Goal: Task Accomplishment & Management: Manage account settings

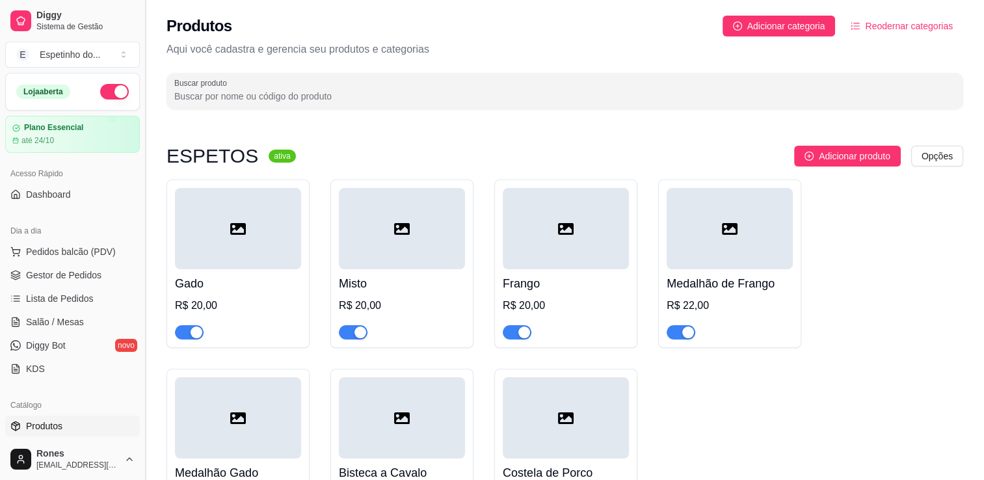
click at [140, 421] on button "Toggle Sidebar" at bounding box center [145, 240] width 10 height 480
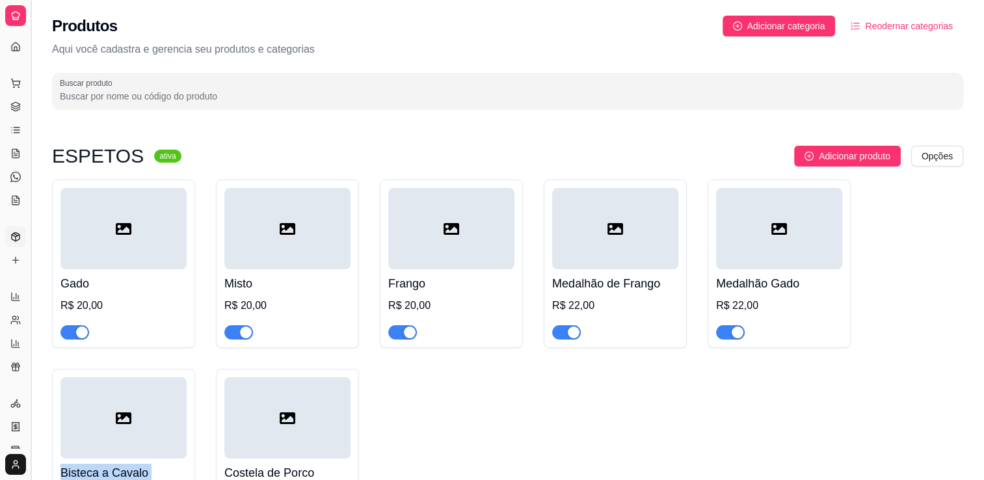
click at [140, 421] on div at bounding box center [123, 417] width 126 height 81
click at [25, 280] on span "Relatórios" at bounding box center [27, 276] width 35 height 10
drag, startPoint x: 25, startPoint y: 280, endPoint x: 31, endPoint y: 271, distance: 10.3
click at [31, 271] on button "Toggle Sidebar" at bounding box center [30, 240] width 10 height 480
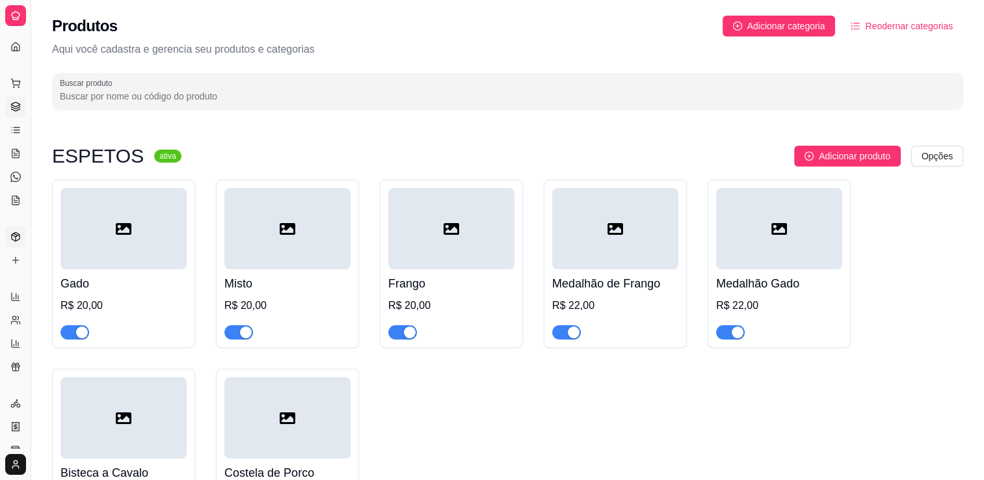
click at [31, 271] on div "Diggy Sistema de Gestão E Espetinho do ... Loja aberta Plano Essencial até 24/1…" at bounding box center [15, 240] width 31 height 480
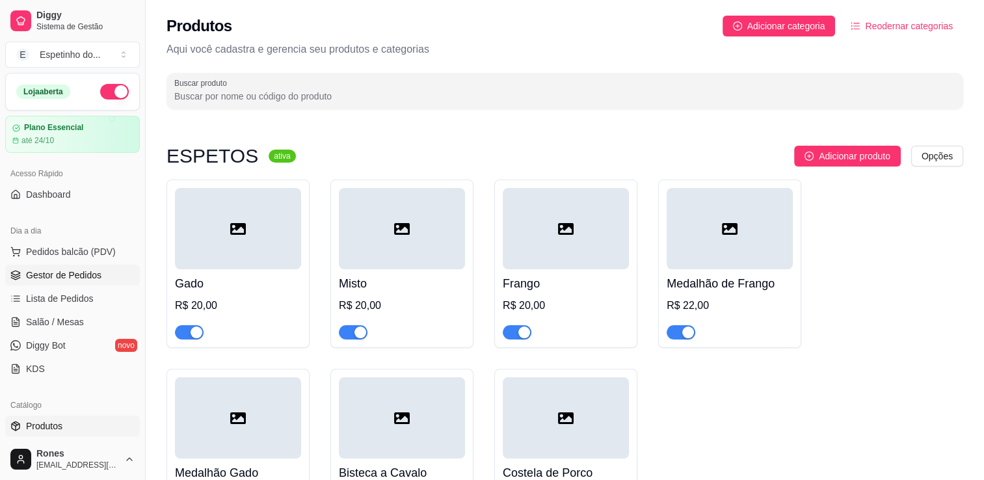
click at [31, 271] on span "Gestor de Pedidos" at bounding box center [63, 275] width 75 height 13
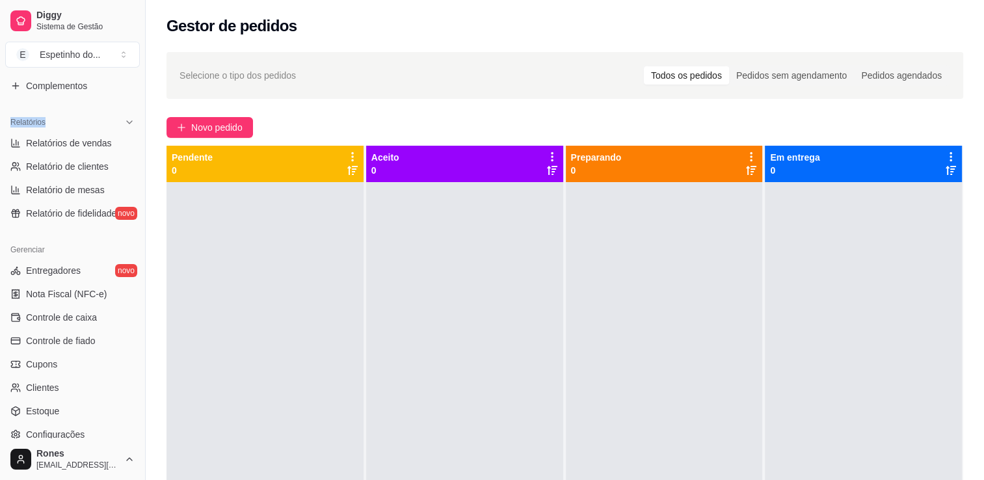
scroll to position [416, 0]
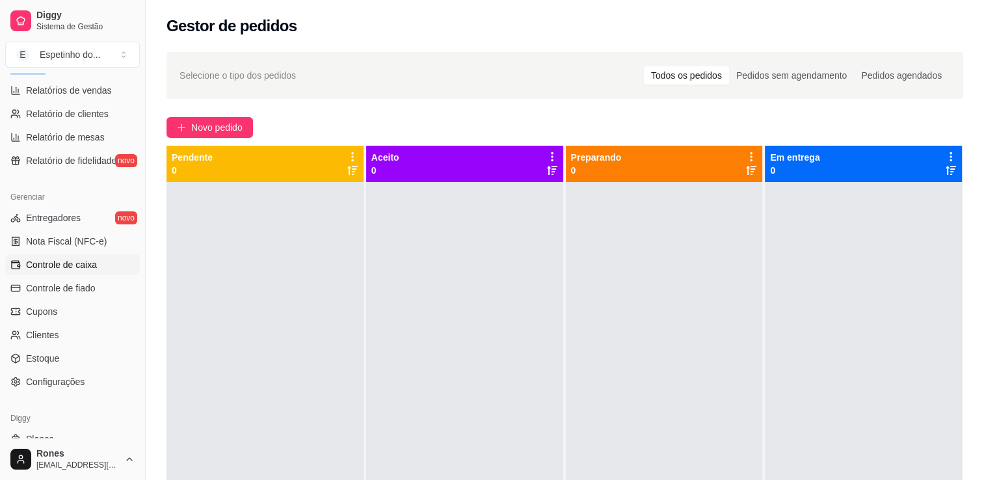
click at [65, 263] on span "Controle de caixa" at bounding box center [61, 264] width 71 height 13
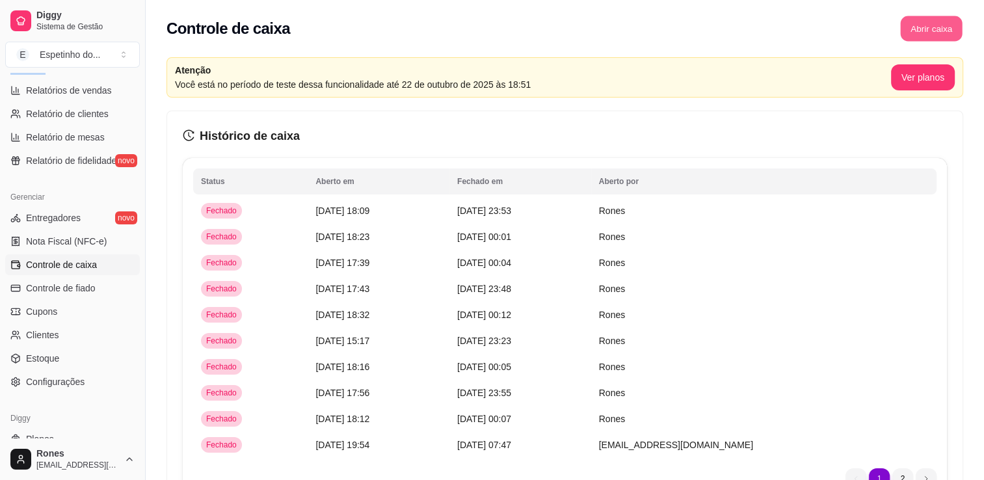
click at [947, 36] on button "Abrir caixa" at bounding box center [931, 28] width 62 height 25
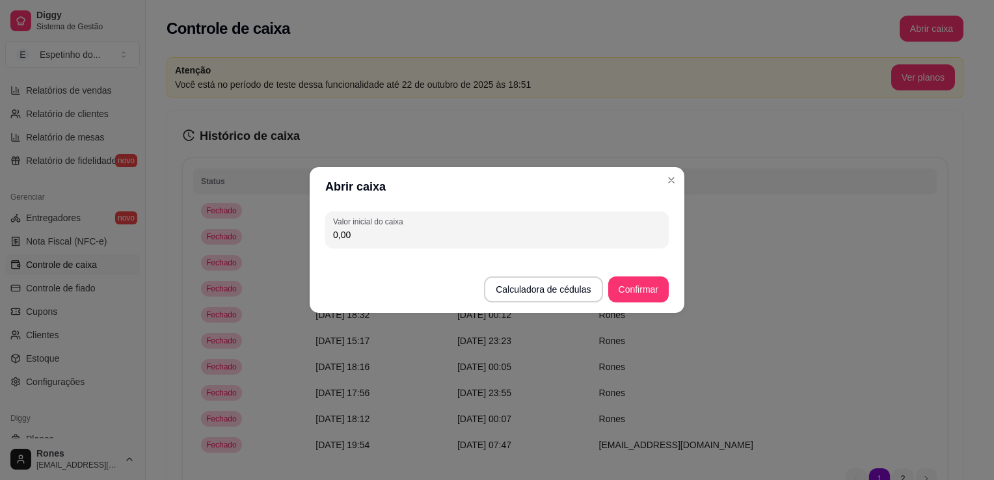
click at [367, 233] on input "0,00" at bounding box center [497, 234] width 328 height 13
type input "10,00"
click at [648, 288] on button "Confirmar" at bounding box center [638, 289] width 59 height 25
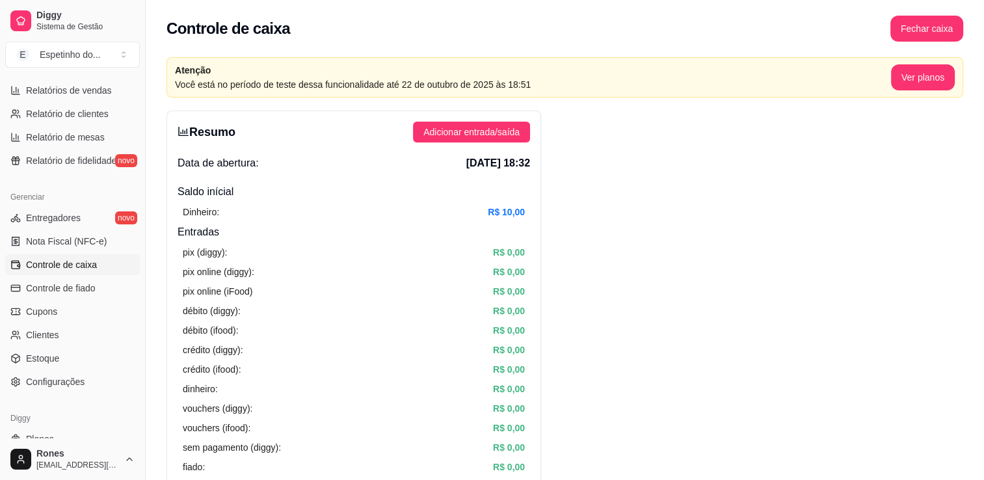
scroll to position [96, 0]
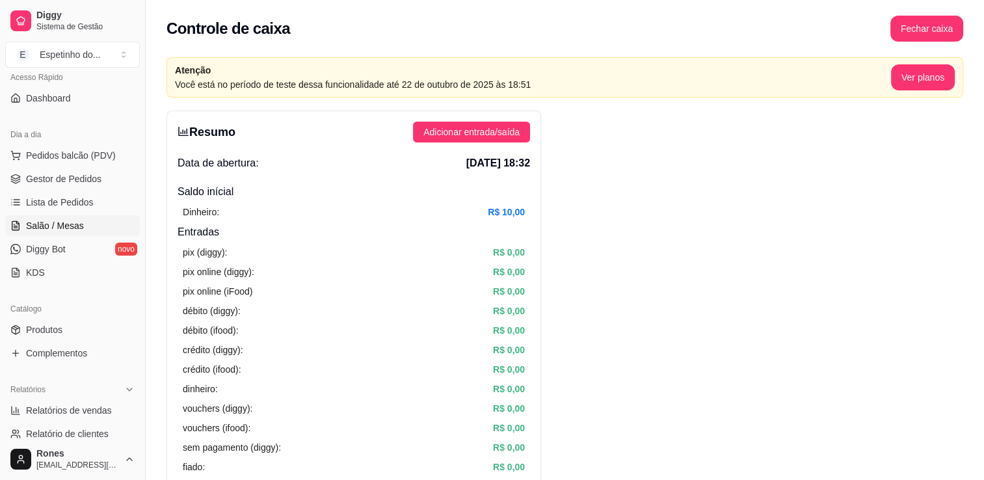
click at [68, 225] on span "Salão / Mesas" at bounding box center [55, 225] width 58 height 13
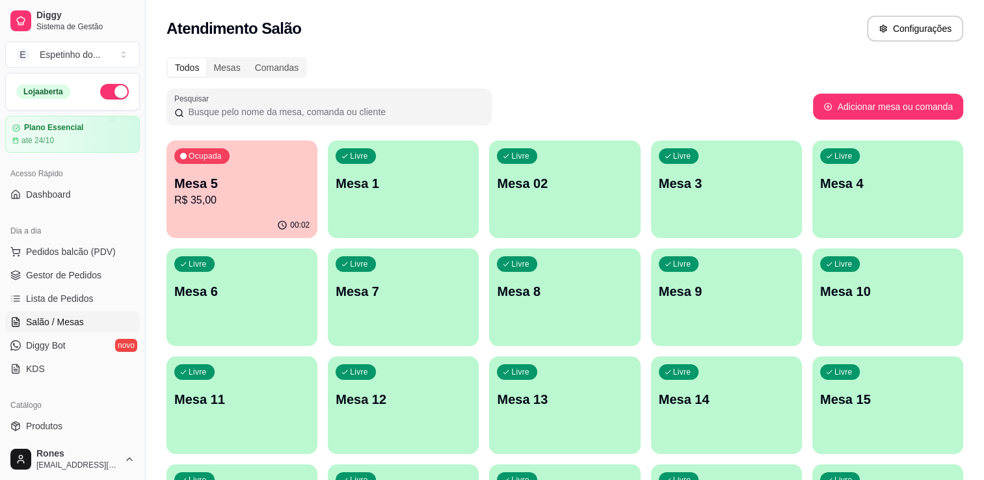
scroll to position [350, 0]
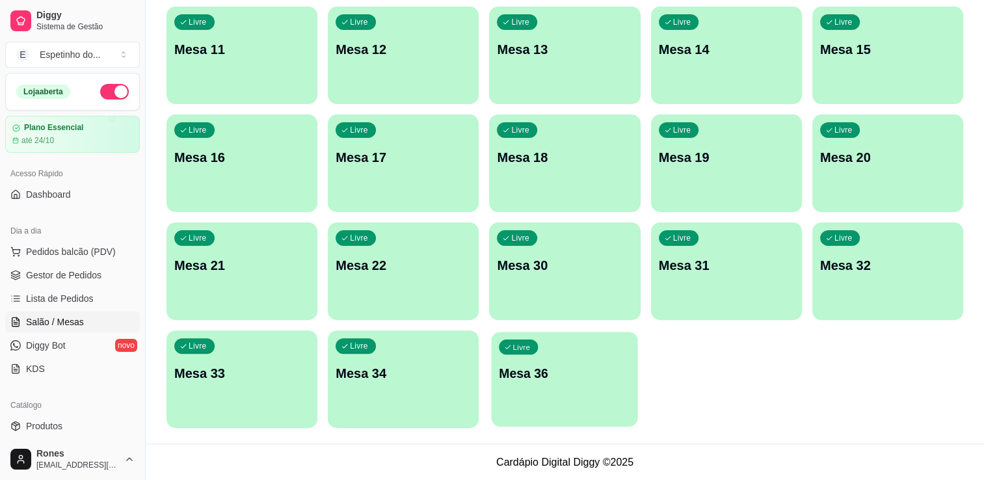
click at [550, 400] on div "Livre Mesa 36" at bounding box center [565, 371] width 146 height 79
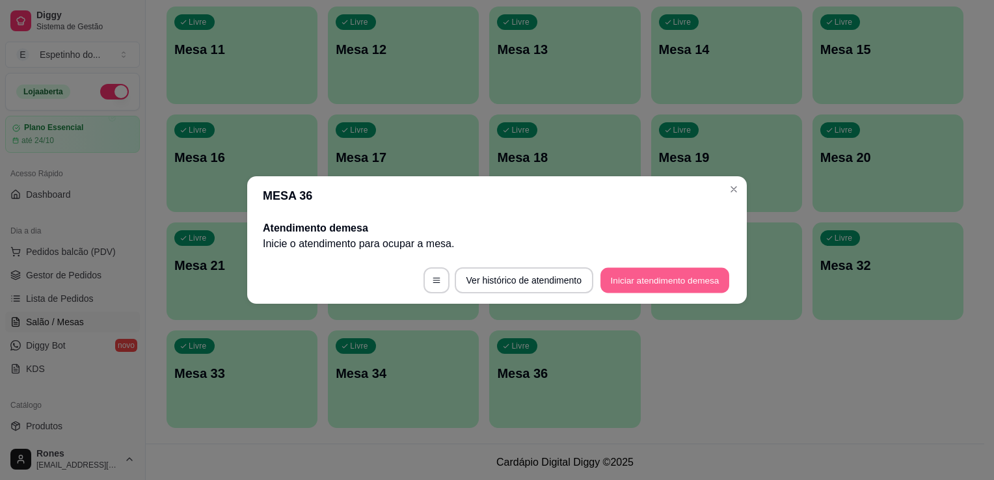
click at [680, 280] on button "Iniciar atendimento de mesa" at bounding box center [664, 280] width 129 height 25
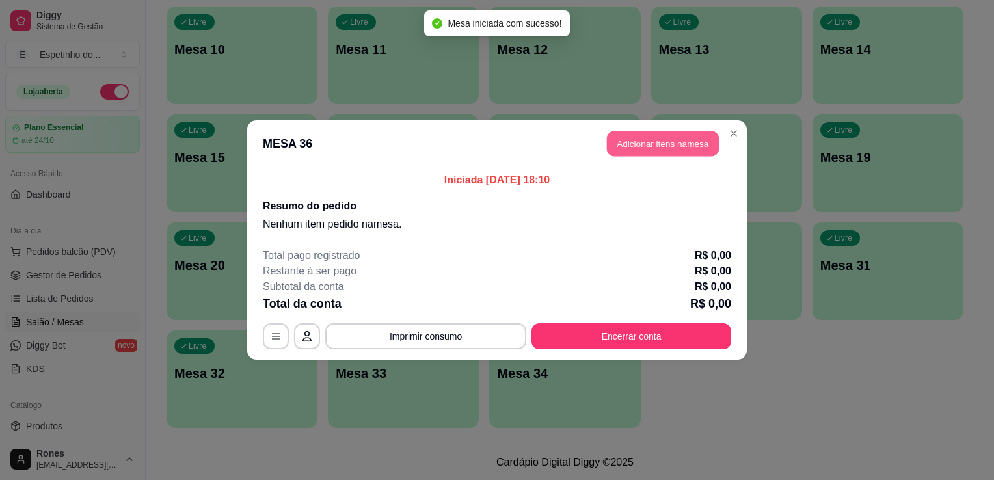
click at [681, 147] on button "Adicionar itens na mesa" at bounding box center [663, 143] width 112 height 25
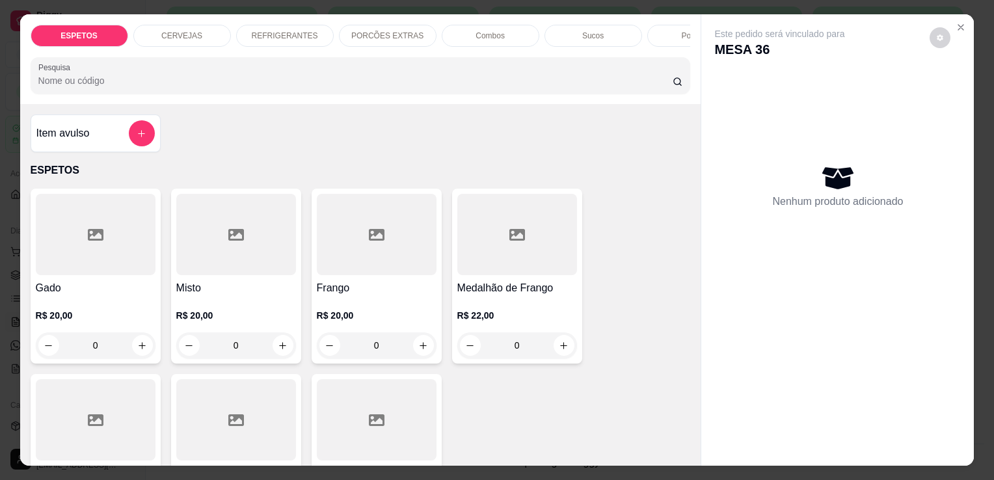
click at [122, 245] on div at bounding box center [96, 234] width 120 height 81
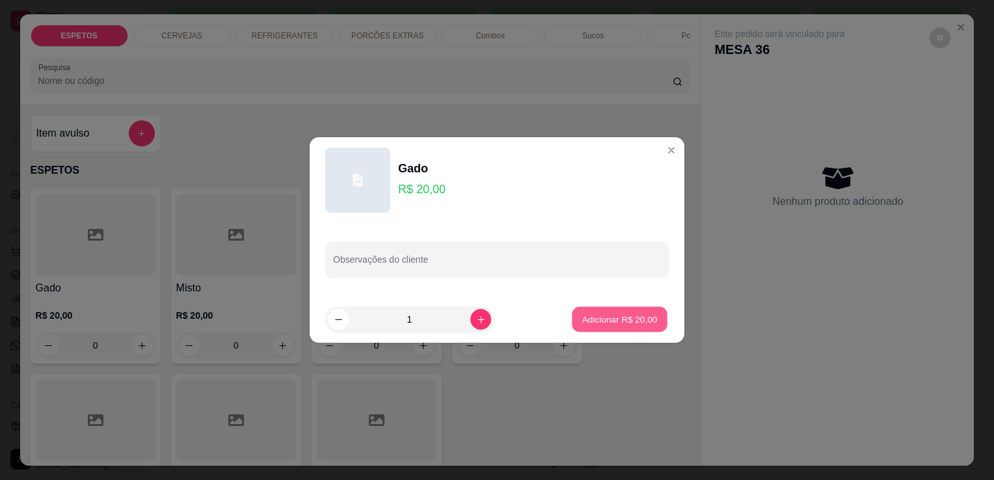
click at [623, 314] on p "Adicionar R$ 20,00" at bounding box center [619, 319] width 75 height 12
type input "1"
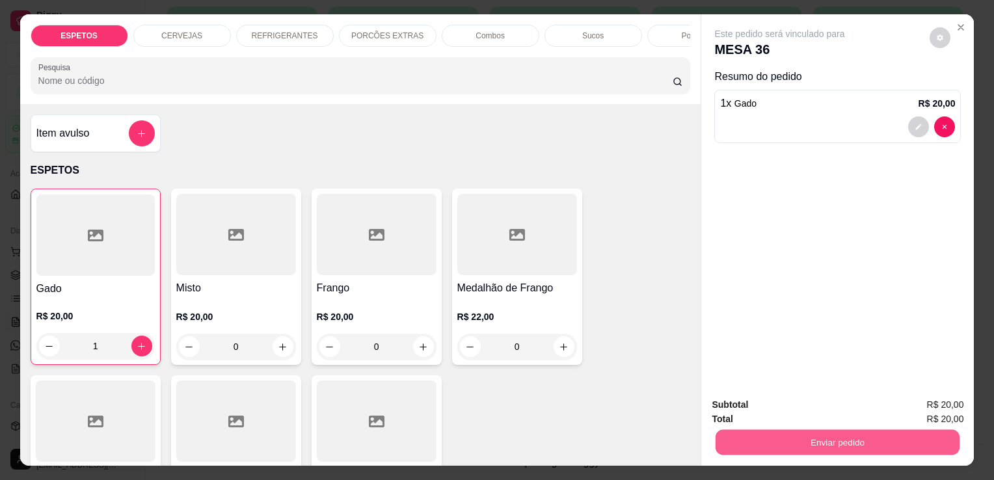
click at [821, 438] on button "Enviar pedido" at bounding box center [837, 441] width 244 height 25
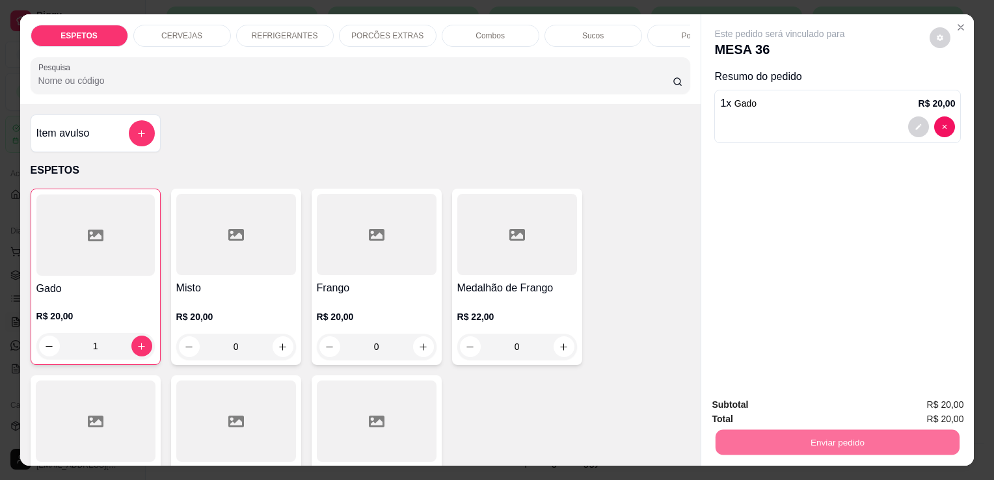
click at [916, 406] on button "Enviar pedido" at bounding box center [930, 405] width 72 height 24
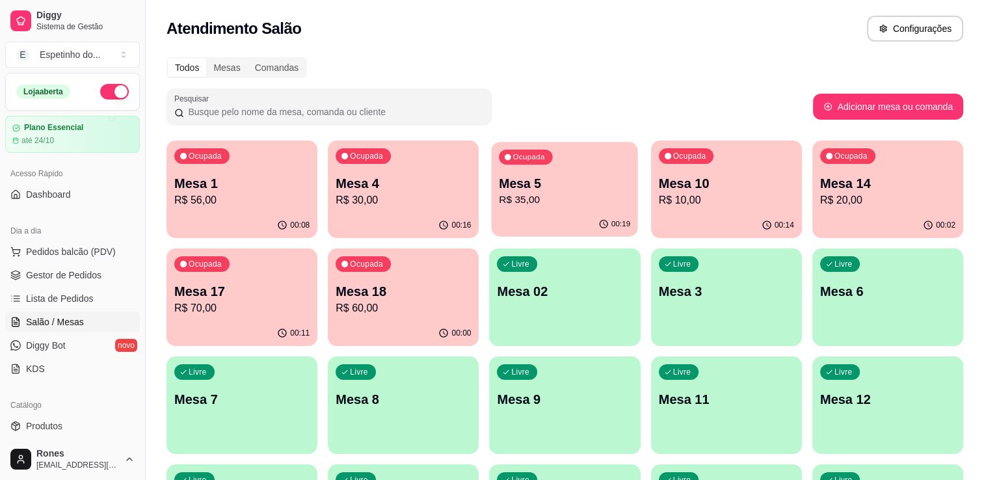
click at [578, 178] on p "Mesa 5" at bounding box center [564, 184] width 131 height 18
click at [292, 185] on p "Mesa 1" at bounding box center [241, 184] width 131 height 18
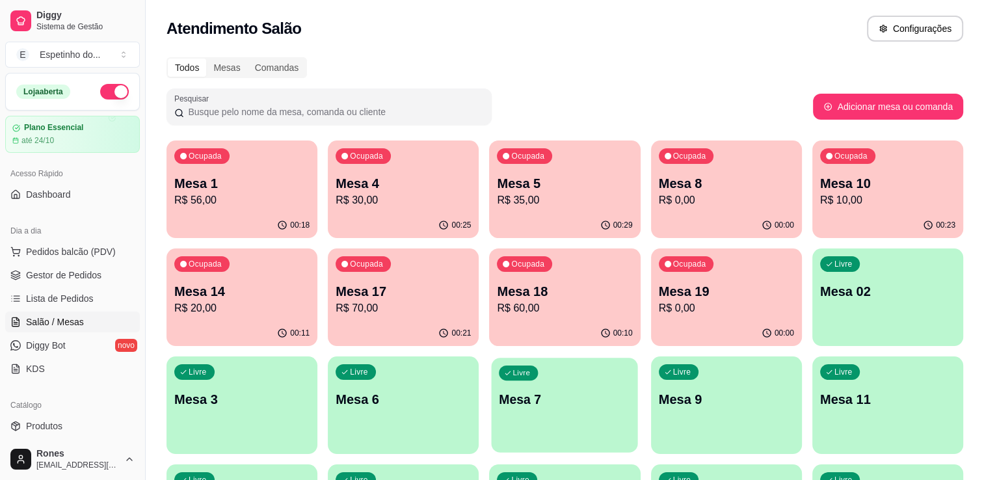
click at [561, 416] on div "Livre Mesa 7" at bounding box center [565, 397] width 146 height 79
click at [565, 403] on p "Mesa 7" at bounding box center [564, 400] width 131 height 18
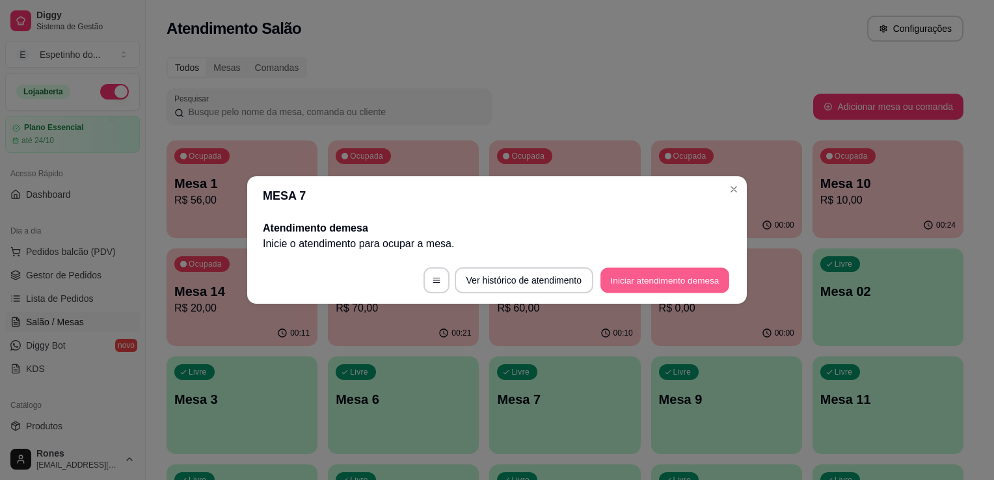
click at [663, 282] on button "Iniciar atendimento de mesa" at bounding box center [664, 280] width 129 height 25
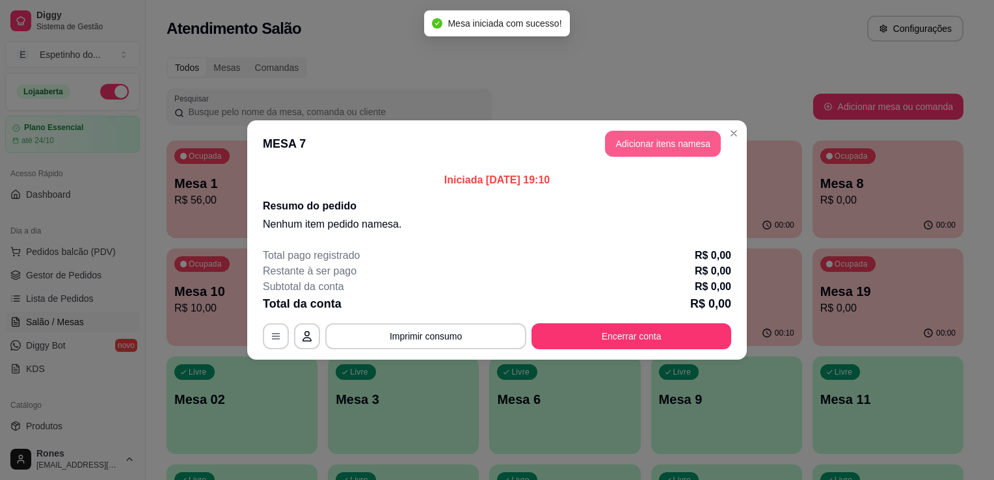
click at [672, 144] on button "Adicionar itens na mesa" at bounding box center [663, 144] width 116 height 26
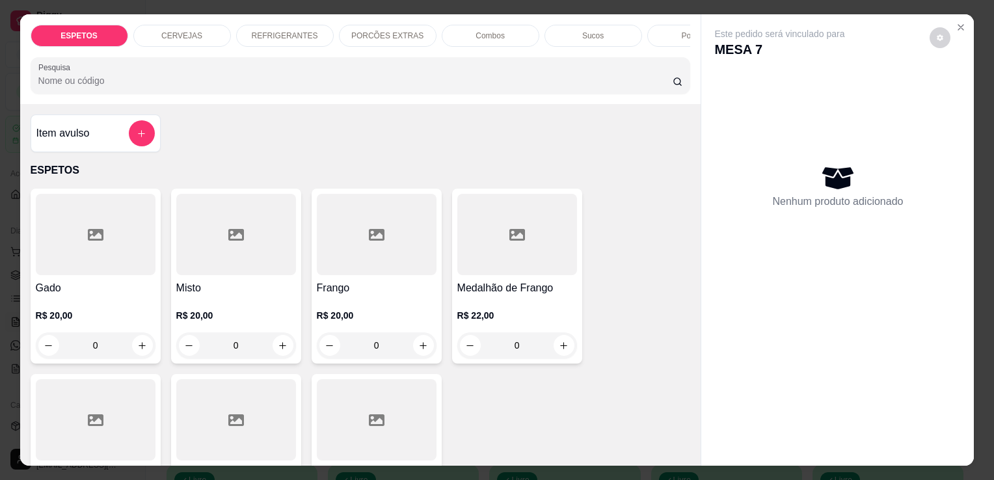
click at [187, 31] on p "CERVEJAS" at bounding box center [181, 36] width 41 height 10
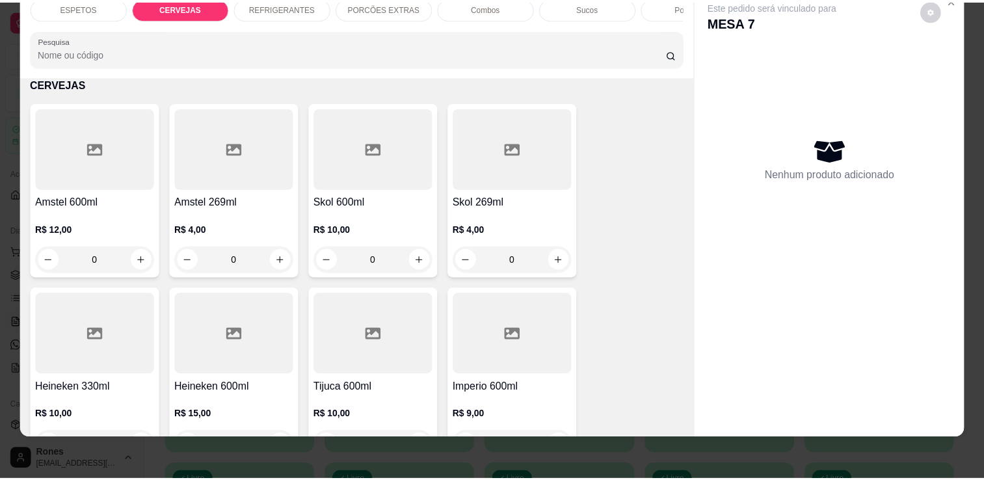
scroll to position [778, 0]
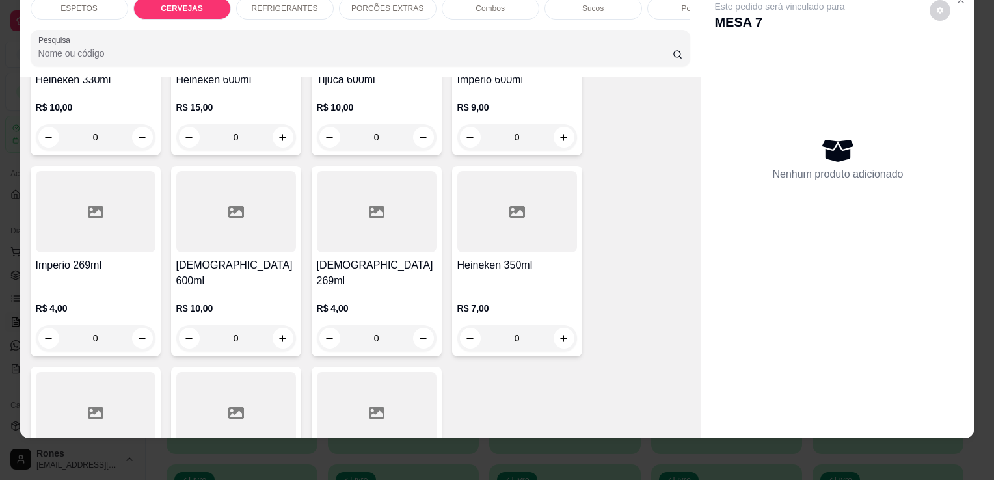
click at [224, 90] on div "R$ 15,00 0" at bounding box center [236, 119] width 120 height 62
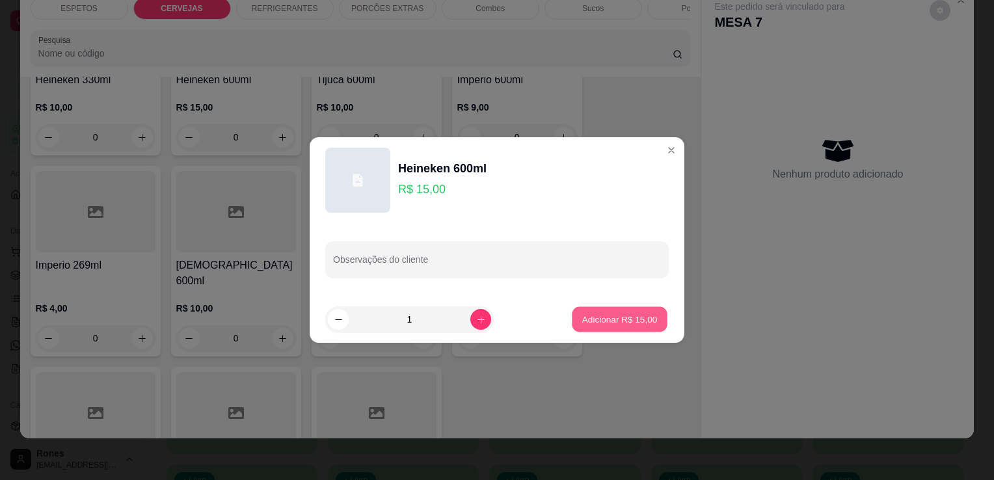
click at [638, 316] on p "Adicionar R$ 15,00" at bounding box center [619, 319] width 75 height 12
type input "1"
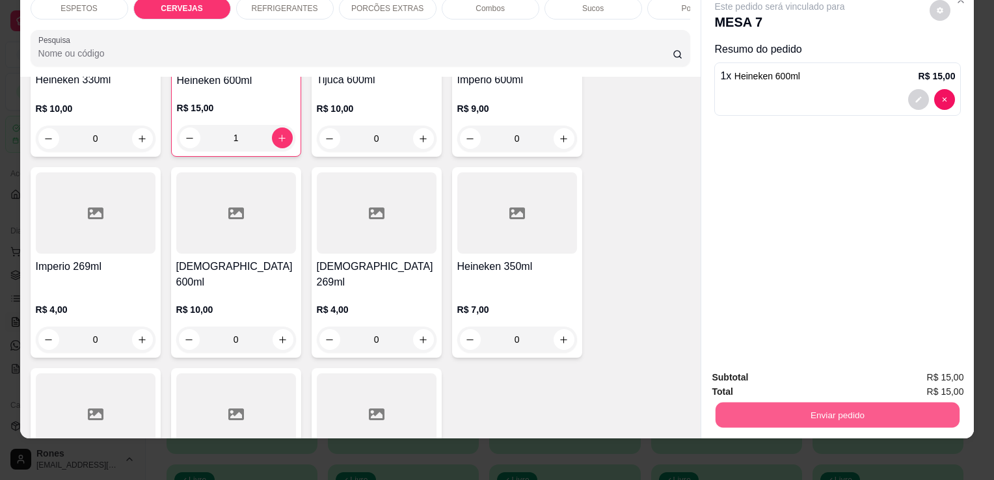
click at [797, 408] on button "Enviar pedido" at bounding box center [837, 414] width 244 height 25
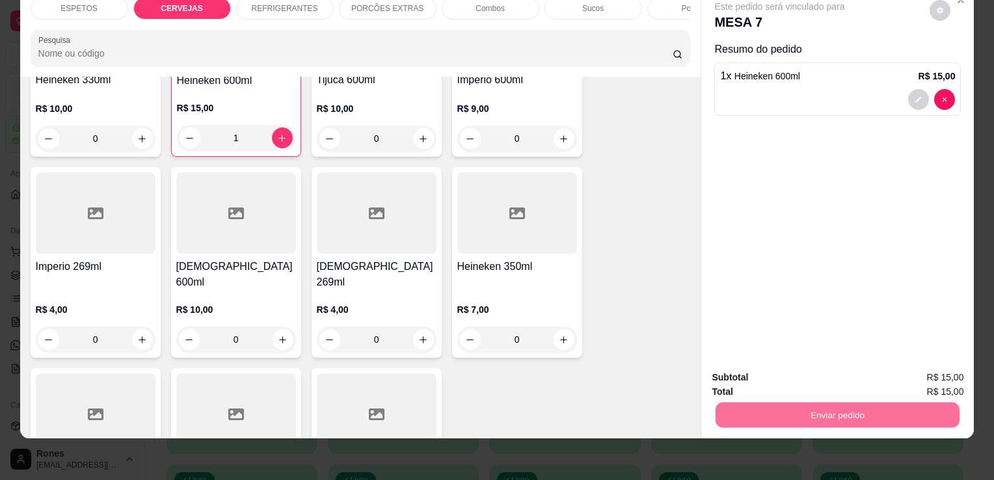
click at [952, 373] on button "Enviar pedido" at bounding box center [930, 373] width 72 height 24
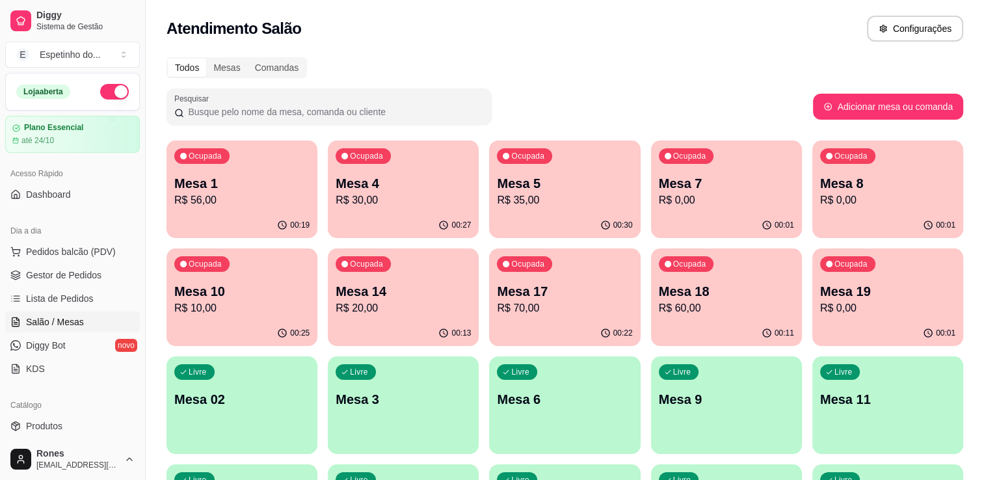
scroll to position [350, 0]
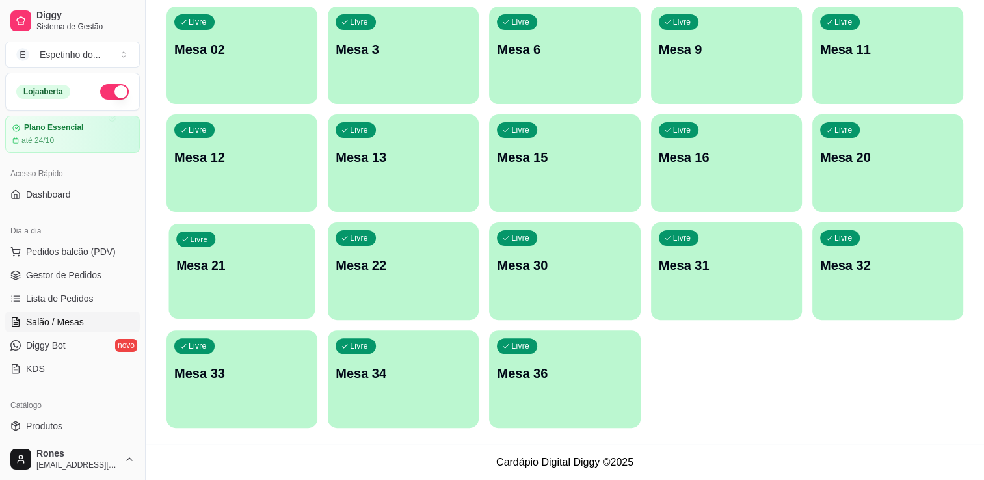
click at [252, 283] on div "Livre Mesa 21" at bounding box center [241, 263] width 146 height 79
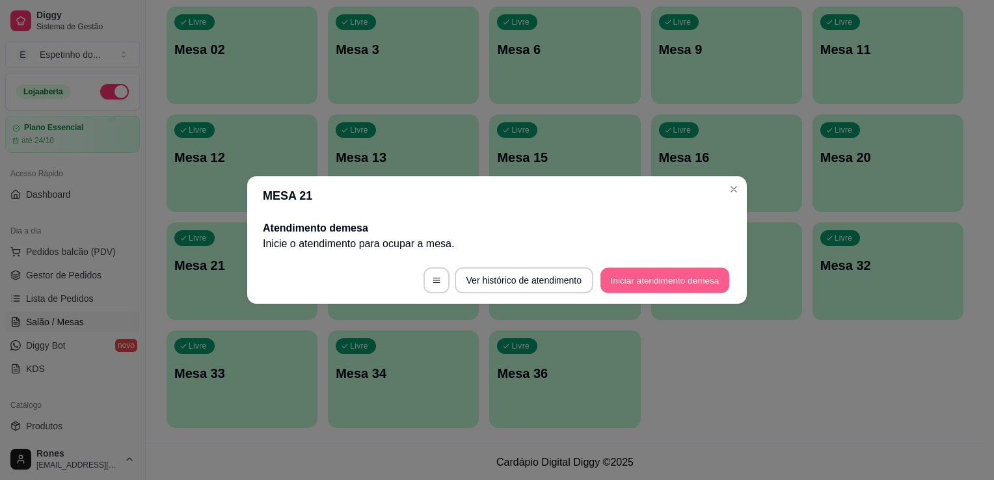
click at [713, 284] on button "Iniciar atendimento de mesa" at bounding box center [664, 280] width 129 height 25
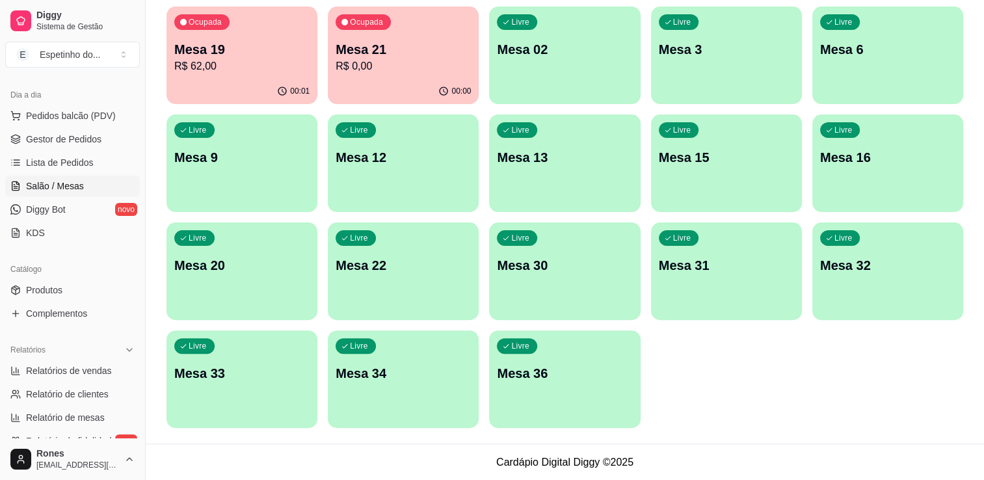
scroll to position [182, 0]
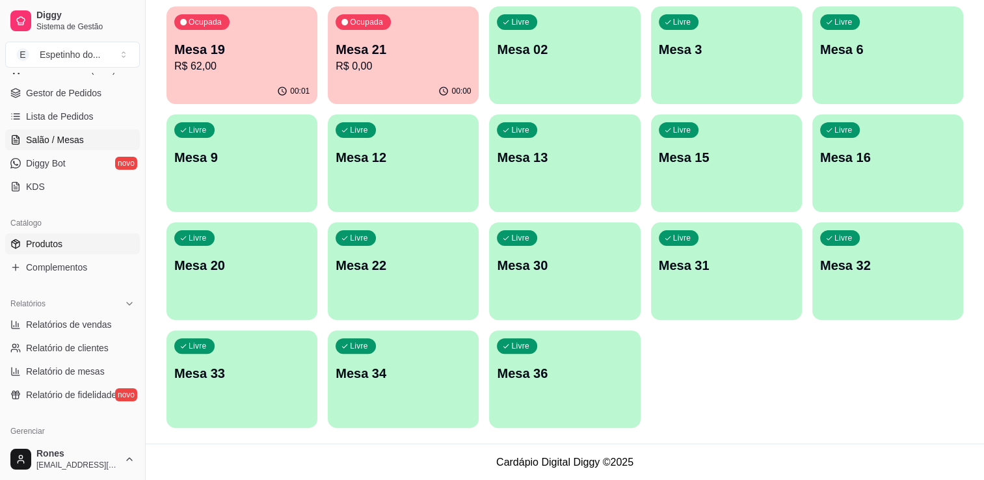
click at [49, 249] on span "Produtos" at bounding box center [44, 243] width 36 height 13
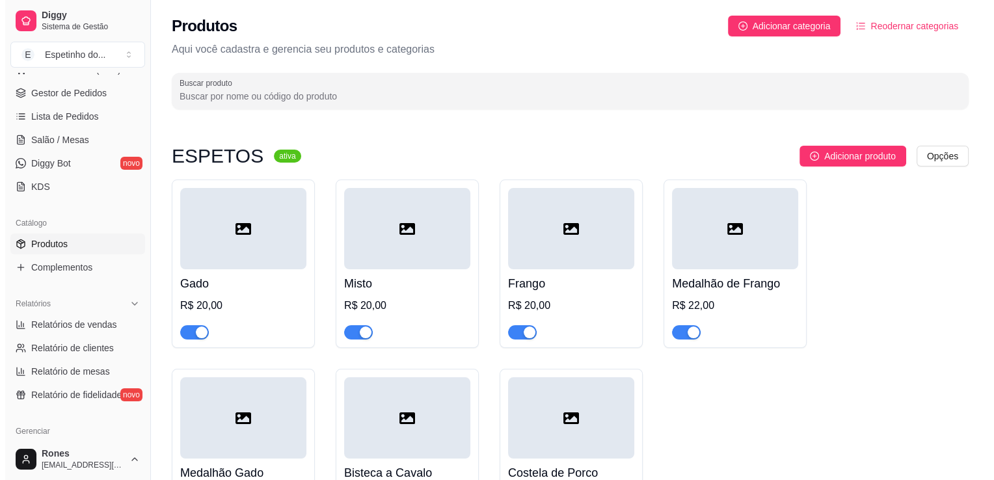
scroll to position [419, 0]
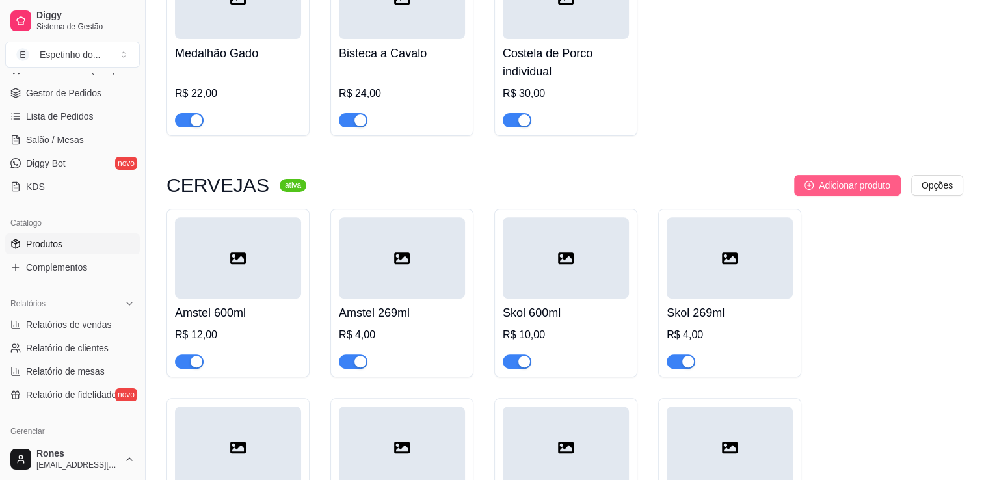
click at [829, 186] on span "Adicionar produto" at bounding box center [855, 185] width 72 height 14
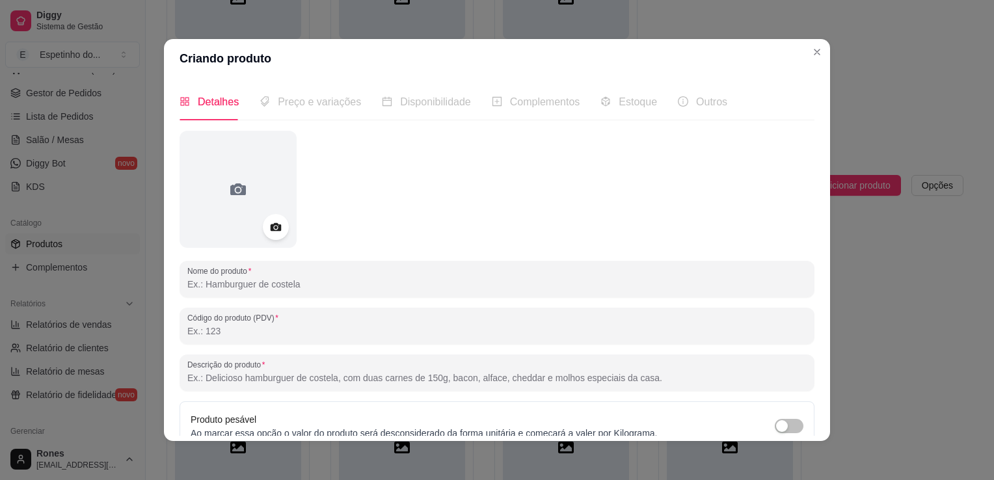
click at [294, 287] on input "Nome do produto" at bounding box center [496, 284] width 619 height 13
type input "Imperio 210ml"
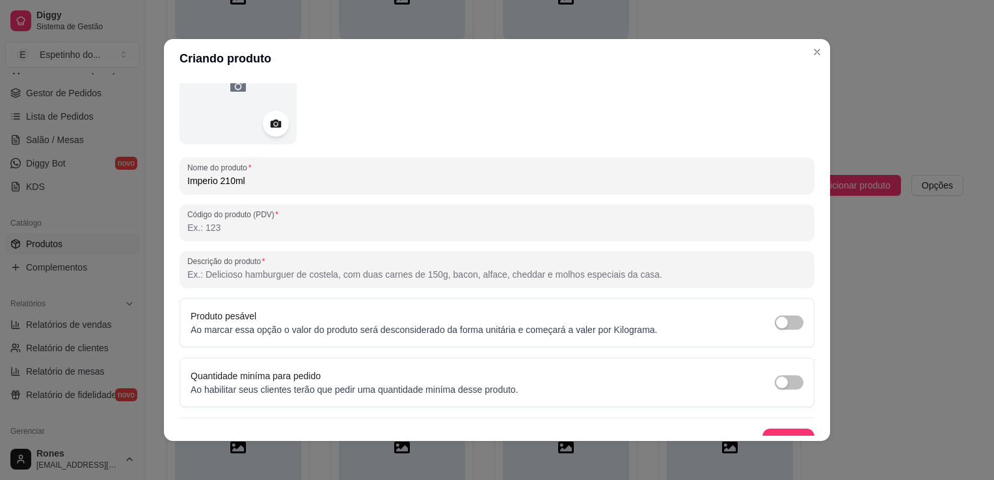
scroll to position [121, 0]
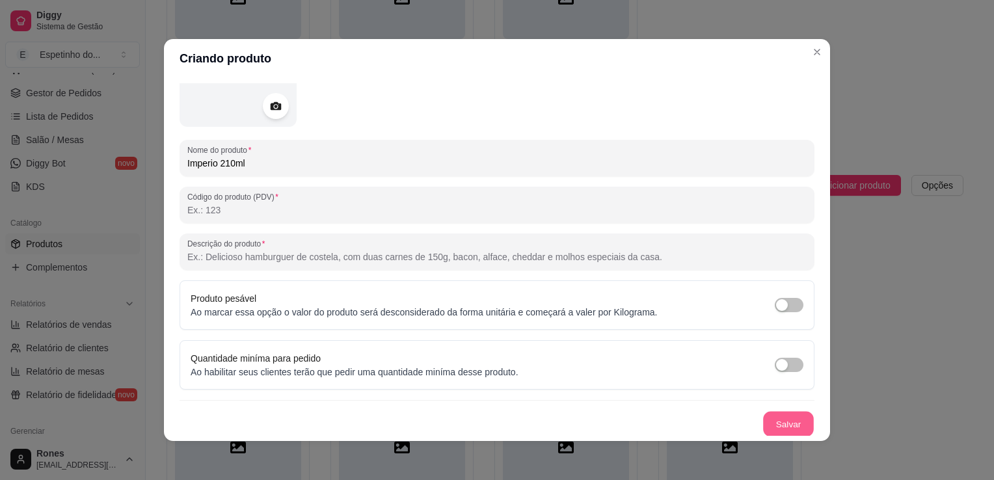
click at [773, 418] on button "Salvar" at bounding box center [788, 424] width 51 height 25
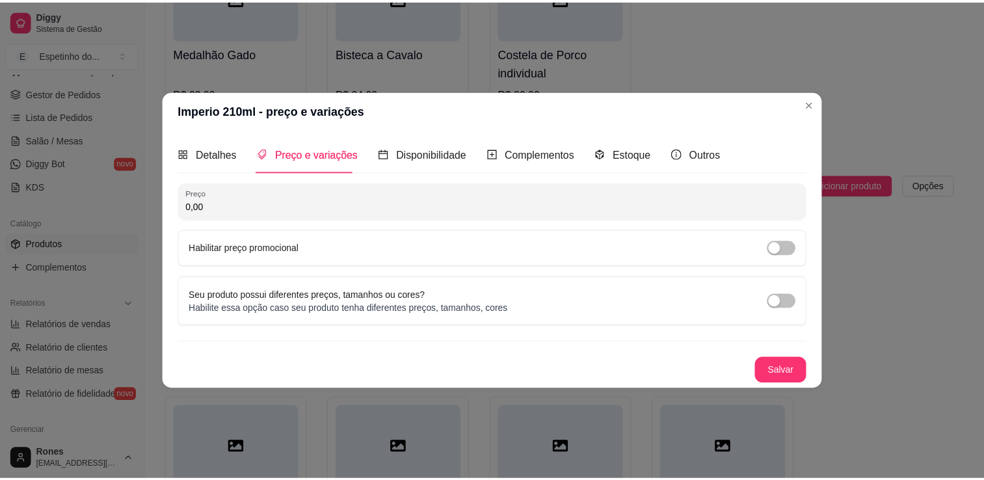
scroll to position [0, 0]
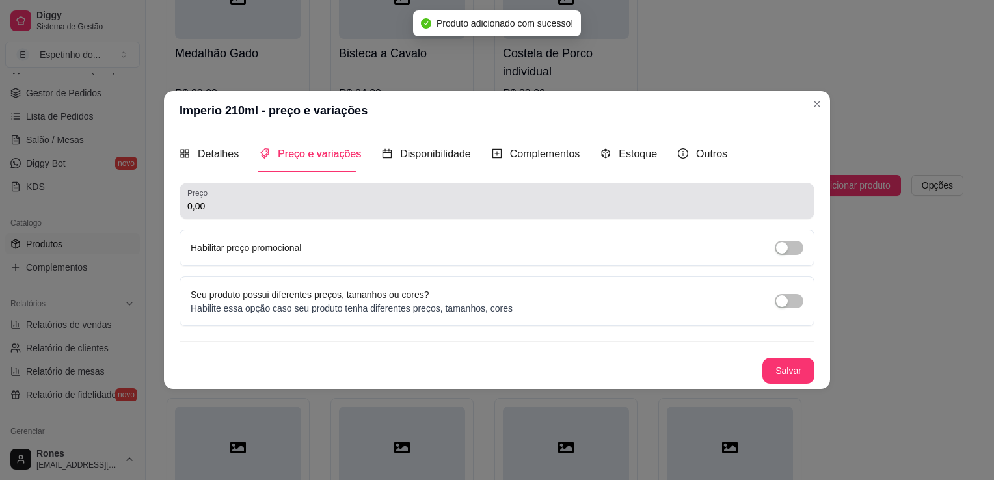
click at [223, 216] on div "Preço 0,00" at bounding box center [496, 201] width 635 height 36
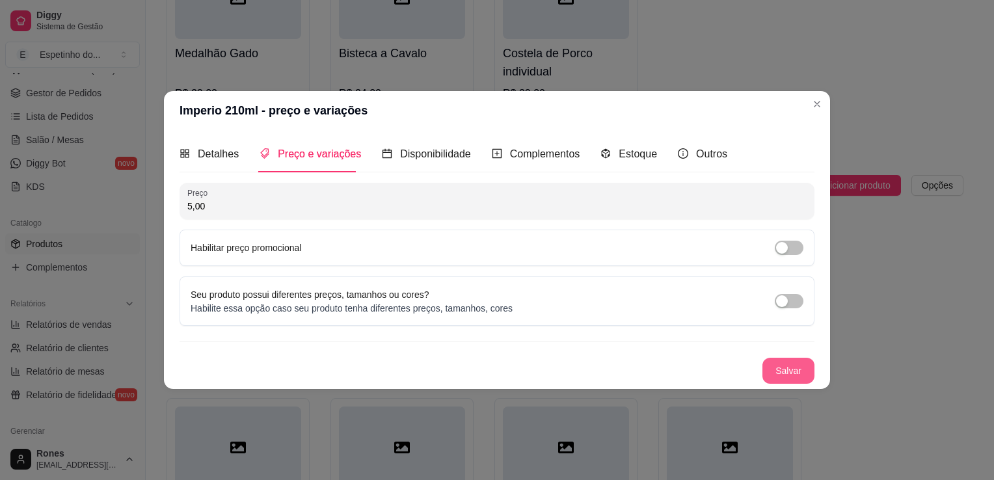
type input "5,00"
click at [782, 375] on button "Salvar" at bounding box center [788, 370] width 51 height 25
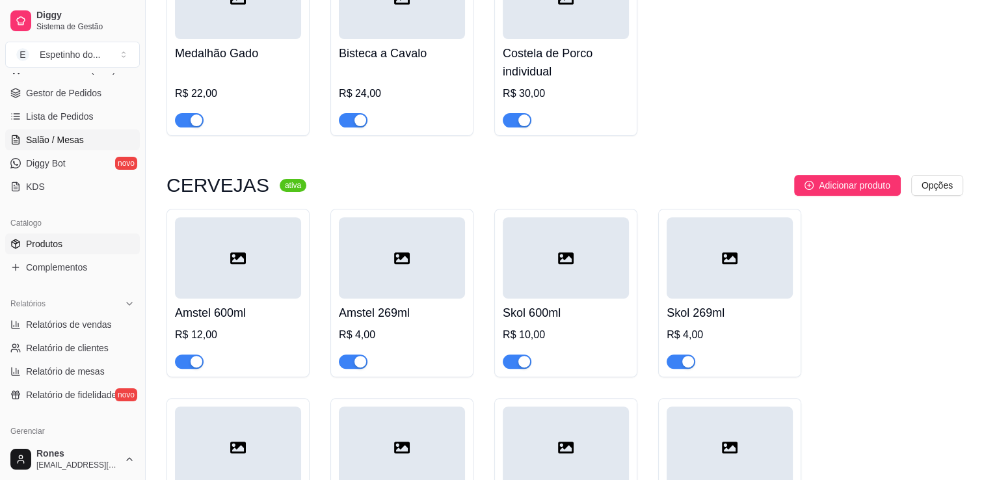
click at [64, 138] on span "Salão / Mesas" at bounding box center [55, 139] width 58 height 13
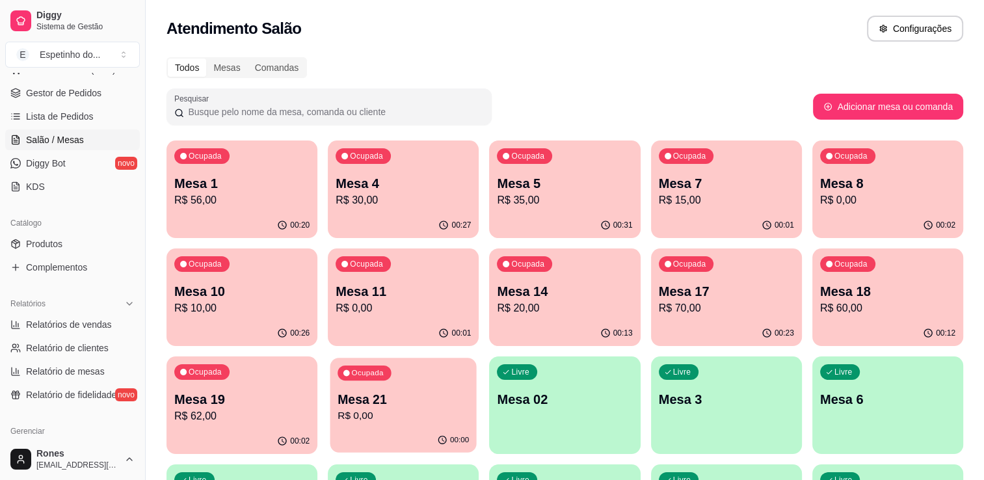
click at [447, 412] on p "R$ 0,00" at bounding box center [403, 415] width 131 height 15
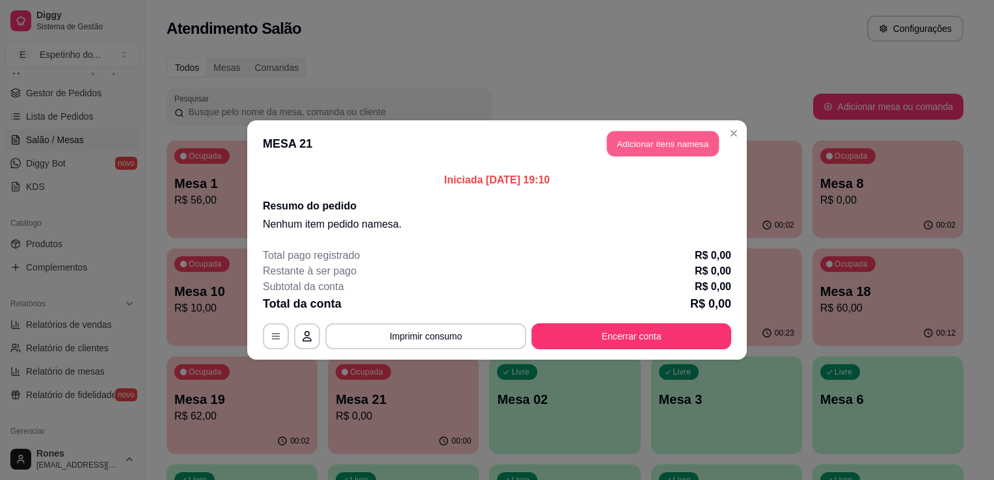
click at [680, 155] on button "Adicionar itens na mesa" at bounding box center [663, 143] width 112 height 25
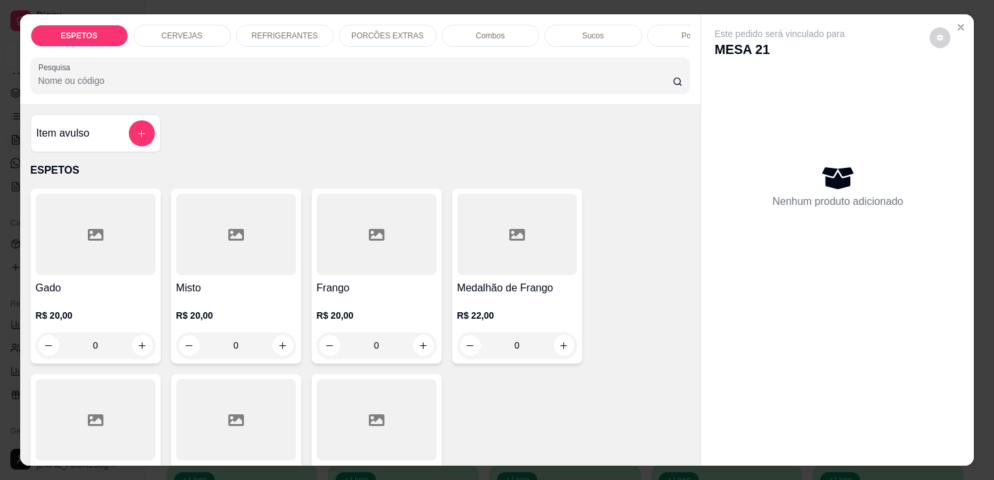
click at [174, 32] on p "CERVEJAS" at bounding box center [181, 36] width 41 height 10
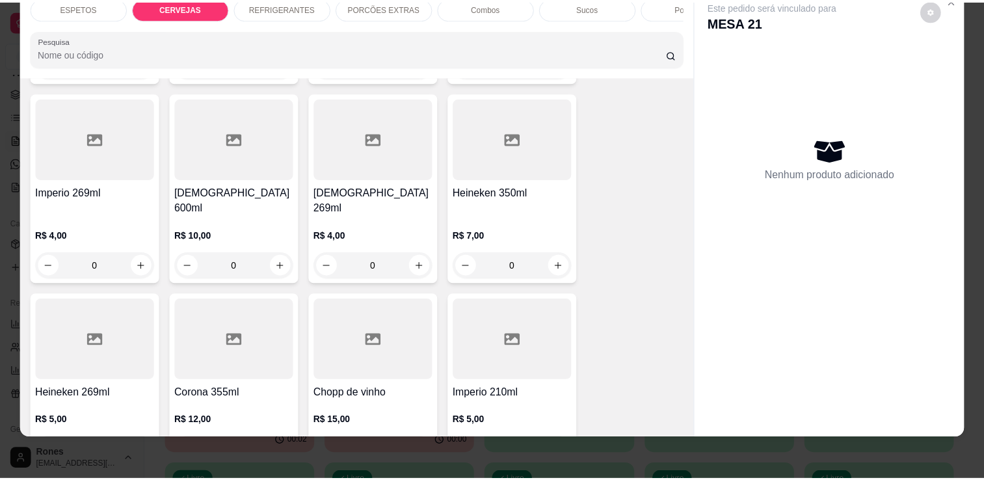
scroll to position [861, 0]
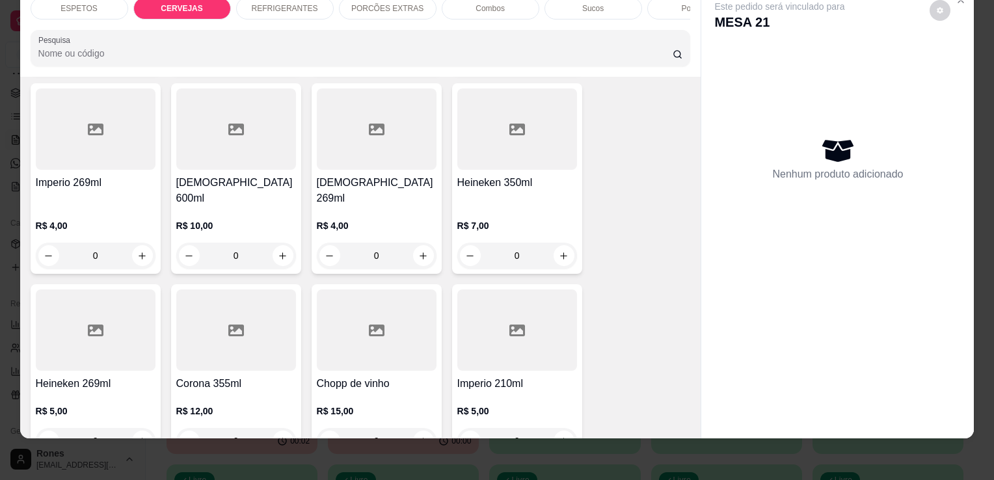
click at [531, 355] on div "Imperio 210ml R$ 5,00 0" at bounding box center [517, 371] width 130 height 175
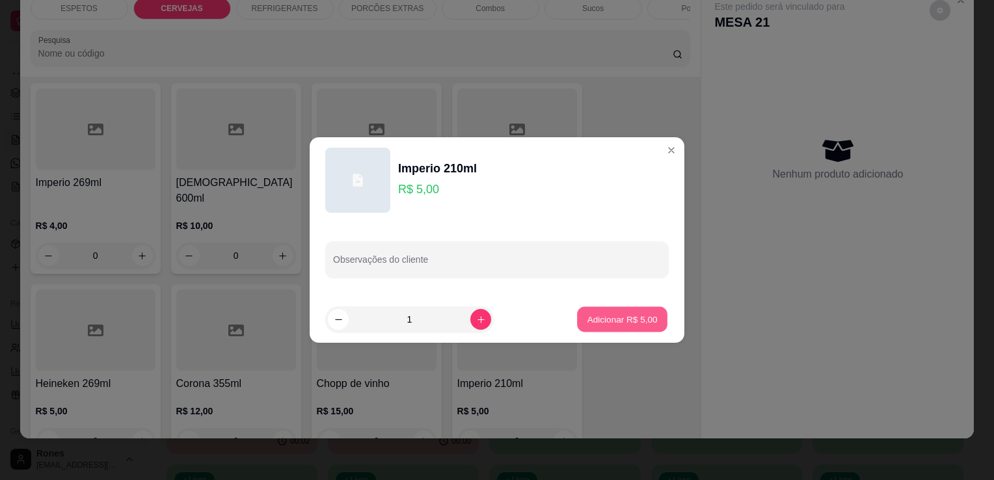
click at [636, 320] on p "Adicionar R$ 5,00" at bounding box center [622, 319] width 70 height 12
type input "1"
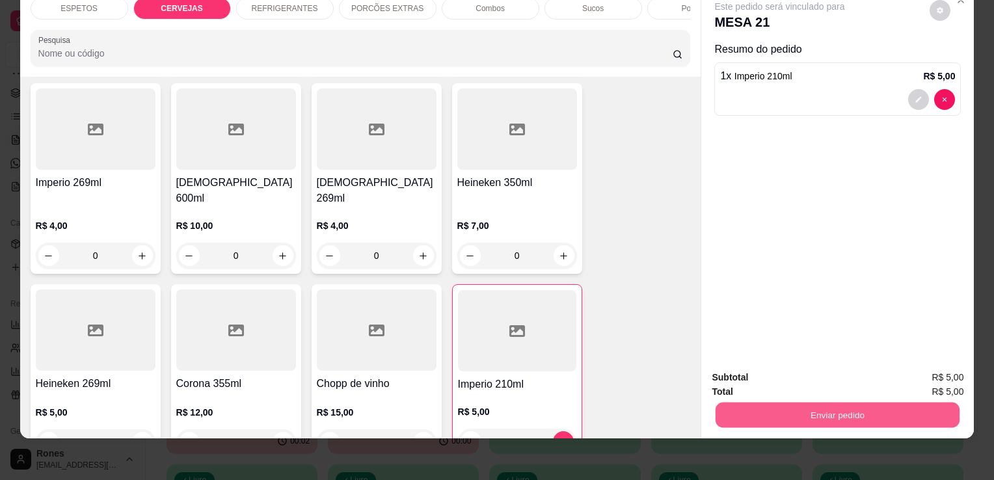
click at [884, 402] on button "Enviar pedido" at bounding box center [837, 414] width 244 height 25
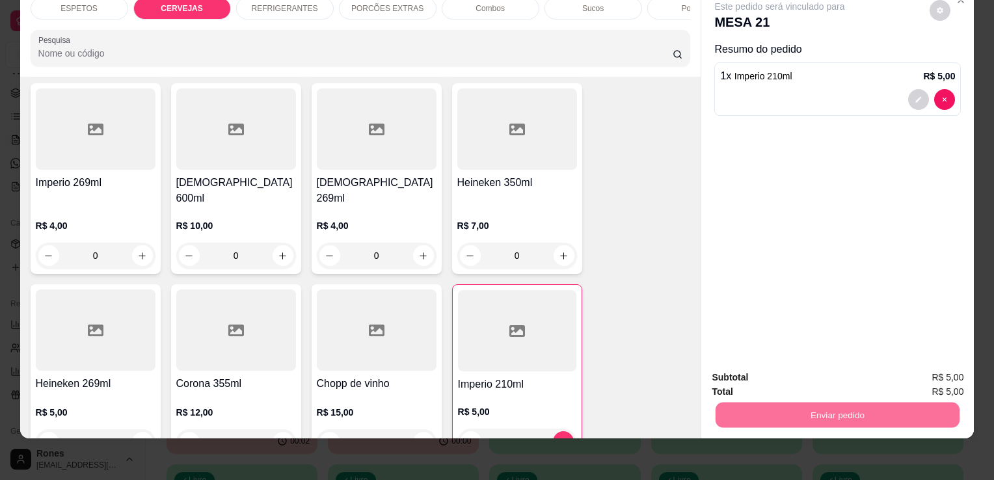
click at [929, 371] on button "Enviar pedido" at bounding box center [929, 373] width 73 height 25
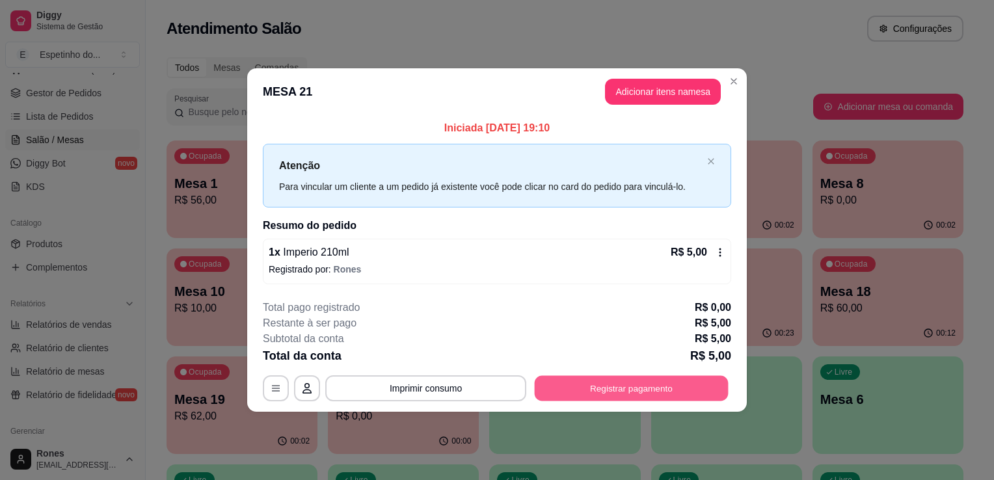
click at [627, 381] on button "Registrar pagamento" at bounding box center [632, 387] width 194 height 25
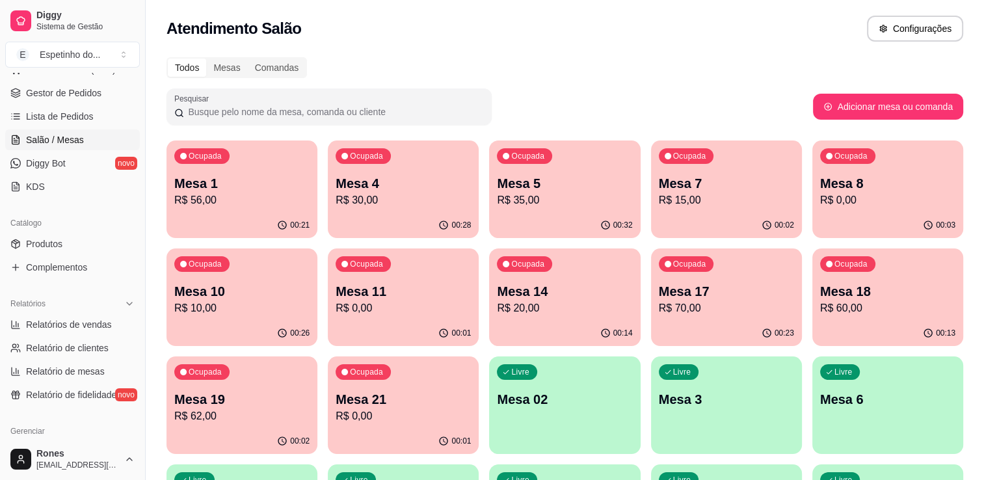
scroll to position [350, 0]
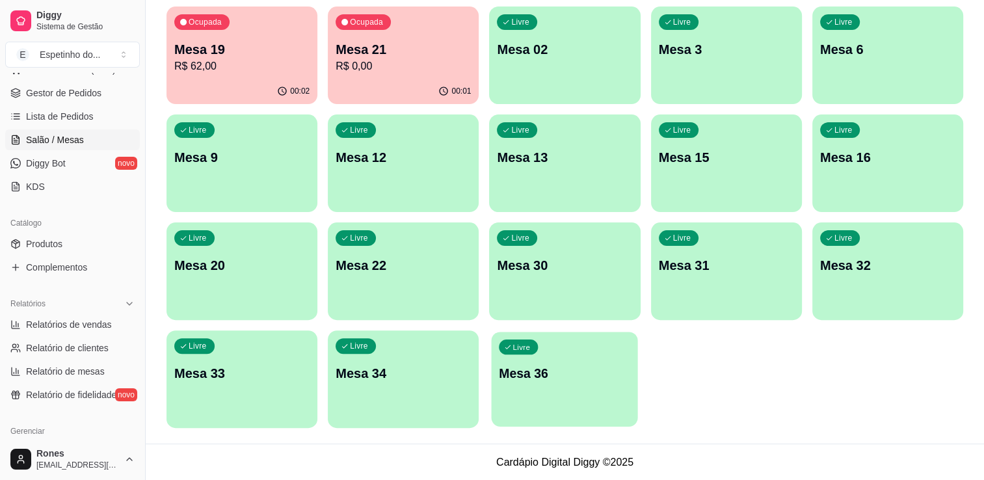
click at [576, 381] on p "Mesa 36" at bounding box center [564, 374] width 131 height 18
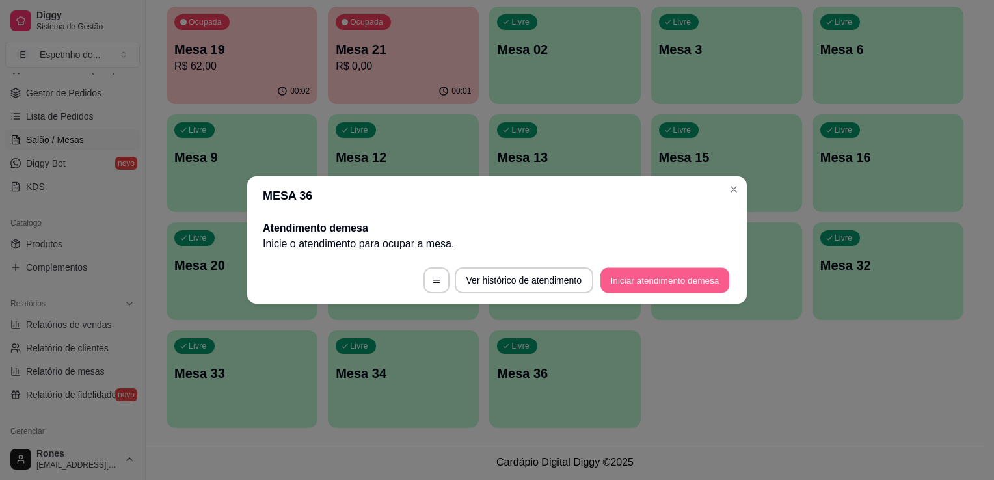
click at [692, 288] on button "Iniciar atendimento de mesa" at bounding box center [664, 280] width 129 height 25
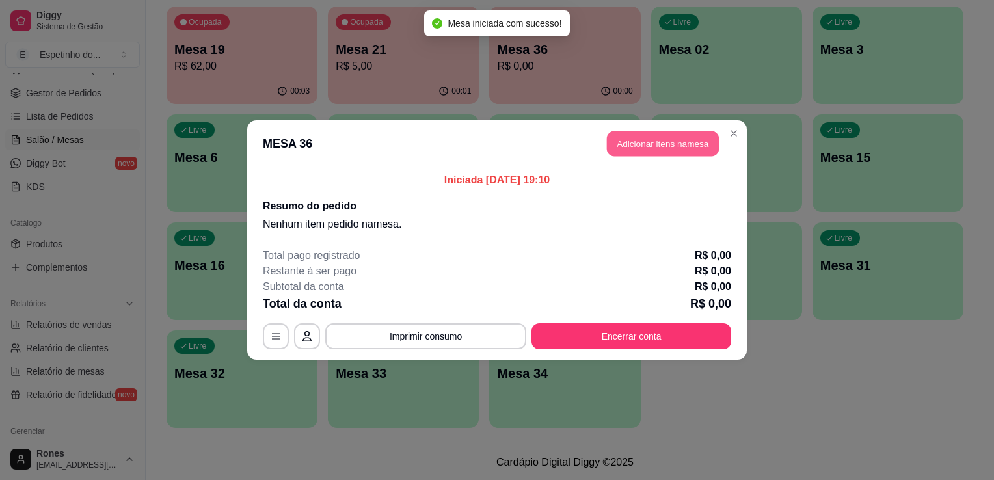
click at [663, 144] on button "Adicionar itens na mesa" at bounding box center [663, 143] width 112 height 25
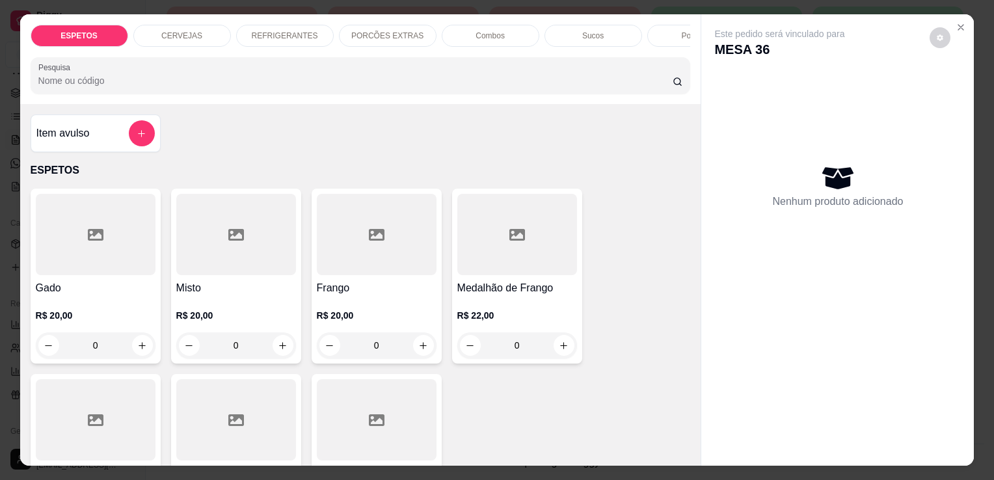
click at [241, 438] on div at bounding box center [236, 419] width 120 height 81
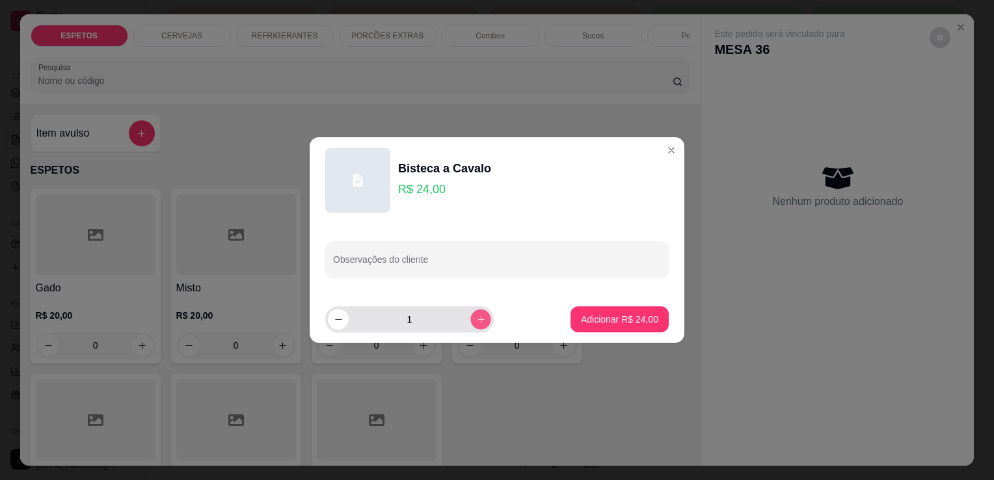
click at [476, 319] on icon "increase-product-quantity" at bounding box center [481, 320] width 10 height 10
type input "2"
click at [393, 259] on input "Observações do cliente" at bounding box center [497, 264] width 328 height 13
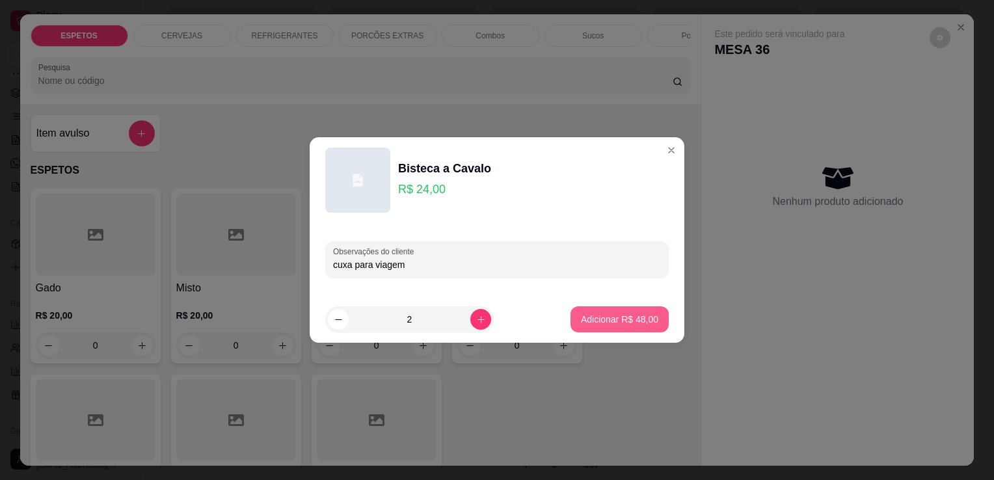
type input "cuxa para viagem"
click at [630, 323] on p "Adicionar R$ 48,00" at bounding box center [619, 319] width 77 height 13
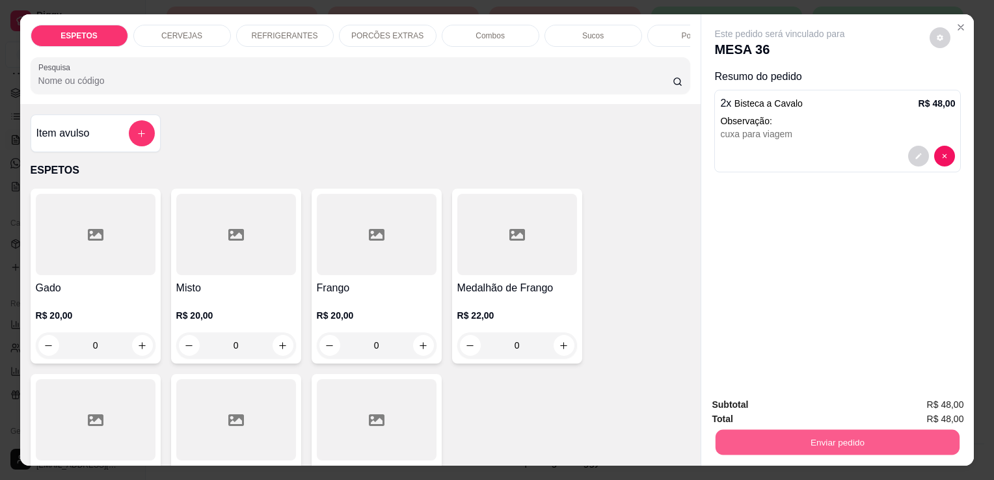
click at [864, 444] on button "Enviar pedido" at bounding box center [837, 441] width 244 height 25
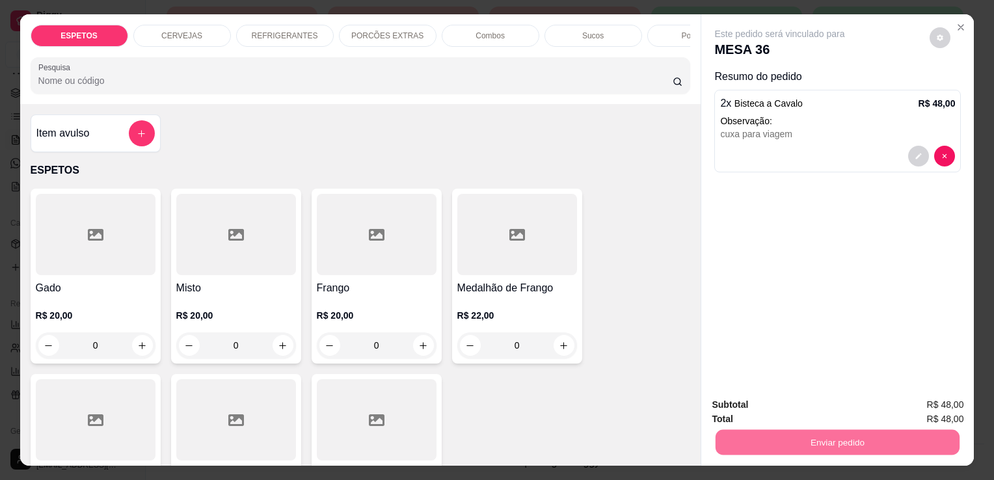
click at [925, 403] on button "Enviar pedido" at bounding box center [930, 405] width 72 height 24
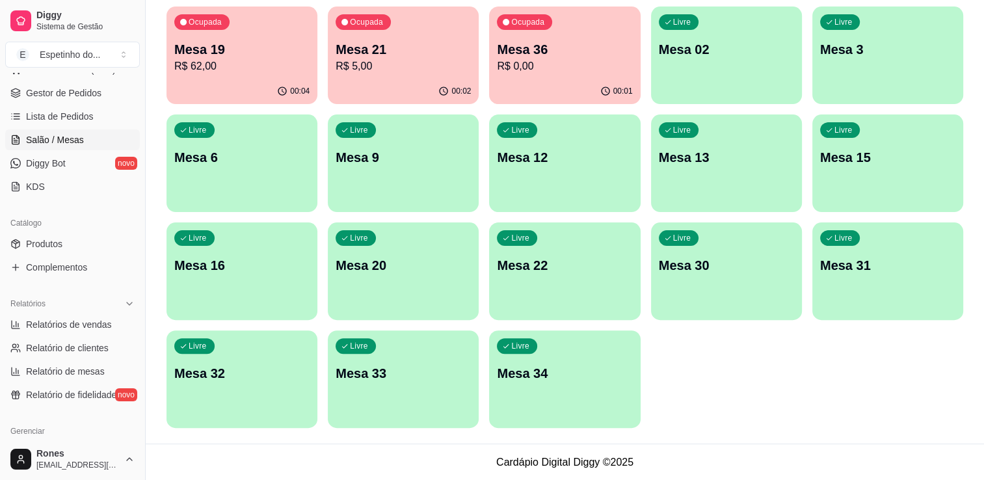
click at [598, 47] on p "Mesa 36" at bounding box center [564, 49] width 135 height 18
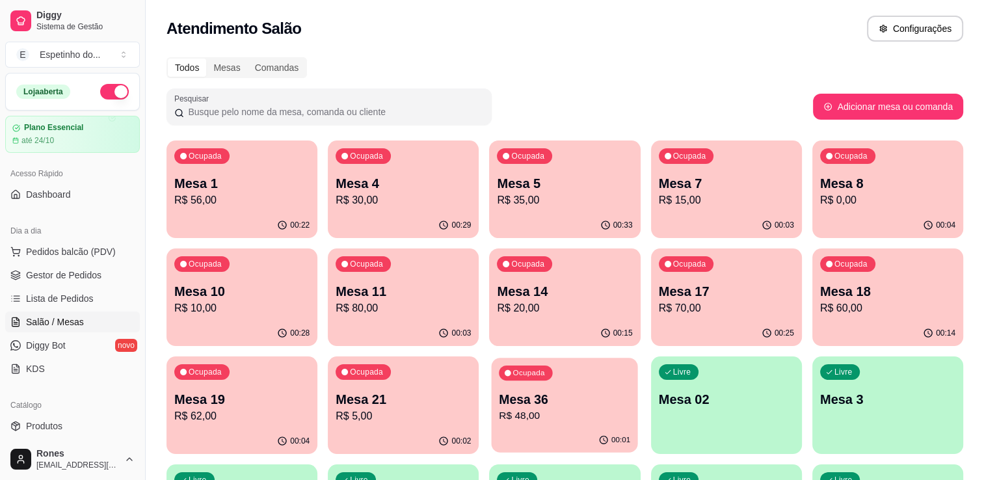
click at [549, 391] on p "Mesa 36" at bounding box center [564, 400] width 131 height 18
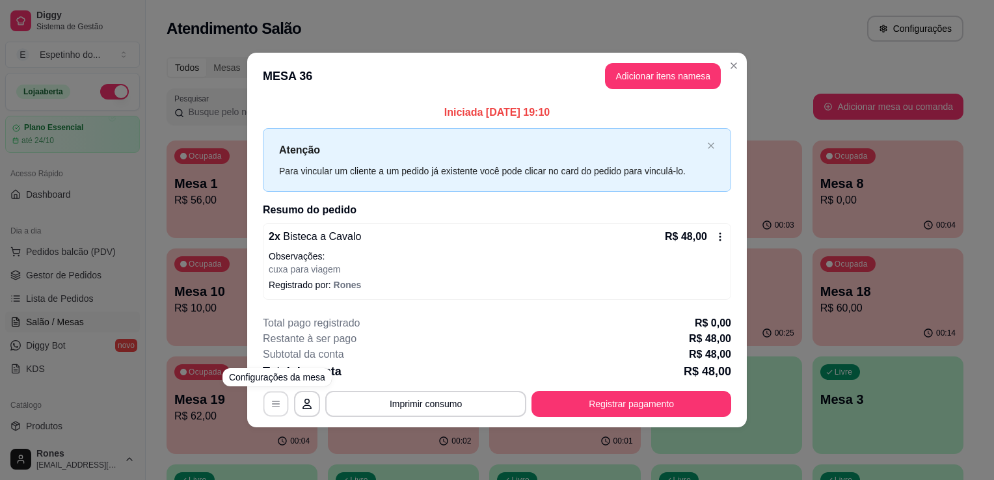
click at [276, 405] on icon "button" at bounding box center [276, 404] width 10 height 10
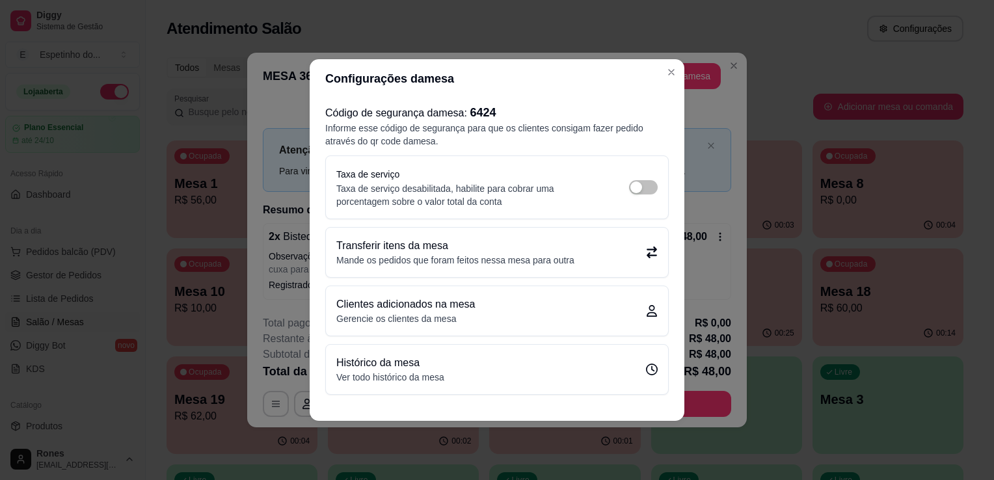
click at [518, 256] on p "Mande os pedidos que foram feitos nessa mesa para outra" at bounding box center [455, 260] width 238 height 13
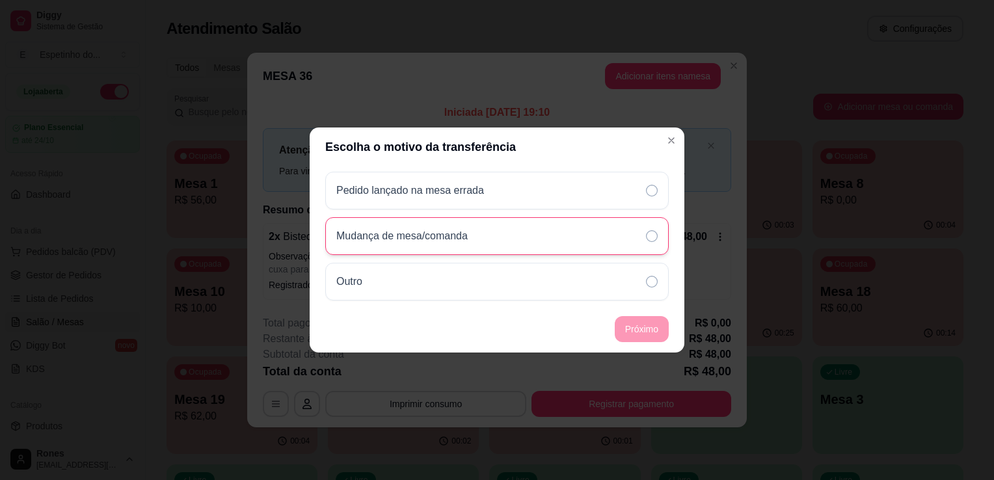
click at [507, 244] on div "Mudança de mesa/comanda" at bounding box center [496, 236] width 343 height 38
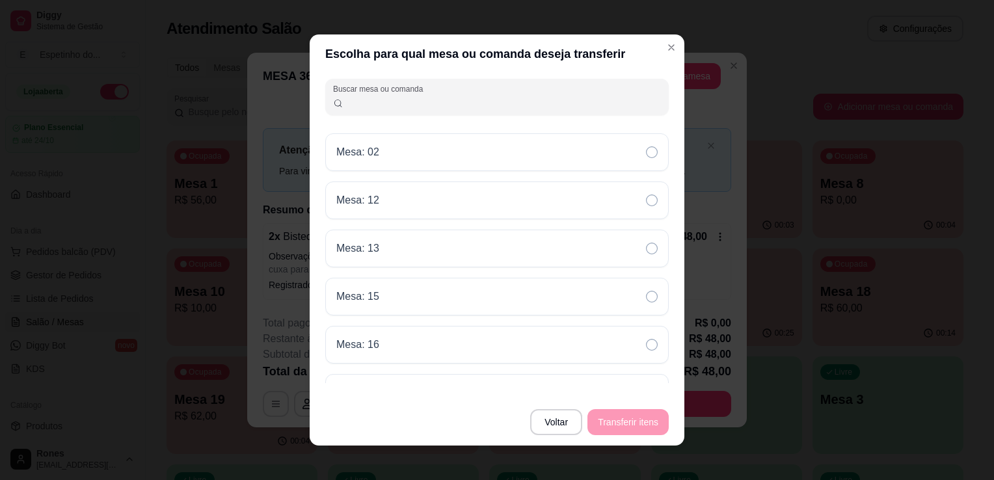
click at [416, 108] on input "Buscar mesa ou comanda" at bounding box center [502, 102] width 318 height 13
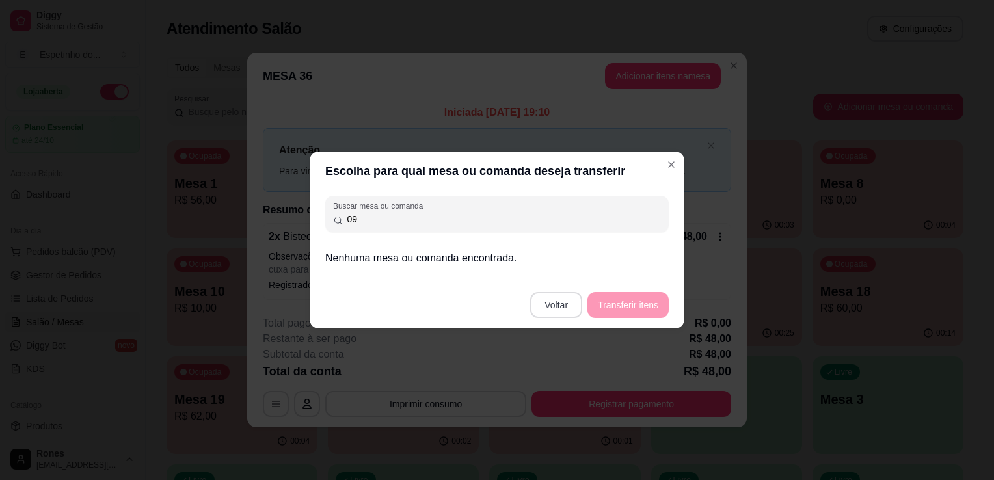
type input "09"
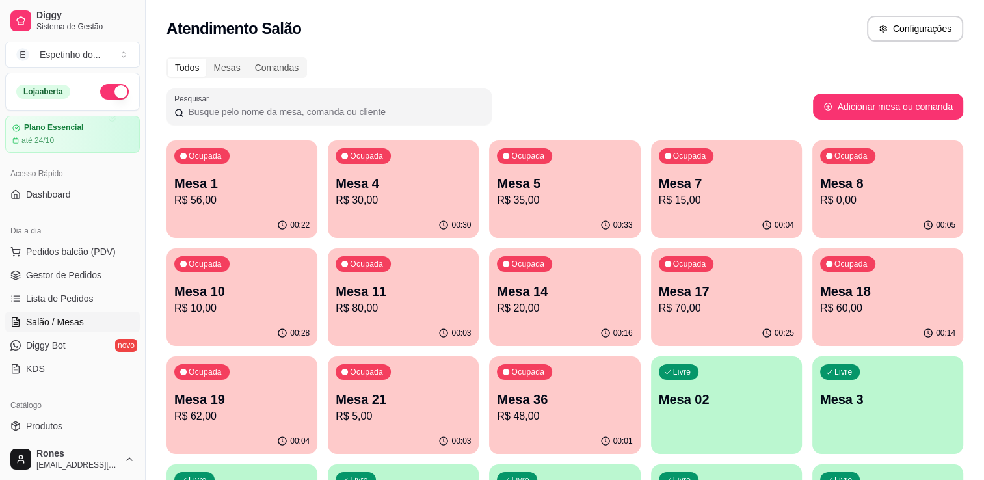
scroll to position [350, 0]
click at [559, 408] on p "R$ 48,00" at bounding box center [564, 415] width 131 height 15
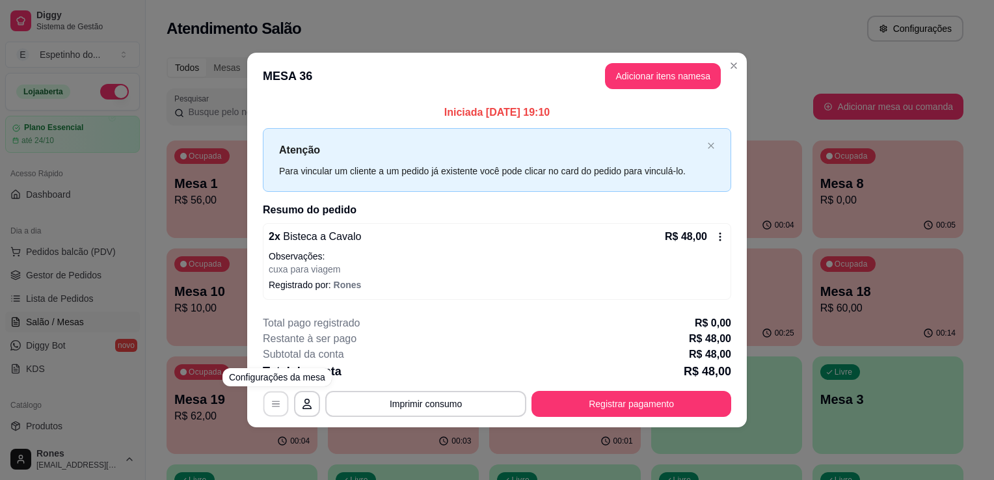
click at [276, 406] on icon "button" at bounding box center [276, 404] width 10 height 10
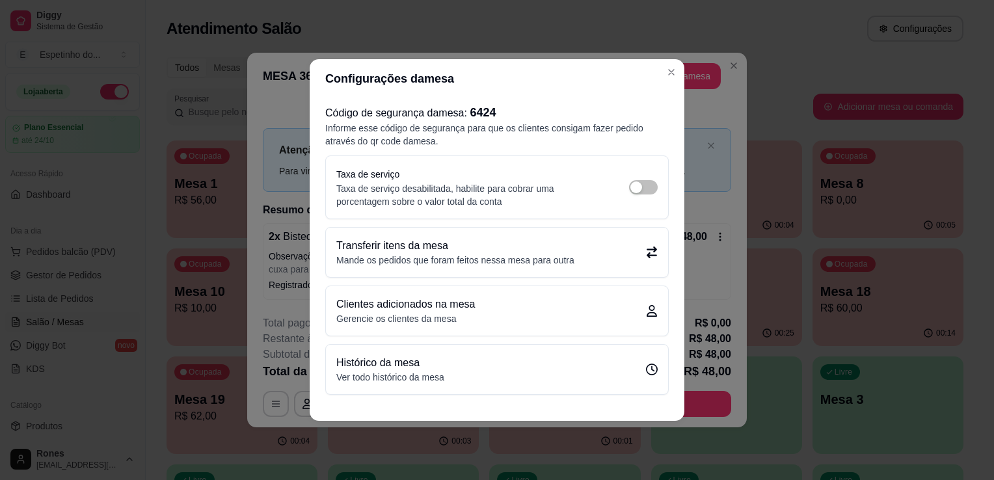
click at [578, 308] on div "Clientes adicionados na mesa Gerencie os clientes da mesa" at bounding box center [496, 311] width 321 height 29
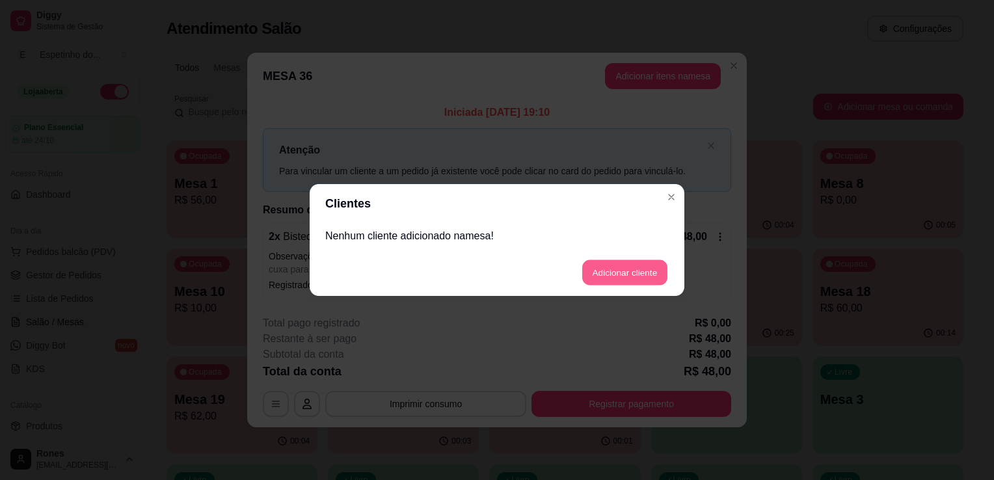
click at [617, 272] on button "Adicionar cliente" at bounding box center [624, 272] width 85 height 25
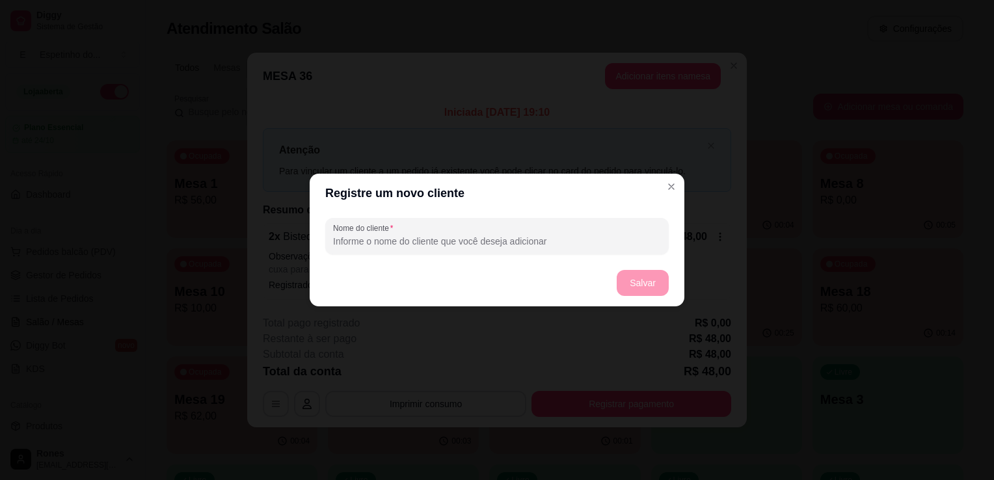
click at [501, 246] on input "Nome do cliente" at bounding box center [497, 241] width 328 height 13
type input "9"
click at [642, 289] on button "Salvar" at bounding box center [642, 283] width 51 height 25
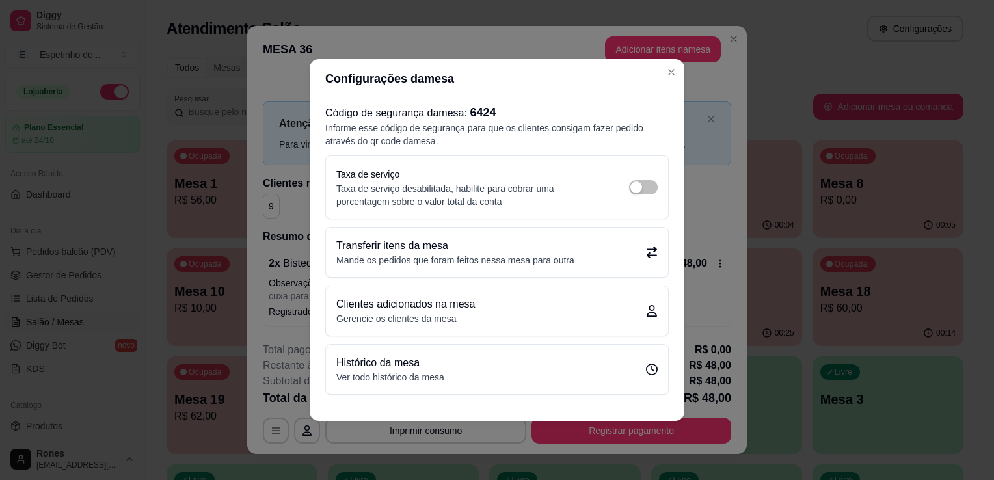
click at [460, 246] on p "Transferir itens da mesa" at bounding box center [455, 246] width 238 height 16
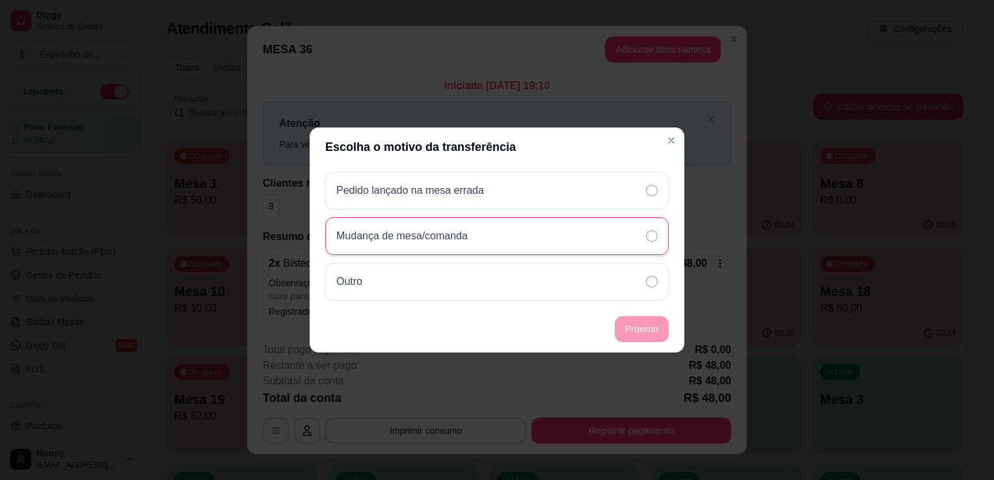
click at [598, 249] on div "Mudança de mesa/comanda" at bounding box center [496, 236] width 343 height 38
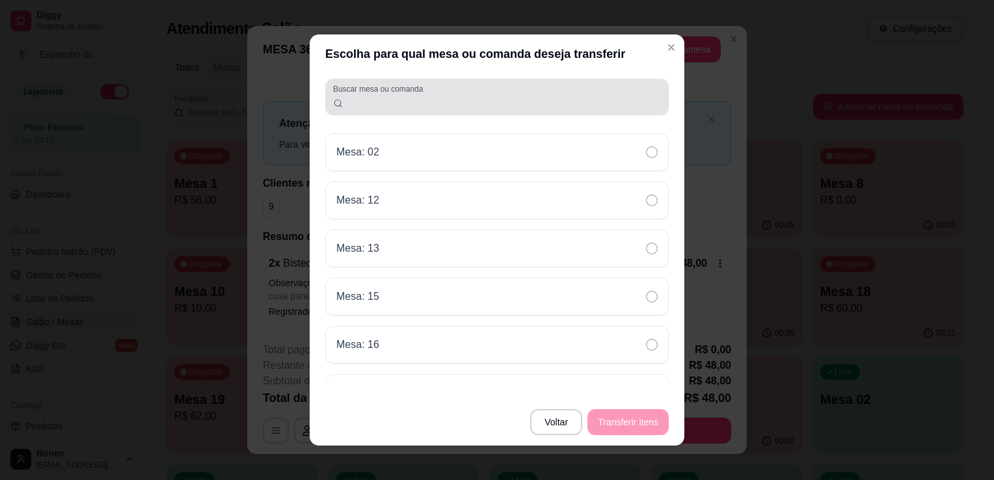
click at [478, 103] on input "Buscar mesa ou comanda" at bounding box center [502, 102] width 318 height 13
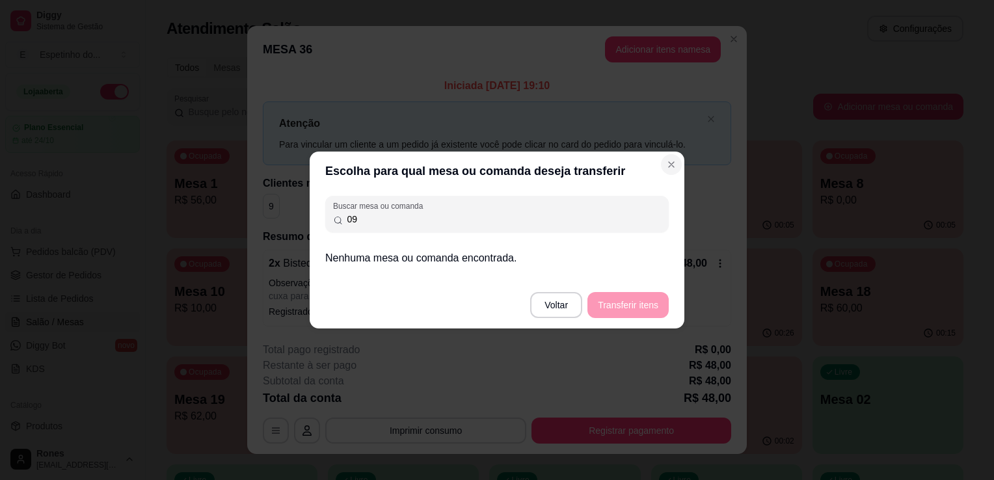
type input "09"
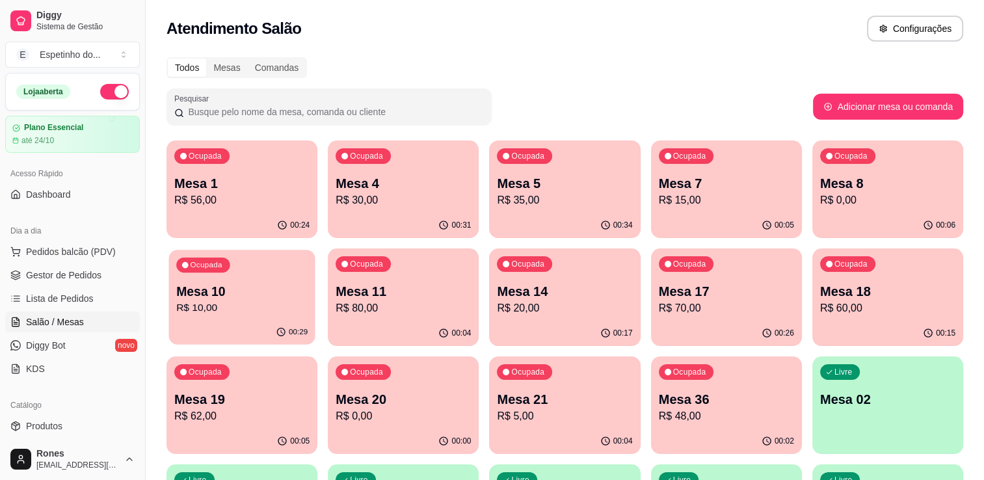
click at [216, 299] on p "Mesa 10" at bounding box center [241, 292] width 131 height 18
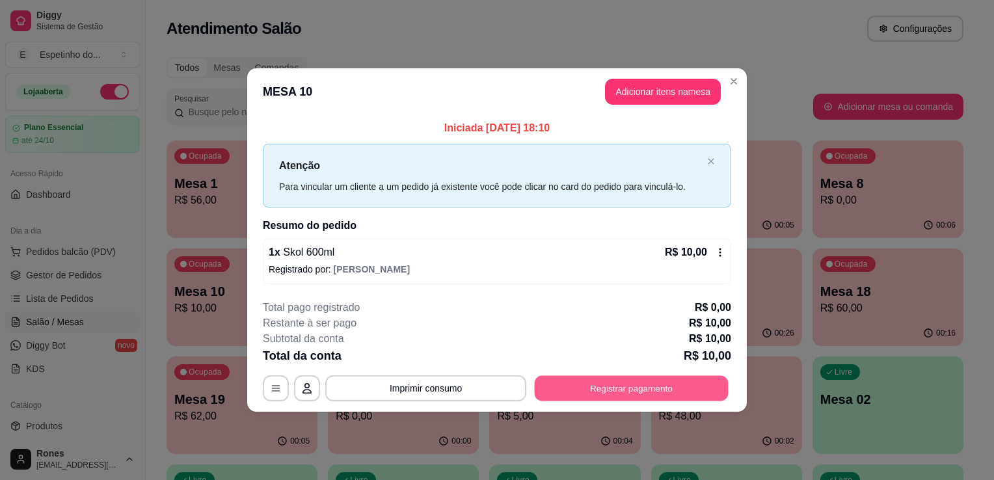
click at [607, 392] on button "Registrar pagamento" at bounding box center [632, 387] width 194 height 25
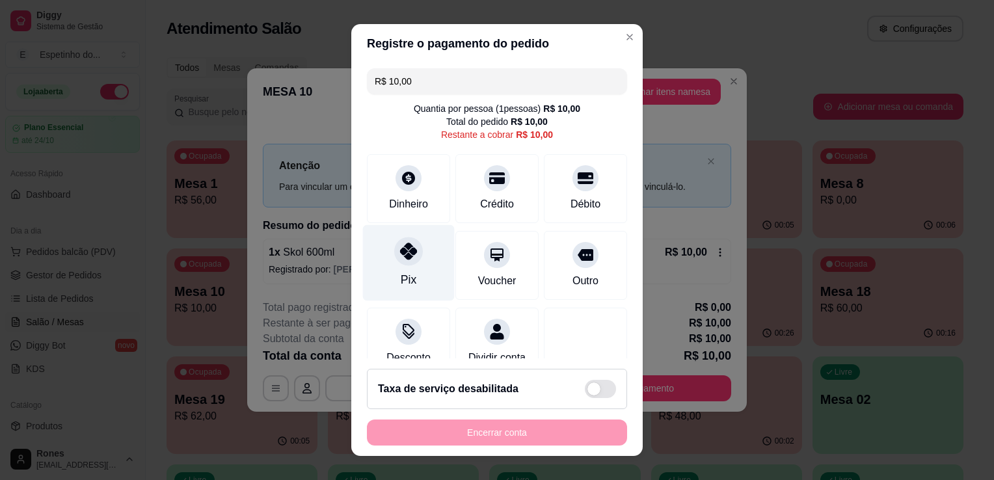
click at [403, 269] on div "Pix" at bounding box center [409, 263] width 92 height 76
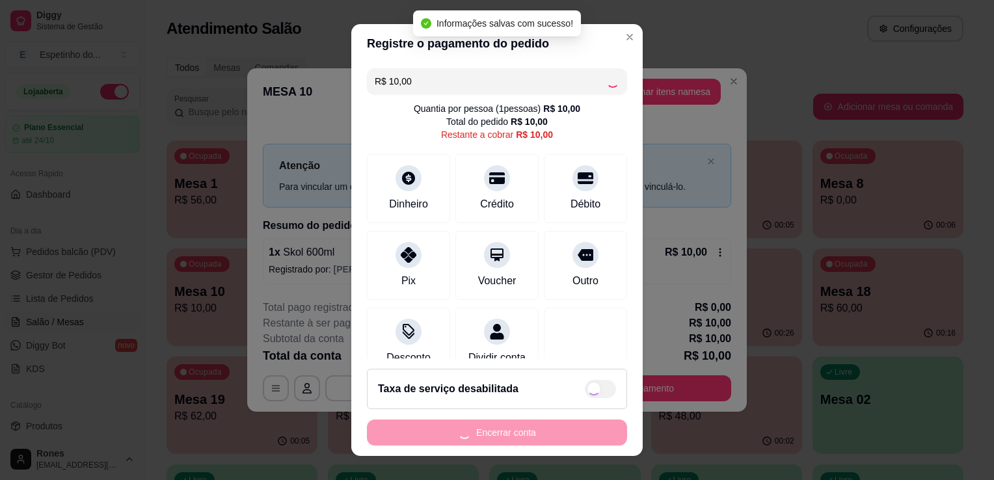
type input "R$ 0,00"
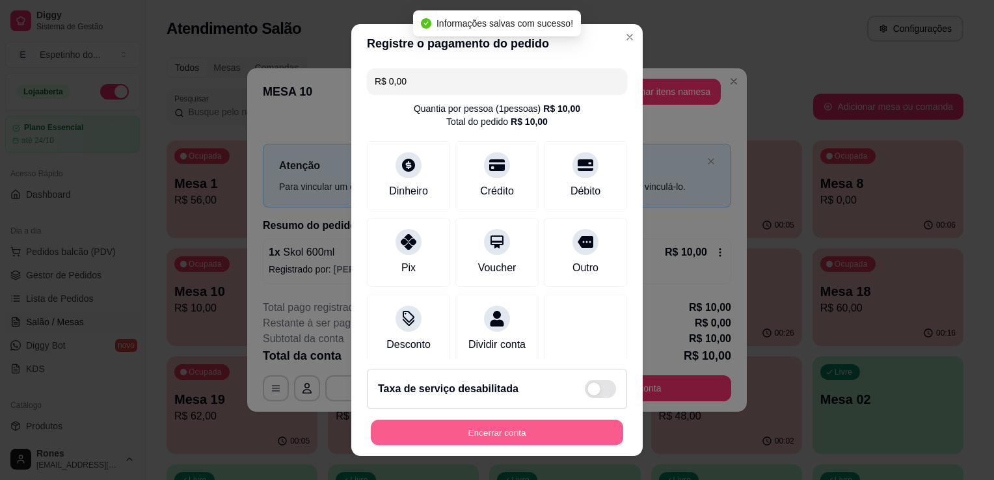
click at [529, 432] on button "Encerrar conta" at bounding box center [497, 432] width 252 height 25
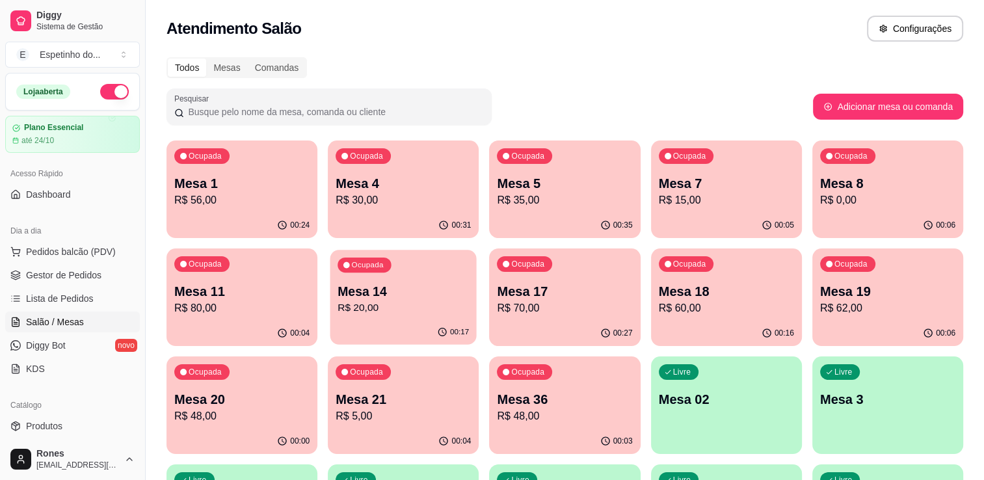
click at [413, 297] on p "Mesa 14" at bounding box center [403, 292] width 131 height 18
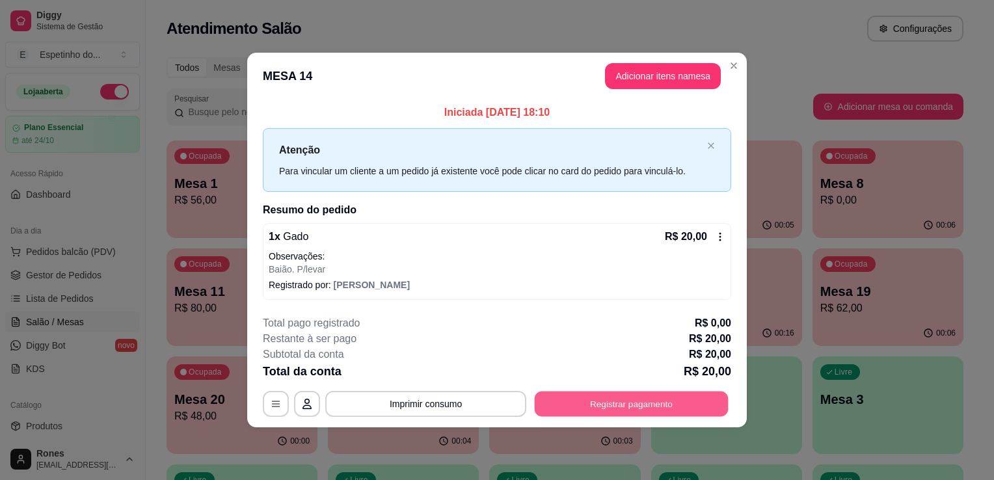
click at [617, 406] on button "Registrar pagamento" at bounding box center [632, 403] width 194 height 25
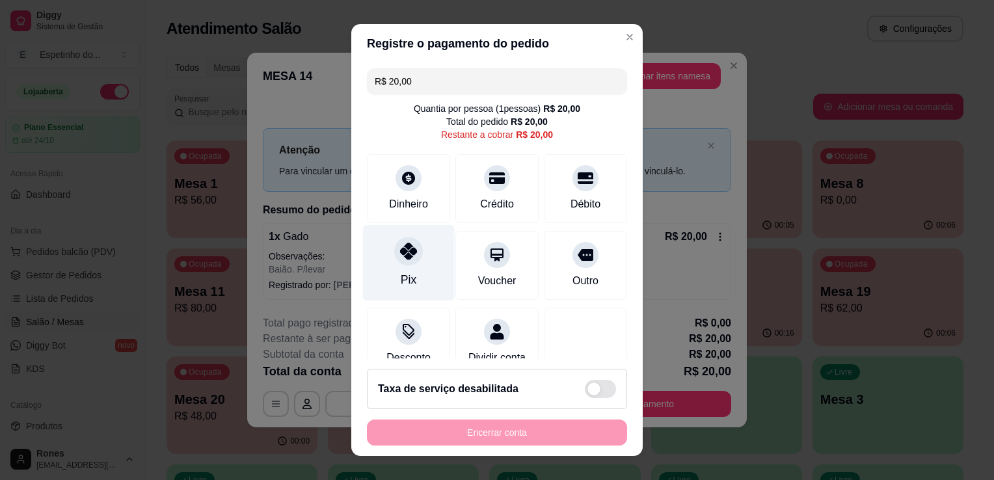
click at [380, 282] on div "Pix" at bounding box center [409, 263] width 92 height 76
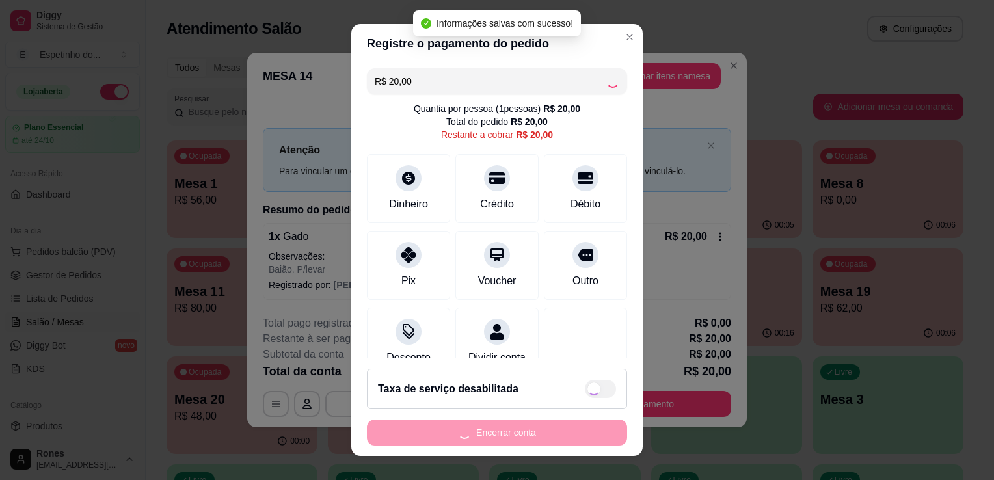
type input "R$ 0,00"
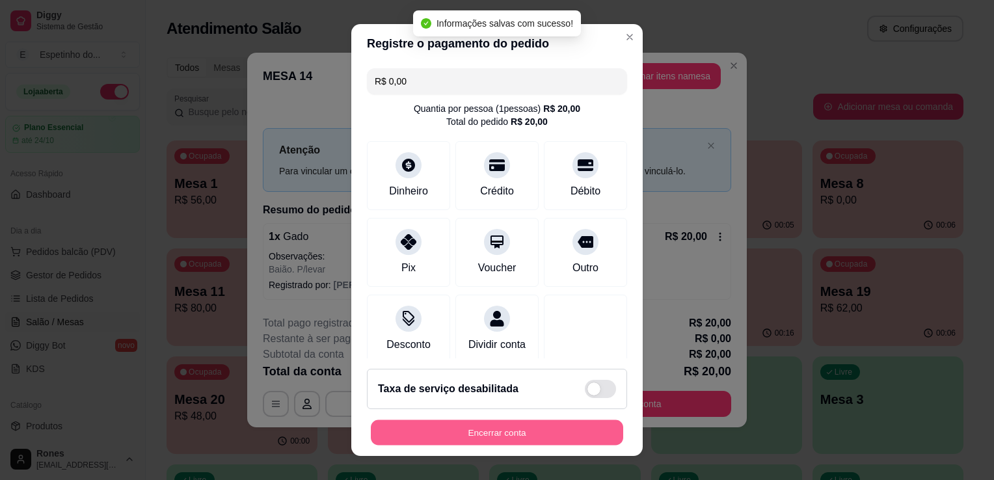
click at [492, 434] on button "Encerrar conta" at bounding box center [497, 432] width 252 height 25
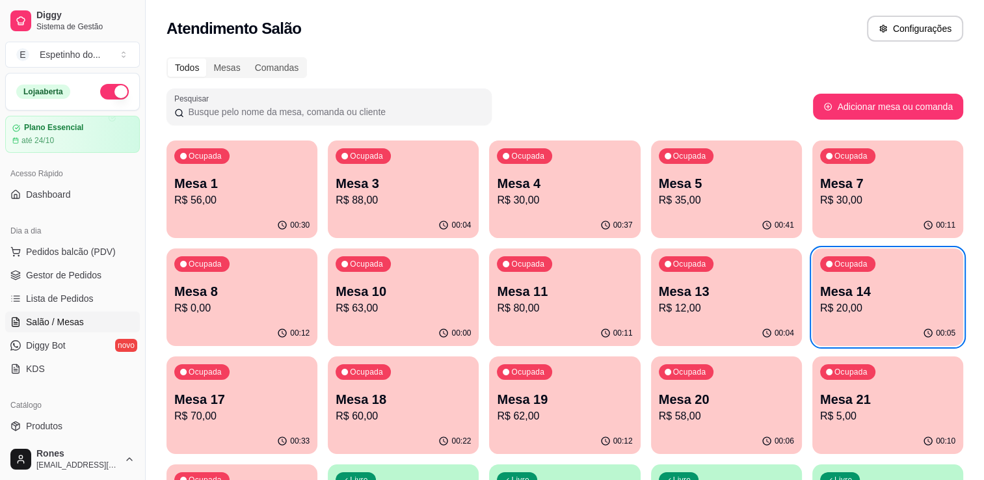
scroll to position [350, 0]
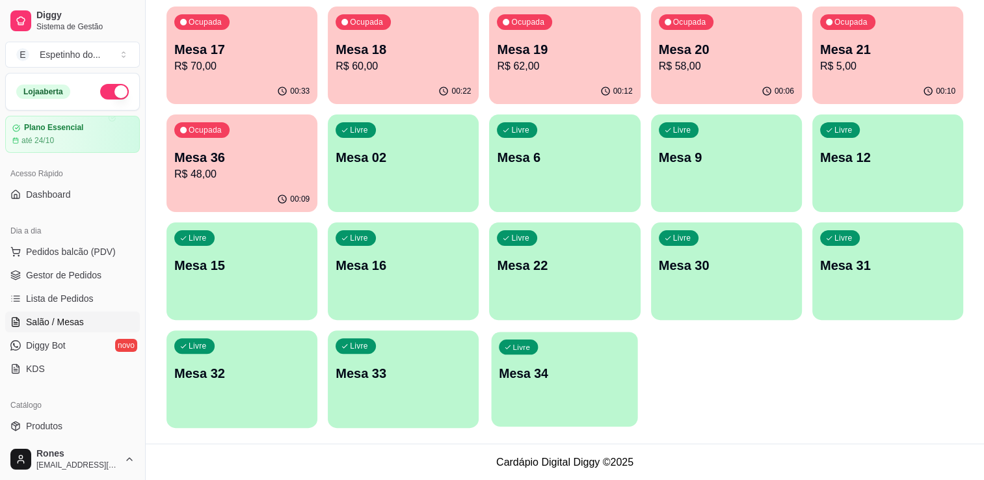
click at [557, 399] on div "Livre Mesa 34" at bounding box center [565, 371] width 146 height 79
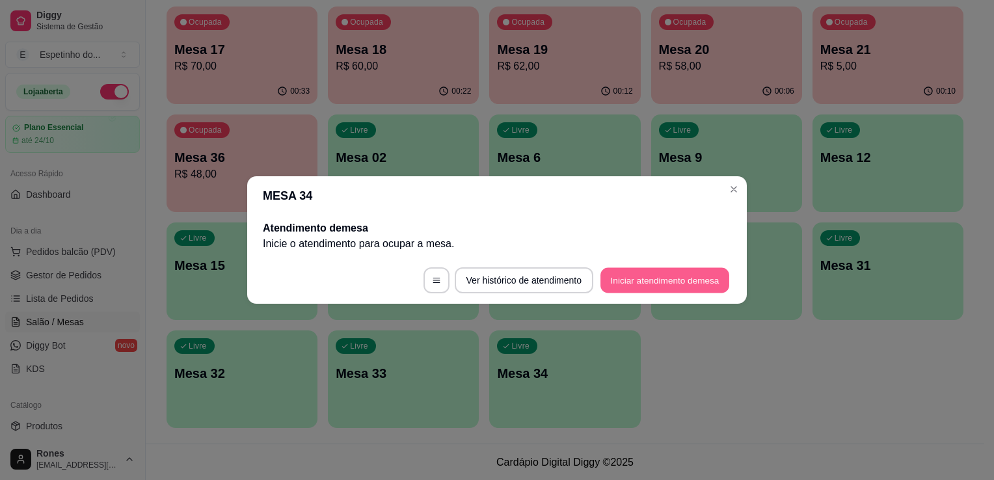
click at [687, 284] on button "Iniciar atendimento de mesa" at bounding box center [664, 280] width 129 height 25
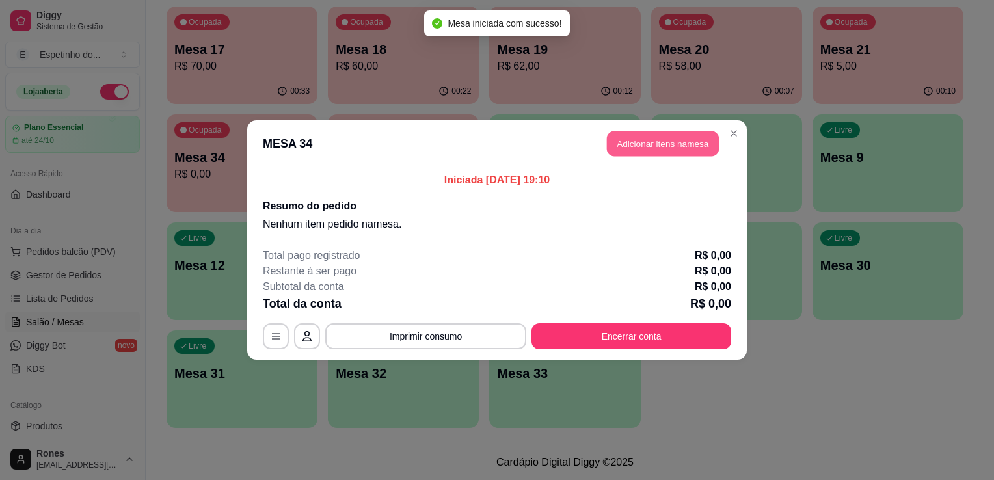
click at [679, 146] on button "Adicionar itens na mesa" at bounding box center [663, 143] width 112 height 25
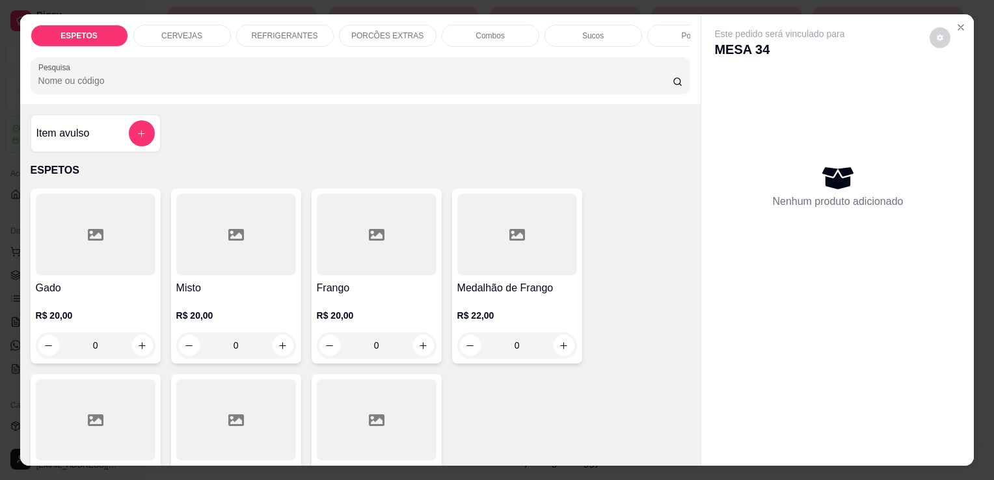
click at [550, 306] on div "R$ 22,00 0" at bounding box center [517, 327] width 120 height 62
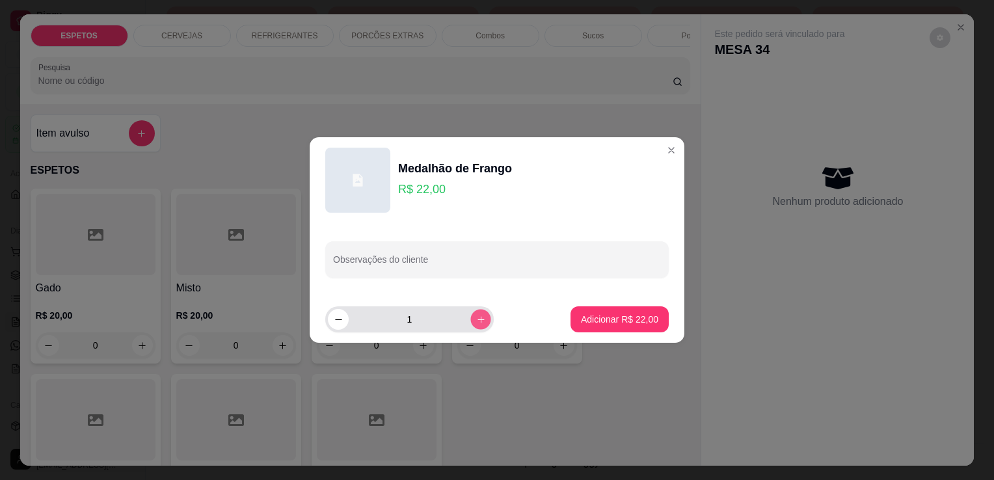
click at [476, 323] on icon "increase-product-quantity" at bounding box center [481, 320] width 10 height 10
type input "4"
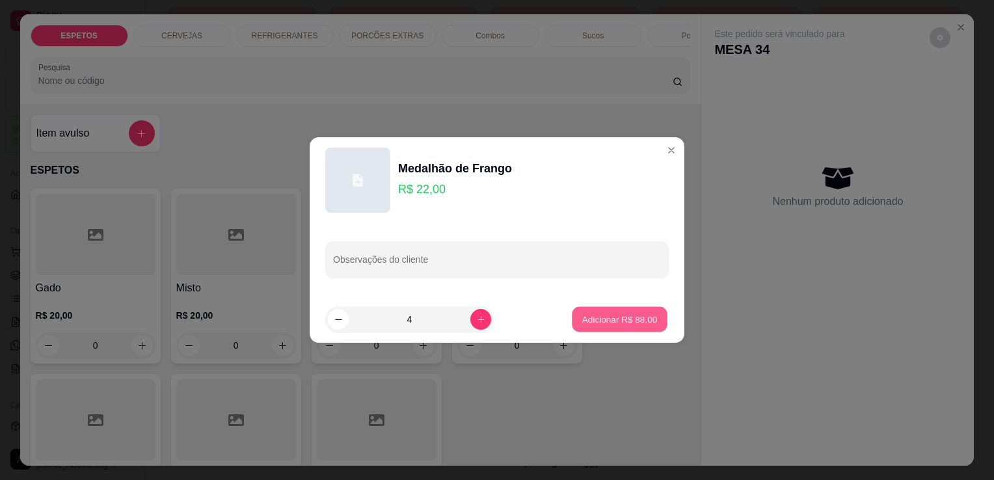
click at [611, 315] on p "Adicionar R$ 88,00" at bounding box center [619, 319] width 75 height 12
type input "4"
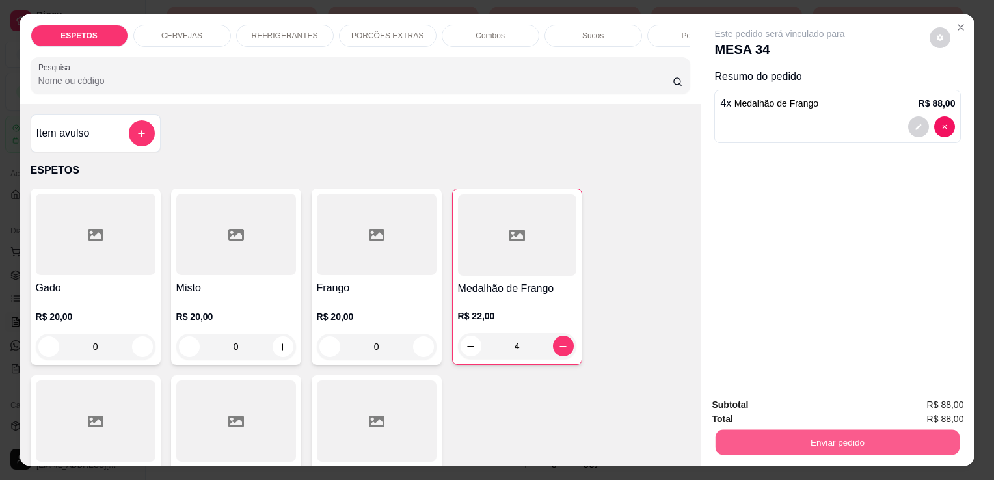
click at [847, 434] on button "Enviar pedido" at bounding box center [837, 441] width 244 height 25
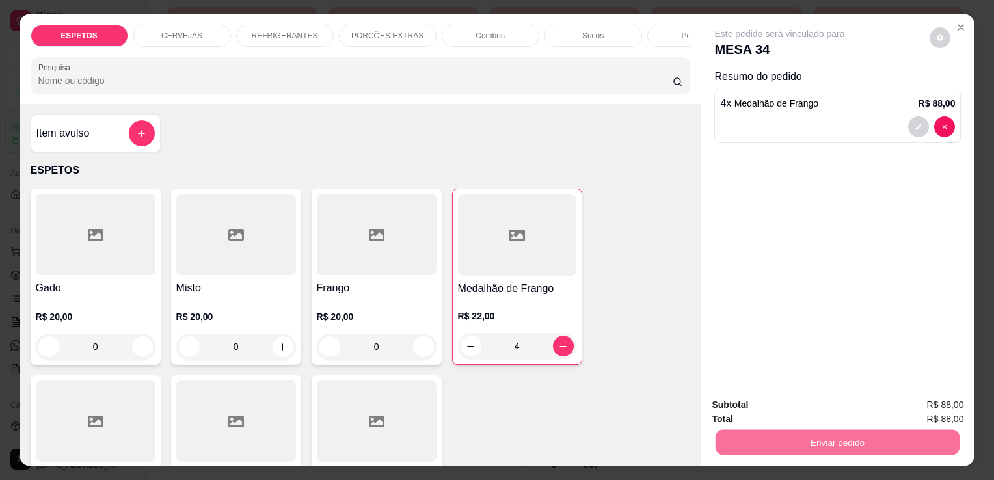
click at [965, 401] on button "Enviar pedido" at bounding box center [930, 405] width 72 height 24
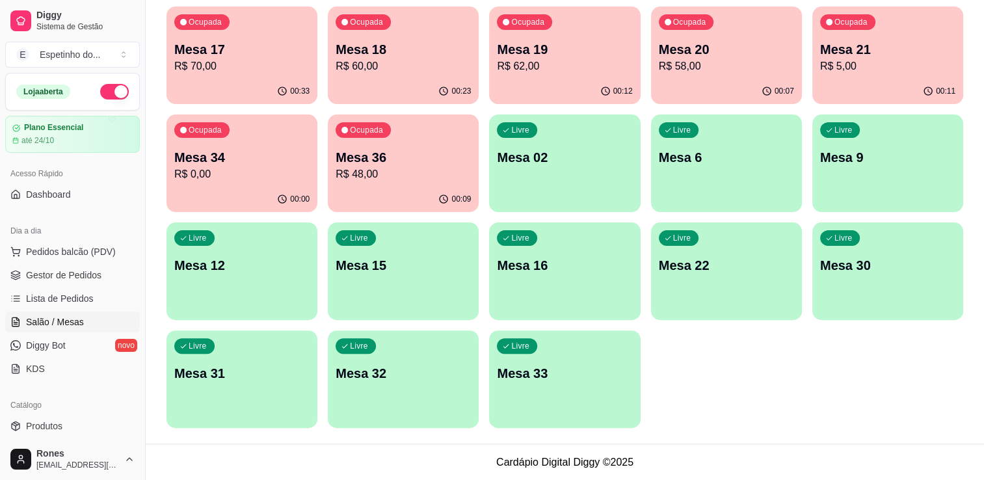
scroll to position [0, 0]
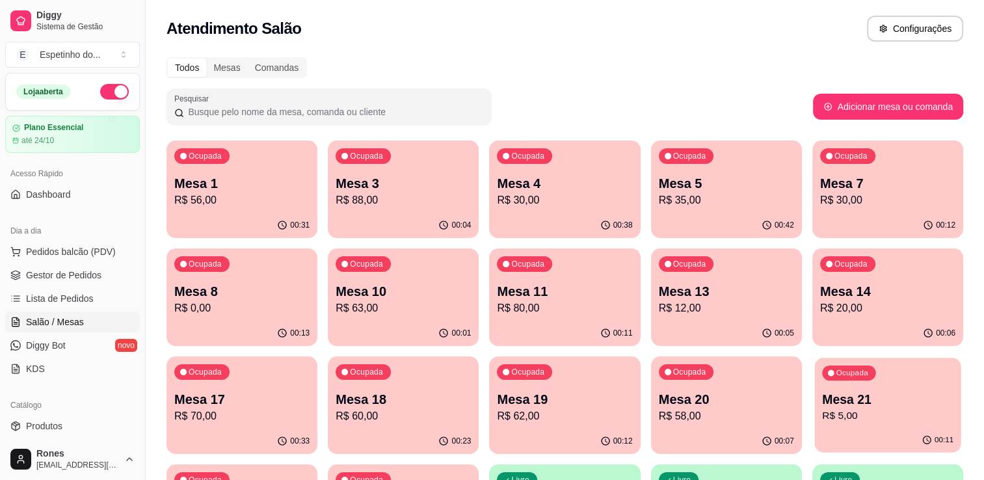
click at [887, 407] on p "Mesa 21" at bounding box center [887, 400] width 131 height 18
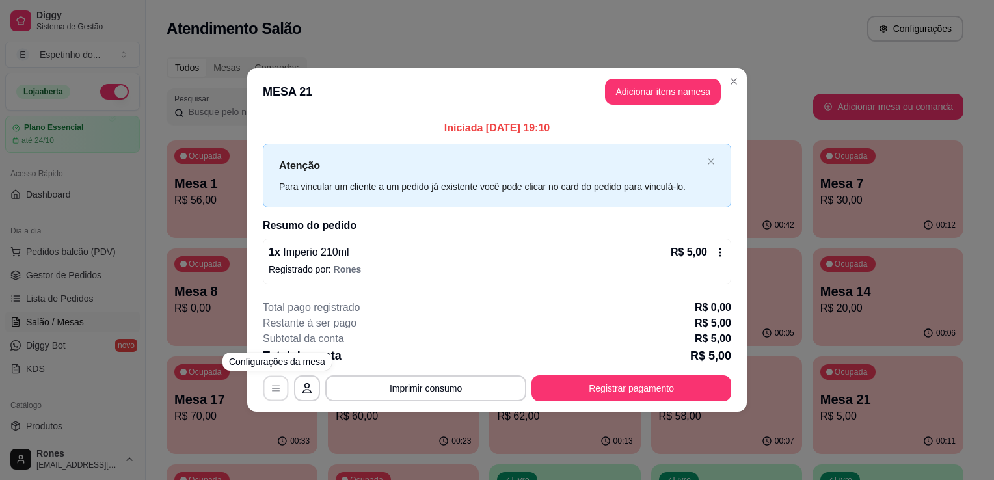
click at [277, 388] on icon "button" at bounding box center [276, 388] width 8 height 6
click at [721, 245] on div "R$ 5,00" at bounding box center [698, 253] width 55 height 16
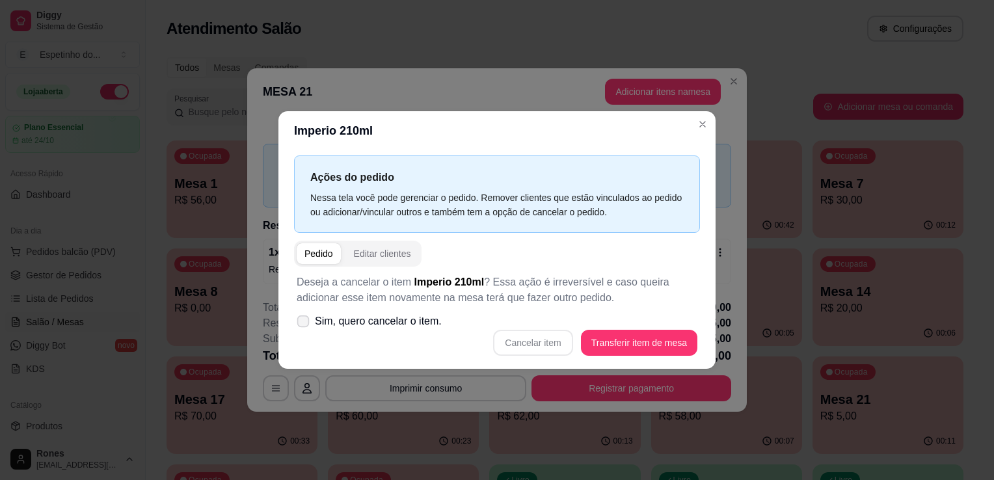
click at [307, 326] on span at bounding box center [303, 321] width 12 height 12
click at [304, 326] on input "Sim, quero cancelar o item." at bounding box center [300, 328] width 8 height 8
checkbox input "true"
click at [535, 339] on button "Cancelar item" at bounding box center [532, 343] width 79 height 26
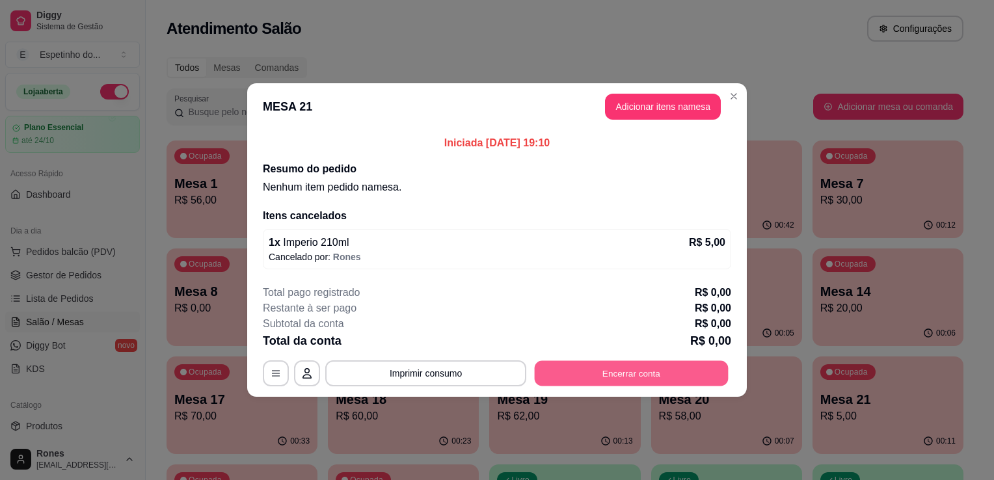
click at [677, 373] on button "Encerrar conta" at bounding box center [632, 373] width 194 height 25
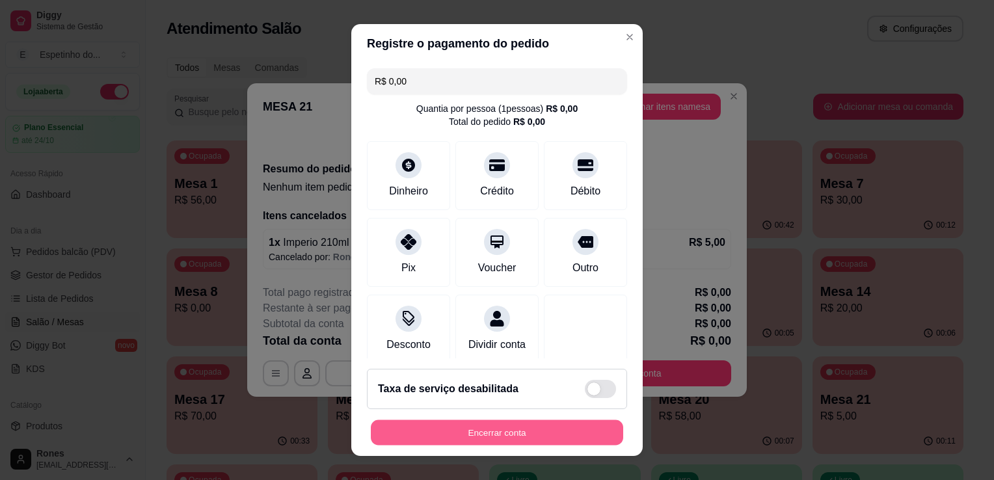
click at [494, 429] on button "Encerrar conta" at bounding box center [497, 432] width 252 height 25
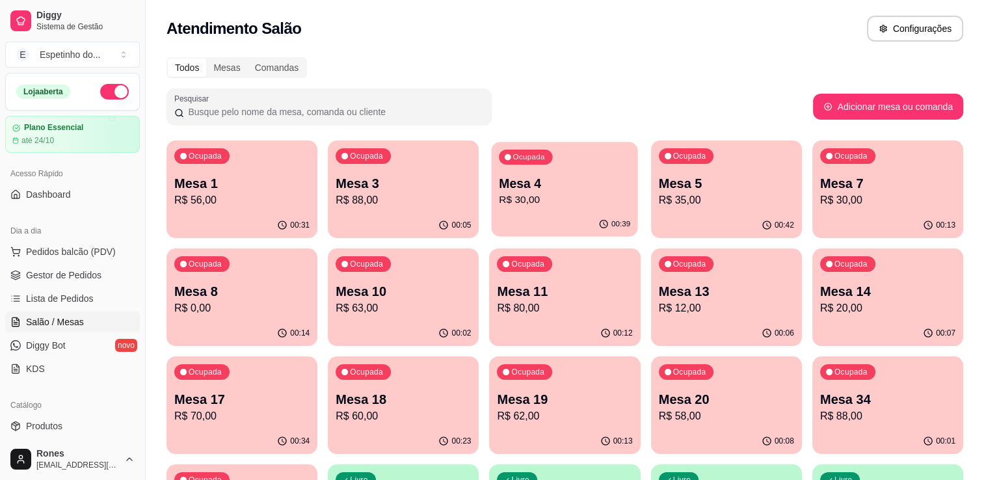
click at [597, 184] on p "Mesa 4" at bounding box center [564, 184] width 131 height 18
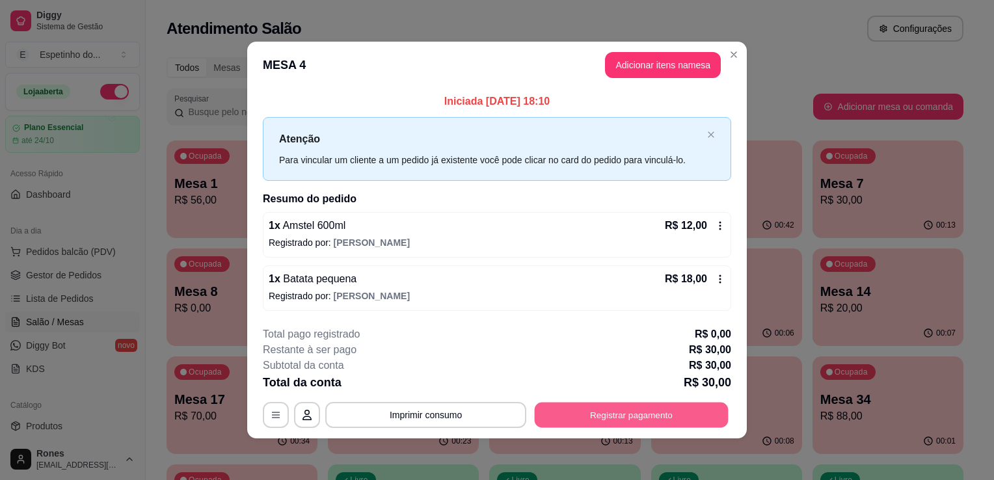
click at [633, 403] on button "Registrar pagamento" at bounding box center [632, 414] width 194 height 25
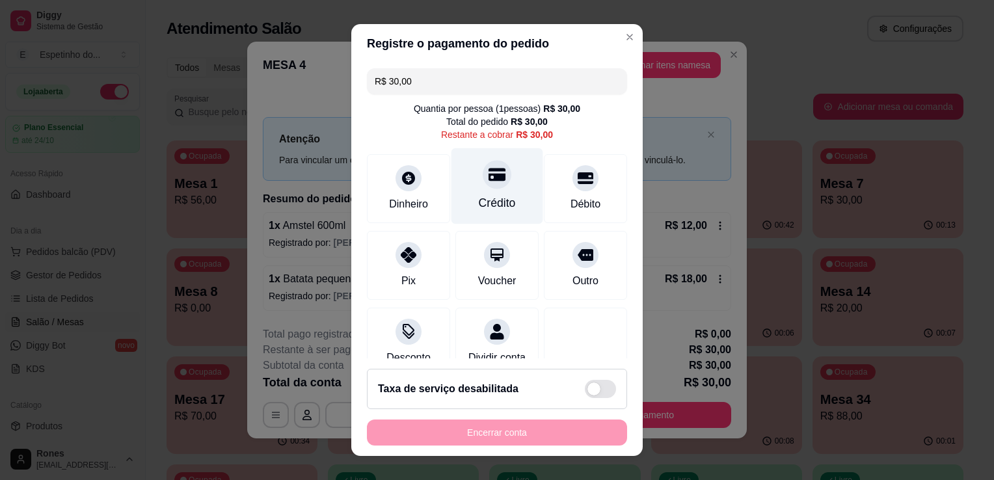
click at [512, 179] on div "Crédito" at bounding box center [497, 186] width 92 height 76
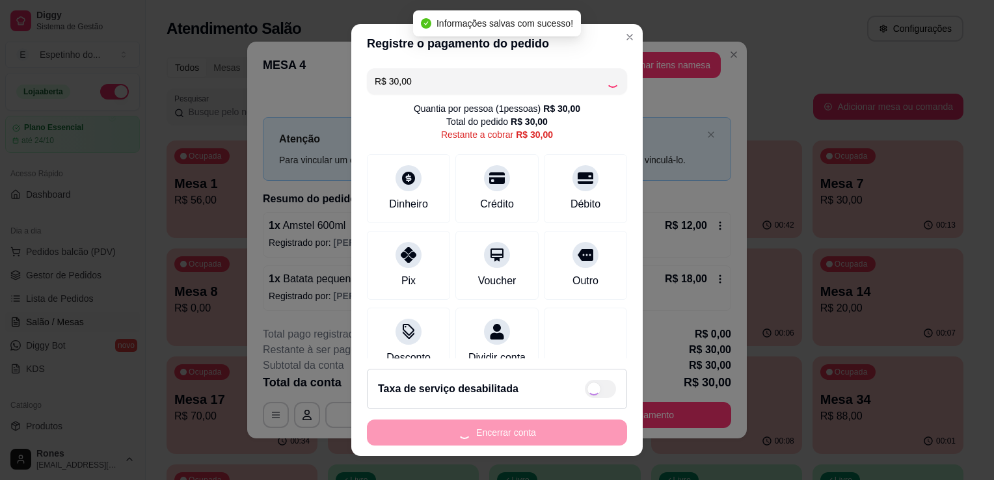
type input "R$ 0,00"
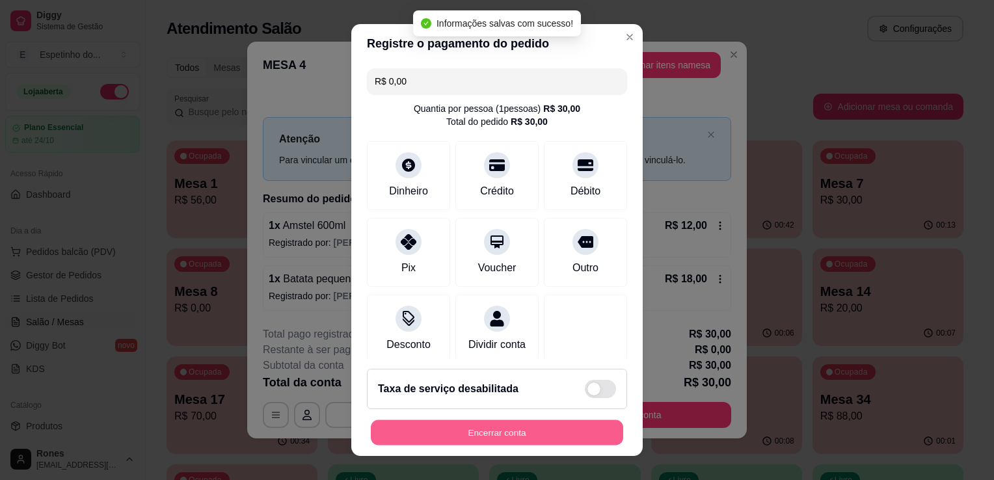
click at [546, 441] on button "Encerrar conta" at bounding box center [497, 432] width 252 height 25
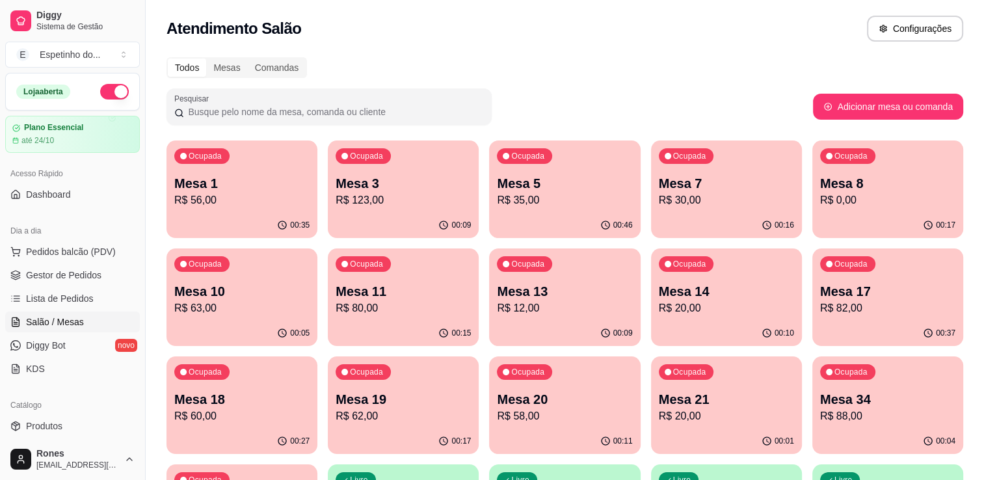
scroll to position [350, 0]
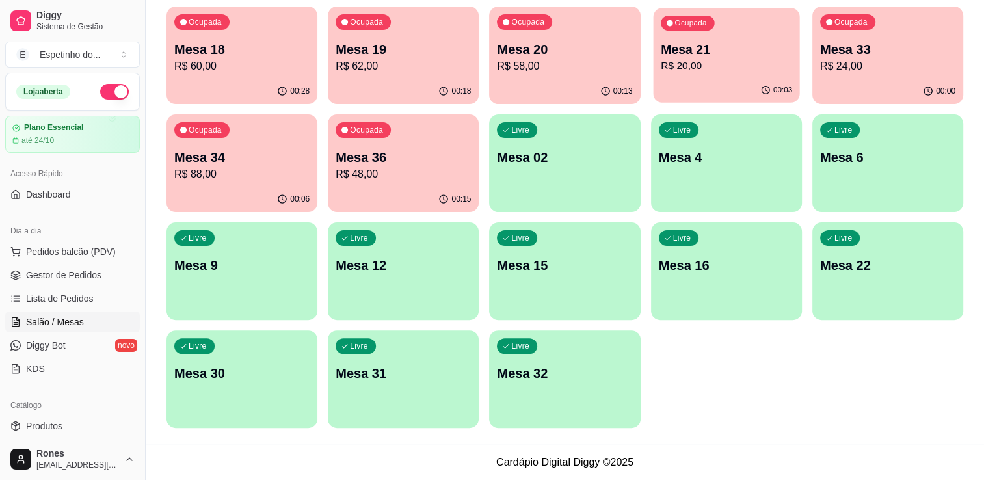
click at [738, 64] on p "R$ 20,00" at bounding box center [726, 66] width 131 height 15
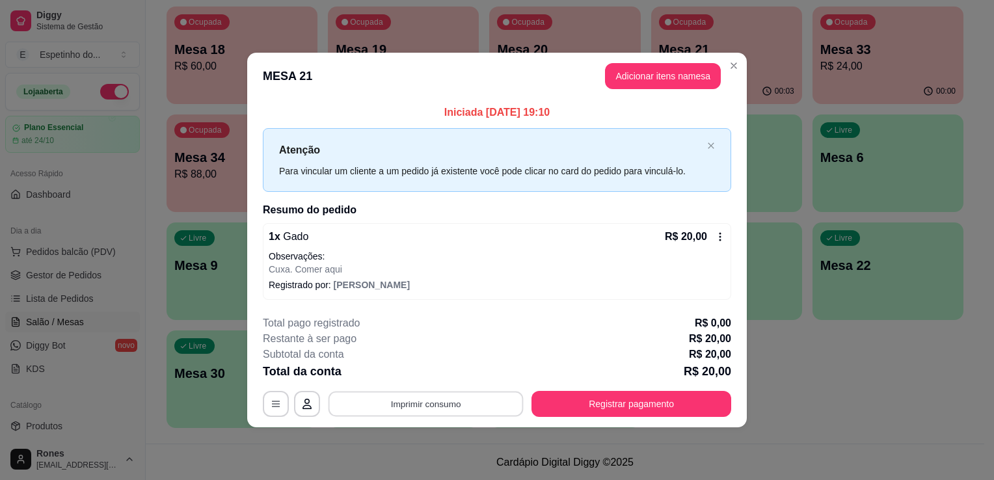
click at [432, 403] on button "Imprimir consumo" at bounding box center [425, 403] width 195 height 25
click at [424, 371] on button "Impressora" at bounding box center [429, 374] width 91 height 20
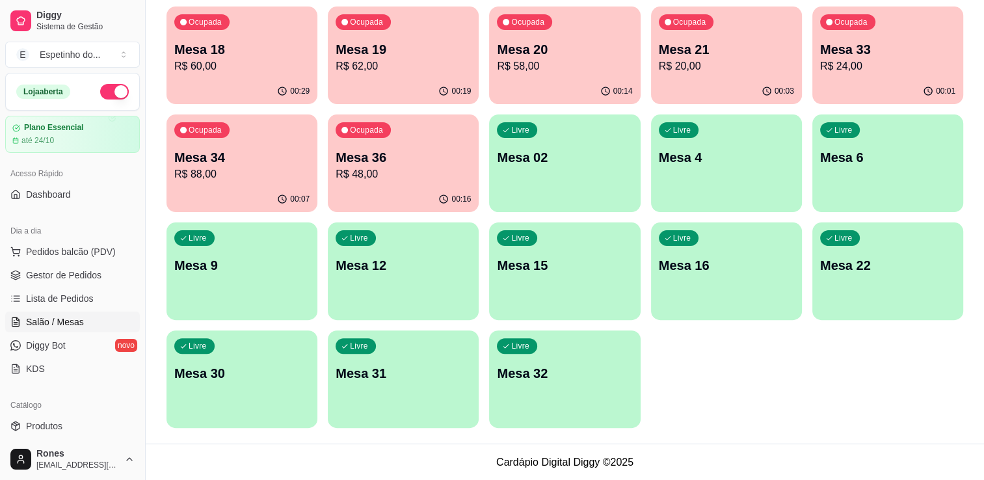
scroll to position [0, 0]
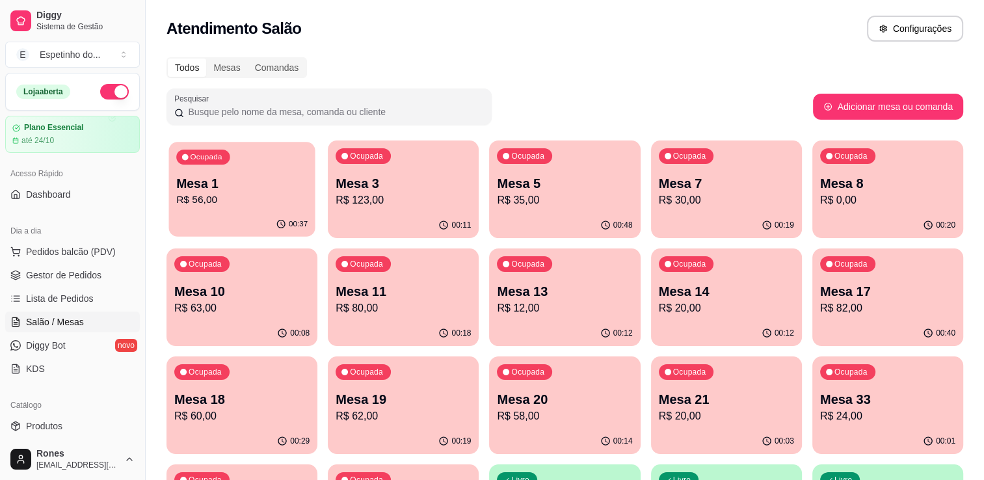
click at [263, 185] on p "Mesa 1" at bounding box center [241, 184] width 131 height 18
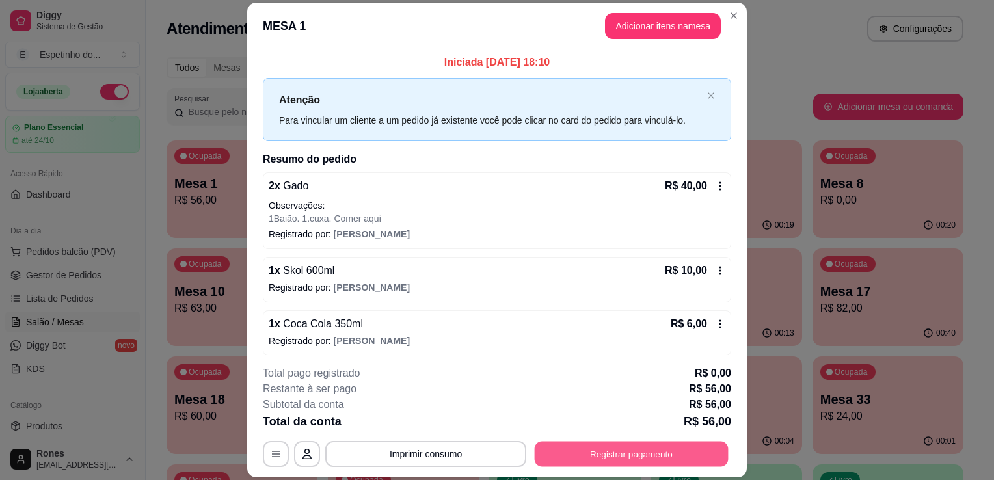
click at [599, 457] on button "Registrar pagamento" at bounding box center [632, 454] width 194 height 25
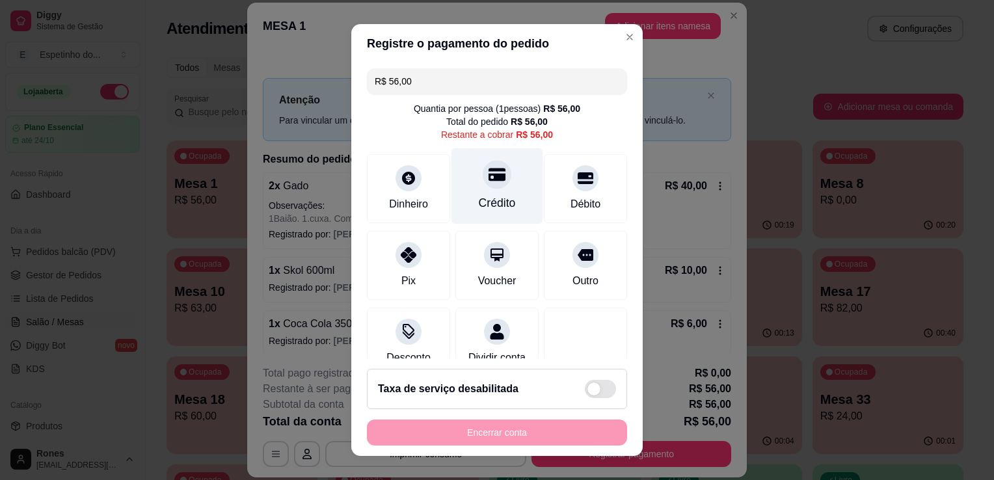
click at [486, 198] on div "Crédito" at bounding box center [497, 202] width 37 height 17
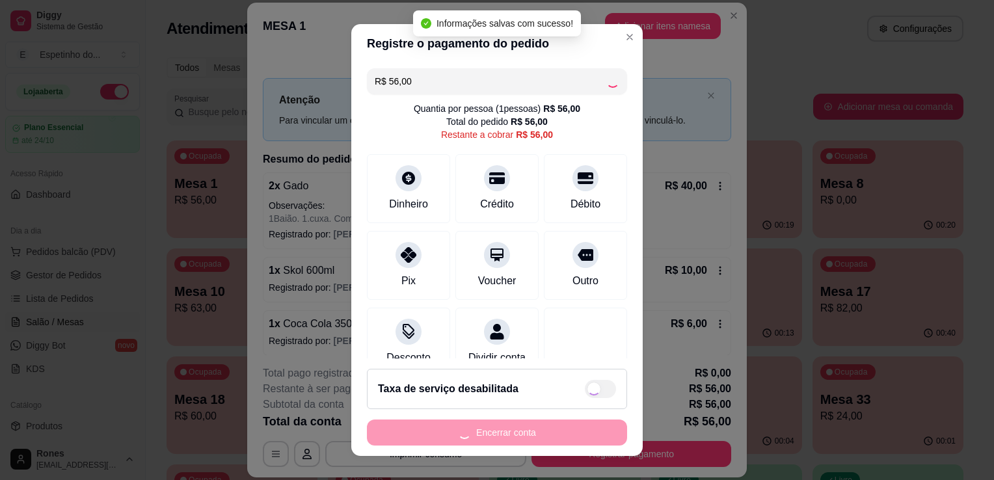
type input "R$ 0,00"
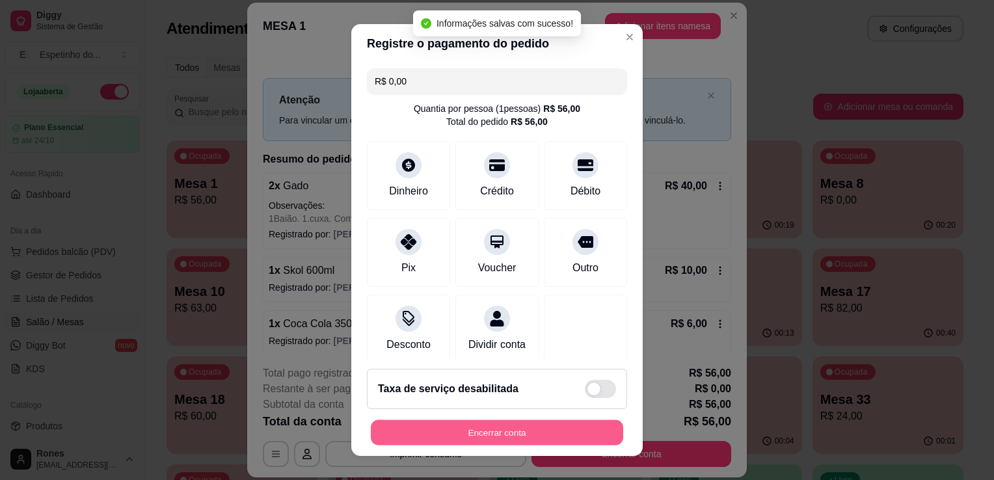
click at [506, 436] on button "Encerrar conta" at bounding box center [497, 432] width 252 height 25
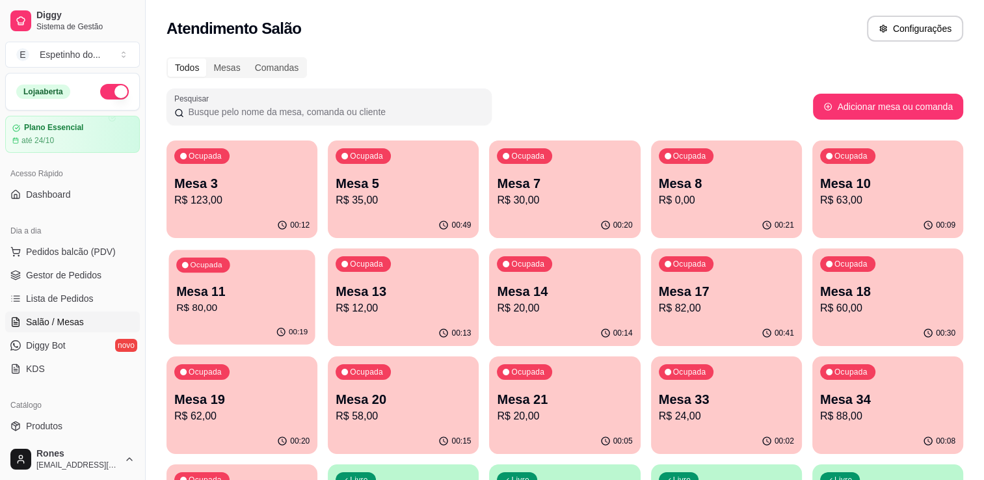
click at [269, 315] on p "R$ 80,00" at bounding box center [241, 307] width 131 height 15
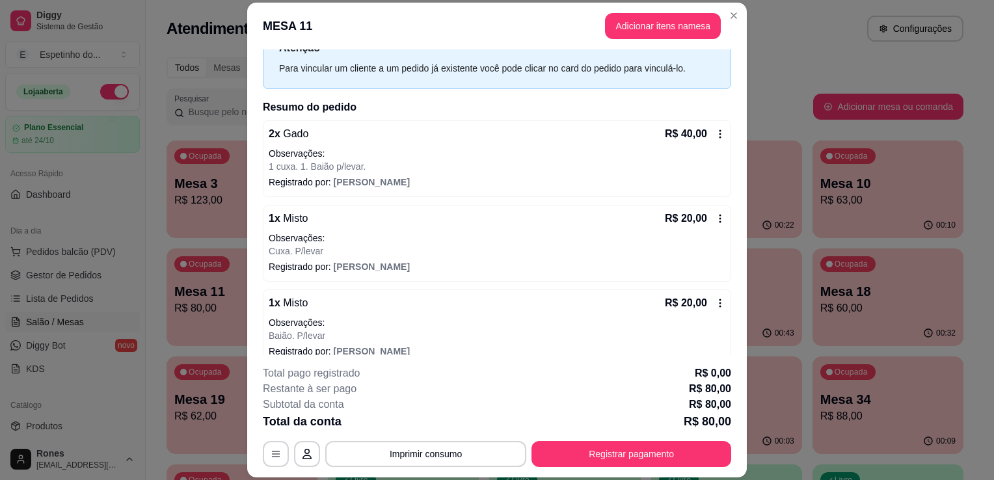
scroll to position [66, 0]
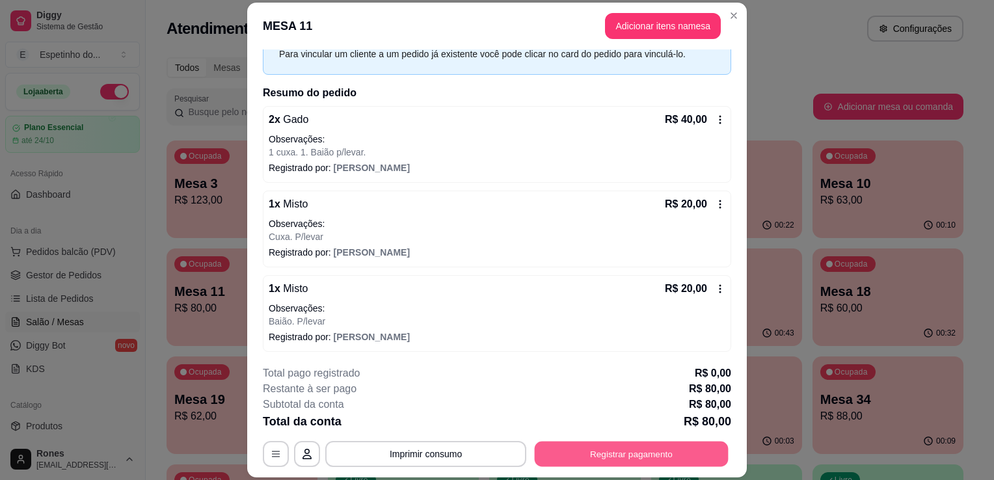
click at [687, 448] on button "Registrar pagamento" at bounding box center [632, 454] width 194 height 25
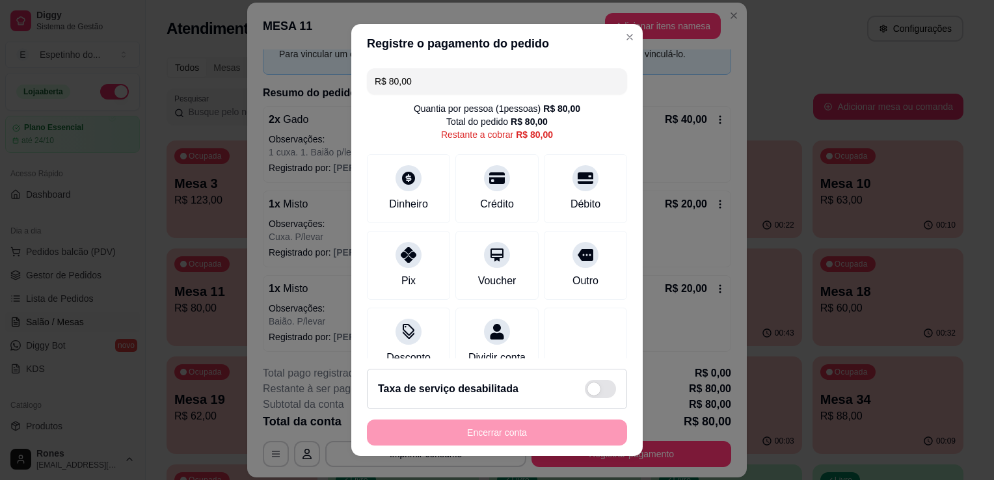
click at [408, 79] on input "R$ 80,00" at bounding box center [497, 81] width 245 height 26
click at [412, 269] on div "Pix" at bounding box center [409, 263] width 92 height 76
click at [408, 196] on div "Dinheiro" at bounding box center [408, 202] width 43 height 17
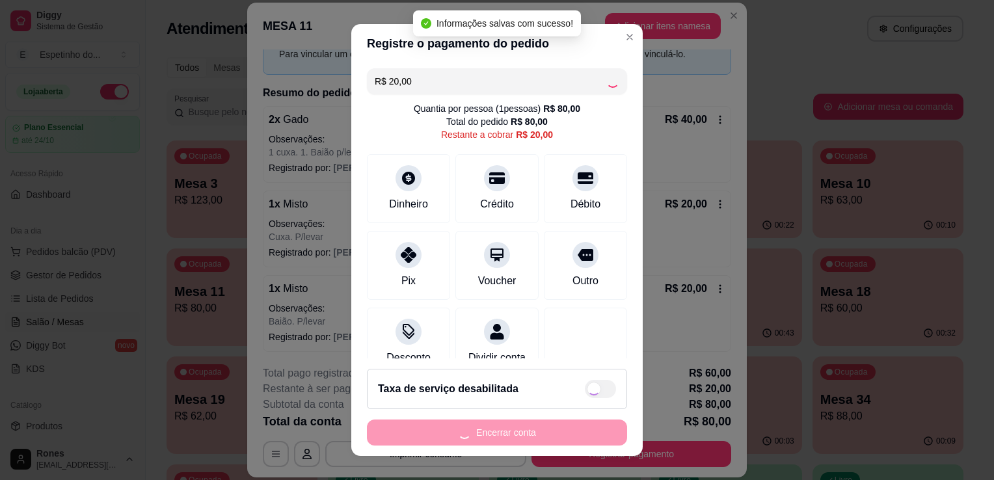
type input "R$ 0,00"
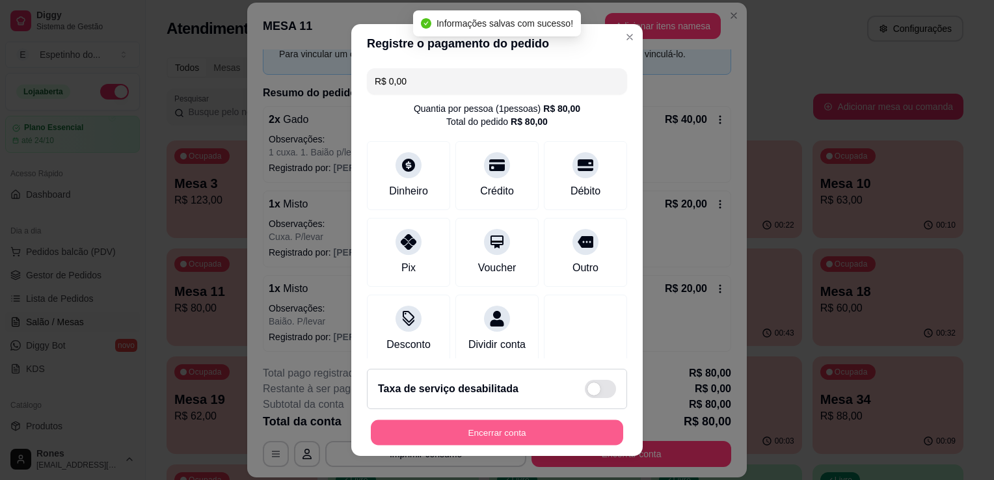
click at [519, 431] on button "Encerrar conta" at bounding box center [497, 432] width 252 height 25
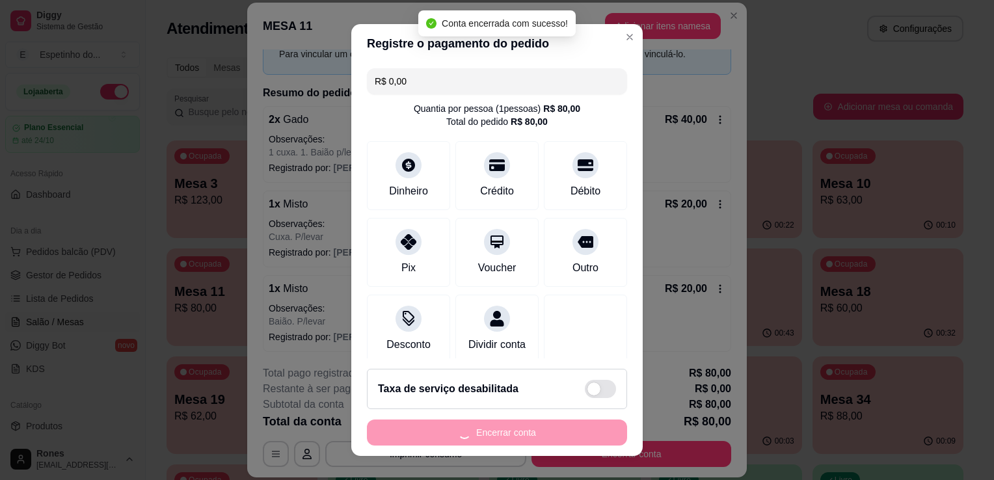
scroll to position [0, 0]
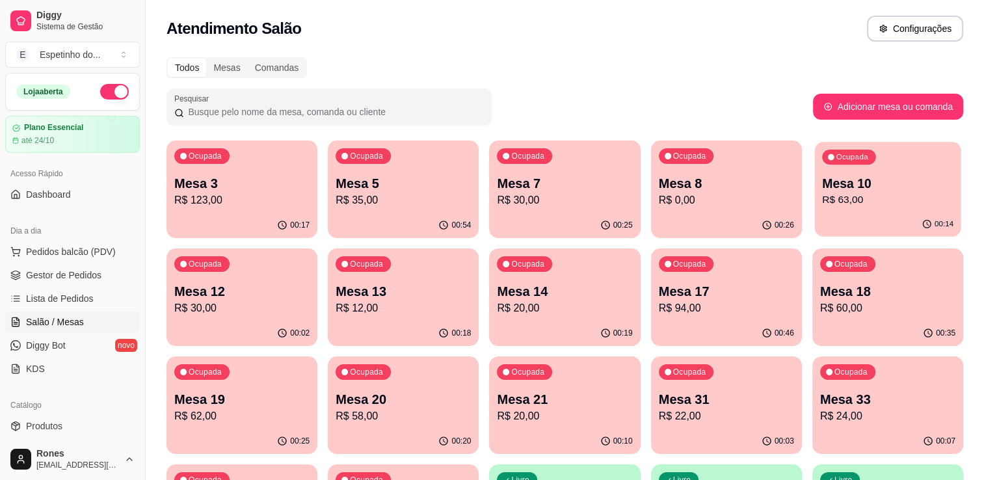
click at [847, 185] on p "Mesa 10" at bounding box center [887, 184] width 131 height 18
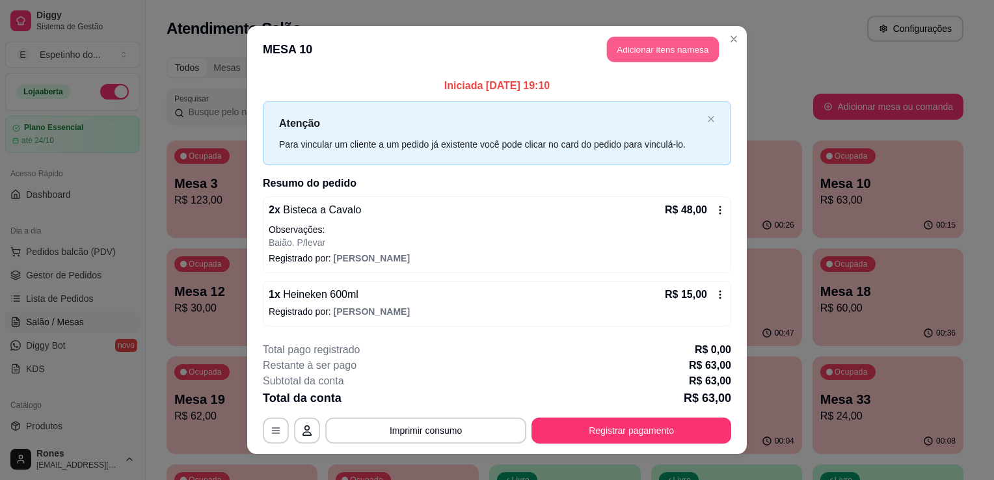
click at [651, 59] on button "Adicionar itens na mesa" at bounding box center [663, 49] width 112 height 25
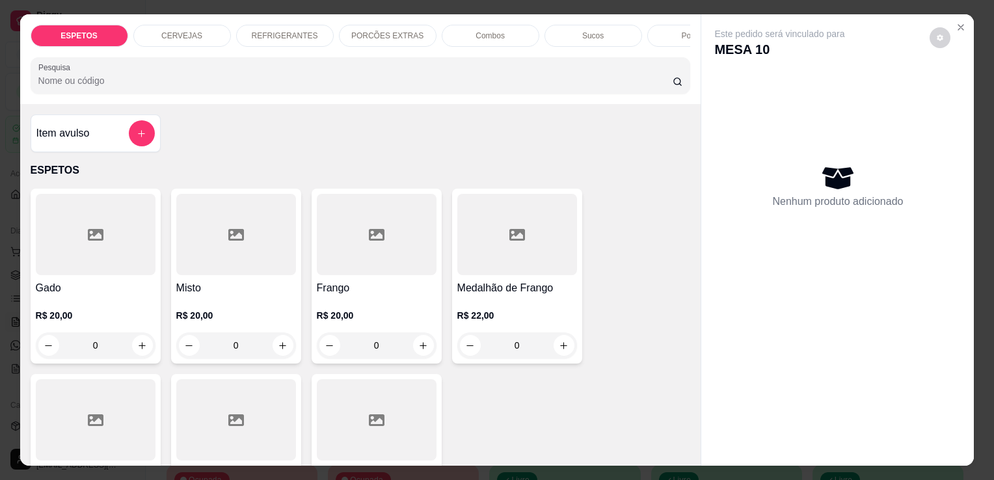
click at [182, 31] on p "CERVEJAS" at bounding box center [181, 36] width 41 height 10
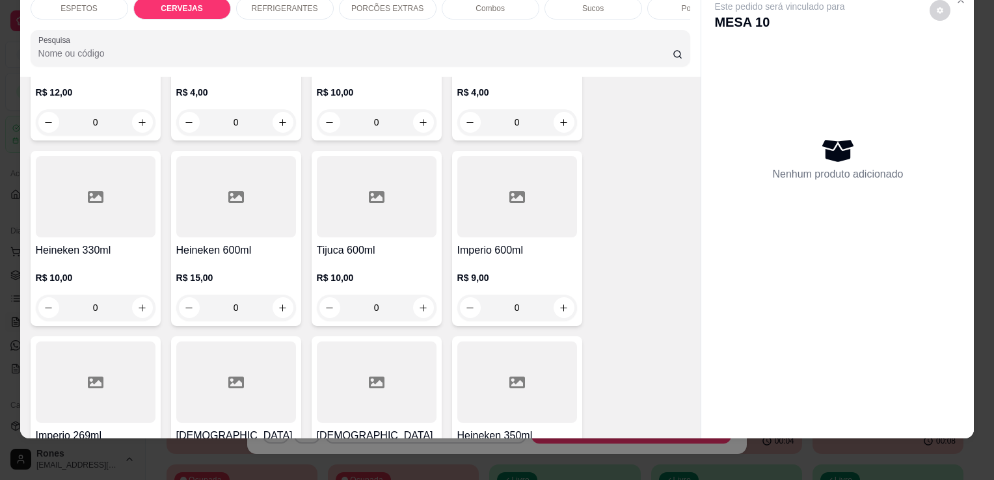
scroll to position [549, 0]
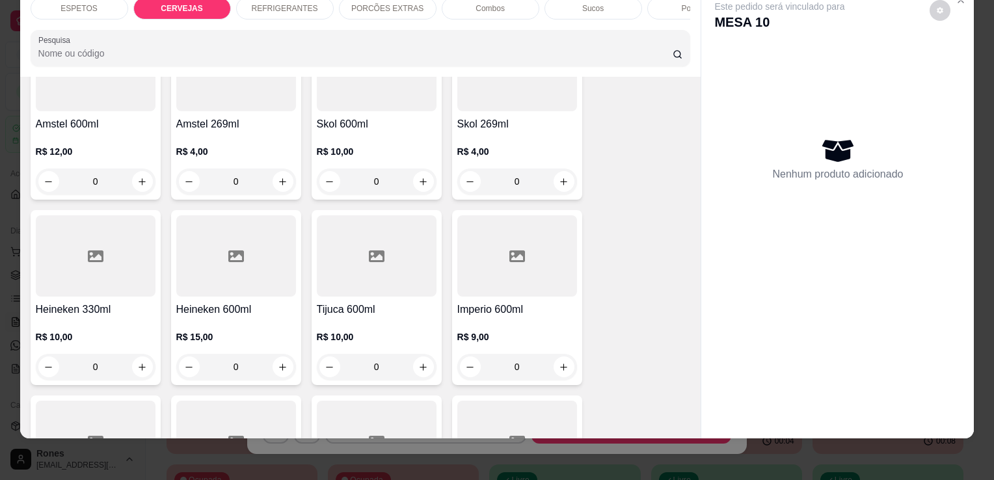
click at [263, 295] on div at bounding box center [236, 255] width 120 height 81
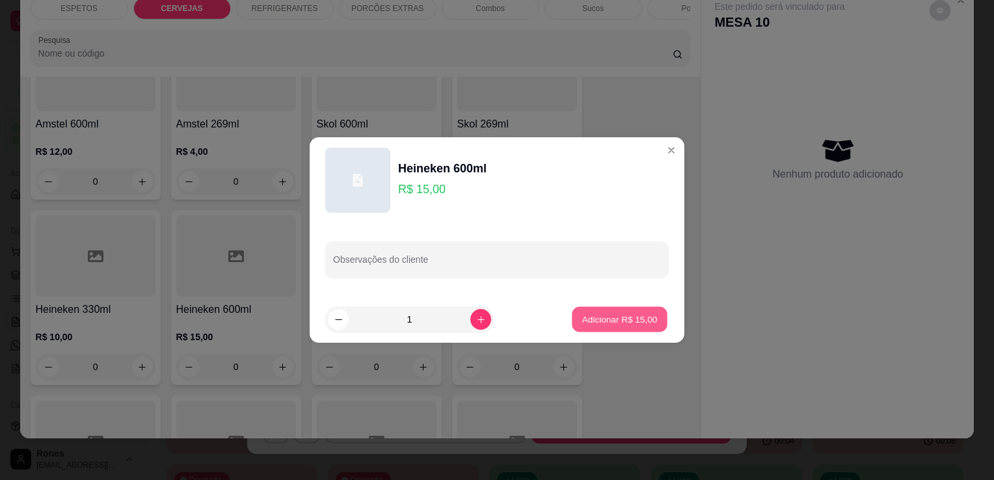
click at [607, 313] on p "Adicionar R$ 15,00" at bounding box center [619, 319] width 75 height 12
type input "1"
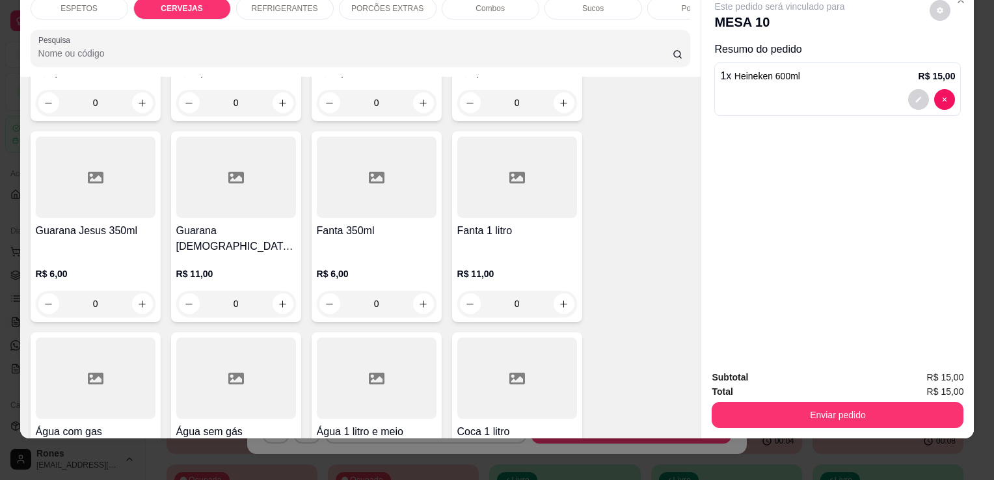
scroll to position [1511, 0]
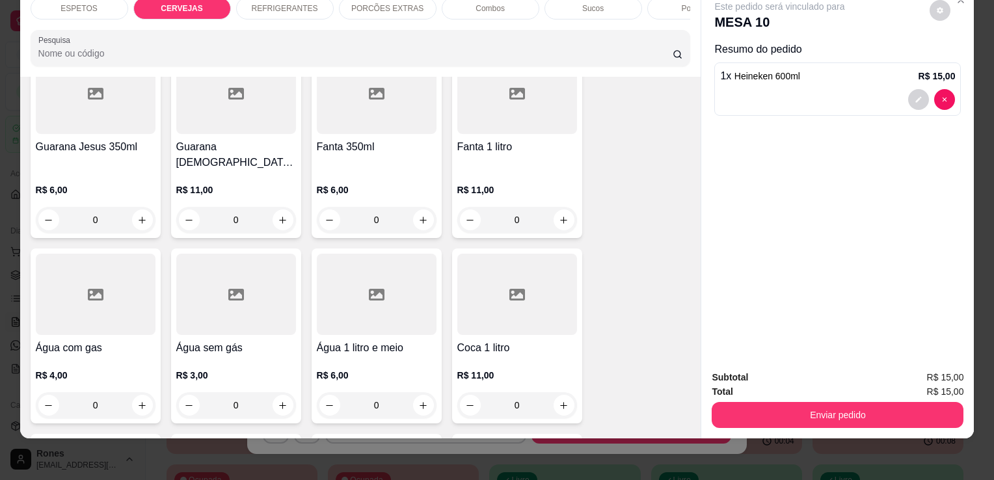
click at [80, 340] on h4 "Água com gas" at bounding box center [96, 348] width 120 height 16
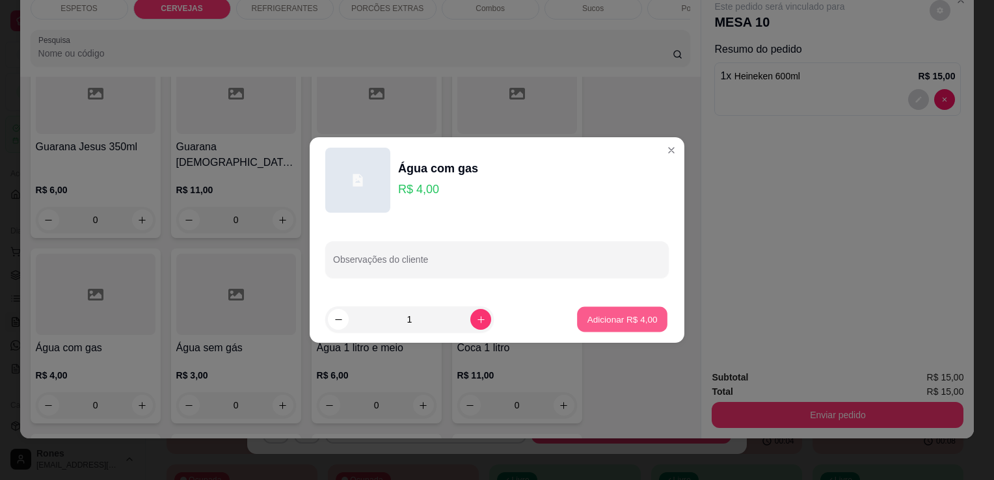
click at [640, 322] on p "Adicionar R$ 4,00" at bounding box center [622, 319] width 70 height 12
type input "1"
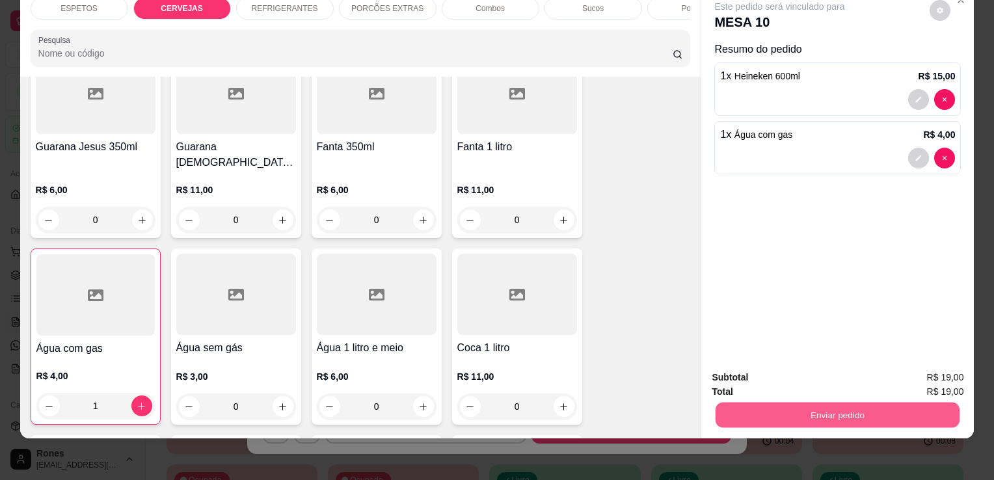
click at [881, 406] on button "Enviar pedido" at bounding box center [837, 414] width 244 height 25
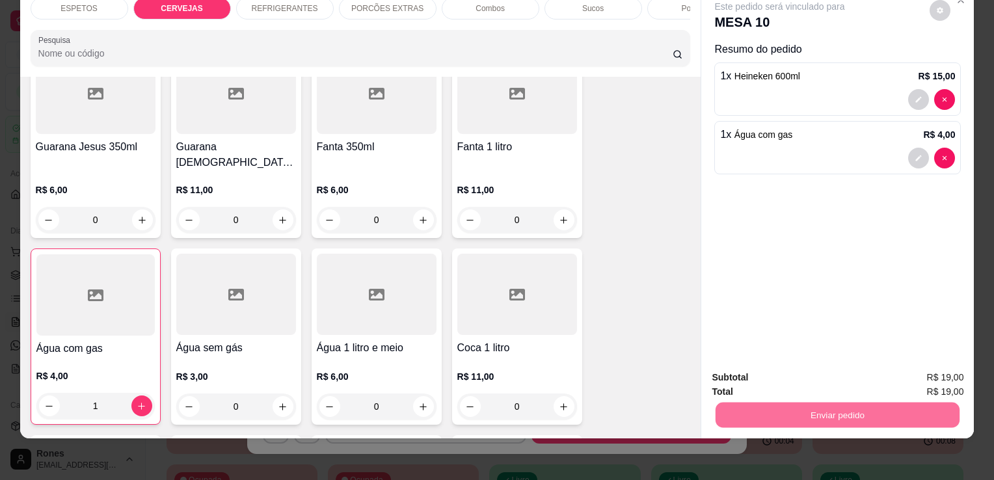
click at [918, 375] on button "Enviar pedido" at bounding box center [930, 373] width 72 height 24
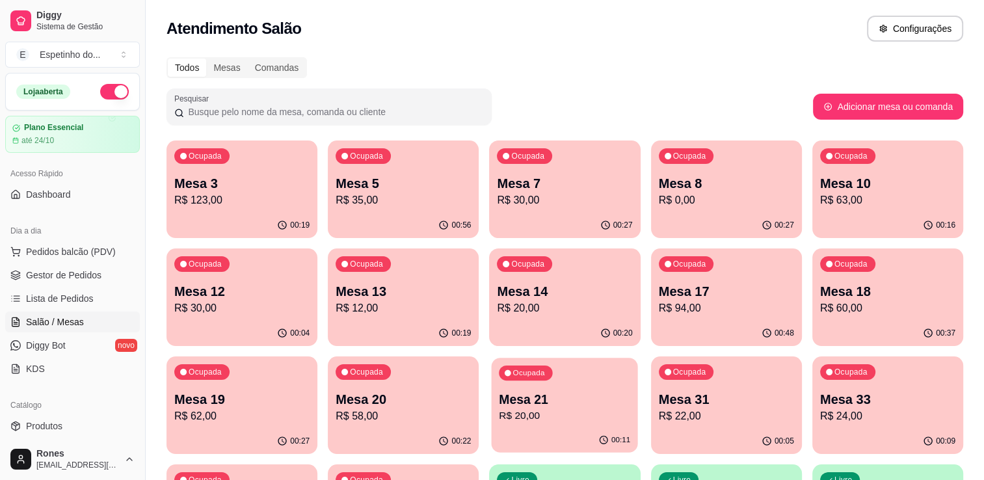
click at [589, 410] on p "R$ 20,00" at bounding box center [564, 415] width 131 height 15
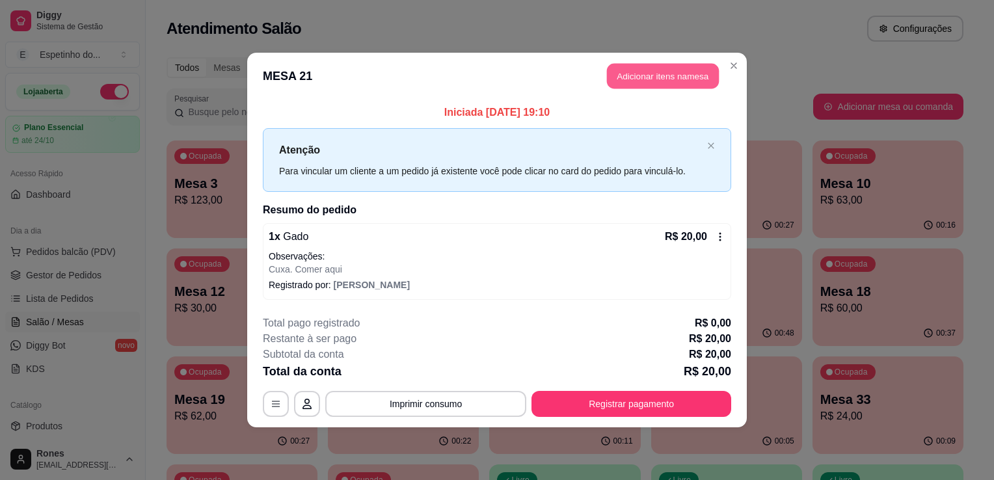
click at [662, 77] on button "Adicionar itens na mesa" at bounding box center [663, 76] width 112 height 25
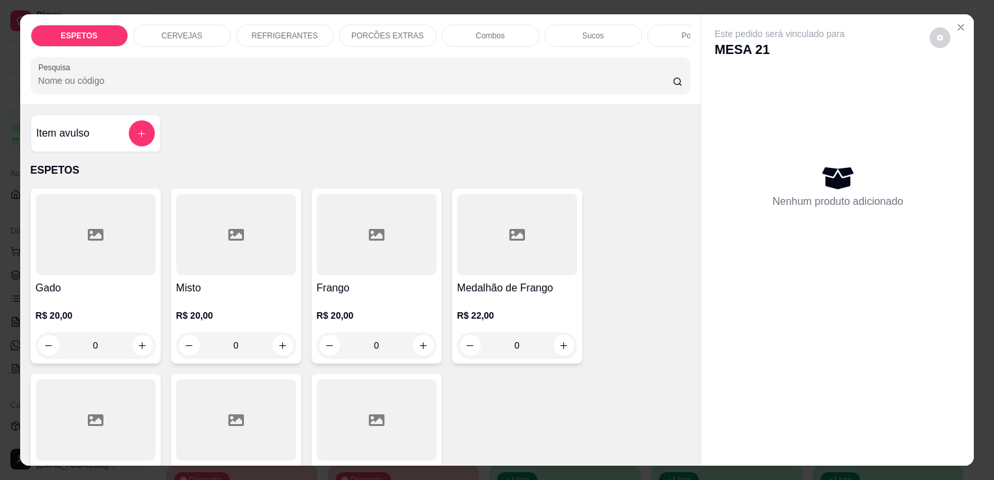
click at [267, 36] on div "REFRIGERANTES" at bounding box center [285, 36] width 98 height 22
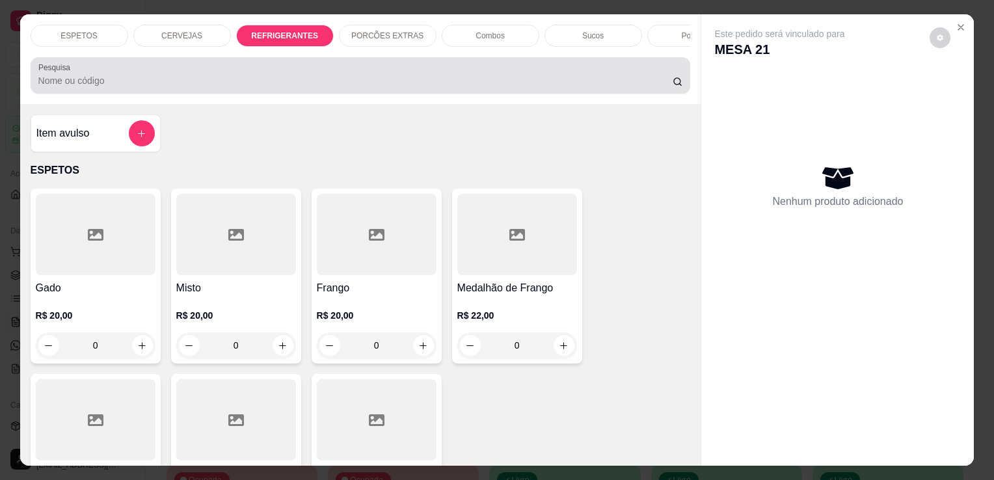
scroll to position [32, 0]
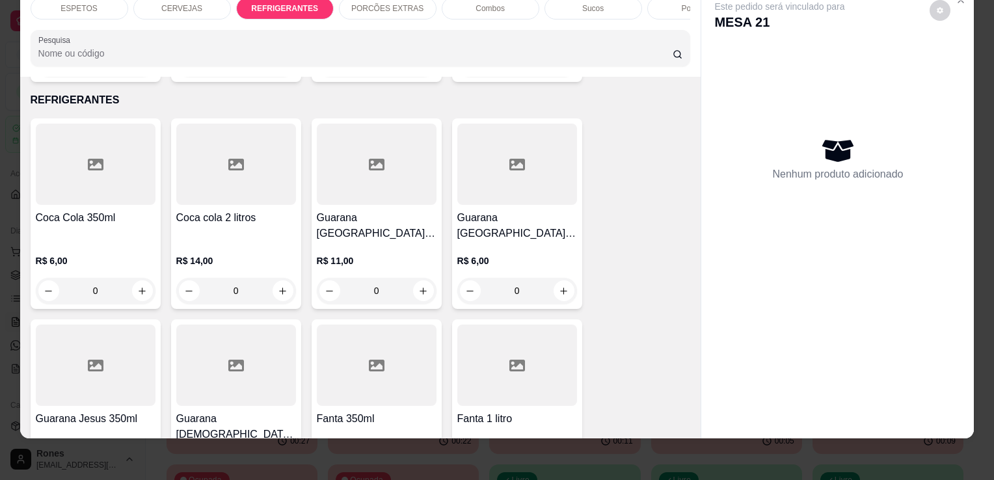
click at [81, 183] on div at bounding box center [96, 164] width 120 height 81
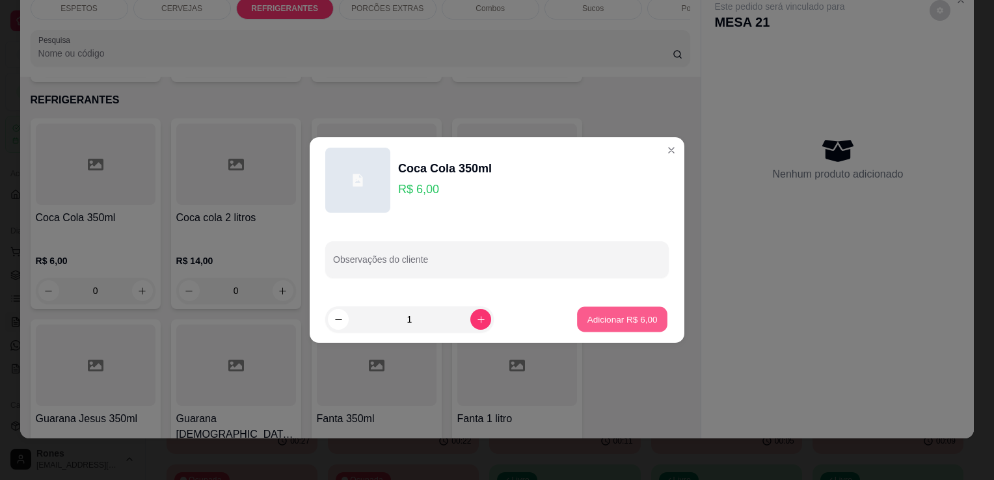
click at [648, 331] on button "Adicionar R$ 6,00" at bounding box center [622, 319] width 90 height 25
type input "1"
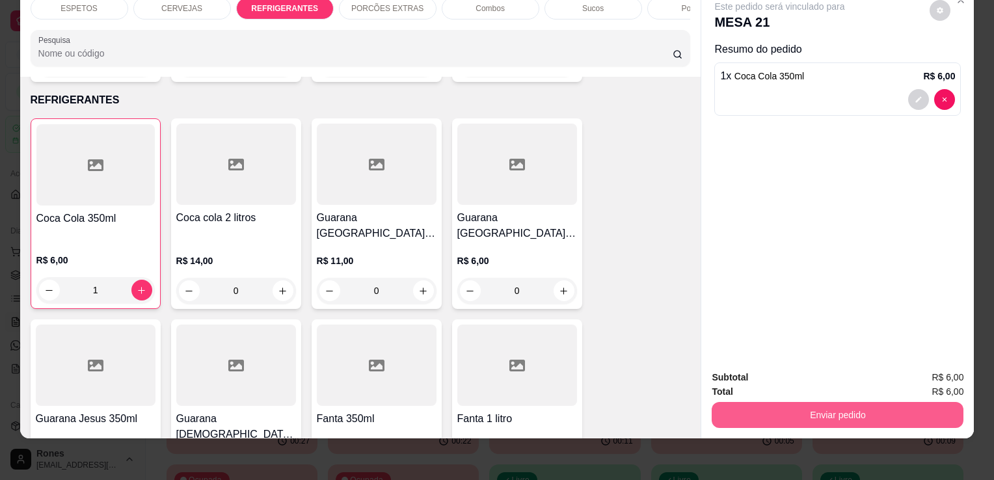
click at [833, 405] on button "Enviar pedido" at bounding box center [837, 415] width 252 height 26
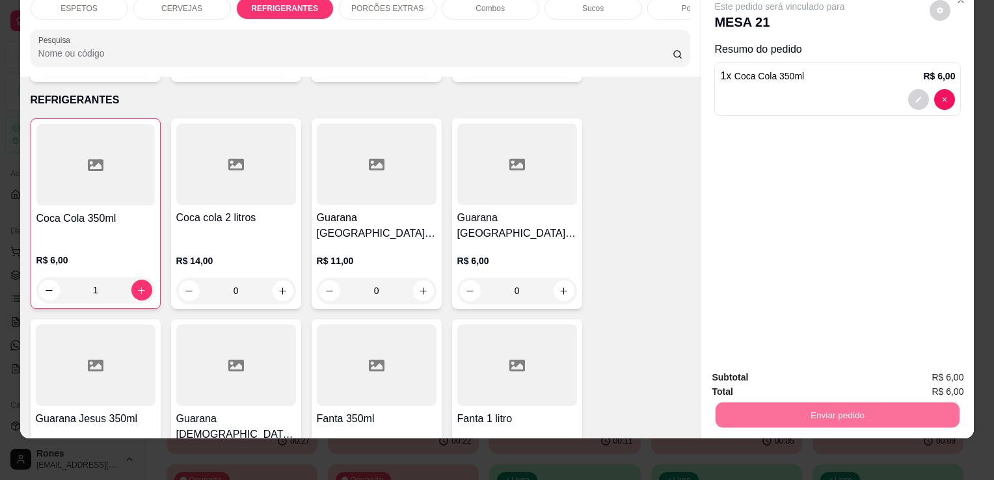
click at [912, 375] on button "Enviar pedido" at bounding box center [930, 373] width 72 height 24
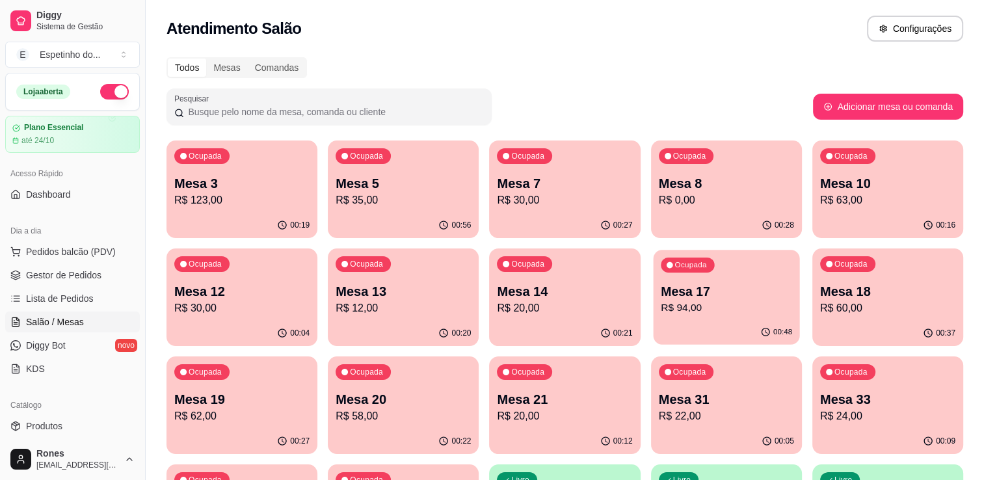
click at [692, 293] on p "Mesa 17" at bounding box center [726, 292] width 131 height 18
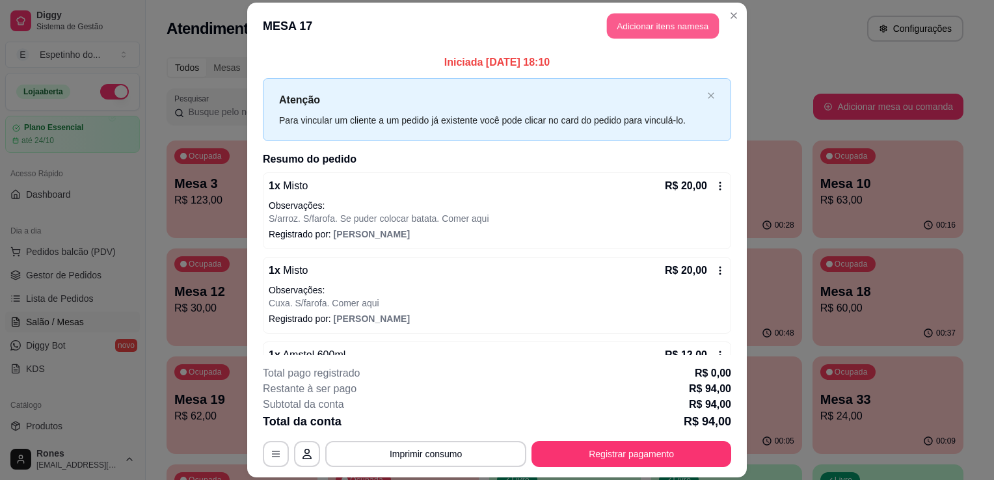
click at [661, 33] on button "Adicionar itens na mesa" at bounding box center [663, 25] width 112 height 25
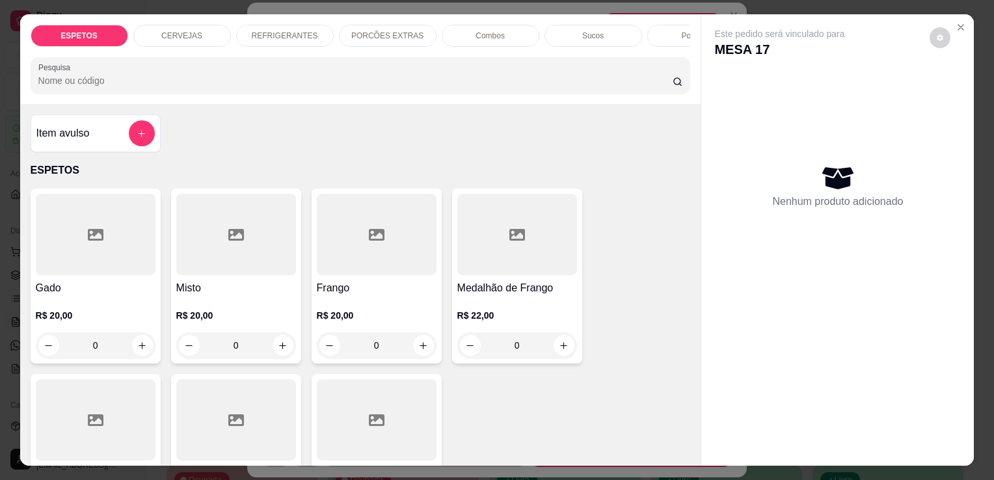
click at [303, 31] on p "REFRIGERANTES" at bounding box center [285, 36] width 66 height 10
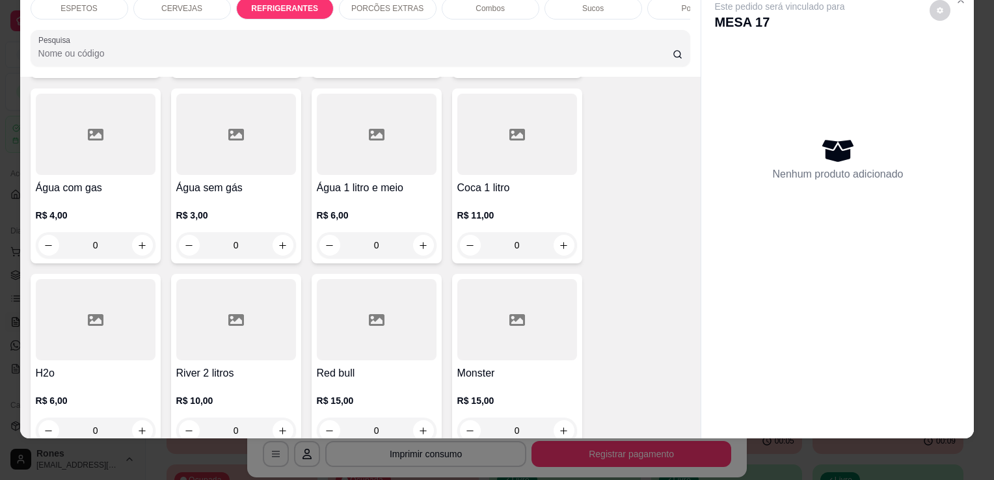
scroll to position [1733, 0]
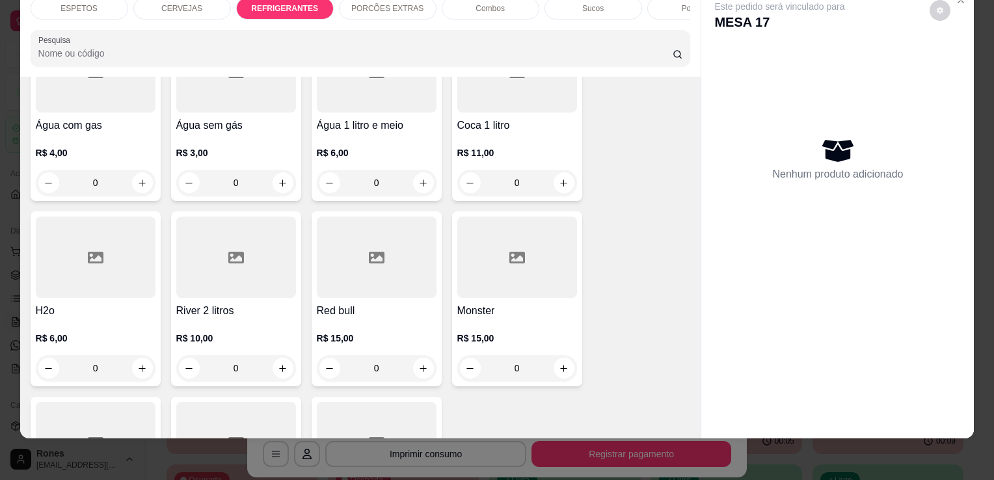
click at [245, 146] on div "R$ 3,00 0" at bounding box center [236, 170] width 120 height 49
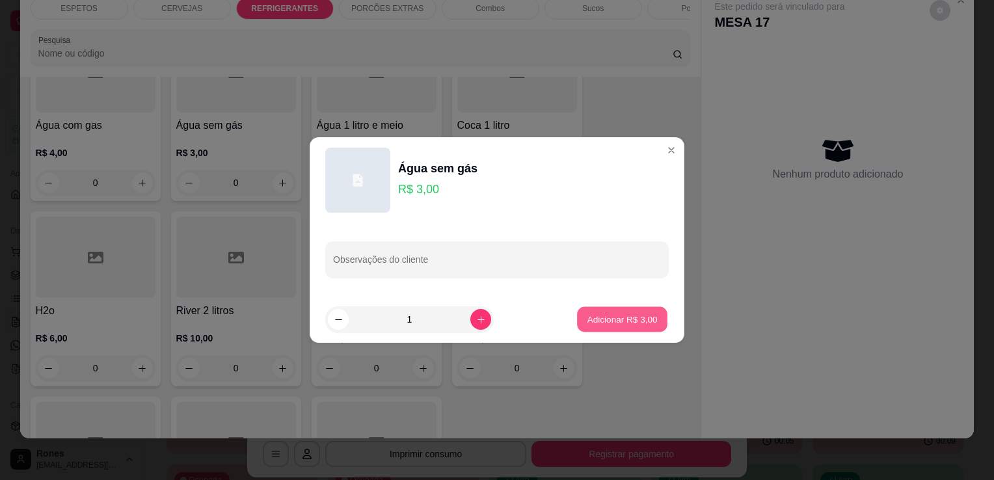
click at [602, 322] on p "Adicionar R$ 3,00" at bounding box center [622, 319] width 70 height 12
type input "1"
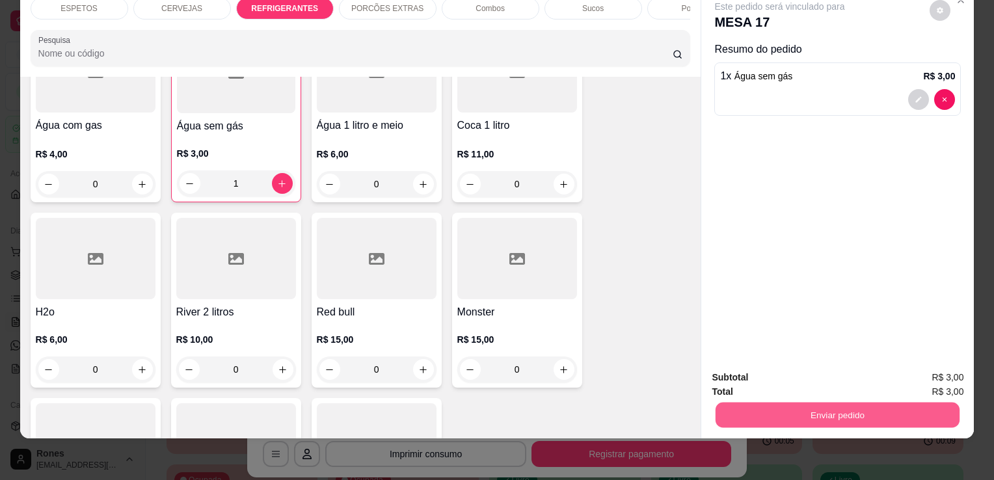
click at [892, 405] on button "Enviar pedido" at bounding box center [837, 414] width 244 height 25
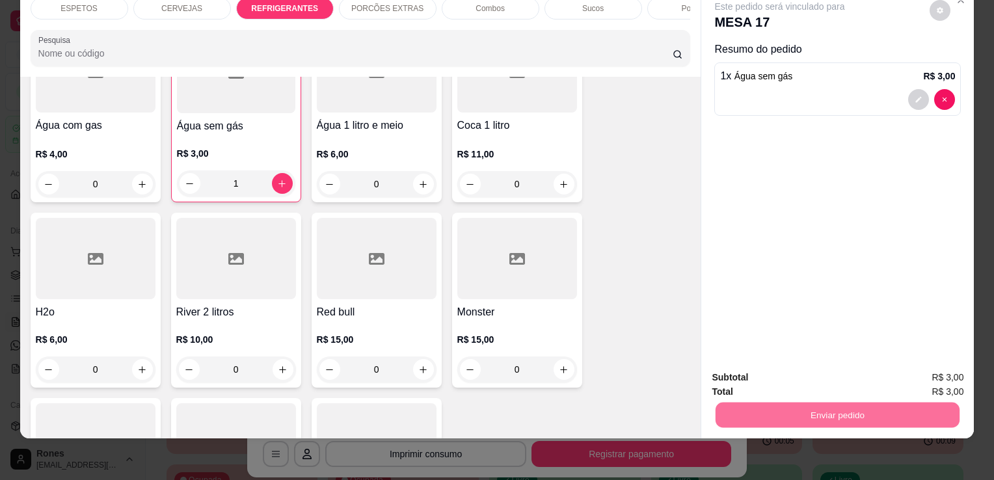
click at [949, 369] on button "Enviar pedido" at bounding box center [930, 373] width 72 height 24
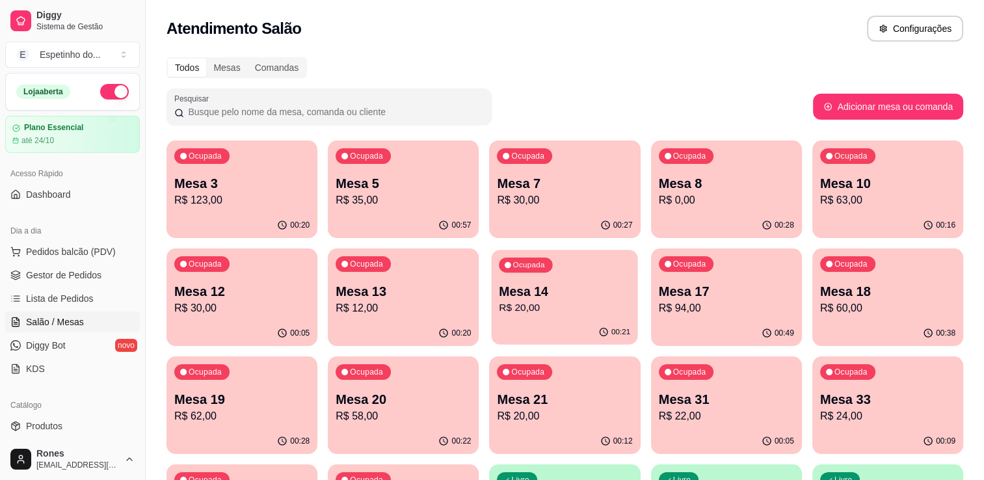
click at [570, 316] on div "Ocupada Mesa 14 R$ 20,00" at bounding box center [565, 285] width 146 height 70
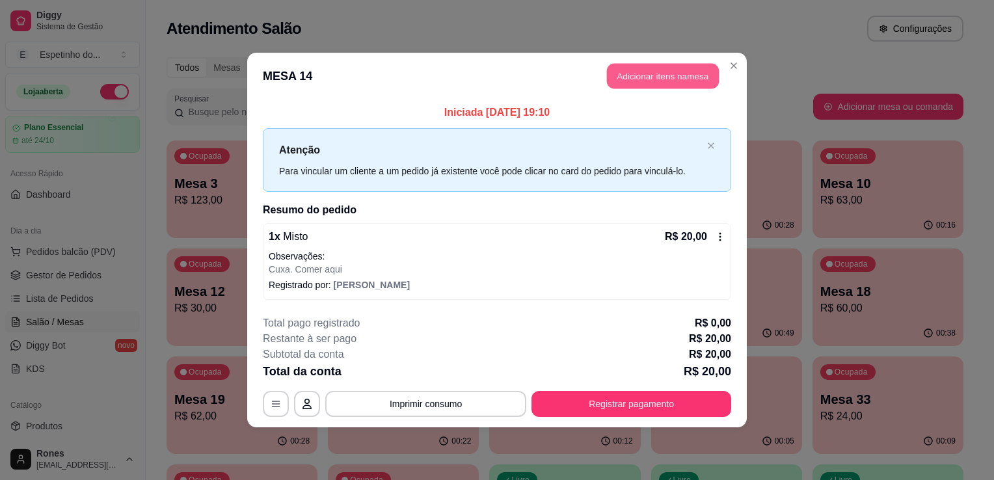
click at [663, 80] on button "Adicionar itens na mesa" at bounding box center [663, 76] width 112 height 25
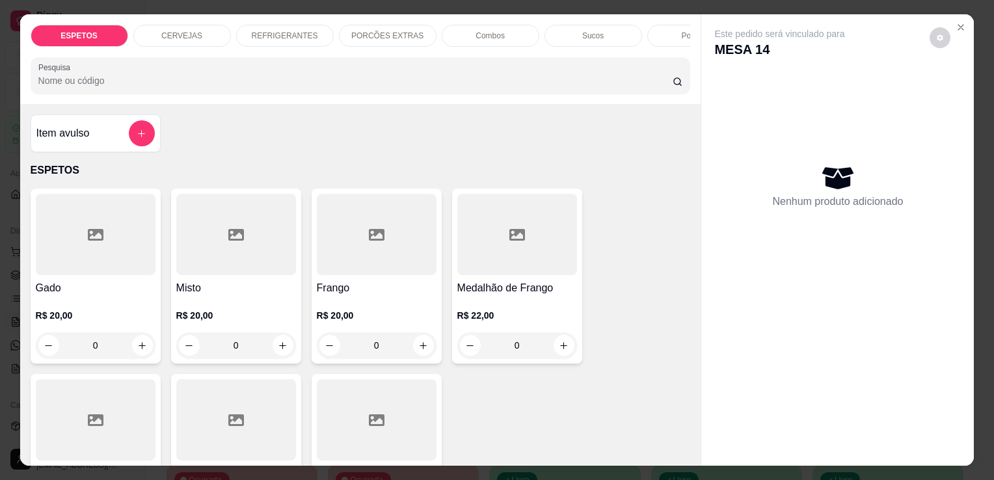
click at [296, 33] on p "REFRIGERANTES" at bounding box center [285, 36] width 66 height 10
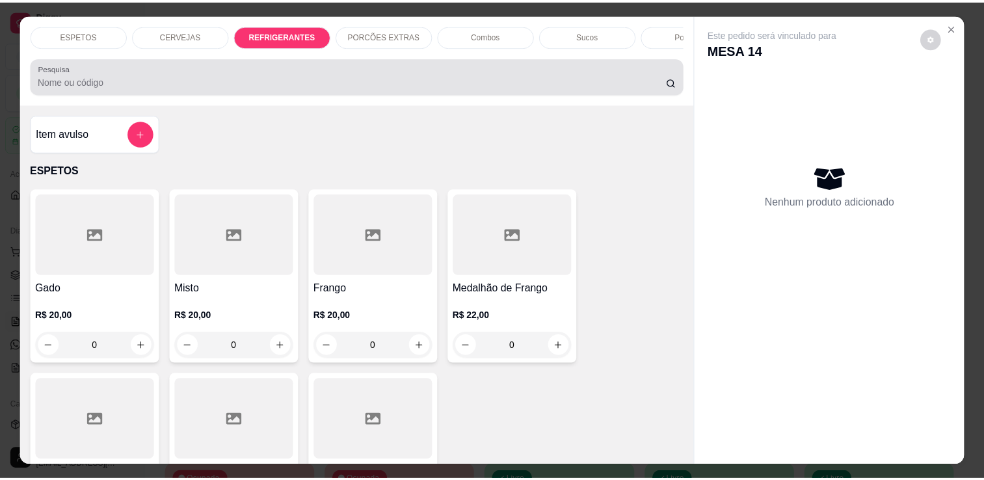
scroll to position [32, 0]
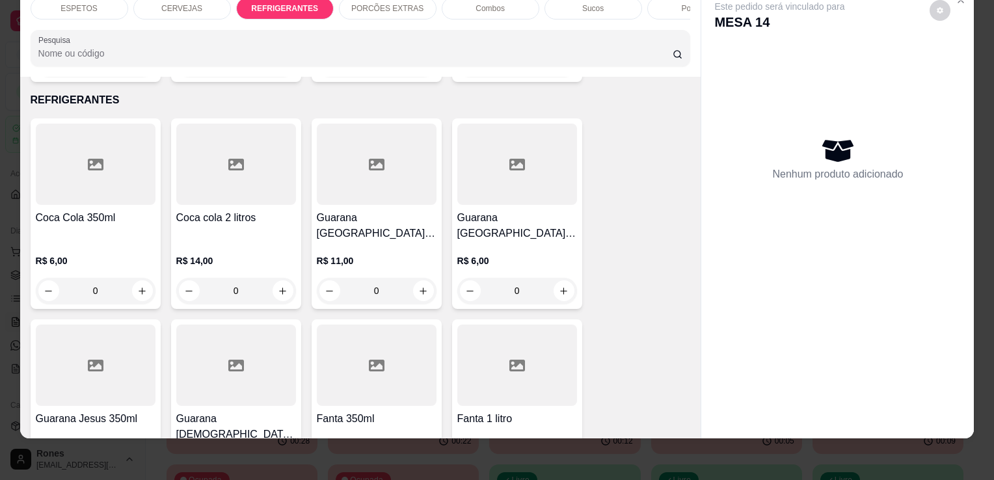
click at [85, 210] on h4 "Coca Cola 350ml" at bounding box center [96, 218] width 120 height 16
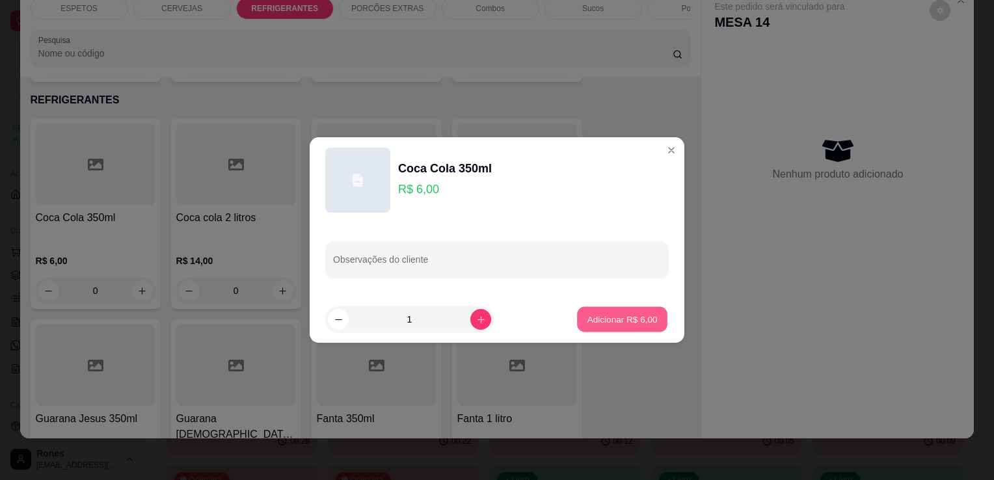
click at [627, 325] on p "Adicionar R$ 6,00" at bounding box center [622, 319] width 70 height 12
type input "1"
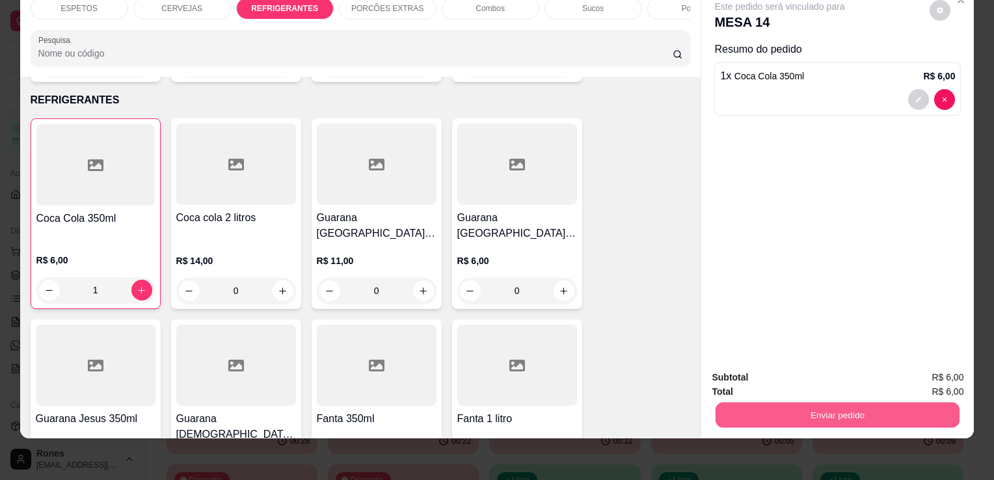
click at [853, 403] on button "Enviar pedido" at bounding box center [837, 414] width 244 height 25
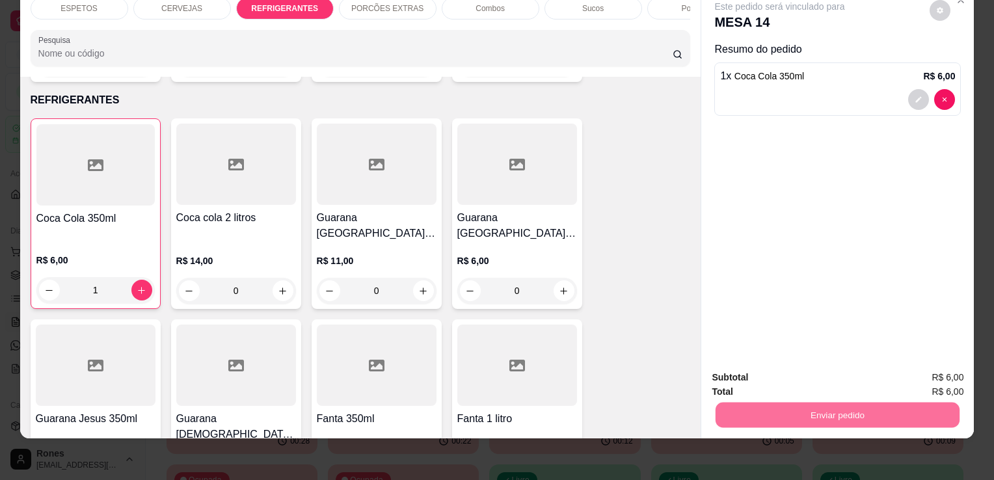
click at [928, 371] on button "Enviar pedido" at bounding box center [930, 373] width 72 height 24
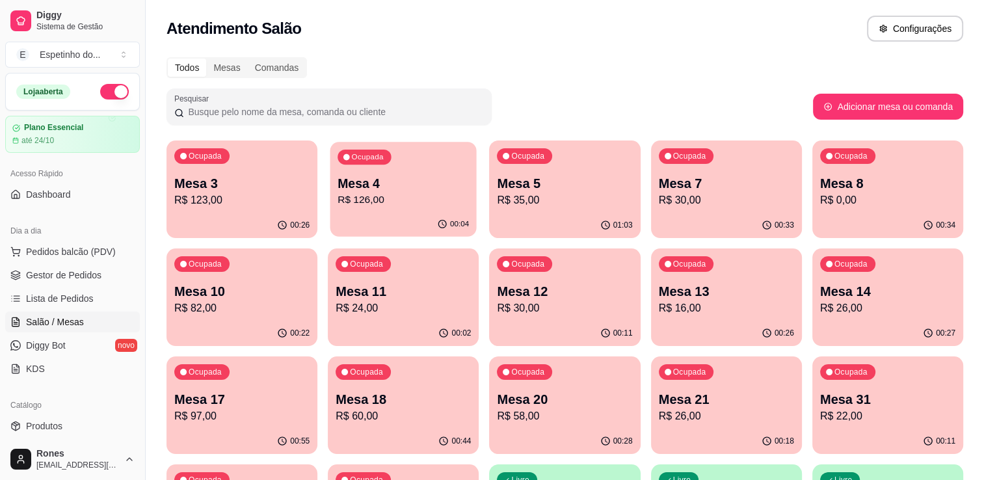
click at [436, 189] on p "Mesa 4" at bounding box center [403, 184] width 131 height 18
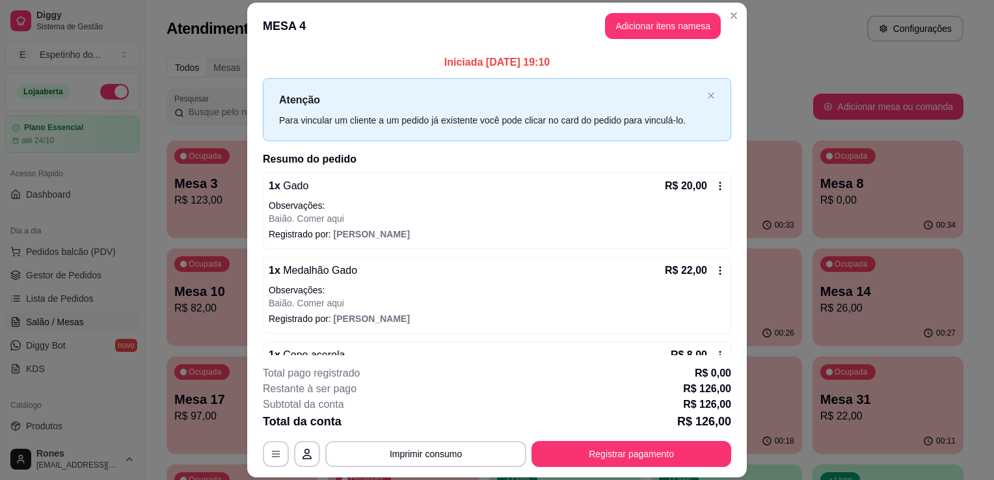
scroll to position [268, 0]
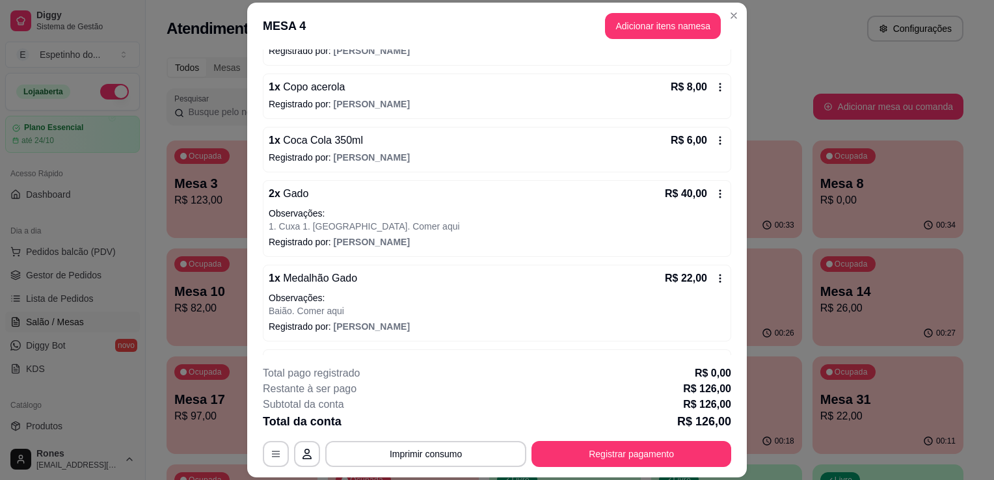
click at [715, 194] on icon at bounding box center [720, 194] width 10 height 10
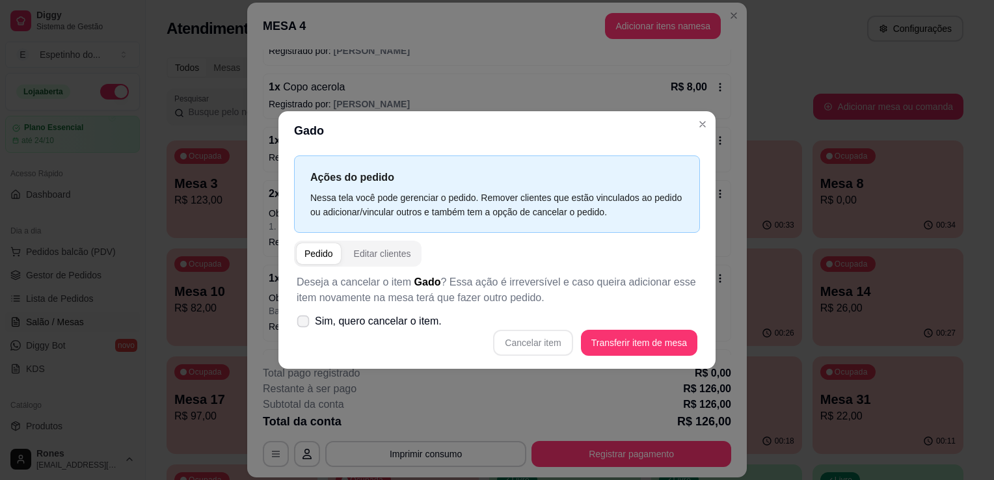
click at [305, 324] on icon at bounding box center [303, 320] width 10 height 7
click at [304, 324] on input "Sim, quero cancelar o item." at bounding box center [300, 328] width 8 height 8
checkbox input "true"
click at [515, 348] on button "Cancelar item" at bounding box center [532, 342] width 77 height 25
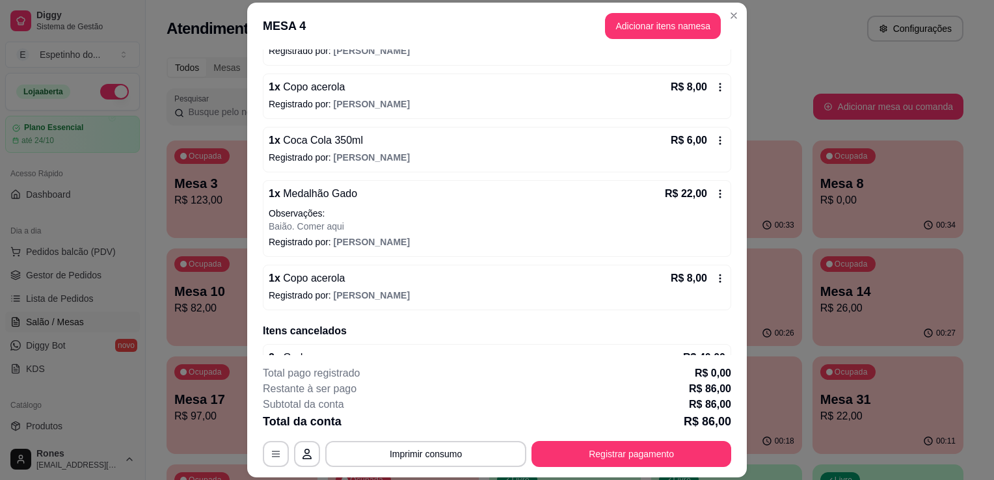
scroll to position [330, 0]
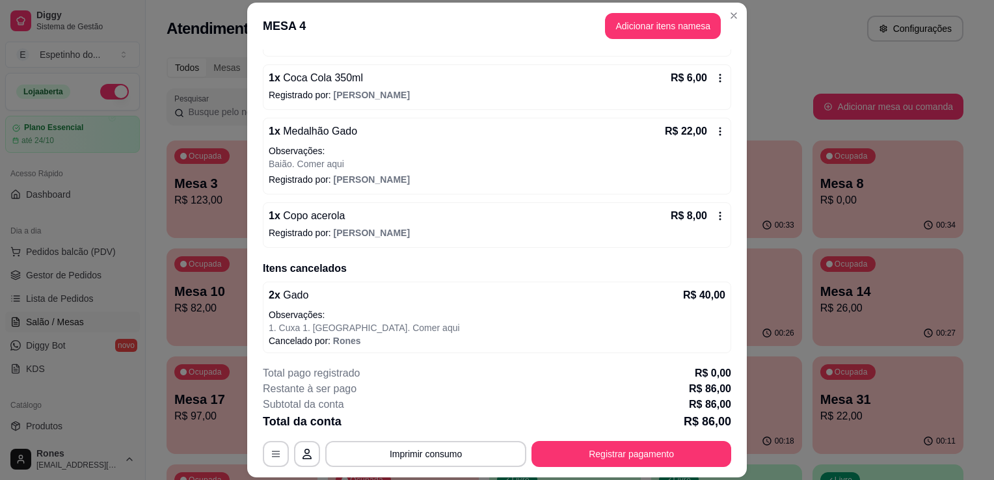
click at [715, 211] on icon at bounding box center [720, 216] width 10 height 10
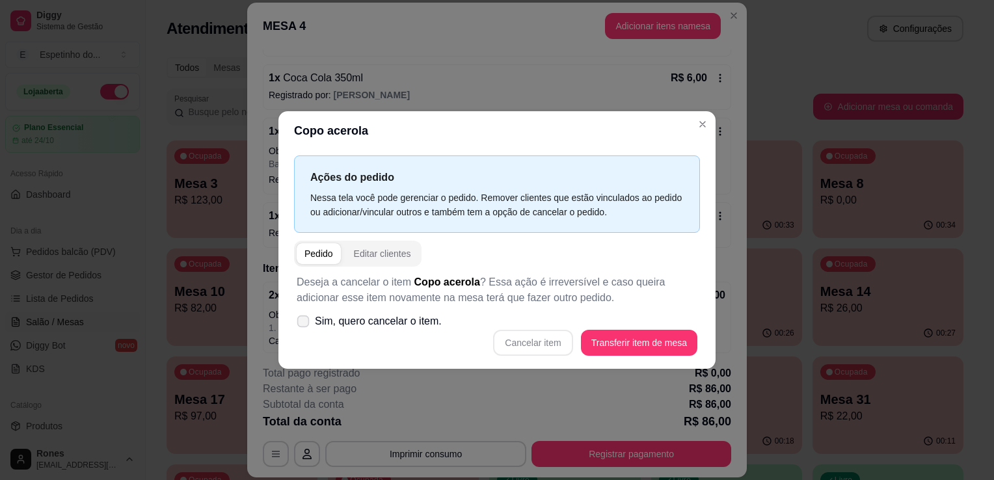
click at [361, 322] on span "Sim, quero cancelar o item." at bounding box center [378, 321] width 127 height 16
click at [304, 324] on input "Sim, quero cancelar o item." at bounding box center [300, 328] width 8 height 8
checkbox input "true"
click at [518, 343] on button "Cancelar item" at bounding box center [532, 342] width 77 height 25
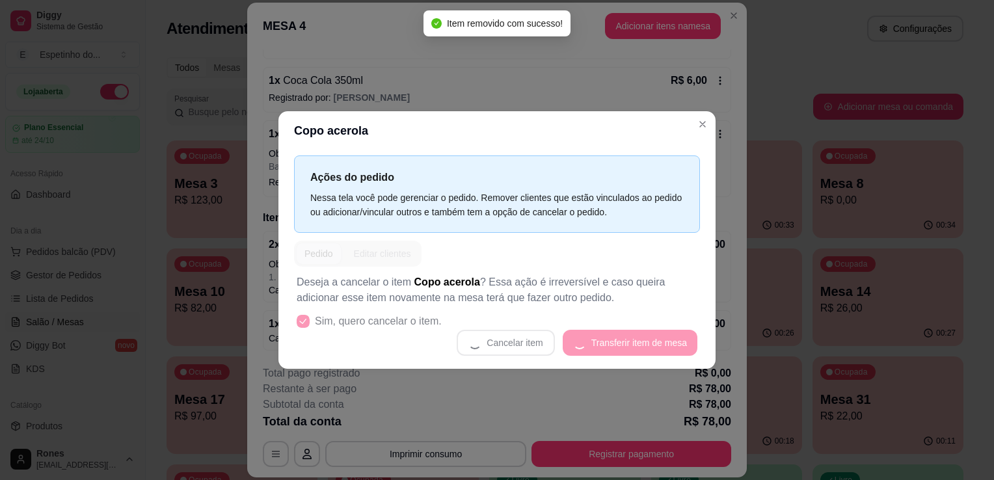
scroll to position [325, 0]
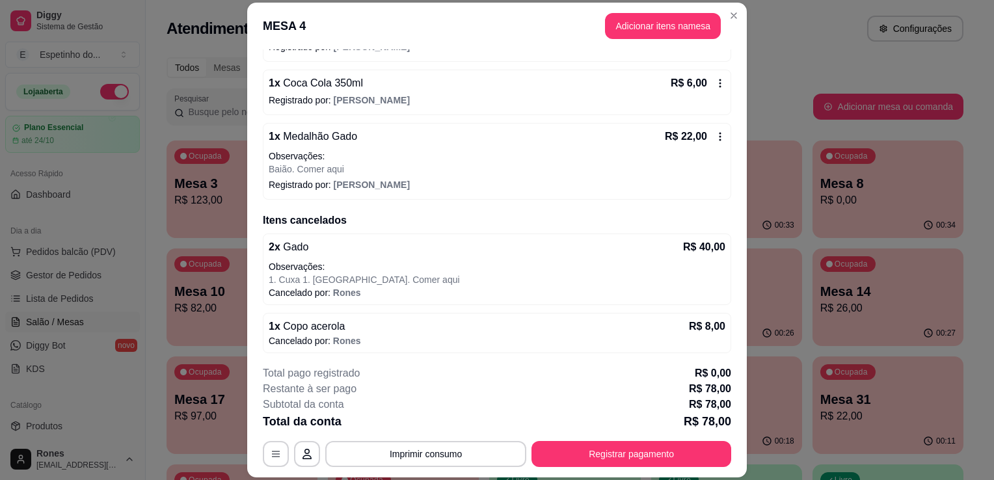
click at [715, 136] on icon at bounding box center [720, 136] width 10 height 10
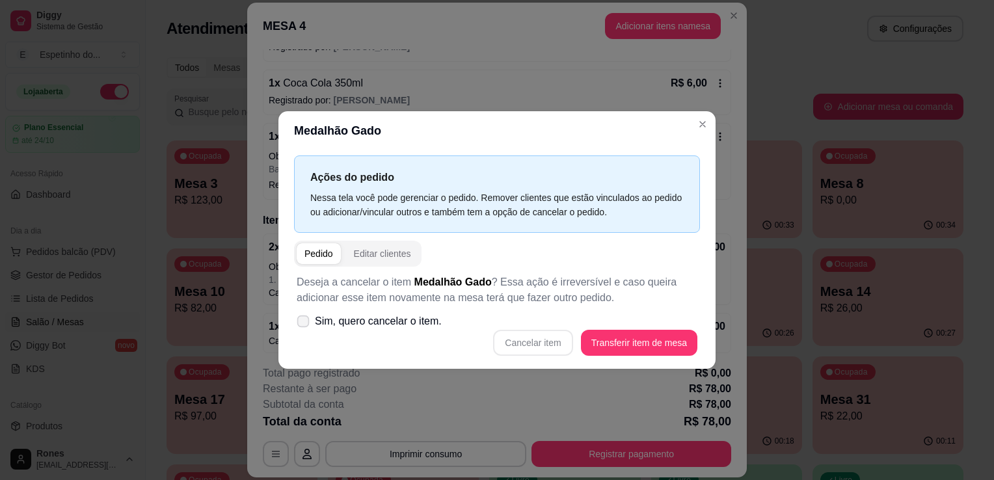
click at [317, 322] on span "Sim, quero cancelar o item." at bounding box center [378, 321] width 127 height 16
click at [304, 324] on input "Sim, quero cancelar o item." at bounding box center [300, 328] width 8 height 8
checkbox input "true"
click at [549, 338] on button "Cancelar item" at bounding box center [532, 342] width 77 height 25
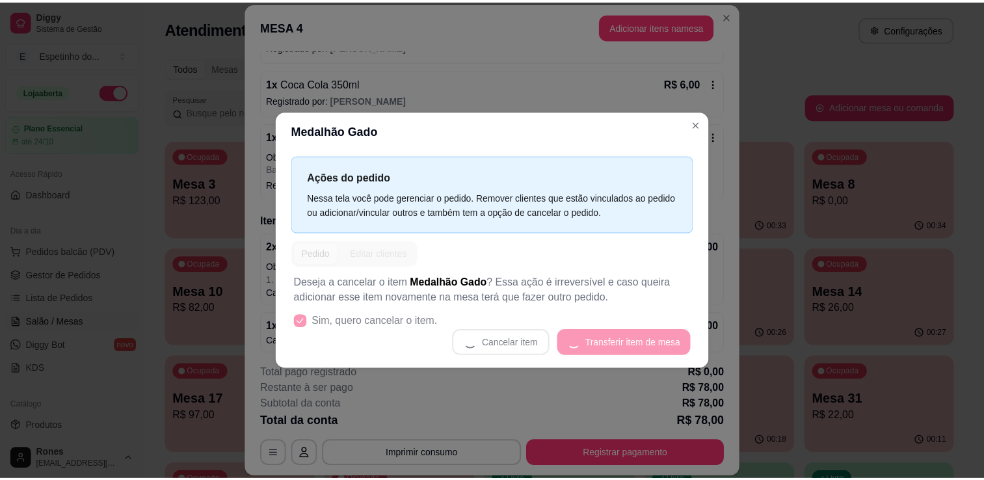
scroll to position [320, 0]
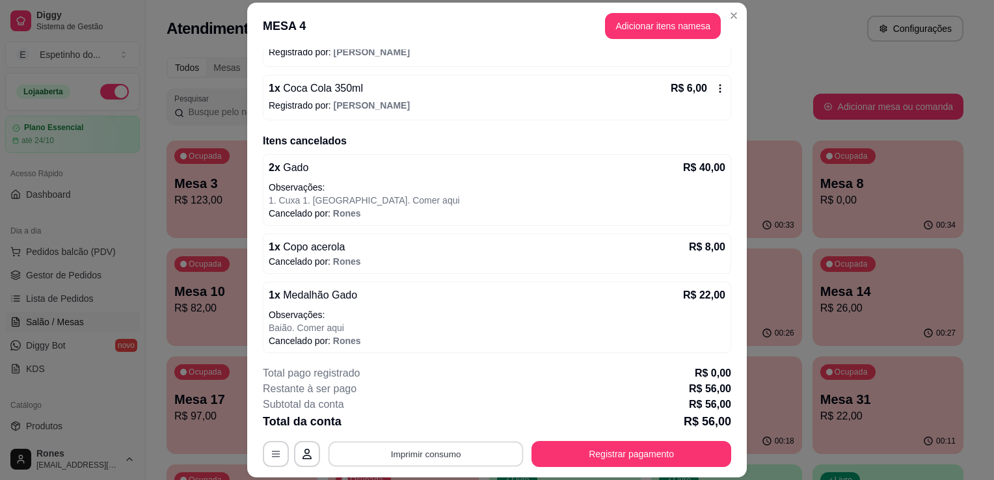
click at [429, 447] on button "Imprimir consumo" at bounding box center [425, 454] width 195 height 25
click at [438, 423] on button "Impressora" at bounding box center [424, 424] width 91 height 20
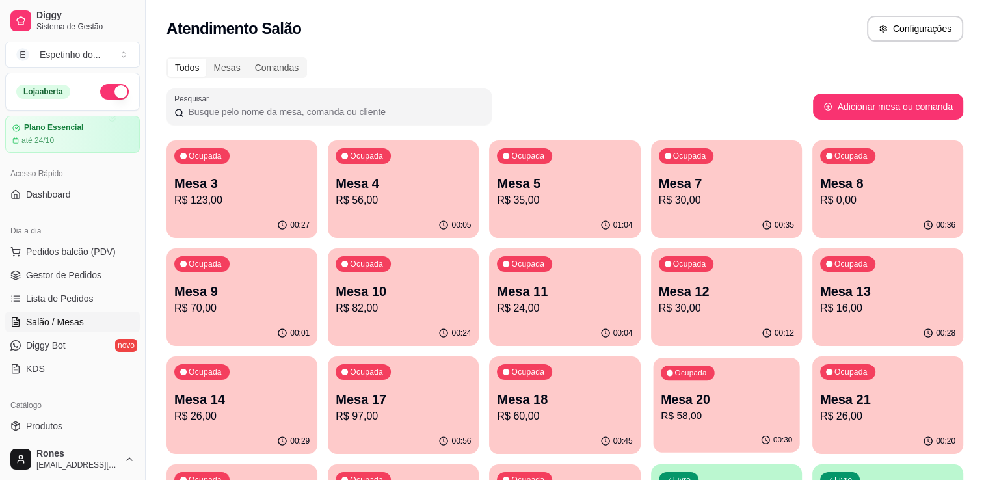
click at [749, 386] on div "Ocupada Mesa 20 R$ 58,00" at bounding box center [726, 393] width 146 height 70
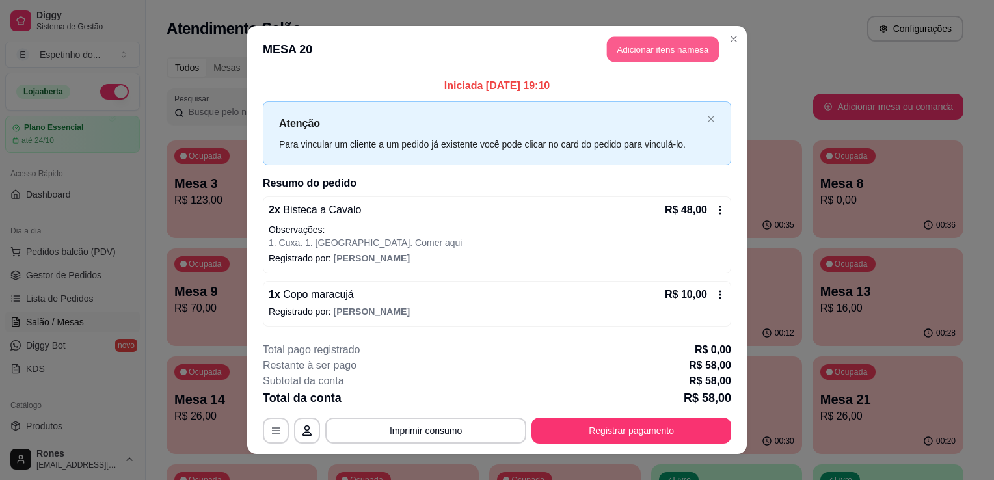
click at [689, 56] on button "Adicionar itens na mesa" at bounding box center [663, 49] width 112 height 25
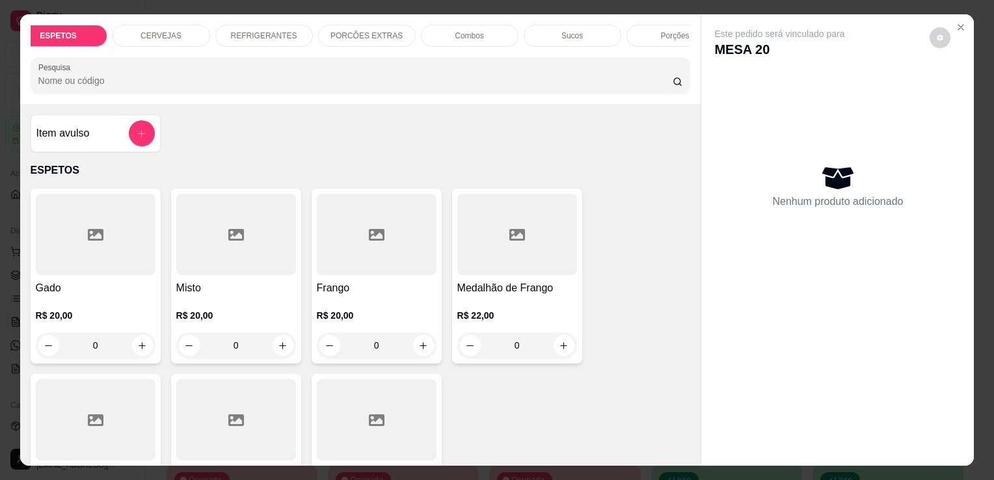
scroll to position [0, 78]
click at [622, 31] on p "Porções" at bounding box center [618, 36] width 29 height 10
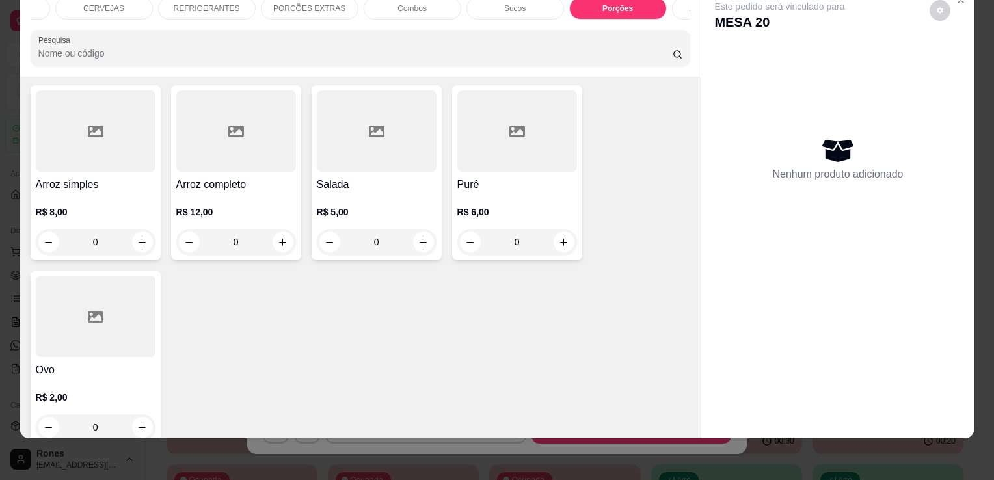
scroll to position [2255, 0]
click at [116, 111] on div at bounding box center [96, 131] width 120 height 81
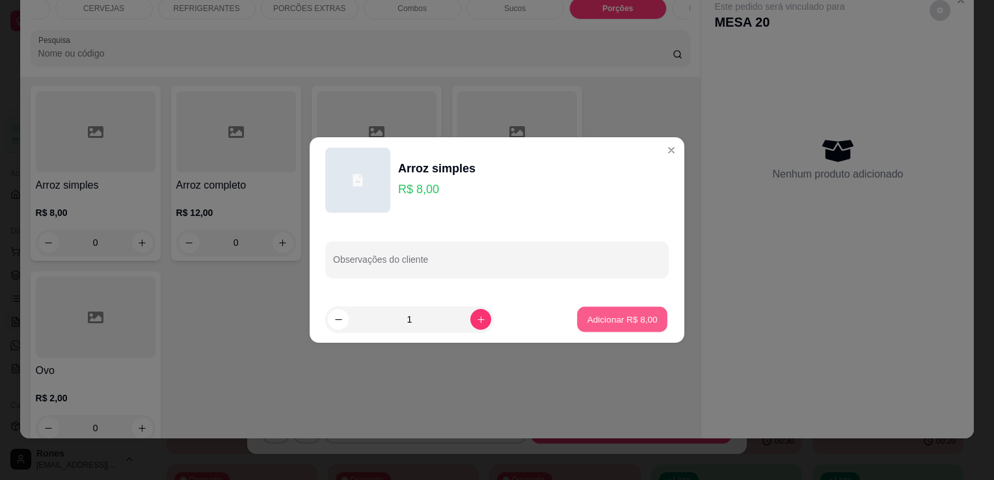
click at [623, 319] on p "Adicionar R$ 8,00" at bounding box center [622, 319] width 70 height 12
type input "1"
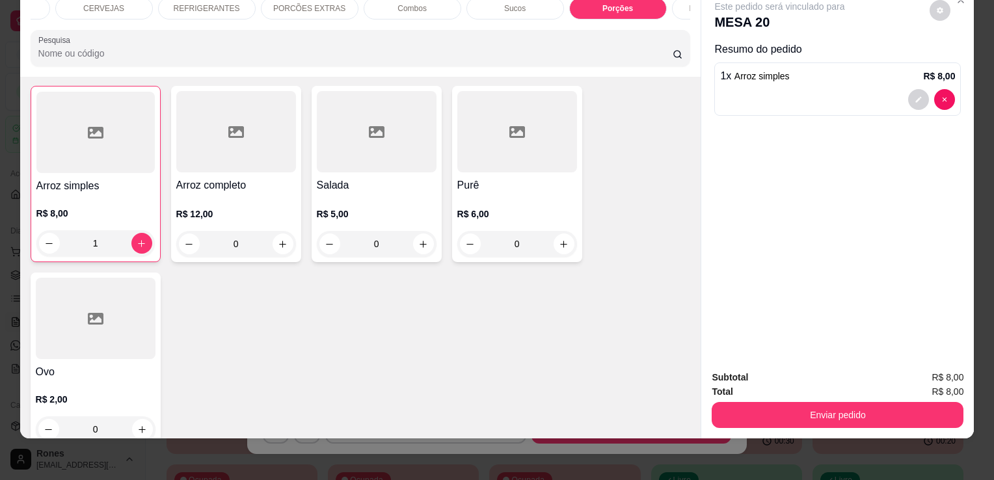
scroll to position [2255, 0]
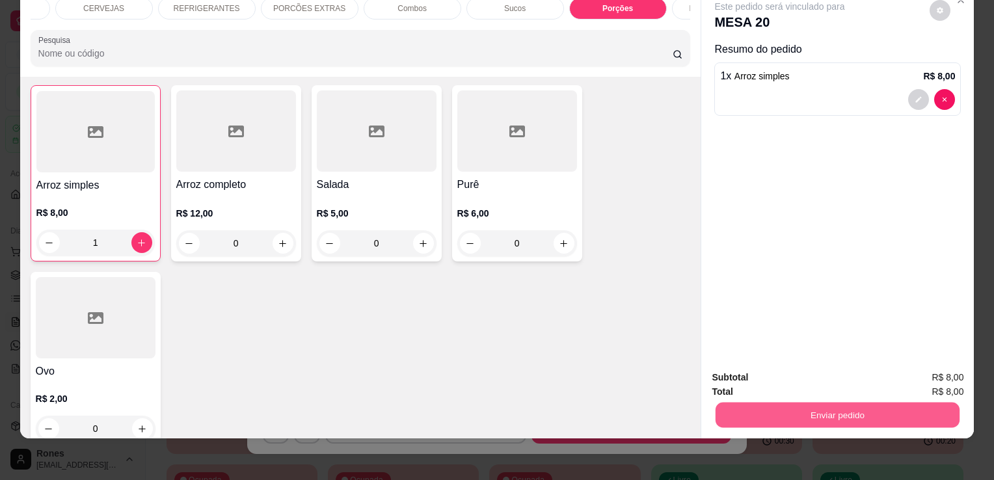
click at [874, 405] on button "Enviar pedido" at bounding box center [837, 414] width 244 height 25
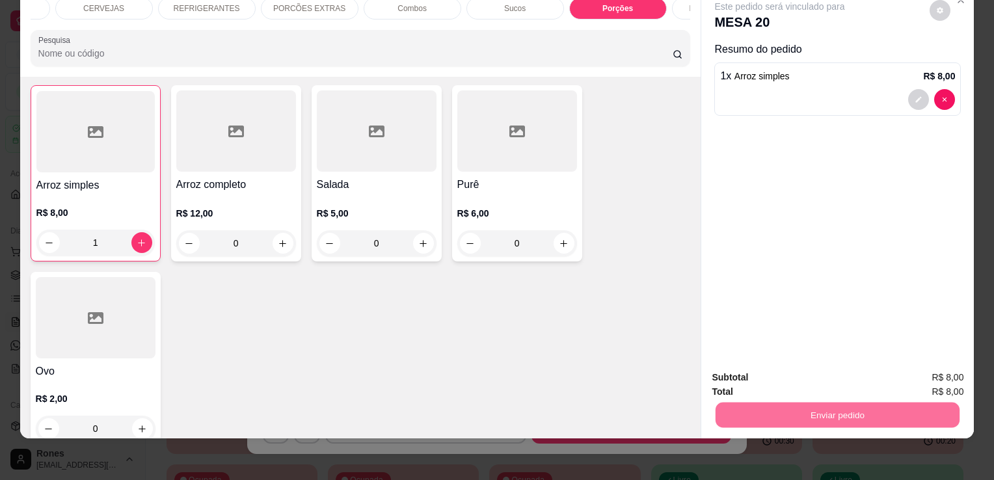
click at [925, 368] on button "Enviar pedido" at bounding box center [930, 373] width 72 height 24
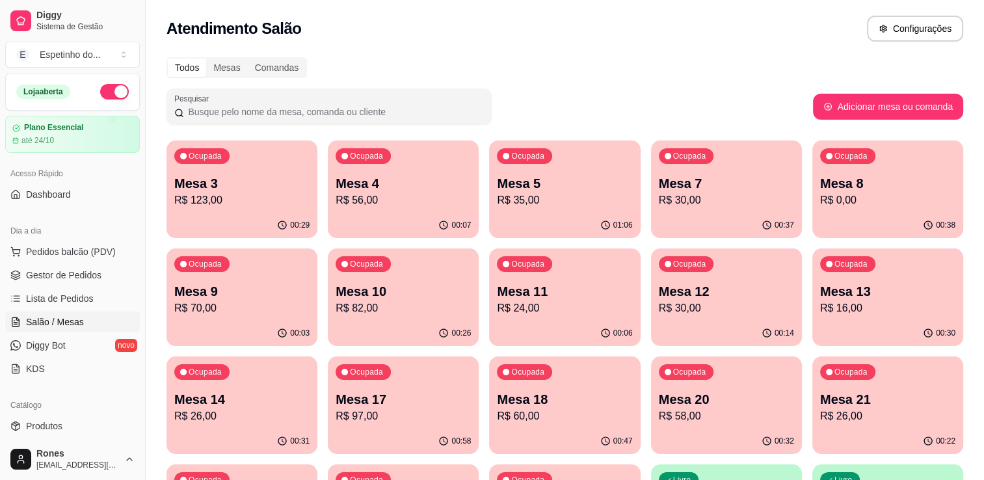
click at [692, 199] on p "R$ 30,00" at bounding box center [726, 201] width 135 height 16
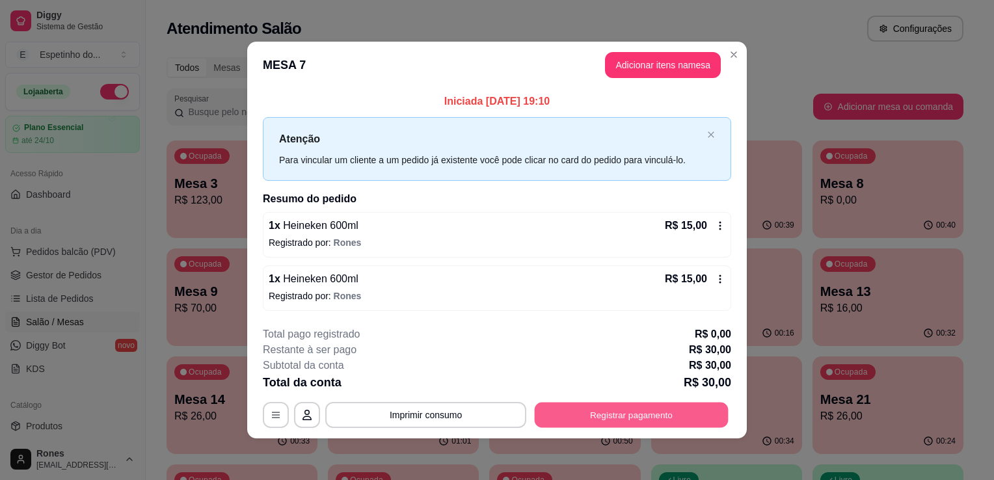
click at [642, 418] on button "Registrar pagamento" at bounding box center [632, 414] width 194 height 25
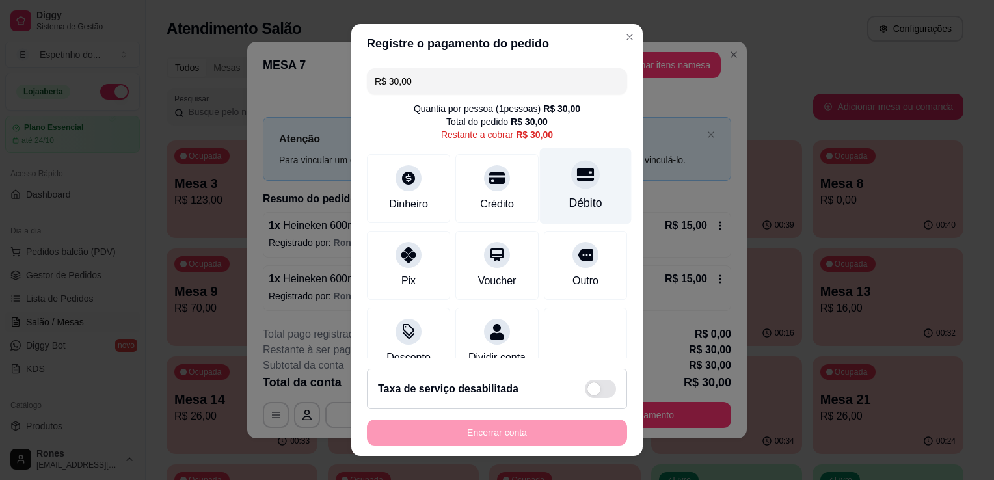
click at [572, 192] on div "Débito" at bounding box center [586, 186] width 92 height 76
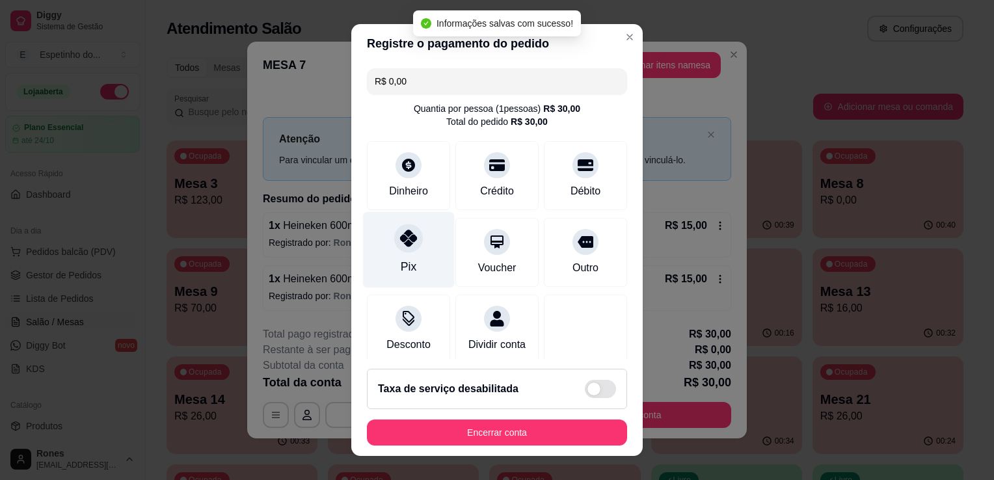
click at [415, 273] on div "Pix" at bounding box center [409, 250] width 92 height 76
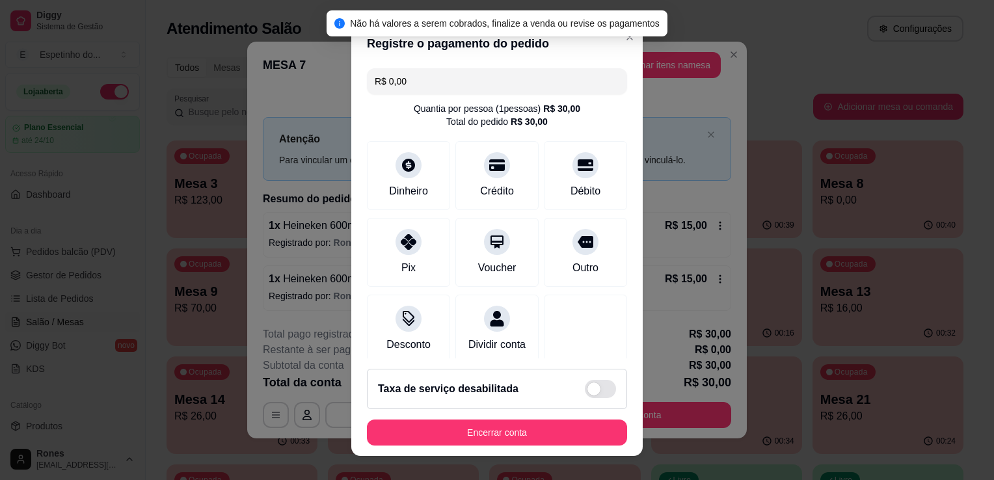
scroll to position [92, 0]
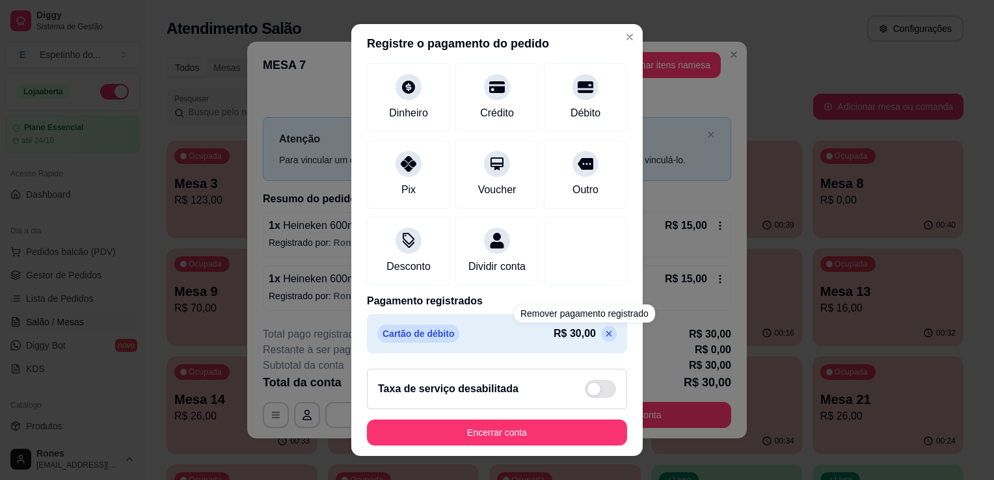
click at [606, 334] on icon at bounding box center [609, 334] width 6 height 6
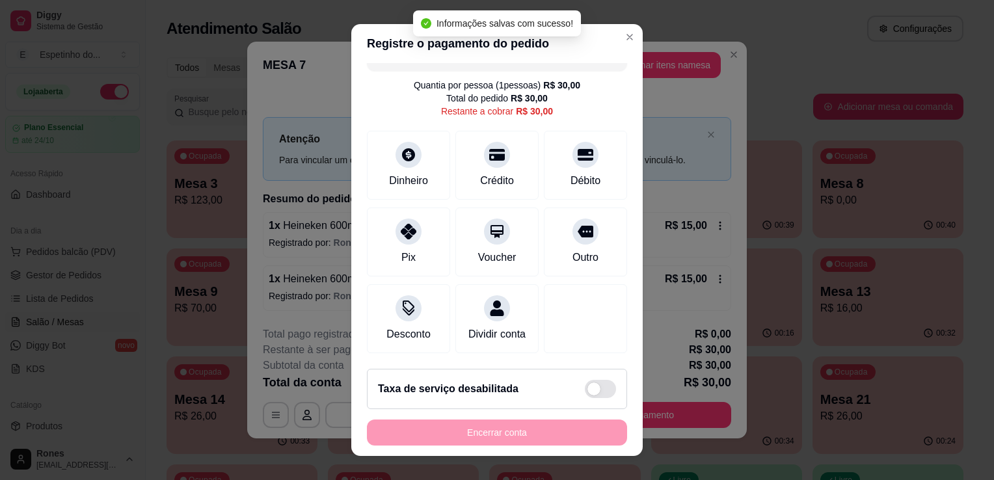
scroll to position [37, 0]
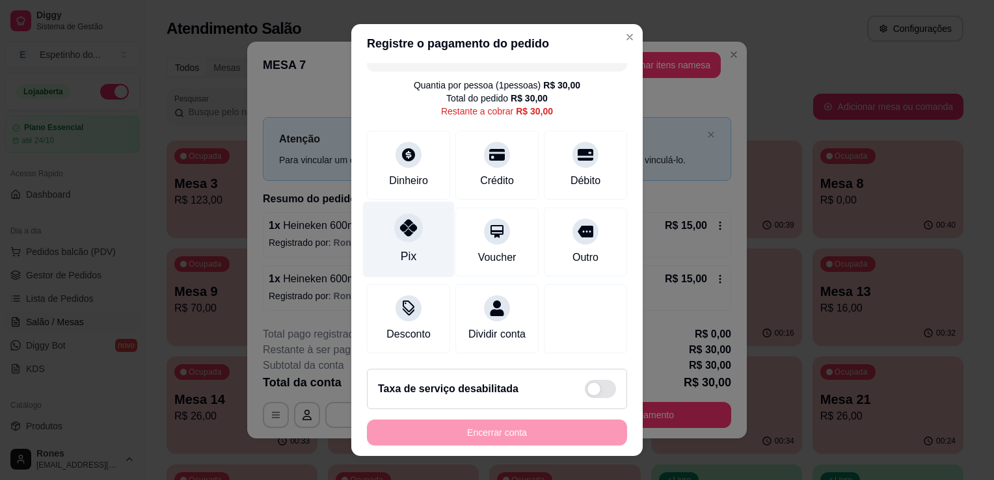
click at [415, 222] on div "Pix" at bounding box center [409, 240] width 92 height 76
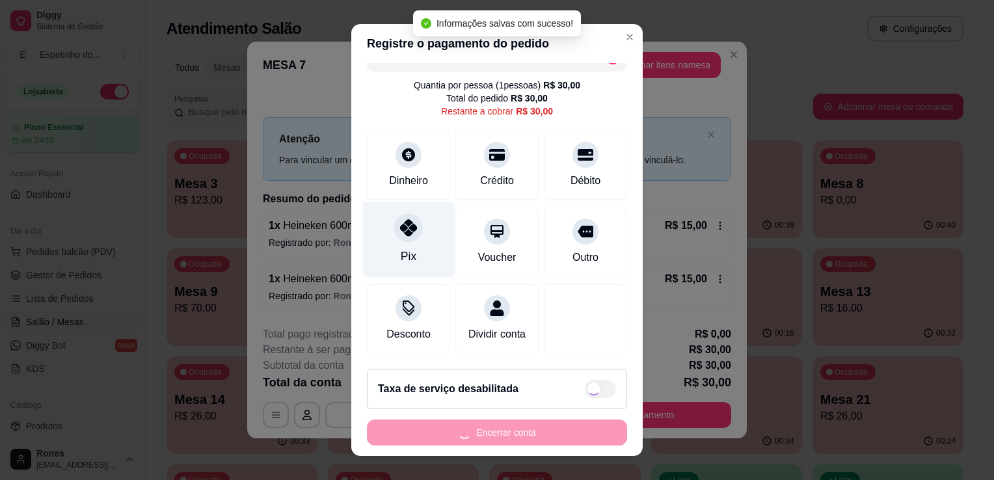
type input "R$ 0,00"
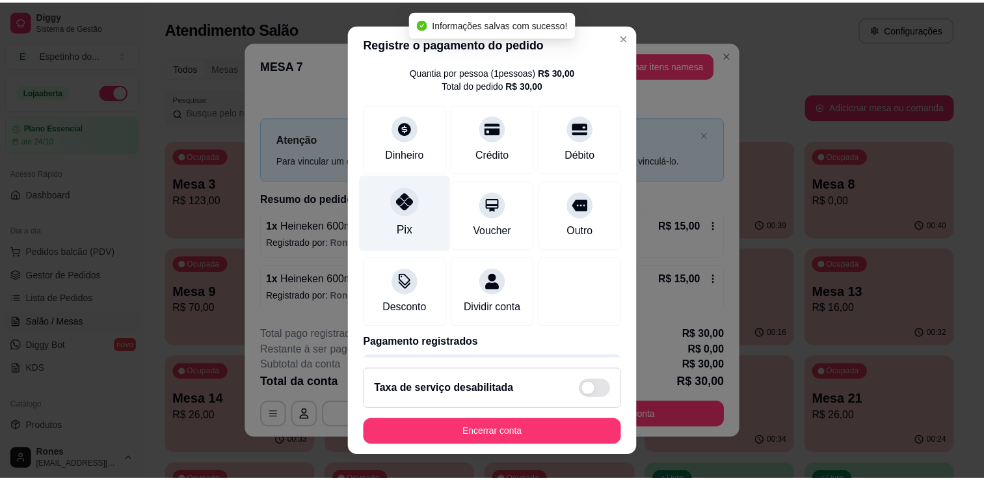
scroll to position [92, 0]
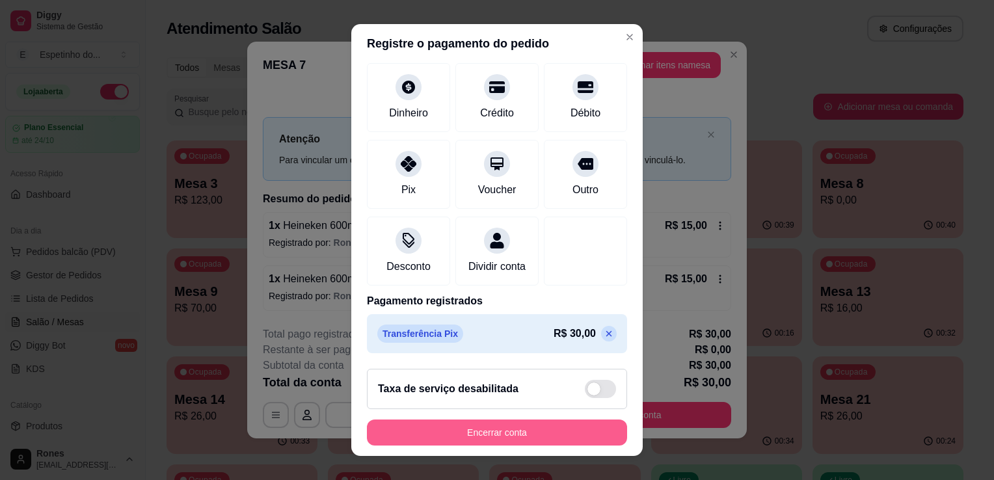
click at [524, 431] on button "Encerrar conta" at bounding box center [497, 432] width 260 height 26
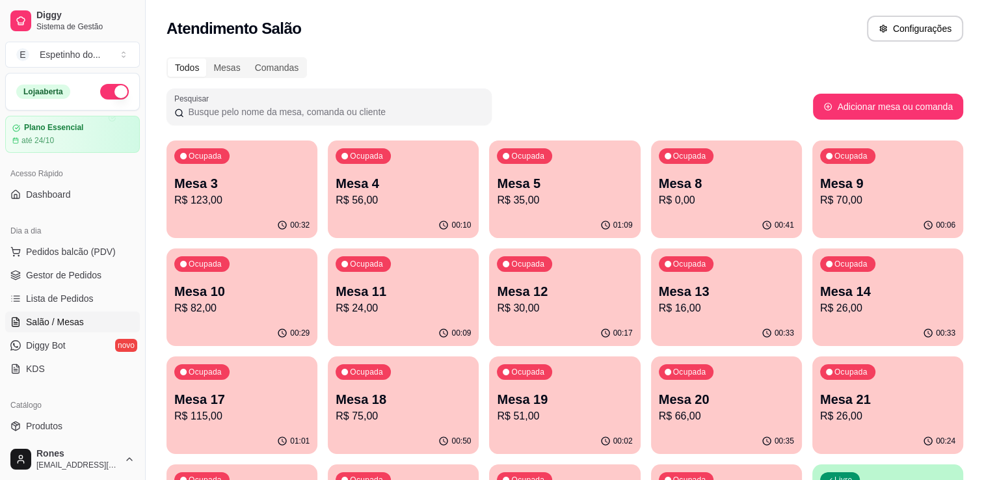
scroll to position [350, 0]
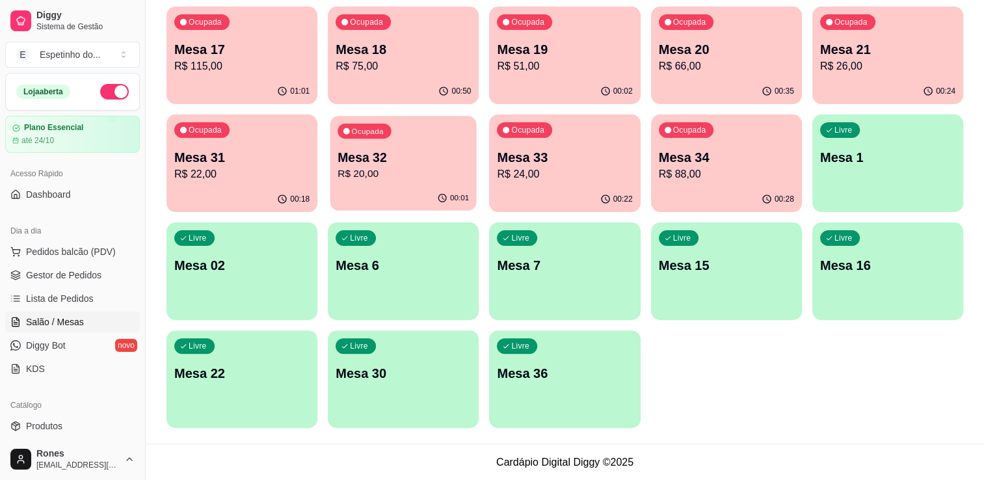
click at [440, 165] on p "Mesa 32" at bounding box center [403, 158] width 131 height 18
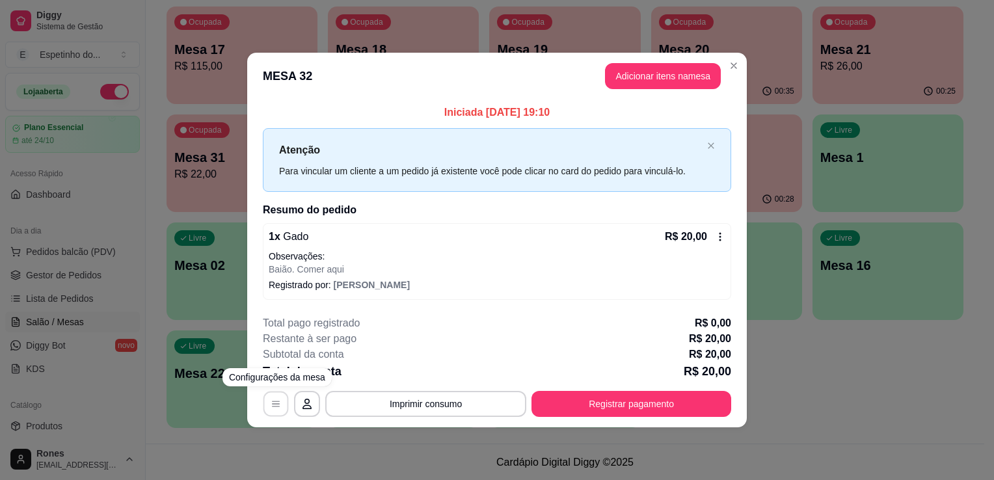
click at [276, 405] on icon "button" at bounding box center [276, 404] width 10 height 10
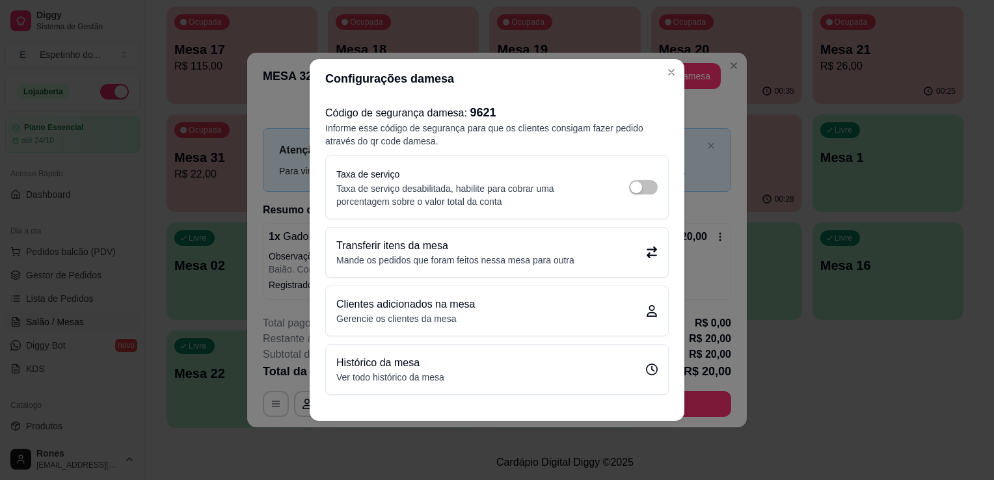
click at [532, 241] on p "Transferir itens da mesa" at bounding box center [455, 246] width 238 height 16
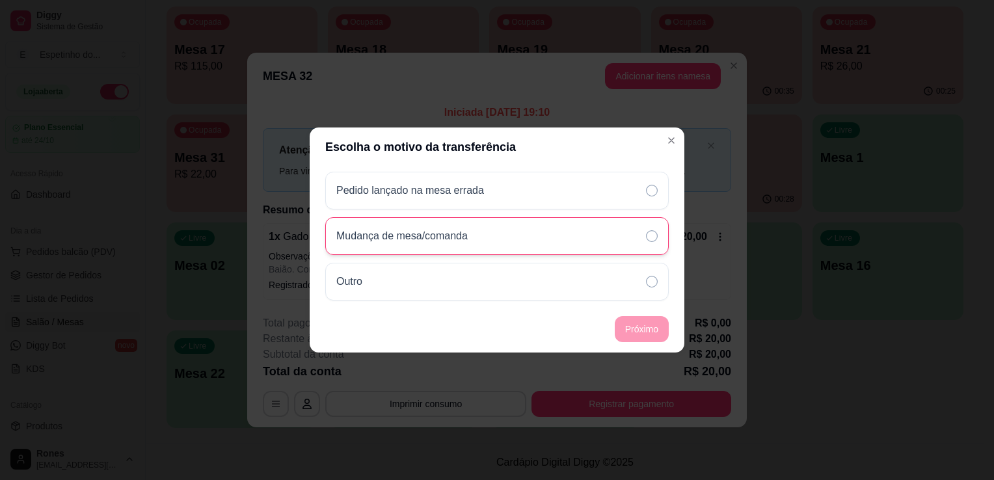
click at [656, 238] on icon at bounding box center [652, 236] width 12 height 12
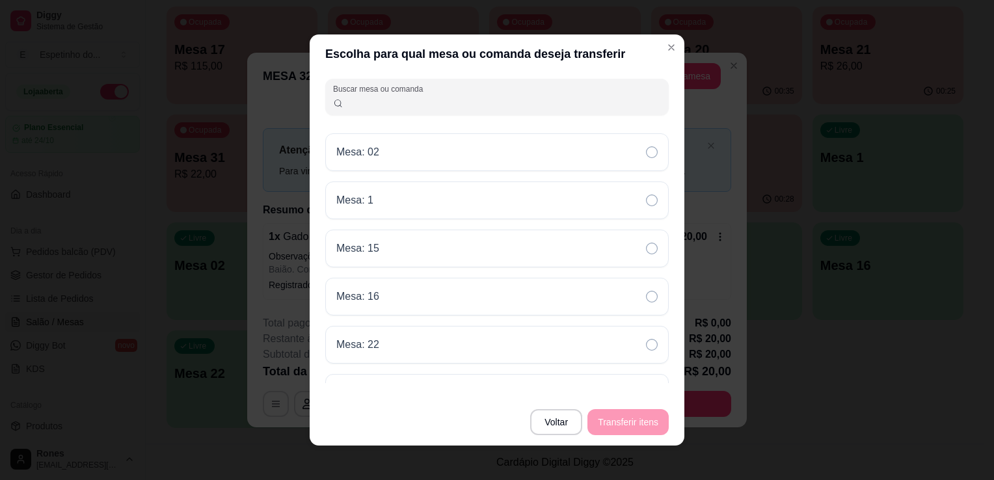
click at [425, 101] on input "Buscar mesa ou comanda" at bounding box center [502, 102] width 318 height 13
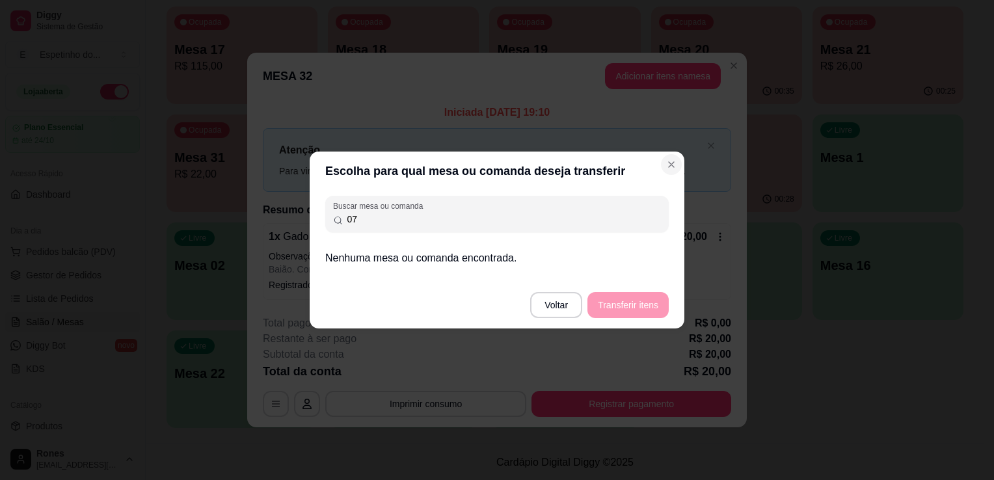
type input "07"
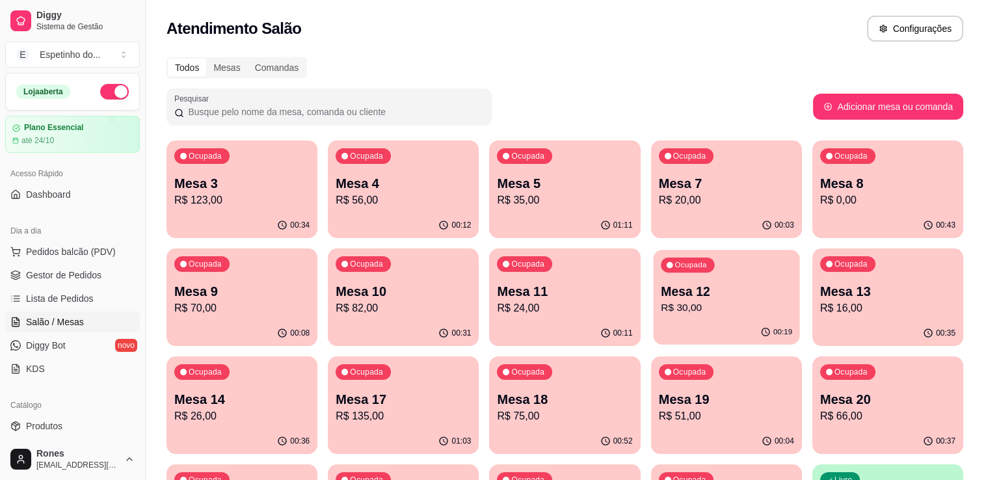
click at [718, 291] on p "Mesa 12" at bounding box center [726, 292] width 131 height 18
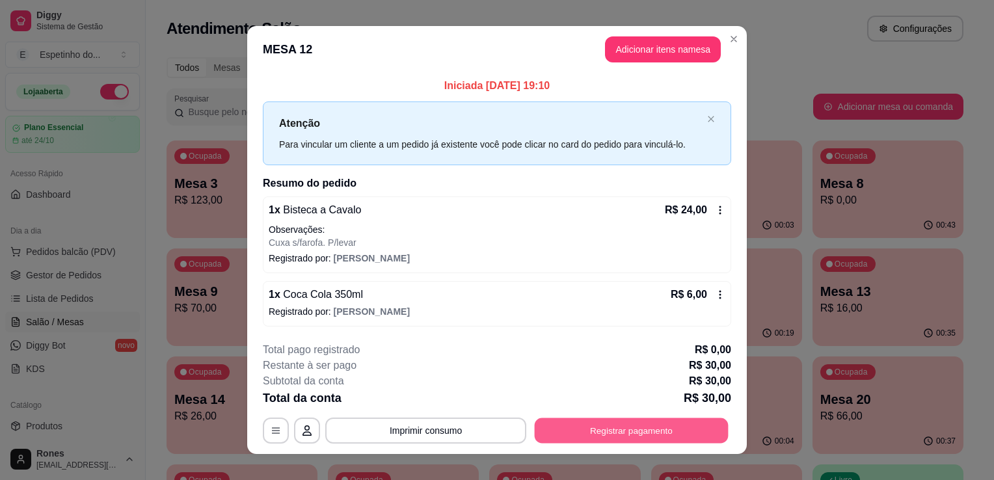
click at [644, 433] on button "Registrar pagamento" at bounding box center [632, 430] width 194 height 25
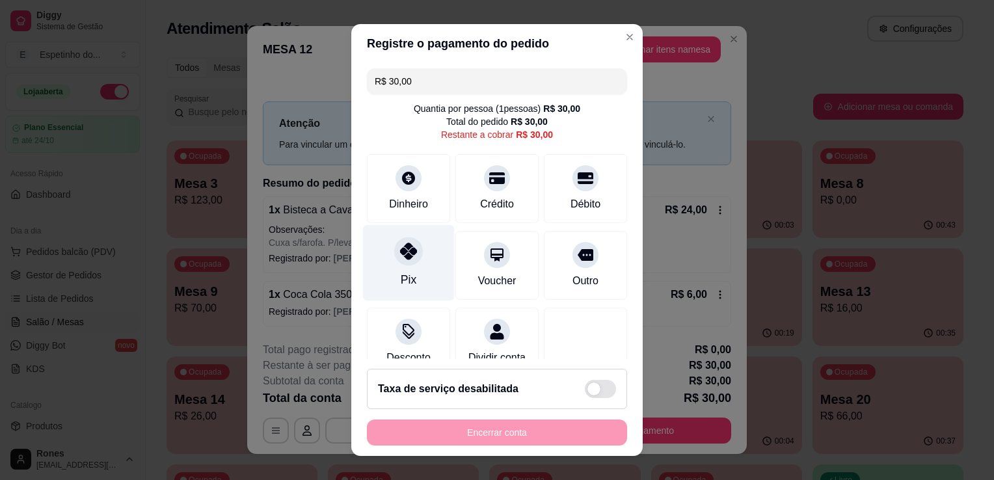
click at [414, 269] on div "Pix" at bounding box center [409, 263] width 92 height 76
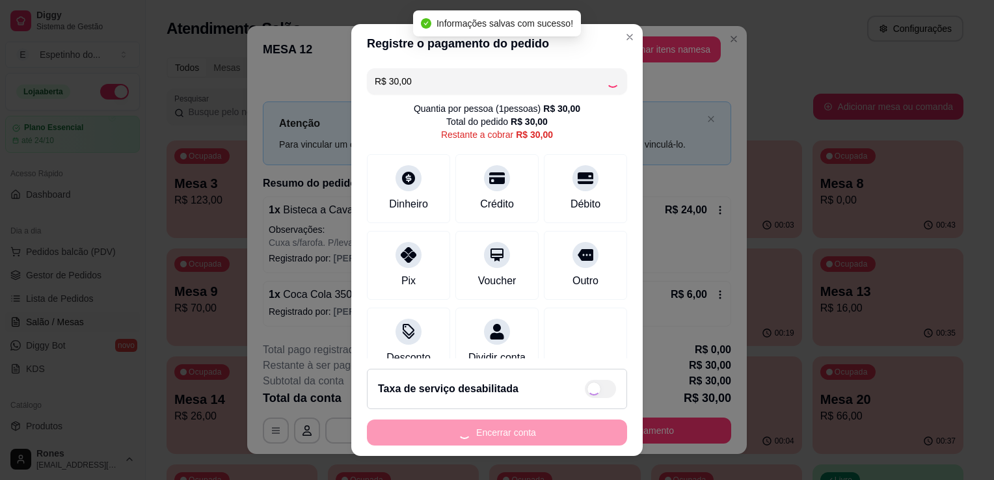
type input "R$ 0,00"
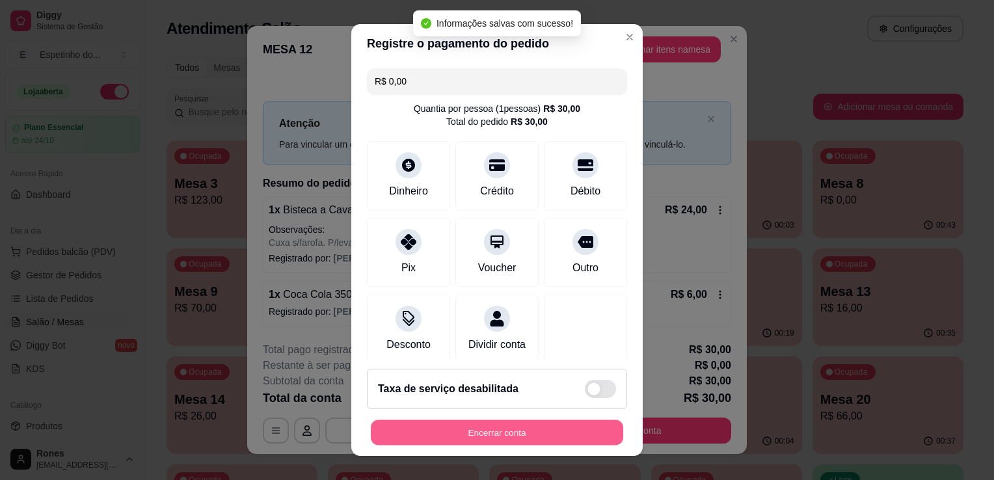
click at [553, 431] on button "Encerrar conta" at bounding box center [497, 432] width 252 height 25
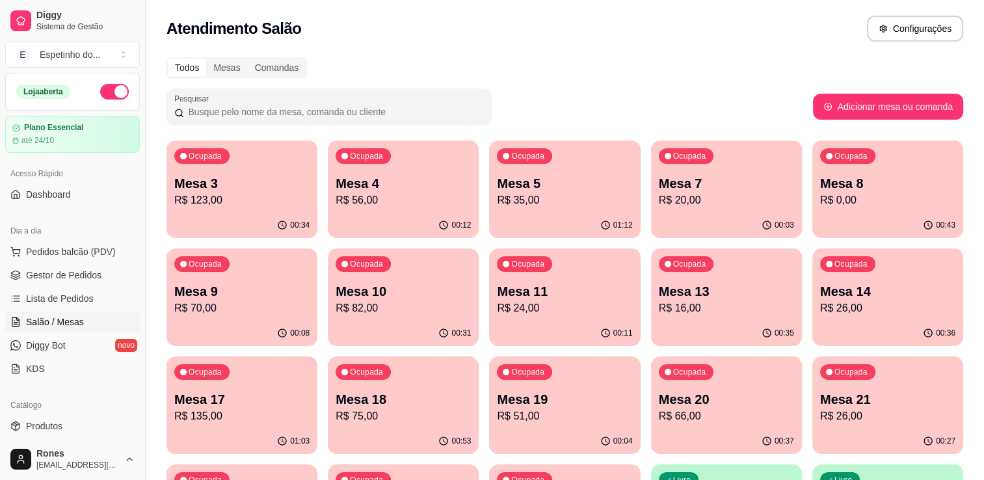
click at [868, 401] on p "Mesa 21" at bounding box center [887, 399] width 135 height 18
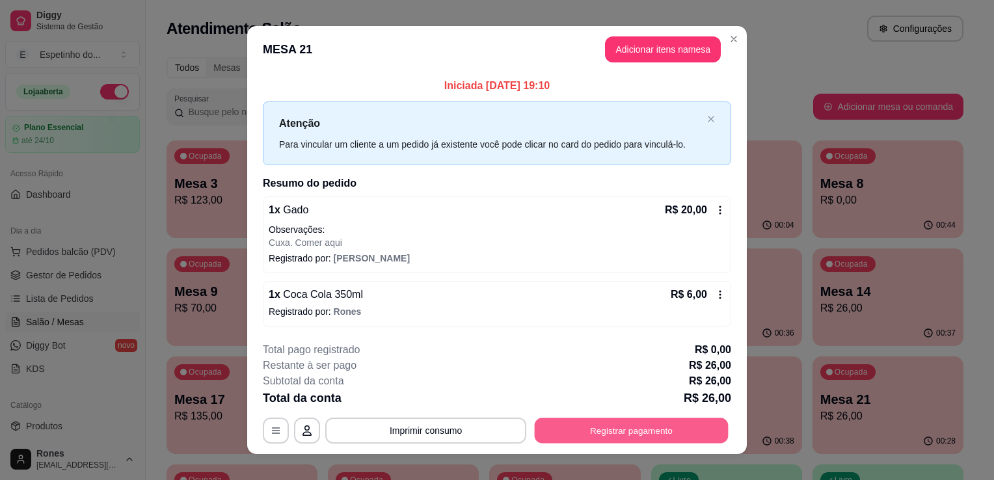
click at [635, 428] on button "Registrar pagamento" at bounding box center [632, 430] width 194 height 25
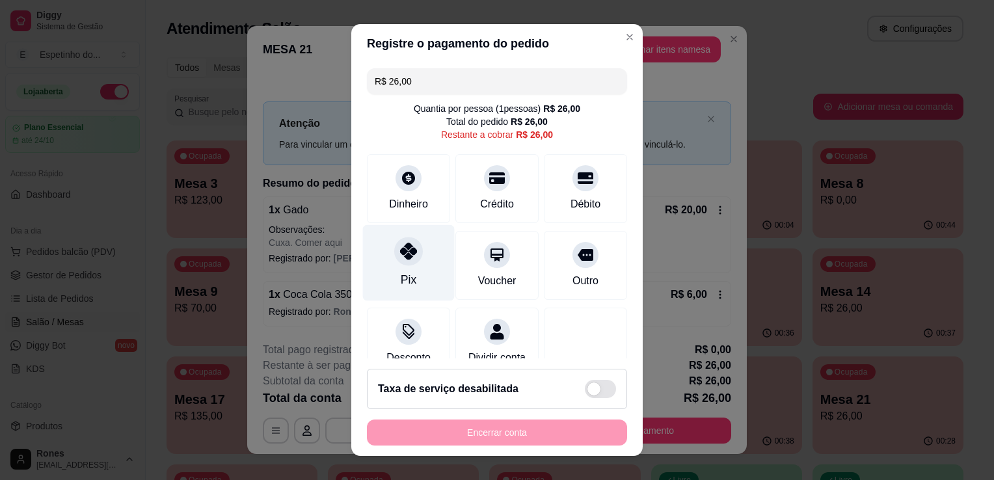
click at [400, 287] on div "Pix" at bounding box center [409, 263] width 92 height 76
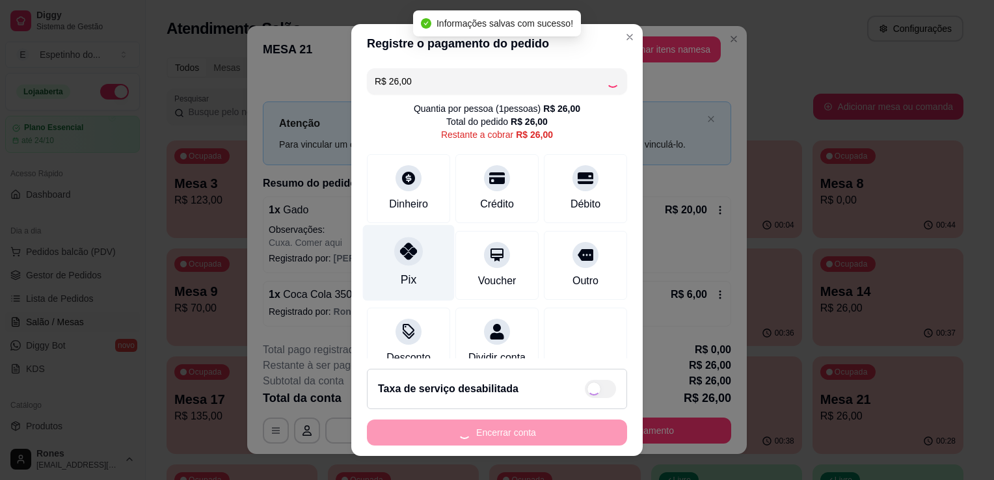
type input "R$ 0,00"
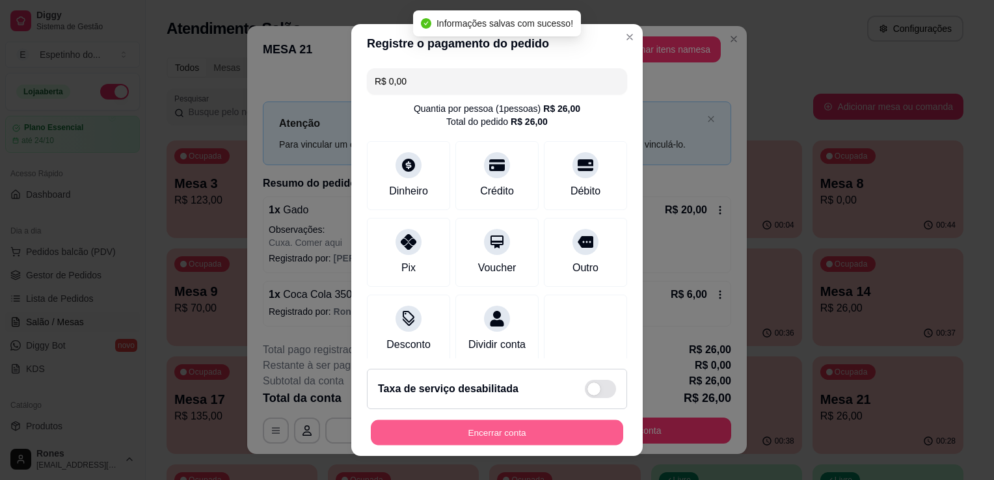
click at [520, 433] on button "Encerrar conta" at bounding box center [497, 432] width 252 height 25
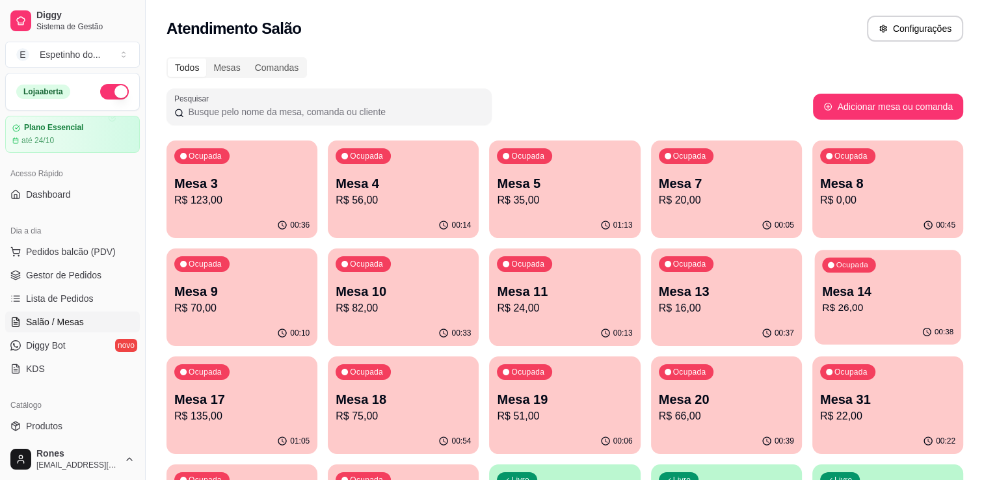
click at [866, 286] on p "Mesa 14" at bounding box center [887, 292] width 131 height 18
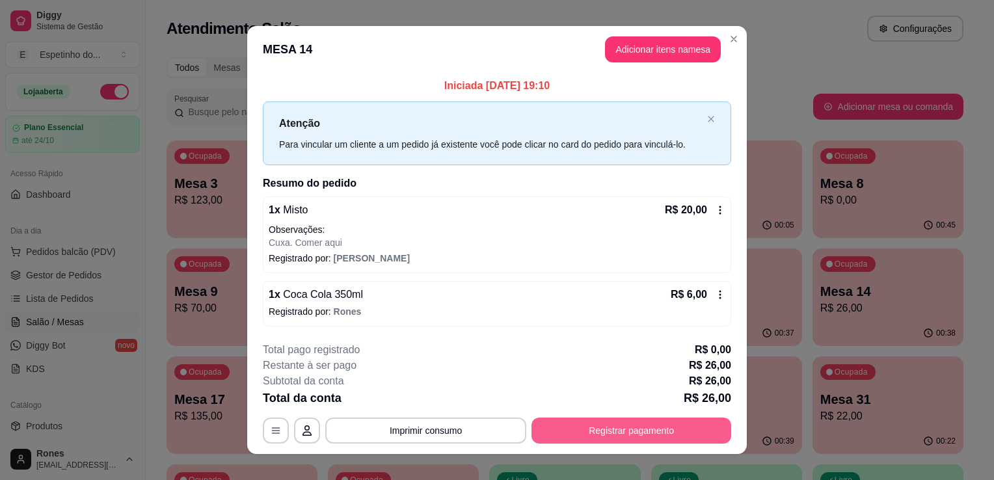
click at [632, 425] on button "Registrar pagamento" at bounding box center [631, 431] width 200 height 26
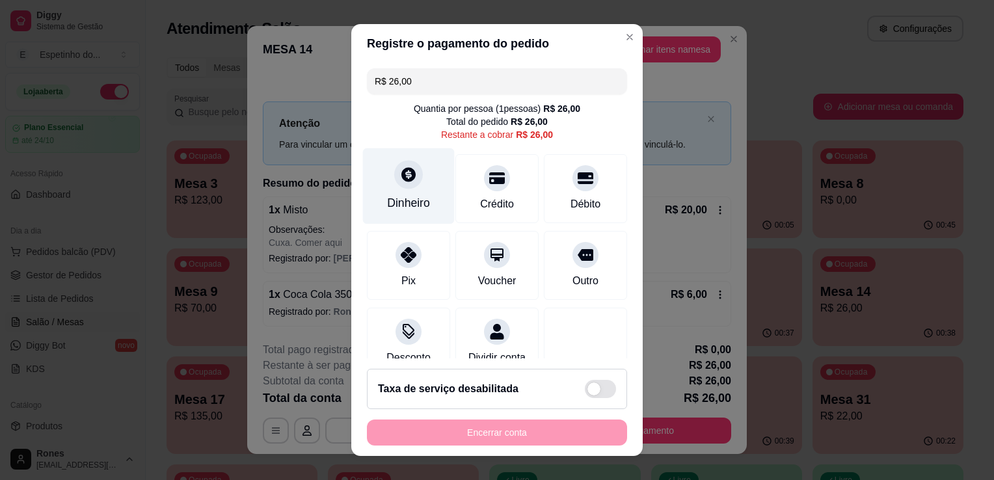
click at [388, 198] on div "Dinheiro" at bounding box center [408, 202] width 43 height 17
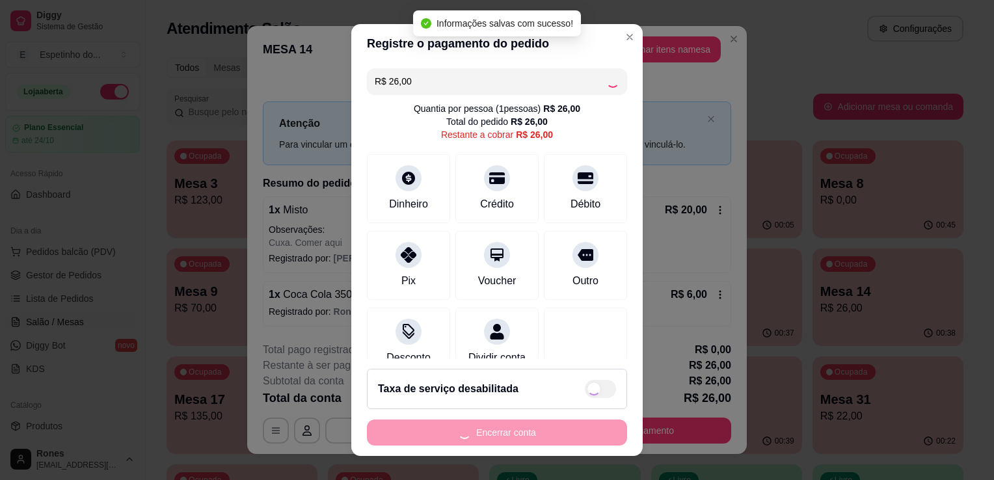
type input "R$ 0,00"
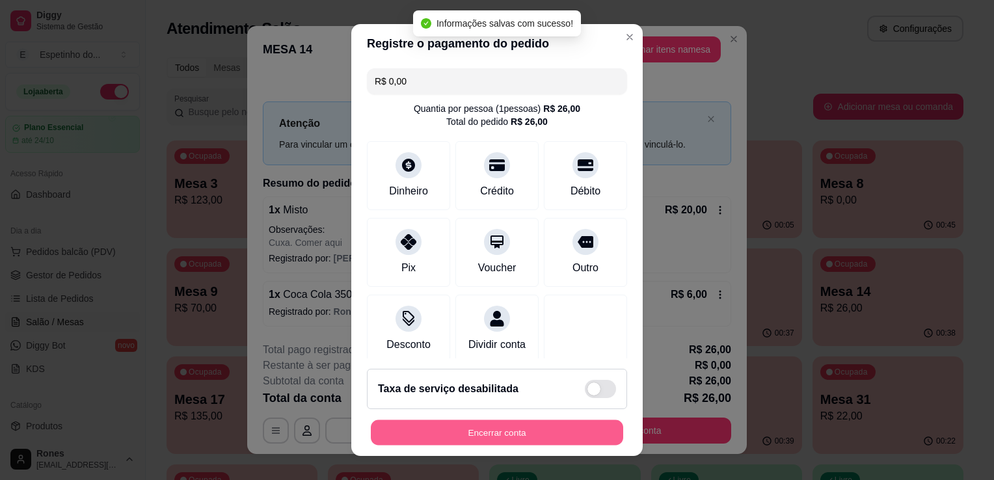
click at [576, 438] on button "Encerrar conta" at bounding box center [497, 432] width 252 height 25
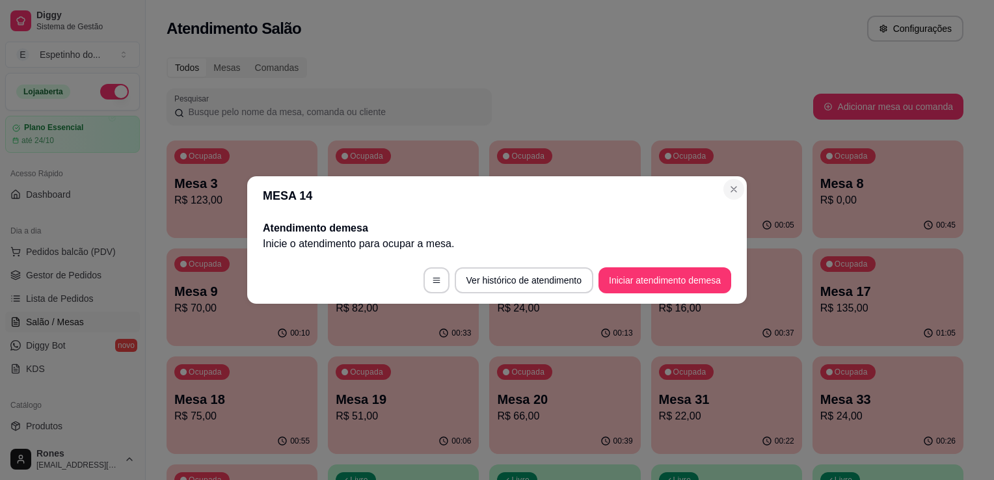
click at [520, 376] on div "MESA 14 Atendimento de mesa Inicie o atendimento para ocupar a mesa . Ver histó…" at bounding box center [497, 240] width 994 height 480
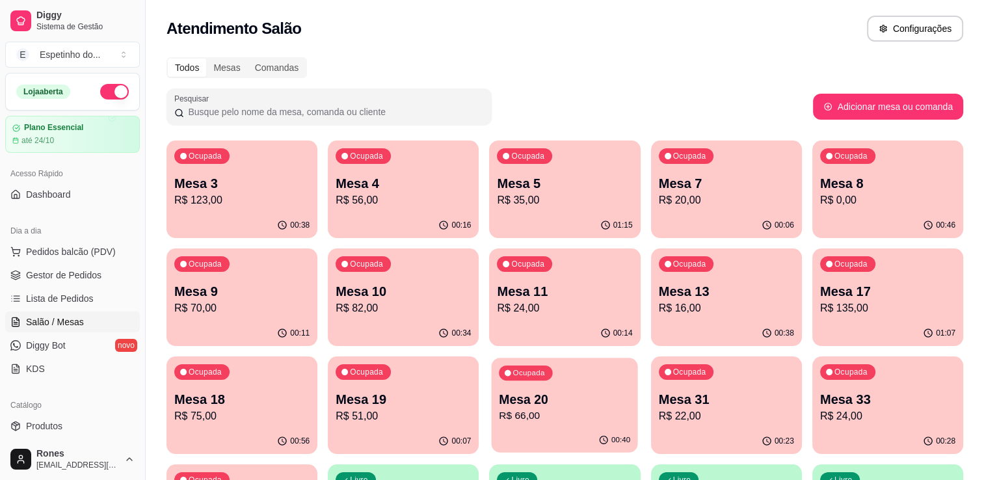
click at [537, 420] on p "R$ 66,00" at bounding box center [564, 415] width 131 height 15
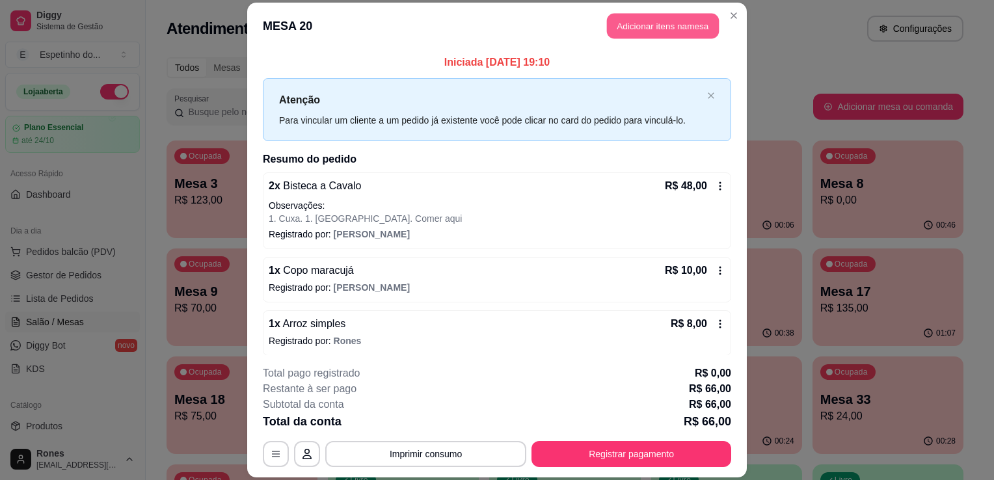
click at [661, 27] on button "Adicionar itens na mesa" at bounding box center [663, 25] width 112 height 25
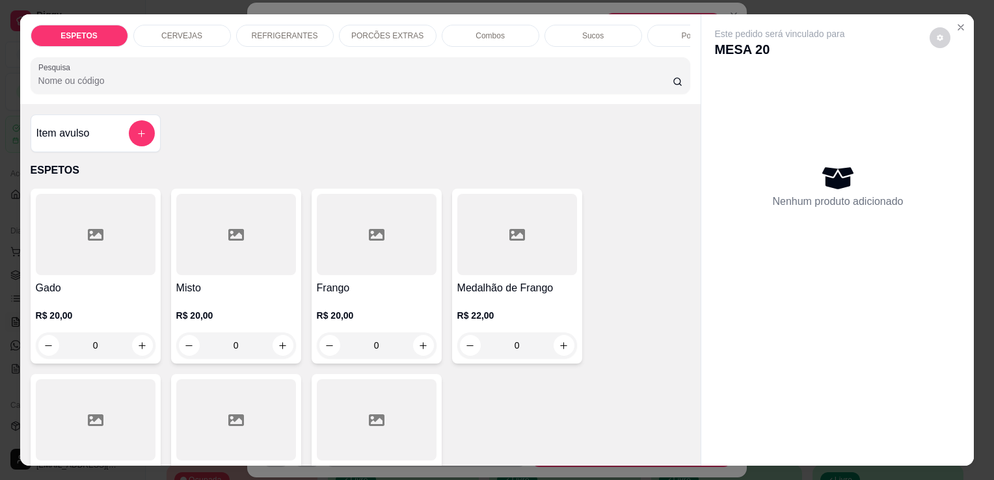
click at [271, 31] on p "REFRIGERANTES" at bounding box center [285, 36] width 66 height 10
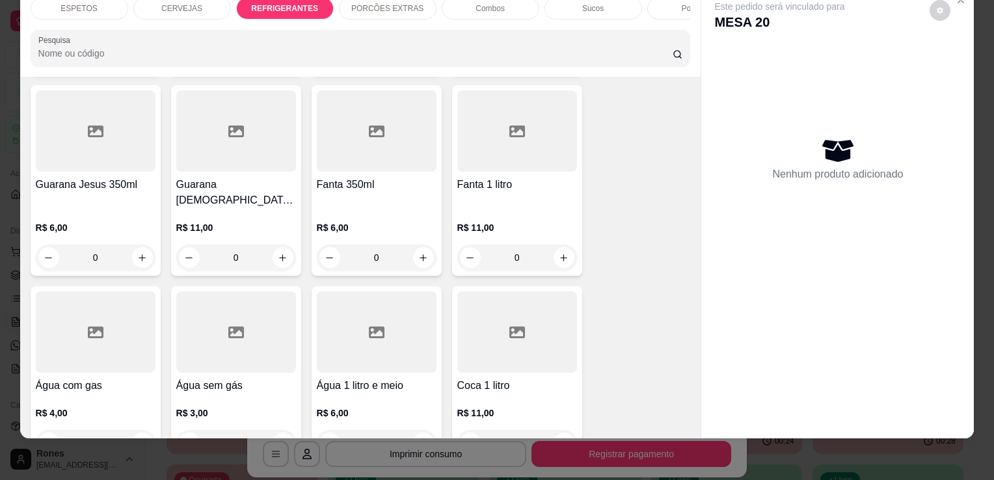
scroll to position [1550, 0]
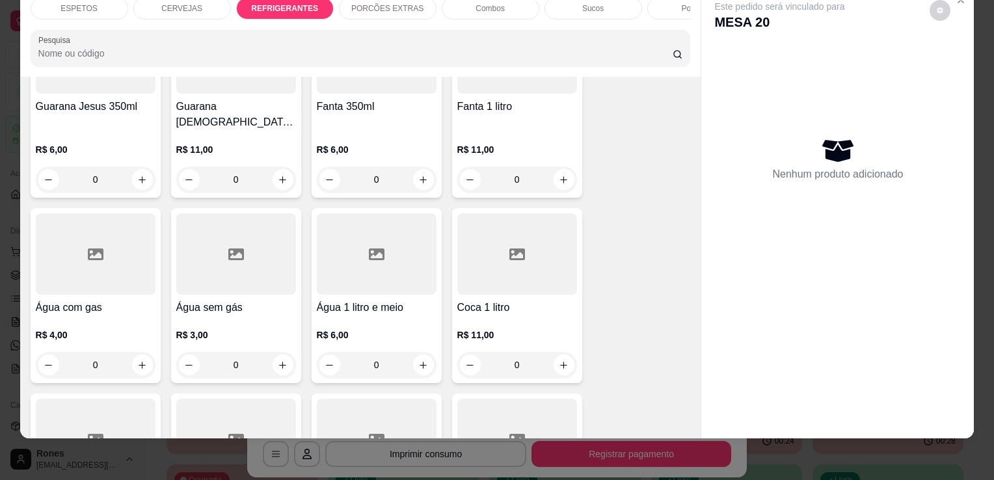
click at [116, 300] on h4 "Água com gas" at bounding box center [96, 308] width 120 height 16
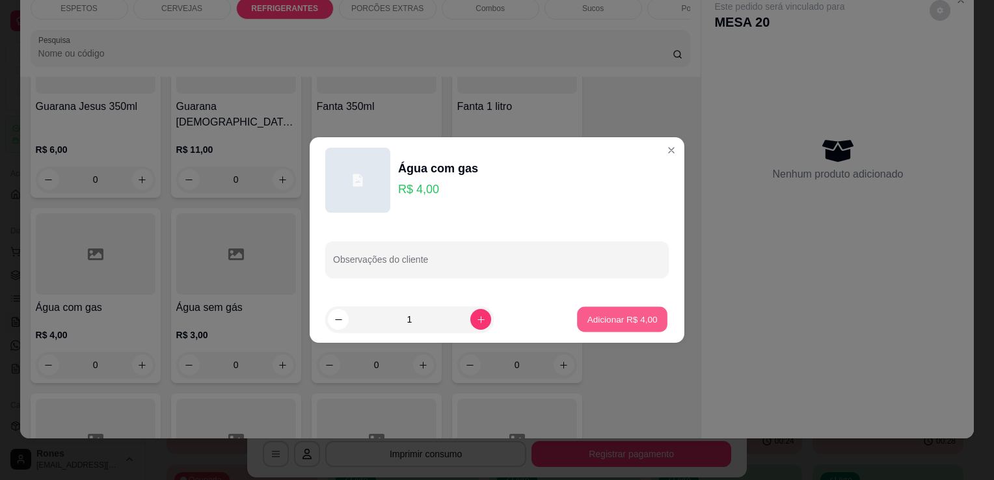
click at [602, 316] on p "Adicionar R$ 4,00" at bounding box center [622, 319] width 70 height 12
type input "1"
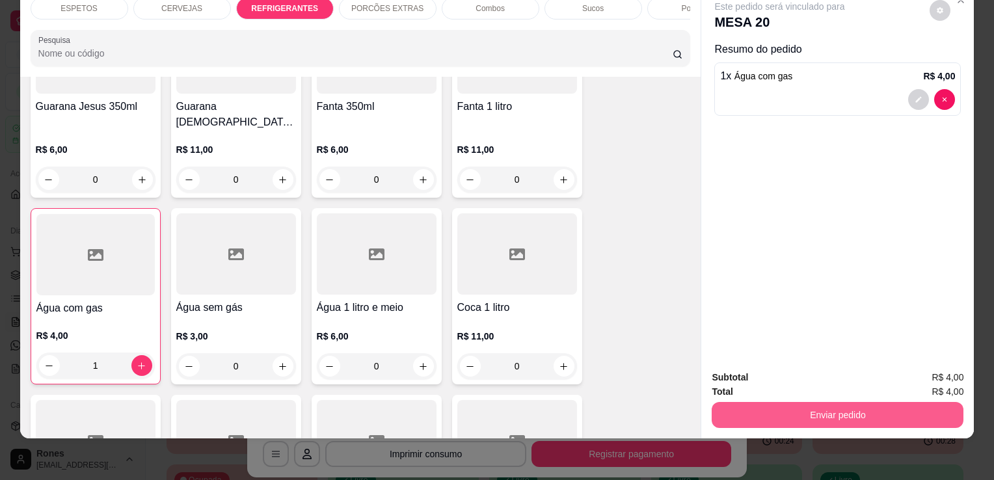
click at [824, 402] on button "Enviar pedido" at bounding box center [837, 415] width 252 height 26
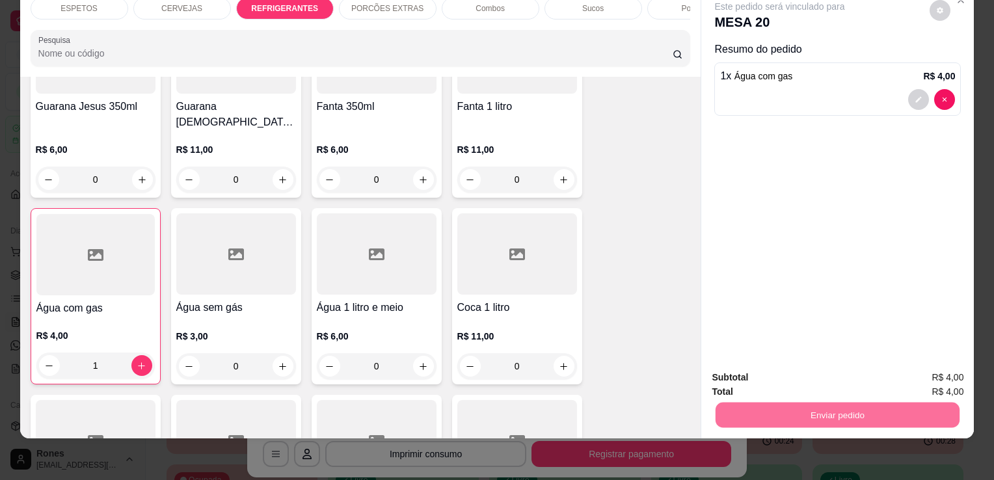
click at [916, 370] on button "Enviar pedido" at bounding box center [930, 373] width 72 height 24
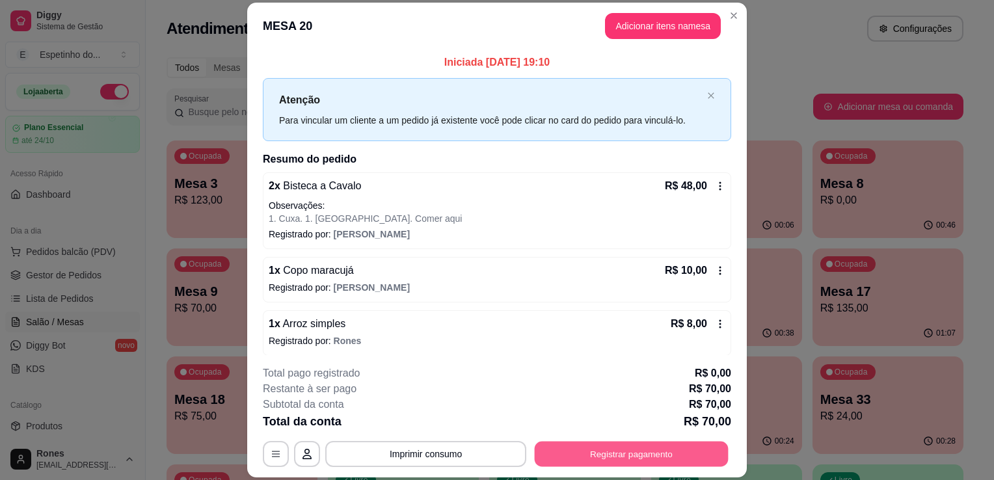
click at [703, 453] on button "Registrar pagamento" at bounding box center [632, 454] width 194 height 25
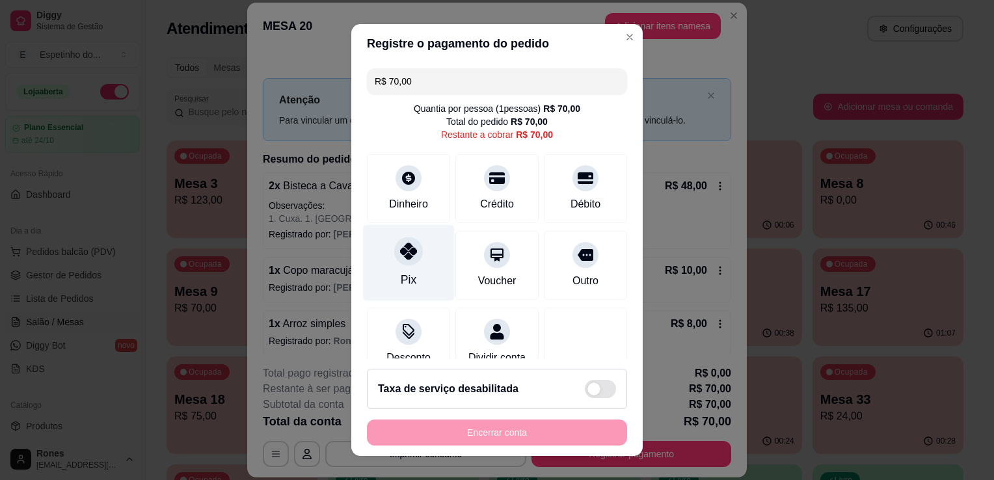
click at [385, 272] on div "Pix" at bounding box center [409, 263] width 92 height 76
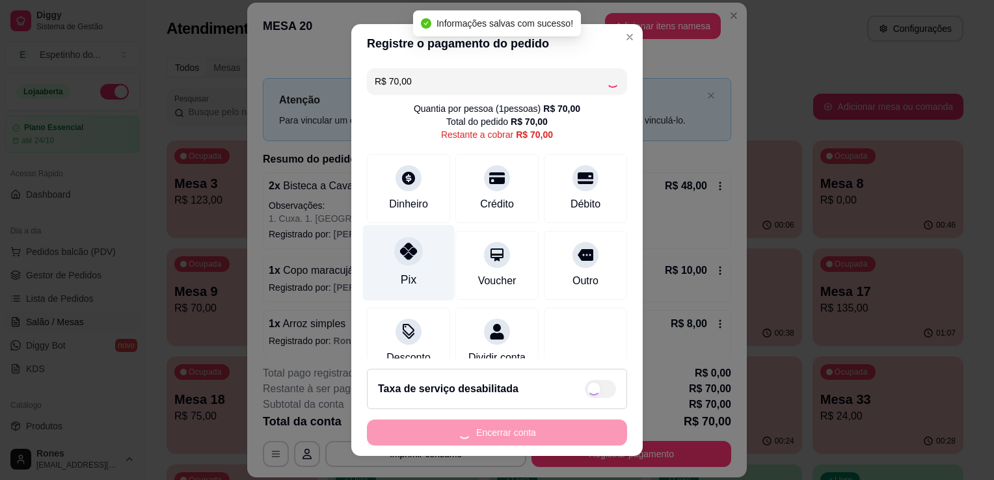
type input "R$ 0,00"
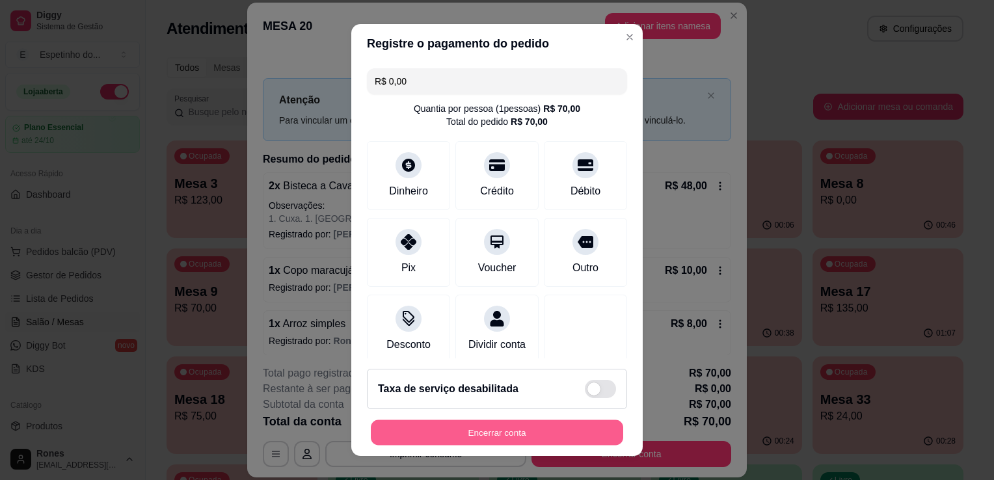
click at [526, 436] on button "Encerrar conta" at bounding box center [497, 432] width 252 height 25
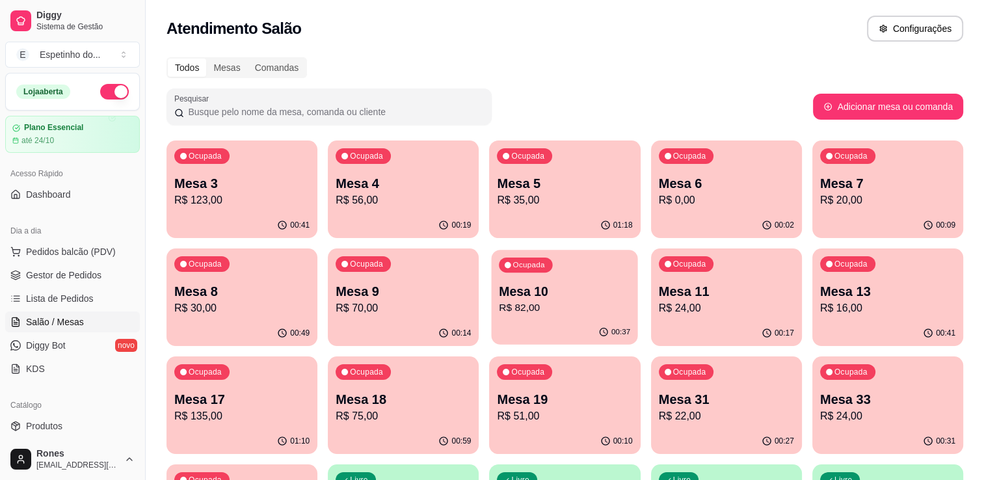
click at [562, 325] on div "00:37" at bounding box center [565, 332] width 146 height 25
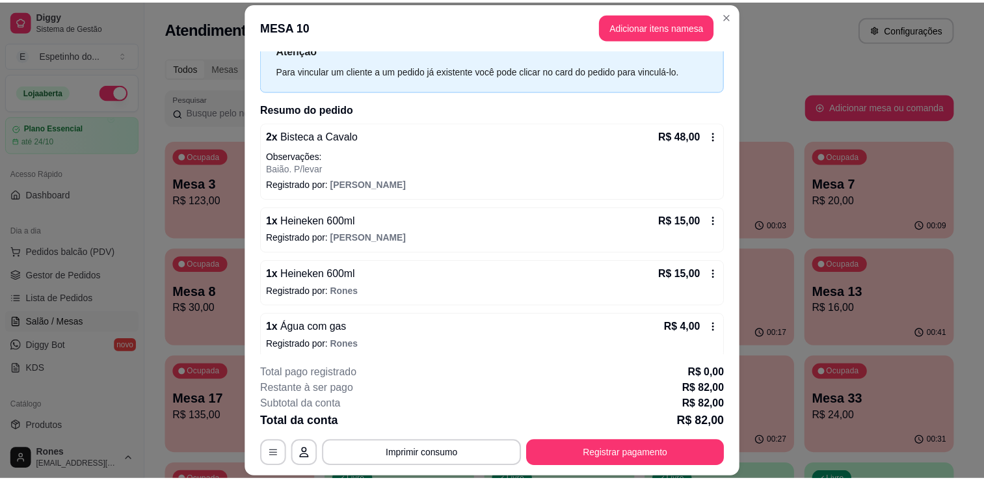
scroll to position [57, 0]
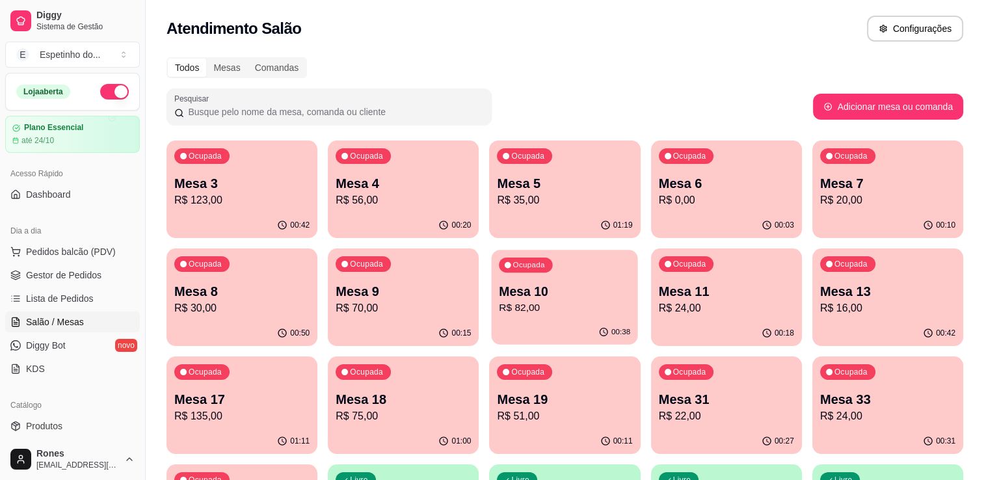
click at [581, 325] on div "00:38" at bounding box center [565, 332] width 146 height 25
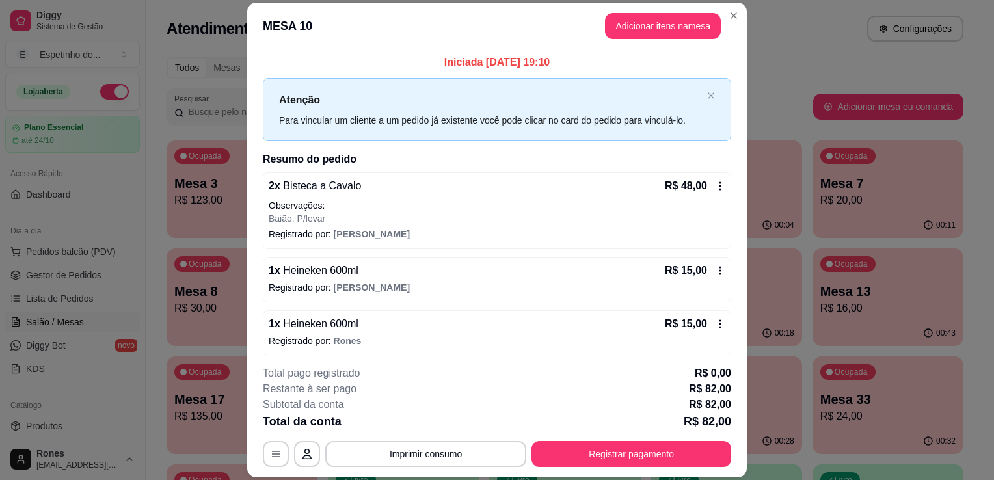
click at [715, 187] on icon at bounding box center [720, 186] width 10 height 10
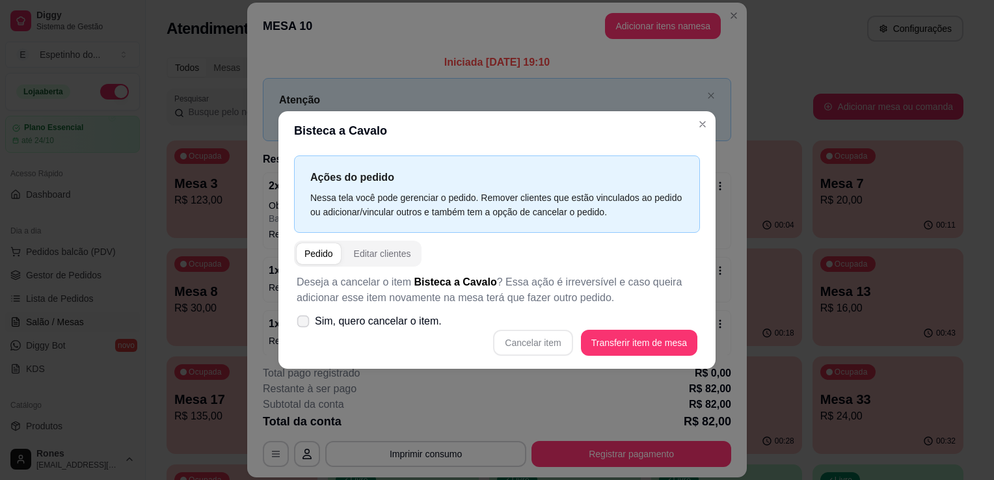
click at [306, 326] on span at bounding box center [303, 321] width 12 height 12
click at [304, 326] on input "Sim, quero cancelar o item." at bounding box center [300, 328] width 8 height 8
checkbox input "true"
click at [702, 127] on section "Bisteca a Cavalo Ações do pedido Nessa tela você pode gerenciar o pedido. Remov…" at bounding box center [496, 240] width 437 height 258
click at [540, 350] on button "Cancelar item" at bounding box center [532, 342] width 77 height 25
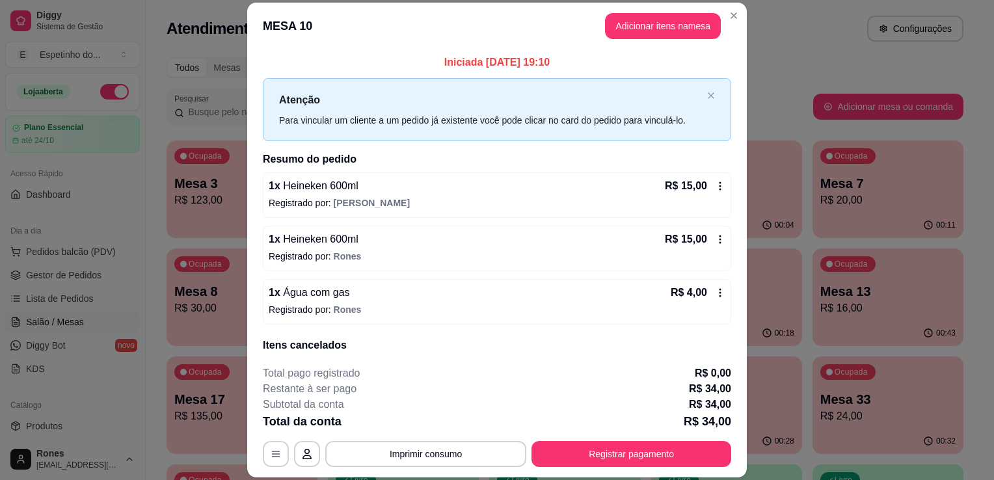
click at [671, 469] on footer "**********" at bounding box center [496, 416] width 499 height 122
click at [668, 455] on button "Registrar pagamento" at bounding box center [632, 454] width 194 height 25
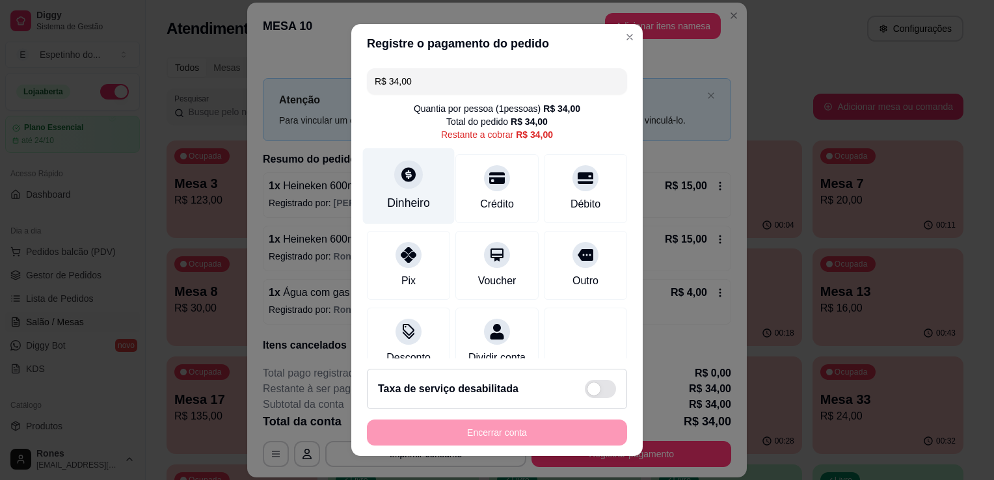
click at [423, 222] on div "Dinheiro" at bounding box center [409, 186] width 92 height 76
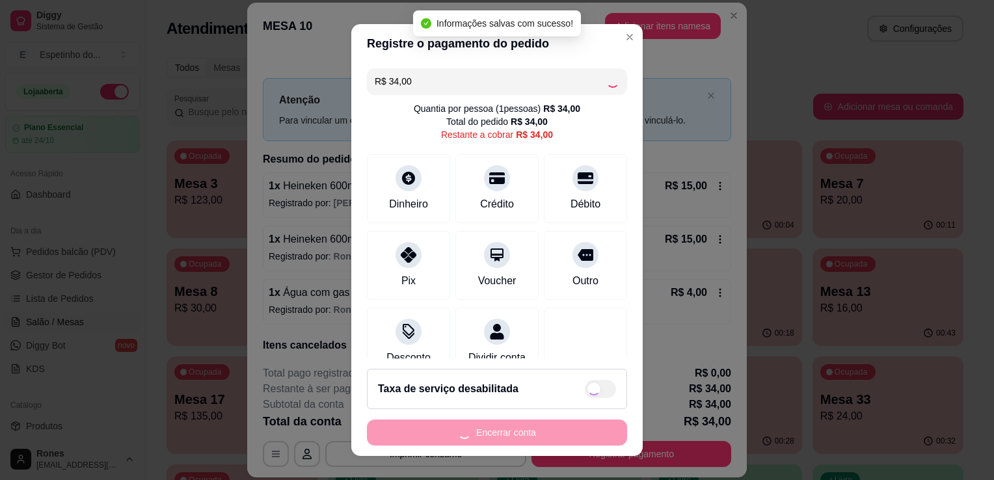
type input "R$ 0,00"
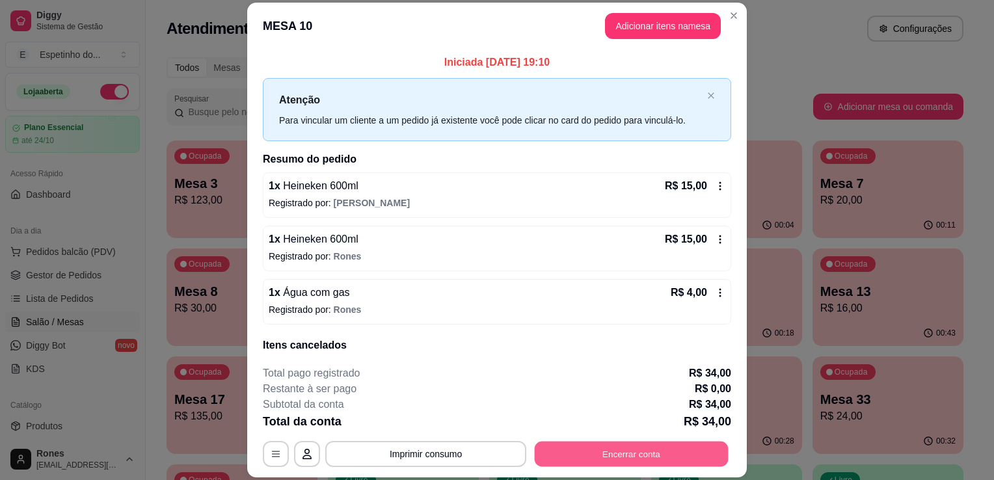
click at [656, 463] on button "Encerrar conta" at bounding box center [632, 454] width 194 height 25
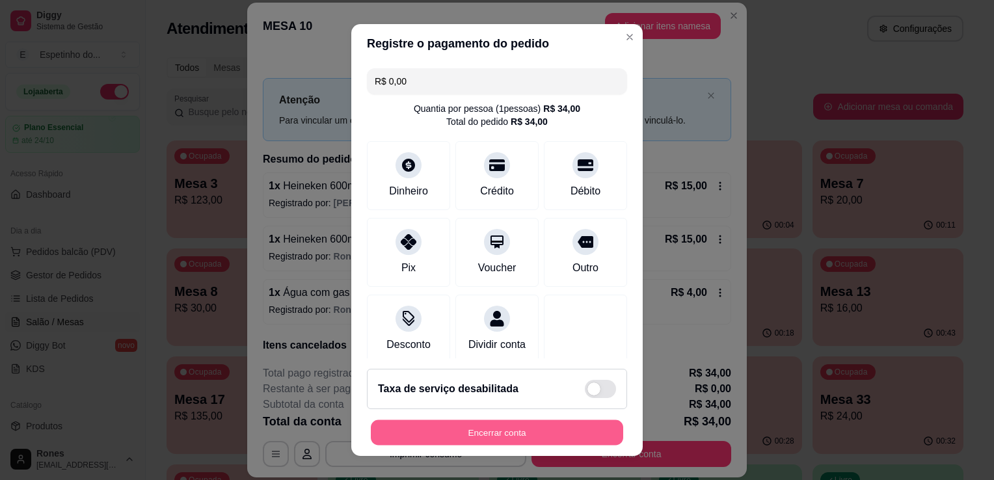
click at [557, 433] on button "Encerrar conta" at bounding box center [497, 432] width 252 height 25
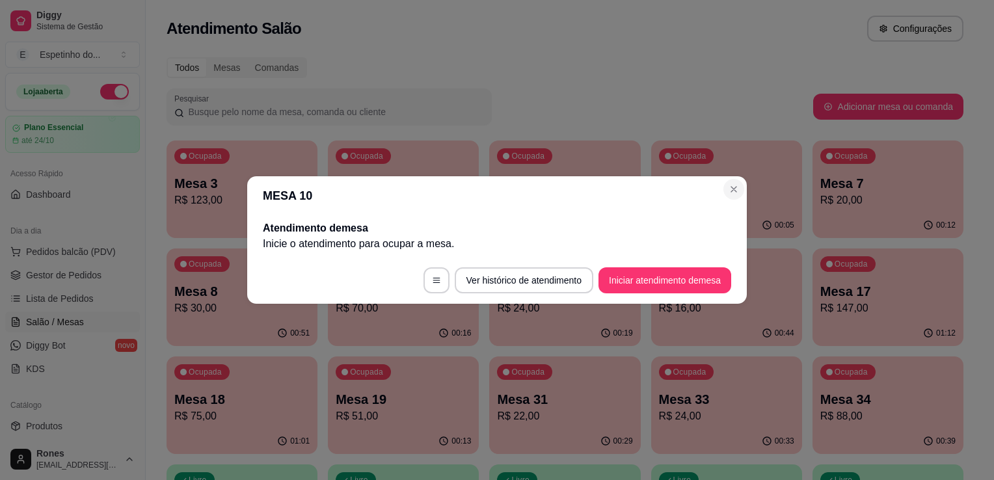
click at [729, 199] on header "MESA 10" at bounding box center [496, 195] width 499 height 39
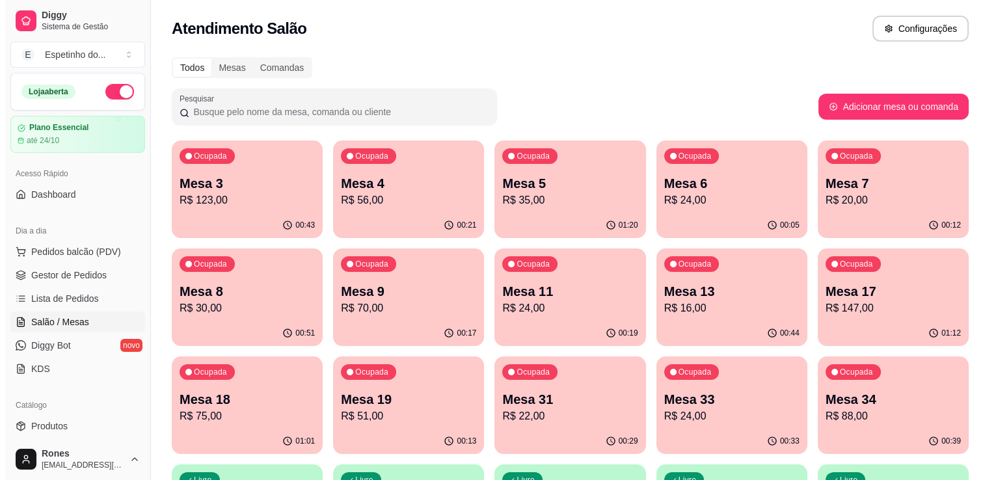
scroll to position [350, 0]
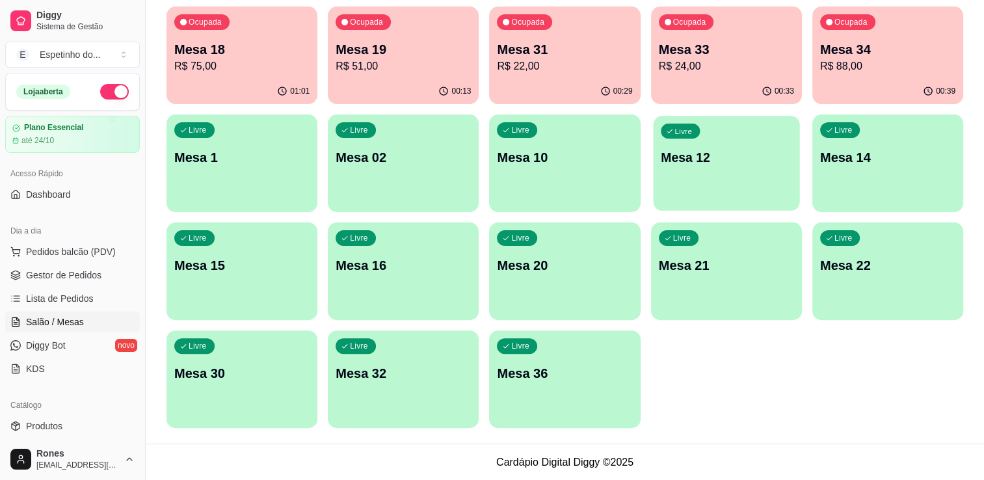
click at [739, 179] on div "Livre Mesa 12" at bounding box center [726, 155] width 146 height 79
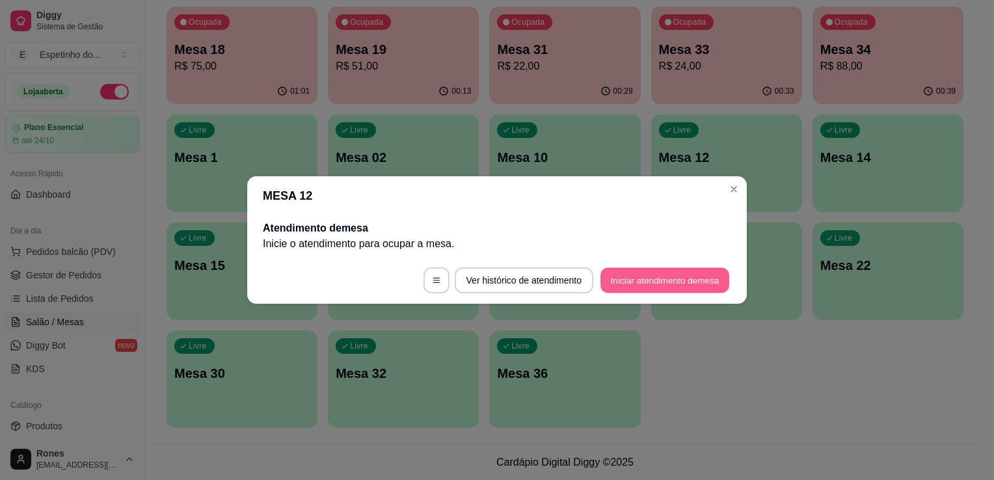
click at [679, 284] on button "Iniciar atendimento de mesa" at bounding box center [664, 280] width 129 height 25
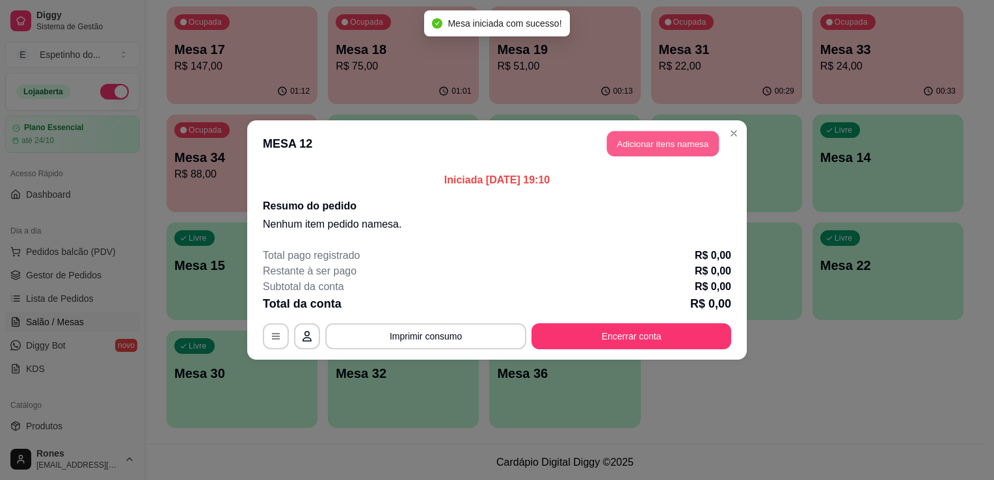
click at [703, 150] on button "Adicionar itens na mesa" at bounding box center [663, 143] width 112 height 25
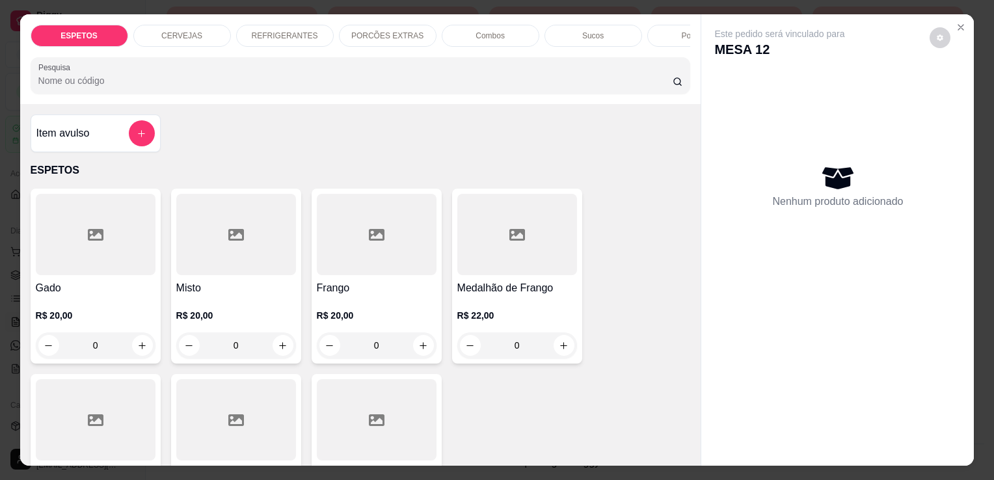
click at [232, 416] on icon at bounding box center [236, 420] width 16 height 16
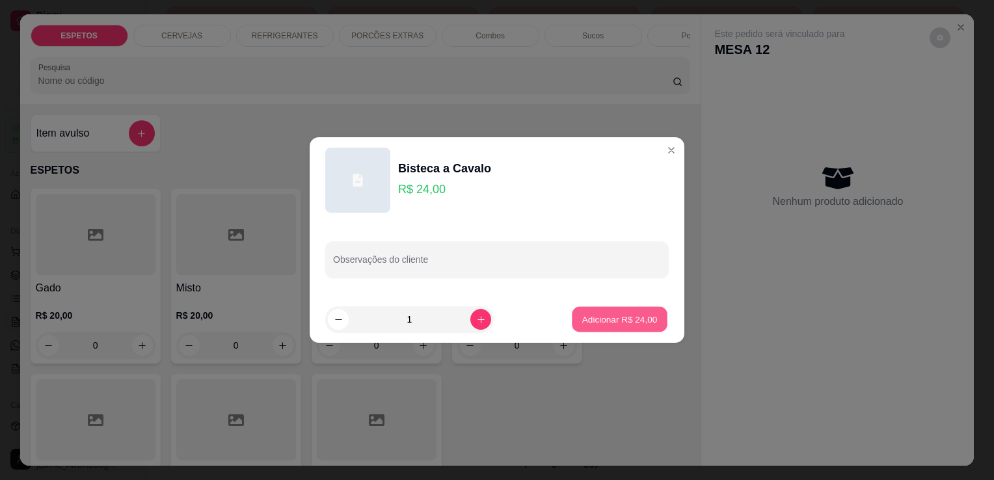
click at [643, 319] on p "Adicionar R$ 24,00" at bounding box center [619, 319] width 75 height 12
type input "1"
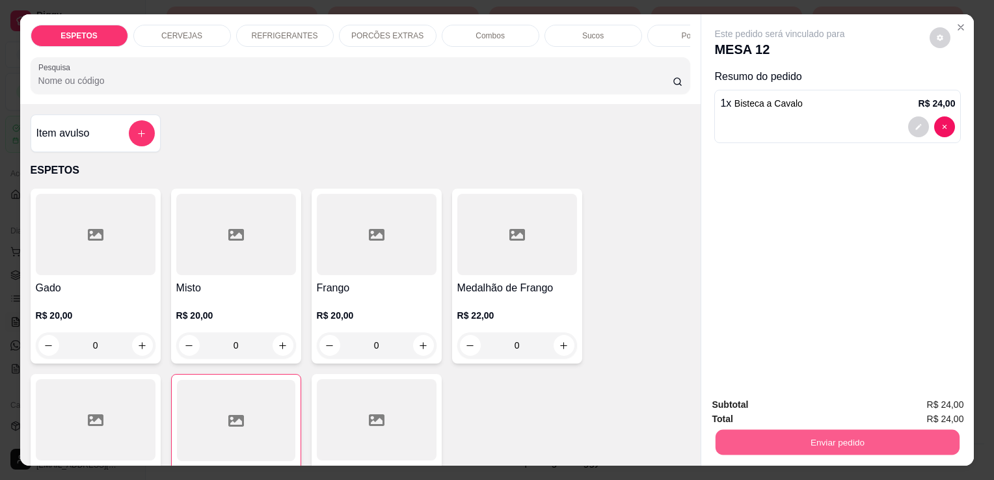
click at [880, 441] on button "Enviar pedido" at bounding box center [837, 441] width 244 height 25
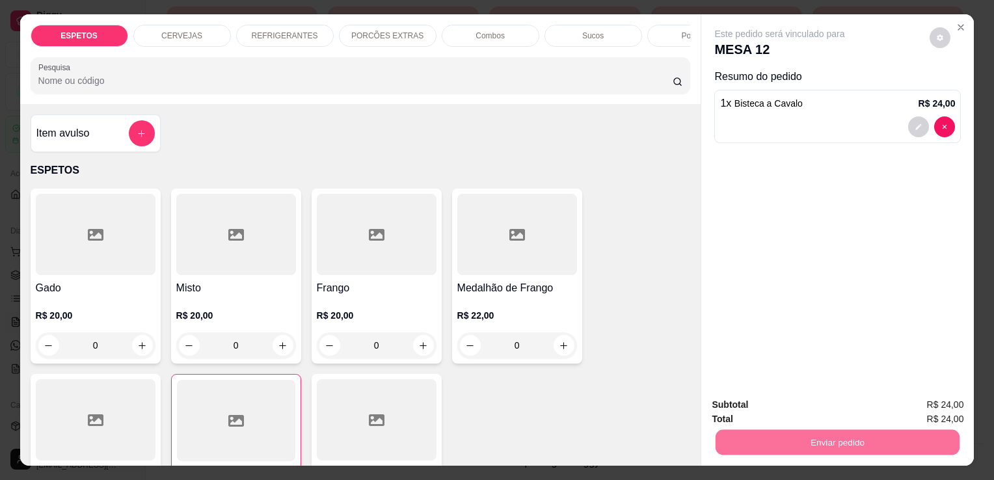
click at [942, 411] on button "Enviar pedido" at bounding box center [930, 405] width 72 height 24
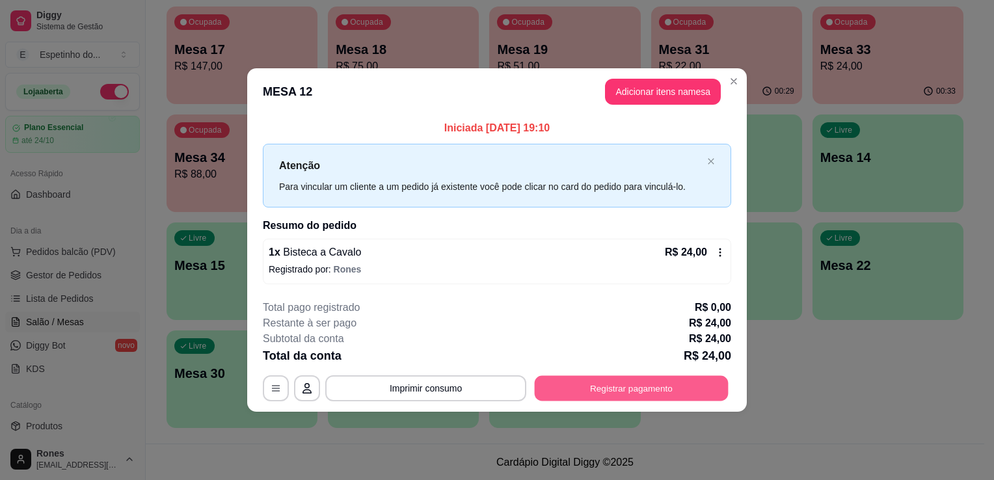
click at [715, 393] on button "Registrar pagamento" at bounding box center [632, 387] width 194 height 25
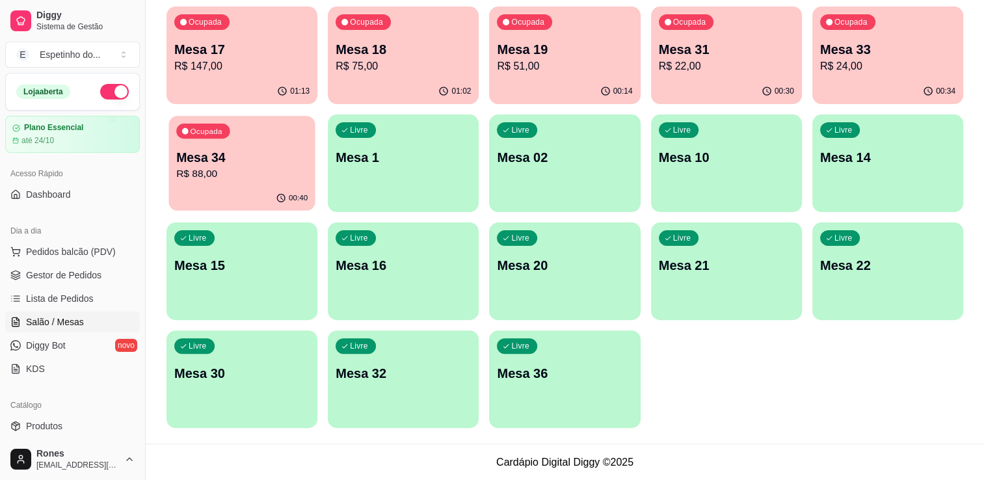
click at [271, 186] on div "00:40" at bounding box center [241, 198] width 146 height 25
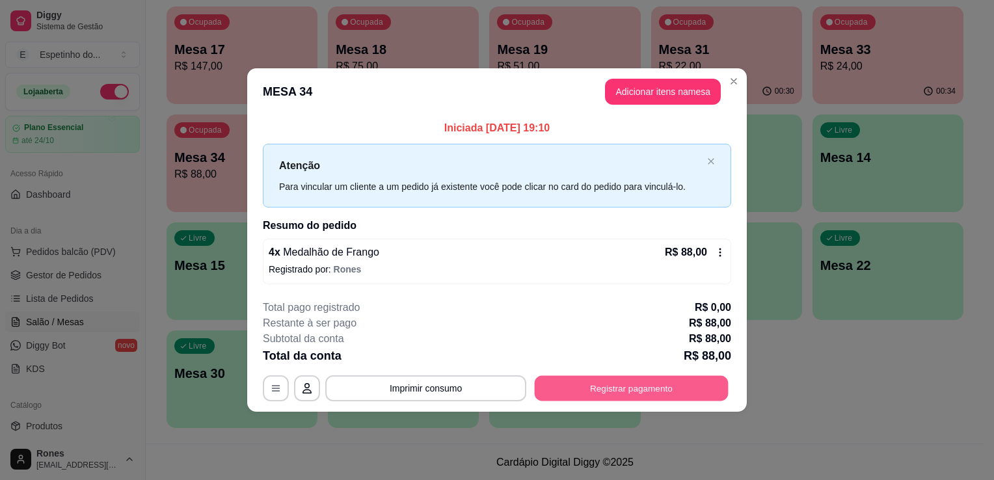
click at [668, 392] on button "Registrar pagamento" at bounding box center [632, 387] width 194 height 25
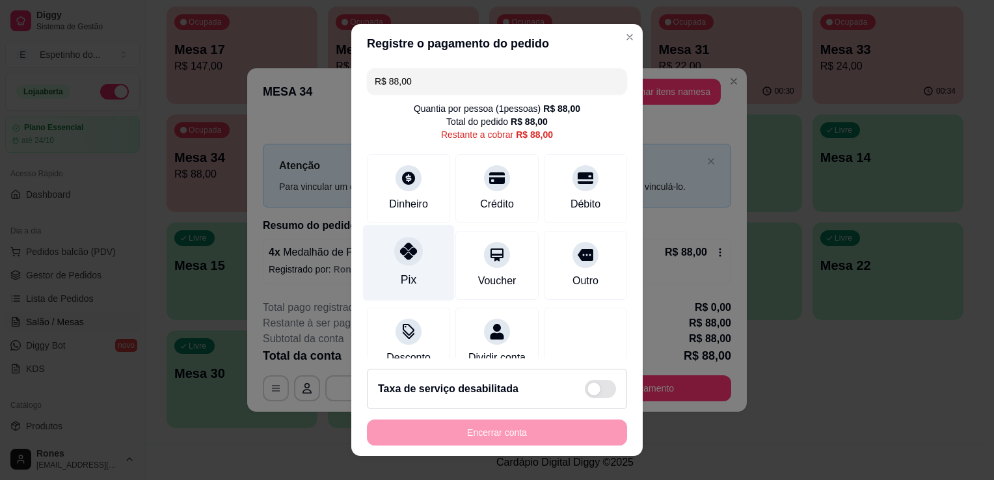
click at [427, 277] on div "Pix" at bounding box center [409, 263] width 92 height 76
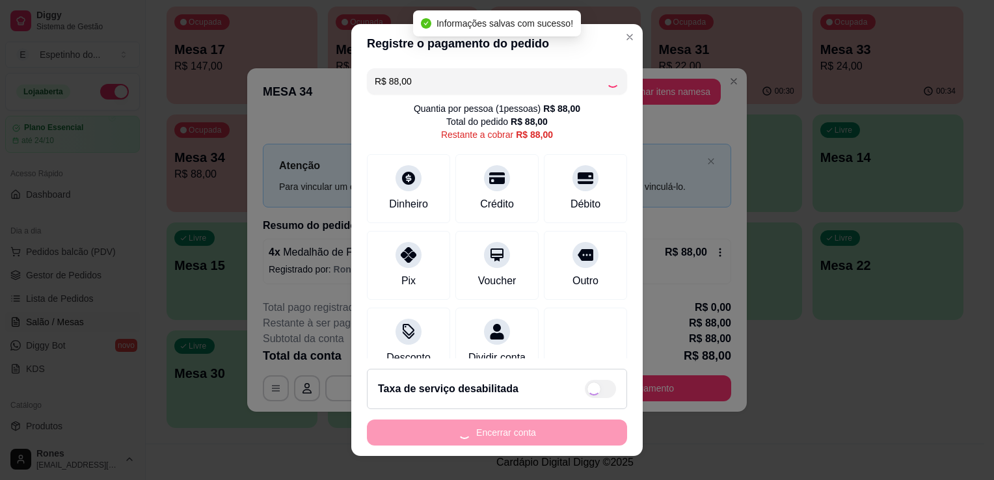
type input "R$ 0,00"
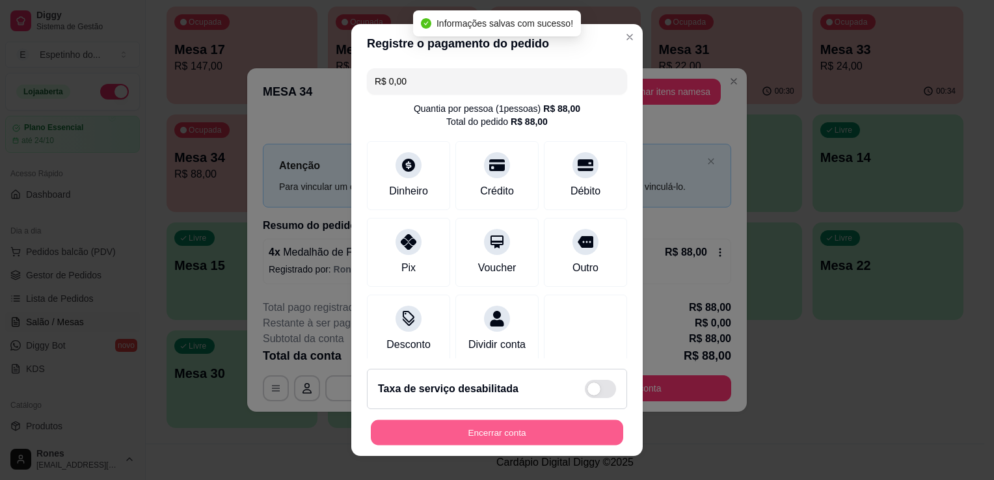
click at [534, 435] on button "Encerrar conta" at bounding box center [497, 432] width 252 height 25
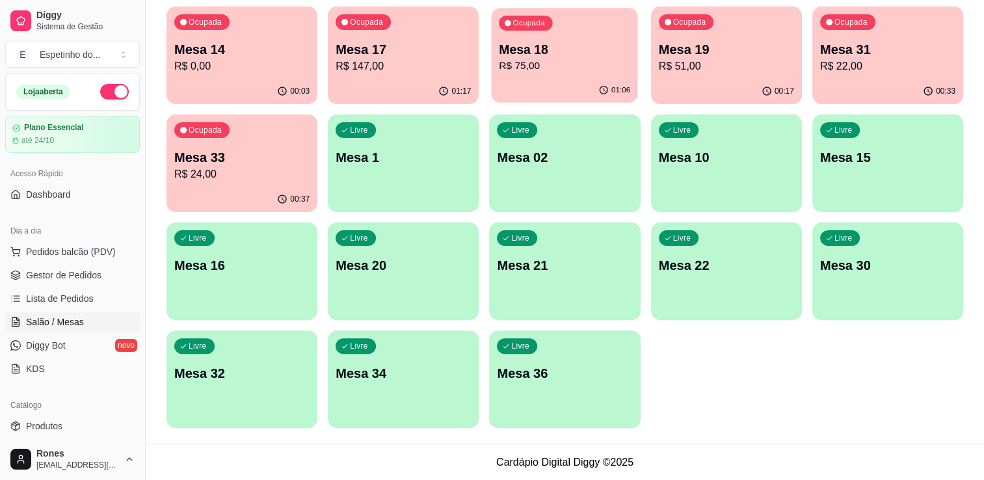
click at [583, 55] on p "Mesa 18" at bounding box center [564, 50] width 131 height 18
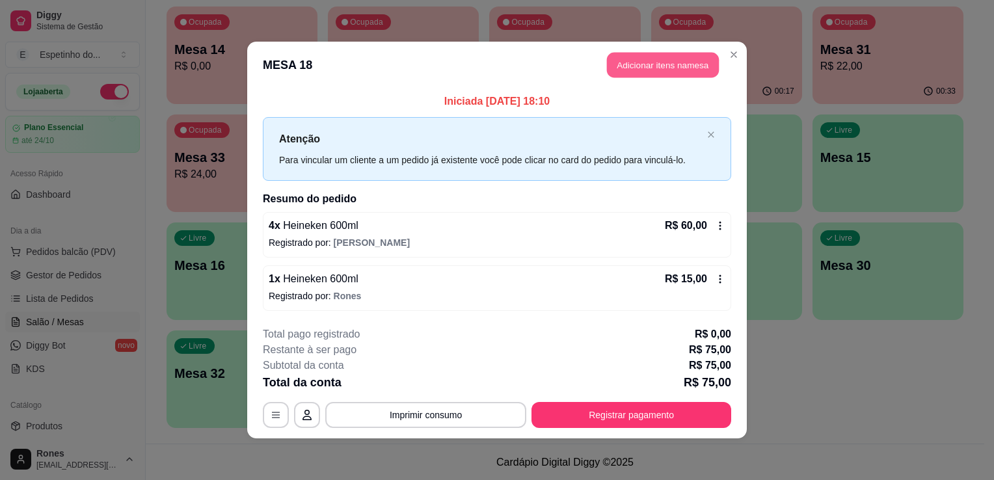
click at [661, 68] on button "Adicionar itens na mesa" at bounding box center [663, 65] width 112 height 25
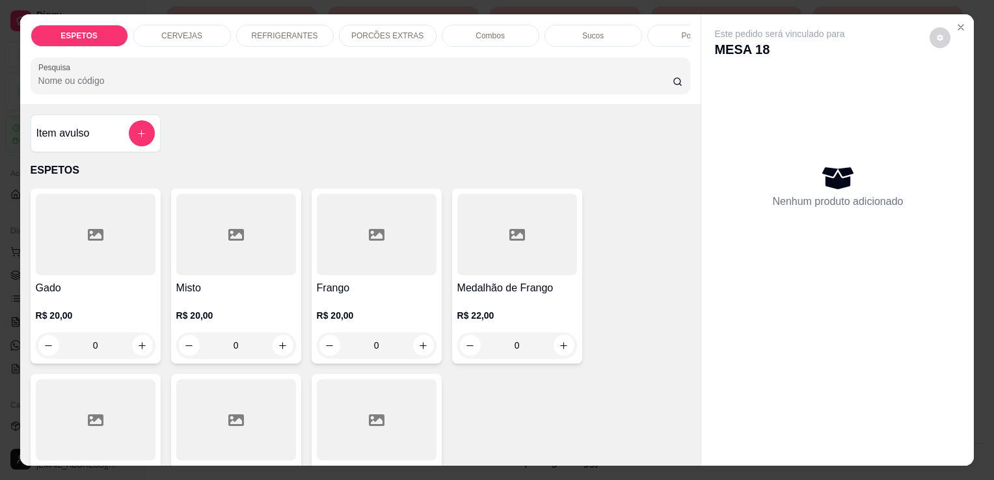
click at [189, 34] on p "CERVEJAS" at bounding box center [181, 36] width 41 height 10
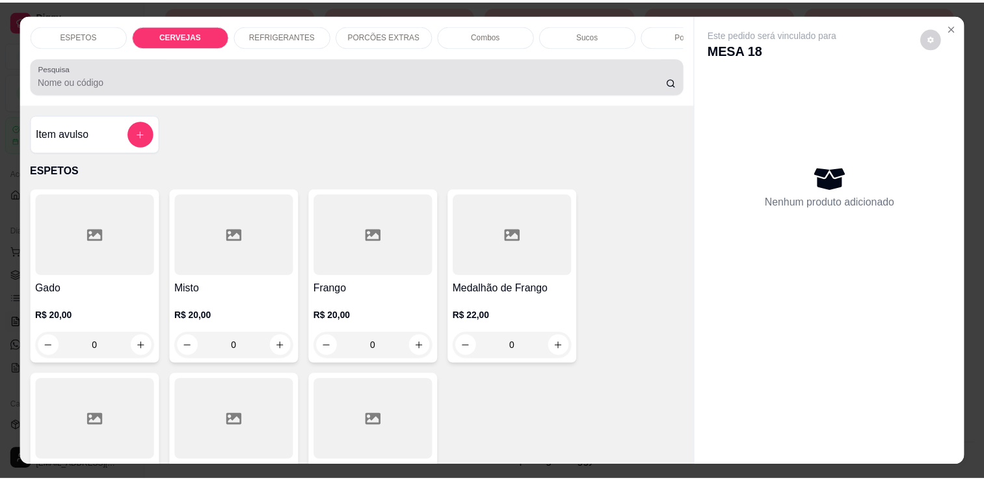
scroll to position [32, 0]
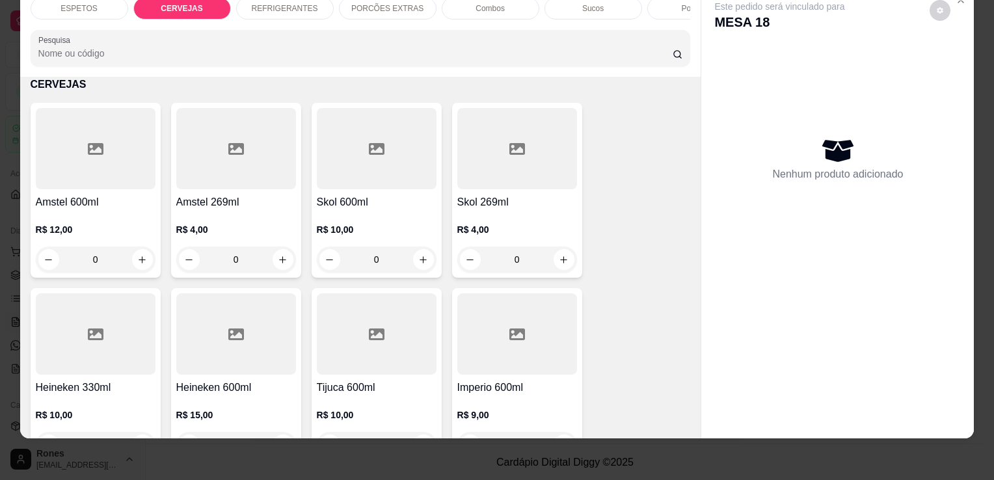
click at [256, 356] on div at bounding box center [236, 333] width 120 height 81
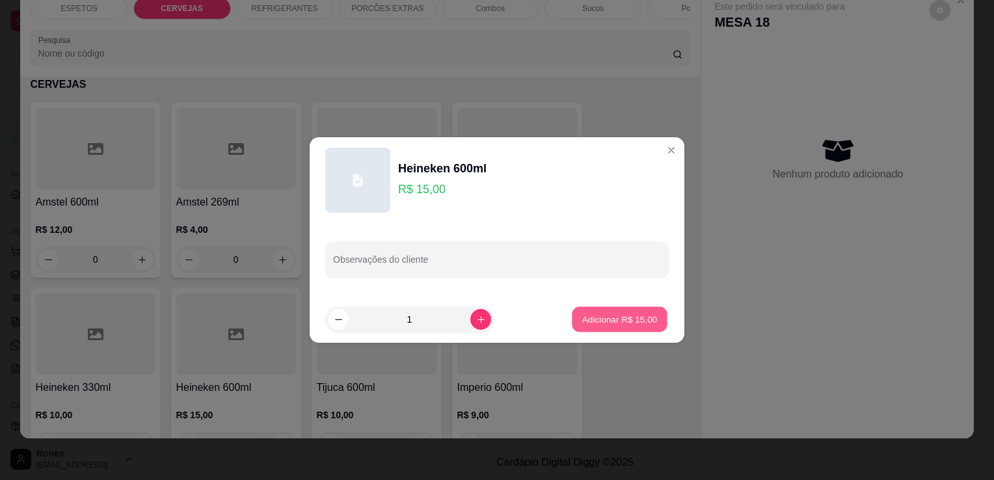
click at [611, 325] on p "Adicionar R$ 15,00" at bounding box center [619, 319] width 75 height 12
type input "1"
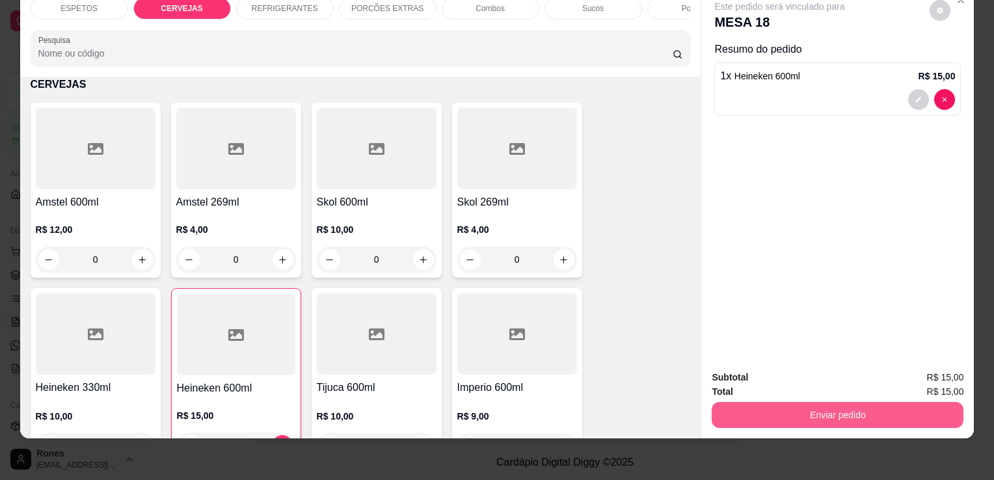
click at [829, 404] on button "Enviar pedido" at bounding box center [837, 415] width 252 height 26
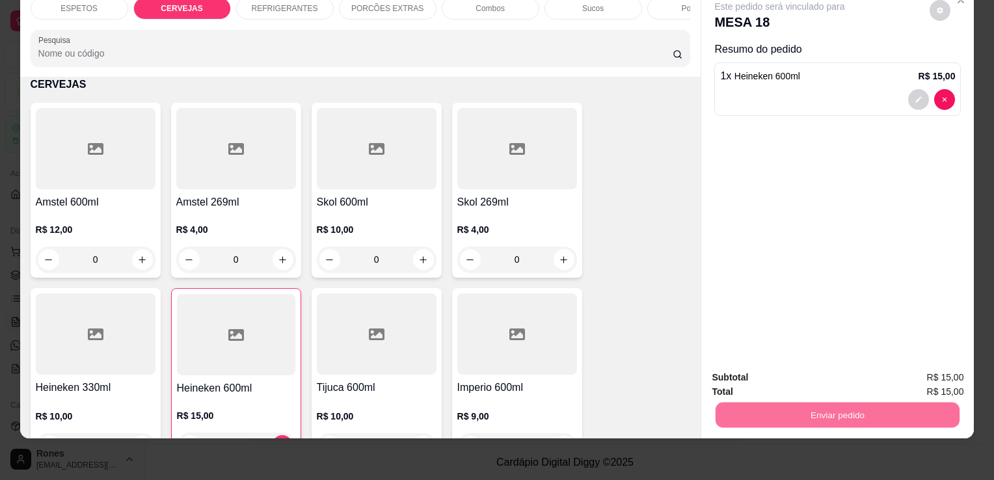
click at [939, 367] on button "Enviar pedido" at bounding box center [930, 374] width 72 height 24
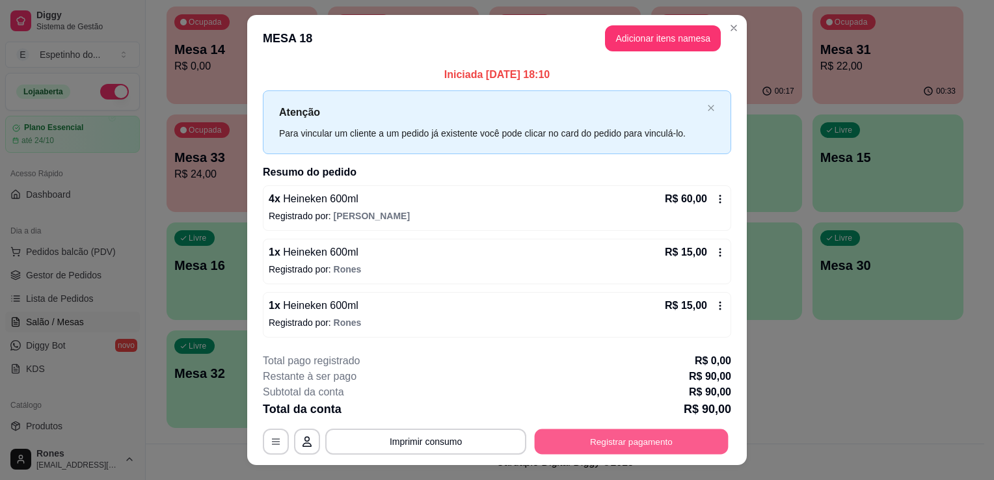
click at [665, 440] on button "Registrar pagamento" at bounding box center [632, 441] width 194 height 25
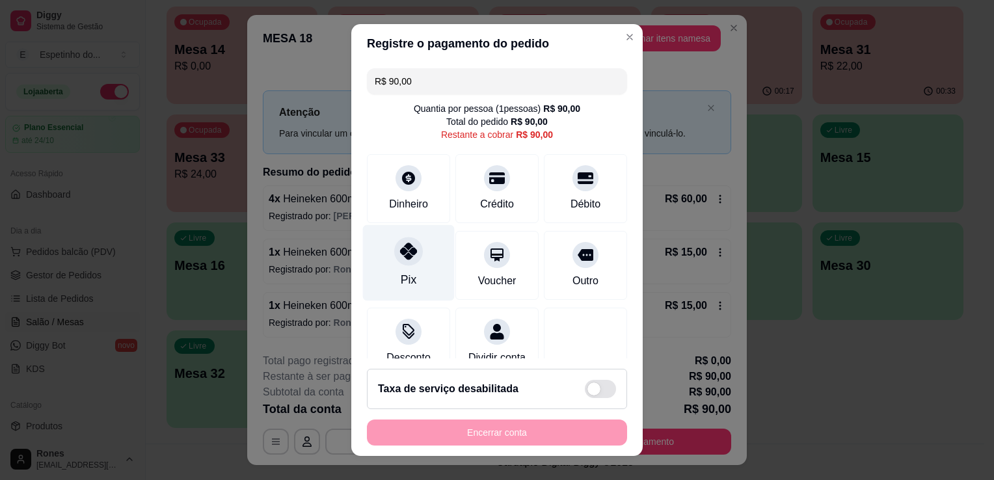
click at [436, 273] on div "Pix" at bounding box center [409, 263] width 92 height 76
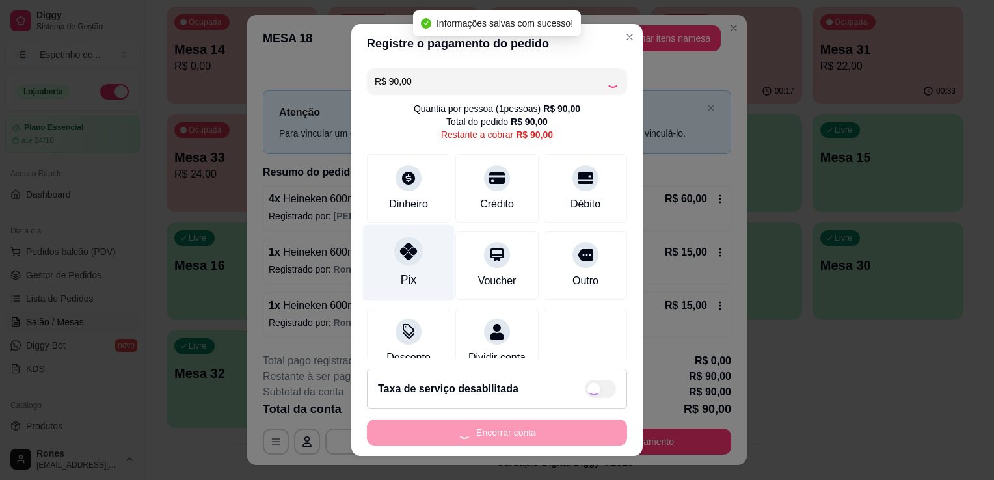
type input "R$ 0,00"
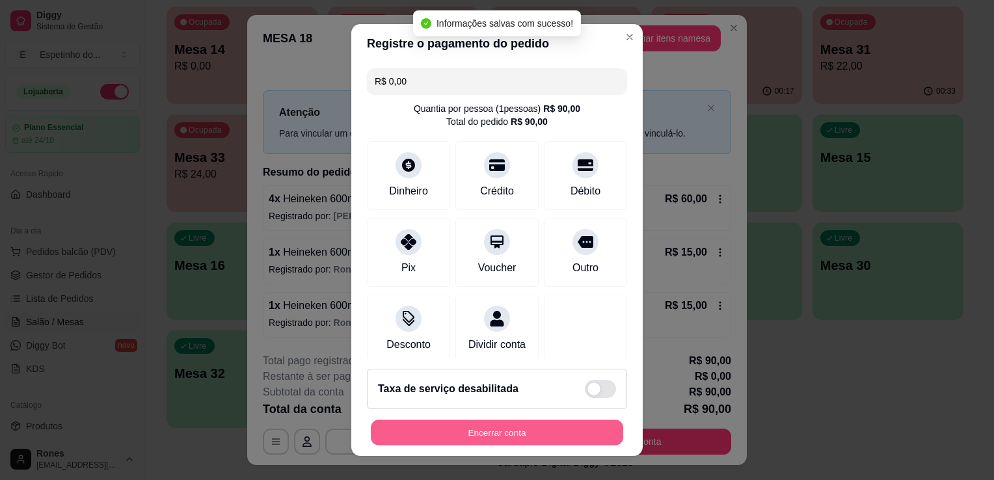
click at [438, 431] on button "Encerrar conta" at bounding box center [497, 432] width 252 height 25
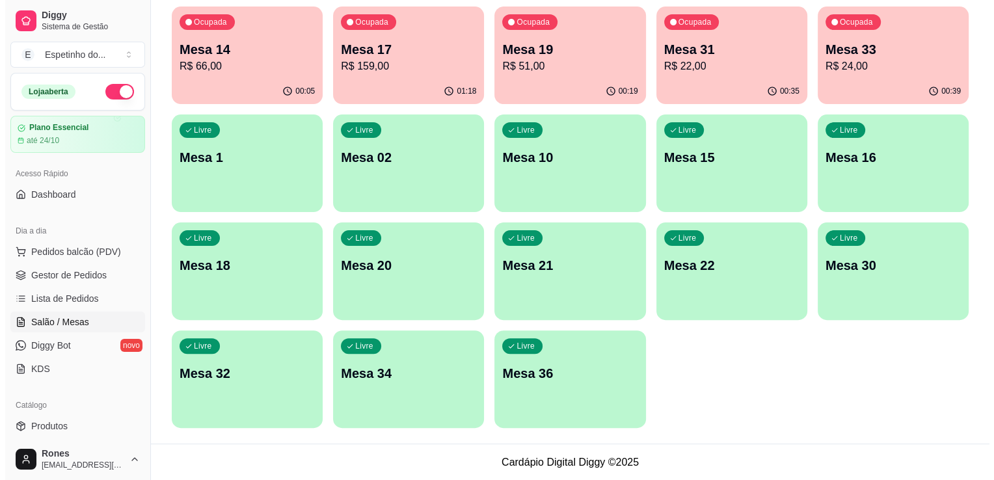
scroll to position [0, 0]
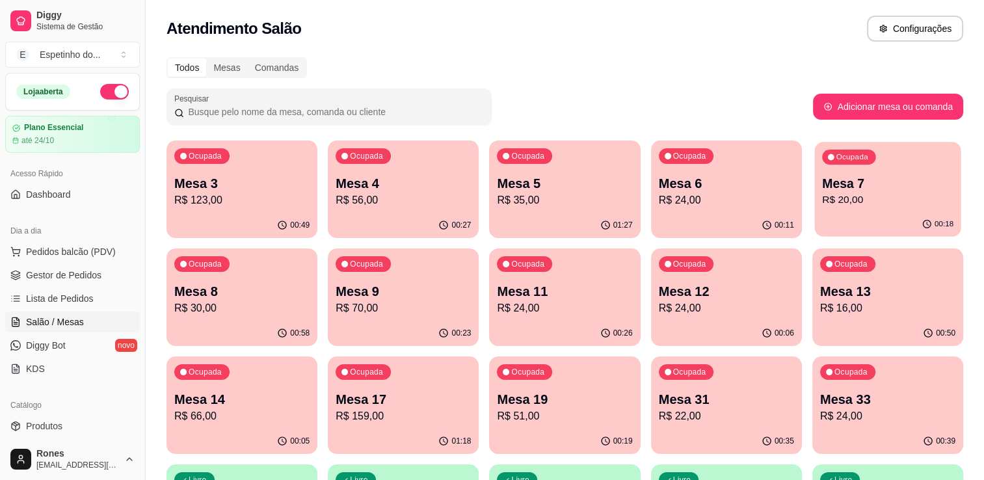
click at [877, 216] on div "00:18" at bounding box center [887, 224] width 146 height 25
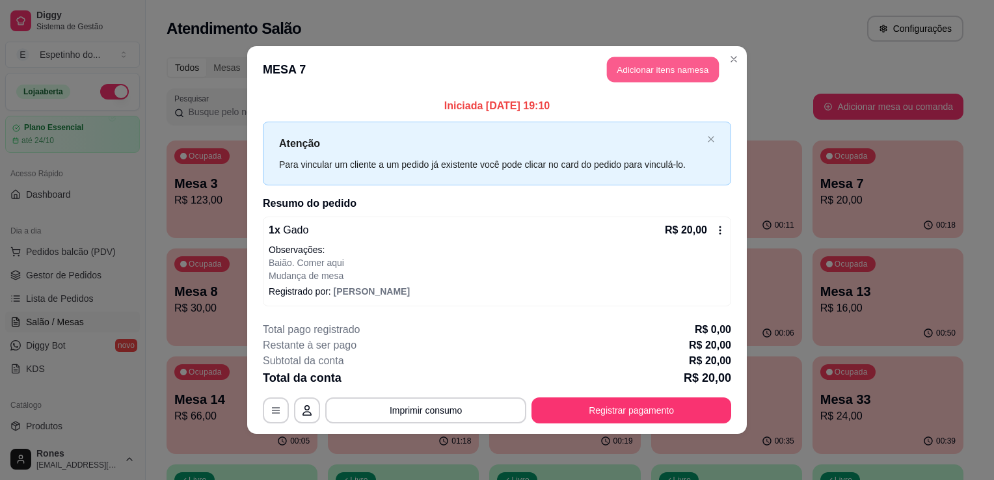
click at [694, 73] on button "Adicionar itens na mesa" at bounding box center [663, 69] width 112 height 25
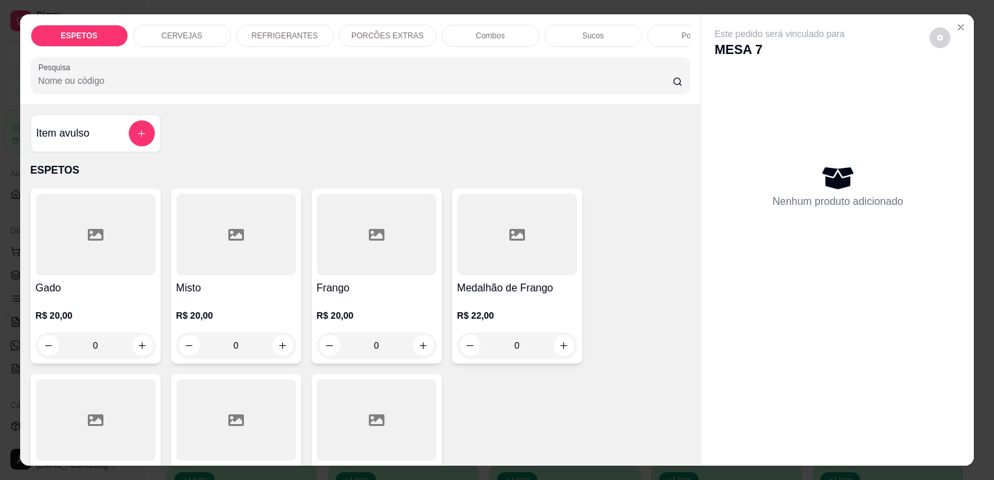
click at [274, 31] on p "REFRIGERANTES" at bounding box center [285, 36] width 66 height 10
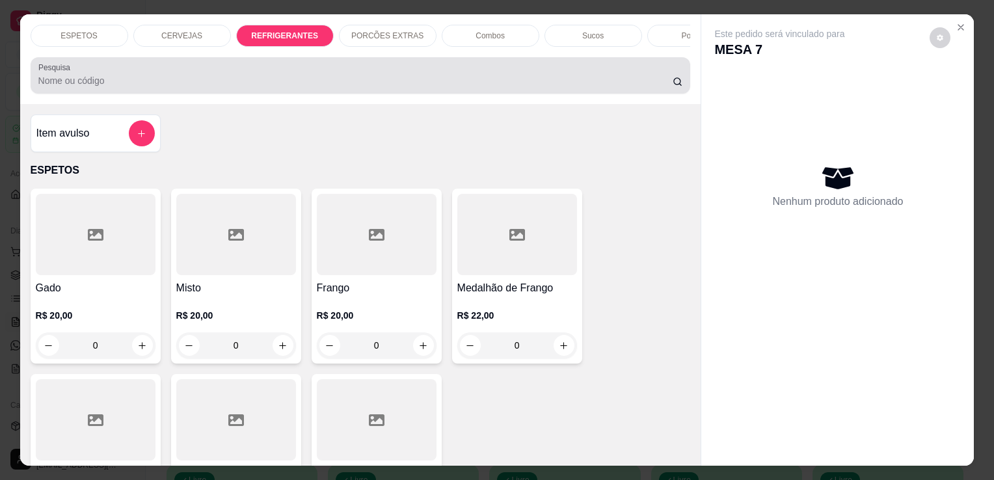
scroll to position [32, 0]
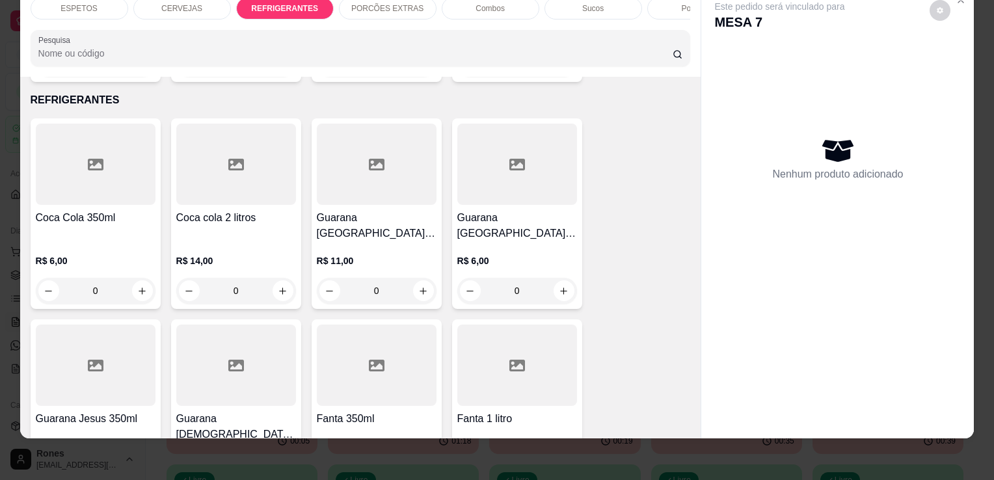
click at [109, 181] on div at bounding box center [96, 164] width 120 height 81
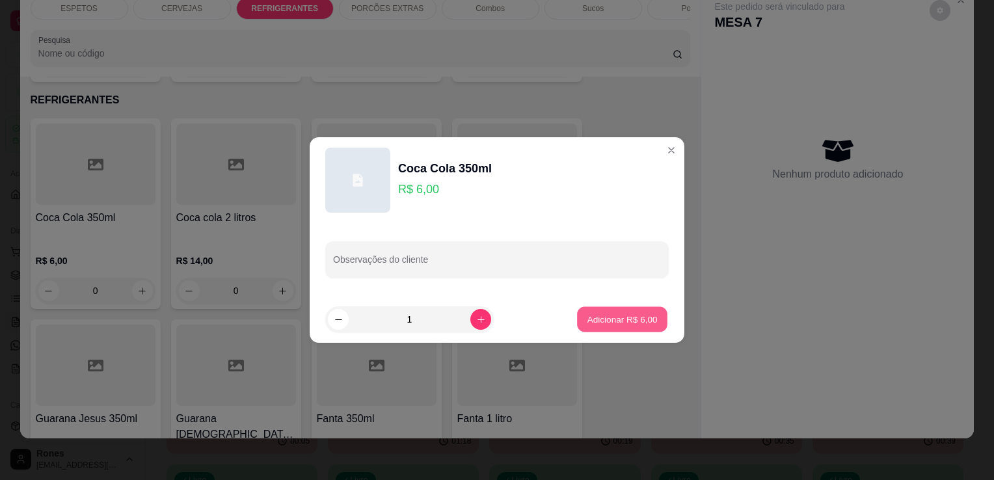
click at [631, 321] on p "Adicionar R$ 6,00" at bounding box center [622, 319] width 70 height 12
type input "1"
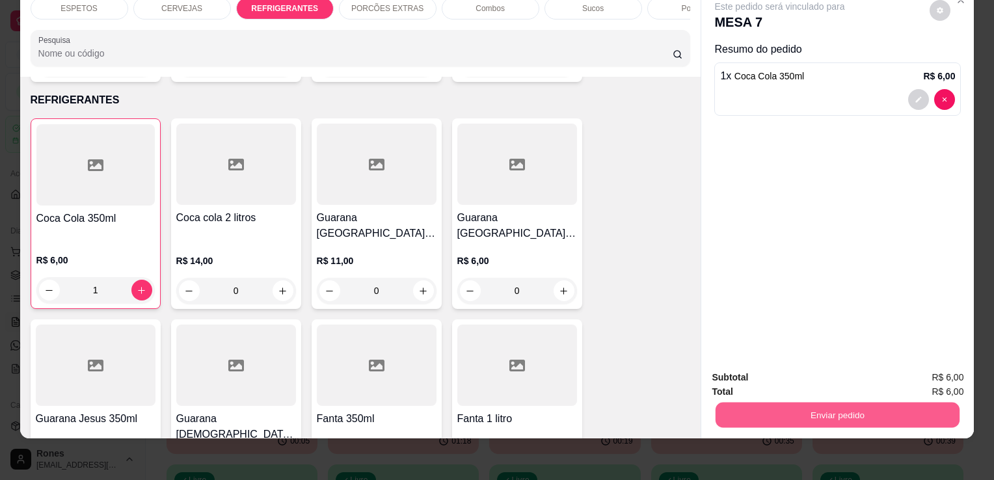
click at [913, 402] on button "Enviar pedido" at bounding box center [837, 414] width 244 height 25
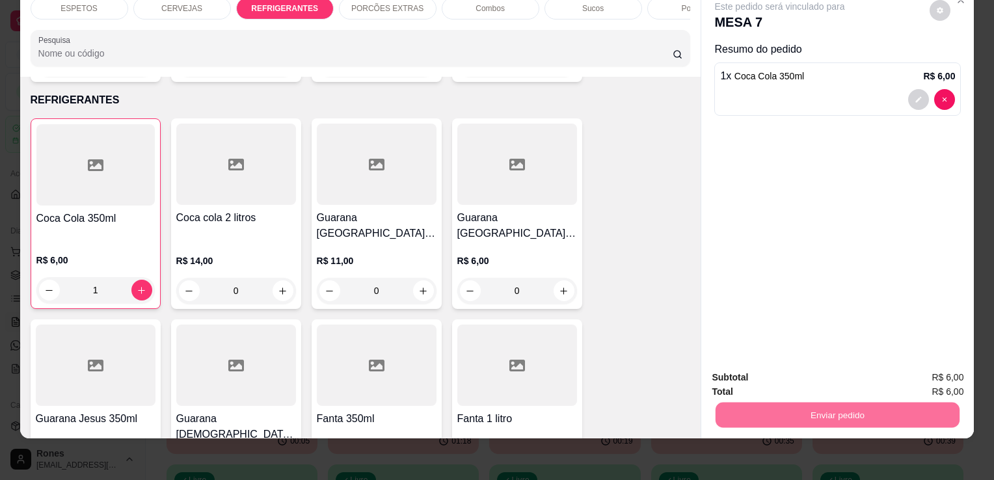
click at [921, 364] on button "Enviar pedido" at bounding box center [929, 373] width 73 height 25
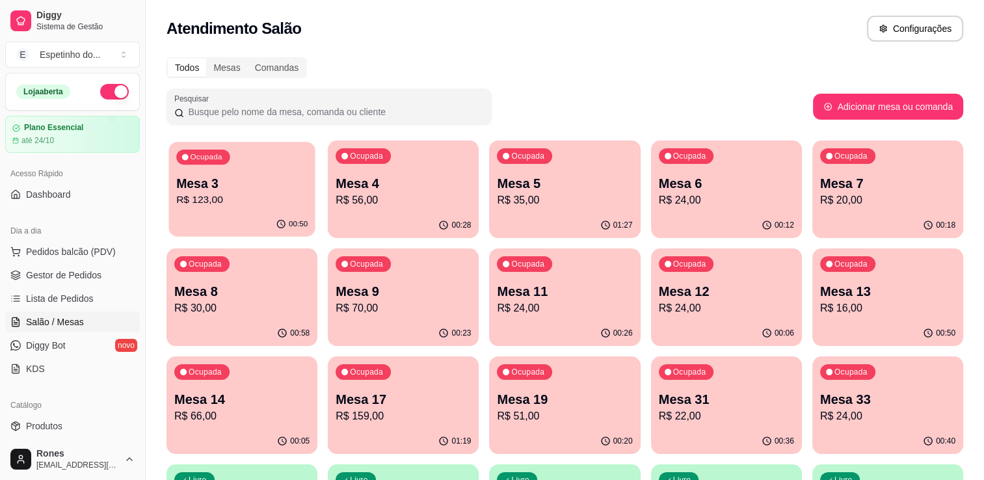
click at [261, 203] on p "R$ 123,00" at bounding box center [241, 200] width 131 height 15
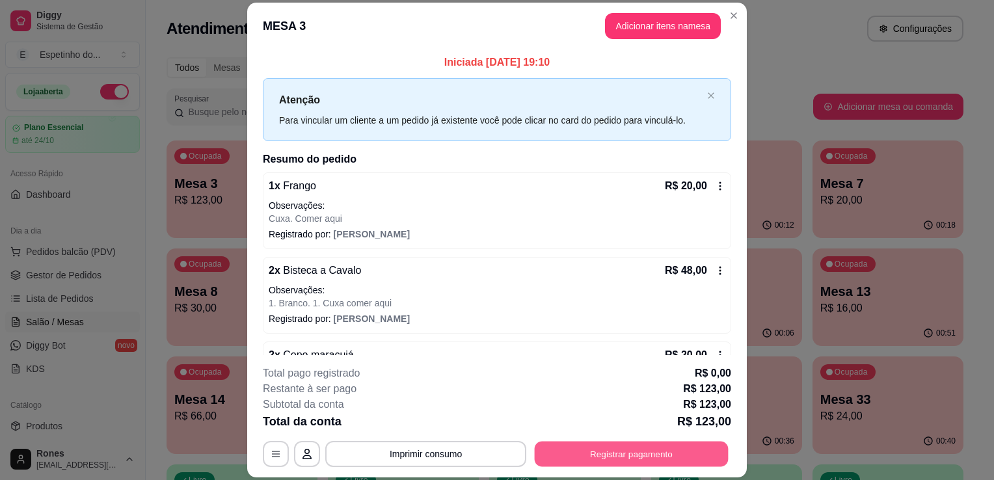
click at [617, 452] on button "Registrar pagamento" at bounding box center [632, 454] width 194 height 25
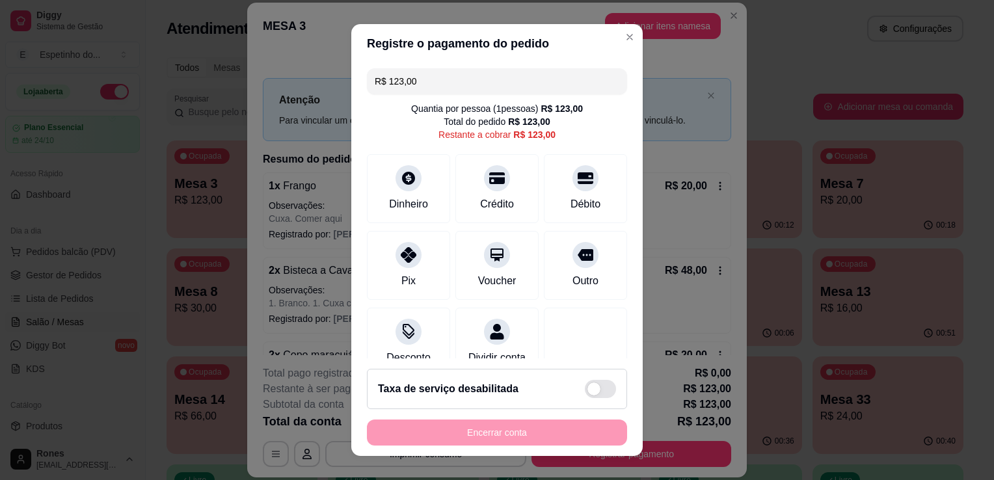
click at [445, 75] on input "R$ 123,00" at bounding box center [497, 81] width 245 height 26
click at [479, 196] on div "Crédito" at bounding box center [497, 202] width 37 height 17
click at [414, 77] on input "R$ 95,00" at bounding box center [497, 81] width 245 height 26
click at [572, 202] on div "Débito" at bounding box center [585, 202] width 33 height 17
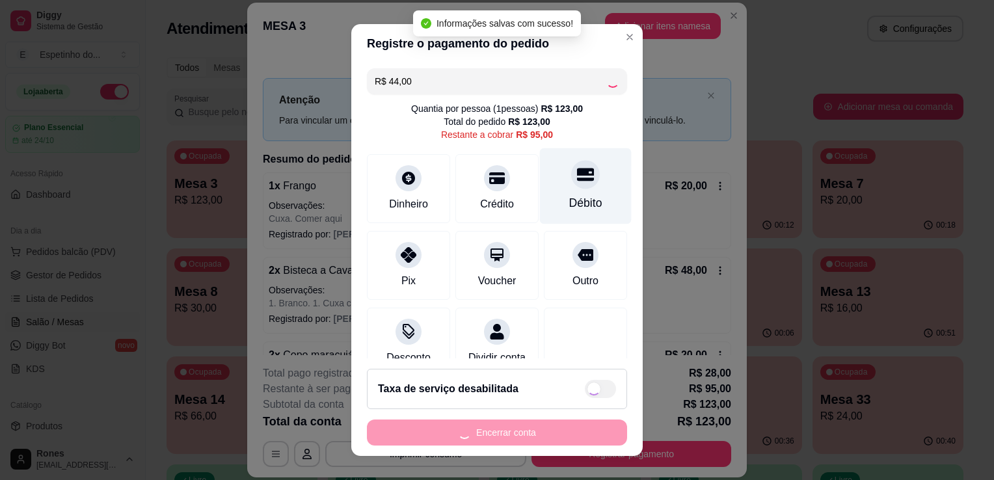
type input "R$ 51,00"
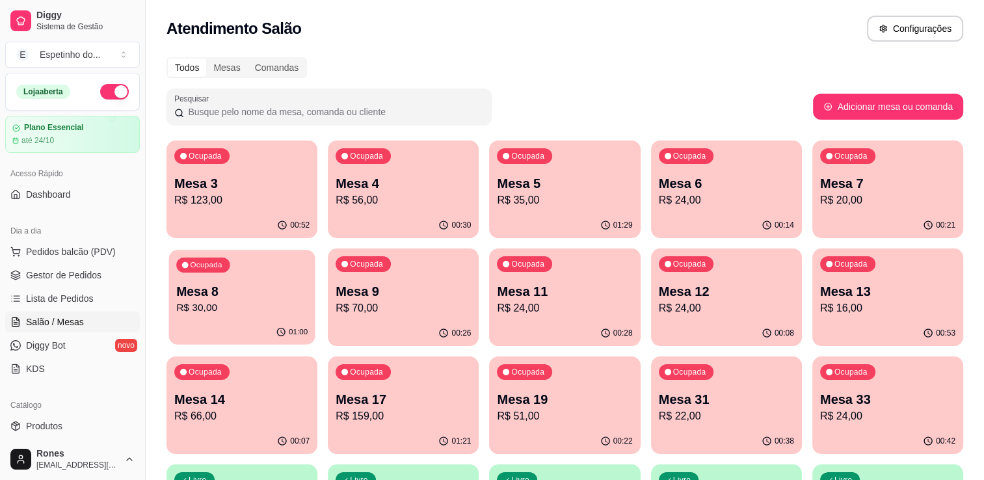
click at [226, 280] on div "Ocupada Mesa 8 R$ 30,00" at bounding box center [241, 285] width 146 height 70
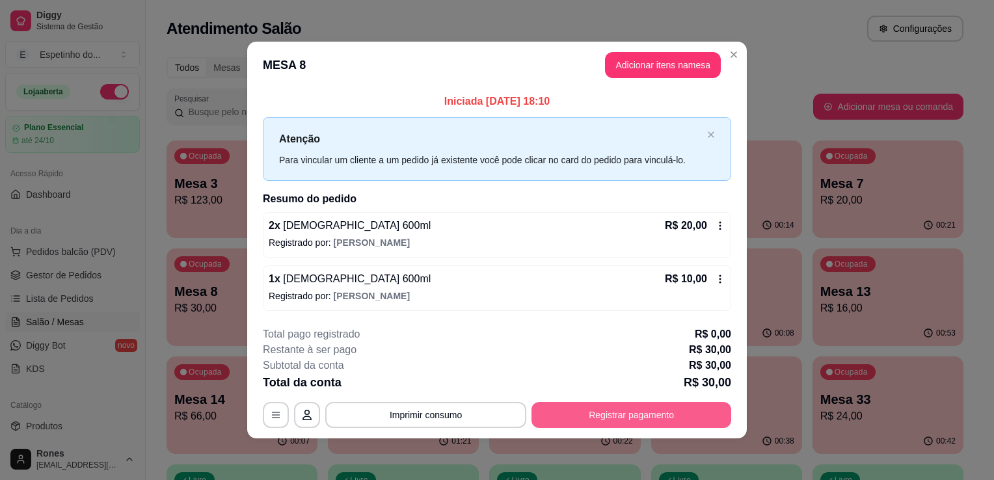
click at [633, 413] on button "Registrar pagamento" at bounding box center [631, 415] width 200 height 26
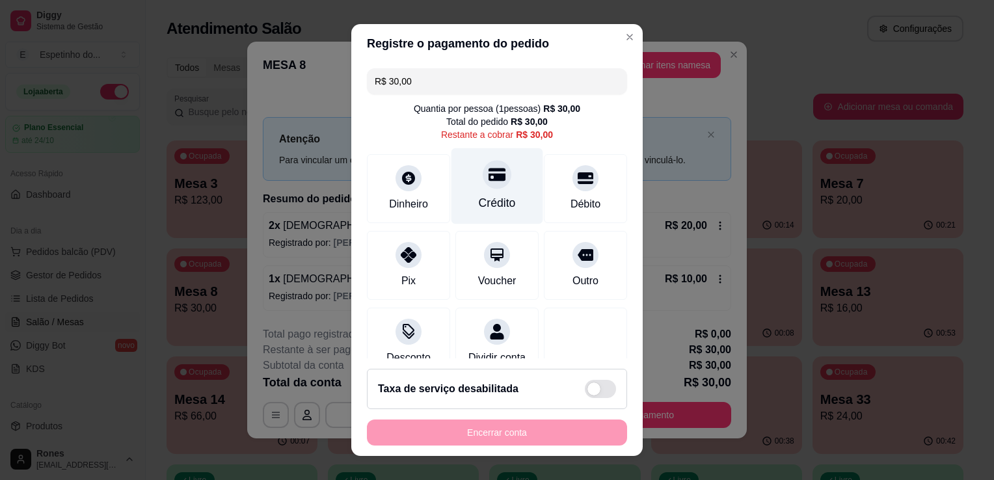
click at [465, 183] on div "Crédito" at bounding box center [497, 186] width 92 height 76
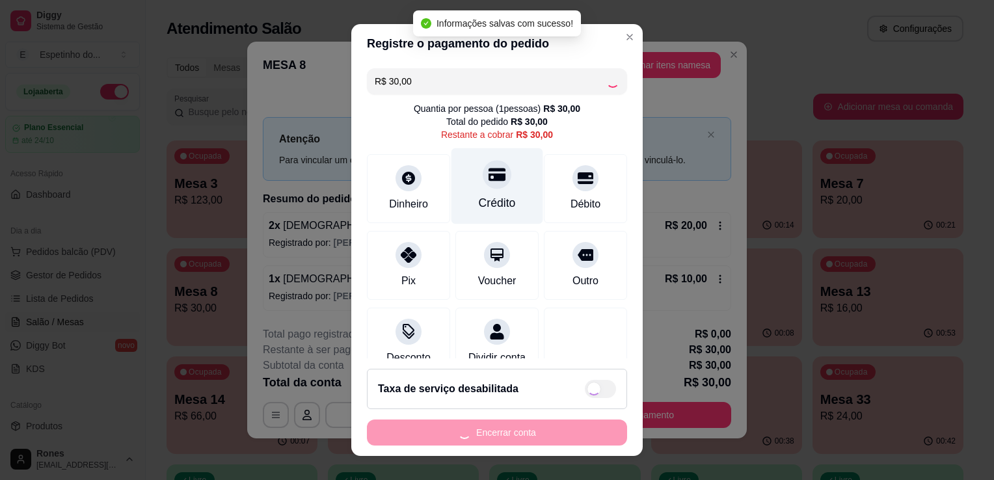
type input "R$ 0,00"
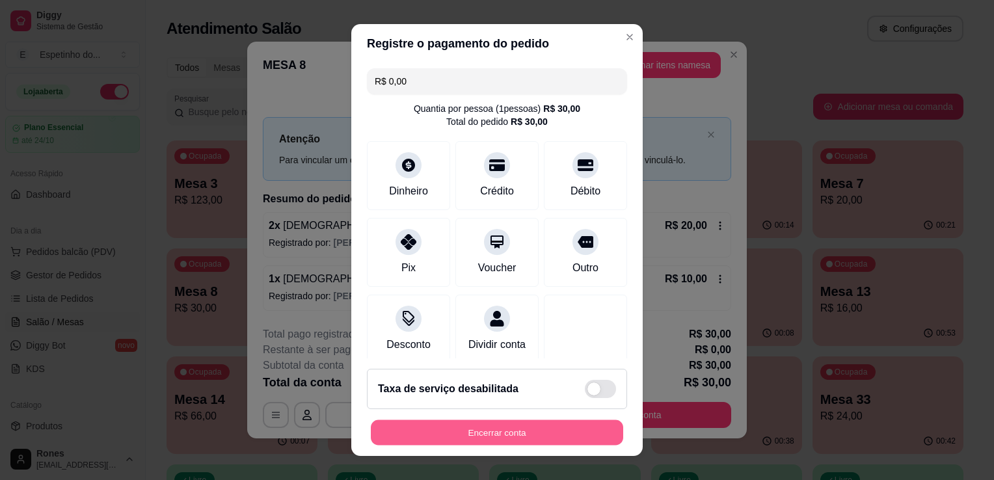
click at [547, 438] on button "Encerrar conta" at bounding box center [497, 432] width 252 height 25
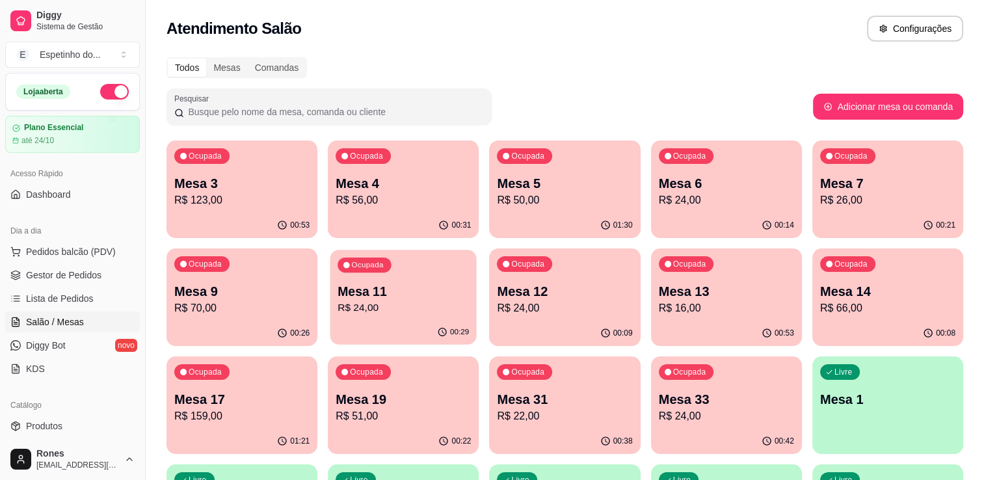
click at [390, 297] on p "Mesa 11" at bounding box center [403, 292] width 131 height 18
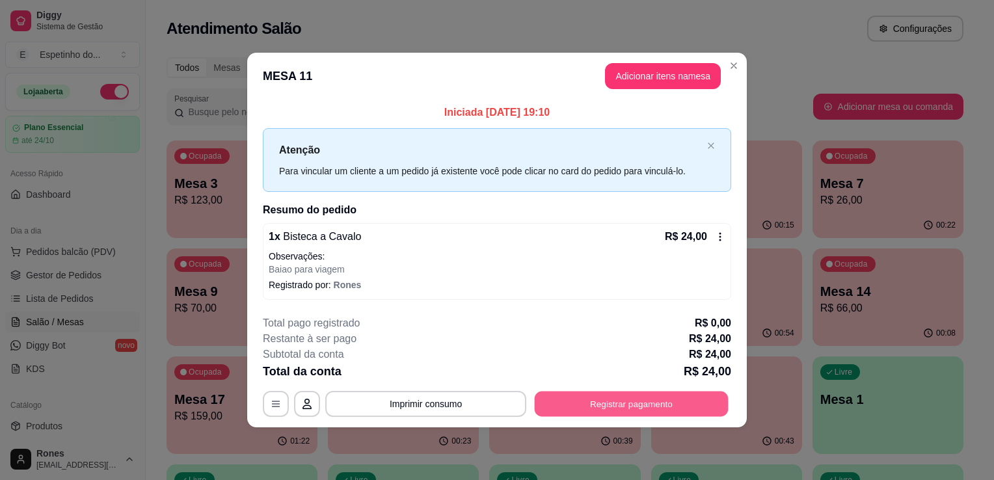
click at [639, 409] on button "Registrar pagamento" at bounding box center [632, 403] width 194 height 25
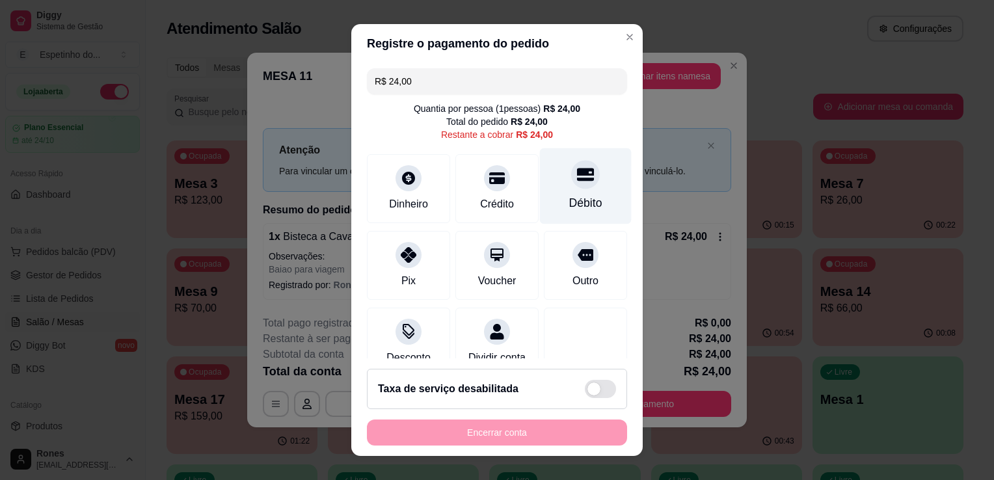
click at [569, 205] on div "Débito" at bounding box center [585, 202] width 33 height 17
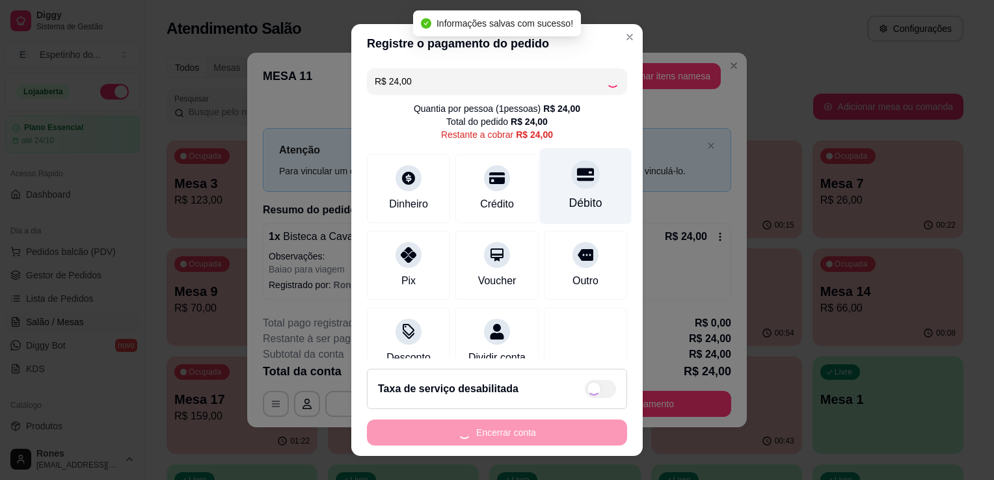
type input "R$ 0,00"
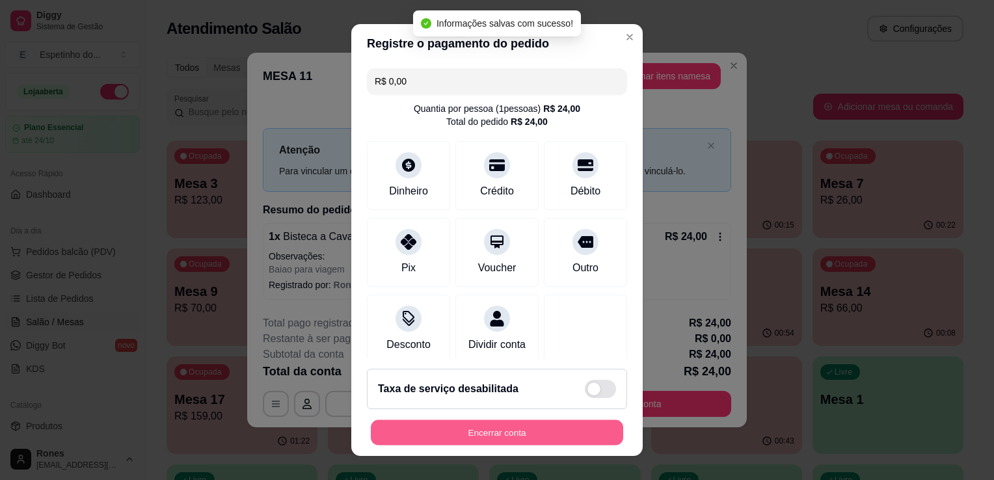
click at [522, 434] on button "Encerrar conta" at bounding box center [497, 432] width 252 height 25
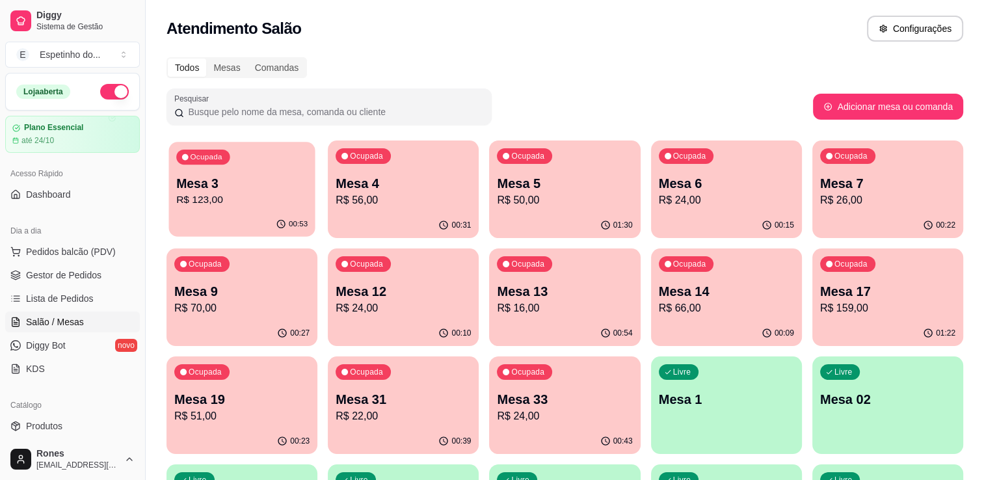
click at [211, 182] on p "Mesa 3" at bounding box center [241, 184] width 131 height 18
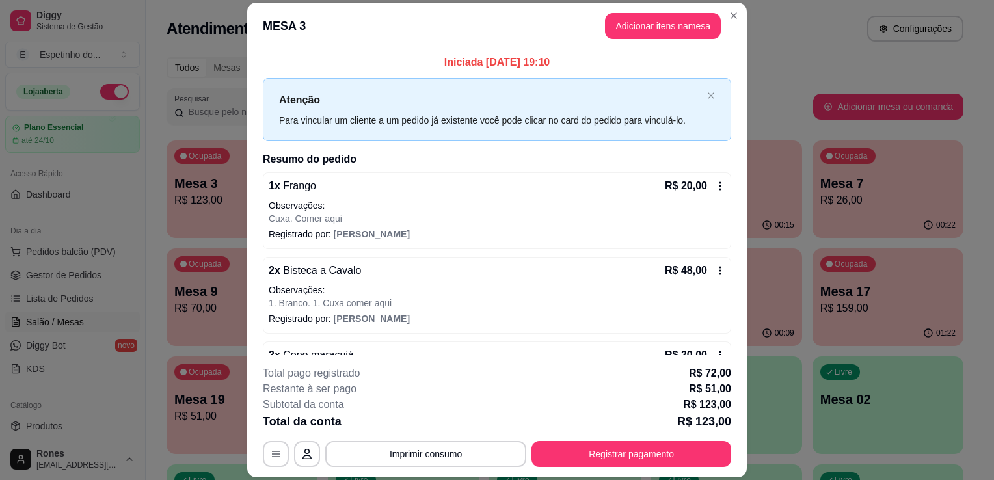
click at [715, 189] on icon at bounding box center [720, 186] width 10 height 10
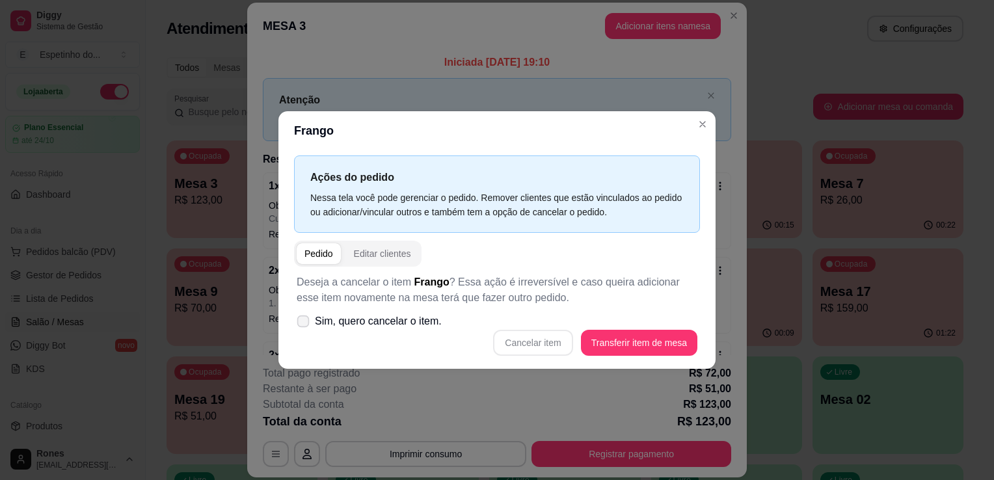
click at [336, 325] on label "Sim, quero cancelar o item." at bounding box center [368, 321] width 155 height 26
click at [304, 325] on input "Sim, quero cancelar o item." at bounding box center [300, 328] width 8 height 8
click at [336, 325] on span "Sim, quero cancelar o item." at bounding box center [378, 321] width 127 height 16
click at [304, 325] on input "Sim, quero cancelar o item." at bounding box center [300, 328] width 8 height 8
click at [336, 325] on span "Sim, quero cancelar o item." at bounding box center [378, 321] width 127 height 16
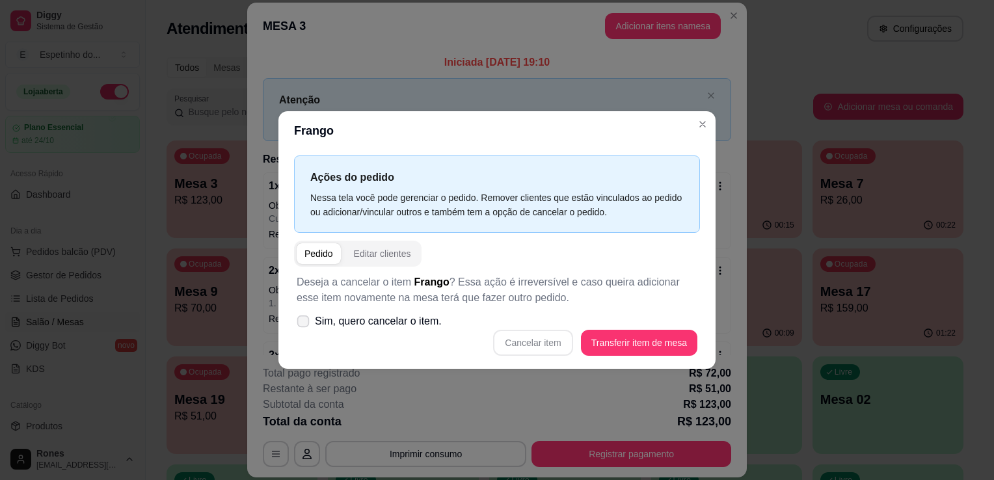
click at [304, 325] on input "Sim, quero cancelar o item." at bounding box center [300, 328] width 8 height 8
checkbox input "true"
click at [560, 343] on button "Cancelar item" at bounding box center [532, 342] width 77 height 25
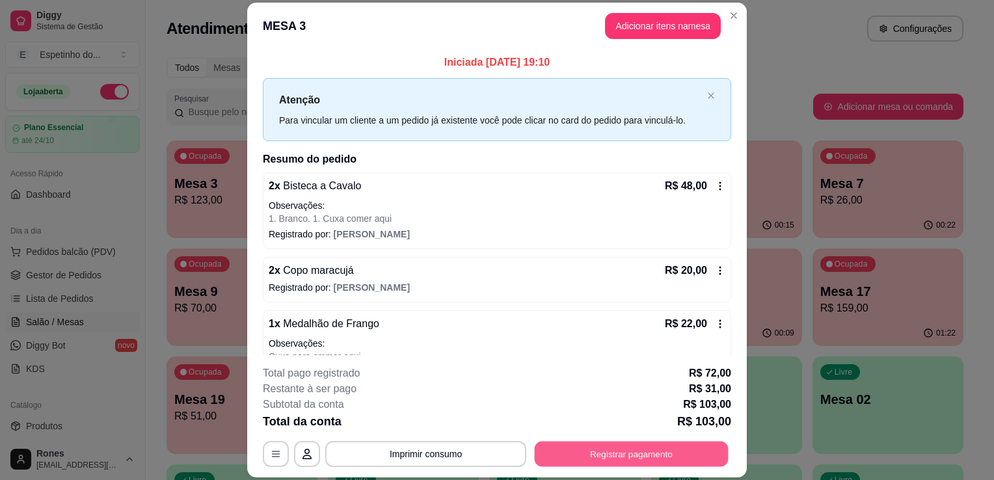
click at [650, 458] on button "Registrar pagamento" at bounding box center [632, 454] width 194 height 25
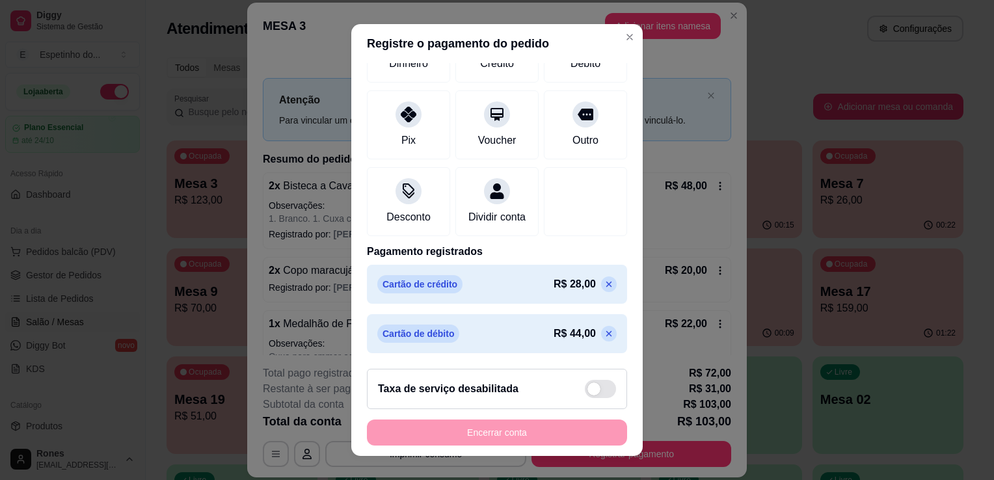
scroll to position [0, 0]
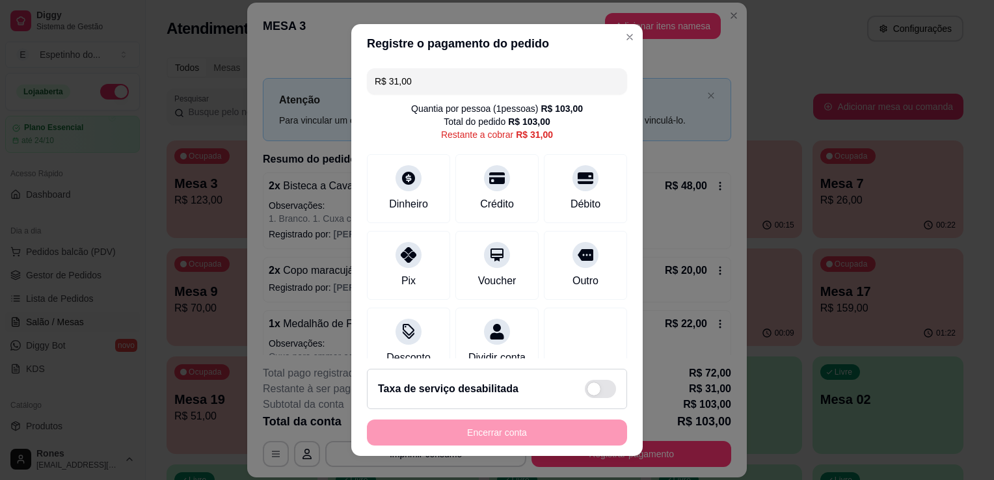
click at [477, 85] on input "R$ 31,00" at bounding box center [497, 81] width 245 height 26
click at [571, 183] on div at bounding box center [585, 174] width 29 height 29
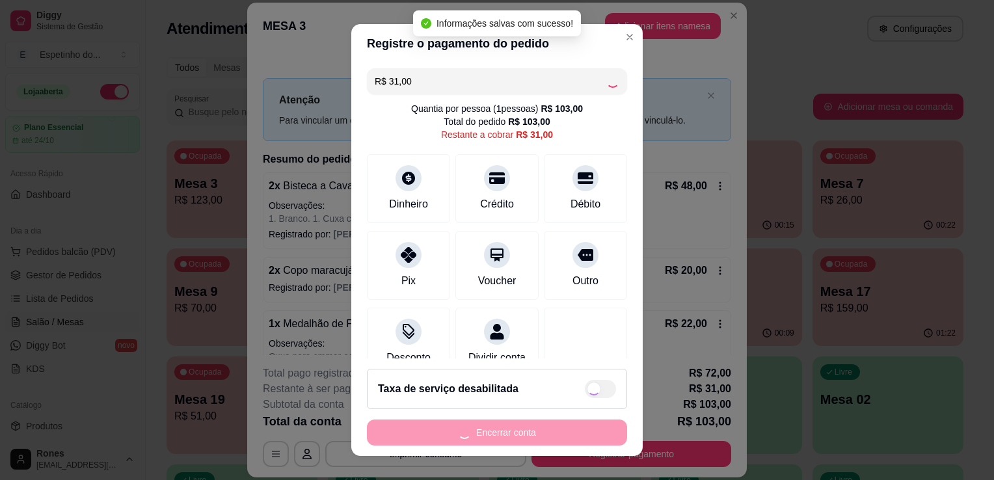
type input "R$ 0,00"
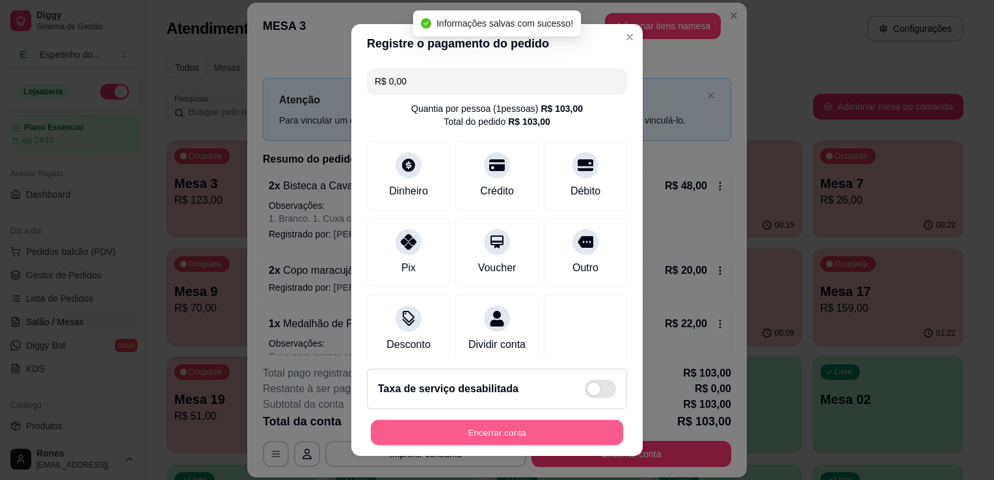
click at [505, 434] on button "Encerrar conta" at bounding box center [497, 432] width 252 height 25
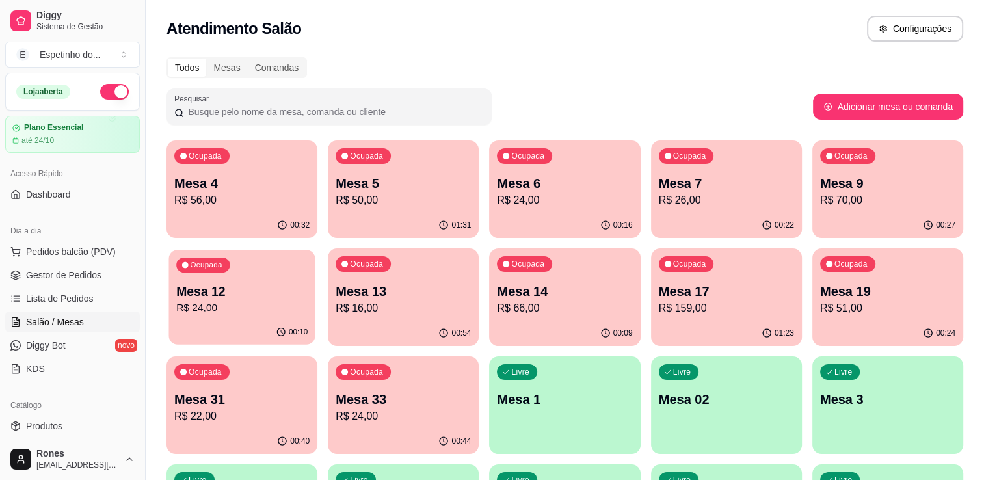
click at [276, 317] on div "Ocupada Mesa 12 R$ 24,00" at bounding box center [241, 285] width 146 height 70
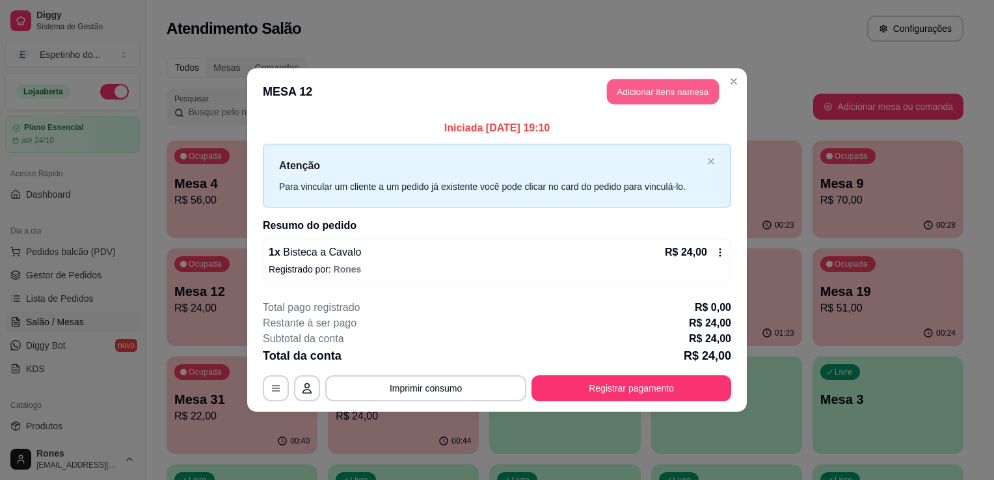
click at [674, 92] on button "Adicionar itens na mesa" at bounding box center [663, 91] width 112 height 25
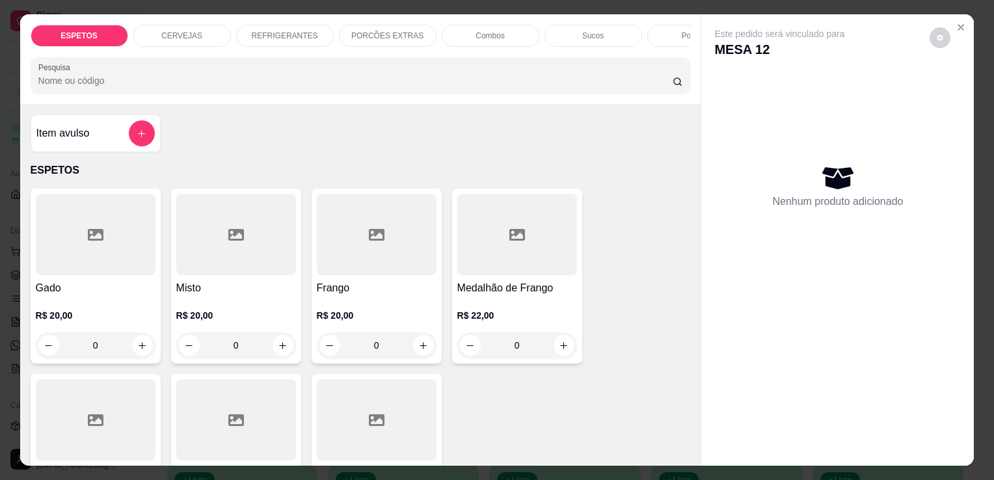
click at [292, 38] on div "REFRIGERANTES" at bounding box center [285, 36] width 98 height 22
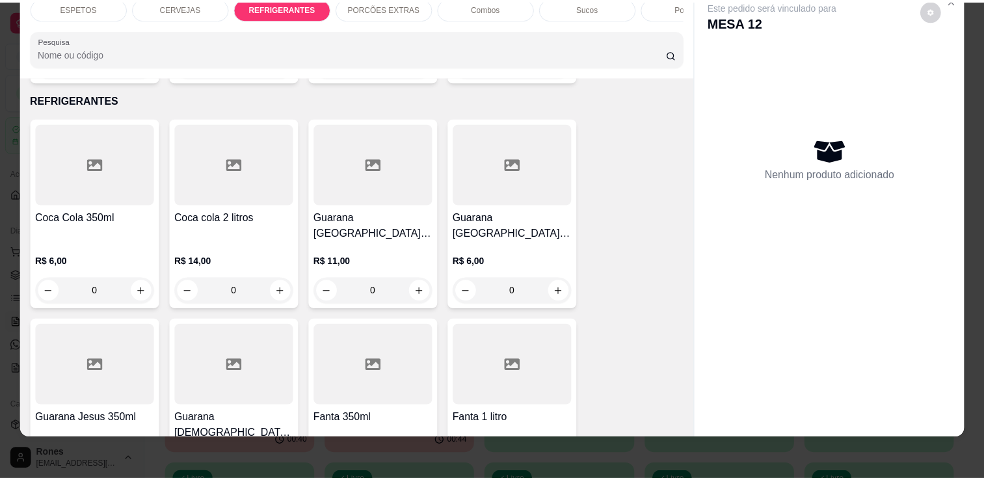
scroll to position [1546, 0]
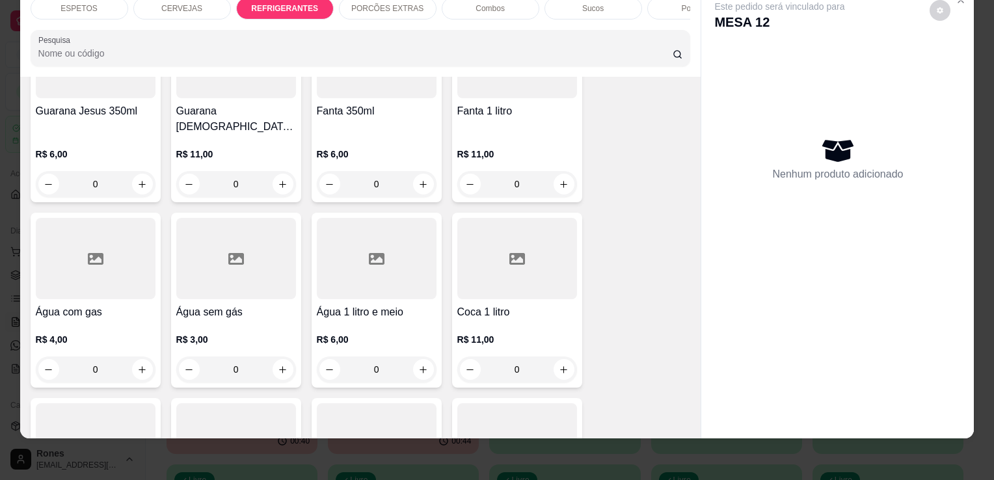
click at [60, 255] on div "Água com gas R$ 4,00 0" at bounding box center [96, 300] width 130 height 175
click at [260, 333] on p "R$ 3,00" at bounding box center [236, 339] width 120 height 13
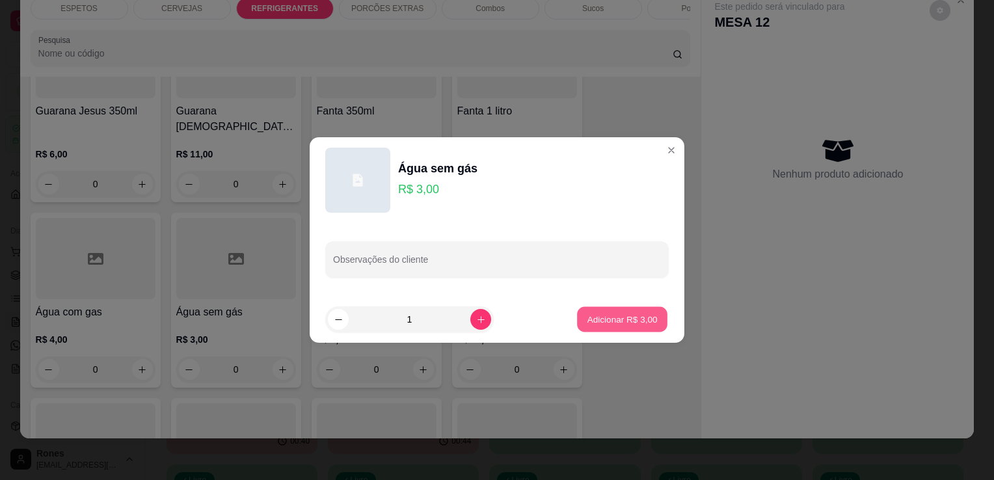
click at [602, 315] on p "Adicionar R$ 3,00" at bounding box center [622, 319] width 70 height 12
type input "1"
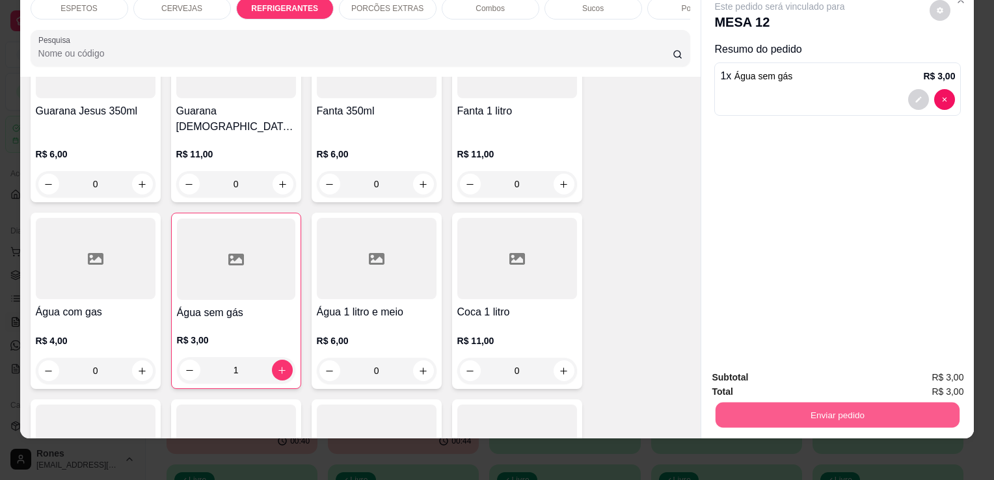
click at [814, 408] on button "Enviar pedido" at bounding box center [837, 414] width 244 height 25
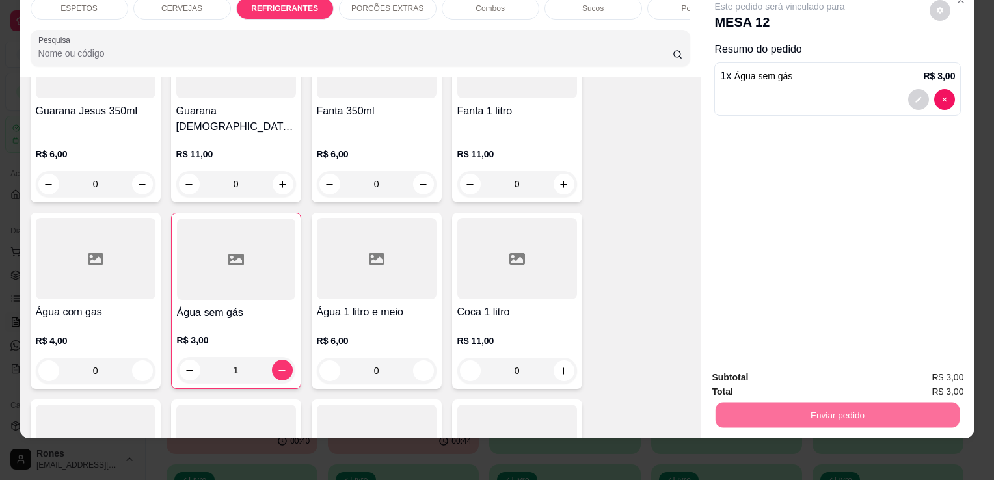
click at [927, 374] on button "Enviar pedido" at bounding box center [930, 373] width 72 height 24
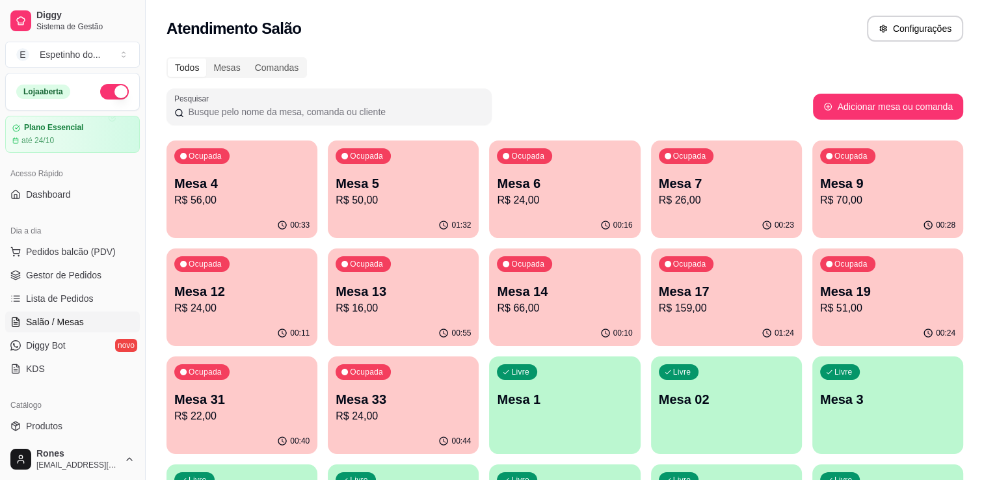
click at [581, 296] on p "Mesa 14" at bounding box center [564, 291] width 135 height 18
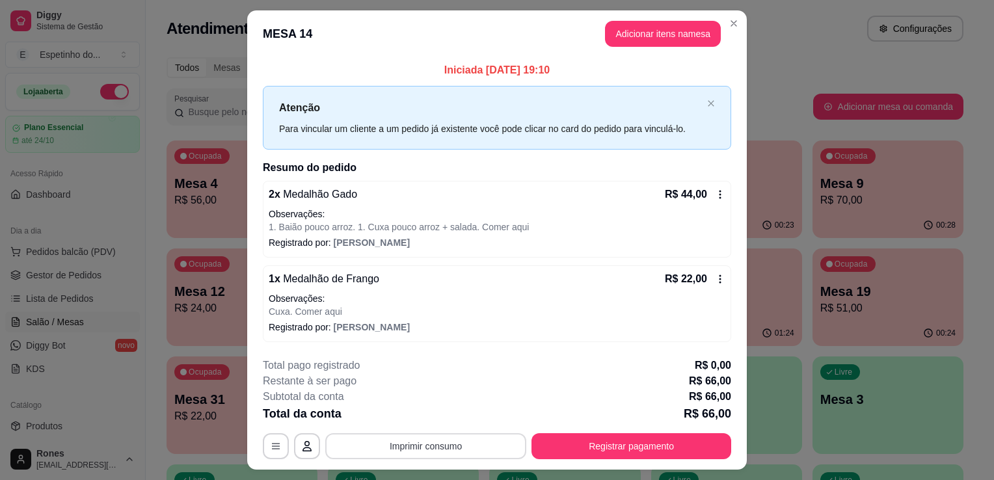
click at [497, 455] on button "Imprimir consumo" at bounding box center [425, 446] width 201 height 26
click at [409, 409] on button "Impressora" at bounding box center [424, 415] width 91 height 20
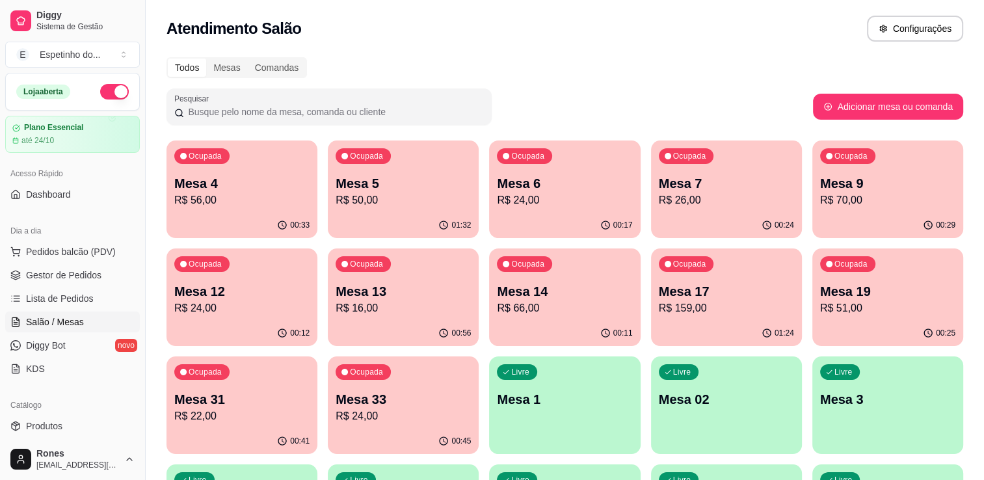
scroll to position [350, 0]
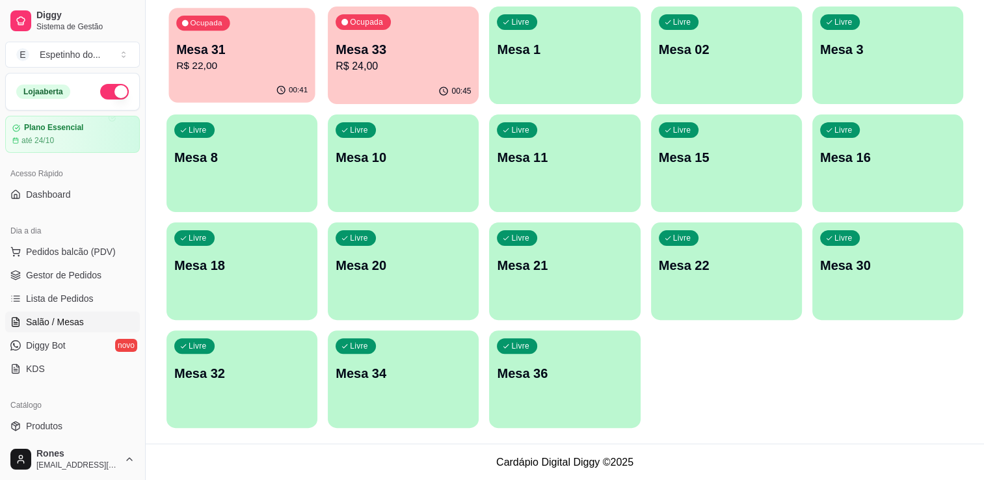
click at [278, 53] on p "Mesa 31" at bounding box center [241, 50] width 131 height 18
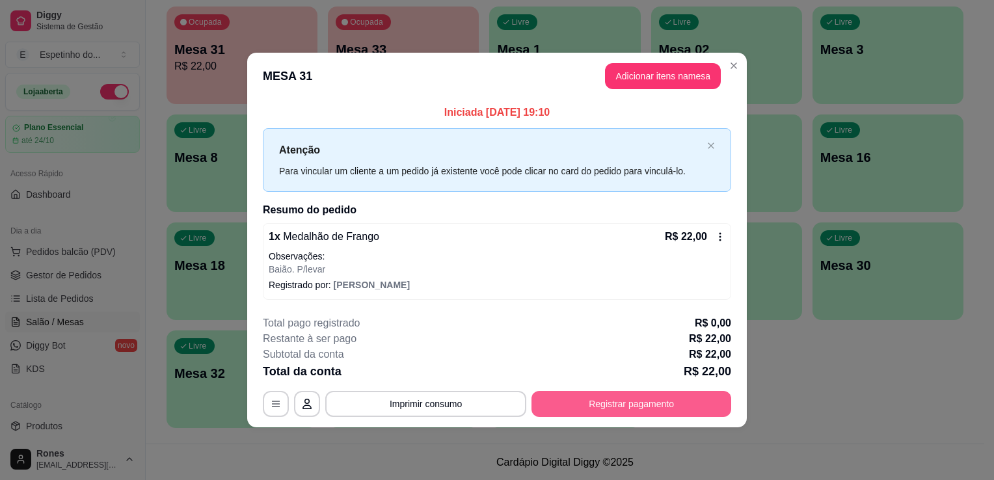
click at [574, 403] on button "Registrar pagamento" at bounding box center [631, 404] width 200 height 26
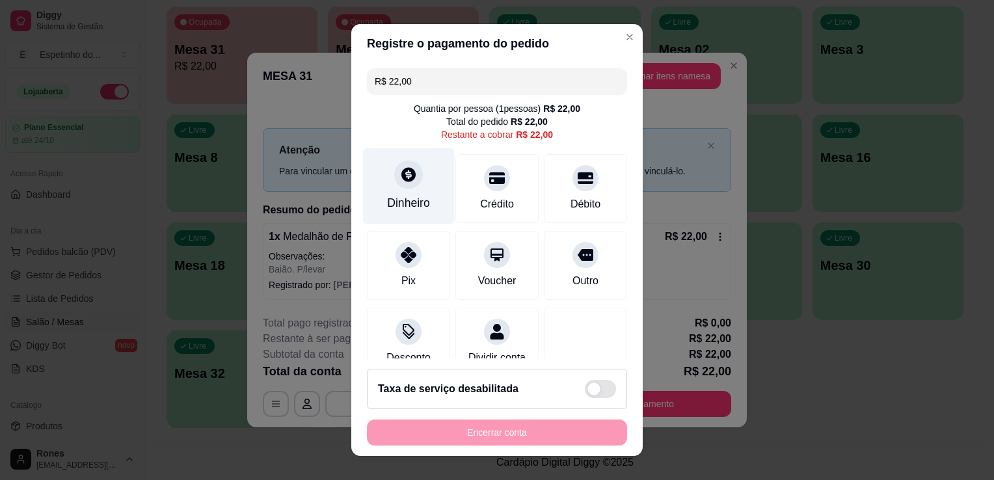
click at [418, 206] on div "Dinheiro" at bounding box center [408, 202] width 43 height 17
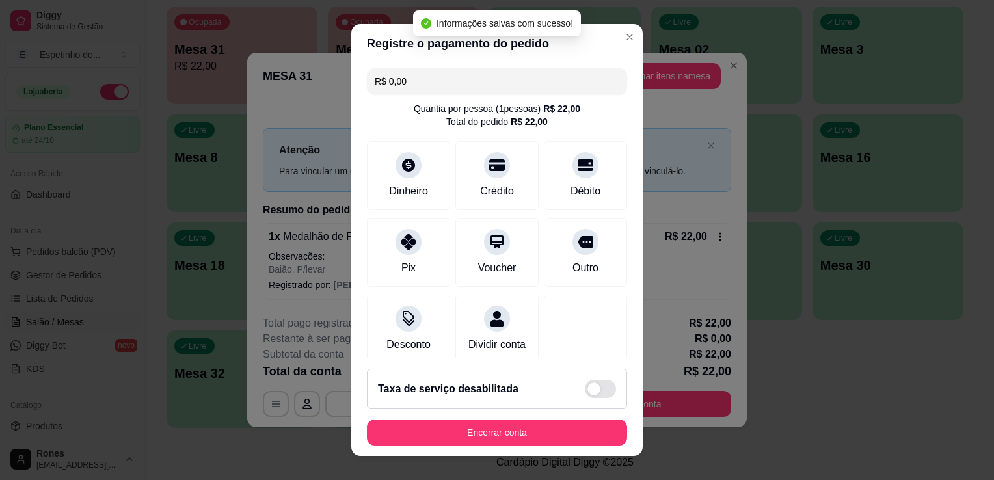
type input "R$ 0,00"
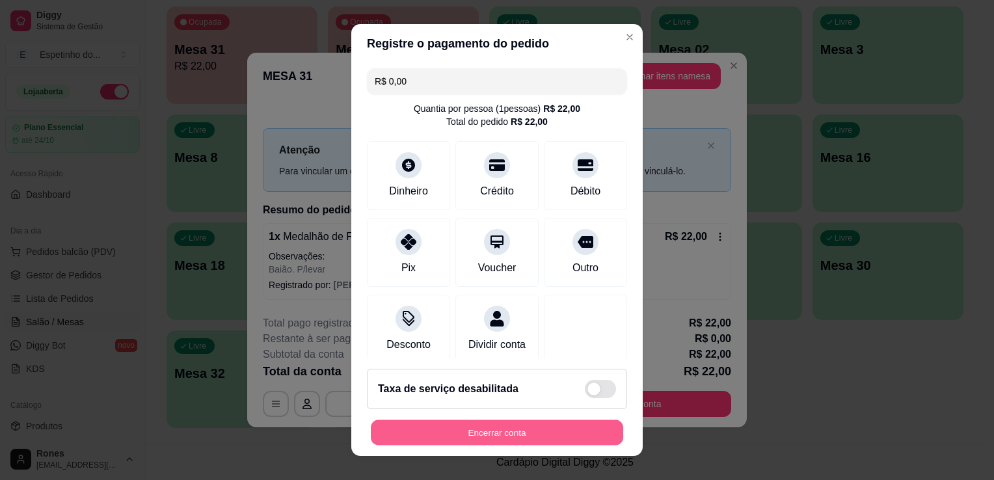
click at [481, 431] on button "Encerrar conta" at bounding box center [497, 432] width 252 height 25
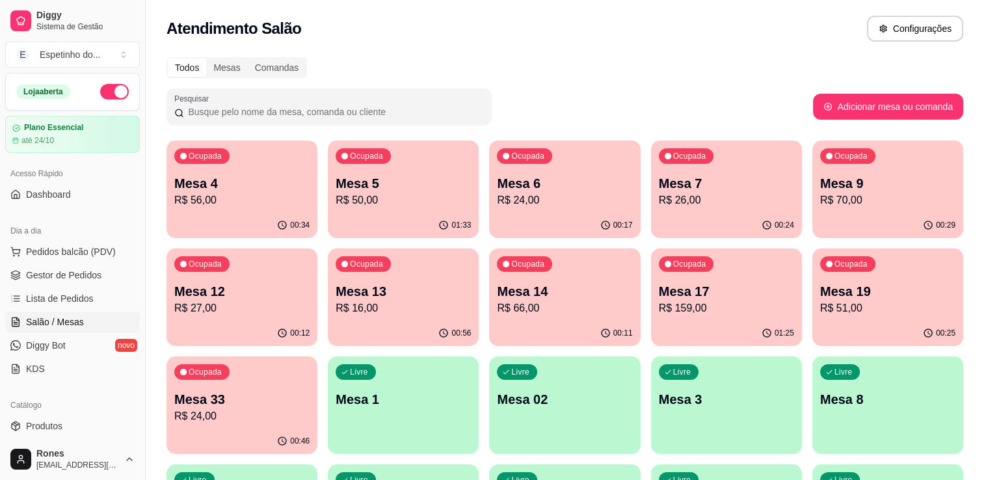
scroll to position [320, 0]
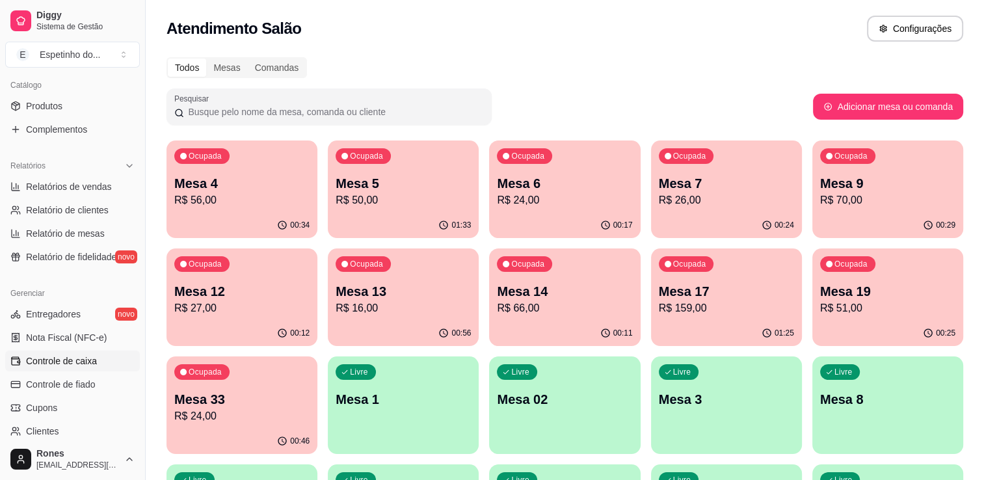
click at [91, 365] on span "Controle de caixa" at bounding box center [61, 360] width 71 height 13
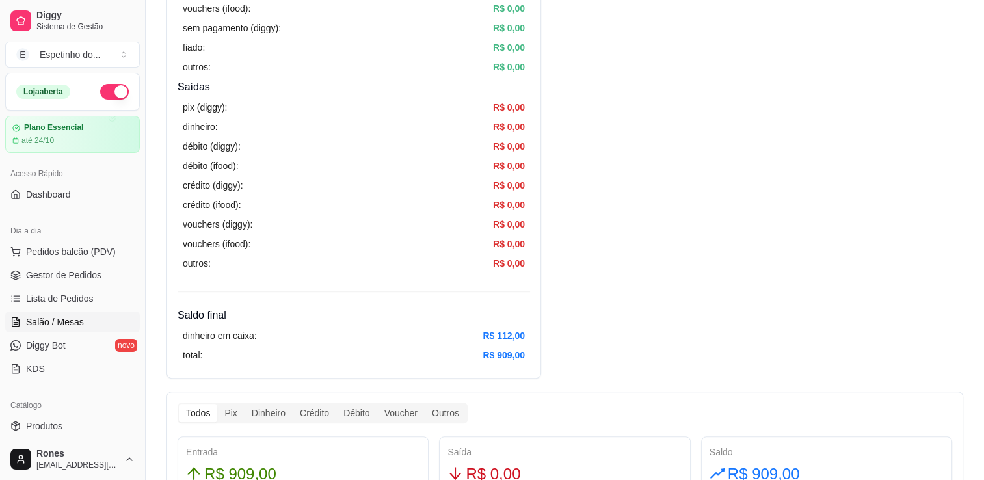
click at [66, 317] on span "Salão / Mesas" at bounding box center [55, 321] width 58 height 13
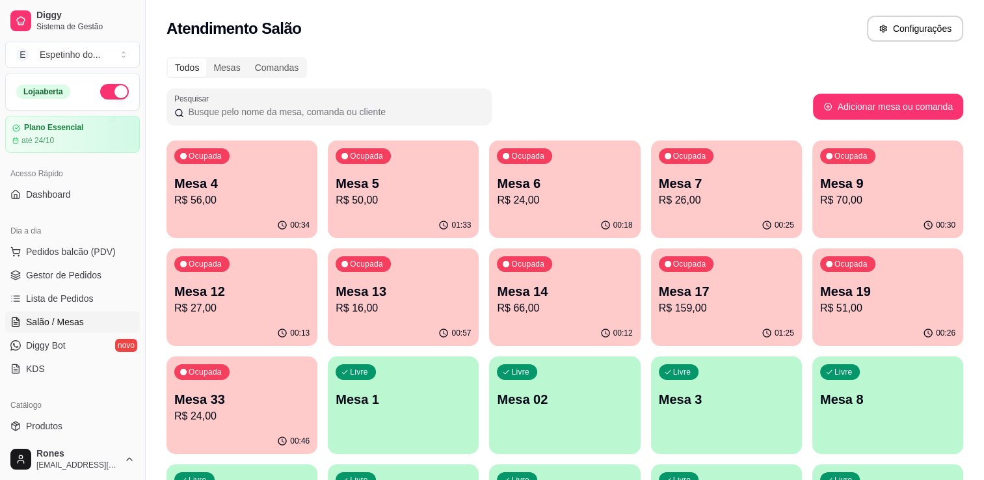
scroll to position [350, 0]
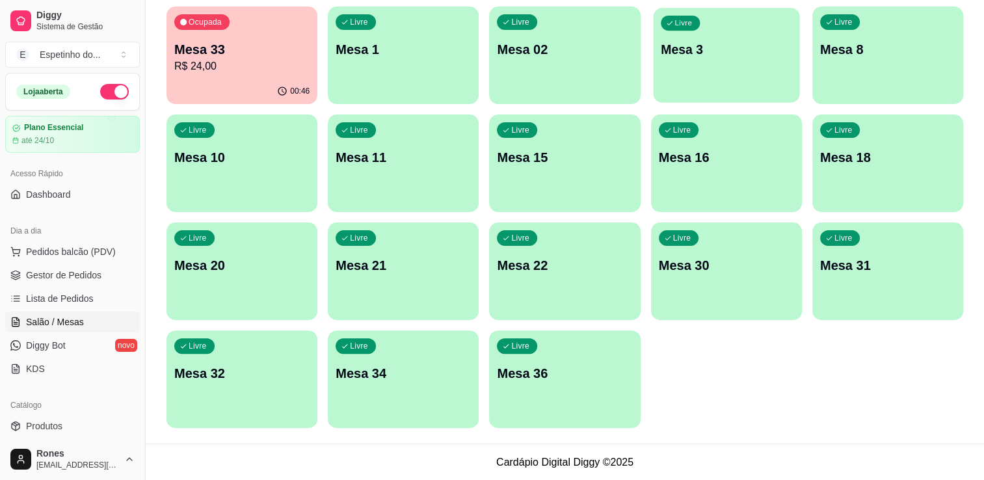
click at [721, 54] on p "Mesa 3" at bounding box center [726, 50] width 131 height 18
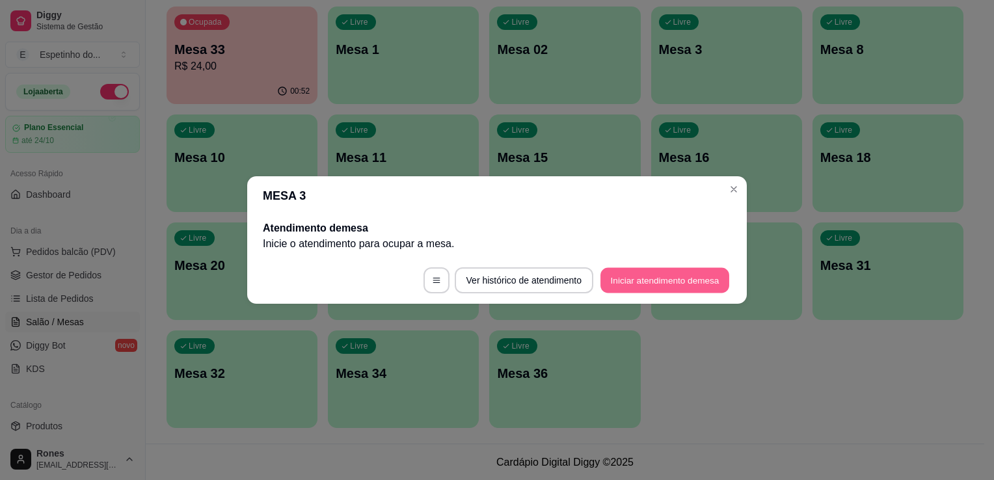
click at [650, 272] on button "Iniciar atendimento de mesa" at bounding box center [664, 280] width 129 height 25
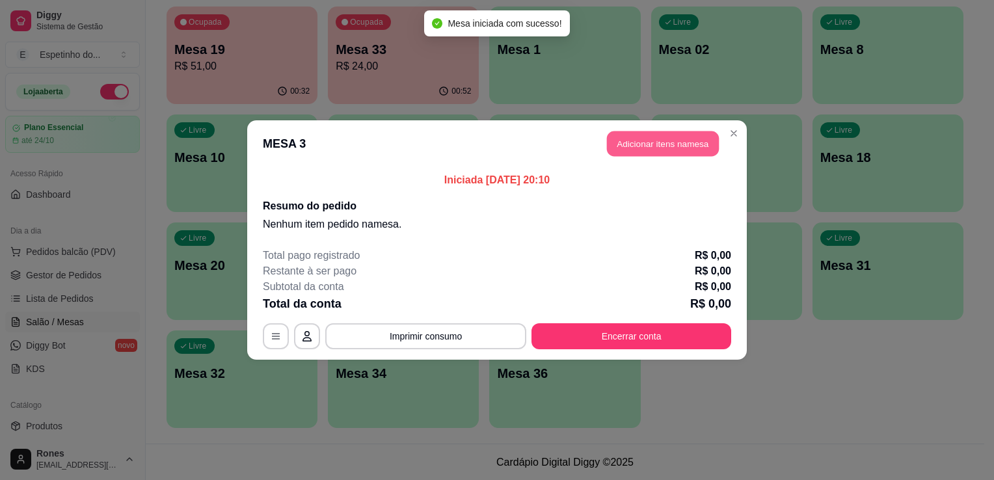
click at [682, 147] on button "Adicionar itens na mesa" at bounding box center [663, 143] width 112 height 25
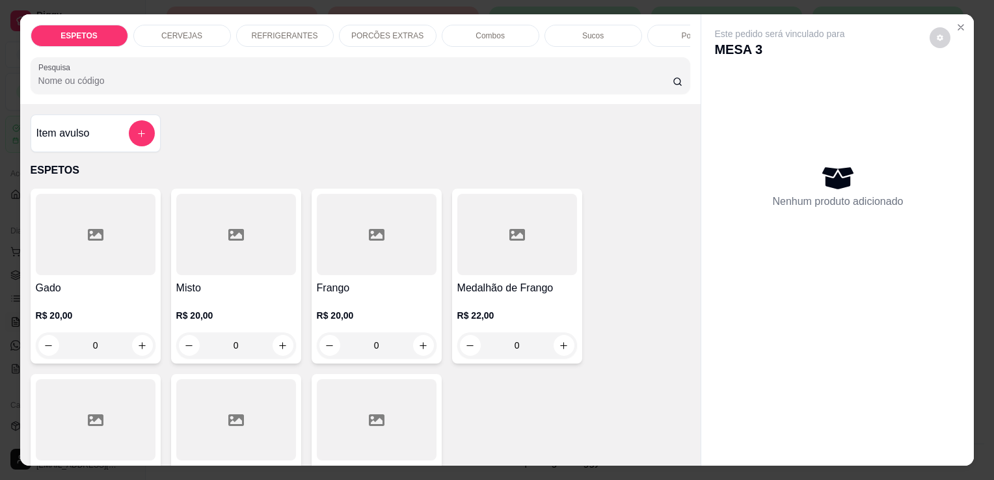
click at [117, 263] on div at bounding box center [96, 234] width 120 height 81
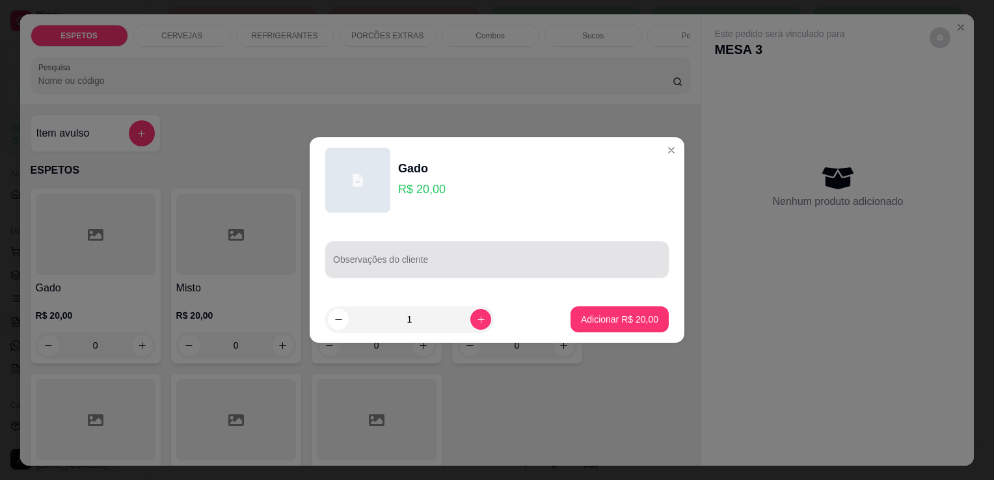
click at [518, 269] on input "Observações do cliente" at bounding box center [497, 264] width 328 height 13
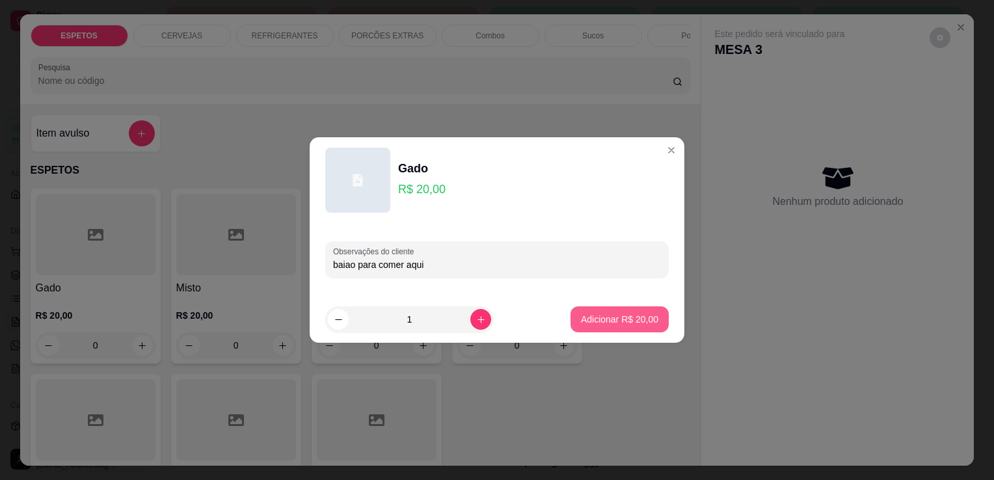
type input "baiao para comer aqui"
click at [610, 326] on button "Adicionar R$ 20,00" at bounding box center [620, 319] width 96 height 25
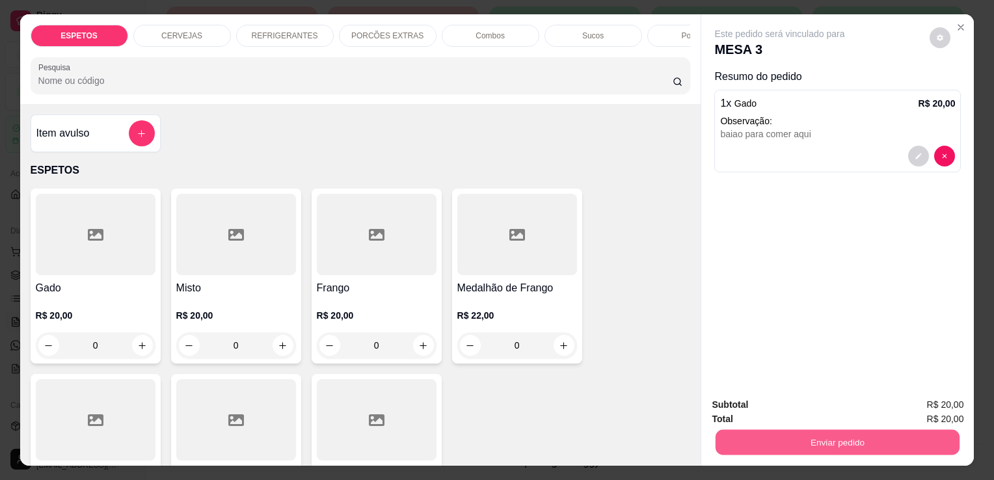
click at [819, 443] on button "Enviar pedido" at bounding box center [837, 441] width 244 height 25
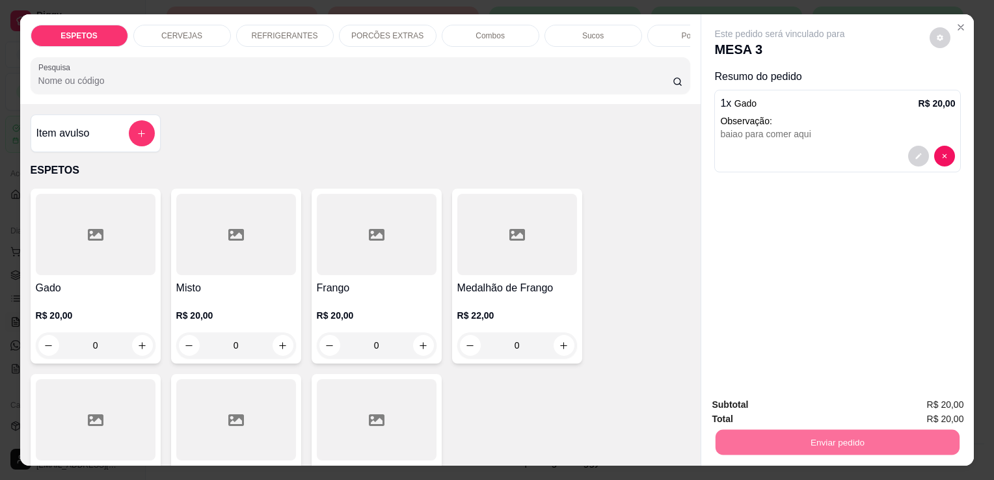
click at [957, 404] on button "Enviar pedido" at bounding box center [930, 405] width 72 height 24
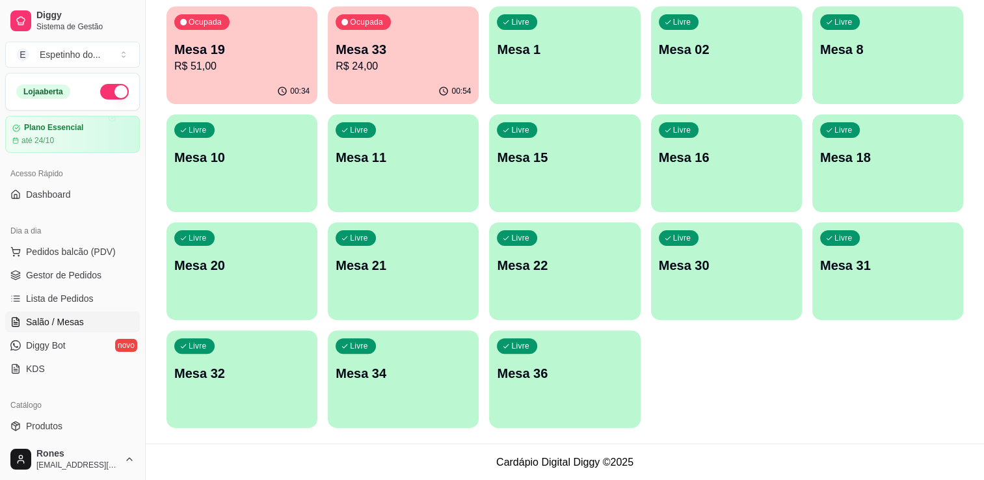
scroll to position [0, 0]
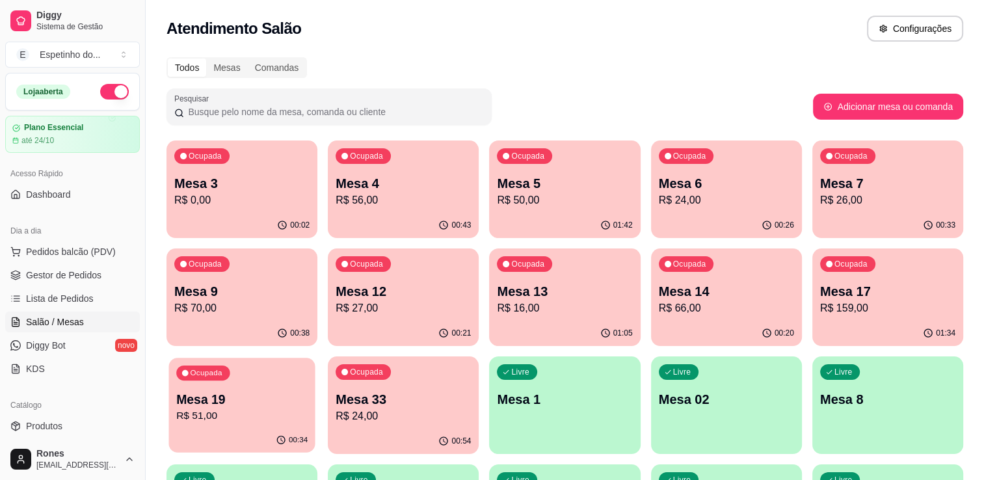
click at [228, 428] on button "Ocupada Mesa 19 R$ 51,00 00:34" at bounding box center [241, 405] width 146 height 95
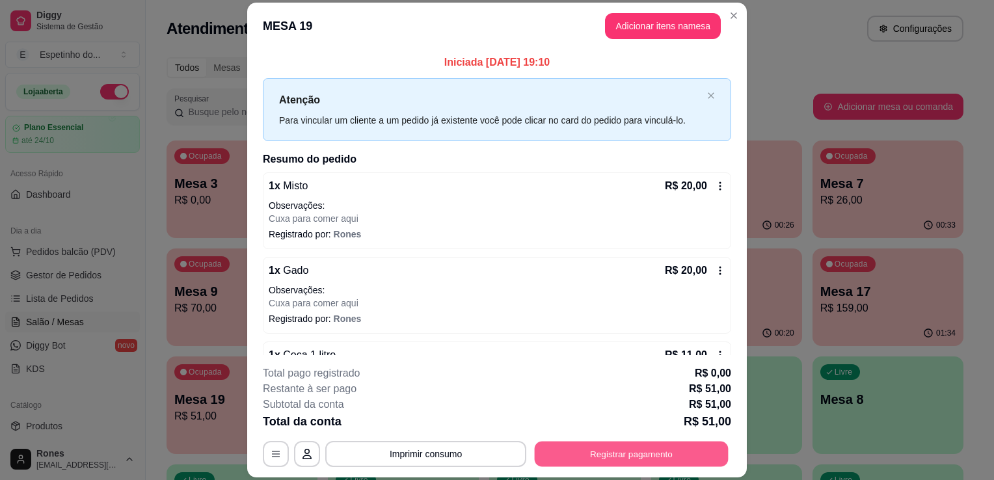
click at [594, 464] on button "Registrar pagamento" at bounding box center [632, 454] width 194 height 25
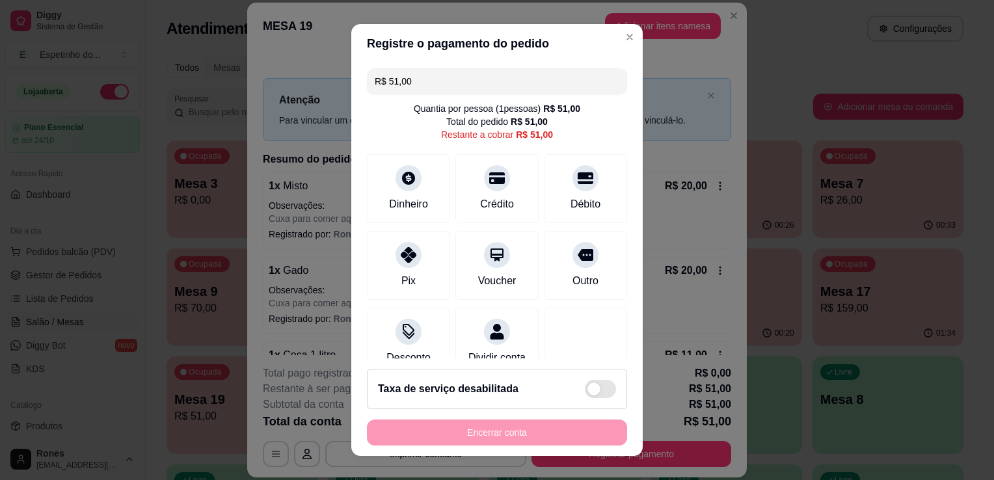
click at [444, 86] on input "R$ 51,00" at bounding box center [497, 81] width 245 height 26
click at [401, 269] on div "Pix" at bounding box center [409, 263] width 92 height 76
click at [406, 265] on div "Pix" at bounding box center [409, 263] width 92 height 76
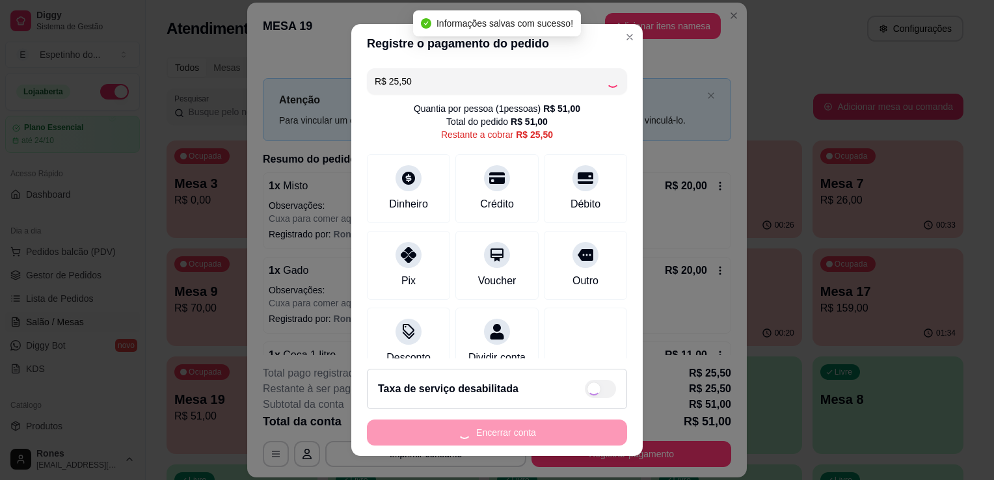
type input "R$ 0,00"
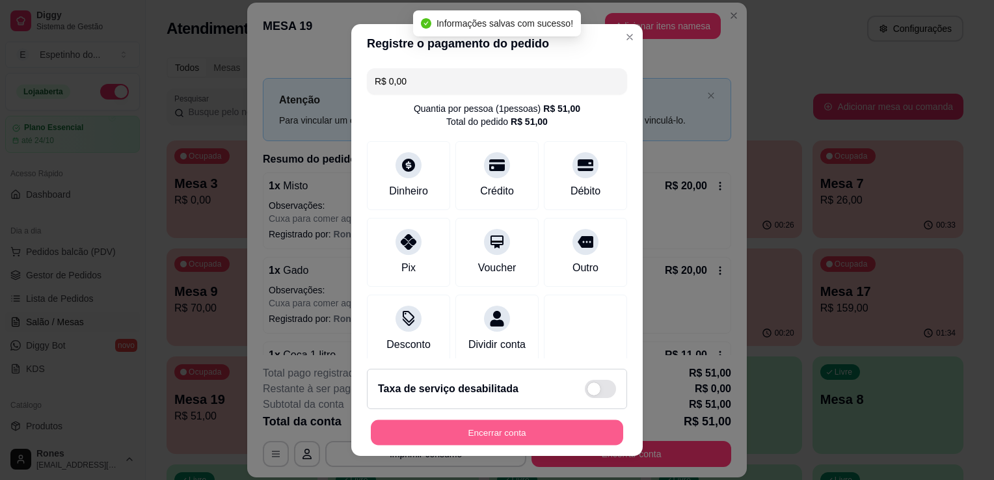
click at [557, 427] on button "Encerrar conta" at bounding box center [497, 432] width 252 height 25
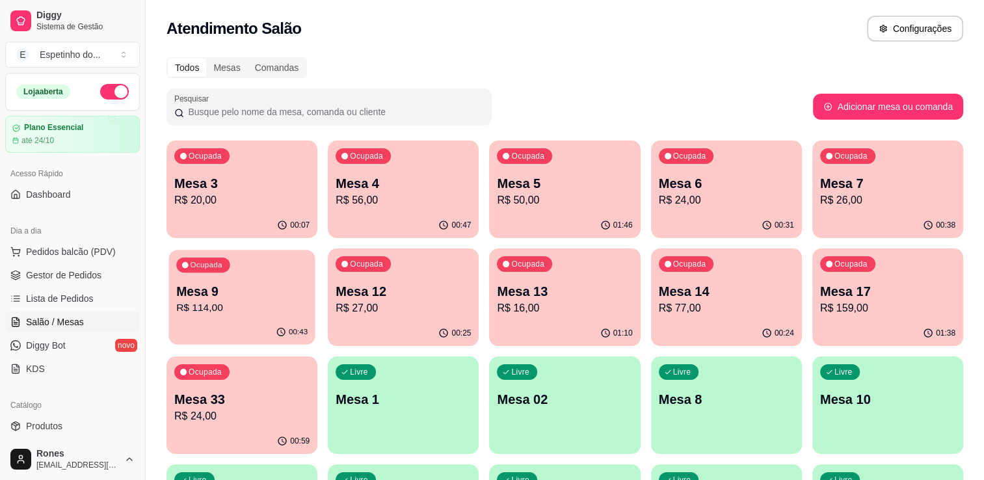
click at [216, 269] on div "Ocupada" at bounding box center [202, 265] width 53 height 15
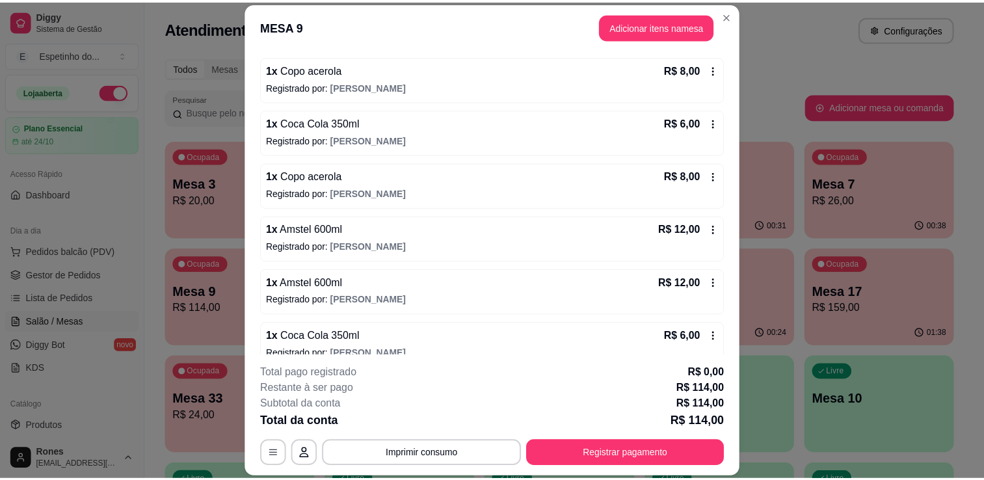
scroll to position [286, 0]
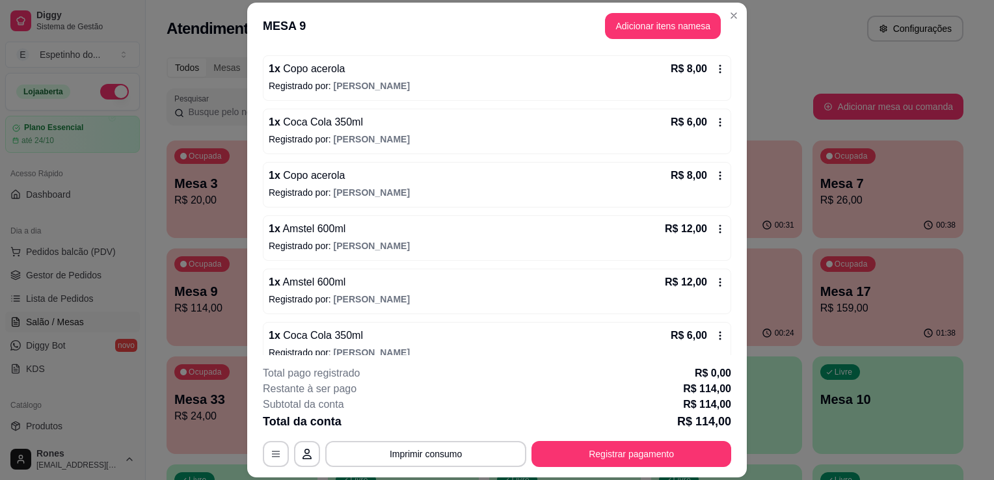
click at [715, 224] on icon at bounding box center [720, 229] width 10 height 10
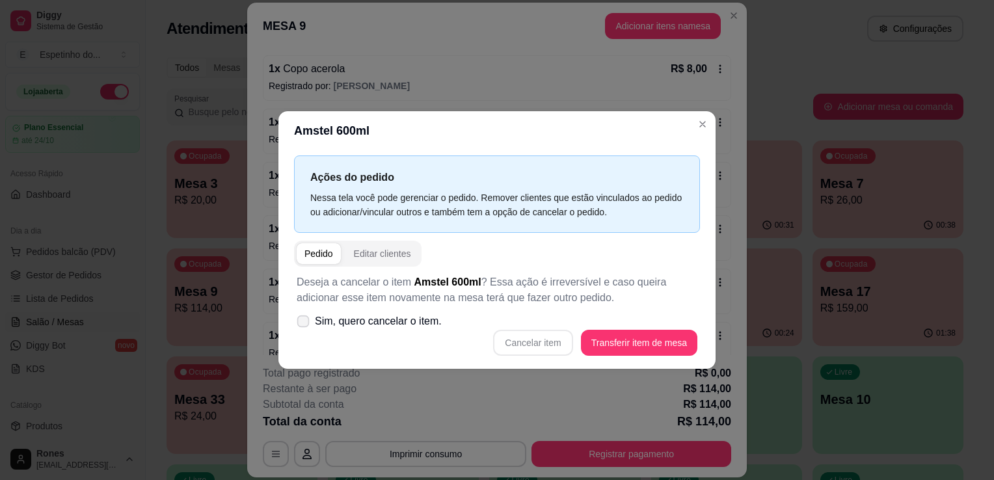
click at [302, 321] on icon at bounding box center [303, 320] width 10 height 7
click at [302, 324] on input "Sim, quero cancelar o item." at bounding box center [300, 328] width 8 height 8
checkbox input "true"
click at [546, 342] on button "Cancelar item" at bounding box center [532, 342] width 77 height 25
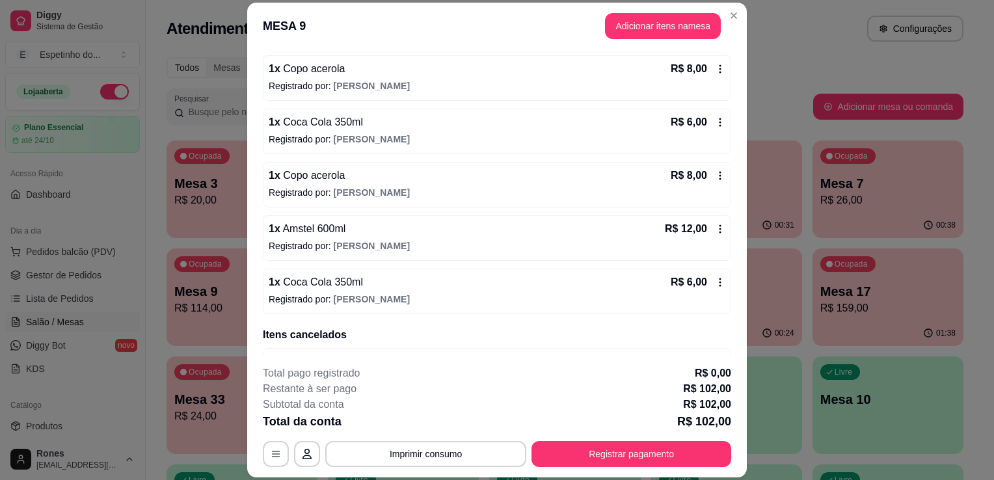
click at [719, 230] on icon at bounding box center [720, 228] width 2 height 8
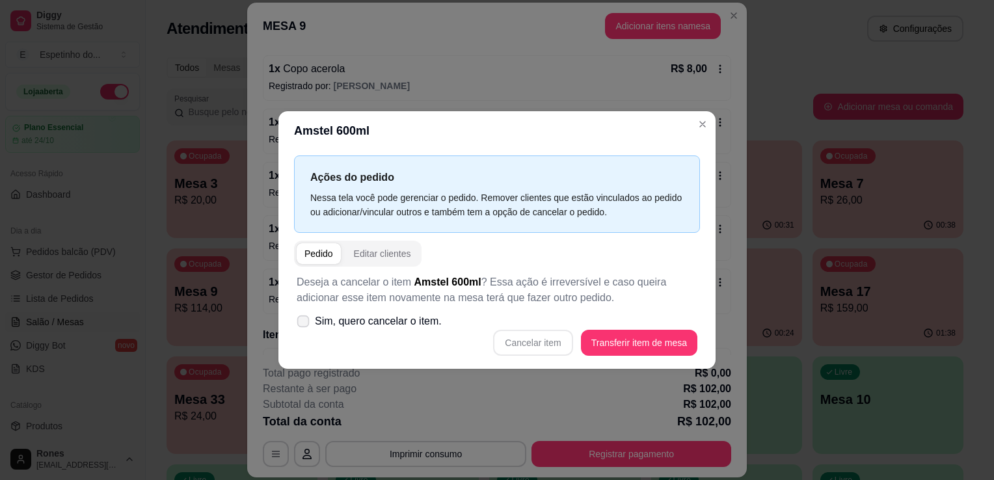
click at [388, 326] on span "Sim, quero cancelar o item." at bounding box center [378, 321] width 127 height 16
click at [304, 326] on input "Sim, quero cancelar o item." at bounding box center [300, 328] width 8 height 8
checkbox input "true"
click at [570, 338] on button "Cancelar item" at bounding box center [532, 342] width 77 height 25
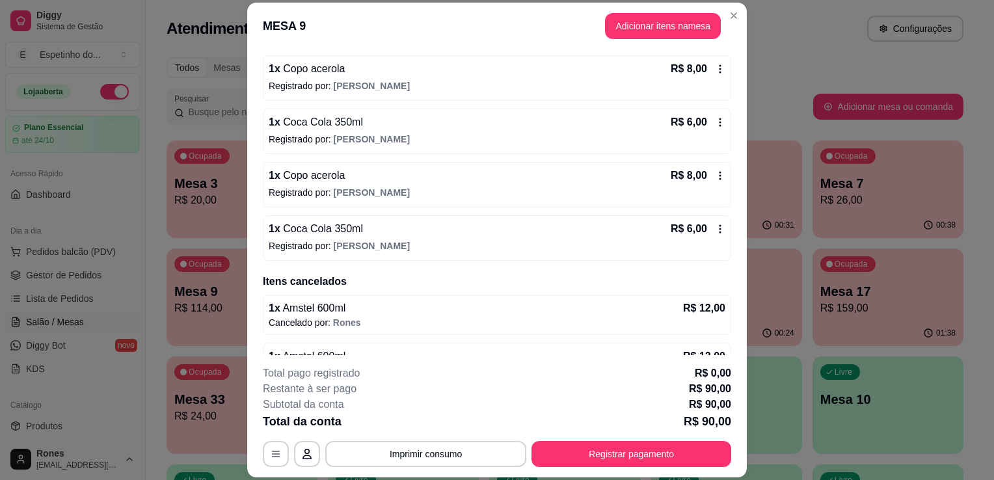
click at [715, 225] on icon at bounding box center [720, 229] width 10 height 10
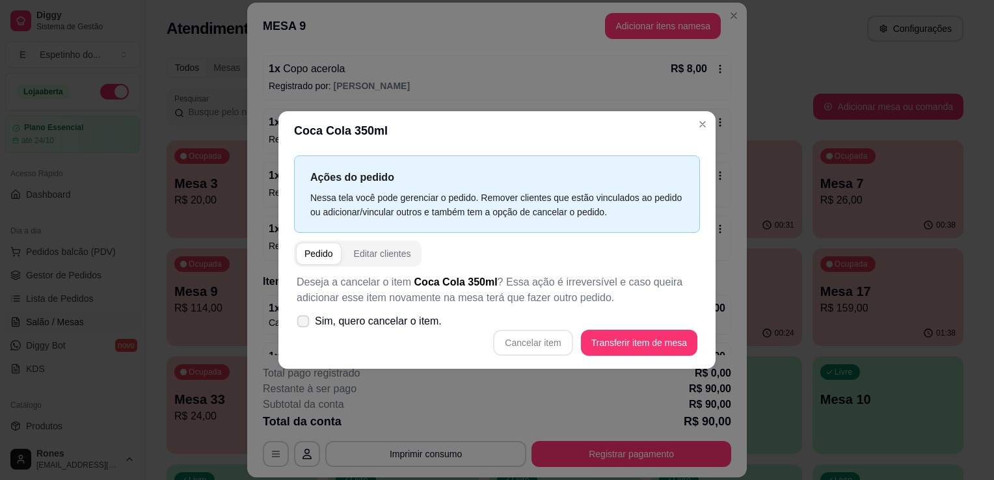
click at [358, 322] on span "Sim, quero cancelar o item." at bounding box center [378, 321] width 127 height 16
click at [304, 324] on input "Sim, quero cancelar o item." at bounding box center [300, 328] width 8 height 8
checkbox input "true"
click at [560, 343] on button "Cancelar item" at bounding box center [532, 343] width 79 height 26
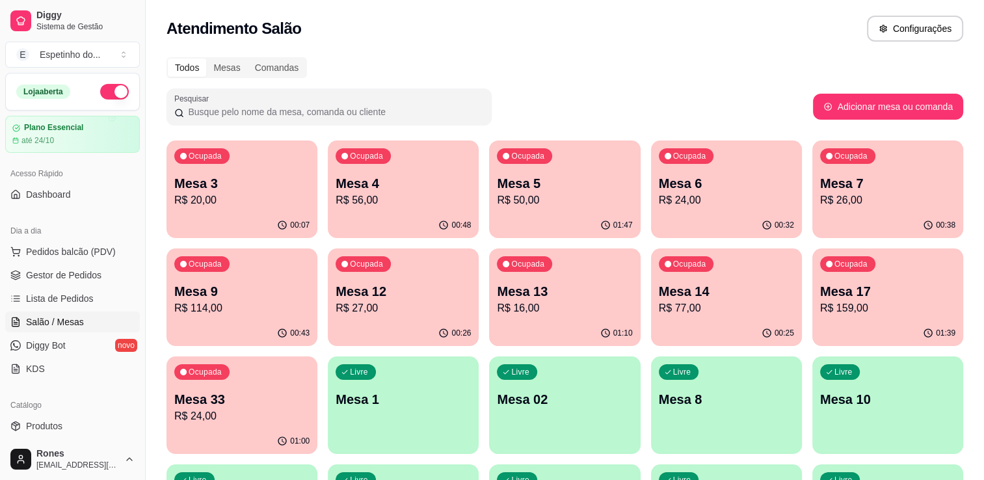
click at [981, 354] on div "Todos Mesas Comandas Pesquisar Adicionar mesa ou comanda Ocupada Mesa 3 R$ 20,0…" at bounding box center [565, 421] width 838 height 744
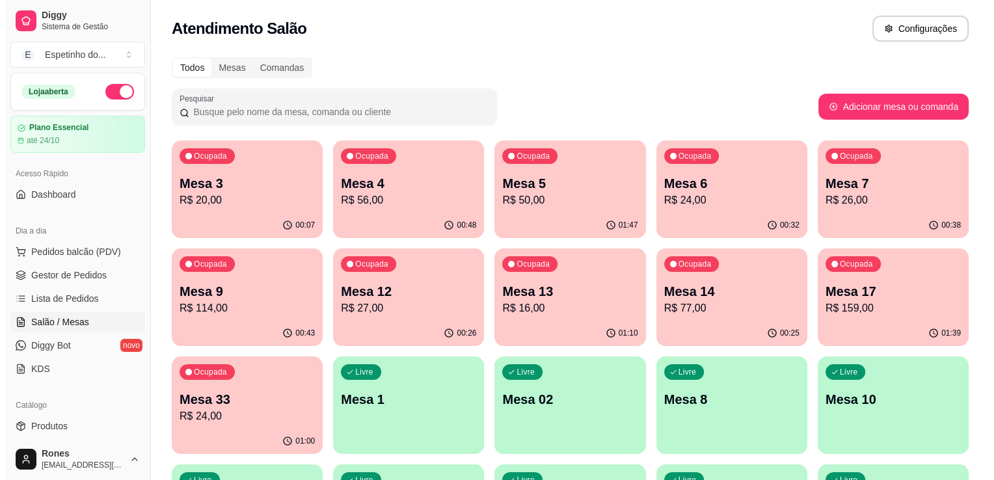
scroll to position [350, 0]
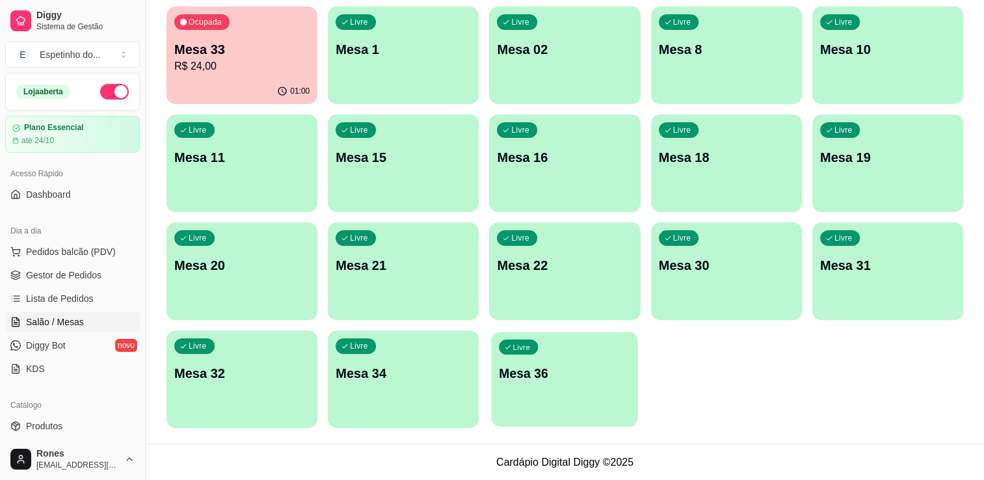
click at [555, 365] on p "Mesa 36" at bounding box center [564, 374] width 131 height 18
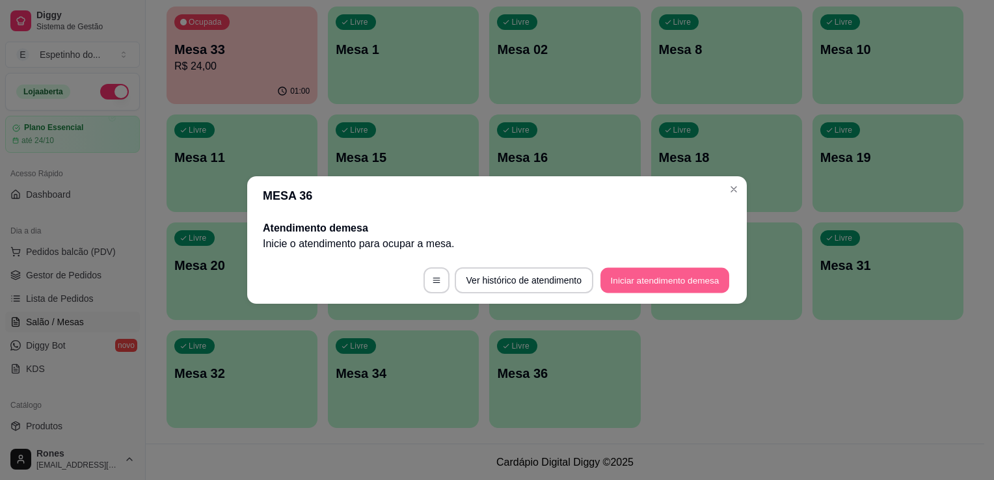
click at [628, 281] on button "Iniciar atendimento de mesa" at bounding box center [664, 280] width 129 height 25
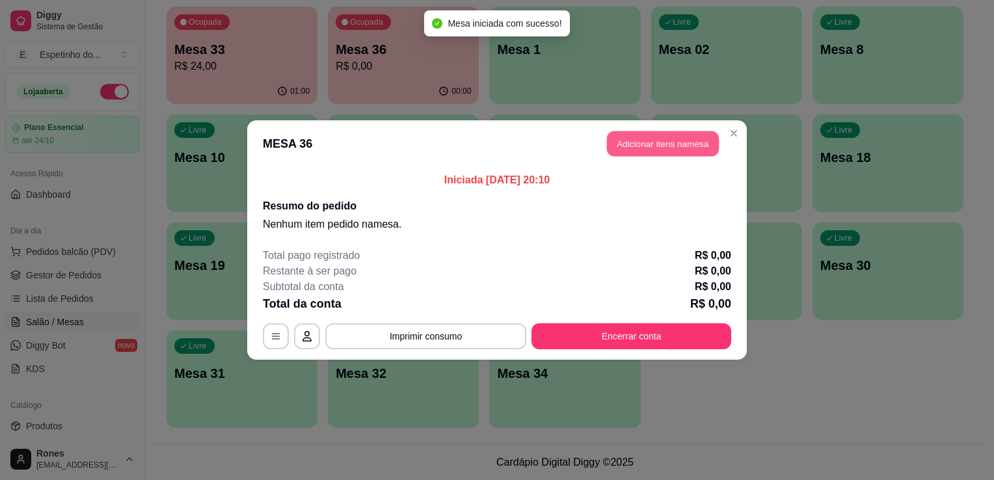
click at [639, 147] on button "Adicionar itens na mesa" at bounding box center [663, 143] width 112 height 25
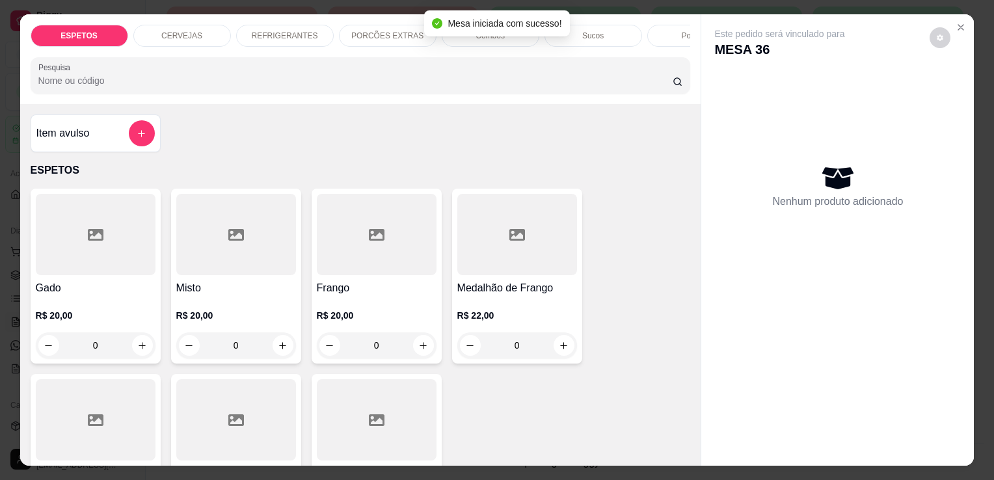
click at [142, 259] on div at bounding box center [96, 234] width 120 height 81
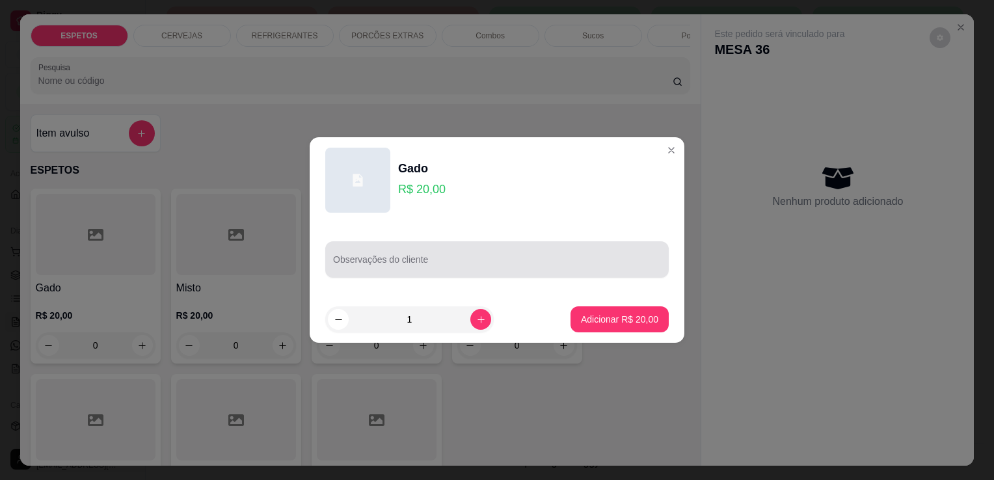
click at [506, 253] on div at bounding box center [497, 259] width 328 height 26
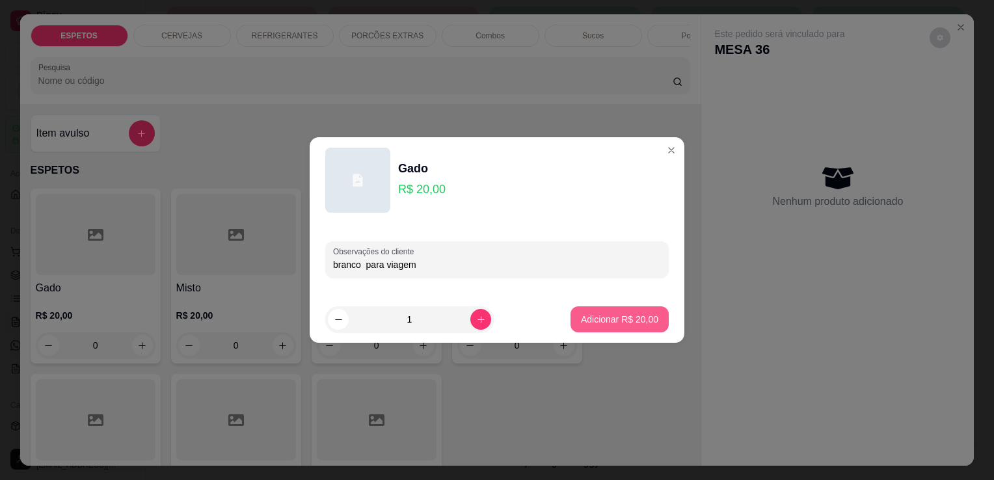
type input "branco para viagem"
click at [635, 325] on p "Adicionar R$ 20,00" at bounding box center [619, 319] width 75 height 12
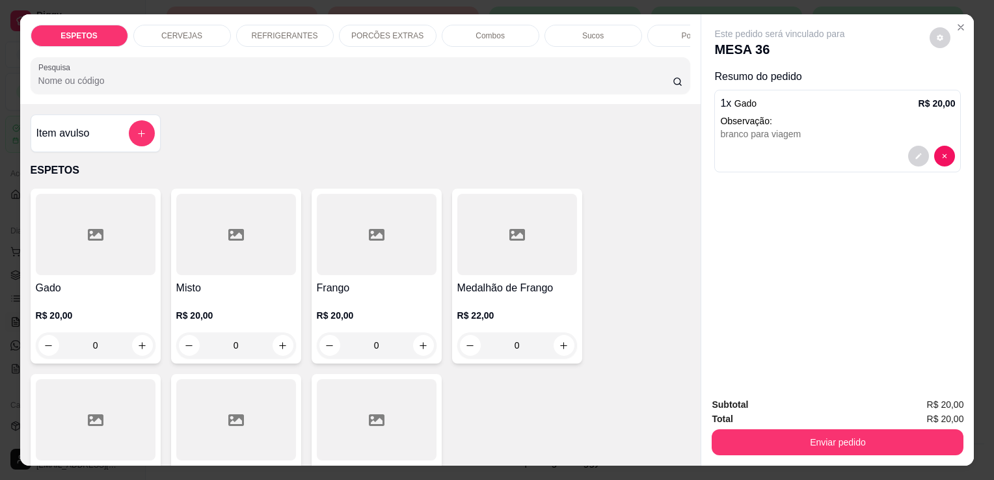
click at [330, 304] on div "R$ 20,00 0" at bounding box center [377, 327] width 120 height 62
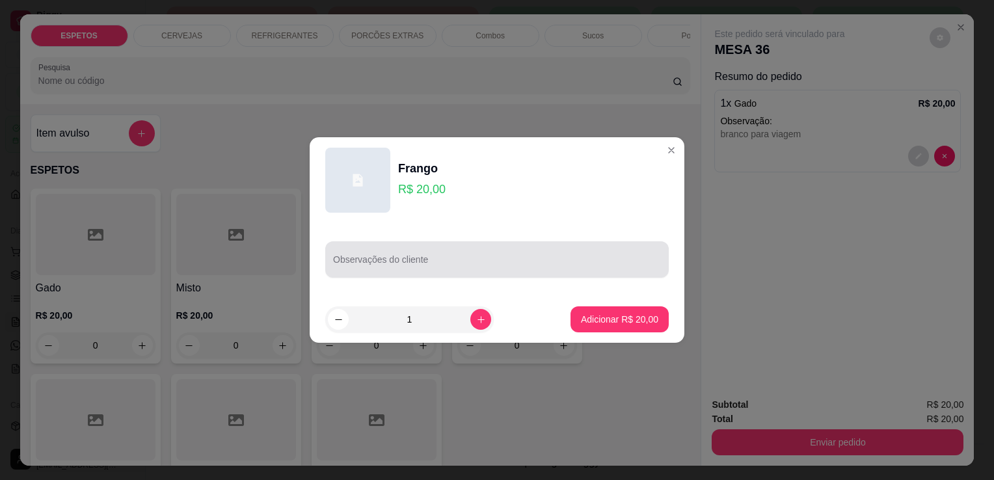
click at [367, 256] on div at bounding box center [497, 259] width 328 height 26
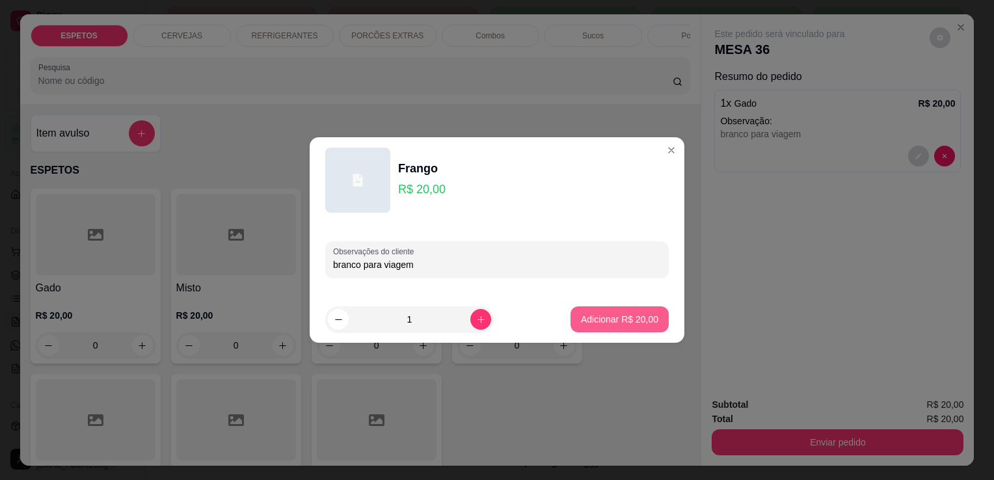
type input "branco para viagem"
click at [612, 323] on p "Adicionar R$ 20,00" at bounding box center [619, 319] width 75 height 12
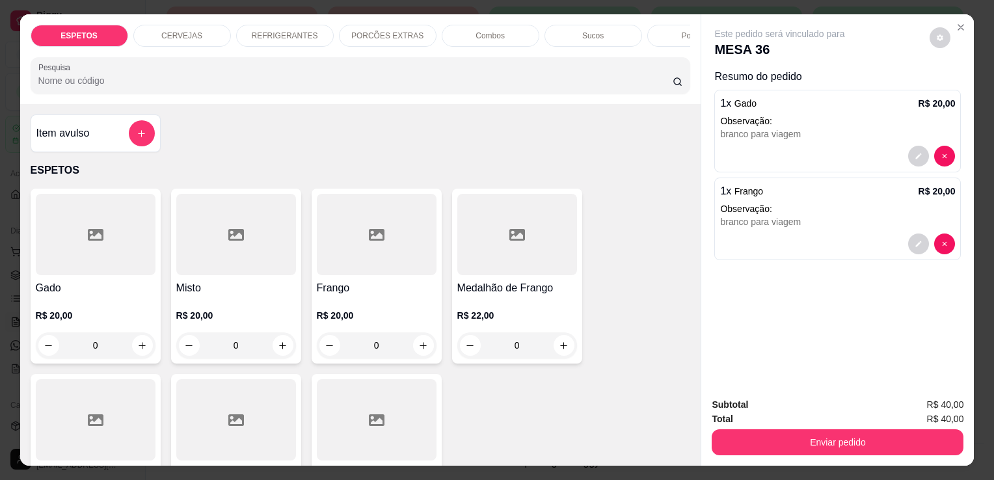
click at [614, 35] on div "Sucos" at bounding box center [593, 36] width 98 height 22
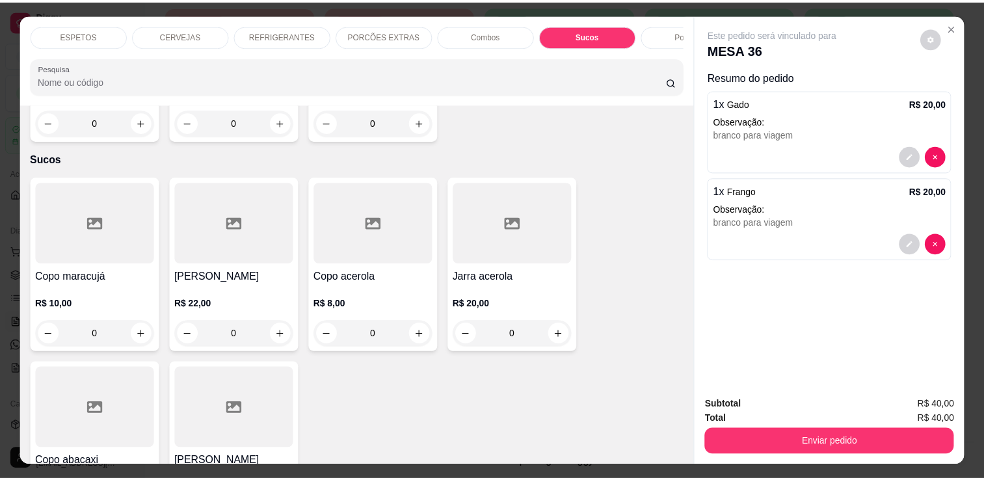
scroll to position [32, 0]
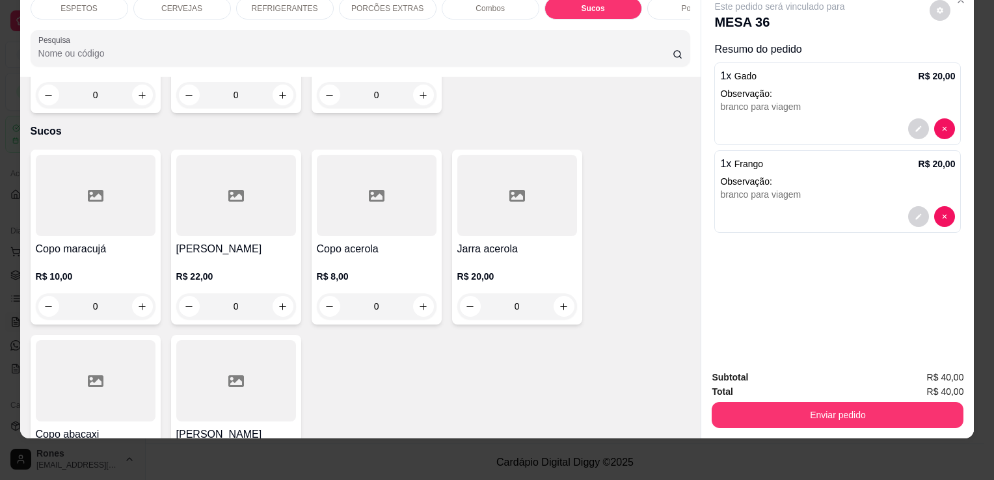
click at [388, 241] on h4 "Copo acerola" at bounding box center [377, 249] width 120 height 16
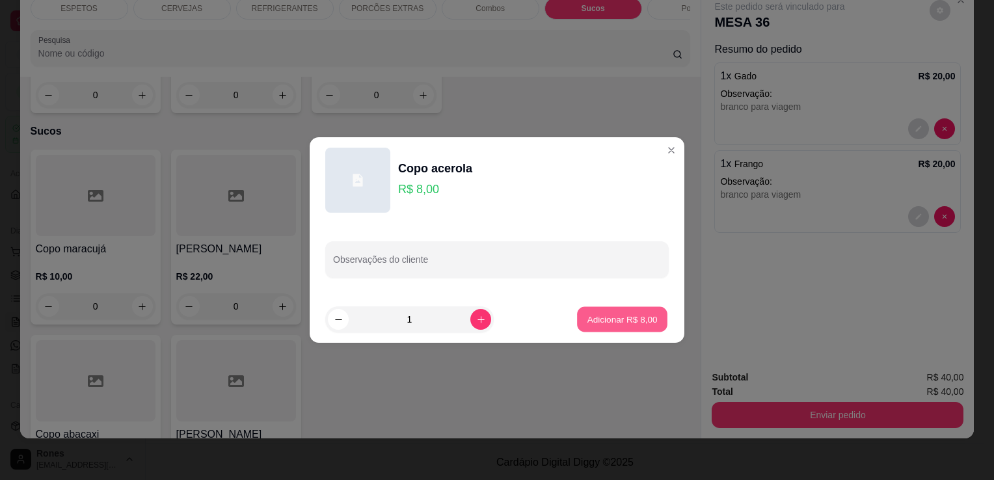
click at [625, 322] on p "Adicionar R$ 8,00" at bounding box center [622, 319] width 70 height 12
type input "1"
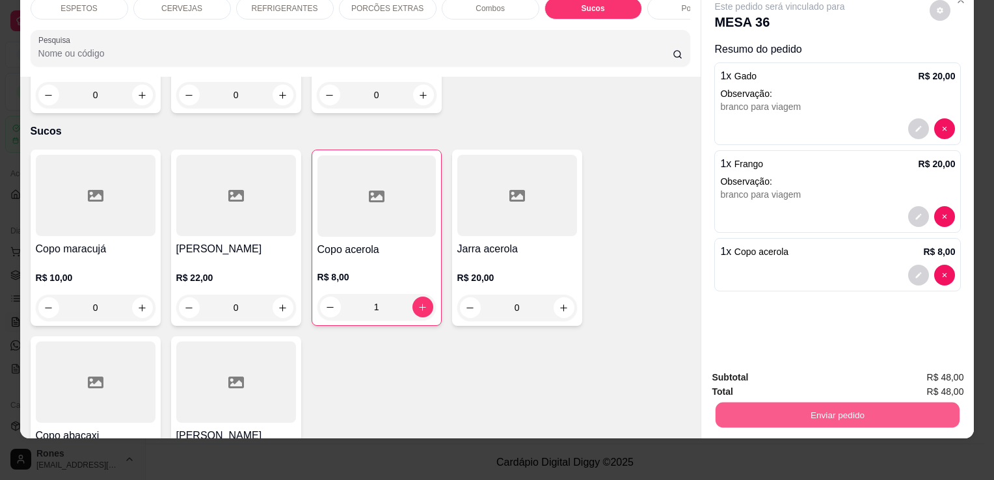
click at [882, 404] on button "Enviar pedido" at bounding box center [837, 414] width 244 height 25
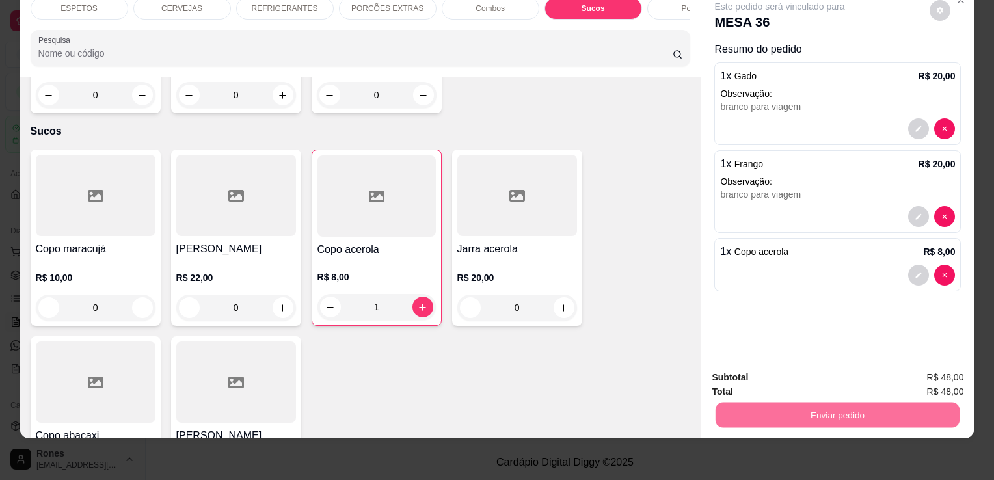
click at [923, 373] on button "Enviar pedido" at bounding box center [930, 374] width 72 height 24
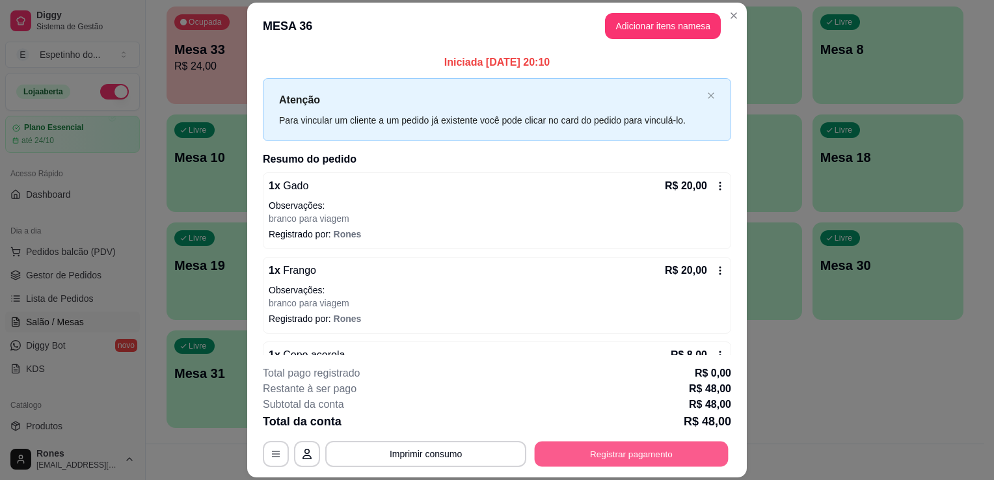
click at [601, 457] on button "Registrar pagamento" at bounding box center [632, 454] width 194 height 25
click at [715, 183] on icon at bounding box center [720, 186] width 10 height 10
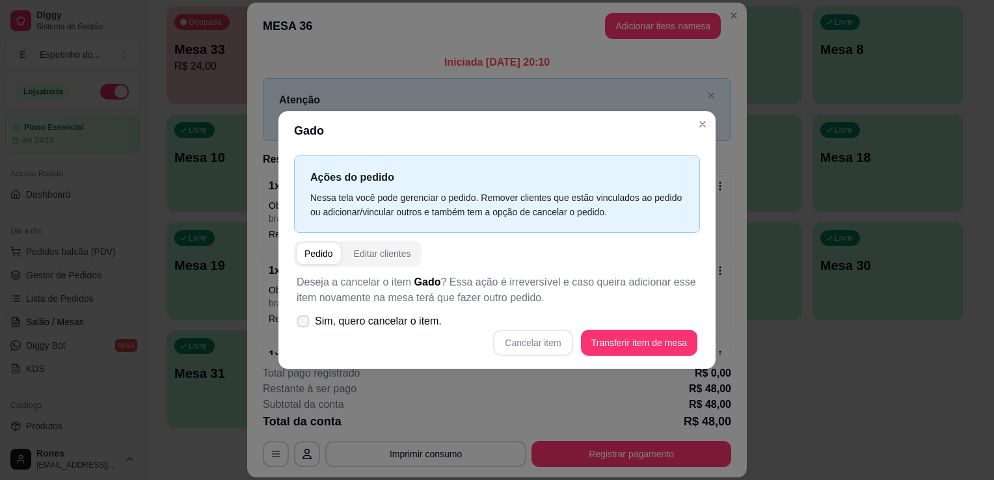
click at [310, 325] on label "Sim, quero cancelar o item." at bounding box center [368, 321] width 155 height 26
click at [304, 325] on input "Sim, quero cancelar o item." at bounding box center [300, 328] width 8 height 8
checkbox input "true"
click at [551, 343] on button "Cancelar item" at bounding box center [532, 343] width 79 height 26
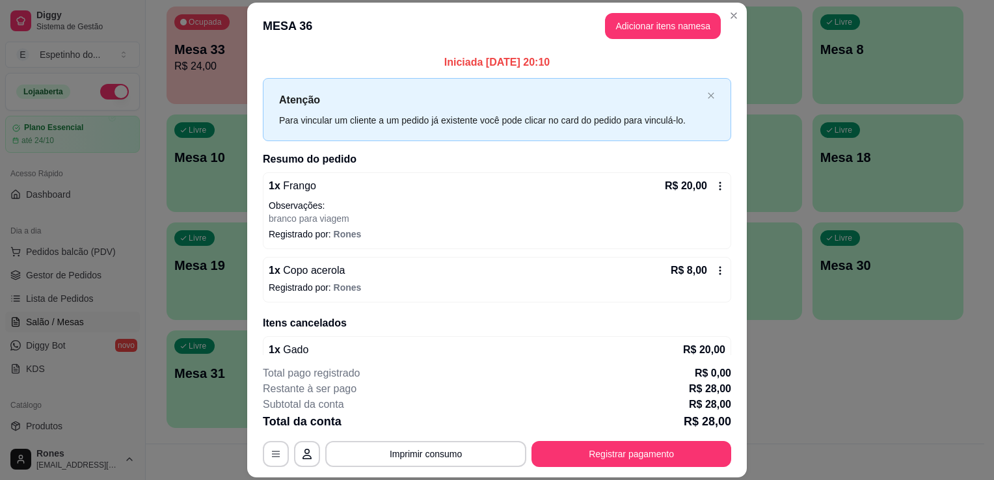
click at [715, 272] on icon at bounding box center [720, 270] width 10 height 10
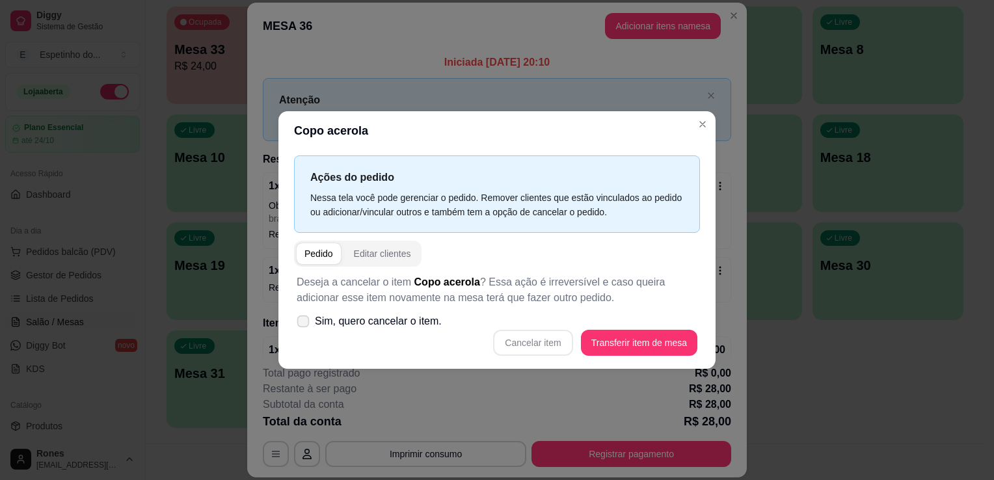
click at [391, 321] on label "Sim, quero cancelar o item." at bounding box center [368, 321] width 155 height 26
click at [304, 324] on input "Sim, quero cancelar o item." at bounding box center [300, 328] width 8 height 8
click at [391, 321] on span "Sim, quero cancelar o item." at bounding box center [378, 321] width 127 height 16
click at [304, 324] on input "Sim, quero cancelar o item." at bounding box center [300, 328] width 8 height 8
click at [413, 321] on span "Sim, quero cancelar o item." at bounding box center [378, 321] width 127 height 16
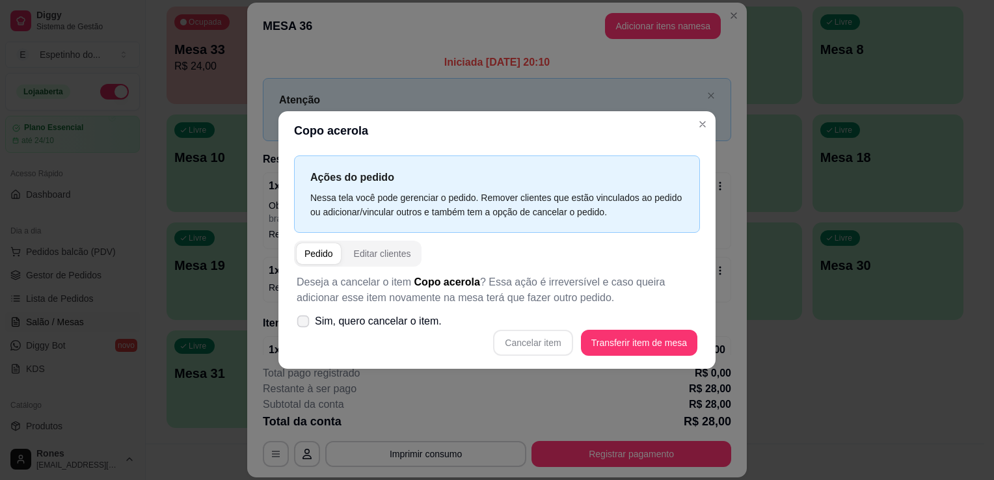
click at [304, 324] on input "Sim, quero cancelar o item." at bounding box center [300, 328] width 8 height 8
checkbox input "true"
click at [523, 348] on button "Cancelar item" at bounding box center [532, 342] width 77 height 25
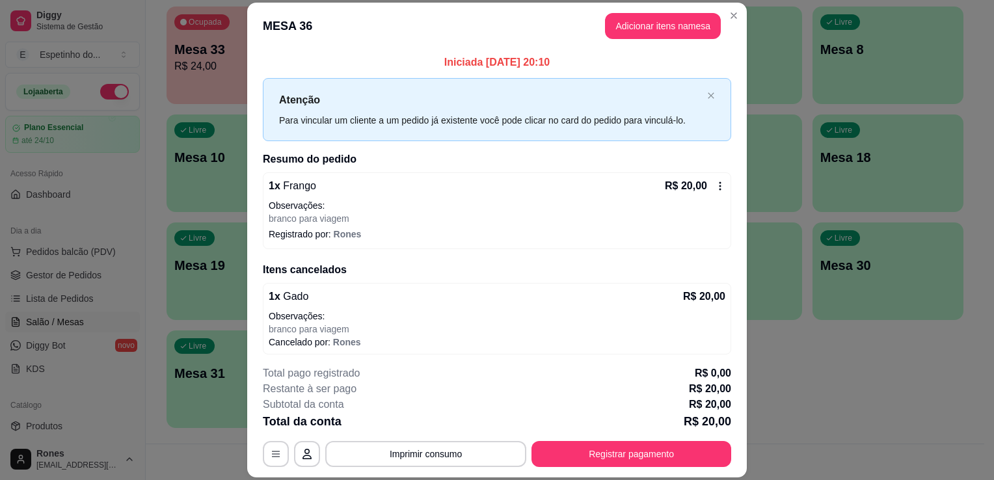
click at [719, 185] on icon at bounding box center [720, 185] width 2 height 8
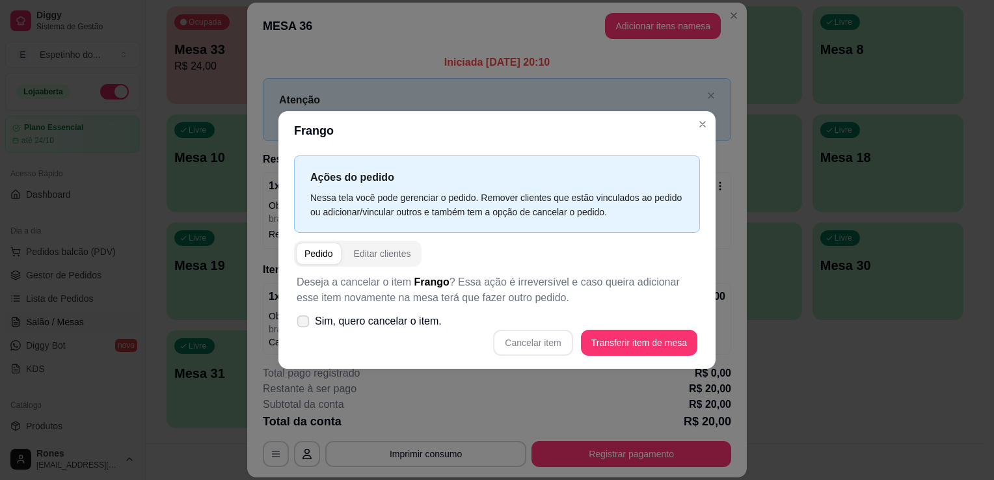
click at [349, 323] on span "Sim, quero cancelar o item." at bounding box center [378, 321] width 127 height 16
click at [304, 324] on input "Sim, quero cancelar o item." at bounding box center [300, 328] width 8 height 8
checkbox input "true"
click at [527, 338] on button "Cancelar item" at bounding box center [532, 342] width 77 height 25
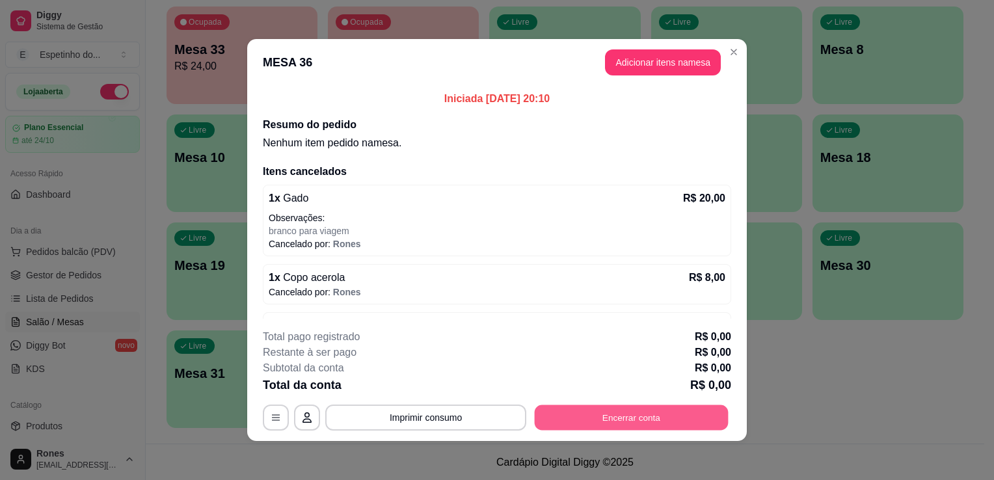
click at [658, 414] on button "Encerrar conta" at bounding box center [632, 417] width 194 height 25
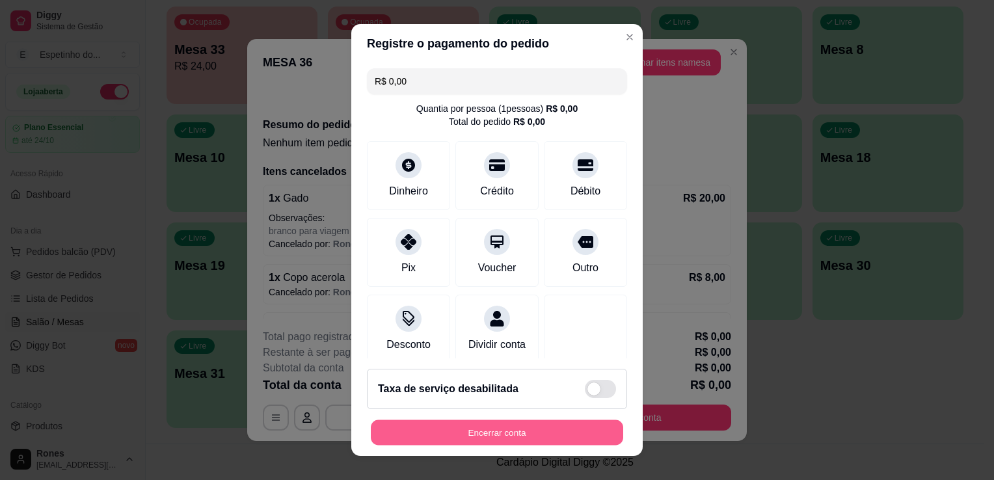
click at [518, 427] on button "Encerrar conta" at bounding box center [497, 432] width 252 height 25
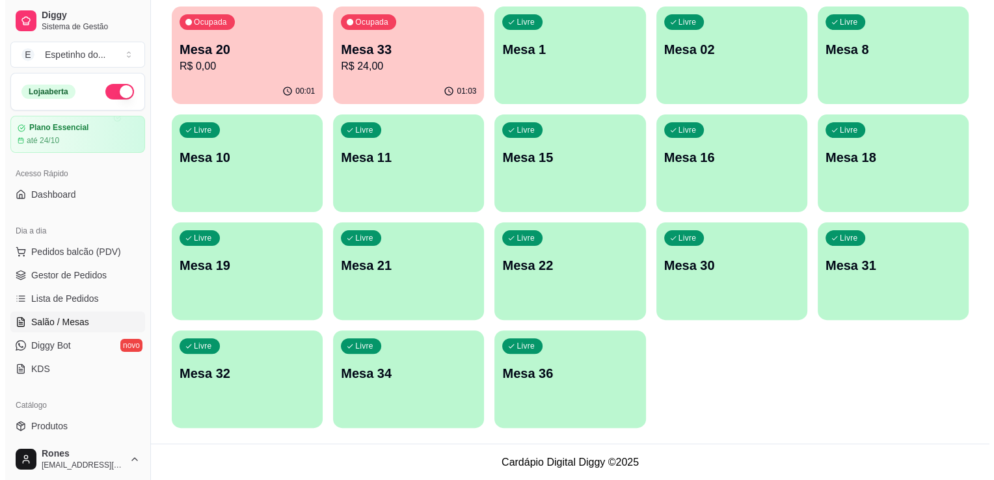
scroll to position [0, 0]
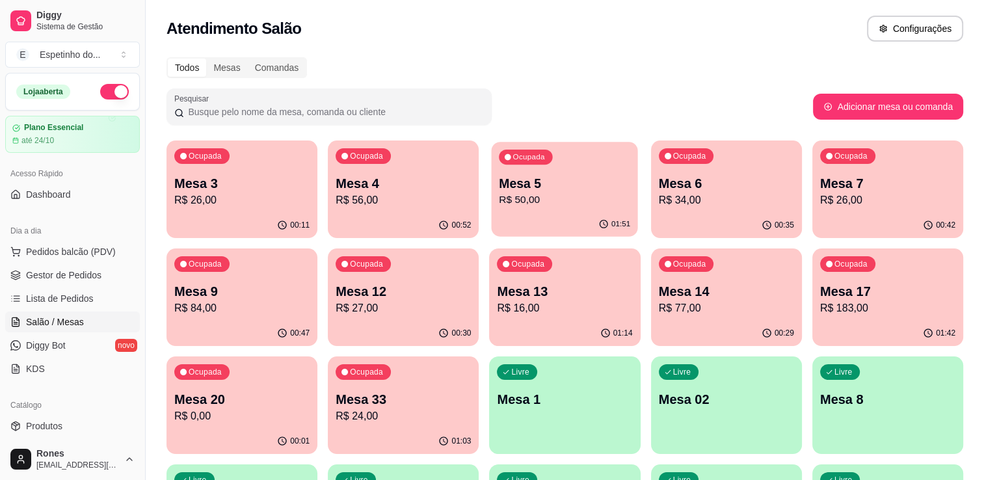
click at [546, 171] on div "Ocupada Mesa 5 R$ 50,00" at bounding box center [565, 177] width 146 height 70
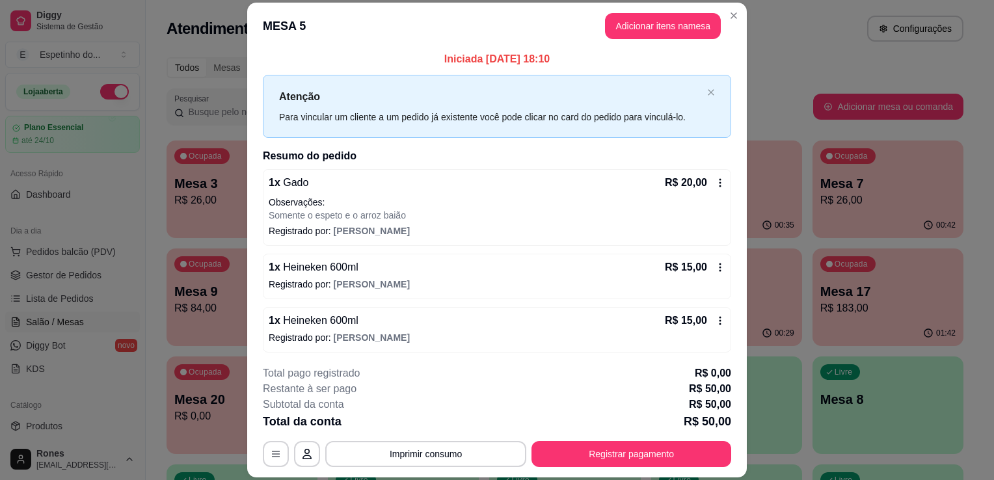
scroll to position [4, 0]
click at [666, 31] on button "Adicionar itens na mesa" at bounding box center [663, 25] width 112 height 25
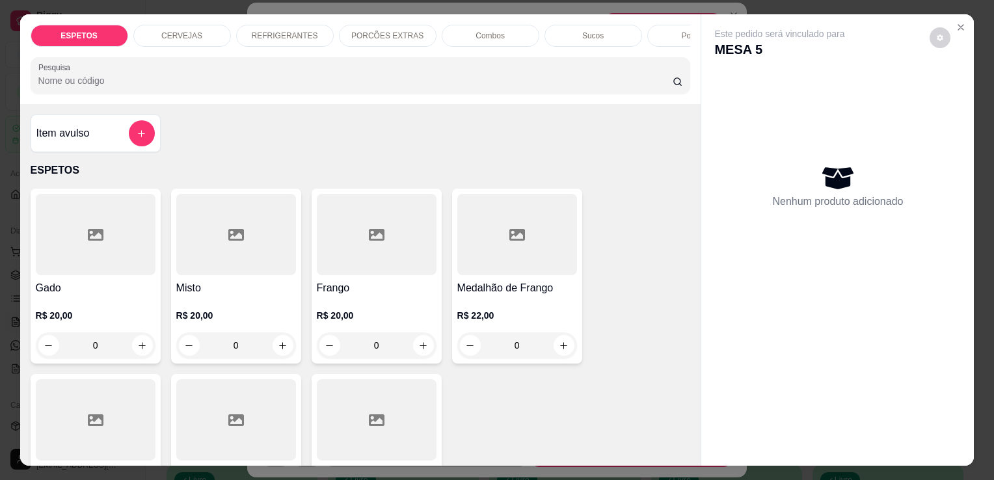
click at [164, 31] on p "CERVEJAS" at bounding box center [181, 36] width 41 height 10
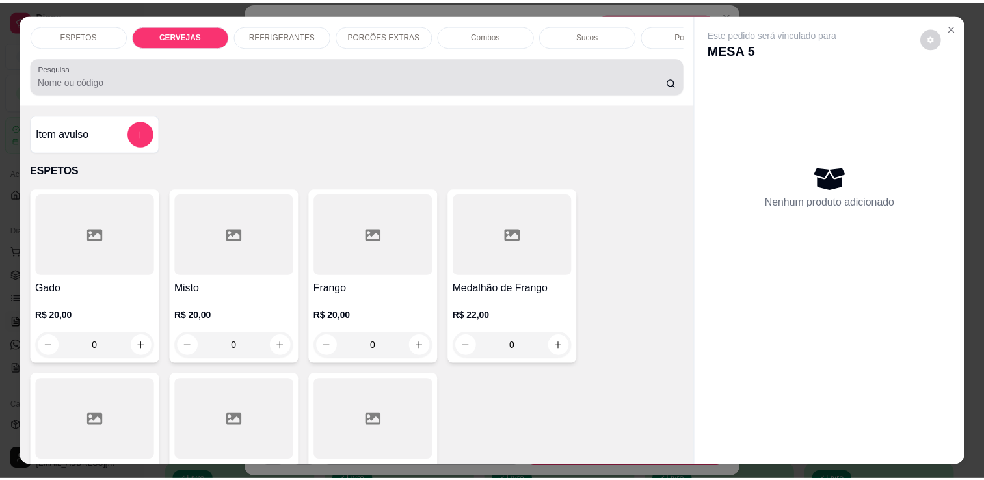
scroll to position [32, 0]
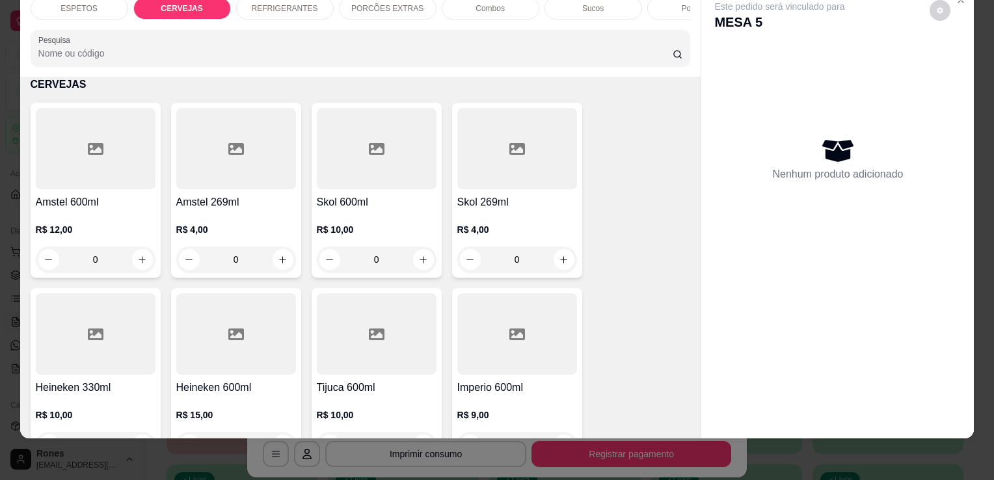
click at [239, 362] on div at bounding box center [236, 333] width 120 height 81
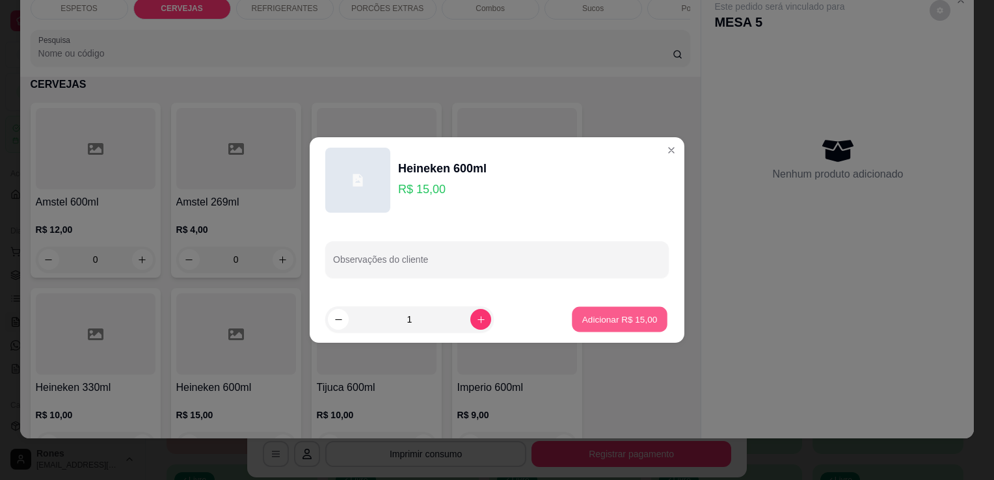
click at [617, 310] on button "Adicionar R$ 15,00" at bounding box center [620, 319] width 96 height 25
type input "1"
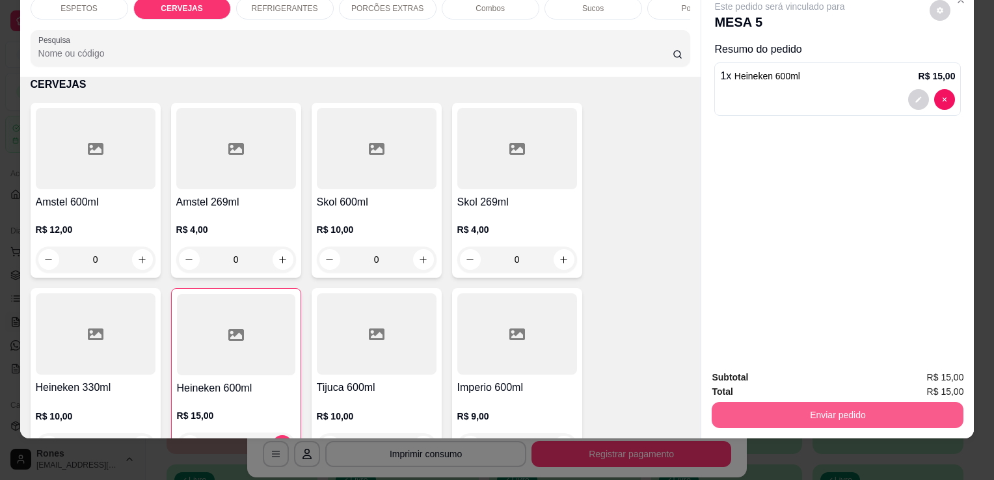
click at [796, 406] on button "Enviar pedido" at bounding box center [837, 415] width 252 height 26
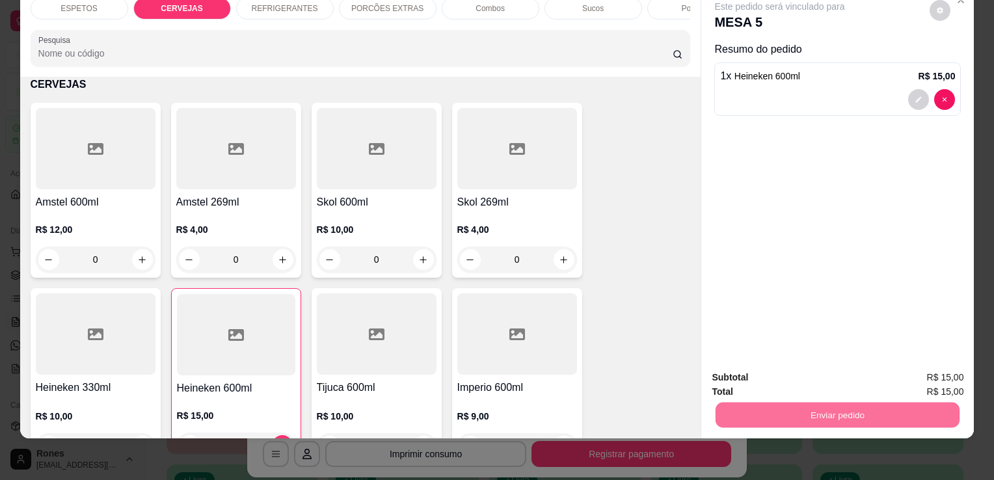
click at [952, 375] on button "Enviar pedido" at bounding box center [930, 373] width 72 height 24
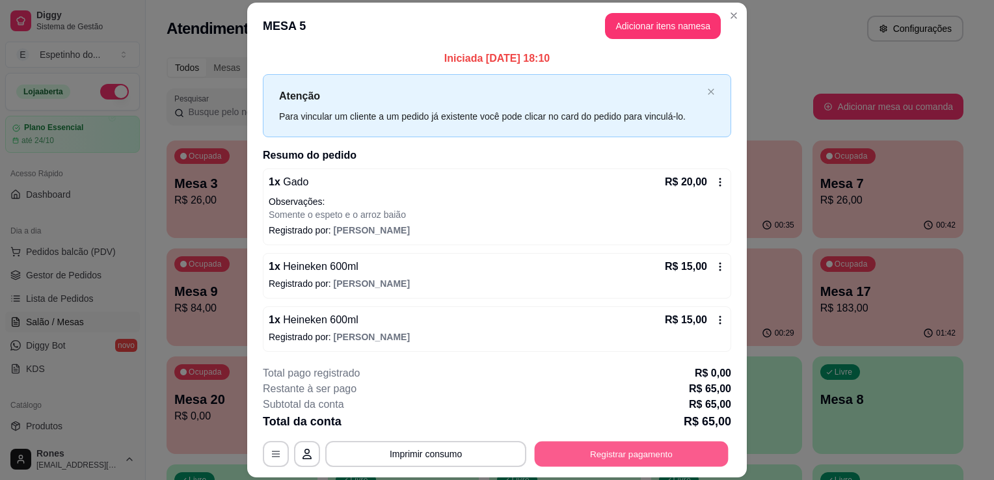
click at [594, 452] on button "Registrar pagamento" at bounding box center [632, 454] width 194 height 25
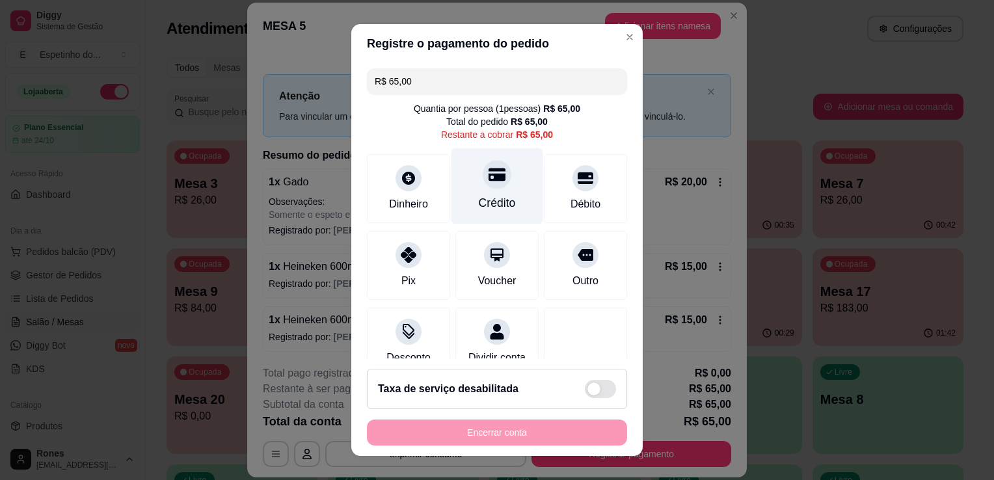
click at [494, 185] on div "Crédito" at bounding box center [497, 186] width 92 height 76
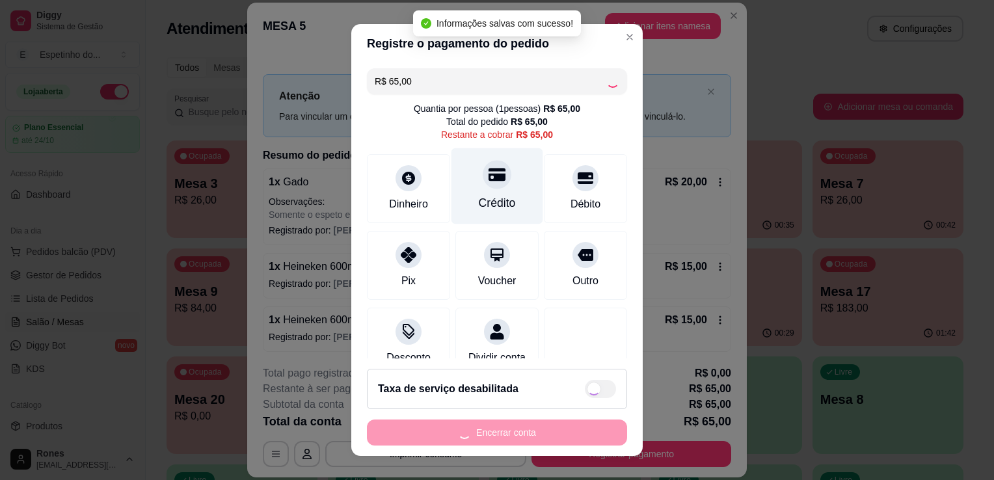
type input "R$ 0,00"
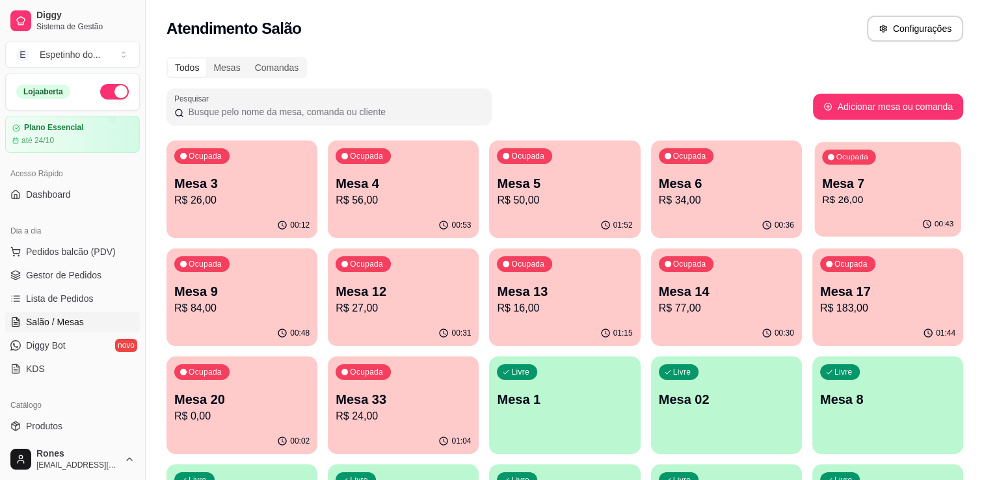
click at [933, 196] on p "R$ 26,00" at bounding box center [887, 200] width 131 height 15
click at [698, 197] on p "R$ 34,00" at bounding box center [726, 200] width 131 height 15
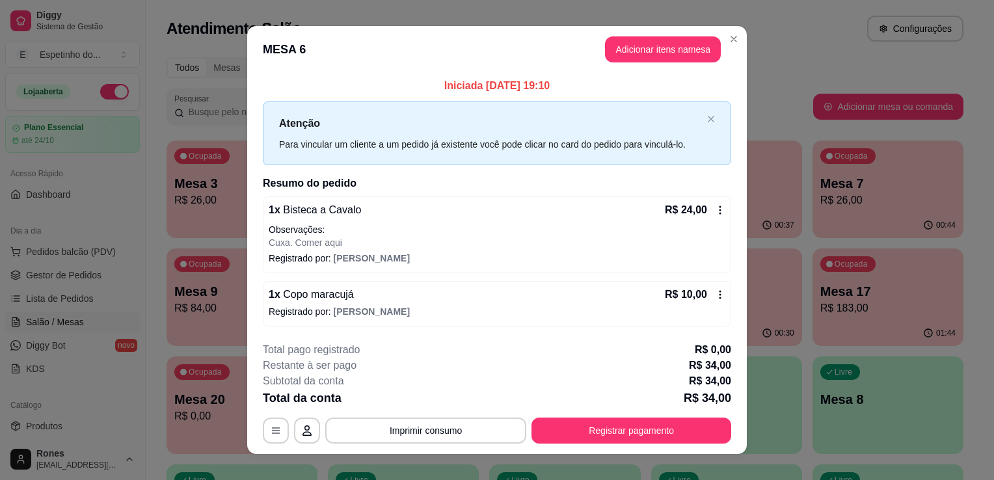
click at [719, 207] on icon at bounding box center [720, 210] width 2 height 8
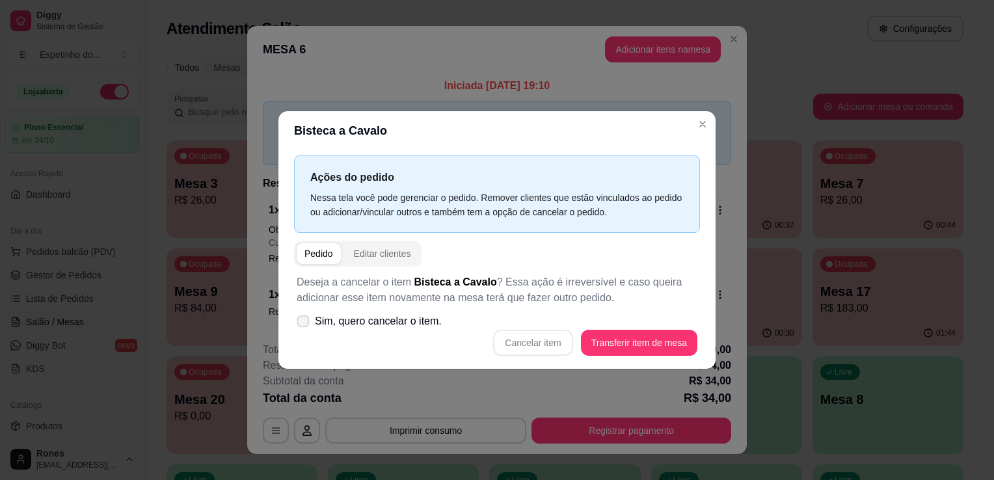
click at [308, 321] on span at bounding box center [303, 321] width 12 height 12
click at [304, 324] on input "Sim, quero cancelar o item." at bounding box center [300, 328] width 8 height 8
checkbox input "true"
click at [523, 341] on button "Cancelar item" at bounding box center [532, 342] width 77 height 25
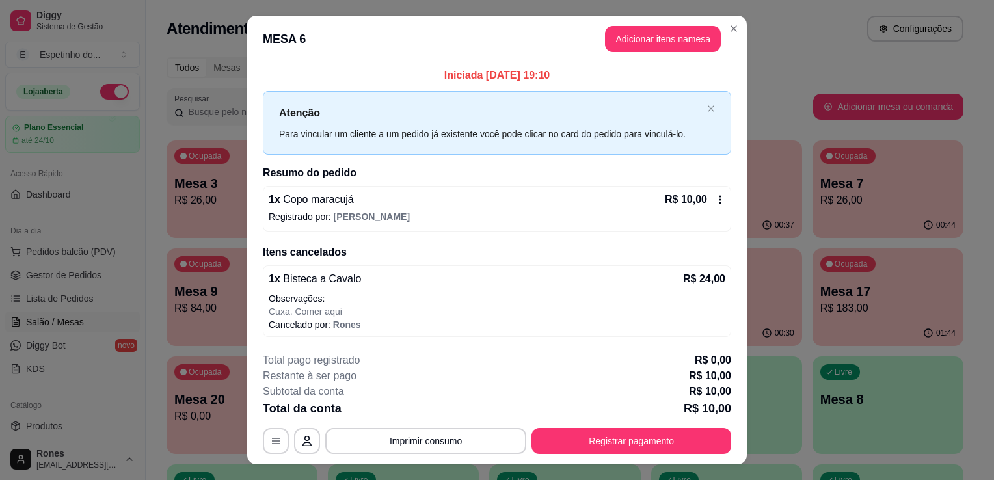
click at [719, 196] on icon at bounding box center [720, 199] width 2 height 8
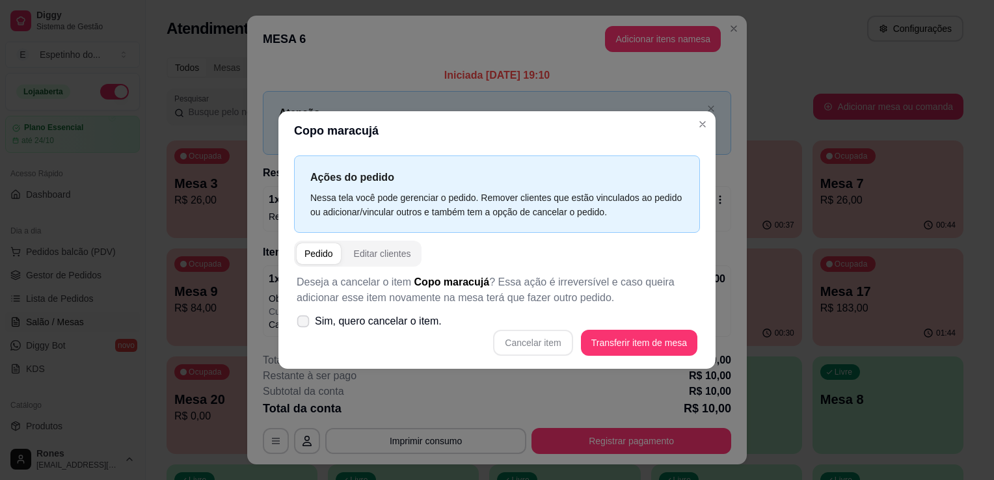
click at [304, 326] on span at bounding box center [303, 321] width 12 height 12
click at [304, 326] on input "Sim, quero cancelar o item." at bounding box center [300, 328] width 8 height 8
checkbox input "true"
drag, startPoint x: 578, startPoint y: 342, endPoint x: 562, endPoint y: 343, distance: 15.6
click at [562, 343] on div "Cancelar item Transferir item de mesa" at bounding box center [497, 343] width 401 height 26
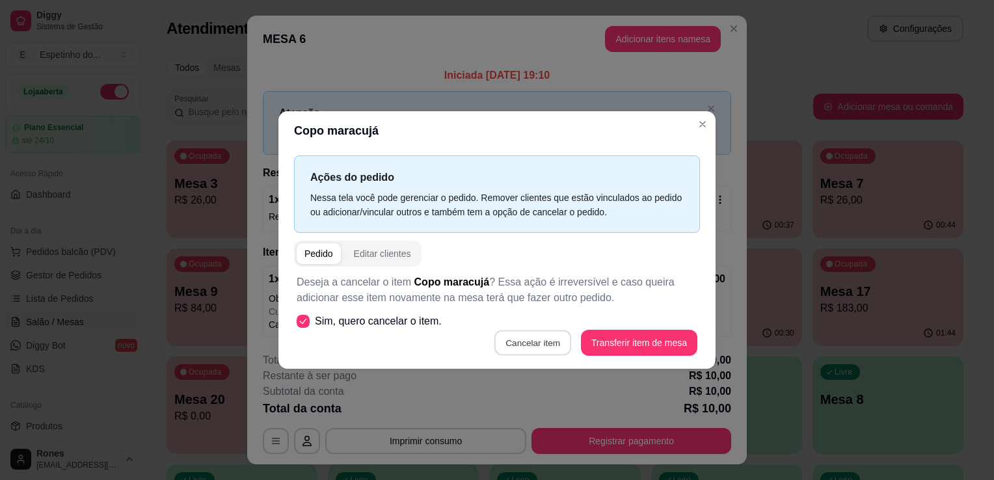
click at [562, 343] on button "Cancelar item" at bounding box center [532, 342] width 77 height 25
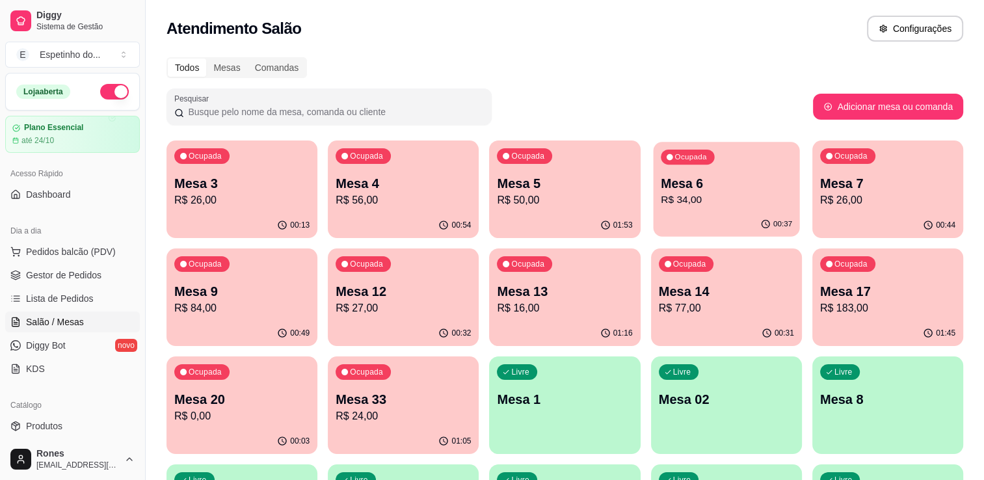
click at [726, 181] on p "Mesa 6" at bounding box center [726, 184] width 131 height 18
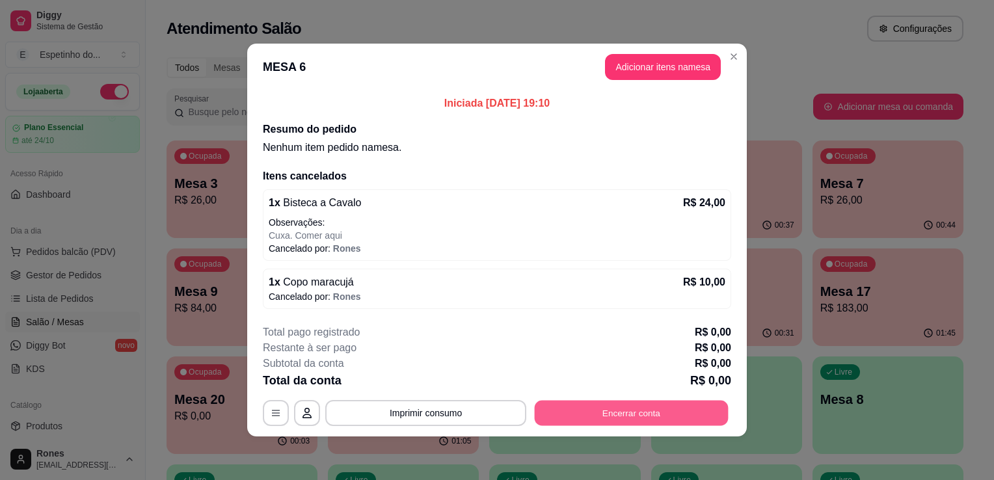
click at [635, 412] on button "Encerrar conta" at bounding box center [632, 413] width 194 height 25
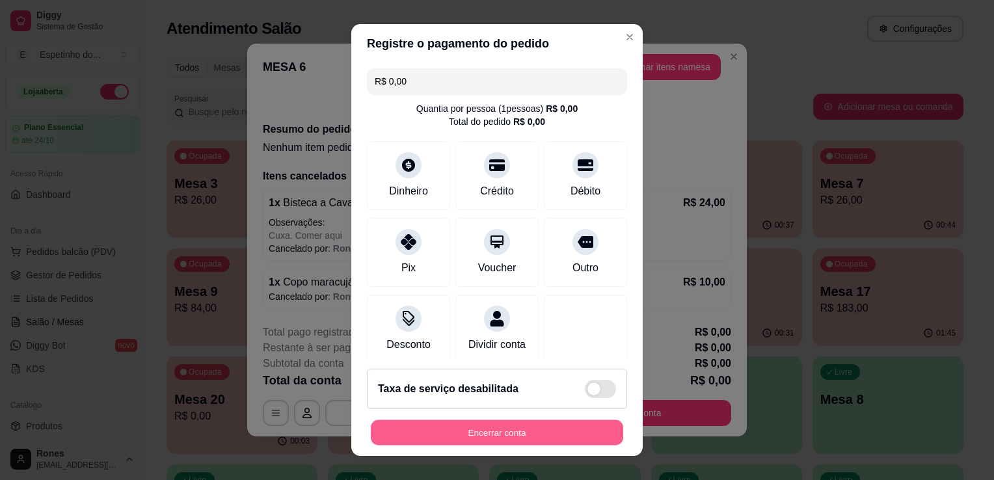
click at [575, 425] on button "Encerrar conta" at bounding box center [497, 432] width 252 height 25
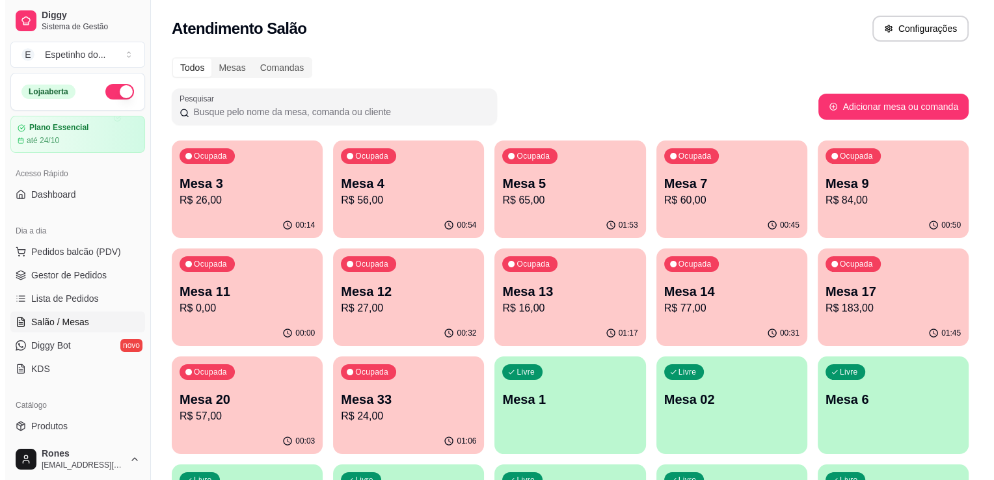
scroll to position [350, 0]
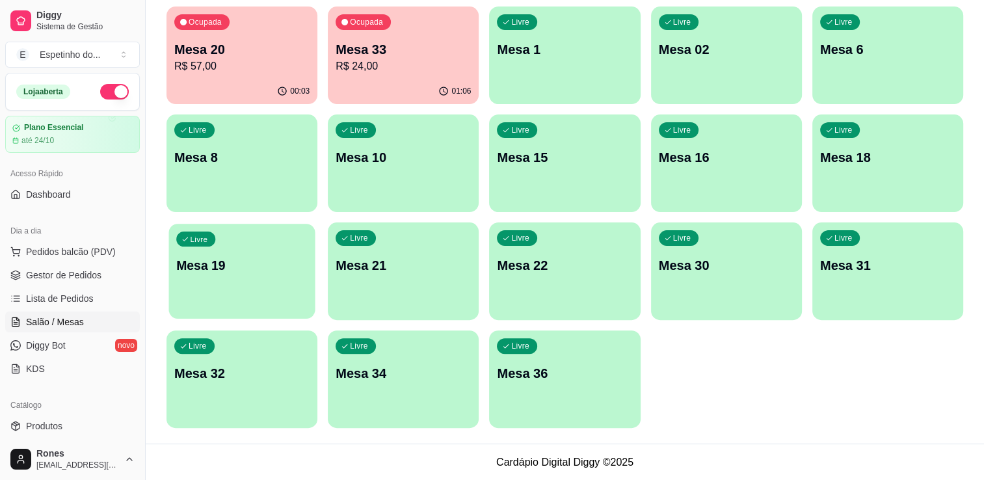
click at [224, 257] on p "Mesa 19" at bounding box center [241, 266] width 131 height 18
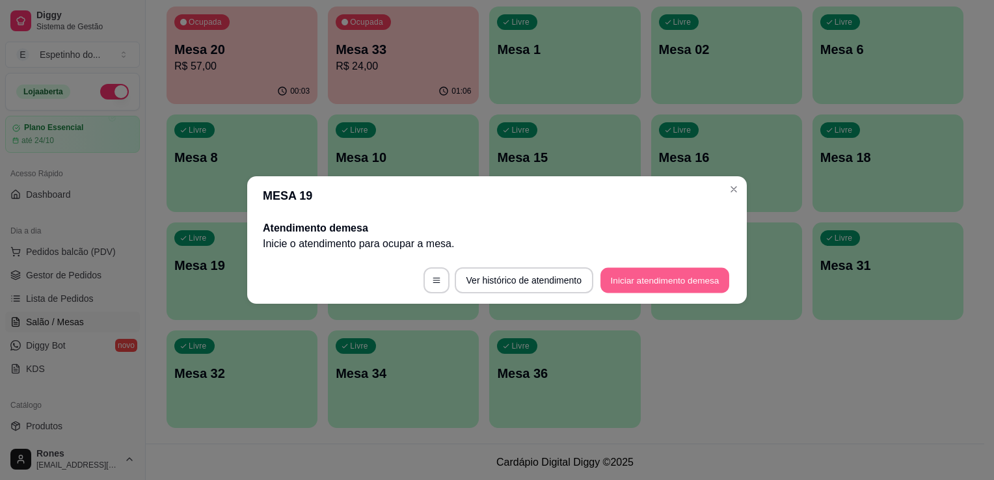
click at [703, 274] on button "Iniciar atendimento de mesa" at bounding box center [664, 280] width 129 height 25
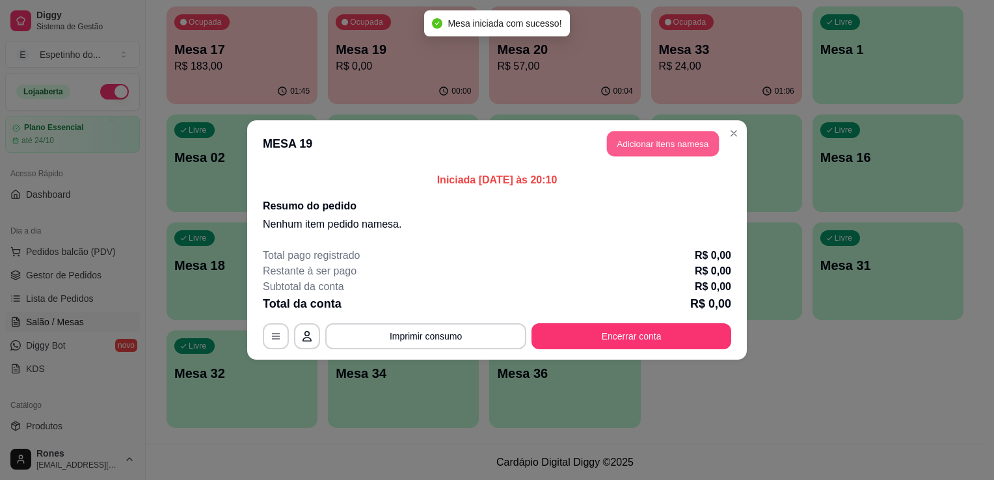
click at [667, 146] on button "Adicionar itens na mesa" at bounding box center [663, 143] width 112 height 25
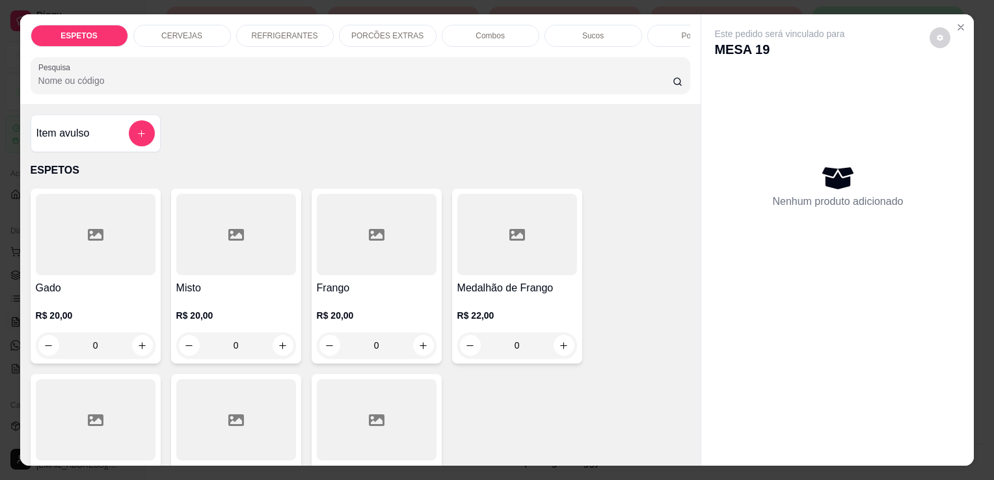
click at [86, 290] on h4 "Gado" at bounding box center [96, 288] width 120 height 16
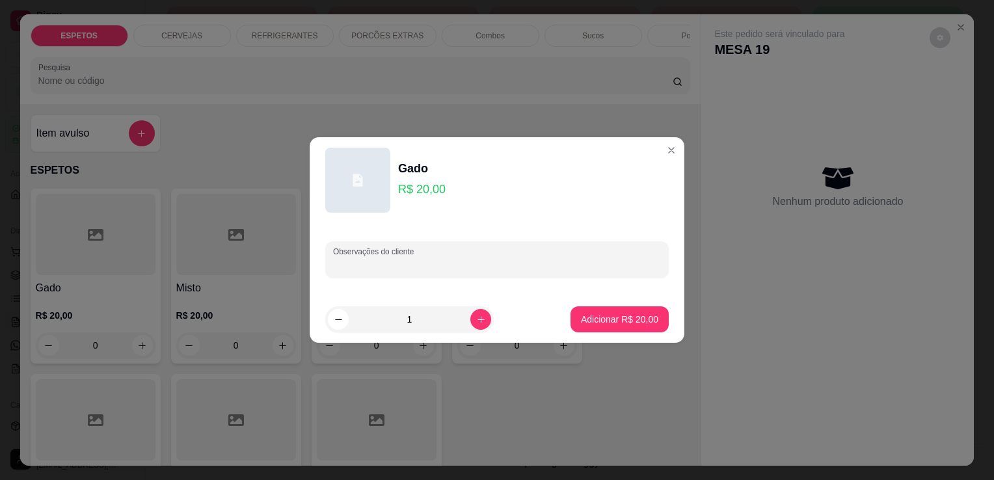
click at [428, 271] on input "Observações do cliente" at bounding box center [497, 264] width 328 height 13
type input "branco"
click at [627, 312] on button "Adicionar R$ 20,00" at bounding box center [620, 319] width 96 height 25
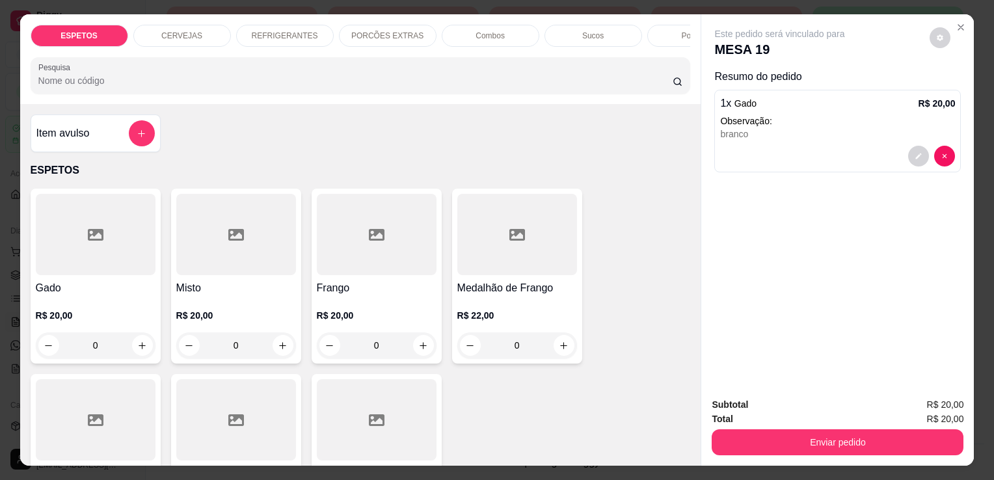
click at [372, 275] on div at bounding box center [377, 234] width 120 height 81
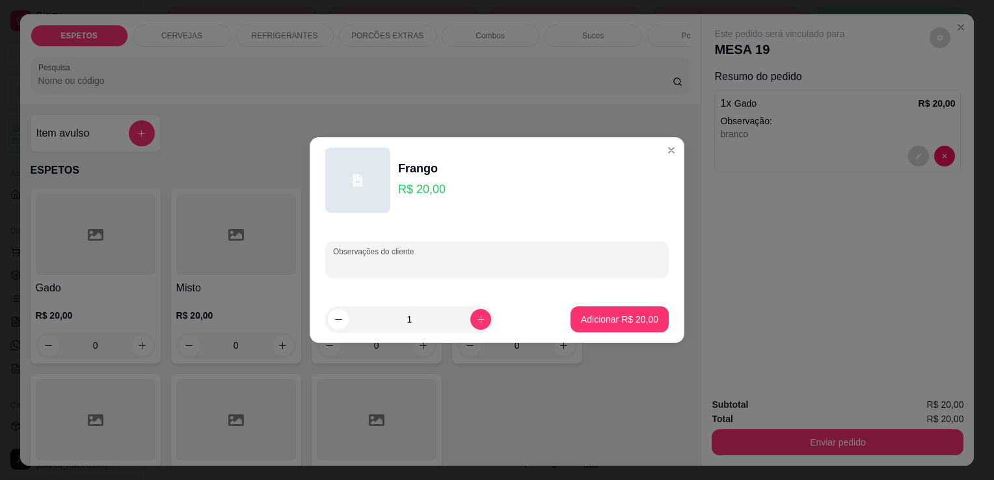
click at [421, 269] on input "Observações do cliente" at bounding box center [497, 264] width 328 height 13
type input "branco"
click at [609, 320] on p "Adicionar R$ 20,00" at bounding box center [619, 319] width 75 height 12
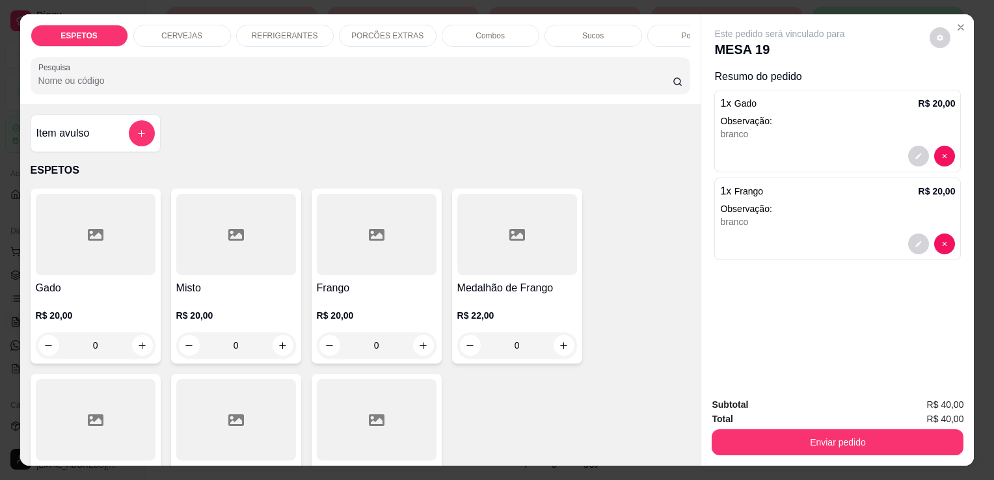
click at [596, 31] on p "Sucos" at bounding box center [592, 36] width 21 height 10
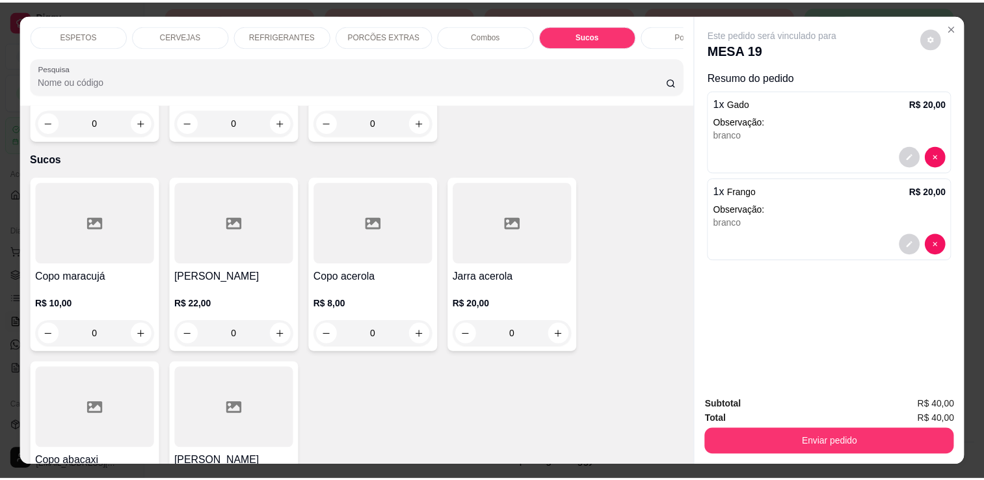
scroll to position [32, 0]
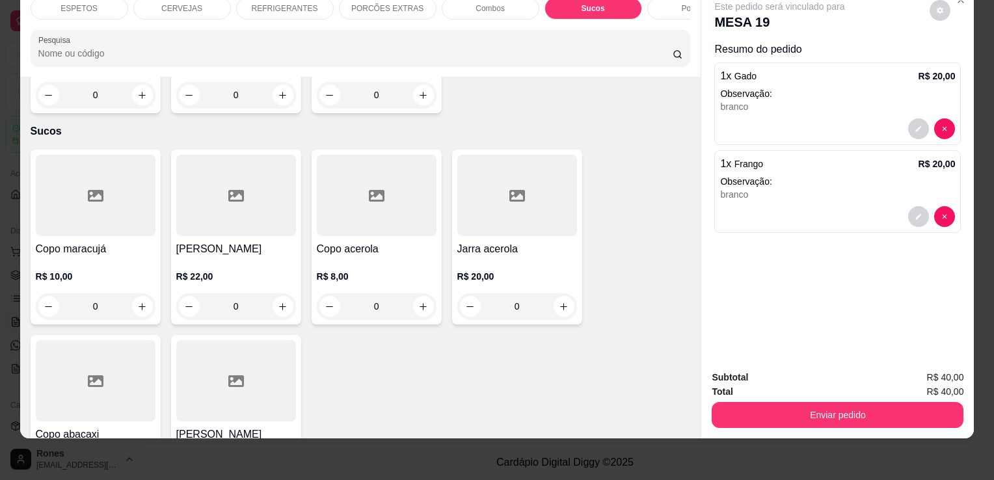
click at [354, 166] on div at bounding box center [377, 195] width 120 height 81
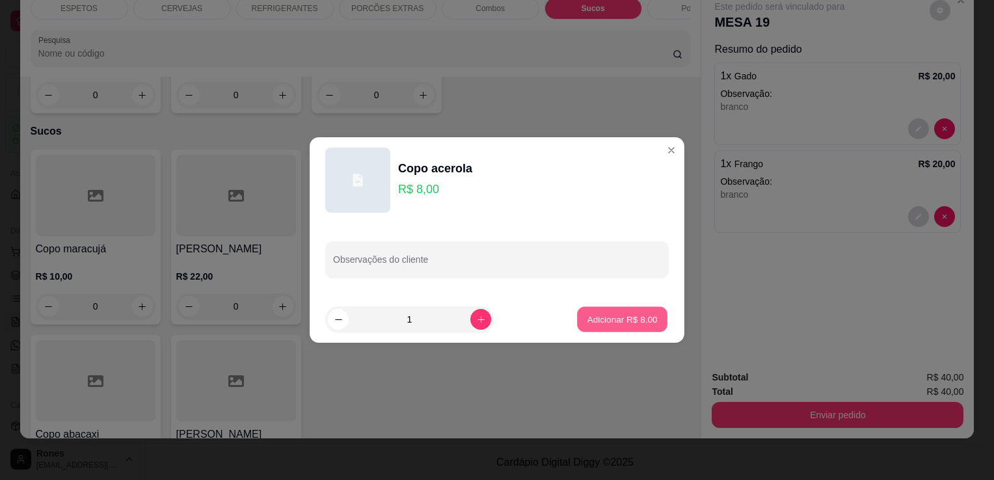
click at [604, 326] on button "Adicionar R$ 8,00" at bounding box center [622, 319] width 90 height 25
type input "1"
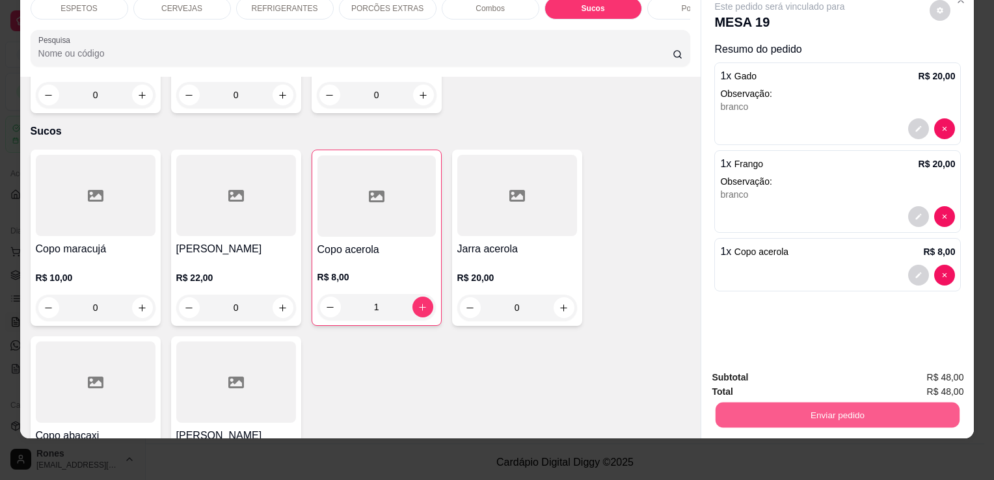
click at [844, 405] on button "Enviar pedido" at bounding box center [837, 414] width 244 height 25
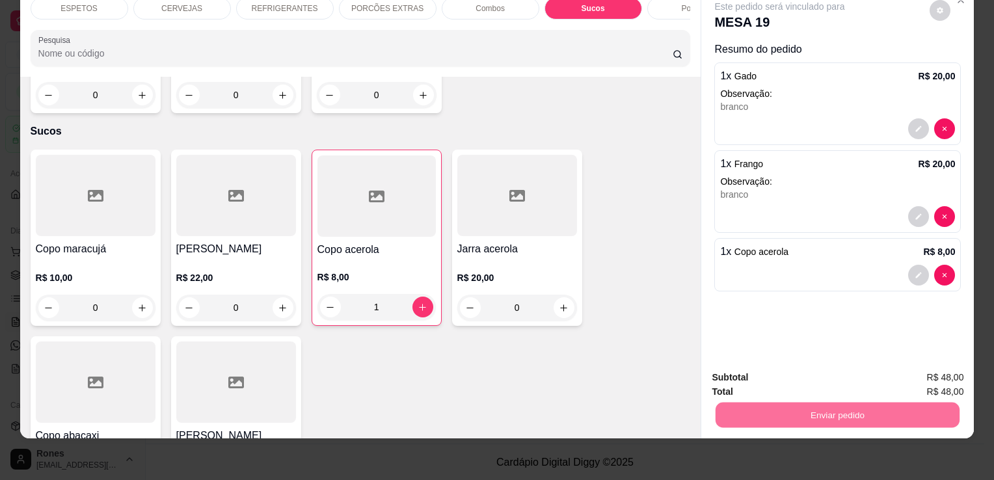
click at [940, 367] on button "Enviar pedido" at bounding box center [930, 374] width 72 height 24
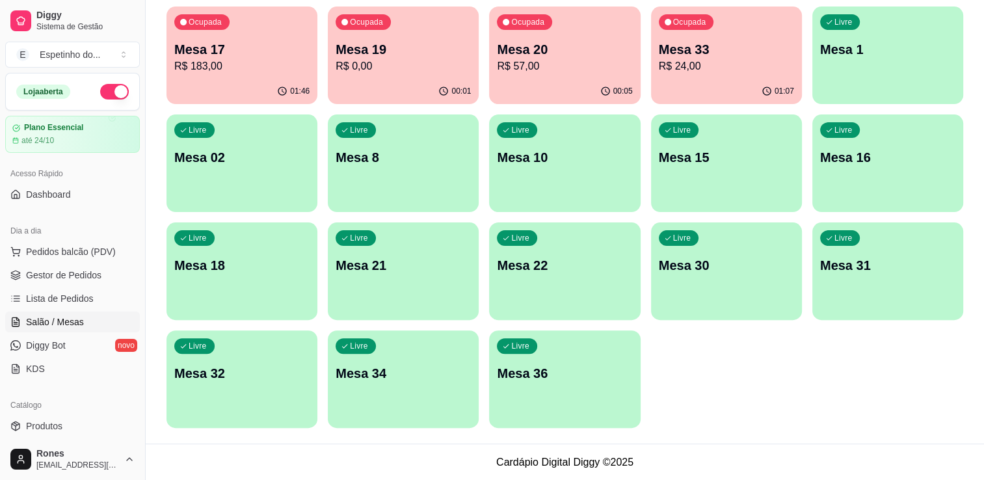
scroll to position [0, 0]
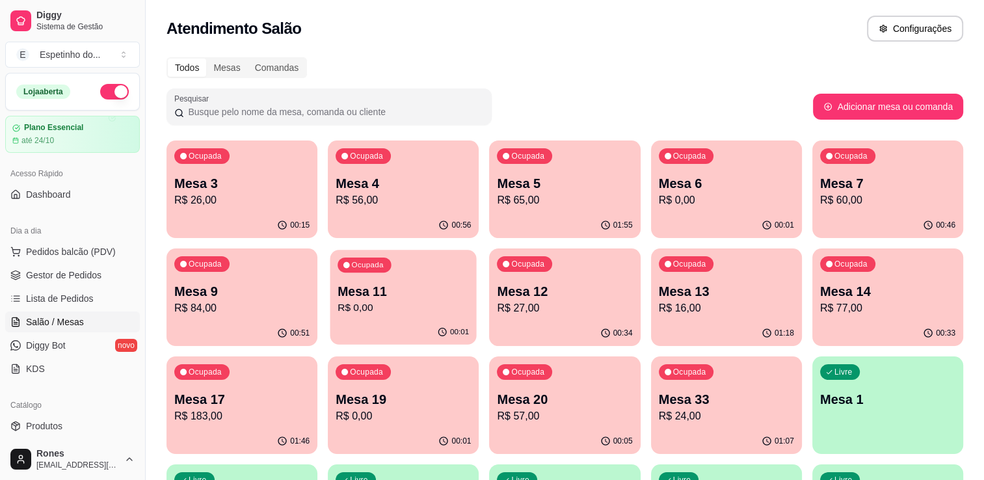
click at [393, 284] on p "Mesa 11" at bounding box center [403, 292] width 131 height 18
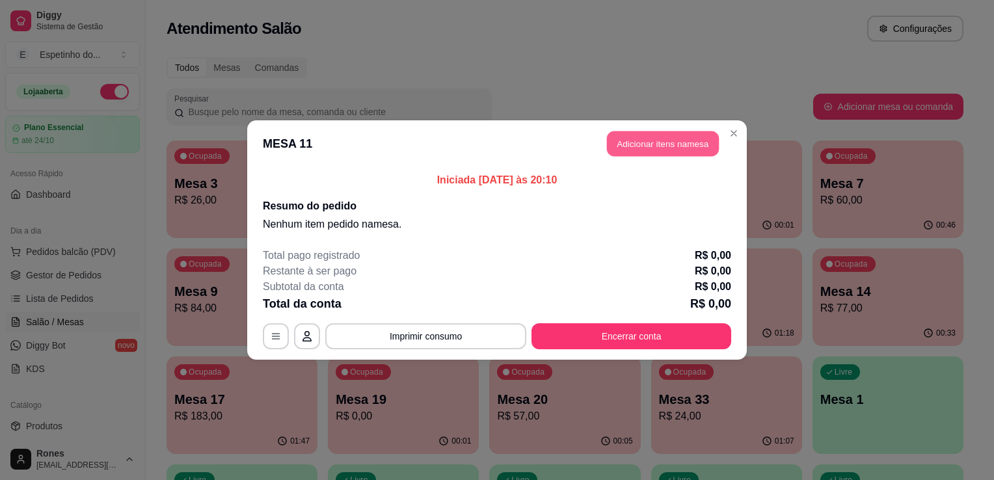
click at [666, 148] on button "Adicionar itens na mesa" at bounding box center [663, 143] width 112 height 25
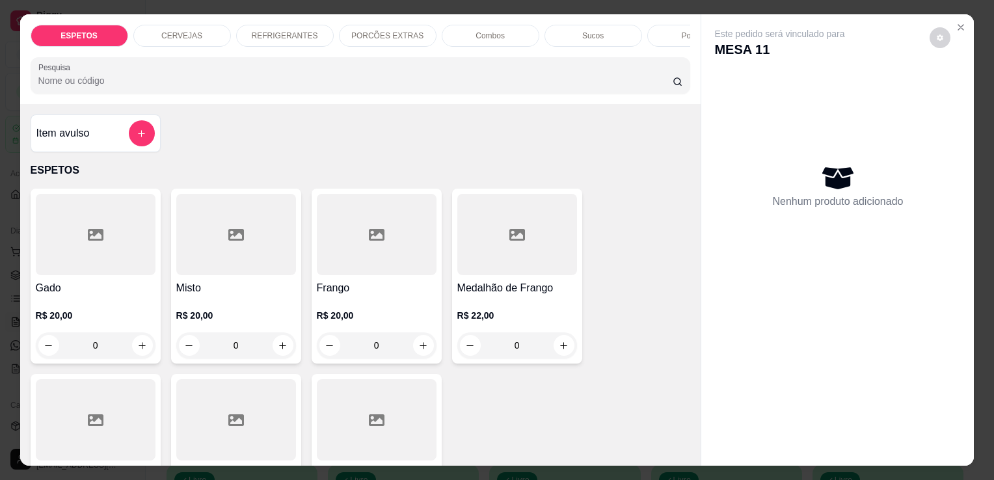
click at [198, 296] on h4 "Misto" at bounding box center [236, 288] width 120 height 16
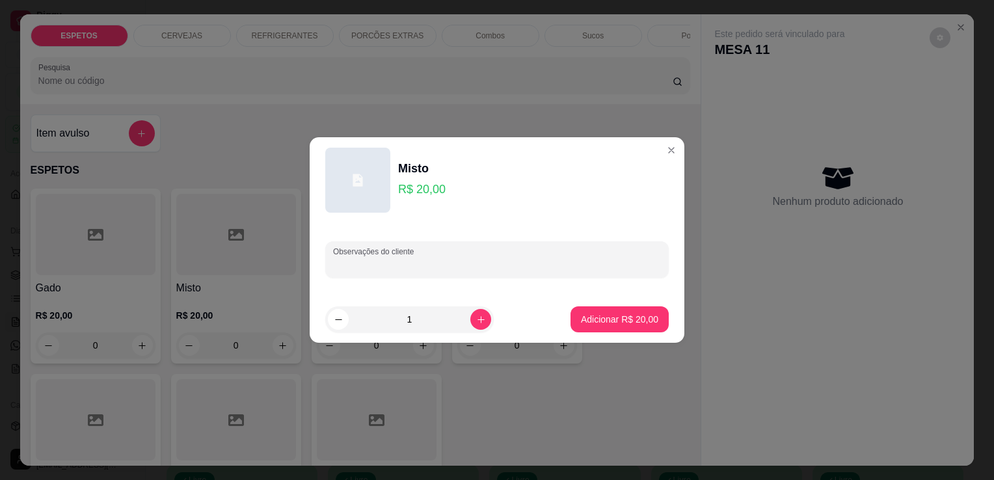
click at [366, 265] on input "Observações do cliente" at bounding box center [497, 264] width 328 height 13
type input "m"
type input "cuxa salada so com tomate para comer aqui"
click at [596, 323] on p "Adicionar R$ 20,00" at bounding box center [619, 319] width 75 height 12
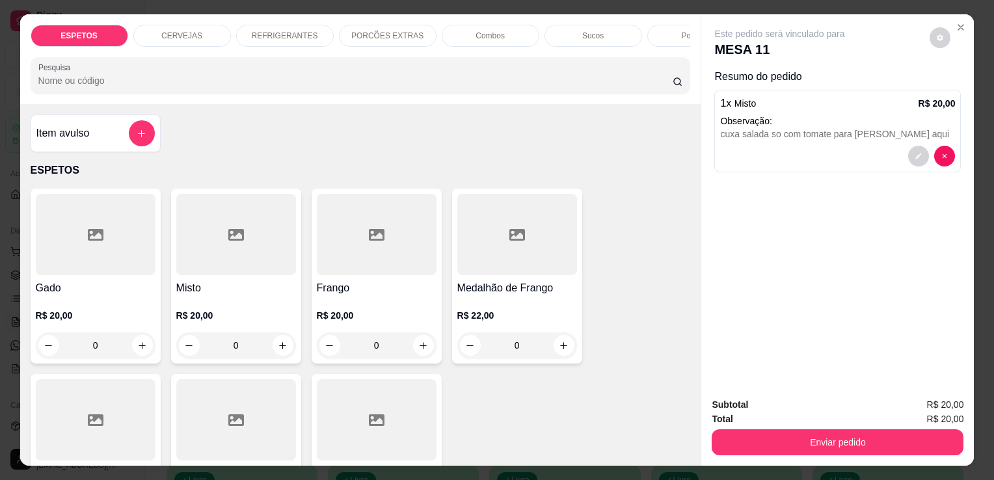
click at [89, 287] on h4 "Gado" at bounding box center [96, 288] width 120 height 16
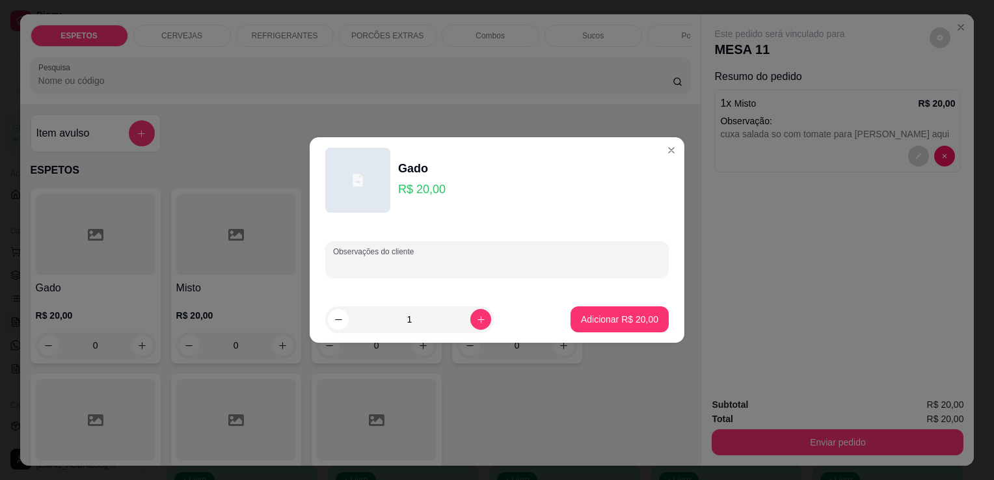
click at [403, 269] on input "Observações do cliente" at bounding box center [497, 264] width 328 height 13
type input "baiao para comer aqui"
click at [602, 322] on p "Adicionar R$ 20,00" at bounding box center [619, 319] width 75 height 12
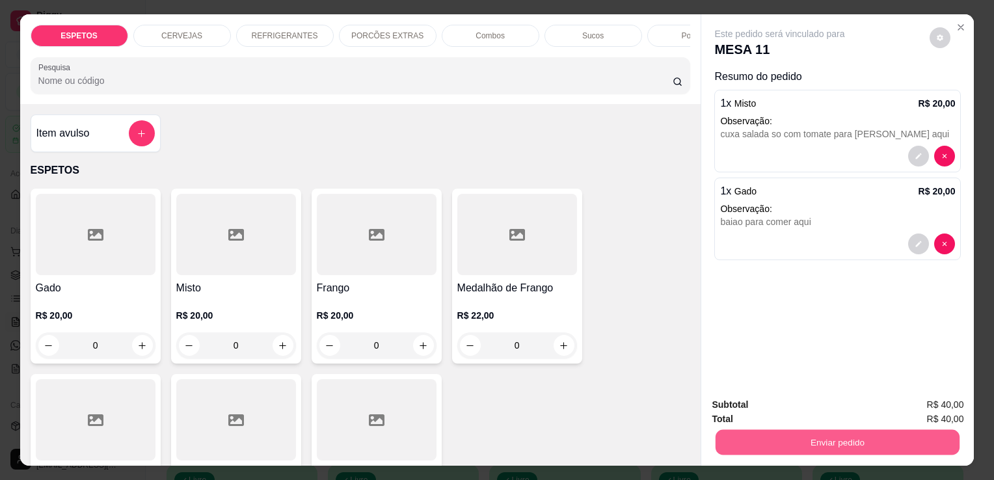
click at [895, 440] on button "Enviar pedido" at bounding box center [837, 441] width 244 height 25
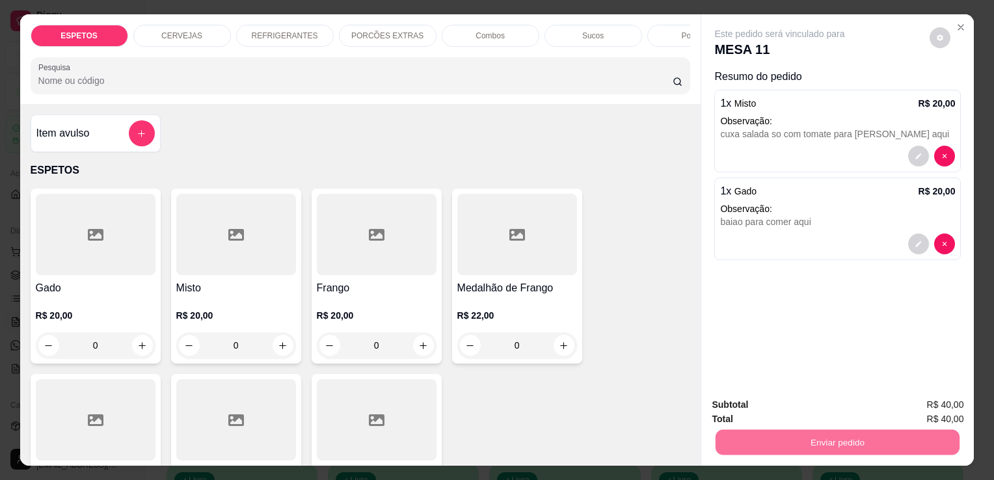
click at [940, 405] on button "Enviar pedido" at bounding box center [930, 405] width 72 height 24
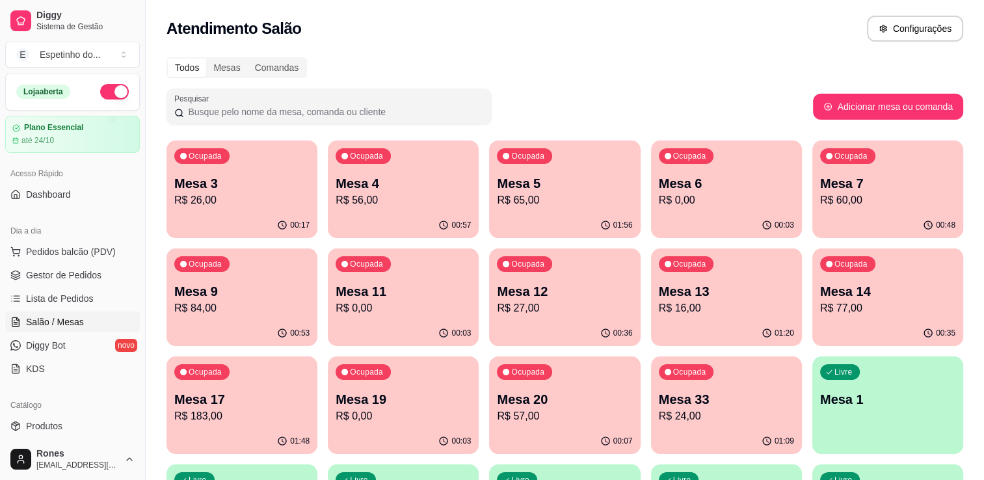
scroll to position [350, 0]
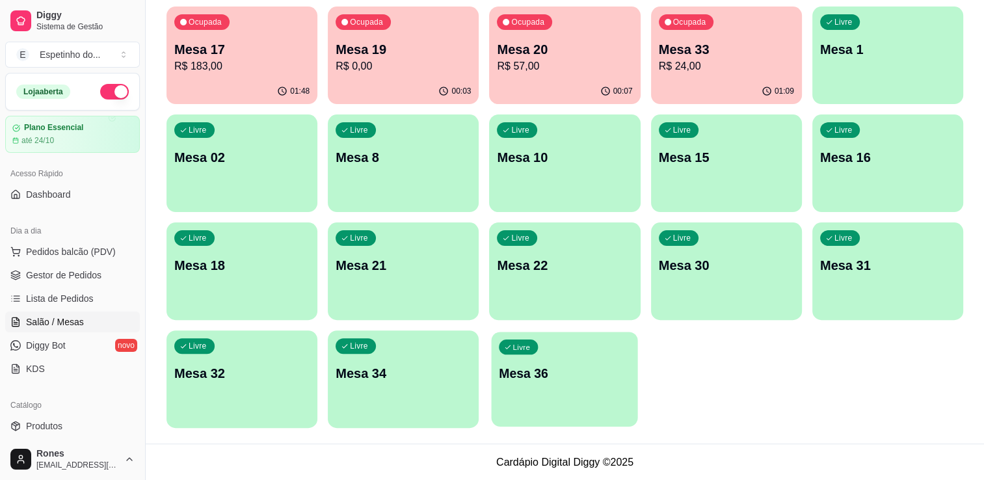
click at [543, 388] on div "Livre Mesa 36" at bounding box center [565, 371] width 146 height 79
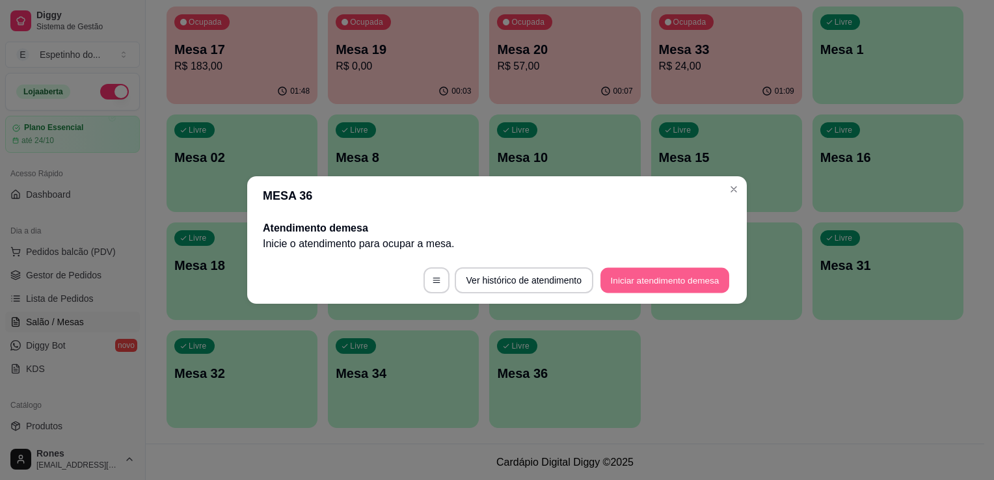
click at [700, 287] on button "Iniciar atendimento de mesa" at bounding box center [664, 280] width 129 height 25
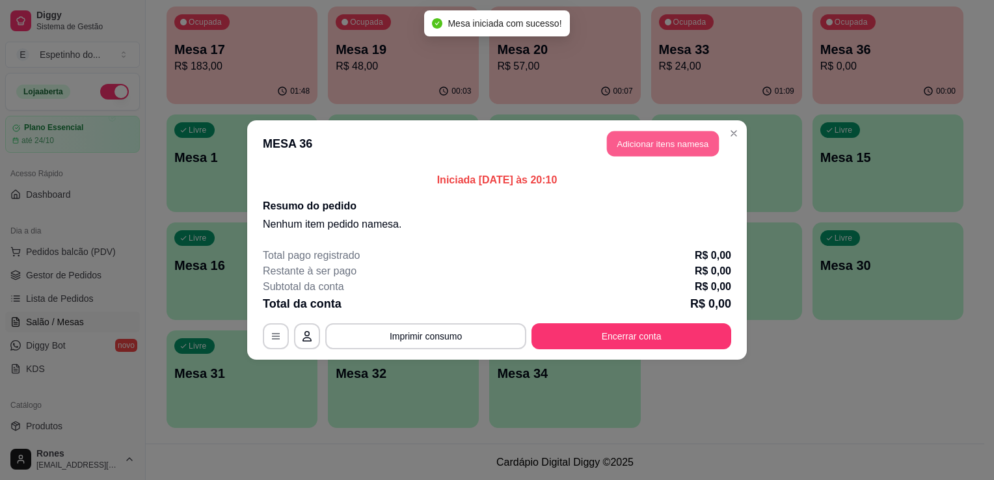
click at [641, 149] on button "Adicionar itens na mesa" at bounding box center [663, 143] width 112 height 25
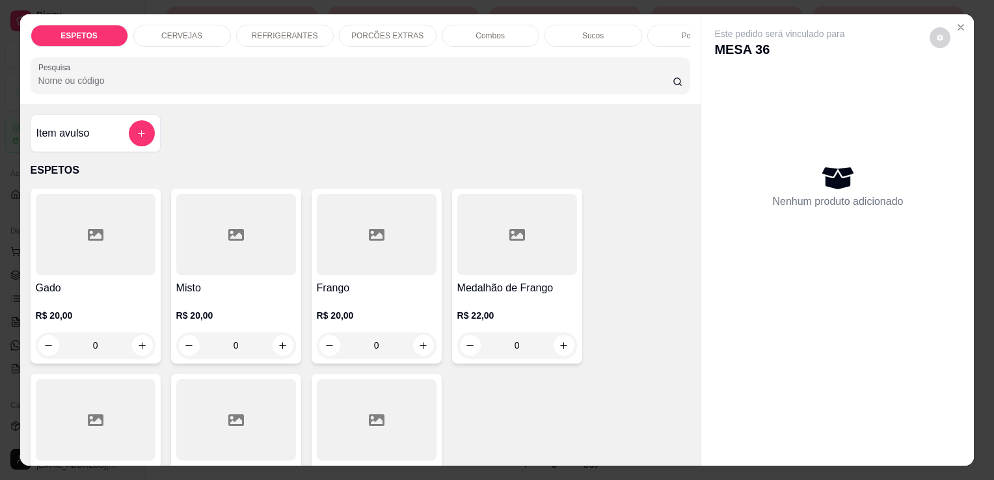
click at [248, 413] on div at bounding box center [236, 419] width 120 height 81
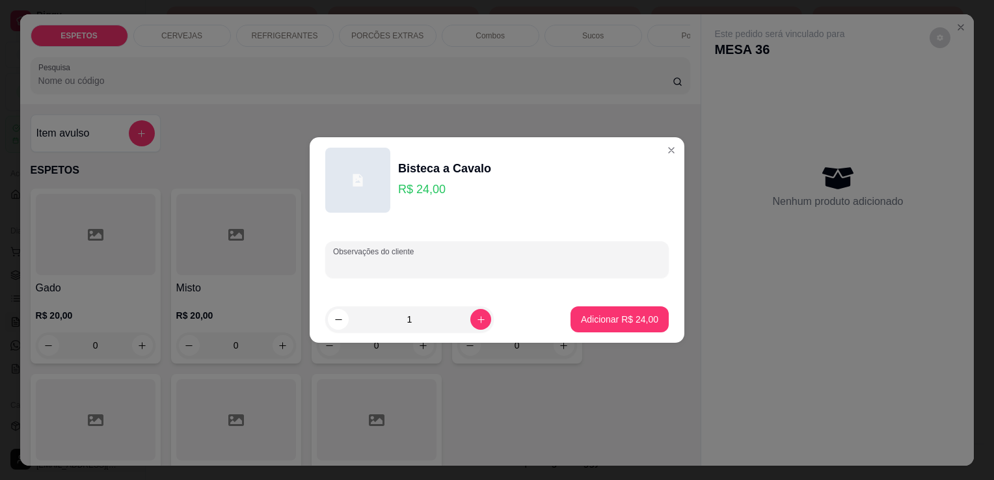
click at [491, 267] on input "Observações do cliente" at bounding box center [497, 264] width 328 height 13
type input "baiao para viagem careca"
click at [612, 315] on p "Adicionar R$ 24,00" at bounding box center [619, 319] width 75 height 12
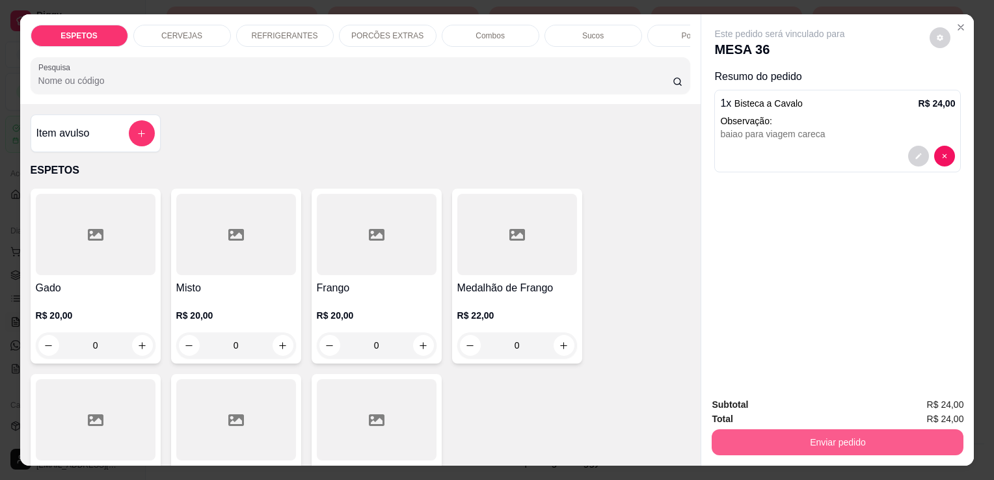
click at [845, 433] on button "Enviar pedido" at bounding box center [837, 442] width 252 height 26
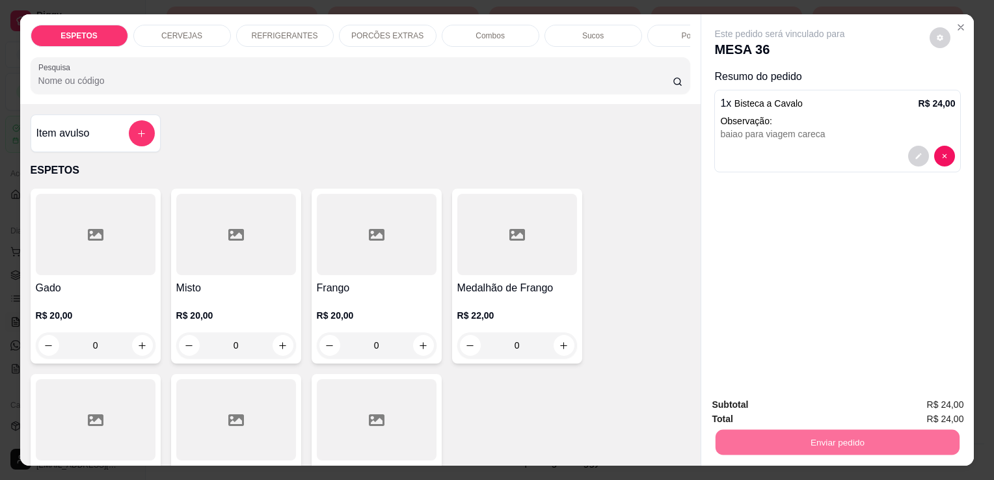
click at [925, 404] on button "Enviar pedido" at bounding box center [930, 405] width 72 height 24
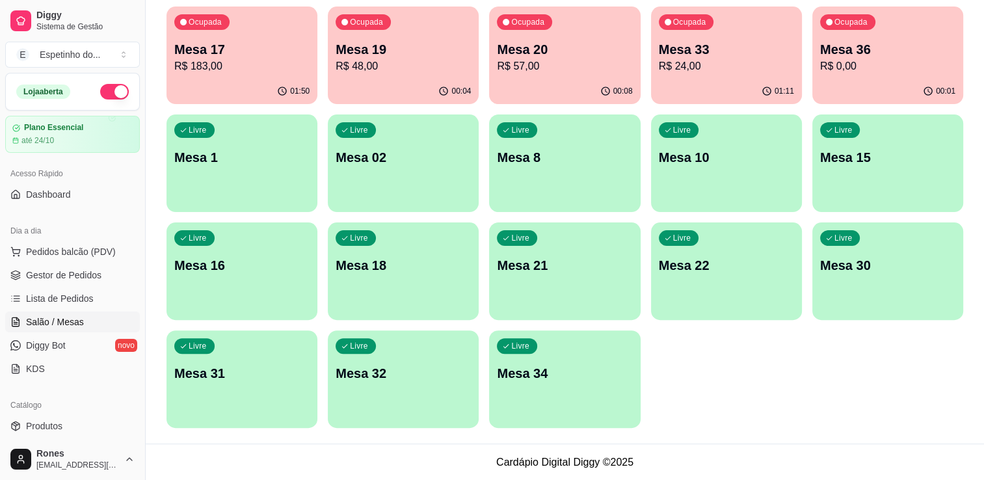
click at [981, 111] on div "Todos Mesas Comandas Pesquisar Adicionar mesa ou comanda Ocupada Mesa 3 R$ 26,0…" at bounding box center [565, 72] width 838 height 744
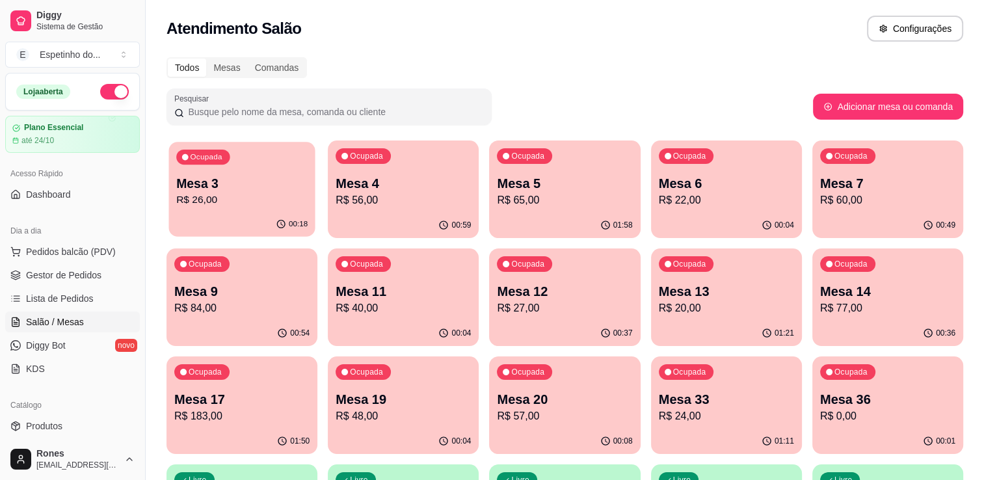
click at [197, 155] on p "Ocupada" at bounding box center [206, 157] width 32 height 10
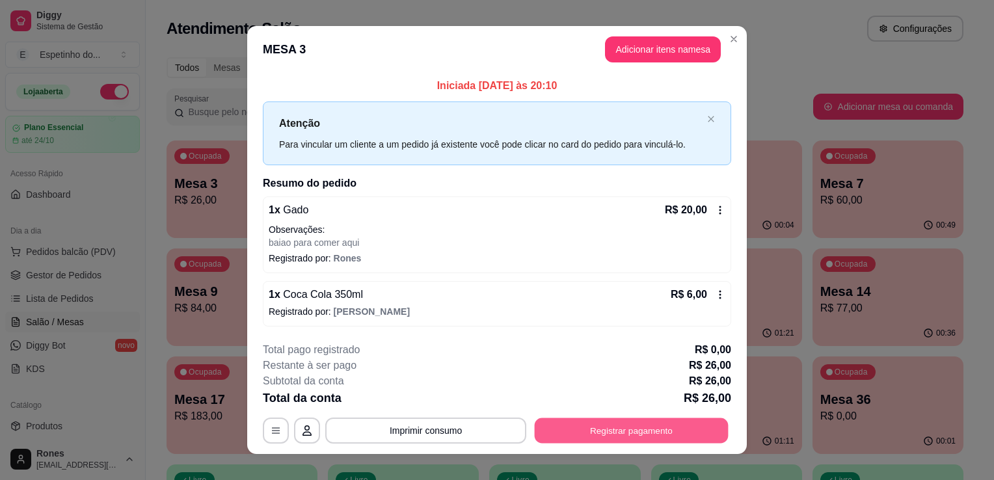
click at [648, 438] on button "Registrar pagamento" at bounding box center [632, 430] width 194 height 25
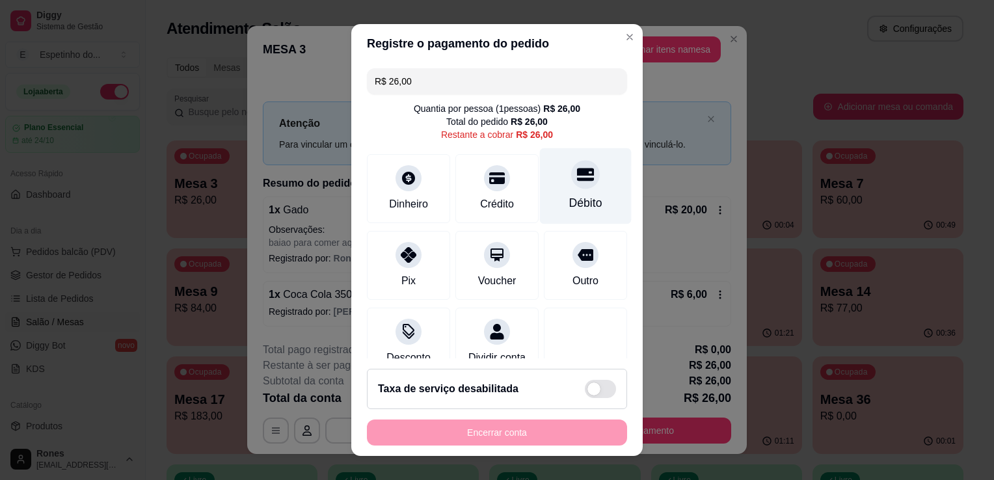
click at [562, 191] on div "Débito" at bounding box center [586, 186] width 92 height 76
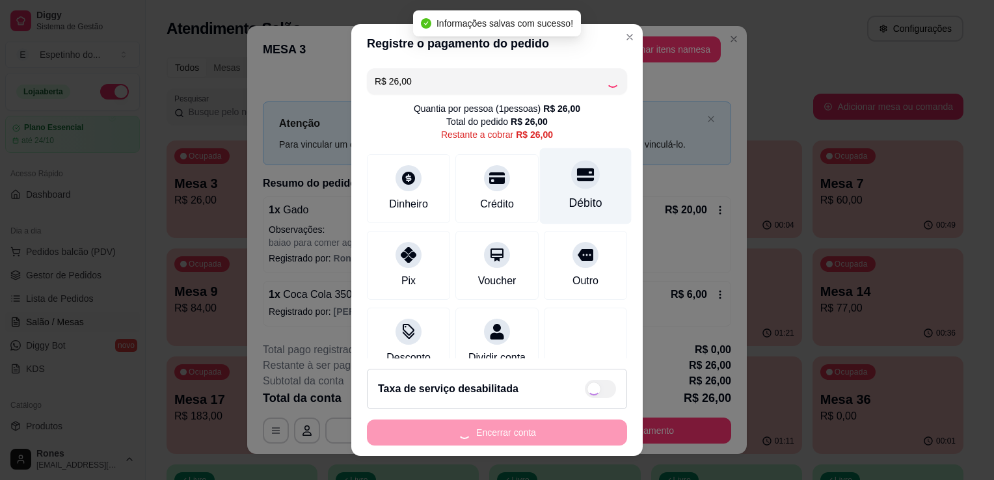
type input "R$ 0,00"
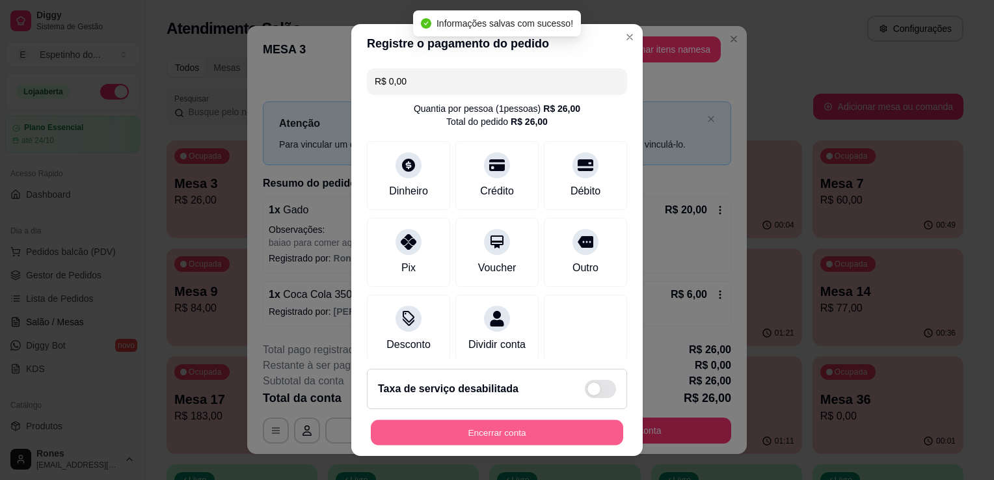
click at [517, 436] on button "Encerrar conta" at bounding box center [497, 432] width 252 height 25
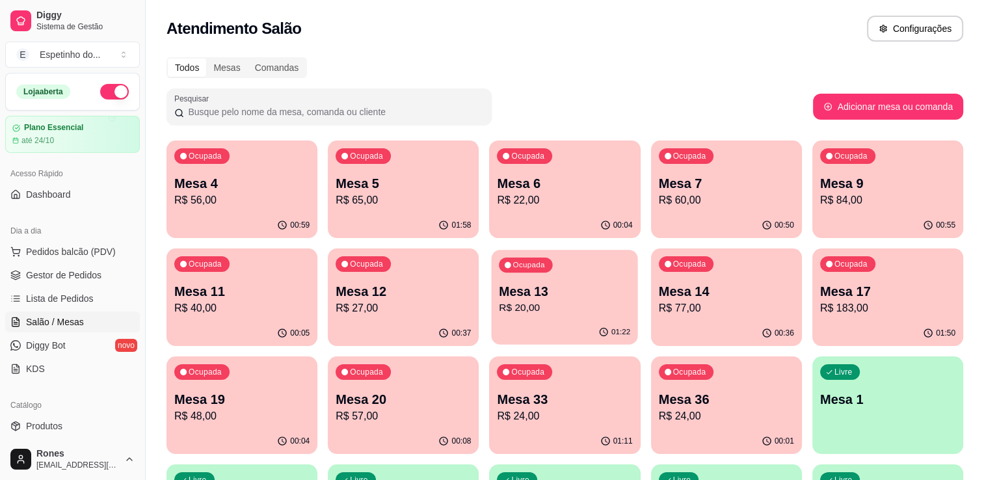
click at [550, 311] on p "R$ 20,00" at bounding box center [564, 307] width 131 height 15
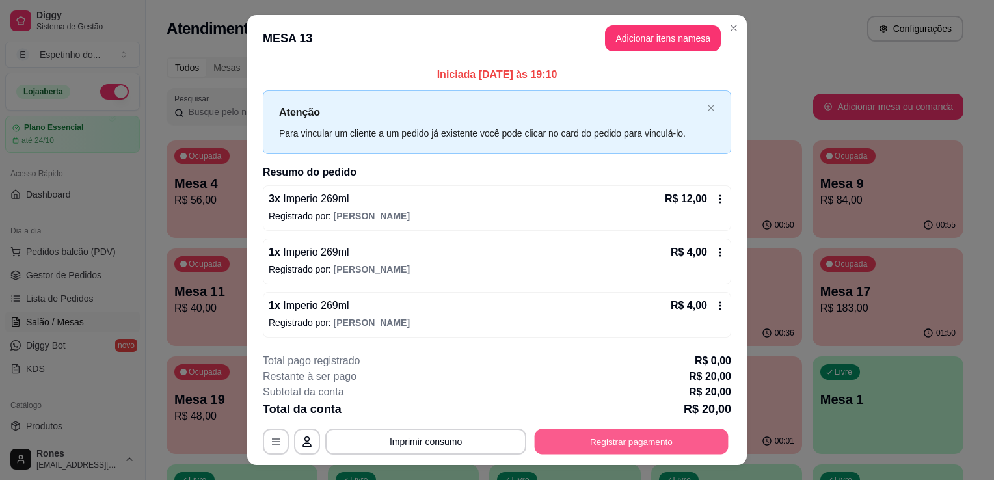
click at [635, 442] on button "Registrar pagamento" at bounding box center [632, 441] width 194 height 25
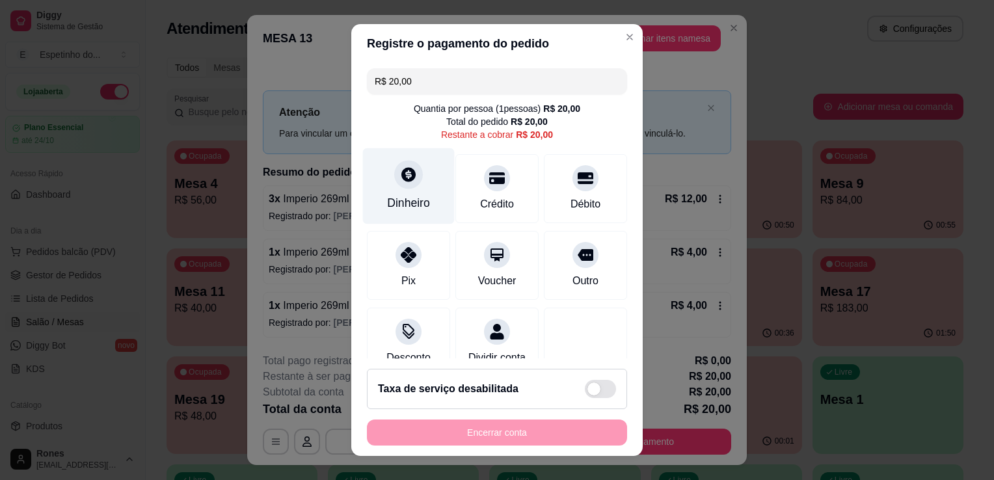
click at [404, 219] on div "Dinheiro" at bounding box center [409, 186] width 92 height 76
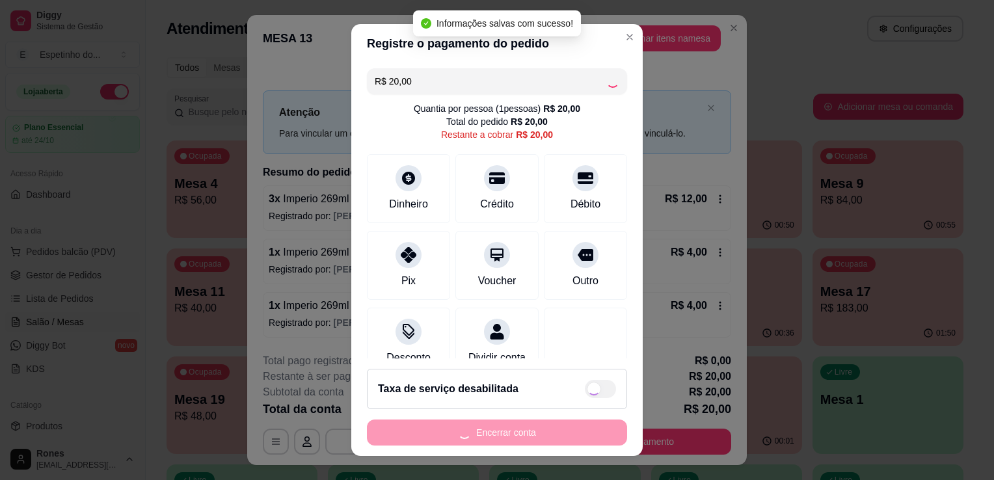
type input "R$ 0,00"
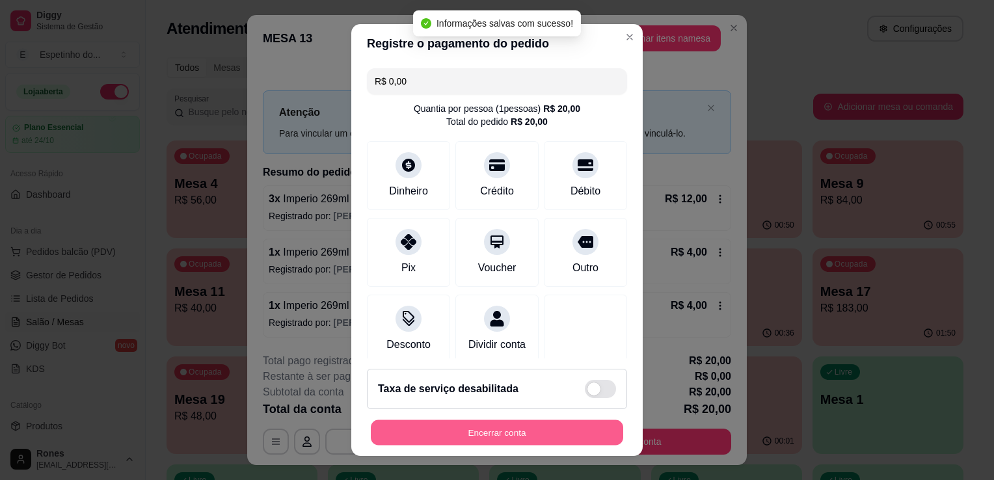
click at [535, 433] on button "Encerrar conta" at bounding box center [497, 432] width 252 height 25
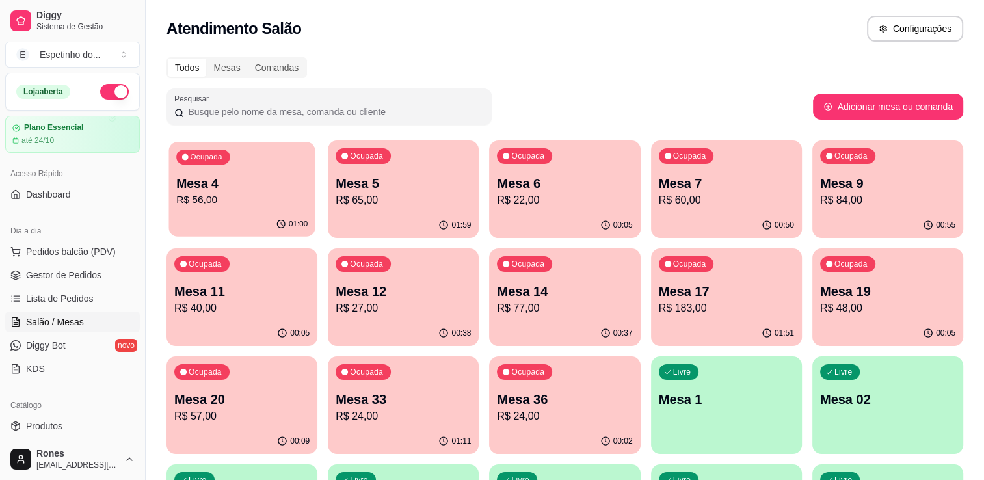
click at [281, 180] on p "Mesa 4" at bounding box center [241, 184] width 131 height 18
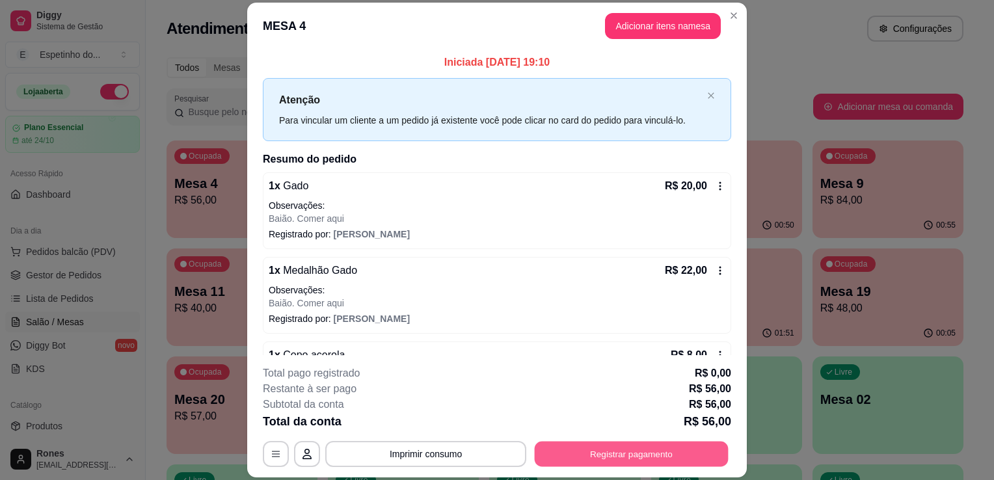
click at [614, 455] on button "Registrar pagamento" at bounding box center [632, 454] width 194 height 25
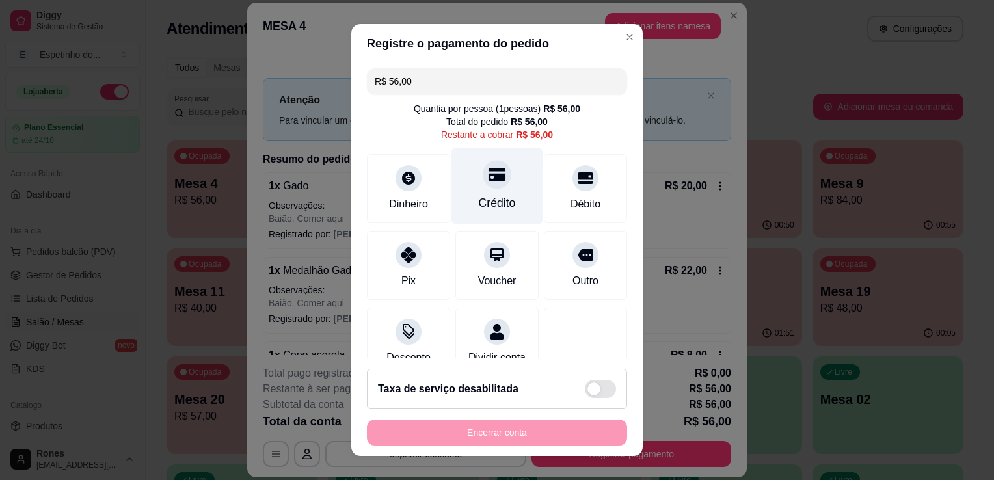
click at [514, 193] on div "Crédito" at bounding box center [497, 186] width 92 height 76
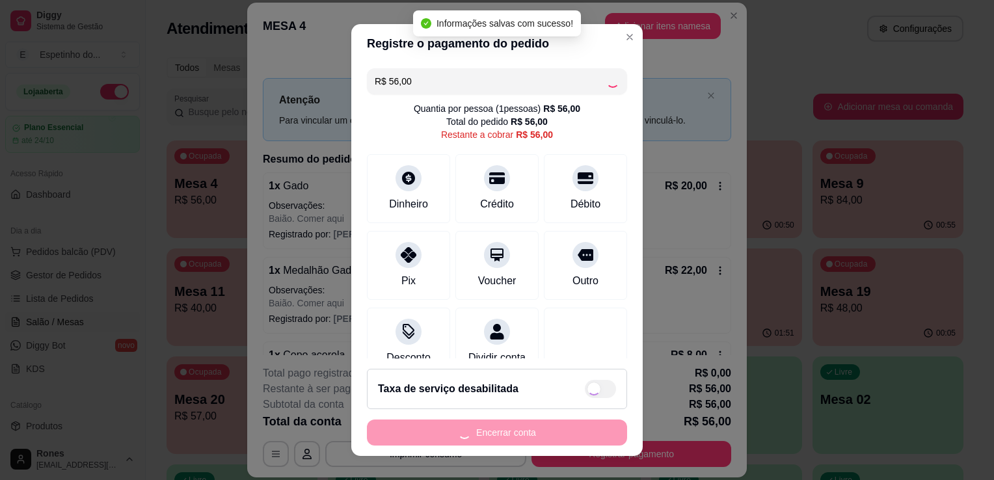
type input "R$ 0,00"
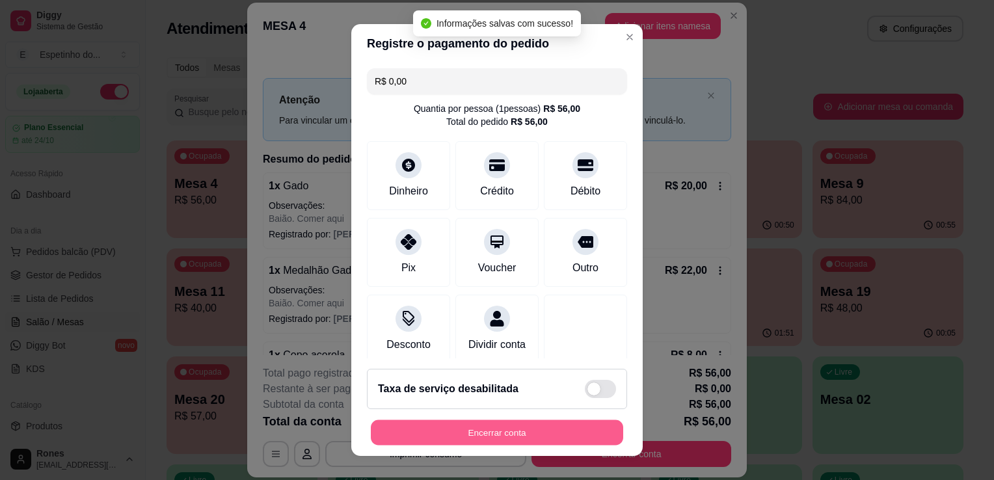
click at [533, 436] on button "Encerrar conta" at bounding box center [497, 432] width 252 height 25
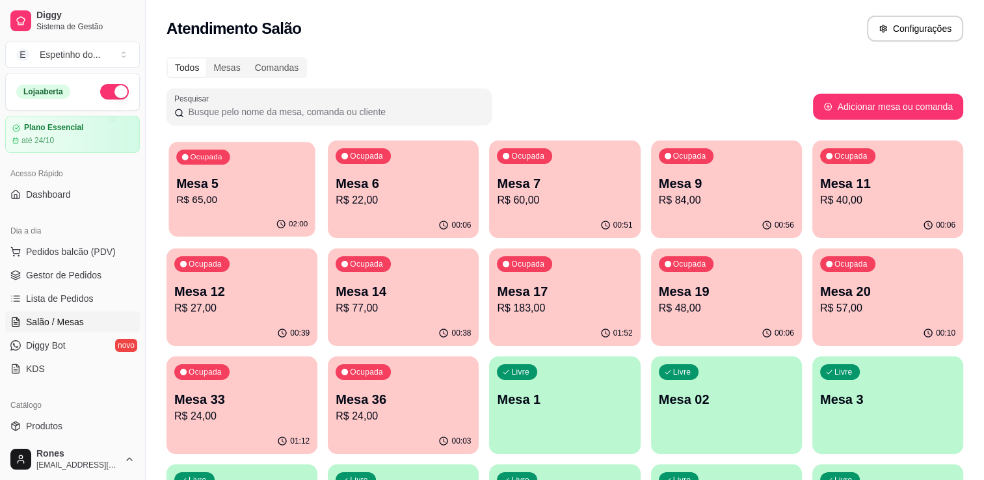
click at [268, 184] on p "Mesa 5" at bounding box center [241, 184] width 131 height 18
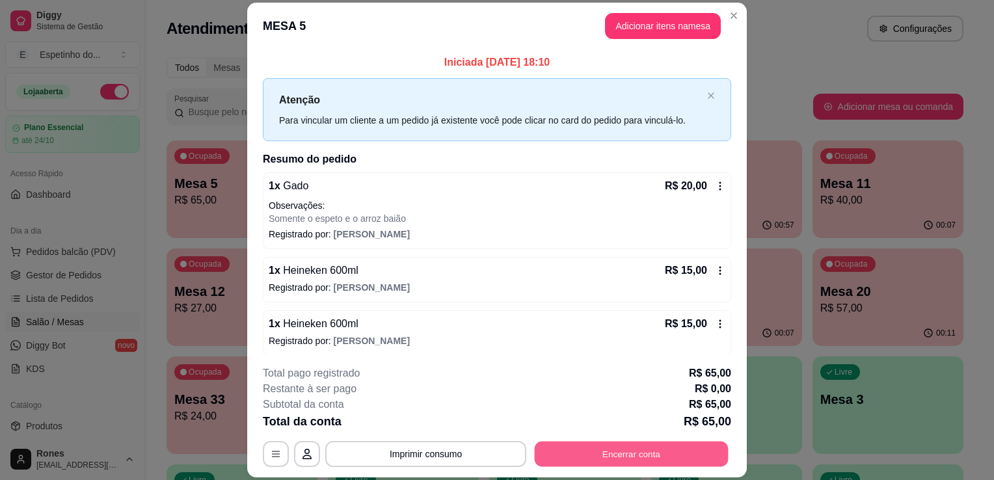
click at [627, 455] on button "Encerrar conta" at bounding box center [632, 454] width 194 height 25
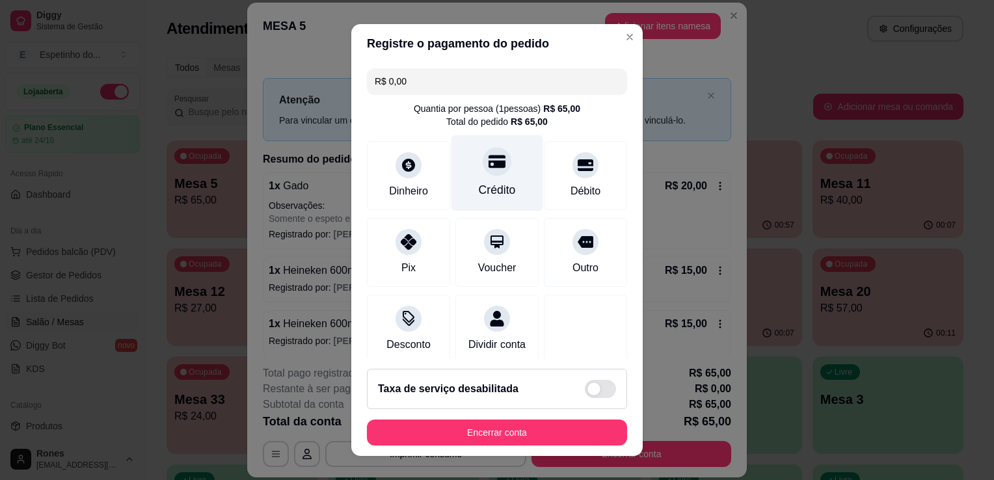
click at [496, 180] on div "Crédito" at bounding box center [497, 173] width 92 height 76
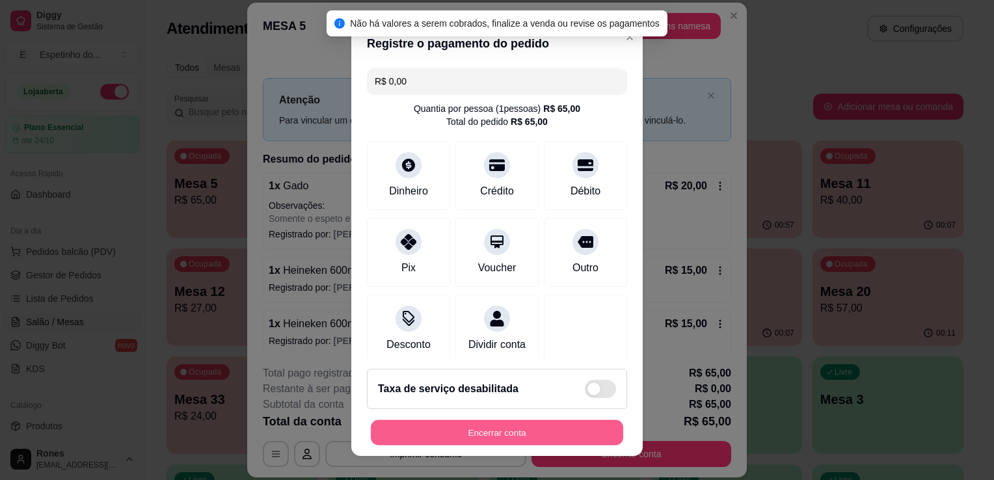
click at [527, 427] on button "Encerrar conta" at bounding box center [497, 432] width 252 height 25
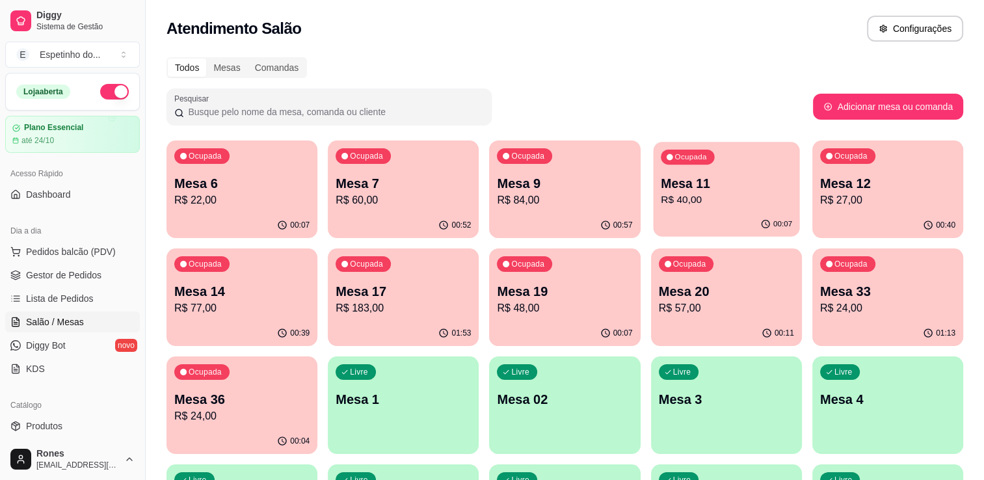
click at [730, 204] on p "R$ 40,00" at bounding box center [726, 200] width 131 height 15
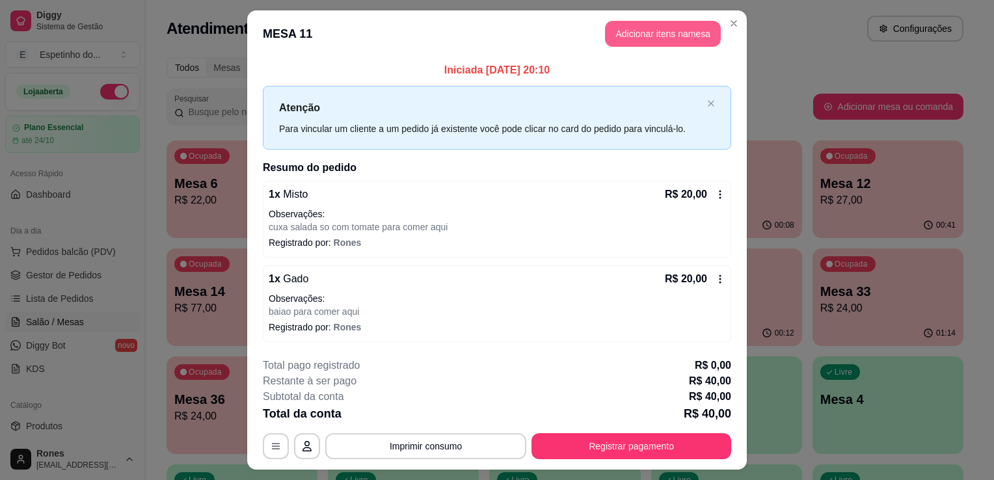
click at [624, 42] on button "Adicionar itens na mesa" at bounding box center [663, 34] width 116 height 26
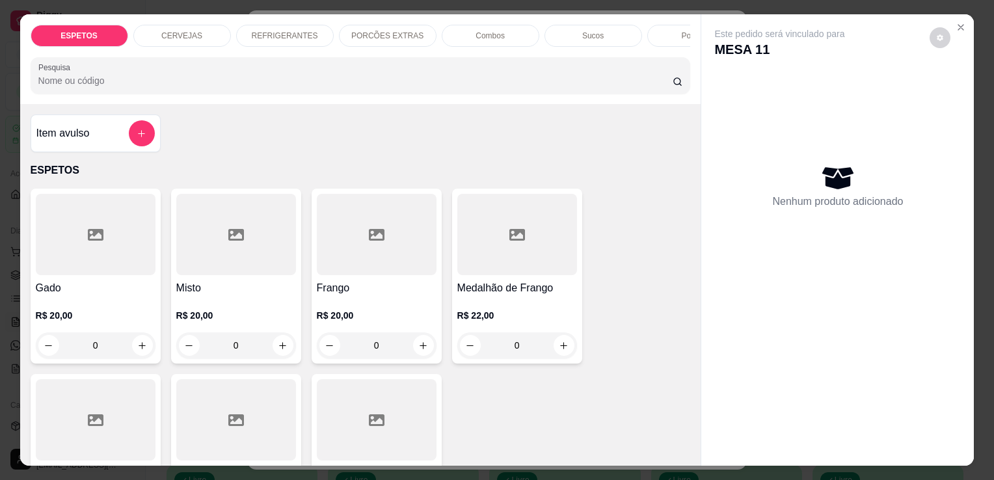
click at [300, 31] on p "REFRIGERANTES" at bounding box center [285, 36] width 66 height 10
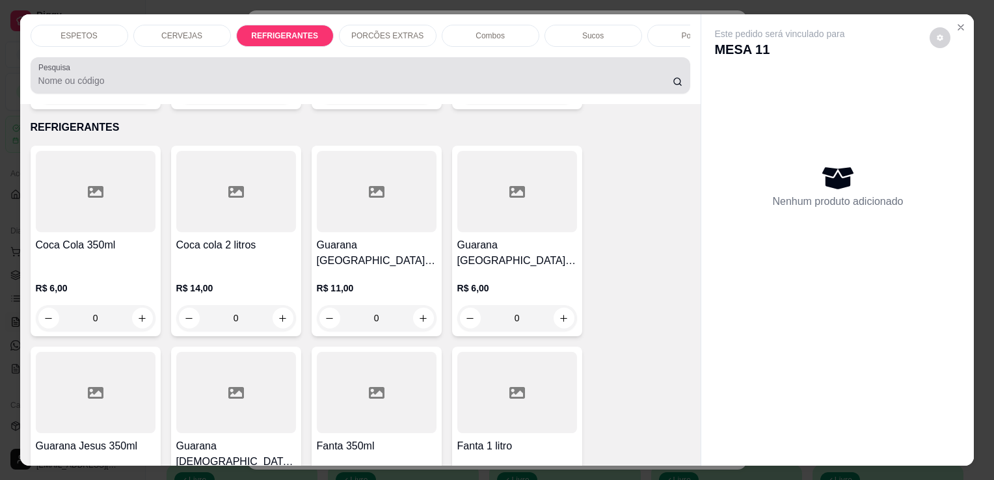
scroll to position [32, 0]
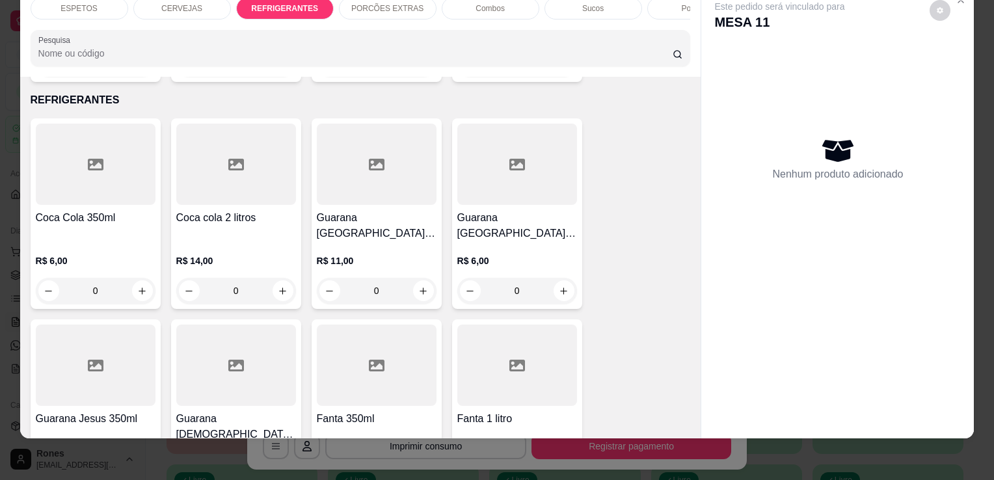
click at [509, 371] on div at bounding box center [517, 365] width 120 height 81
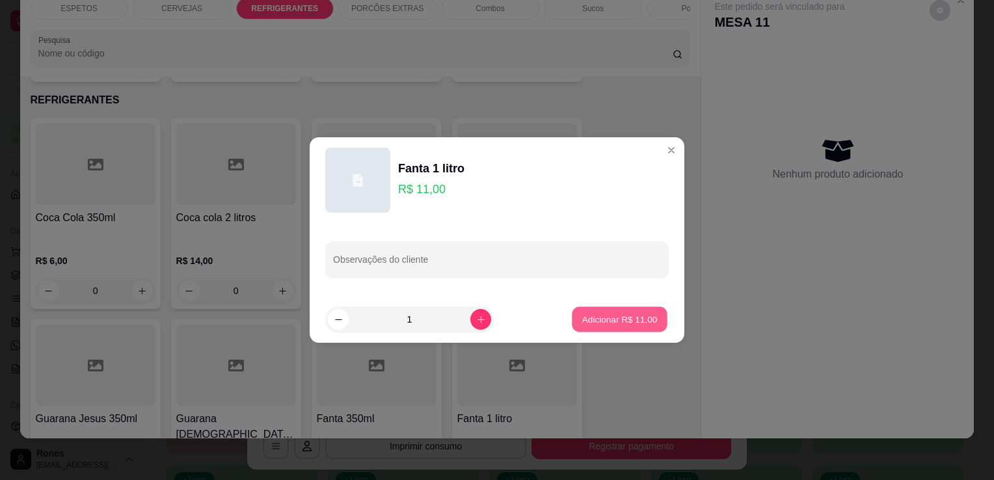
click at [598, 321] on p "Adicionar R$ 11,00" at bounding box center [619, 319] width 75 height 12
type input "1"
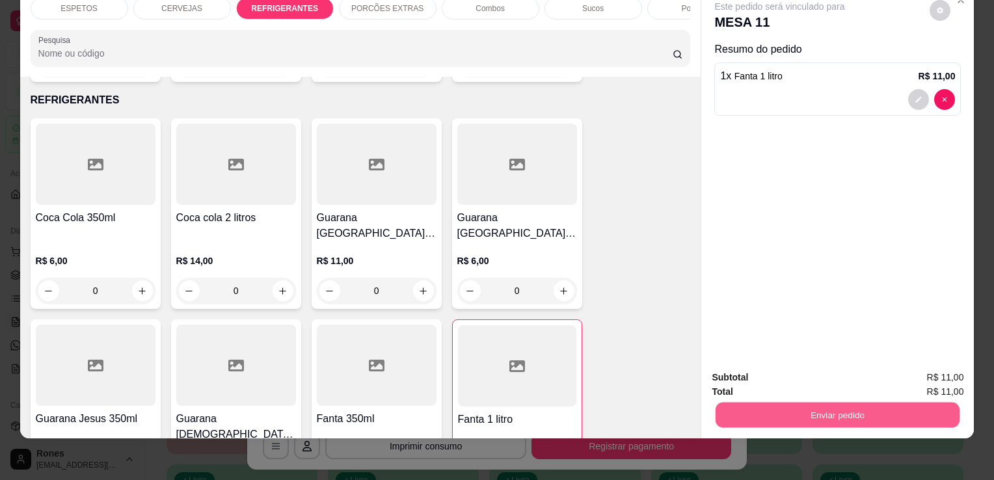
click at [784, 405] on button "Enviar pedido" at bounding box center [837, 414] width 244 height 25
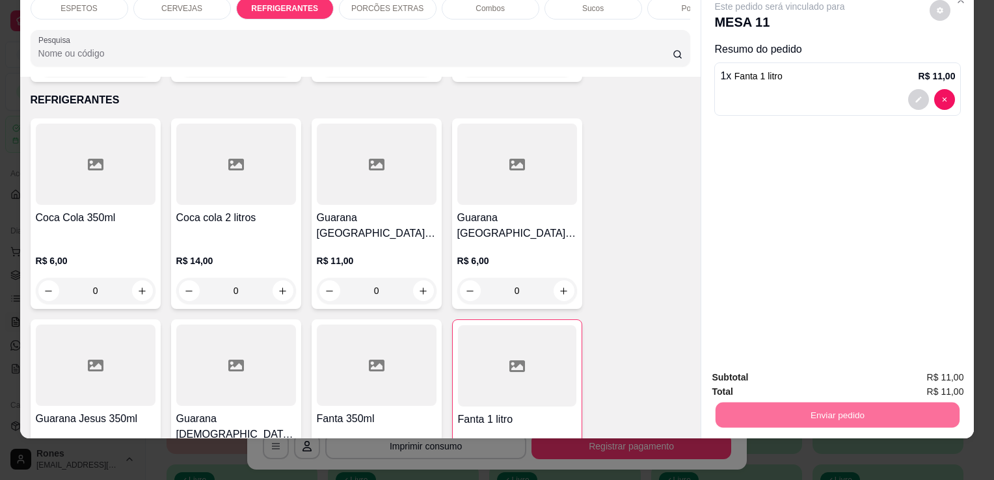
click at [942, 368] on button "Enviar pedido" at bounding box center [930, 373] width 72 height 24
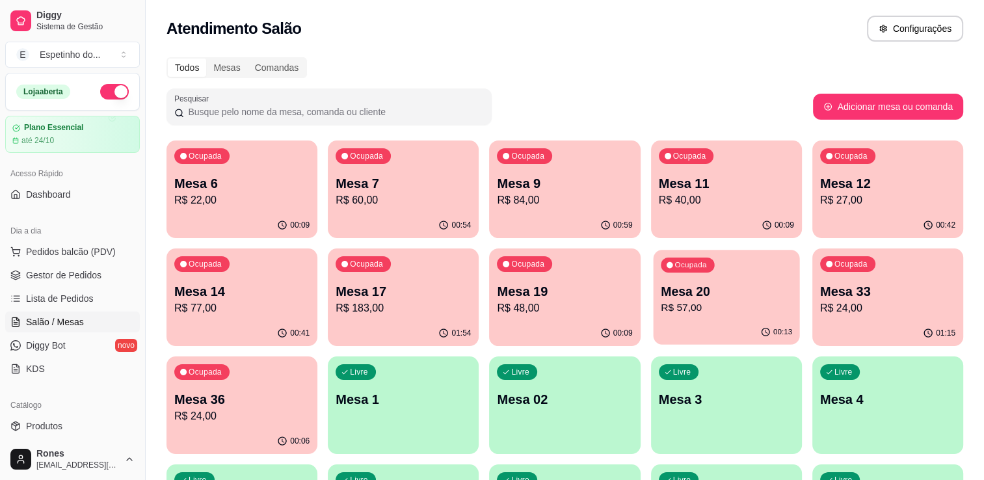
click at [717, 315] on p "R$ 57,00" at bounding box center [726, 307] width 131 height 15
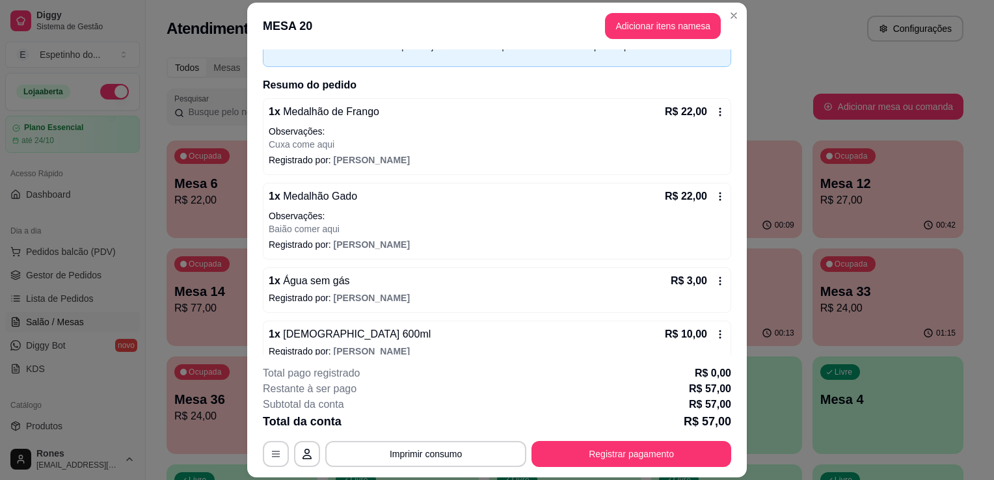
scroll to position [88, 0]
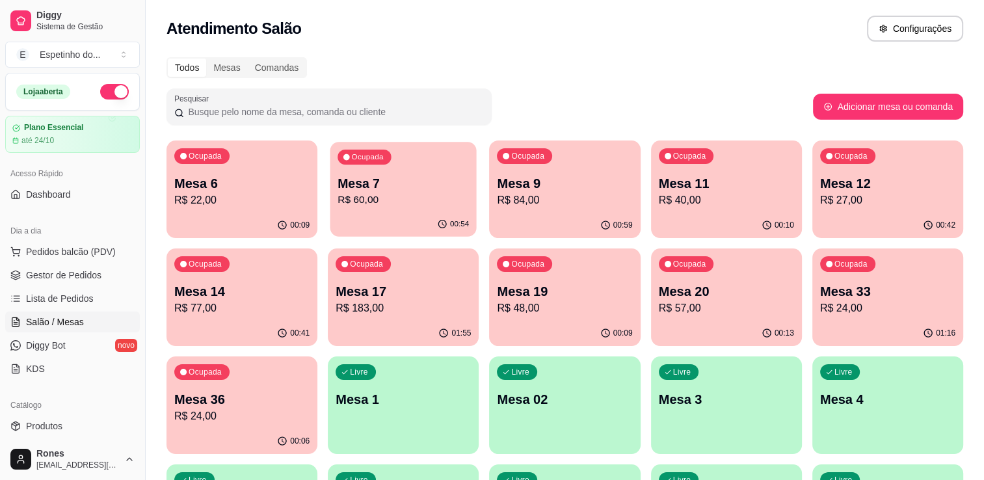
click at [370, 191] on p "Mesa 7" at bounding box center [403, 184] width 131 height 18
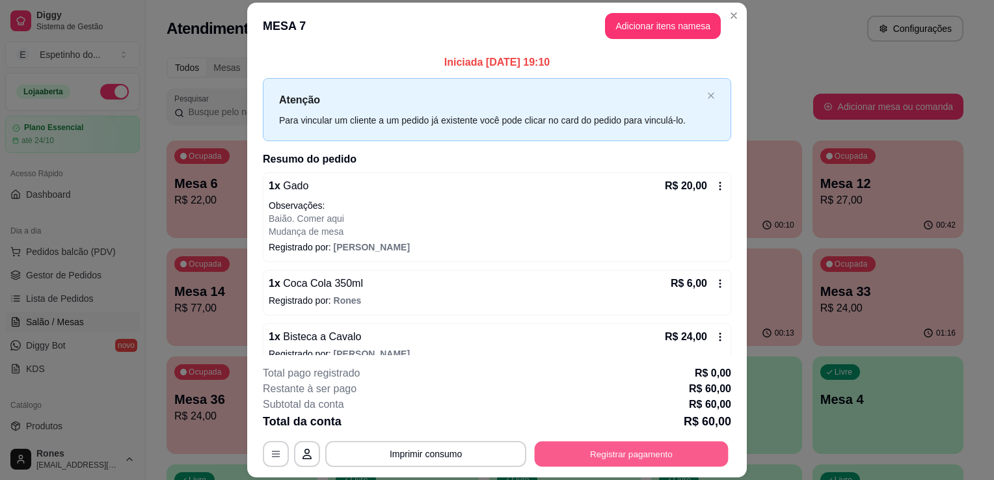
click at [628, 458] on button "Registrar pagamento" at bounding box center [632, 454] width 194 height 25
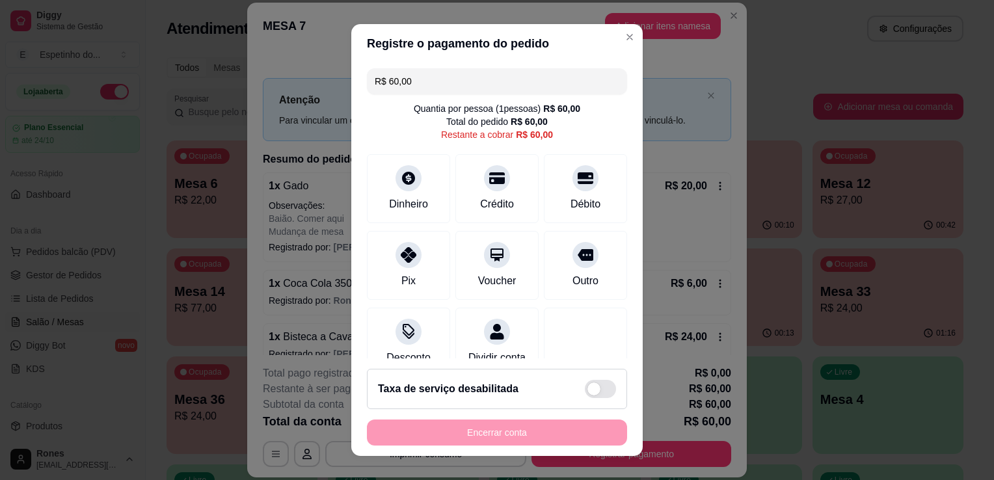
click at [460, 82] on input "R$ 60,00" at bounding box center [497, 81] width 245 height 26
click at [572, 199] on div "Débito" at bounding box center [585, 202] width 33 height 17
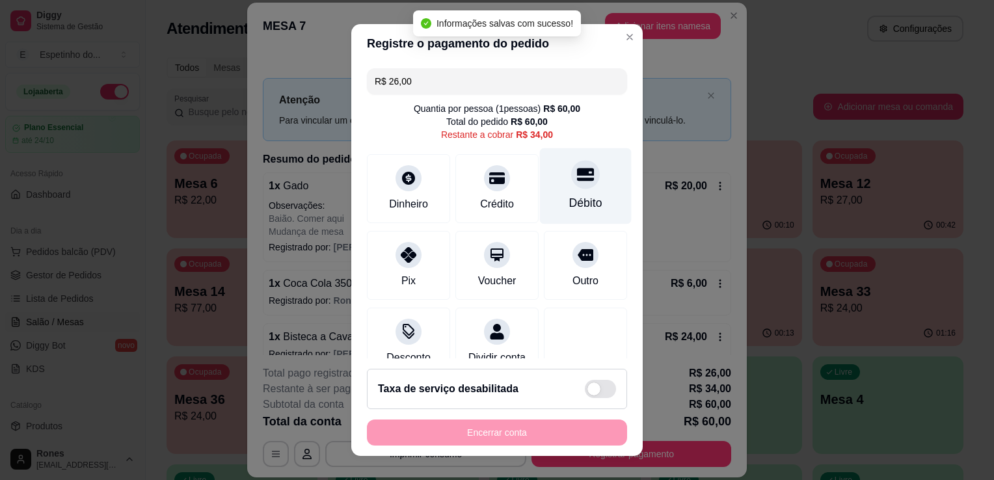
type input "R$ 34,00"
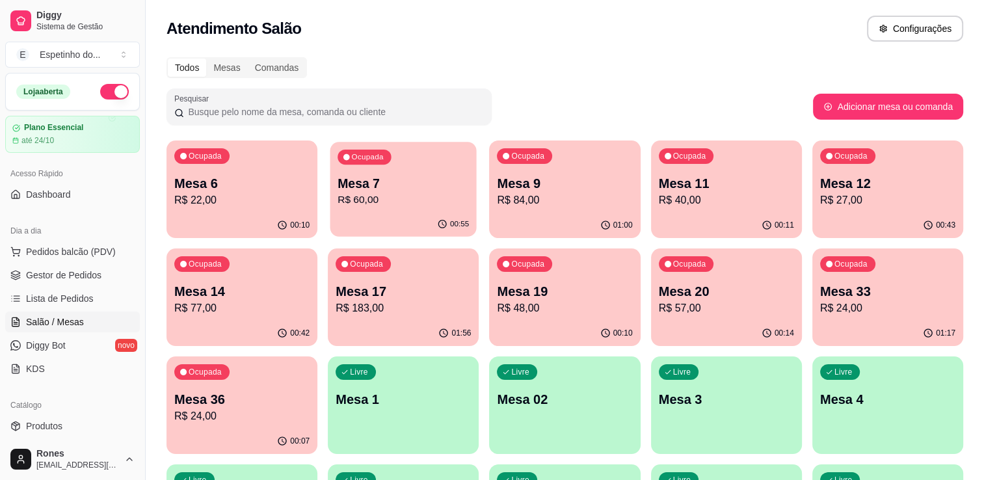
click at [393, 215] on div "00:55" at bounding box center [403, 224] width 146 height 25
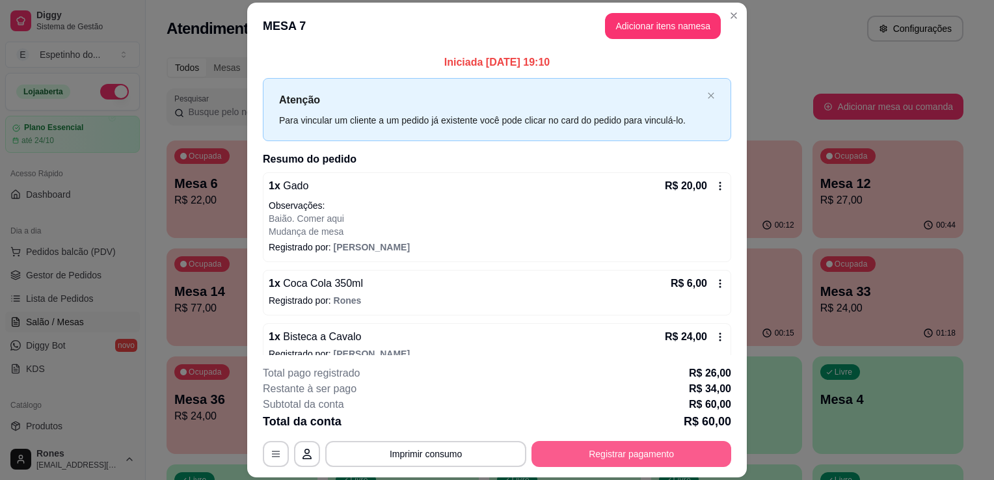
click at [602, 451] on button "Registrar pagamento" at bounding box center [631, 454] width 200 height 26
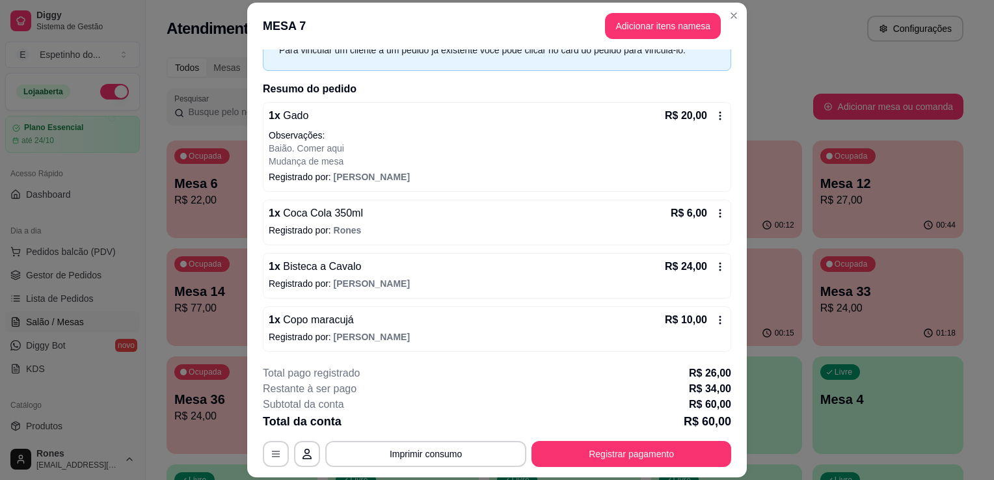
click at [715, 266] on icon at bounding box center [720, 266] width 10 height 10
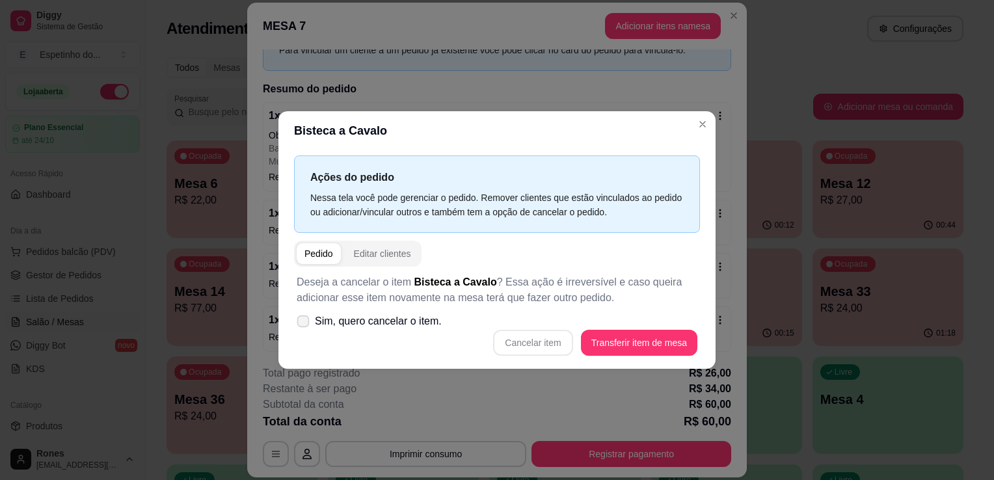
click at [318, 320] on span "Sim, quero cancelar o item." at bounding box center [378, 321] width 127 height 16
click at [304, 324] on input "Sim, quero cancelar o item." at bounding box center [300, 328] width 8 height 8
checkbox input "true"
click at [547, 348] on button "Cancelar item" at bounding box center [532, 342] width 77 height 25
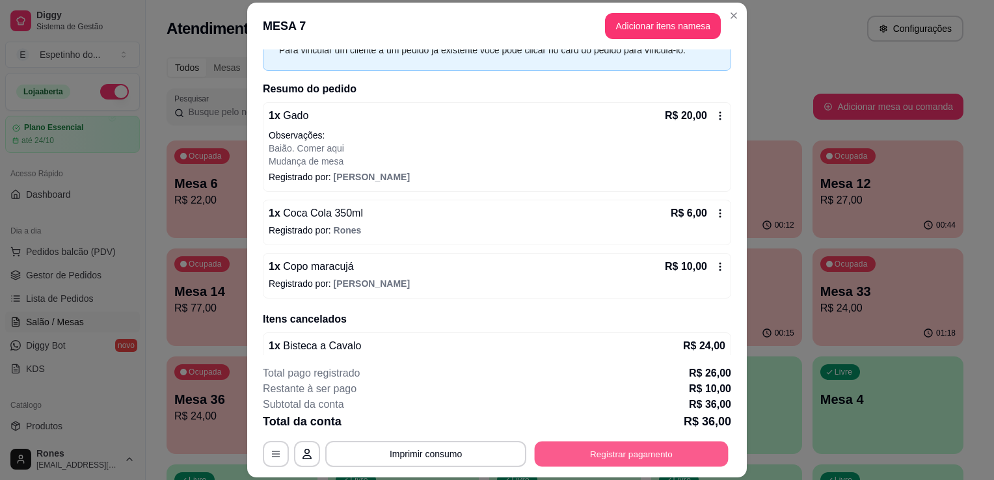
click at [633, 459] on button "Registrar pagamento" at bounding box center [632, 454] width 194 height 25
click at [658, 451] on button "Registrar pagamento" at bounding box center [632, 454] width 194 height 25
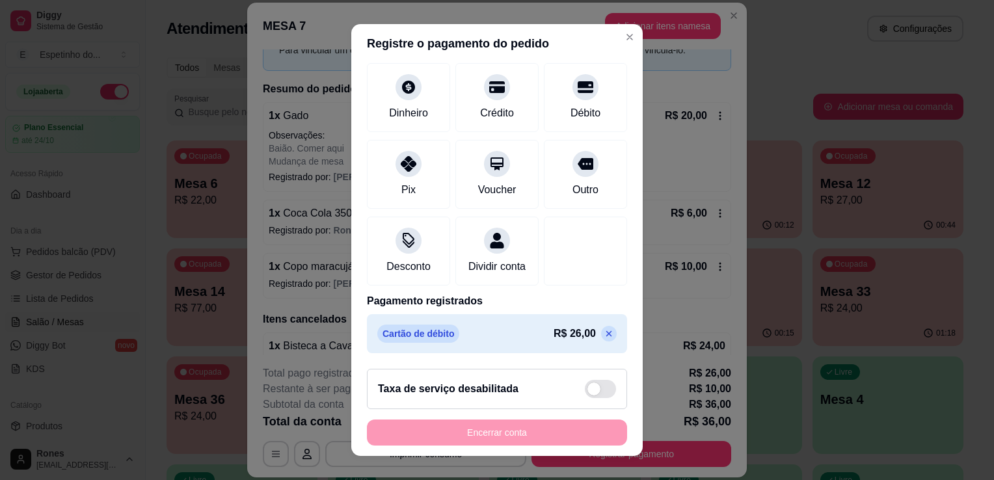
scroll to position [105, 0]
click at [419, 103] on div "Dinheiro" at bounding box center [408, 111] width 43 height 17
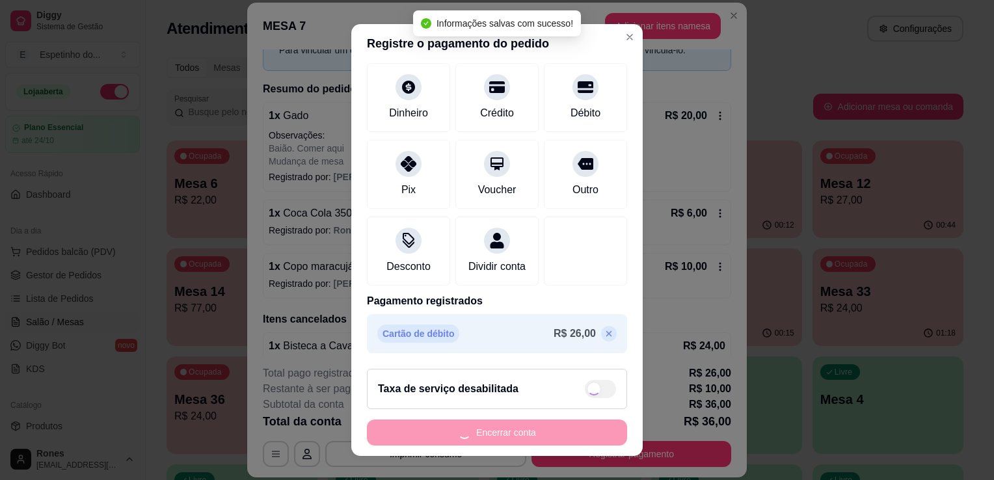
type input "R$ 0,00"
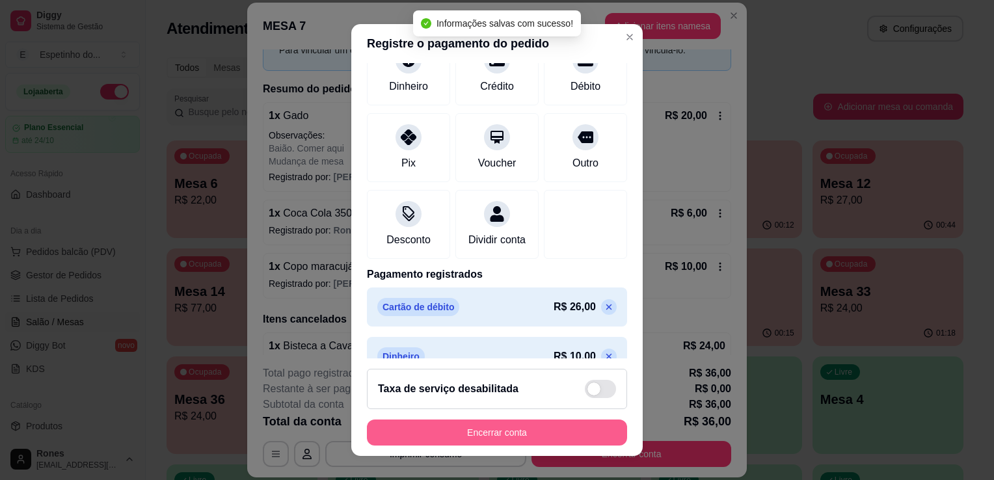
scroll to position [92, 0]
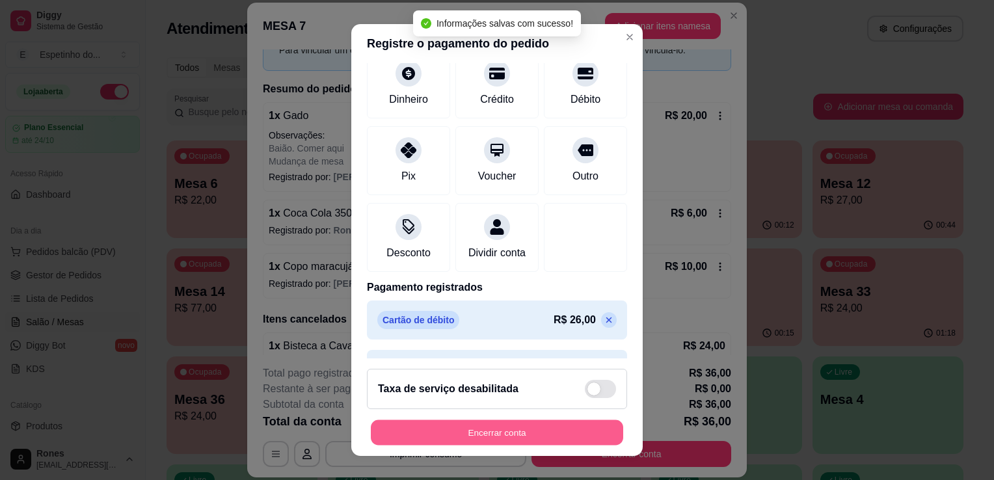
click at [561, 436] on button "Encerrar conta" at bounding box center [497, 432] width 252 height 25
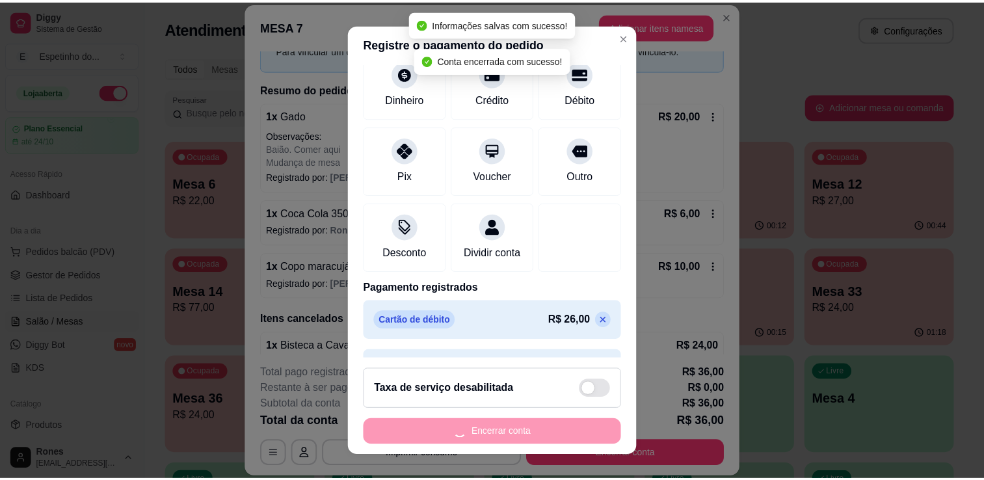
scroll to position [0, 0]
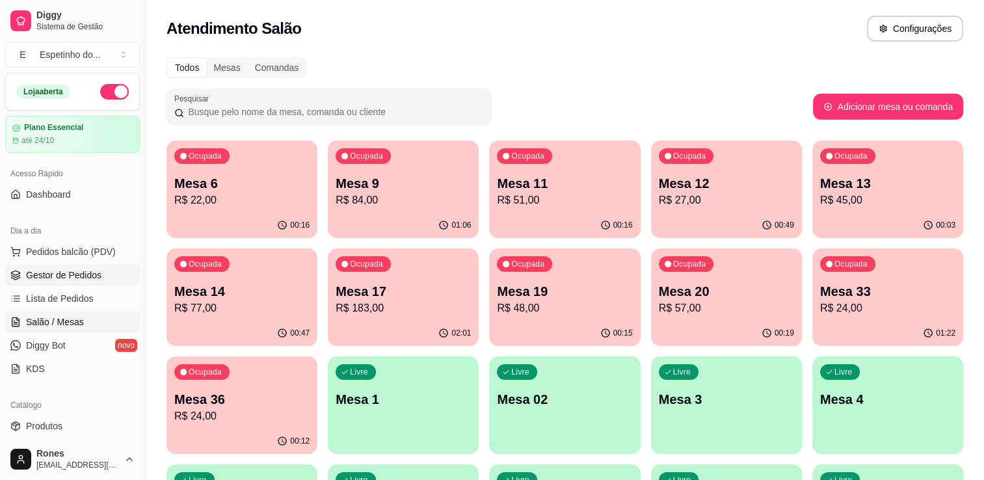
click at [65, 277] on span "Gestor de Pedidos" at bounding box center [63, 275] width 75 height 13
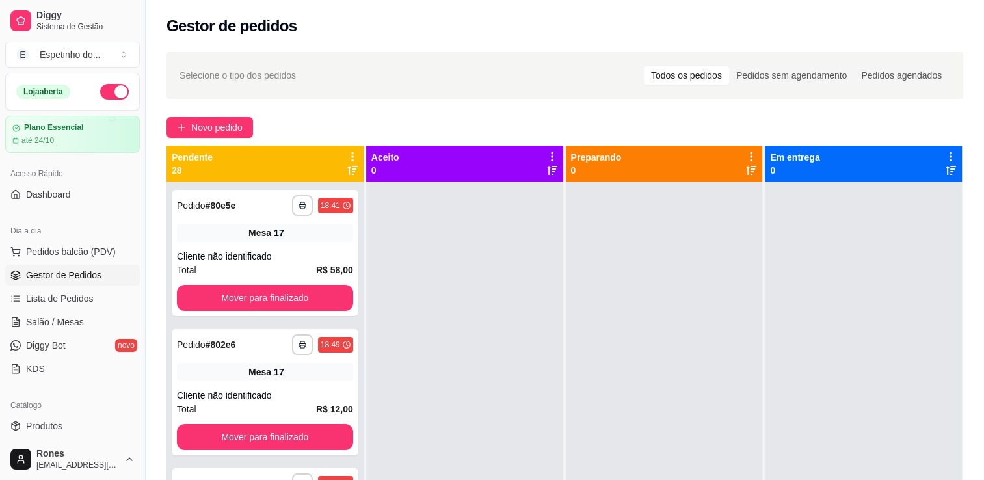
scroll to position [198, 0]
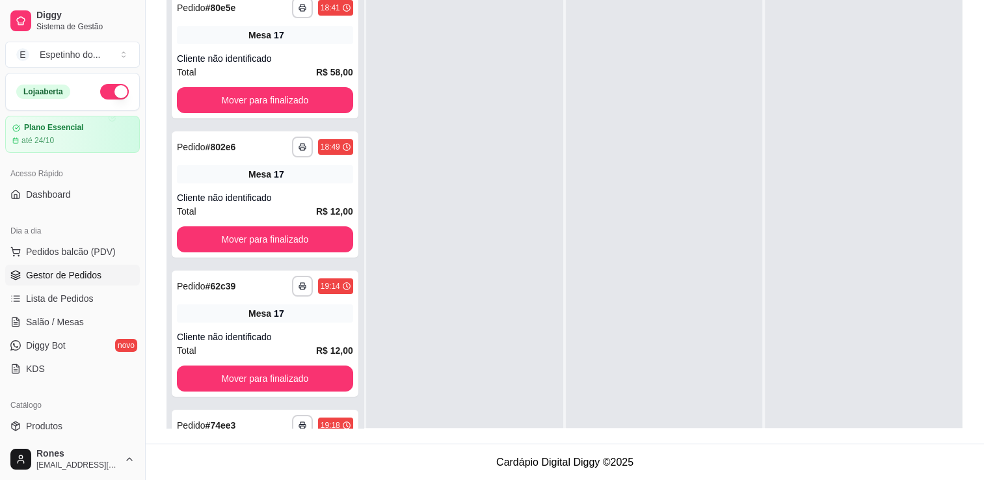
click at [364, 359] on div "**********" at bounding box center [264, 224] width 197 height 480
drag, startPoint x: 367, startPoint y: 359, endPoint x: 364, endPoint y: 367, distance: 8.5
click at [364, 367] on div "**********" at bounding box center [264, 224] width 197 height 480
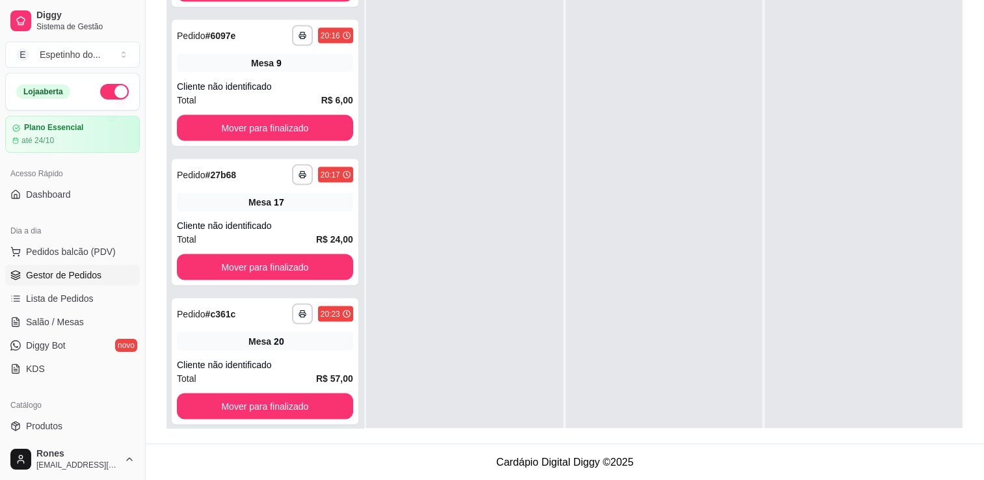
scroll to position [3361, 0]
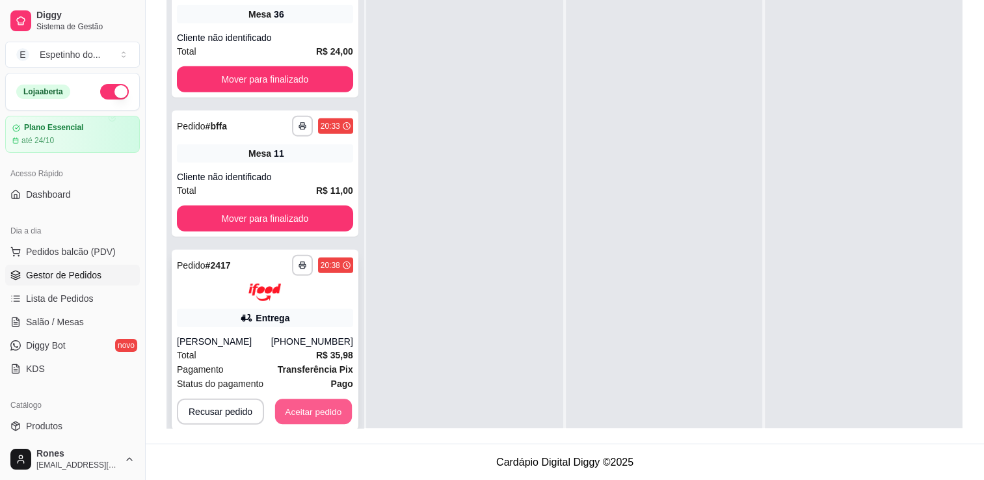
click at [325, 414] on button "Aceitar pedido" at bounding box center [313, 411] width 77 height 25
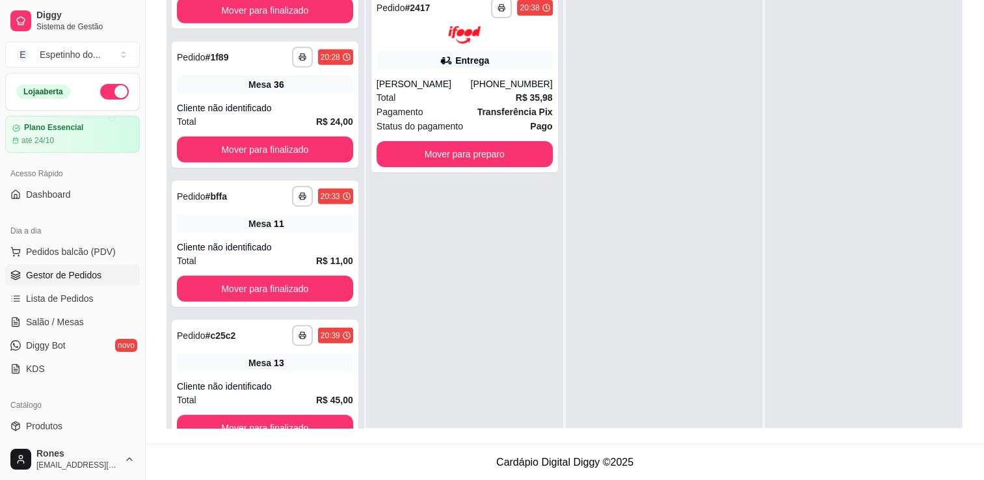
scroll to position [3291, 0]
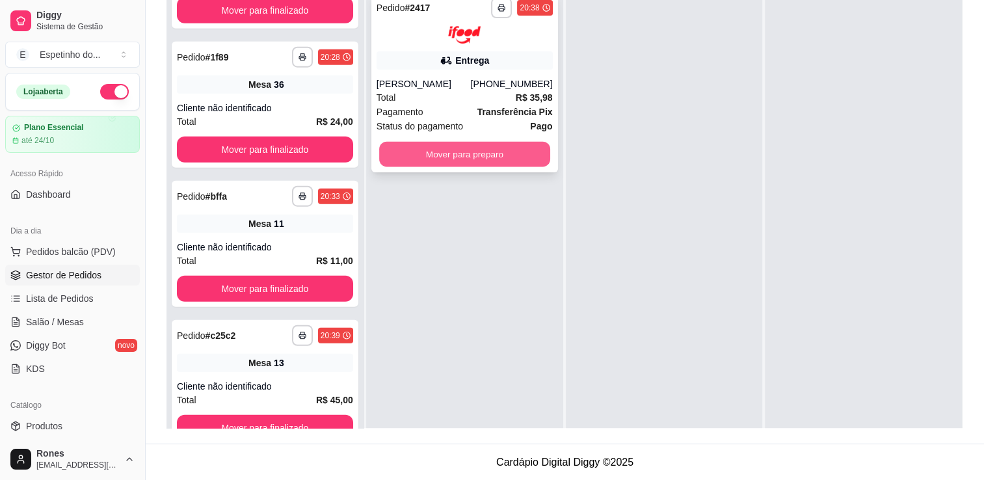
click at [501, 159] on button "Mover para preparo" at bounding box center [464, 153] width 171 height 25
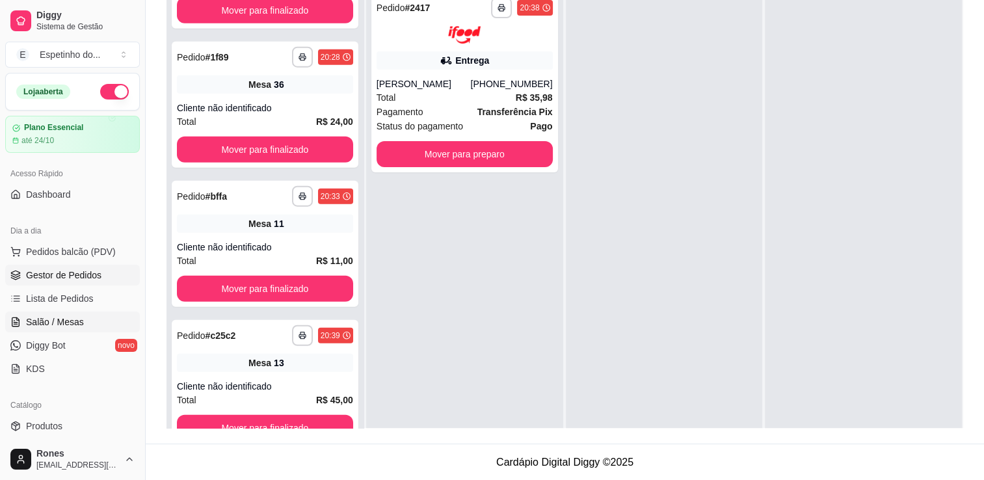
click at [56, 326] on span "Salão / Mesas" at bounding box center [55, 321] width 58 height 13
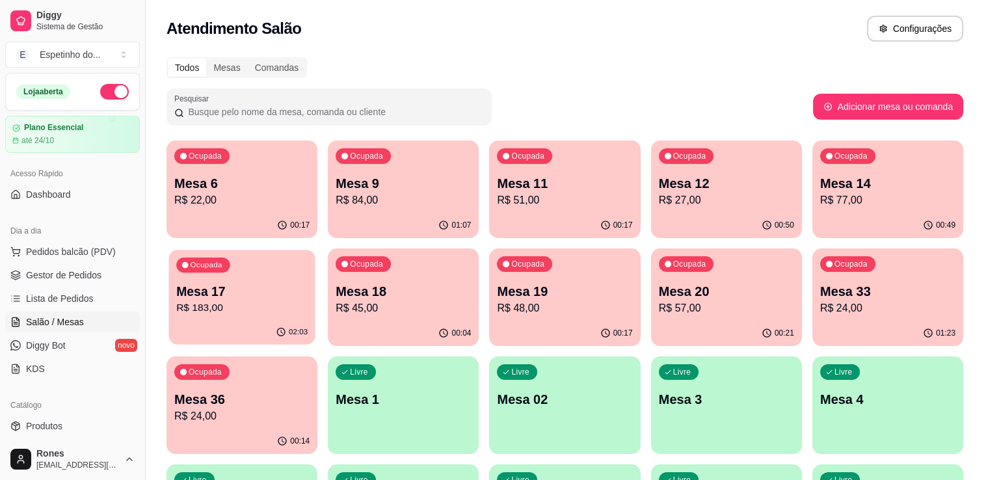
click at [247, 319] on div "Ocupada Mesa 17 R$ 183,00" at bounding box center [241, 285] width 146 height 70
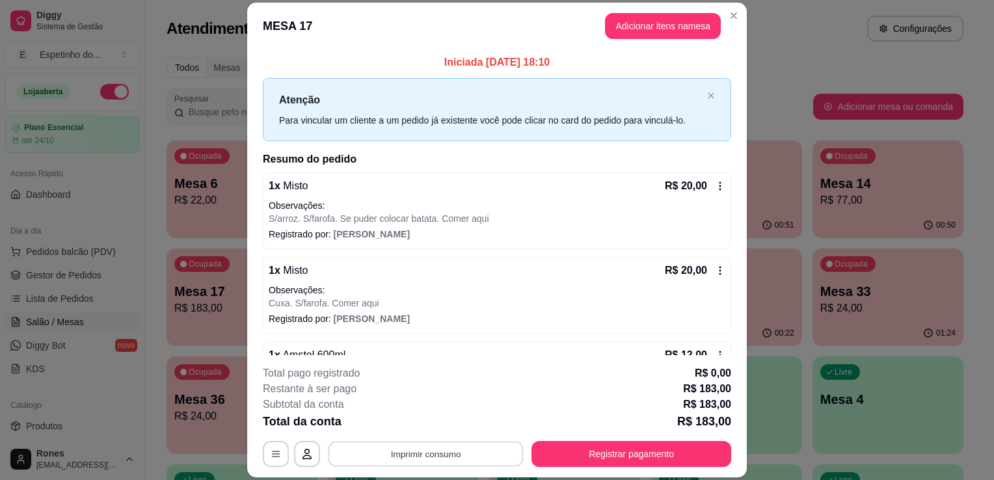
click at [470, 459] on button "Imprimir consumo" at bounding box center [425, 454] width 195 height 25
click at [455, 425] on button "Impressora" at bounding box center [424, 424] width 91 height 20
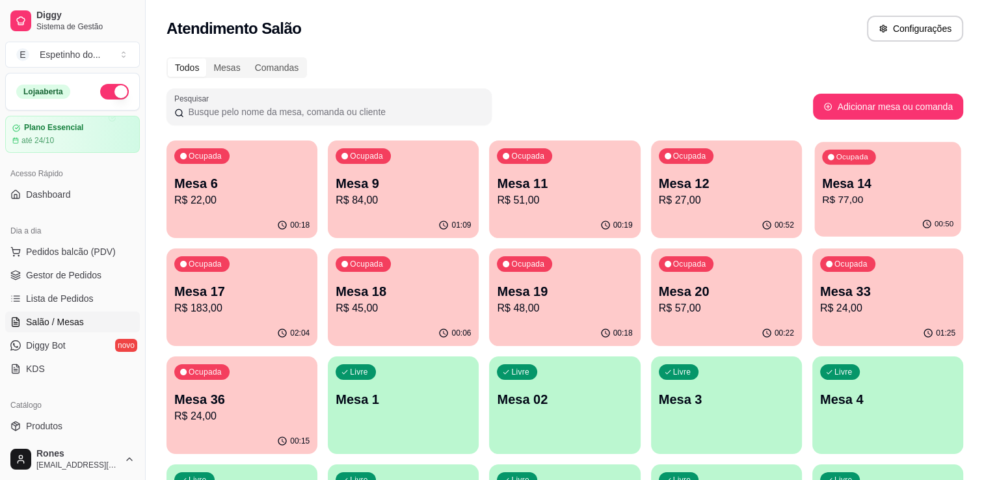
click at [897, 193] on p "R$ 77,00" at bounding box center [887, 200] width 131 height 15
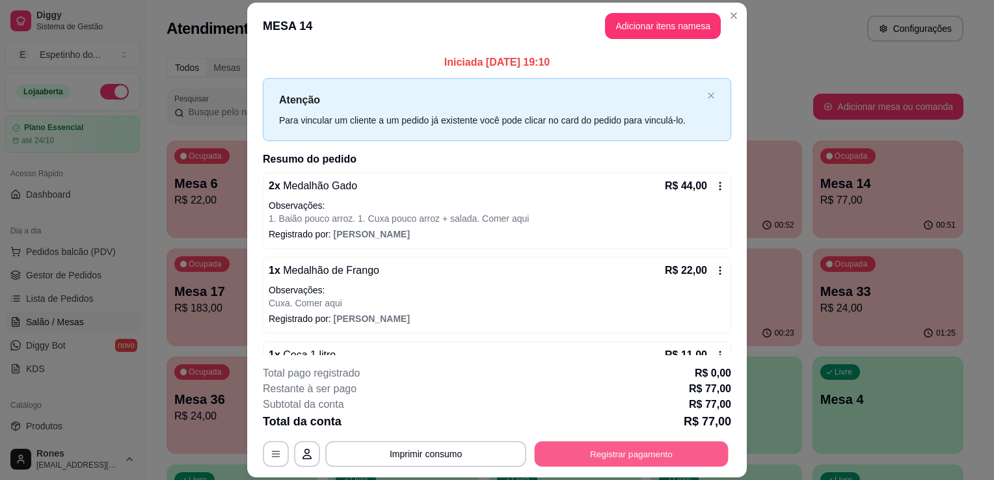
click at [679, 457] on button "Registrar pagamento" at bounding box center [632, 454] width 194 height 25
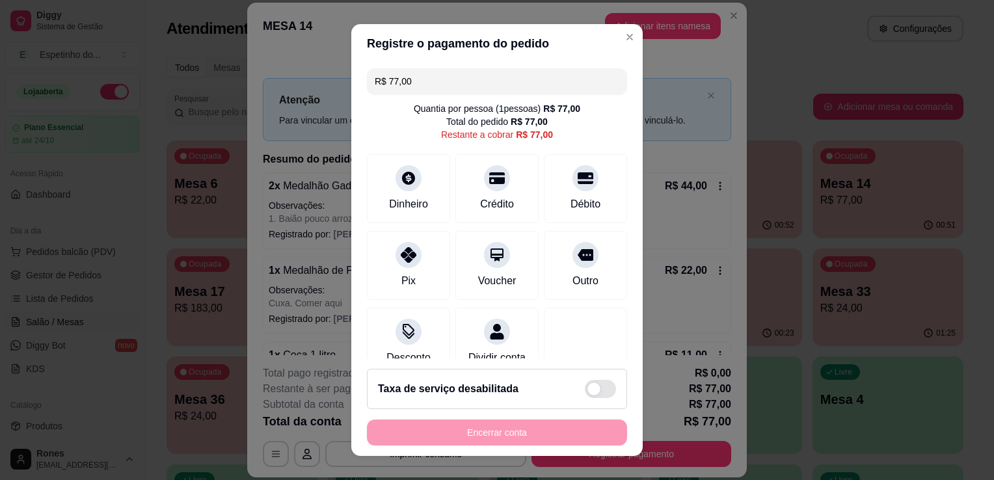
click at [431, 79] on input "R$ 77,00" at bounding box center [497, 81] width 245 height 26
click at [379, 191] on div "Dinheiro" at bounding box center [409, 186] width 92 height 76
click at [430, 88] on input "R$ 55,00" at bounding box center [497, 81] width 245 height 26
click at [418, 253] on div "Pix" at bounding box center [409, 263] width 92 height 76
click at [479, 202] on div "Crédito" at bounding box center [497, 202] width 37 height 17
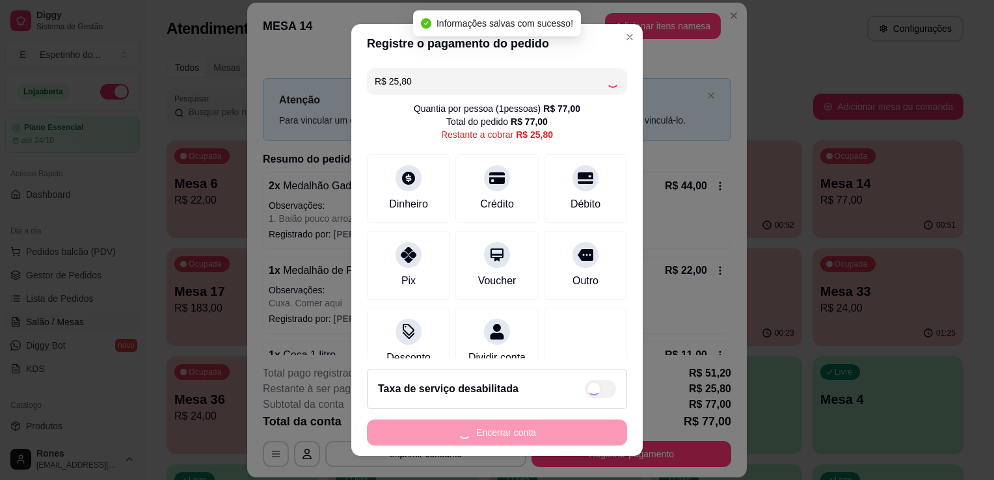
type input "R$ 0,00"
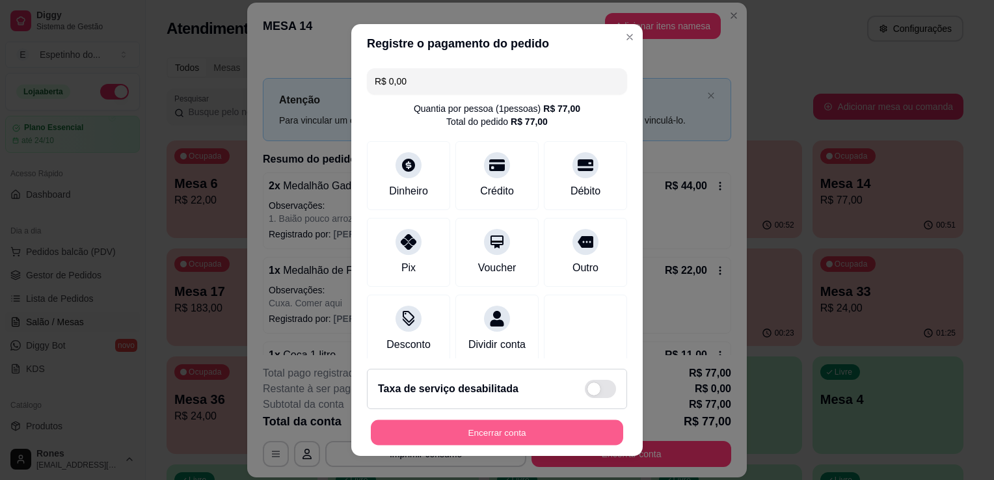
click at [510, 434] on button "Encerrar conta" at bounding box center [497, 432] width 252 height 25
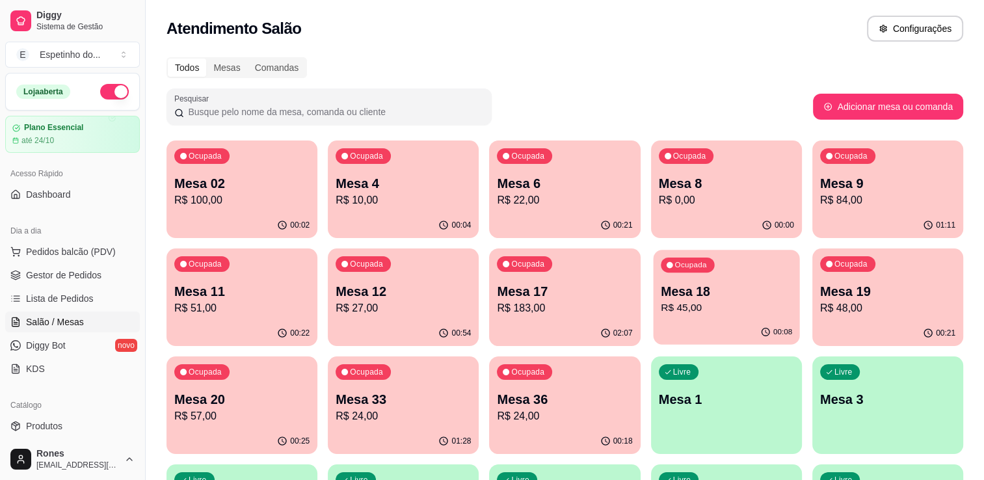
click at [732, 284] on p "Mesa 18" at bounding box center [726, 292] width 131 height 18
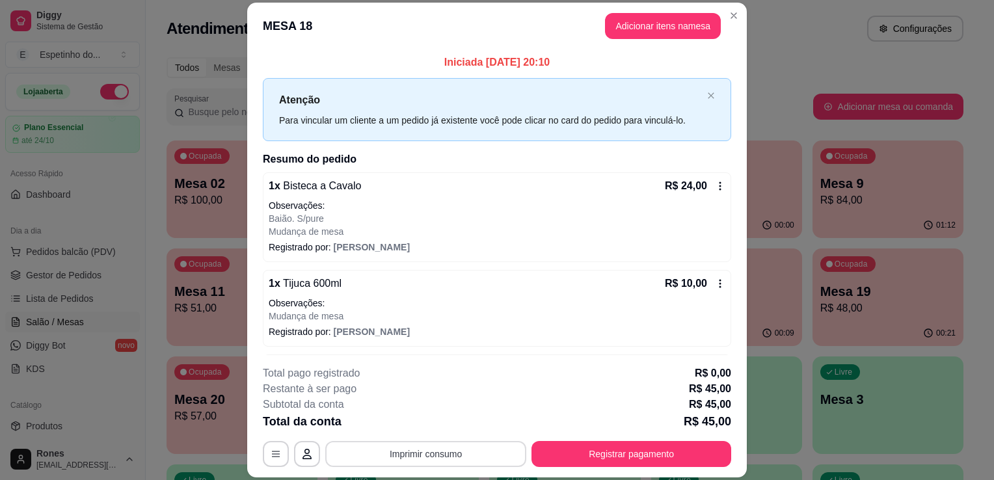
click at [476, 459] on button "Imprimir consumo" at bounding box center [425, 454] width 201 height 26
click at [429, 422] on button "Impressora" at bounding box center [424, 424] width 91 height 20
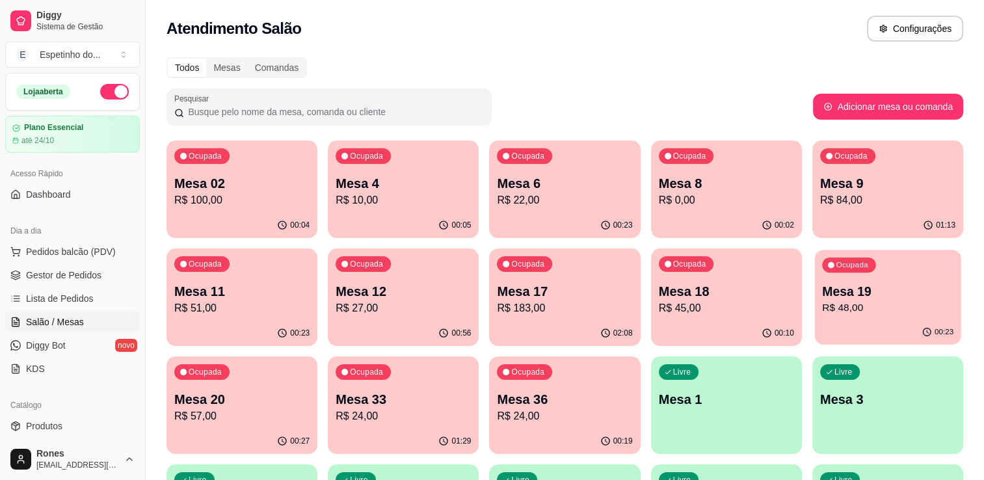
click at [858, 308] on p "R$ 48,00" at bounding box center [887, 307] width 131 height 15
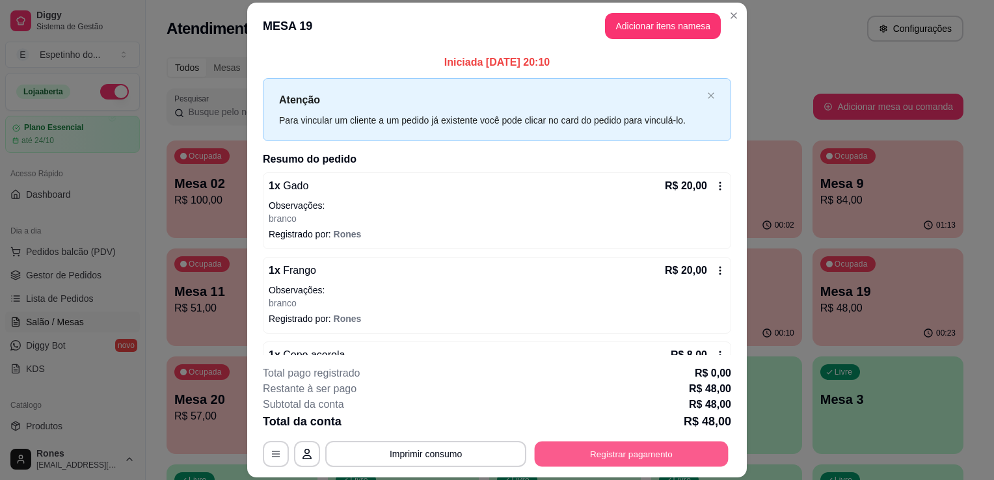
click at [656, 458] on button "Registrar pagamento" at bounding box center [632, 454] width 194 height 25
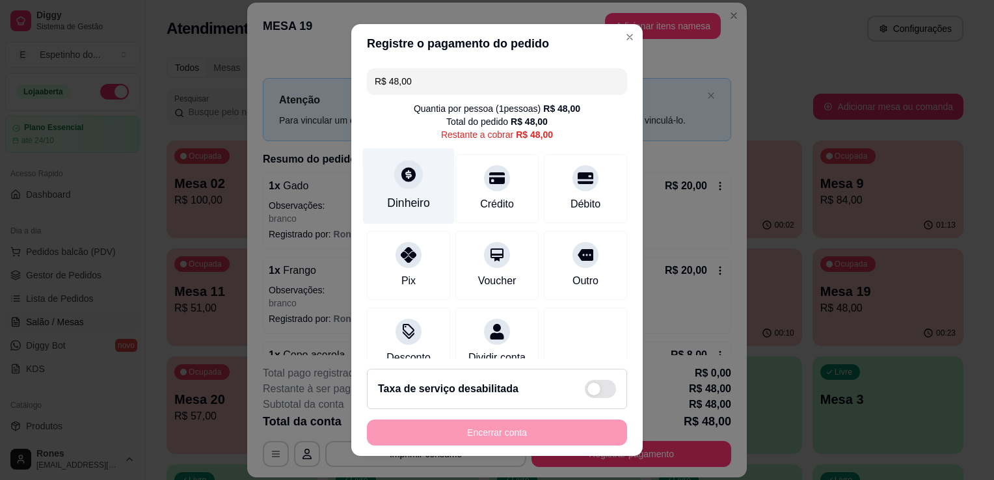
click at [394, 202] on div "Dinheiro" at bounding box center [408, 202] width 43 height 17
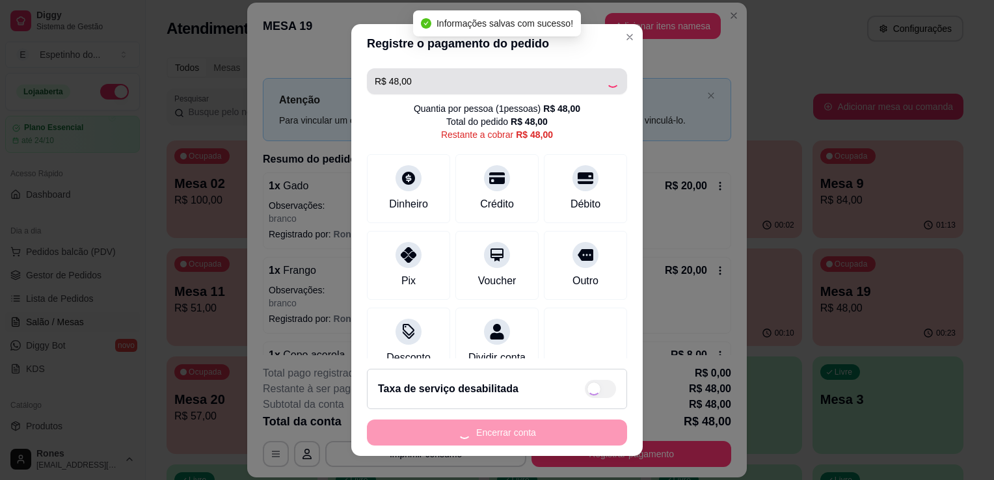
type input "R$ 0,00"
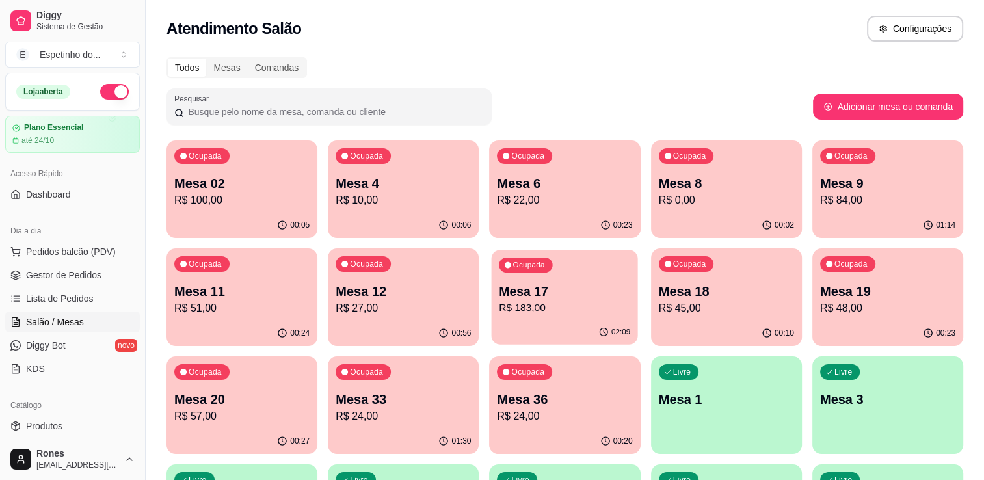
click at [538, 306] on p "R$ 183,00" at bounding box center [564, 307] width 131 height 15
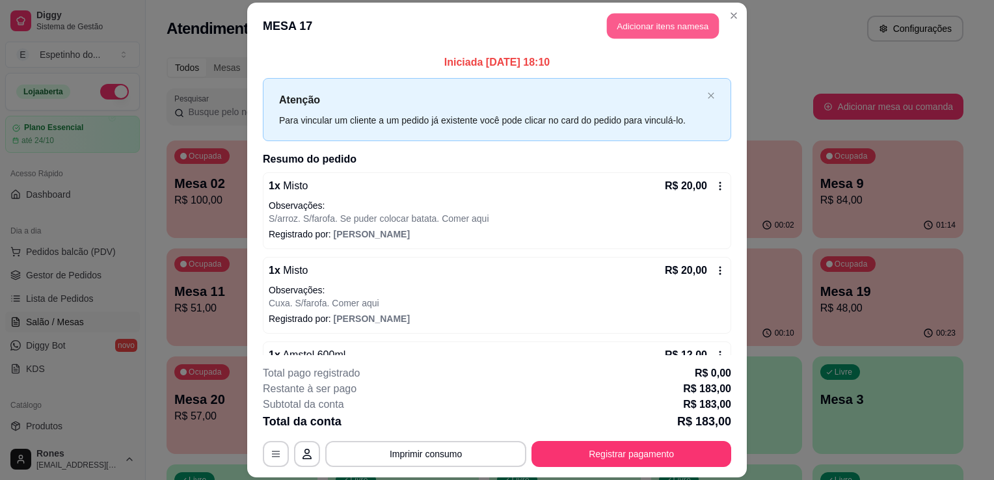
click at [650, 18] on button "Adicionar itens na mesa" at bounding box center [663, 25] width 112 height 25
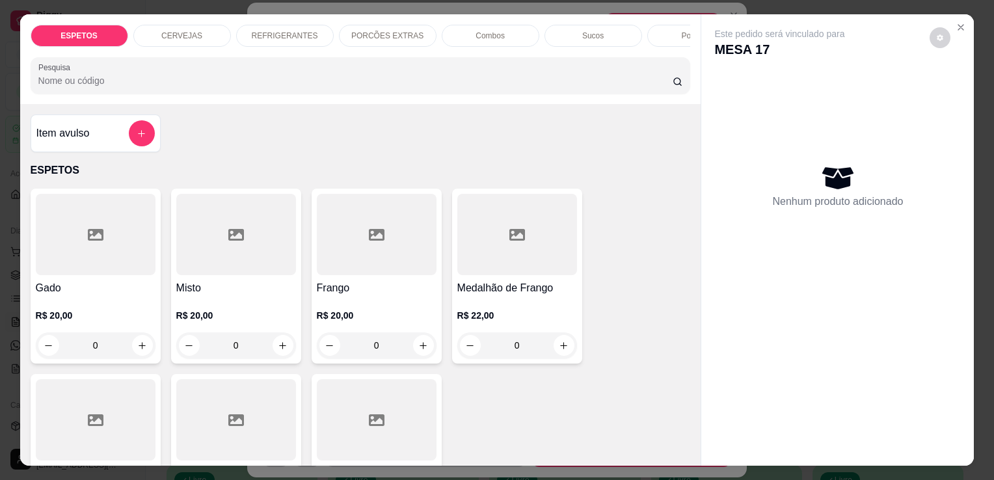
click at [193, 31] on p "CERVEJAS" at bounding box center [181, 36] width 41 height 10
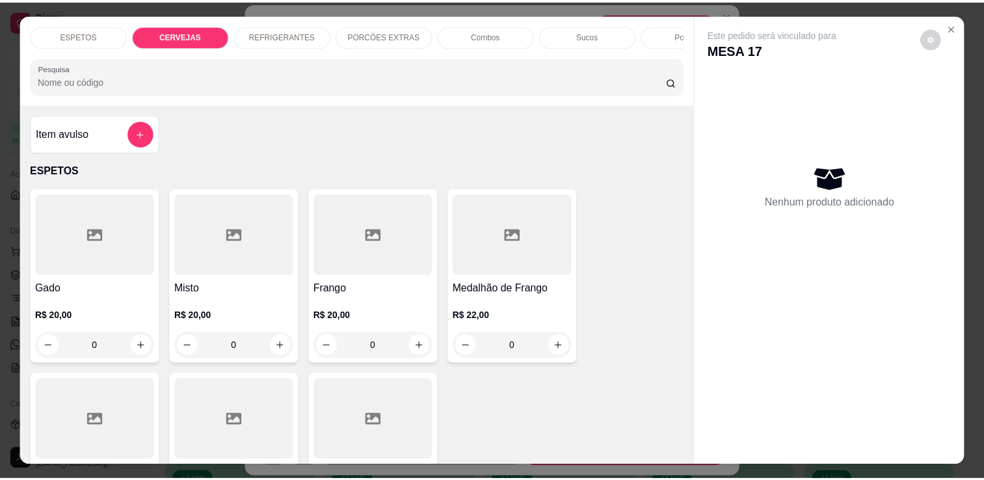
scroll to position [32, 0]
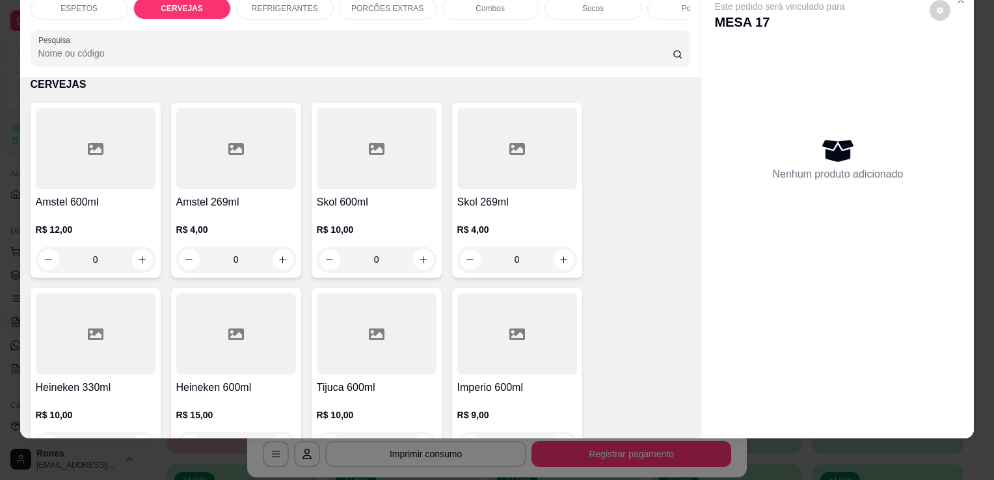
click at [103, 213] on div "R$ 12,00 0" at bounding box center [96, 241] width 120 height 62
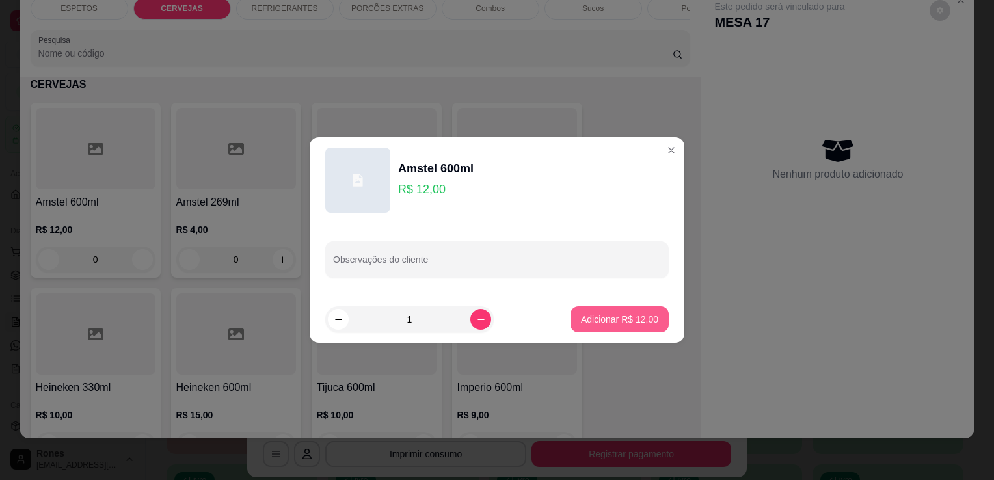
click at [614, 323] on p "Adicionar R$ 12,00" at bounding box center [619, 319] width 77 height 13
type input "1"
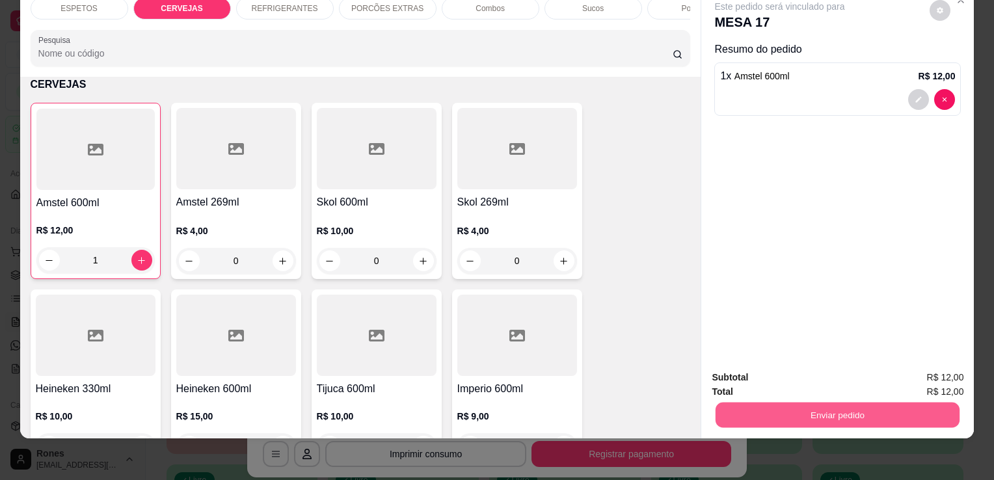
click at [847, 403] on button "Enviar pedido" at bounding box center [837, 414] width 244 height 25
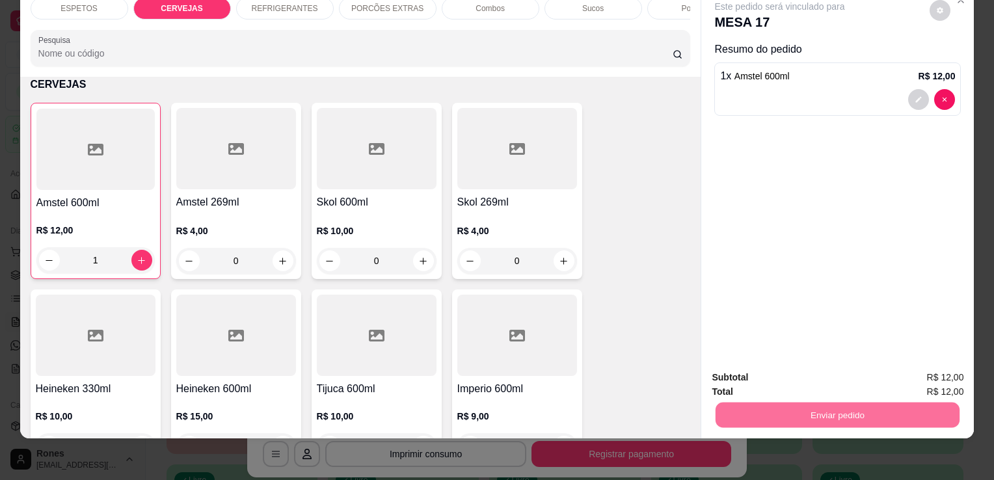
click at [924, 365] on button "Enviar pedido" at bounding box center [930, 373] width 72 height 24
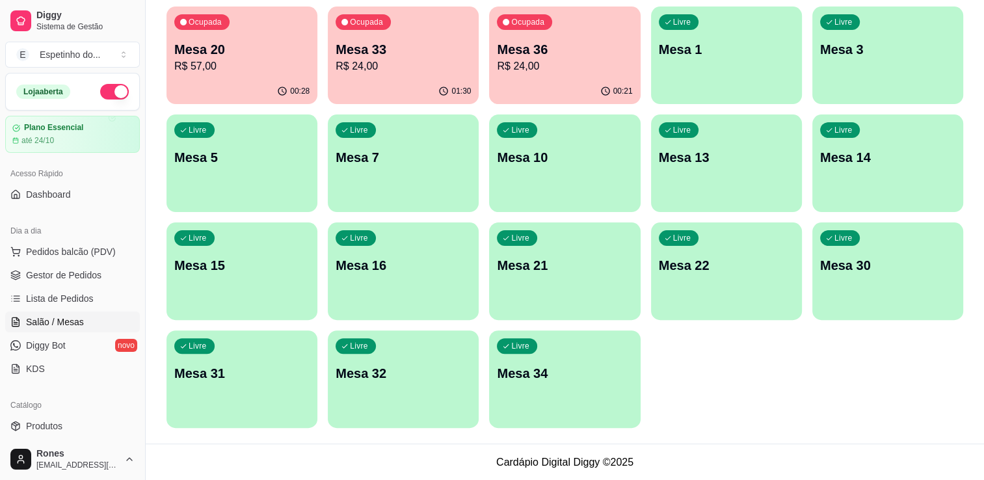
scroll to position [0, 0]
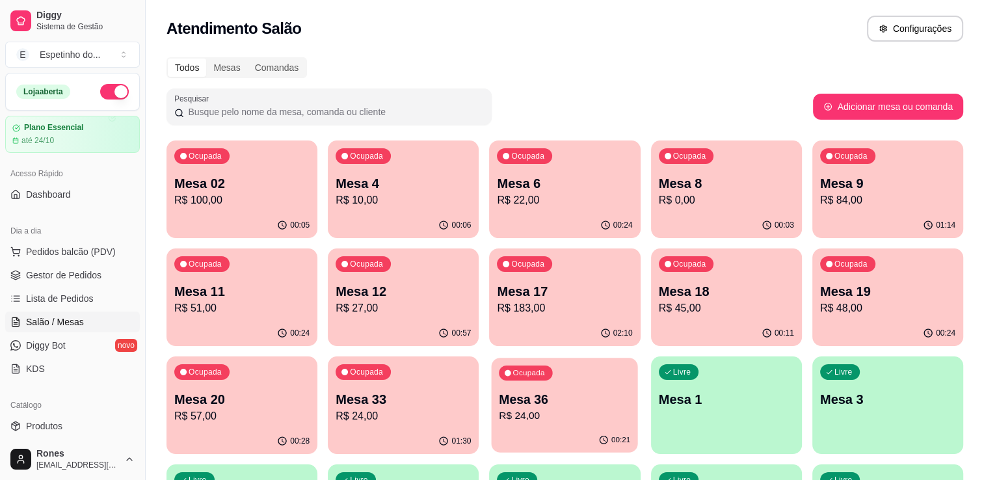
click at [577, 406] on p "Mesa 36" at bounding box center [564, 400] width 131 height 18
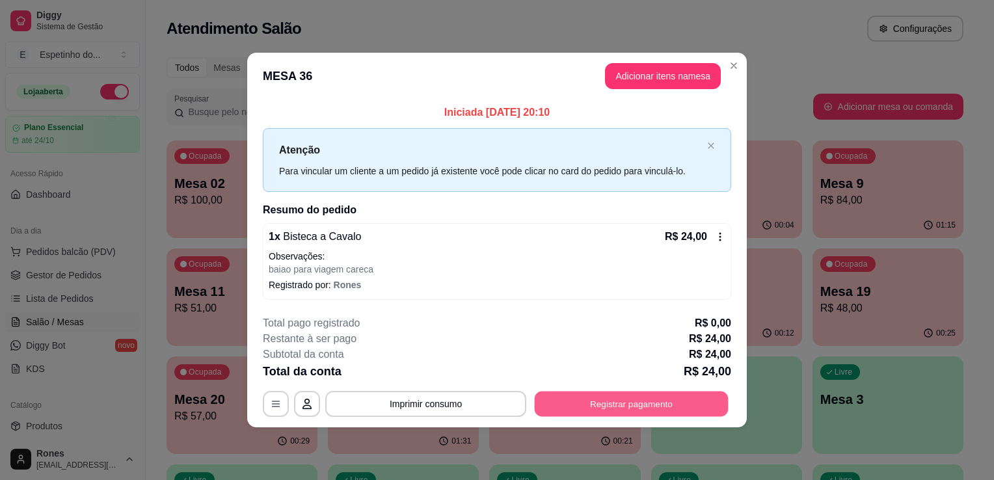
click at [638, 404] on button "Registrar pagamento" at bounding box center [632, 403] width 194 height 25
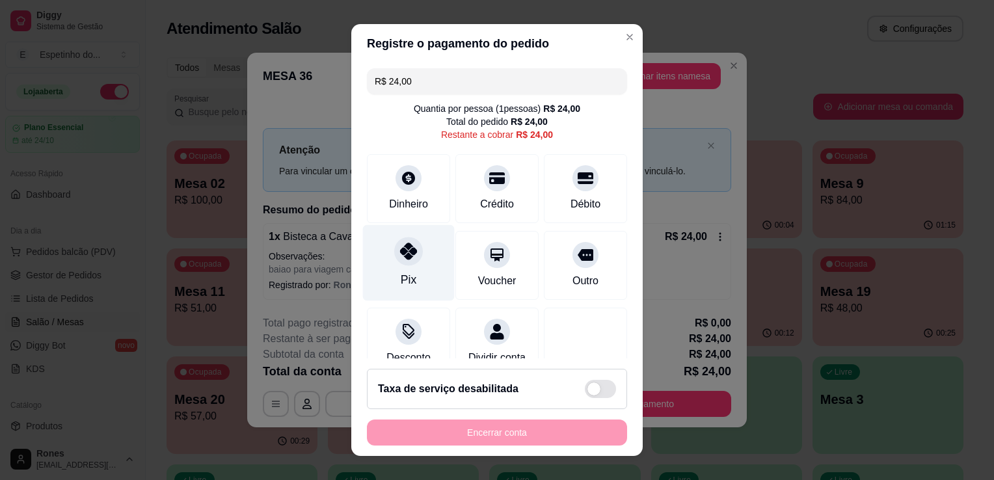
click at [410, 281] on div "Pix" at bounding box center [409, 263] width 92 height 76
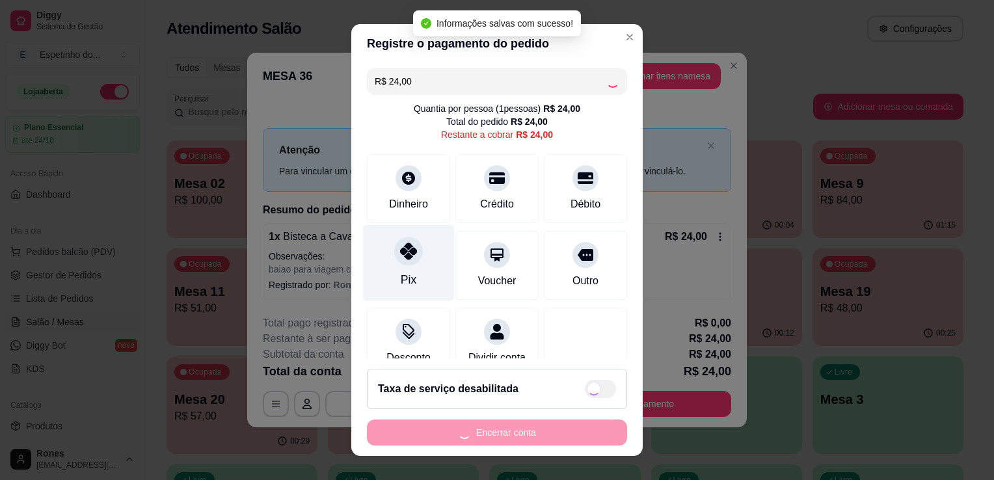
type input "R$ 0,00"
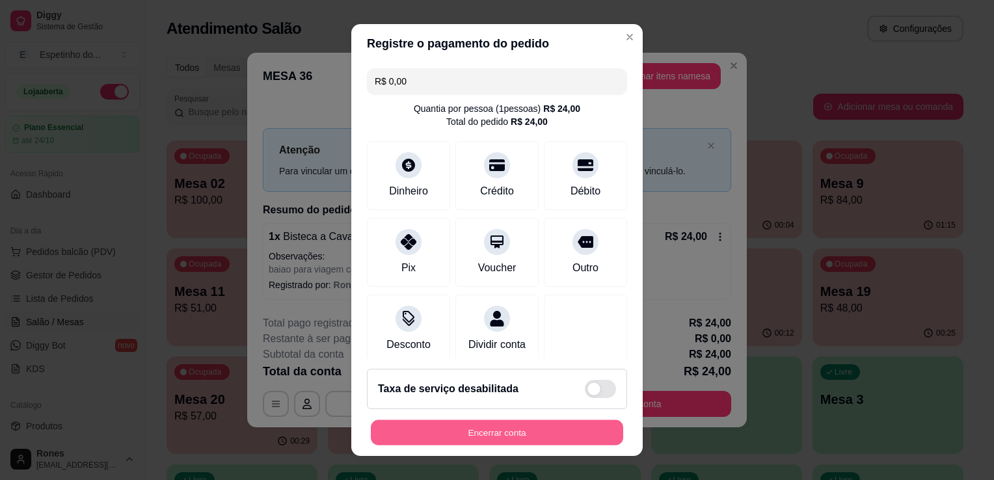
click at [477, 440] on button "Encerrar conta" at bounding box center [497, 432] width 252 height 25
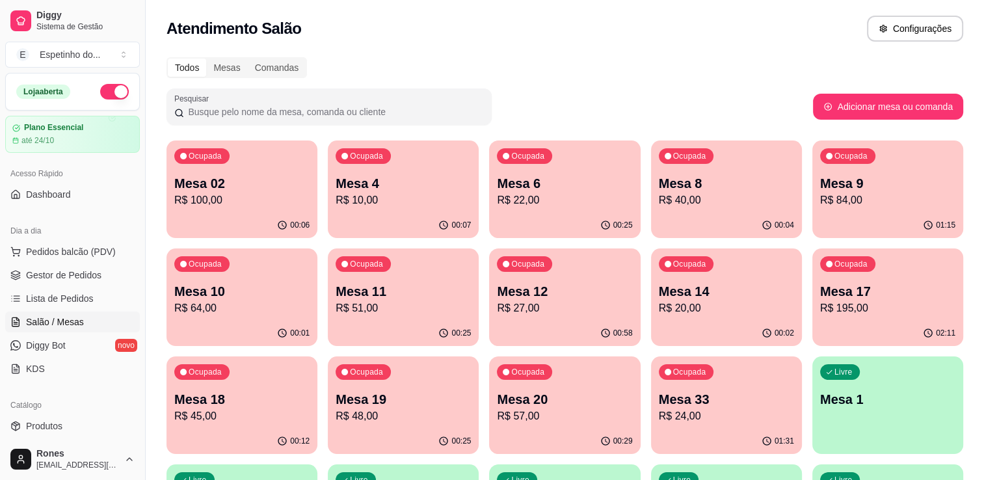
click at [581, 217] on div "00:25" at bounding box center [564, 225] width 151 height 25
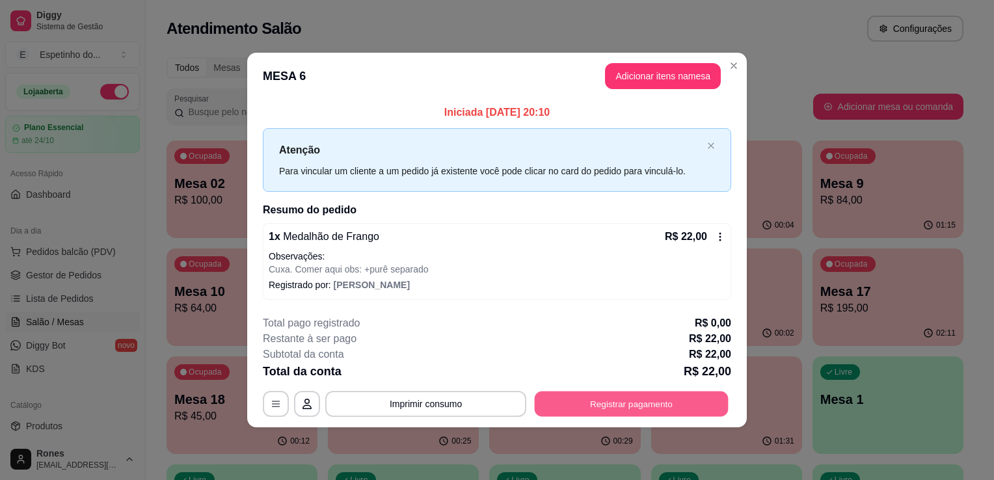
click at [594, 399] on button "Registrar pagamento" at bounding box center [632, 403] width 194 height 25
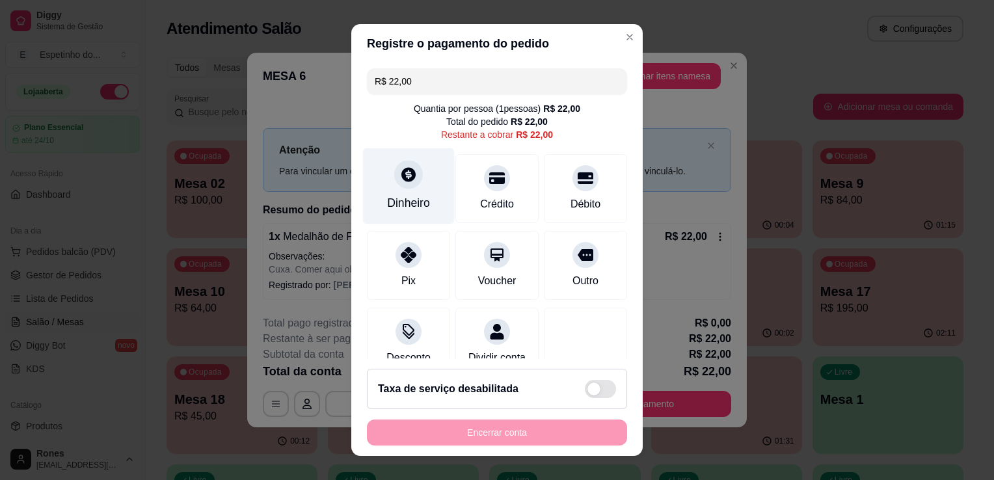
click at [395, 209] on div "Dinheiro" at bounding box center [408, 202] width 43 height 17
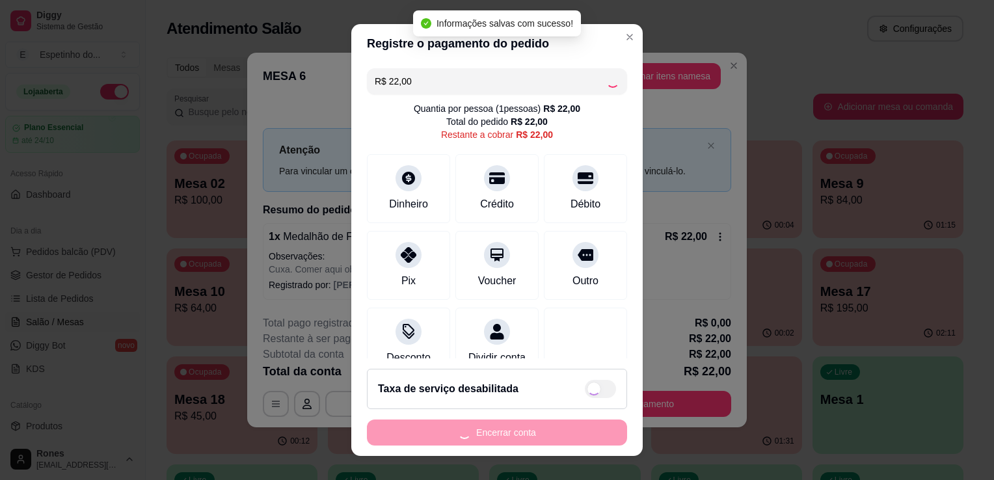
type input "R$ 0,00"
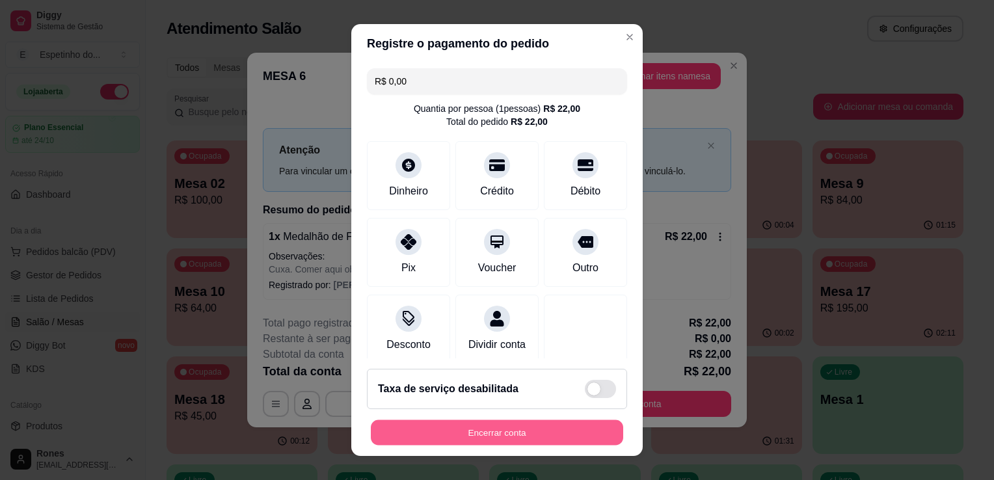
click at [516, 433] on button "Encerrar conta" at bounding box center [497, 432] width 252 height 25
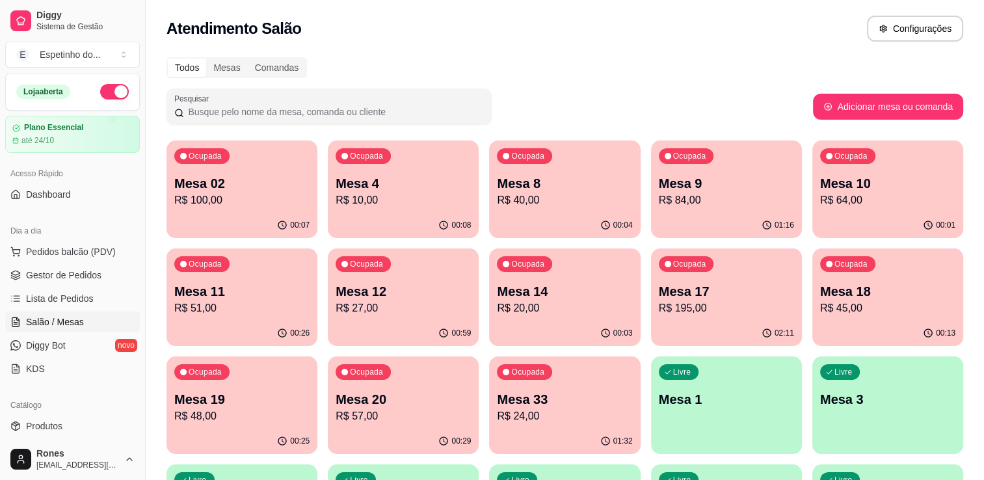
click at [406, 188] on p "Mesa 4" at bounding box center [403, 183] width 135 height 18
click at [414, 189] on p "Mesa 4" at bounding box center [403, 184] width 131 height 18
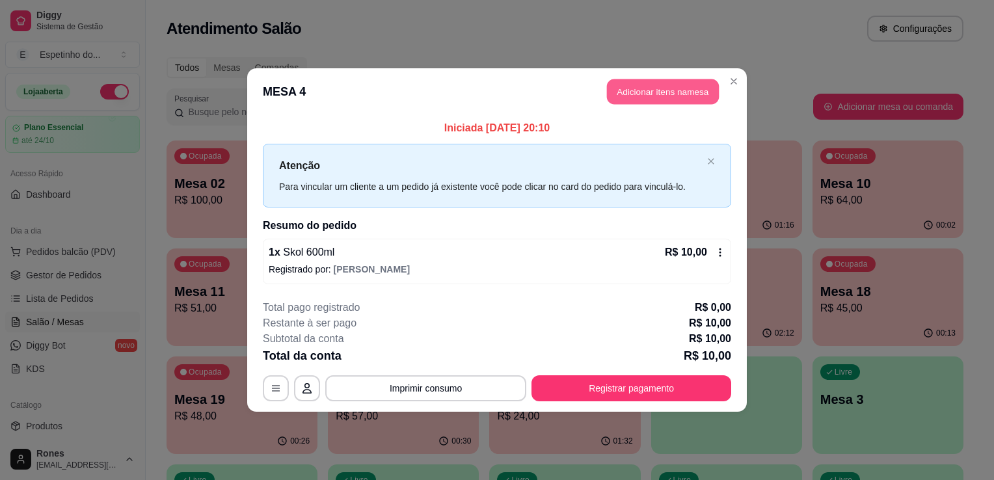
click at [637, 90] on button "Adicionar itens na mesa" at bounding box center [663, 91] width 112 height 25
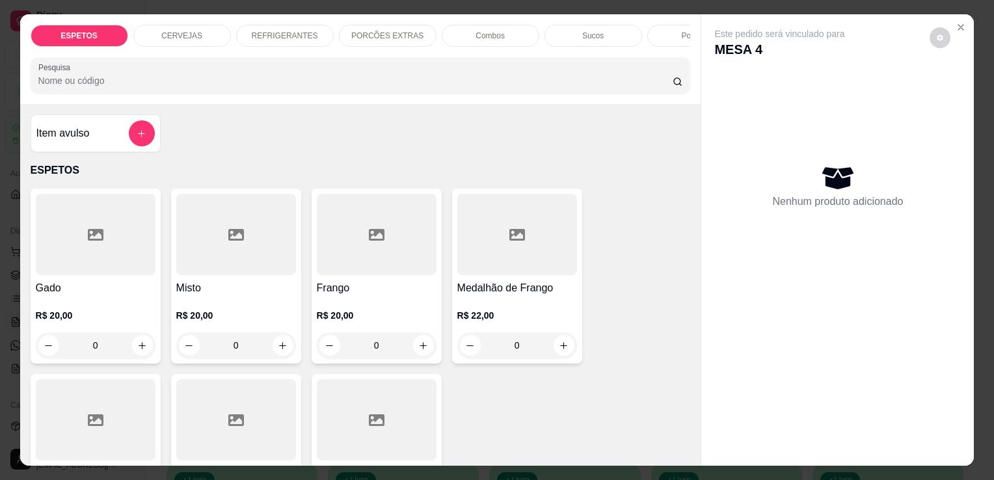
click at [237, 433] on div at bounding box center [236, 419] width 120 height 81
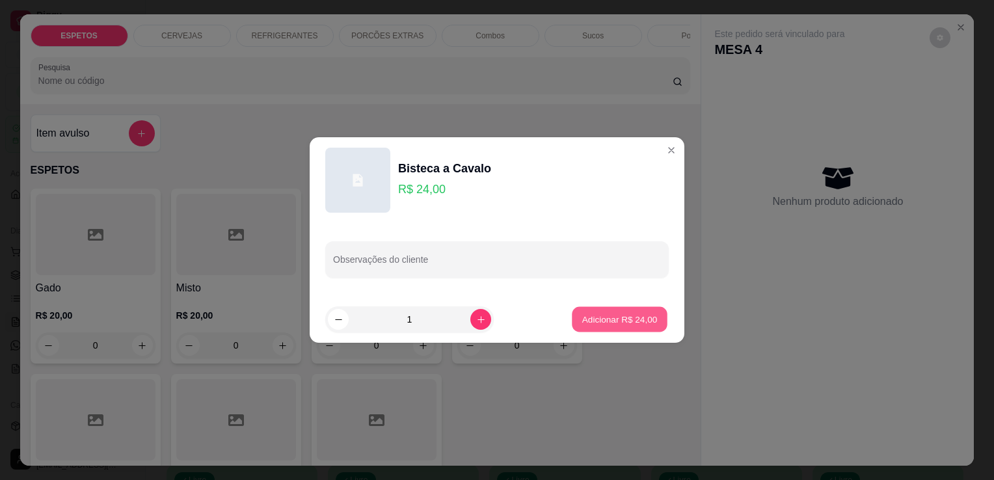
click at [643, 322] on p "Adicionar R$ 24,00" at bounding box center [619, 319] width 75 height 12
type input "1"
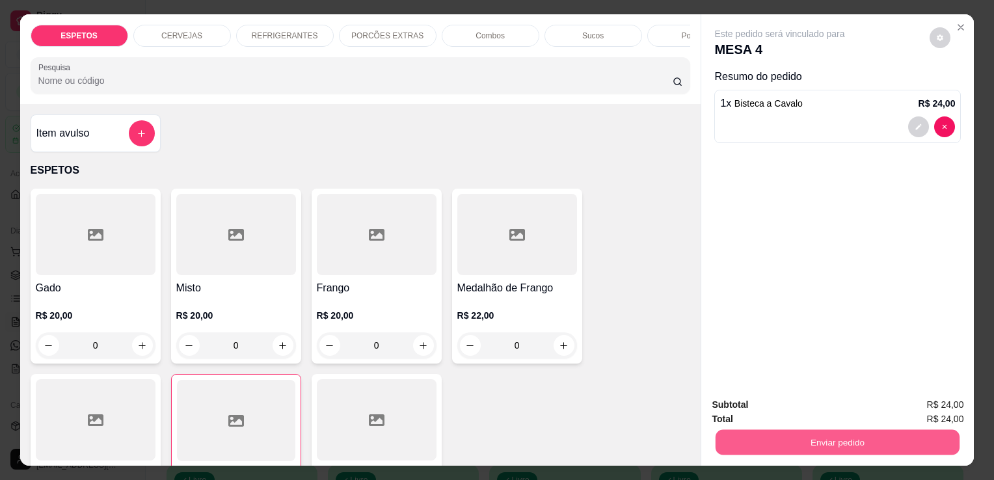
click at [869, 431] on button "Enviar pedido" at bounding box center [837, 441] width 244 height 25
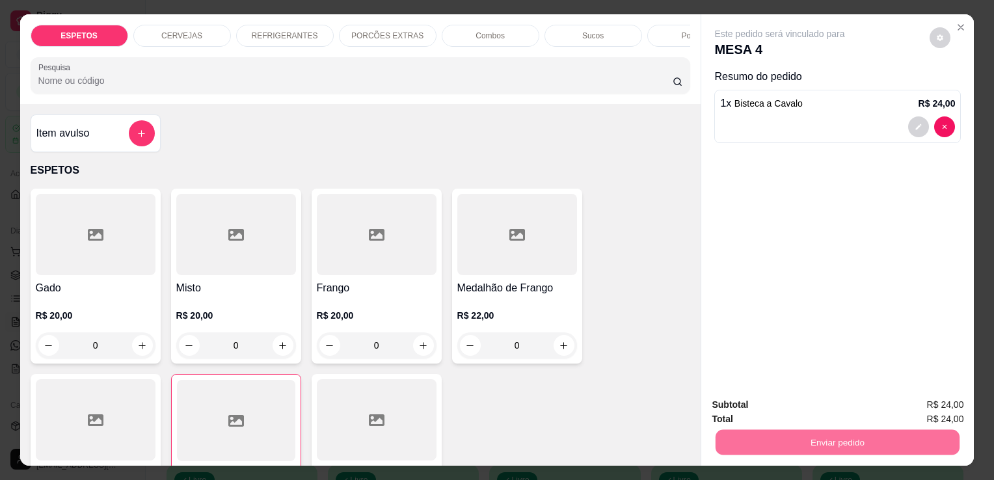
click at [922, 398] on button "Enviar pedido" at bounding box center [930, 405] width 72 height 24
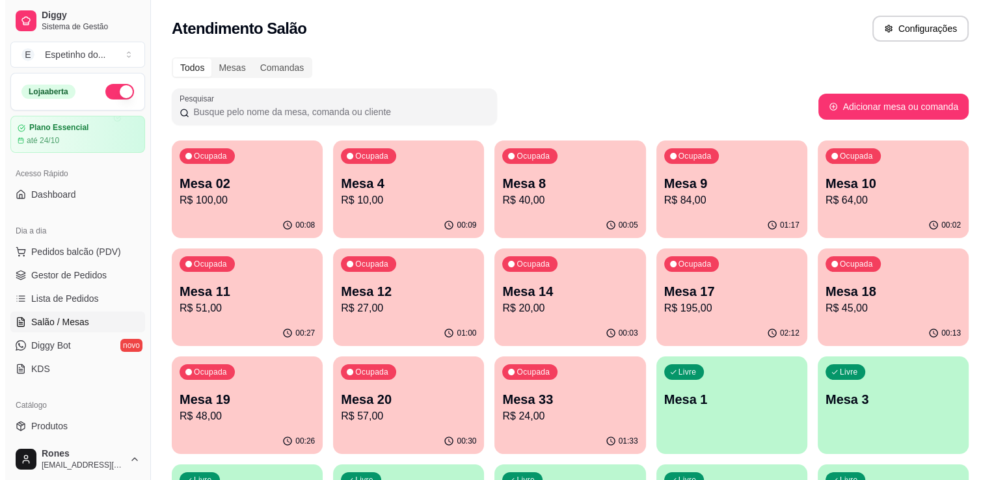
scroll to position [350, 0]
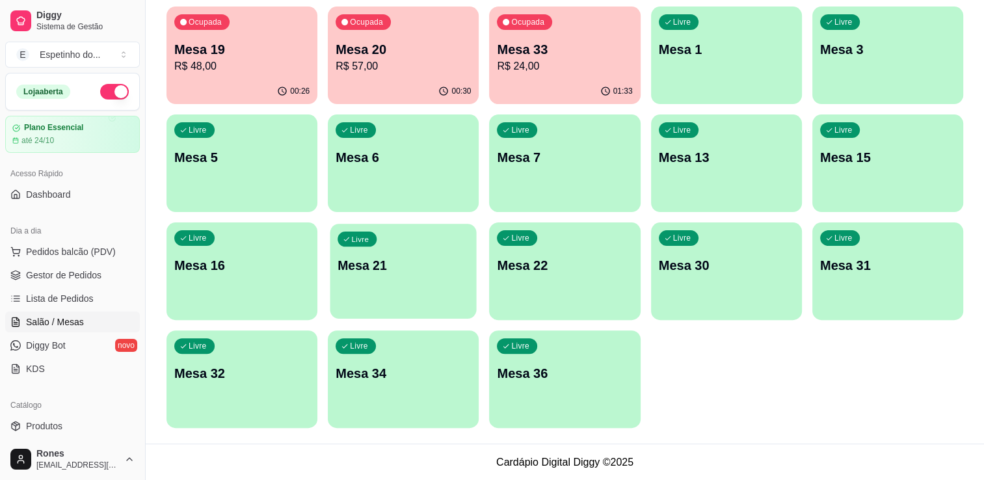
click at [451, 273] on p "Mesa 21" at bounding box center [403, 266] width 131 height 18
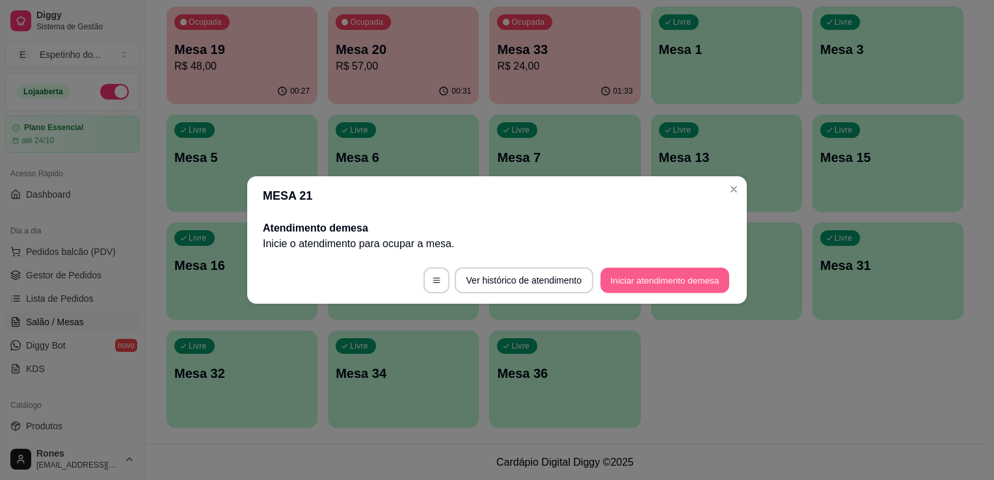
click at [684, 280] on button "Iniciar atendimento de mesa" at bounding box center [664, 280] width 129 height 25
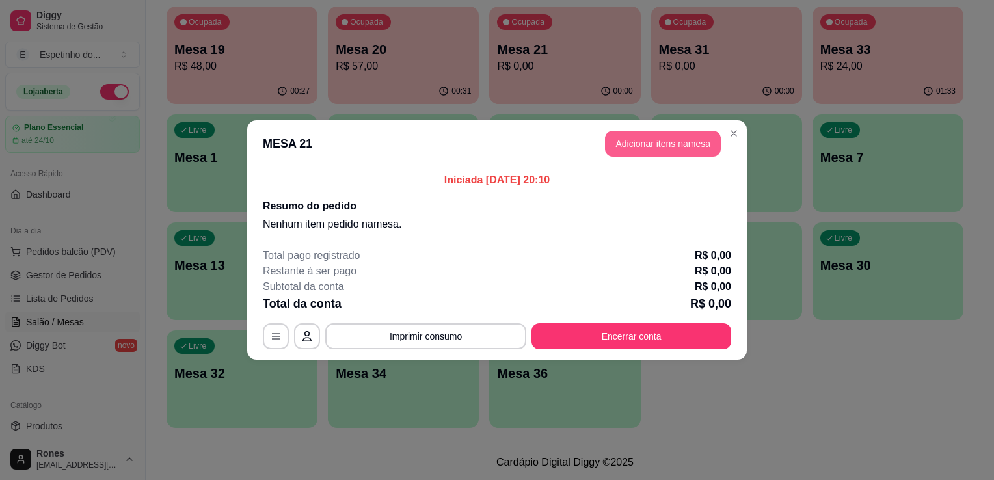
click at [690, 142] on button "Adicionar itens na mesa" at bounding box center [663, 144] width 116 height 26
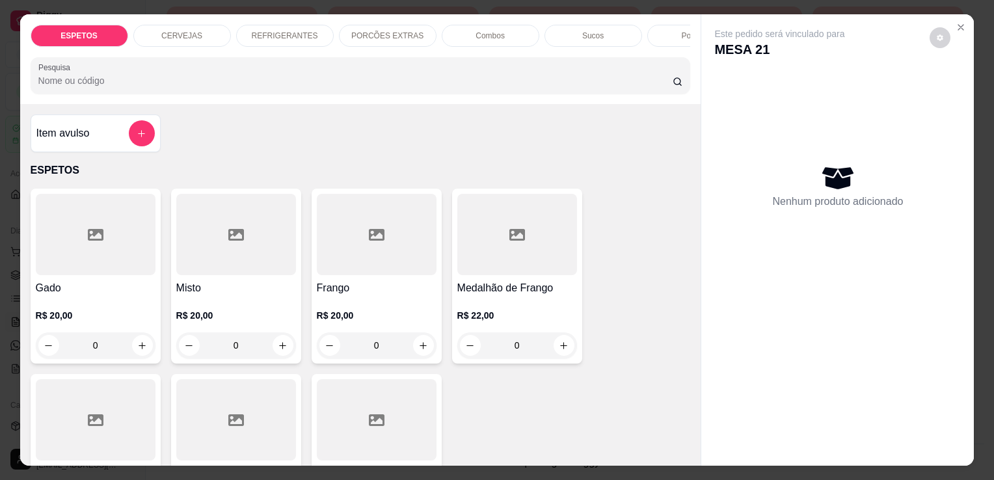
click at [81, 275] on div at bounding box center [96, 234] width 120 height 81
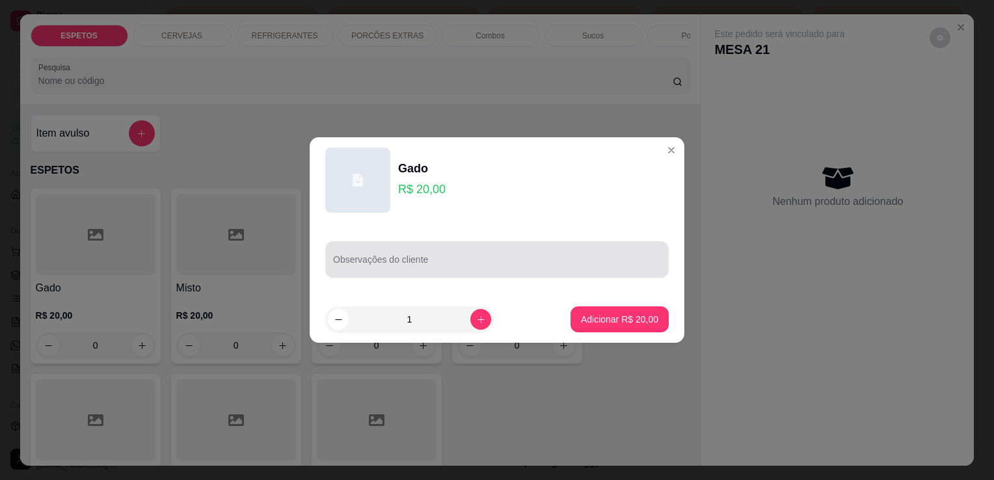
click at [412, 258] on div at bounding box center [497, 259] width 328 height 26
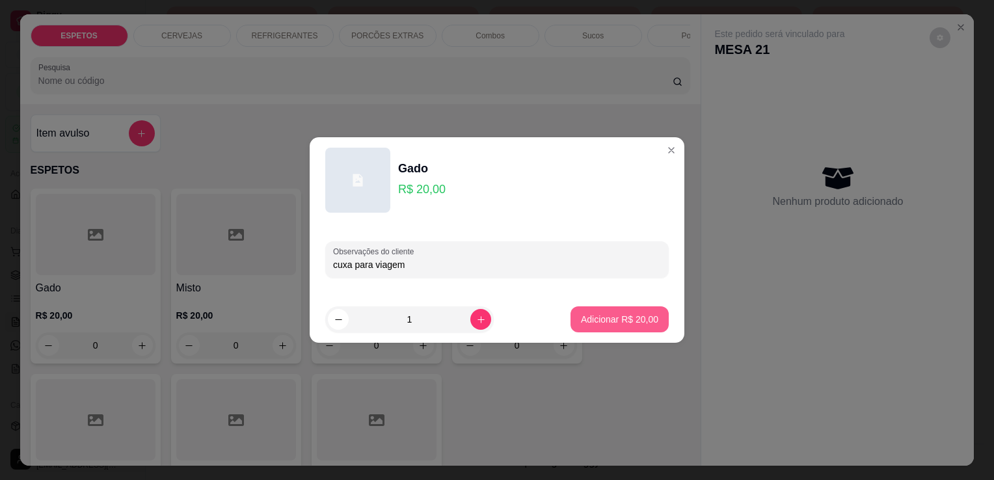
type input "cuxa para viagem"
click at [615, 324] on p "Adicionar R$ 20,00" at bounding box center [619, 319] width 77 height 13
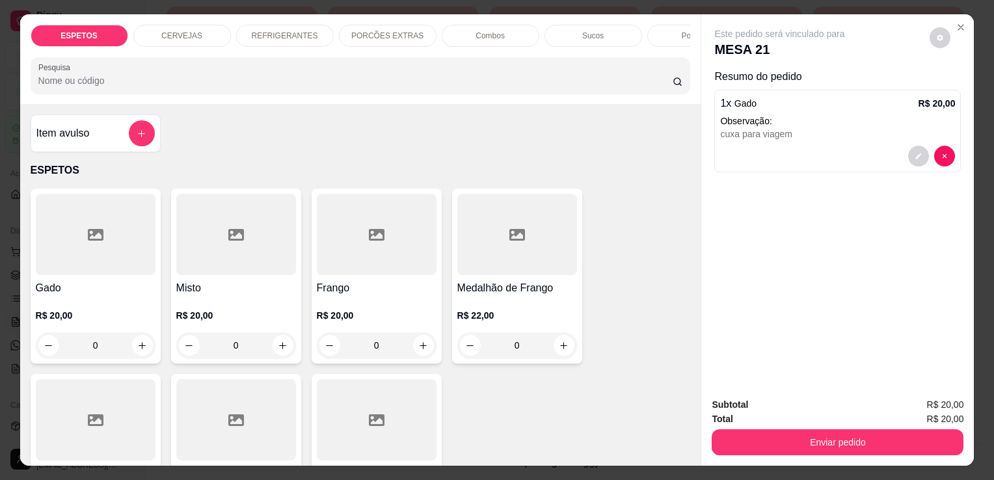
click at [378, 300] on div "R$ 20,00 0" at bounding box center [377, 327] width 120 height 62
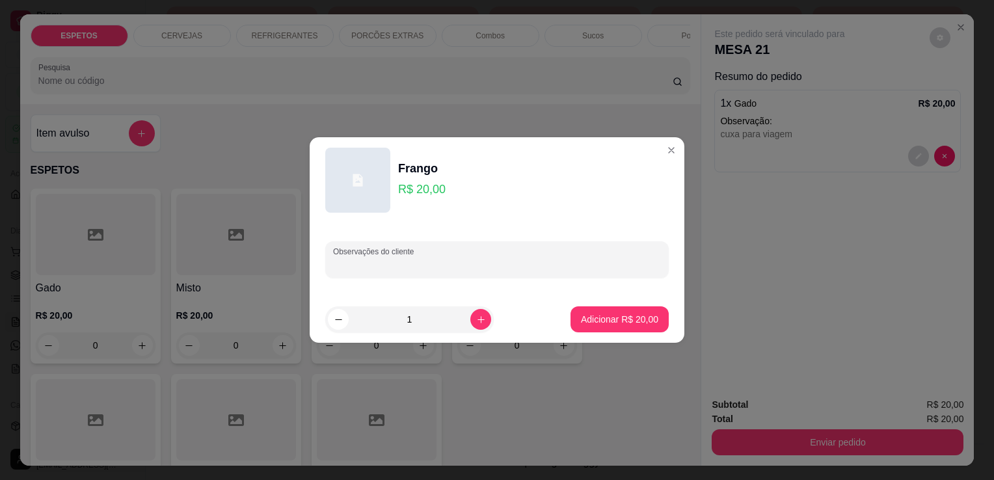
click at [414, 270] on input "Observações do cliente" at bounding box center [497, 264] width 328 height 13
type input "baiao para viagem"
click at [589, 318] on p "Adicionar R$ 20,00" at bounding box center [619, 319] width 77 height 13
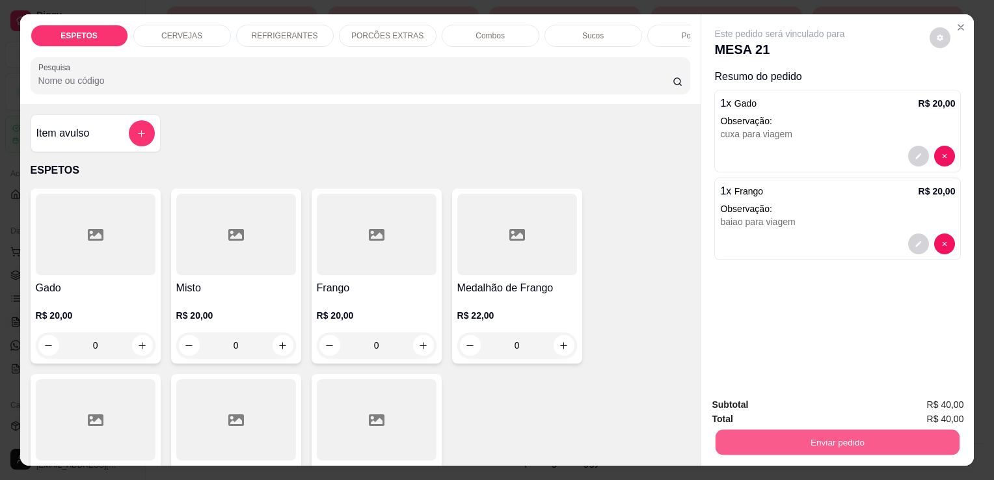
click at [828, 436] on button "Enviar pedido" at bounding box center [837, 441] width 244 height 25
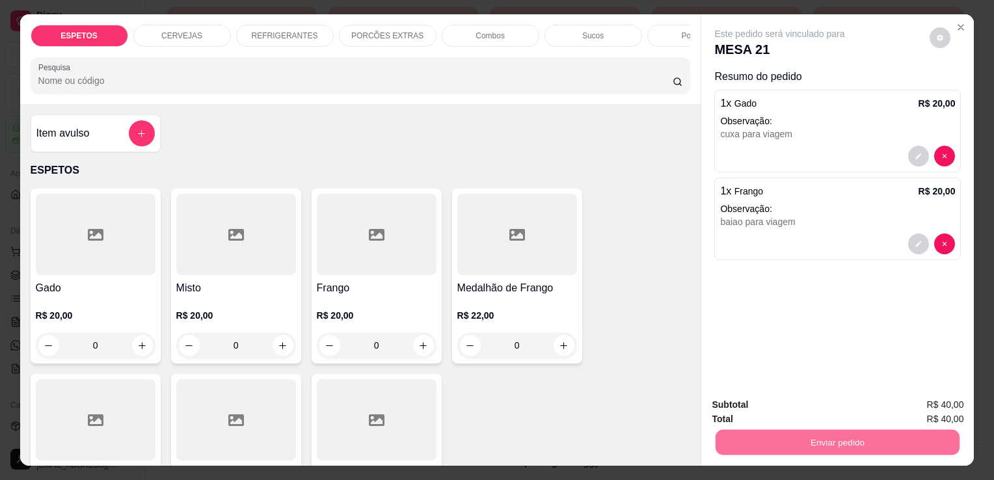
click at [920, 410] on button "Enviar pedido" at bounding box center [930, 405] width 72 height 24
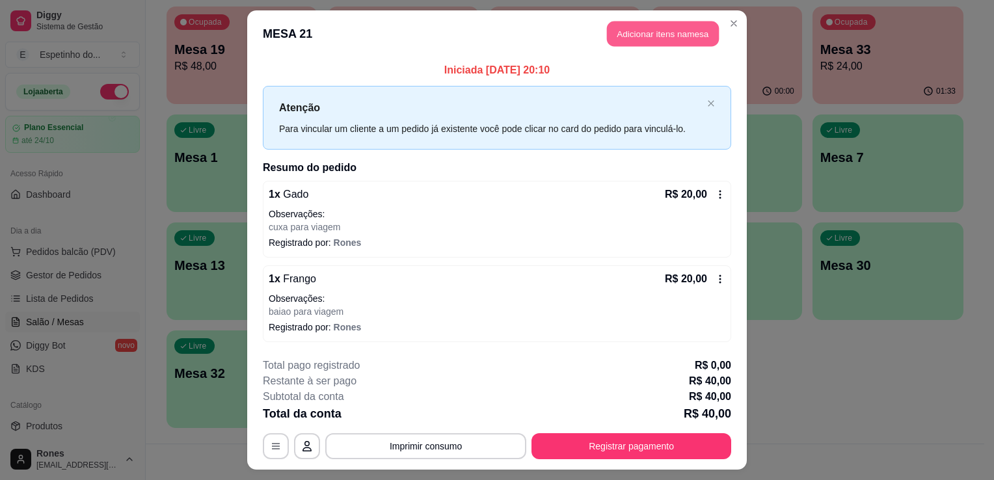
click at [692, 32] on button "Adicionar itens na mesa" at bounding box center [663, 33] width 112 height 25
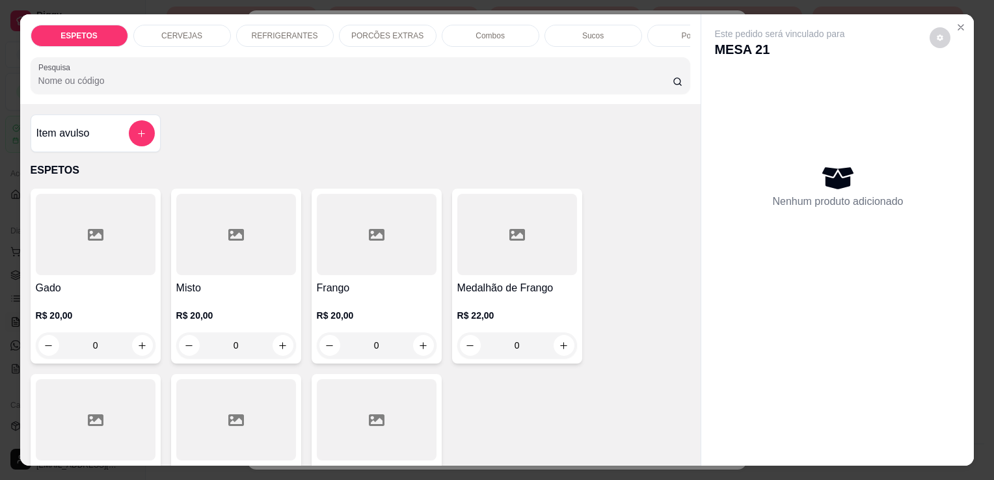
click at [79, 286] on h4 "Gado" at bounding box center [96, 288] width 120 height 16
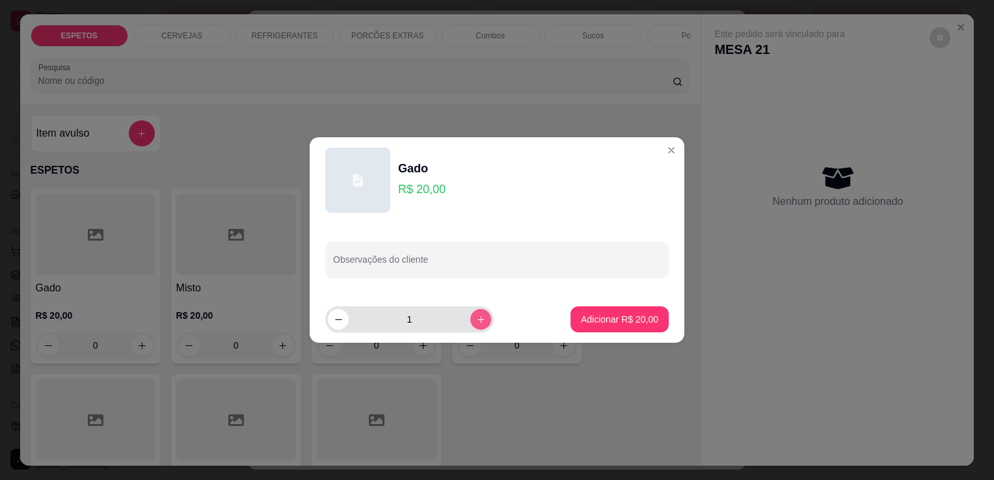
click at [476, 317] on icon "increase-product-quantity" at bounding box center [481, 320] width 10 height 10
type input "2"
click at [388, 263] on input "Observações do cliente" at bounding box center [497, 264] width 328 height 13
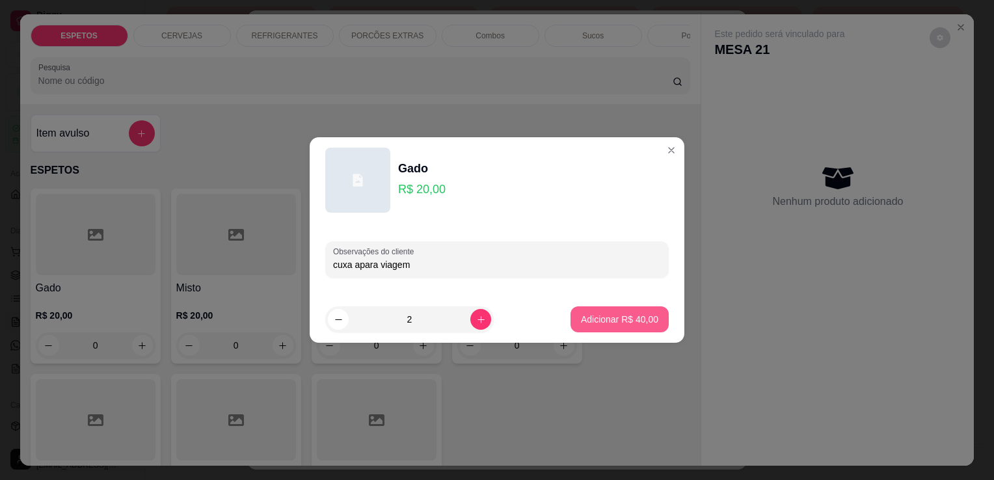
type input "cuxa apara viagem"
click at [630, 326] on button "Adicionar R$ 40,00" at bounding box center [620, 319] width 96 height 25
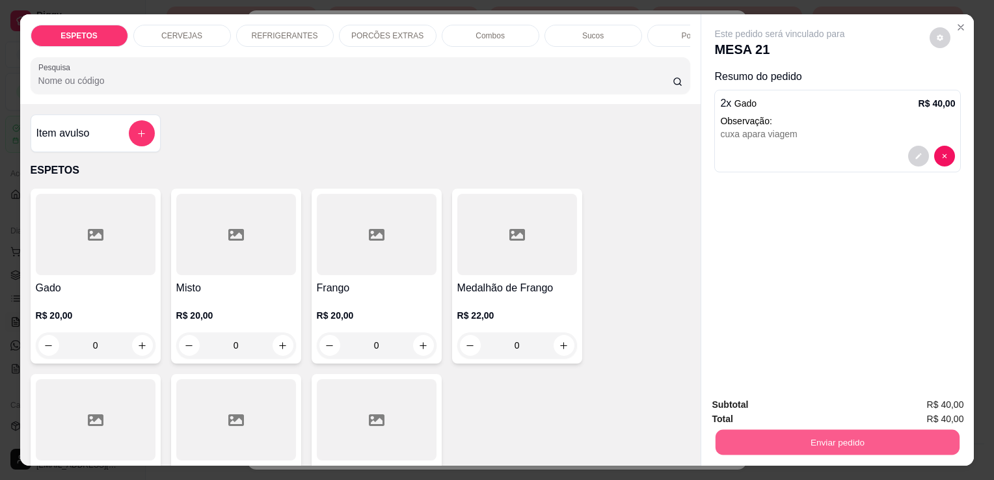
click at [870, 441] on button "Enviar pedido" at bounding box center [837, 441] width 244 height 25
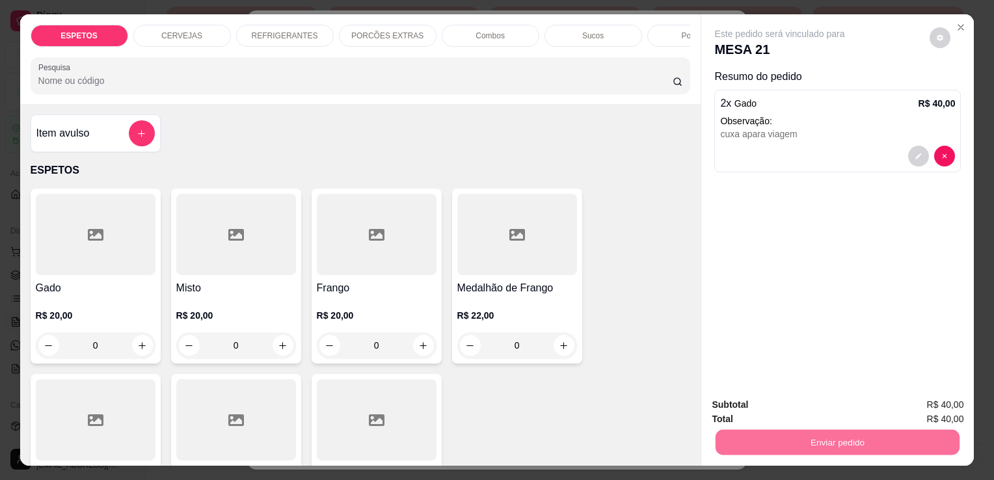
click at [926, 406] on button "Enviar pedido" at bounding box center [930, 405] width 72 height 24
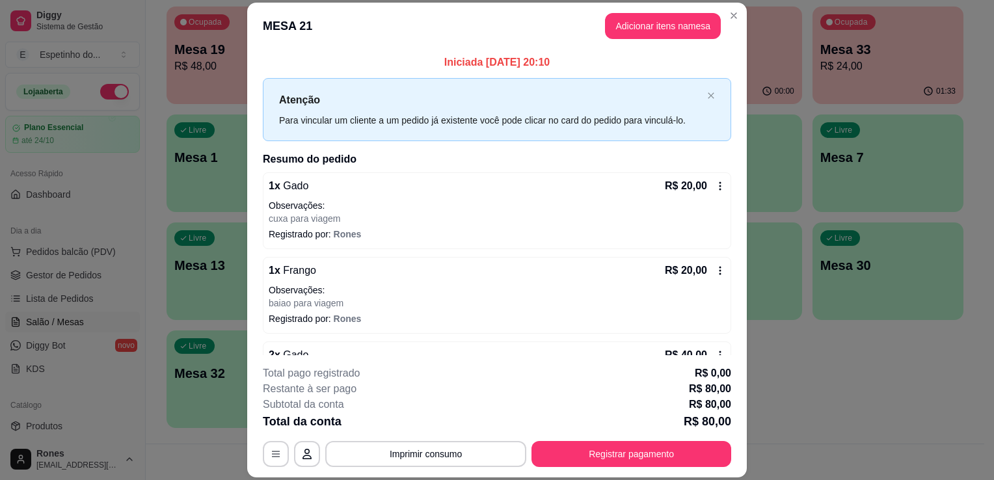
click at [715, 181] on icon at bounding box center [720, 186] width 10 height 10
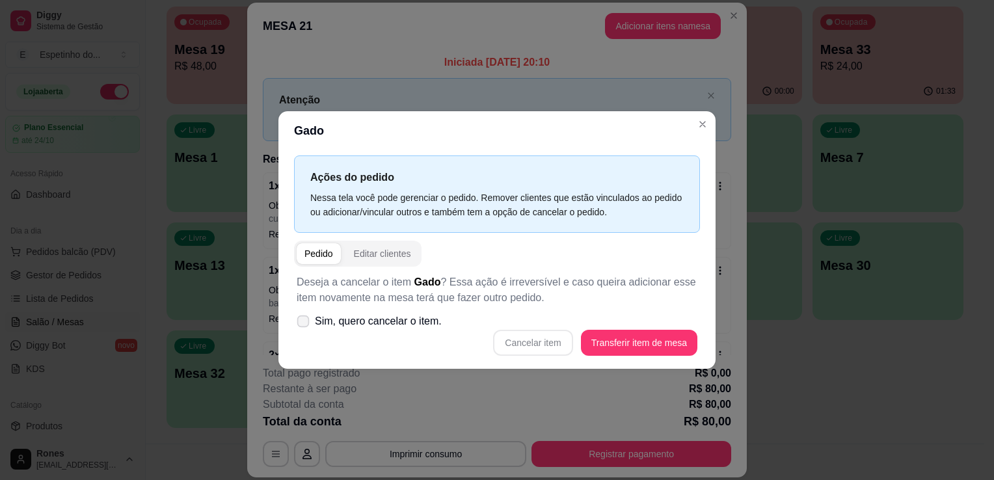
click at [304, 318] on icon at bounding box center [303, 320] width 10 height 7
click at [304, 324] on input "Sim, quero cancelar o item." at bounding box center [300, 328] width 8 height 8
checkbox input "true"
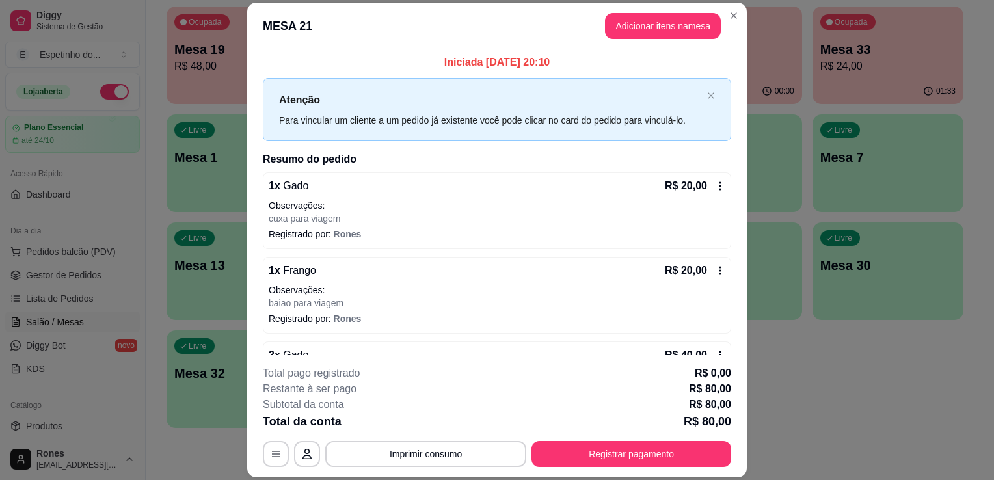
click at [719, 186] on icon at bounding box center [720, 185] width 2 height 8
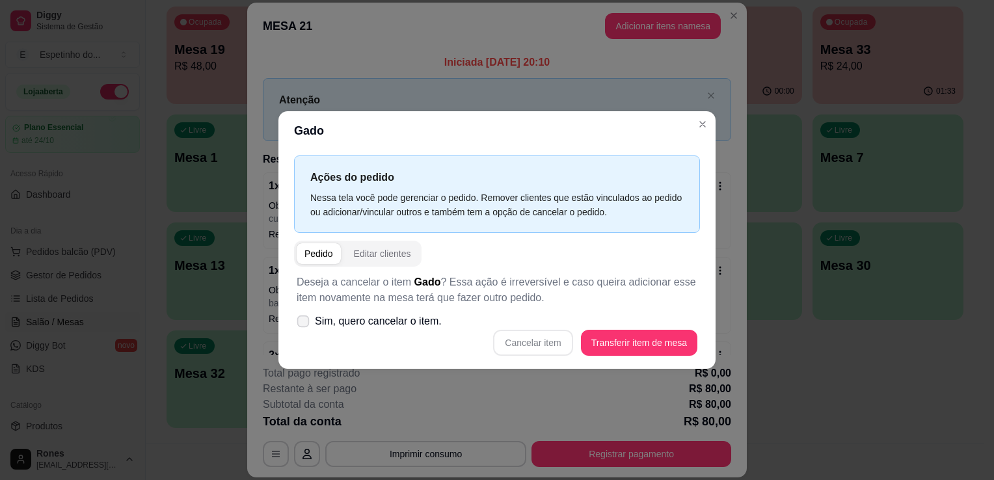
click at [323, 321] on span "Sim, quero cancelar o item." at bounding box center [378, 321] width 127 height 16
click at [304, 324] on input "Sim, quero cancelar o item." at bounding box center [300, 328] width 8 height 8
checkbox input "true"
click at [527, 352] on button "Cancelar item" at bounding box center [532, 342] width 77 height 25
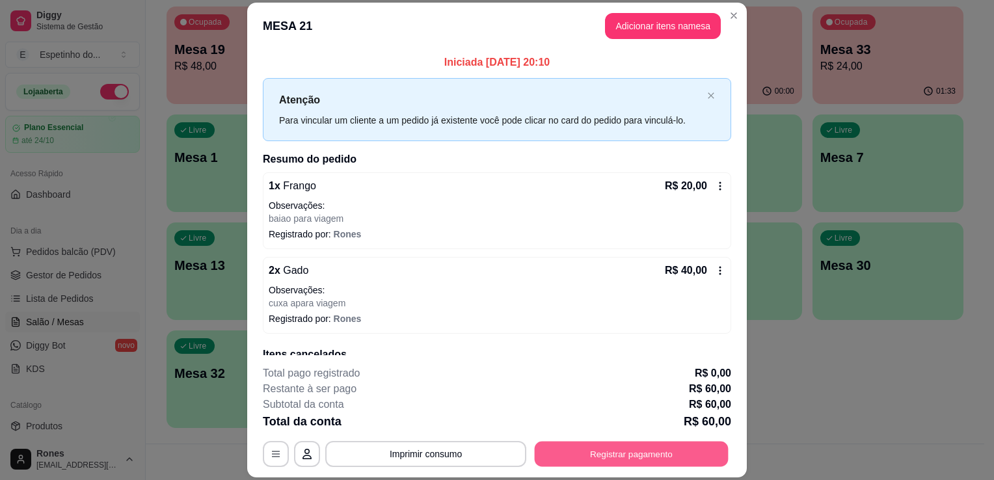
click at [618, 457] on button "Registrar pagamento" at bounding box center [632, 454] width 194 height 25
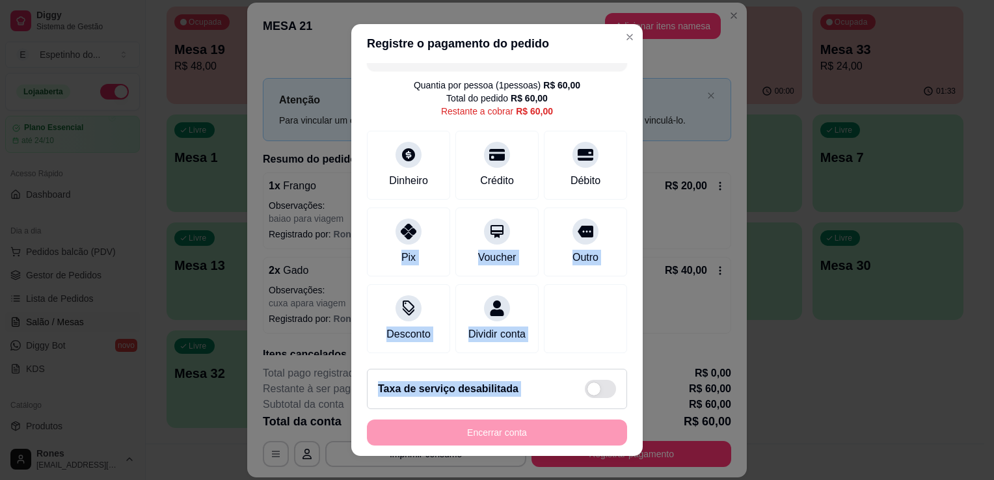
scroll to position [18, 0]
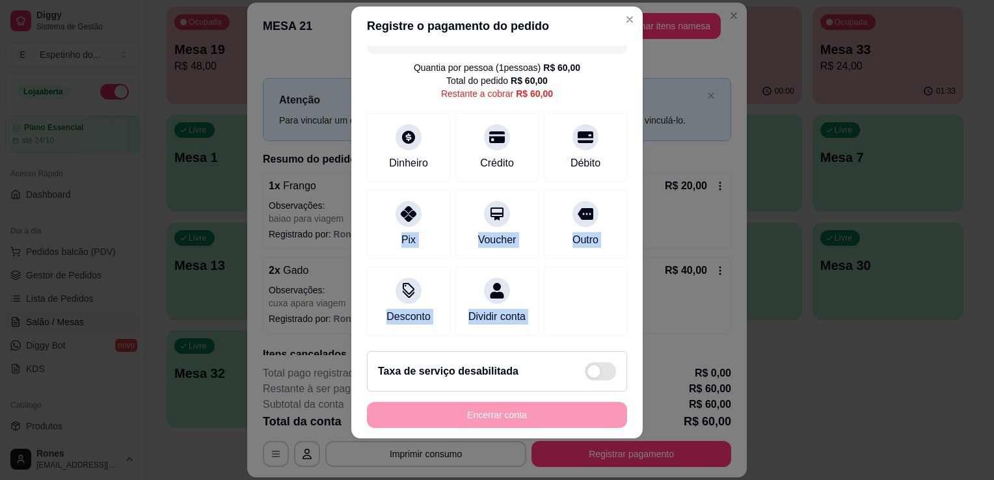
drag, startPoint x: 403, startPoint y: 259, endPoint x: 842, endPoint y: 312, distance: 441.5
click at [842, 312] on div "Registre o pagamento do pedido R$ 60,00 Quantia por pessoa ( 1 pessoas) R$ 60,0…" at bounding box center [497, 240] width 994 height 480
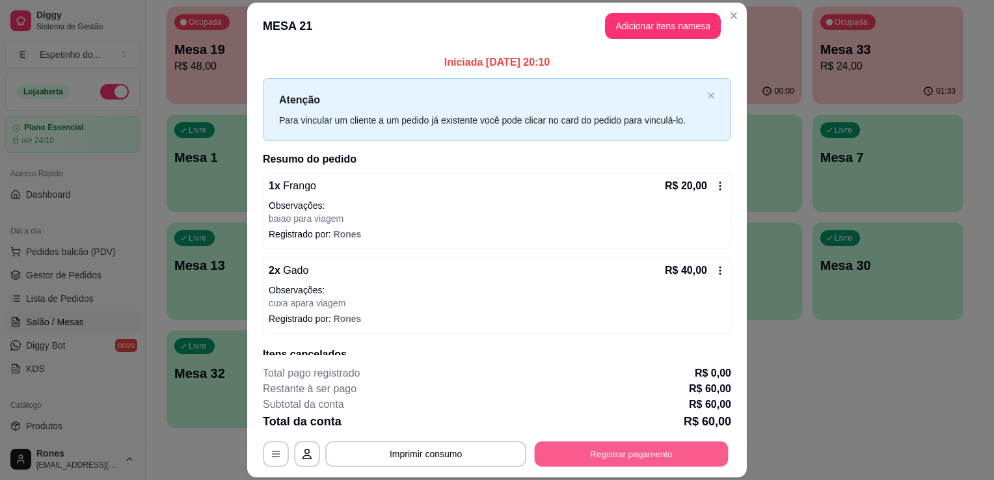
click at [623, 452] on button "Registrar pagamento" at bounding box center [632, 454] width 194 height 25
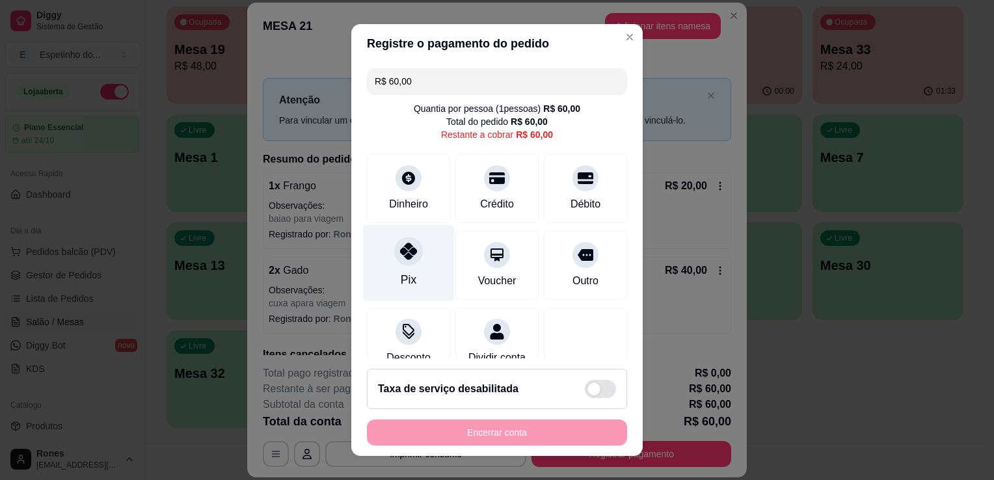
click at [401, 278] on div "Pix" at bounding box center [409, 279] width 16 height 17
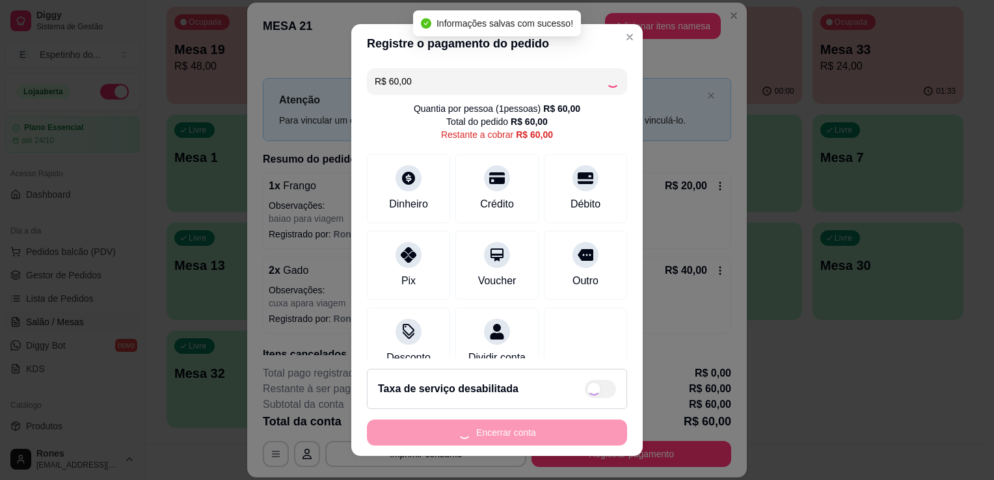
type input "R$ 0,00"
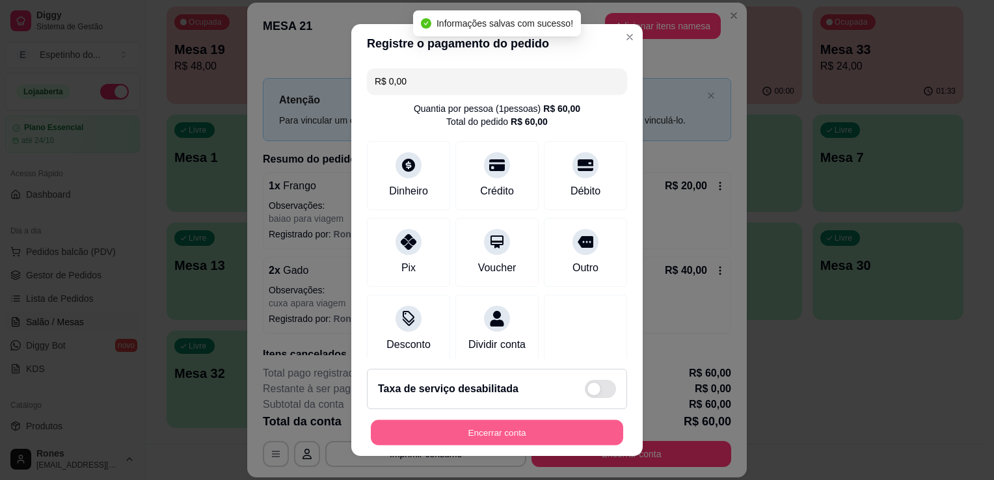
click at [463, 428] on button "Encerrar conta" at bounding box center [497, 432] width 252 height 25
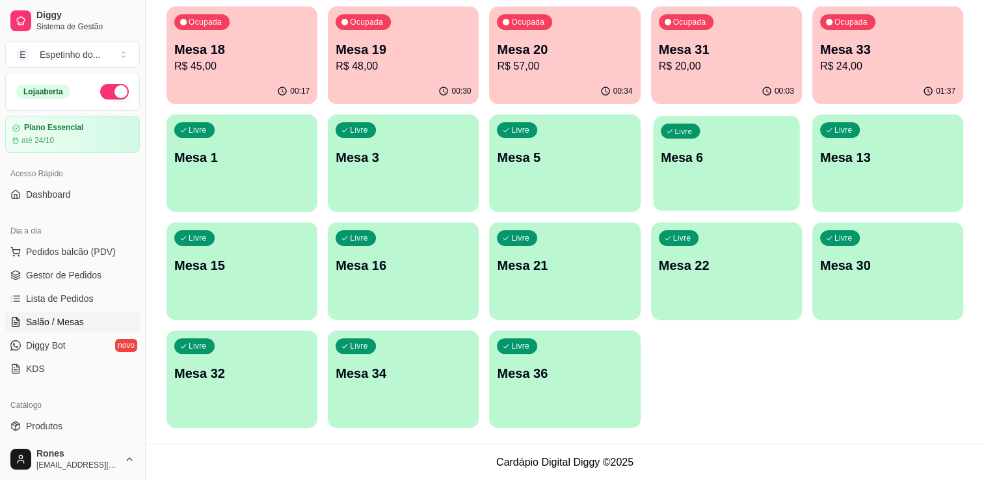
click at [741, 189] on div "Livre Mesa 6" at bounding box center [726, 155] width 146 height 79
click at [600, 76] on div "Ocupada Mesa 20 R$ 57,00" at bounding box center [565, 43] width 146 height 70
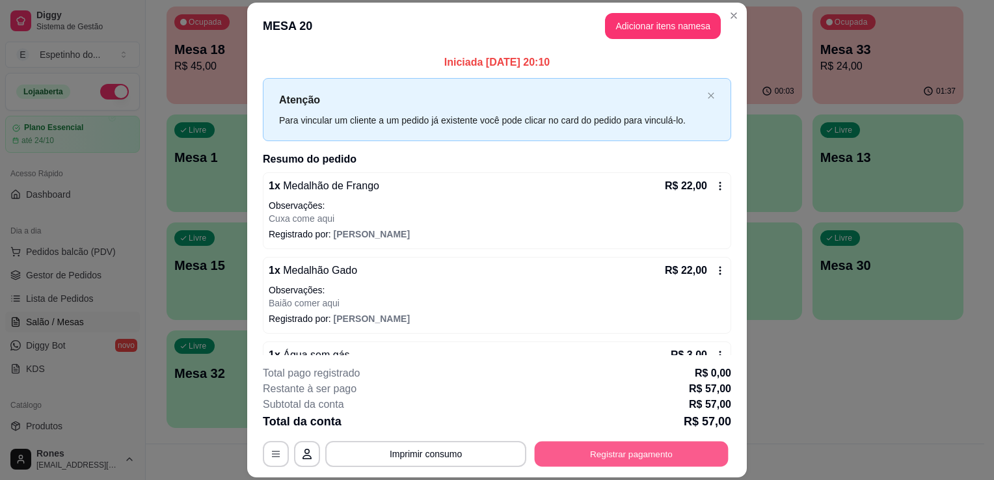
click at [611, 445] on button "Registrar pagamento" at bounding box center [632, 454] width 194 height 25
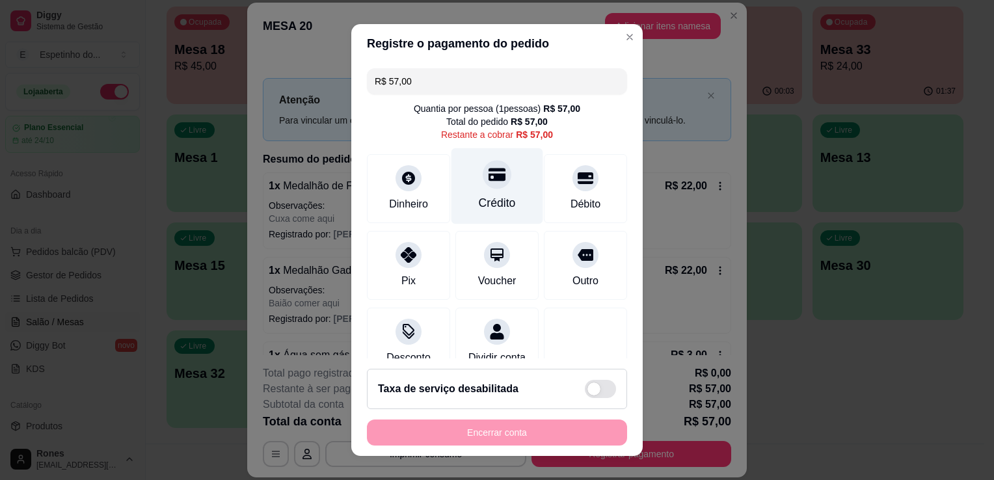
click at [486, 189] on div "Crédito" at bounding box center [497, 186] width 92 height 76
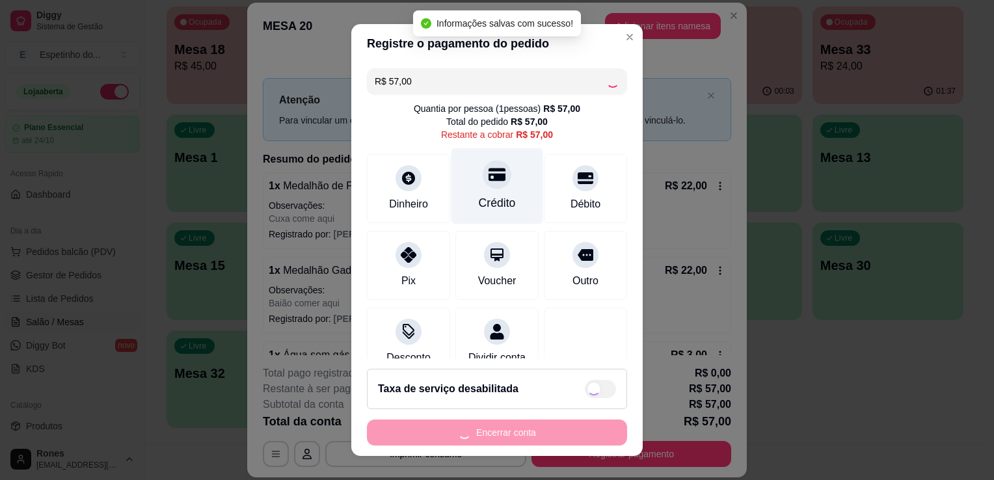
type input "R$ 0,00"
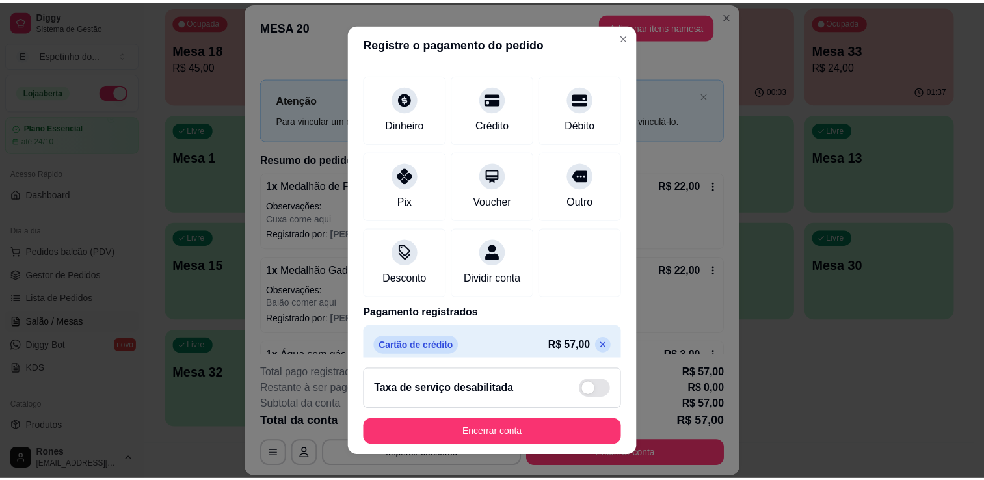
scroll to position [92, 0]
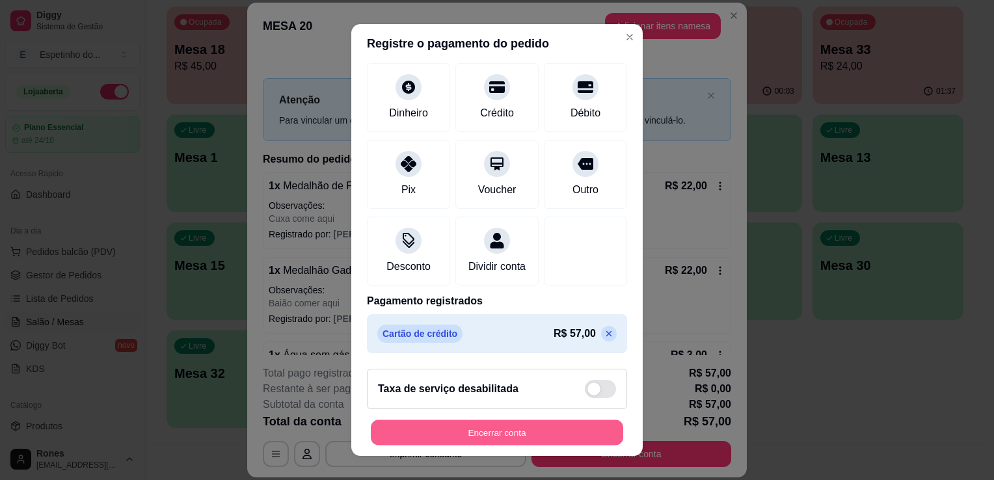
click at [520, 435] on button "Encerrar conta" at bounding box center [497, 432] width 252 height 25
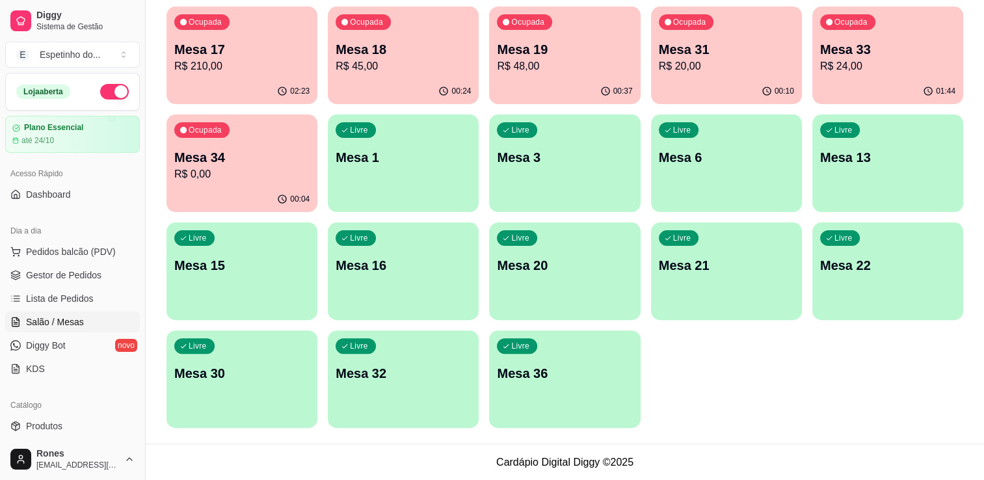
scroll to position [0, 0]
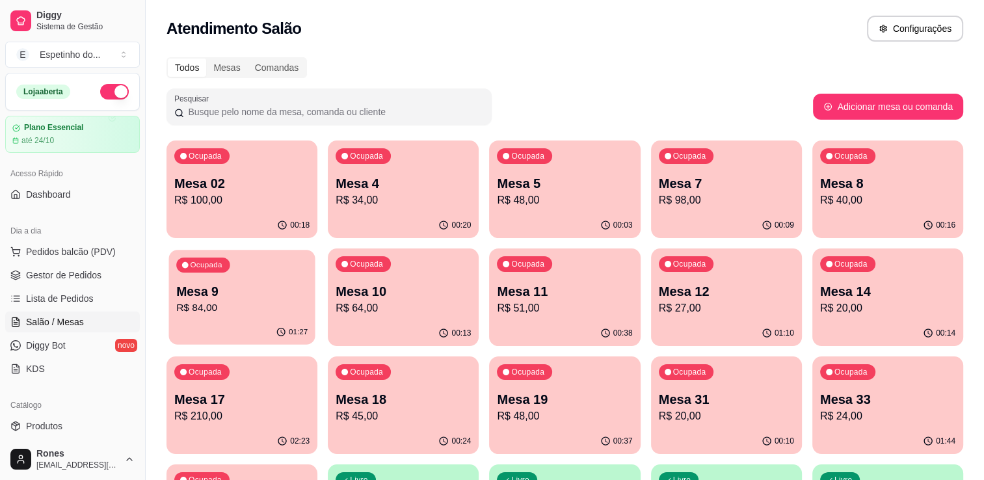
click at [224, 321] on div "01:27" at bounding box center [241, 332] width 146 height 25
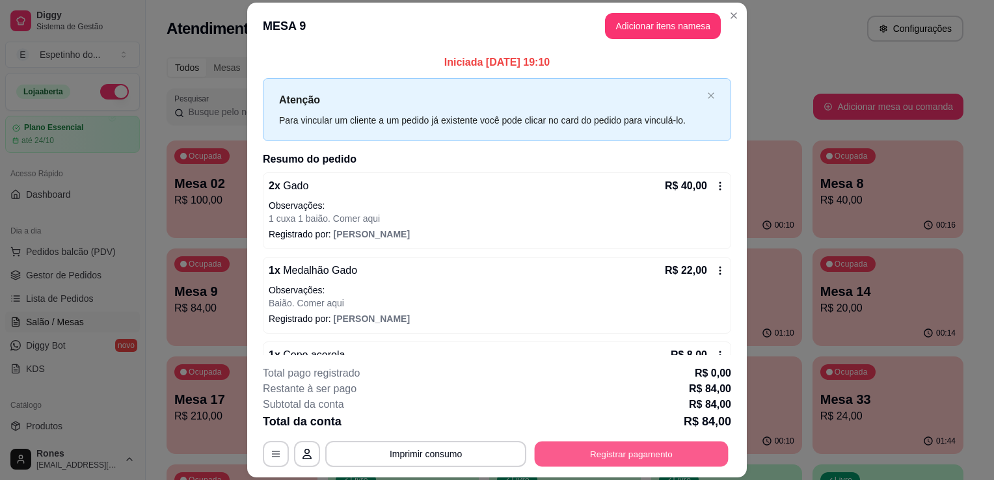
click at [617, 452] on button "Registrar pagamento" at bounding box center [632, 454] width 194 height 25
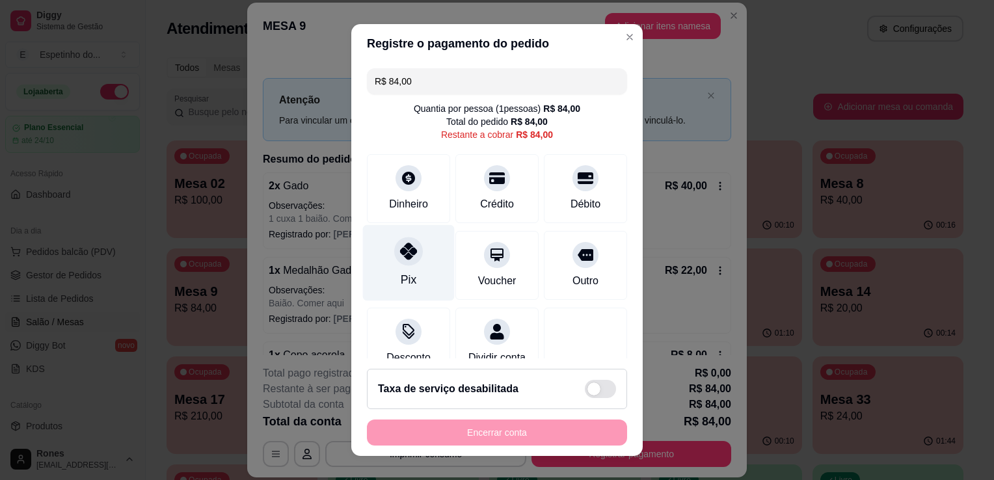
click at [408, 262] on div at bounding box center [408, 251] width 29 height 29
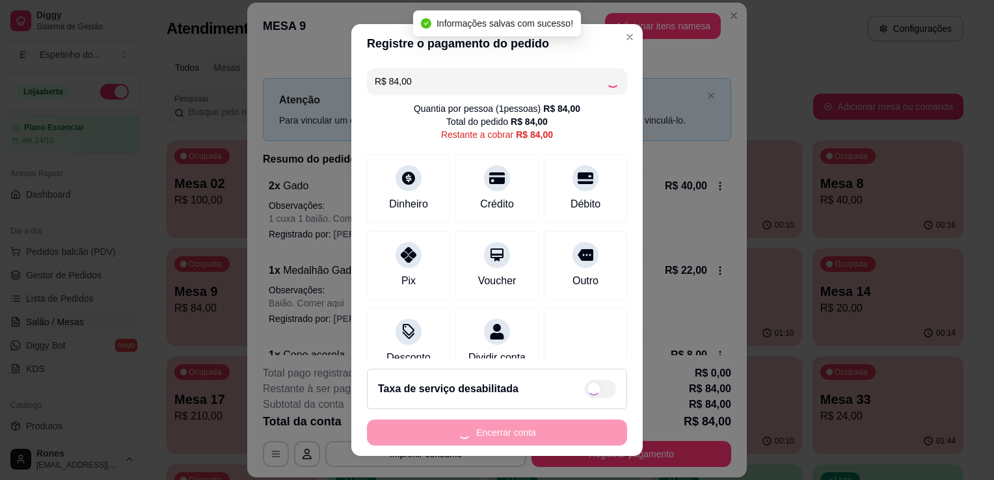
type input "R$ 0,00"
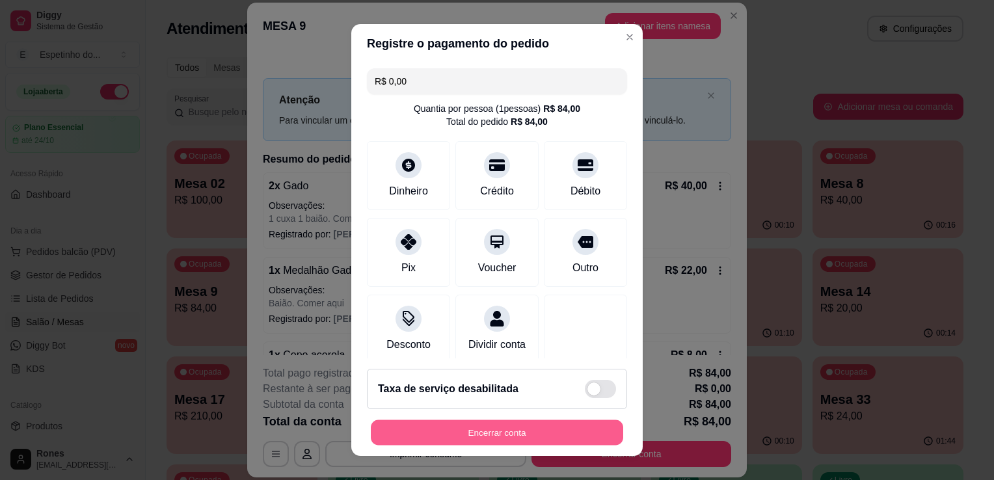
click at [509, 440] on button "Encerrar conta" at bounding box center [497, 432] width 252 height 25
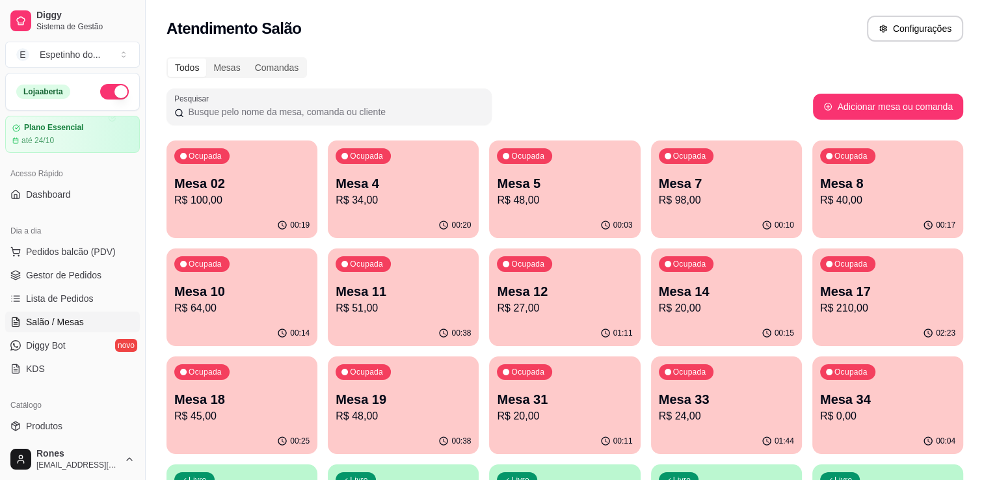
scroll to position [350, 0]
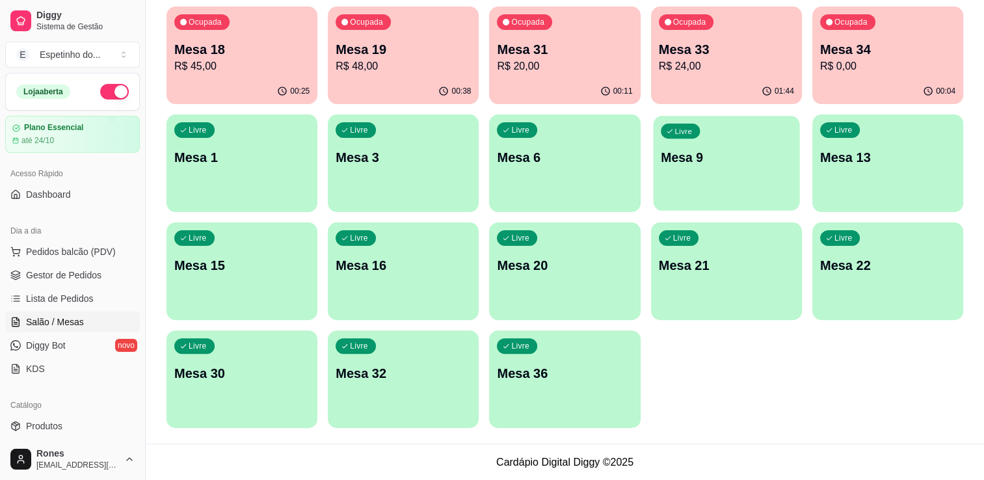
click at [756, 193] on div "Livre Mesa 9" at bounding box center [726, 155] width 146 height 79
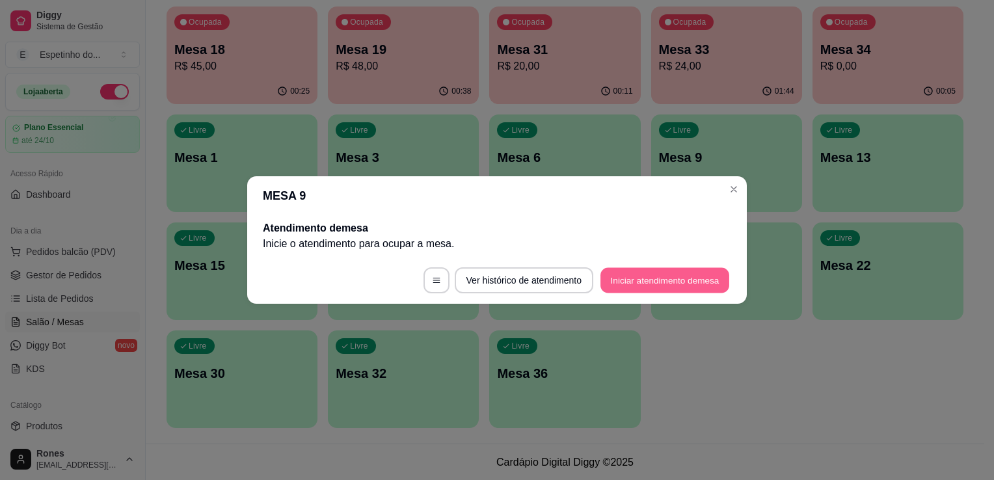
click at [661, 286] on button "Iniciar atendimento de mesa" at bounding box center [664, 280] width 129 height 25
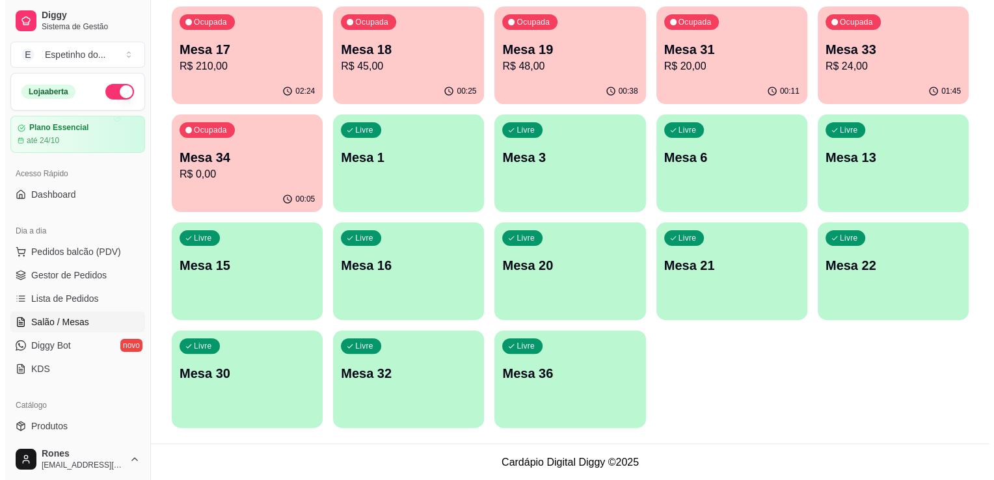
scroll to position [0, 0]
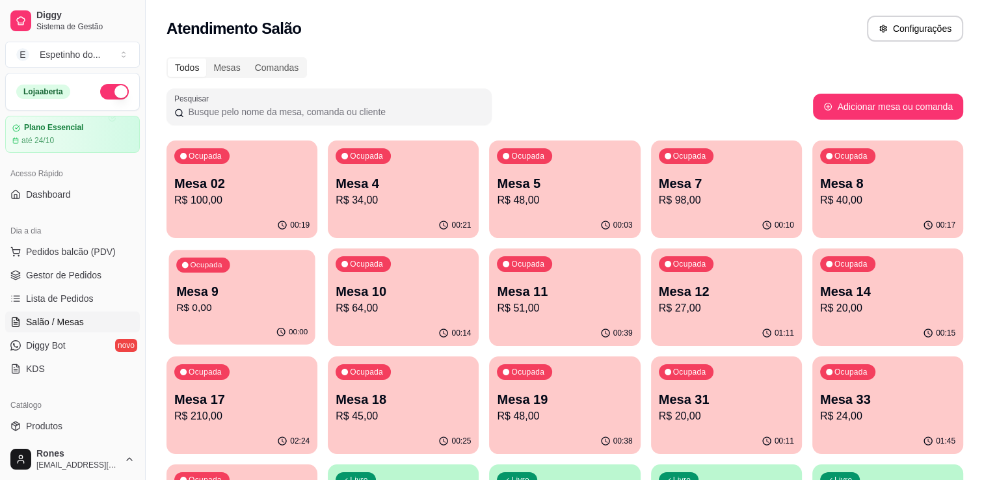
click at [285, 325] on div "00:00" at bounding box center [241, 332] width 146 height 25
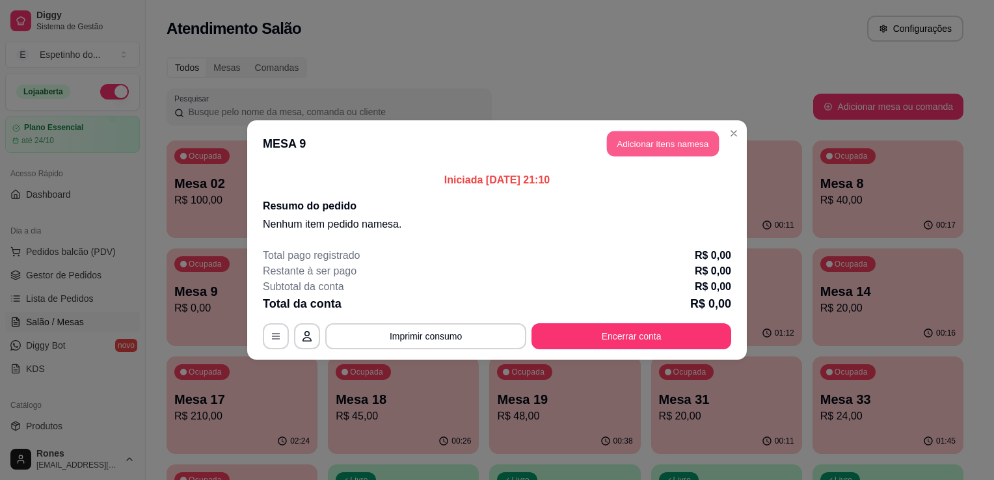
click at [662, 150] on button "Adicionar itens na mesa" at bounding box center [663, 143] width 112 height 25
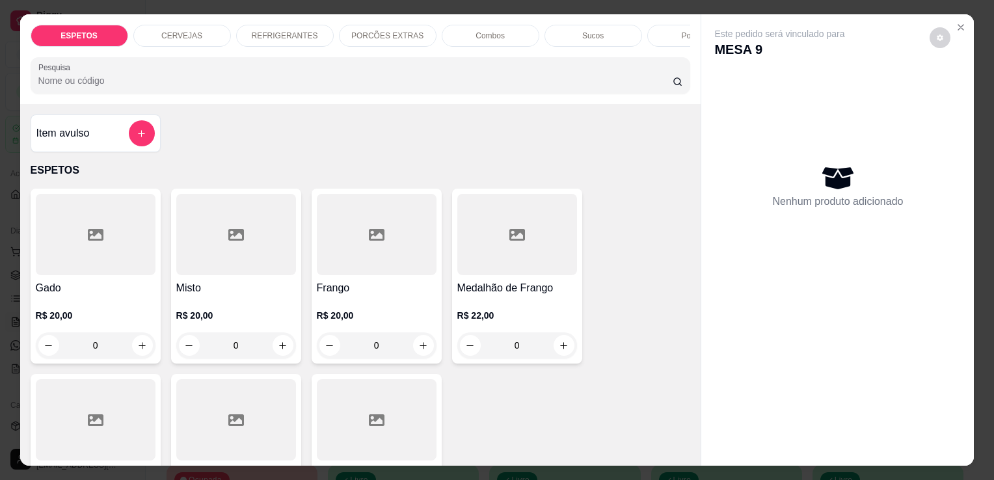
click at [121, 264] on div at bounding box center [96, 234] width 120 height 81
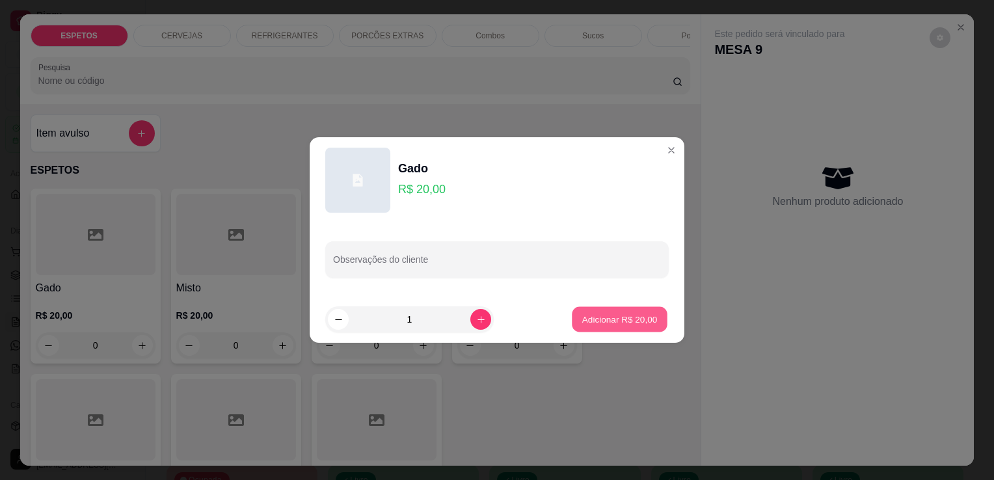
click at [635, 321] on p "Adicionar R$ 20,00" at bounding box center [619, 319] width 75 height 12
type input "1"
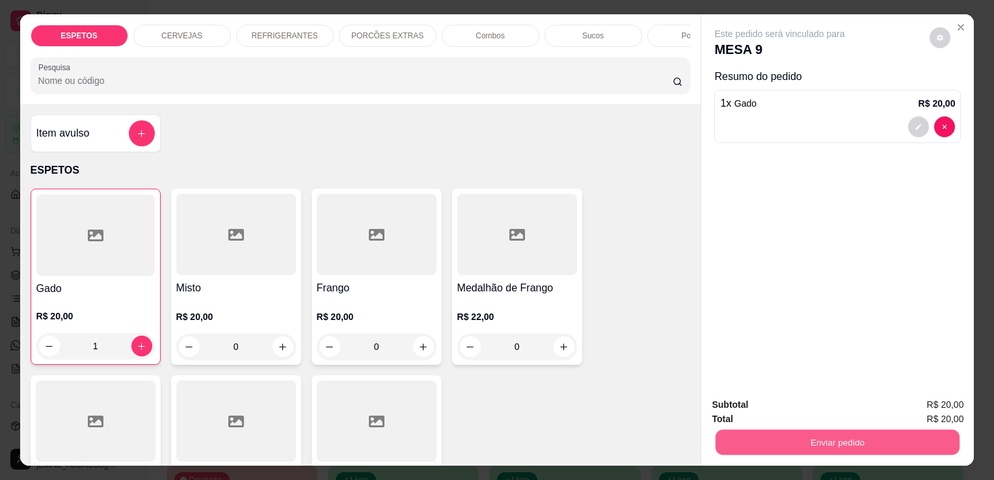
click at [812, 447] on button "Enviar pedido" at bounding box center [837, 441] width 244 height 25
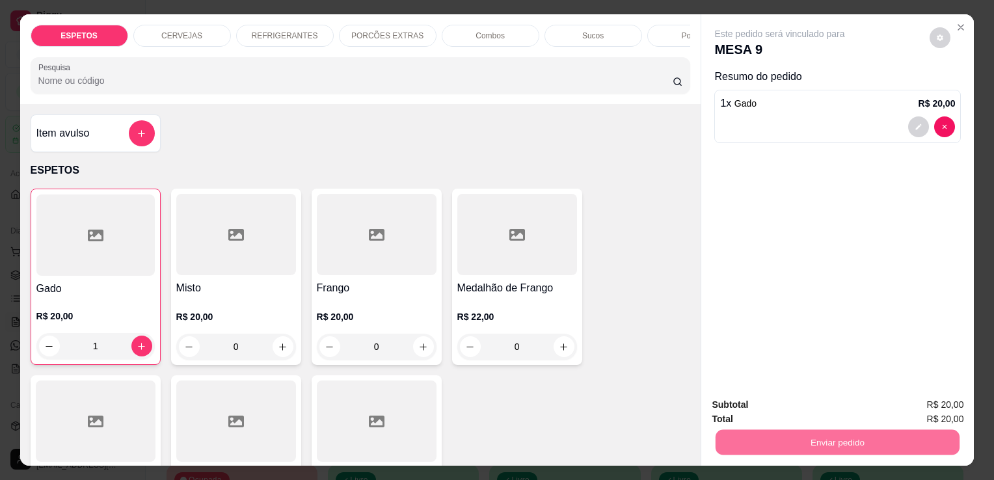
click at [923, 406] on button "Enviar pedido" at bounding box center [930, 405] width 72 height 24
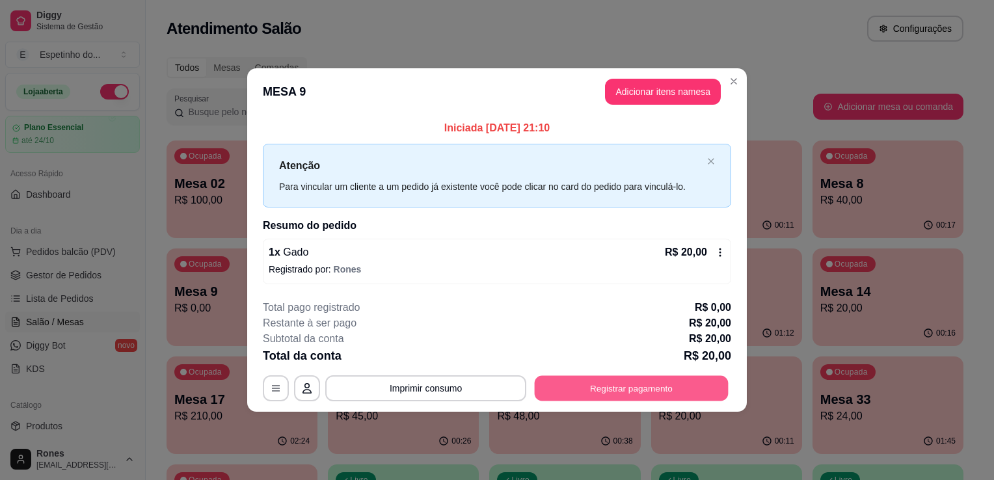
click at [613, 386] on button "Registrar pagamento" at bounding box center [632, 387] width 194 height 25
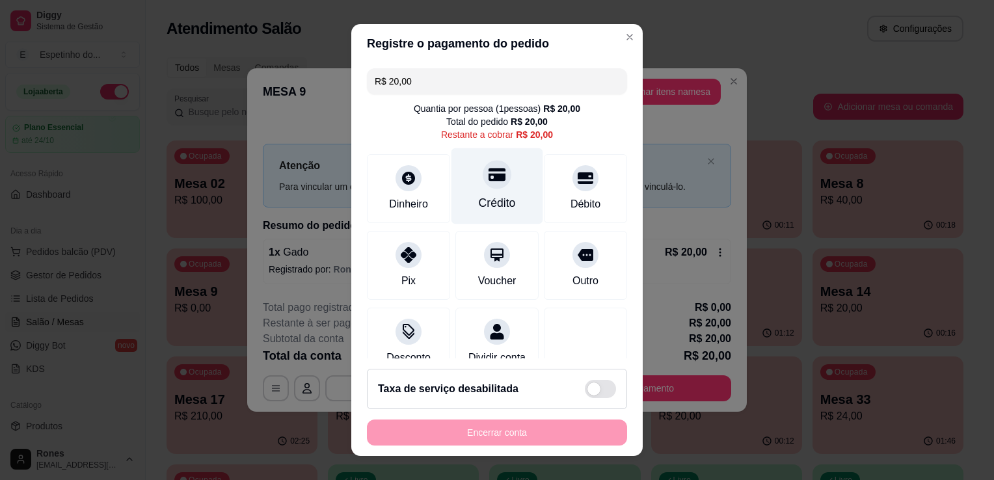
click at [507, 202] on div "Crédito" at bounding box center [497, 186] width 92 height 76
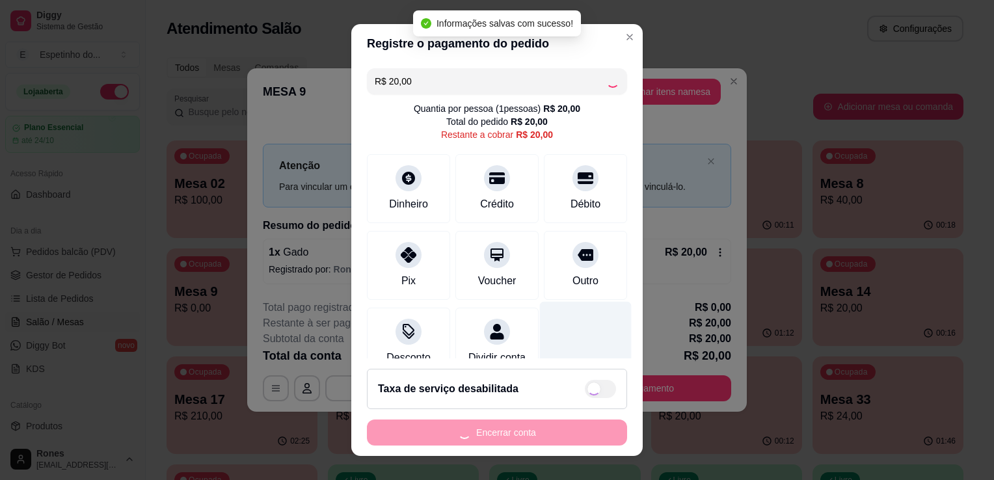
type input "R$ 0,00"
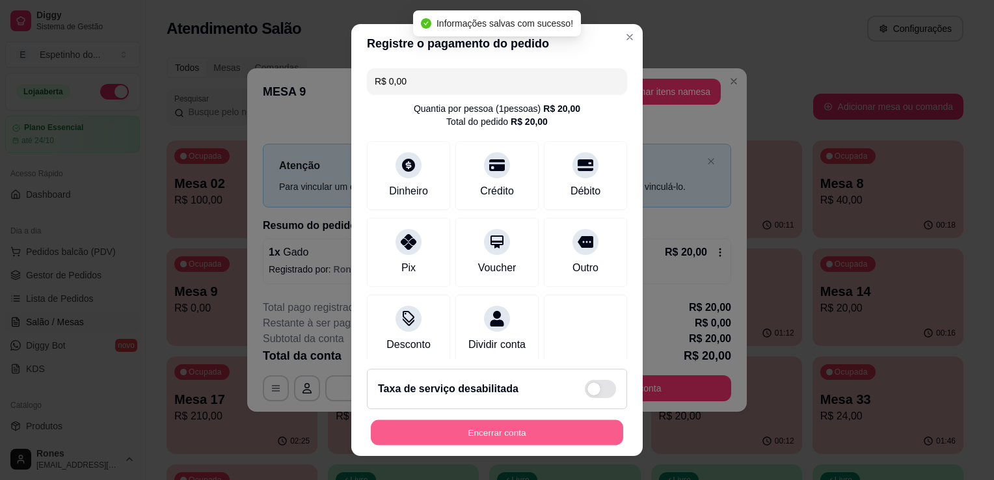
click at [535, 435] on button "Encerrar conta" at bounding box center [497, 432] width 252 height 25
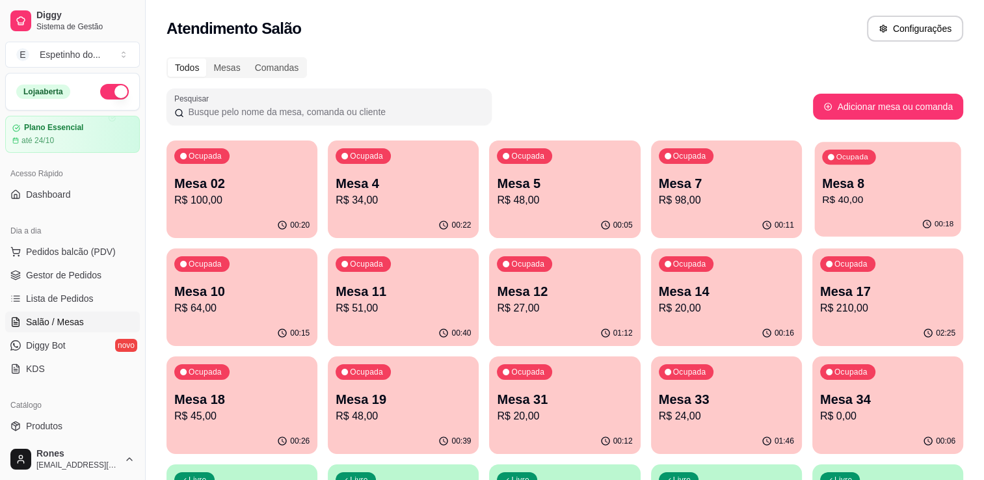
click at [858, 196] on p "R$ 40,00" at bounding box center [887, 200] width 131 height 15
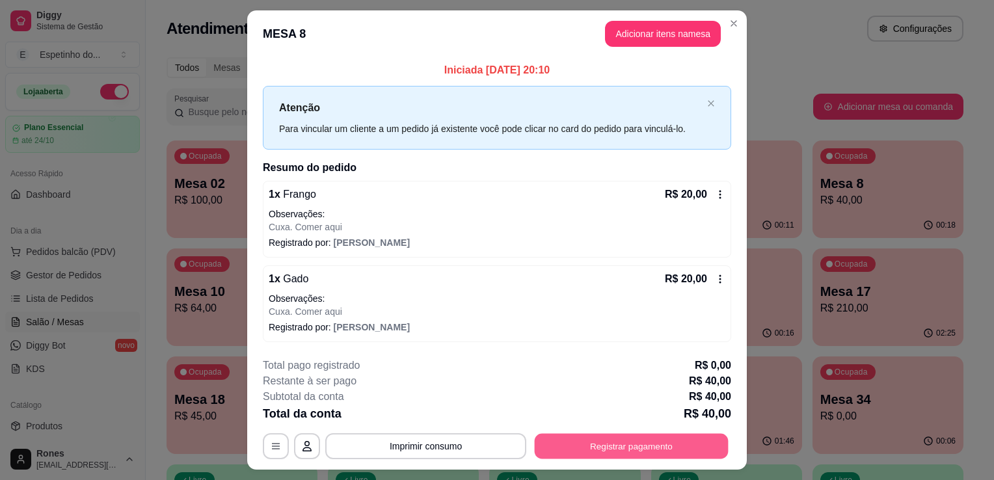
click at [636, 450] on button "Registrar pagamento" at bounding box center [632, 445] width 194 height 25
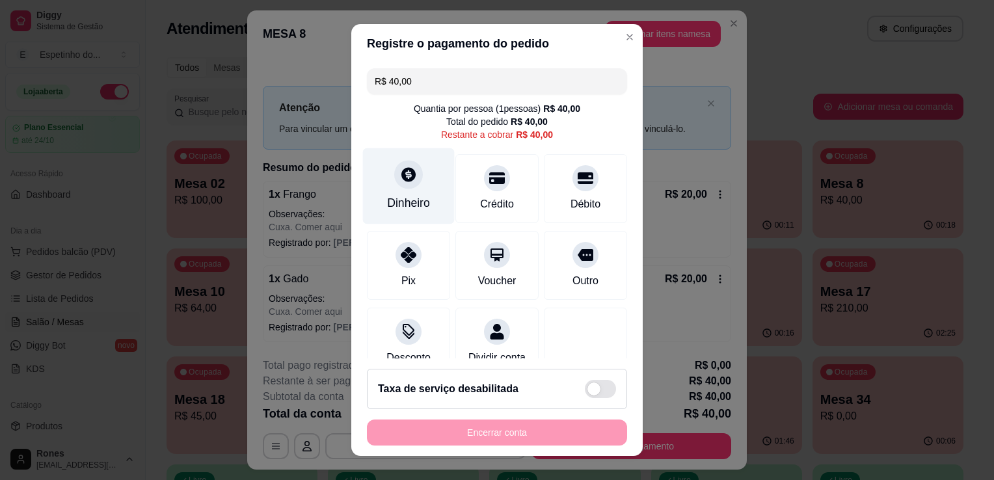
click at [405, 191] on div "Dinheiro" at bounding box center [409, 186] width 92 height 76
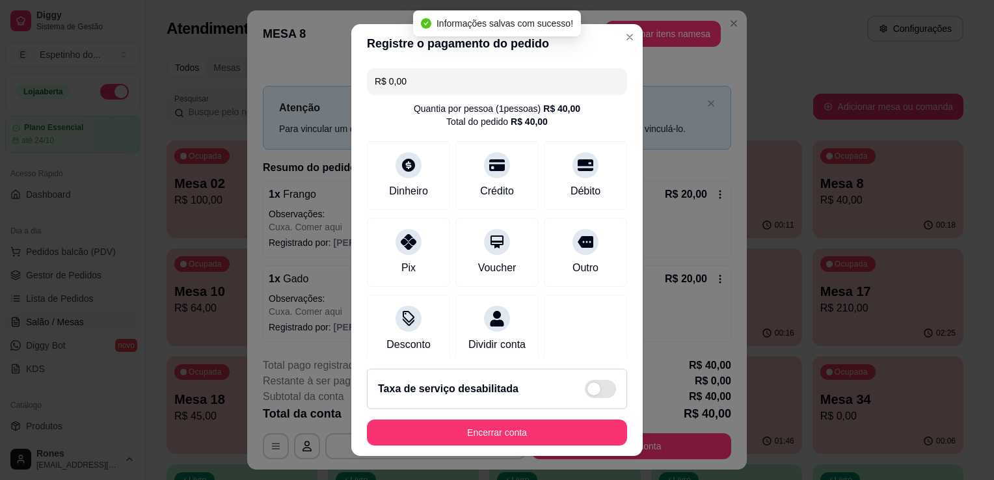
type input "R$ 0,00"
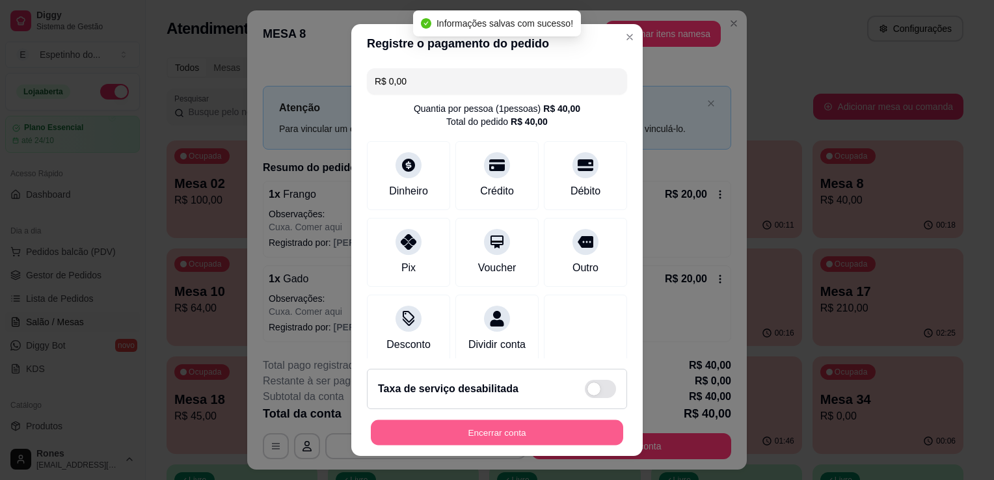
click at [521, 430] on button "Encerrar conta" at bounding box center [497, 432] width 252 height 25
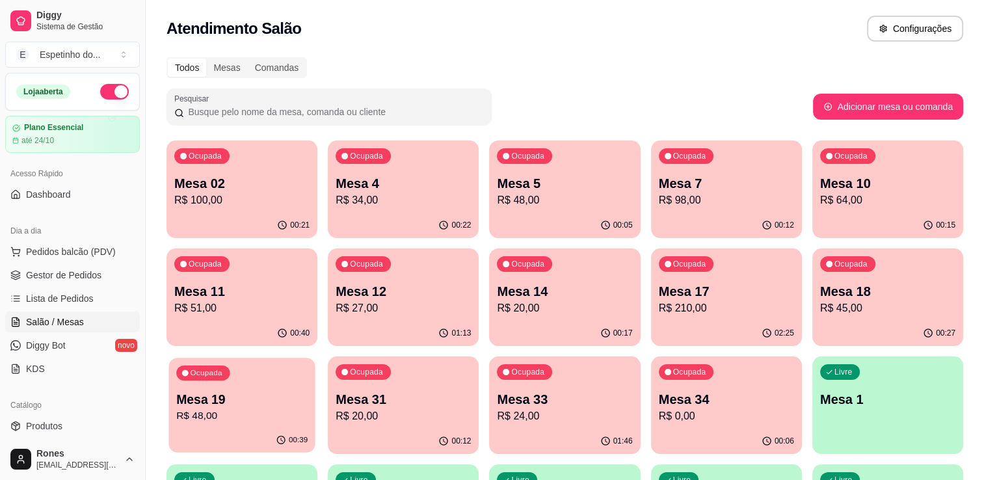
click at [208, 407] on p "Mesa 19" at bounding box center [241, 400] width 131 height 18
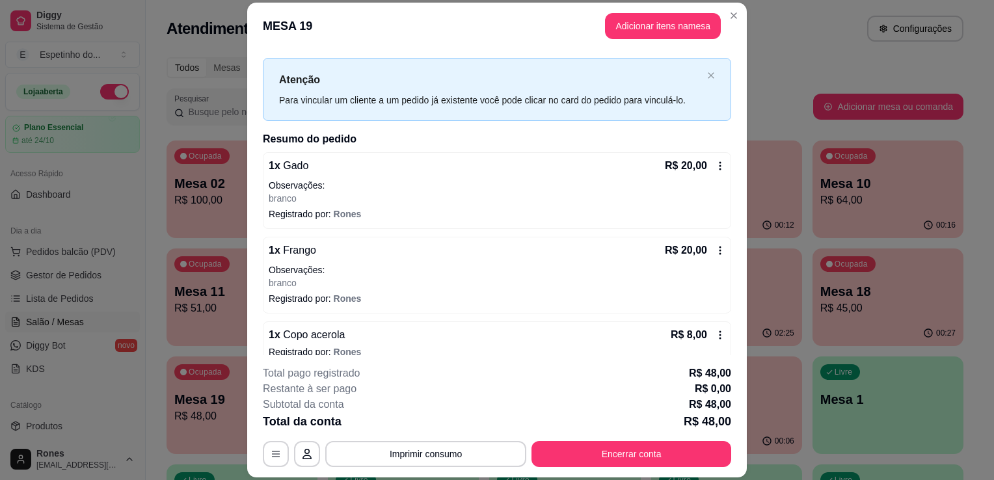
scroll to position [35, 0]
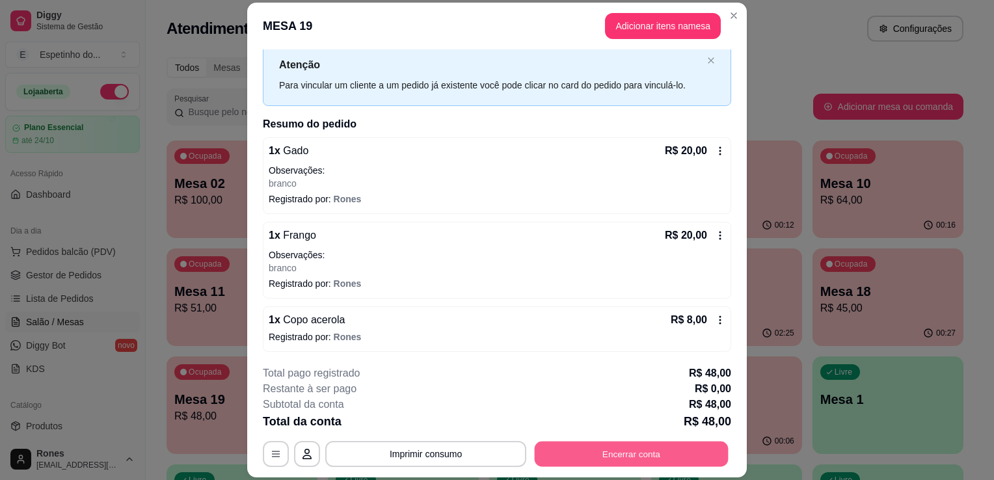
click at [658, 458] on button "Encerrar conta" at bounding box center [632, 454] width 194 height 25
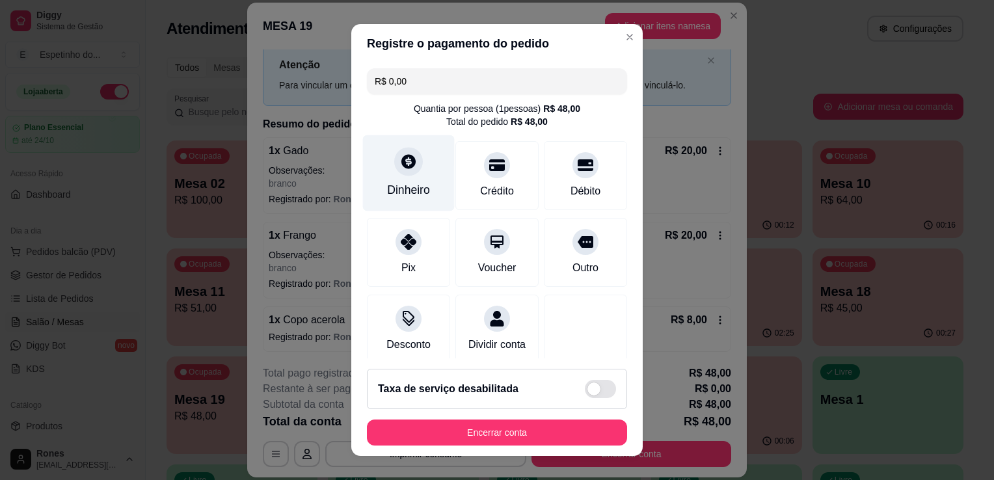
click at [422, 187] on div "Dinheiro" at bounding box center [409, 173] width 92 height 76
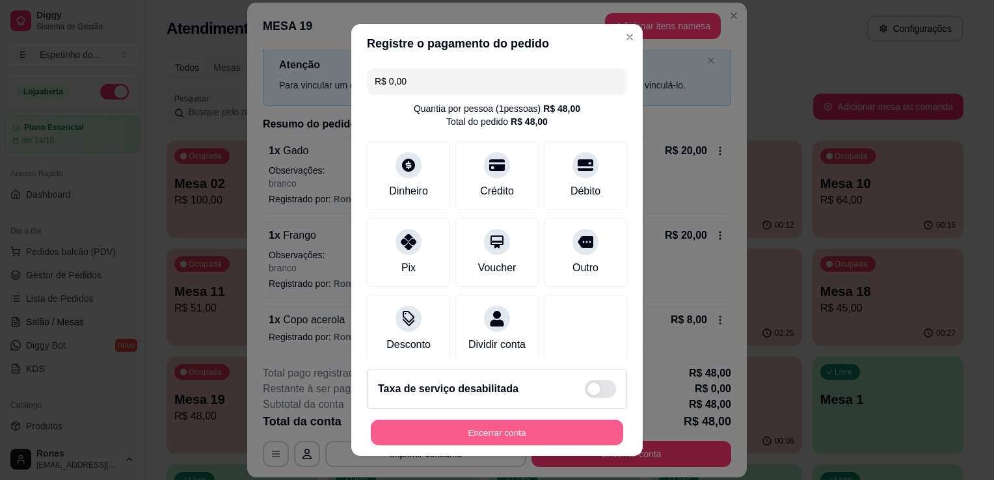
click at [514, 429] on button "Encerrar conta" at bounding box center [497, 432] width 252 height 25
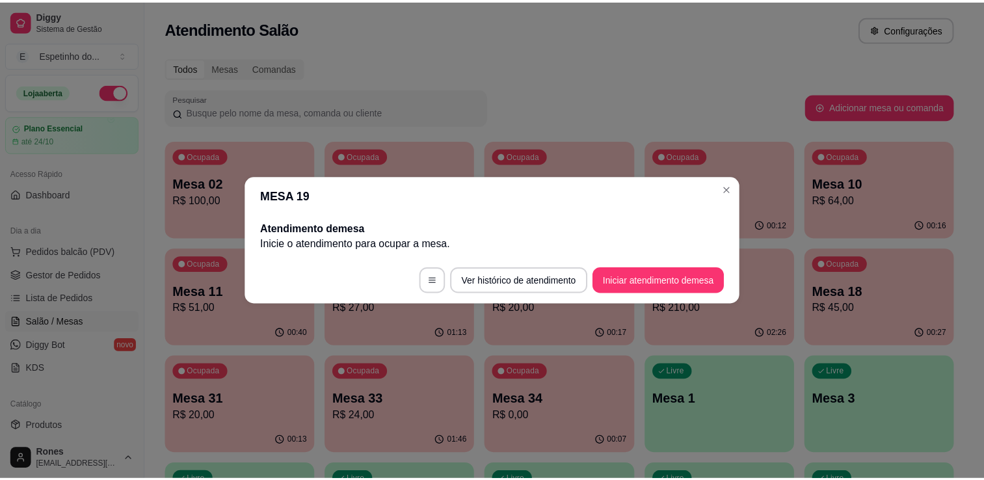
scroll to position [0, 0]
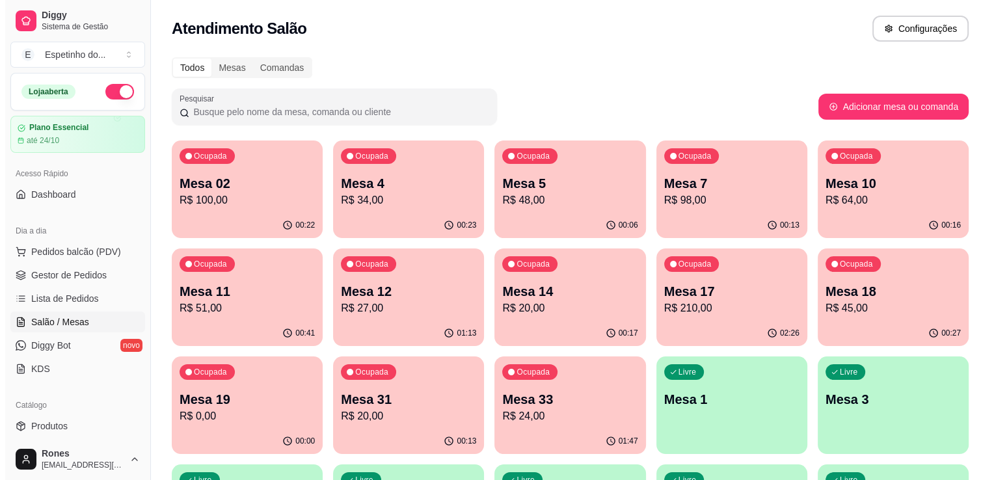
scroll to position [350, 0]
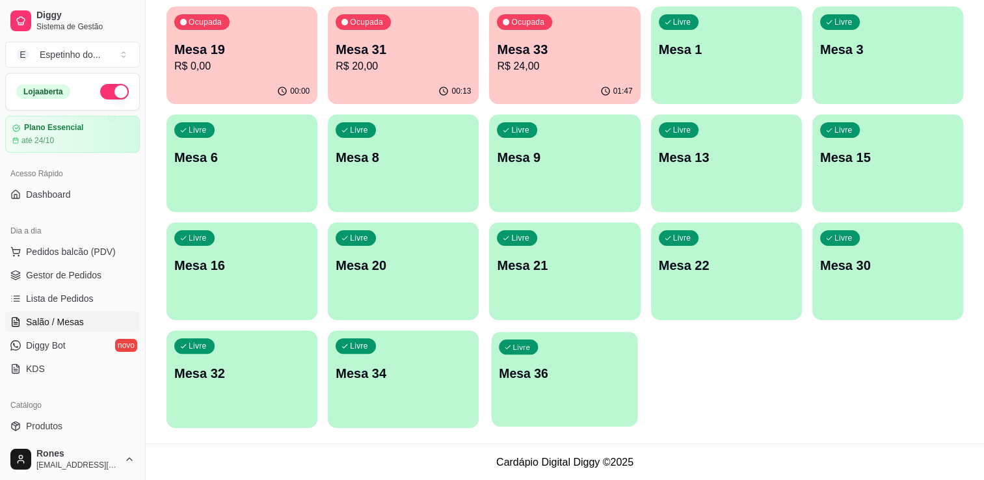
click at [559, 394] on div "Livre Mesa 36" at bounding box center [565, 371] width 146 height 79
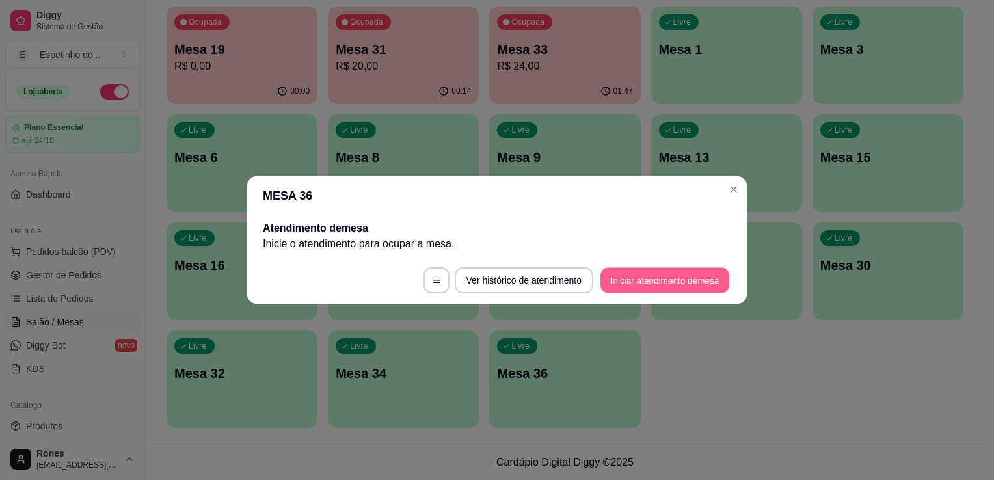
click at [648, 280] on button "Iniciar atendimento de mesa" at bounding box center [664, 280] width 129 height 25
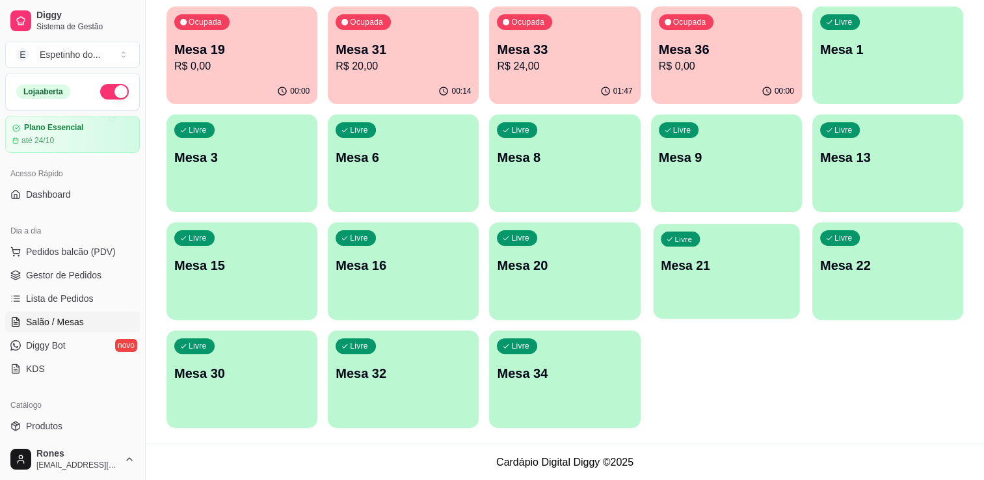
click at [752, 278] on div "Livre Mesa 21" at bounding box center [726, 263] width 146 height 79
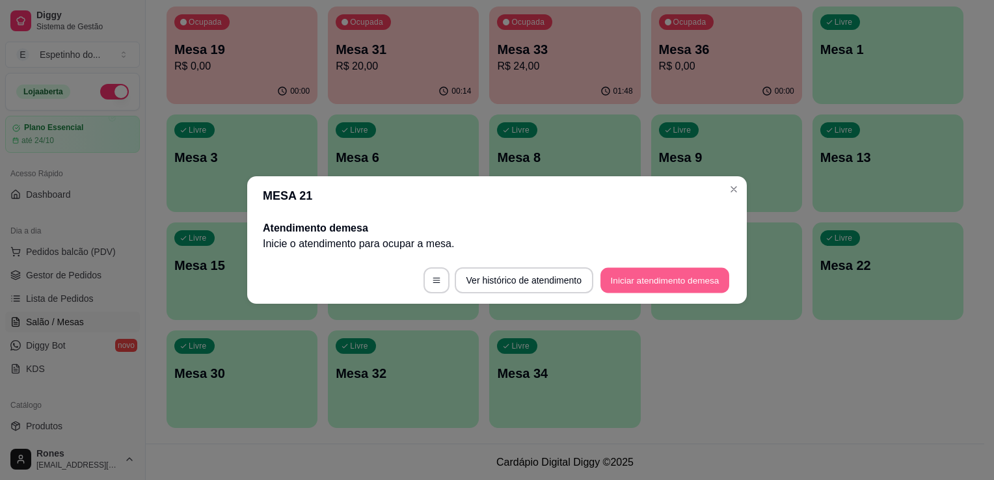
click at [682, 274] on button "Iniciar atendimento de mesa" at bounding box center [664, 280] width 129 height 25
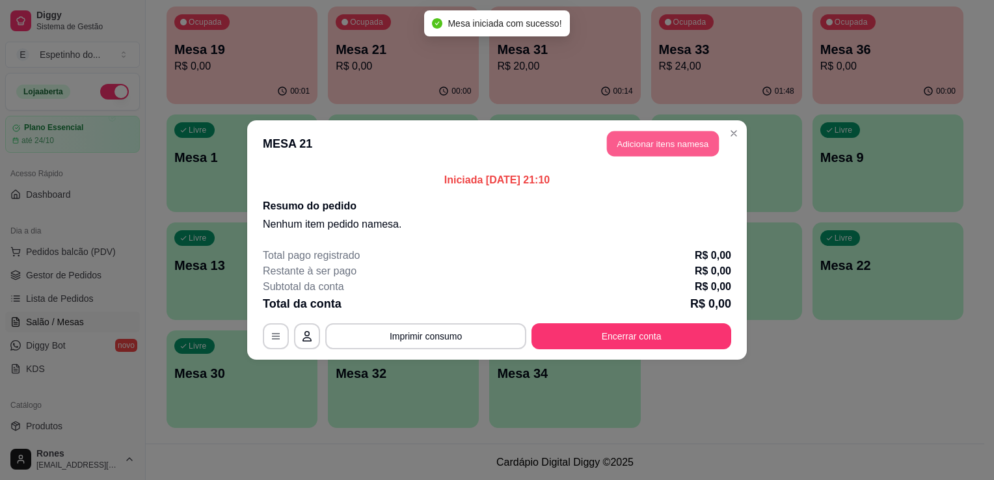
click at [651, 144] on button "Adicionar itens na mesa" at bounding box center [663, 143] width 112 height 25
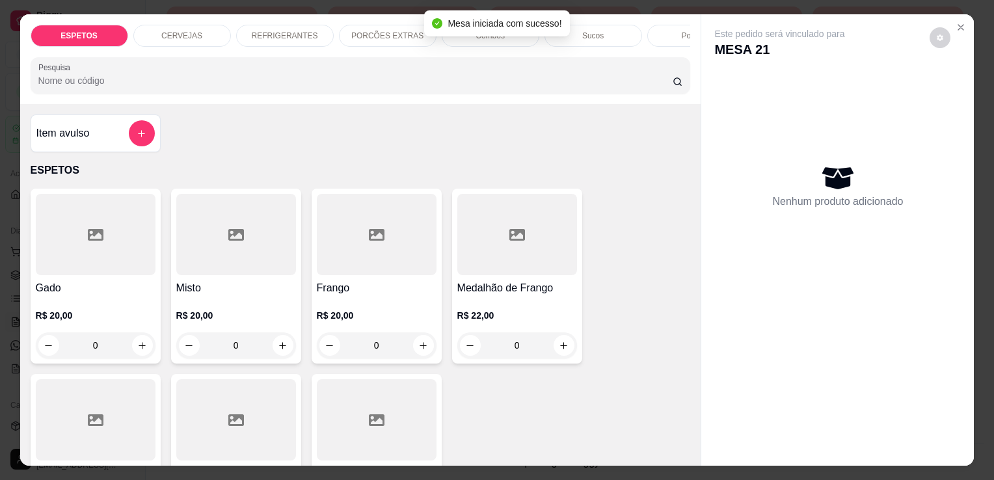
click at [120, 235] on div at bounding box center [96, 234] width 120 height 81
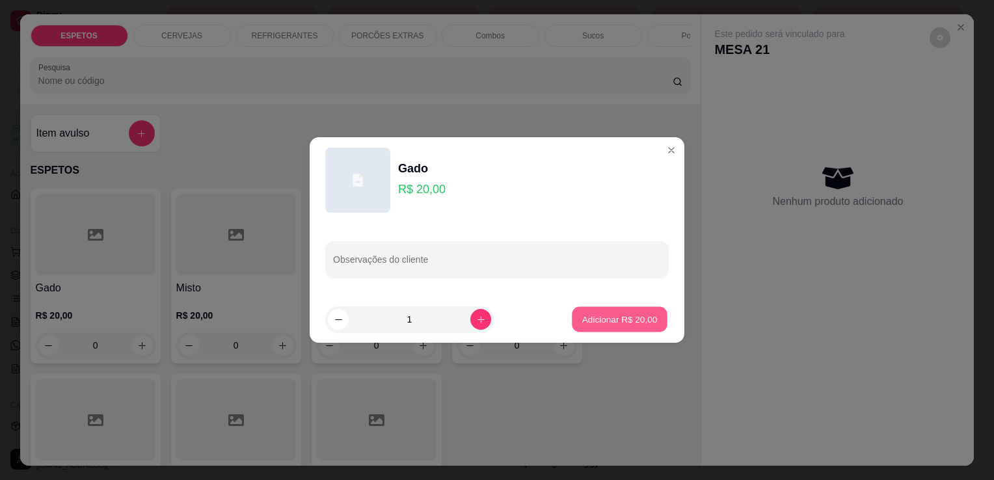
click at [628, 323] on p "Adicionar R$ 20,00" at bounding box center [619, 319] width 75 height 12
type input "1"
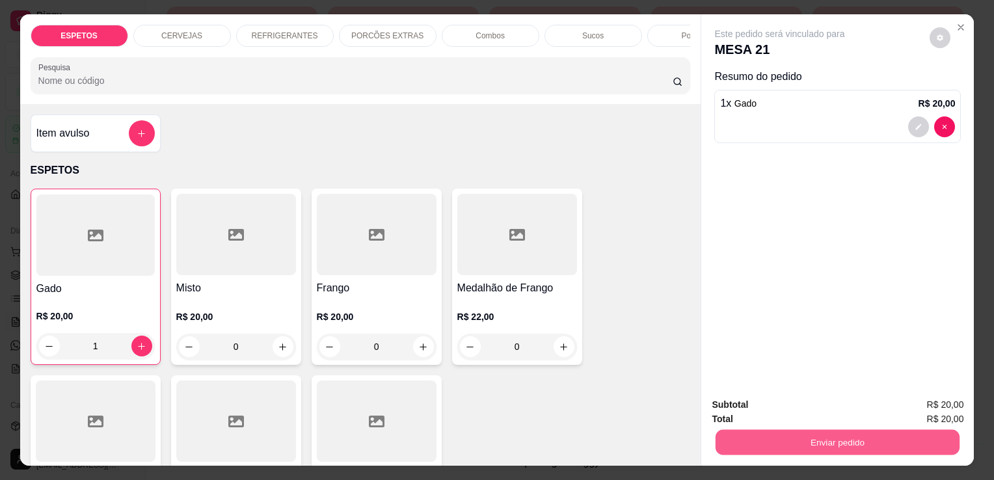
click at [804, 443] on button "Enviar pedido" at bounding box center [837, 441] width 244 height 25
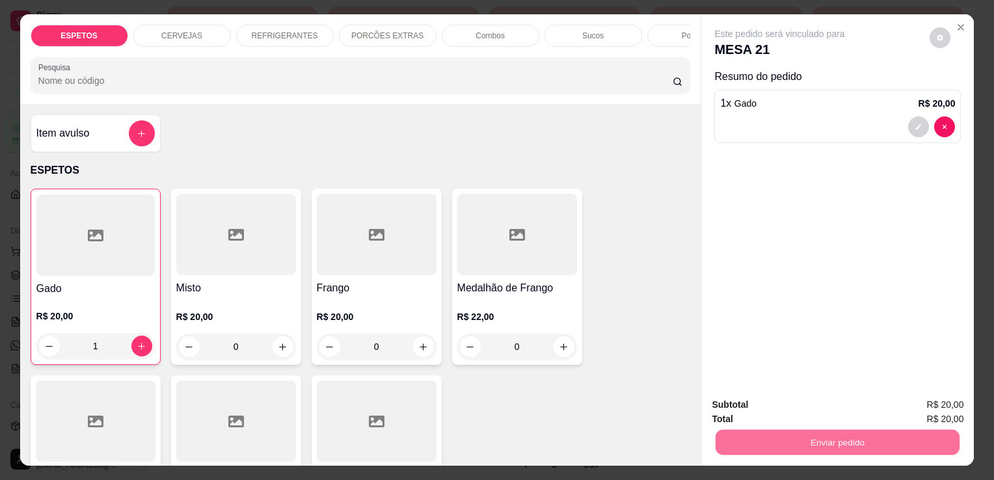
click at [930, 396] on button "Enviar pedido" at bounding box center [930, 405] width 72 height 24
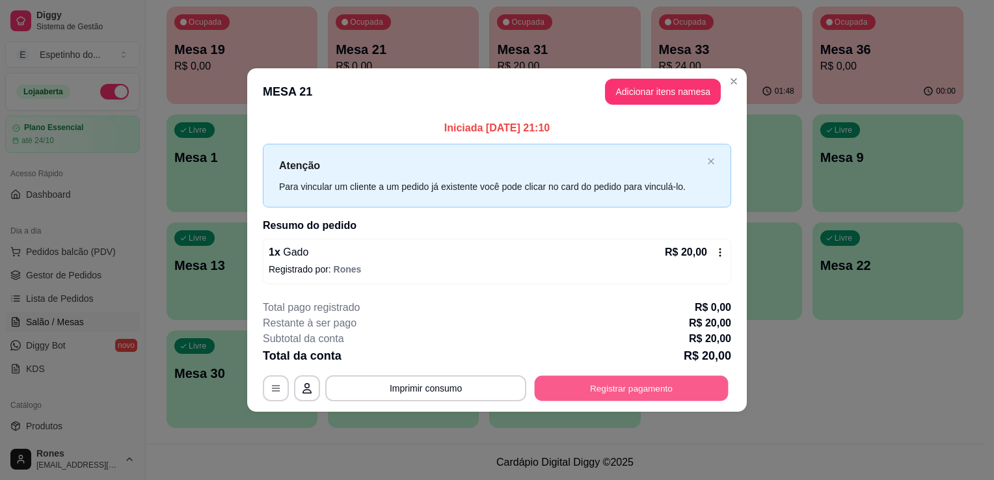
click at [648, 384] on button "Registrar pagamento" at bounding box center [632, 387] width 194 height 25
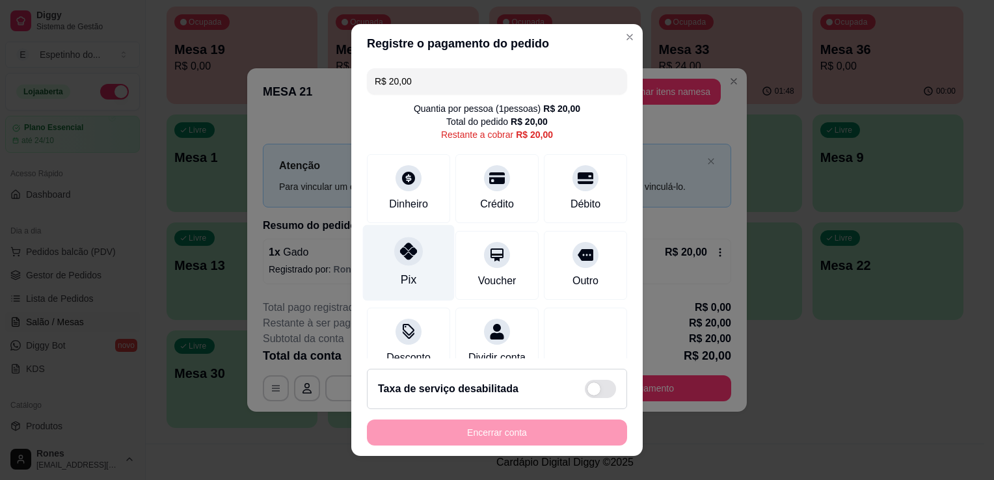
click at [427, 284] on div "Pix" at bounding box center [409, 263] width 92 height 76
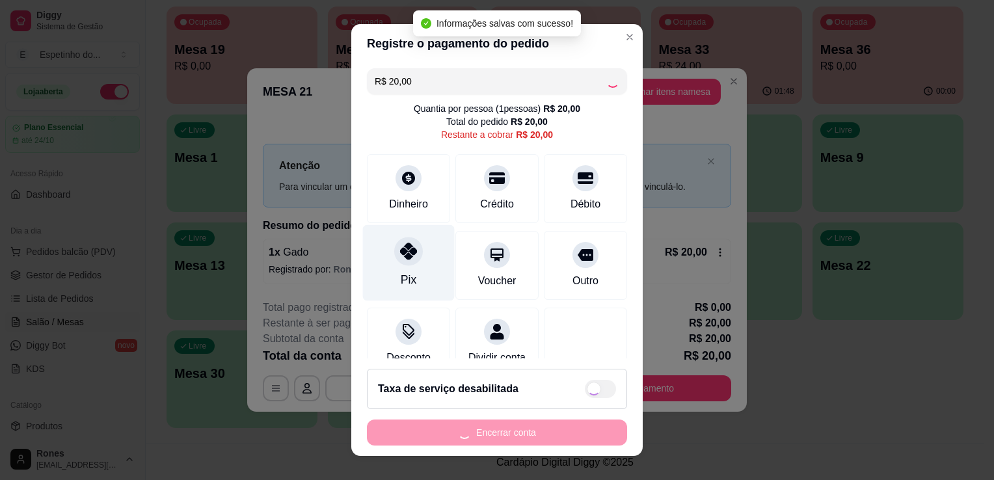
type input "R$ 0,00"
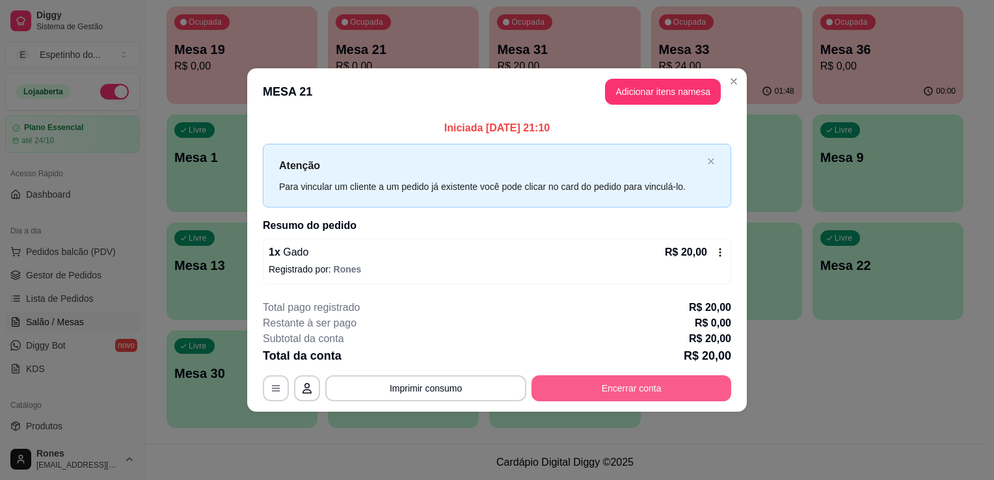
click at [643, 387] on button "Encerrar conta" at bounding box center [631, 388] width 200 height 26
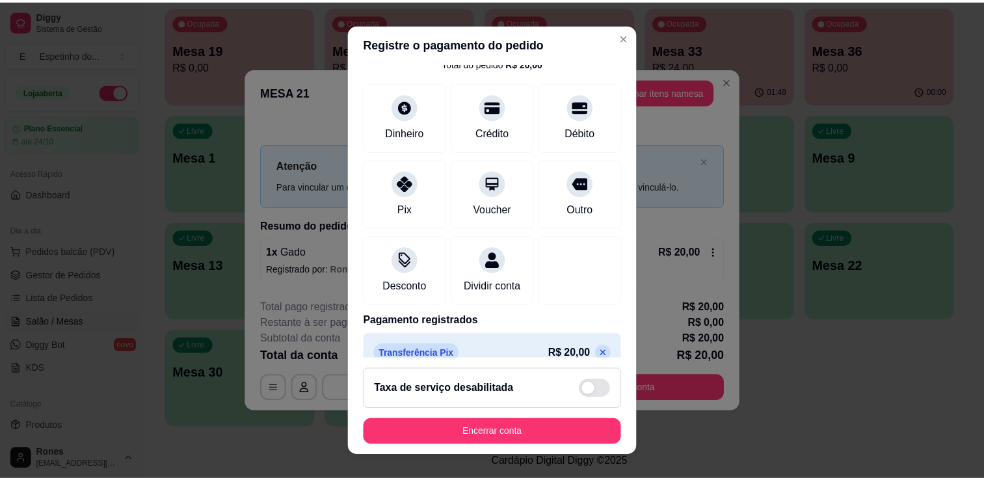
scroll to position [92, 0]
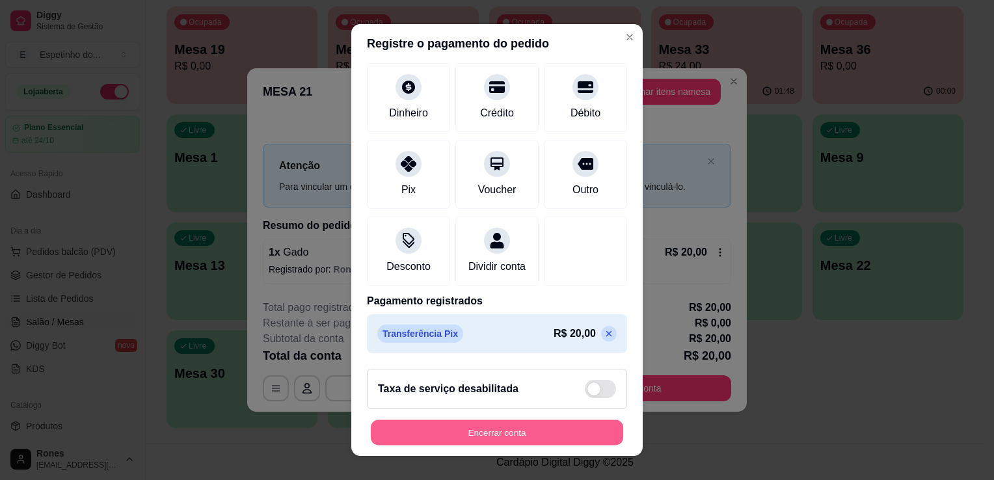
click at [474, 432] on button "Encerrar conta" at bounding box center [497, 432] width 252 height 25
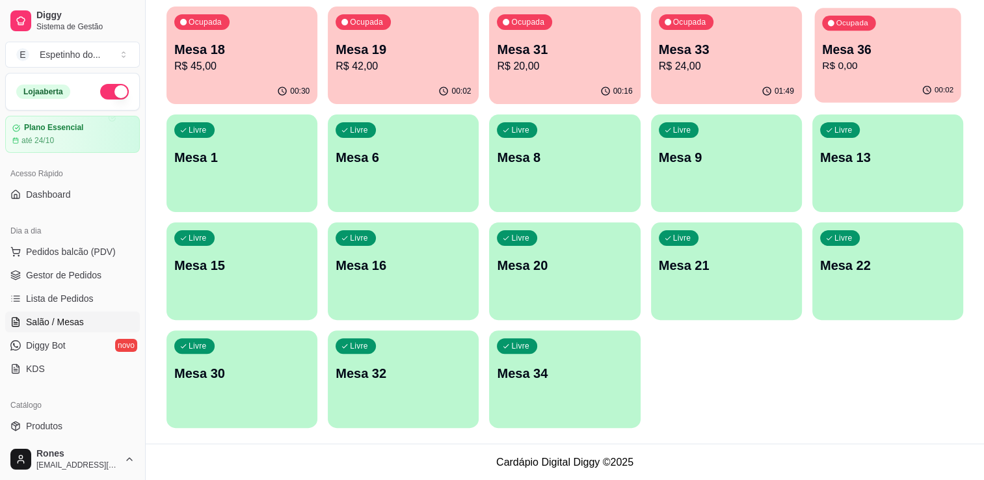
click at [908, 59] on p "R$ 0,00" at bounding box center [887, 66] width 131 height 15
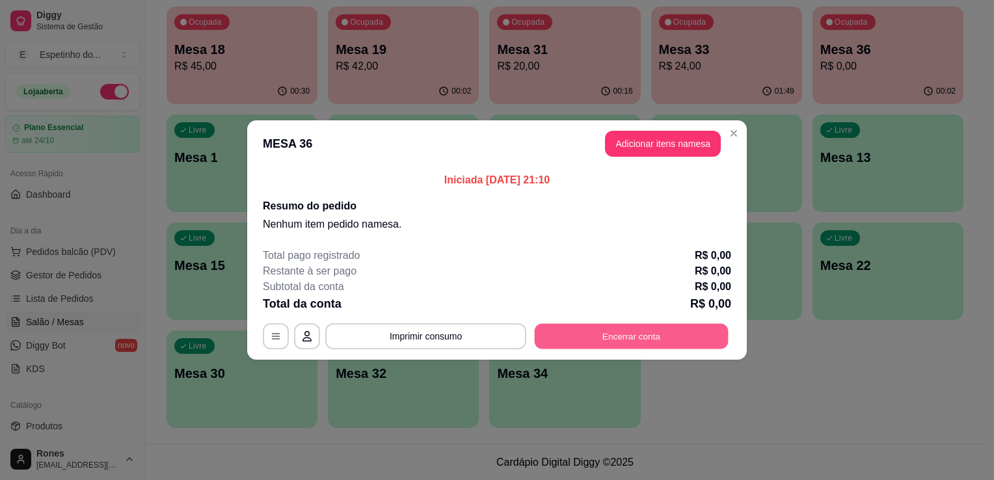
click at [643, 334] on button "Encerrar conta" at bounding box center [632, 336] width 194 height 25
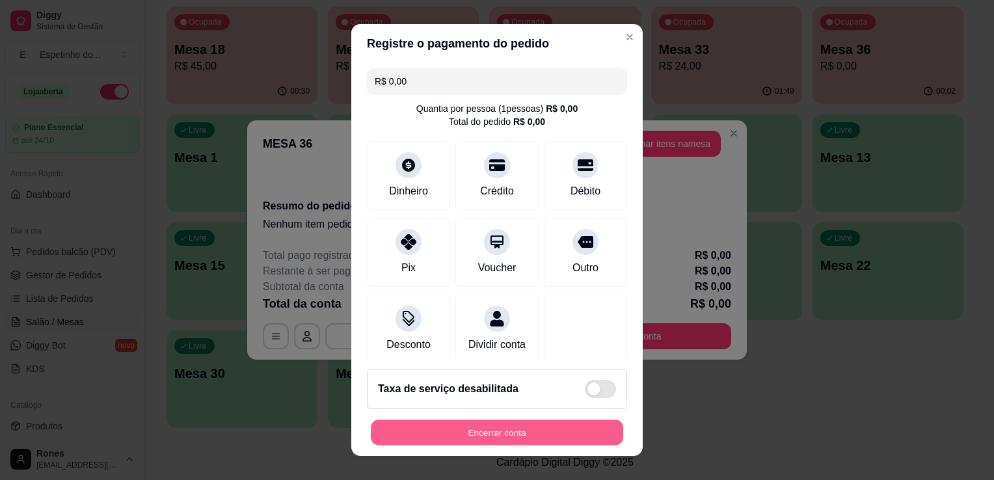
click at [551, 432] on button "Encerrar conta" at bounding box center [497, 432] width 252 height 25
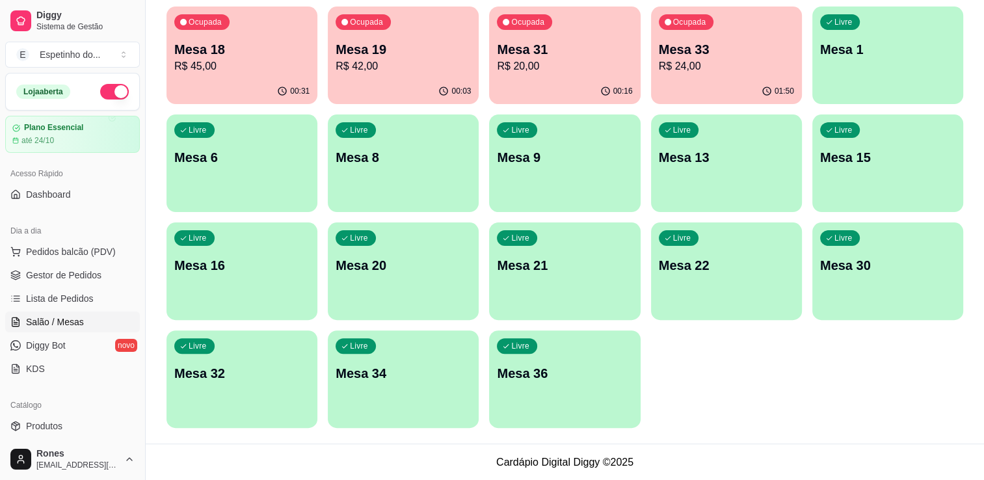
scroll to position [0, 0]
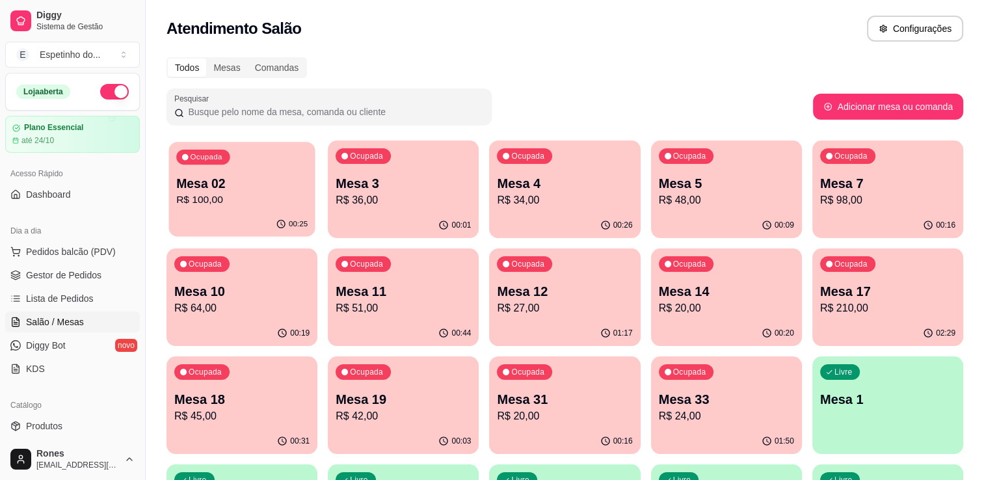
click at [250, 166] on div "Ocupada Mesa 02 R$ 100,00" at bounding box center [241, 177] width 146 height 70
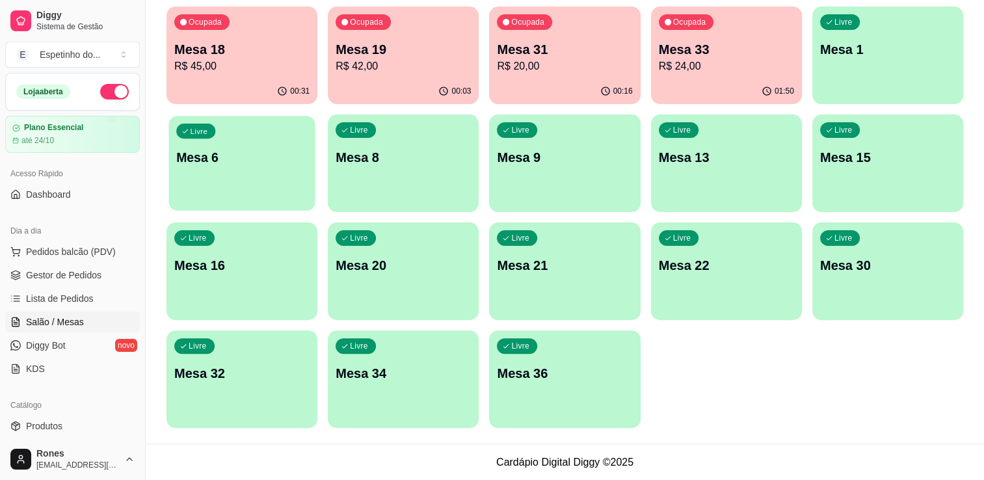
click at [214, 182] on div "Livre Mesa 6" at bounding box center [241, 155] width 146 height 79
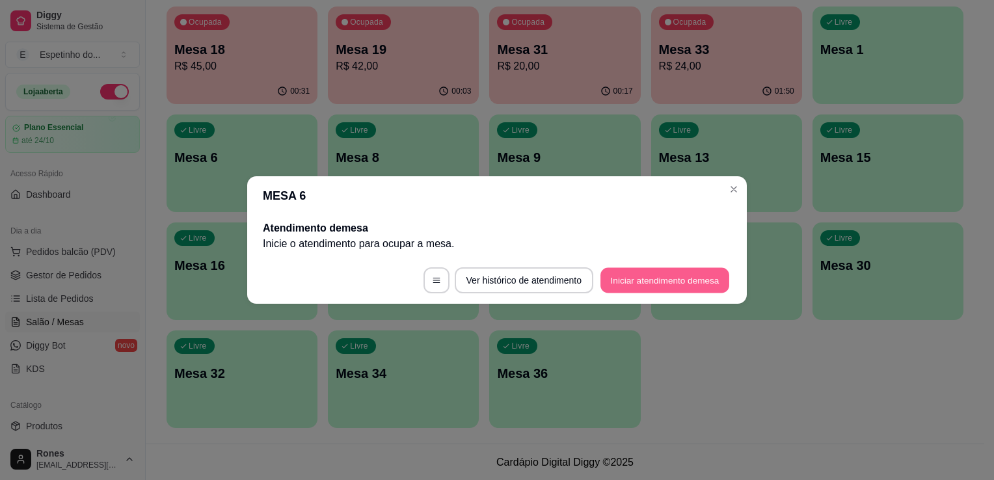
click at [697, 279] on button "Iniciar atendimento de mesa" at bounding box center [664, 280] width 129 height 25
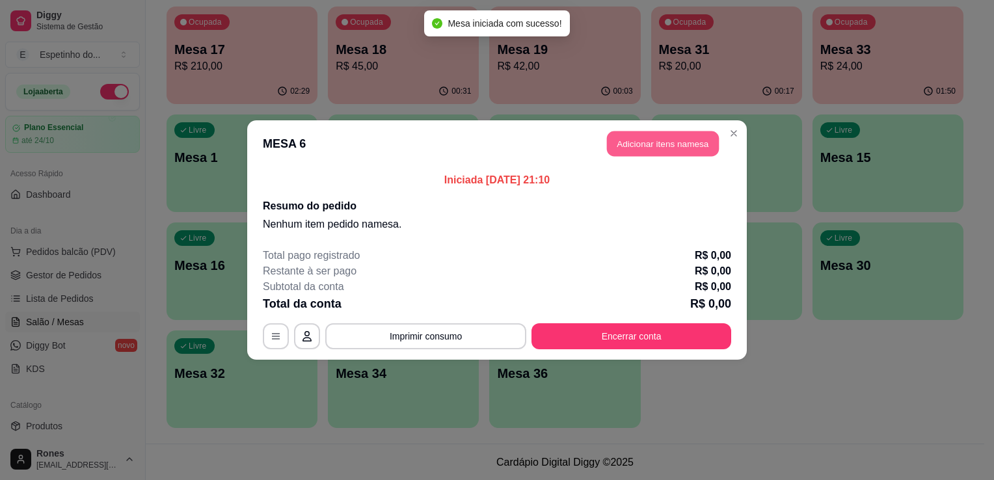
click at [672, 146] on button "Adicionar itens na mesa" at bounding box center [663, 143] width 112 height 25
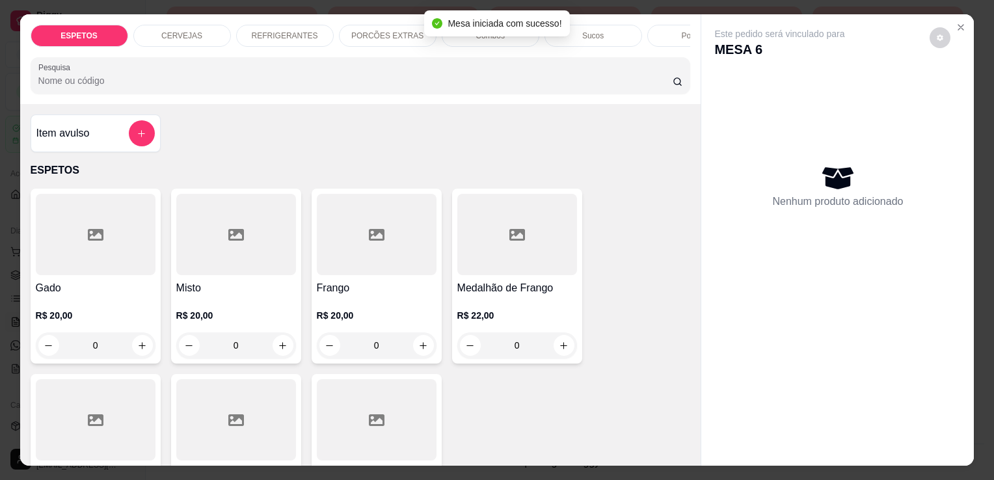
click at [123, 268] on div at bounding box center [96, 234] width 120 height 81
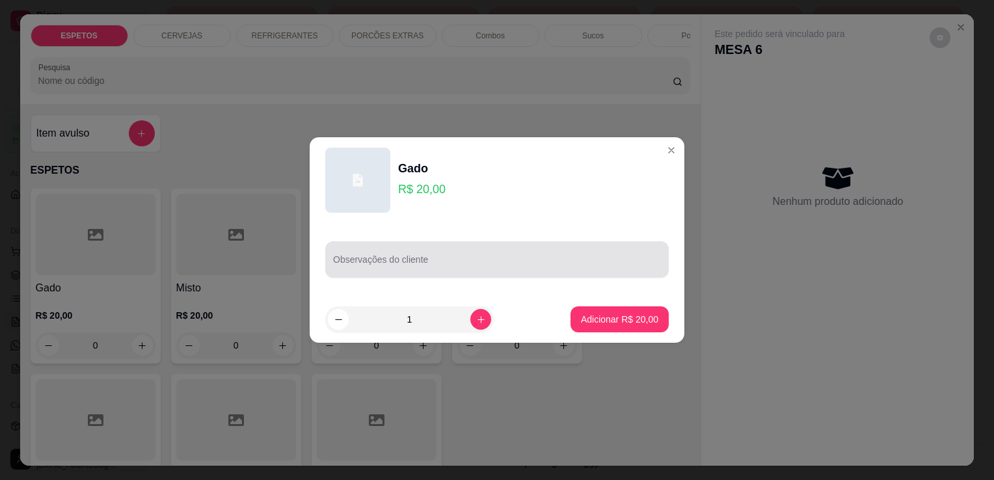
click at [444, 269] on input "Observações do cliente" at bounding box center [497, 264] width 328 height 13
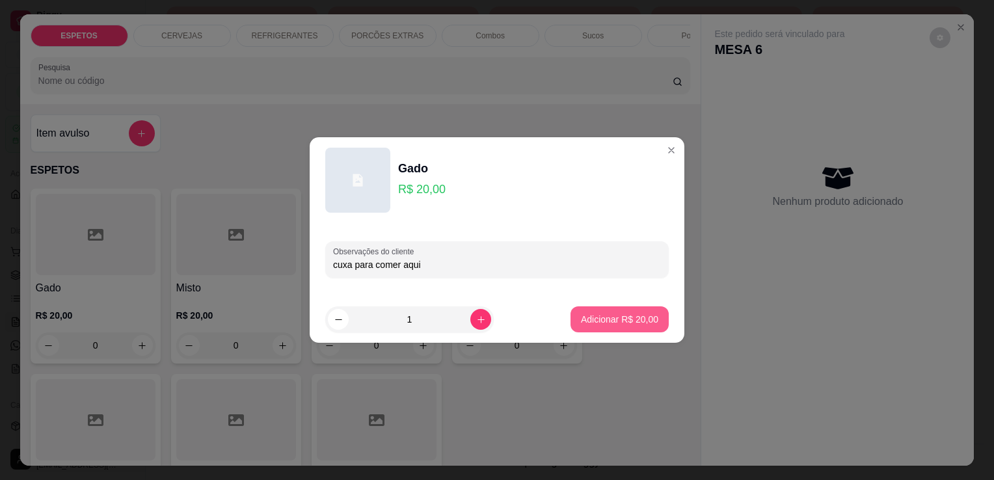
type input "cuxa para comer aqui"
click at [640, 326] on button "Adicionar R$ 20,00" at bounding box center [619, 319] width 98 height 26
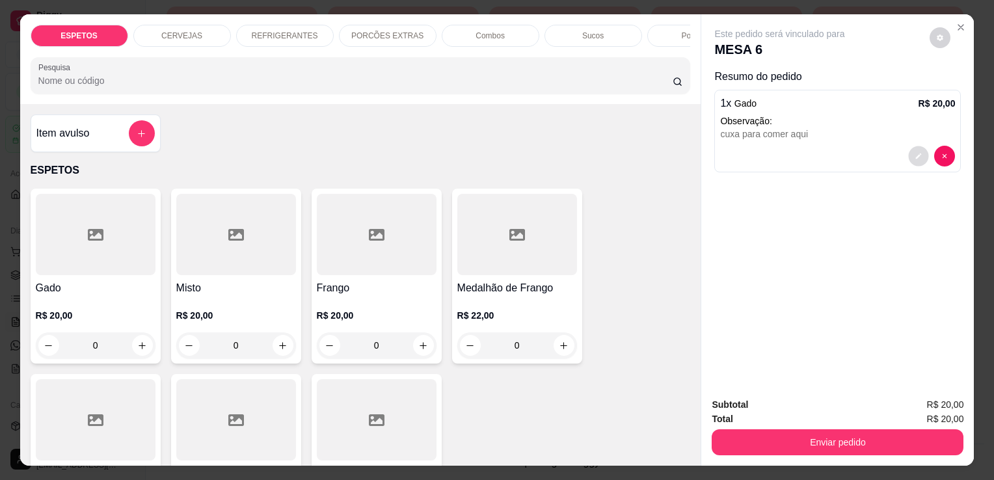
click at [915, 152] on icon "decrease-product-quantity" at bounding box center [919, 156] width 8 height 8
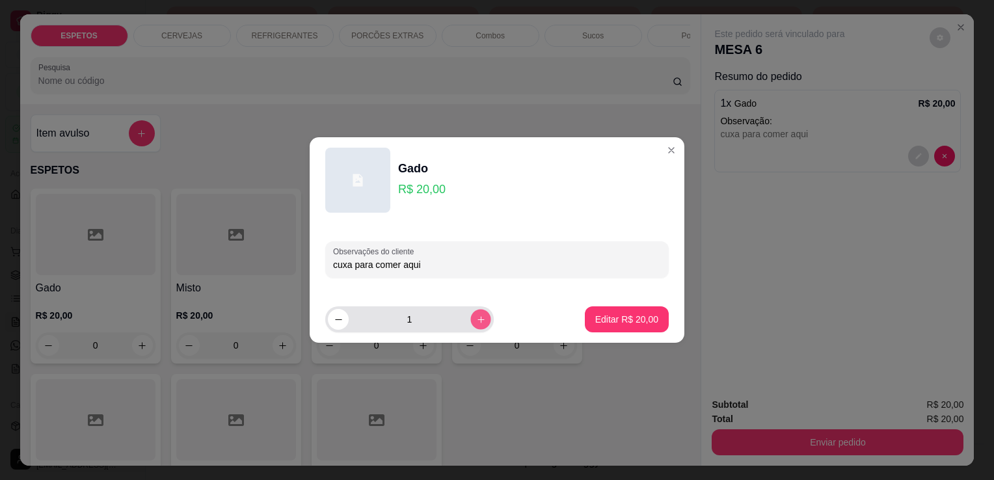
click at [477, 319] on icon "increase-product-quantity" at bounding box center [480, 319] width 7 height 7
type input "2"
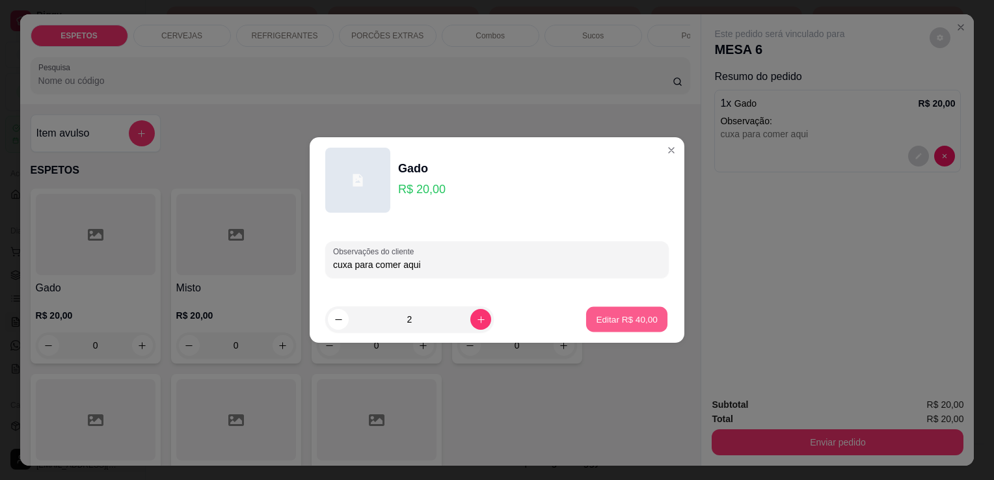
click at [635, 320] on p "Editar R$ 40,00" at bounding box center [626, 319] width 61 height 12
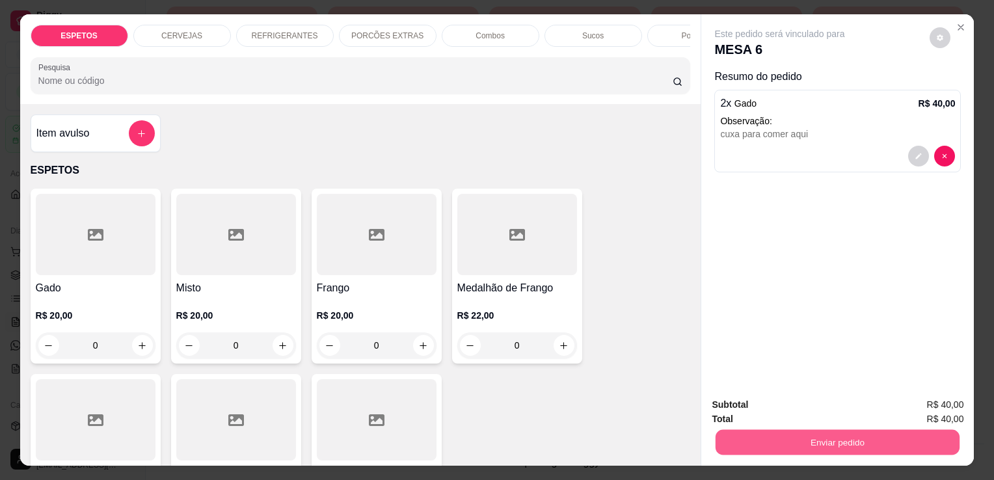
click at [854, 439] on button "Enviar pedido" at bounding box center [837, 441] width 244 height 25
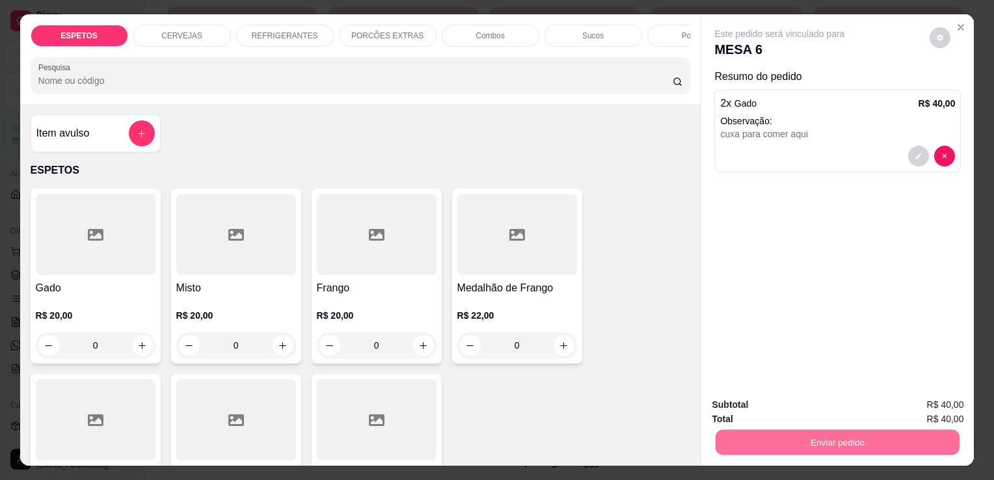
click at [931, 409] on button "Enviar pedido" at bounding box center [930, 405] width 72 height 24
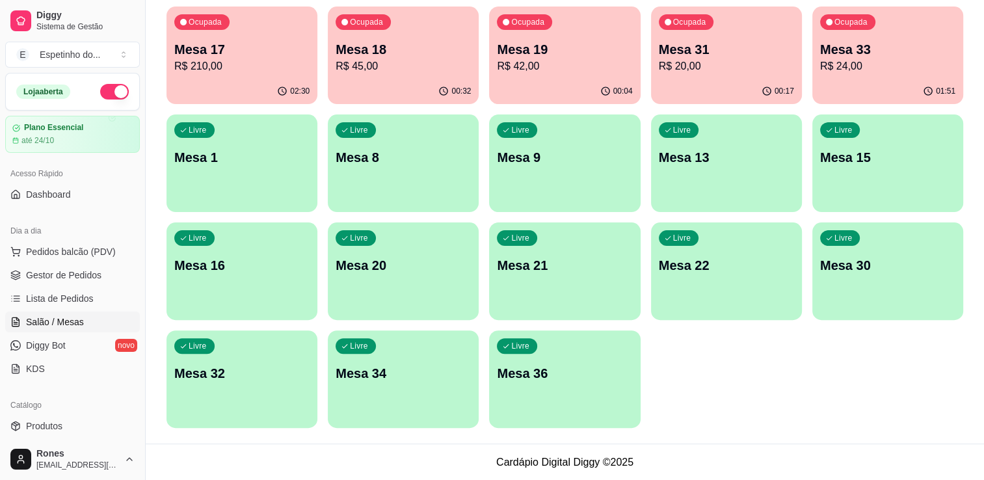
scroll to position [0, 0]
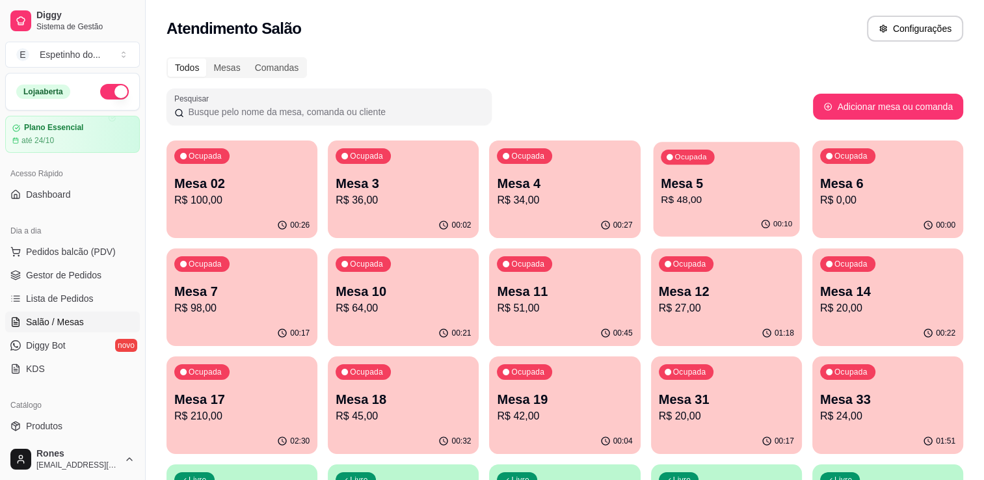
click at [704, 201] on p "R$ 48,00" at bounding box center [726, 200] width 131 height 15
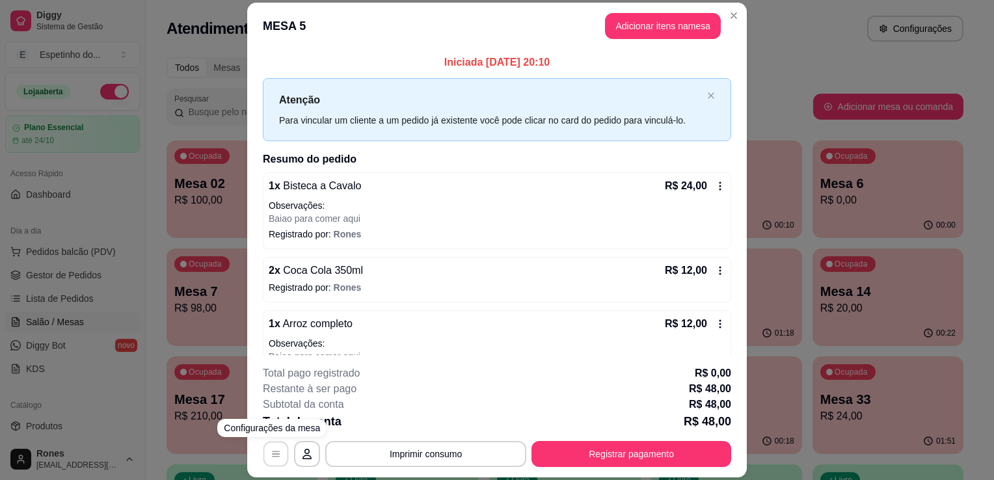
click at [271, 455] on icon "button" at bounding box center [276, 454] width 10 height 10
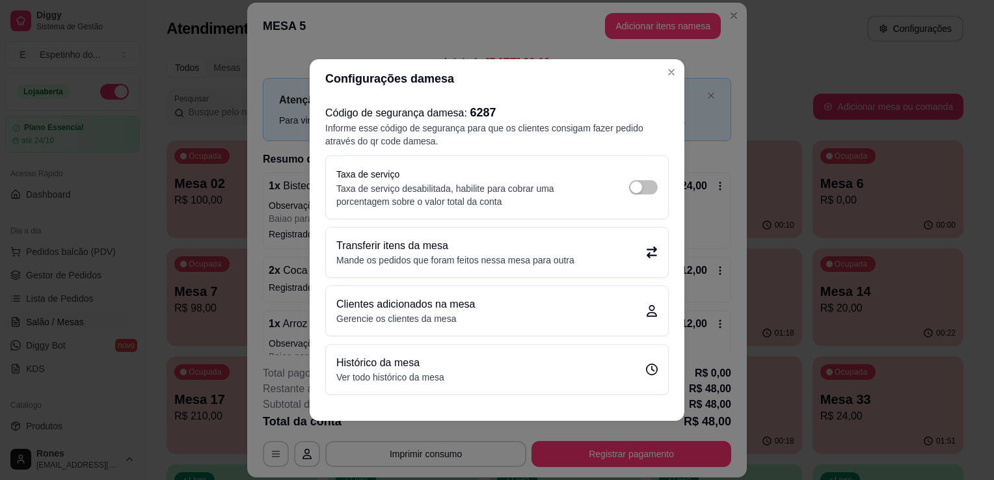
click at [624, 266] on div "Transferir itens da mesa Mande os pedidos que foram feitos nessa mesa para outra" at bounding box center [496, 252] width 321 height 29
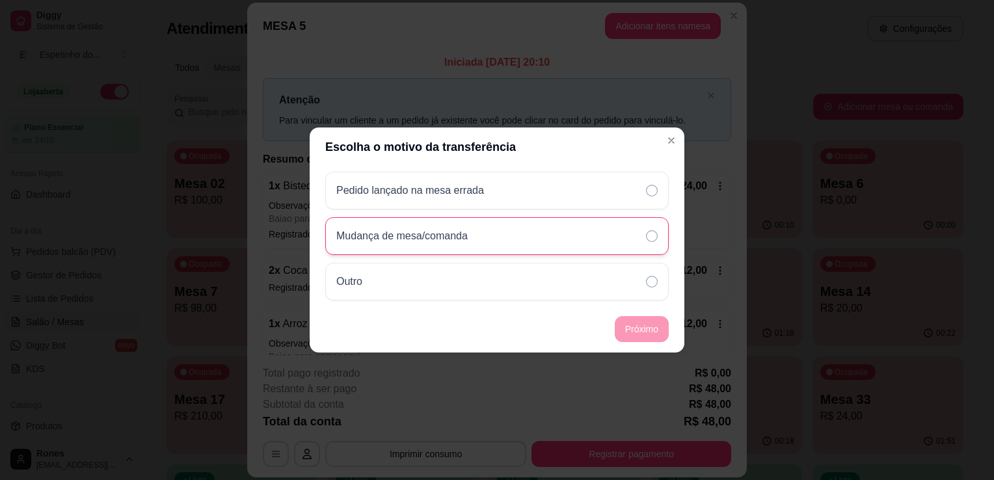
click at [564, 241] on div "Mudança de mesa/comanda" at bounding box center [496, 236] width 343 height 38
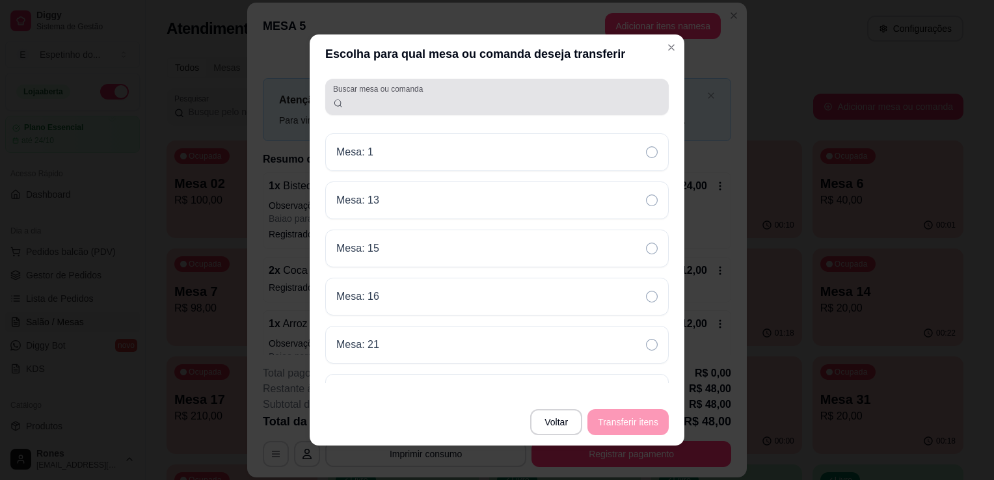
click at [442, 95] on div at bounding box center [497, 97] width 328 height 26
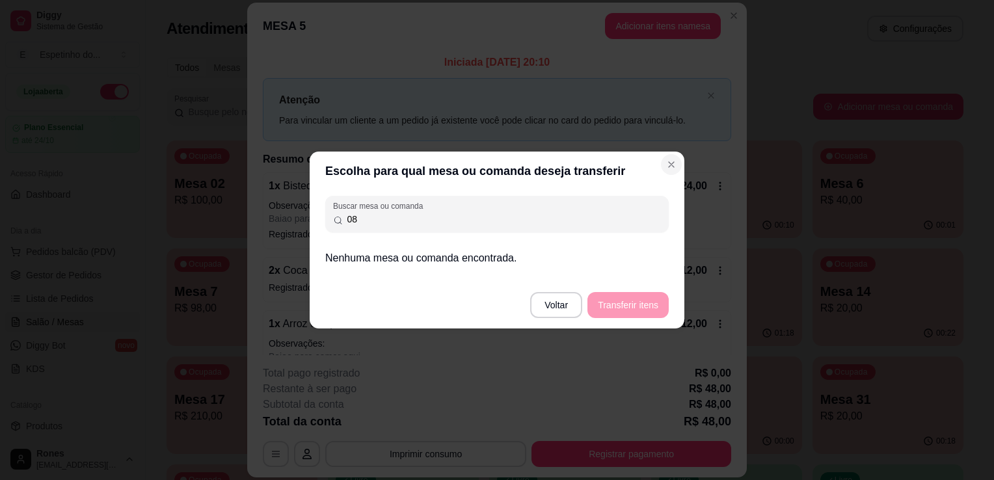
type input "08"
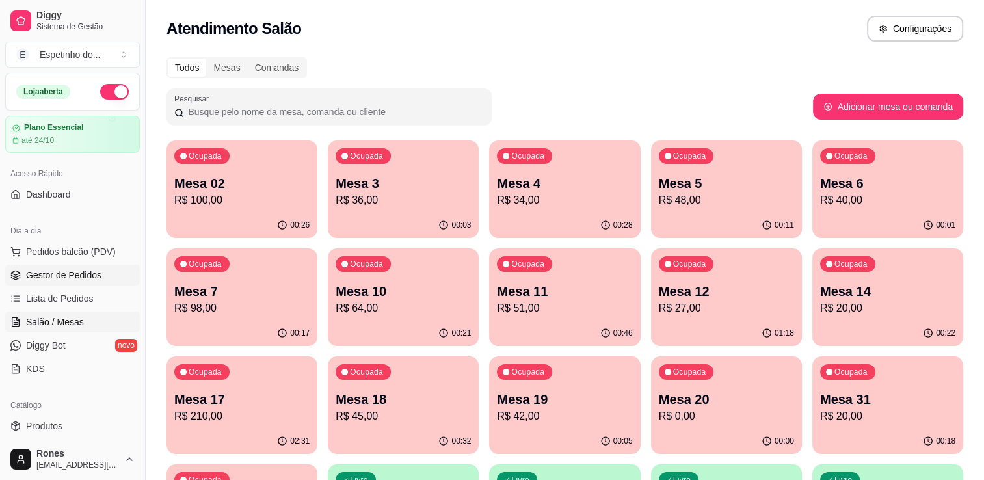
click at [49, 274] on span "Gestor de Pedidos" at bounding box center [63, 275] width 75 height 13
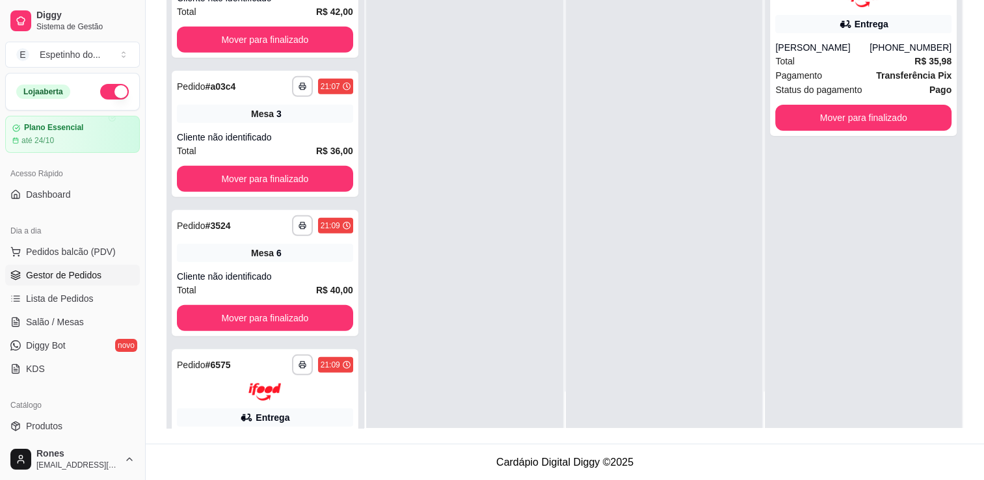
scroll to position [4040, 0]
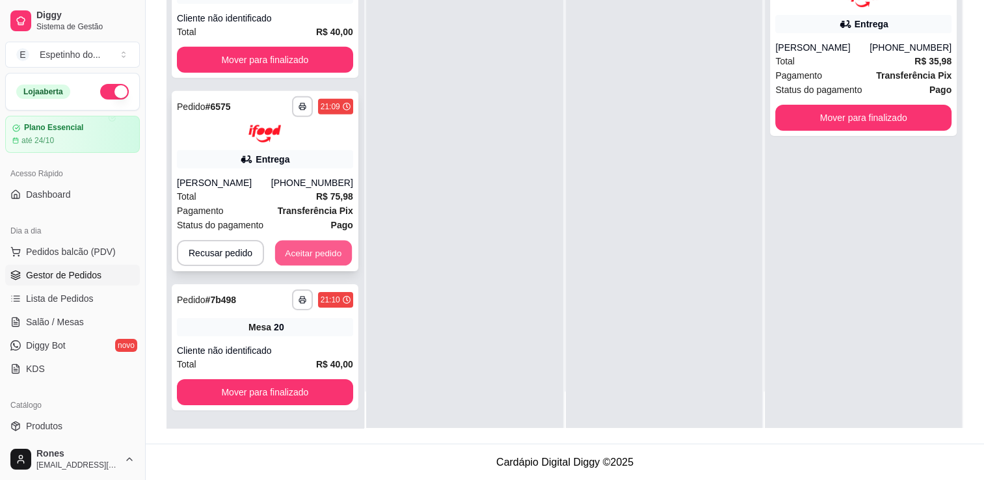
click at [328, 254] on button "Aceitar pedido" at bounding box center [313, 252] width 77 height 25
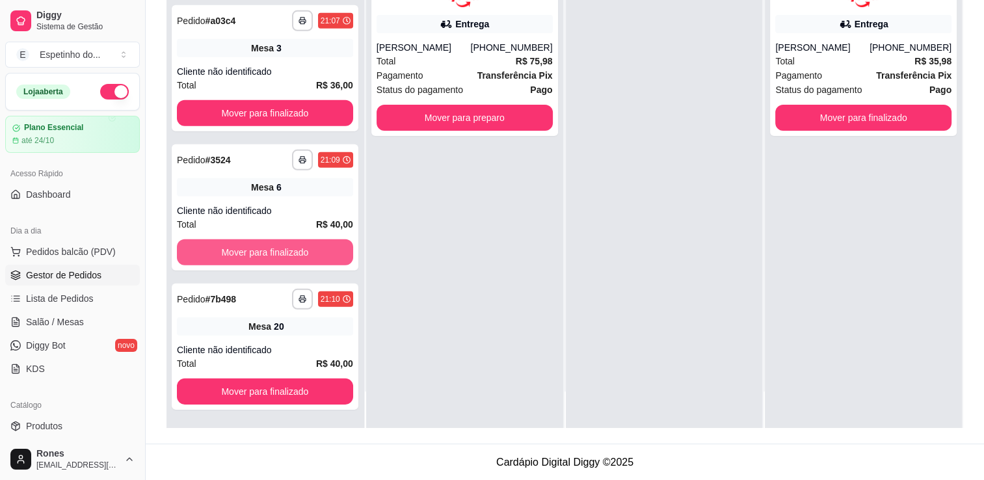
scroll to position [3847, 0]
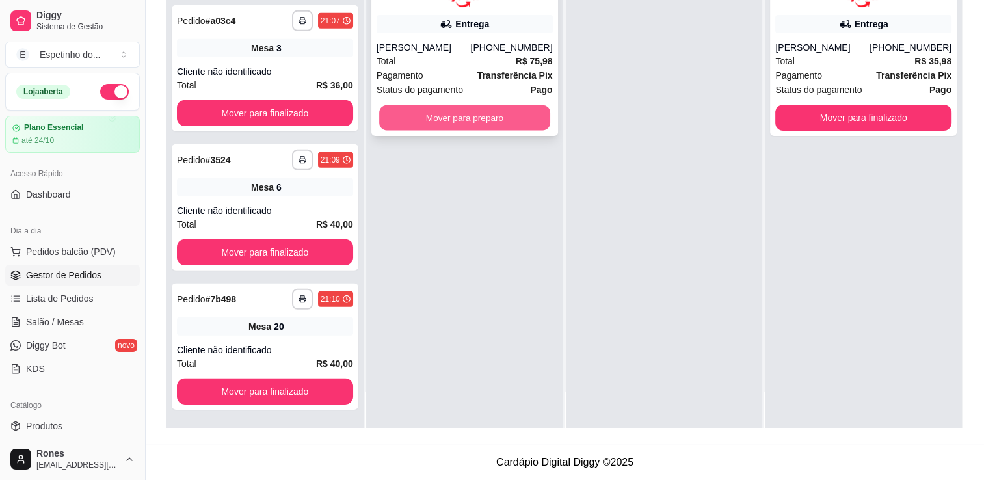
click at [483, 113] on button "Mover para preparo" at bounding box center [464, 117] width 171 height 25
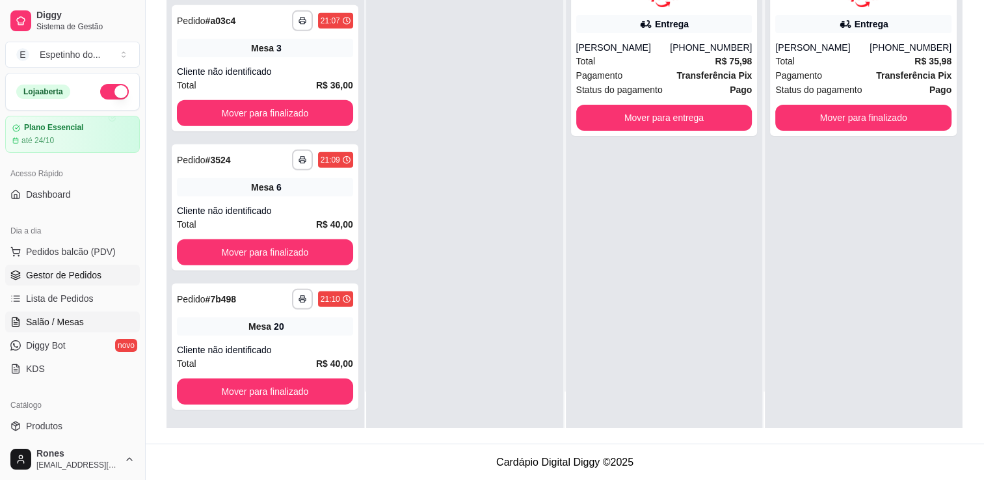
click at [68, 317] on span "Salão / Mesas" at bounding box center [55, 321] width 58 height 13
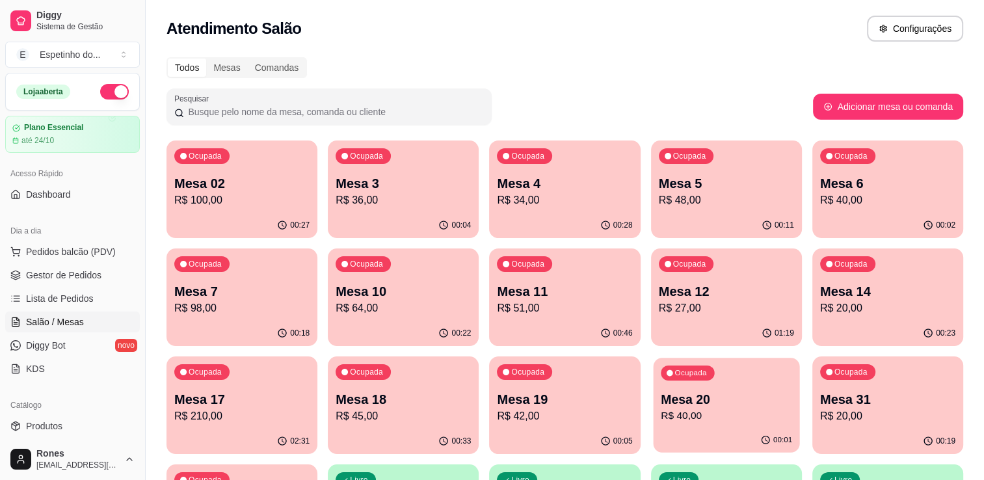
click at [749, 385] on div "Ocupada Mesa 20 R$ 40,00" at bounding box center [726, 393] width 146 height 70
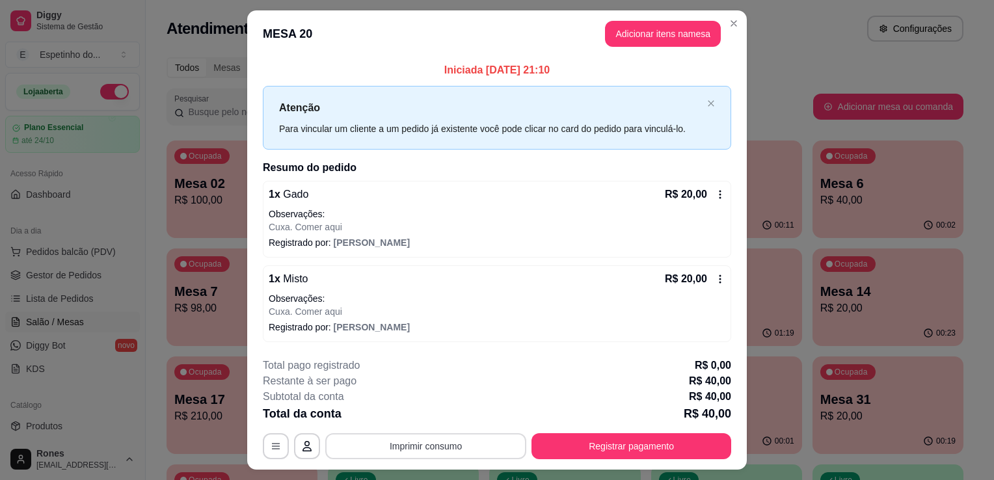
click at [408, 453] on button "Imprimir consumo" at bounding box center [425, 446] width 201 height 26
click at [407, 414] on button "Impressora" at bounding box center [424, 415] width 91 height 20
click at [419, 449] on button "Imprimir consumo" at bounding box center [425, 445] width 195 height 25
click at [433, 415] on button "Impressora" at bounding box center [424, 415] width 91 height 20
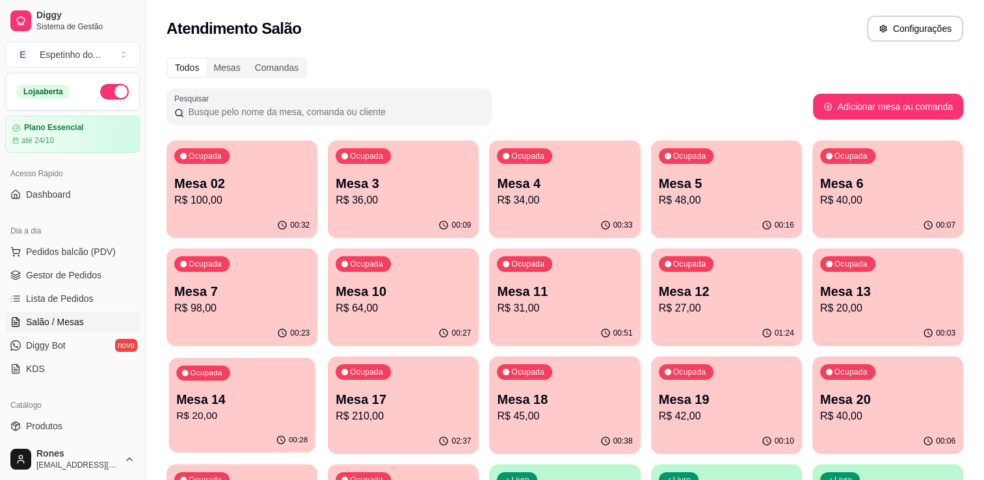
click at [276, 405] on p "Mesa 14" at bounding box center [241, 400] width 131 height 18
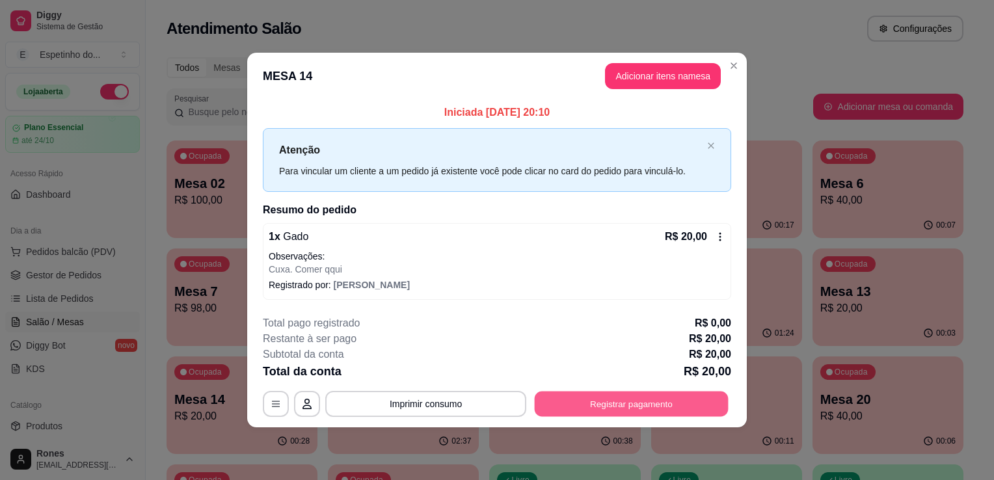
click at [618, 408] on button "Registrar pagamento" at bounding box center [632, 403] width 194 height 25
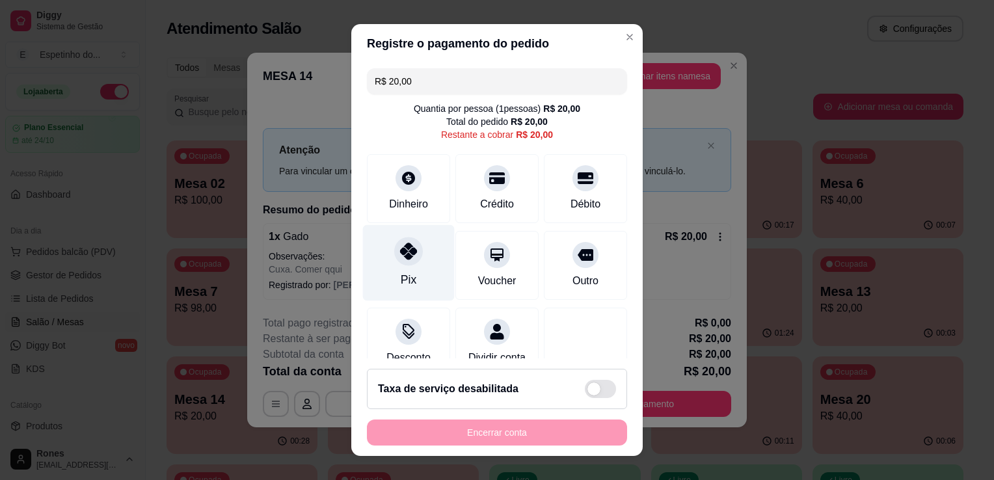
click at [406, 275] on div "Pix" at bounding box center [409, 279] width 16 height 17
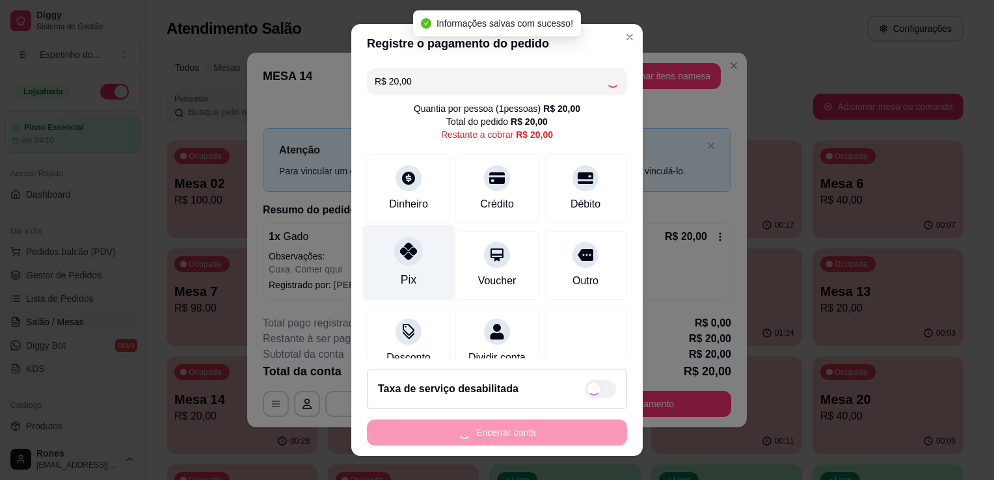
type input "R$ 0,00"
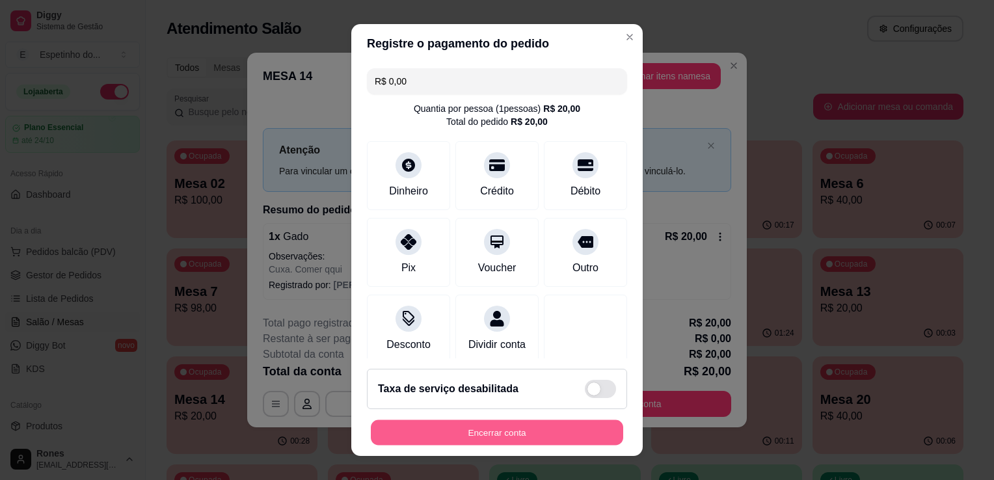
click at [513, 436] on button "Encerrar conta" at bounding box center [497, 432] width 252 height 25
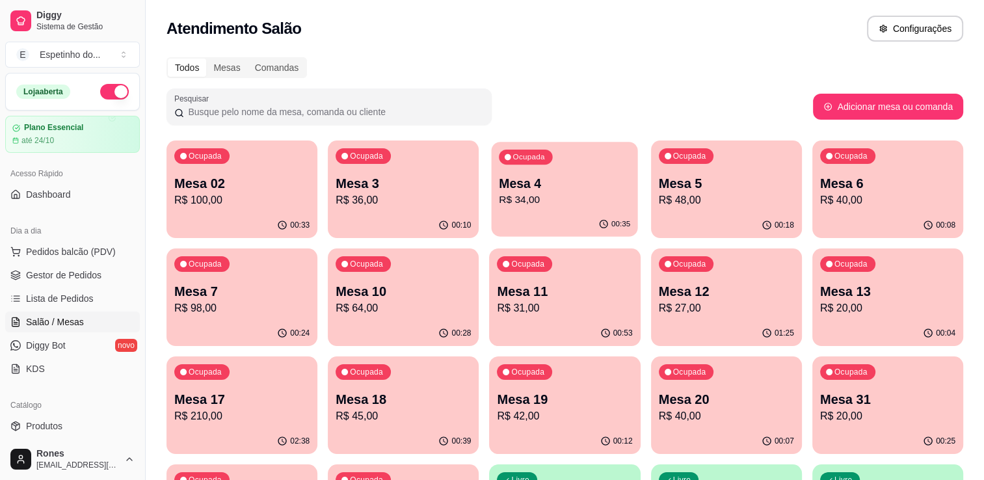
click at [546, 198] on p "R$ 34,00" at bounding box center [564, 200] width 131 height 15
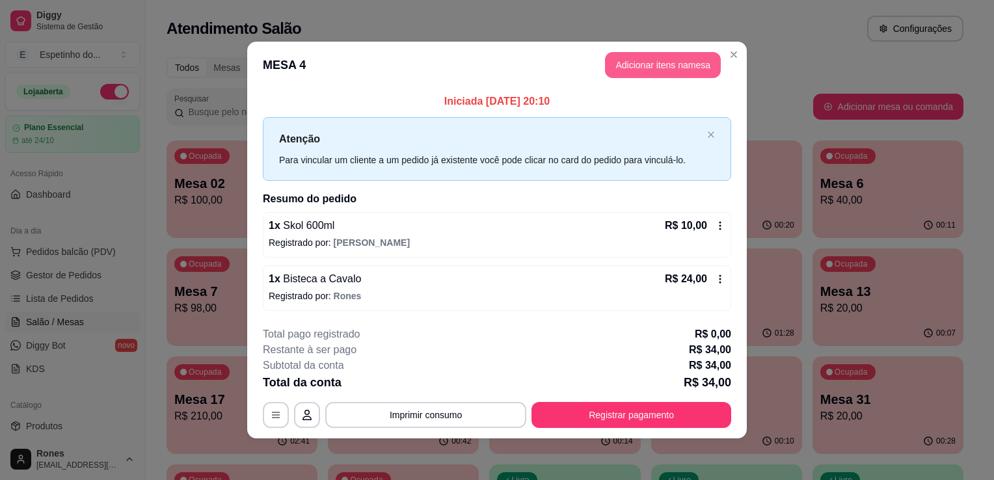
click at [663, 69] on button "Adicionar itens na mesa" at bounding box center [663, 65] width 116 height 26
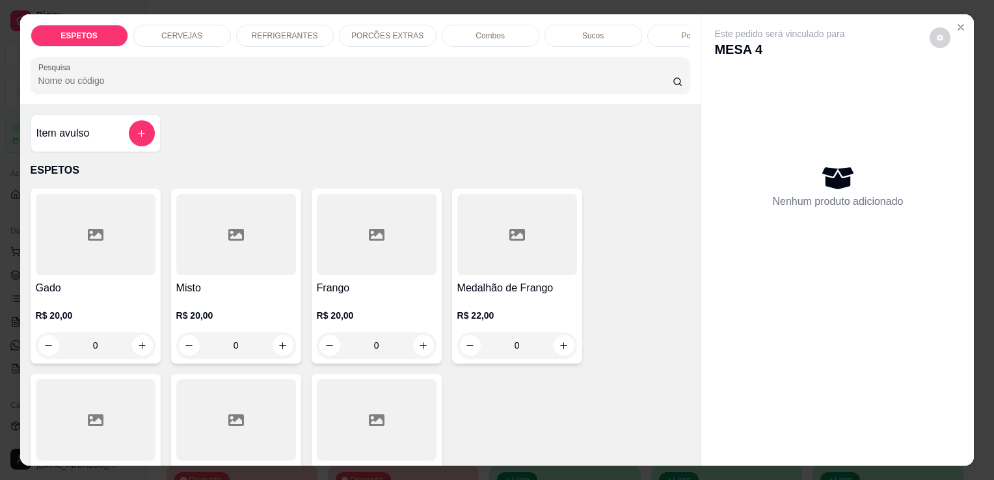
click at [291, 31] on p "REFRIGERANTES" at bounding box center [285, 36] width 66 height 10
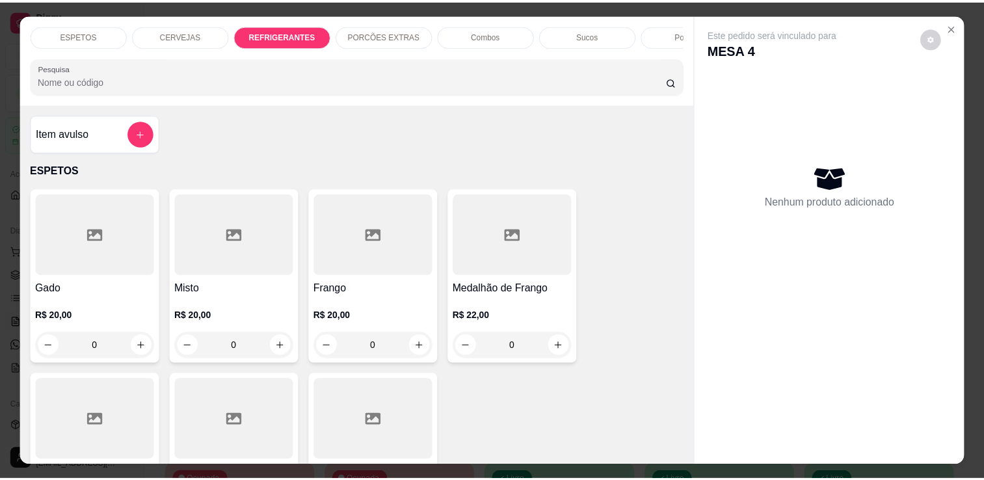
scroll to position [32, 0]
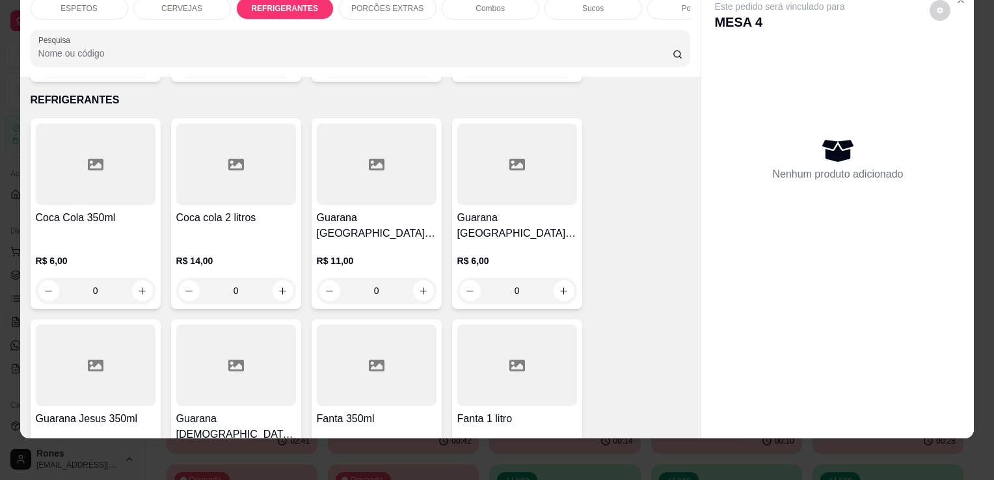
click at [126, 170] on div at bounding box center [96, 164] width 120 height 81
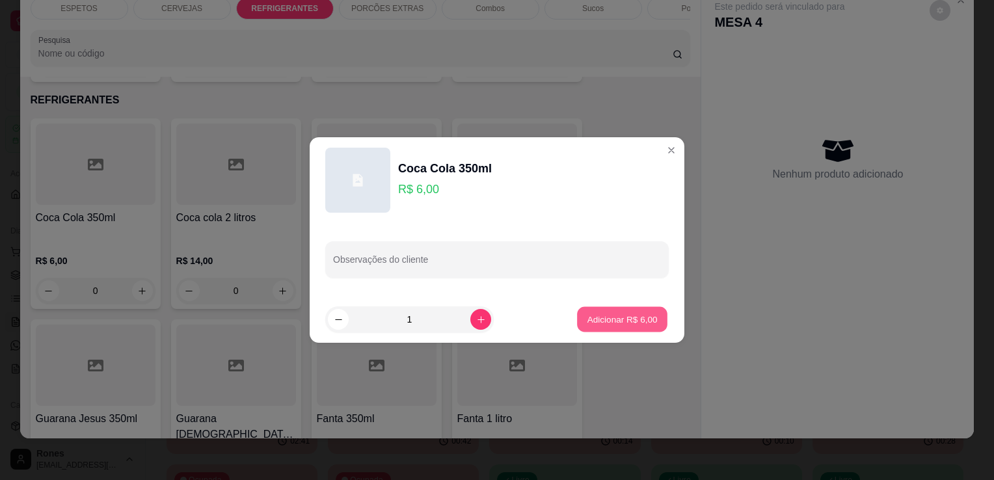
click at [624, 313] on p "Adicionar R$ 6,00" at bounding box center [622, 319] width 70 height 12
type input "1"
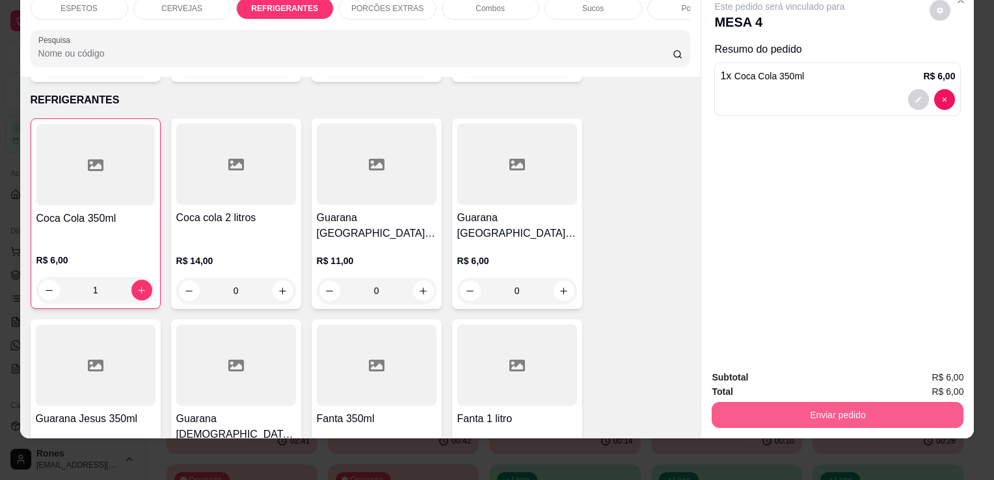
click at [767, 405] on button "Enviar pedido" at bounding box center [837, 415] width 252 height 26
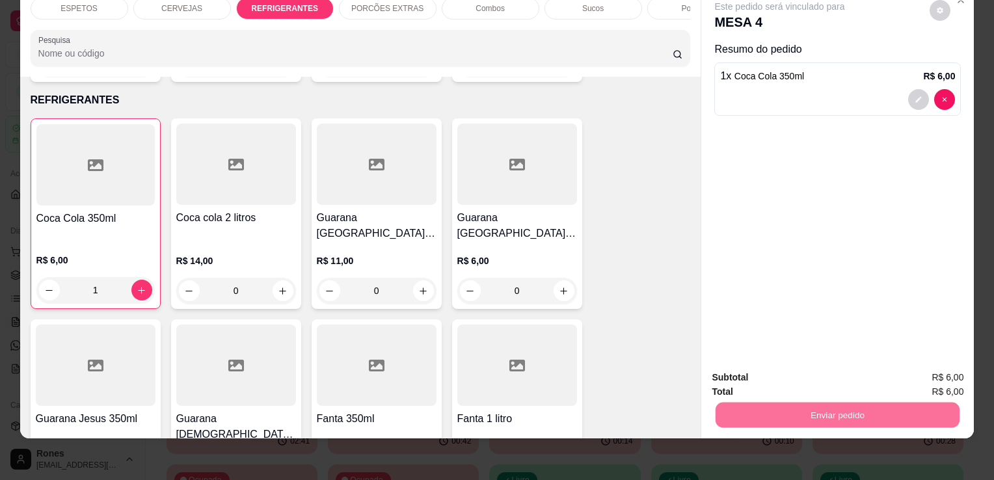
click at [953, 376] on button "Enviar pedido" at bounding box center [930, 373] width 72 height 24
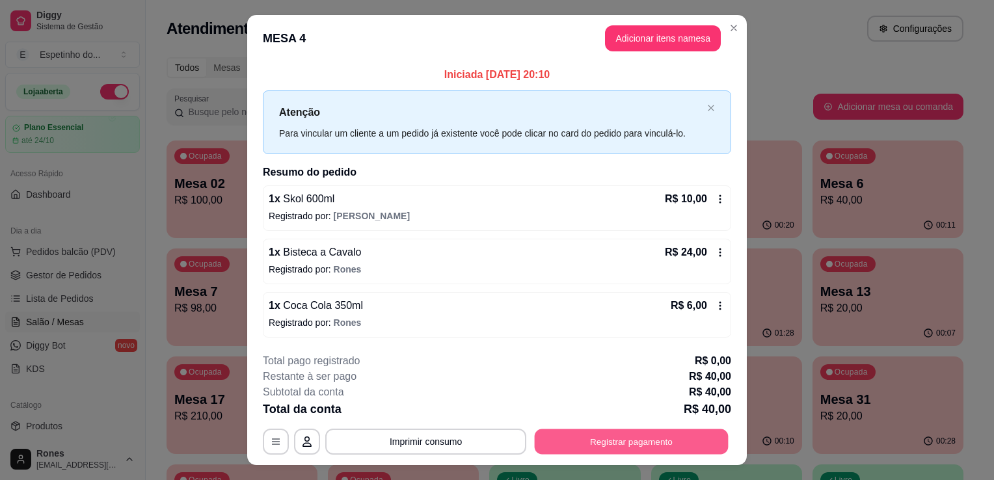
click at [710, 444] on button "Registrar pagamento" at bounding box center [632, 441] width 194 height 25
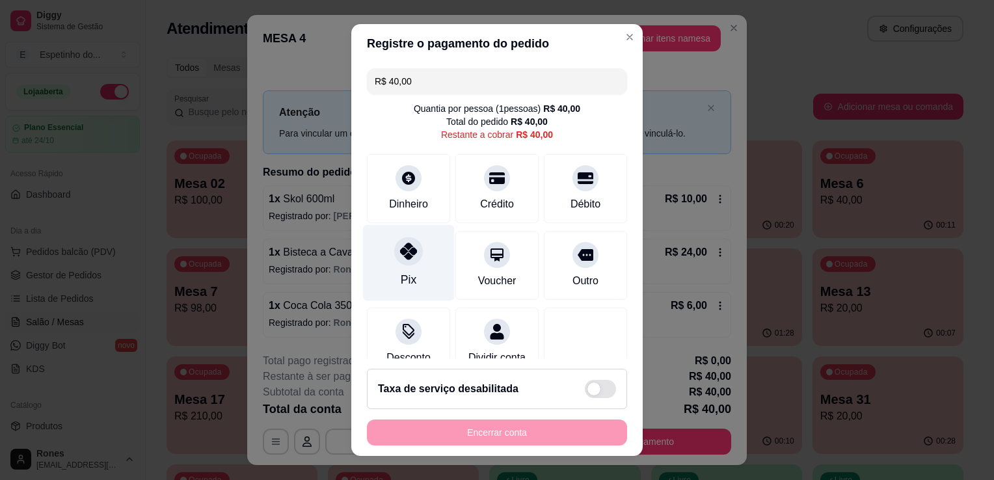
click at [377, 274] on div "Pix" at bounding box center [409, 263] width 92 height 76
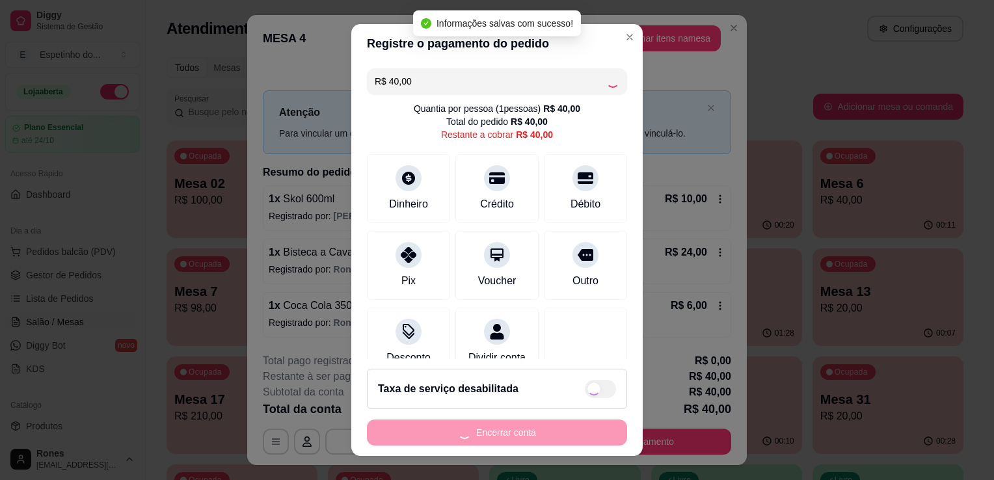
type input "R$ 0,00"
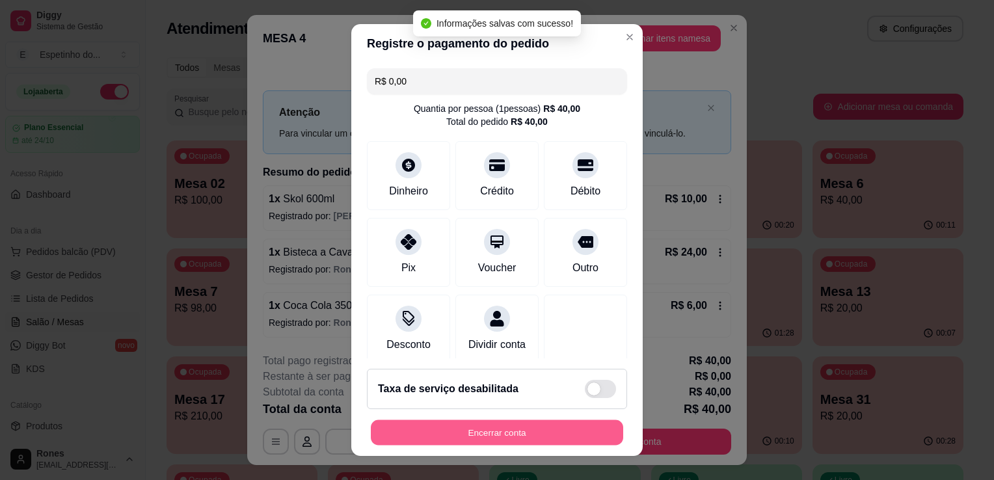
click at [529, 431] on button "Encerrar conta" at bounding box center [497, 432] width 252 height 25
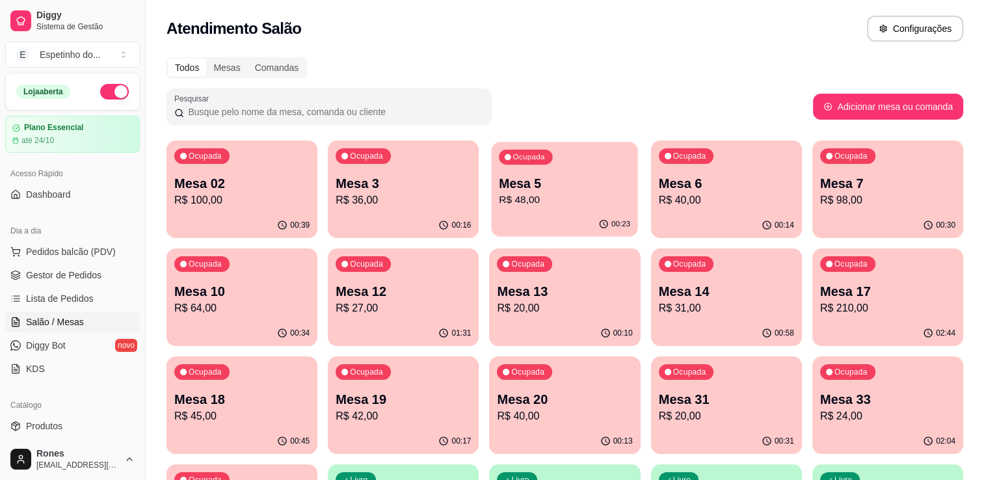
click at [525, 189] on p "Mesa 5" at bounding box center [564, 184] width 131 height 18
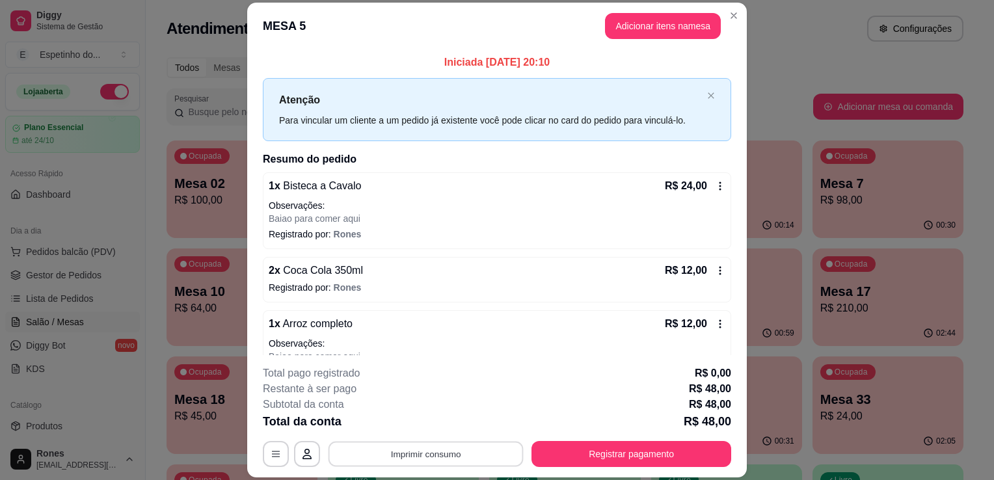
click at [400, 457] on button "Imprimir consumo" at bounding box center [425, 454] width 195 height 25
click at [732, 16] on icon "Close" at bounding box center [733, 15] width 10 height 10
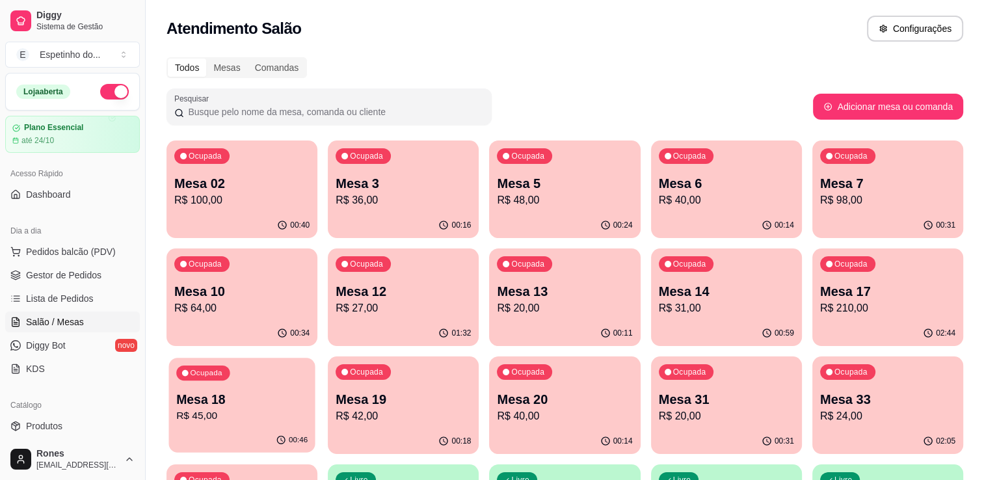
click at [219, 397] on p "Mesa 18" at bounding box center [241, 400] width 131 height 18
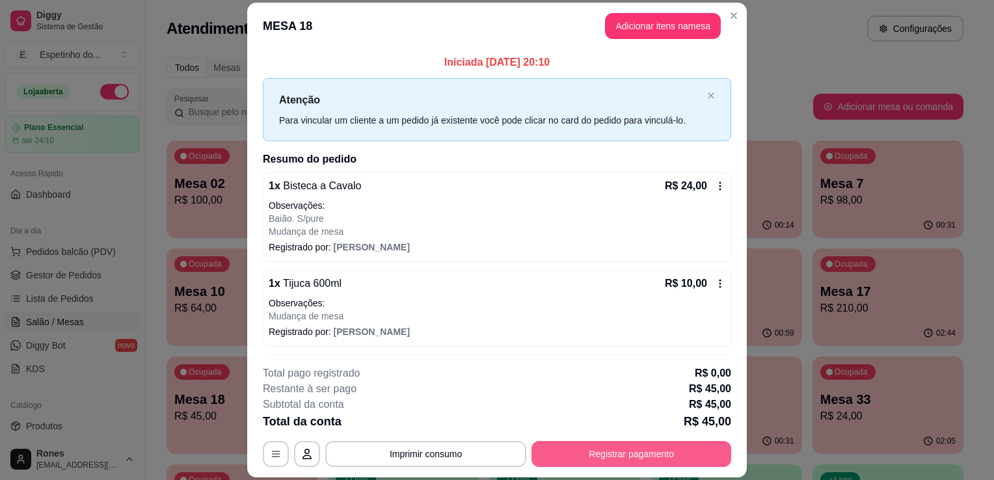
click at [585, 453] on button "Registrar pagamento" at bounding box center [631, 454] width 200 height 26
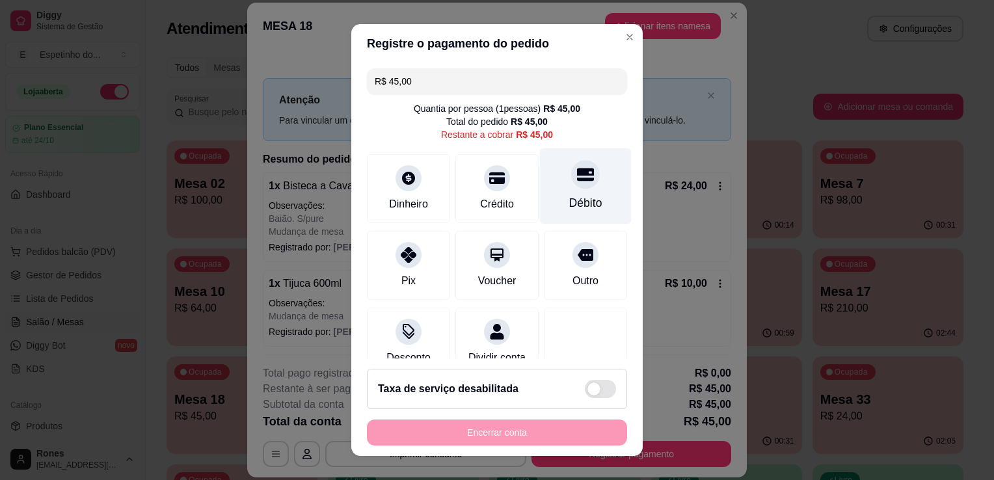
click at [581, 193] on div "Débito" at bounding box center [586, 186] width 92 height 76
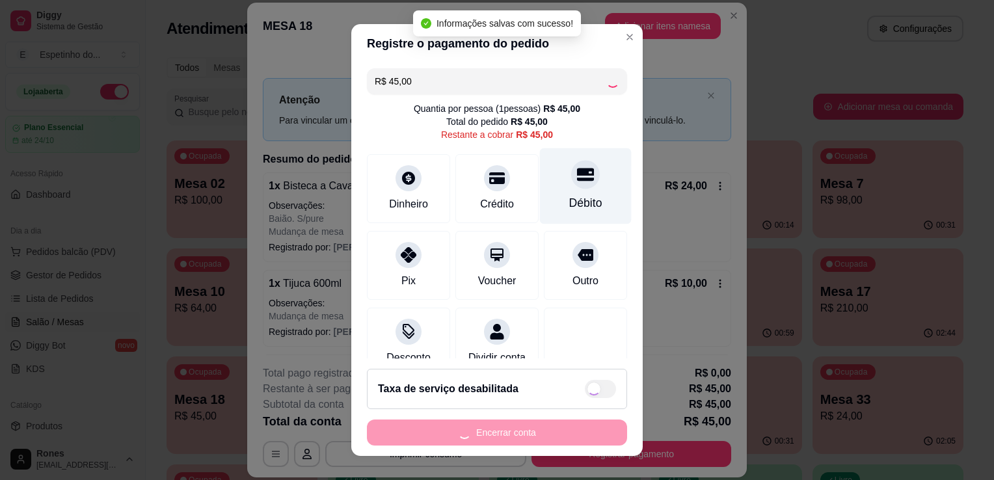
type input "R$ 0,00"
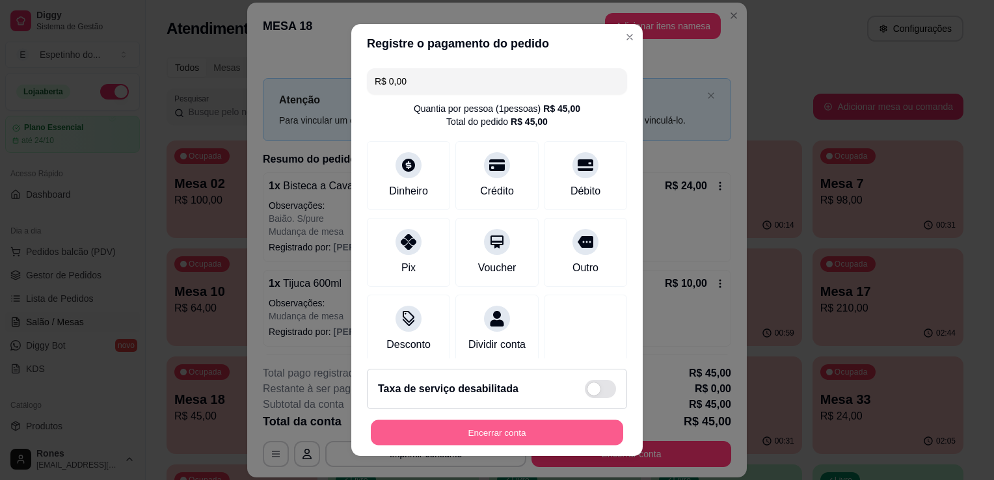
click at [520, 429] on button "Encerrar conta" at bounding box center [497, 432] width 252 height 25
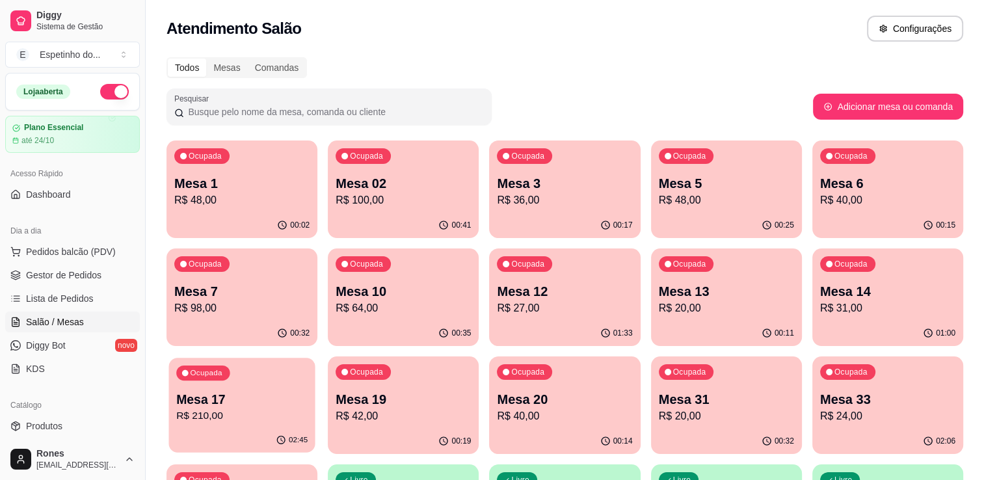
click at [232, 402] on p "Mesa 17" at bounding box center [241, 400] width 131 height 18
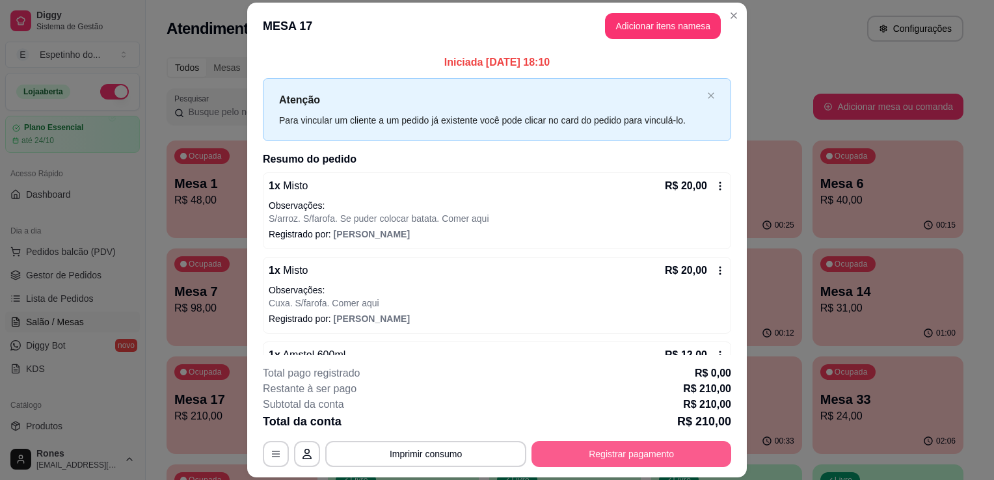
click at [646, 458] on button "Registrar pagamento" at bounding box center [631, 454] width 200 height 26
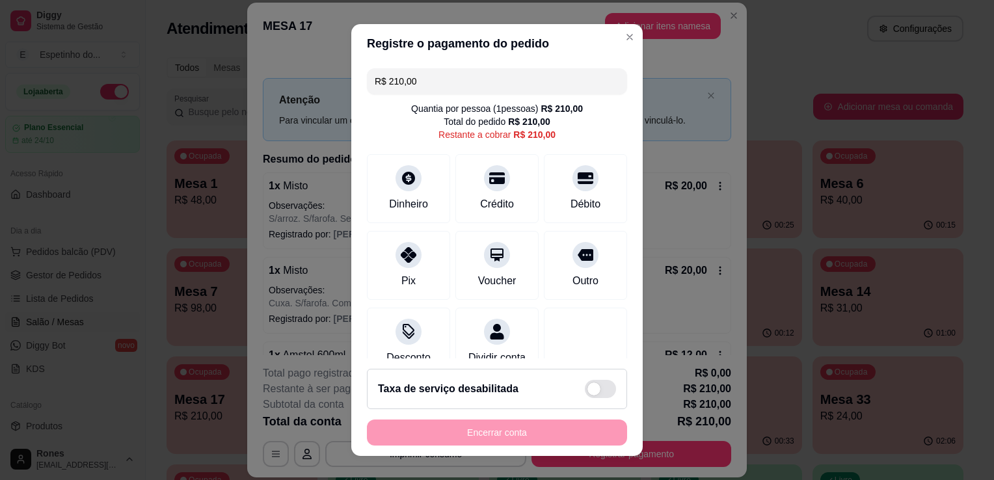
click at [449, 85] on input "R$ 210,00" at bounding box center [497, 81] width 245 height 26
click at [569, 202] on div "Débito" at bounding box center [585, 202] width 33 height 17
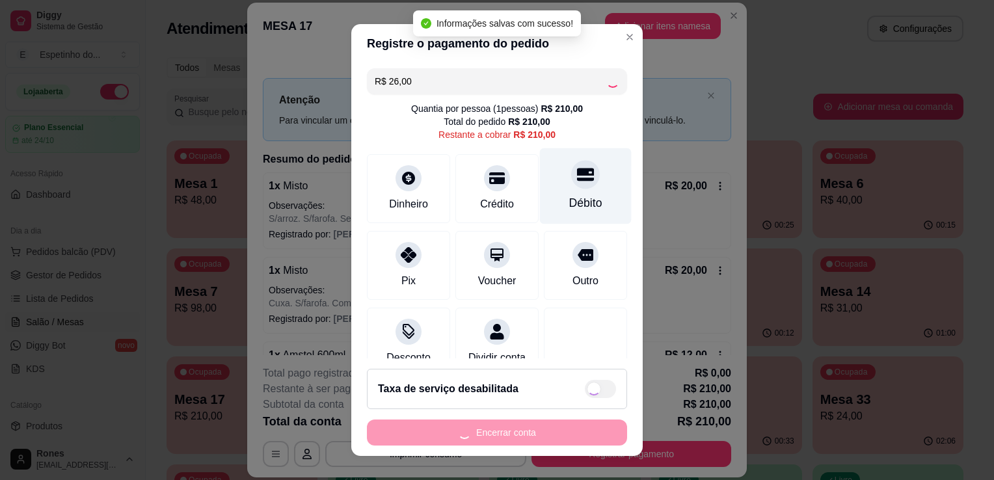
type input "R$ 184,00"
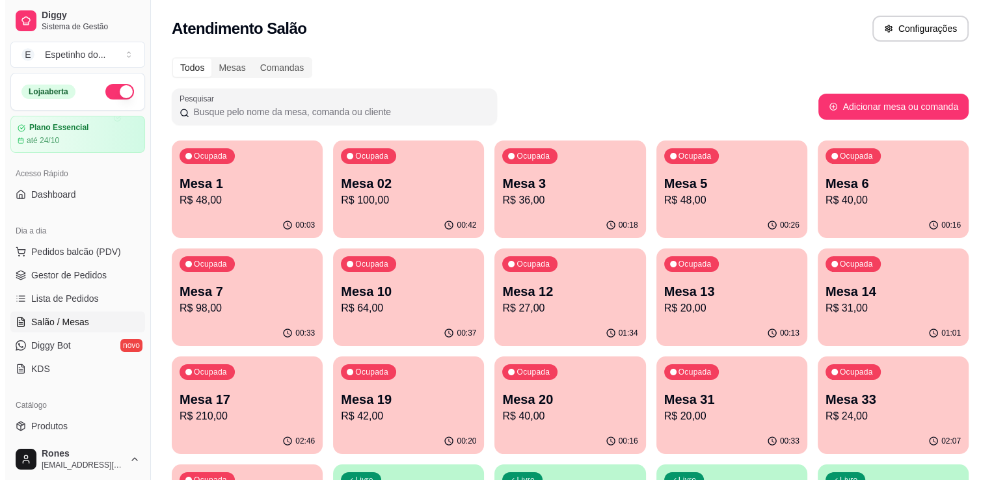
scroll to position [350, 0]
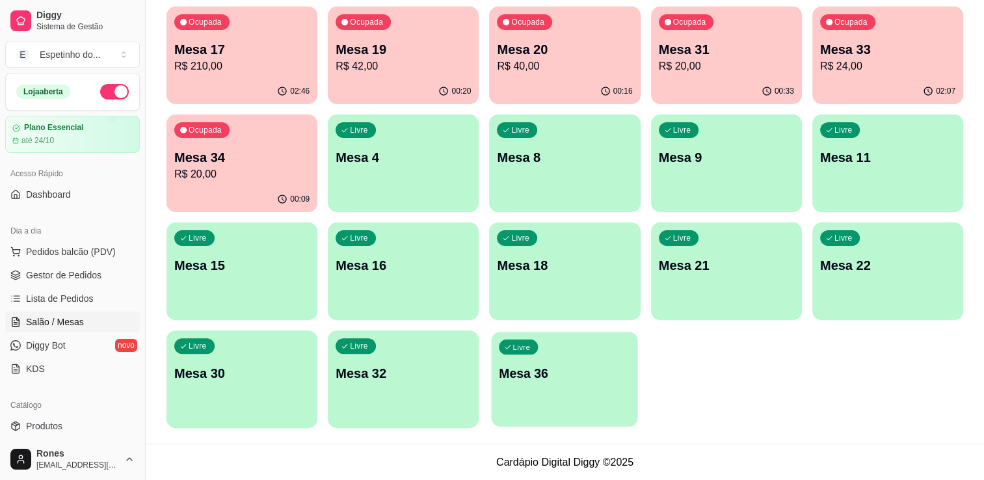
click at [544, 363] on div "Livre Mesa 36" at bounding box center [565, 371] width 146 height 79
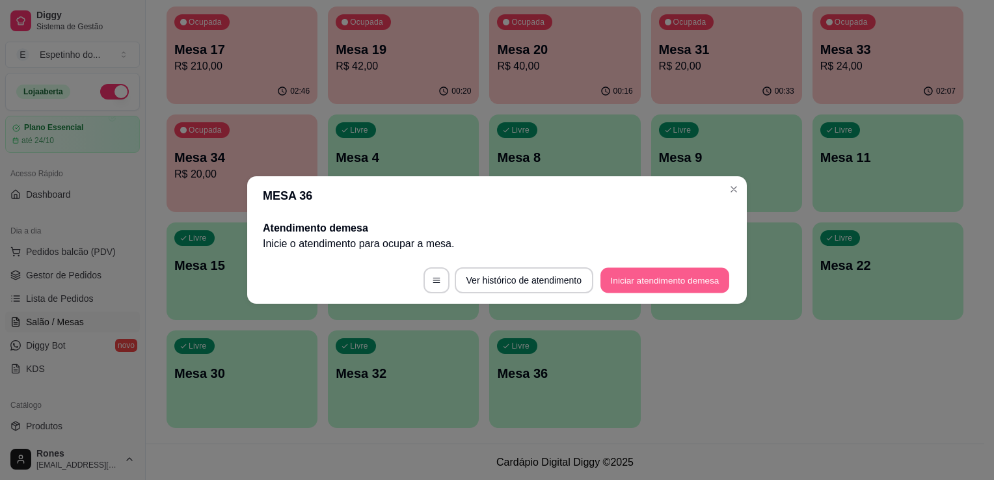
click at [628, 287] on button "Iniciar atendimento de mesa" at bounding box center [664, 280] width 129 height 25
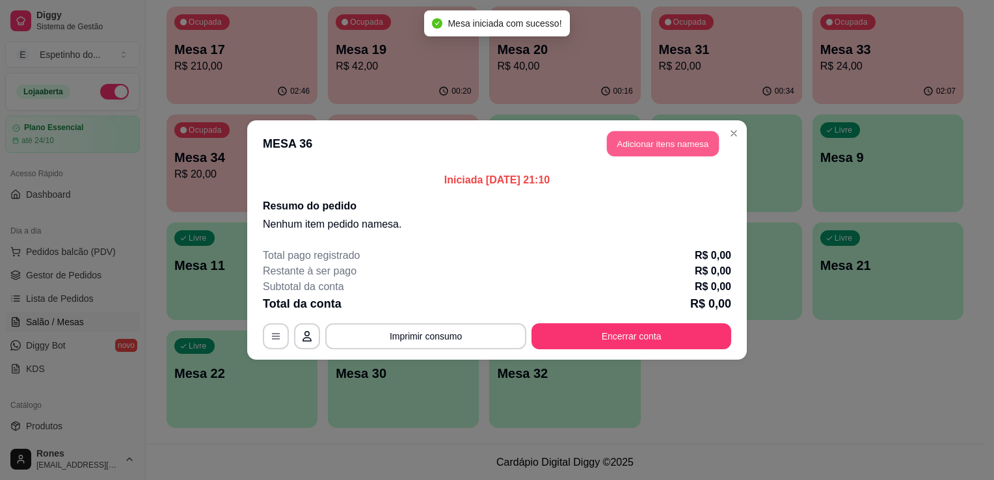
click at [640, 147] on button "Adicionar itens na mesa" at bounding box center [663, 143] width 112 height 25
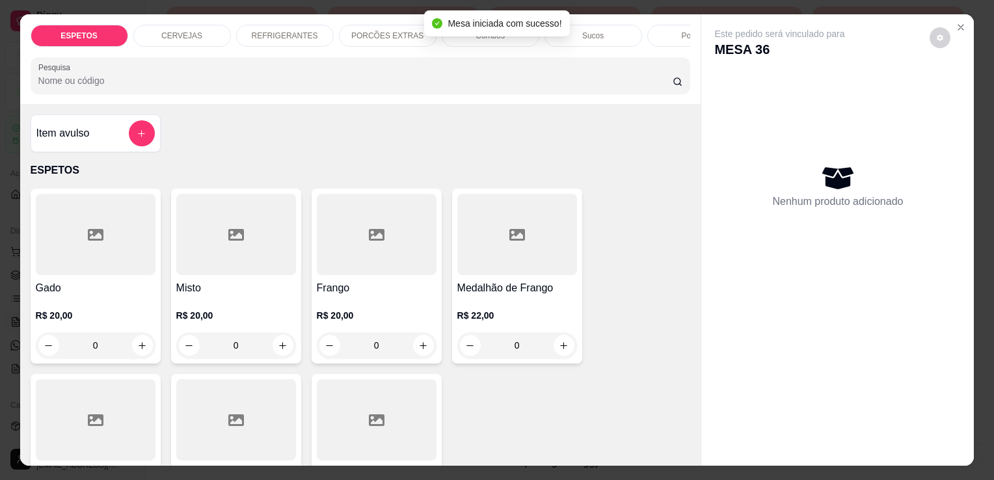
click at [193, 31] on p "CERVEJAS" at bounding box center [181, 36] width 41 height 10
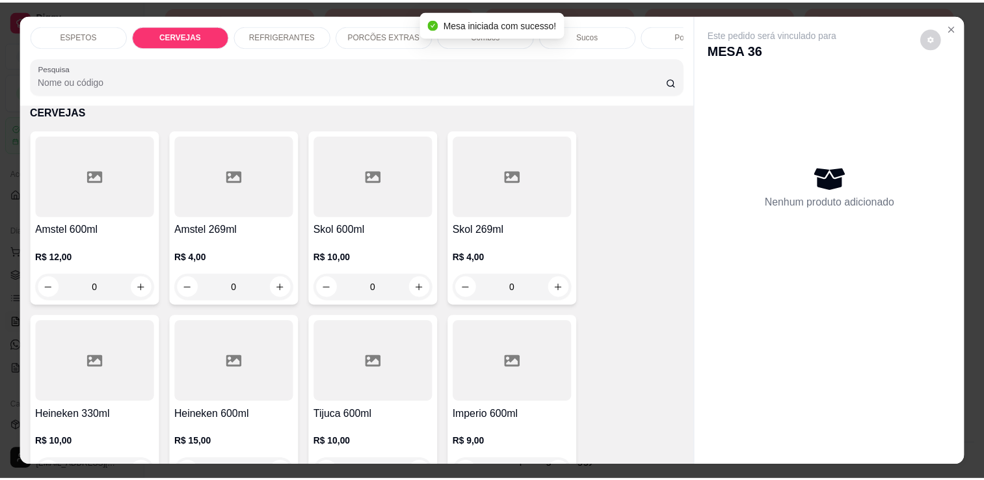
scroll to position [32, 0]
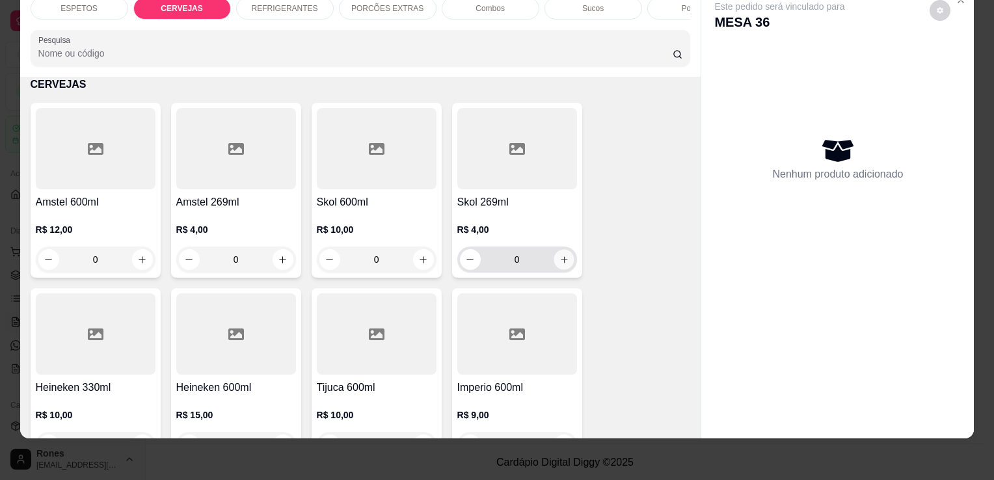
click at [565, 261] on button "increase-product-quantity" at bounding box center [563, 260] width 20 height 20
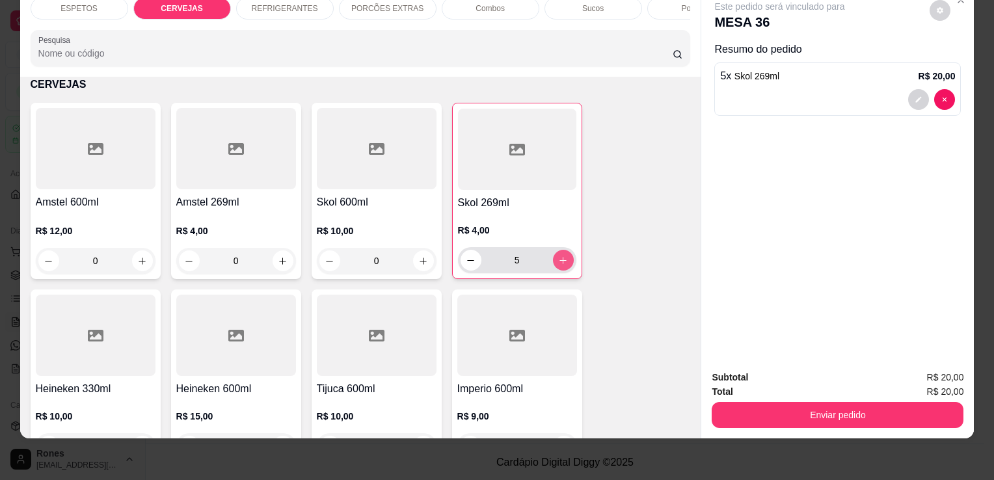
click at [565, 261] on button "increase-product-quantity" at bounding box center [563, 260] width 21 height 21
type input "6"
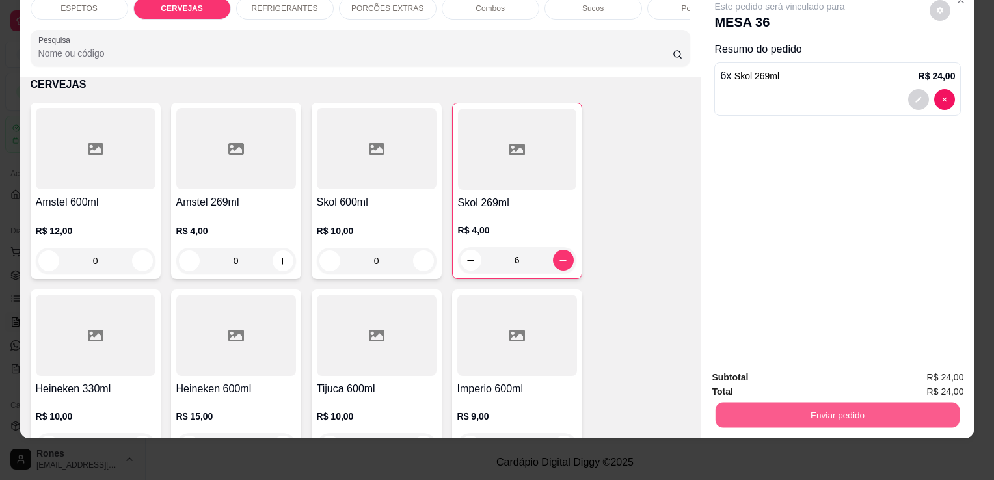
click at [835, 402] on button "Enviar pedido" at bounding box center [837, 414] width 244 height 25
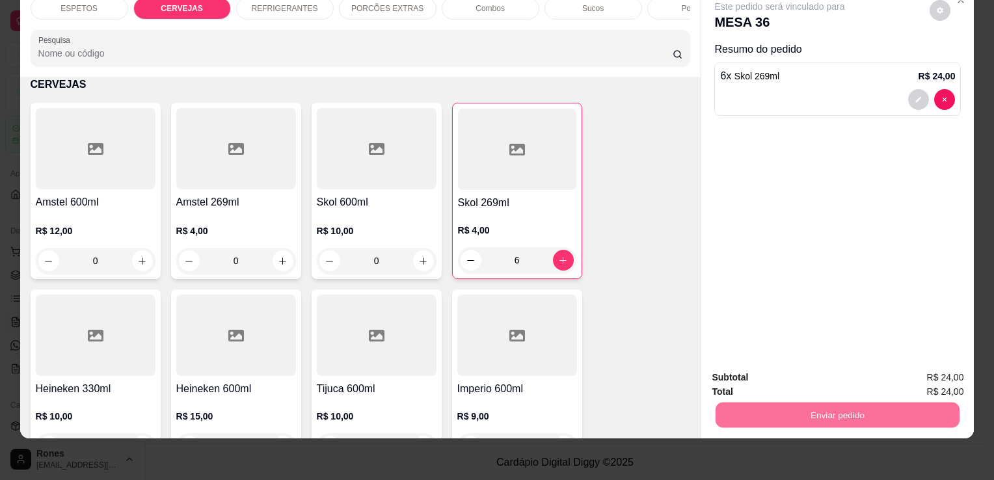
click at [933, 372] on button "Enviar pedido" at bounding box center [930, 374] width 72 height 24
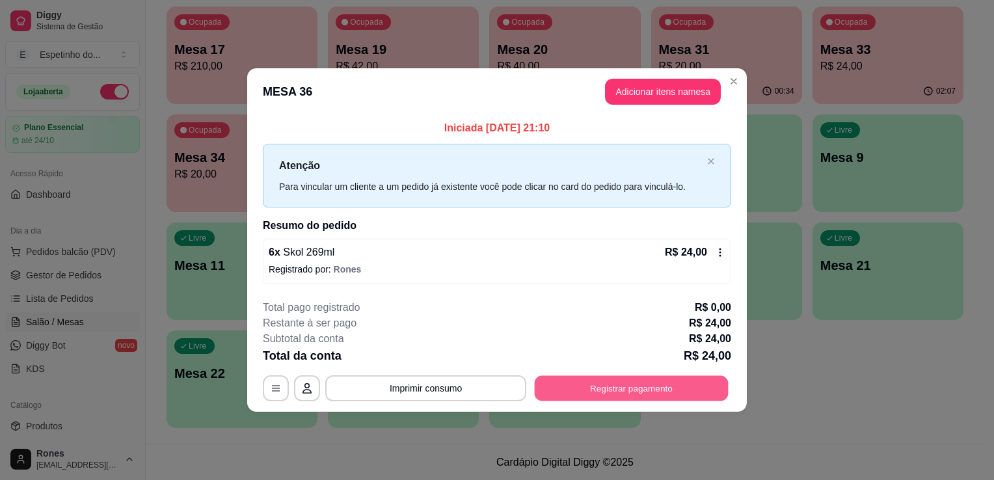
click at [695, 392] on button "Registrar pagamento" at bounding box center [632, 387] width 194 height 25
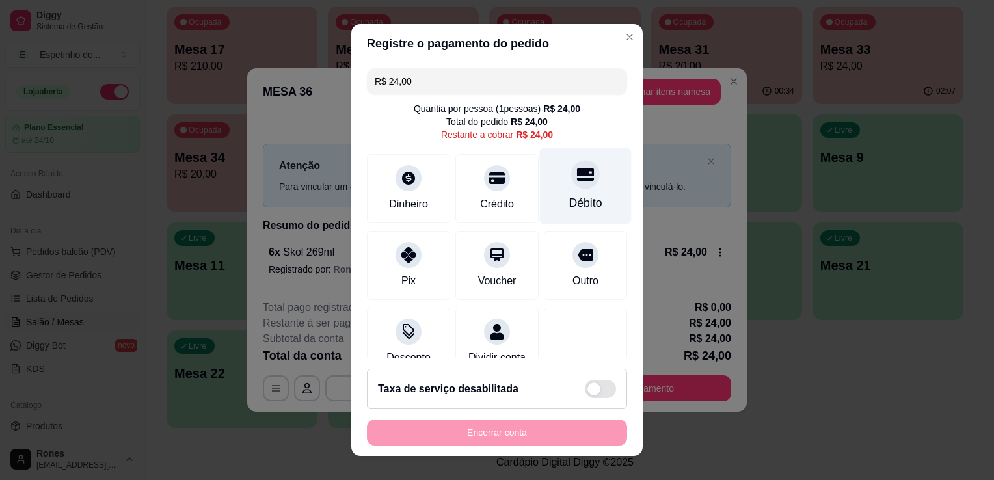
click at [569, 211] on div "Débito" at bounding box center [585, 202] width 33 height 17
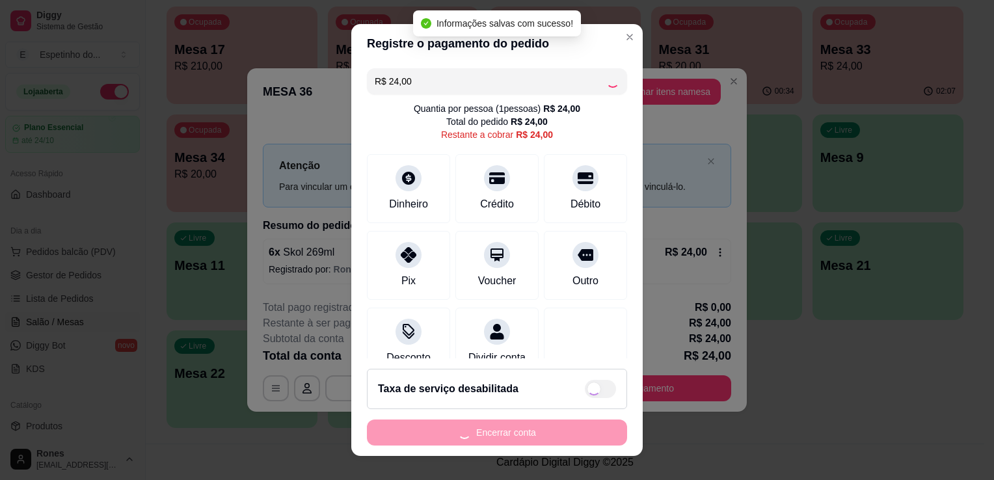
type input "R$ 0,00"
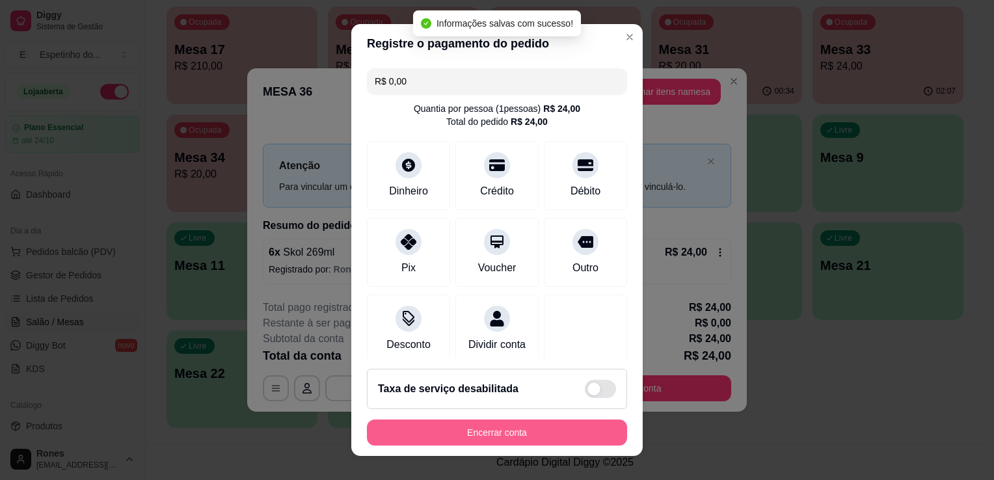
click at [509, 434] on button "Encerrar conta" at bounding box center [497, 432] width 260 height 26
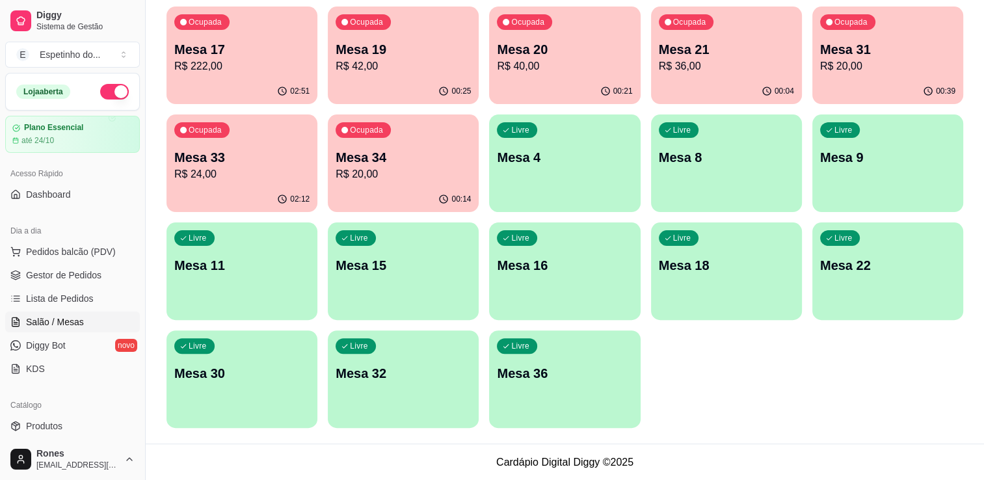
scroll to position [0, 0]
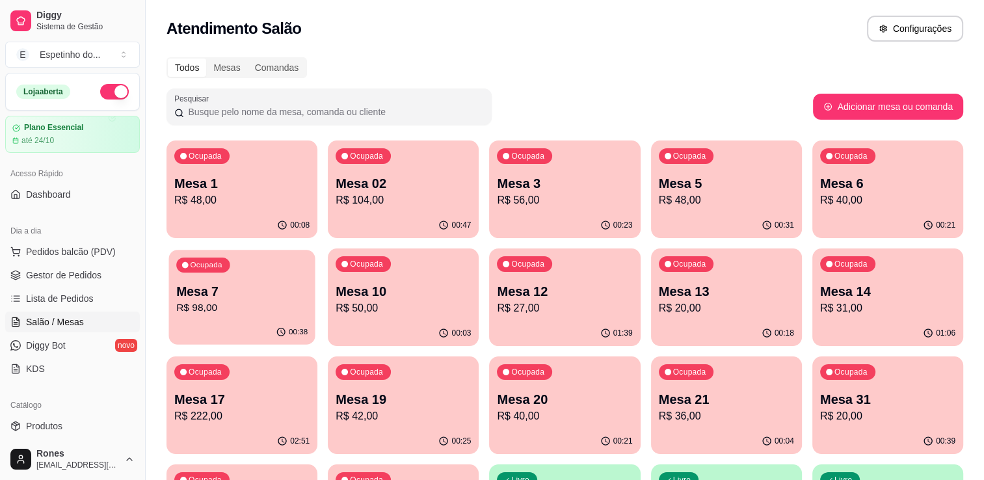
click at [202, 319] on div "Ocupada Mesa 7 R$ 98,00" at bounding box center [241, 285] width 146 height 70
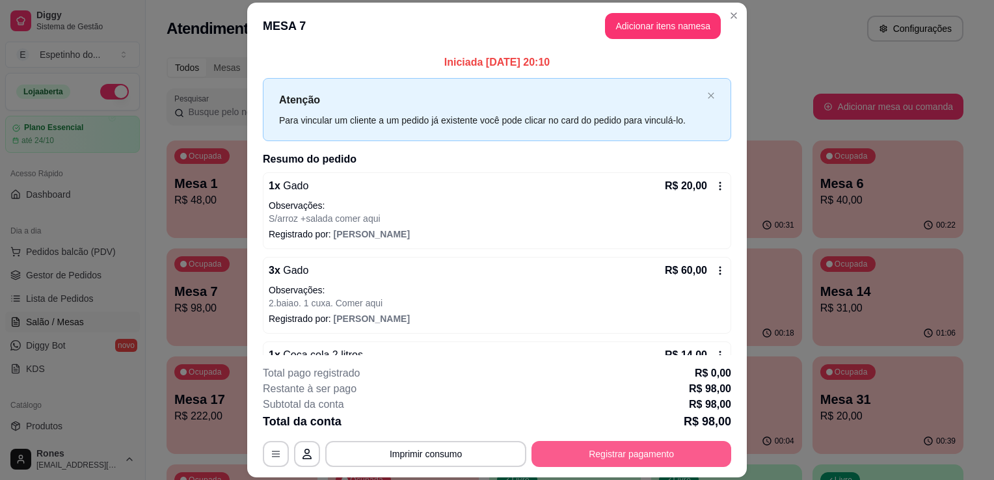
click at [591, 454] on button "Registrar pagamento" at bounding box center [631, 454] width 200 height 26
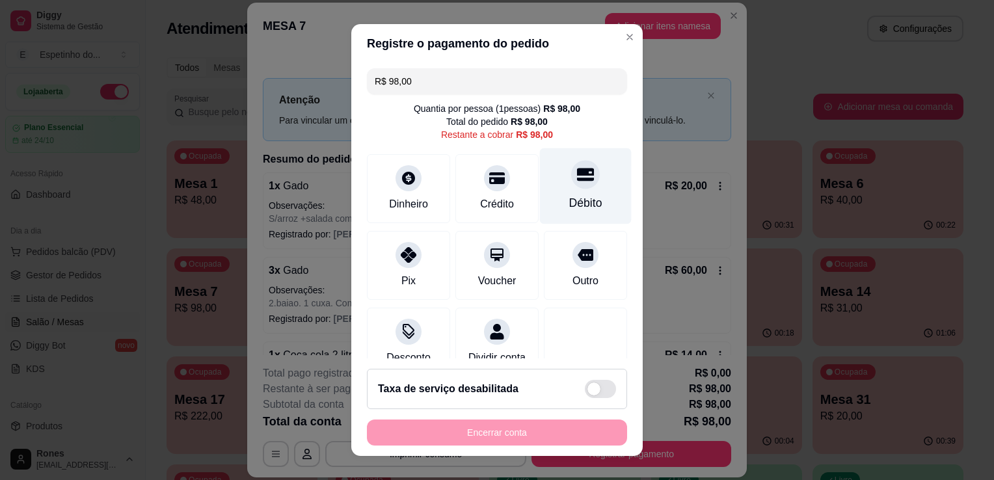
click at [591, 196] on div "Débito" at bounding box center [586, 186] width 92 height 76
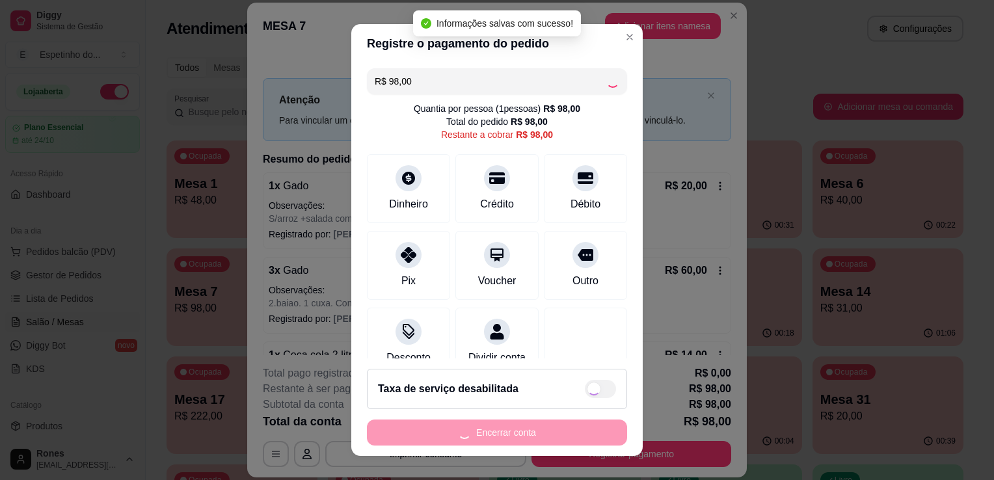
type input "R$ 0,00"
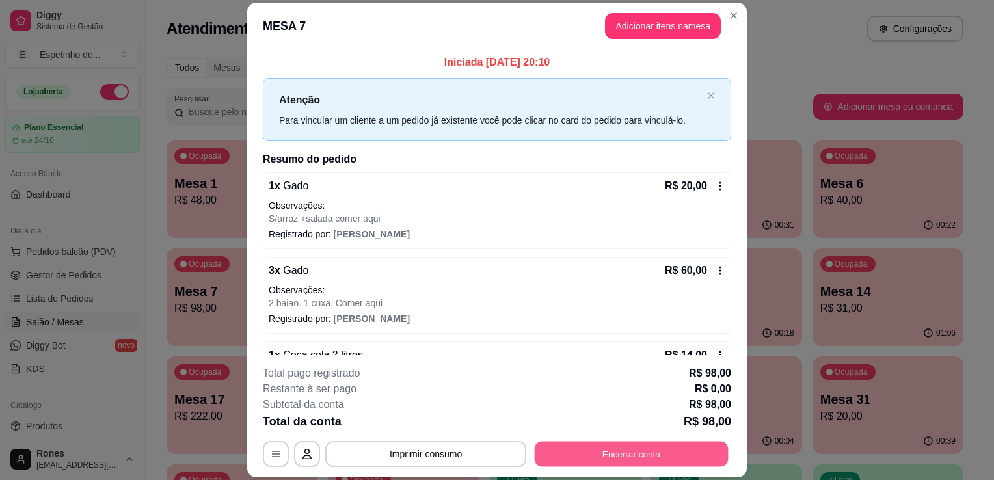
click at [627, 456] on button "Encerrar conta" at bounding box center [632, 454] width 194 height 25
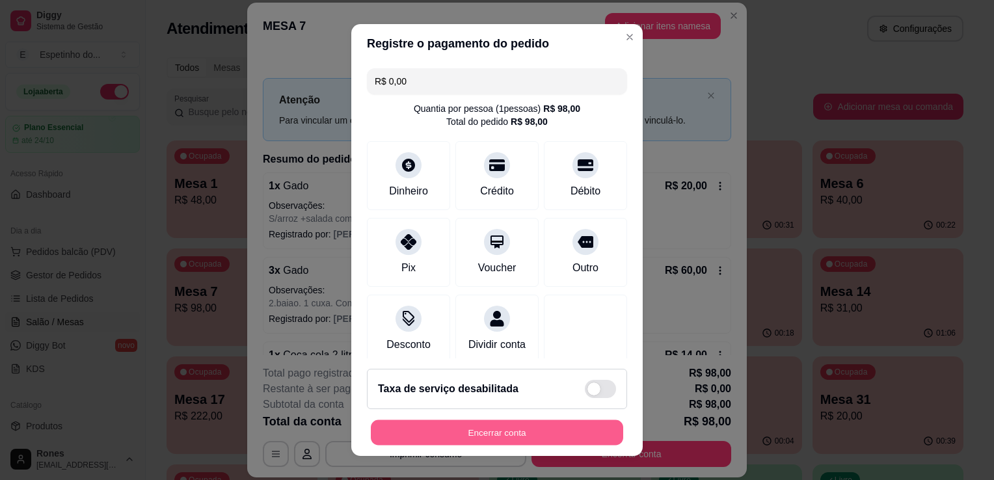
click at [491, 432] on button "Encerrar conta" at bounding box center [497, 432] width 252 height 25
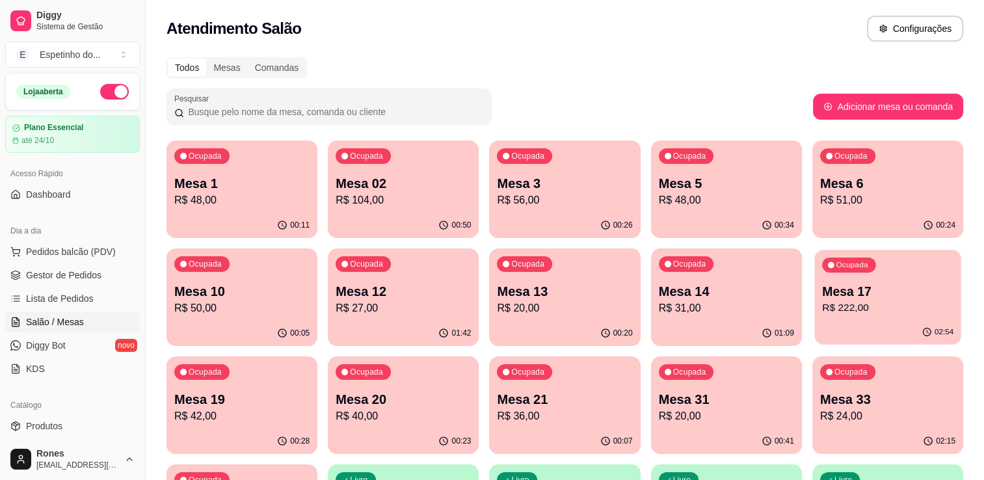
click at [957, 267] on div "Ocupada Mesa 17 R$ 222,00" at bounding box center [887, 285] width 146 height 70
click at [761, 209] on div "Ocupada Mesa 5 R$ 48,00" at bounding box center [726, 177] width 146 height 70
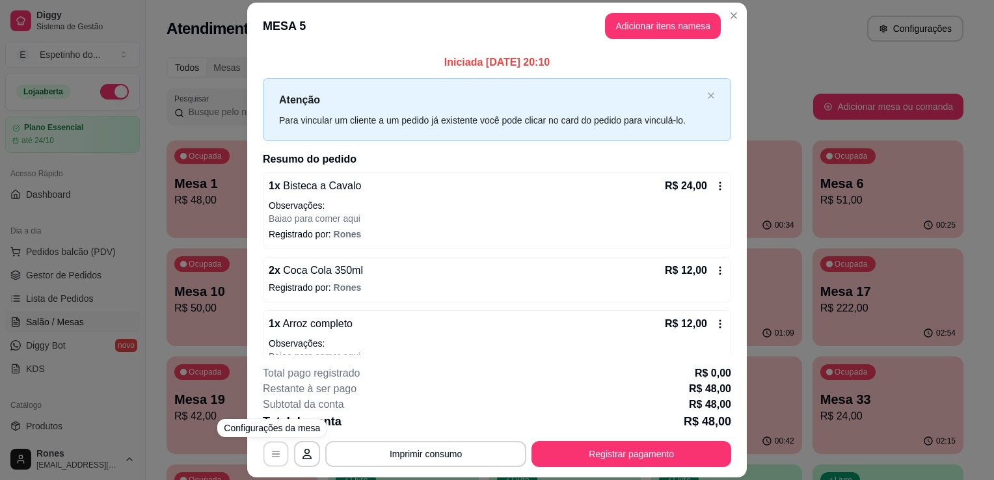
click at [275, 457] on icon "button" at bounding box center [276, 454] width 10 height 10
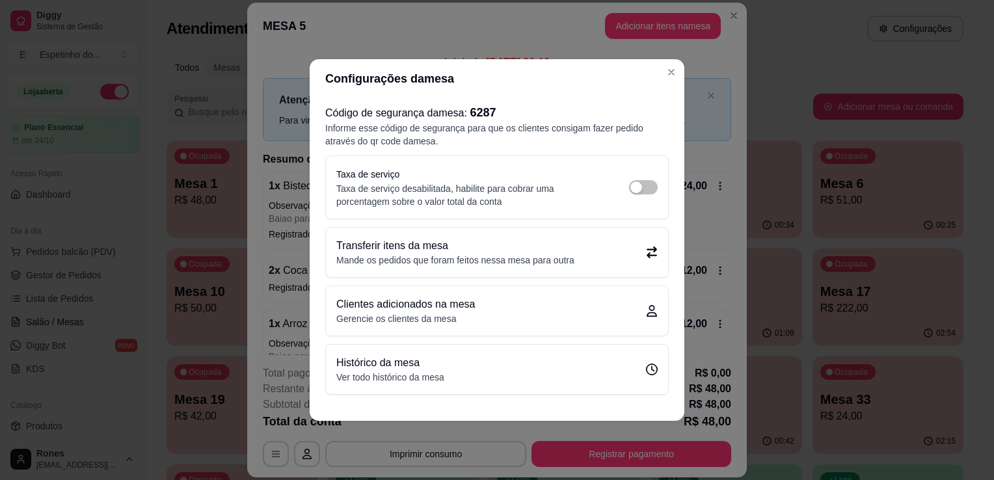
click at [567, 259] on p "Mande os pedidos que foram feitos nessa mesa para outra" at bounding box center [455, 260] width 238 height 13
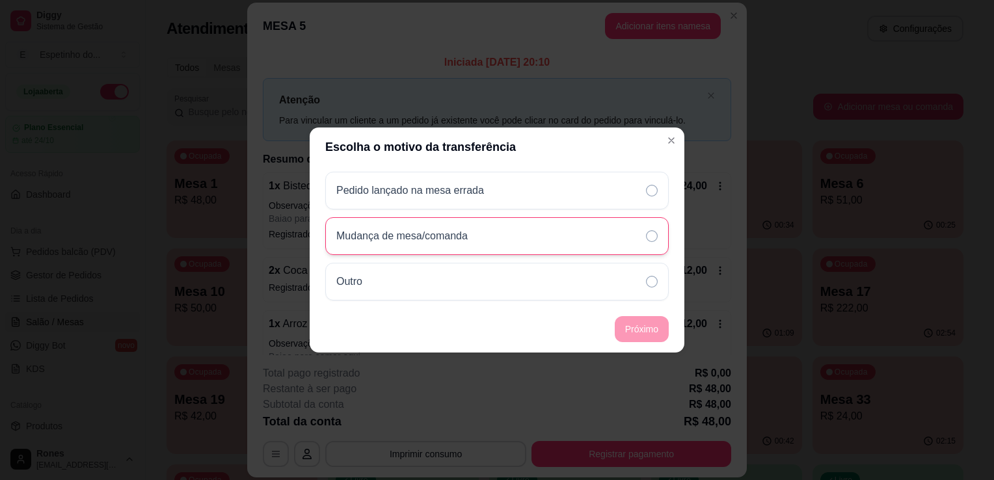
click at [647, 238] on icon at bounding box center [652, 236] width 12 height 12
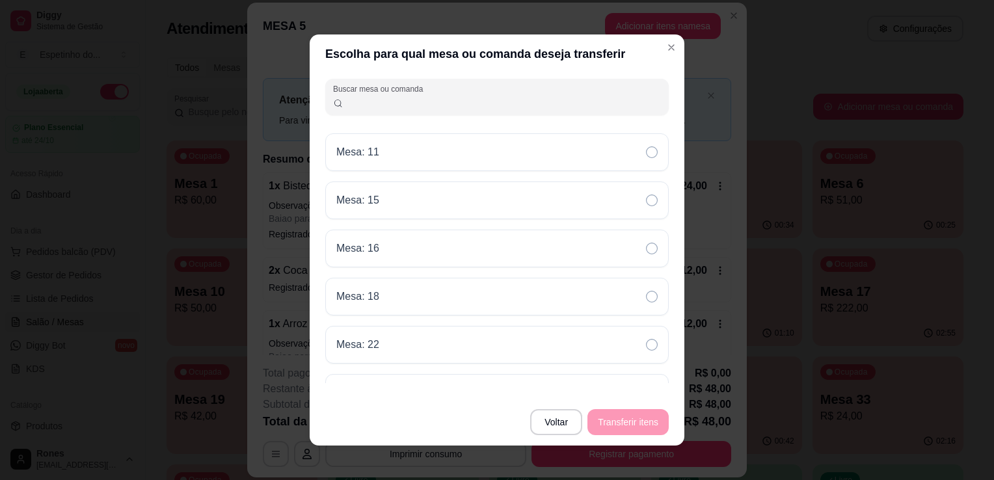
drag, startPoint x: 430, startPoint y: 103, endPoint x: 490, endPoint y: 108, distance: 60.7
click at [490, 108] on input "Buscar mesa ou comanda" at bounding box center [502, 102] width 318 height 13
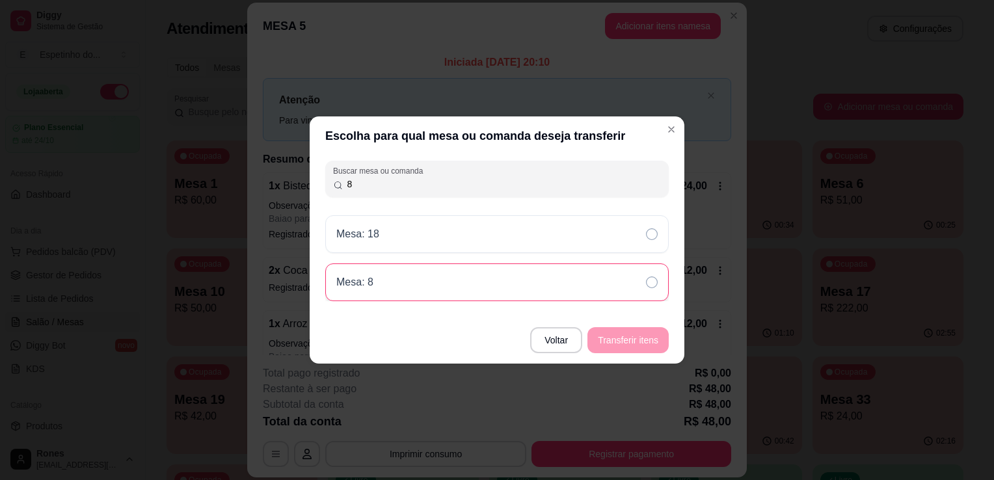
type input "8"
click at [655, 277] on icon at bounding box center [652, 282] width 12 height 12
click at [639, 339] on button "Transferir itens" at bounding box center [628, 340] width 79 height 25
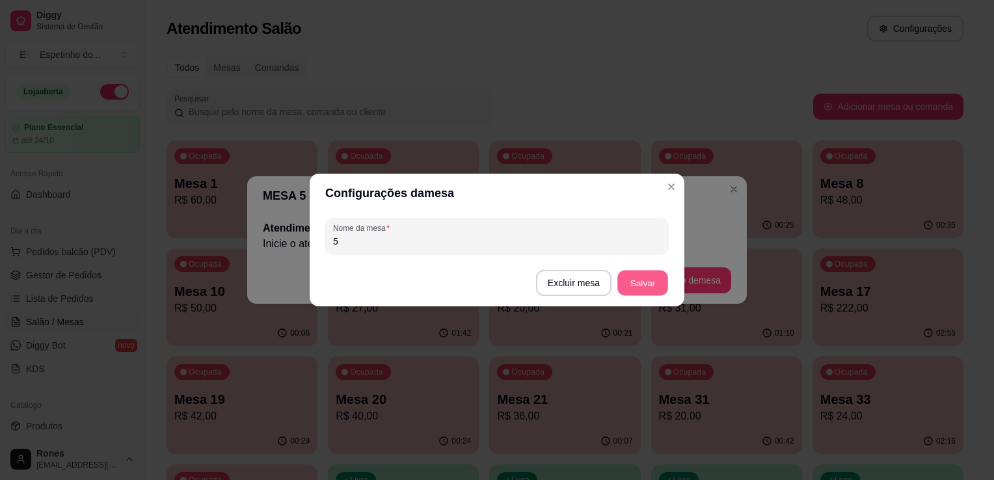
click at [646, 283] on button "Salvar" at bounding box center [642, 283] width 51 height 25
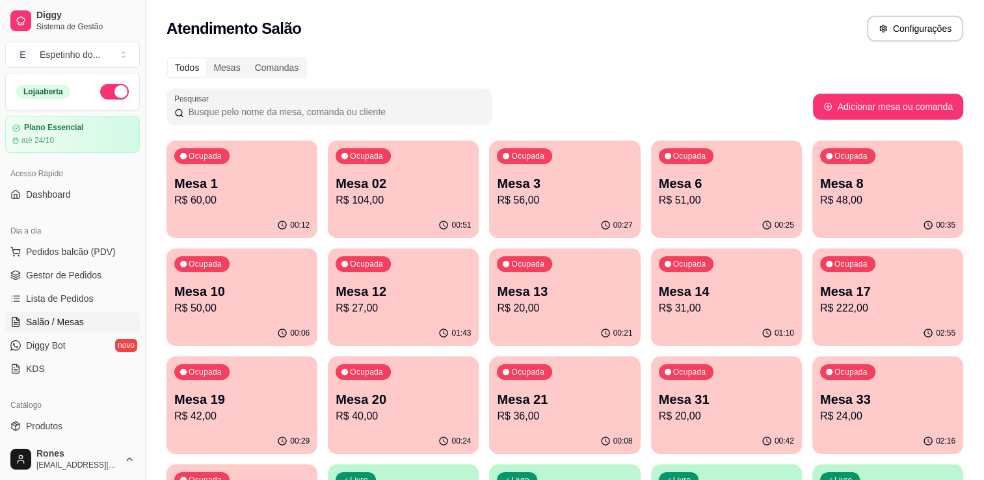
scroll to position [350, 0]
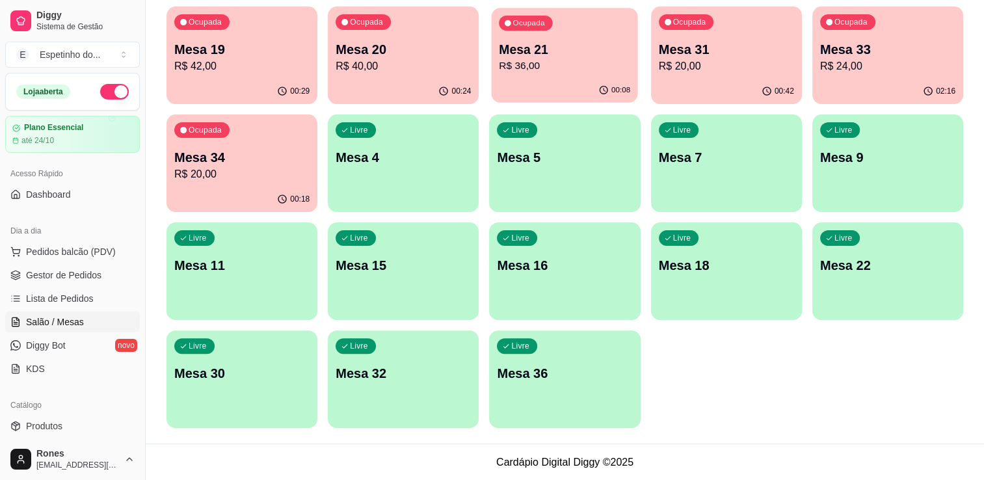
click at [565, 74] on div "Ocupada Mesa 21 R$ 36,00" at bounding box center [565, 43] width 146 height 70
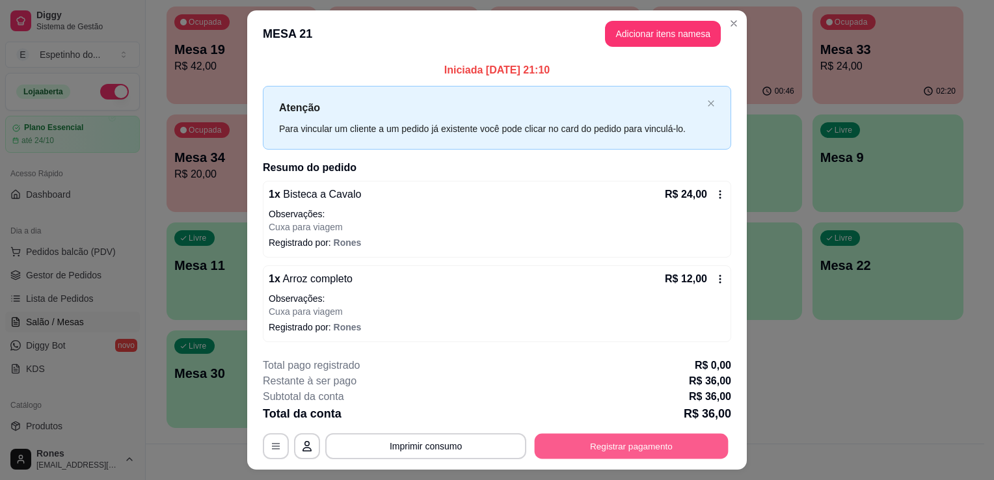
click at [643, 451] on button "Registrar pagamento" at bounding box center [632, 445] width 194 height 25
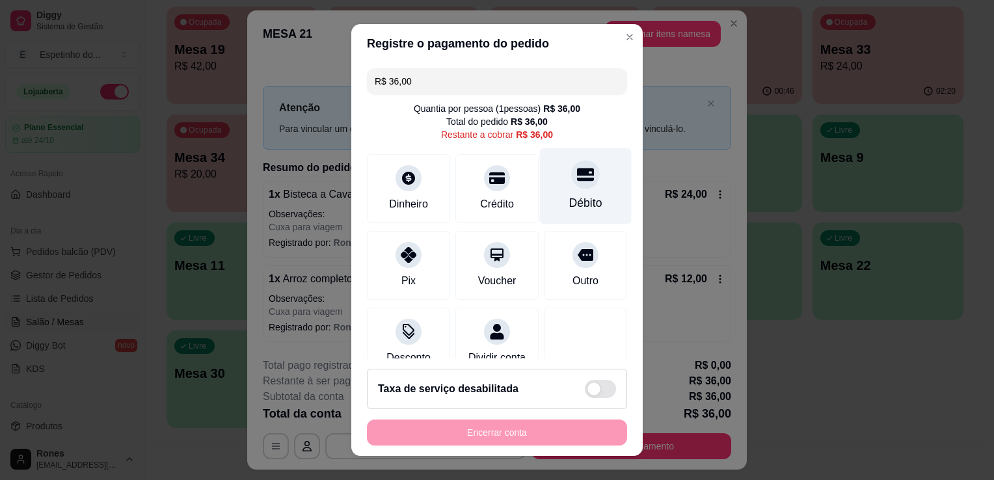
click at [586, 196] on div "Débito" at bounding box center [586, 186] width 92 height 76
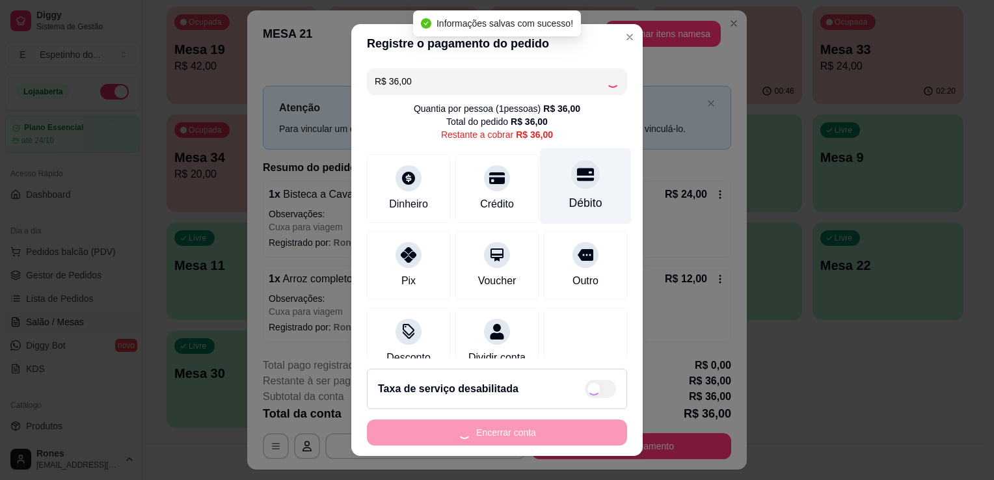
type input "R$ 0,00"
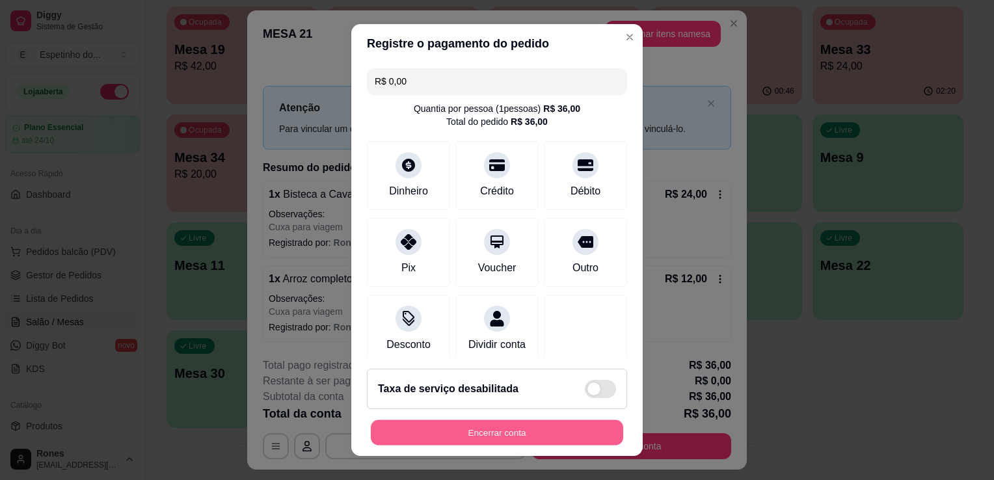
click at [507, 438] on button "Encerrar conta" at bounding box center [497, 432] width 252 height 25
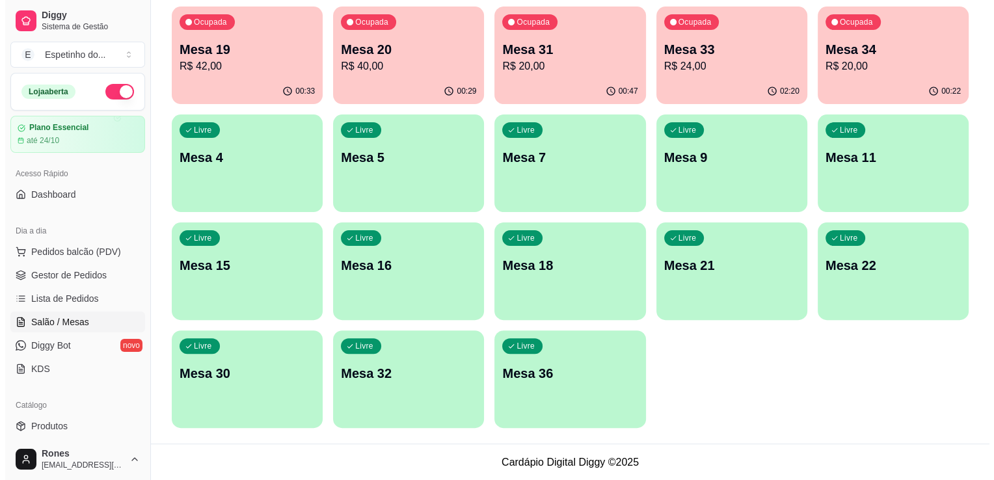
scroll to position [0, 0]
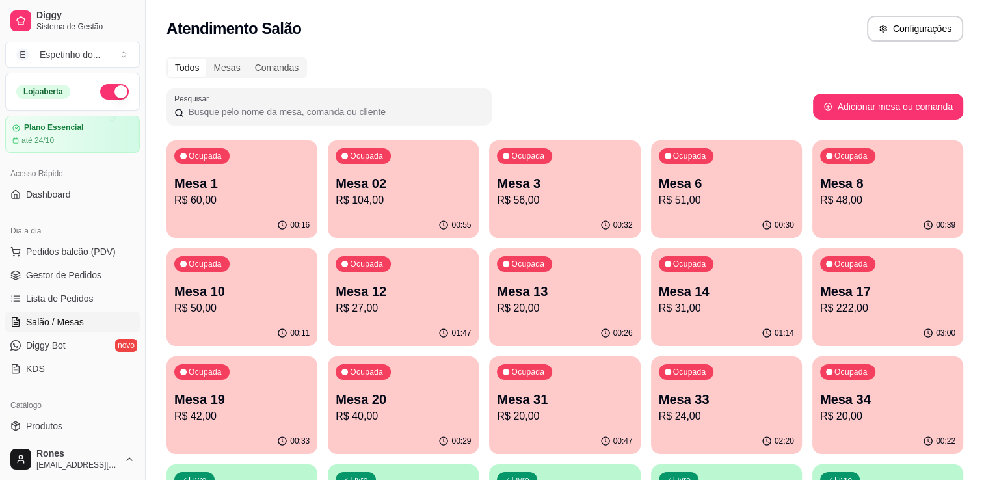
click at [282, 401] on p "Mesa 19" at bounding box center [241, 399] width 135 height 18
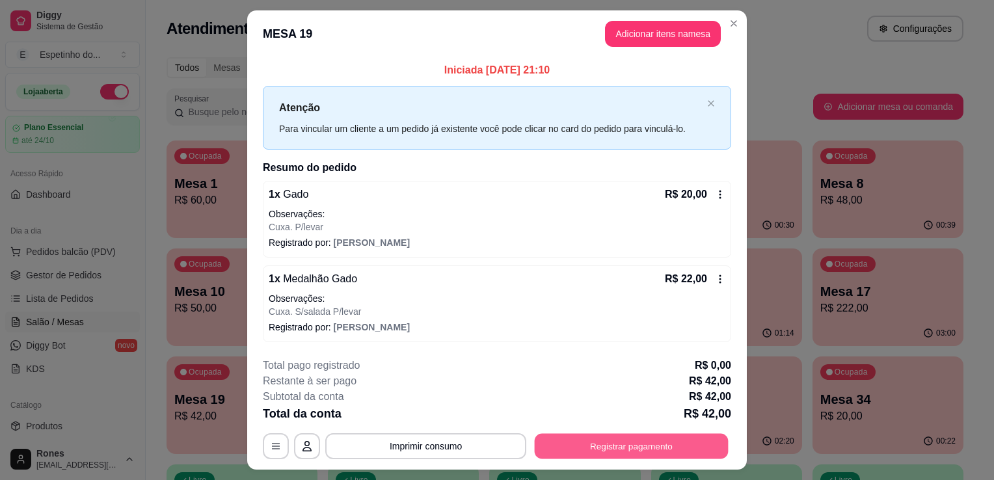
click at [608, 446] on button "Registrar pagamento" at bounding box center [632, 445] width 194 height 25
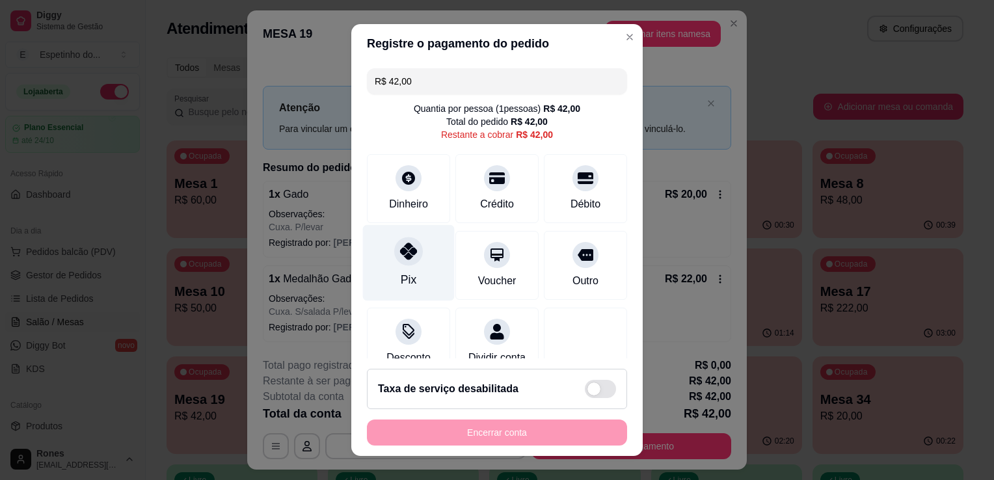
click at [403, 284] on div "Pix" at bounding box center [409, 279] width 16 height 17
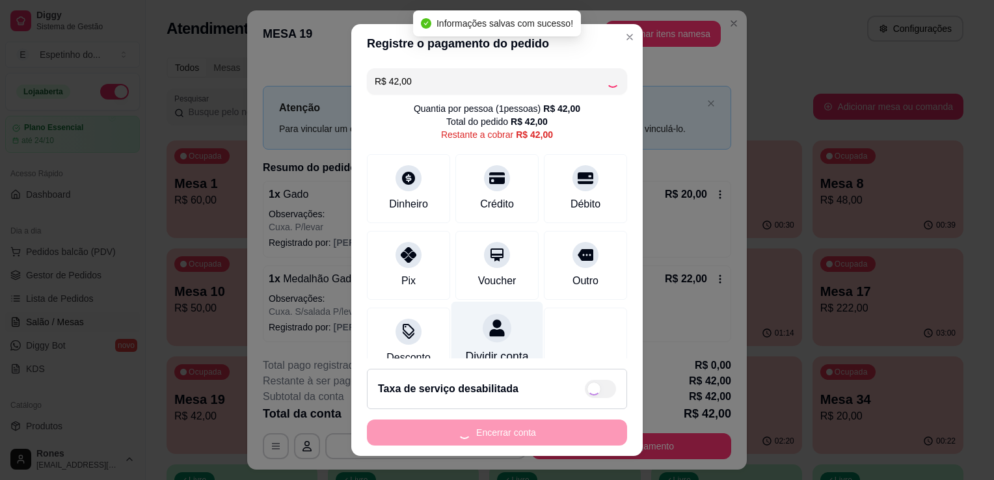
type input "R$ 0,00"
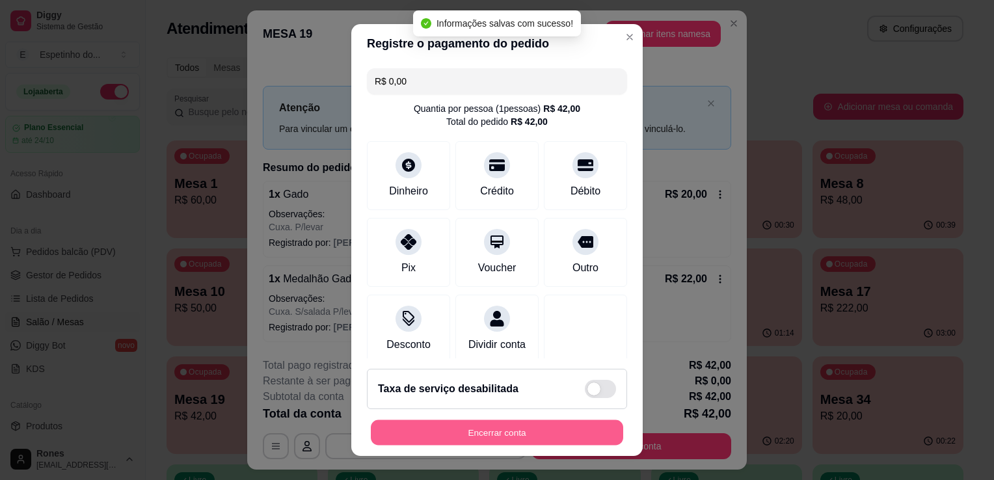
click at [524, 433] on button "Encerrar conta" at bounding box center [497, 432] width 252 height 25
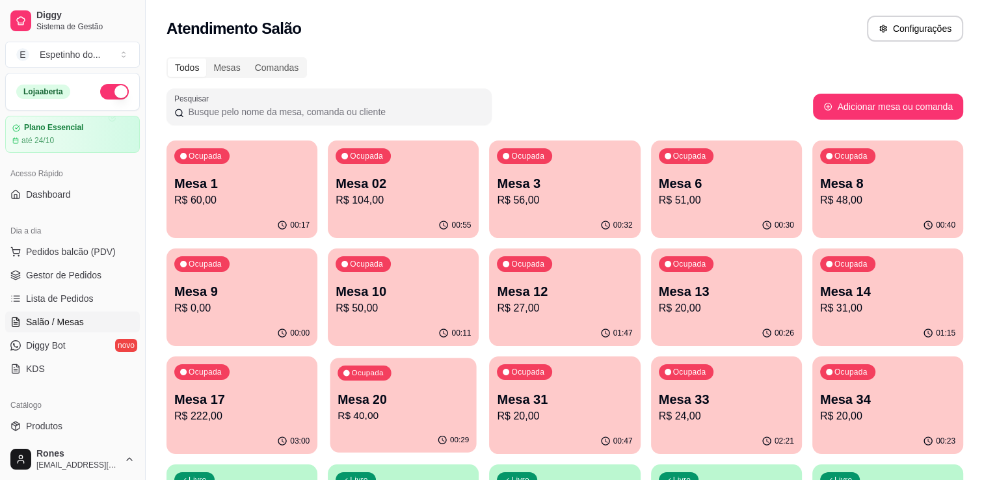
click at [395, 415] on p "R$ 40,00" at bounding box center [403, 415] width 131 height 15
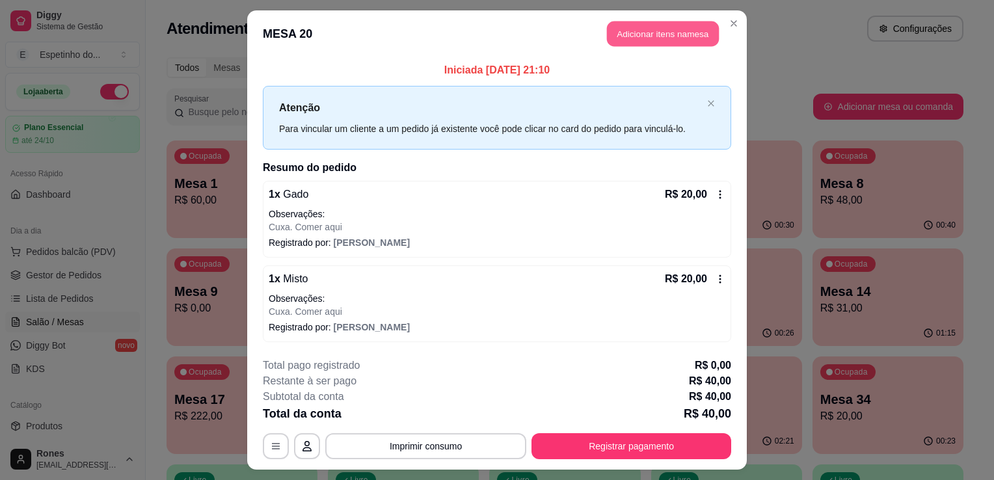
click at [665, 36] on button "Adicionar itens na mesa" at bounding box center [663, 33] width 112 height 25
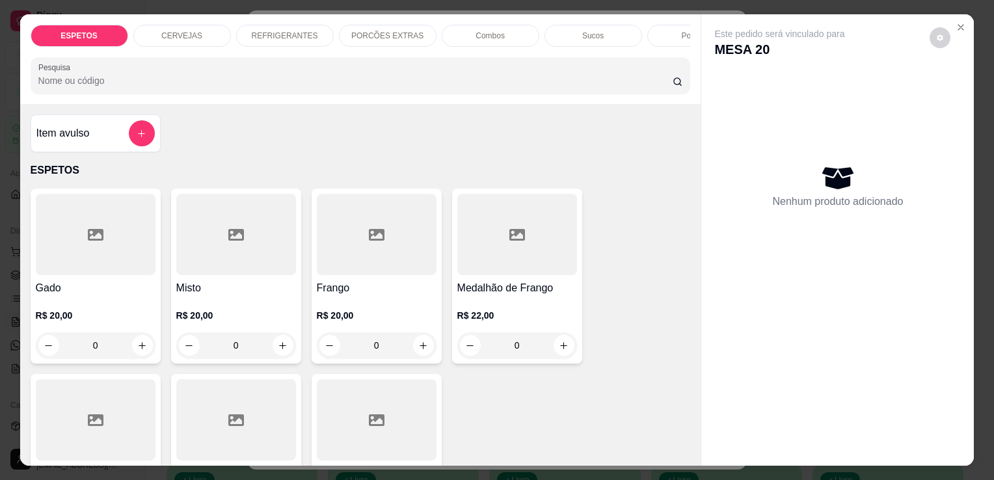
click at [274, 31] on p "REFRIGERANTES" at bounding box center [285, 36] width 66 height 10
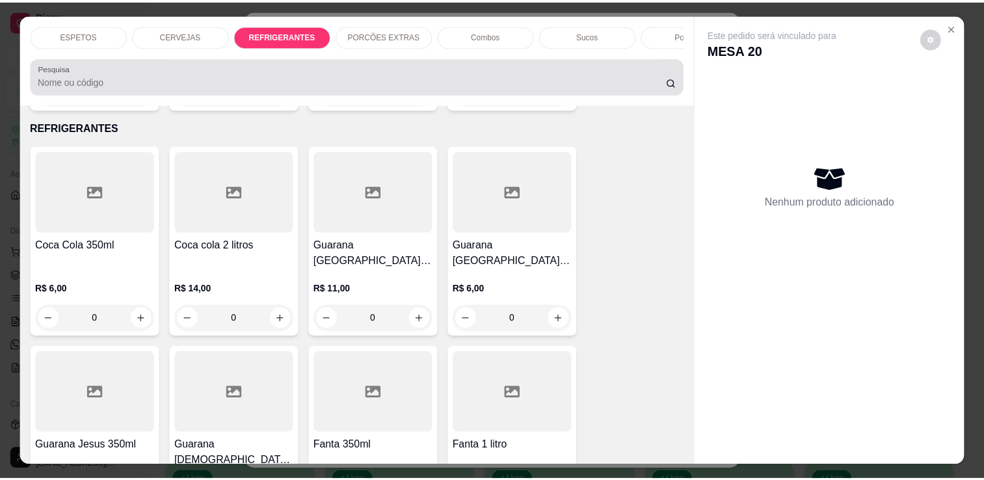
scroll to position [32, 0]
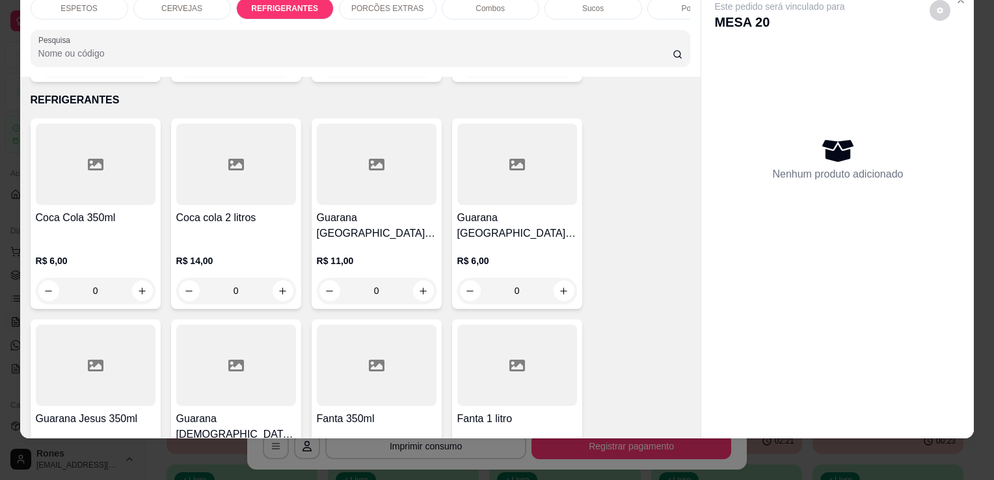
click at [483, 368] on div at bounding box center [517, 365] width 120 height 81
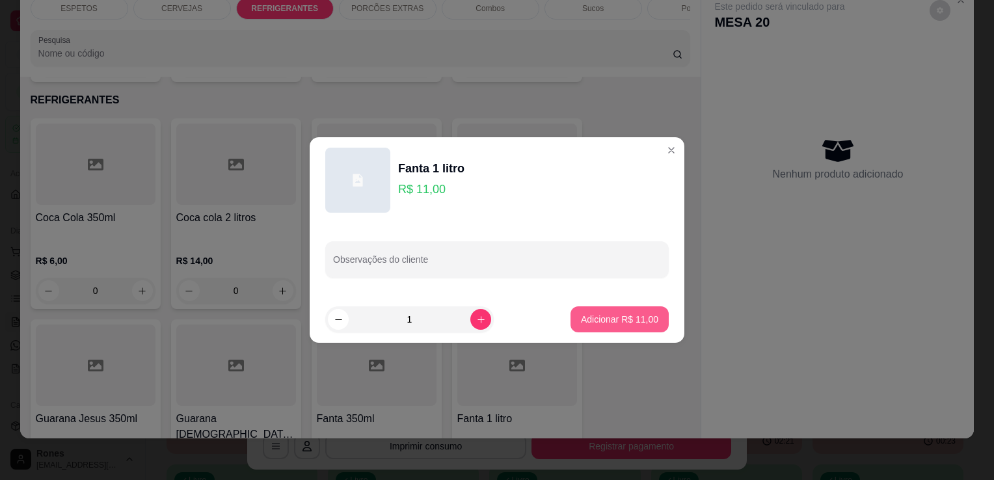
click at [616, 319] on p "Adicionar R$ 11,00" at bounding box center [619, 319] width 77 height 13
type input "1"
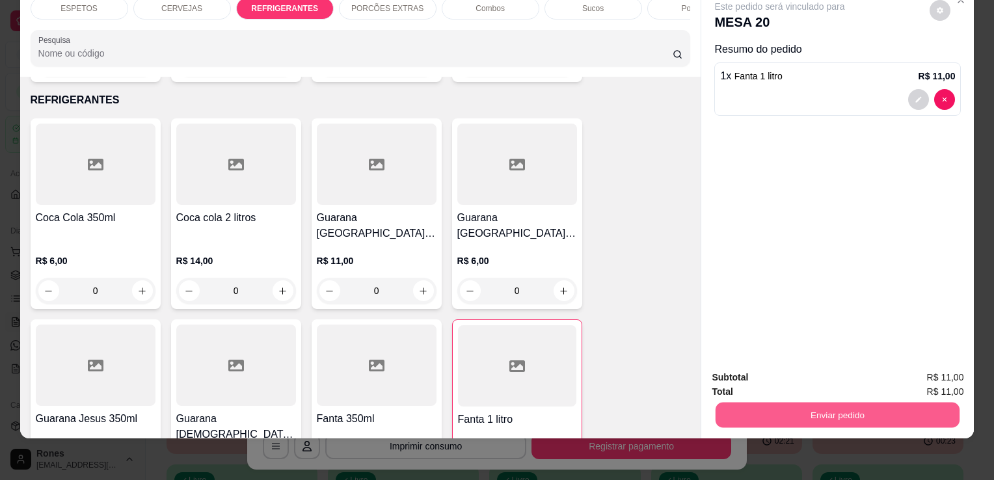
click at [810, 407] on button "Enviar pedido" at bounding box center [837, 414] width 244 height 25
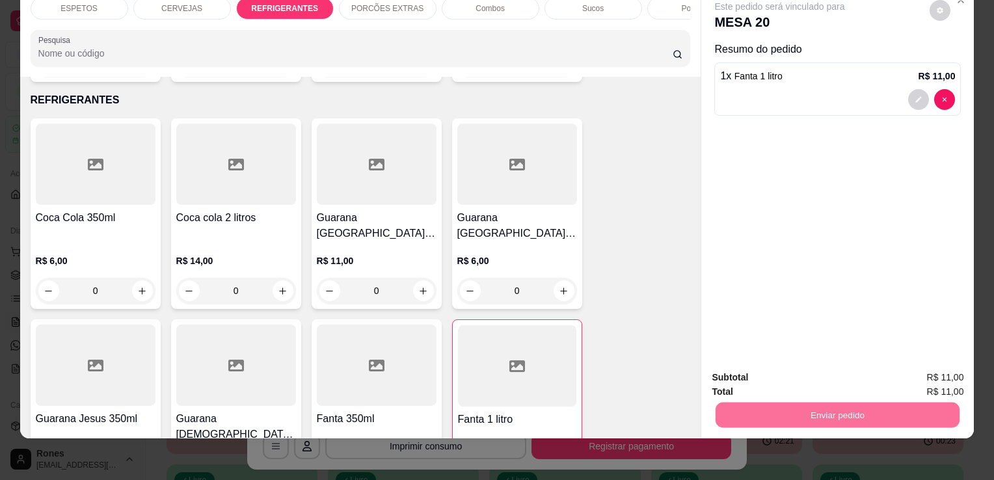
click at [937, 369] on button "Enviar pedido" at bounding box center [930, 373] width 72 height 24
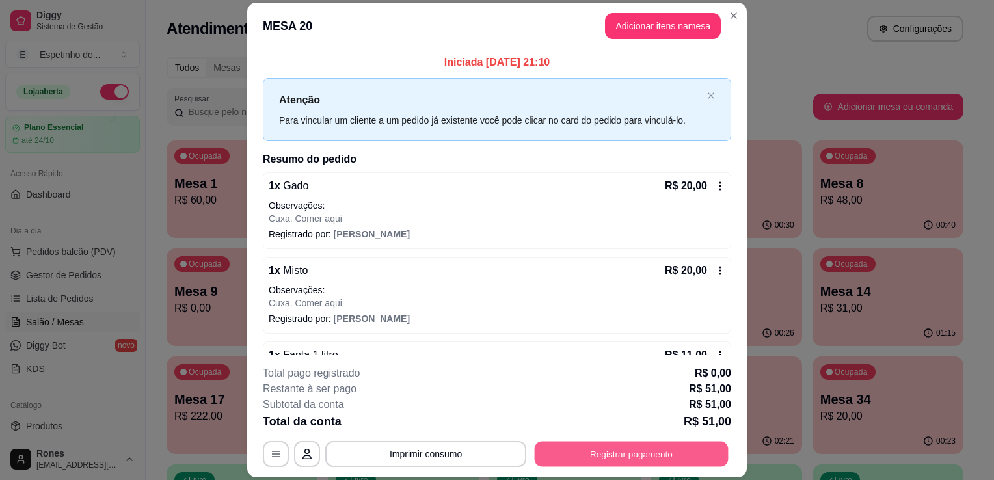
click at [660, 465] on button "Registrar pagamento" at bounding box center [632, 454] width 194 height 25
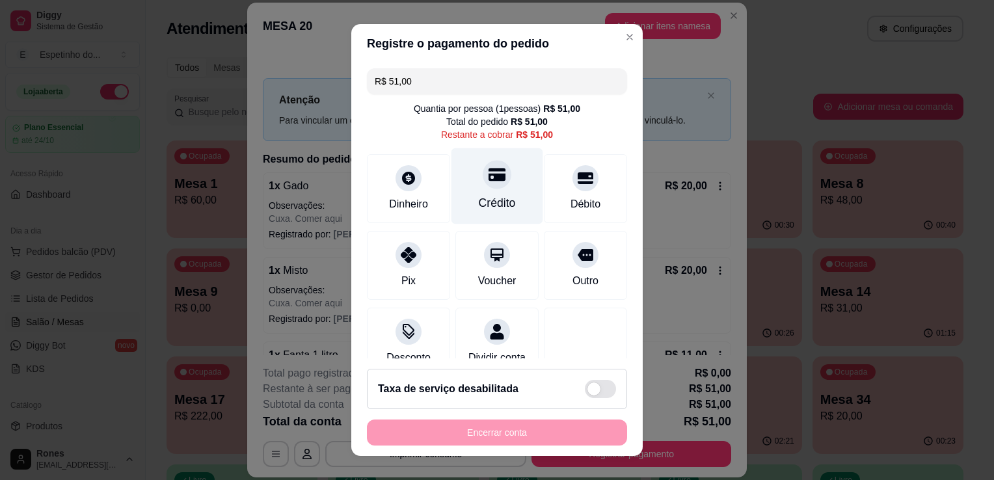
click at [503, 194] on div "Crédito" at bounding box center [497, 186] width 92 height 76
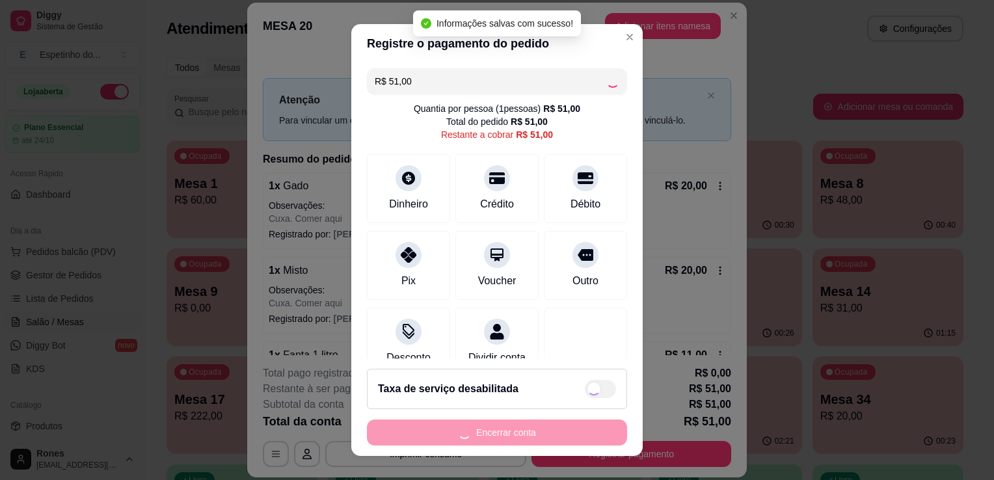
type input "R$ 0,00"
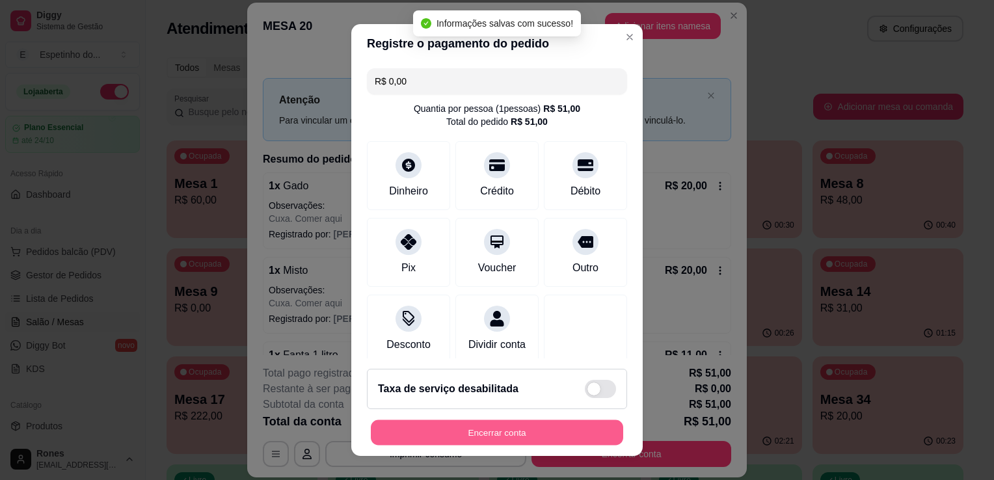
click at [545, 434] on button "Encerrar conta" at bounding box center [497, 432] width 252 height 25
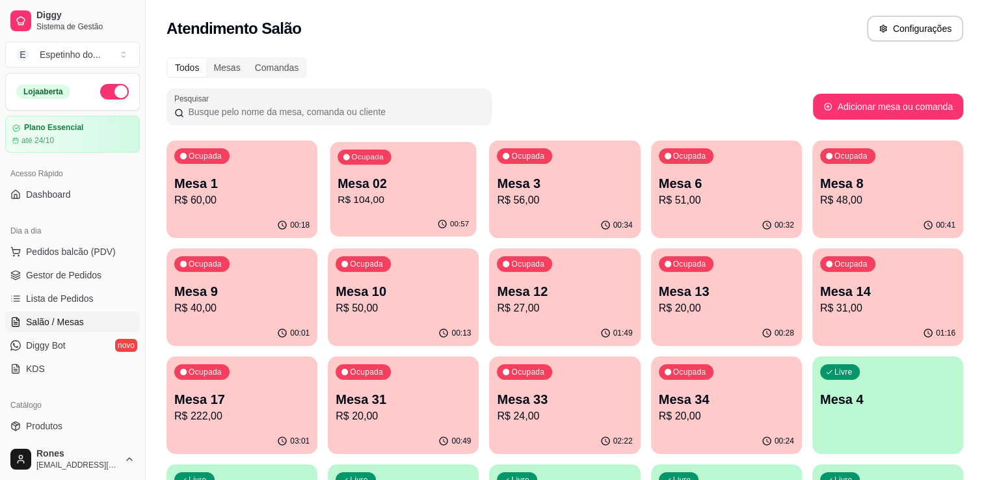
click at [362, 215] on div "00:57" at bounding box center [403, 224] width 146 height 25
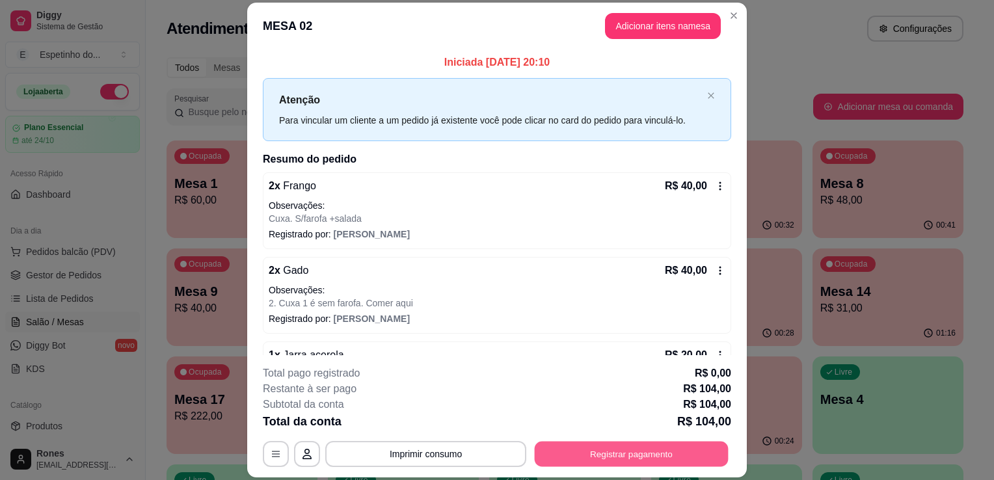
click at [669, 457] on button "Registrar pagamento" at bounding box center [632, 454] width 194 height 25
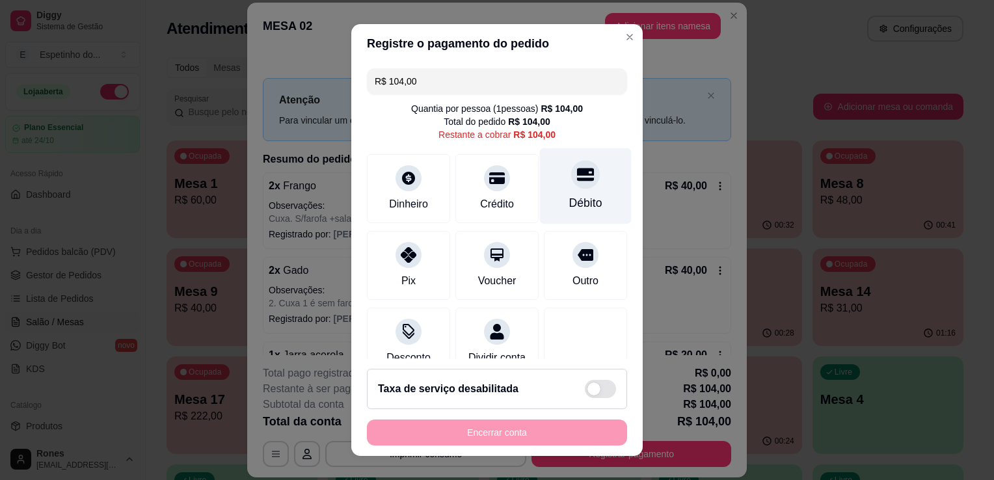
click at [569, 201] on div "Débito" at bounding box center [585, 202] width 33 height 17
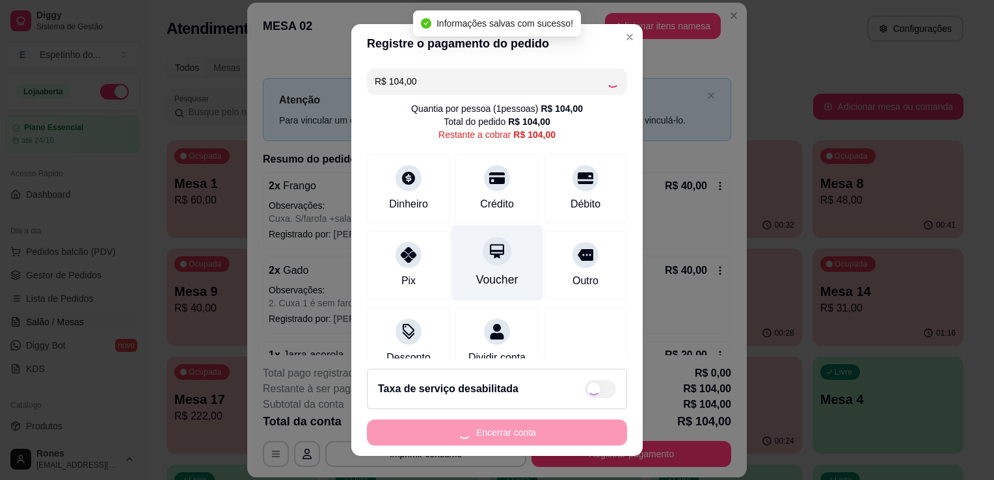
type input "R$ 0,00"
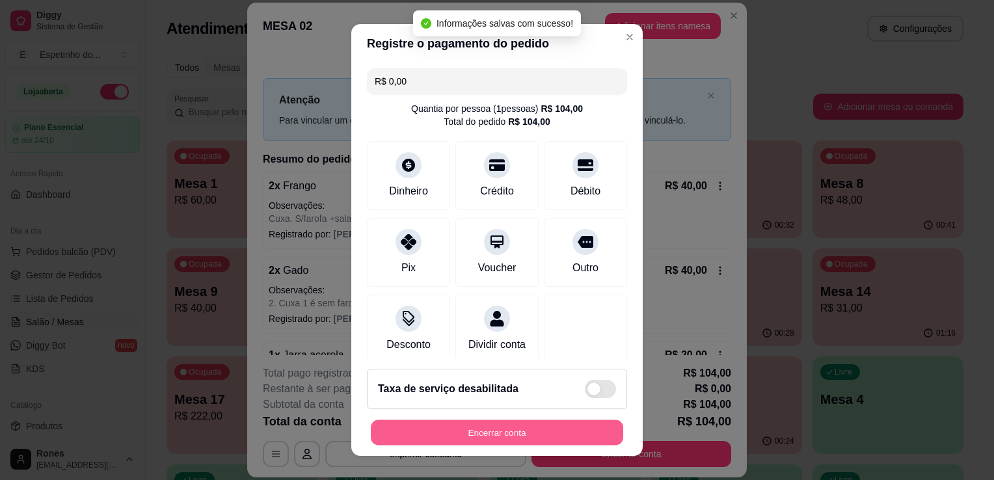
click at [492, 431] on button "Encerrar conta" at bounding box center [497, 432] width 252 height 25
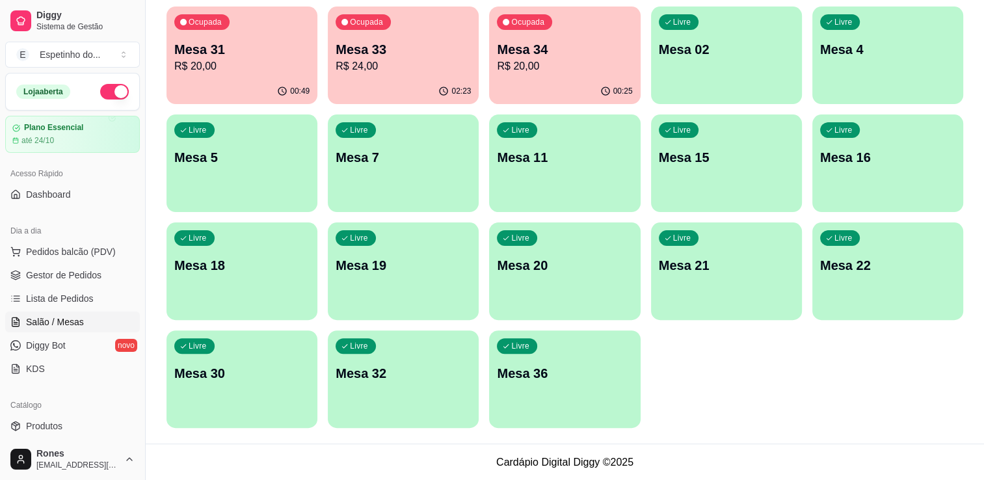
scroll to position [320, 0]
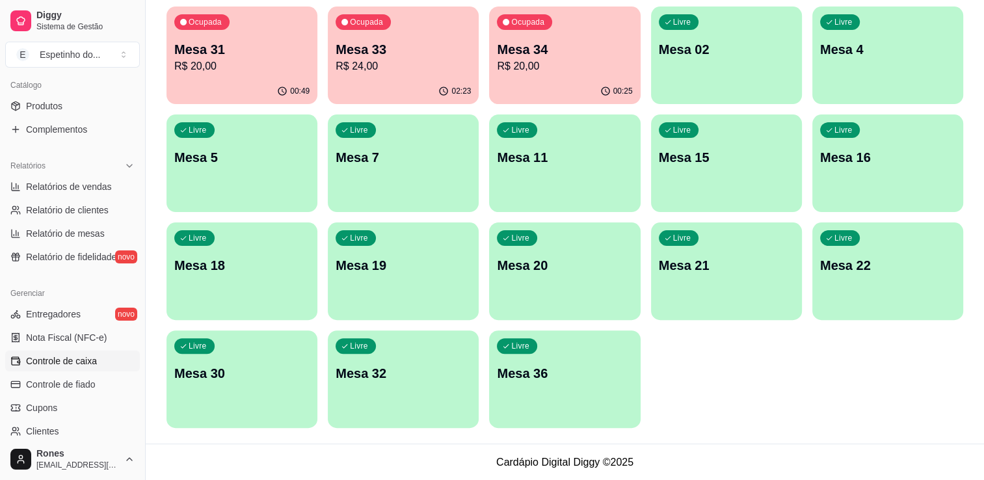
click at [75, 364] on span "Controle de caixa" at bounding box center [61, 360] width 71 height 13
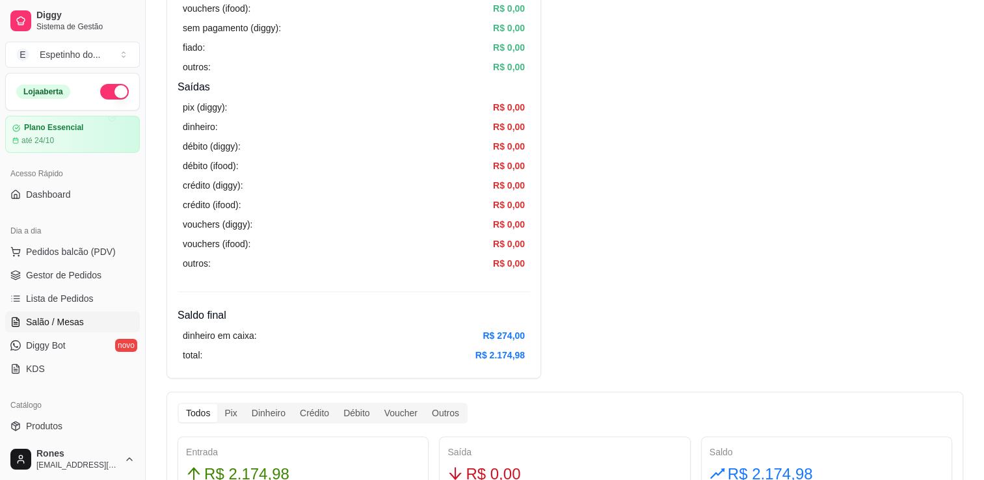
click at [55, 319] on span "Salão / Mesas" at bounding box center [55, 321] width 58 height 13
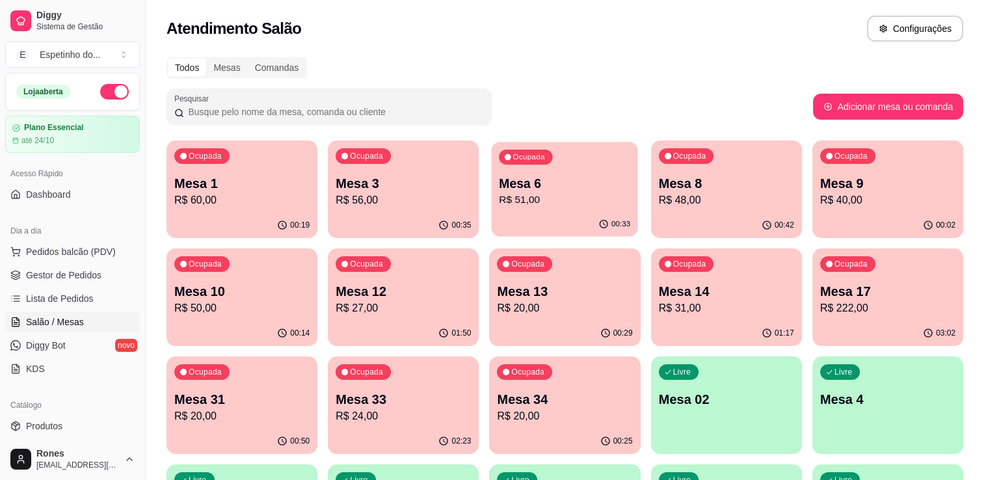
click at [562, 176] on p "Mesa 6" at bounding box center [564, 184] width 131 height 18
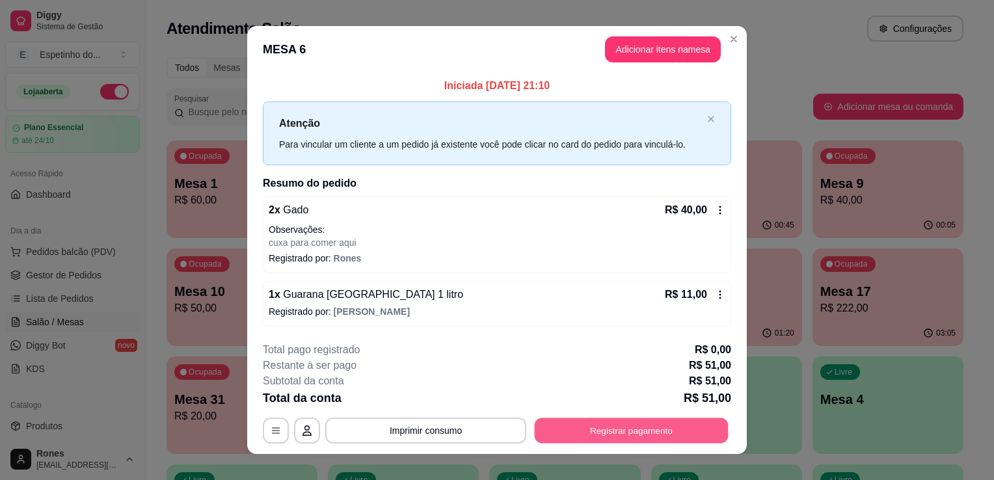
click at [630, 436] on button "Registrar pagamento" at bounding box center [632, 430] width 194 height 25
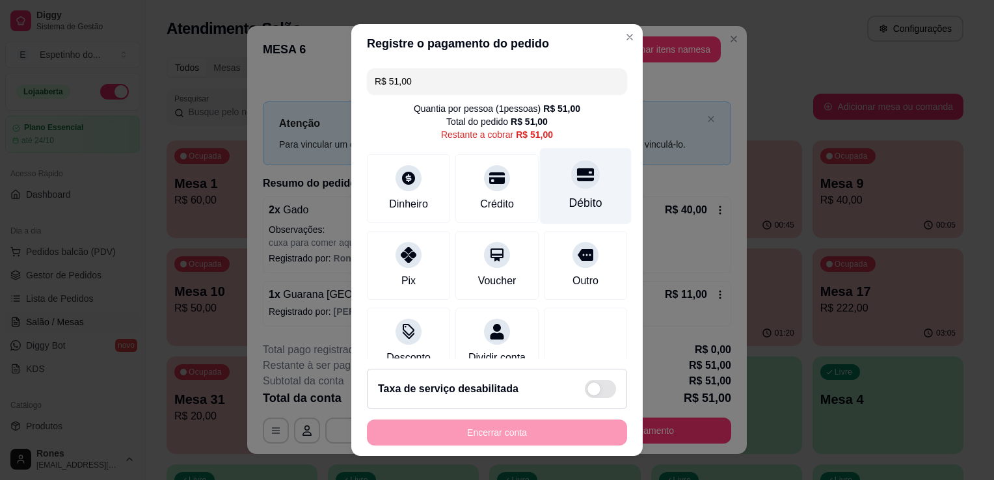
click at [595, 200] on div "Débito" at bounding box center [586, 186] width 92 height 76
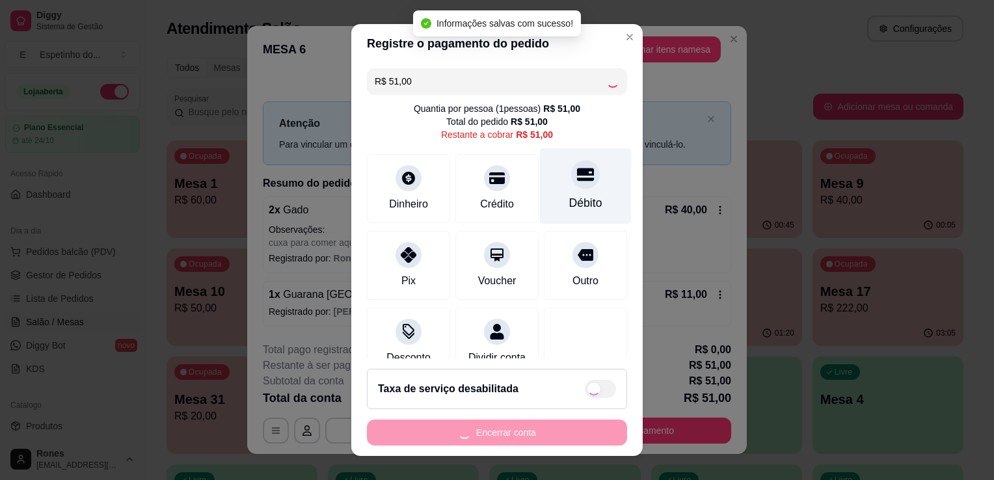
type input "R$ 0,00"
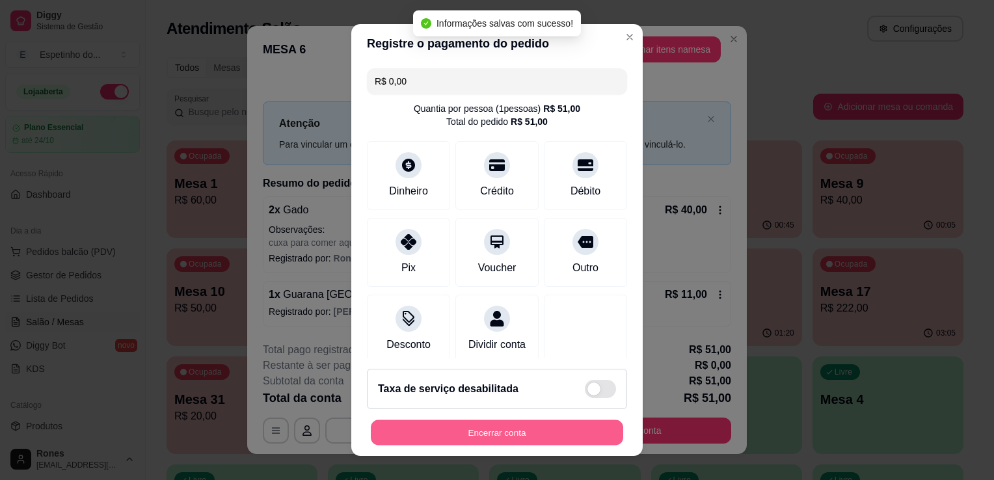
click at [481, 425] on button "Encerrar conta" at bounding box center [497, 432] width 252 height 25
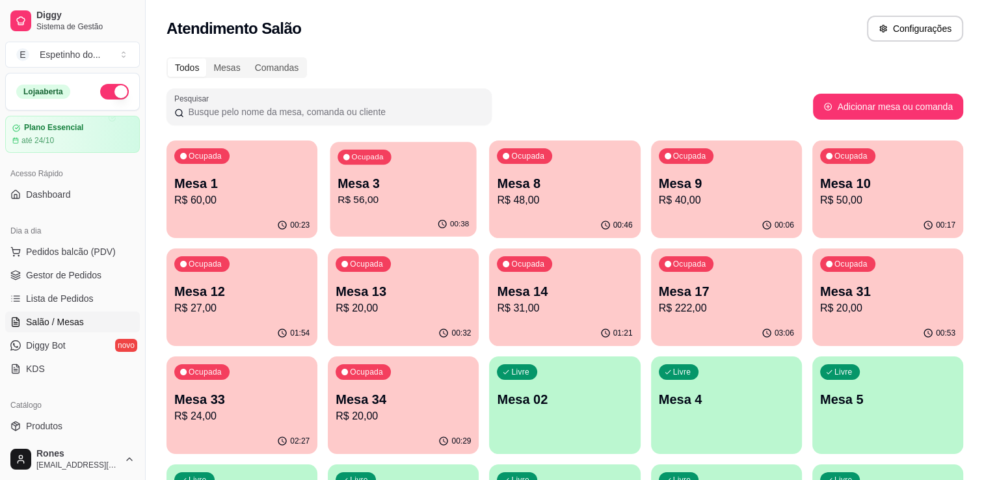
click at [364, 194] on p "R$ 56,00" at bounding box center [403, 200] width 131 height 15
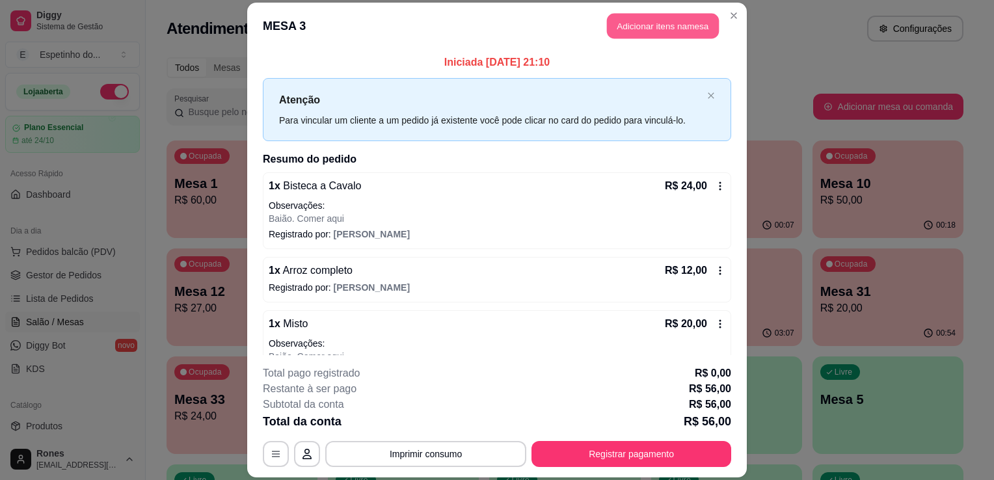
click at [641, 25] on button "Adicionar itens na mesa" at bounding box center [663, 25] width 112 height 25
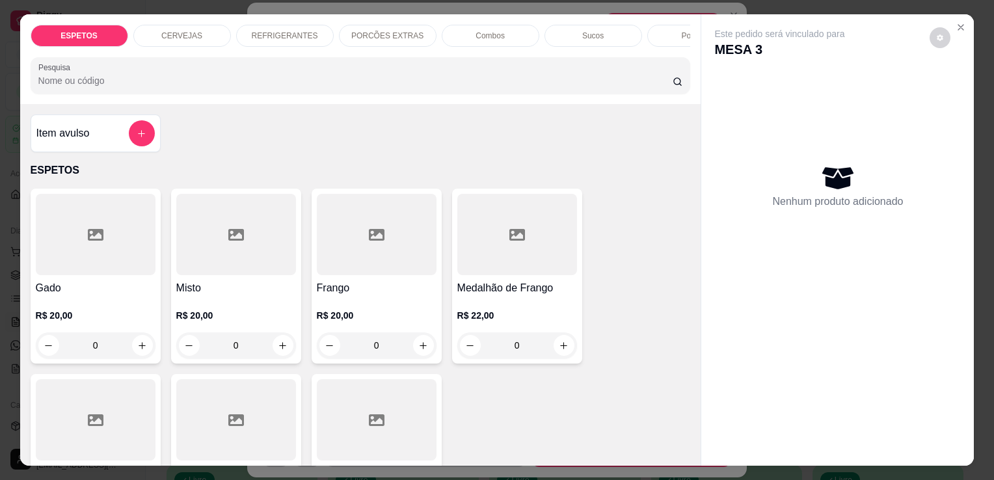
click at [267, 31] on p "REFRIGERANTES" at bounding box center [285, 36] width 66 height 10
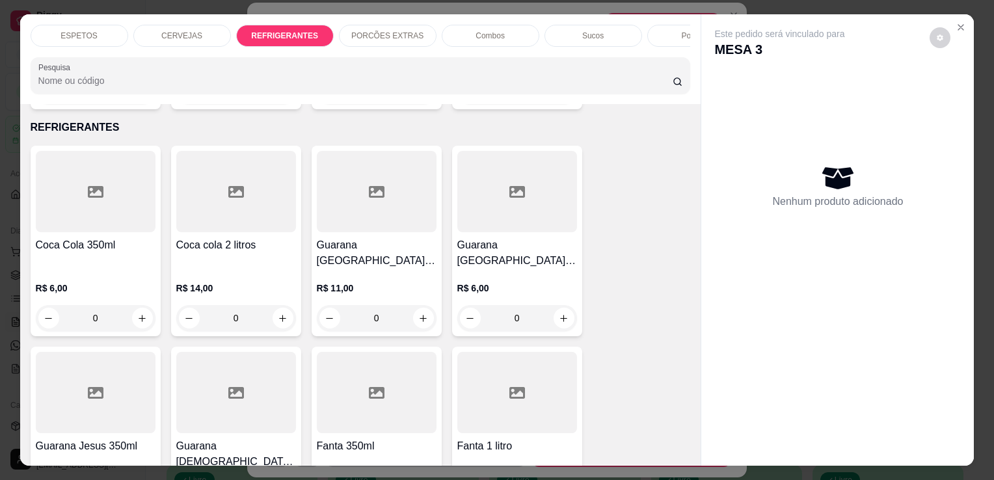
scroll to position [32, 0]
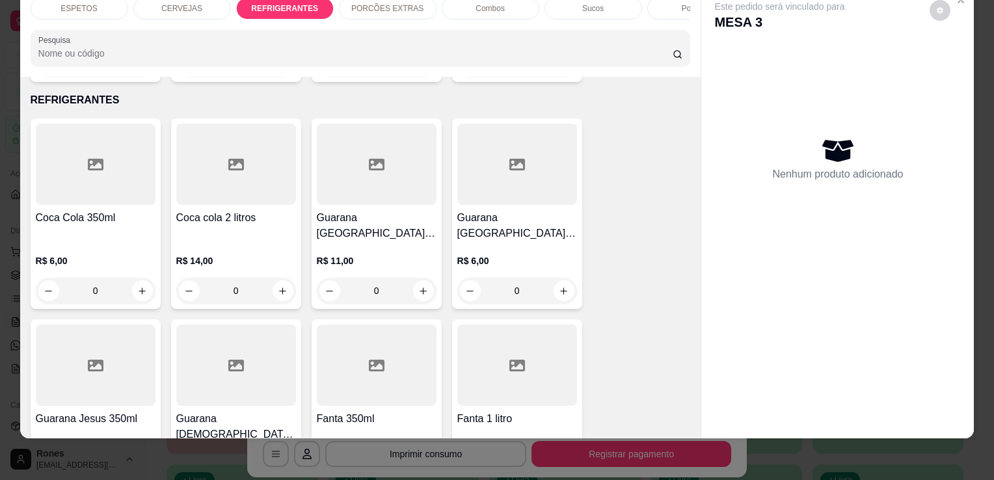
click at [217, 338] on div at bounding box center [236, 365] width 120 height 81
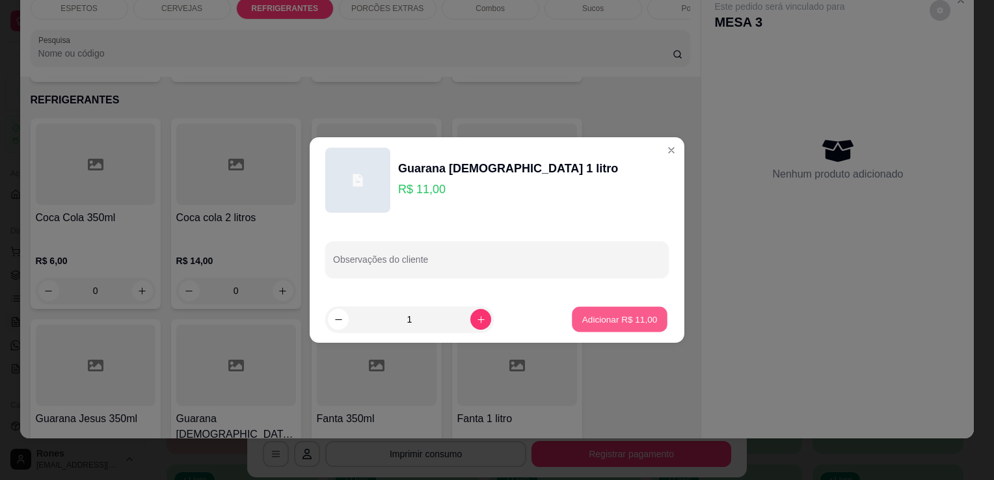
click at [617, 324] on p "Adicionar R$ 11,00" at bounding box center [619, 319] width 75 height 12
type input "1"
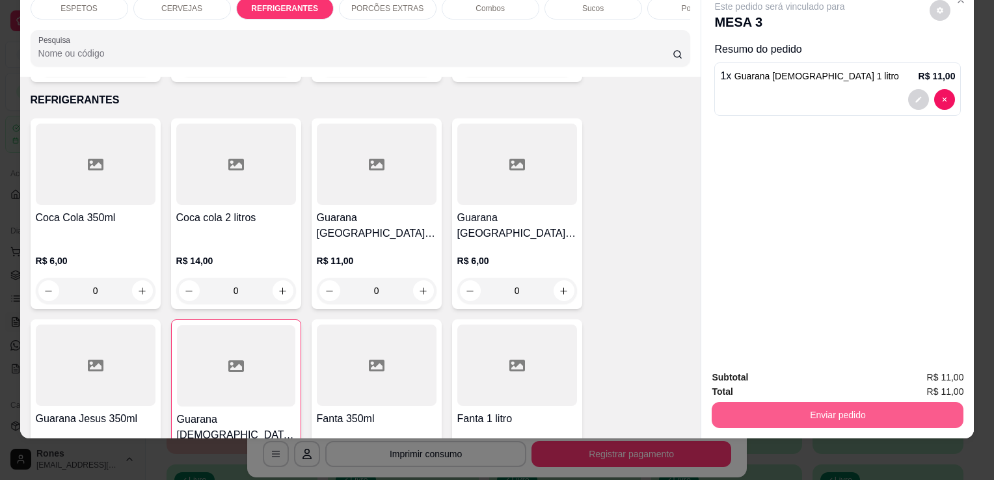
click at [820, 405] on button "Enviar pedido" at bounding box center [837, 415] width 252 height 26
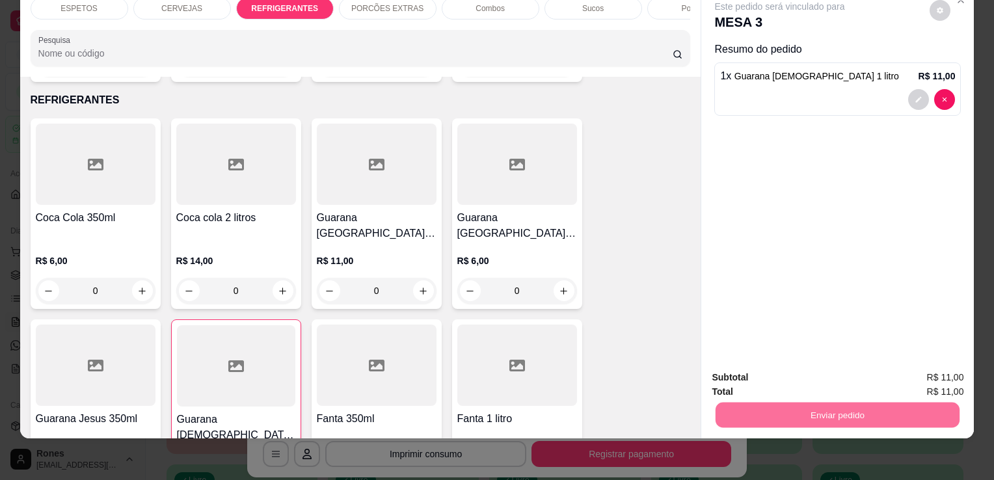
click at [956, 374] on button "Enviar pedido" at bounding box center [930, 373] width 72 height 24
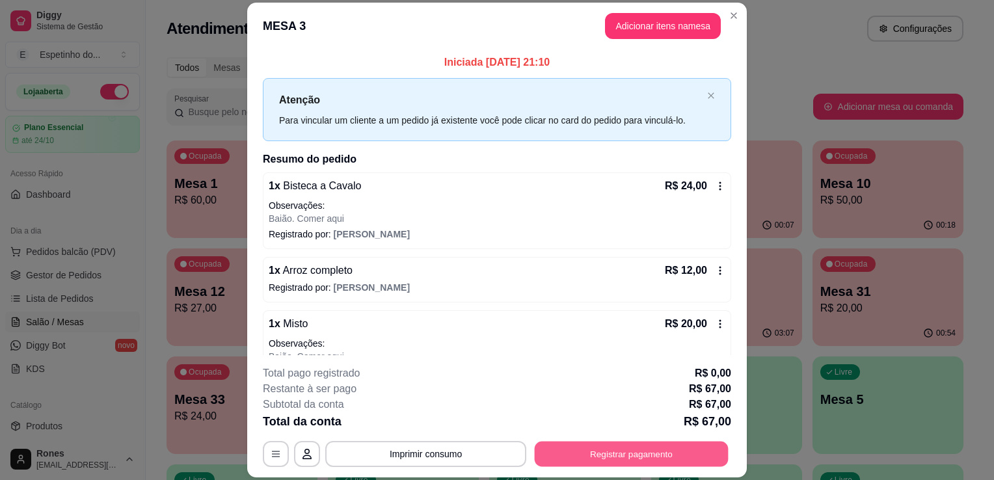
click at [676, 447] on button "Registrar pagamento" at bounding box center [632, 454] width 194 height 25
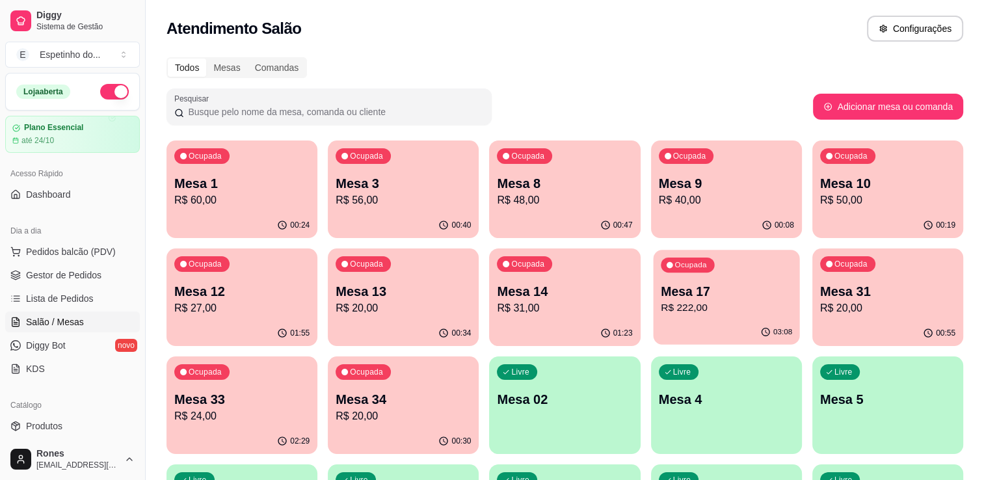
click at [738, 303] on p "R$ 222,00" at bounding box center [726, 307] width 131 height 15
click at [397, 197] on p "R$ 56,00" at bounding box center [403, 200] width 131 height 15
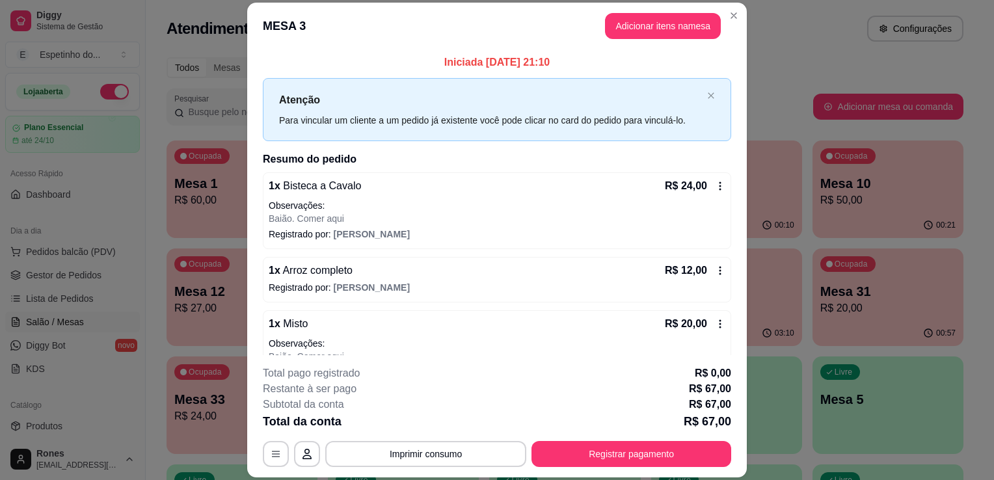
scroll to position [88, 0]
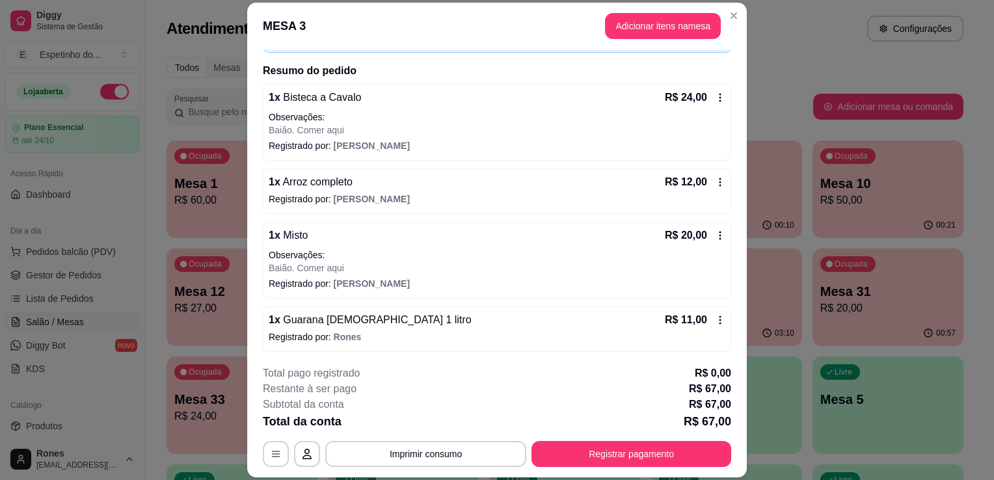
click at [715, 317] on icon at bounding box center [720, 320] width 10 height 10
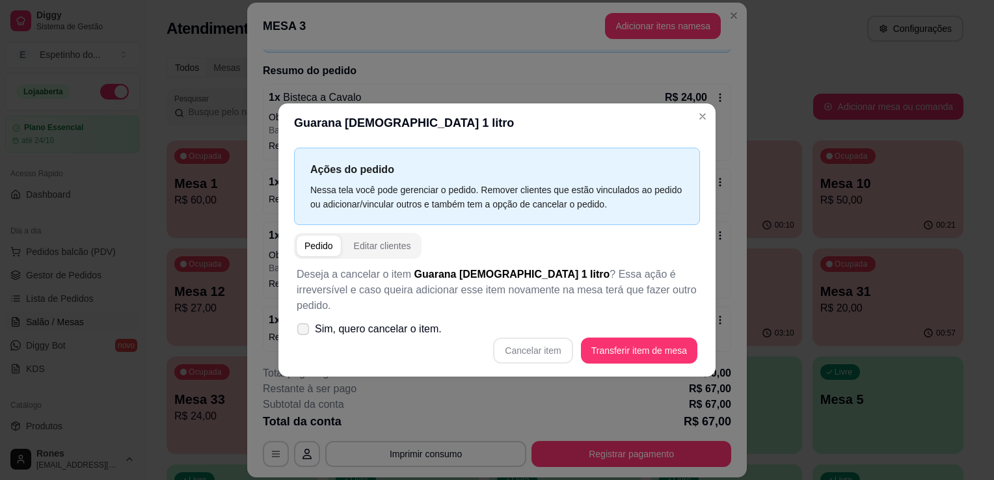
click at [308, 325] on icon at bounding box center [303, 328] width 10 height 7
click at [304, 332] on input "Sim, quero cancelar o item." at bounding box center [300, 336] width 8 height 8
checkbox input "true"
click at [559, 343] on button "Cancelar item" at bounding box center [532, 350] width 77 height 25
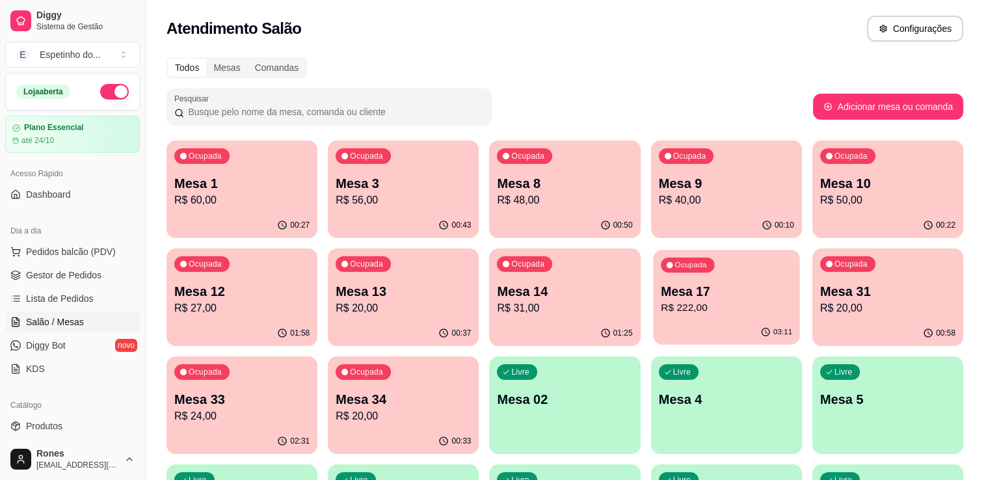
click at [694, 287] on p "Mesa 17" at bounding box center [726, 292] width 131 height 18
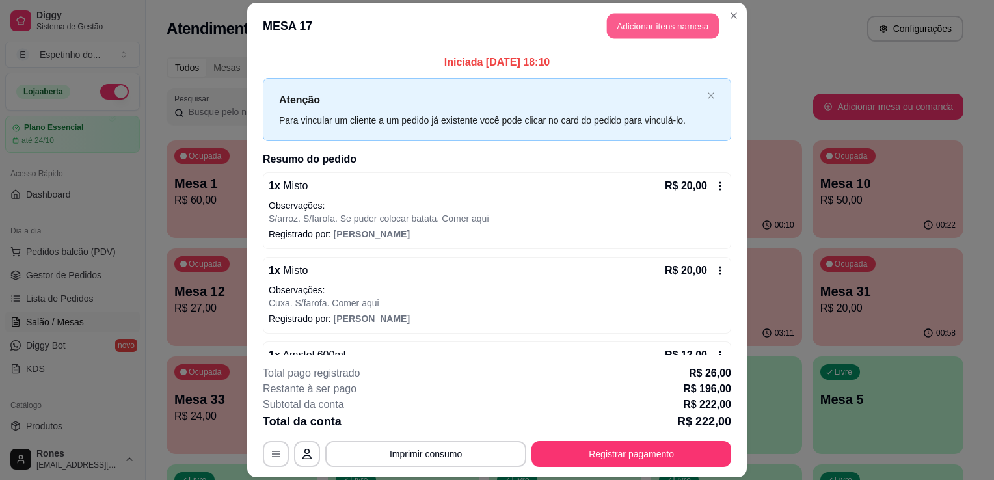
click at [656, 28] on button "Adicionar itens na mesa" at bounding box center [663, 25] width 112 height 25
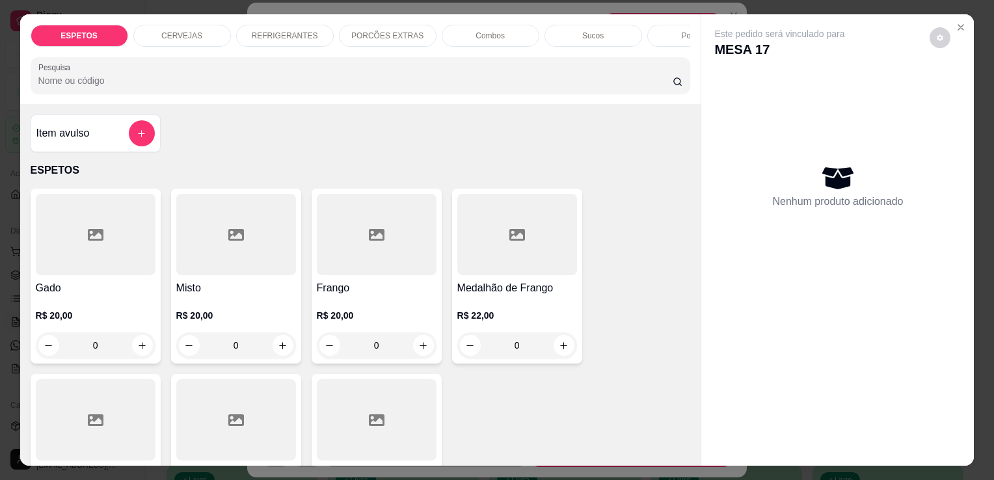
click at [190, 31] on p "CERVEJAS" at bounding box center [181, 36] width 41 height 10
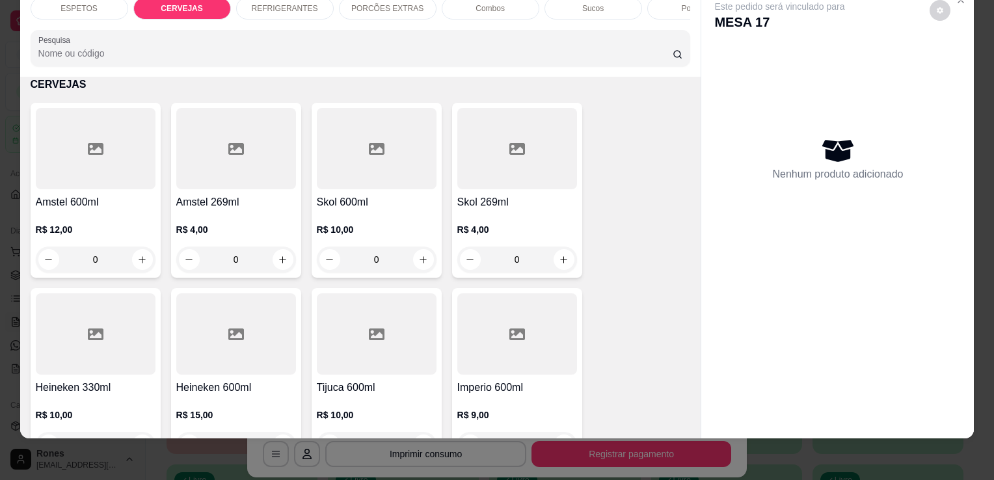
click at [101, 170] on div at bounding box center [96, 148] width 120 height 81
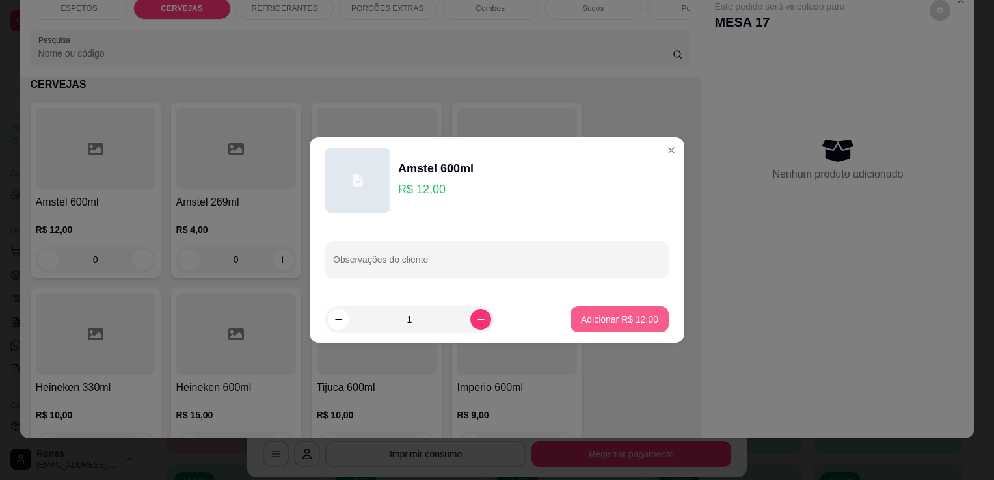
click at [627, 323] on p "Adicionar R$ 12,00" at bounding box center [619, 319] width 77 height 13
type input "1"
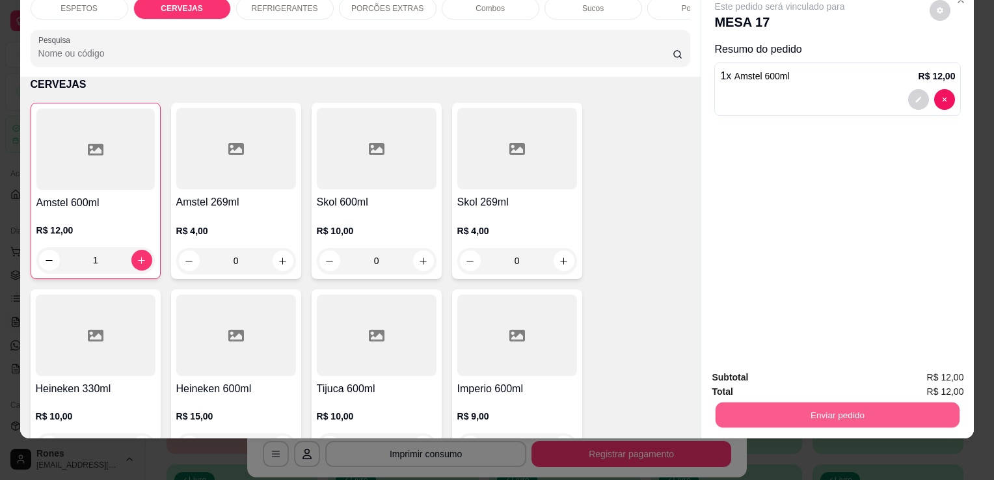
click at [833, 415] on button "Enviar pedido" at bounding box center [837, 414] width 244 height 25
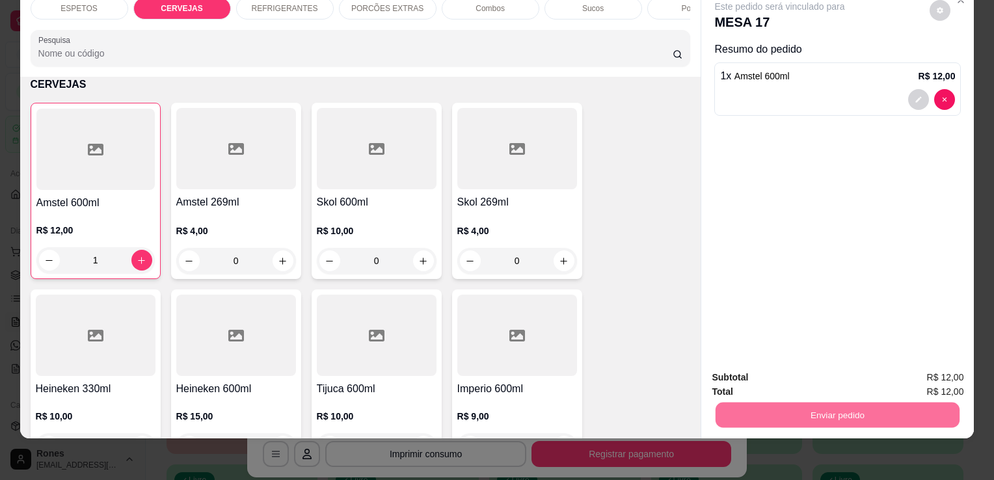
click at [946, 369] on button "Enviar pedido" at bounding box center [930, 373] width 72 height 24
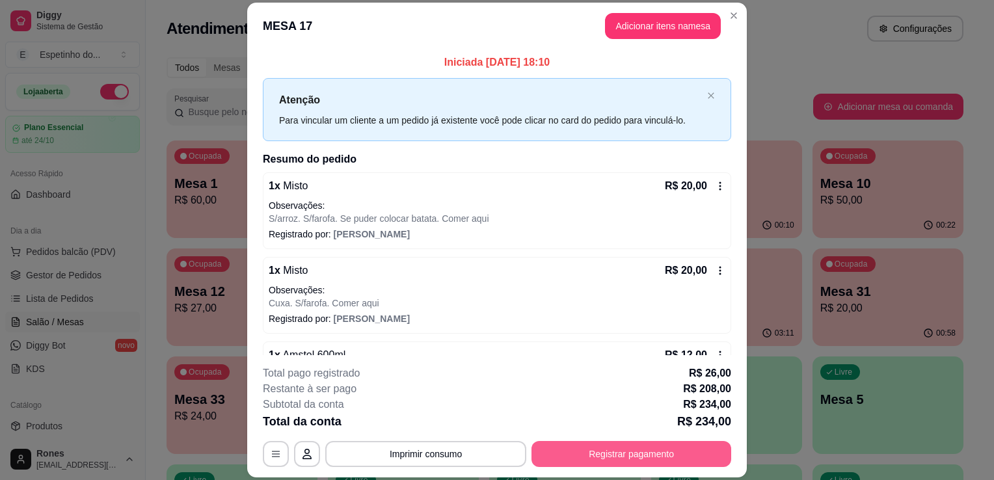
click at [633, 459] on button "Registrar pagamento" at bounding box center [631, 454] width 200 height 26
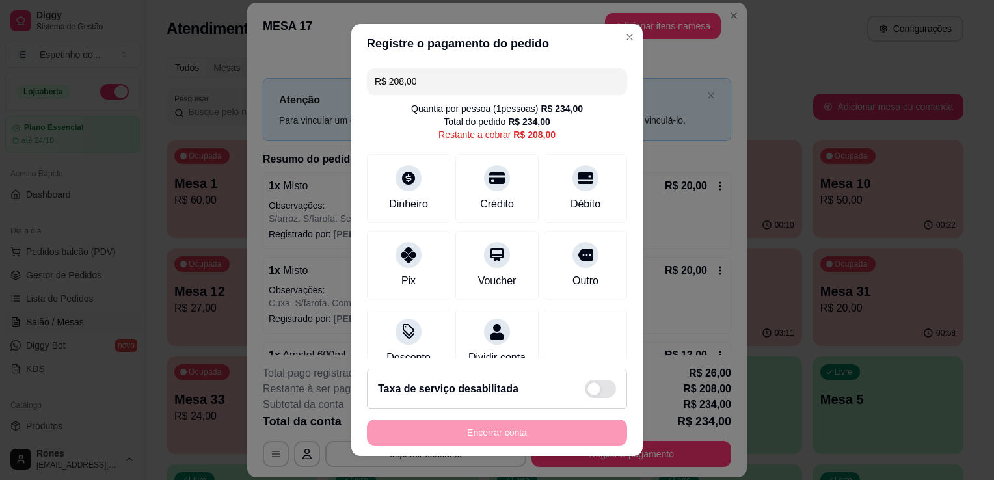
click at [424, 77] on input "R$ 208,00" at bounding box center [497, 81] width 245 height 26
click at [409, 267] on div "Pix" at bounding box center [409, 263] width 92 height 76
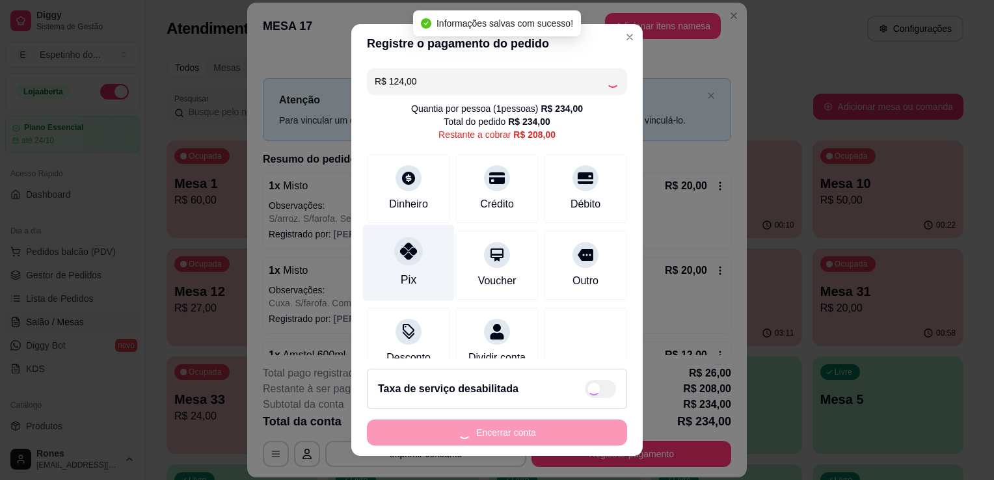
type input "R$ 84,00"
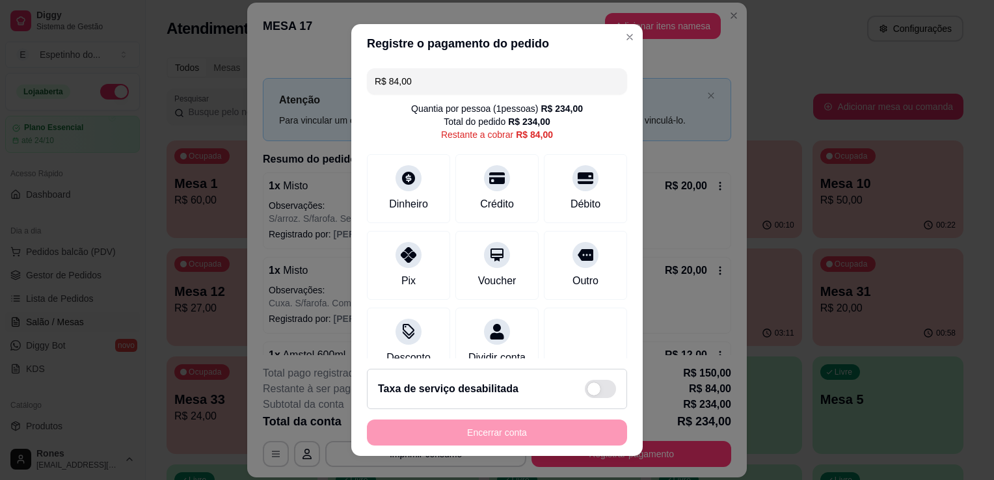
scroll to position [154, 0]
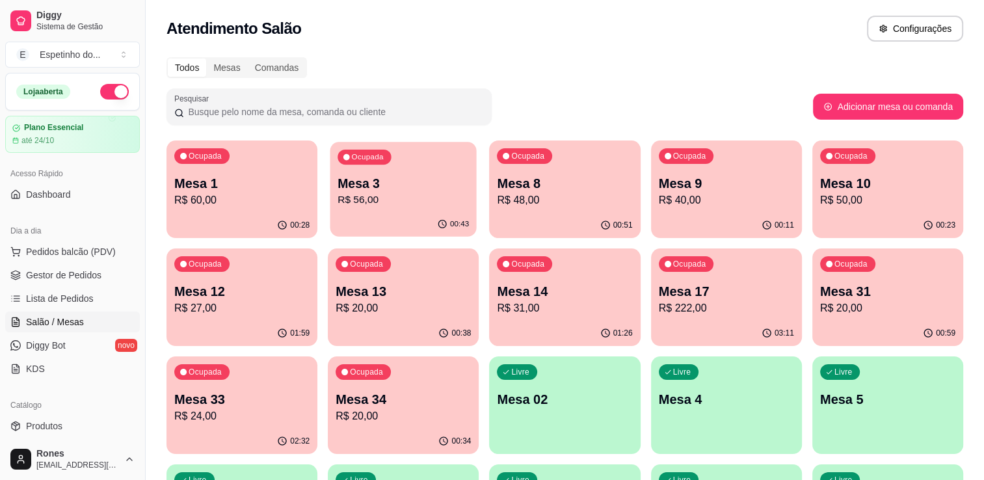
click at [393, 186] on p "Mesa 3" at bounding box center [403, 184] width 131 height 18
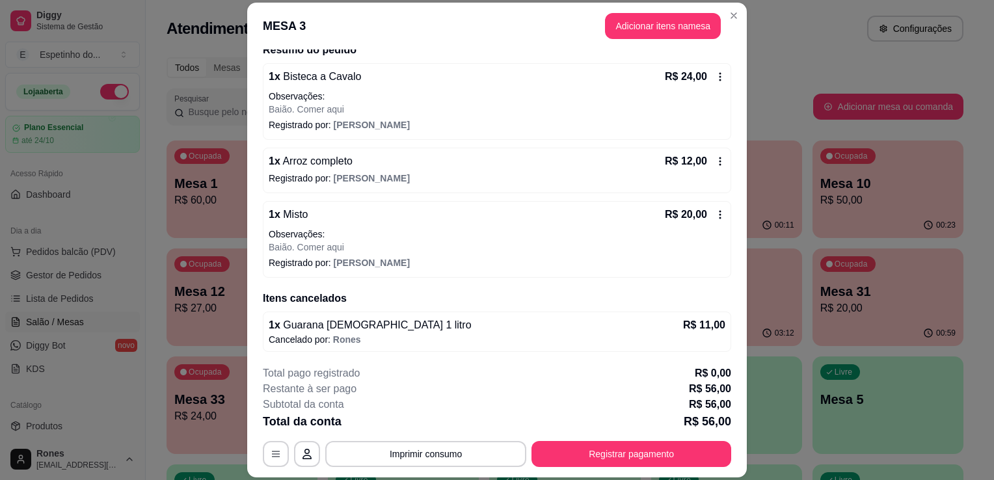
scroll to position [107, 0]
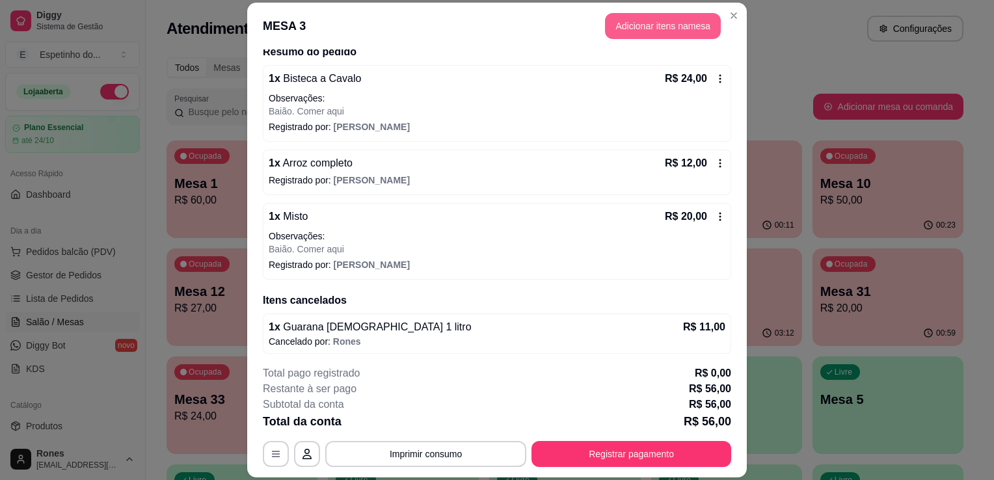
click at [669, 23] on button "Adicionar itens na mesa" at bounding box center [663, 26] width 116 height 26
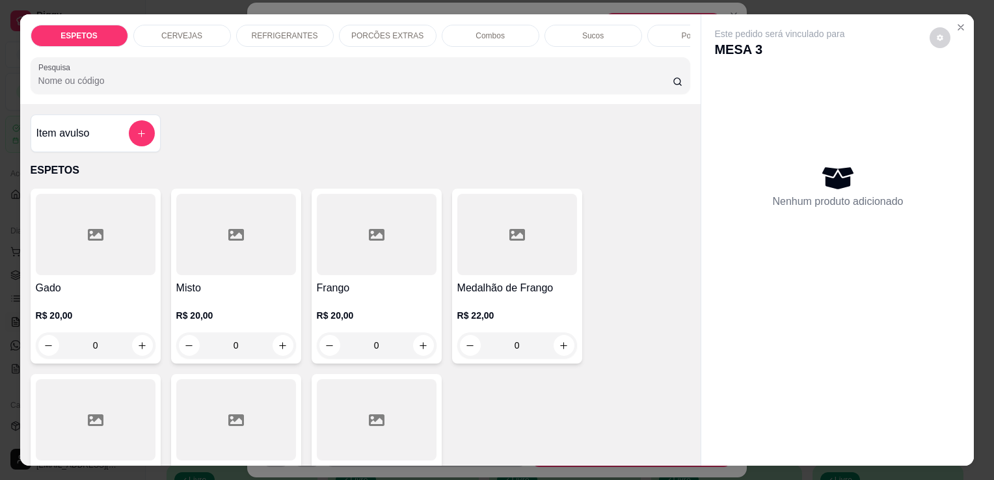
click at [263, 31] on p "REFRIGERANTES" at bounding box center [285, 36] width 66 height 10
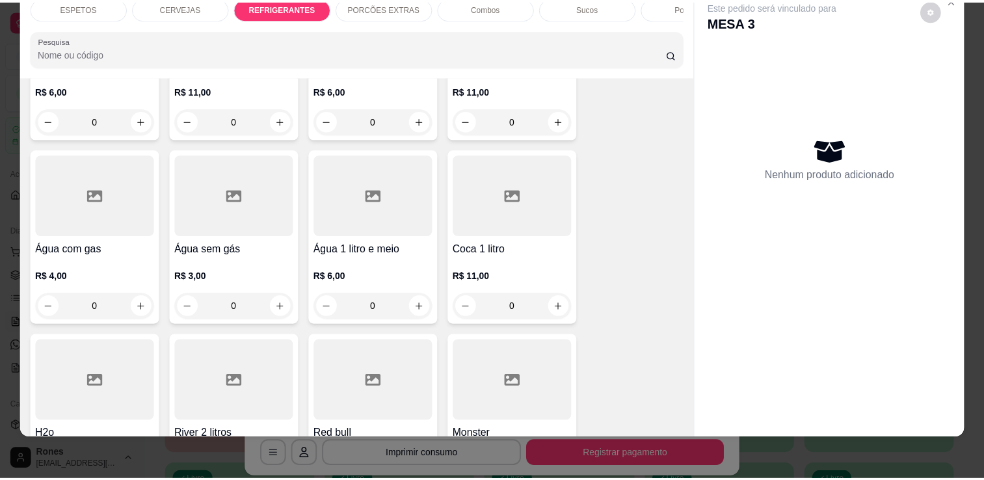
scroll to position [1628, 0]
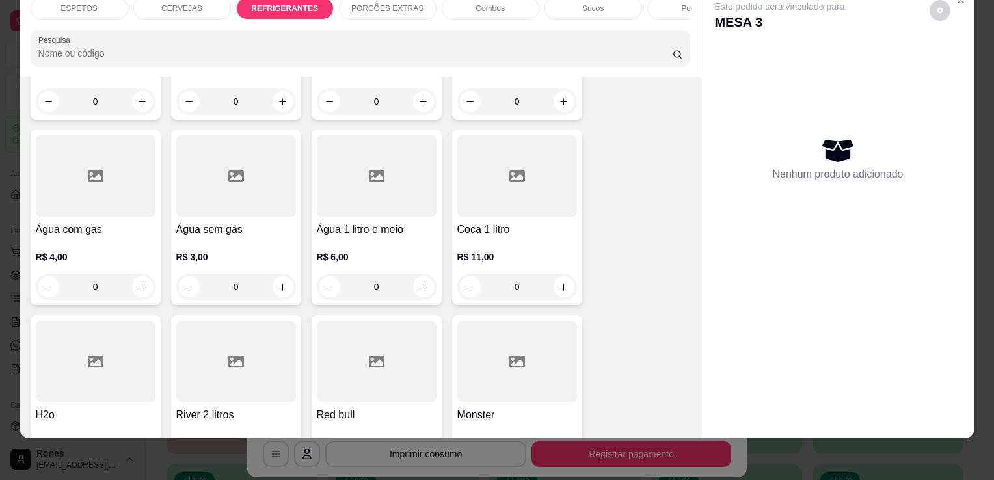
click at [224, 407] on h4 "River 2 litros" at bounding box center [236, 415] width 120 height 16
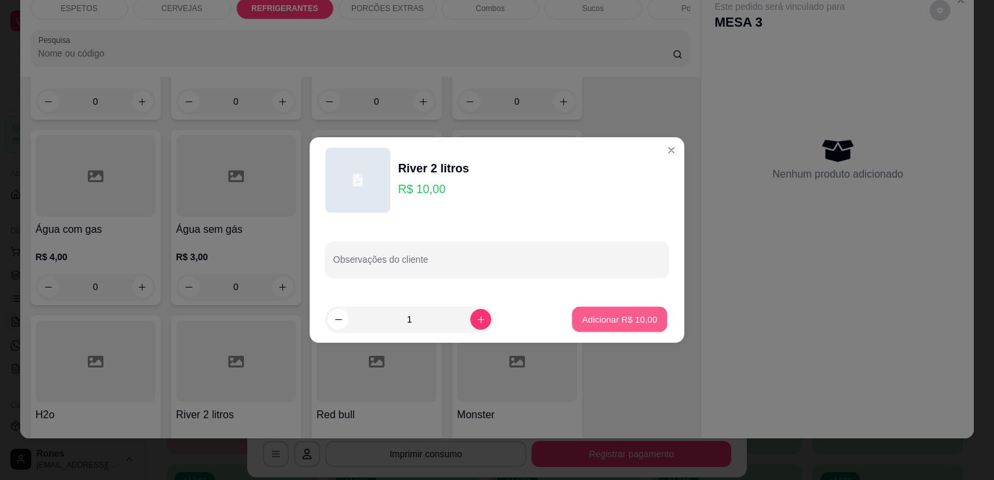
click at [618, 313] on p "Adicionar R$ 10,00" at bounding box center [619, 319] width 75 height 12
type input "1"
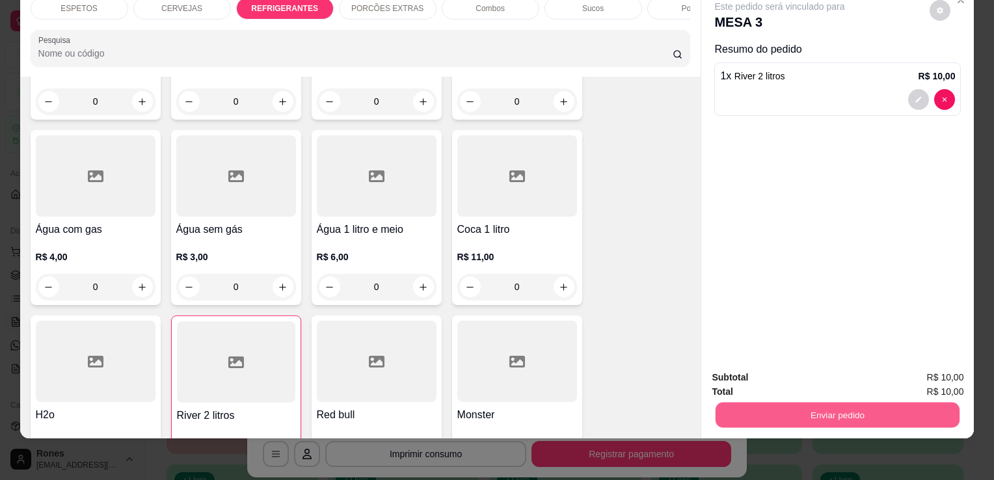
click at [814, 402] on button "Enviar pedido" at bounding box center [837, 414] width 244 height 25
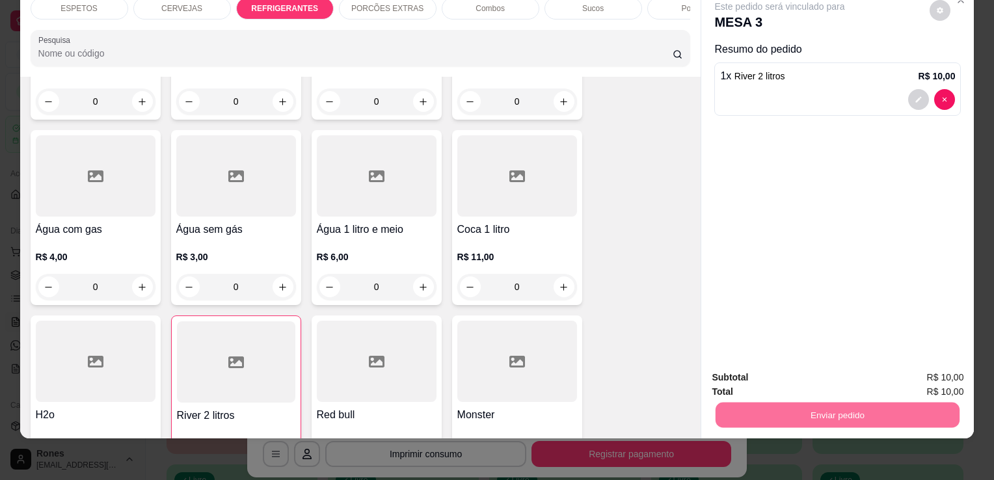
click at [942, 378] on button "Enviar pedido" at bounding box center [930, 373] width 72 height 24
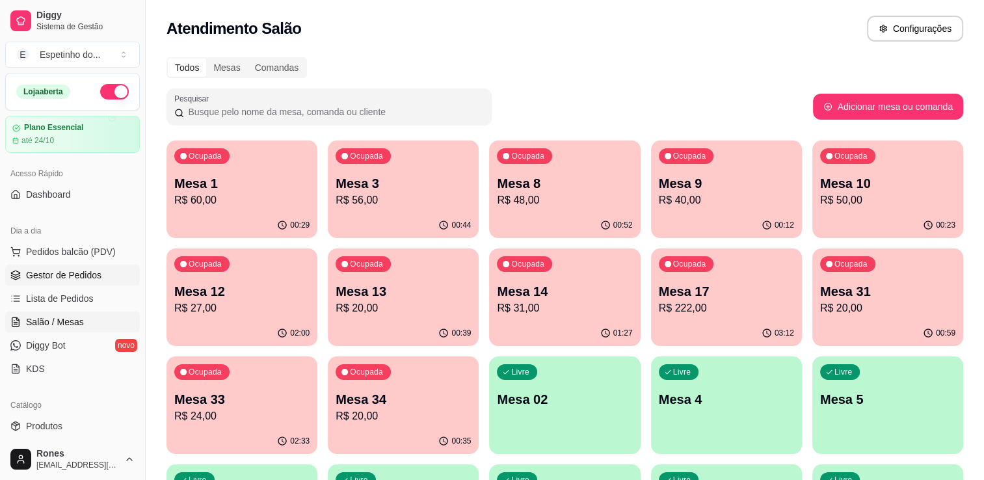
click at [62, 278] on span "Gestor de Pedidos" at bounding box center [63, 275] width 75 height 13
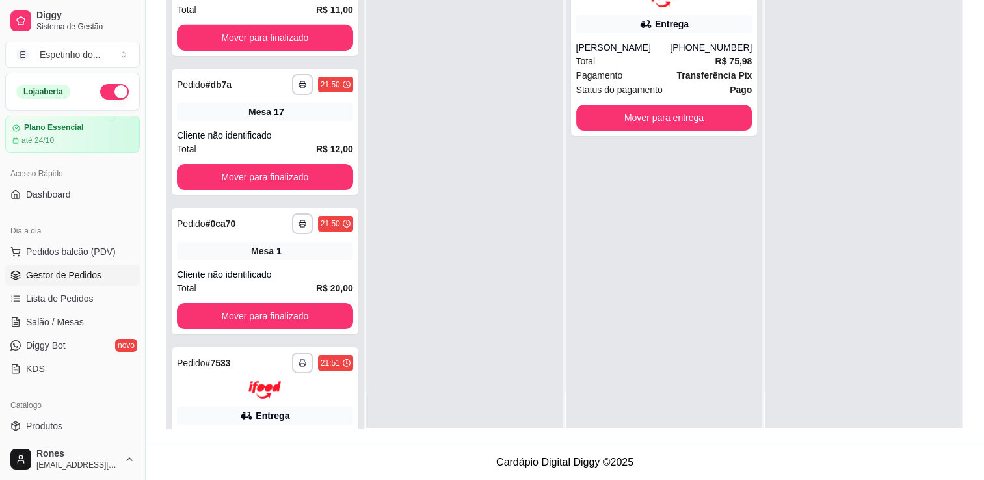
scroll to position [4458, 0]
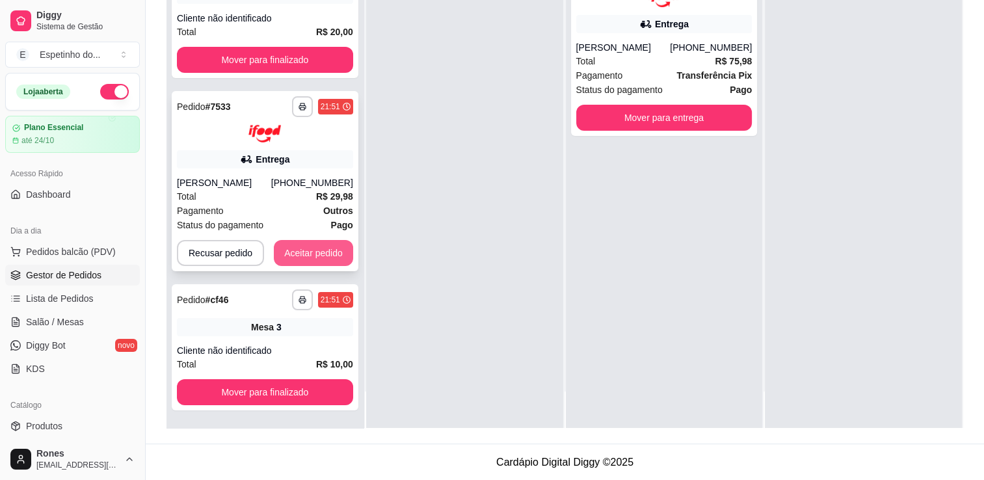
click at [336, 248] on button "Aceitar pedido" at bounding box center [313, 253] width 79 height 26
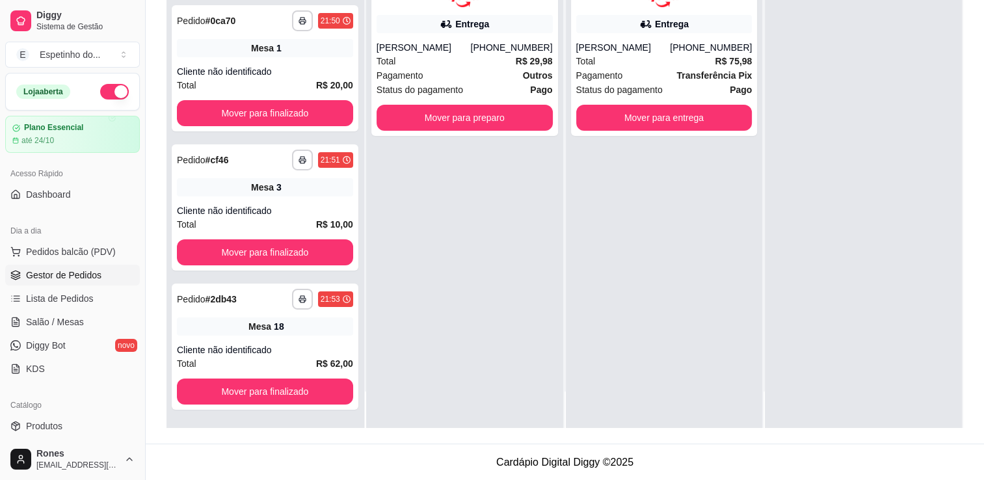
scroll to position [0, 0]
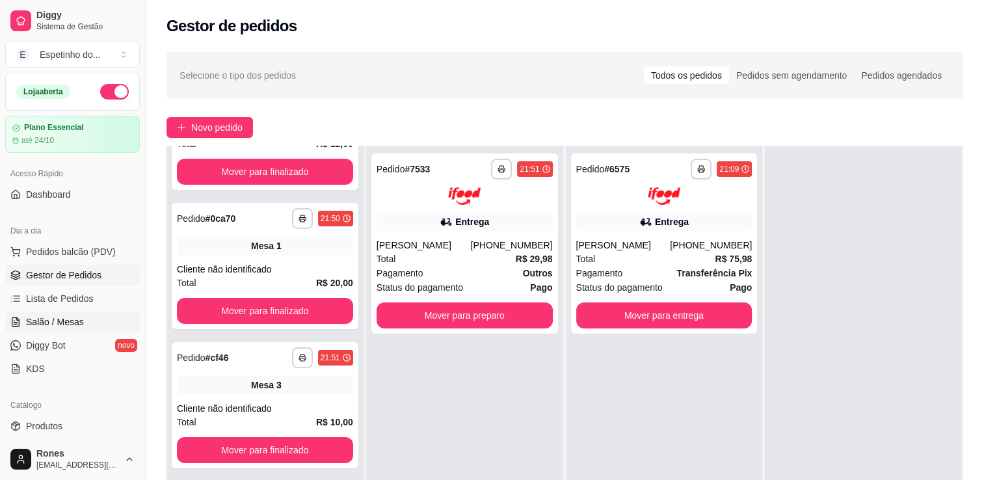
click at [74, 326] on span "Salão / Mesas" at bounding box center [55, 321] width 58 height 13
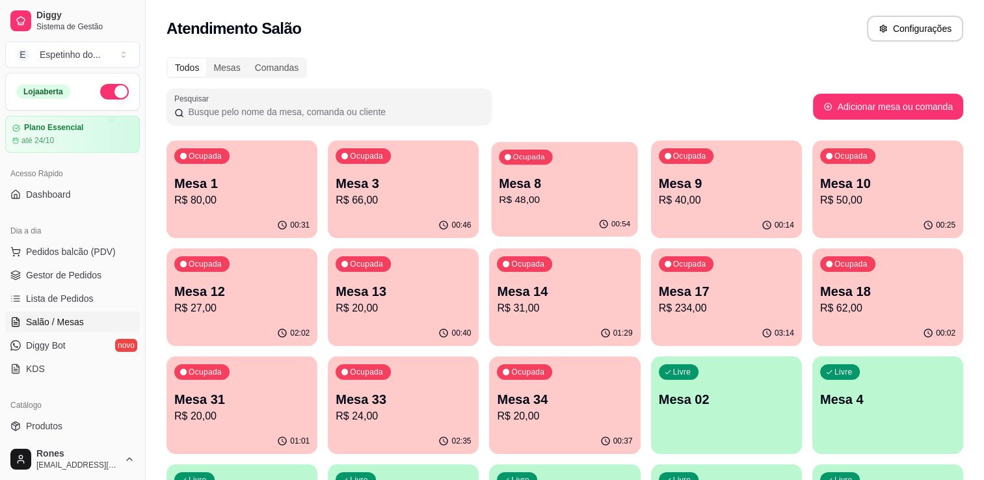
click at [496, 196] on div "Ocupada Mesa 8 R$ 48,00" at bounding box center [565, 177] width 146 height 70
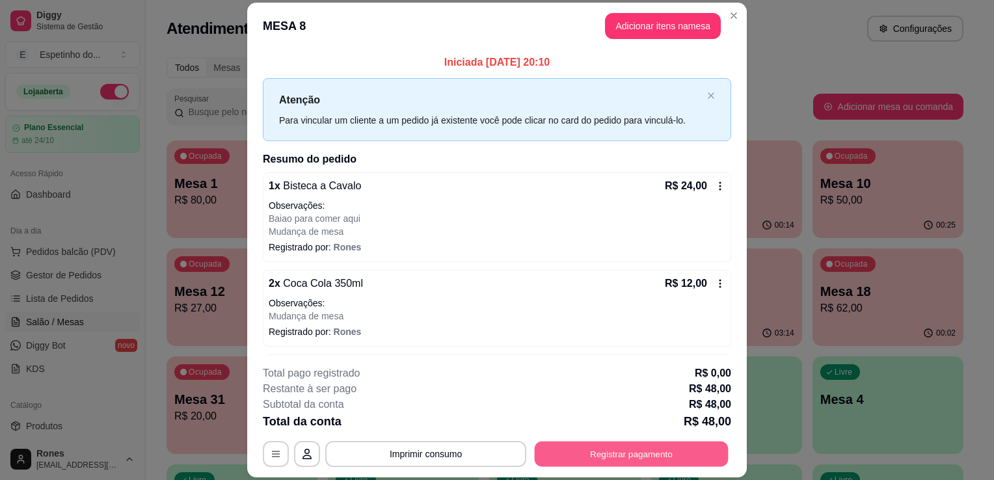
click at [615, 458] on button "Registrar pagamento" at bounding box center [632, 454] width 194 height 25
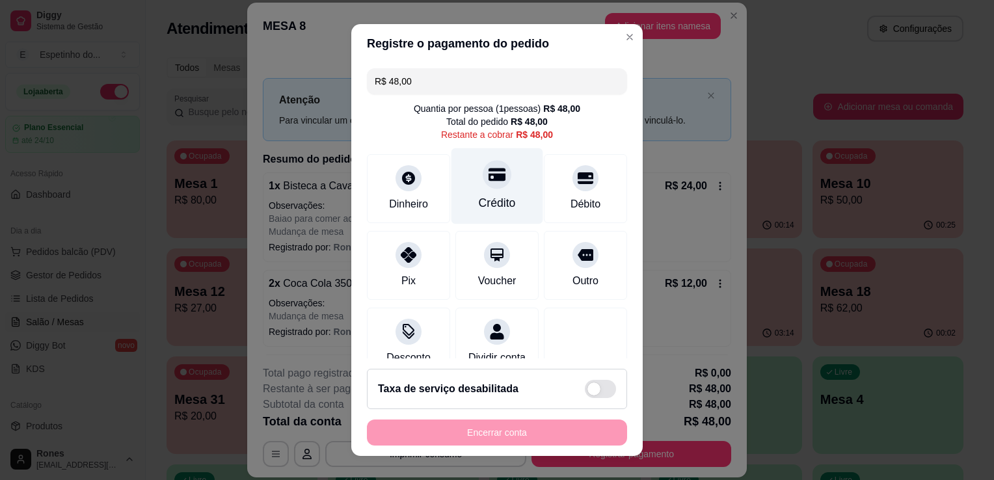
click at [477, 217] on div "Crédito" at bounding box center [497, 186] width 92 height 76
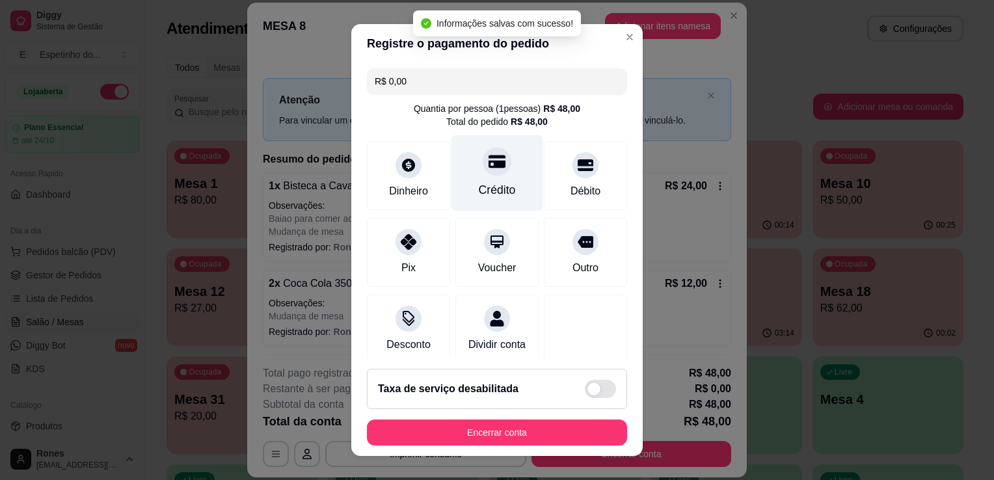
type input "R$ 0,00"
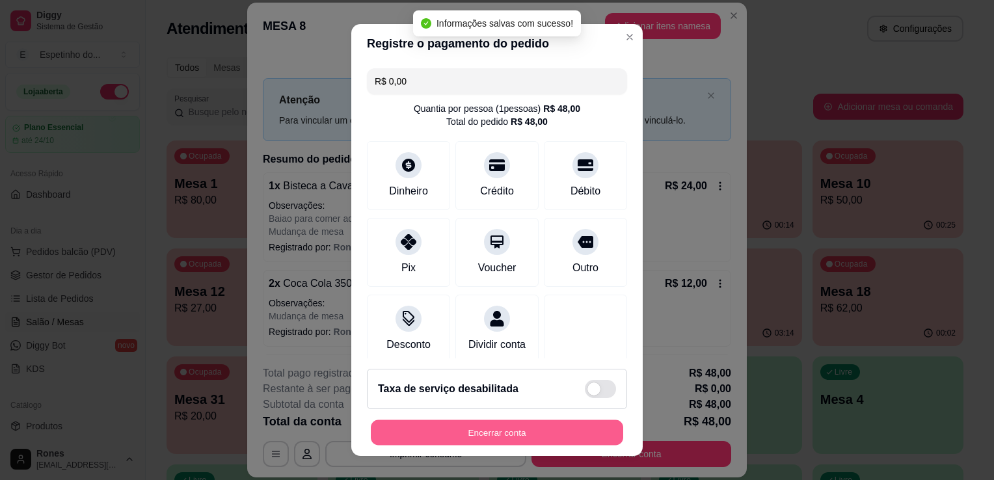
click at [531, 425] on button "Encerrar conta" at bounding box center [497, 432] width 252 height 25
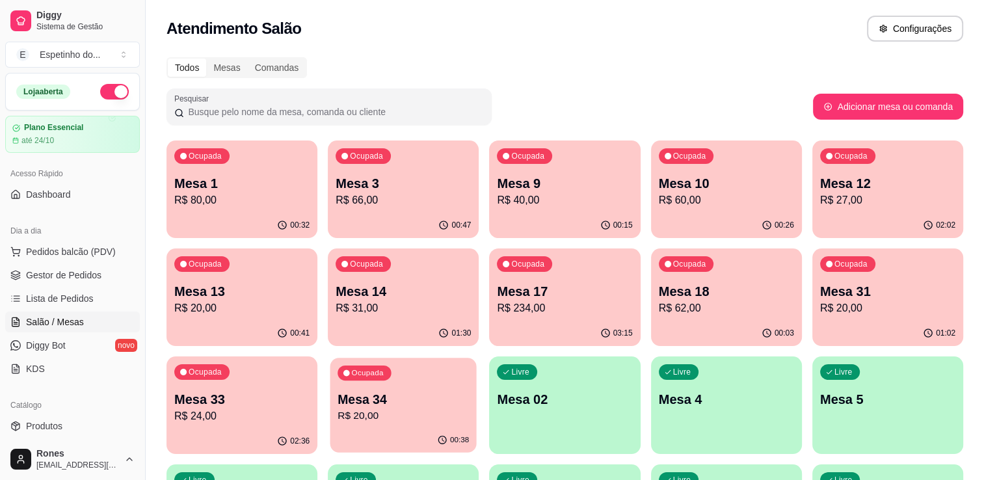
click at [447, 424] on div "Ocupada Mesa 34 R$ 20,00" at bounding box center [403, 393] width 146 height 70
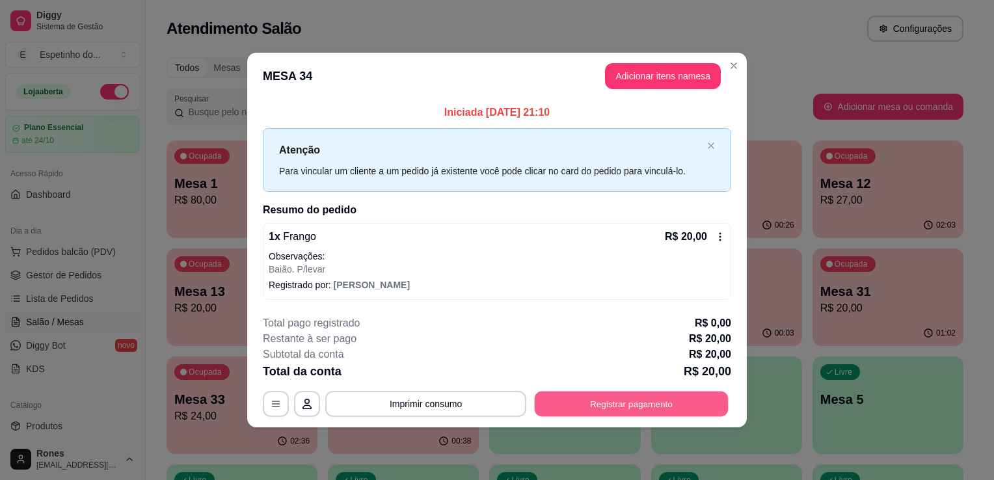
click at [648, 398] on button "Registrar pagamento" at bounding box center [632, 403] width 194 height 25
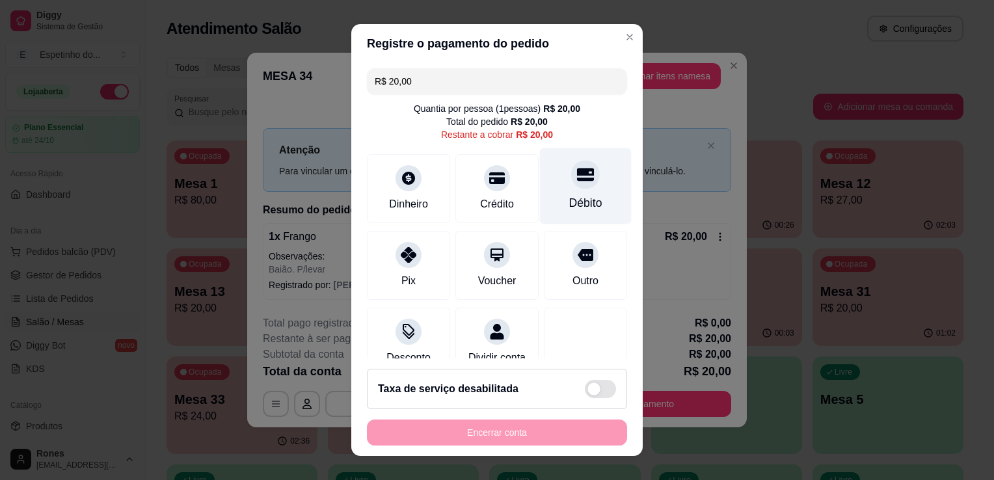
click at [584, 181] on div "Débito" at bounding box center [586, 186] width 92 height 76
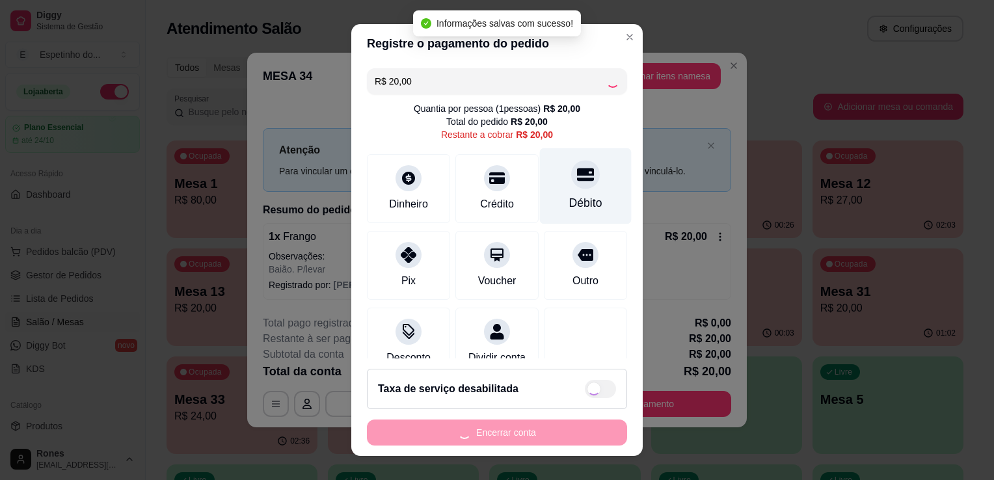
type input "R$ 0,00"
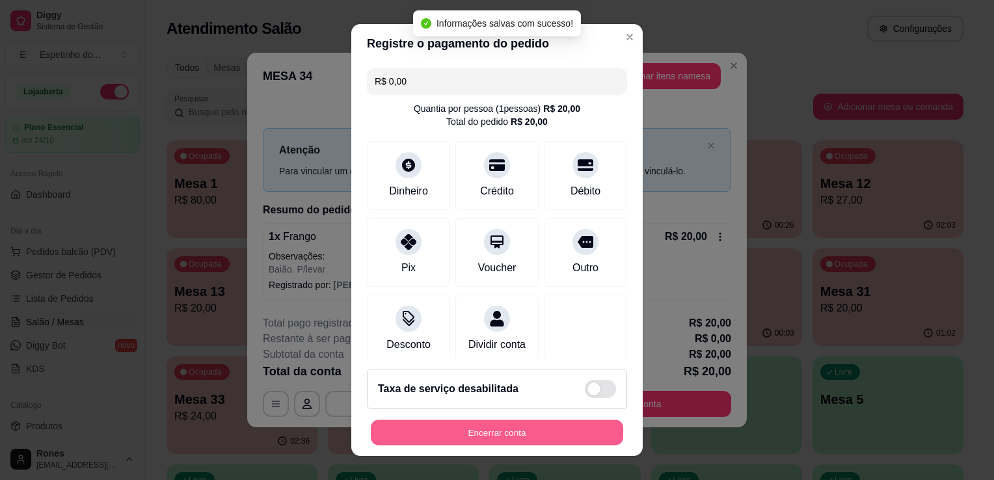
click at [557, 436] on button "Encerrar conta" at bounding box center [497, 432] width 252 height 25
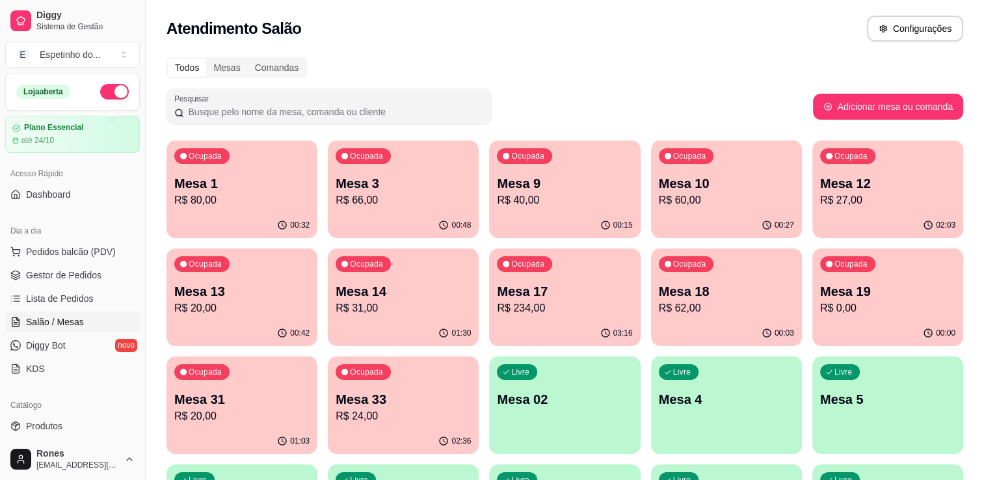
scroll to position [320, 0]
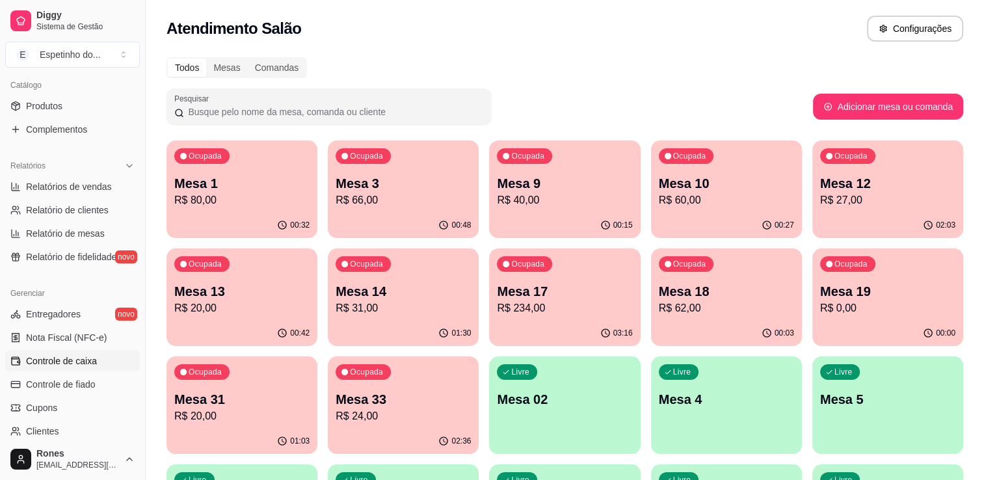
click at [62, 361] on span "Controle de caixa" at bounding box center [61, 360] width 71 height 13
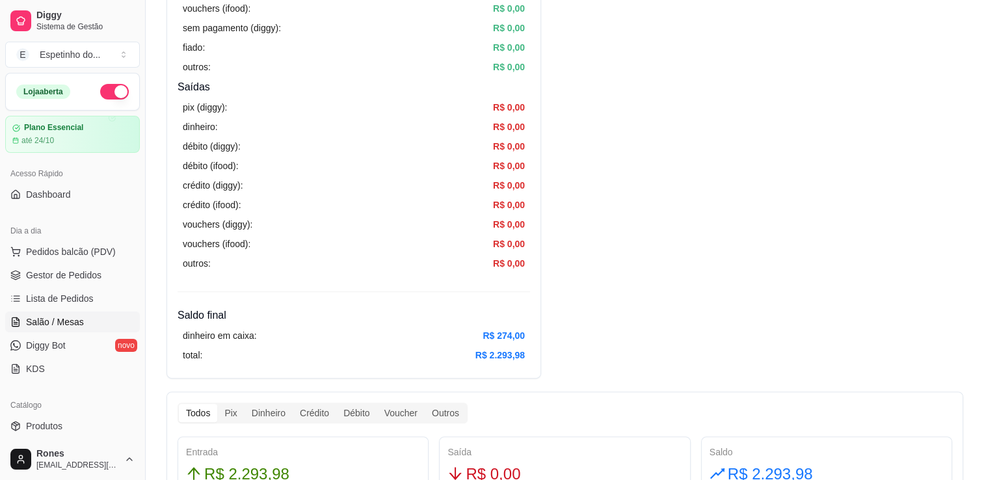
click at [53, 321] on span "Salão / Mesas" at bounding box center [55, 321] width 58 height 13
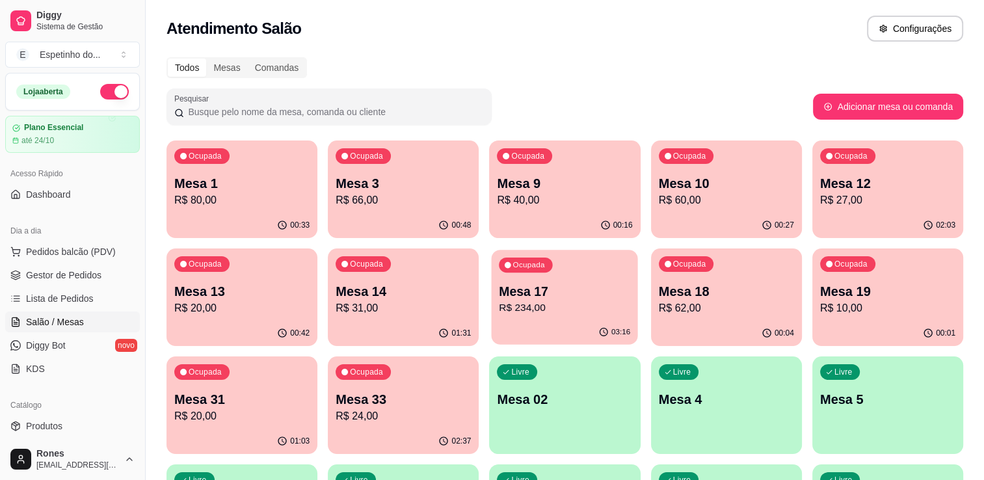
click at [555, 297] on p "Mesa 17" at bounding box center [564, 292] width 131 height 18
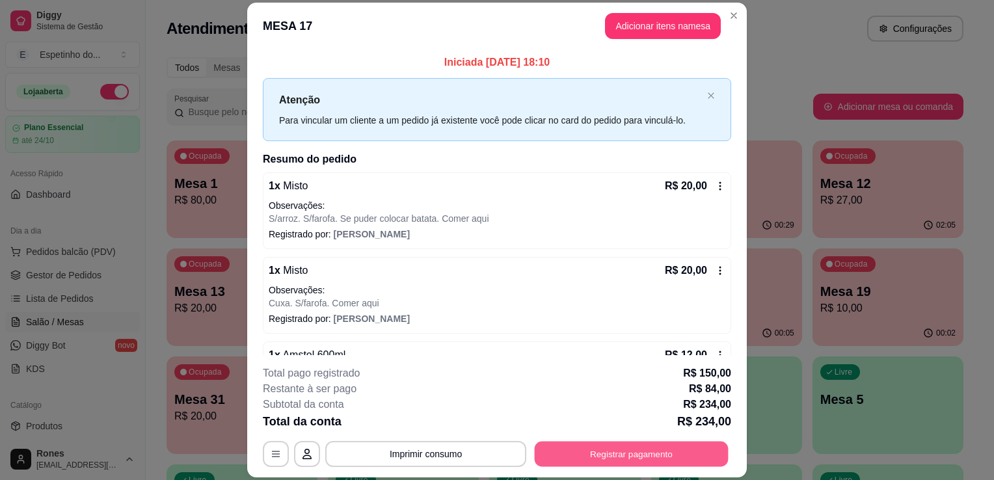
click at [653, 458] on button "Registrar pagamento" at bounding box center [632, 454] width 194 height 25
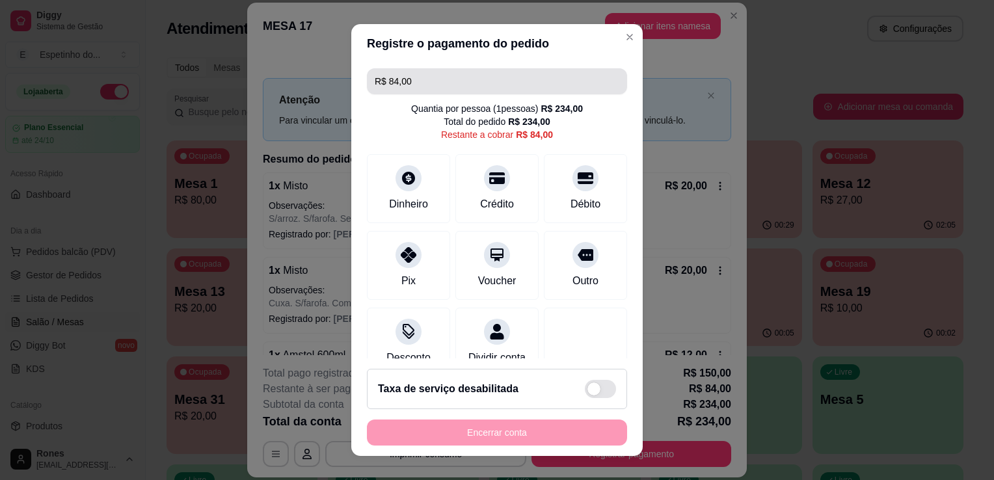
click at [421, 83] on input "R$ 84,00" at bounding box center [497, 81] width 245 height 26
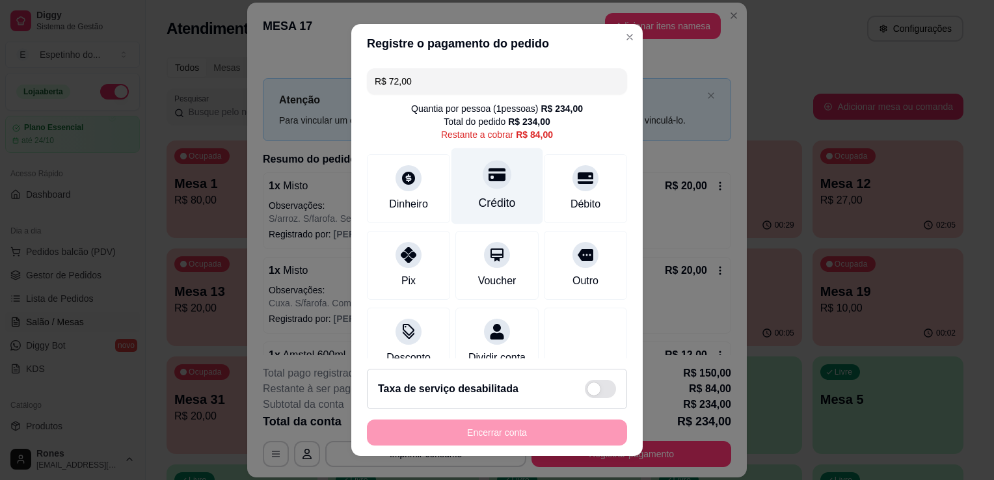
click at [509, 193] on div "Crédito" at bounding box center [497, 186] width 92 height 76
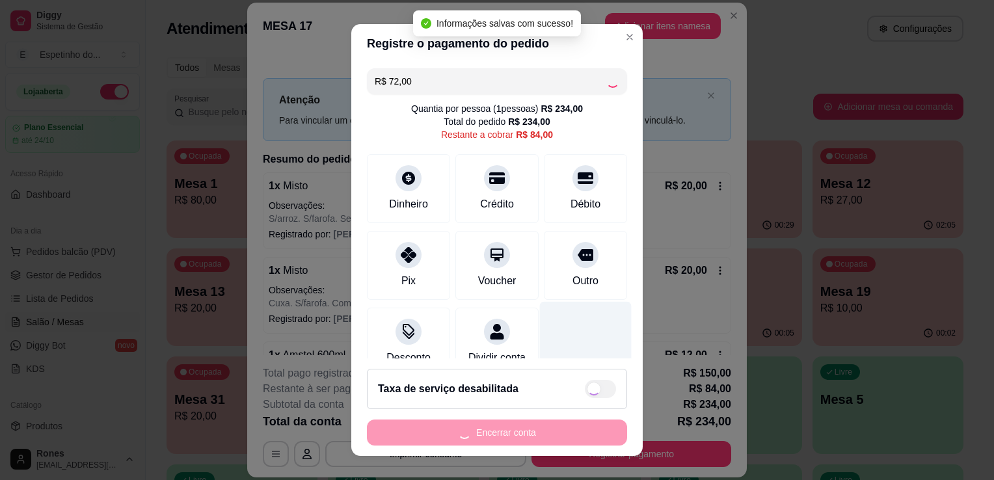
type input "R$ 12,00"
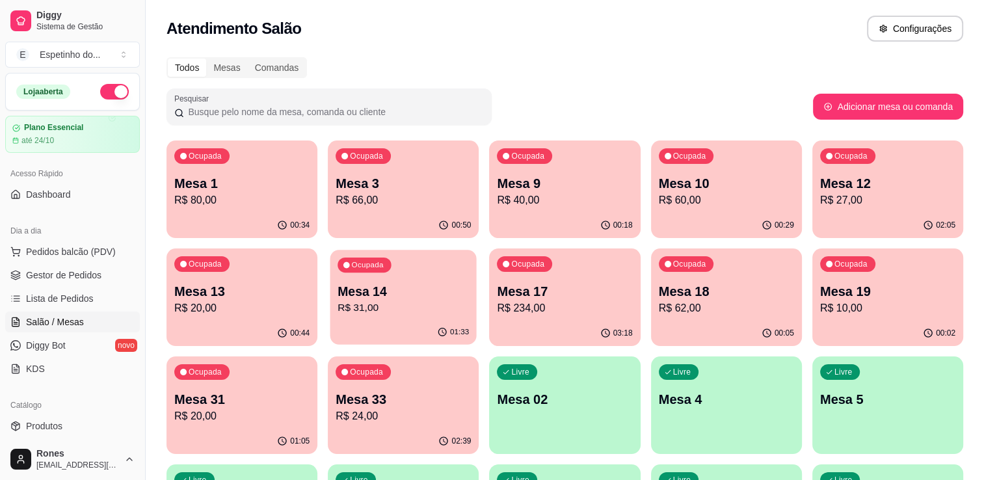
click at [444, 313] on p "R$ 31,00" at bounding box center [403, 307] width 131 height 15
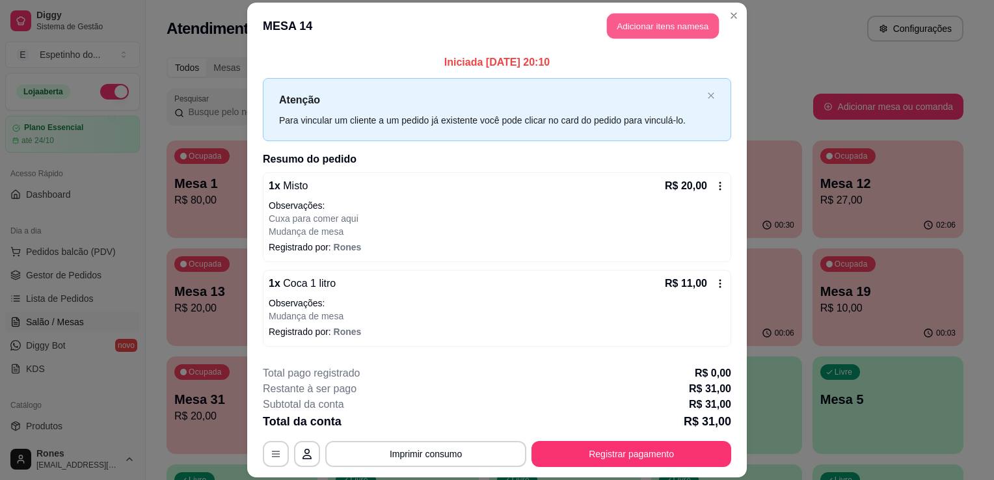
click at [680, 30] on button "Adicionar itens na mesa" at bounding box center [663, 25] width 112 height 25
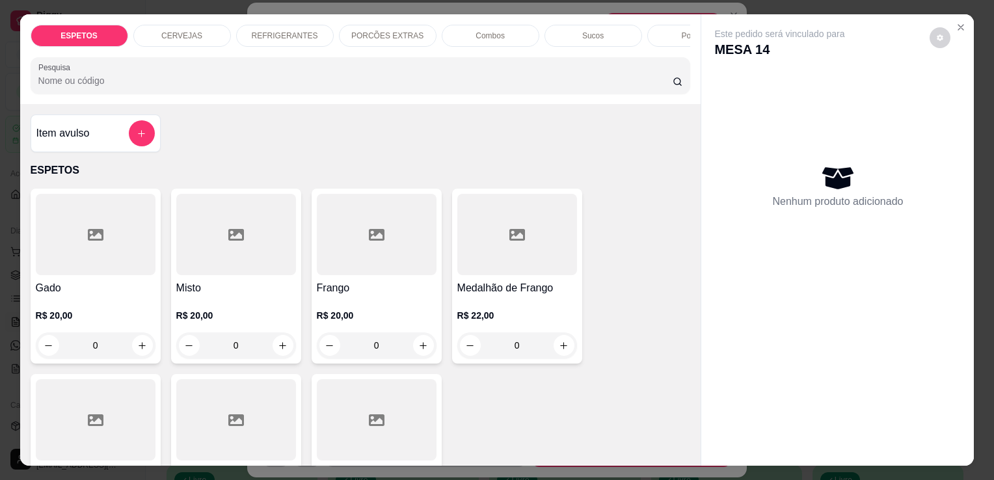
click at [242, 264] on div at bounding box center [236, 234] width 120 height 81
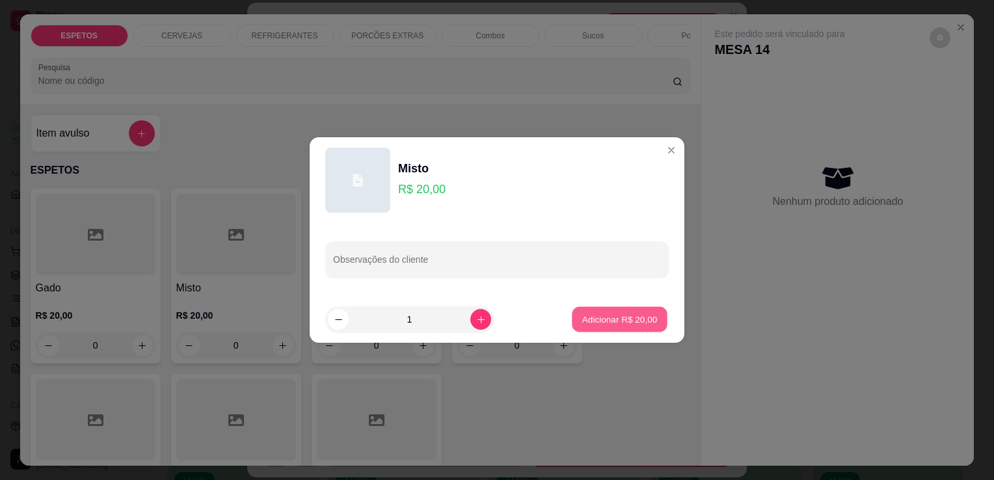
click at [643, 318] on p "Adicionar R$ 20,00" at bounding box center [619, 319] width 75 height 12
type input "1"
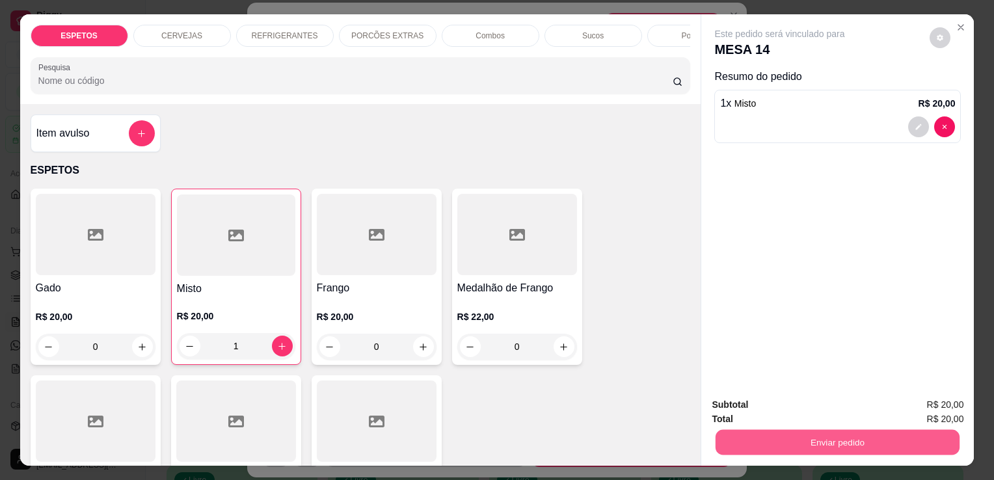
click at [780, 437] on button "Enviar pedido" at bounding box center [837, 441] width 244 height 25
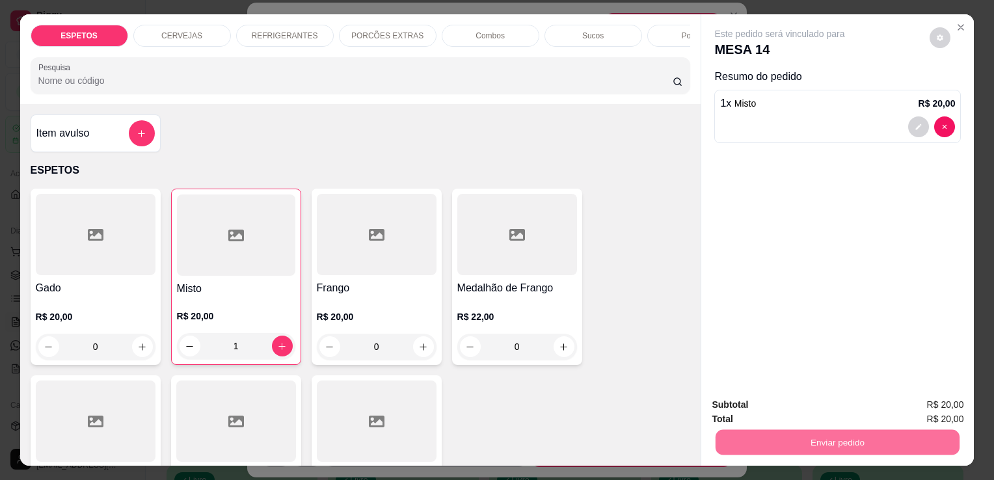
click at [940, 405] on button "Enviar pedido" at bounding box center [930, 405] width 72 height 24
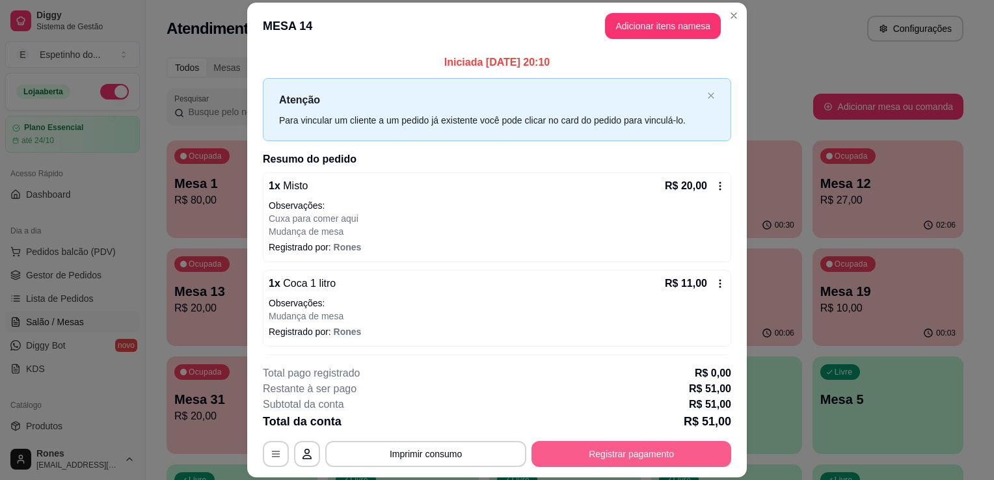
click at [611, 456] on button "Registrar pagamento" at bounding box center [631, 454] width 200 height 26
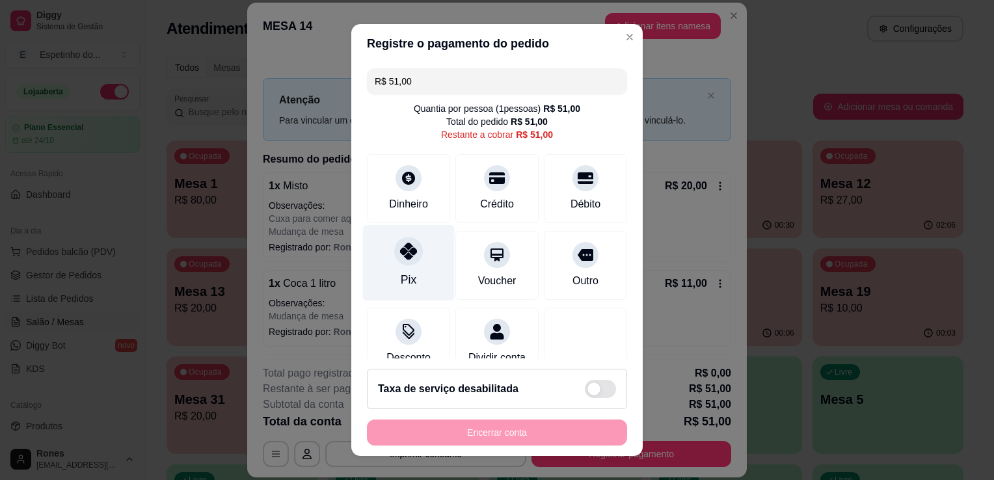
click at [400, 256] on icon at bounding box center [408, 251] width 17 height 17
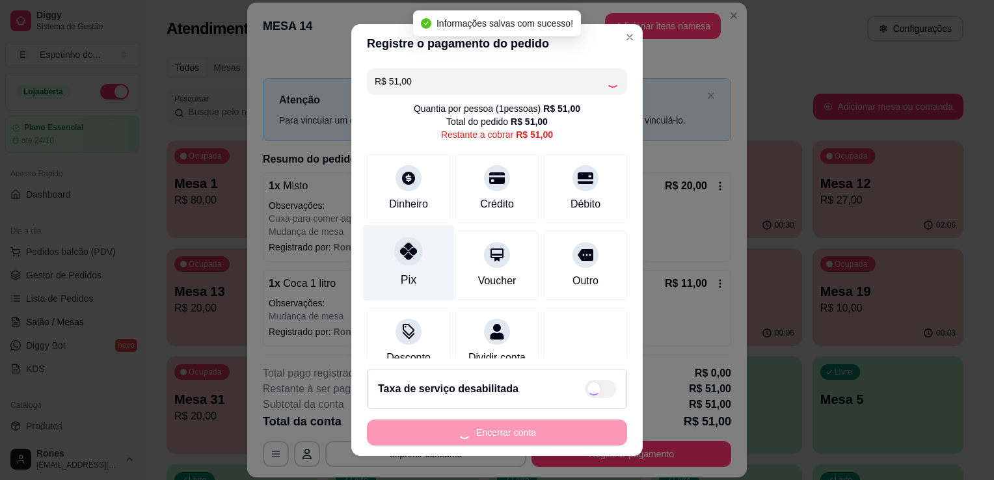
type input "R$ 0,00"
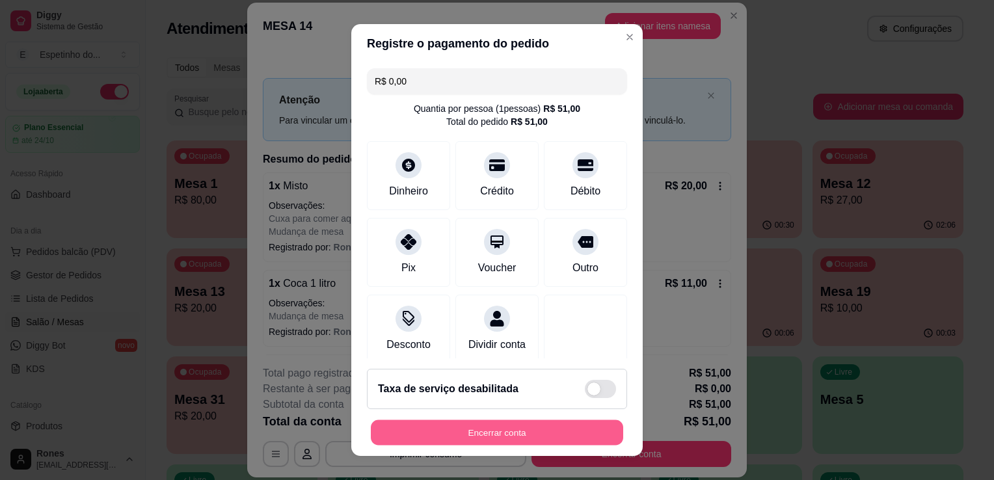
click at [550, 428] on button "Encerrar conta" at bounding box center [497, 432] width 252 height 25
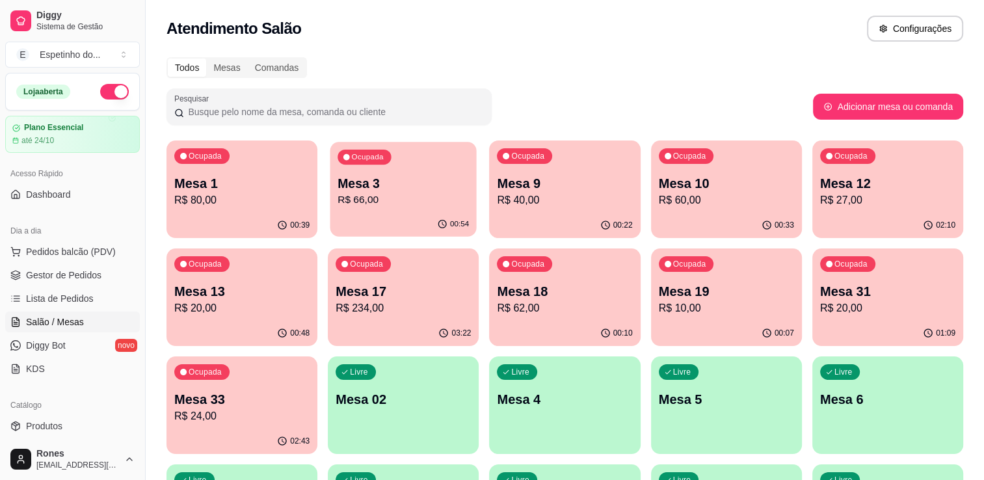
click at [431, 189] on p "Mesa 3" at bounding box center [403, 184] width 131 height 18
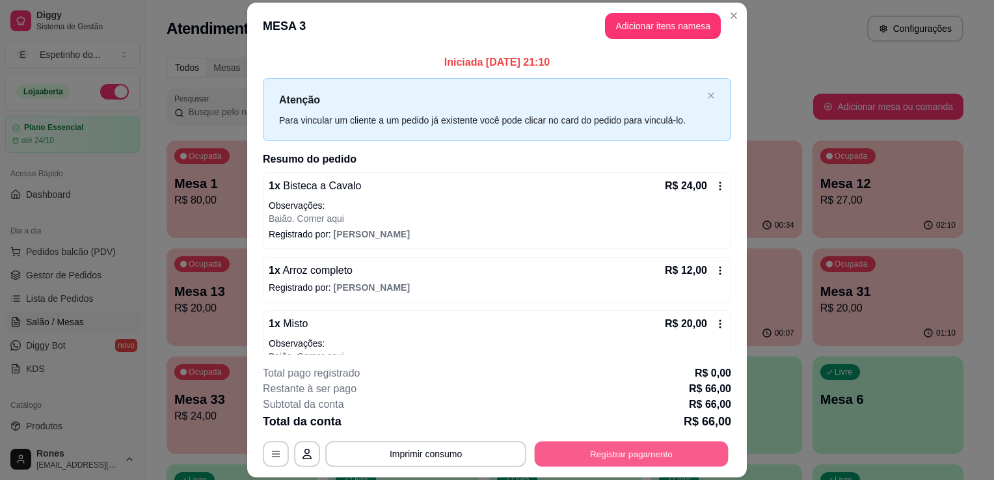
click at [605, 457] on button "Registrar pagamento" at bounding box center [632, 454] width 194 height 25
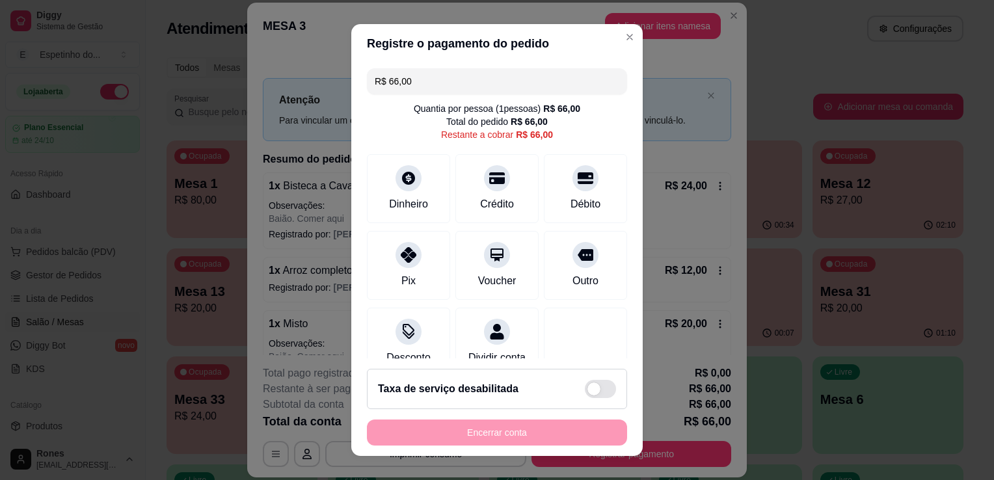
click at [421, 88] on input "R$ 66,00" at bounding box center [497, 81] width 245 height 26
click at [419, 275] on div "Pix" at bounding box center [409, 263] width 92 height 76
click at [416, 263] on div "Pix" at bounding box center [409, 263] width 92 height 76
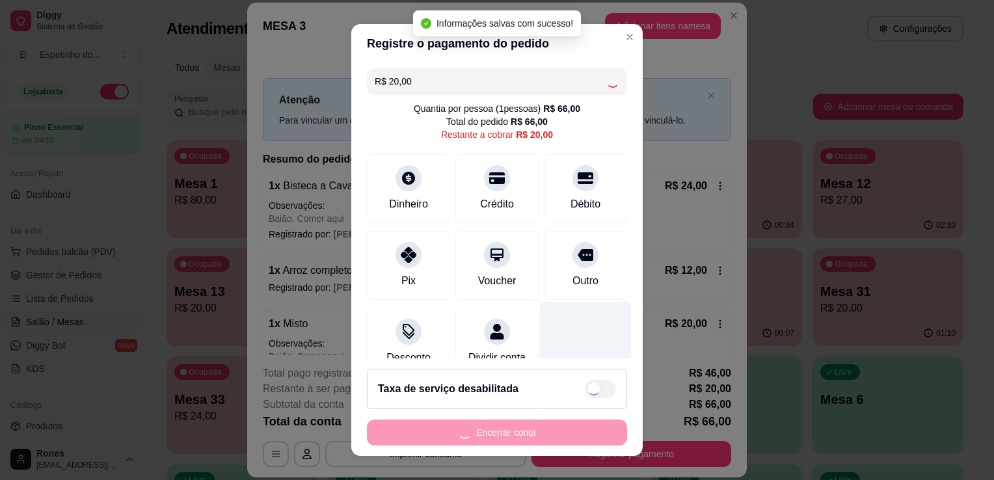
type input "R$ 0,00"
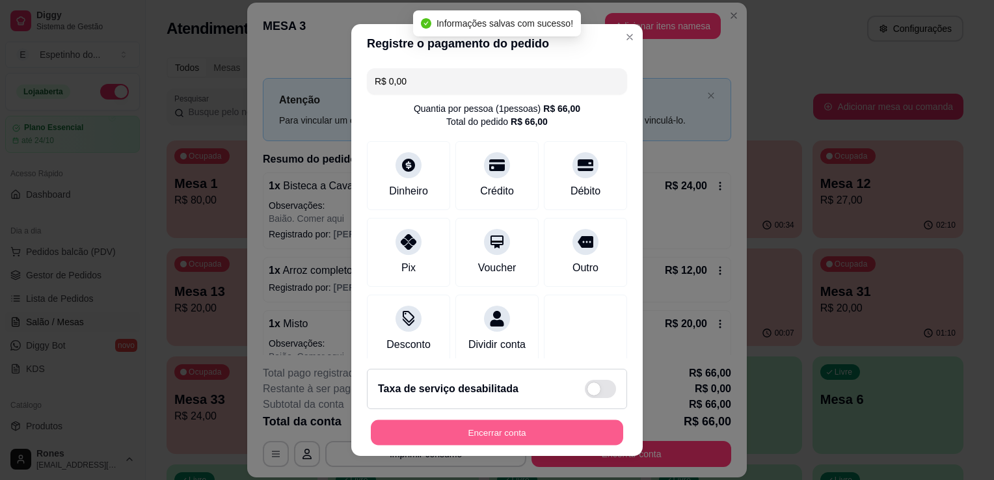
click at [555, 431] on button "Encerrar conta" at bounding box center [497, 432] width 252 height 25
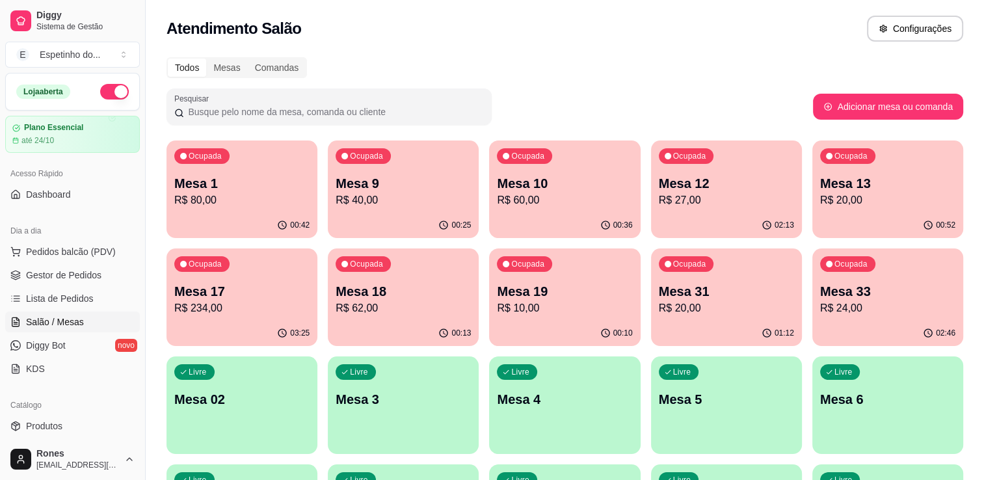
scroll to position [350, 0]
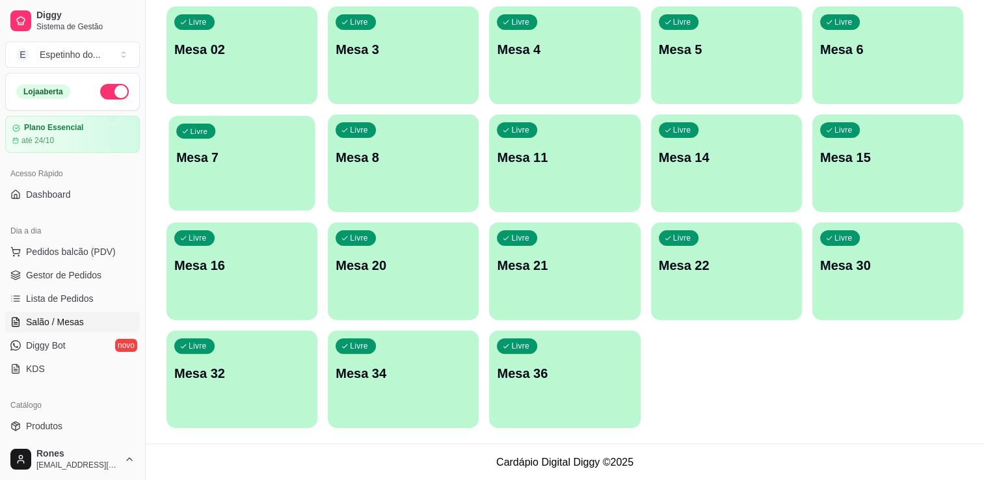
click at [206, 189] on div "Livre Mesa 7" at bounding box center [241, 155] width 146 height 79
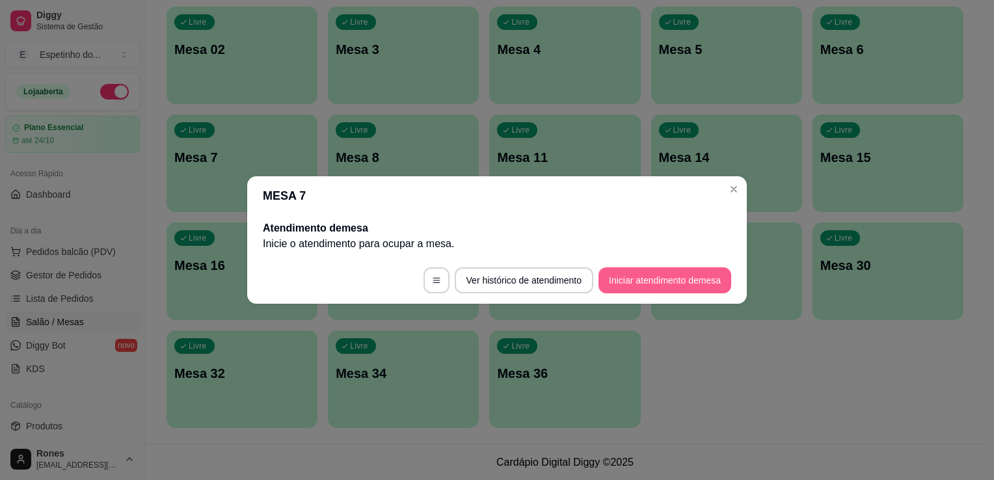
click at [628, 282] on button "Iniciar atendimento de mesa" at bounding box center [664, 280] width 133 height 26
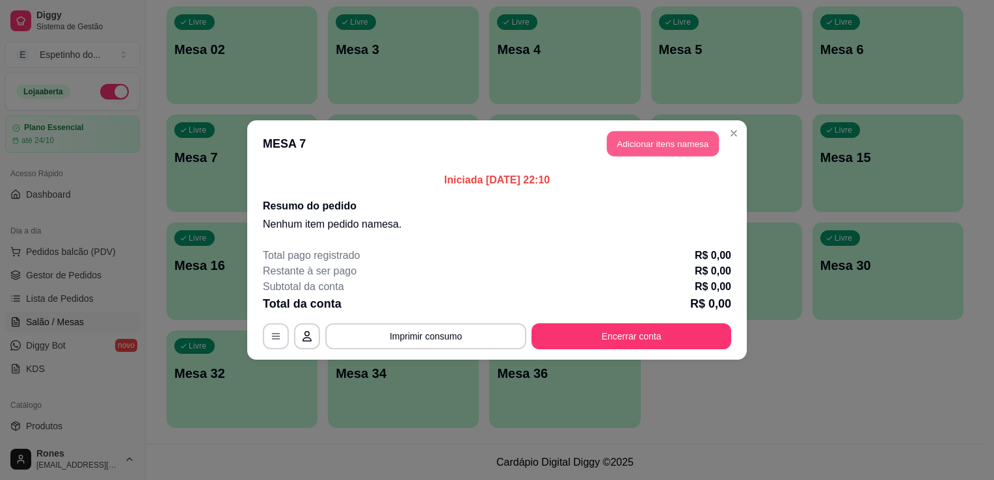
click at [646, 146] on button "Adicionar itens na mesa" at bounding box center [663, 143] width 112 height 25
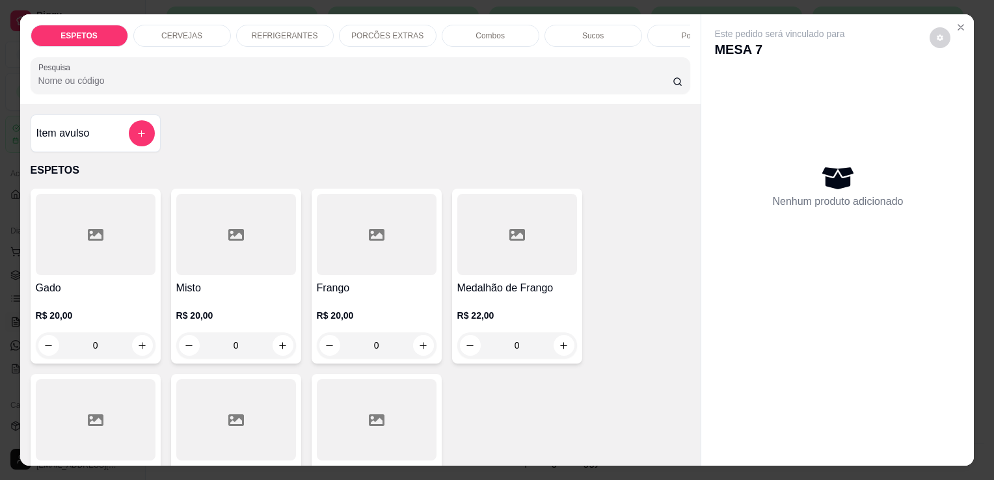
click at [113, 271] on div at bounding box center [96, 234] width 120 height 81
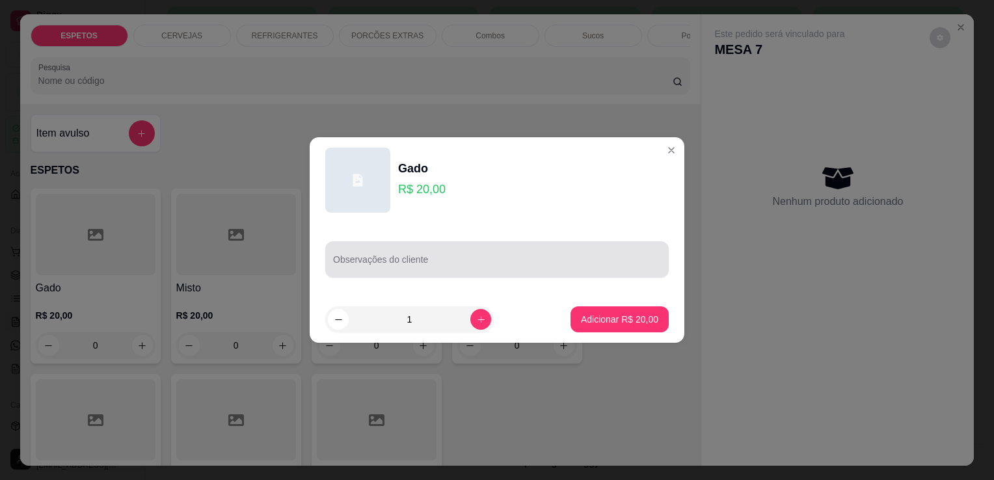
click at [416, 268] on input "Observações do cliente" at bounding box center [497, 264] width 328 height 13
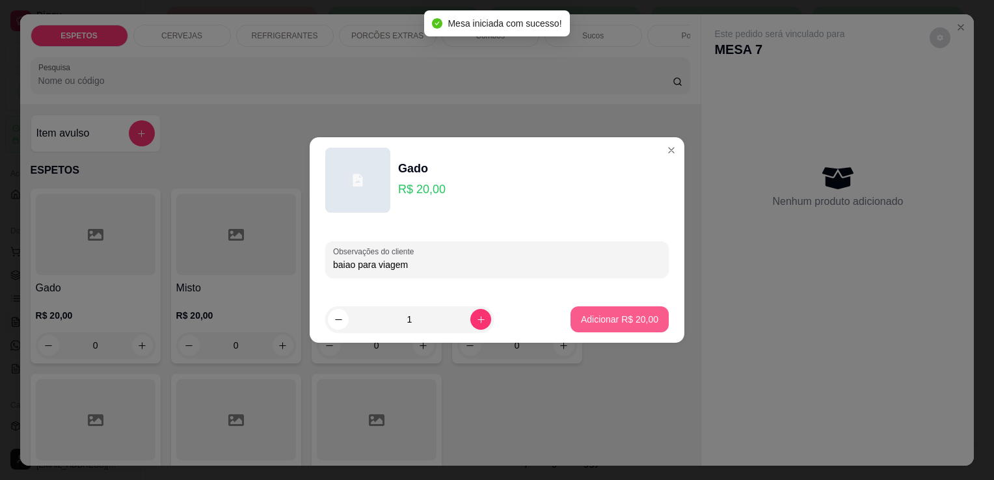
type input "baiao para viagem"
click at [628, 311] on button "Adicionar R$ 20,00" at bounding box center [620, 319] width 96 height 25
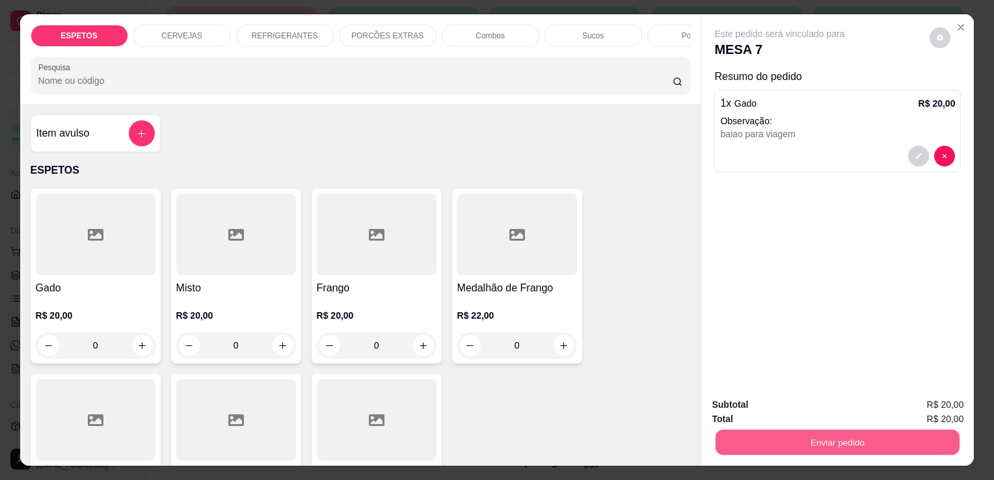
click at [838, 431] on button "Enviar pedido" at bounding box center [837, 441] width 244 height 25
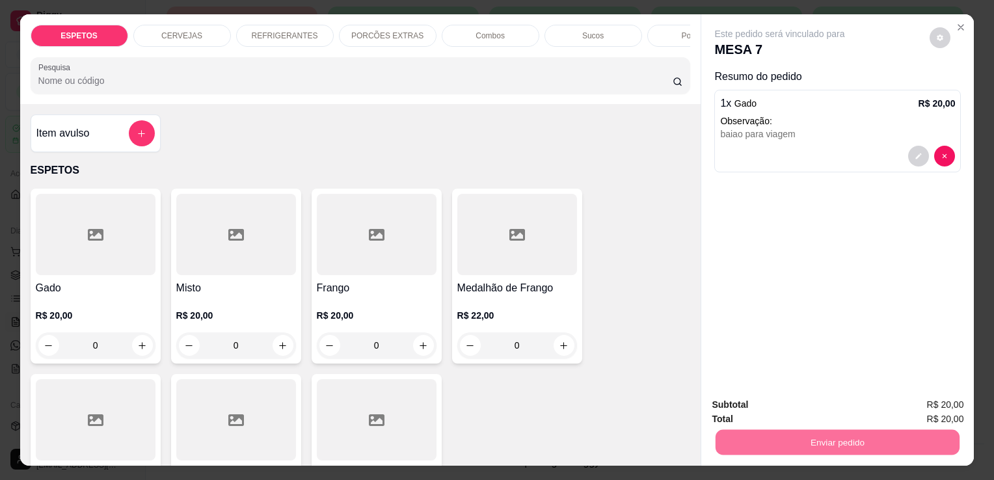
click at [922, 402] on button "Enviar pedido" at bounding box center [930, 405] width 72 height 24
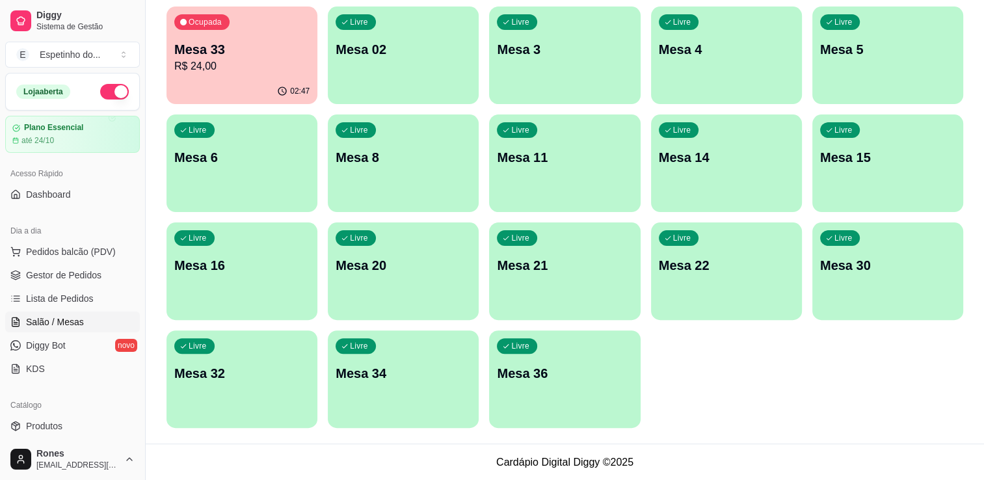
scroll to position [0, 0]
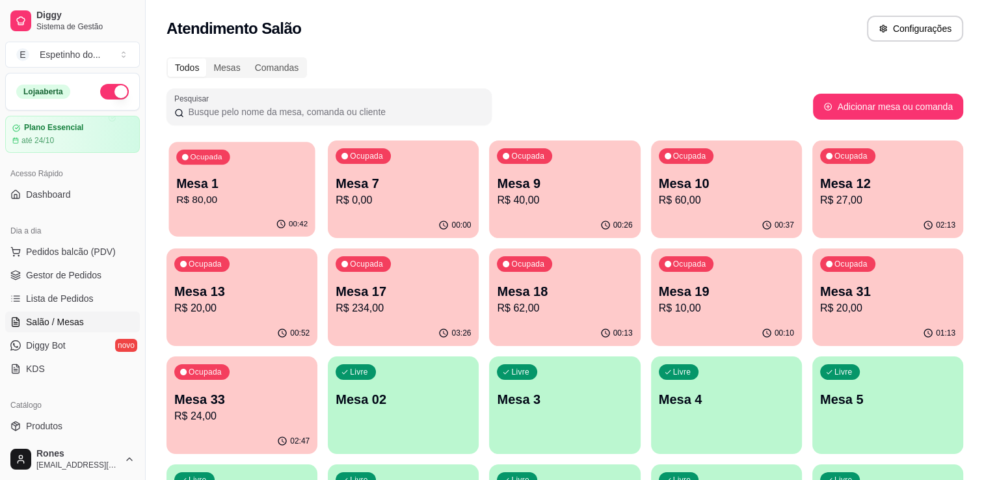
click at [193, 194] on p "R$ 80,00" at bounding box center [241, 200] width 131 height 15
click at [239, 223] on div "00:45" at bounding box center [241, 224] width 146 height 25
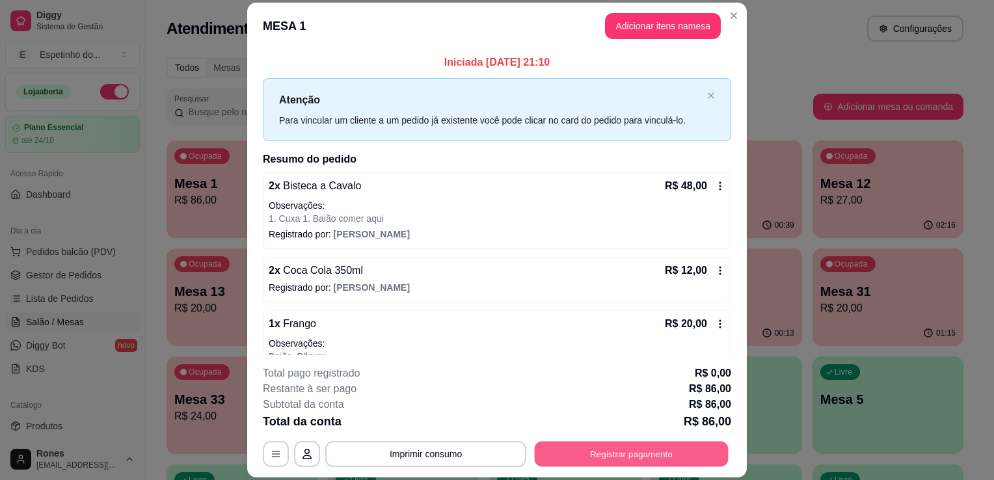
click at [630, 449] on button "Registrar pagamento" at bounding box center [632, 454] width 194 height 25
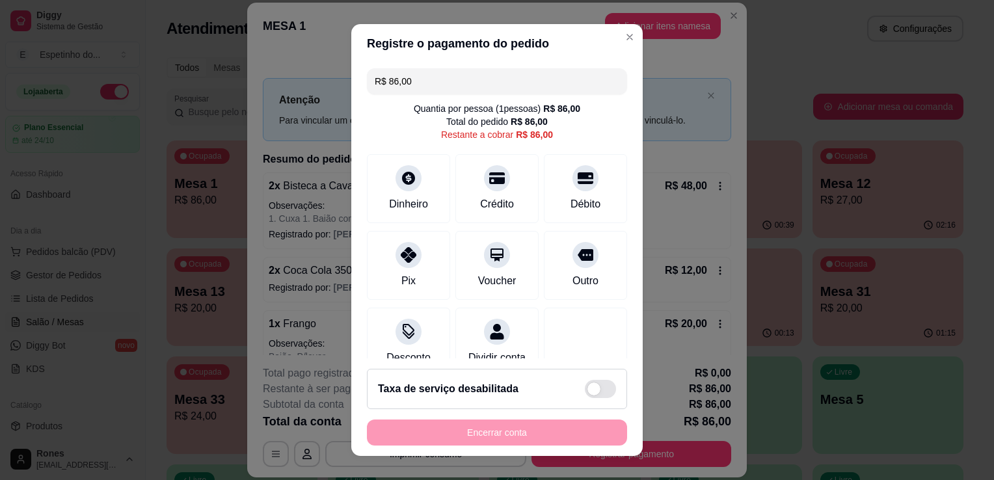
click at [416, 83] on input "R$ 86,00" at bounding box center [497, 81] width 245 height 26
click at [501, 195] on div "Crédito" at bounding box center [497, 186] width 92 height 76
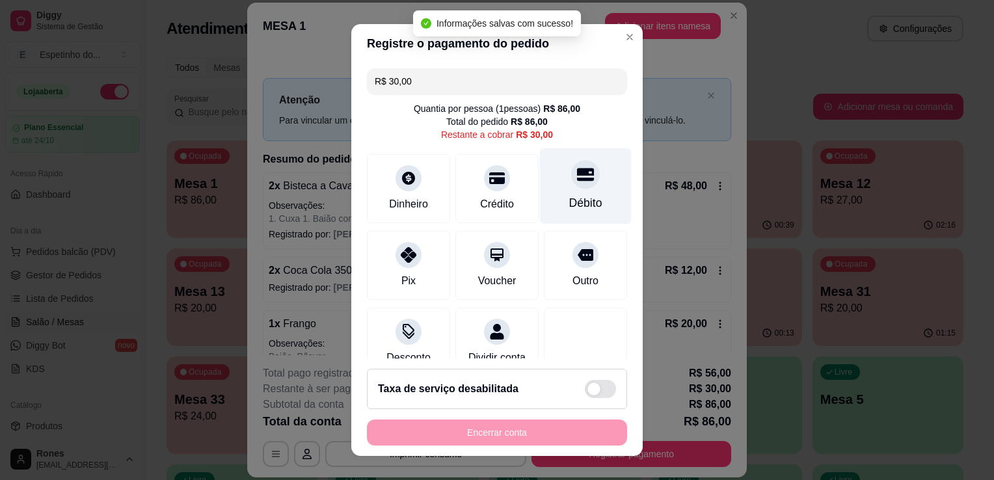
click at [569, 200] on div "Débito" at bounding box center [585, 202] width 33 height 17
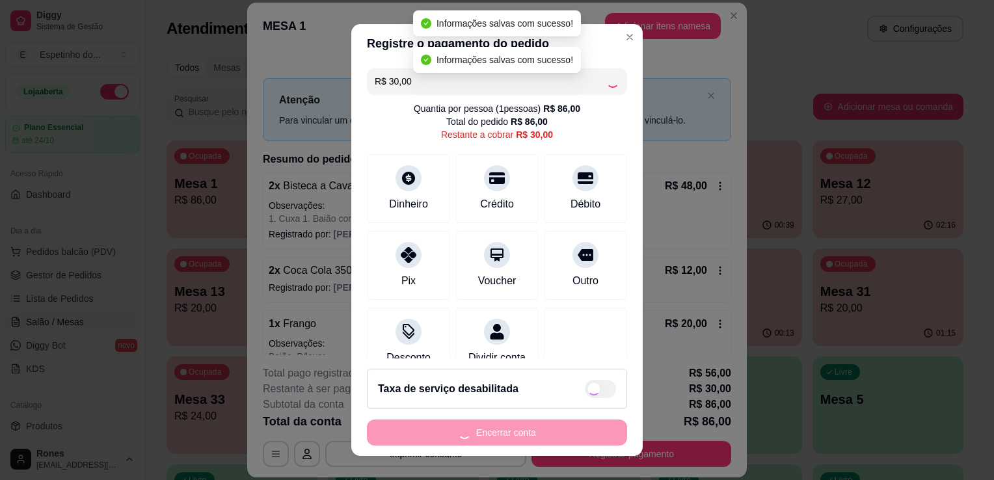
type input "R$ 0,00"
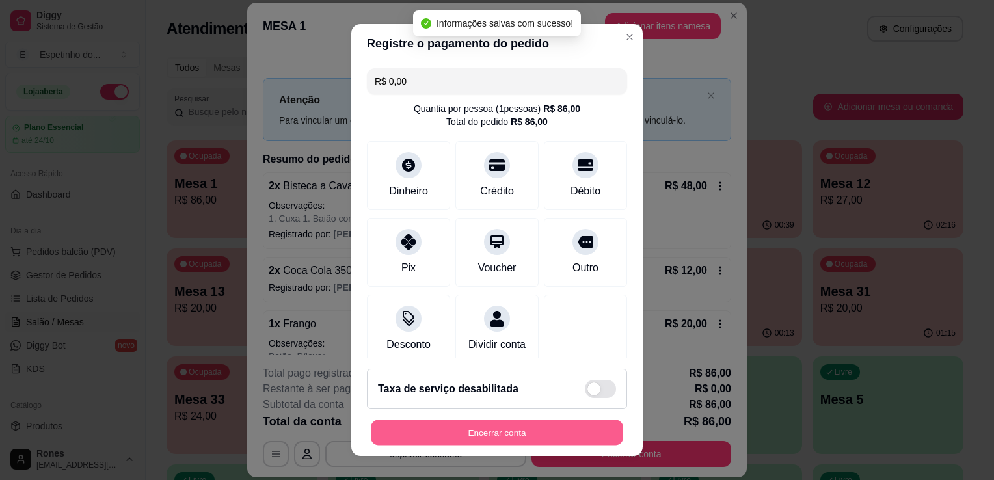
click at [524, 429] on button "Encerrar conta" at bounding box center [497, 432] width 252 height 25
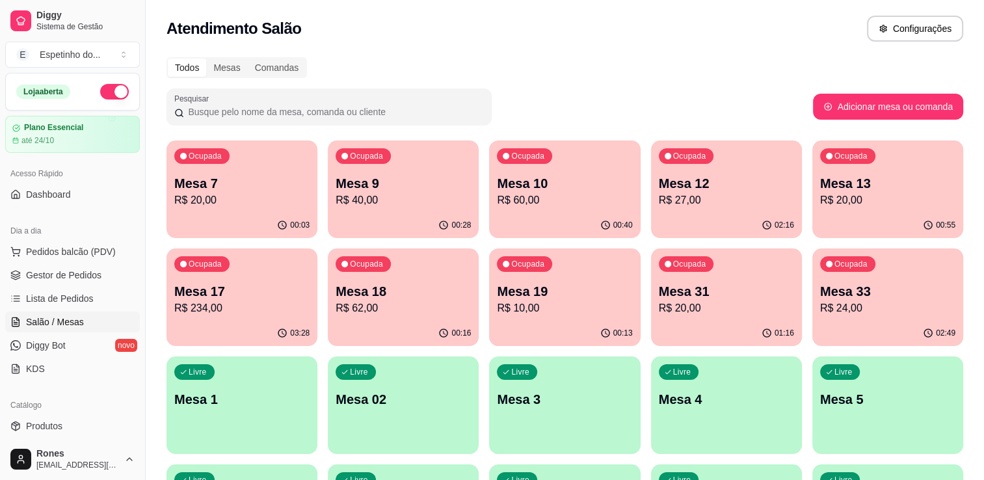
click at [539, 318] on div "Ocupada Mesa 19 R$ 10,00" at bounding box center [564, 284] width 151 height 72
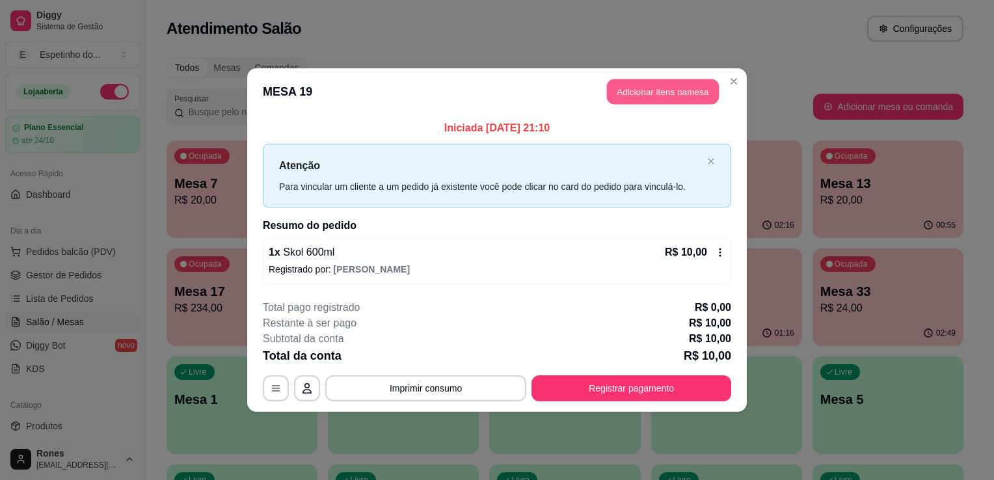
click at [617, 99] on button "Adicionar itens na mesa" at bounding box center [663, 91] width 112 height 25
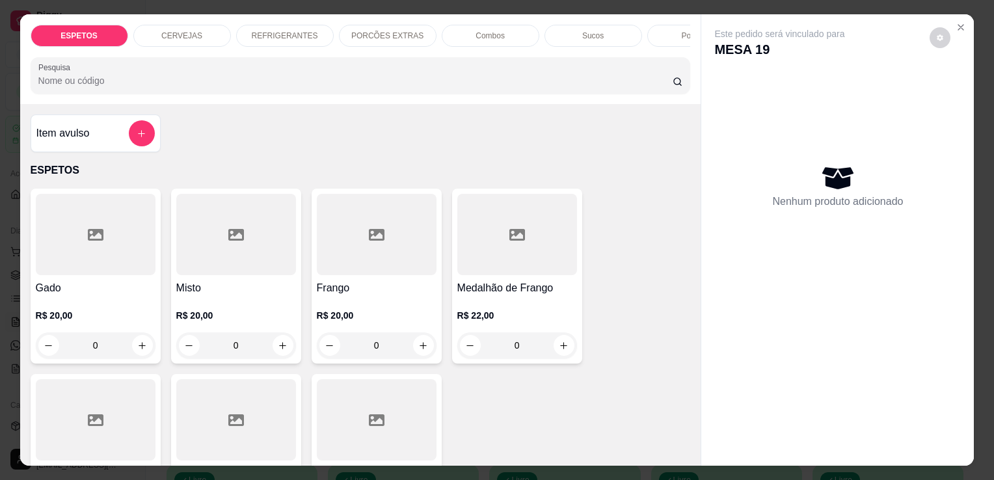
click at [259, 34] on p "REFRIGERANTES" at bounding box center [285, 36] width 66 height 10
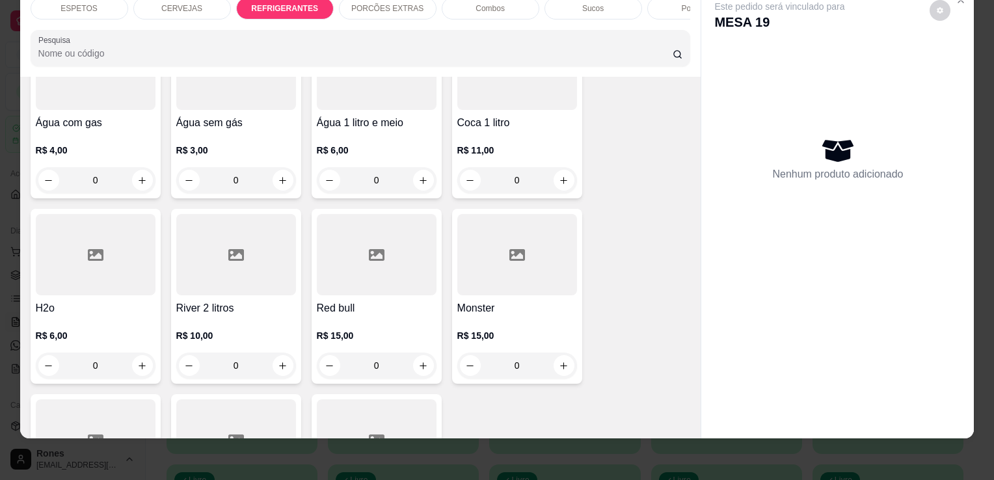
scroll to position [1759, 0]
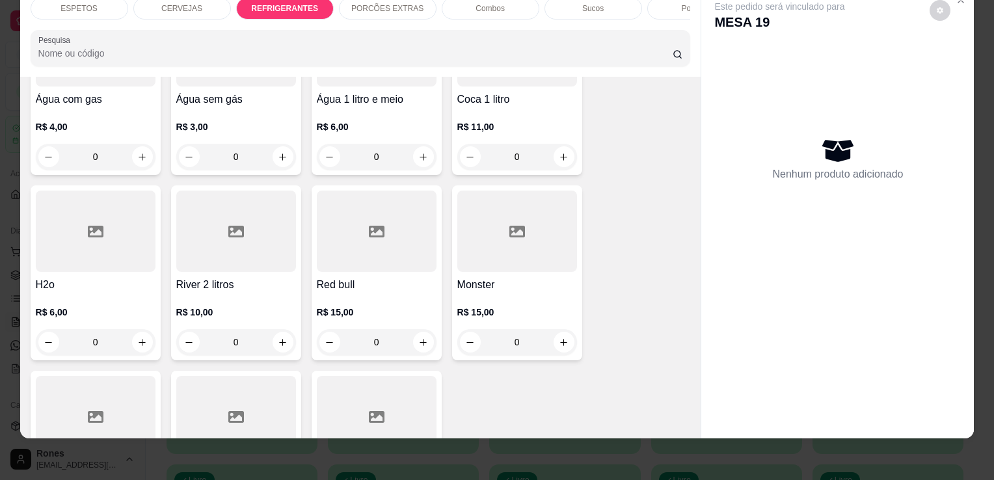
click at [257, 120] on div "R$ 3,00 0" at bounding box center [236, 144] width 120 height 49
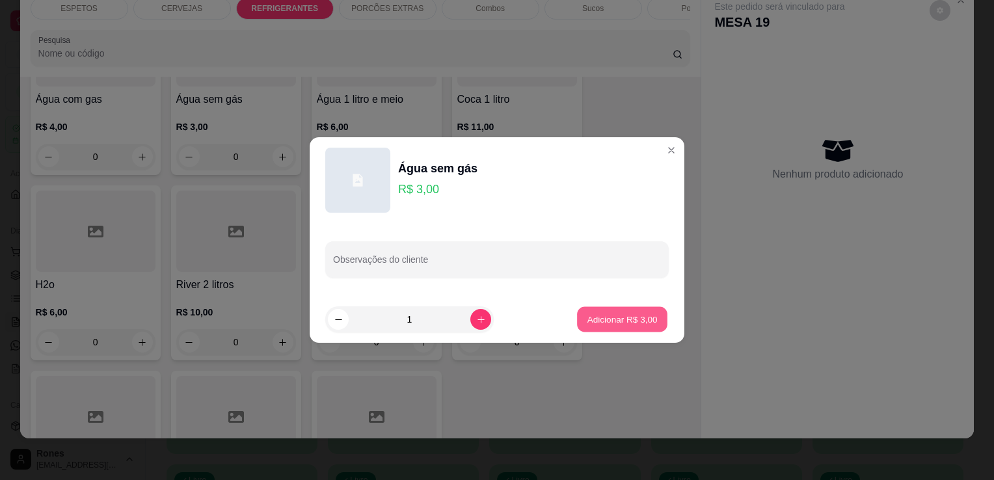
click at [637, 315] on p "Adicionar R$ 3,00" at bounding box center [622, 319] width 70 height 12
type input "1"
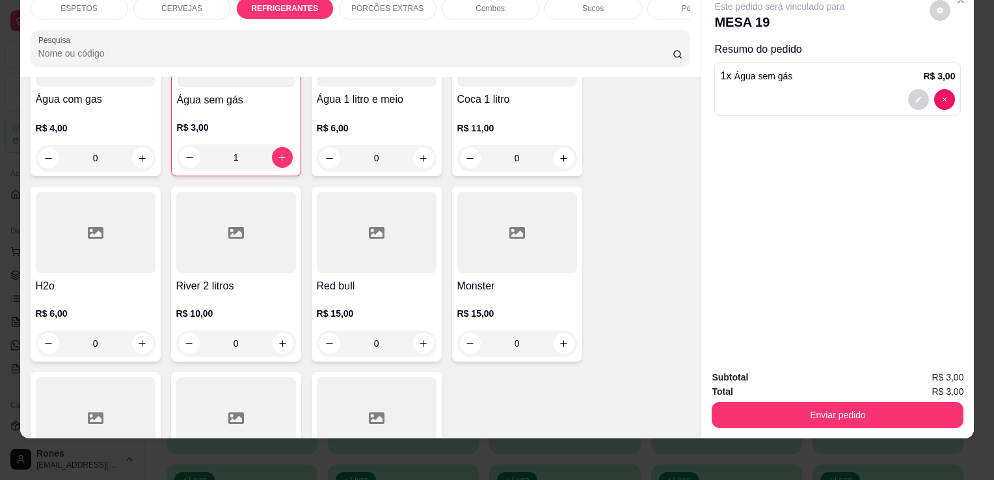
scroll to position [1759, 0]
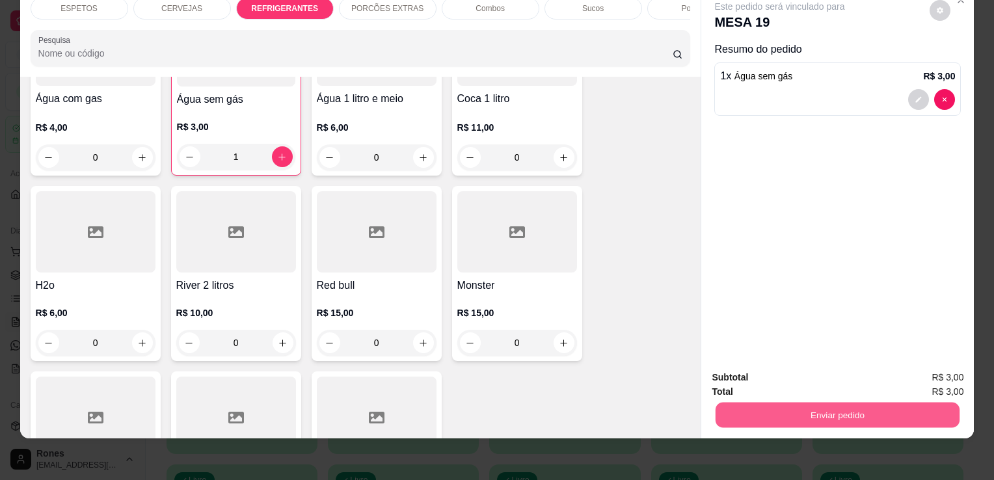
click at [890, 402] on button "Enviar pedido" at bounding box center [837, 414] width 244 height 25
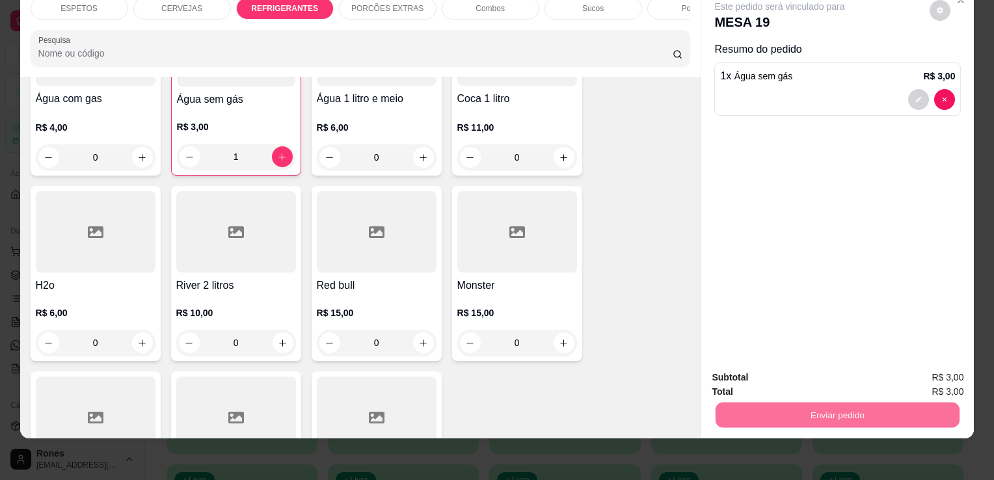
click at [960, 373] on button "Enviar pedido" at bounding box center [930, 373] width 72 height 24
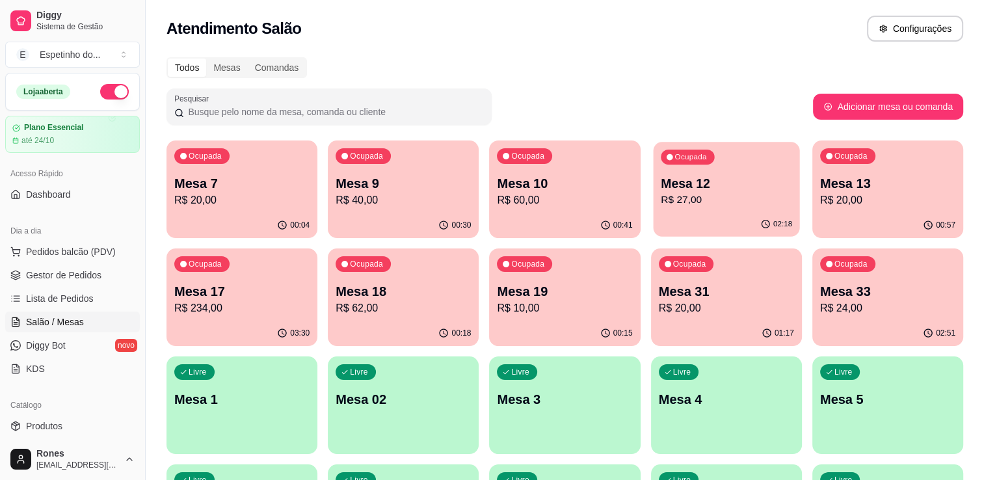
click at [747, 202] on p "R$ 27,00" at bounding box center [726, 200] width 131 height 15
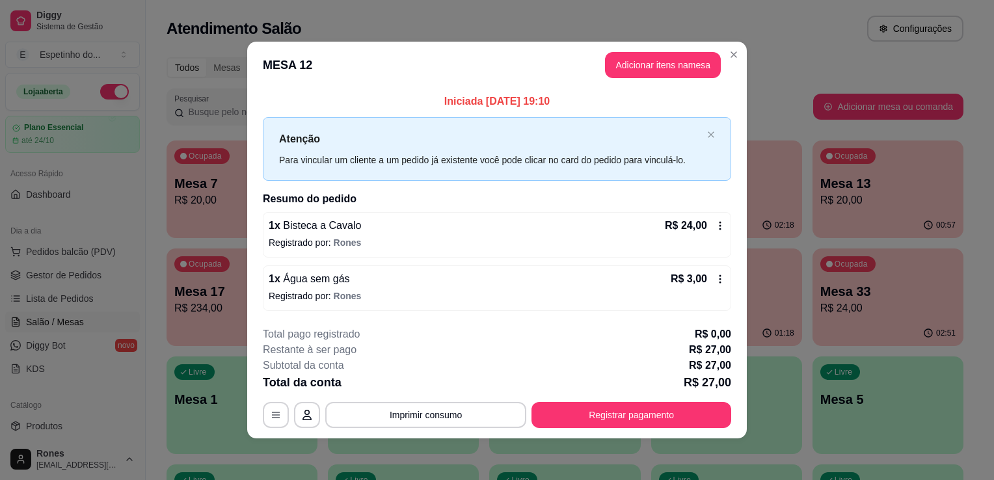
click at [716, 226] on icon at bounding box center [720, 225] width 10 height 10
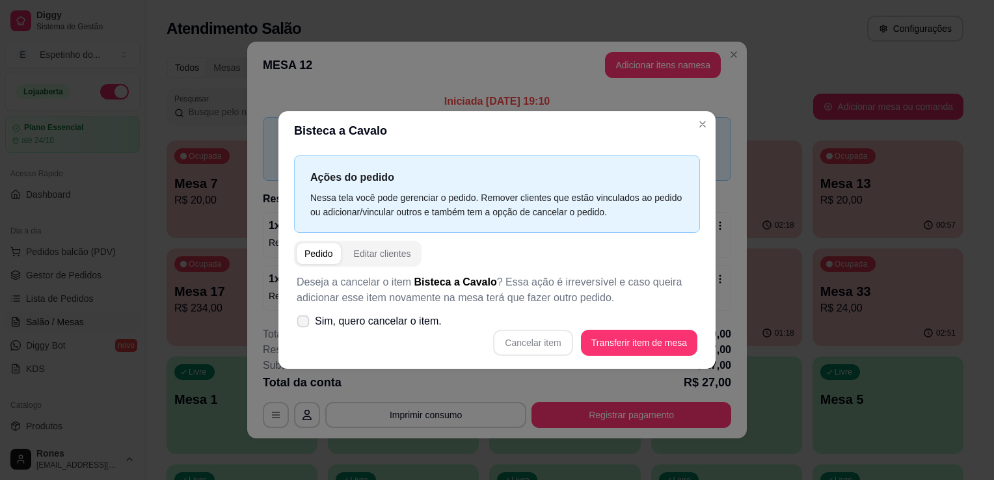
click at [312, 326] on label "Sim, quero cancelar o item." at bounding box center [368, 321] width 155 height 26
click at [304, 326] on input "Sim, quero cancelar o item." at bounding box center [300, 328] width 8 height 8
checkbox input "true"
click at [542, 343] on button "Cancelar item" at bounding box center [532, 342] width 77 height 25
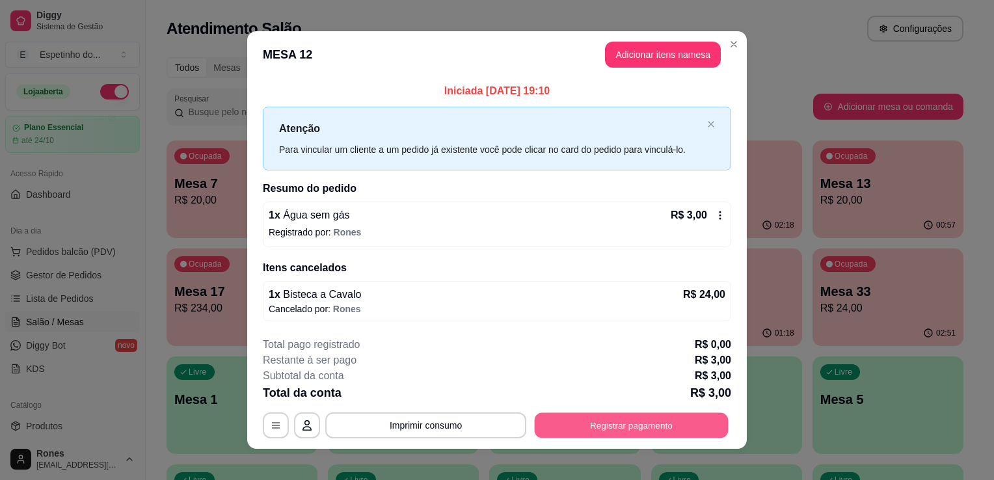
click at [598, 428] on button "Registrar pagamento" at bounding box center [632, 424] width 194 height 25
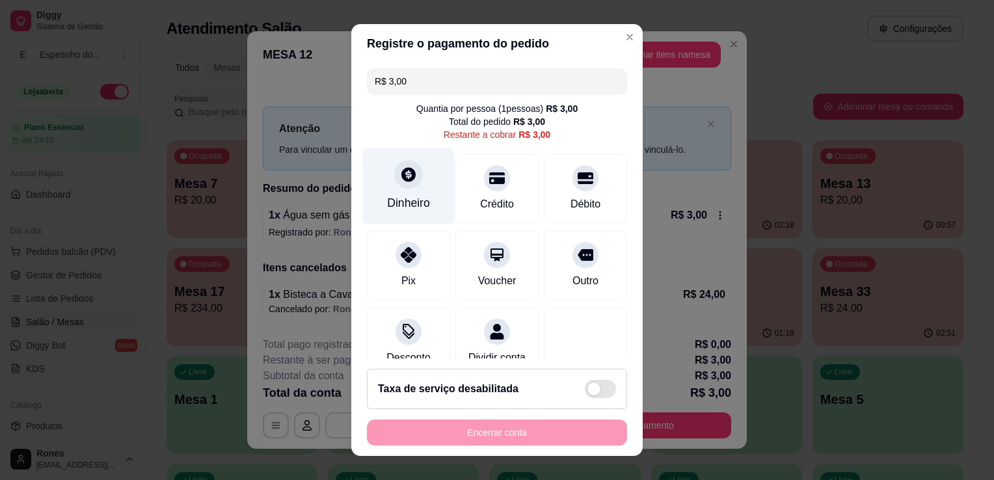
click at [406, 207] on div "Dinheiro" at bounding box center [408, 202] width 43 height 17
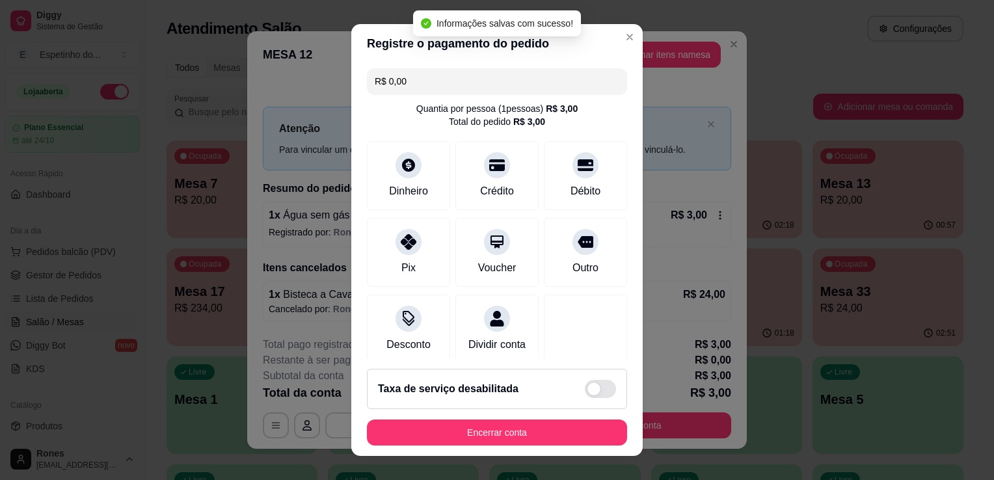
type input "R$ 0,00"
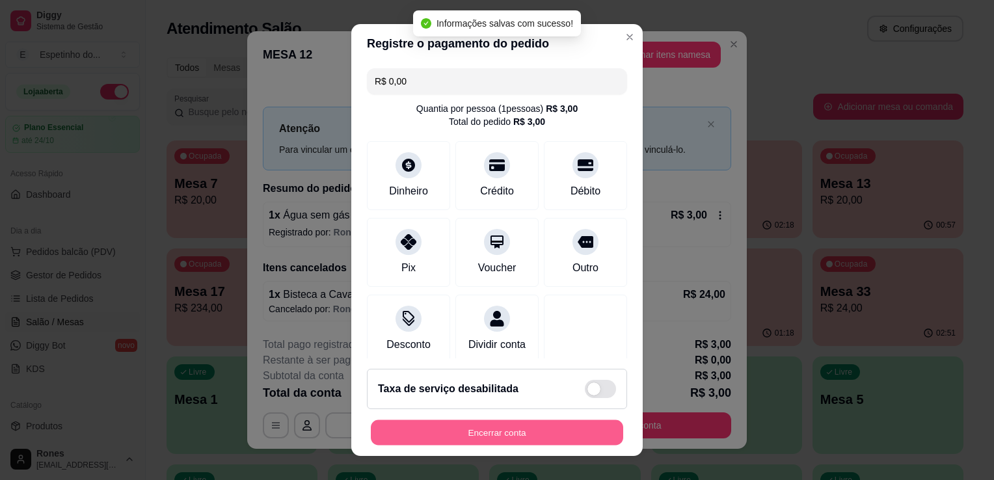
click at [508, 432] on button "Encerrar conta" at bounding box center [497, 432] width 252 height 25
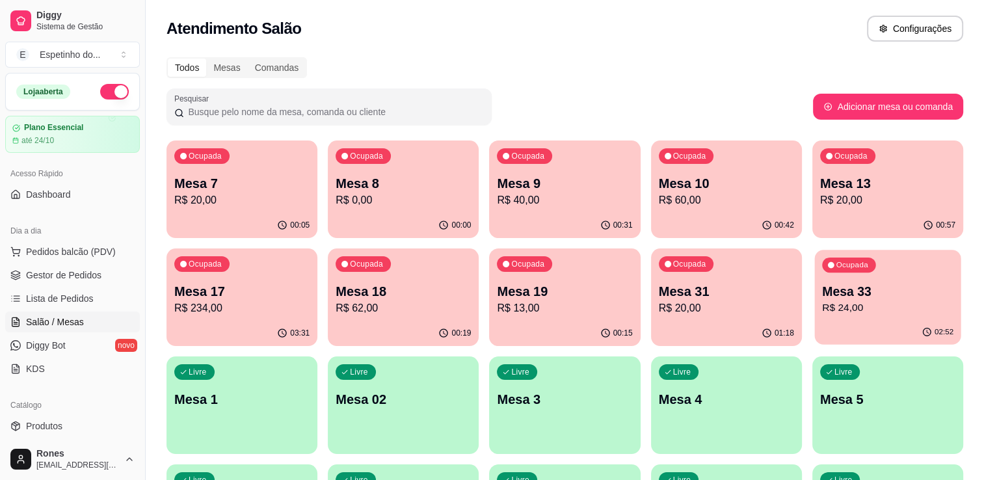
click at [858, 294] on p "Mesa 33" at bounding box center [887, 292] width 131 height 18
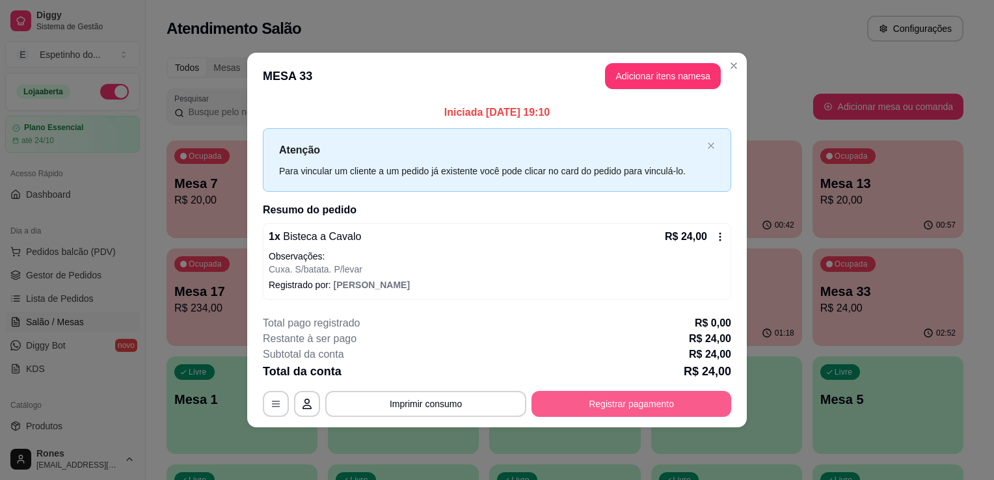
click at [614, 402] on button "Registrar pagamento" at bounding box center [631, 404] width 200 height 26
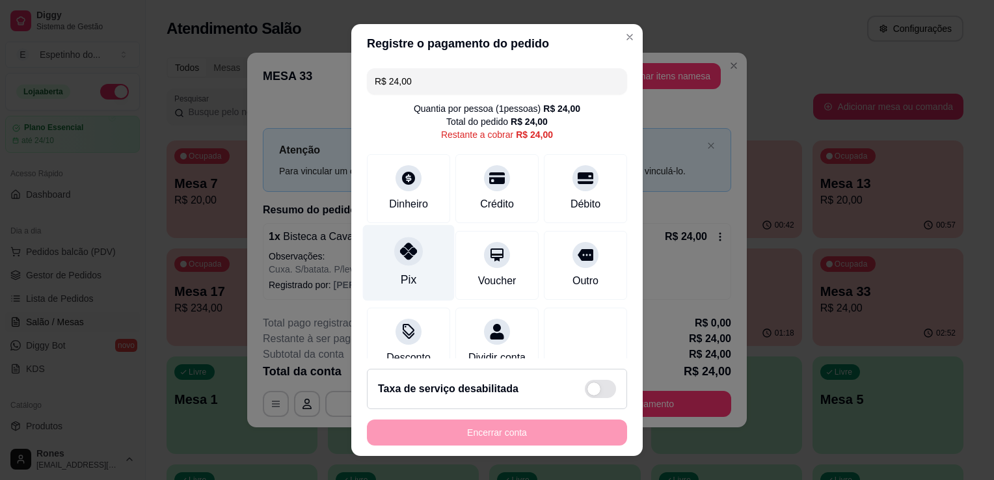
click at [405, 262] on div at bounding box center [408, 251] width 29 height 29
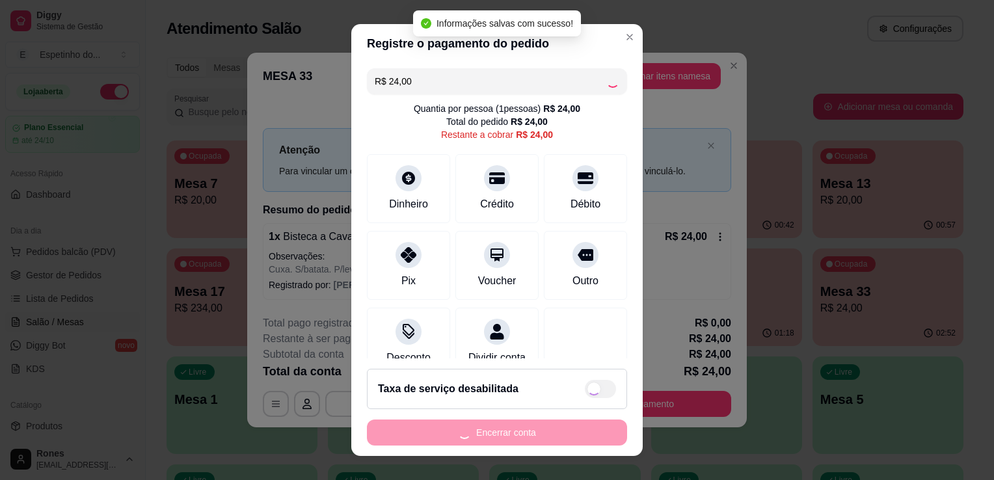
type input "R$ 0,00"
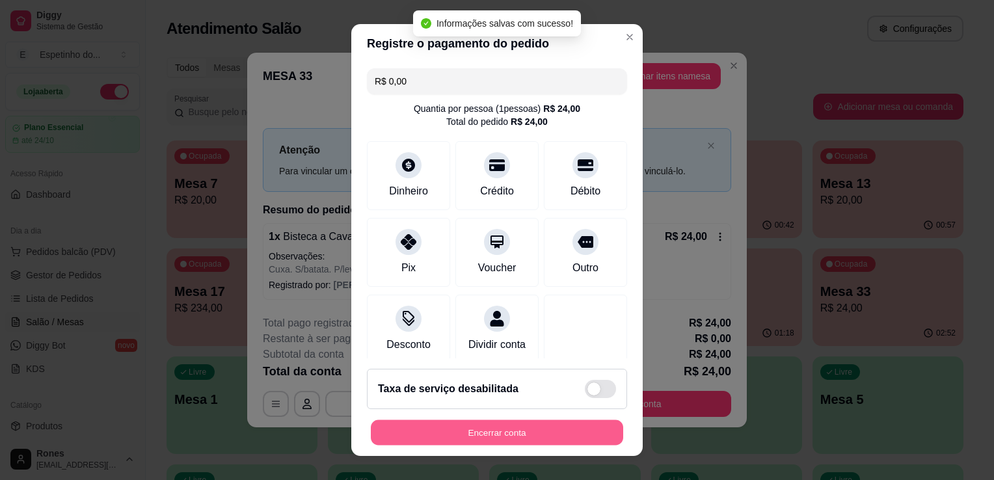
click at [537, 432] on button "Encerrar conta" at bounding box center [497, 432] width 252 height 25
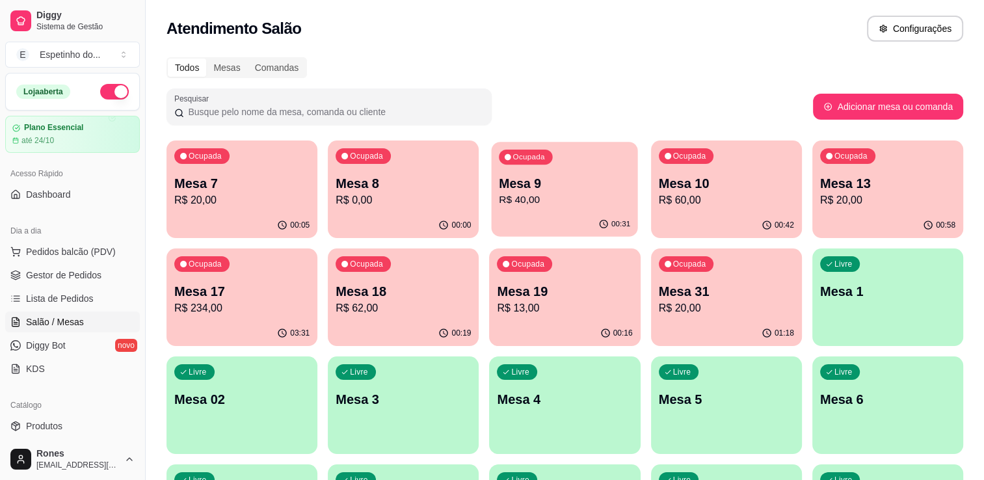
click at [609, 219] on div "00:31" at bounding box center [565, 224] width 146 height 25
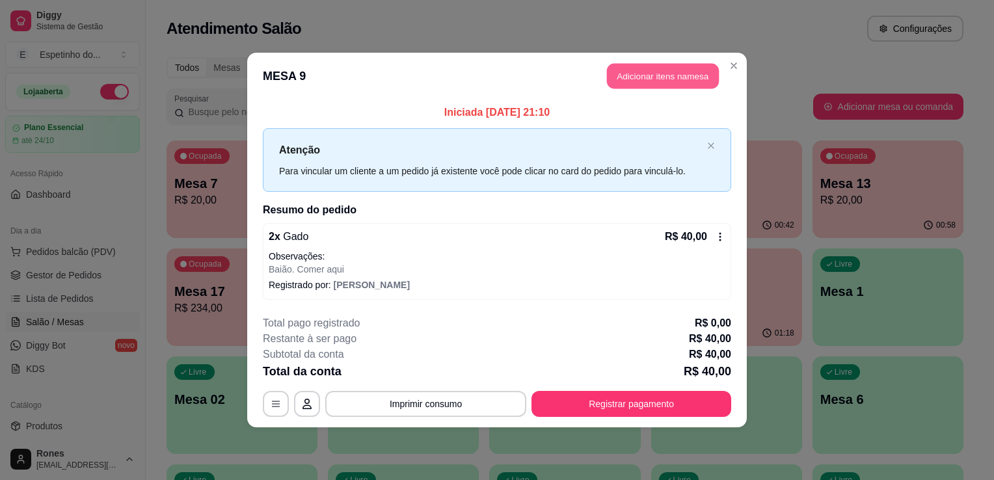
click at [645, 73] on button "Adicionar itens na mesa" at bounding box center [663, 76] width 112 height 25
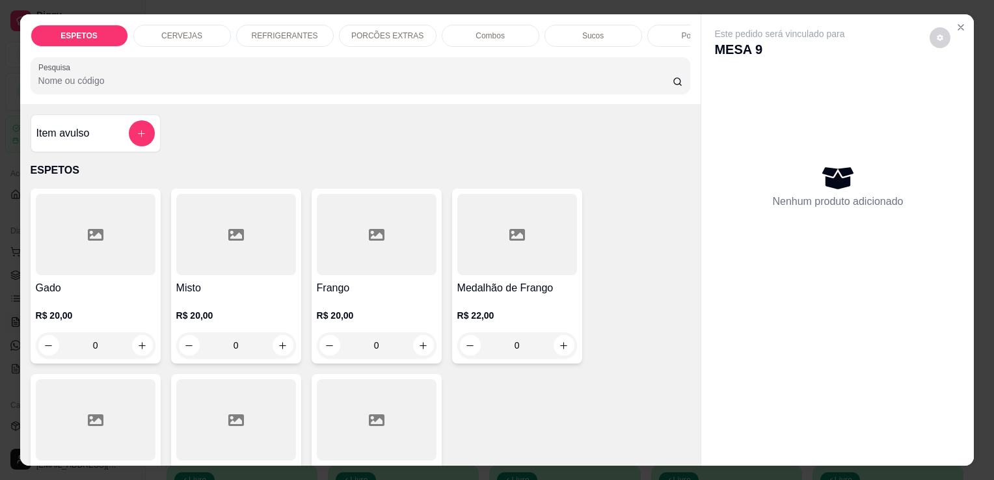
click at [201, 30] on div "CERVEJAS" at bounding box center [182, 36] width 98 height 22
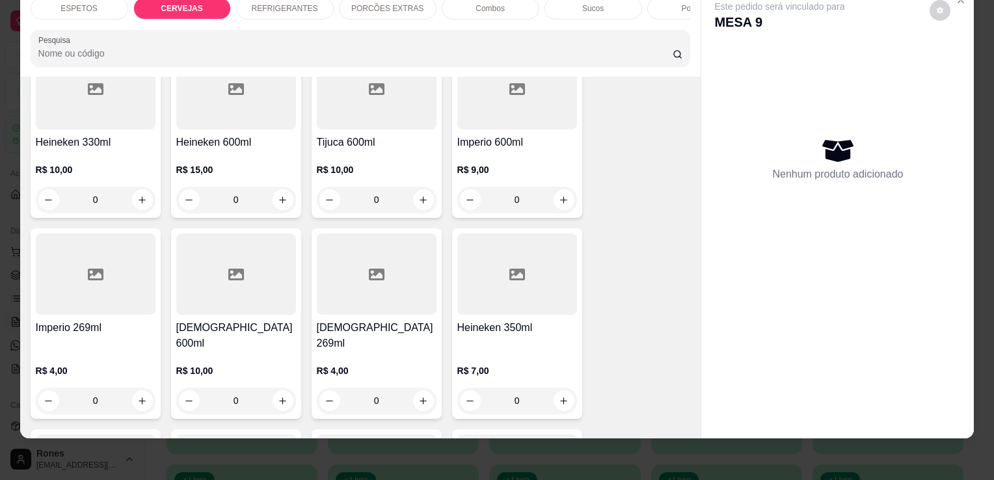
scroll to position [731, 0]
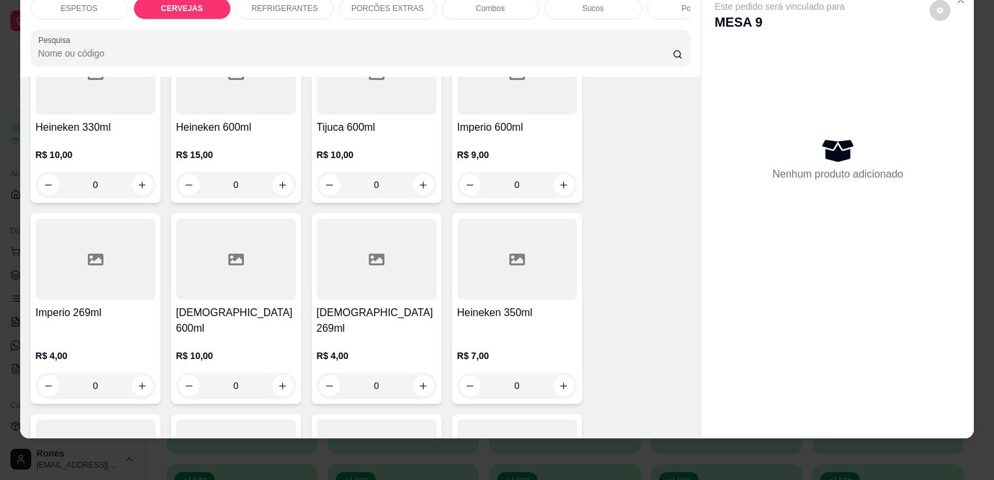
click at [338, 127] on h4 "Tijuca 600ml" at bounding box center [377, 128] width 120 height 16
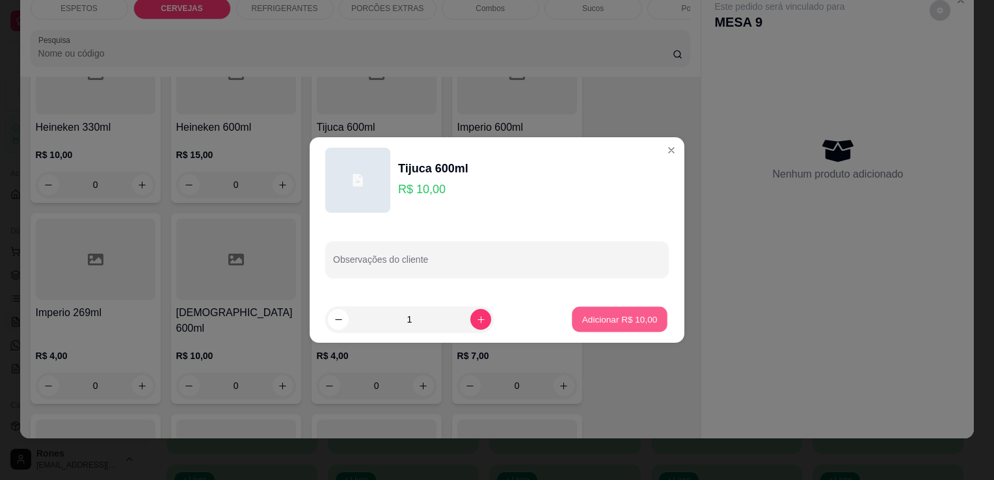
click at [643, 330] on button "Adicionar R$ 10,00" at bounding box center [620, 319] width 96 height 25
type input "1"
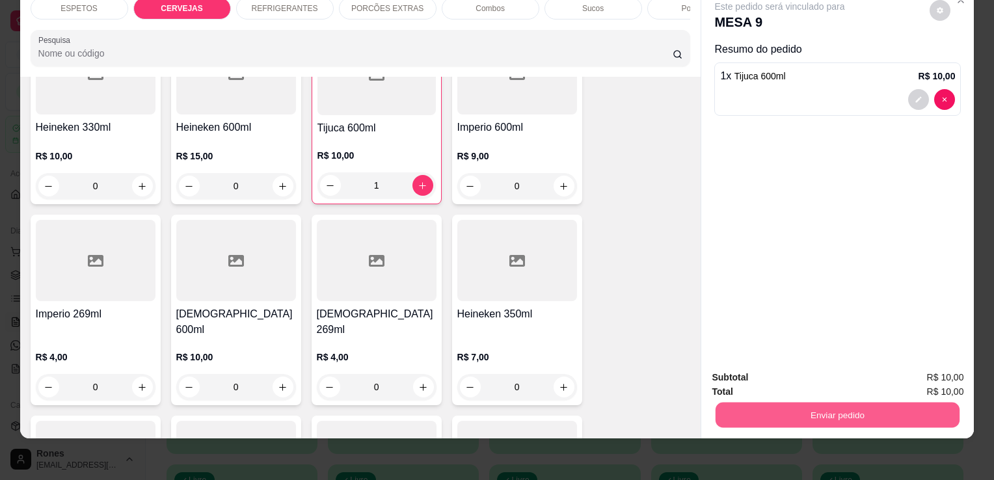
click at [795, 402] on button "Enviar pedido" at bounding box center [837, 414] width 244 height 25
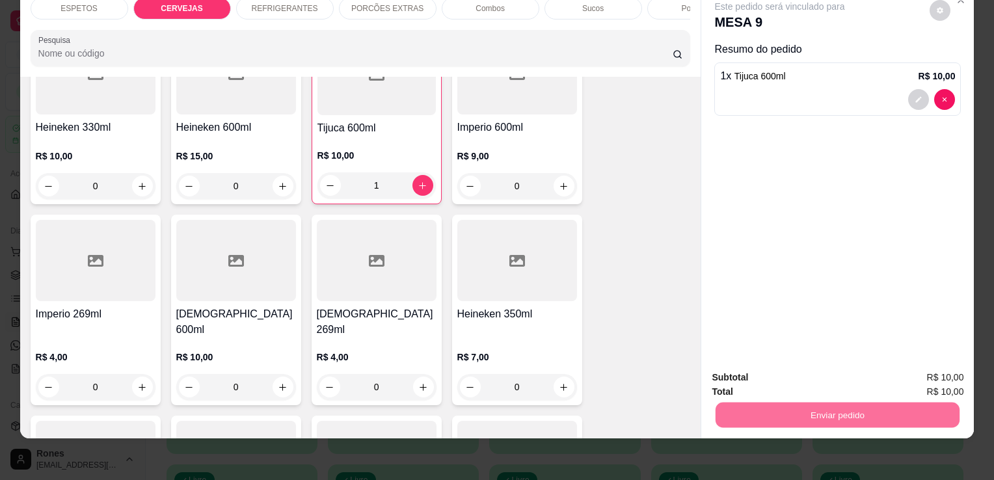
click at [939, 369] on button "Enviar pedido" at bounding box center [930, 373] width 72 height 24
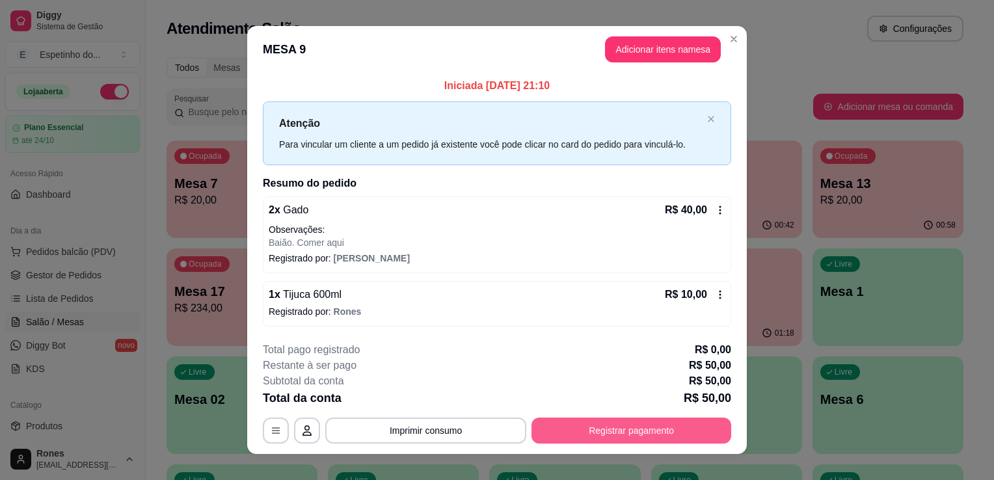
click at [708, 423] on button "Registrar pagamento" at bounding box center [631, 431] width 200 height 26
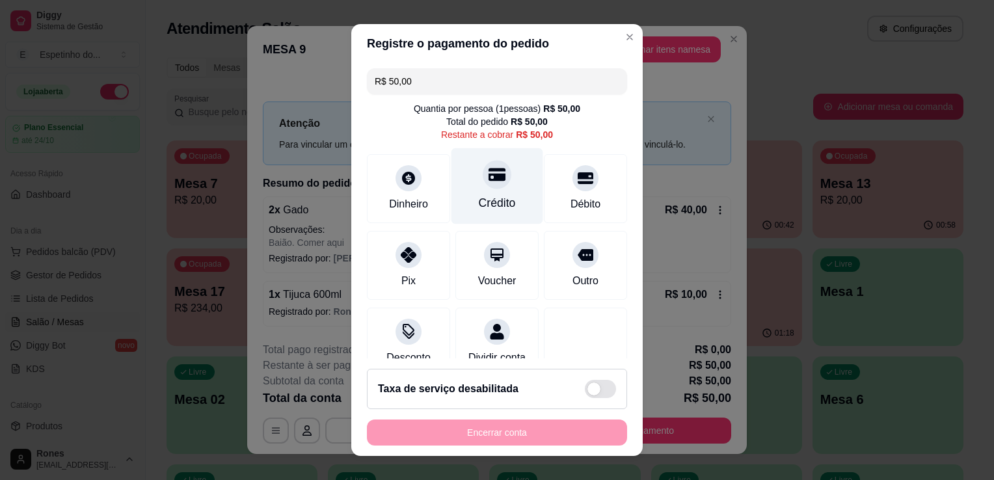
click at [488, 187] on div at bounding box center [497, 174] width 29 height 29
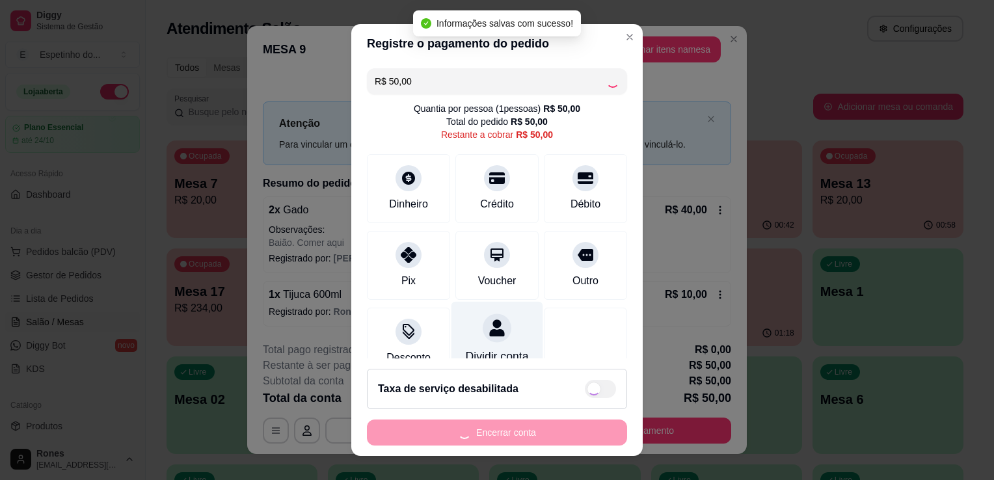
type input "R$ 0,00"
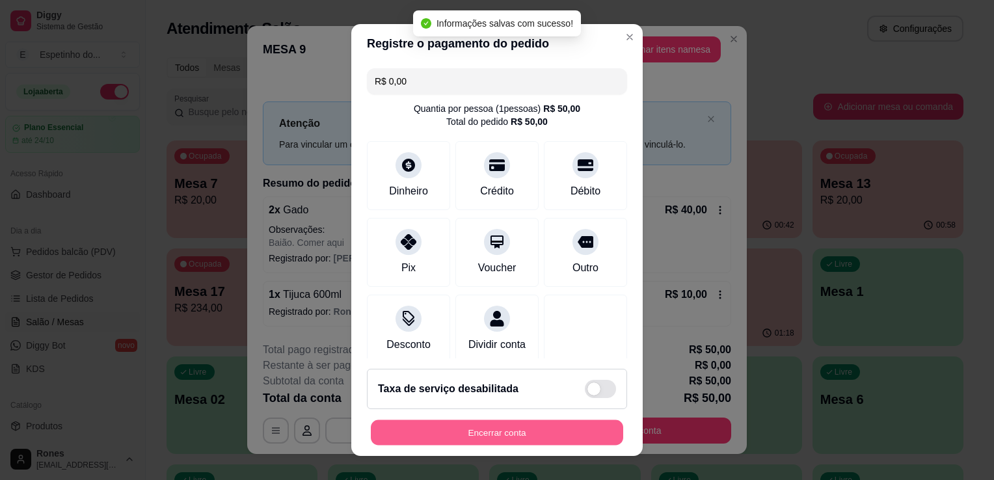
click at [486, 434] on button "Encerrar conta" at bounding box center [497, 432] width 252 height 25
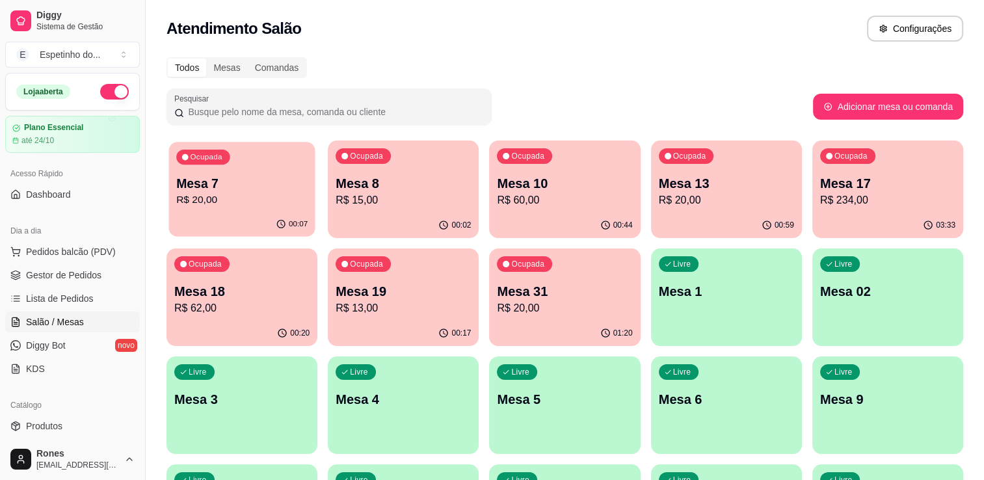
click at [216, 187] on p "Mesa 7" at bounding box center [241, 184] width 131 height 18
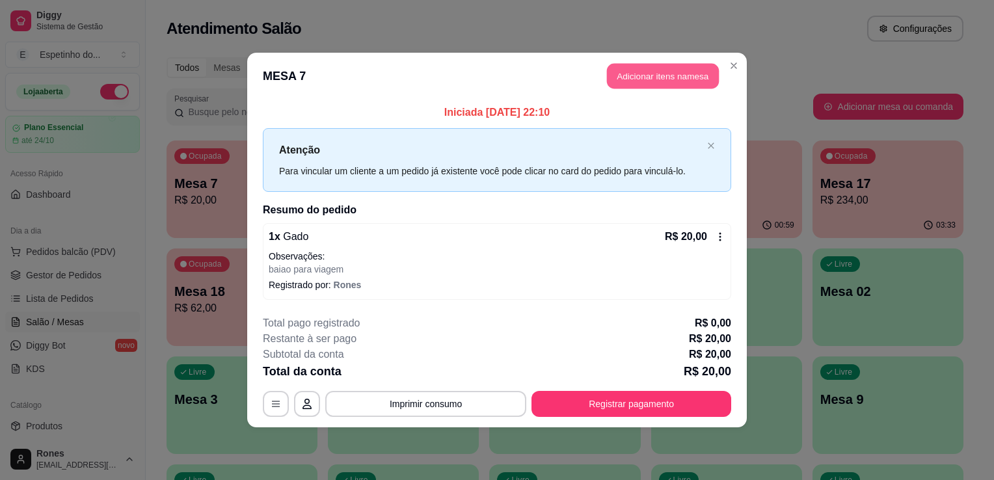
click at [648, 85] on button "Adicionar itens na mesa" at bounding box center [663, 76] width 112 height 25
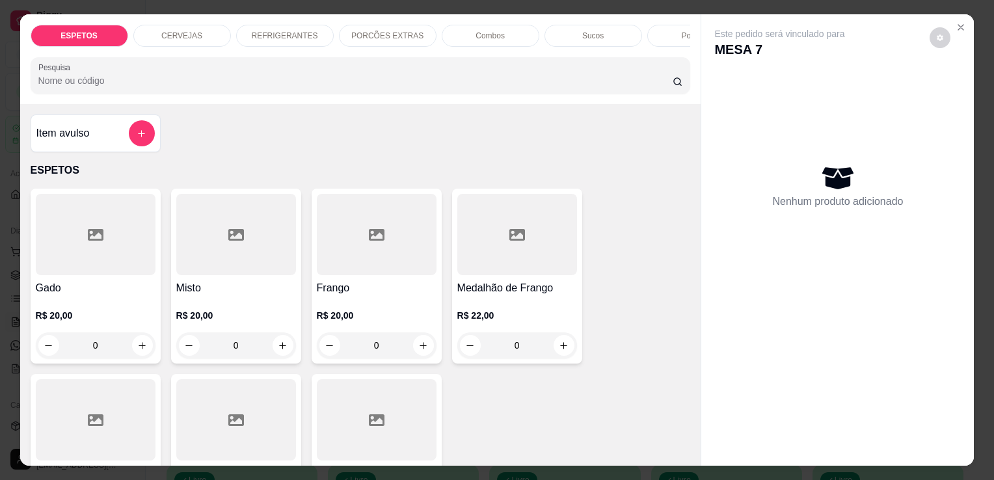
click at [255, 34] on p "REFRIGERANTES" at bounding box center [285, 36] width 66 height 10
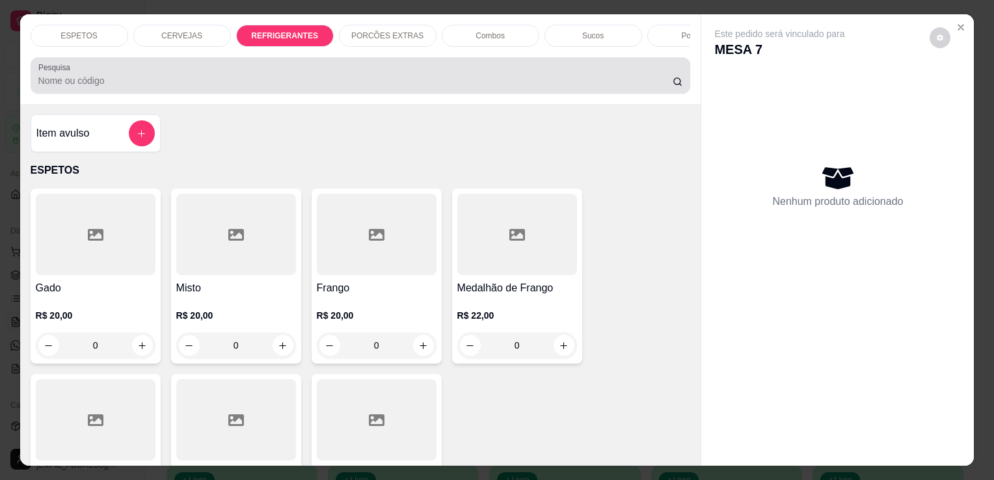
scroll to position [32, 0]
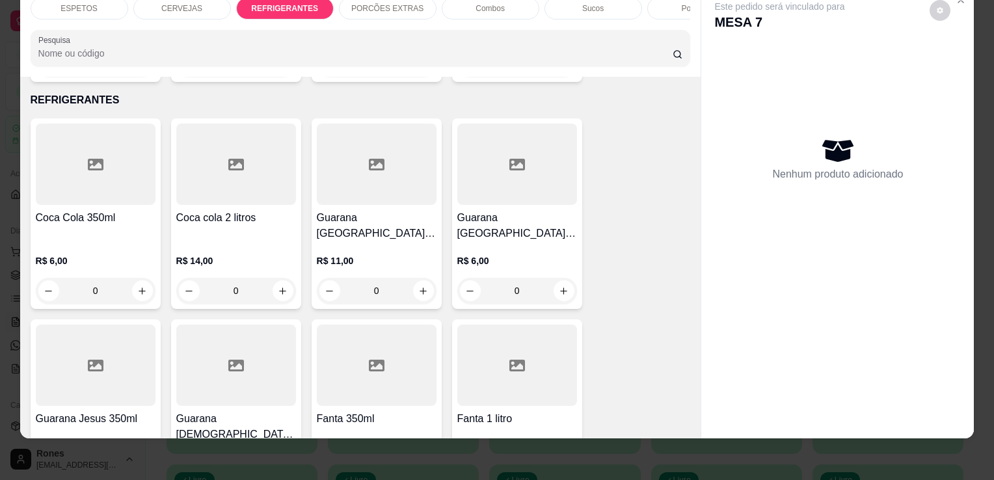
click at [684, 416] on div "Item avulso ESPETOS Gado R$ 20,00 0 Misto R$ 20,00 0 Frango R$ 20,00 0 Medalhão…" at bounding box center [360, 258] width 681 height 362
click at [689, 417] on div "Item avulso ESPETOS Gado R$ 20,00 0 Misto R$ 20,00 0 Frango R$ 20,00 0 Medalhão…" at bounding box center [360, 258] width 681 height 362
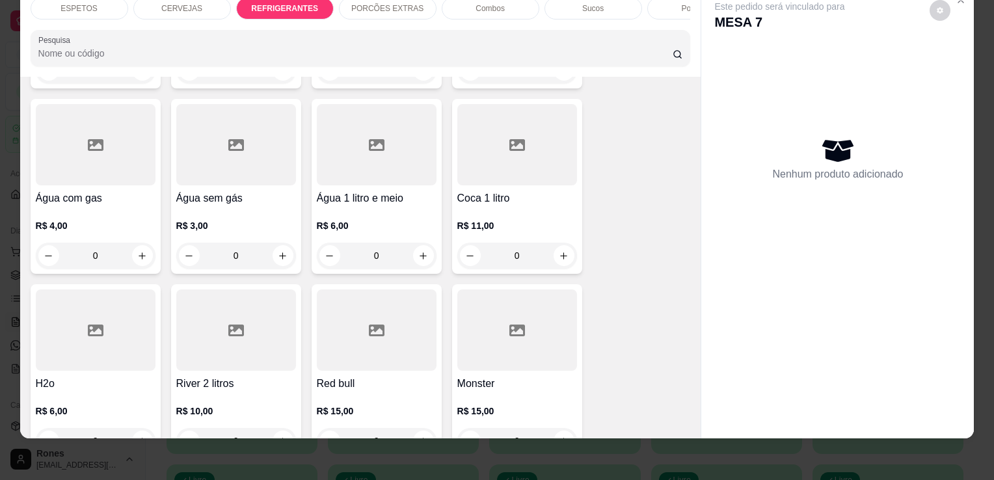
scroll to position [1628, 0]
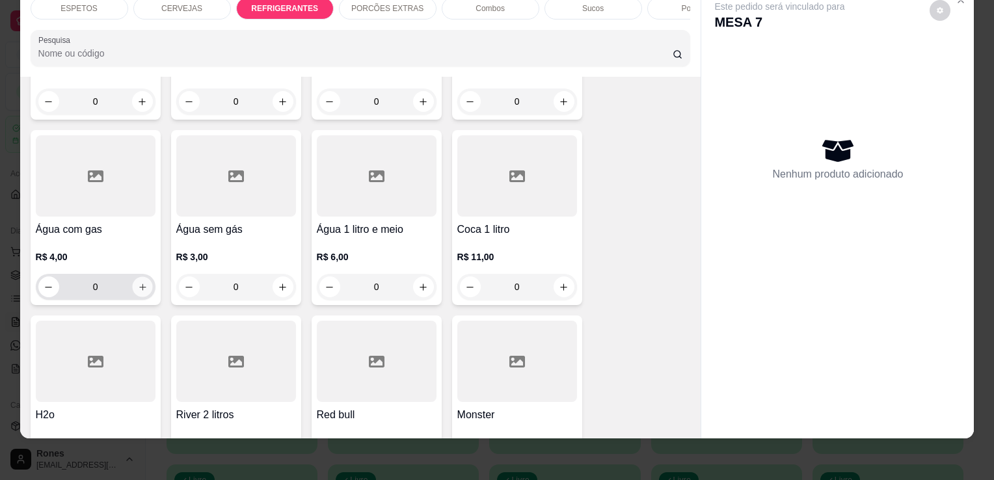
click at [137, 277] on button "increase-product-quantity" at bounding box center [142, 287] width 20 height 20
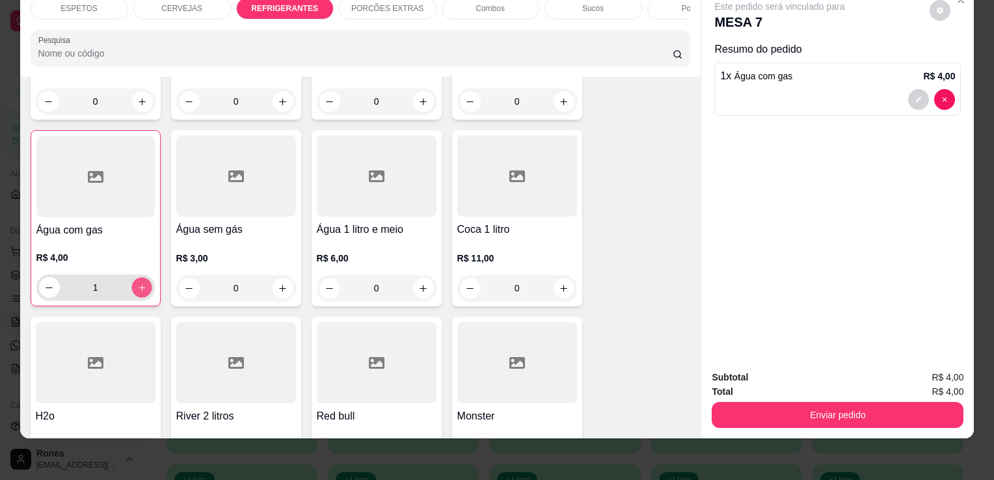
click at [137, 278] on button "increase-product-quantity" at bounding box center [141, 288] width 20 height 20
type input "2"
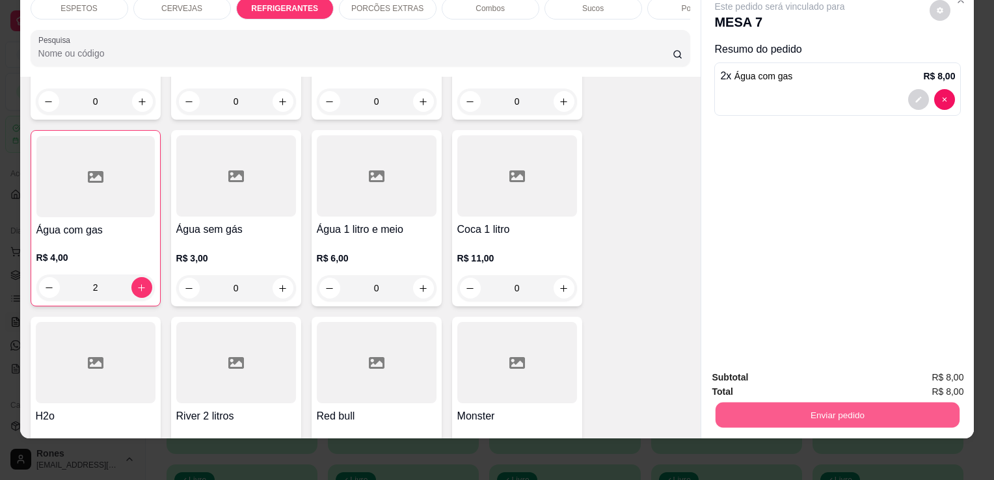
click at [847, 415] on button "Enviar pedido" at bounding box center [837, 414] width 244 height 25
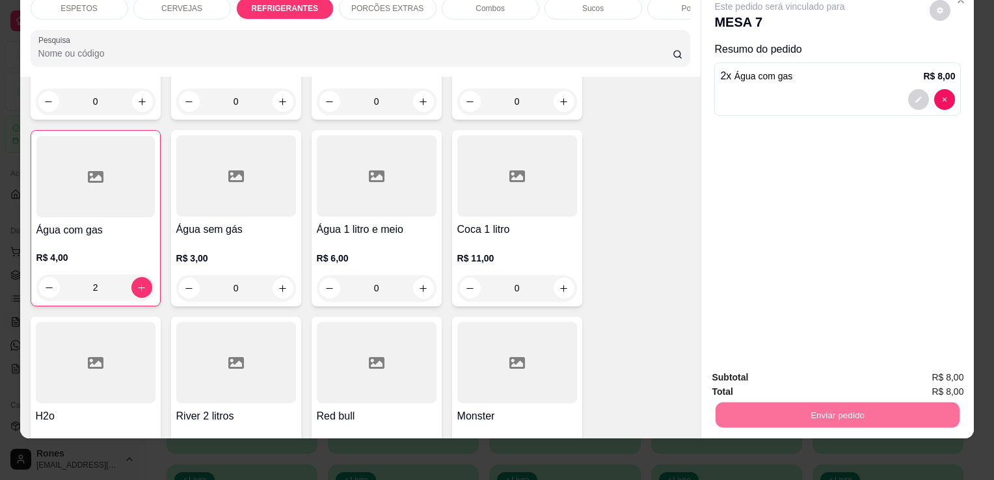
click at [963, 376] on button "Enviar pedido" at bounding box center [930, 373] width 72 height 24
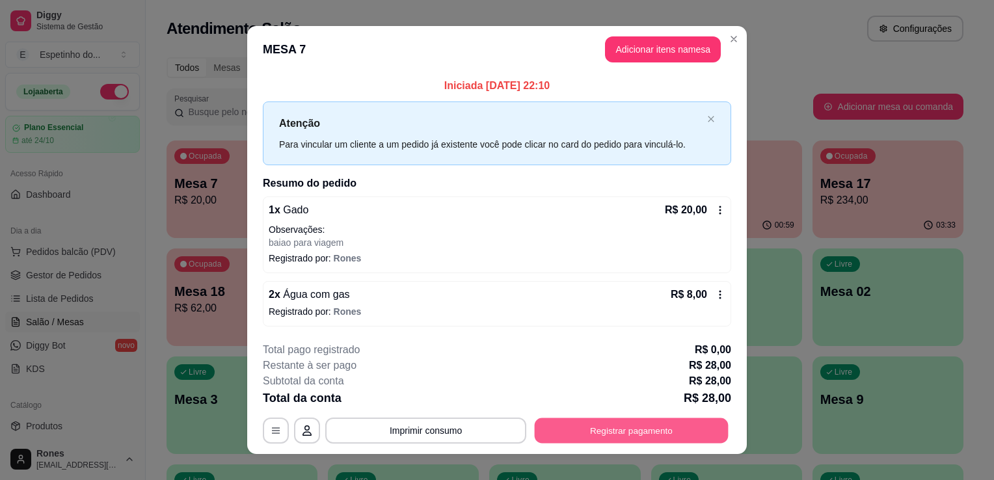
click at [712, 426] on button "Registrar pagamento" at bounding box center [632, 430] width 194 height 25
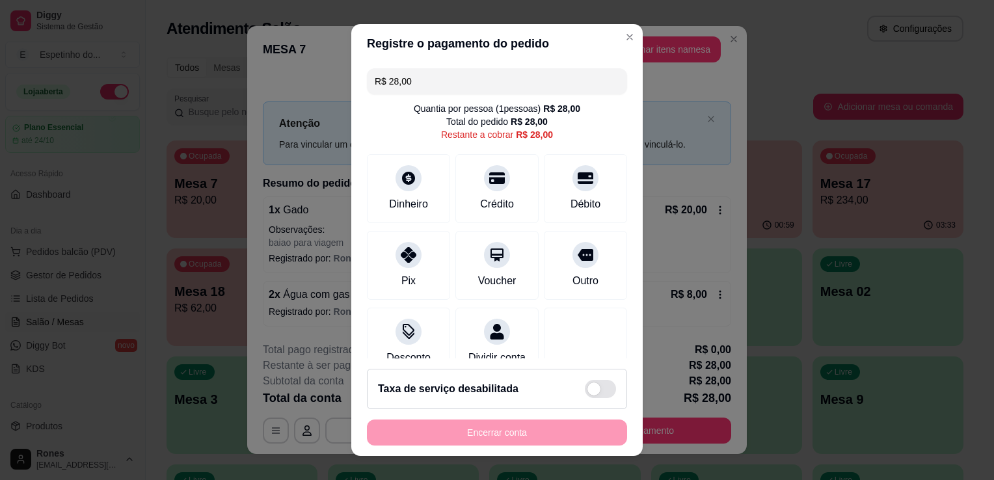
click at [421, 85] on input "R$ 28,00" at bounding box center [497, 81] width 245 height 26
click at [401, 202] on div "Dinheiro" at bounding box center [408, 202] width 43 height 17
click at [483, 202] on div "Crédito" at bounding box center [497, 202] width 37 height 17
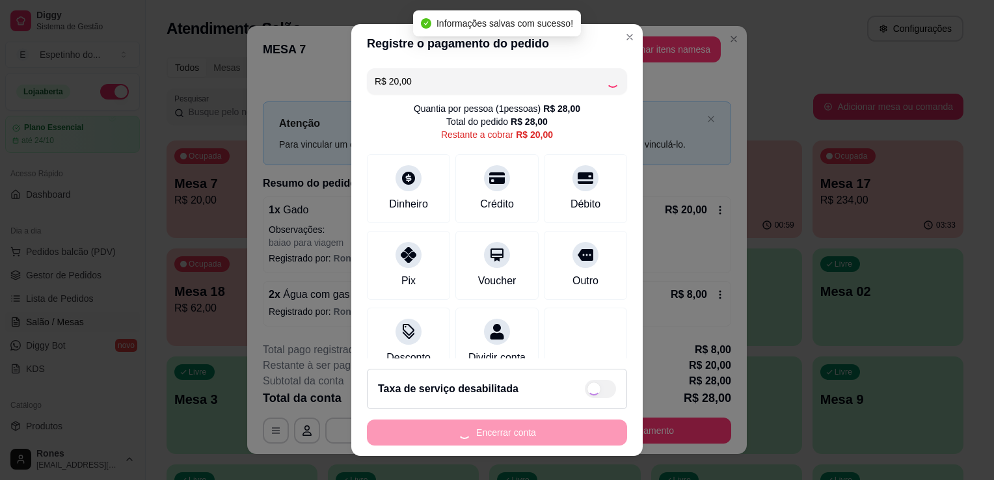
type input "R$ 0,00"
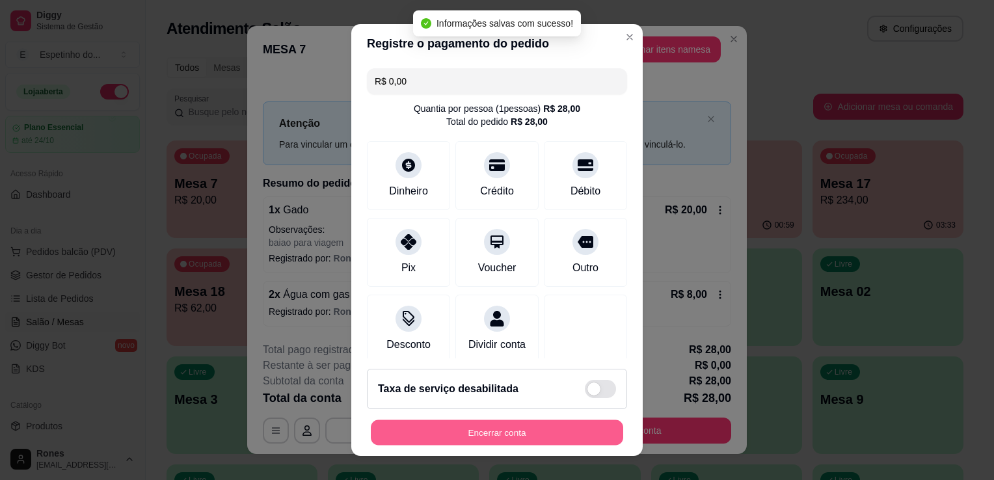
click at [531, 435] on button "Encerrar conta" at bounding box center [497, 432] width 252 height 25
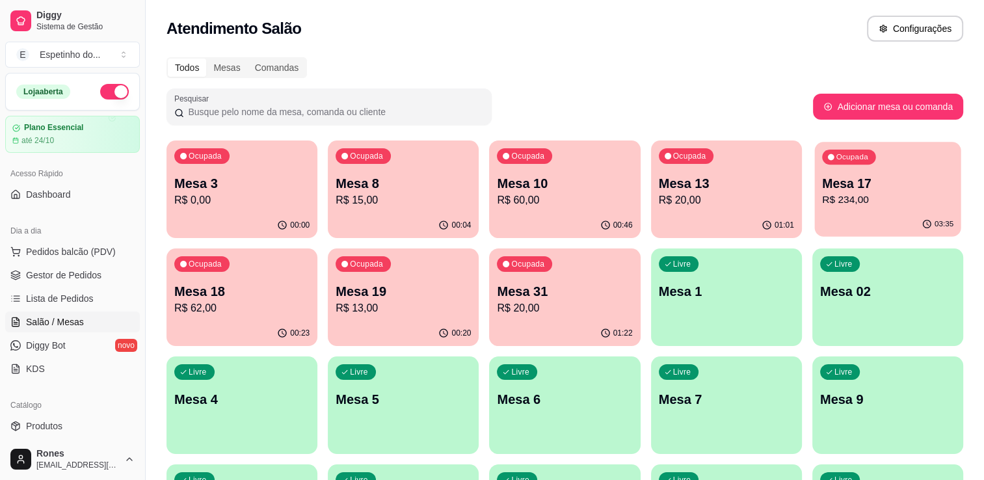
click at [892, 194] on p "R$ 234,00" at bounding box center [887, 200] width 131 height 15
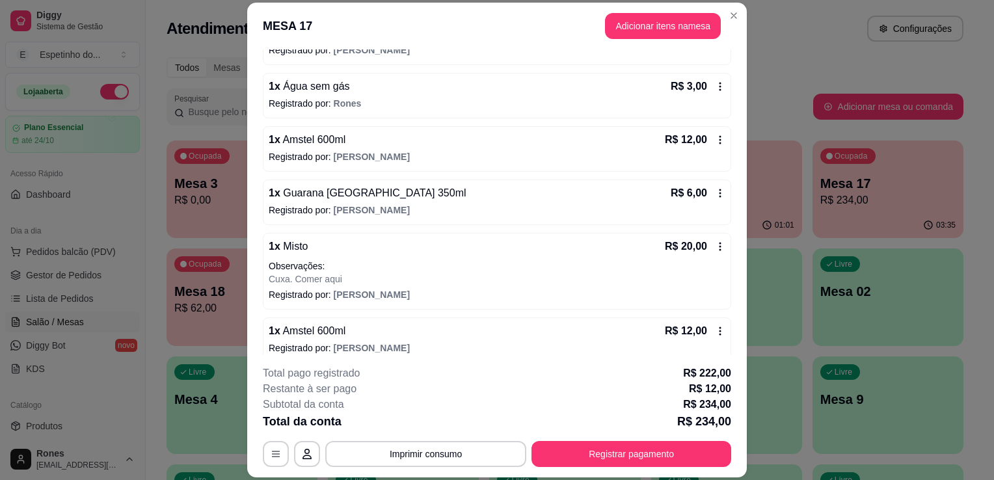
scroll to position [803, 0]
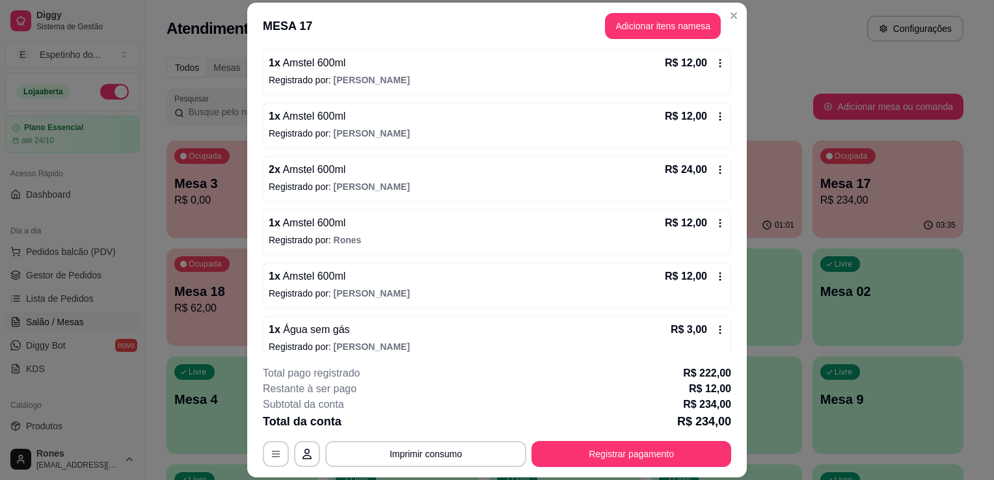
click at [715, 224] on icon at bounding box center [720, 223] width 10 height 10
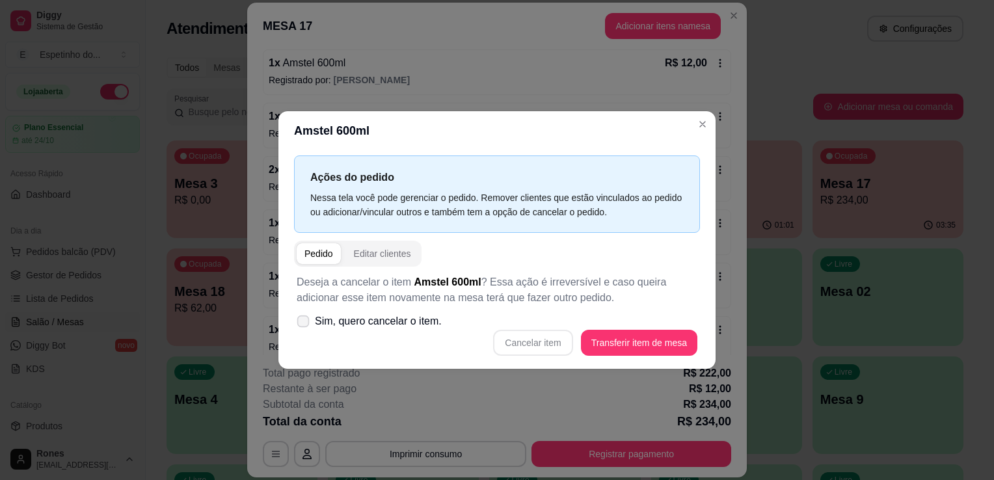
click at [304, 315] on span at bounding box center [303, 321] width 12 height 12
click at [304, 324] on input "Sim, quero cancelar o item." at bounding box center [300, 328] width 8 height 8
click at [304, 315] on span at bounding box center [303, 321] width 12 height 12
click at [304, 324] on input "Sim, quero cancelar o item." at bounding box center [300, 328] width 8 height 8
click at [346, 324] on span "Sim, quero cancelar o item." at bounding box center [378, 321] width 127 height 16
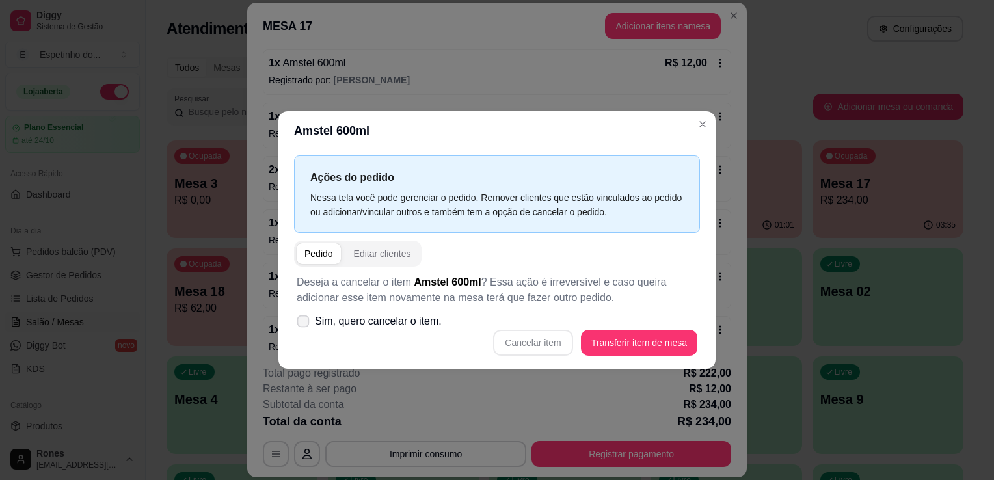
click at [304, 324] on input "Sim, quero cancelar o item." at bounding box center [300, 328] width 8 height 8
checkbox input "true"
click at [519, 341] on button "Cancelar item" at bounding box center [532, 342] width 77 height 25
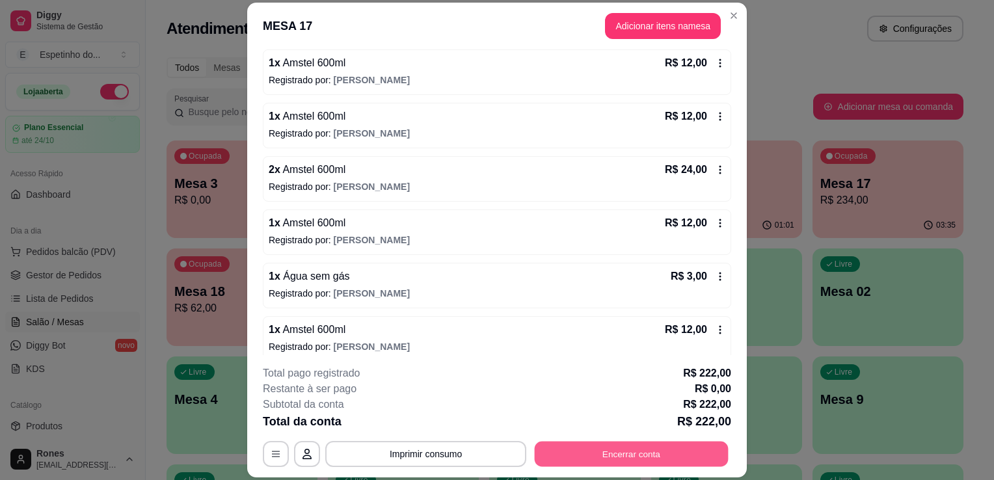
click at [667, 457] on button "Encerrar conta" at bounding box center [632, 454] width 194 height 25
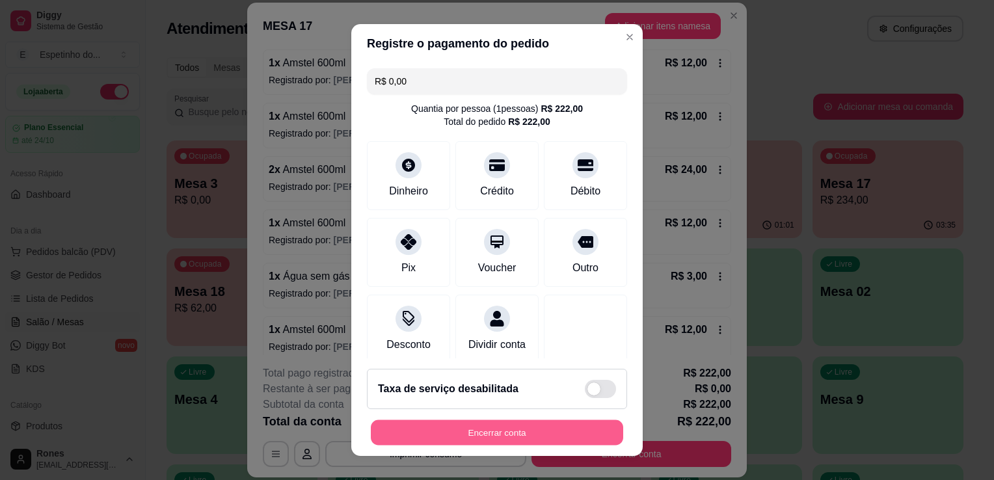
click at [551, 430] on button "Encerrar conta" at bounding box center [497, 432] width 252 height 25
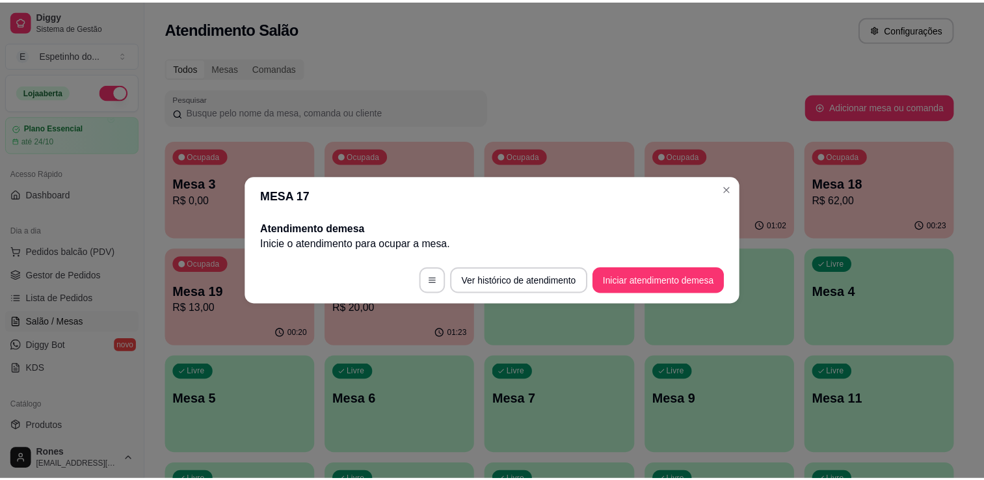
scroll to position [0, 0]
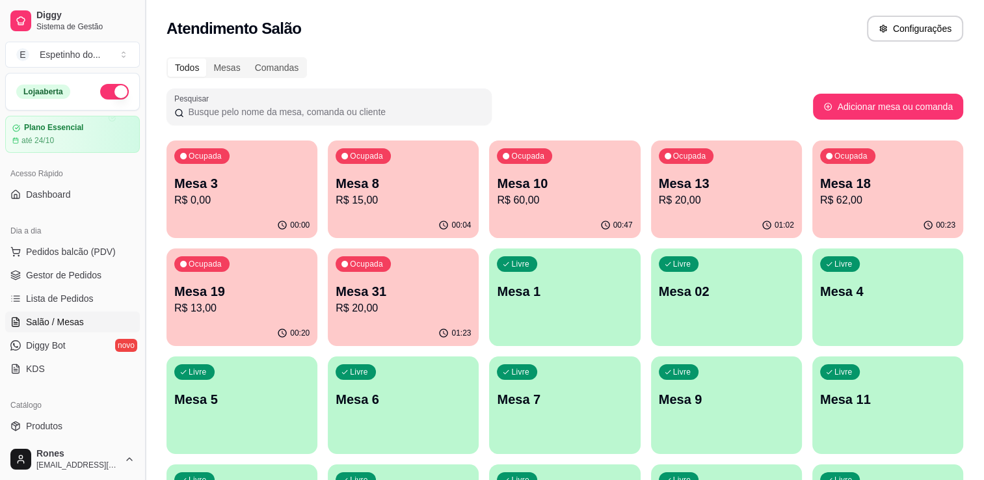
click at [140, 411] on button "Toggle Sidebar" at bounding box center [145, 240] width 10 height 480
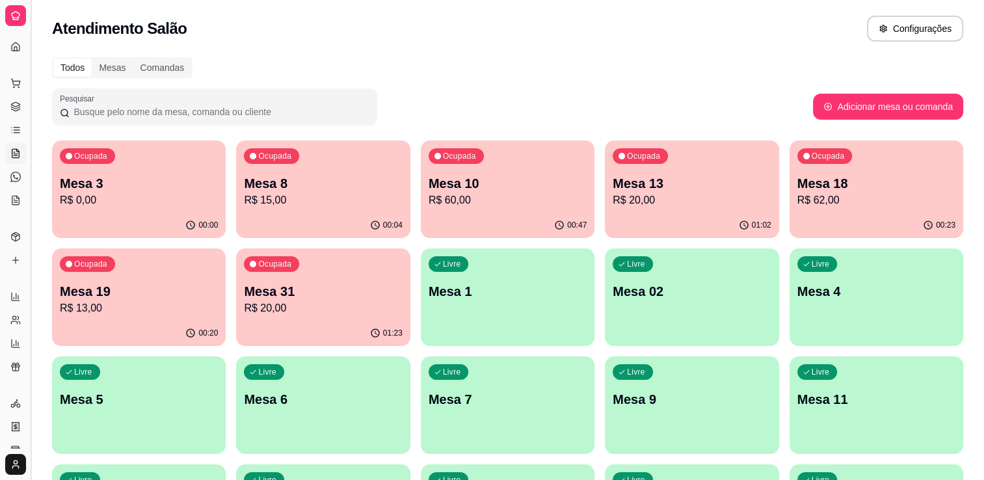
click at [29, 360] on button "Toggle Sidebar" at bounding box center [30, 240] width 10 height 480
click at [29, 360] on div "Diggy Sistema de Gestão E Espetinho do ... Loja aberta Plano Essencial até 24/1…" at bounding box center [15, 240] width 31 height 480
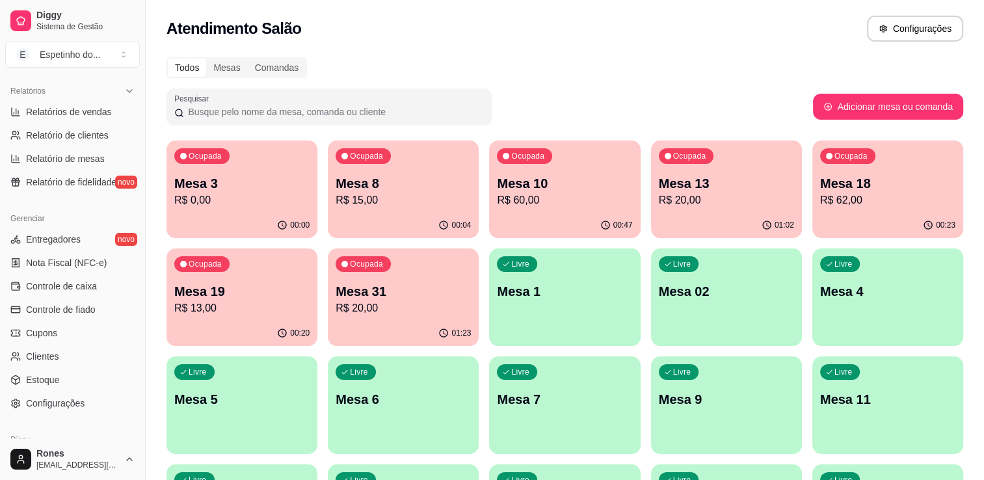
scroll to position [455, 0]
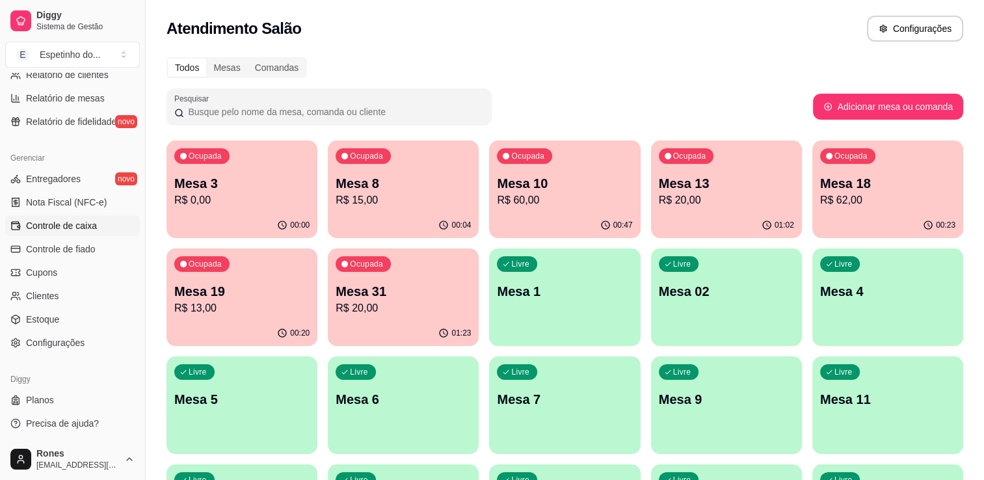
click at [68, 228] on span "Controle de caixa" at bounding box center [61, 225] width 71 height 13
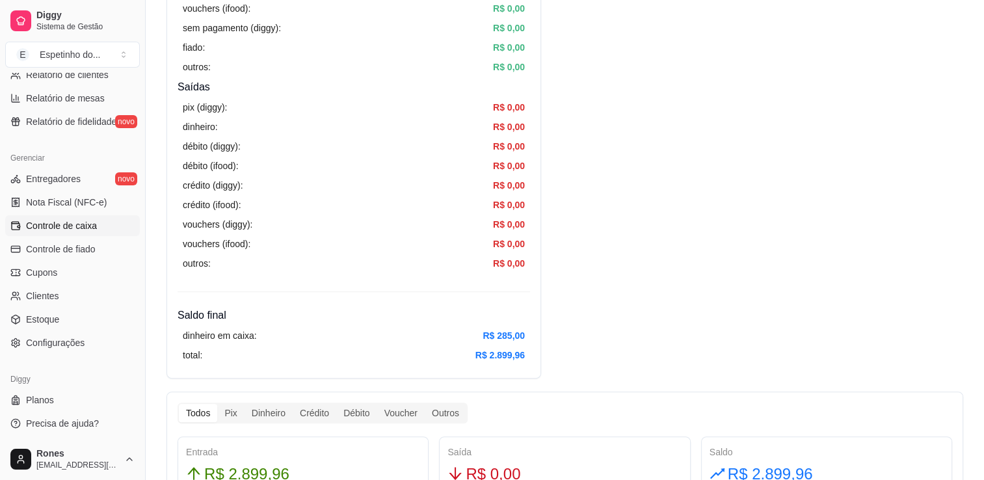
scroll to position [135, 0]
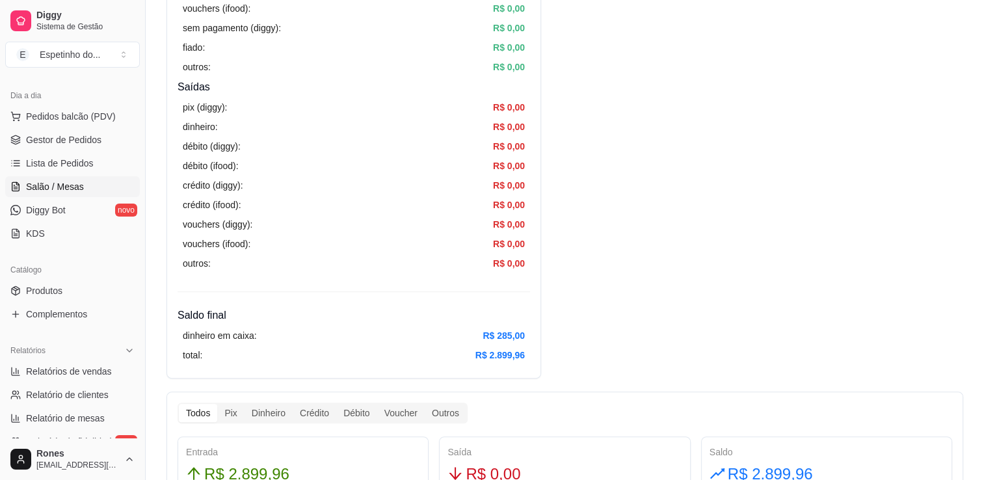
click at [58, 196] on ul "Pedidos balcão (PDV) Gestor de Pedidos Lista de Pedidos Salão / Mesas Diggy Bot…" at bounding box center [72, 175] width 135 height 138
click at [49, 183] on span "Salão / Mesas" at bounding box center [55, 186] width 58 height 13
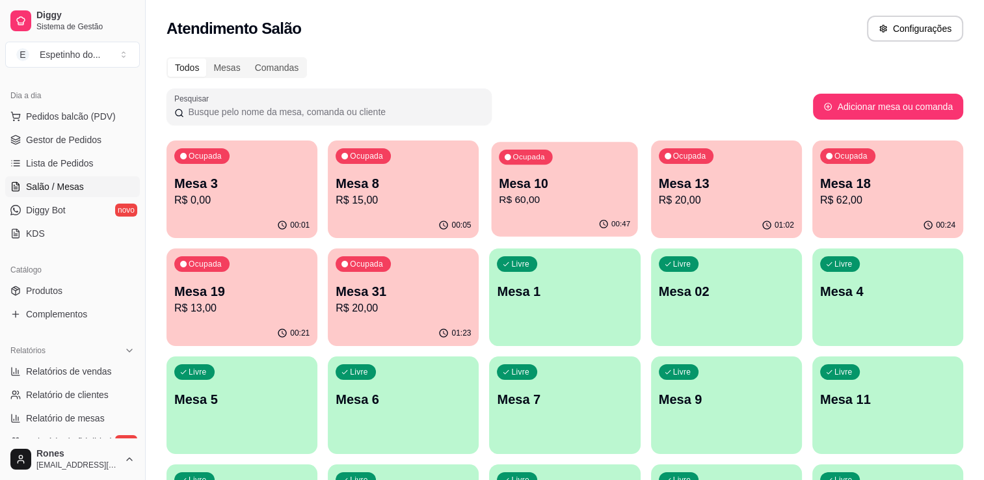
click at [591, 196] on p "R$ 60,00" at bounding box center [564, 200] width 131 height 15
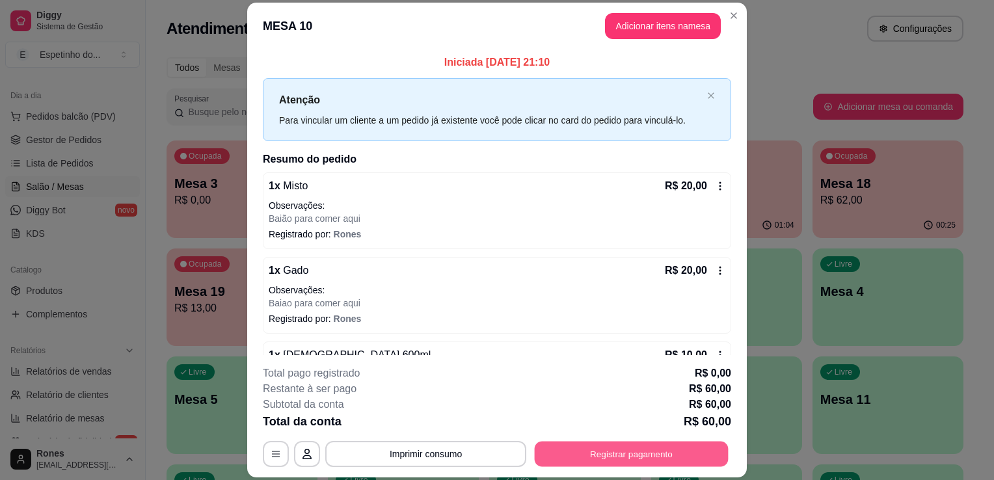
click at [624, 451] on button "Registrar pagamento" at bounding box center [632, 454] width 194 height 25
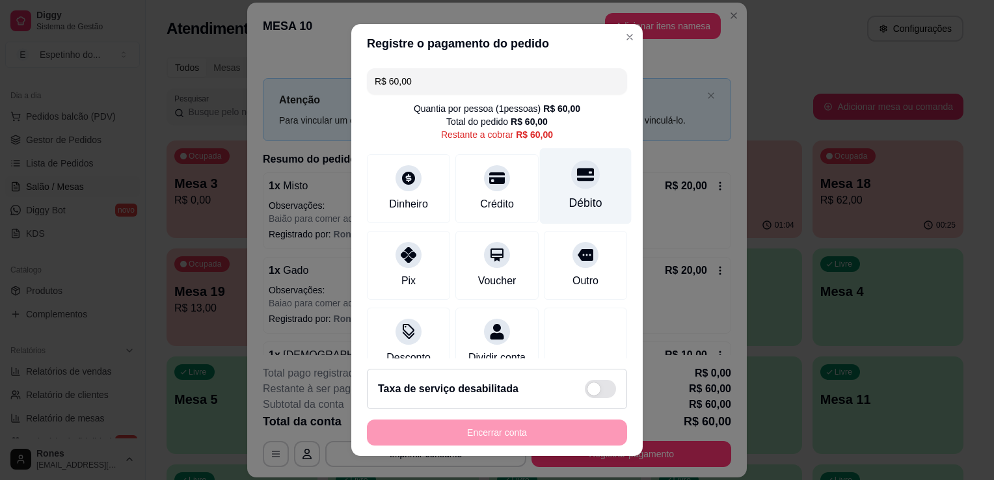
click at [585, 199] on div "Débito" at bounding box center [586, 186] width 92 height 76
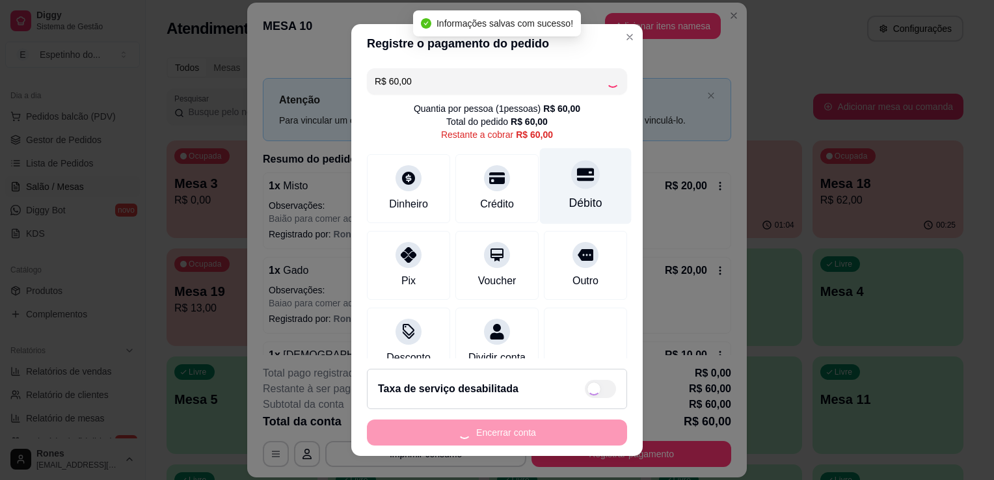
type input "R$ 0,00"
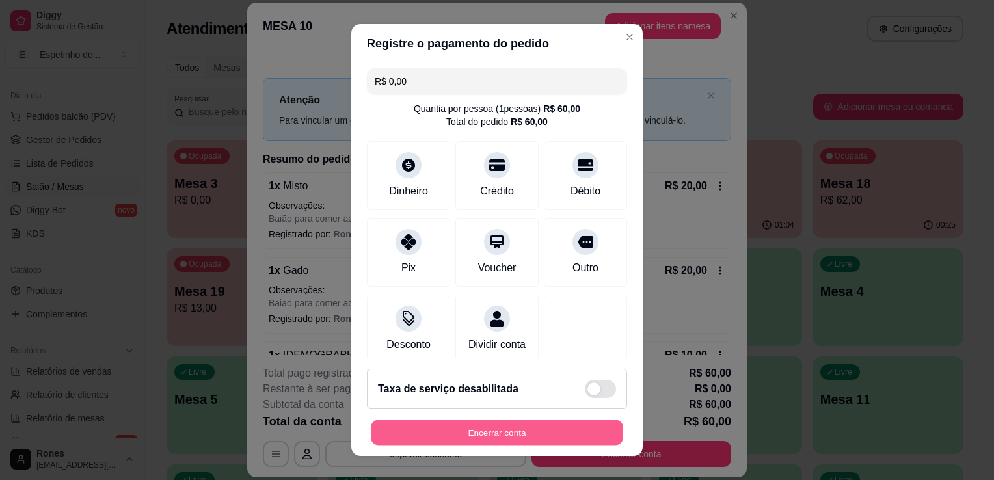
click at [493, 436] on button "Encerrar conta" at bounding box center [497, 432] width 252 height 25
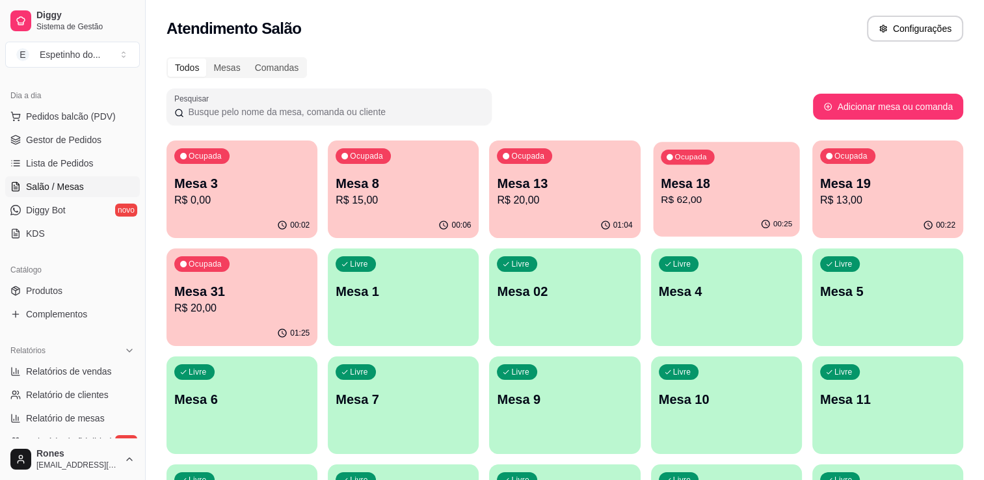
click at [754, 181] on p "Mesa 18" at bounding box center [726, 184] width 131 height 18
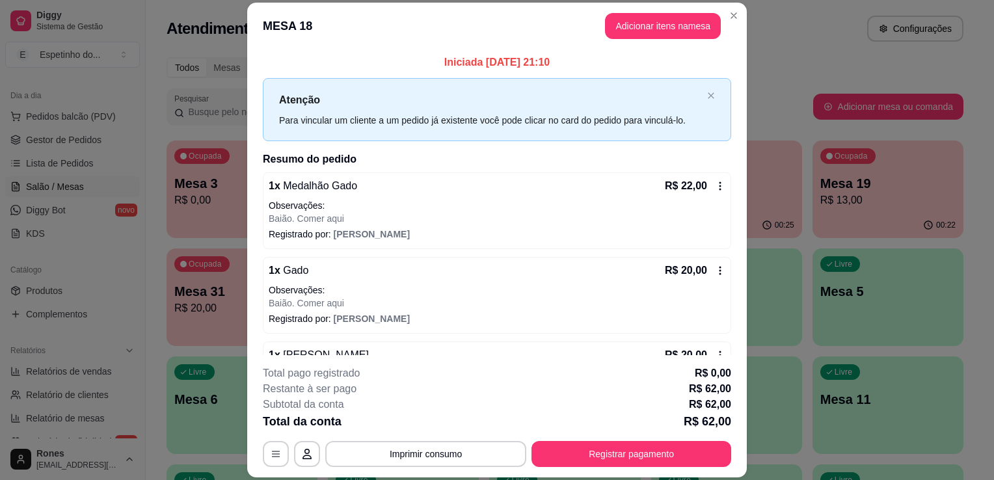
scroll to position [35, 0]
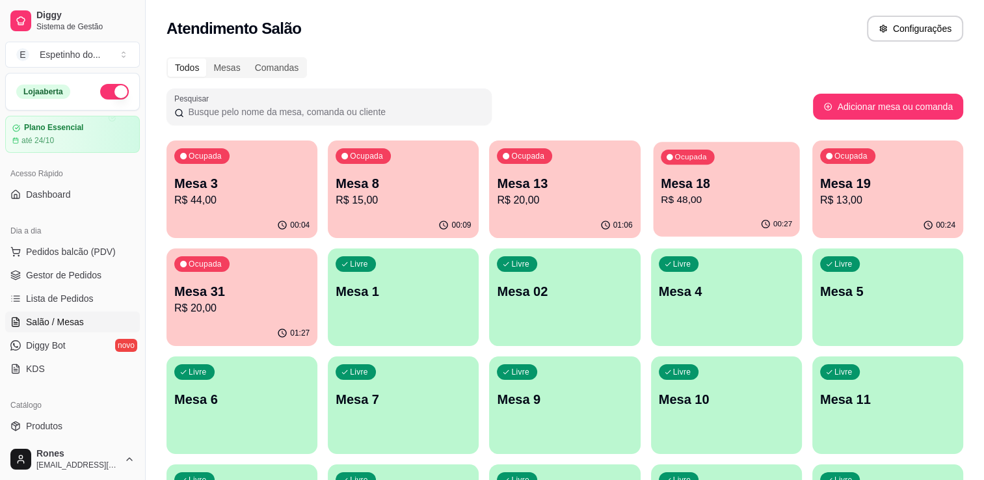
click at [744, 195] on p "R$ 48,00" at bounding box center [726, 200] width 131 height 15
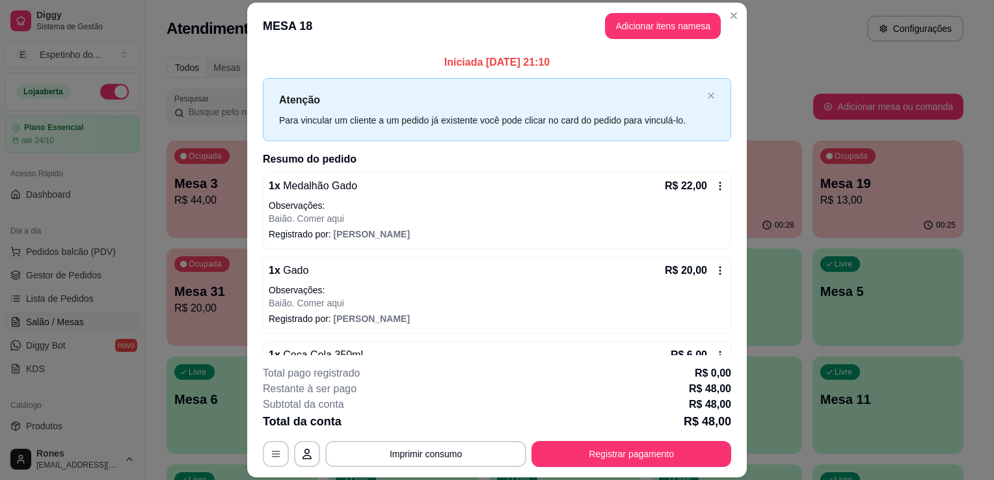
click at [715, 187] on icon at bounding box center [720, 186] width 10 height 10
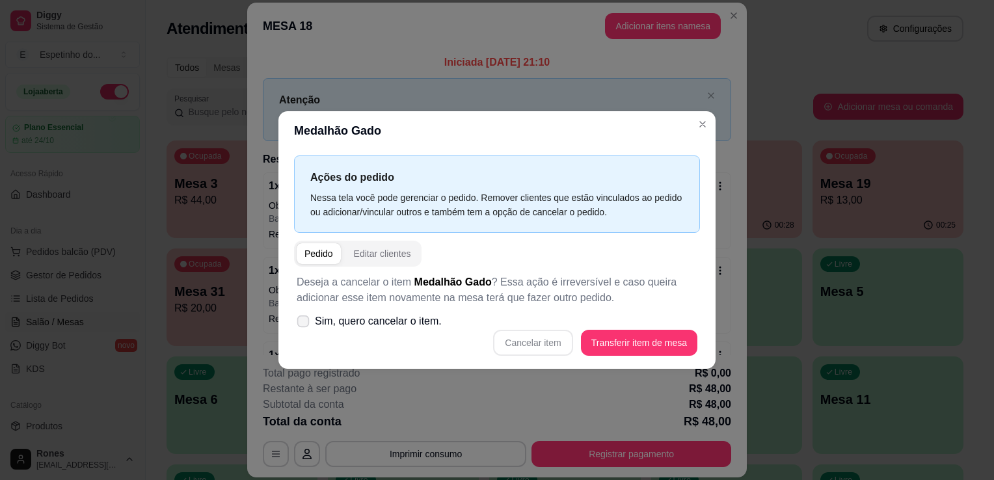
click at [331, 315] on span "Sim, quero cancelar o item." at bounding box center [378, 321] width 127 height 16
click at [304, 324] on input "Sim, quero cancelar o item." at bounding box center [300, 328] width 8 height 8
checkbox input "true"
click at [561, 334] on button "Cancelar item" at bounding box center [532, 342] width 77 height 25
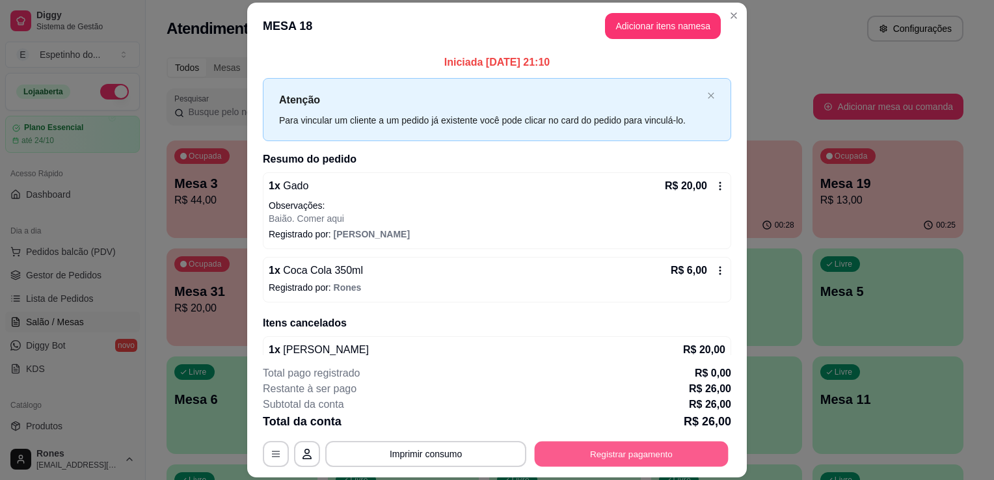
click at [648, 451] on button "Registrar pagamento" at bounding box center [632, 454] width 194 height 25
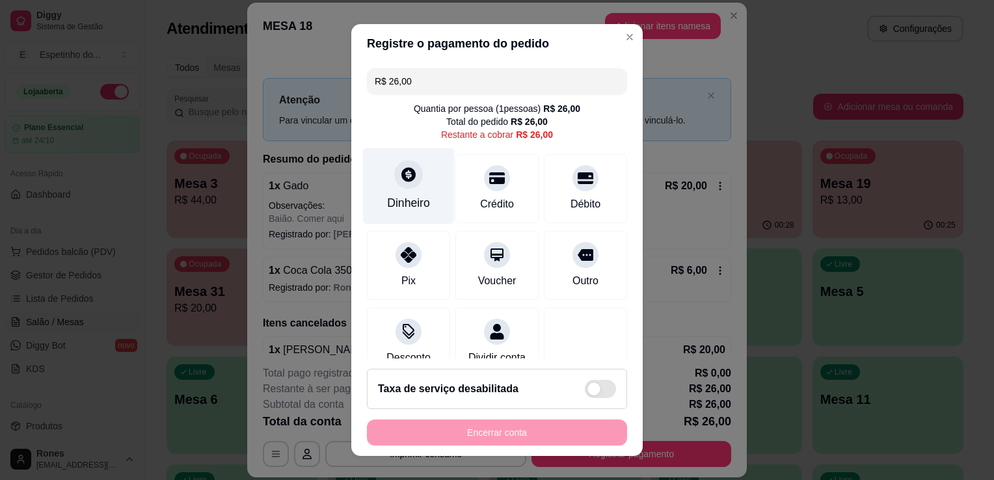
click at [408, 209] on div "Dinheiro" at bounding box center [408, 202] width 43 height 17
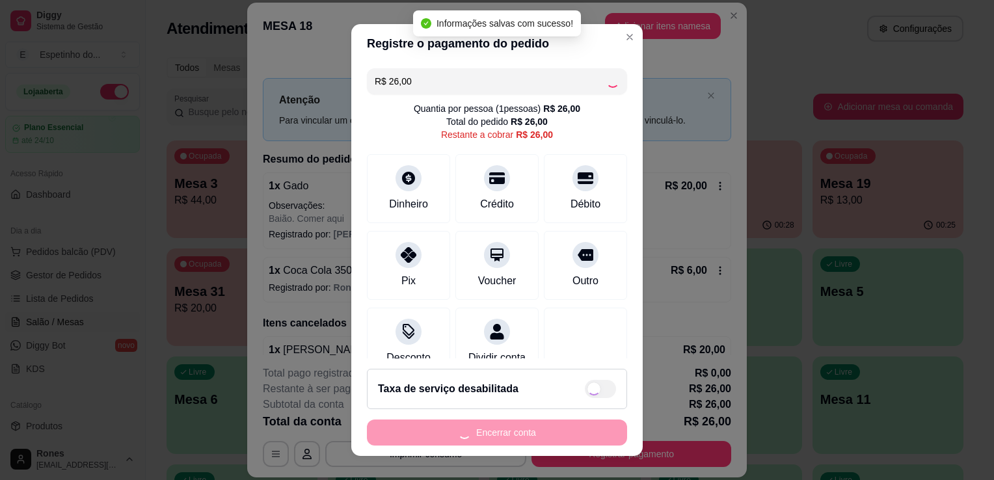
type input "R$ 0,00"
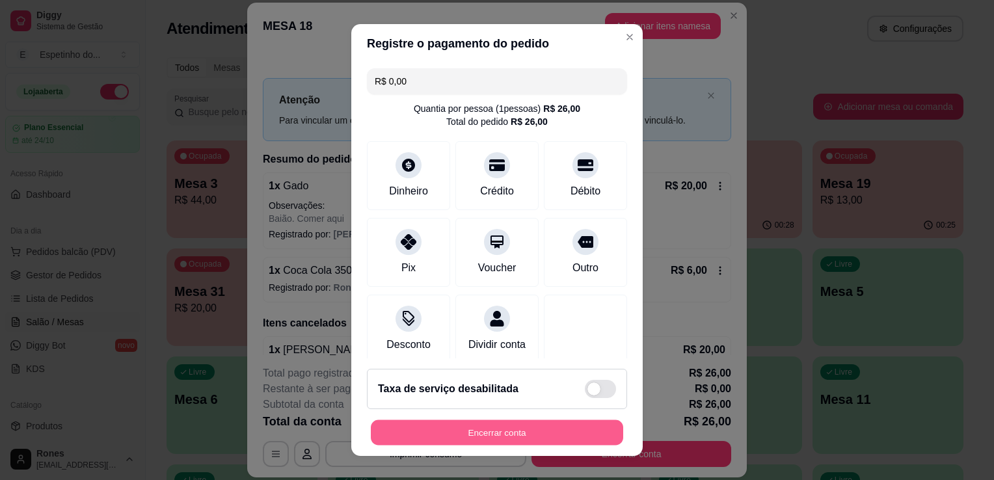
click at [537, 433] on button "Encerrar conta" at bounding box center [497, 432] width 252 height 25
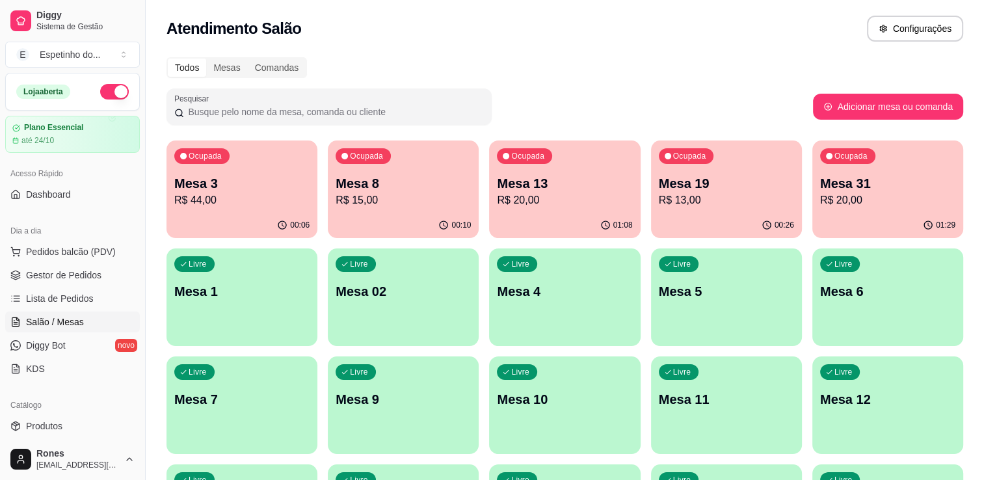
scroll to position [320, 0]
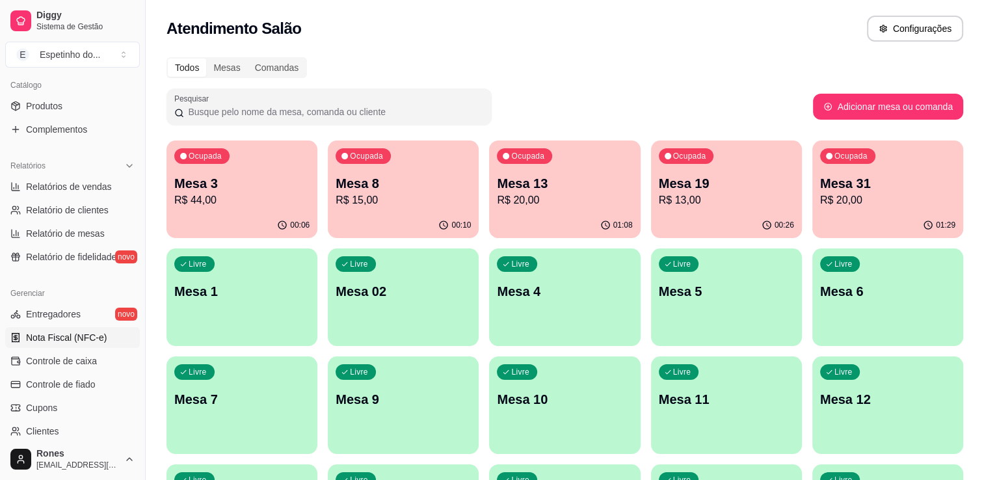
click at [44, 343] on span "Nota Fiscal (NFC-e)" at bounding box center [66, 337] width 81 height 13
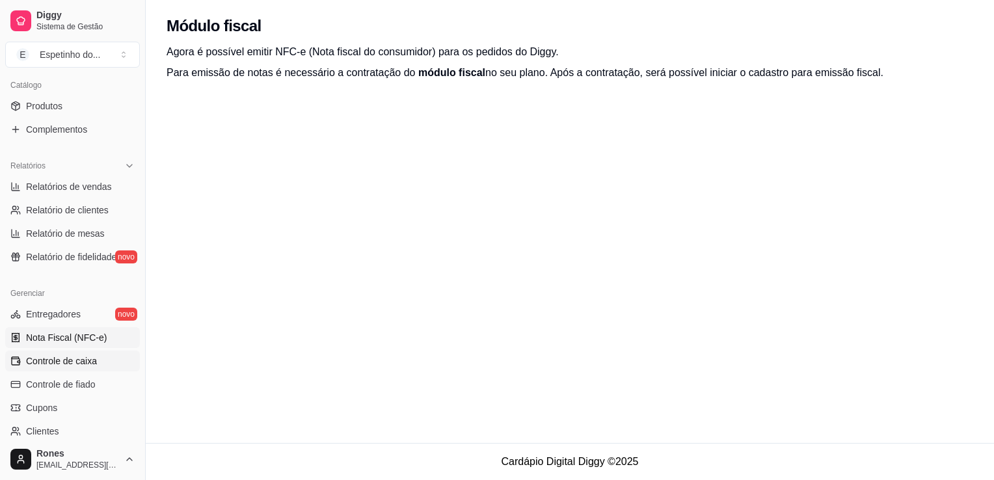
click at [75, 364] on span "Controle de caixa" at bounding box center [61, 360] width 71 height 13
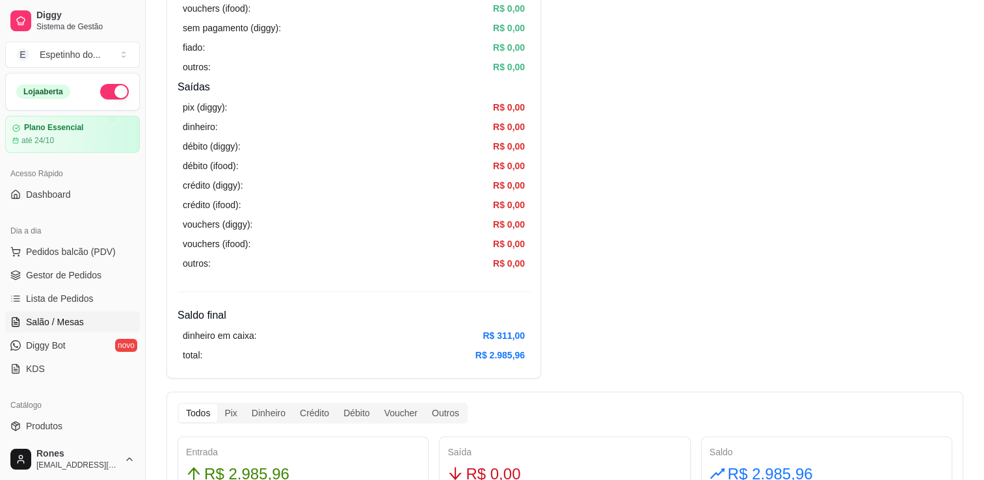
click at [62, 326] on span "Salão / Mesas" at bounding box center [55, 321] width 58 height 13
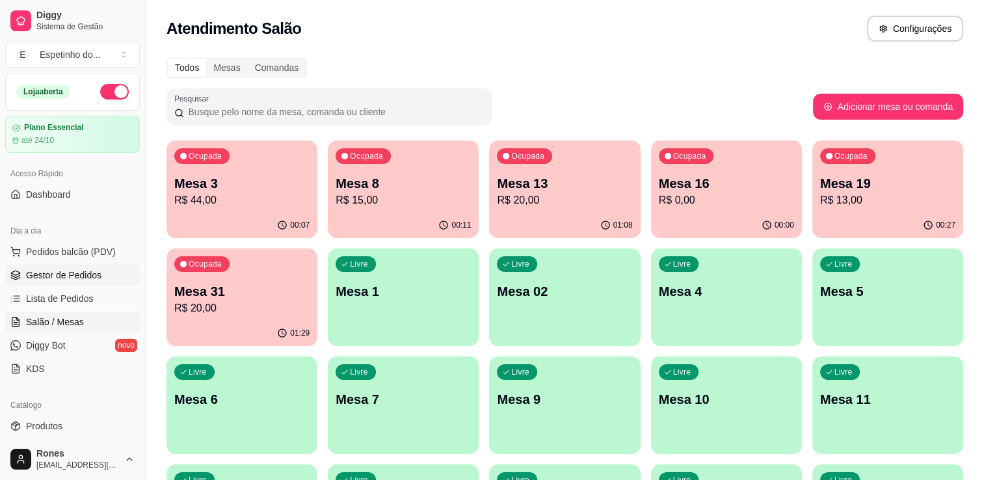
click at [71, 277] on span "Gestor de Pedidos" at bounding box center [63, 275] width 75 height 13
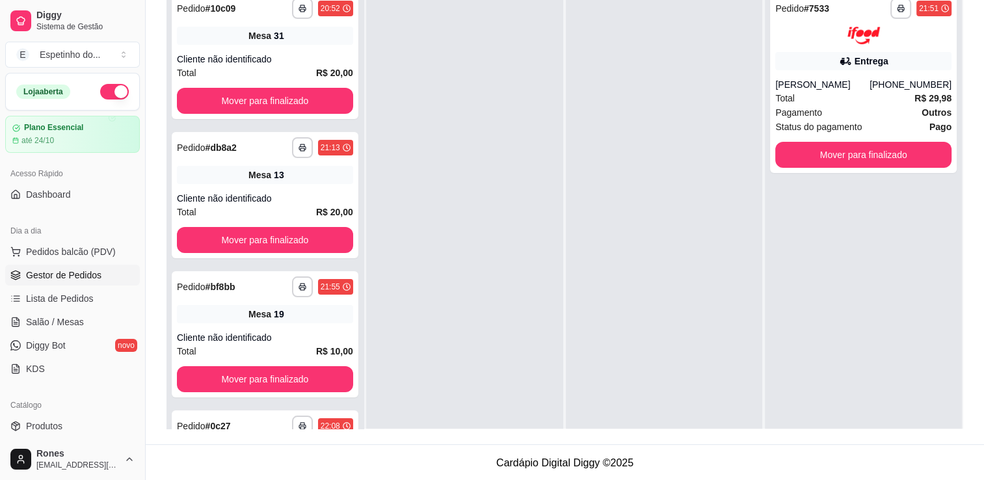
scroll to position [198, 0]
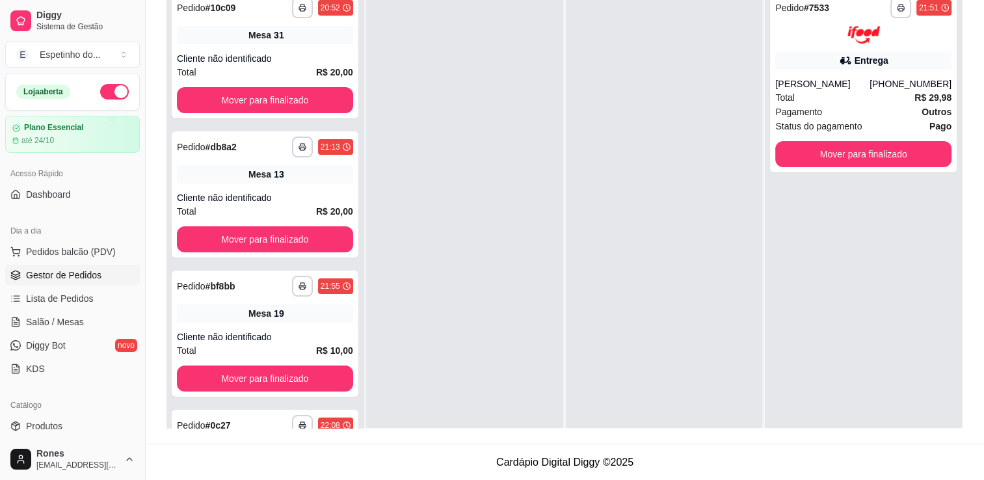
click at [364, 412] on div "**********" at bounding box center [264, 224] width 197 height 480
drag, startPoint x: 367, startPoint y: 412, endPoint x: 363, endPoint y: 418, distance: 7.4
click at [363, 418] on div "**********" at bounding box center [264, 224] width 197 height 480
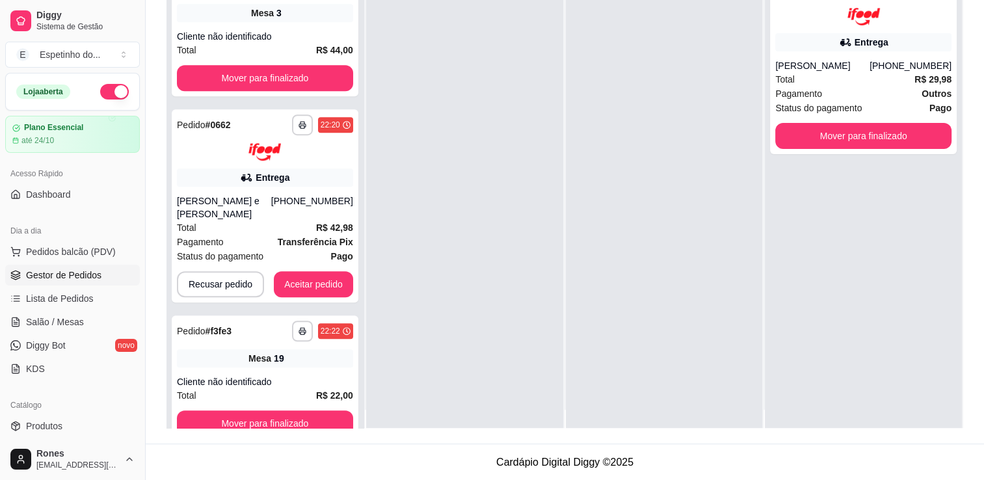
scroll to position [36, 0]
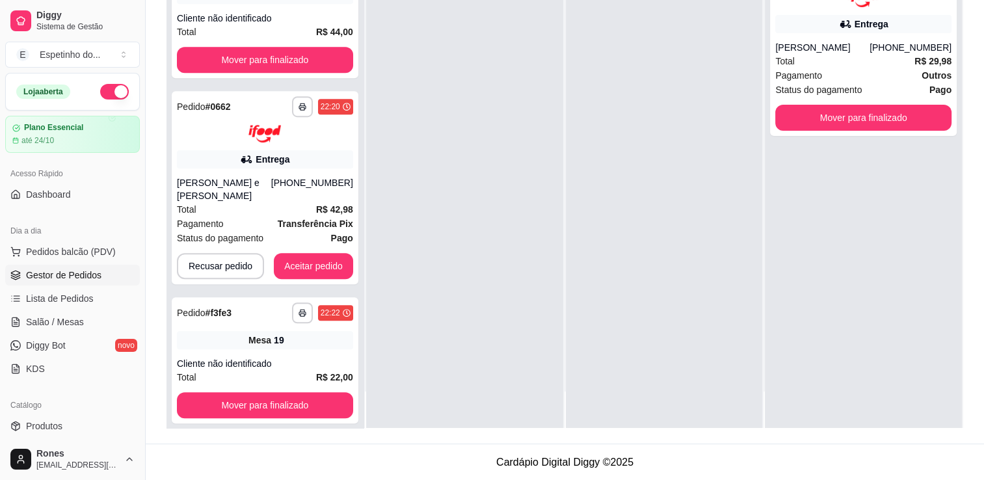
click at [79, 281] on link "Gestor de Pedidos" at bounding box center [72, 275] width 135 height 21
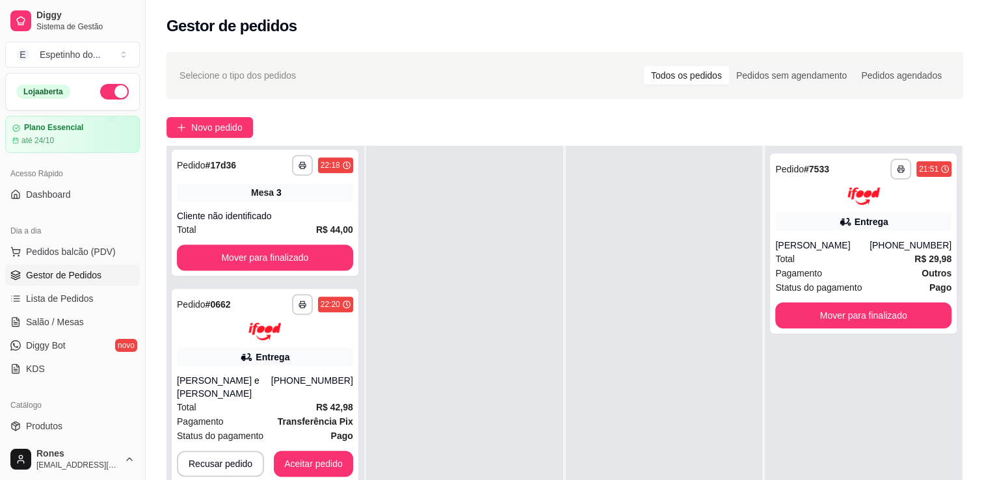
scroll to position [198, 0]
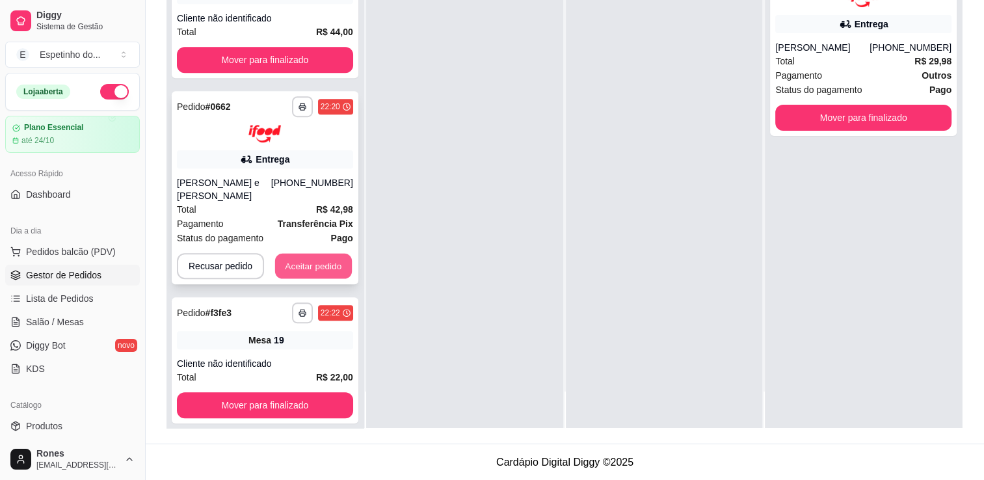
click at [315, 257] on button "Aceitar pedido" at bounding box center [313, 265] width 77 height 25
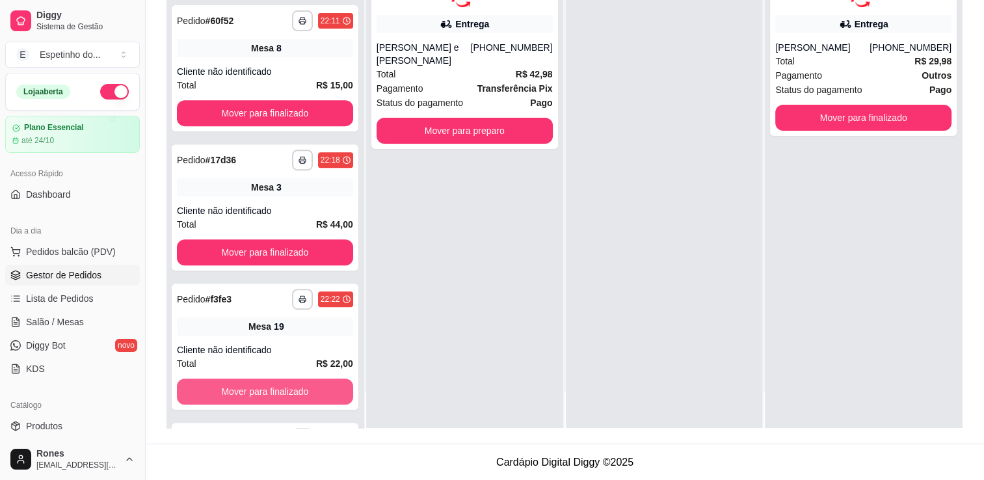
scroll to position [646, 0]
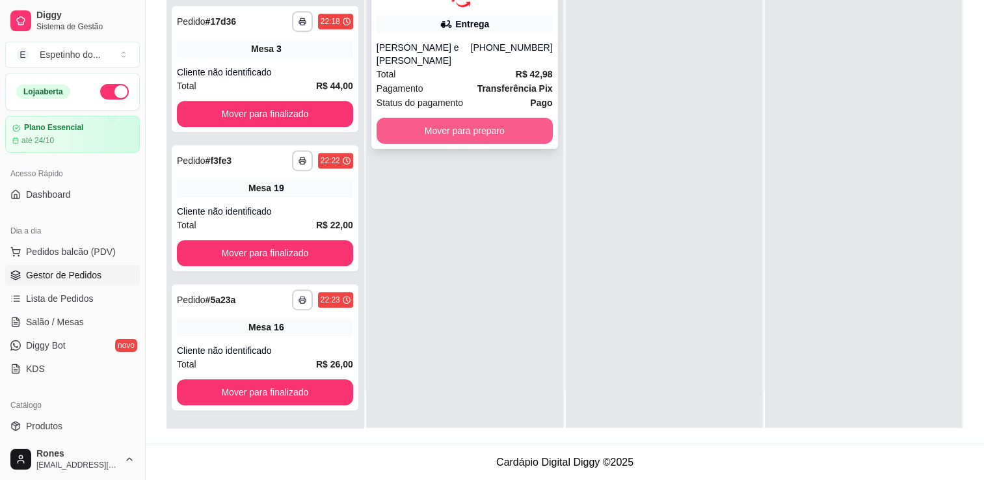
click at [451, 118] on button "Mover para preparo" at bounding box center [465, 131] width 176 height 26
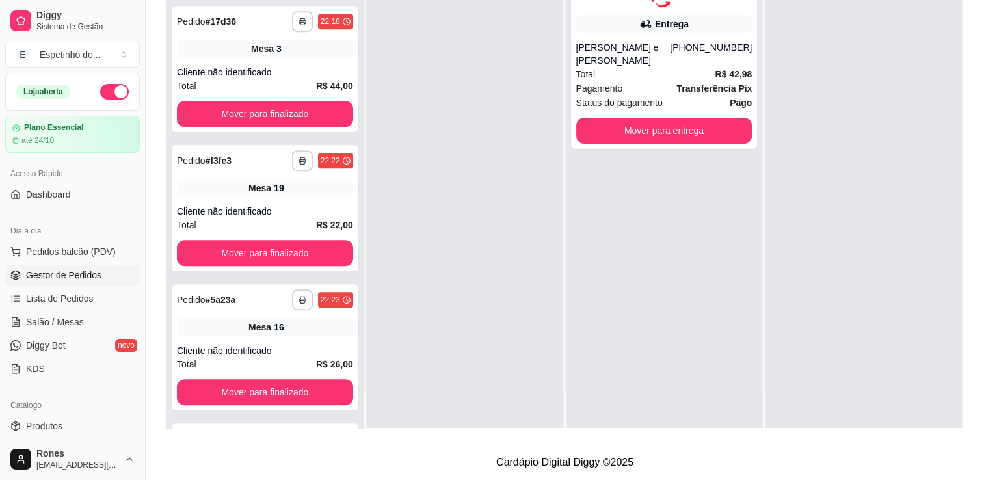
scroll to position [700, 0]
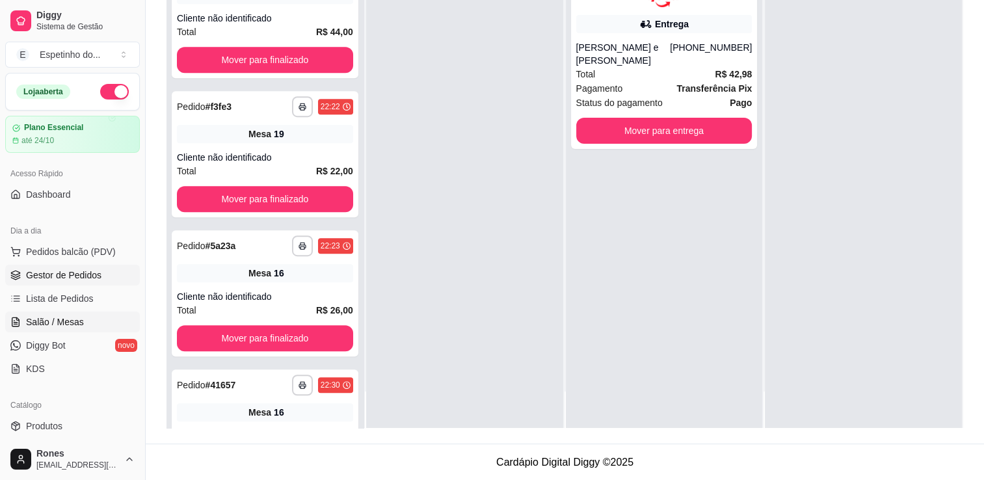
click at [72, 326] on span "Salão / Mesas" at bounding box center [55, 321] width 58 height 13
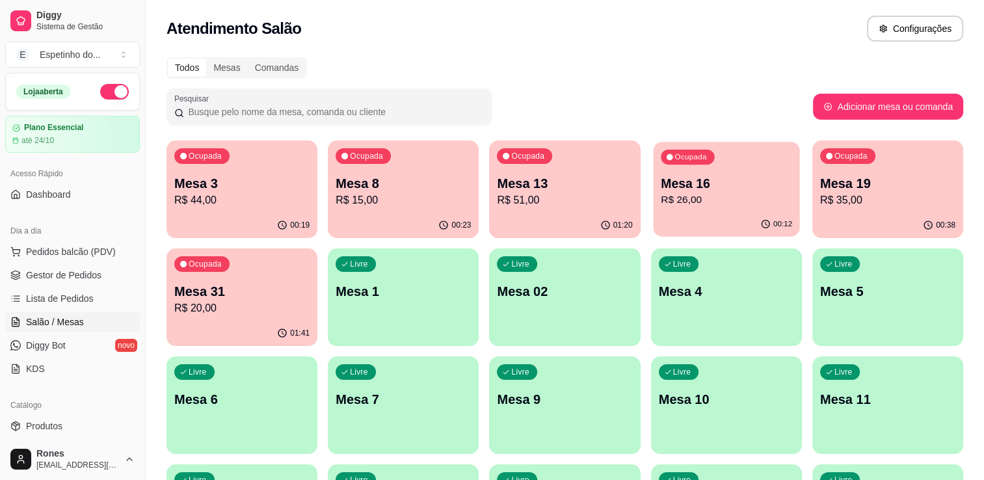
click at [712, 225] on div "00:12" at bounding box center [726, 224] width 146 height 25
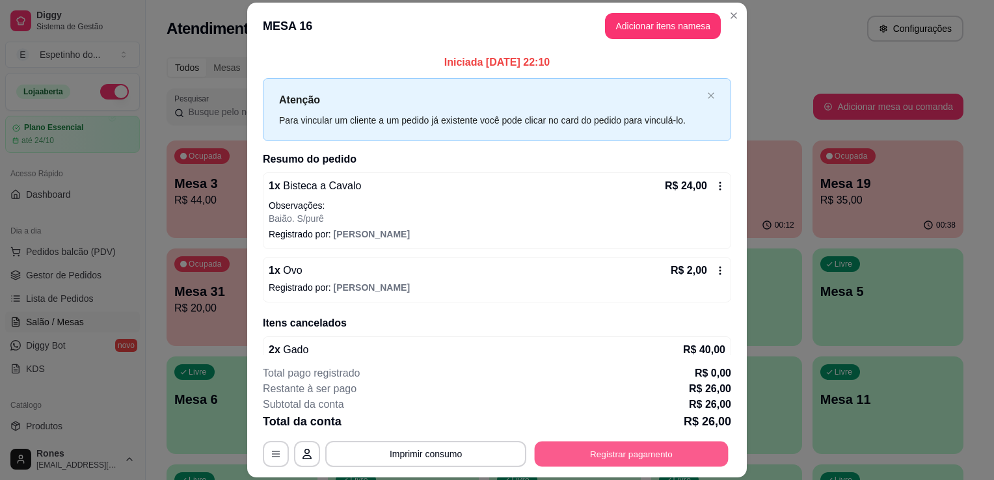
click at [613, 457] on button "Registrar pagamento" at bounding box center [632, 454] width 194 height 25
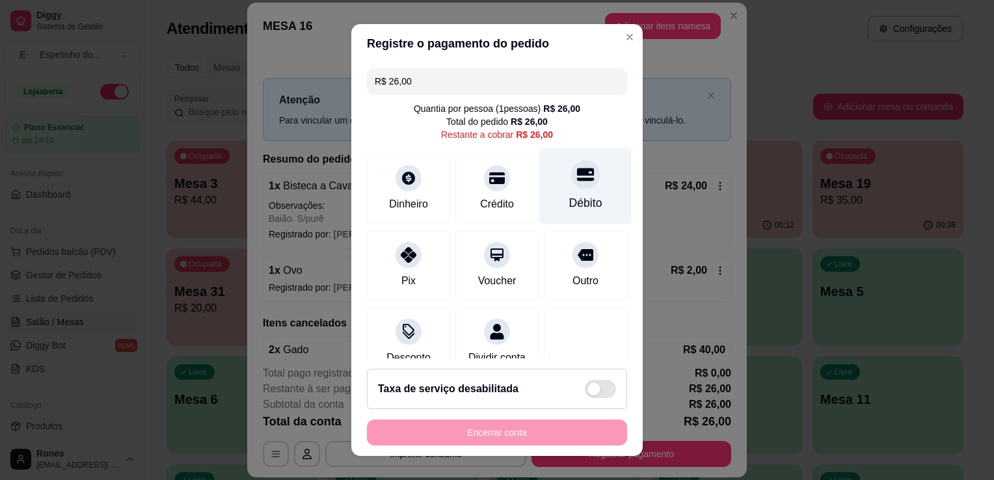
click at [570, 209] on div "Débito" at bounding box center [585, 202] width 33 height 17
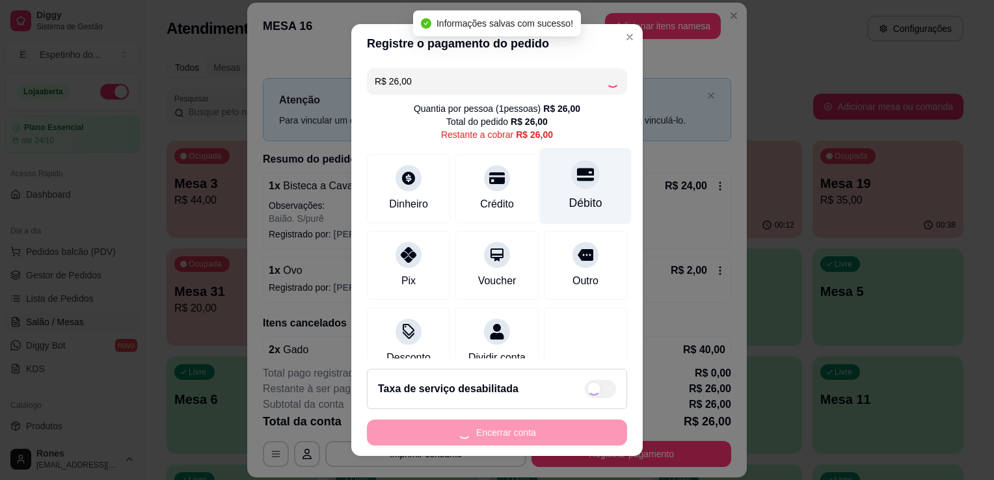
type input "R$ 0,00"
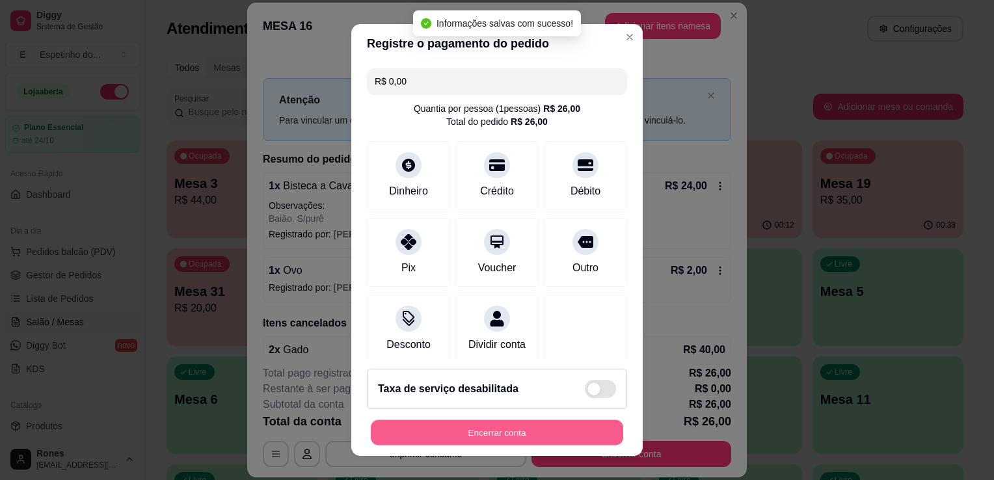
click at [492, 426] on button "Encerrar conta" at bounding box center [497, 432] width 252 height 25
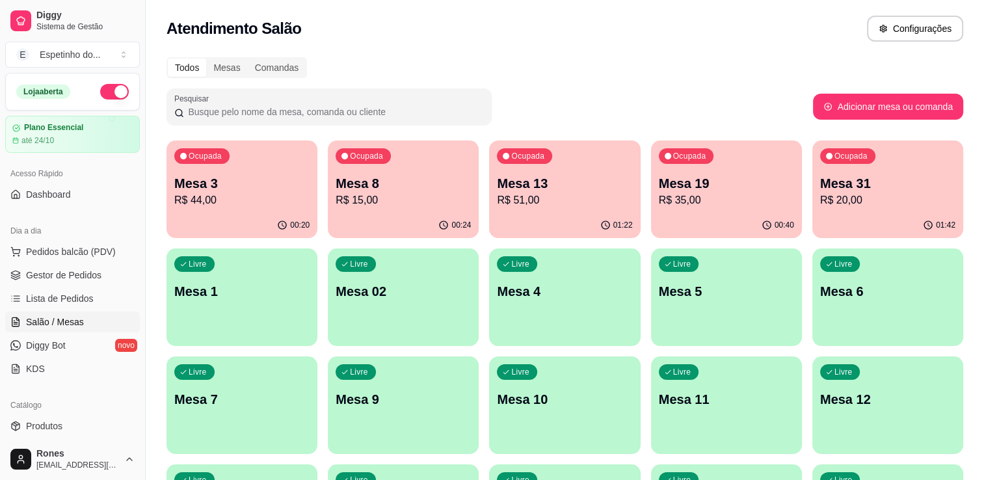
click at [138, 414] on div "Diggy Sistema de Gestão E Espetinho do ... Loja aberta Plano Essencial até 24/1…" at bounding box center [72, 240] width 145 height 480
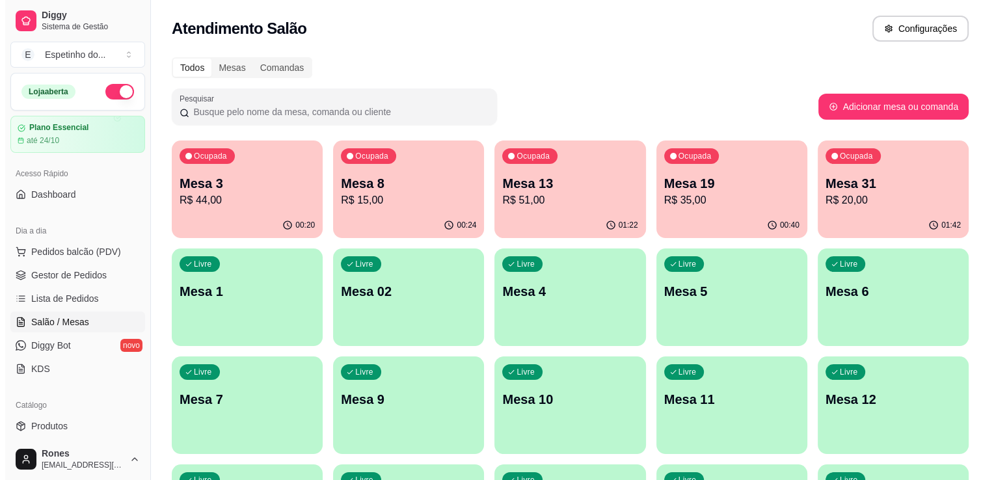
scroll to position [320, 0]
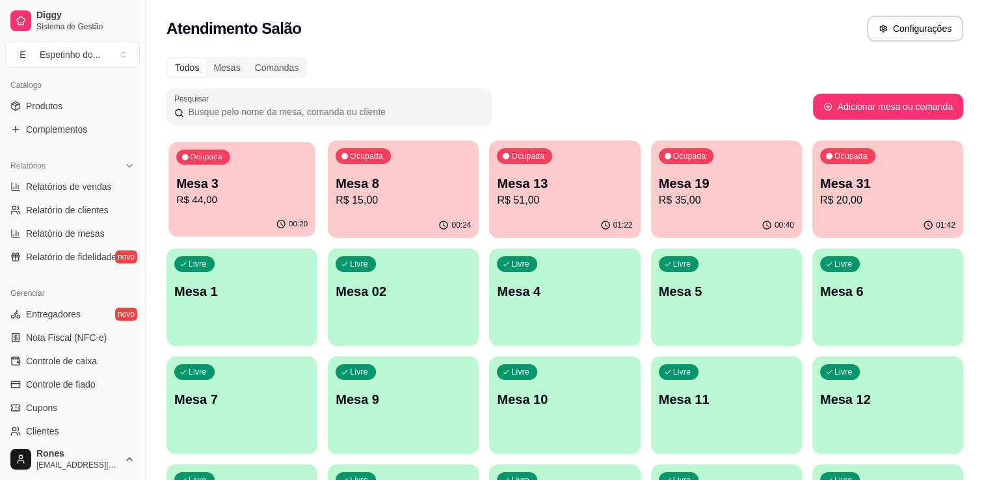
click at [287, 213] on div "00:20" at bounding box center [241, 224] width 146 height 25
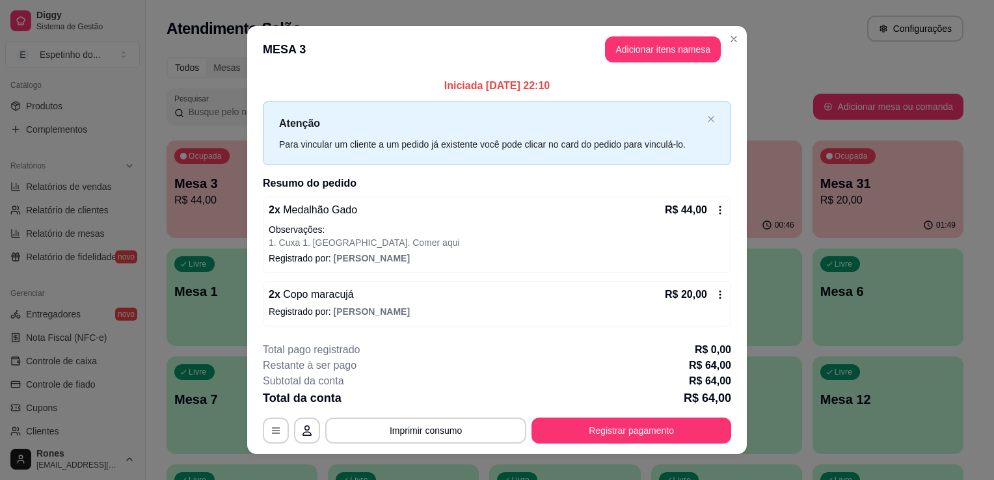
click at [715, 293] on icon at bounding box center [720, 294] width 10 height 10
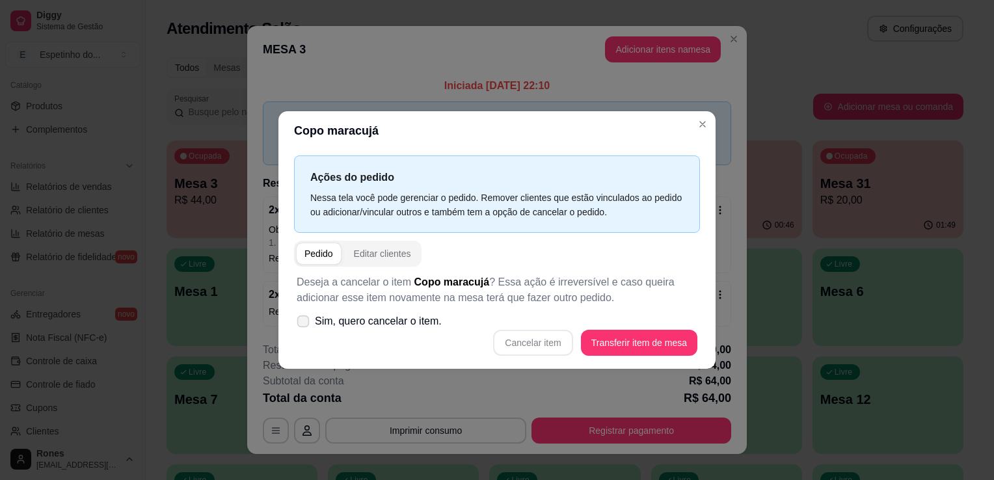
click at [382, 323] on span "Sim, quero cancelar o item." at bounding box center [378, 321] width 127 height 16
click at [304, 324] on input "Sim, quero cancelar o item." at bounding box center [300, 328] width 8 height 8
checkbox input "true"
click at [554, 337] on button "Cancelar item" at bounding box center [532, 342] width 77 height 25
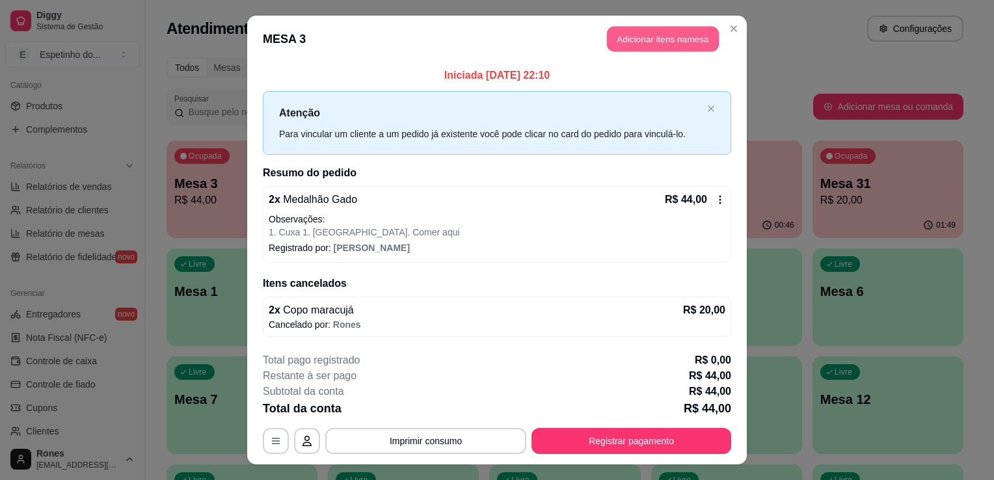
click at [698, 37] on button "Adicionar itens na mesa" at bounding box center [663, 39] width 112 height 25
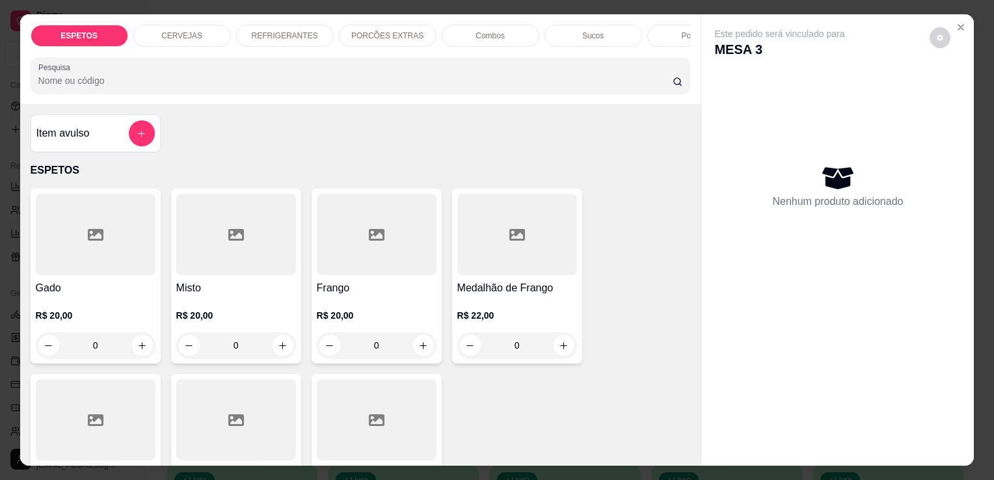
click at [578, 36] on div "Sucos" at bounding box center [593, 36] width 98 height 22
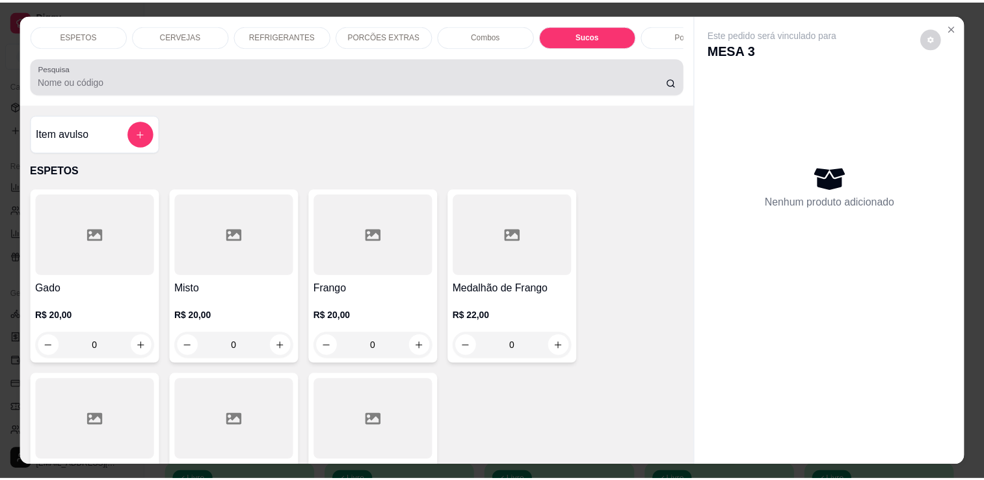
scroll to position [32, 0]
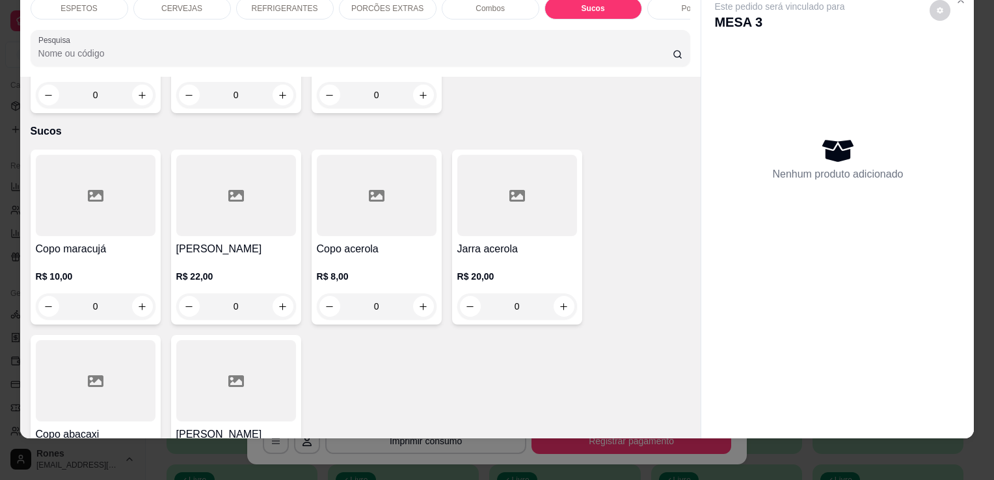
click at [84, 193] on div "Copo maracujá R$ 10,00 0" at bounding box center [96, 237] width 130 height 175
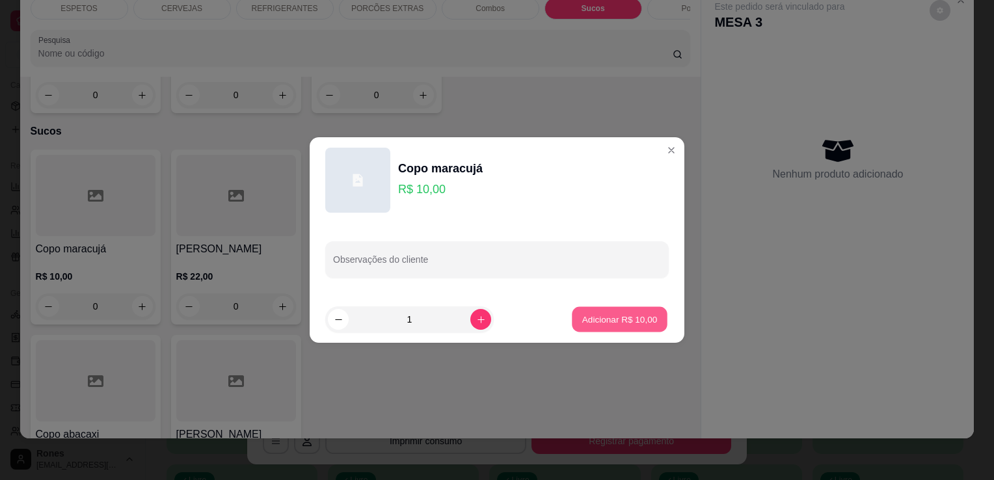
click at [626, 319] on p "Adicionar R$ 10,00" at bounding box center [619, 319] width 75 height 12
type input "1"
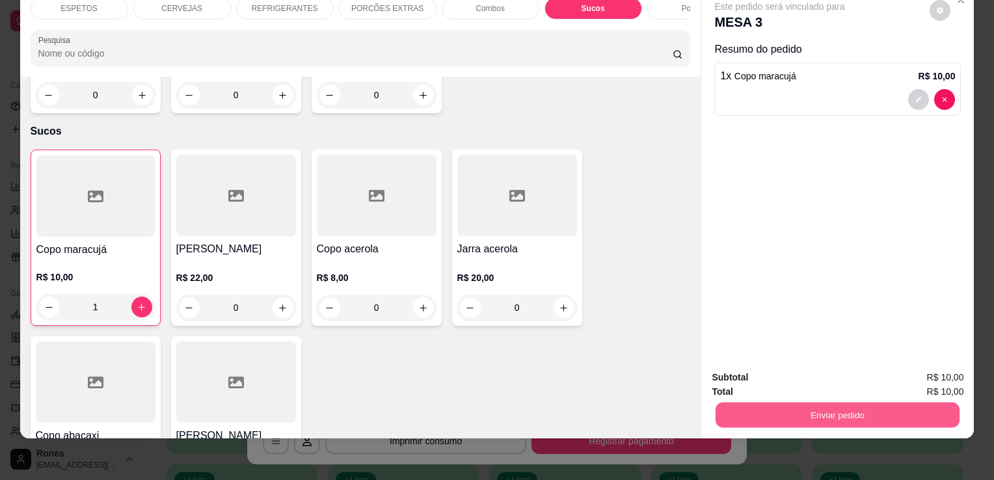
click at [882, 404] on button "Enviar pedido" at bounding box center [837, 414] width 244 height 25
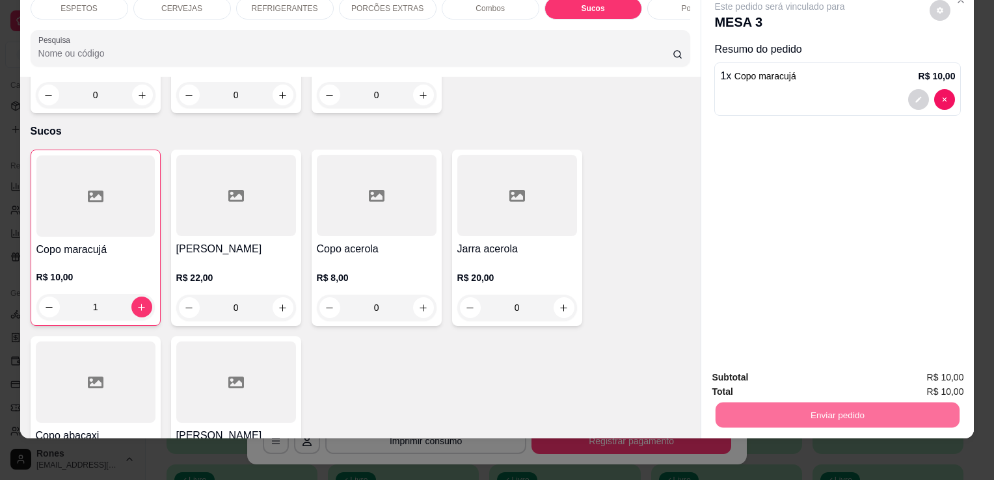
click at [953, 373] on button "Enviar pedido" at bounding box center [929, 373] width 73 height 25
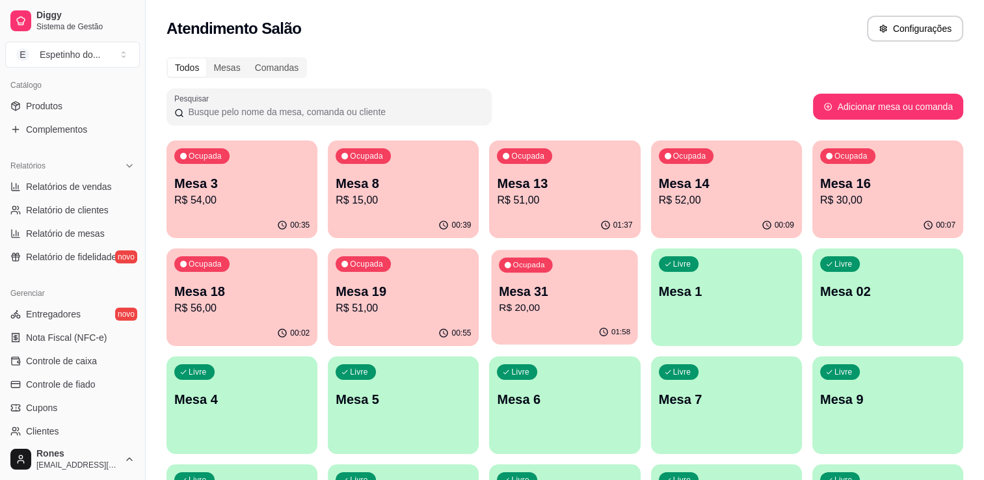
click at [582, 305] on p "R$ 20,00" at bounding box center [564, 307] width 131 height 15
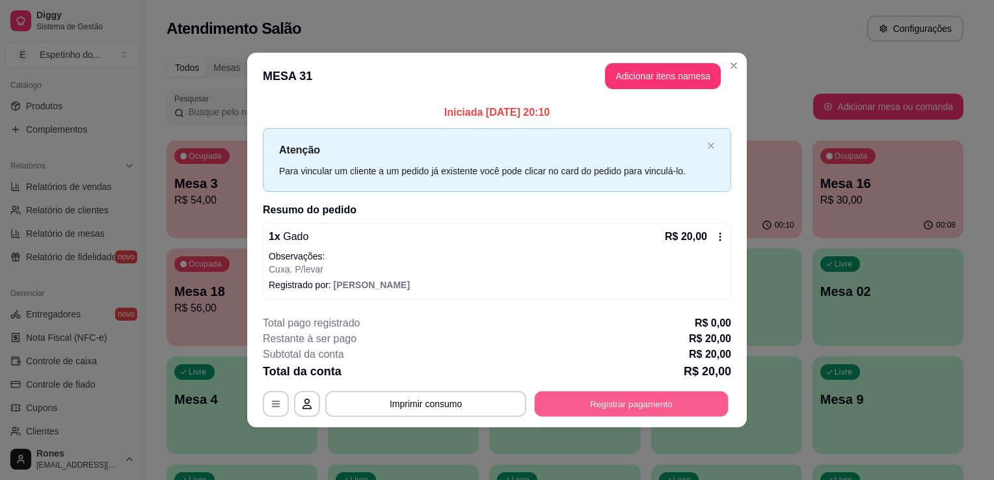
click at [622, 401] on button "Registrar pagamento" at bounding box center [632, 403] width 194 height 25
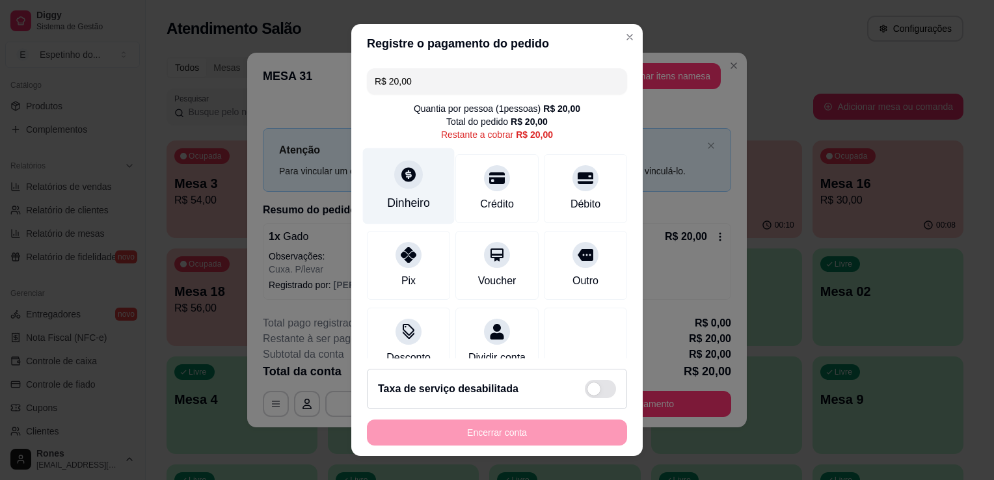
click at [394, 179] on div at bounding box center [408, 174] width 29 height 29
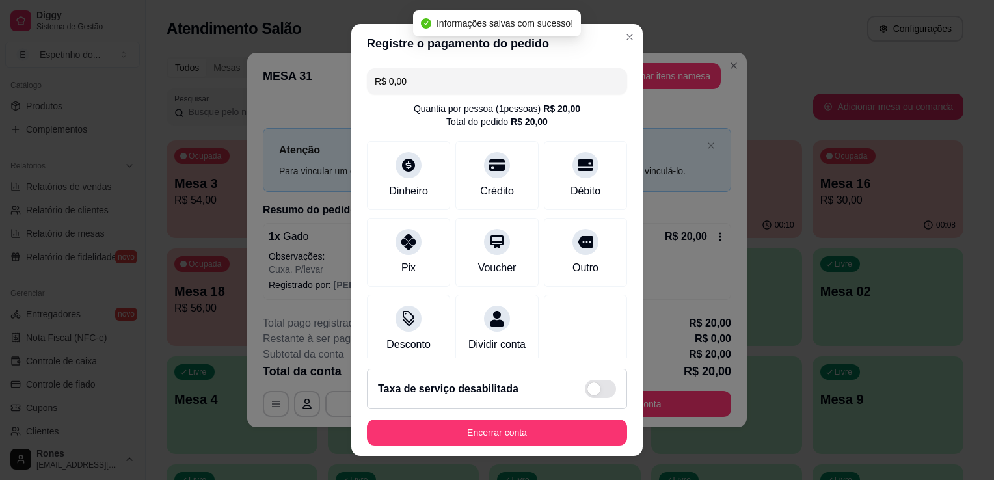
type input "R$ 0,00"
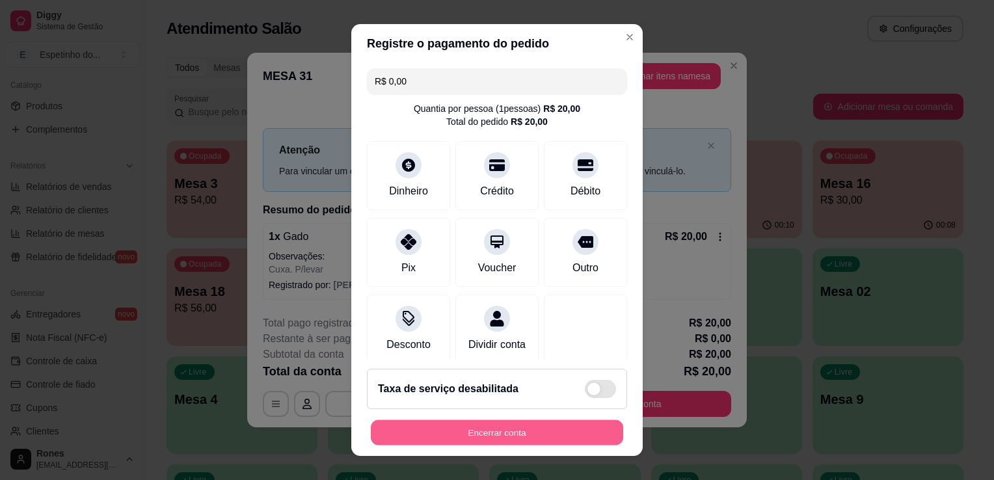
click at [494, 432] on button "Encerrar conta" at bounding box center [497, 432] width 252 height 25
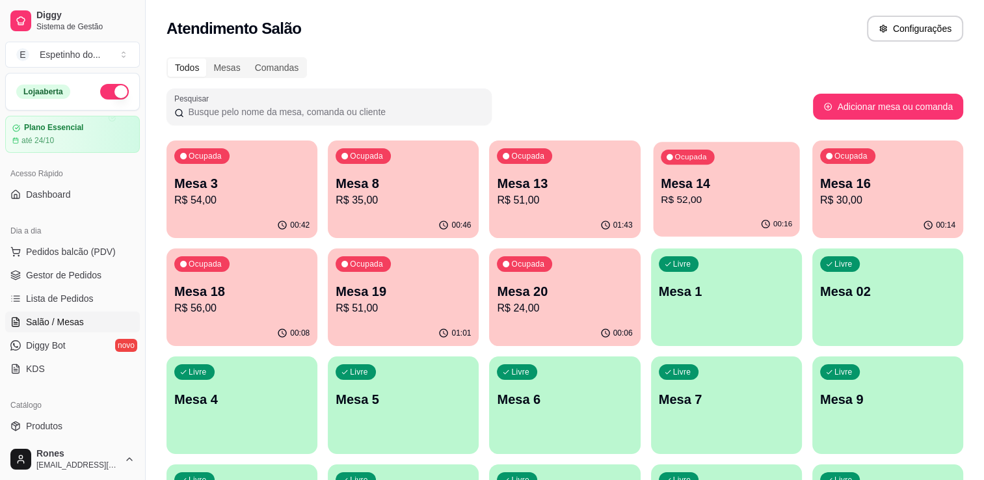
click at [724, 201] on p "R$ 52,00" at bounding box center [726, 200] width 131 height 15
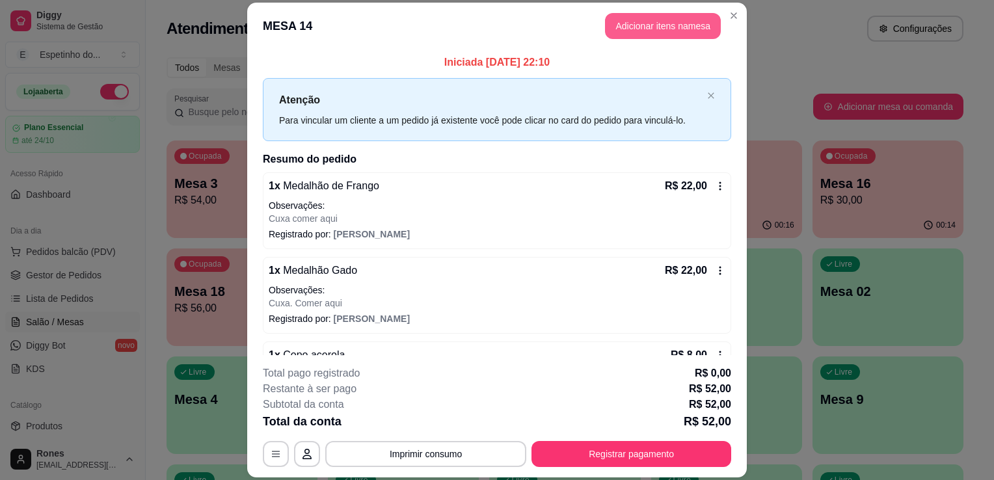
click at [657, 33] on button "Adicionar itens na mesa" at bounding box center [663, 26] width 116 height 26
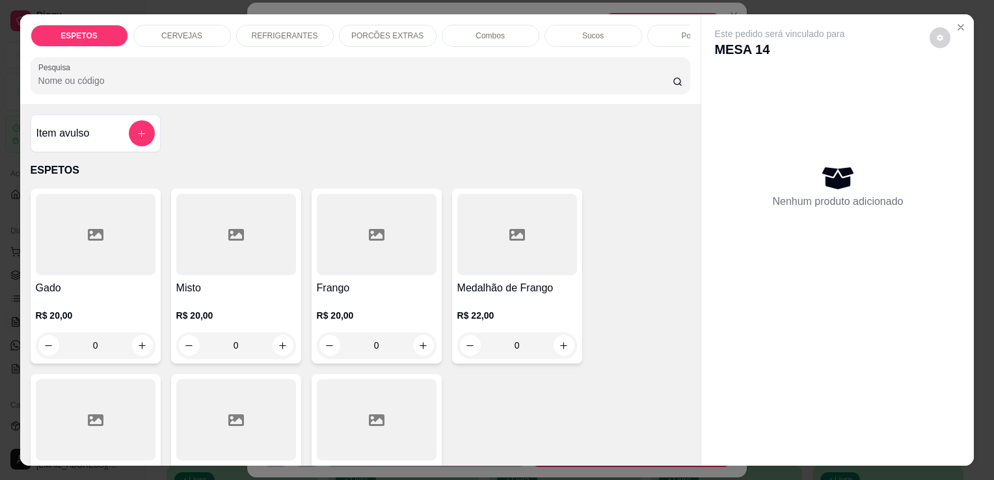
click at [375, 308] on div "R$ 20,00 0" at bounding box center [377, 327] width 120 height 62
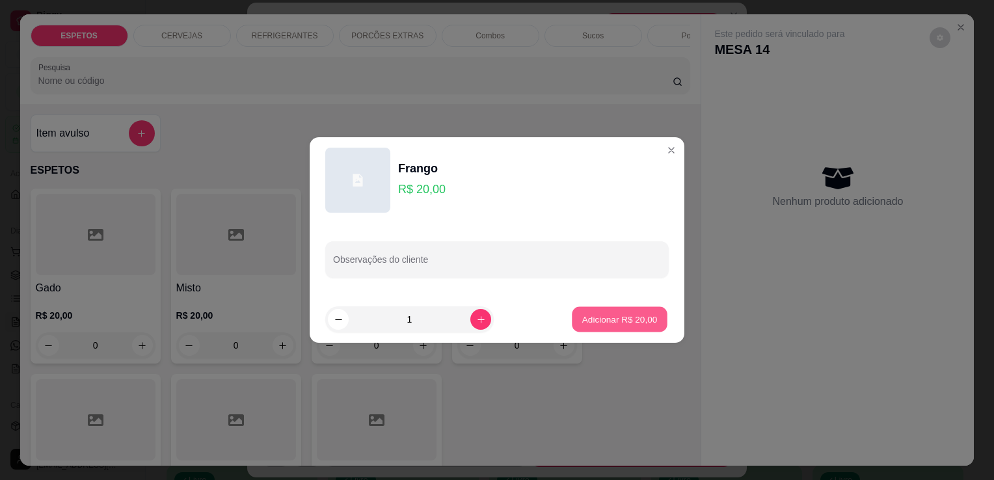
click at [600, 324] on p "Adicionar R$ 20,00" at bounding box center [619, 319] width 75 height 12
type input "1"
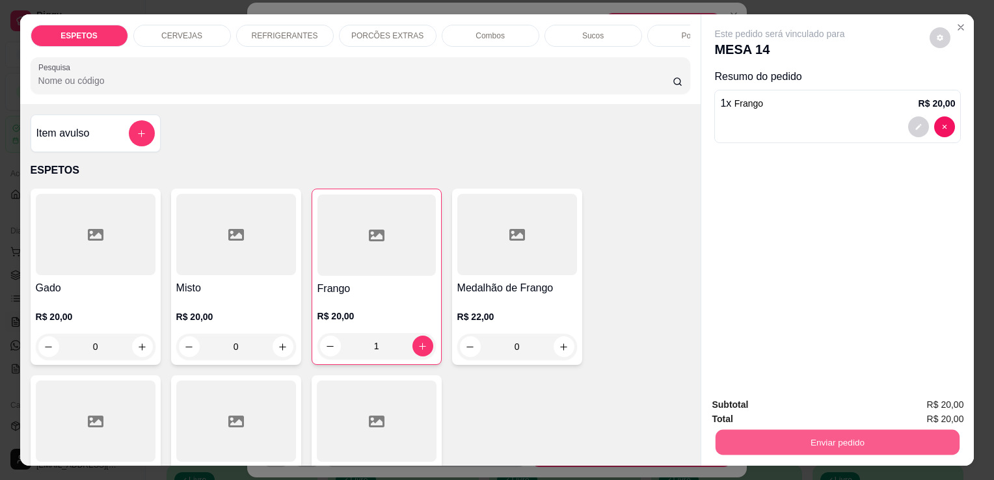
click at [835, 439] on button "Enviar pedido" at bounding box center [837, 441] width 244 height 25
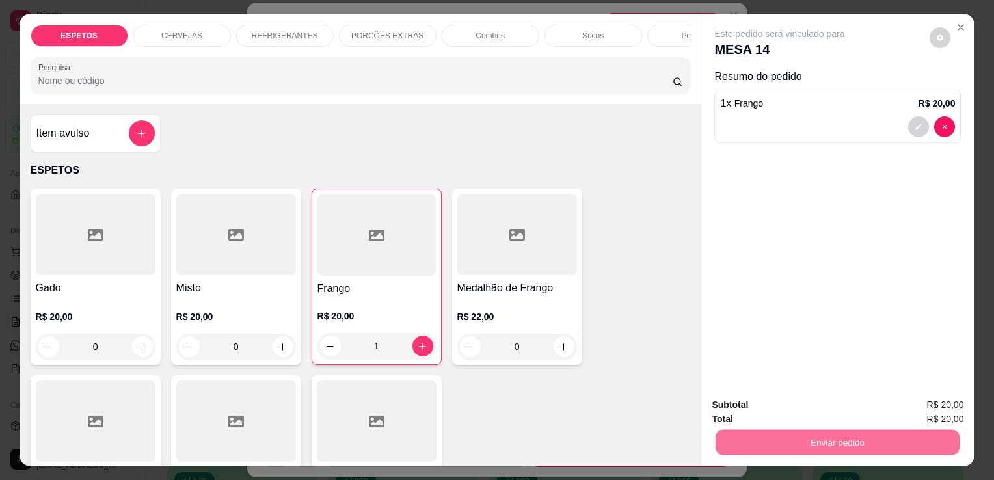
click at [942, 405] on button "Enviar pedido" at bounding box center [930, 405] width 72 height 24
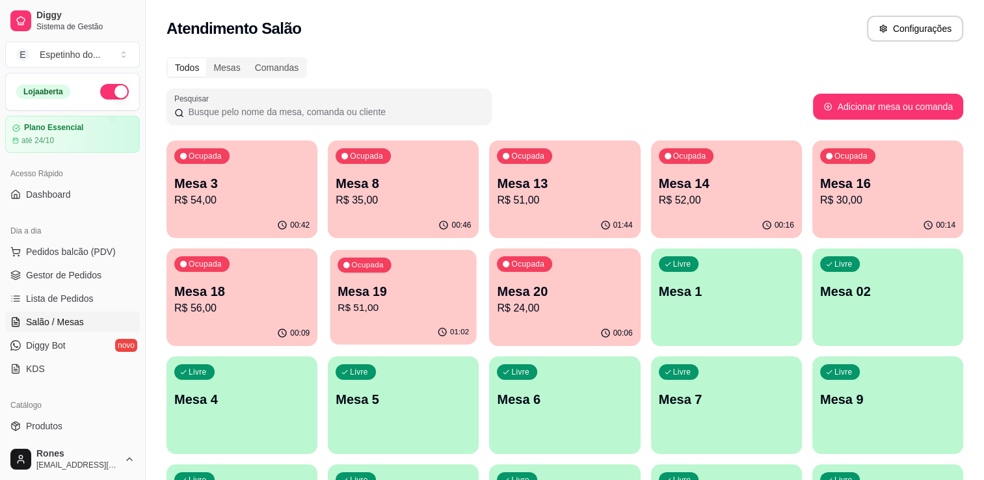
click at [409, 316] on div "Ocupada Mesa 19 R$ 51,00" at bounding box center [403, 285] width 146 height 70
click at [255, 207] on p "R$ 54,00" at bounding box center [241, 200] width 131 height 15
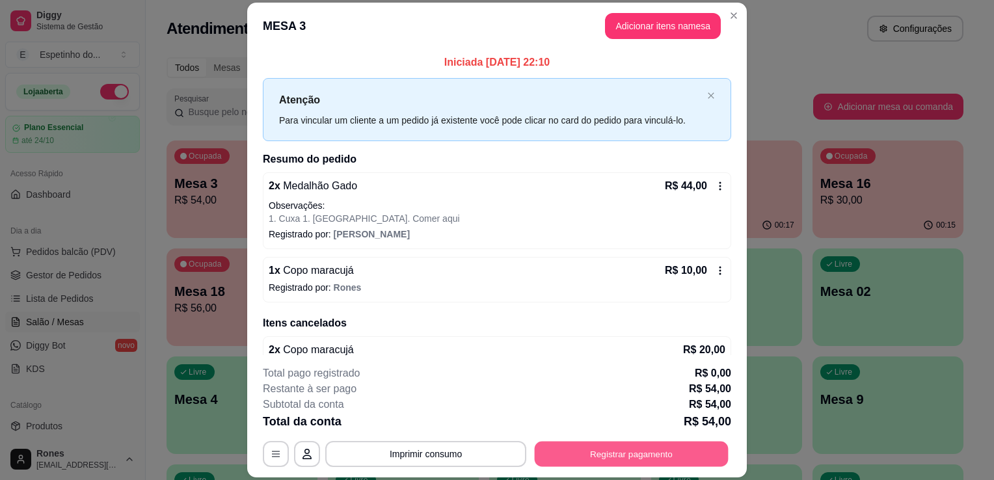
click at [623, 452] on button "Registrar pagamento" at bounding box center [632, 454] width 194 height 25
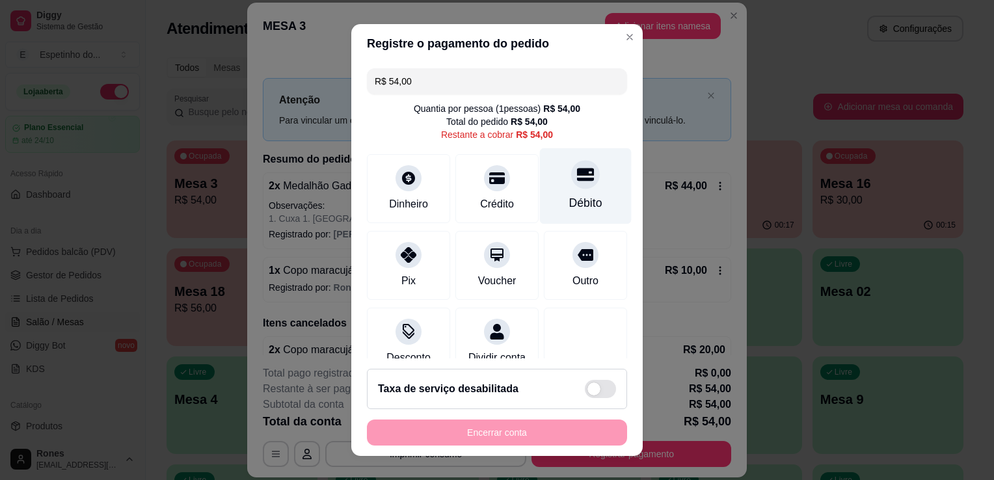
click at [566, 191] on div "Débito" at bounding box center [586, 186] width 92 height 76
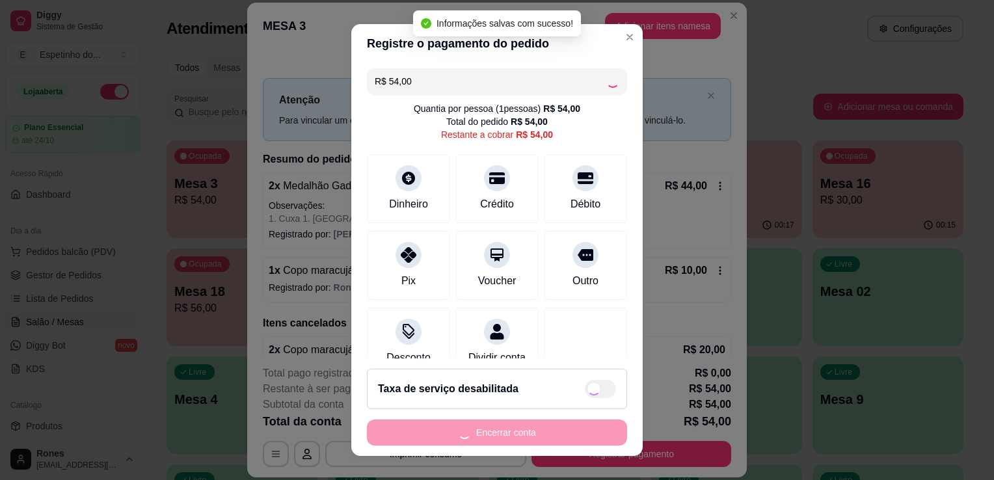
type input "R$ 0,00"
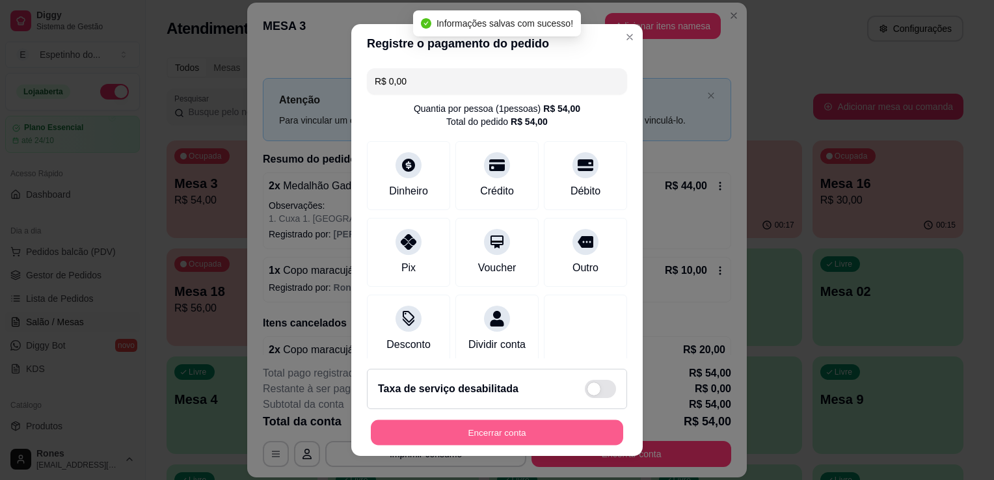
click at [518, 435] on button "Encerrar conta" at bounding box center [497, 432] width 252 height 25
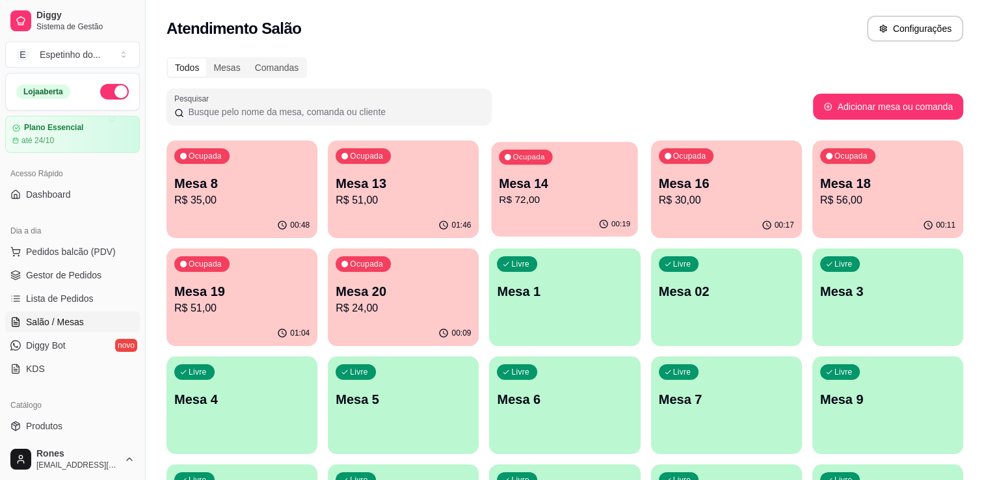
click at [565, 190] on p "Mesa 14" at bounding box center [564, 184] width 131 height 18
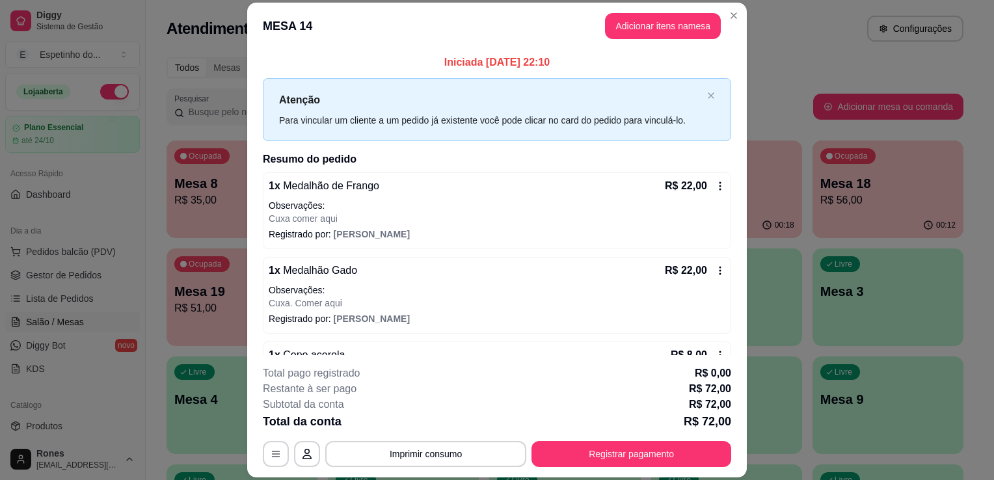
scroll to position [88, 0]
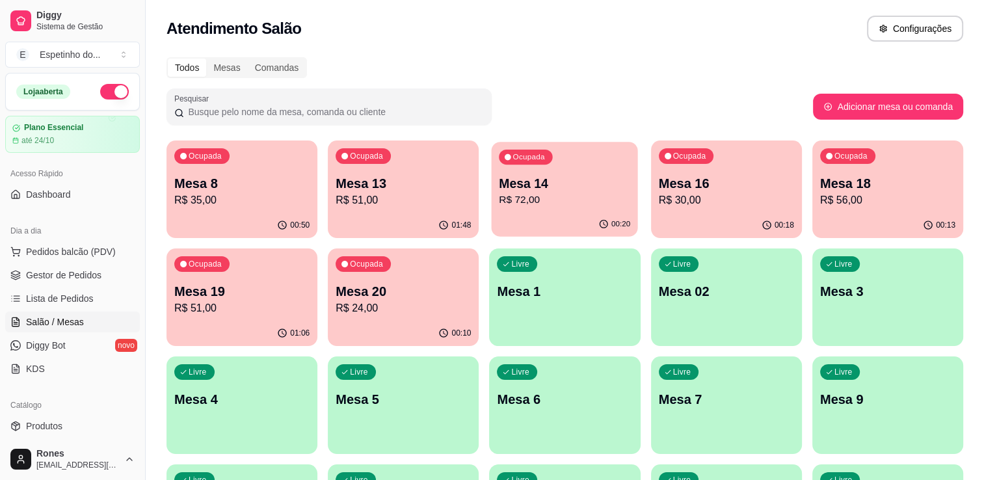
click at [540, 199] on p "R$ 72,00" at bounding box center [564, 200] width 131 height 15
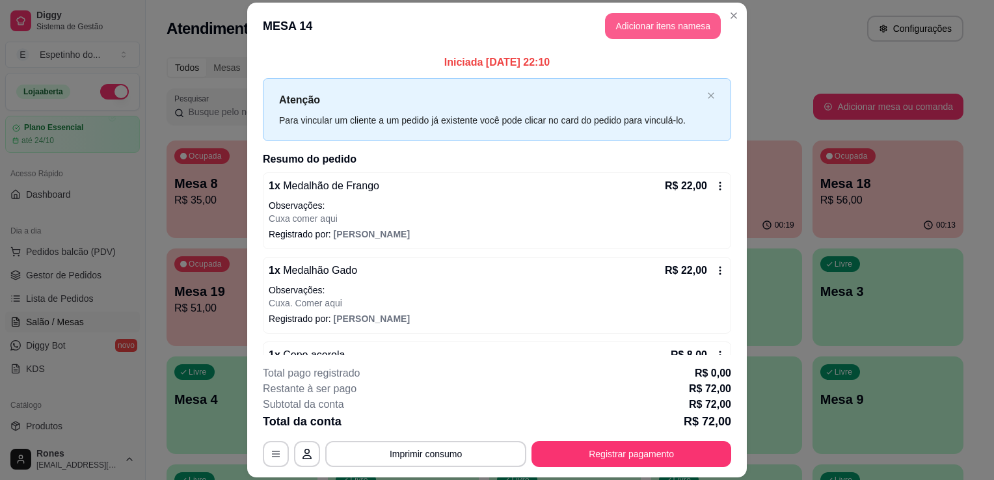
click at [620, 25] on button "Adicionar itens na mesa" at bounding box center [663, 26] width 116 height 26
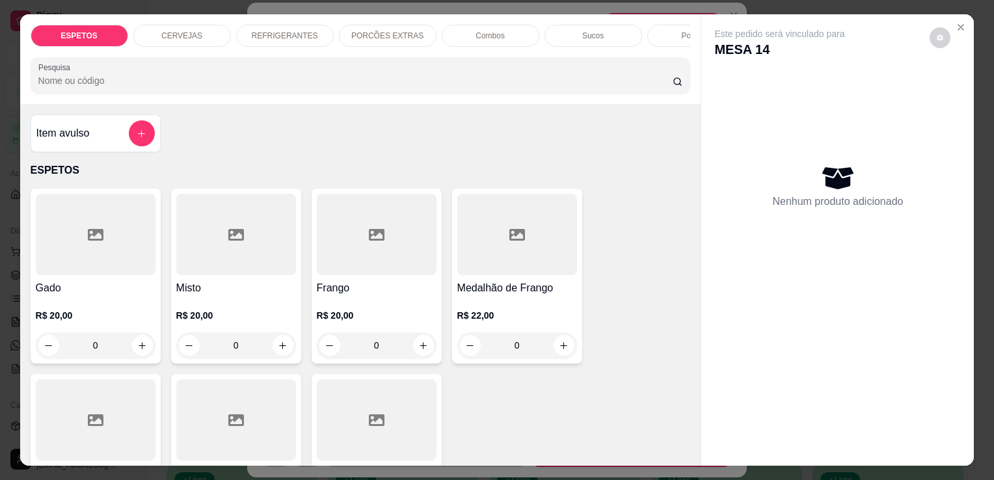
click at [582, 31] on p "Sucos" at bounding box center [592, 36] width 21 height 10
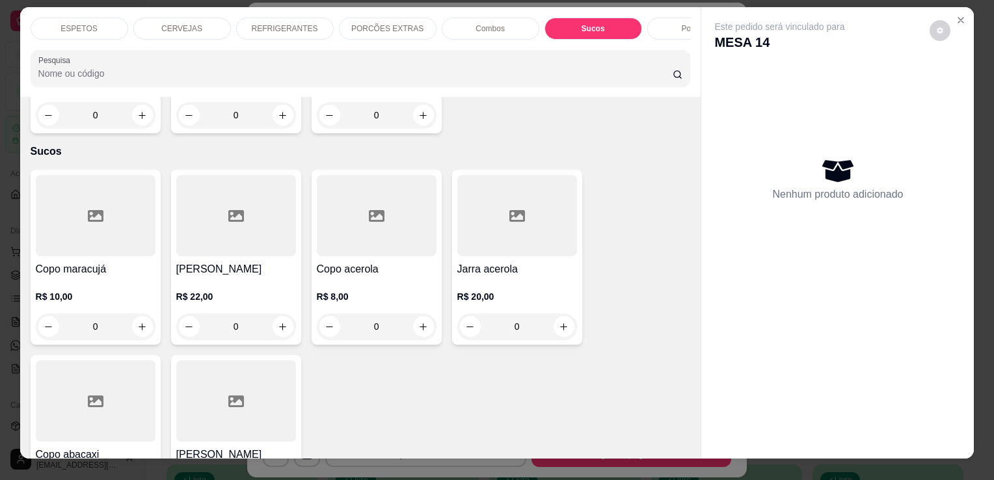
scroll to position [0, 0]
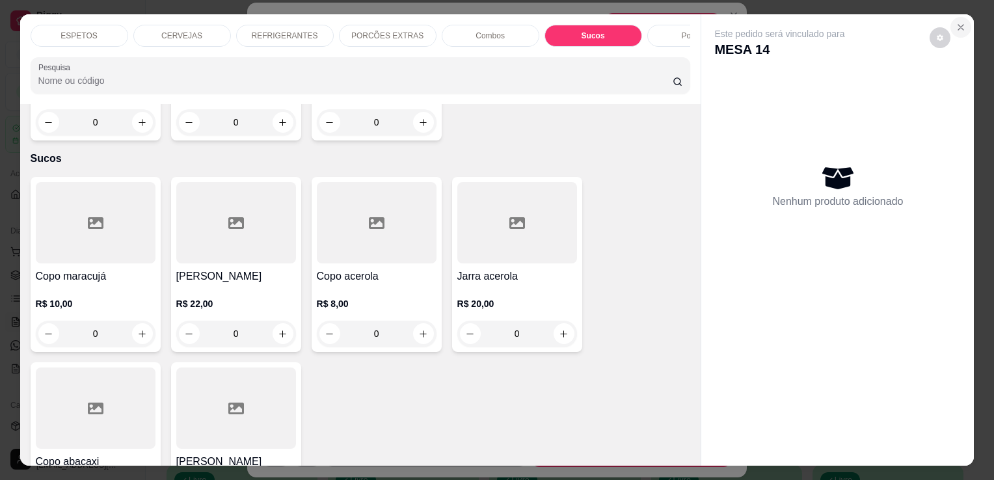
click at [955, 22] on icon "Close" at bounding box center [960, 27] width 10 height 10
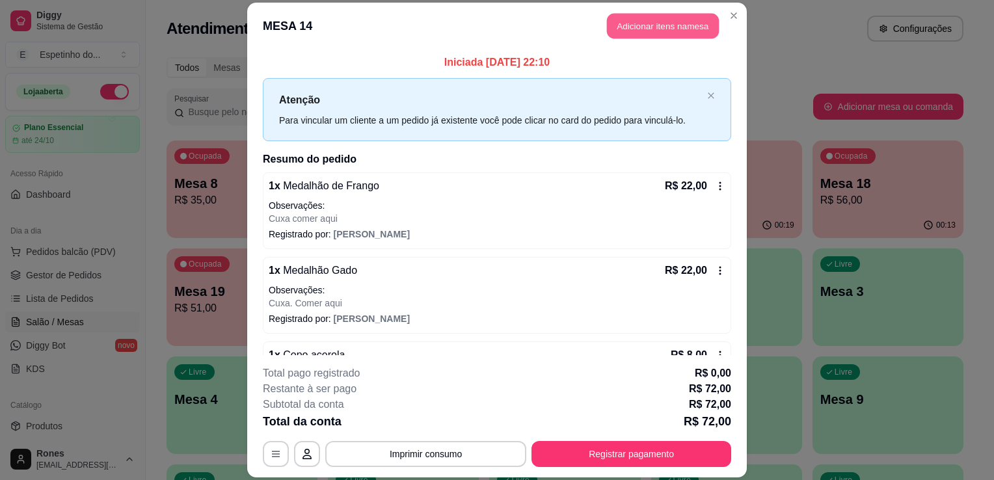
click at [641, 30] on button "Adicionar itens na mesa" at bounding box center [663, 25] width 112 height 25
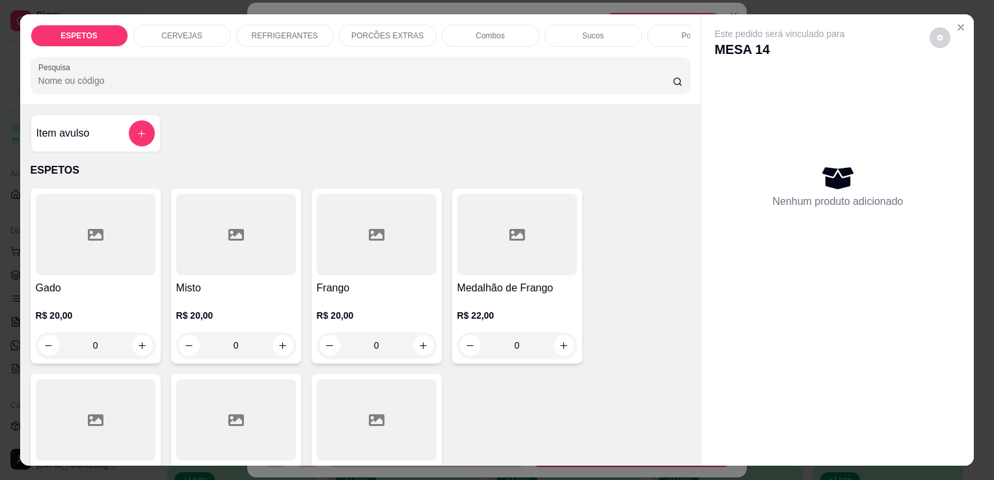
click at [600, 31] on div "Sucos" at bounding box center [593, 36] width 98 height 22
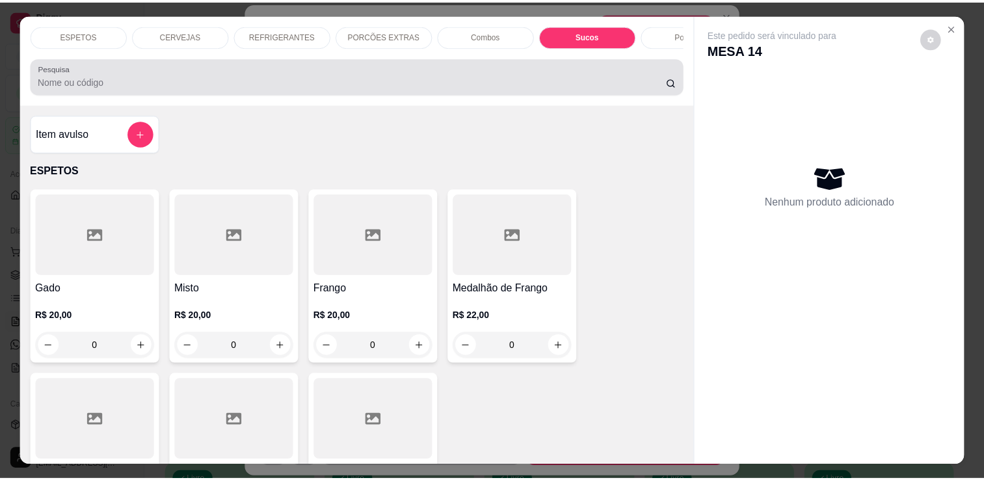
scroll to position [32, 0]
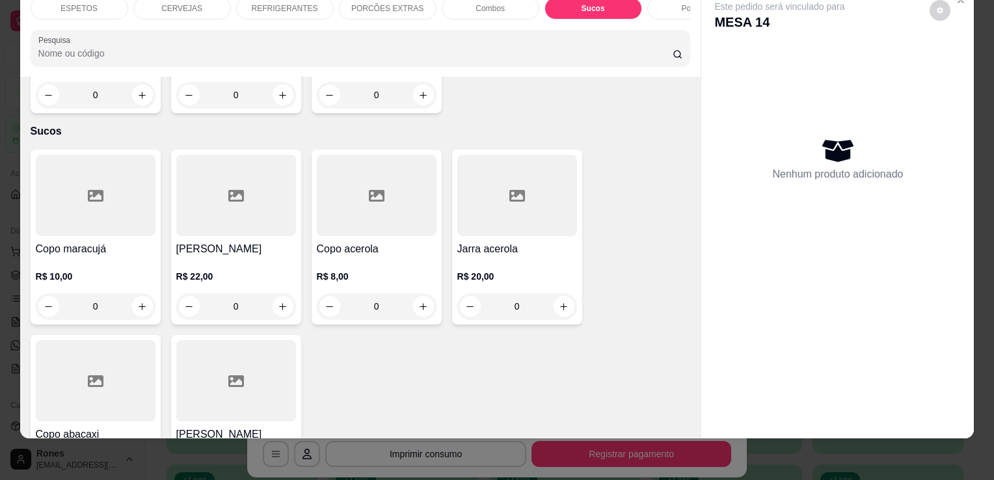
click at [399, 241] on h4 "Copo acerola" at bounding box center [377, 249] width 120 height 16
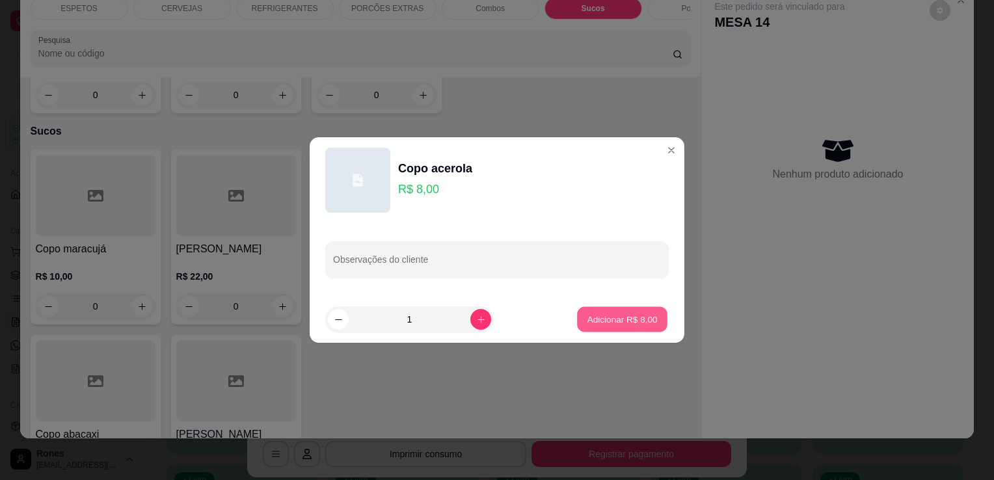
click at [640, 323] on p "Adicionar R$ 8,00" at bounding box center [622, 319] width 70 height 12
type input "1"
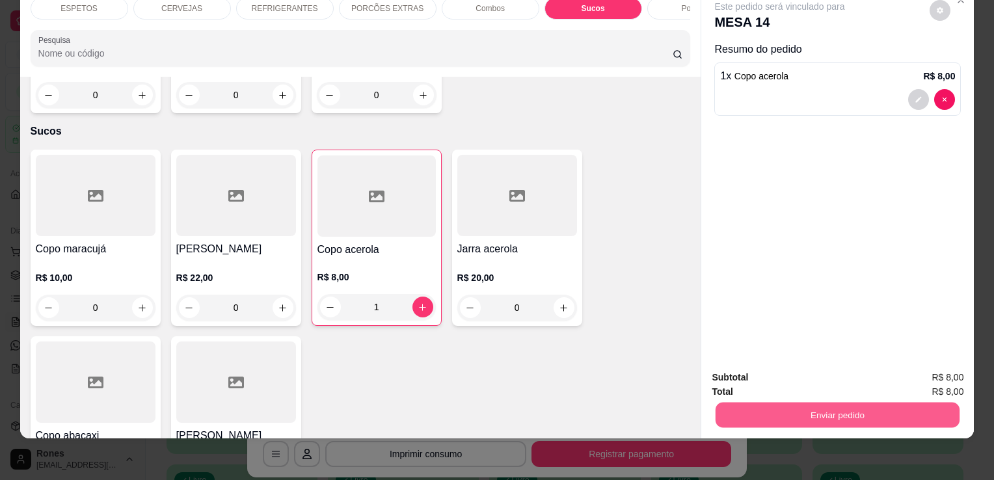
click at [825, 405] on button "Enviar pedido" at bounding box center [837, 414] width 244 height 25
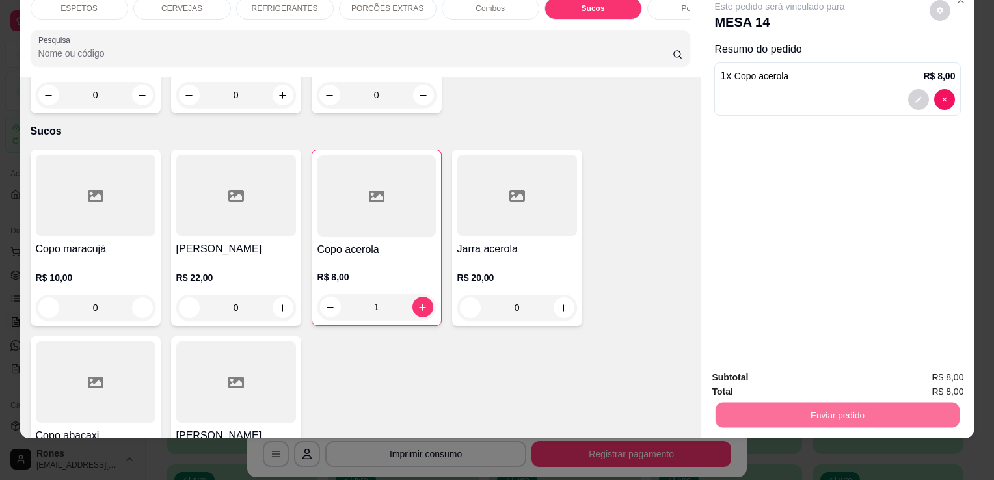
click at [924, 371] on button "Enviar pedido" at bounding box center [930, 373] width 72 height 24
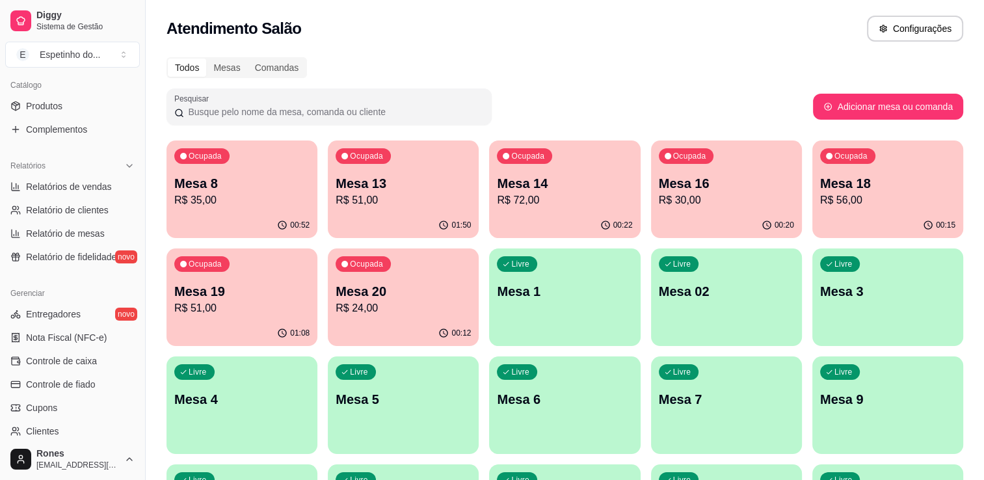
scroll to position [455, 0]
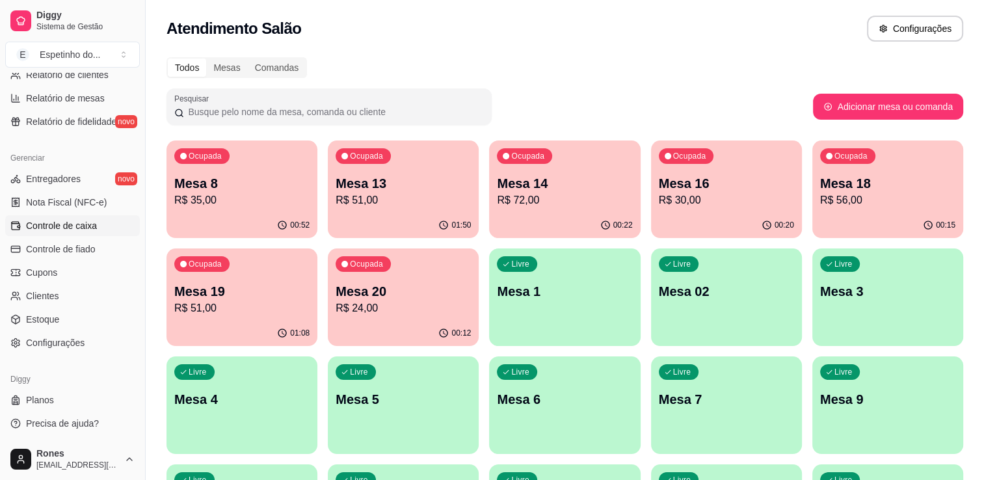
click at [72, 225] on span "Controle de caixa" at bounding box center [61, 225] width 71 height 13
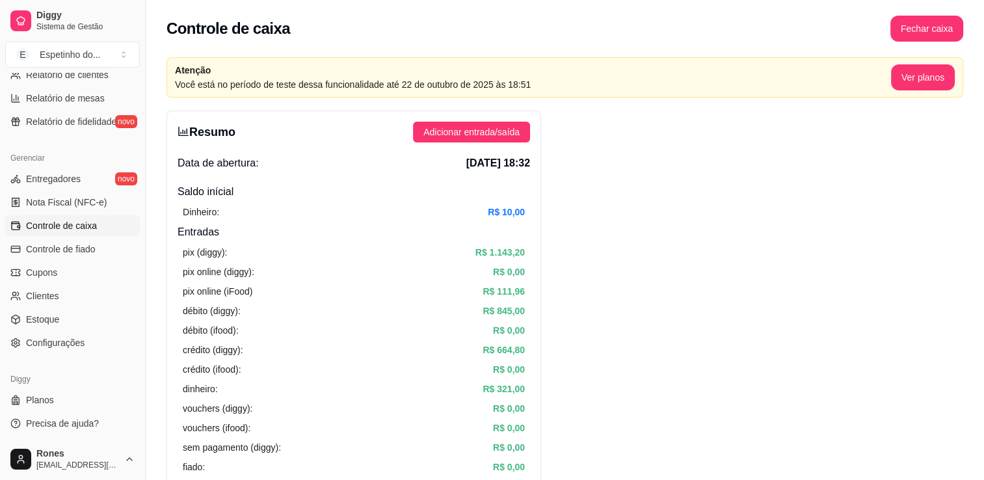
scroll to position [419, 0]
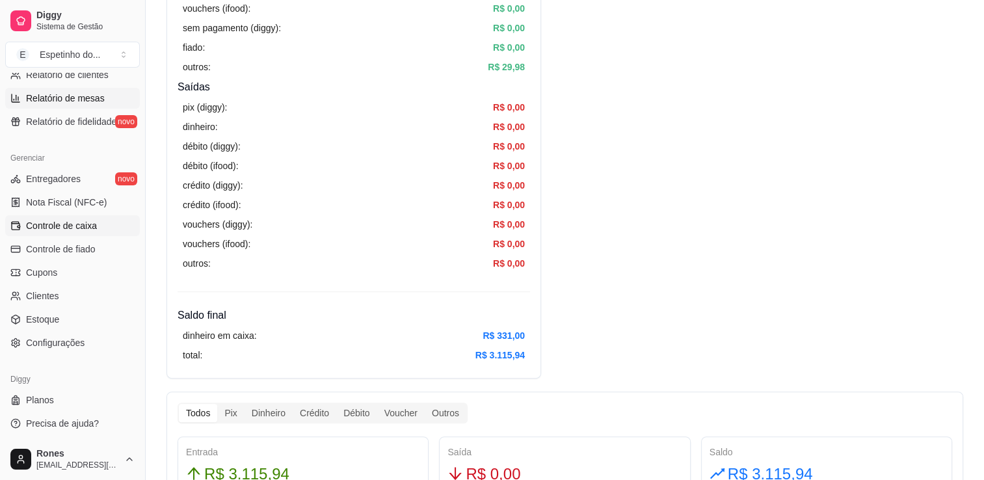
click at [92, 96] on span "Relatório de mesas" at bounding box center [65, 98] width 79 height 13
select select "TOTAL_OF_ORDERS"
select select "7"
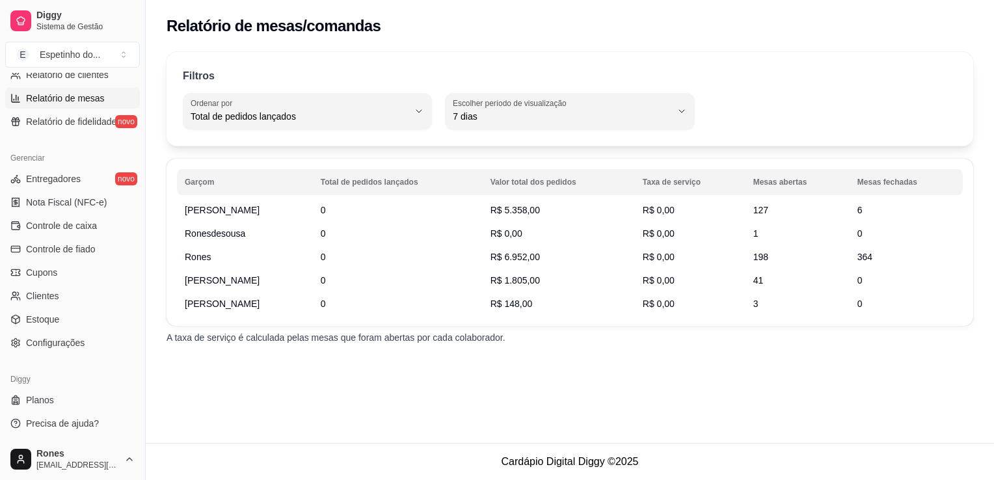
scroll to position [135, 0]
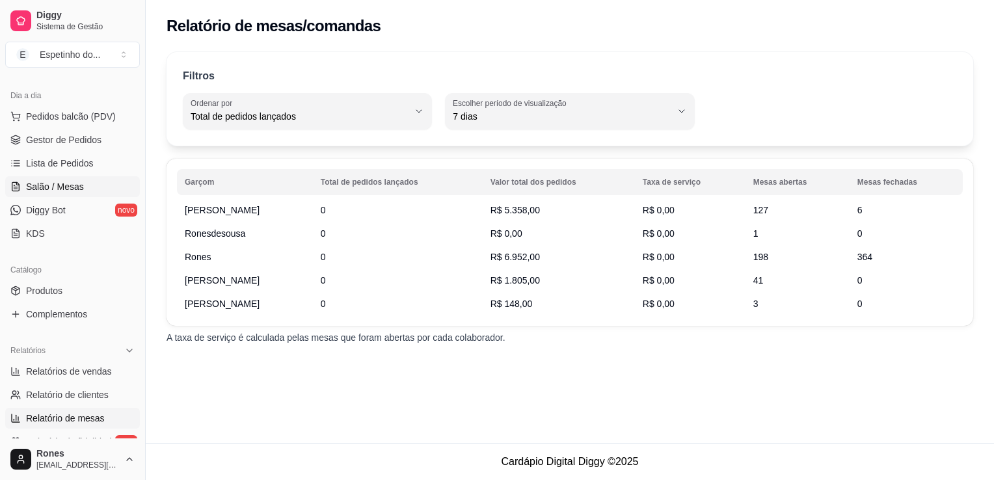
click at [75, 183] on span "Salão / Mesas" at bounding box center [55, 186] width 58 height 13
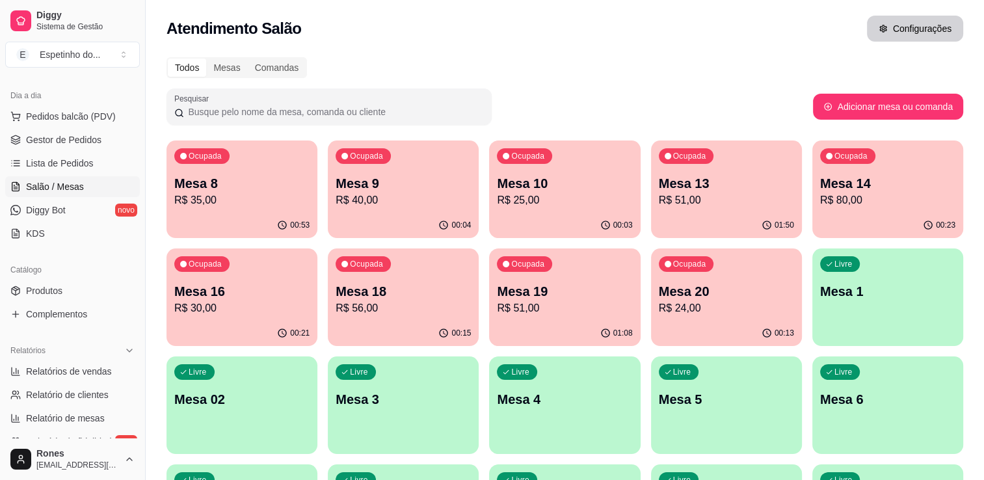
click at [884, 27] on icon "button" at bounding box center [883, 28] width 9 height 9
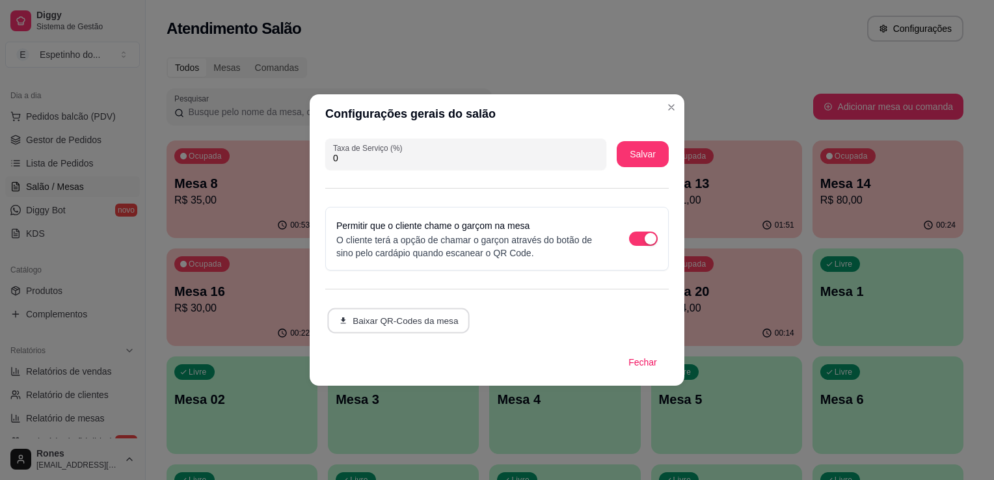
click at [447, 326] on button "Baixar QR-Codes da mesa" at bounding box center [398, 320] width 142 height 25
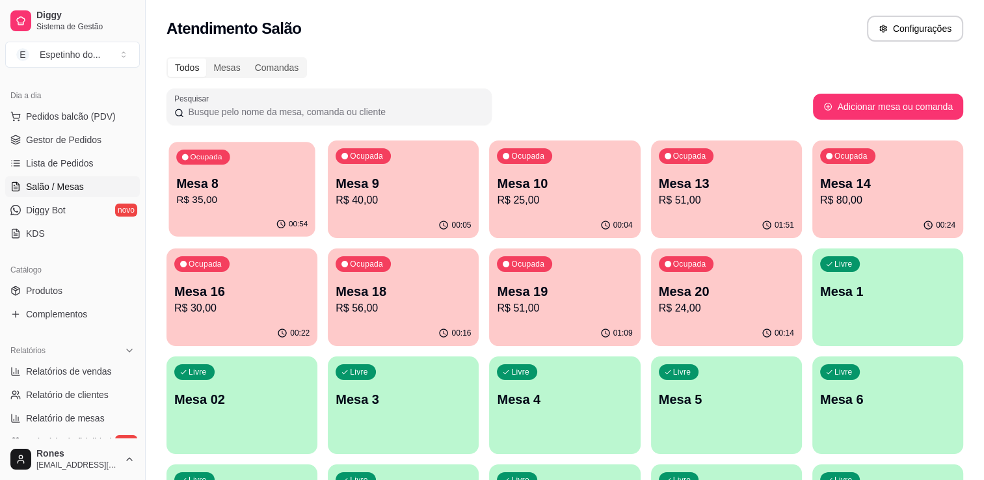
click at [271, 202] on p "R$ 35,00" at bounding box center [241, 200] width 131 height 15
click at [380, 199] on p "R$ 40,00" at bounding box center [403, 200] width 131 height 15
click at [543, 312] on p "R$ 51,00" at bounding box center [564, 307] width 131 height 15
click at [567, 287] on p "Mesa 19" at bounding box center [564, 292] width 131 height 18
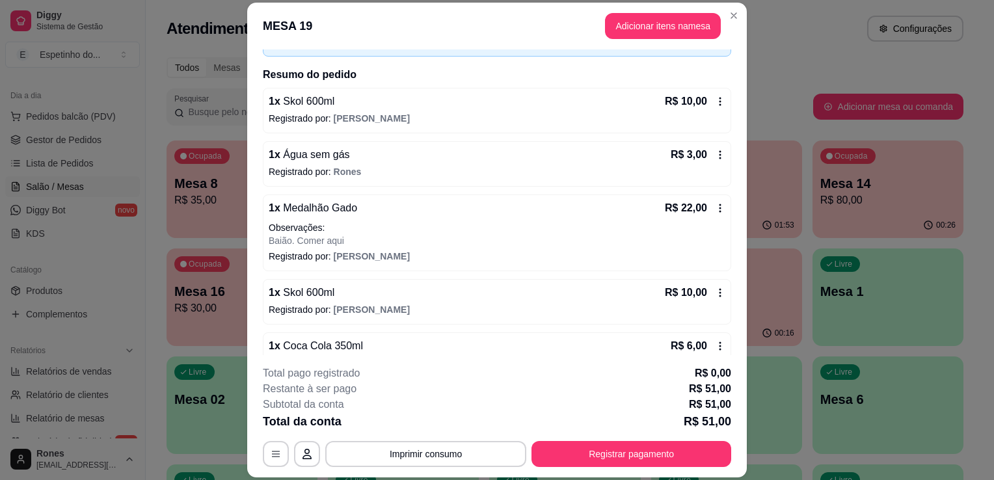
scroll to position [110, 0]
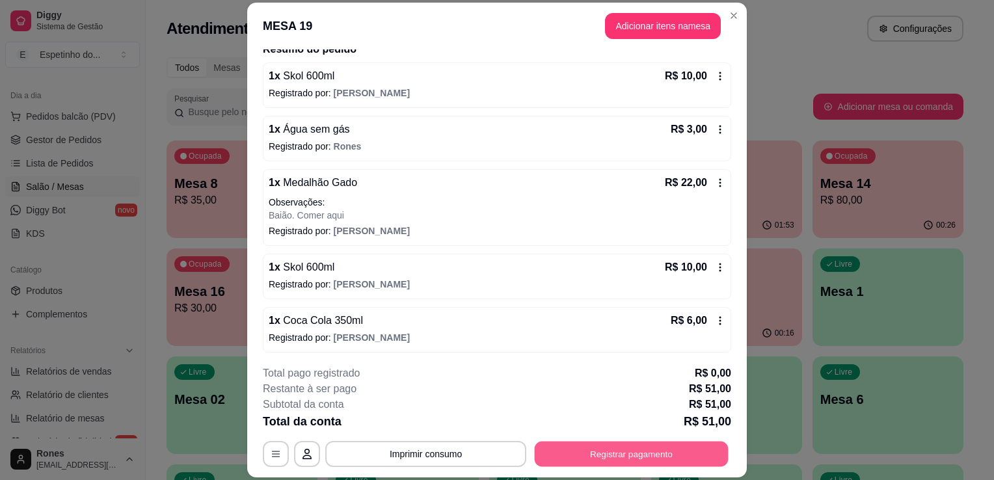
click at [587, 454] on button "Registrar pagamento" at bounding box center [632, 454] width 194 height 25
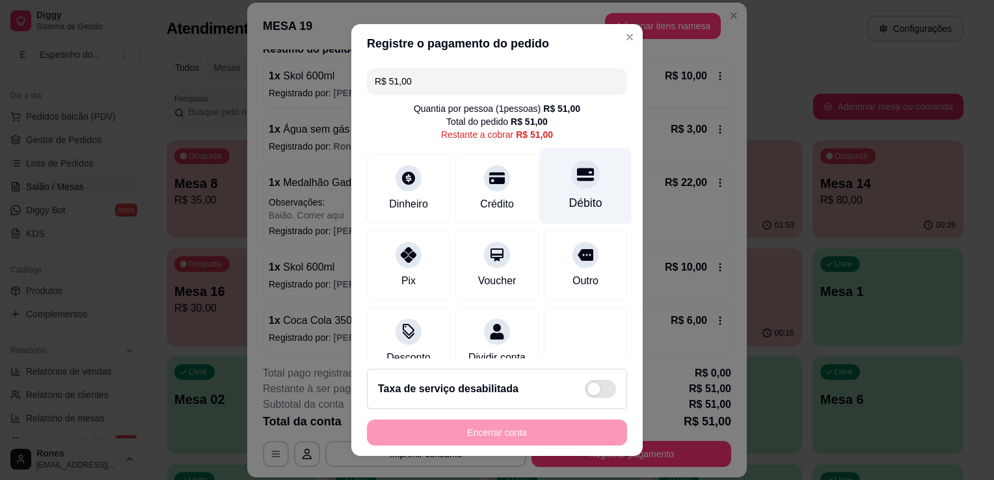
click at [577, 177] on icon at bounding box center [585, 174] width 17 height 17
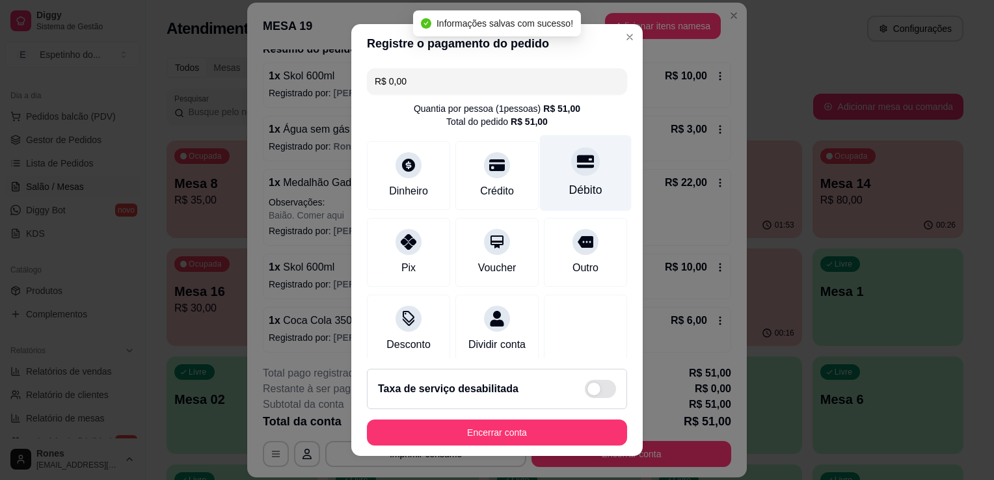
type input "R$ 0,00"
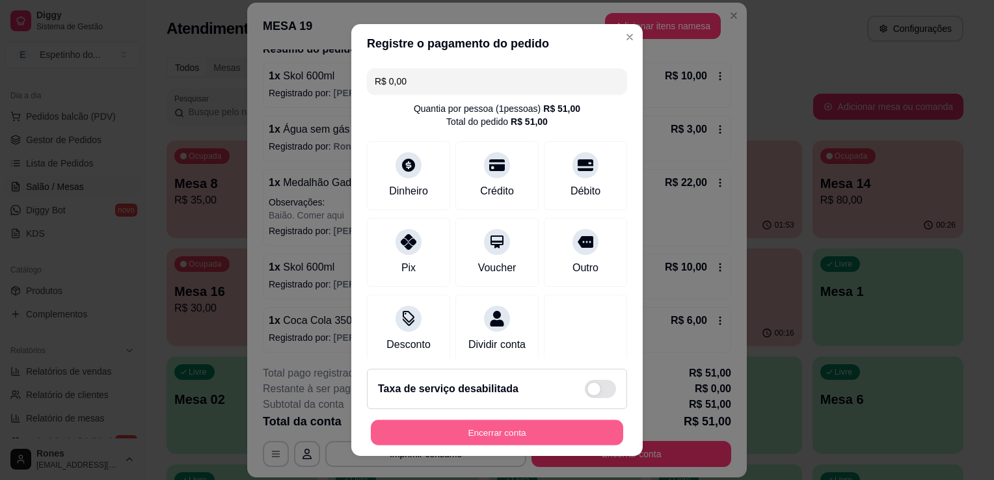
click at [538, 431] on button "Encerrar conta" at bounding box center [497, 432] width 252 height 25
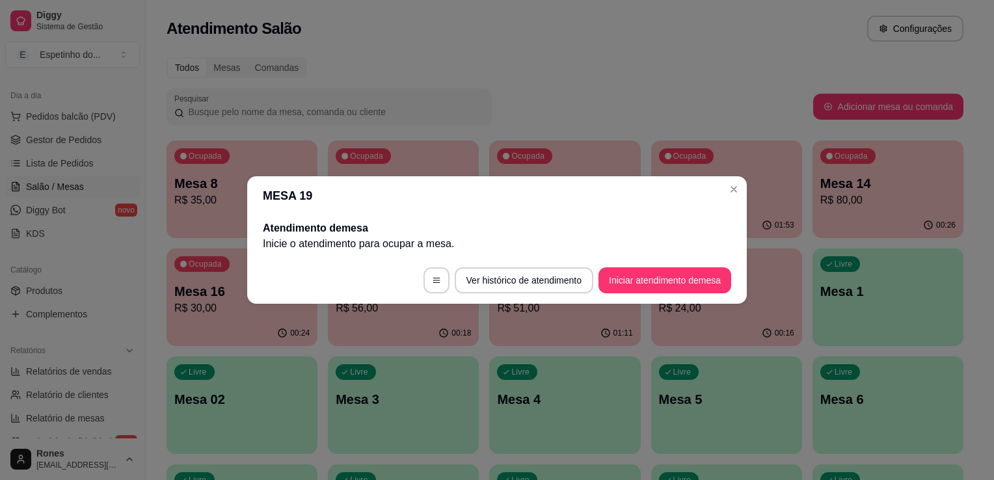
scroll to position [0, 0]
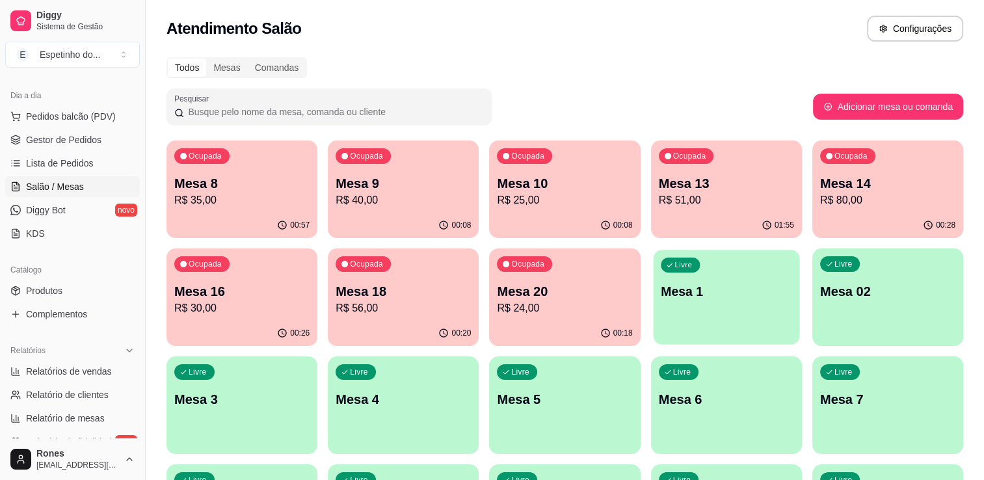
click at [689, 319] on div "Livre Mesa 1" at bounding box center [726, 289] width 146 height 79
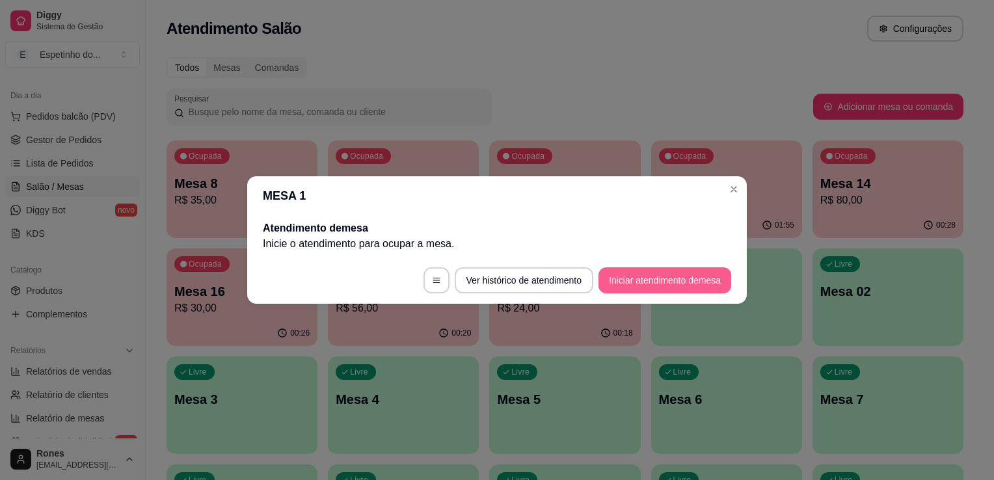
click at [655, 282] on button "Iniciar atendimento de mesa" at bounding box center [664, 280] width 133 height 26
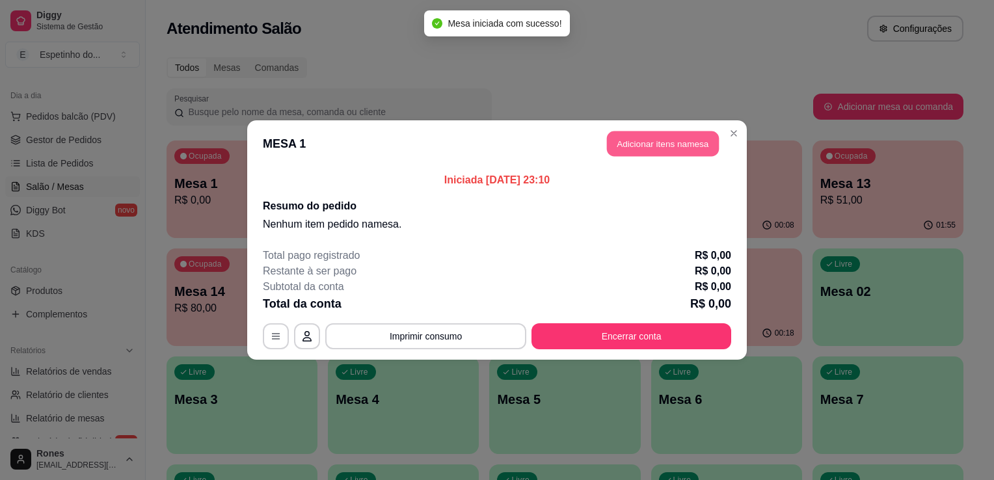
click at [637, 146] on button "Adicionar itens na mesa" at bounding box center [663, 143] width 112 height 25
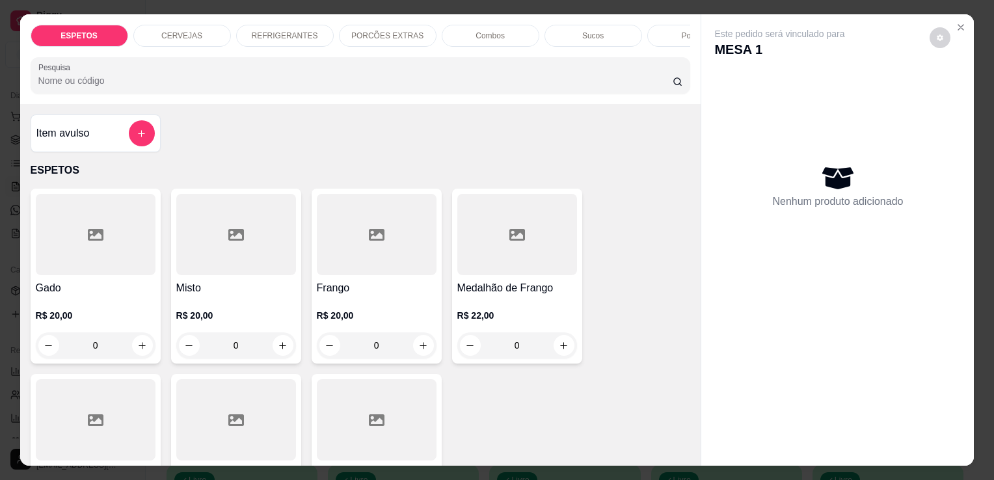
click at [265, 31] on p "REFRIGERANTES" at bounding box center [285, 36] width 66 height 10
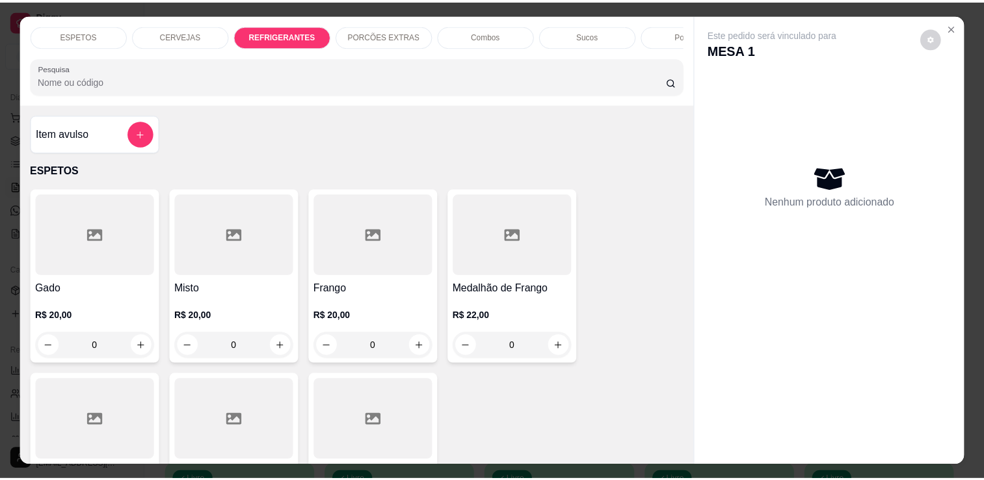
scroll to position [32, 0]
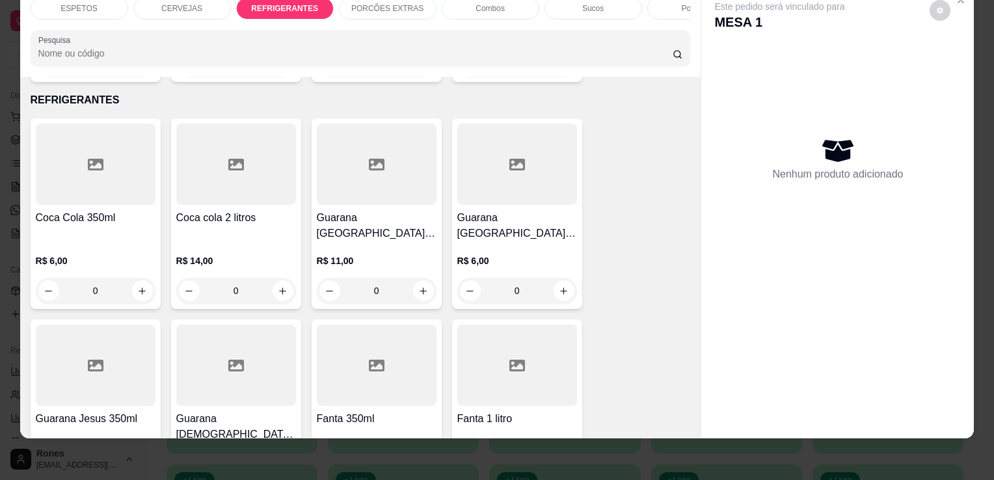
click at [367, 254] on p "R$ 11,00" at bounding box center [377, 260] width 120 height 13
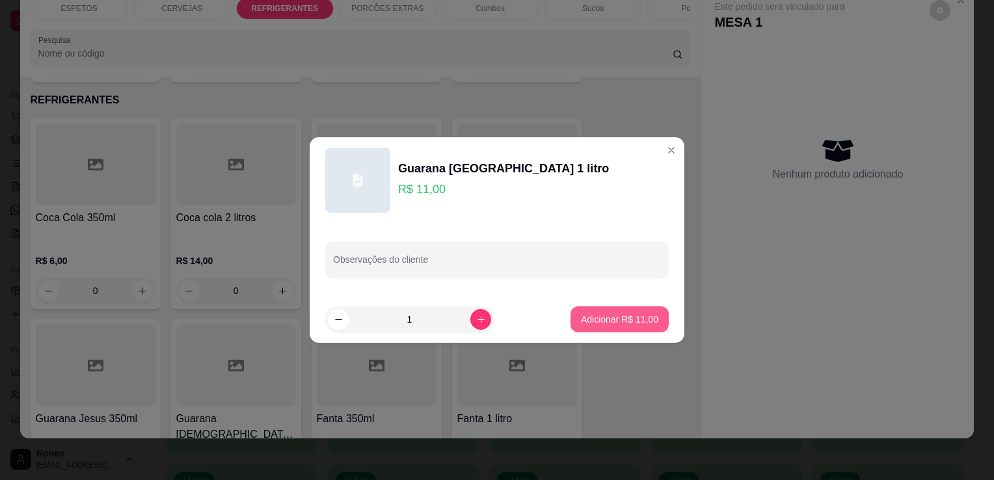
click at [593, 325] on p "Adicionar R$ 11,00" at bounding box center [619, 319] width 77 height 13
type input "1"
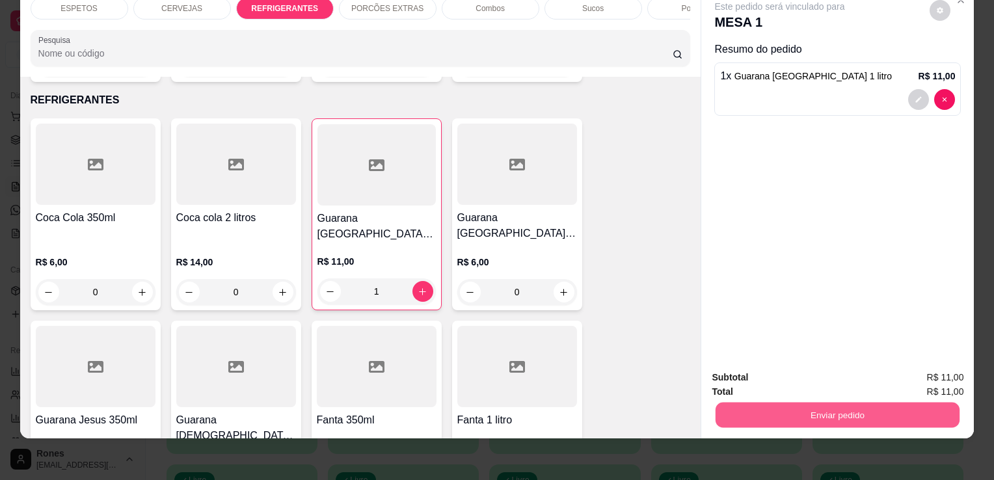
click at [782, 402] on button "Enviar pedido" at bounding box center [837, 414] width 244 height 25
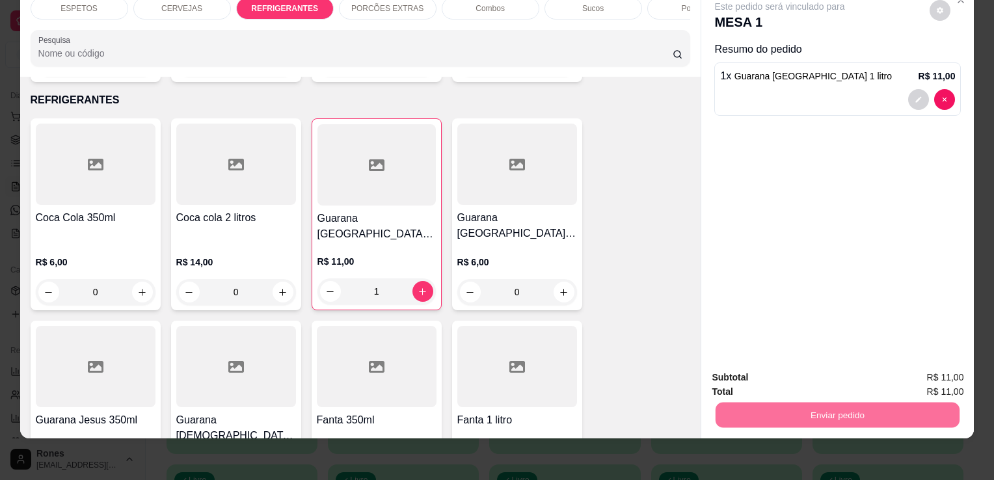
click at [926, 376] on button "Enviar pedido" at bounding box center [930, 373] width 72 height 24
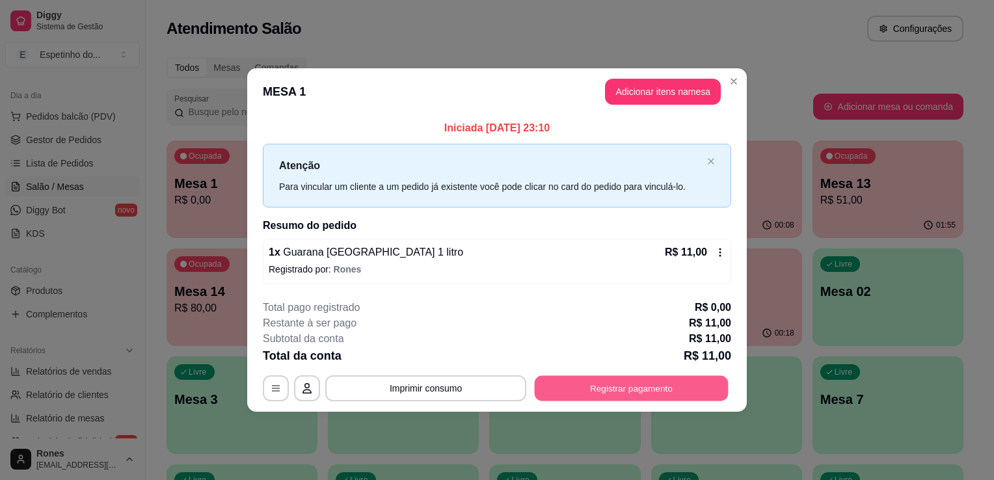
click at [633, 390] on button "Registrar pagamento" at bounding box center [632, 387] width 194 height 25
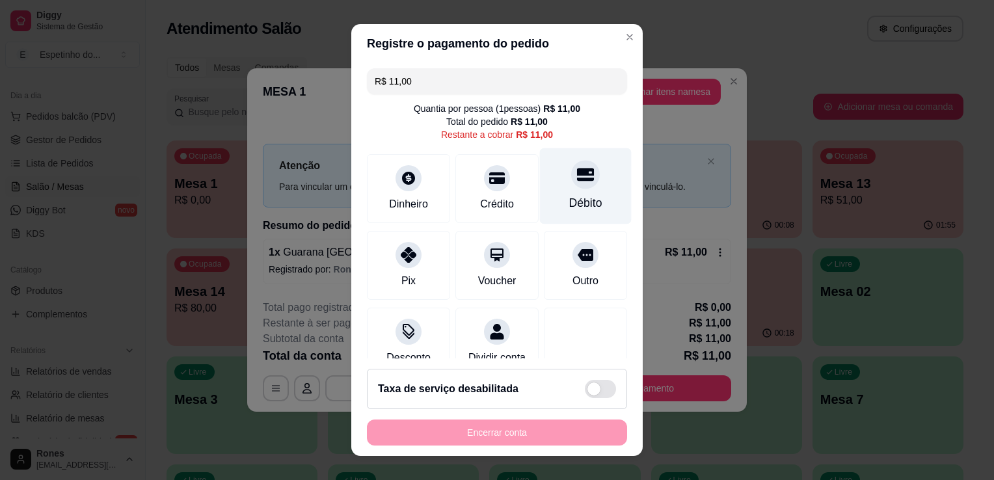
click at [557, 191] on div "Débito" at bounding box center [586, 186] width 92 height 76
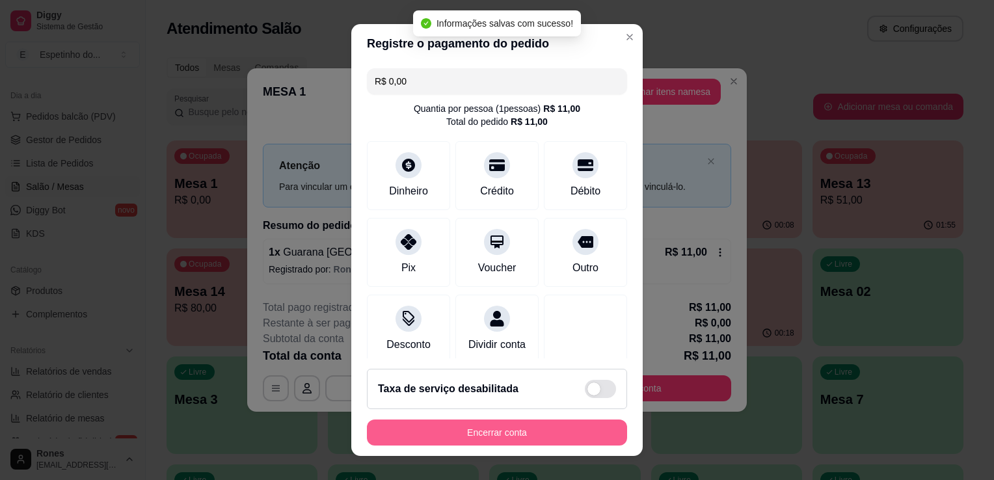
type input "R$ 0,00"
click at [496, 437] on button "Encerrar conta" at bounding box center [497, 432] width 252 height 25
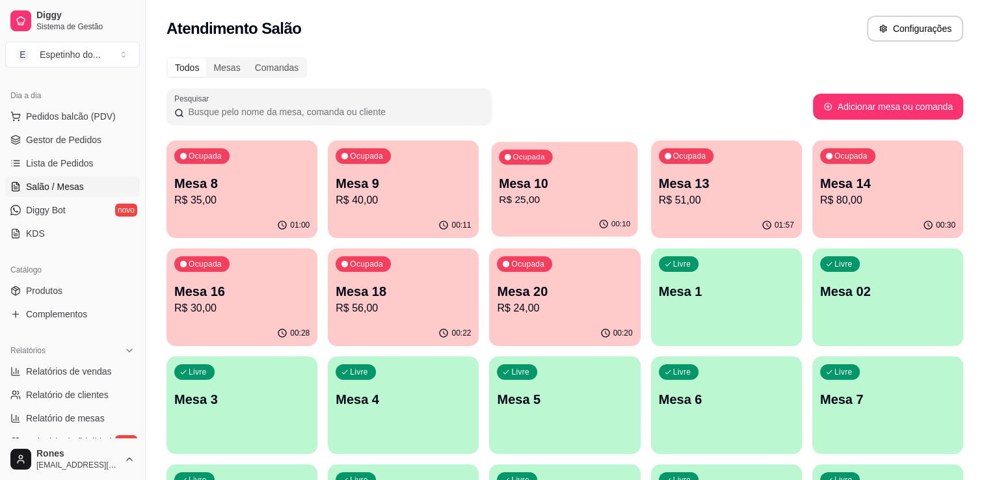
click at [559, 181] on p "Mesa 10" at bounding box center [564, 184] width 131 height 18
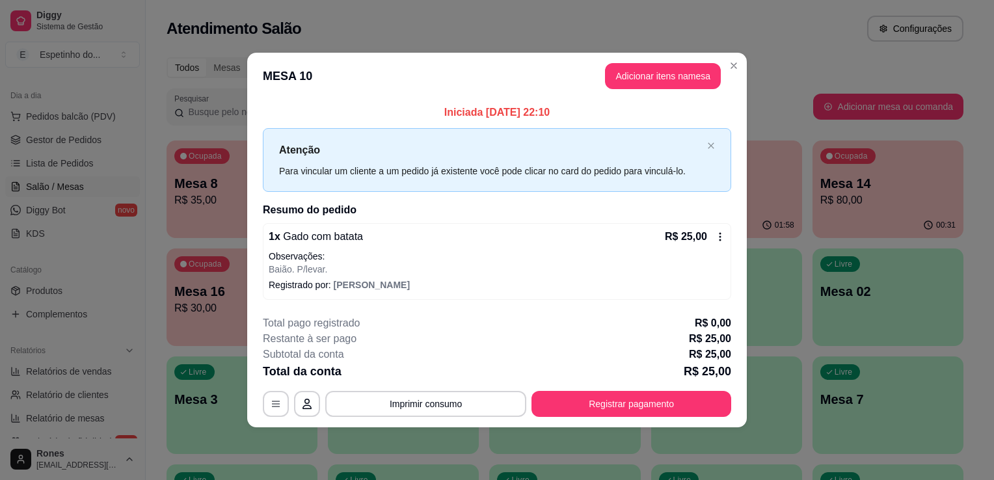
click at [719, 239] on icon at bounding box center [720, 236] width 2 height 8
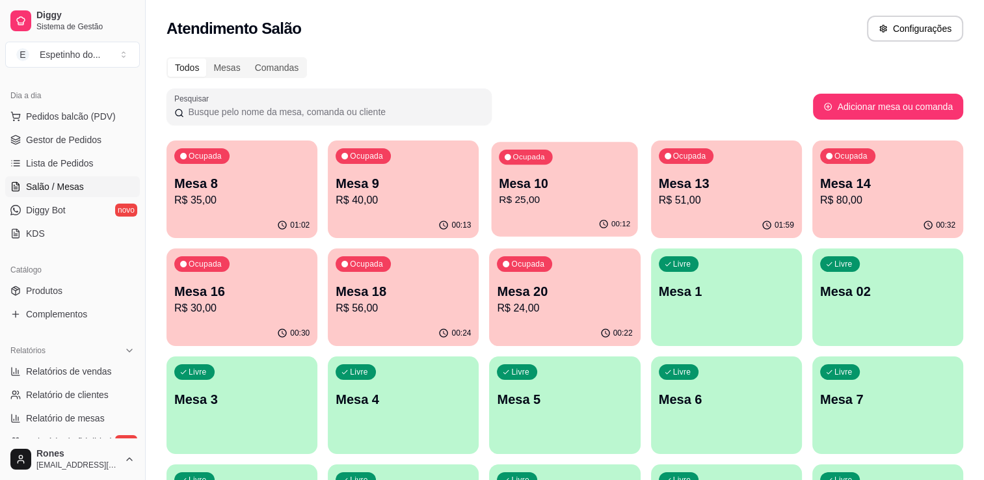
click at [587, 202] on p "R$ 25,00" at bounding box center [564, 200] width 131 height 15
click at [393, 193] on p "R$ 40,00" at bounding box center [403, 200] width 131 height 15
click at [552, 208] on div "Ocupada Mesa 10 R$ 25,00" at bounding box center [565, 177] width 146 height 70
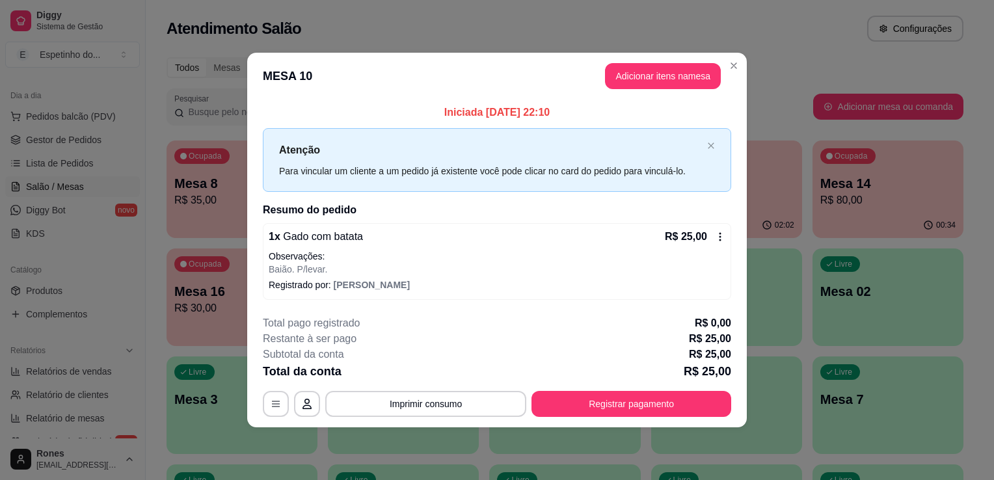
click at [721, 233] on icon at bounding box center [720, 236] width 2 height 8
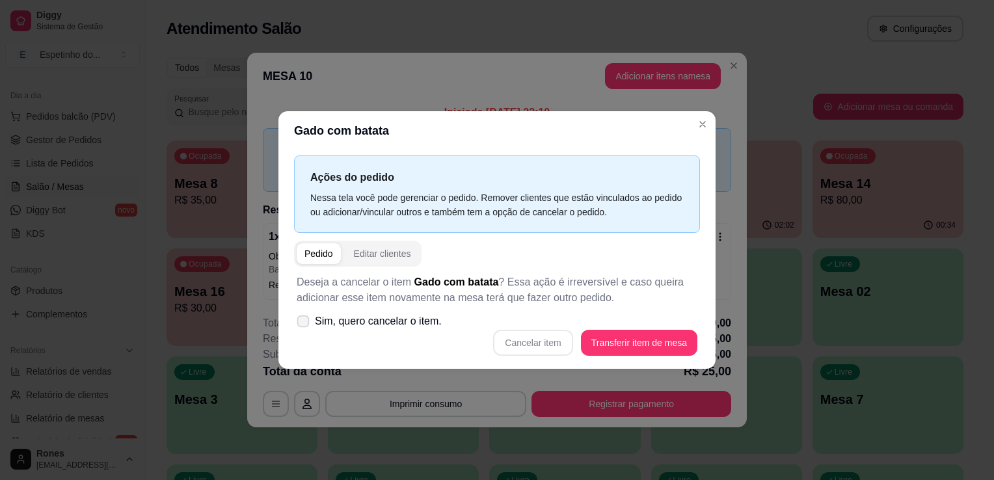
click at [310, 321] on label "Sim, quero cancelar o item." at bounding box center [368, 321] width 155 height 26
click at [304, 324] on input "Sim, quero cancelar o item." at bounding box center [300, 328] width 8 height 8
checkbox input "true"
click at [541, 343] on button "Cancelar item" at bounding box center [532, 342] width 77 height 25
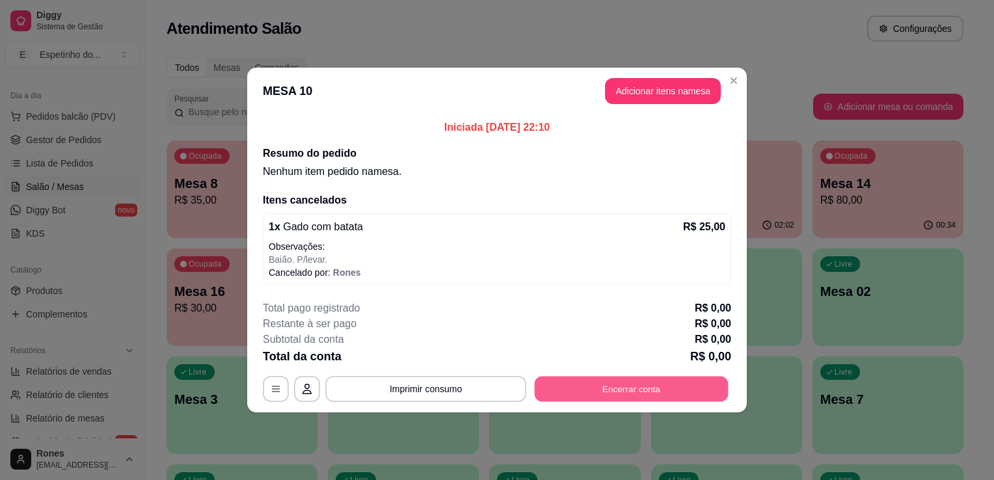
click at [638, 390] on button "Encerrar conta" at bounding box center [632, 389] width 194 height 25
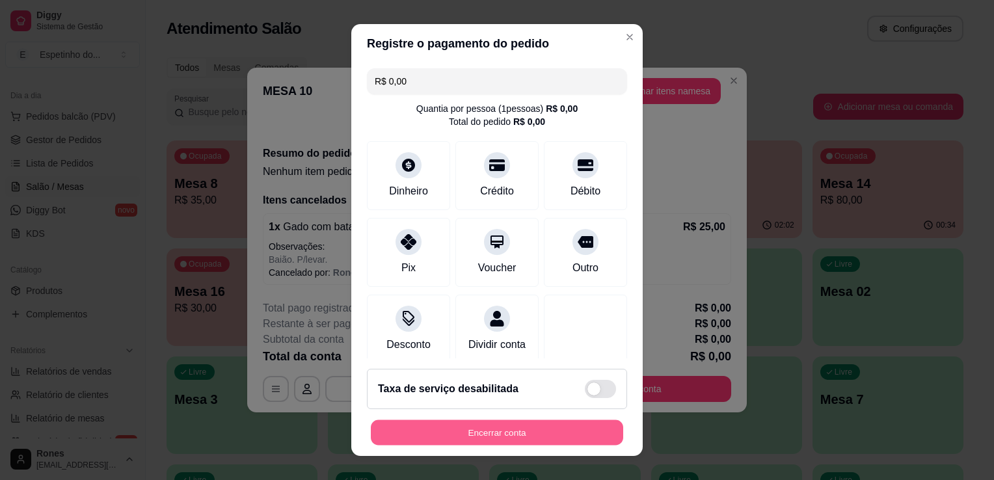
click at [490, 433] on button "Encerrar conta" at bounding box center [497, 432] width 252 height 25
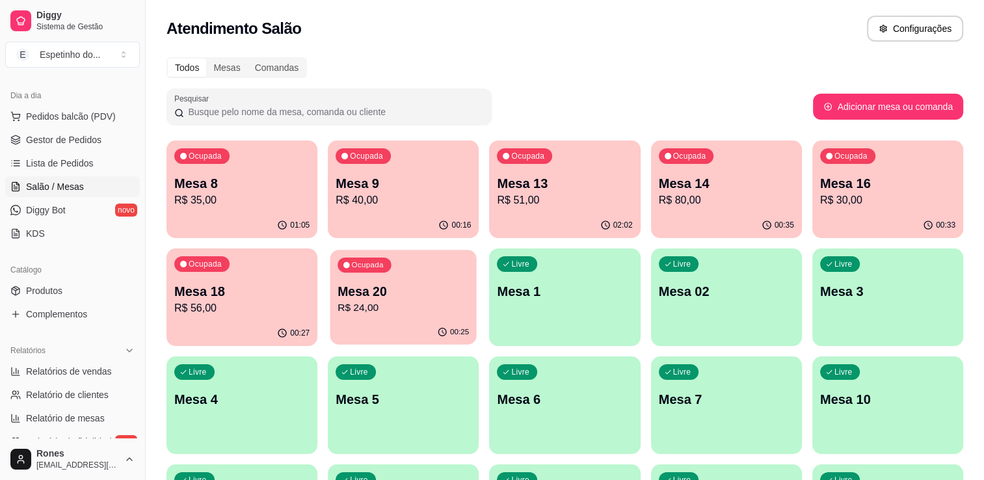
click at [429, 283] on p "Mesa 20" at bounding box center [403, 292] width 131 height 18
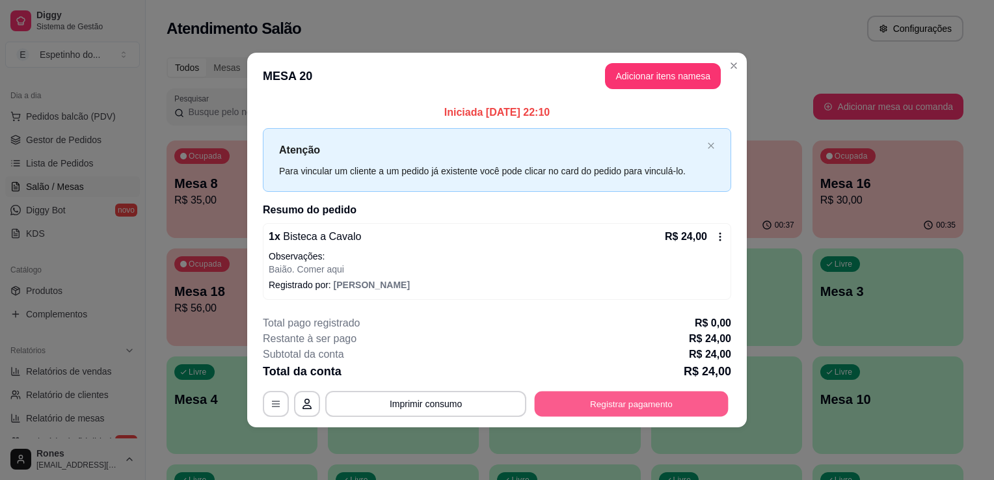
click at [632, 402] on button "Registrar pagamento" at bounding box center [632, 403] width 194 height 25
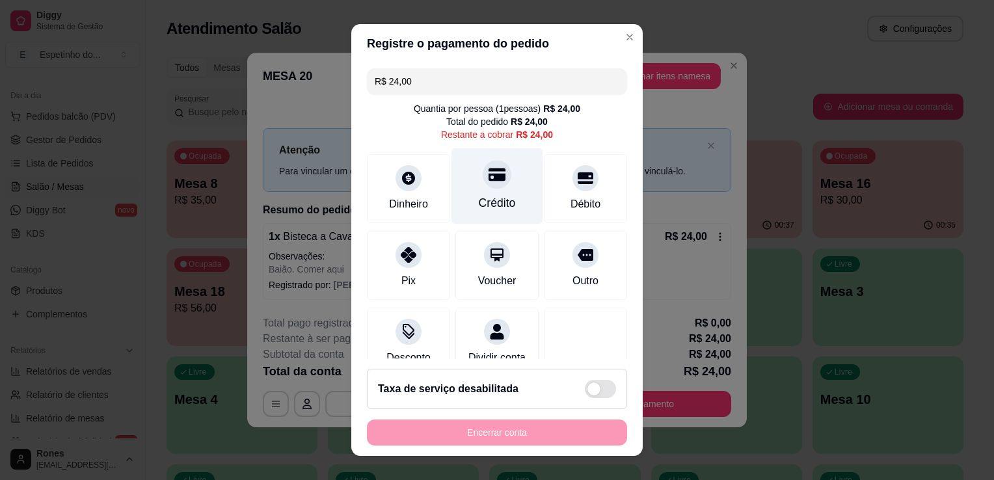
click at [479, 199] on div "Crédito" at bounding box center [497, 202] width 37 height 17
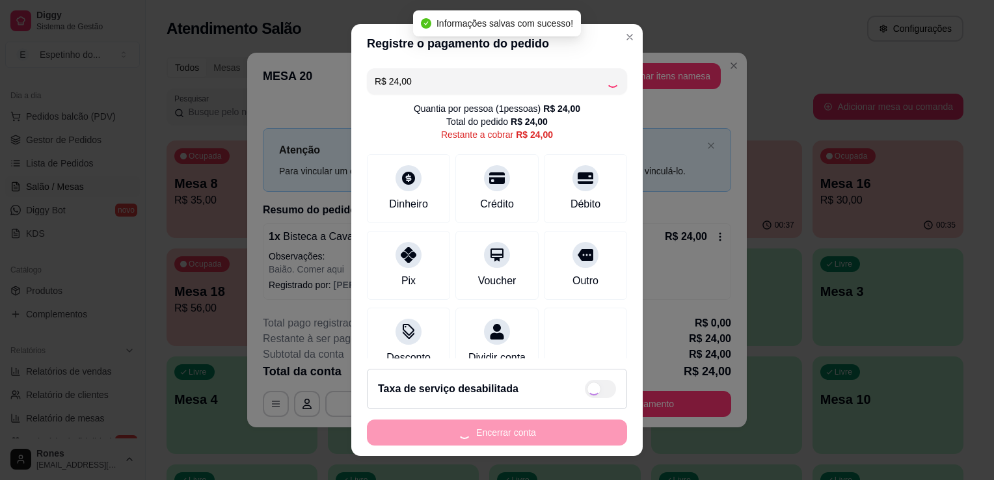
type input "R$ 0,00"
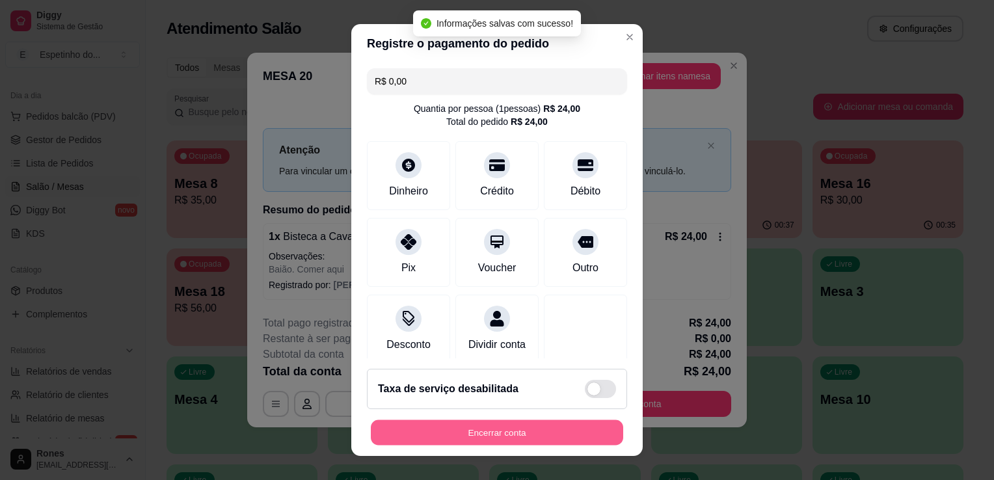
click at [503, 431] on button "Encerrar conta" at bounding box center [497, 432] width 252 height 25
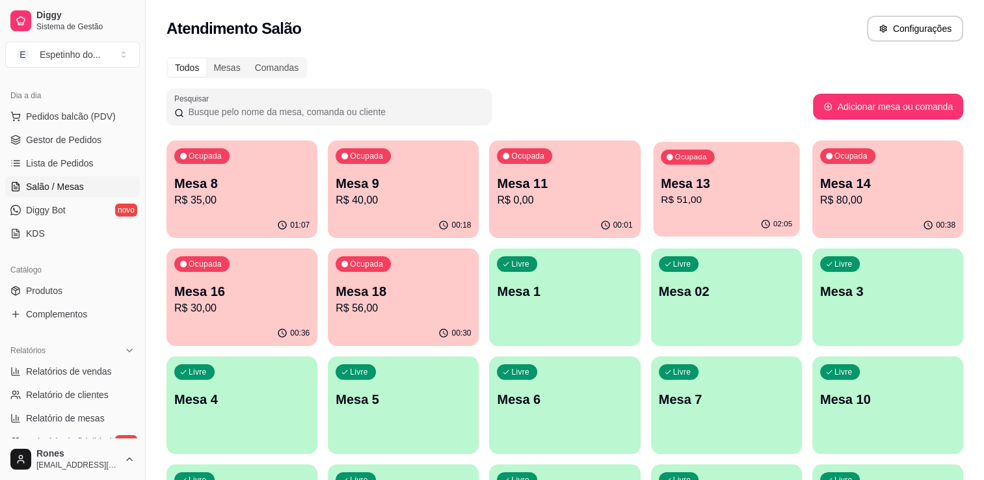
click at [708, 198] on p "R$ 51,00" at bounding box center [726, 200] width 131 height 15
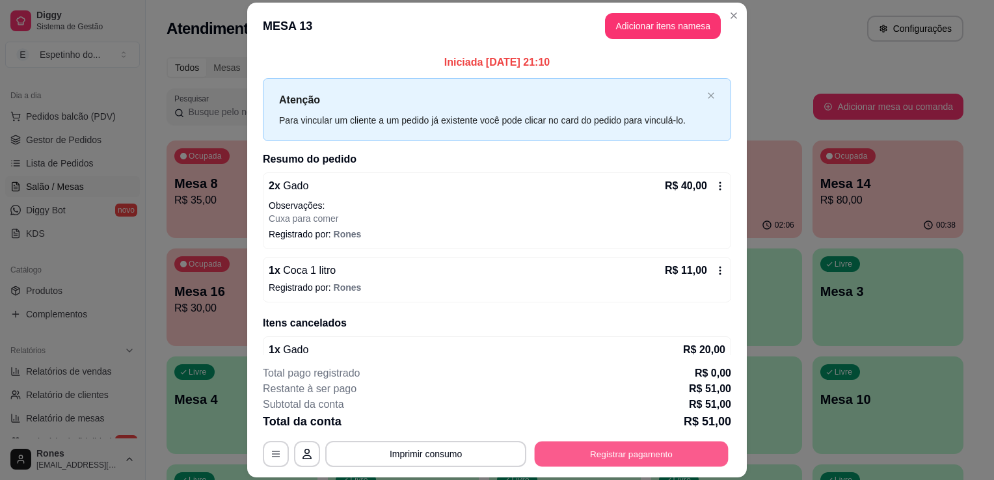
click at [619, 444] on button "Registrar pagamento" at bounding box center [632, 454] width 194 height 25
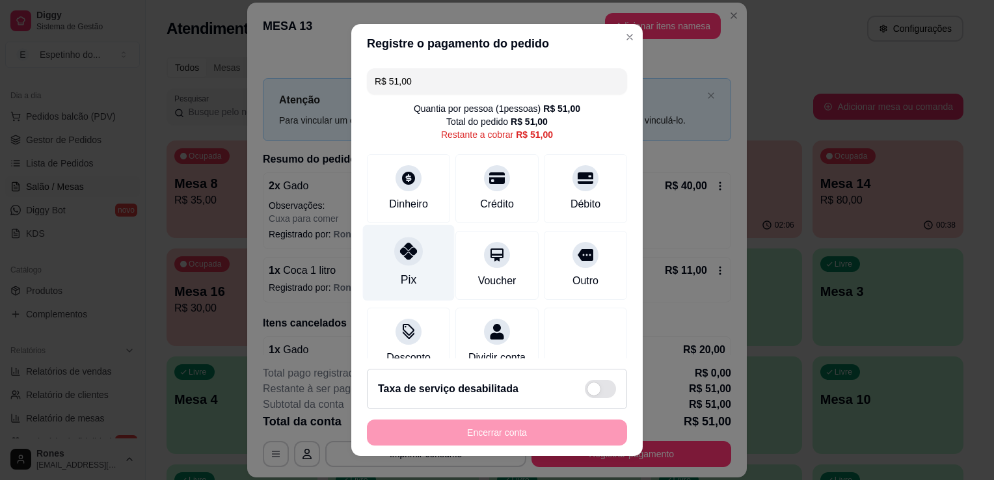
click at [405, 275] on div "Pix" at bounding box center [409, 279] width 16 height 17
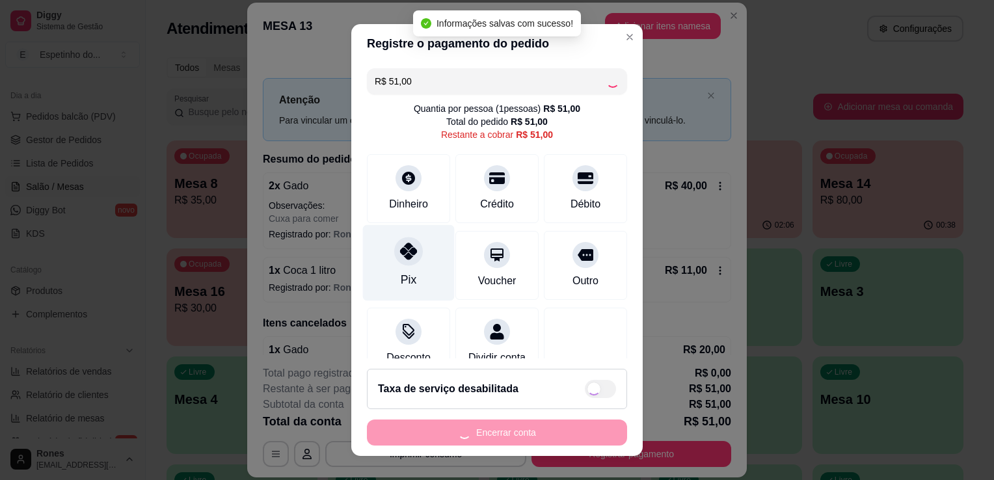
type input "R$ 0,00"
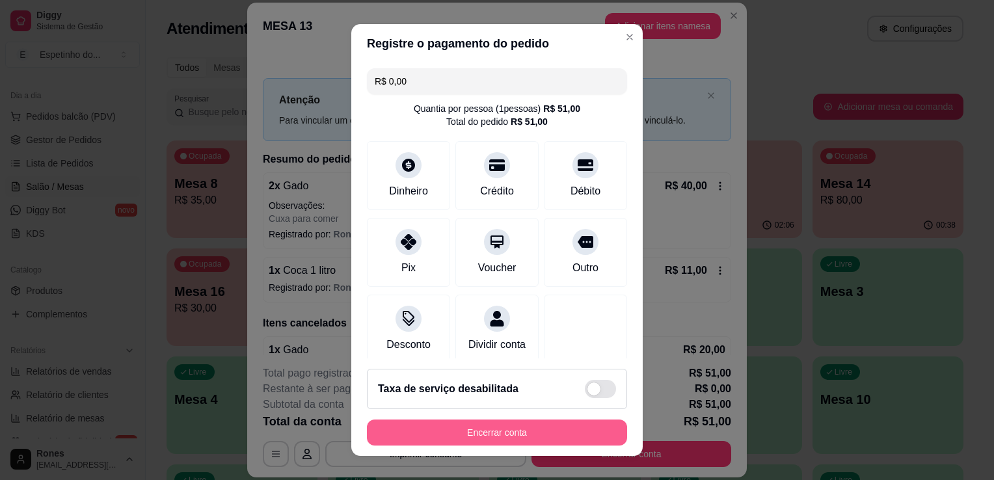
click at [518, 428] on button "Encerrar conta" at bounding box center [497, 432] width 260 height 26
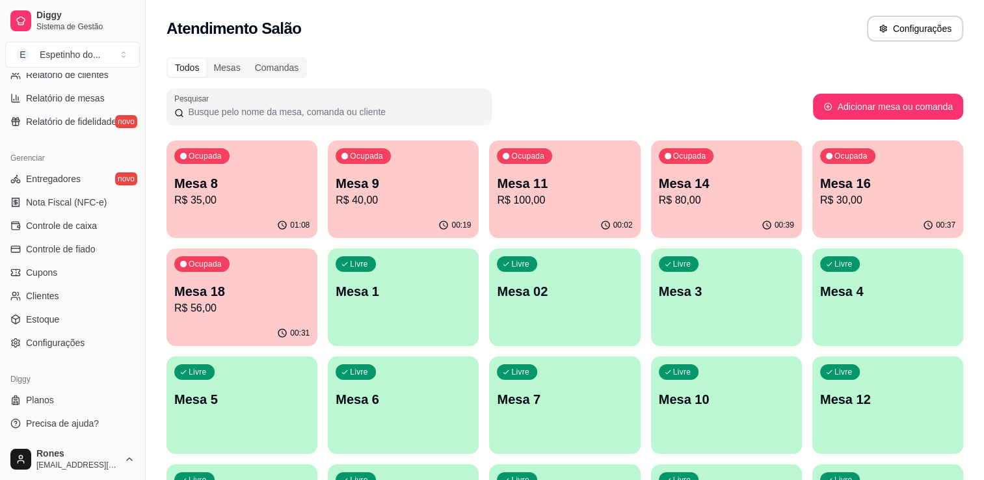
scroll to position [135, 0]
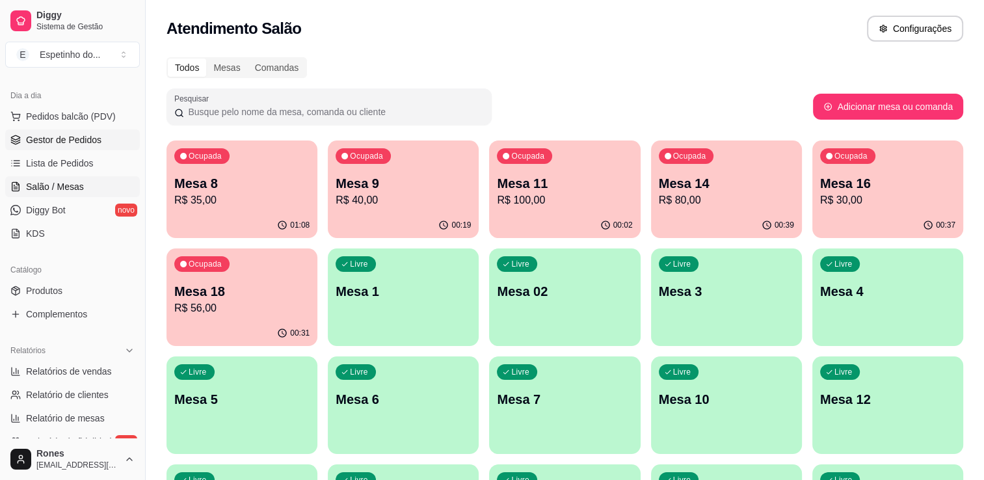
click at [52, 135] on span "Gestor de Pedidos" at bounding box center [63, 139] width 75 height 13
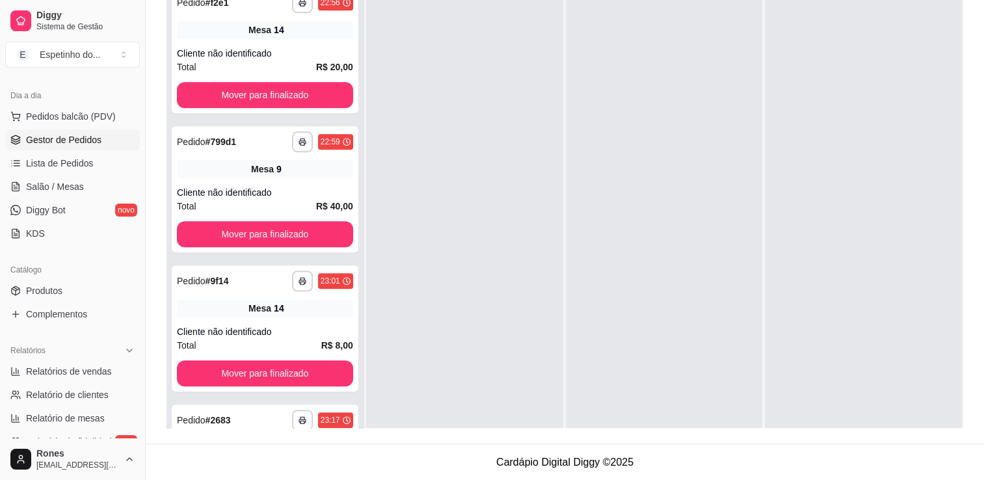
scroll to position [1117, 0]
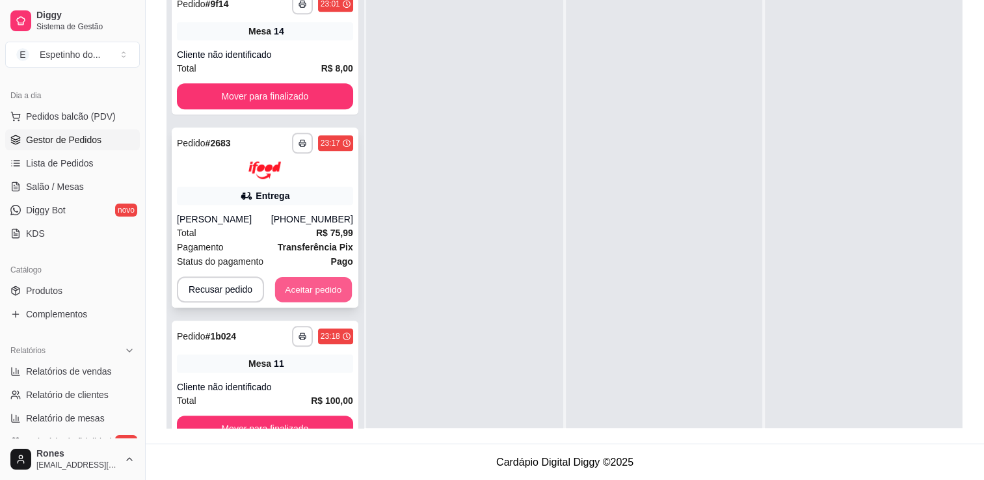
click at [321, 280] on button "Aceitar pedido" at bounding box center [313, 288] width 77 height 25
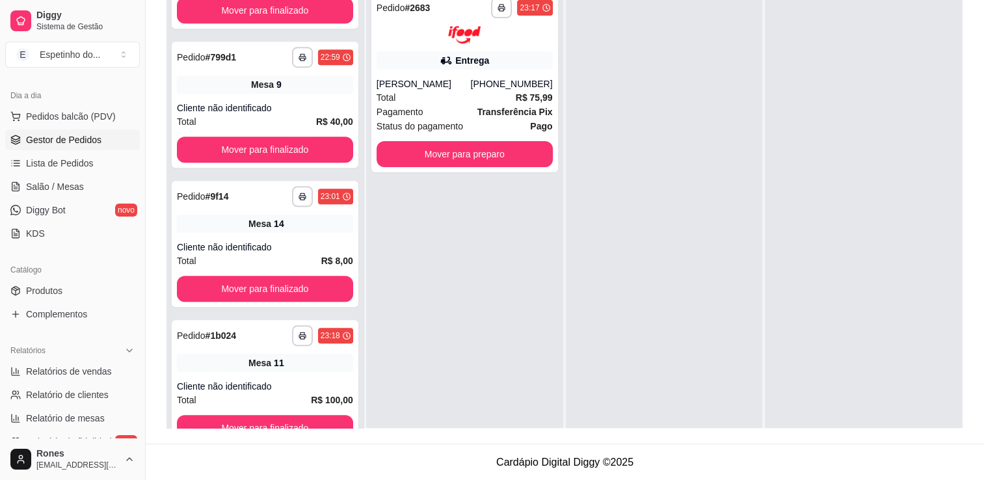
scroll to position [924, 0]
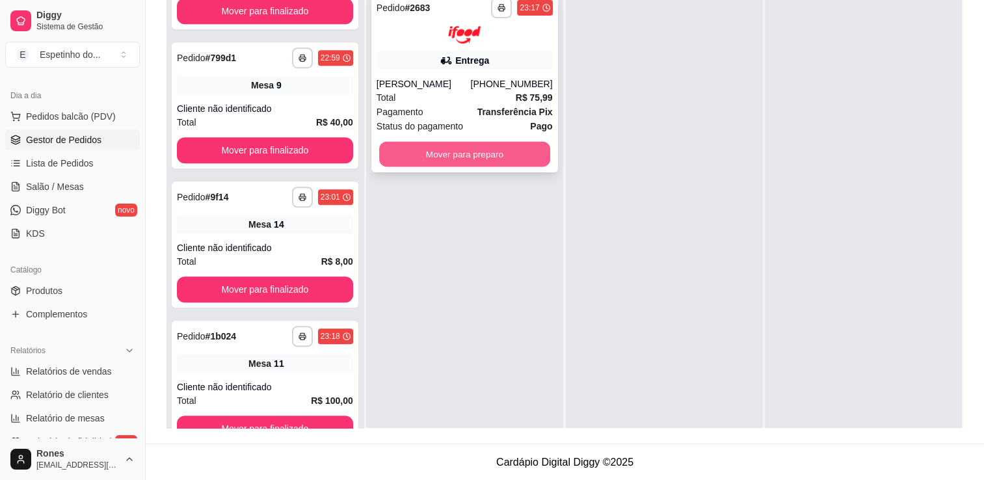
click at [472, 151] on button "Mover para preparo" at bounding box center [464, 153] width 171 height 25
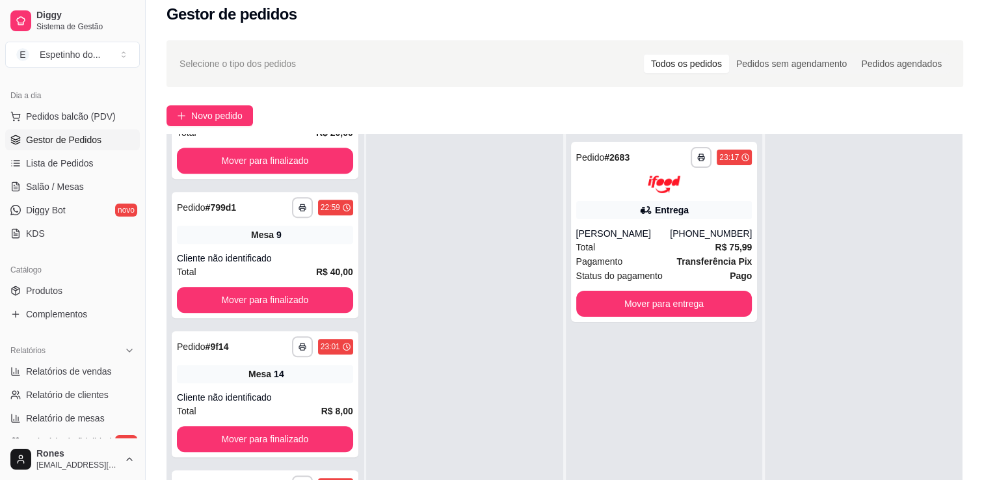
scroll to position [0, 0]
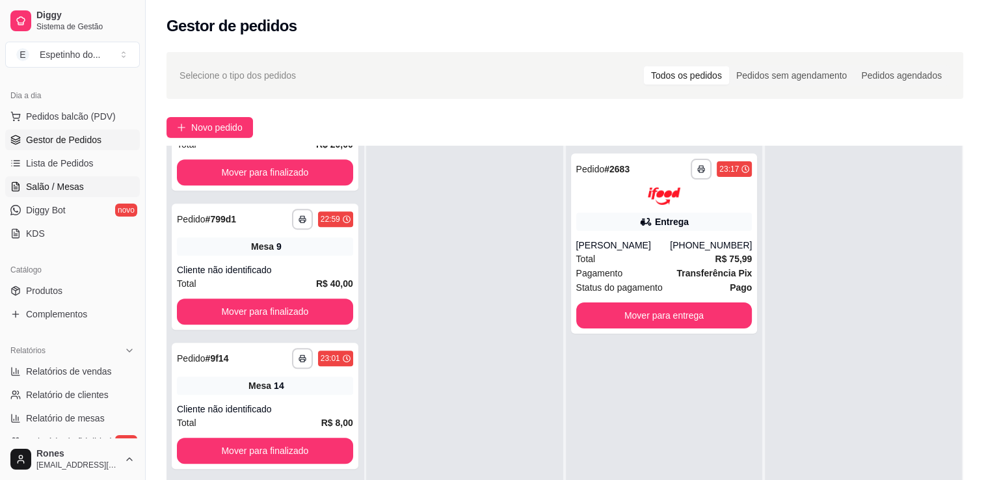
click at [59, 188] on span "Salão / Mesas" at bounding box center [55, 186] width 58 height 13
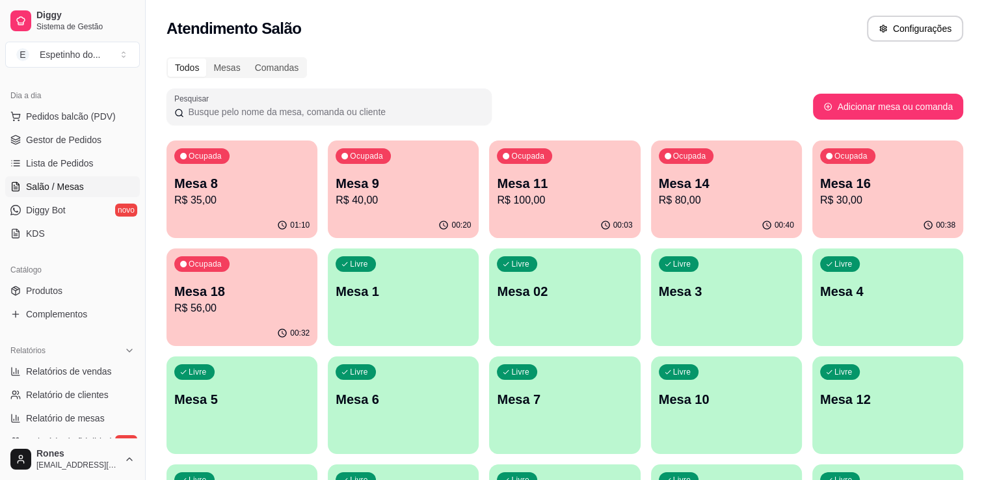
click at [202, 294] on p "Mesa 18" at bounding box center [241, 291] width 135 height 18
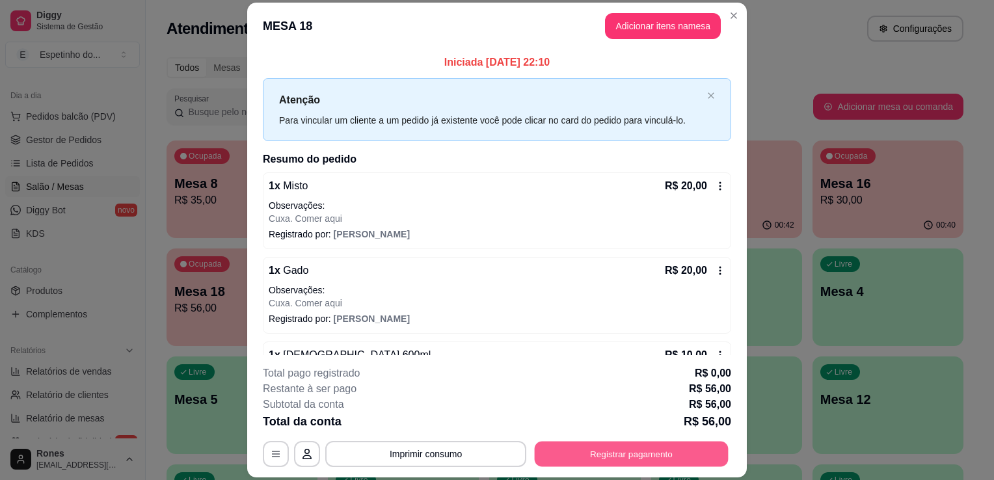
click at [645, 458] on button "Registrar pagamento" at bounding box center [632, 454] width 194 height 25
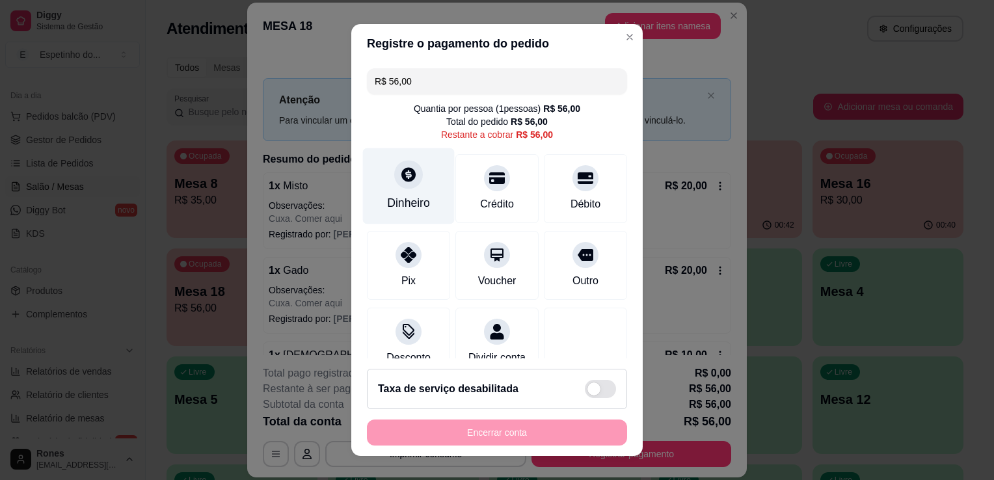
click at [400, 174] on icon at bounding box center [408, 174] width 17 height 17
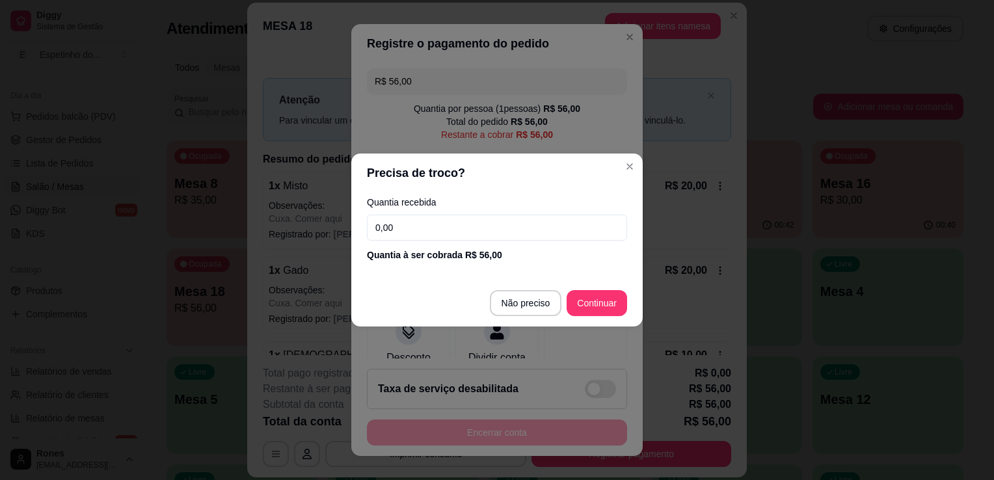
click at [448, 239] on input "0,00" at bounding box center [497, 228] width 260 height 26
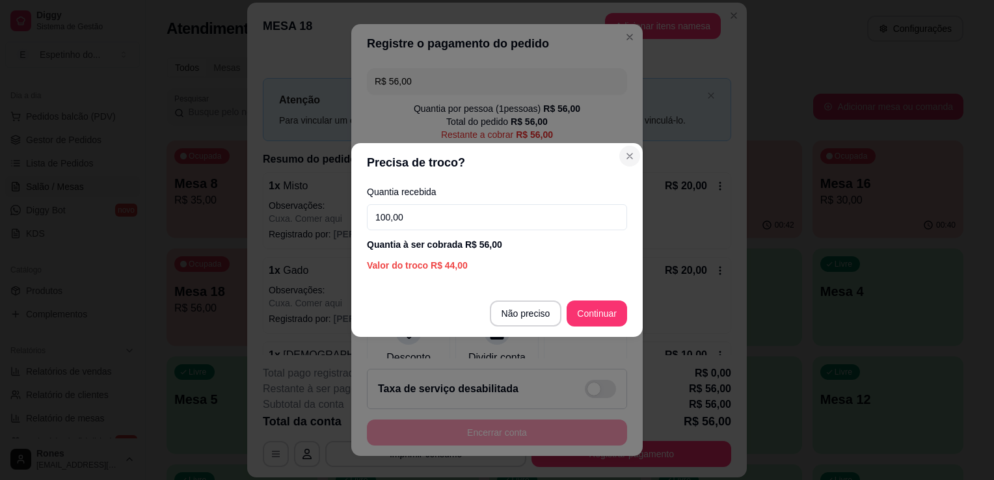
type input "100,00"
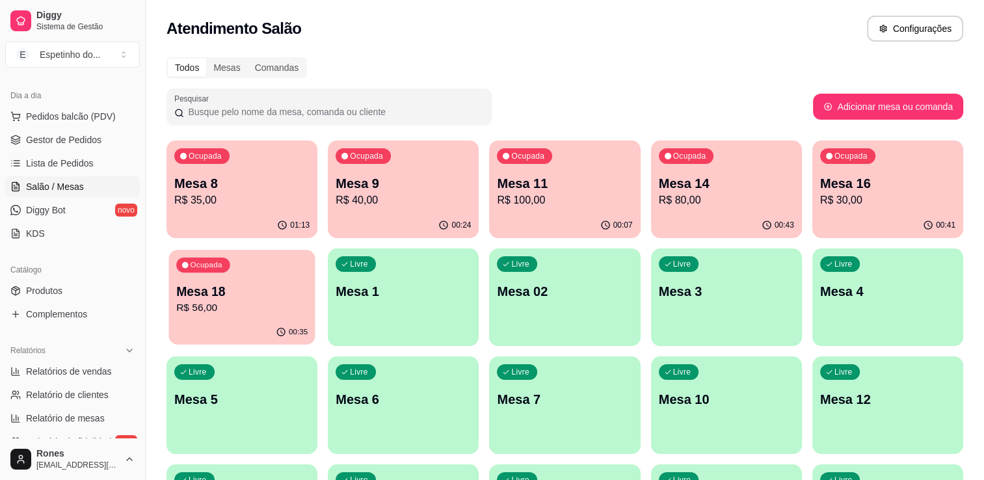
click at [216, 308] on p "R$ 56,00" at bounding box center [241, 307] width 131 height 15
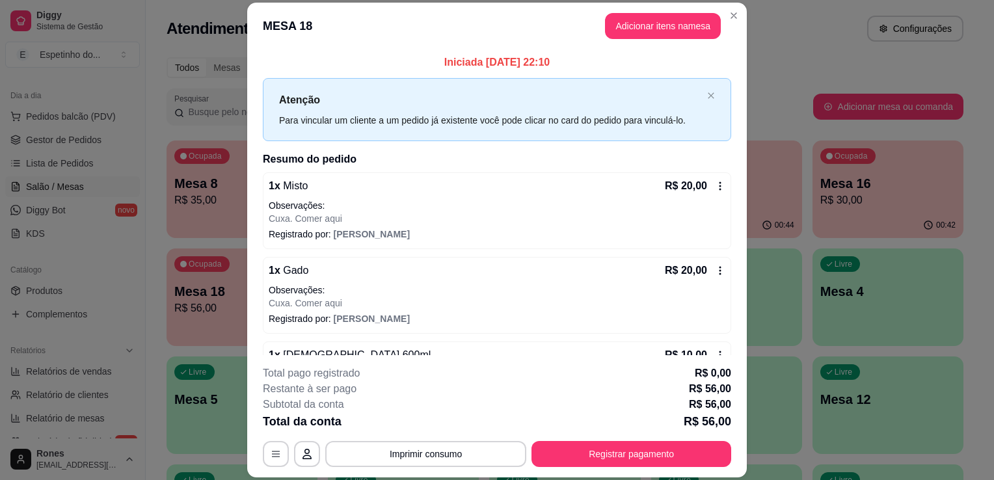
click at [719, 185] on icon at bounding box center [720, 185] width 2 height 8
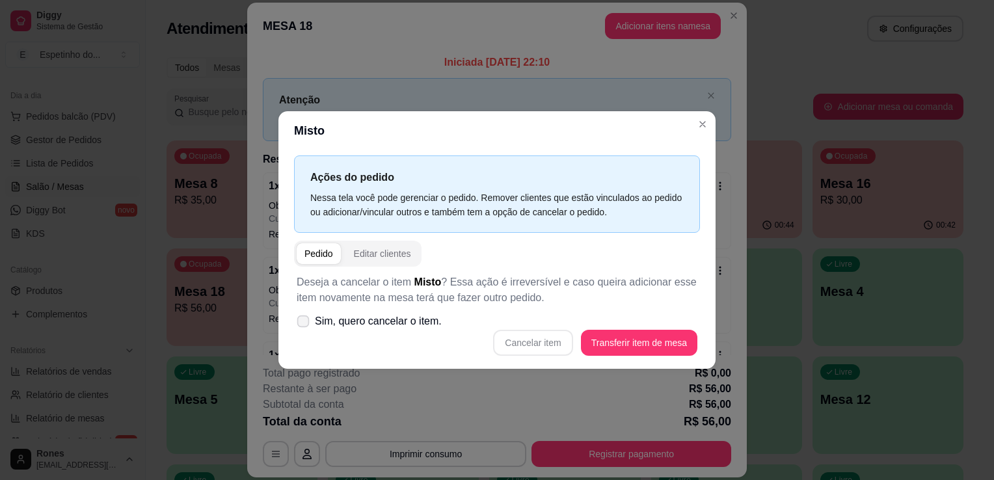
click at [337, 318] on span "Sim, quero cancelar o item." at bounding box center [378, 321] width 127 height 16
click at [304, 324] on input "Sim, quero cancelar o item." at bounding box center [300, 328] width 8 height 8
checkbox input "true"
click at [547, 347] on button "Cancelar item" at bounding box center [532, 342] width 77 height 25
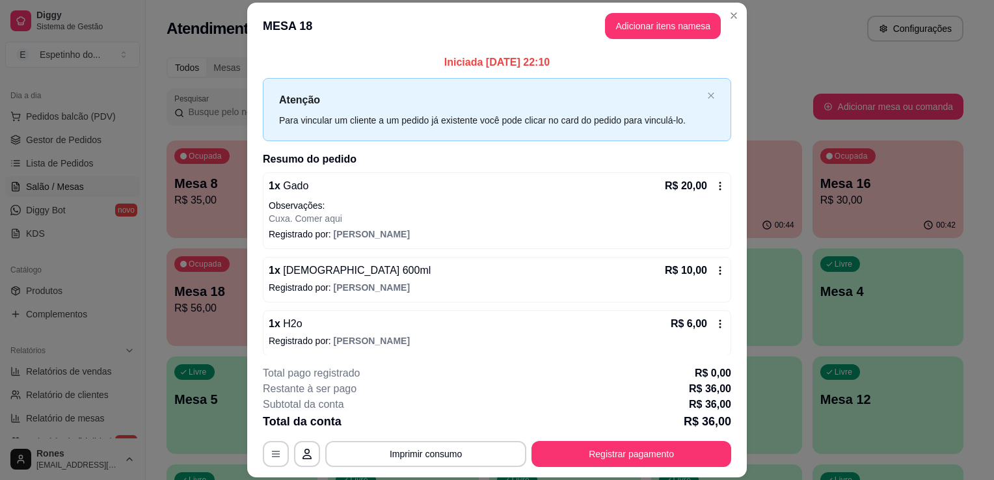
click at [715, 269] on icon at bounding box center [720, 270] width 10 height 10
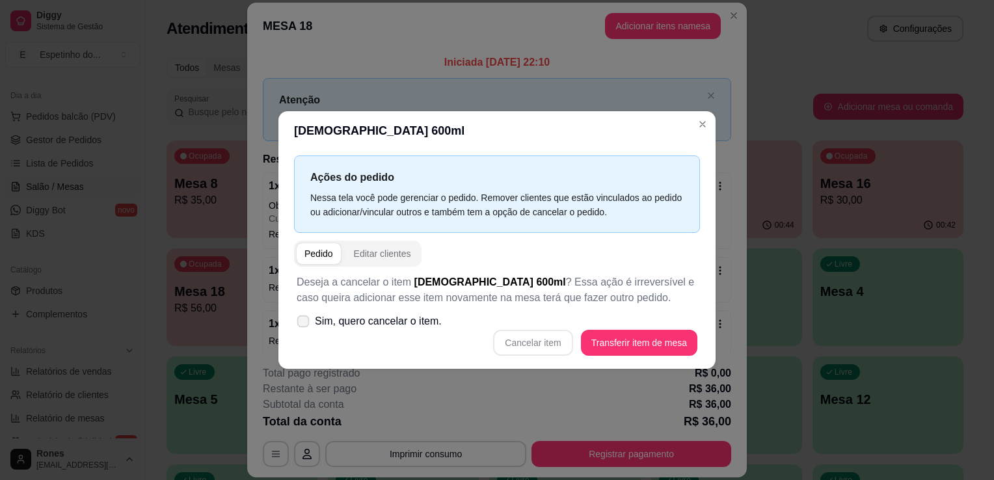
click at [327, 324] on span "Sim, quero cancelar o item." at bounding box center [378, 321] width 127 height 16
click at [304, 324] on input "Sim, quero cancelar o item." at bounding box center [300, 328] width 8 height 8
checkbox input "true"
click at [546, 344] on button "Cancelar item" at bounding box center [532, 342] width 77 height 25
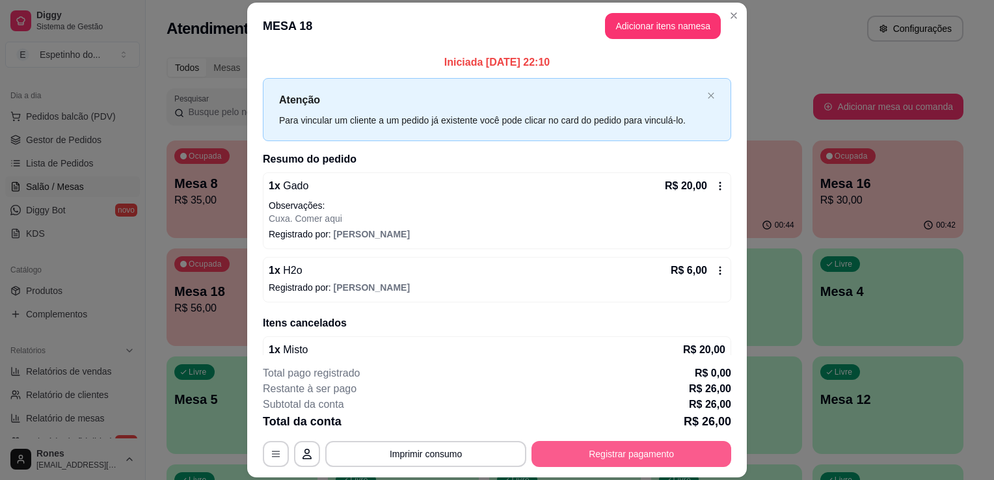
click at [663, 451] on button "Registrar pagamento" at bounding box center [631, 454] width 200 height 26
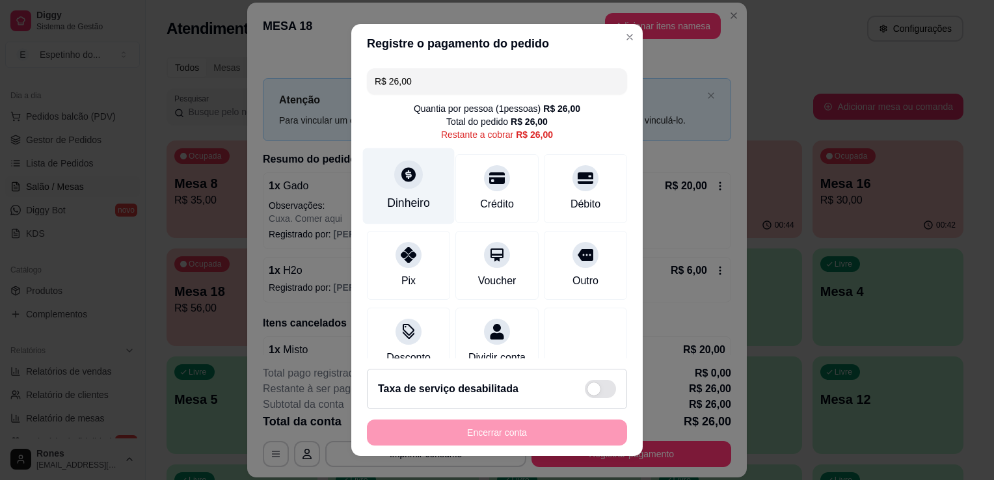
click at [405, 199] on div "Dinheiro" at bounding box center [408, 202] width 43 height 17
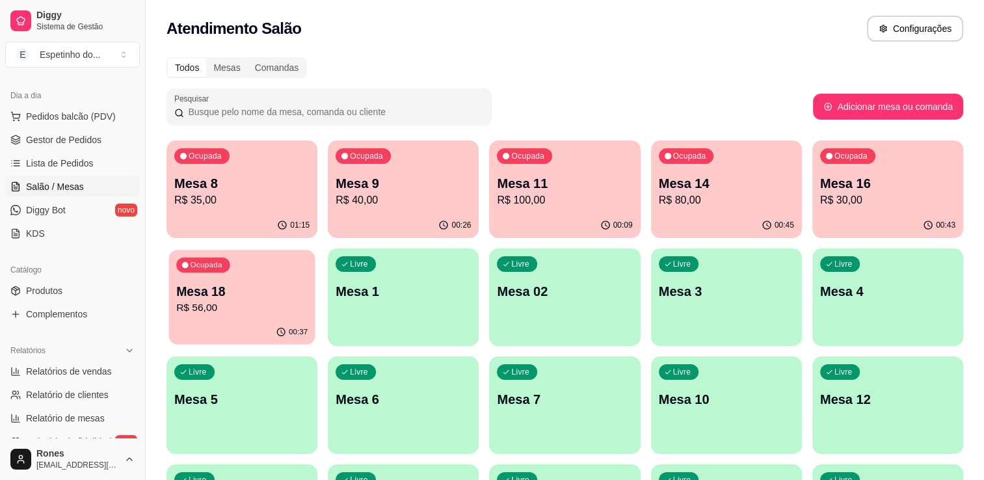
click at [224, 323] on div "00:37" at bounding box center [241, 332] width 146 height 25
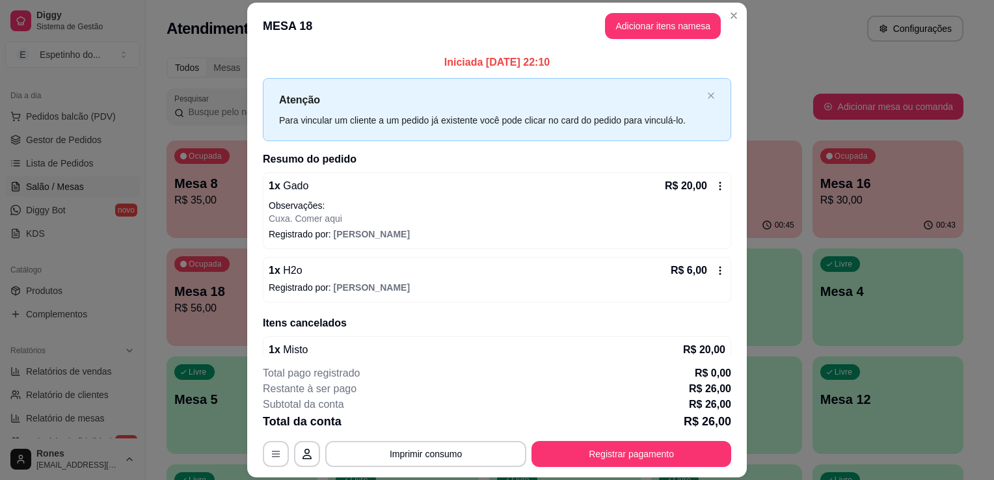
click at [715, 187] on icon at bounding box center [720, 186] width 10 height 10
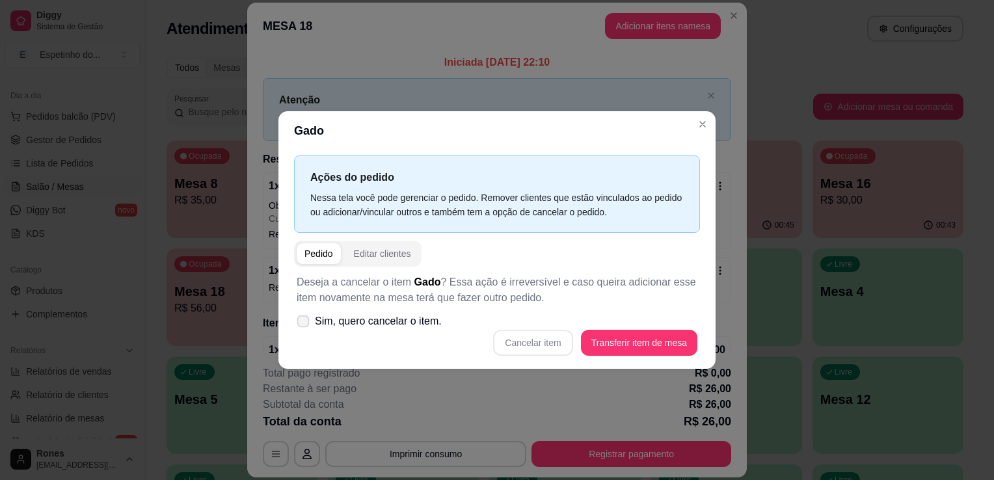
click at [304, 326] on label "Sim, quero cancelar o item." at bounding box center [368, 321] width 155 height 26
click at [304, 326] on input "Sim, quero cancelar o item." at bounding box center [300, 328] width 8 height 8
click at [304, 326] on span at bounding box center [303, 321] width 12 height 12
click at [304, 326] on input "Sim, quero cancelar o item." at bounding box center [300, 328] width 8 height 8
click at [304, 326] on span at bounding box center [303, 321] width 12 height 12
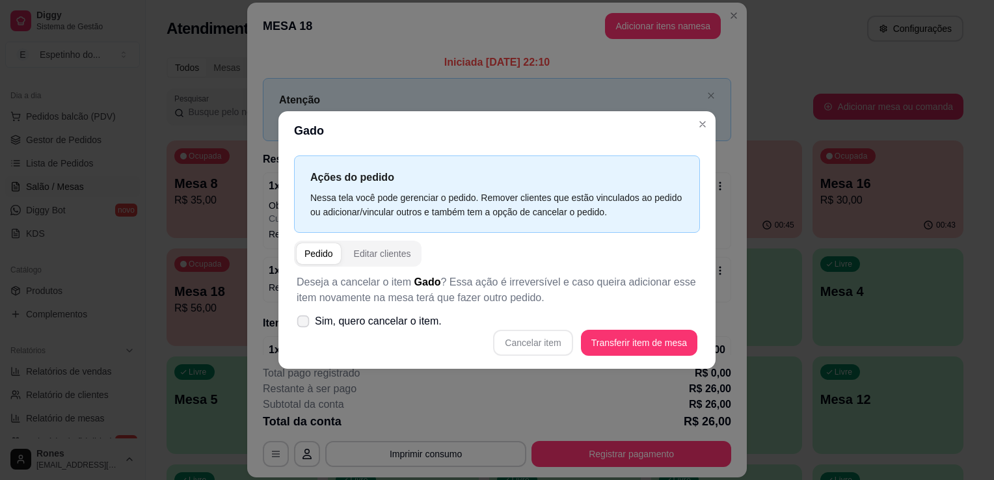
click at [304, 326] on input "Sim, quero cancelar o item." at bounding box center [300, 328] width 8 height 8
checkbox input "true"
click at [528, 349] on button "Cancelar item" at bounding box center [532, 342] width 77 height 25
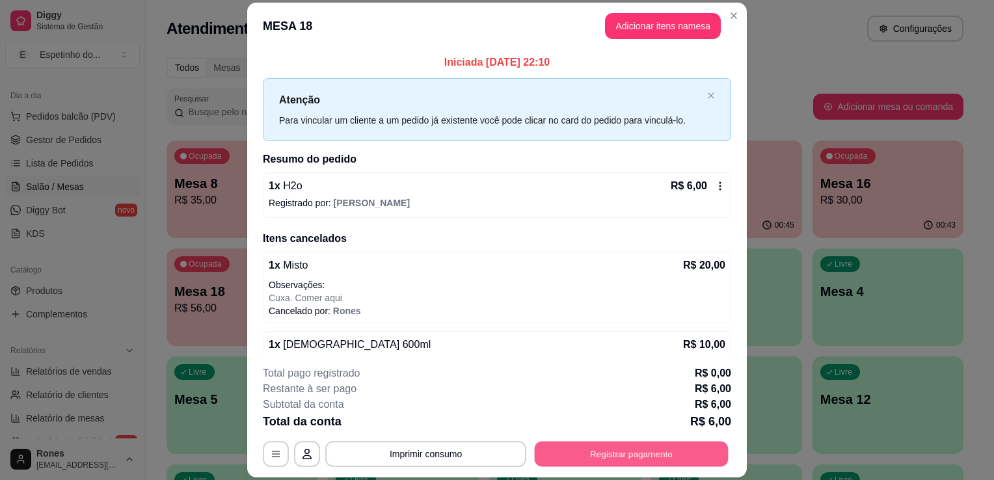
click at [654, 460] on button "Registrar pagamento" at bounding box center [632, 454] width 194 height 25
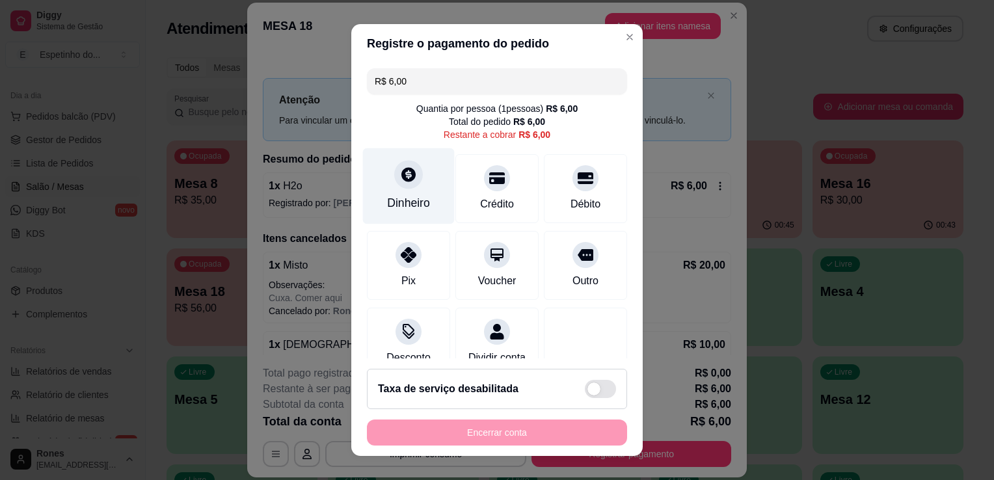
click at [408, 204] on div "Dinheiro" at bounding box center [408, 202] width 43 height 17
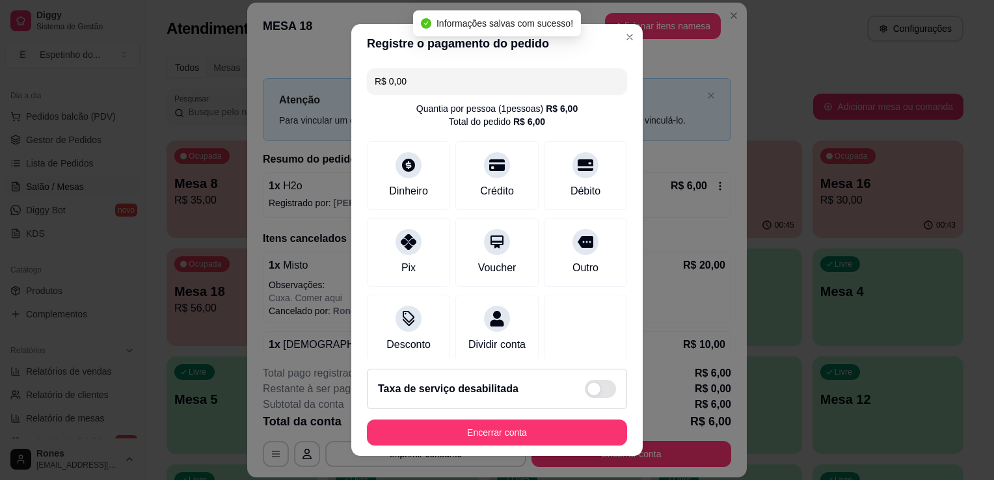
type input "R$ 0,00"
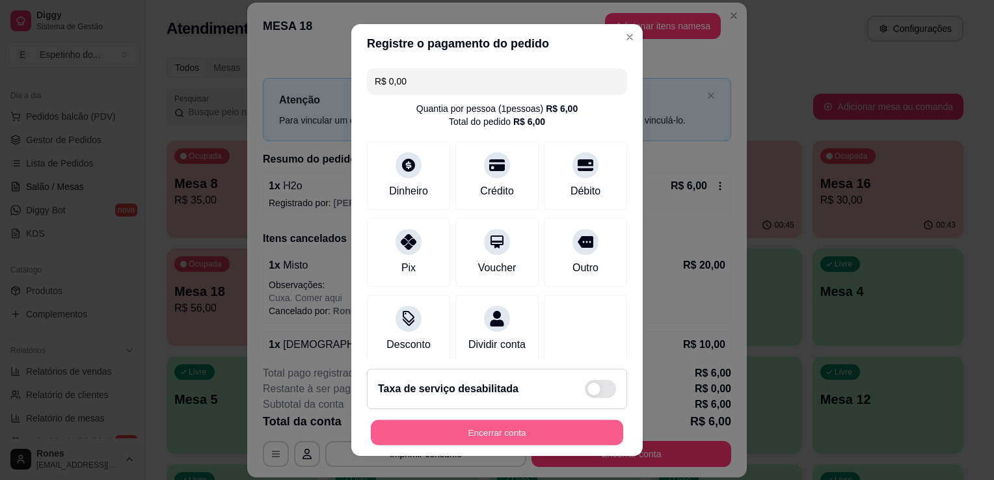
click at [546, 436] on button "Encerrar conta" at bounding box center [497, 432] width 252 height 25
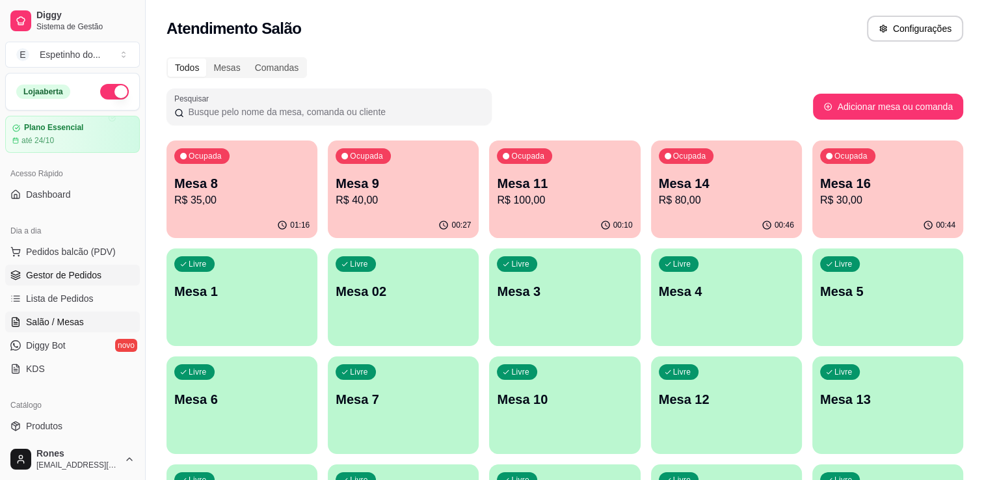
click at [66, 275] on span "Gestor de Pedidos" at bounding box center [63, 275] width 75 height 13
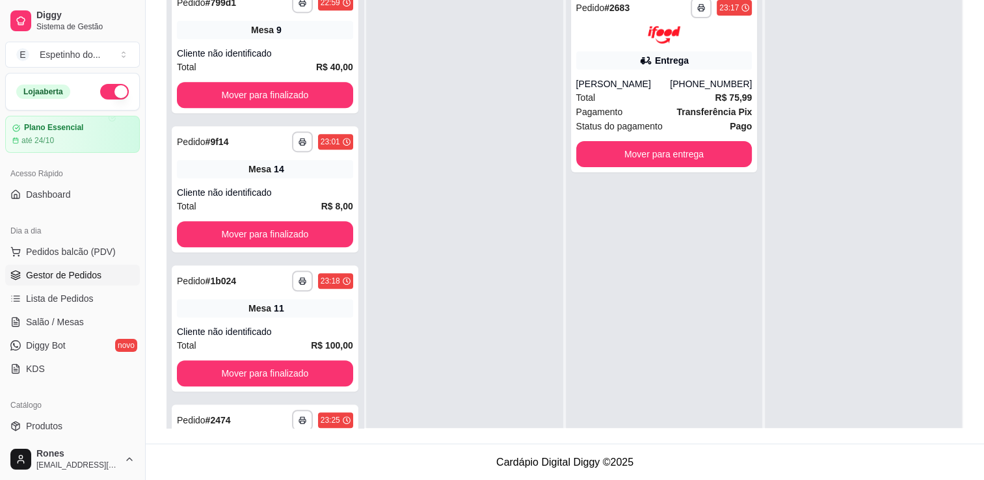
scroll to position [1004, 0]
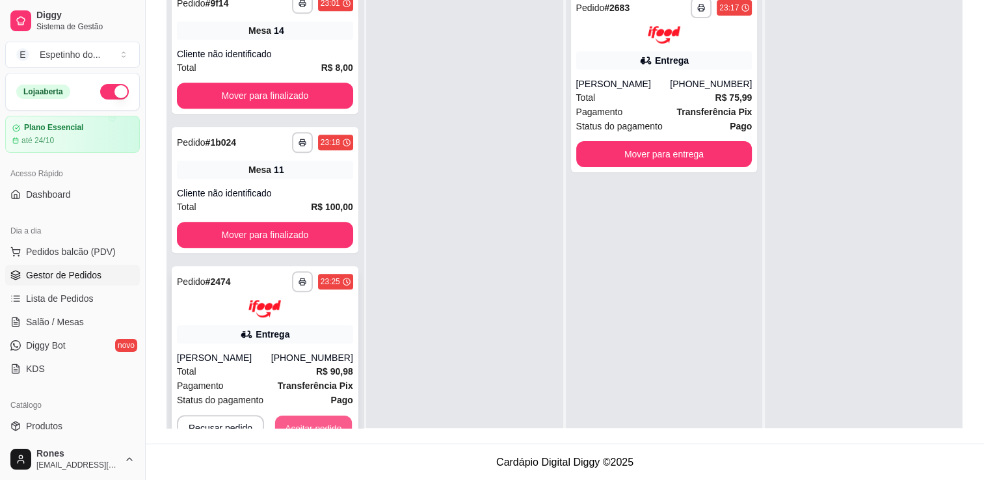
click at [333, 422] on button "Aceitar pedido" at bounding box center [313, 427] width 77 height 25
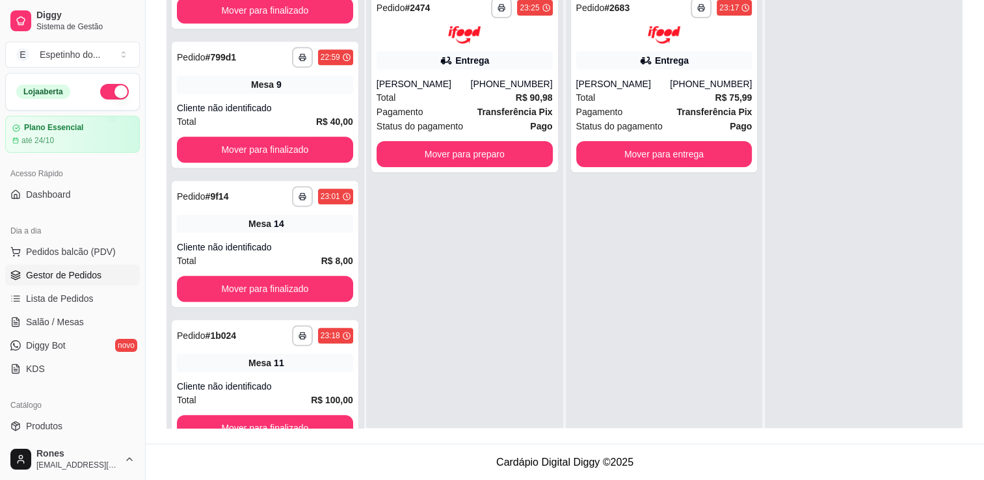
scroll to position [786, 0]
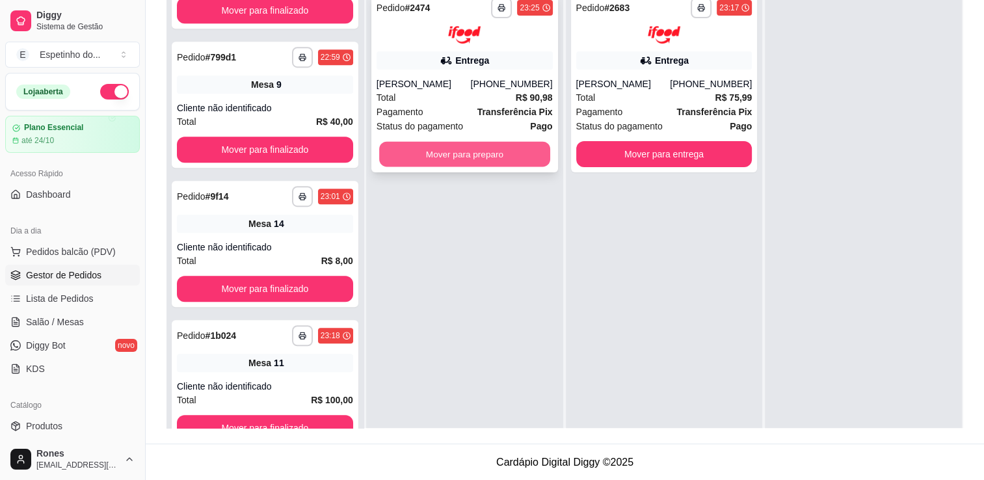
click at [505, 166] on button "Mover para preparo" at bounding box center [464, 153] width 171 height 25
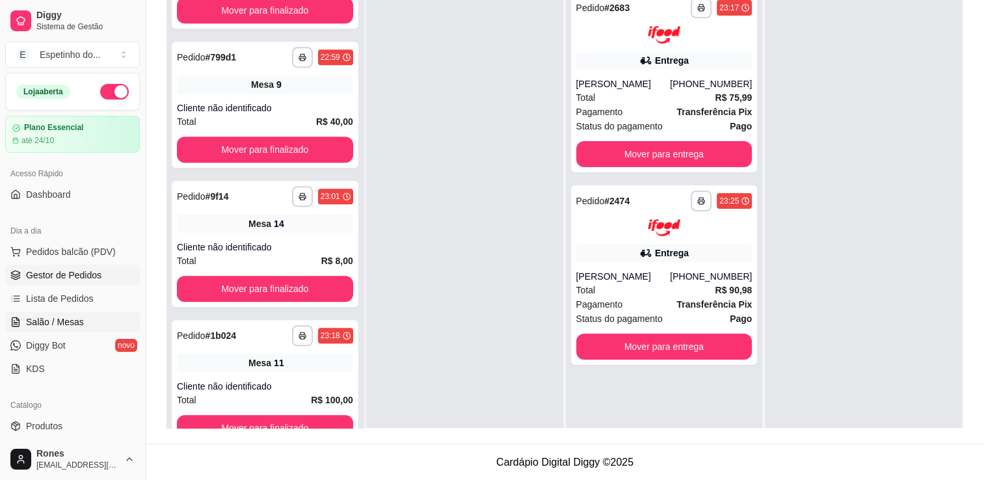
click at [63, 324] on span "Salão / Mesas" at bounding box center [55, 321] width 58 height 13
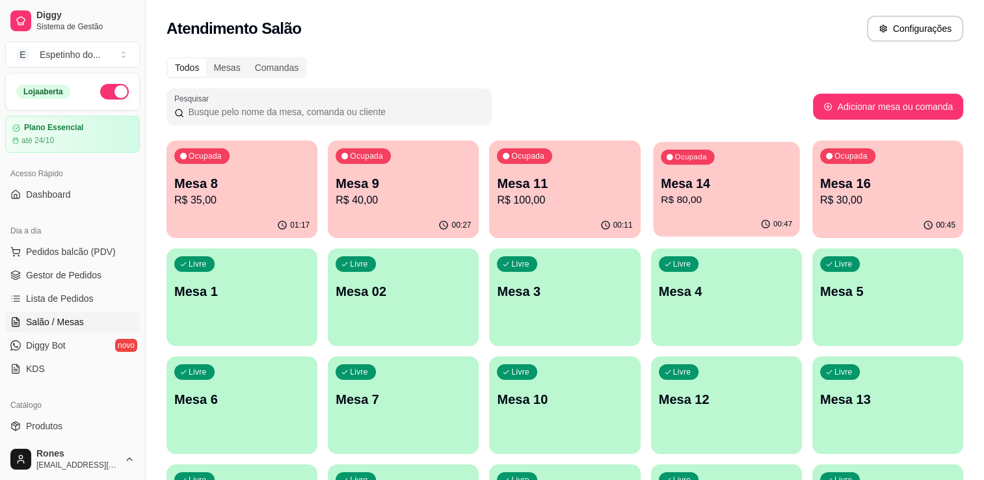
click at [694, 183] on p "Mesa 14" at bounding box center [726, 184] width 131 height 18
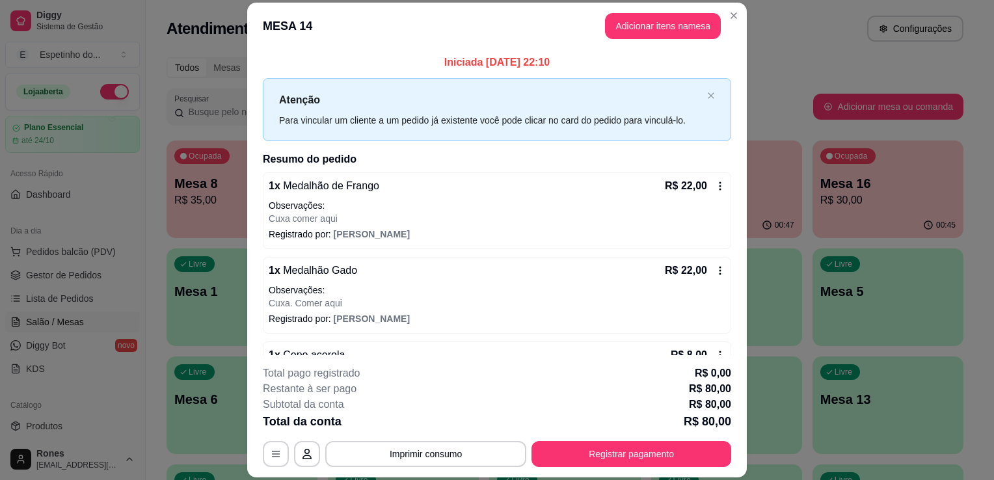
click at [715, 189] on icon at bounding box center [720, 186] width 10 height 10
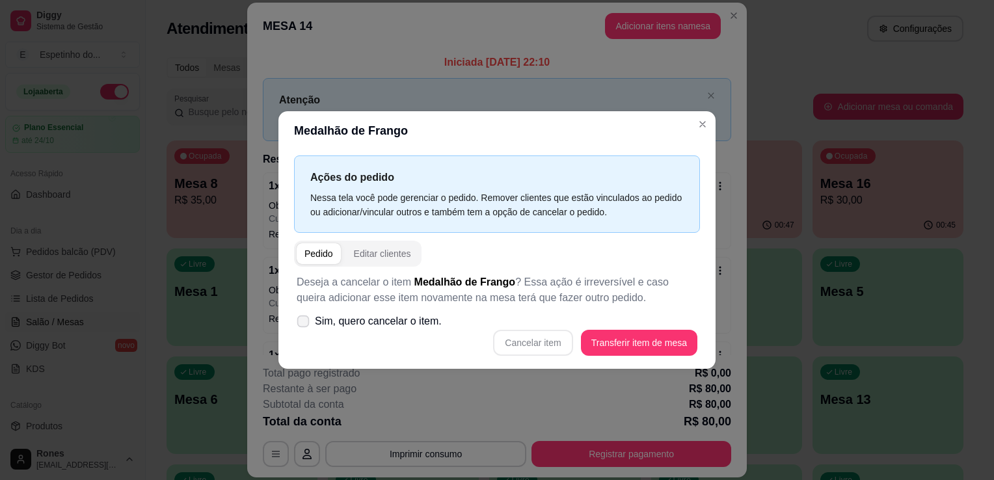
click at [308, 319] on icon at bounding box center [303, 320] width 10 height 7
click at [304, 324] on input "Sim, quero cancelar o item." at bounding box center [300, 328] width 8 height 8
checkbox input "true"
click at [554, 341] on button "Cancelar item" at bounding box center [532, 342] width 77 height 25
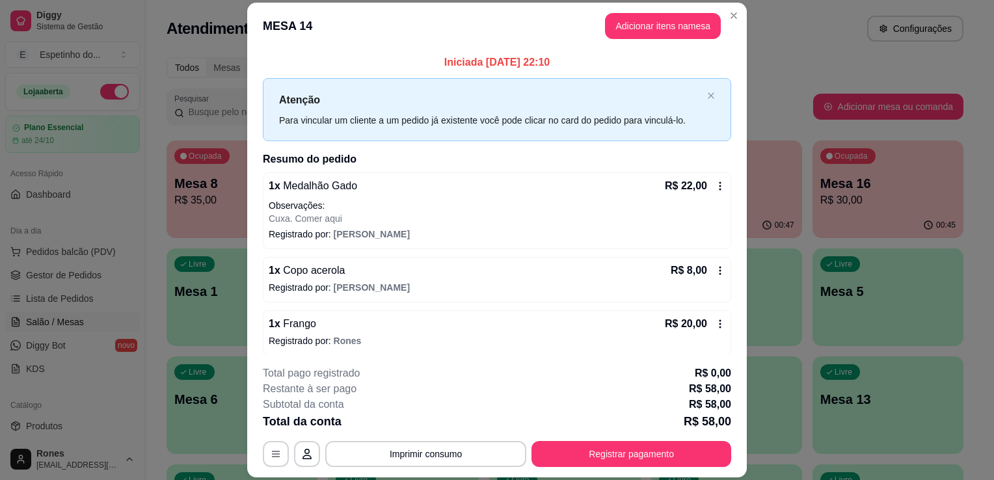
click at [715, 326] on icon at bounding box center [720, 324] width 10 height 10
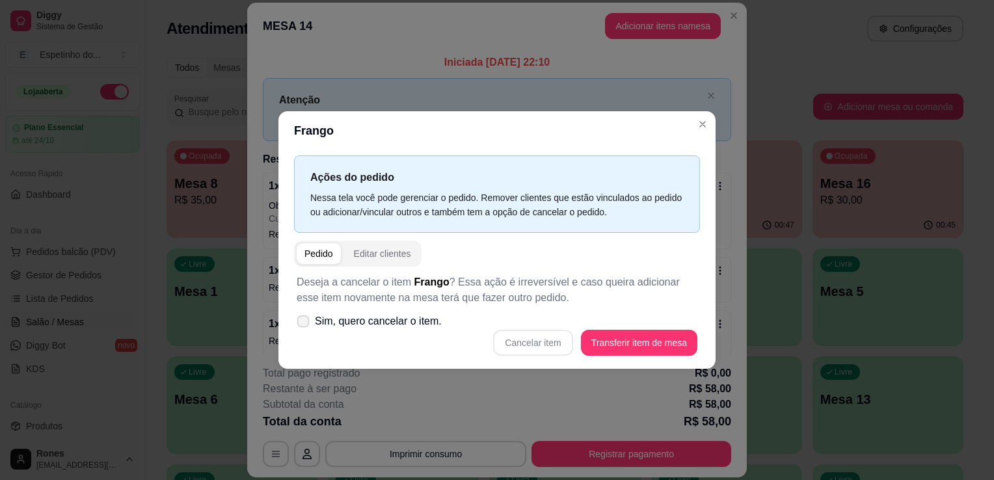
click at [357, 325] on span "Sim, quero cancelar o item." at bounding box center [378, 321] width 127 height 16
click at [304, 325] on input "Sim, quero cancelar o item." at bounding box center [300, 328] width 8 height 8
checkbox input "true"
click at [536, 343] on button "Cancelar item" at bounding box center [532, 342] width 77 height 25
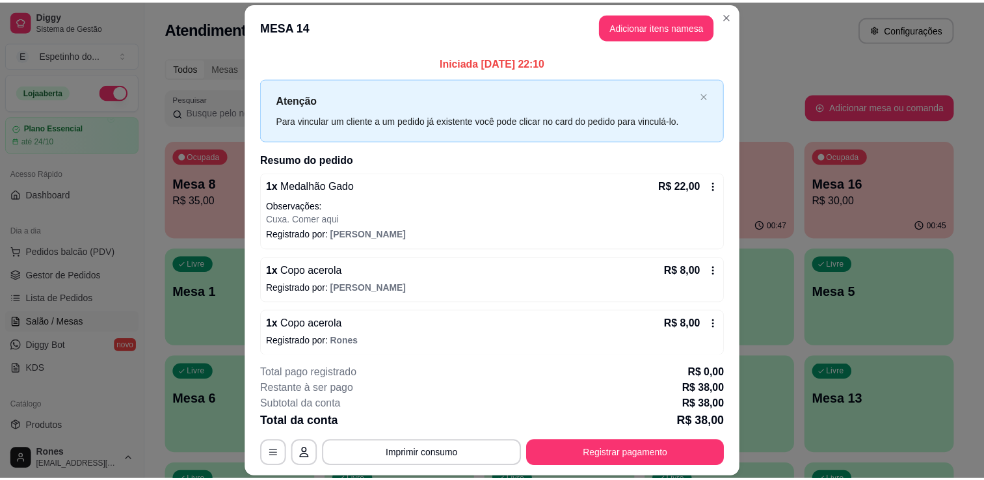
scroll to position [157, 0]
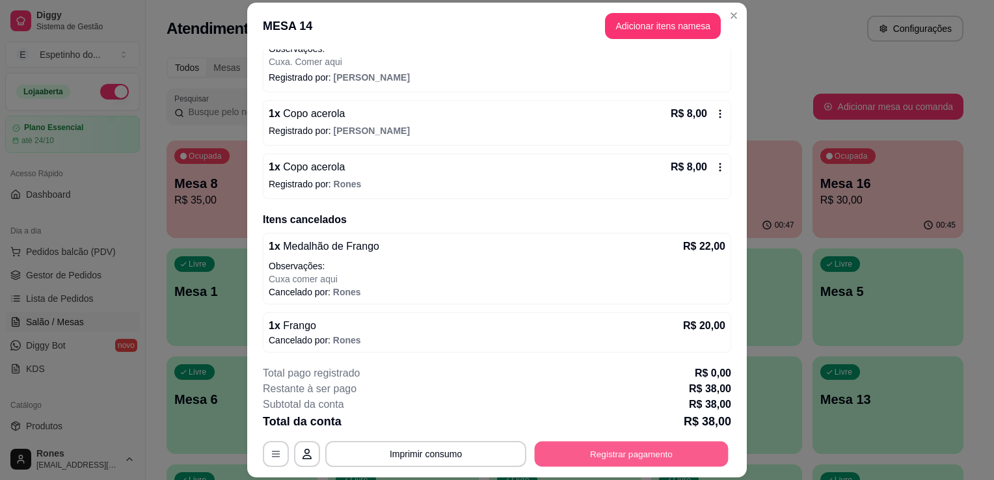
click at [639, 454] on button "Registrar pagamento" at bounding box center [632, 454] width 194 height 25
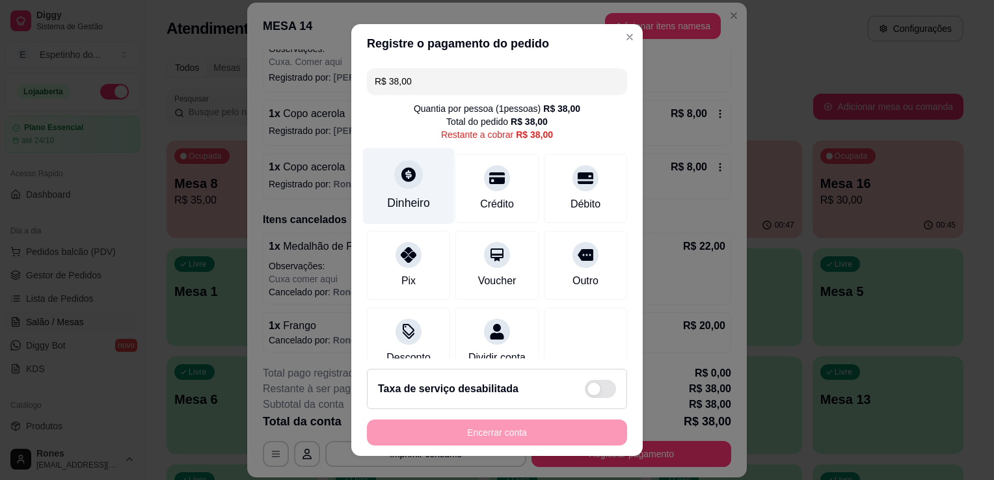
click at [420, 206] on div "Dinheiro" at bounding box center [408, 202] width 43 height 17
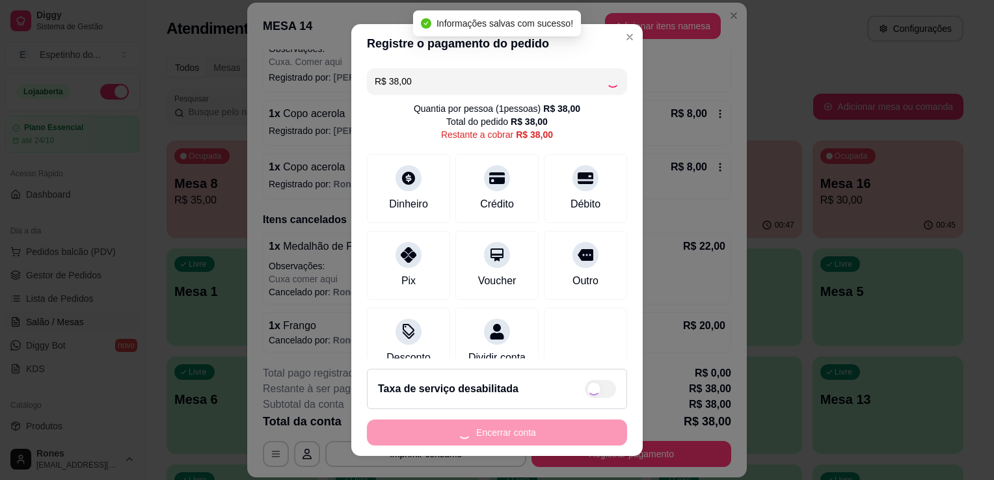
type input "R$ 0,00"
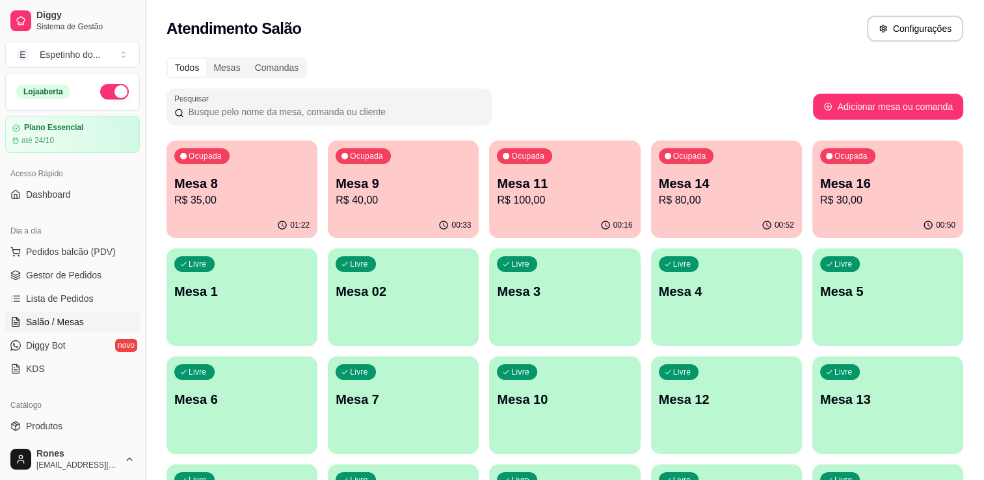
click at [140, 347] on button "Toggle Sidebar" at bounding box center [145, 240] width 10 height 480
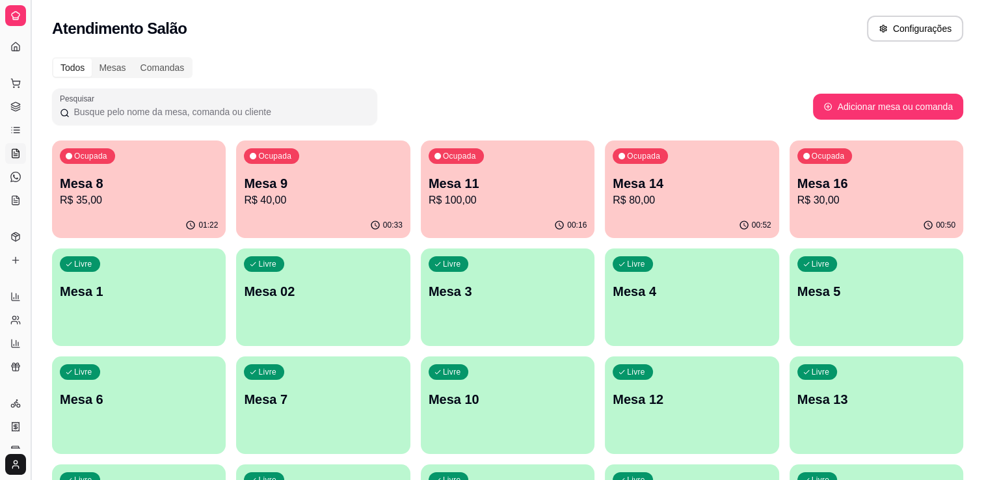
click at [29, 329] on button "Toggle Sidebar" at bounding box center [30, 240] width 10 height 480
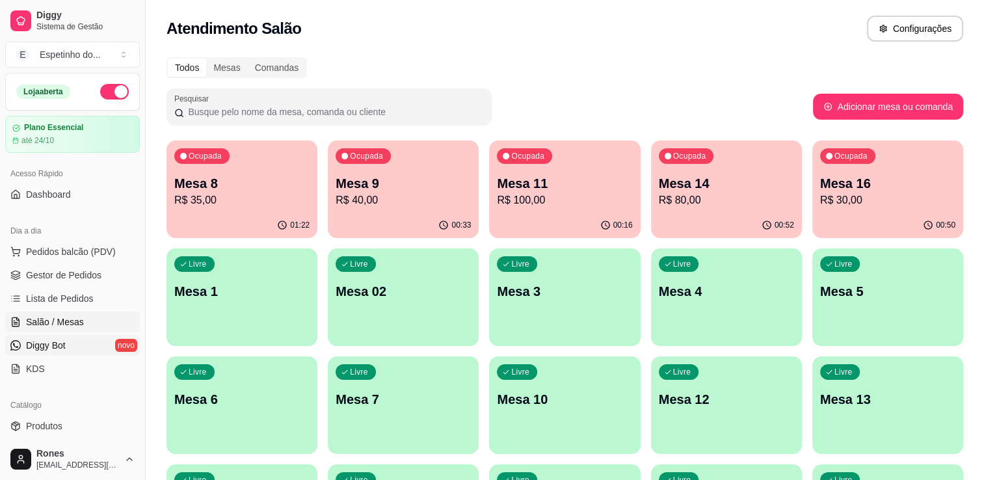
click at [29, 329] on div "Diggy Sistema de Gestão E Espetinho do ... Loja aberta Plano Essencial até 24/1…" at bounding box center [72, 240] width 145 height 480
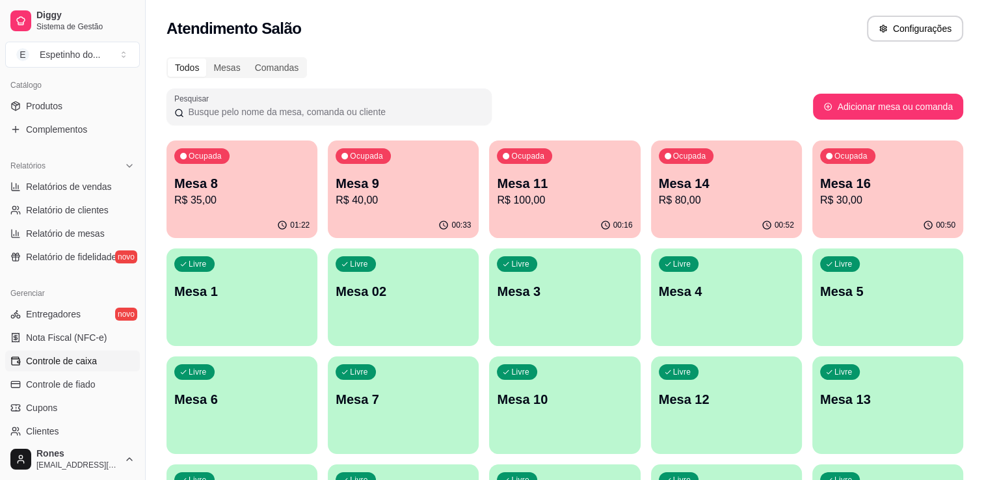
click at [62, 364] on span "Controle de caixa" at bounding box center [61, 360] width 71 height 13
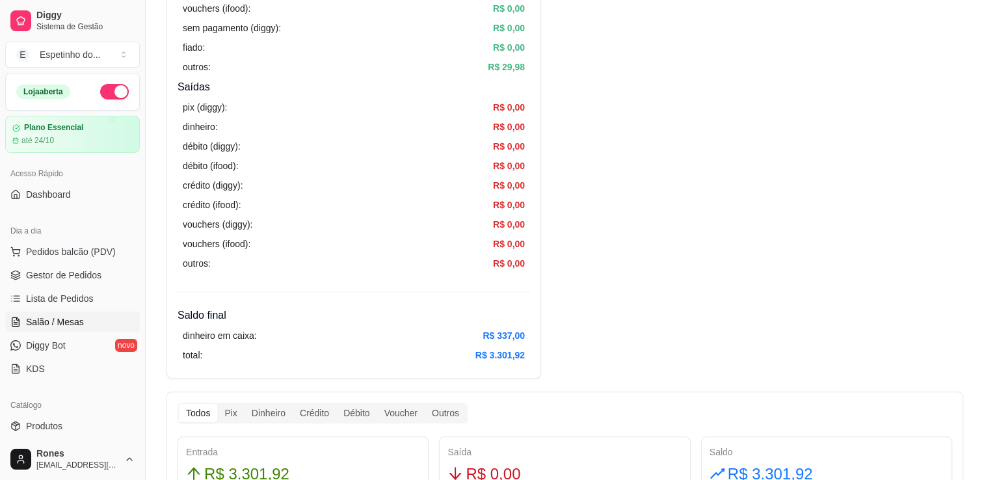
click at [65, 322] on span "Salão / Mesas" at bounding box center [55, 321] width 58 height 13
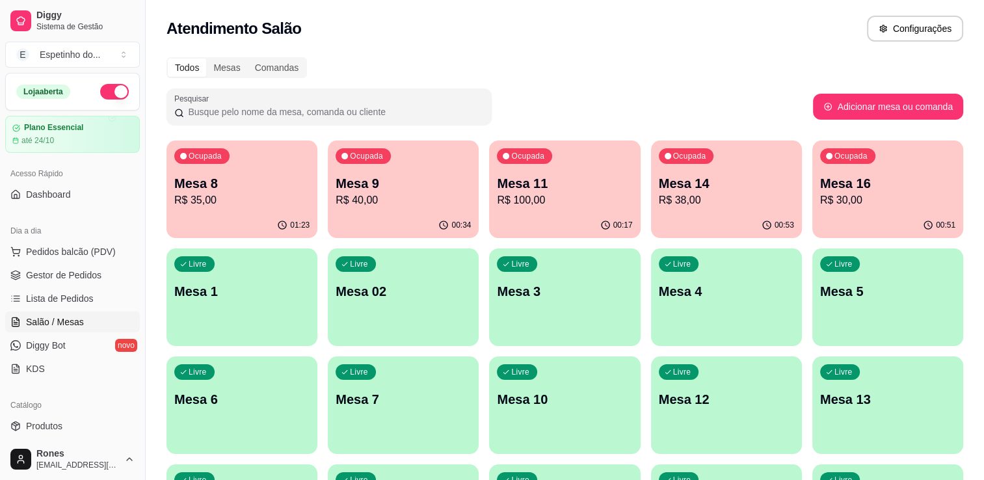
click at [446, 179] on p "Mesa 9" at bounding box center [403, 183] width 135 height 18
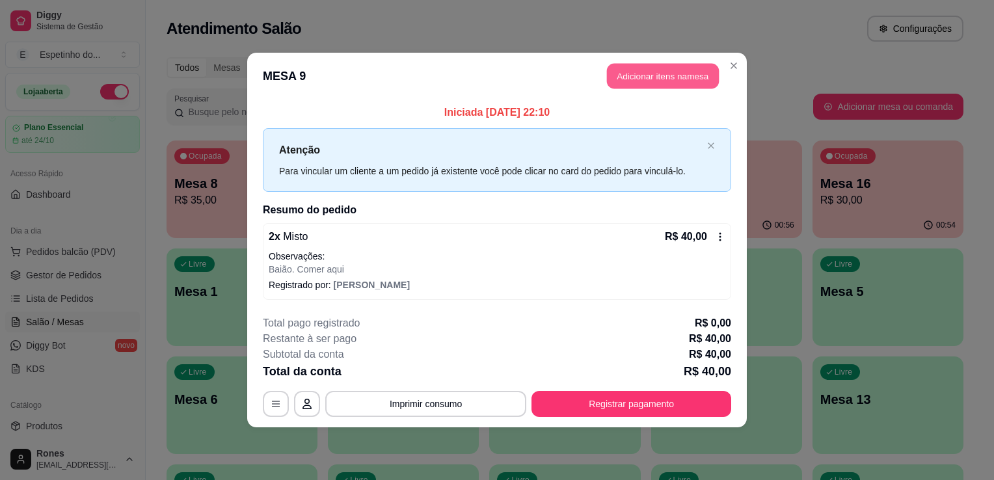
click at [680, 76] on button "Adicionar itens na mesa" at bounding box center [663, 76] width 112 height 25
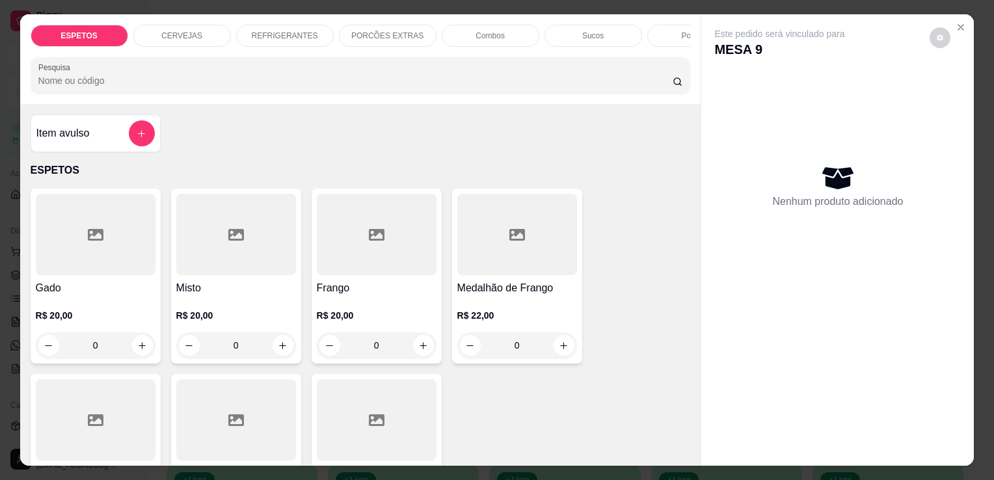
click at [315, 33] on div "REFRIGERANTES" at bounding box center [285, 36] width 98 height 22
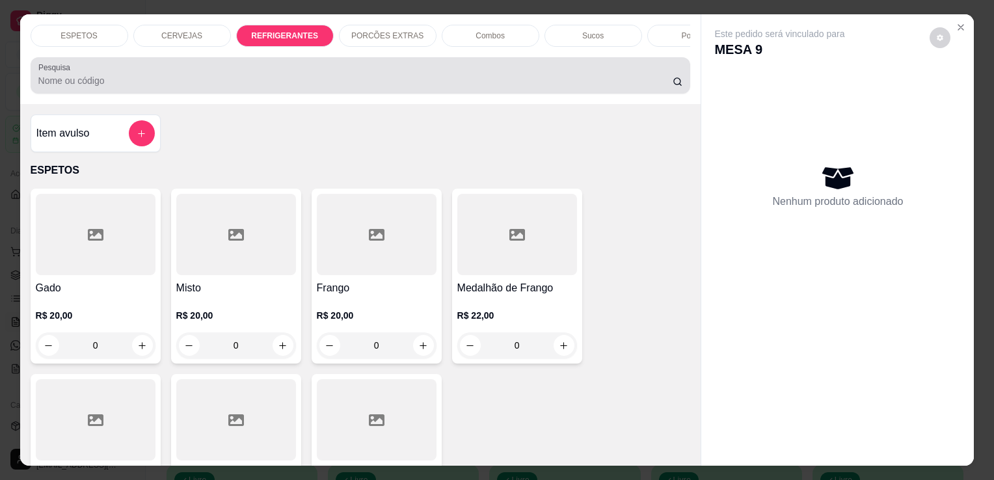
scroll to position [32, 0]
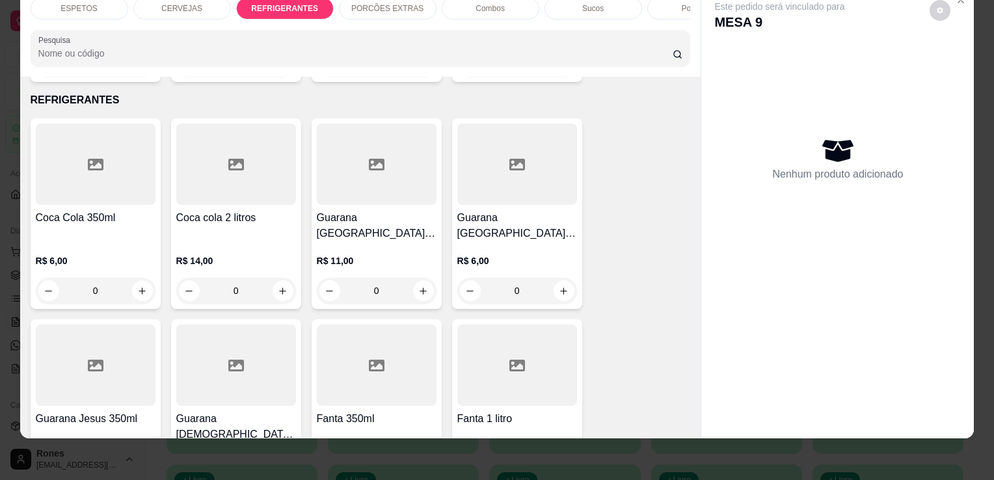
click at [382, 210] on h4 "Guarana [GEOGRAPHIC_DATA] 1 litro" at bounding box center [377, 225] width 120 height 31
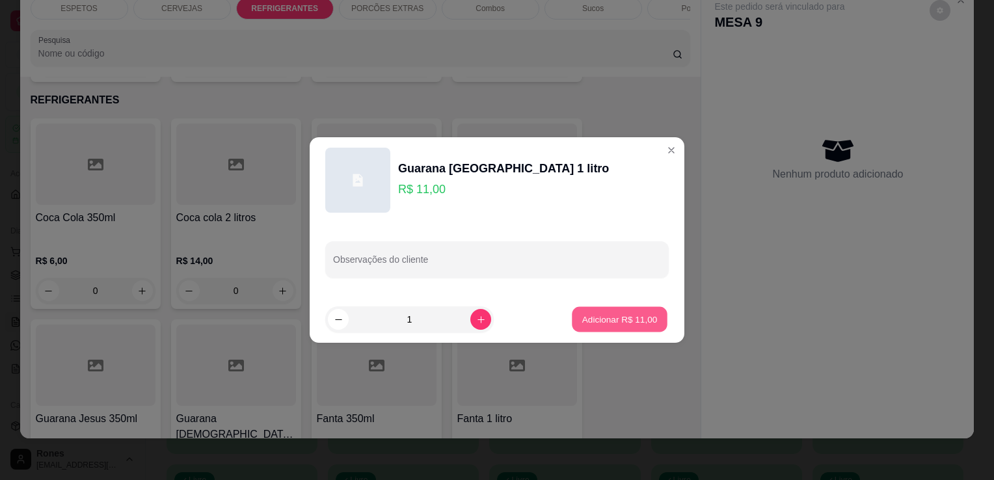
click at [647, 320] on p "Adicionar R$ 11,00" at bounding box center [619, 319] width 75 height 12
type input "1"
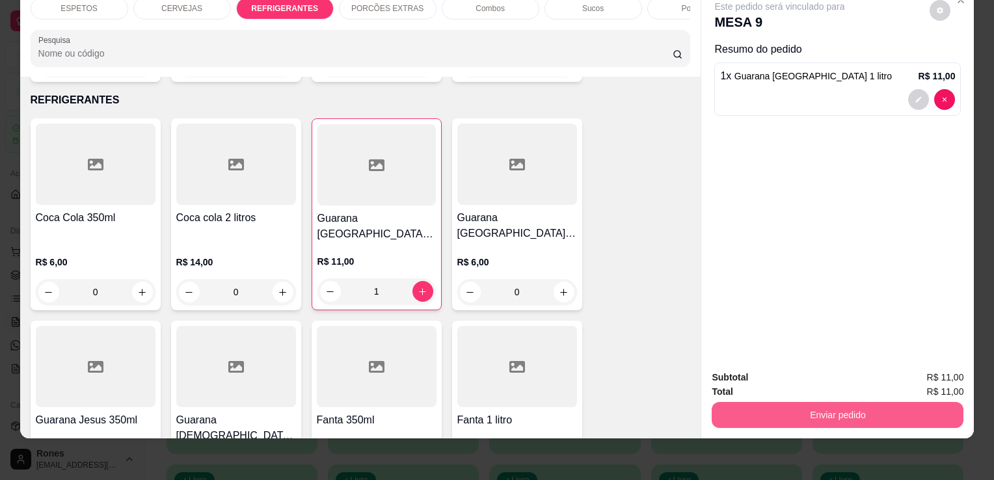
click at [845, 408] on button "Enviar pedido" at bounding box center [837, 415] width 252 height 26
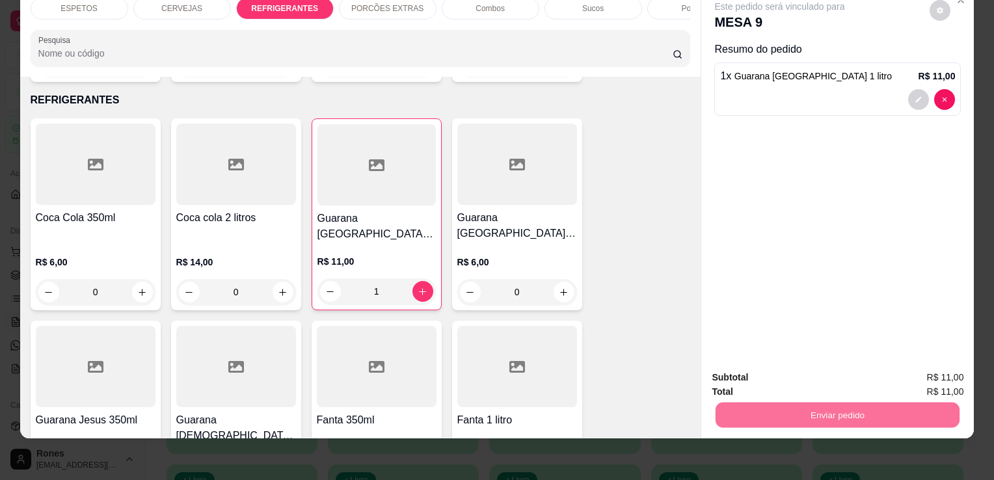
click at [933, 373] on button "Enviar pedido" at bounding box center [930, 373] width 72 height 24
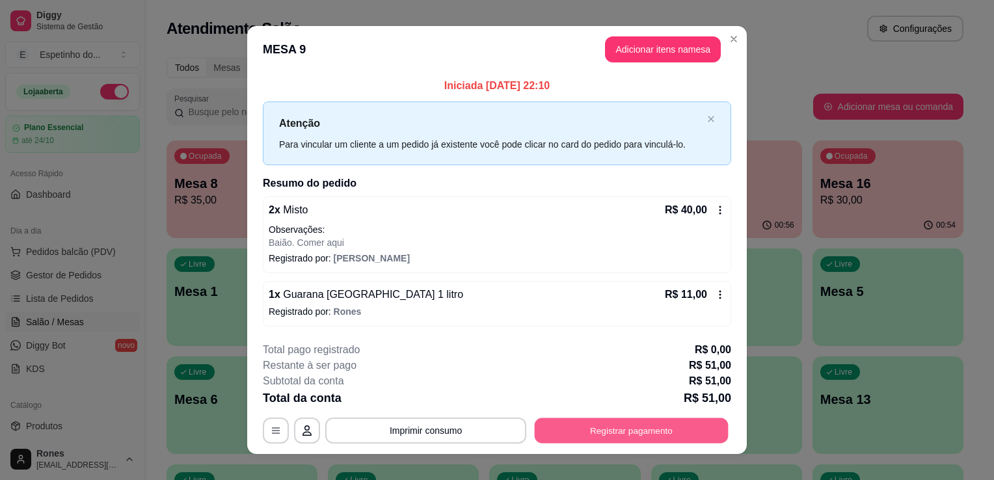
click at [589, 425] on button "Registrar pagamento" at bounding box center [632, 430] width 194 height 25
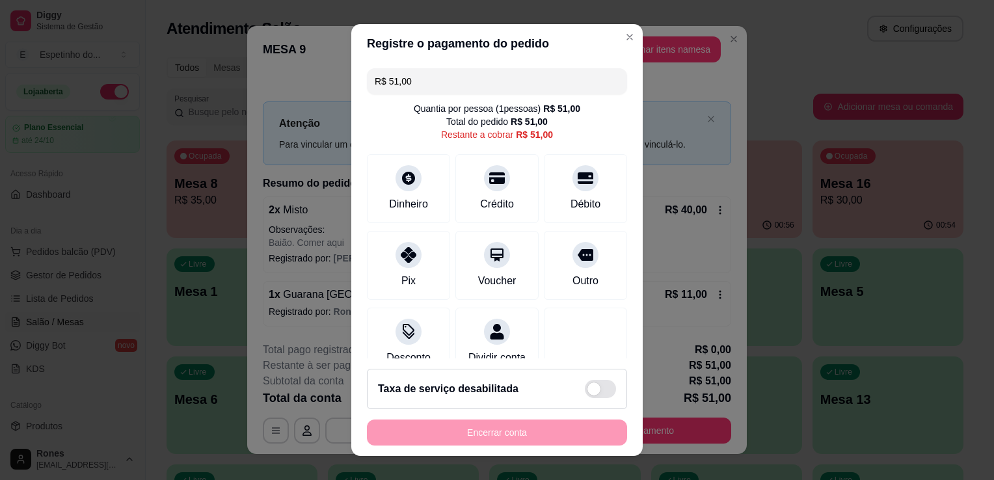
click at [438, 80] on input "R$ 51,00" at bounding box center [497, 81] width 245 height 26
type input "R$ 200,00"
click at [419, 196] on div "Dinheiro" at bounding box center [408, 202] width 43 height 17
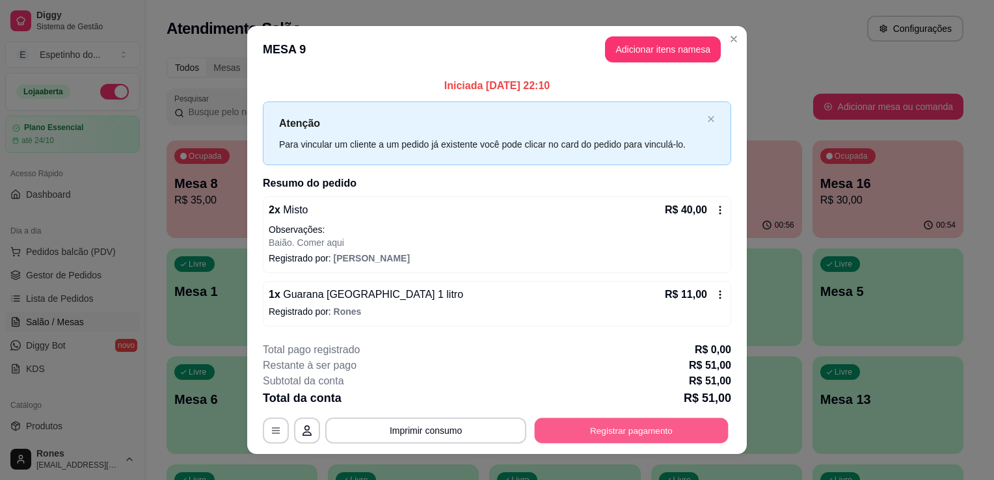
click at [649, 431] on button "Registrar pagamento" at bounding box center [632, 430] width 194 height 25
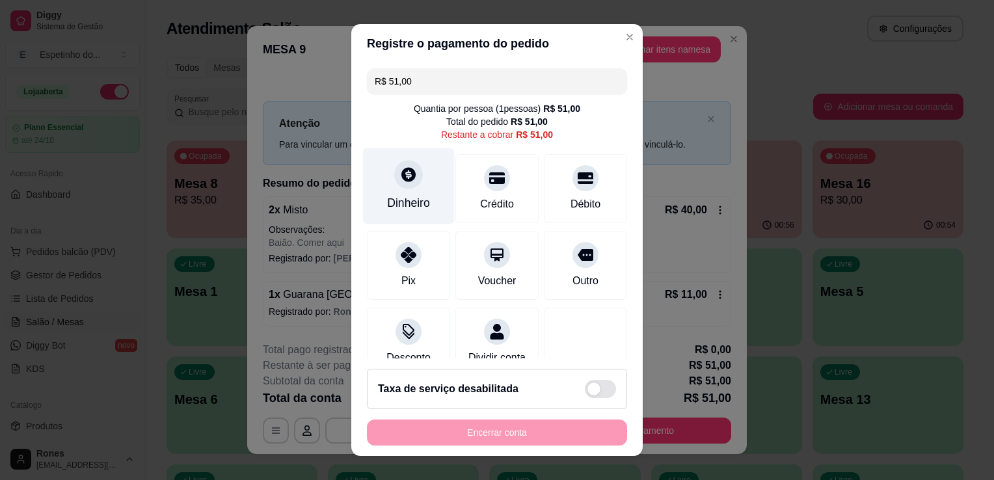
click at [407, 205] on div "Dinheiro" at bounding box center [408, 202] width 43 height 17
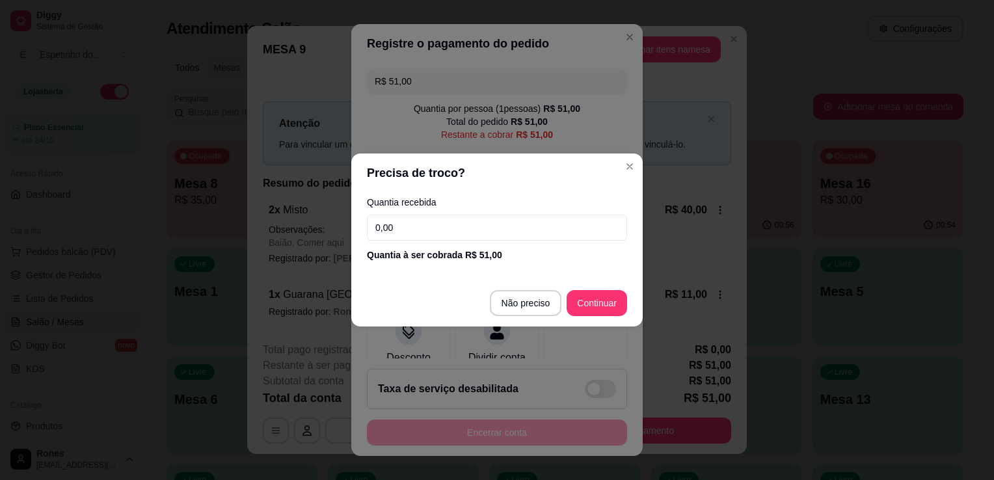
click at [434, 226] on input "0,00" at bounding box center [497, 228] width 260 height 26
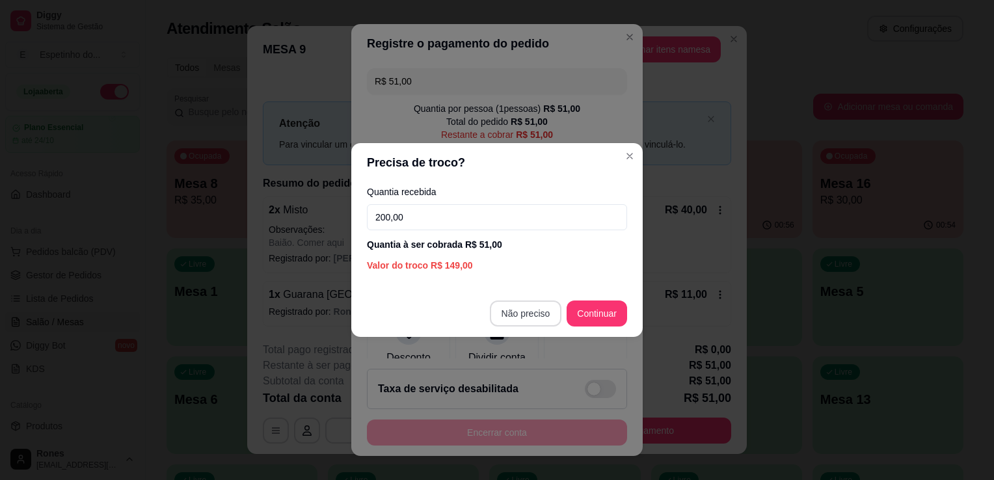
type input "200,00"
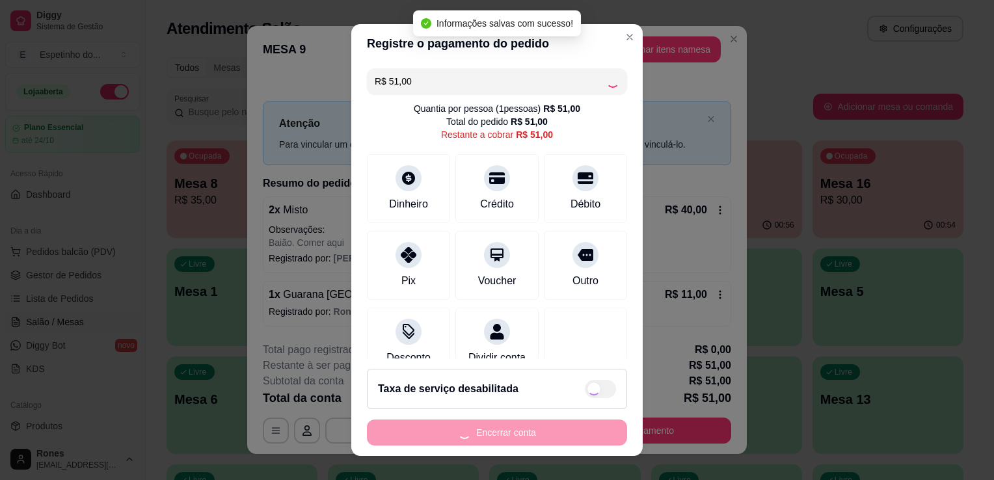
type input "R$ 0,00"
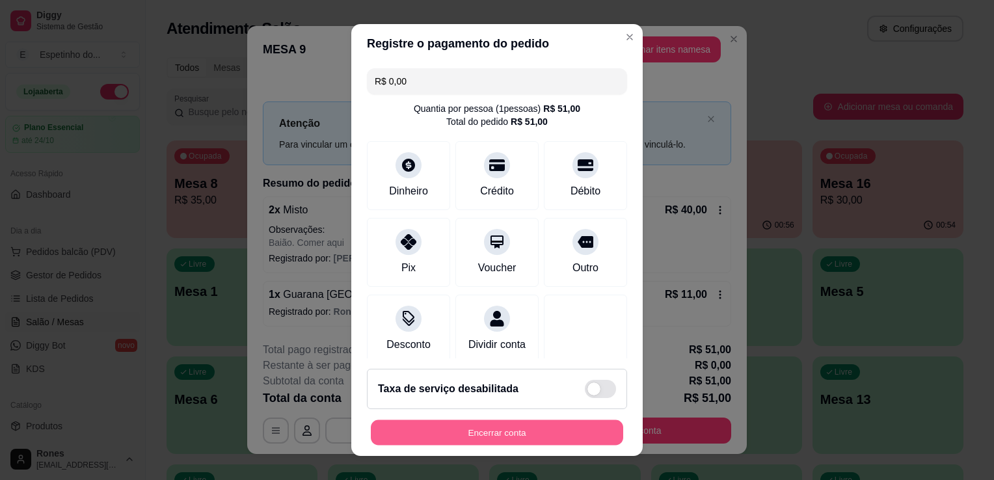
click at [507, 435] on button "Encerrar conta" at bounding box center [497, 432] width 252 height 25
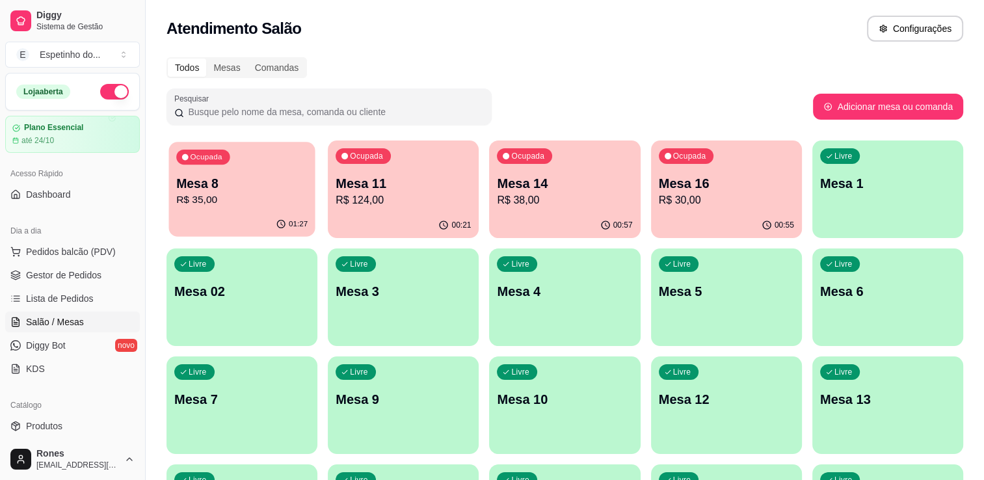
click at [272, 171] on div "Ocupada Mesa 8 R$ 35,00" at bounding box center [241, 177] width 146 height 70
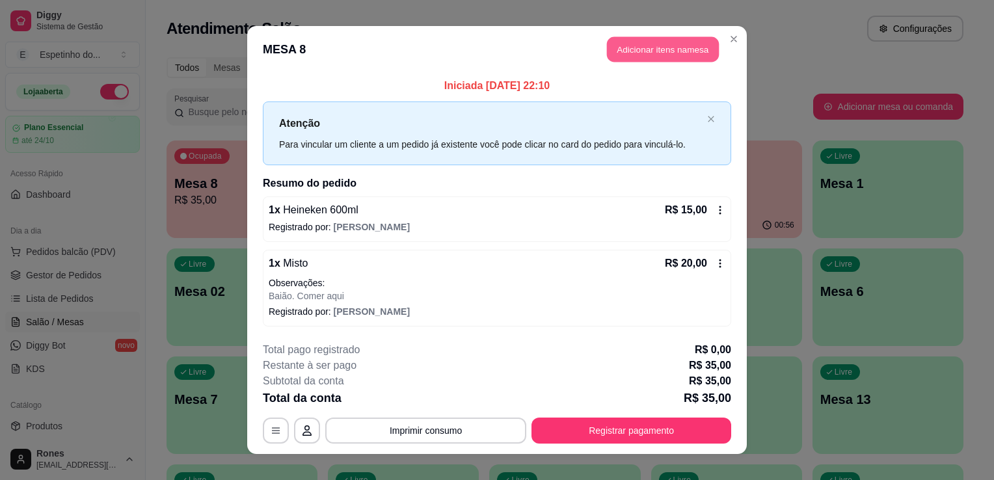
click at [635, 56] on button "Adicionar itens na mesa" at bounding box center [663, 49] width 112 height 25
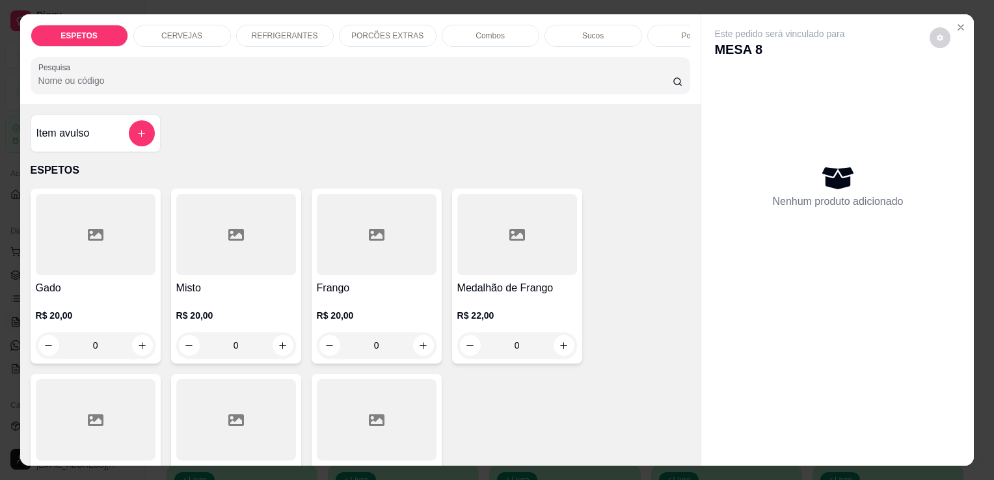
click at [207, 34] on div "CERVEJAS" at bounding box center [182, 36] width 98 height 22
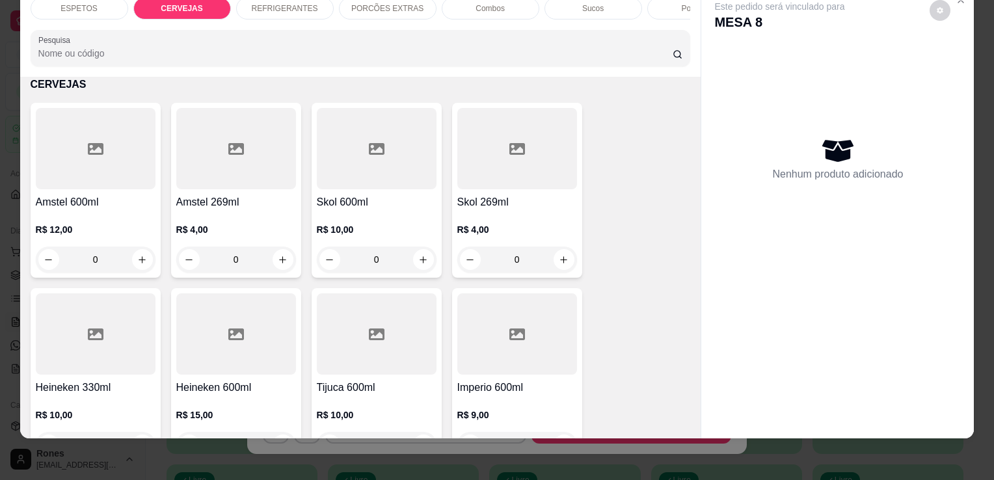
click at [264, 372] on div at bounding box center [236, 333] width 120 height 81
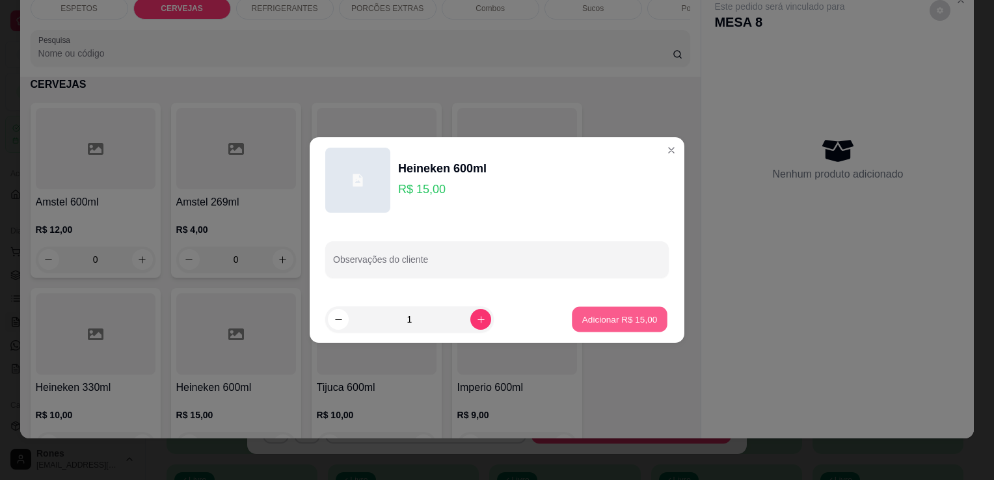
click at [630, 326] on button "Adicionar R$ 15,00" at bounding box center [620, 319] width 96 height 25
type input "1"
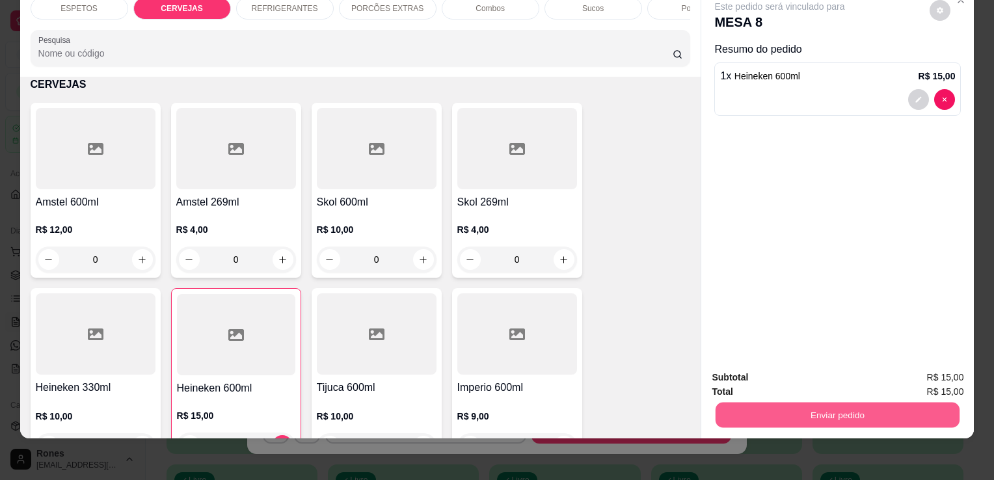
click at [880, 414] on button "Enviar pedido" at bounding box center [837, 414] width 244 height 25
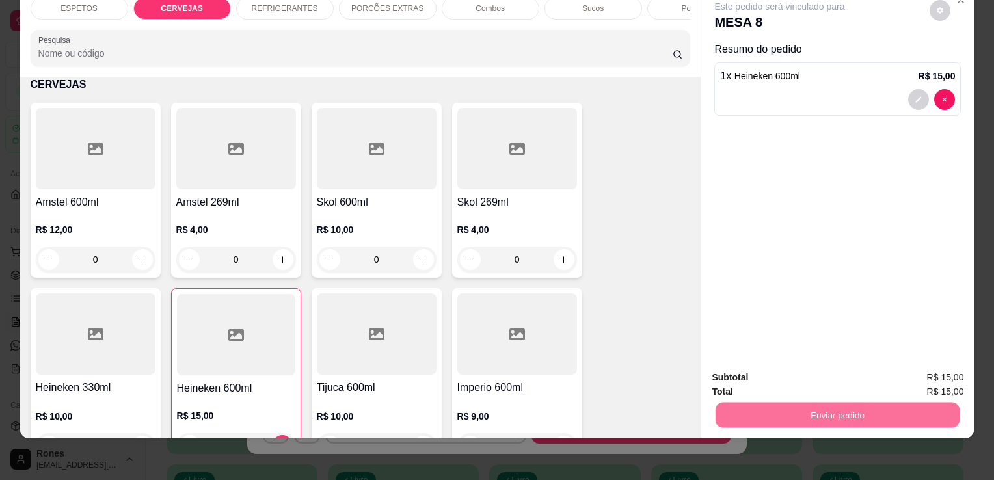
click at [950, 373] on button "Enviar pedido" at bounding box center [930, 373] width 72 height 24
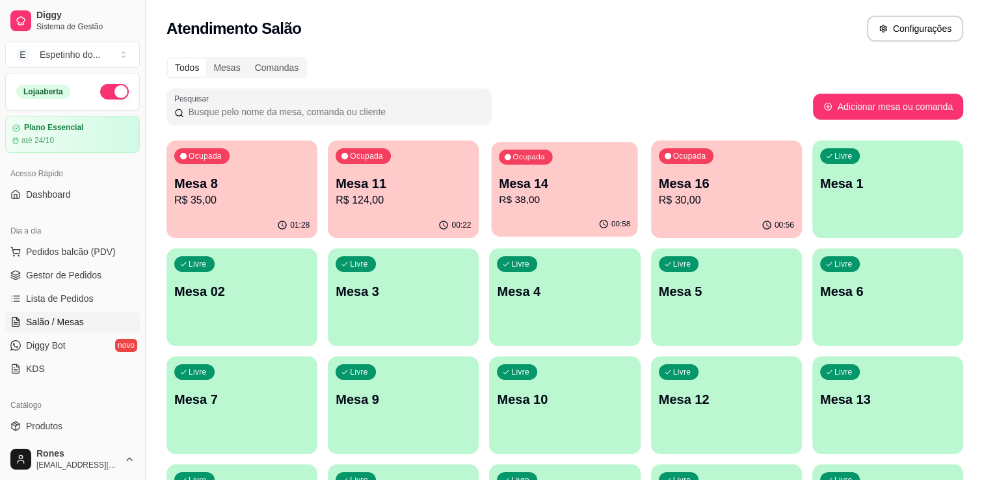
click at [560, 198] on p "R$ 38,00" at bounding box center [564, 200] width 131 height 15
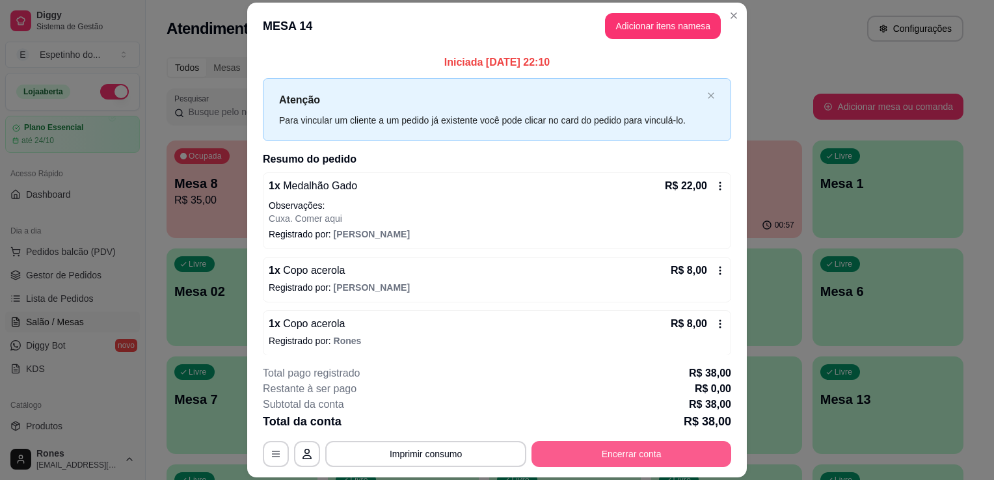
click at [621, 449] on button "Encerrar conta" at bounding box center [631, 454] width 200 height 26
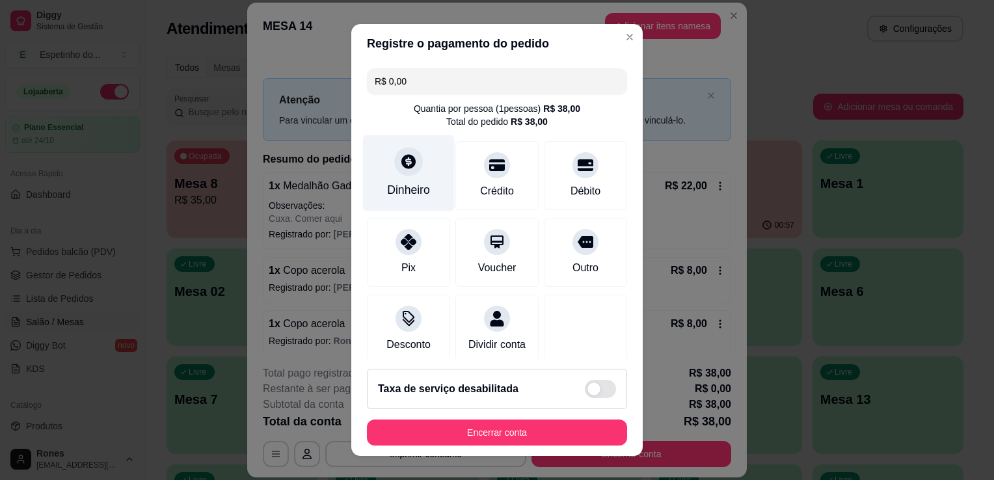
click at [393, 182] on div "Dinheiro" at bounding box center [408, 189] width 43 height 17
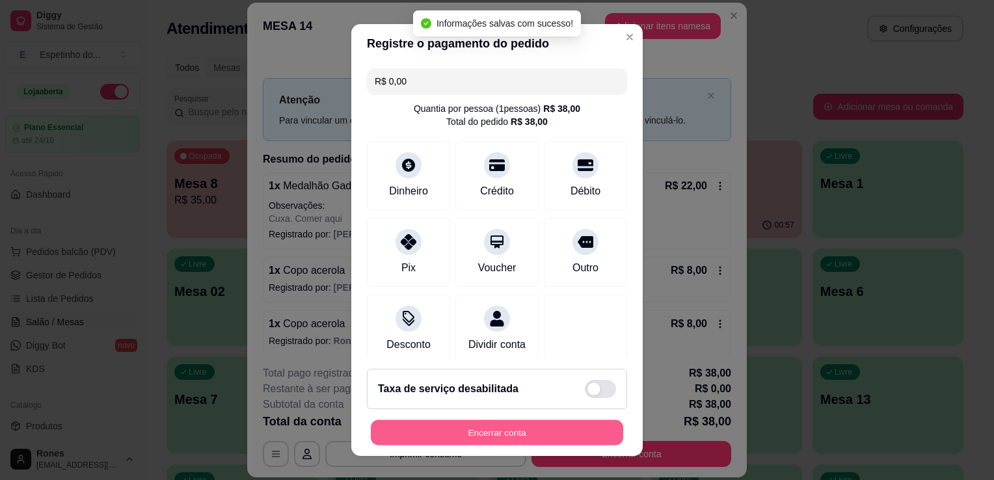
click at [561, 430] on button "Encerrar conta" at bounding box center [497, 432] width 252 height 25
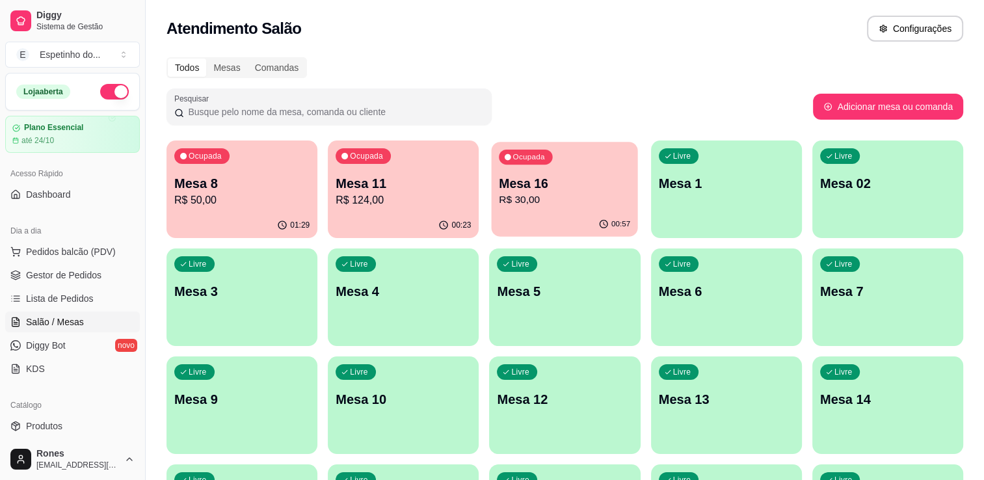
click at [525, 194] on p "R$ 30,00" at bounding box center [564, 200] width 131 height 15
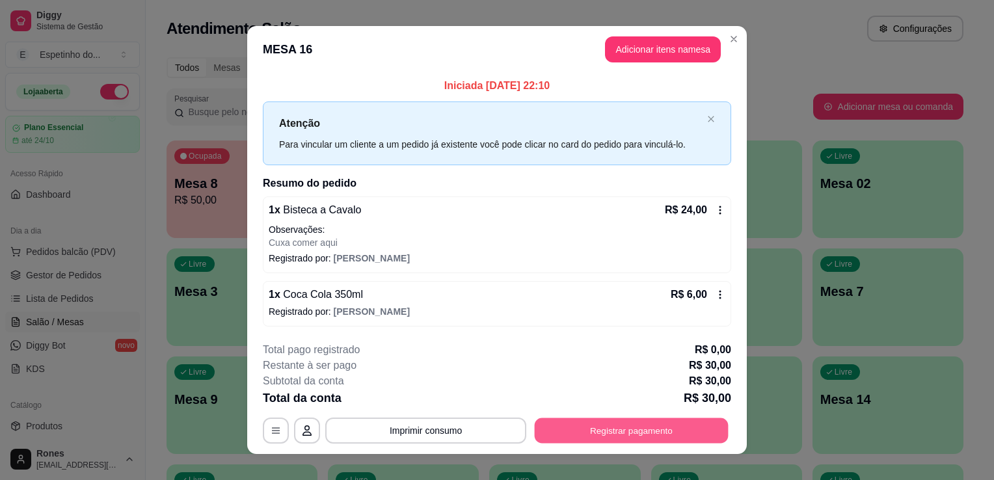
click at [601, 425] on button "Registrar pagamento" at bounding box center [632, 430] width 194 height 25
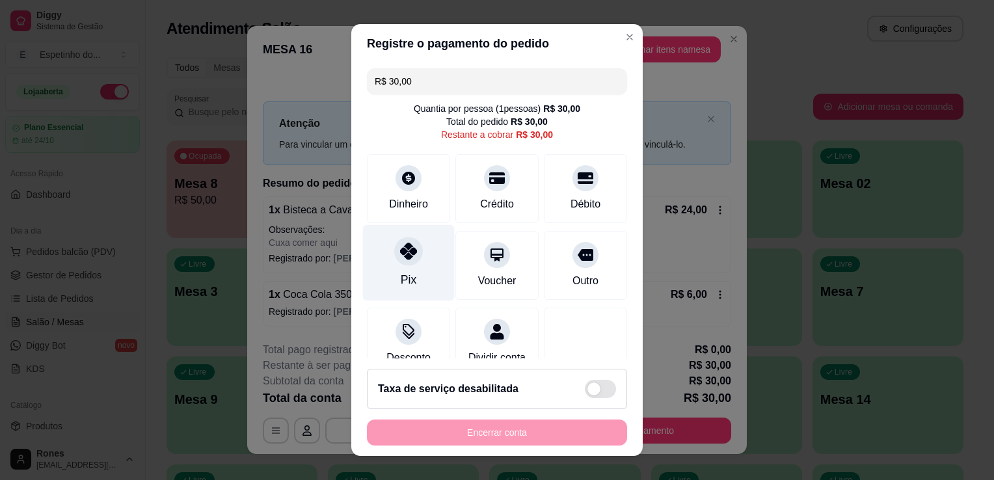
click at [392, 278] on div "Pix" at bounding box center [409, 263] width 92 height 76
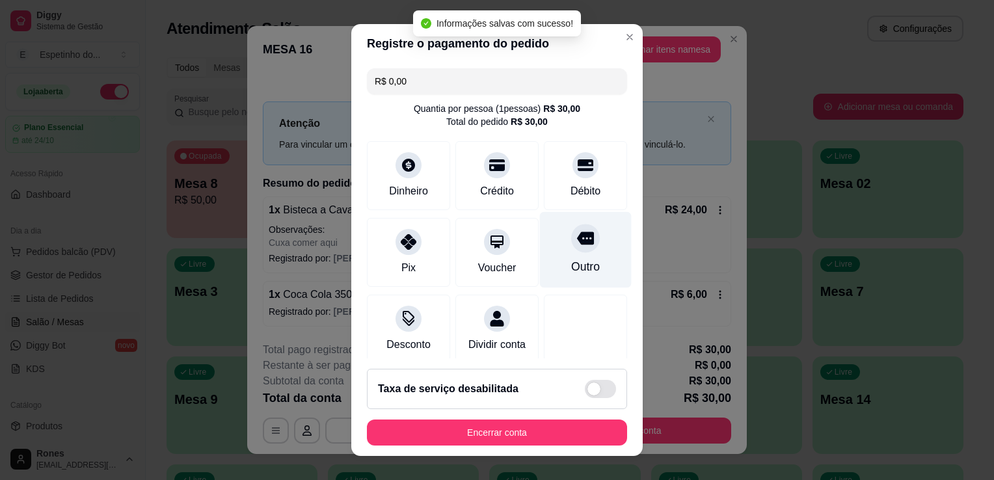
type input "R$ 0,00"
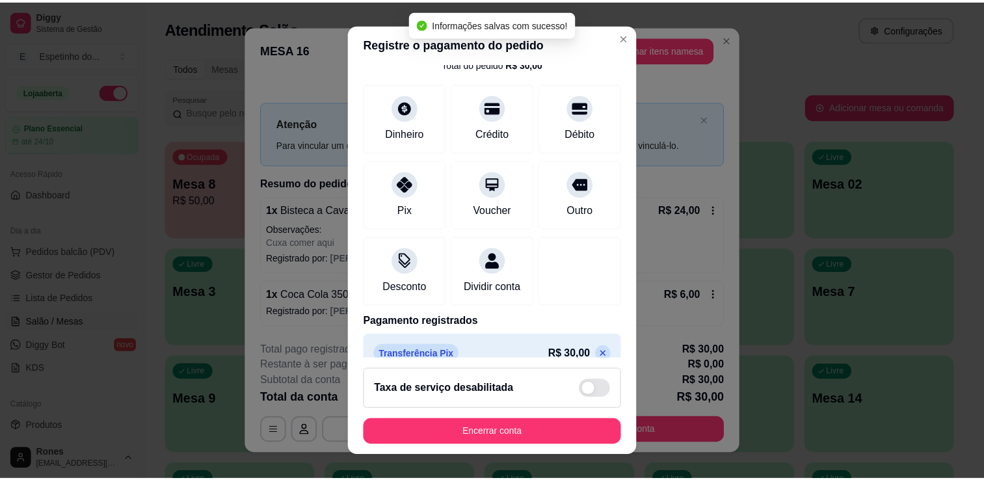
scroll to position [92, 0]
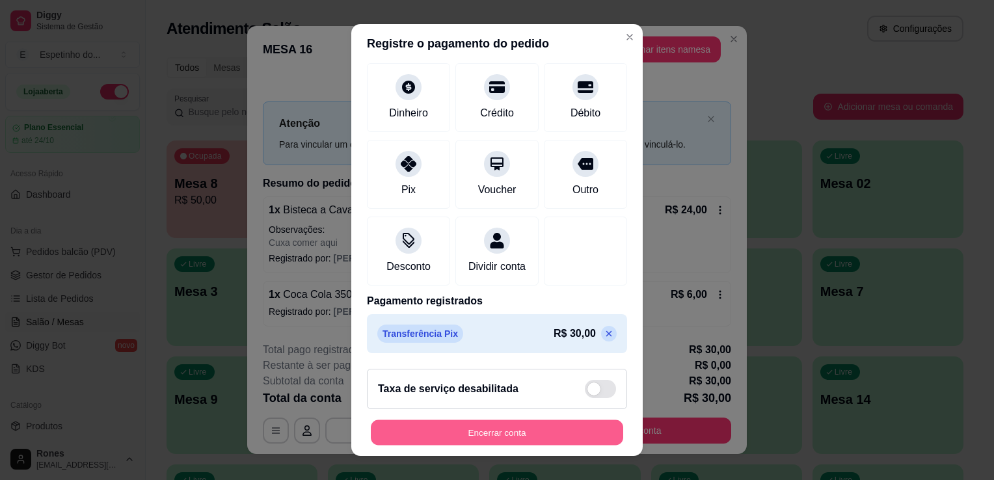
click at [547, 428] on button "Encerrar conta" at bounding box center [497, 432] width 252 height 25
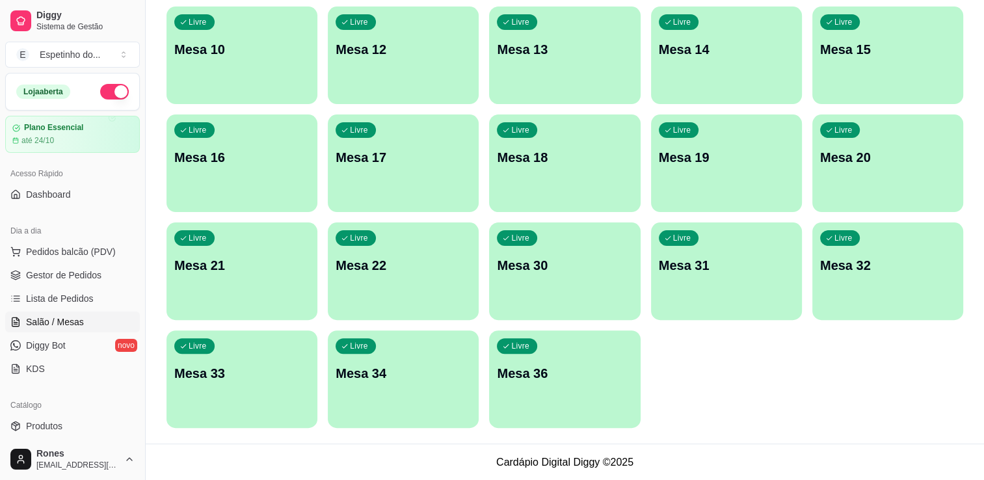
scroll to position [0, 0]
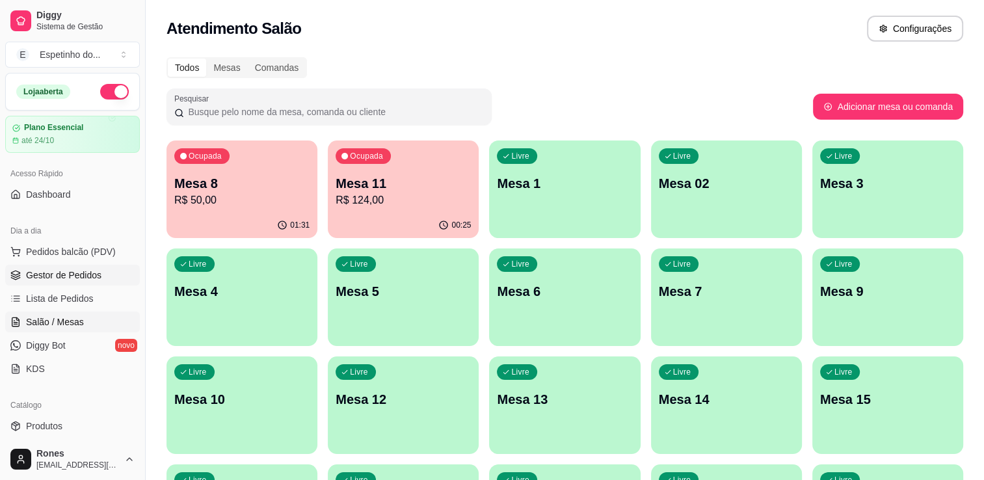
click at [75, 271] on span "Gestor de Pedidos" at bounding box center [63, 275] width 75 height 13
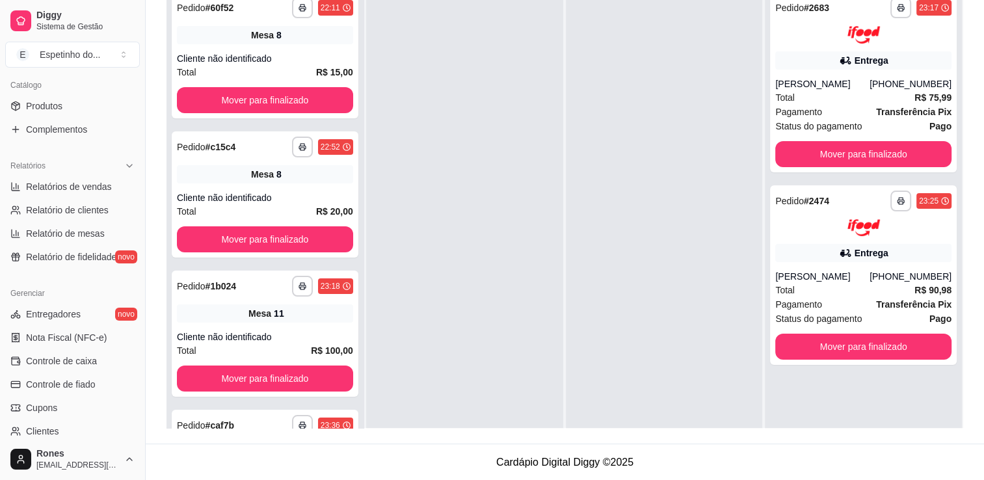
scroll to position [455, 0]
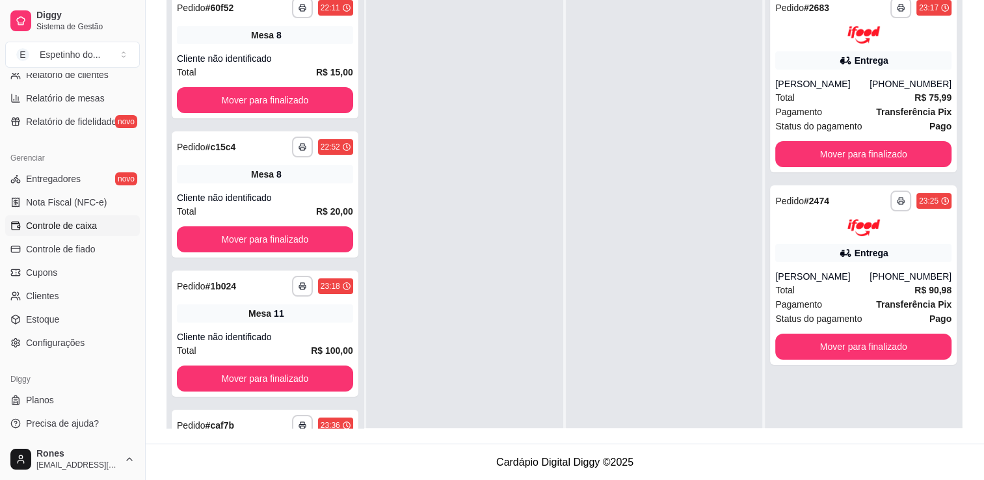
click at [68, 230] on span "Controle de caixa" at bounding box center [61, 225] width 71 height 13
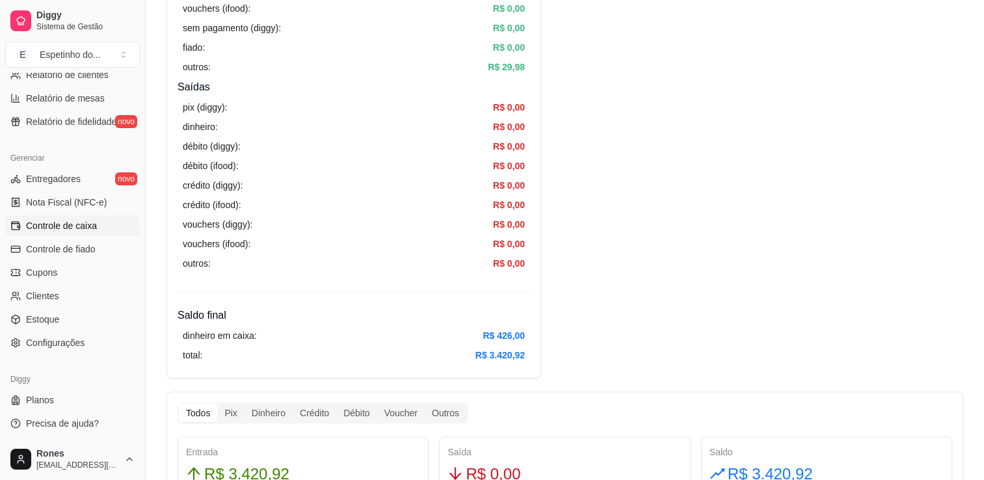
scroll to position [135, 0]
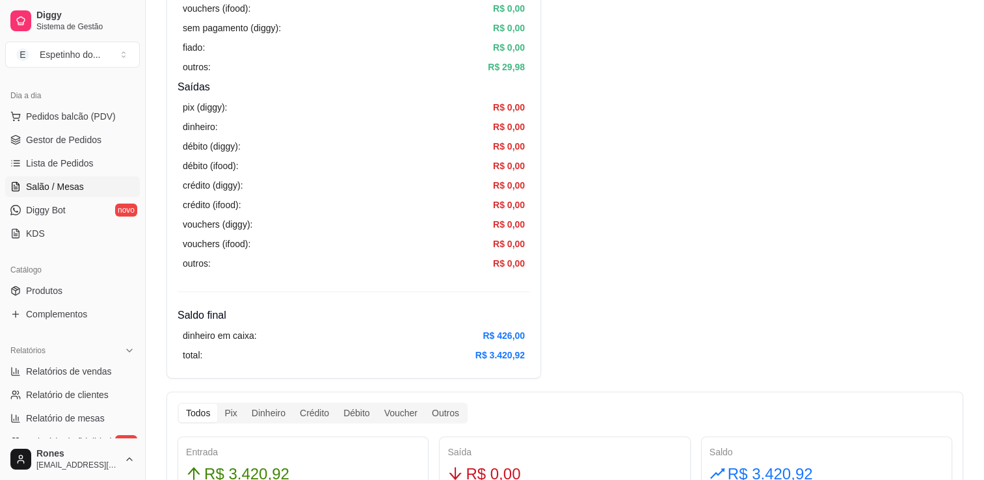
click at [55, 186] on span "Salão / Mesas" at bounding box center [55, 186] width 58 height 13
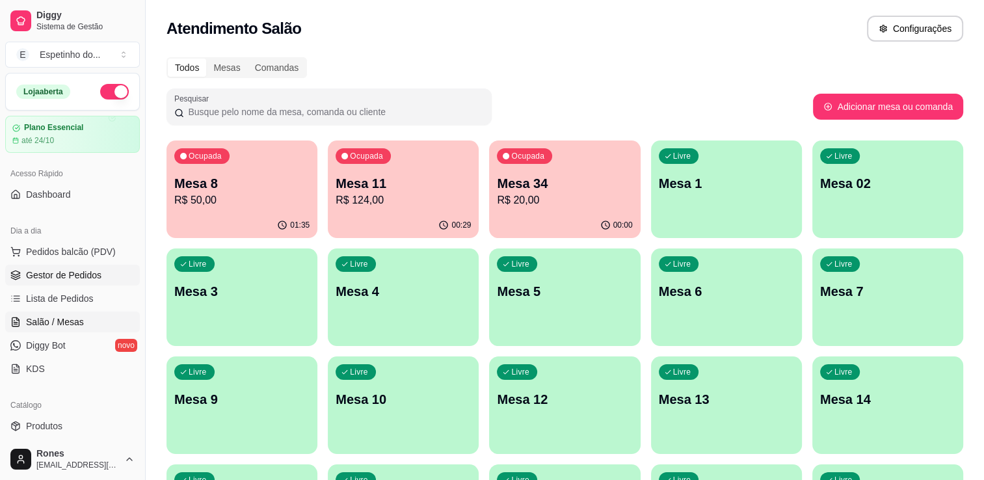
click at [72, 271] on span "Gestor de Pedidos" at bounding box center [63, 275] width 75 height 13
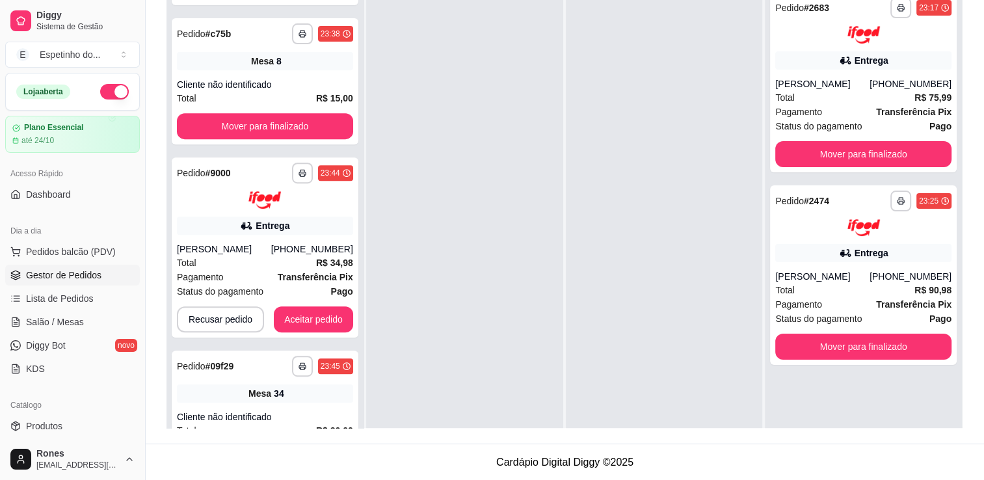
scroll to position [561, 0]
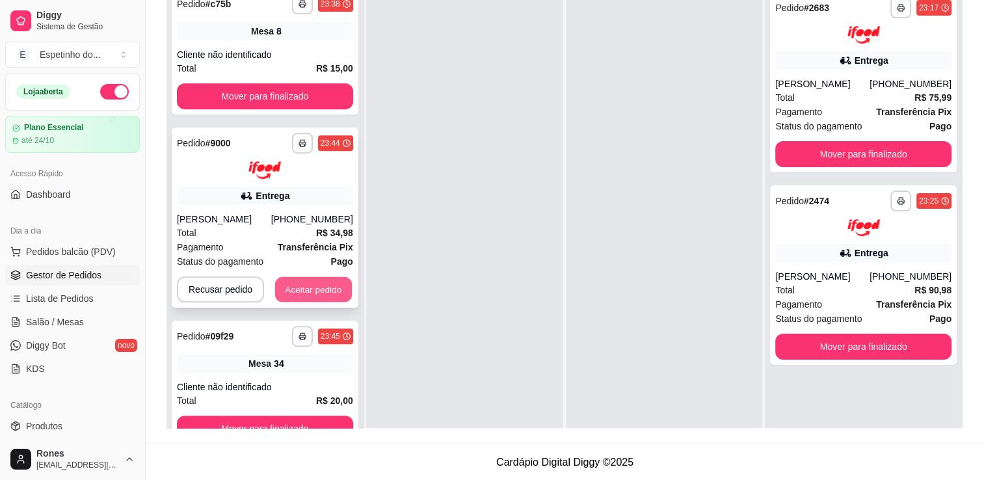
click at [310, 288] on button "Aceitar pedido" at bounding box center [313, 288] width 77 height 25
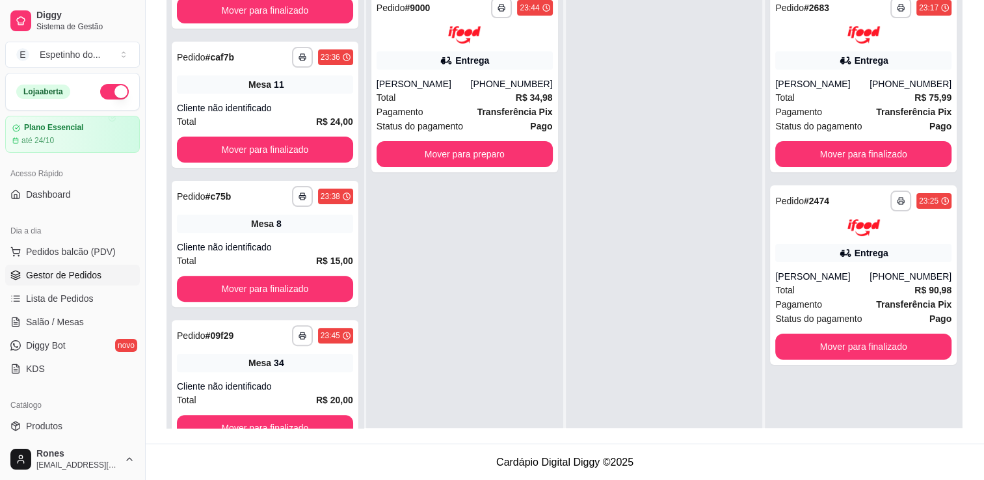
scroll to position [367, 0]
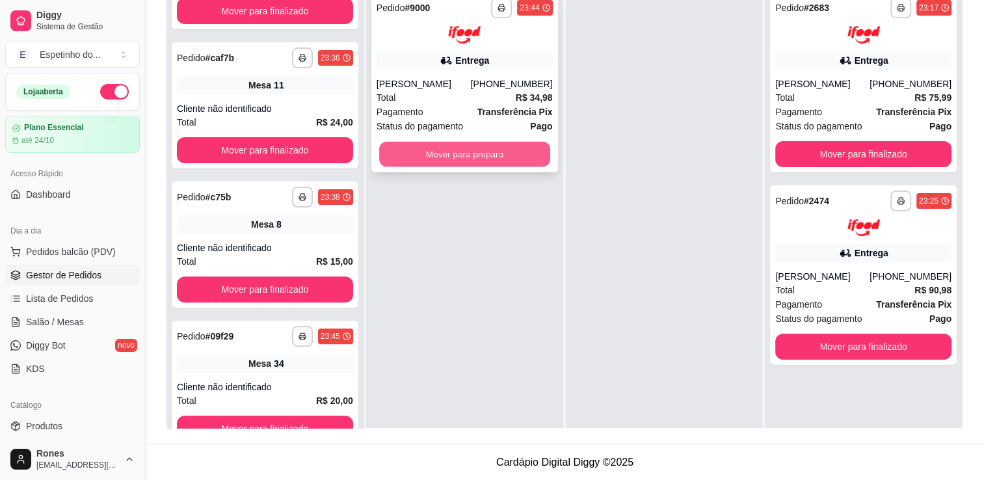
click at [492, 151] on button "Mover para preparo" at bounding box center [464, 153] width 171 height 25
click at [445, 155] on button "Mover para preparo" at bounding box center [464, 153] width 171 height 25
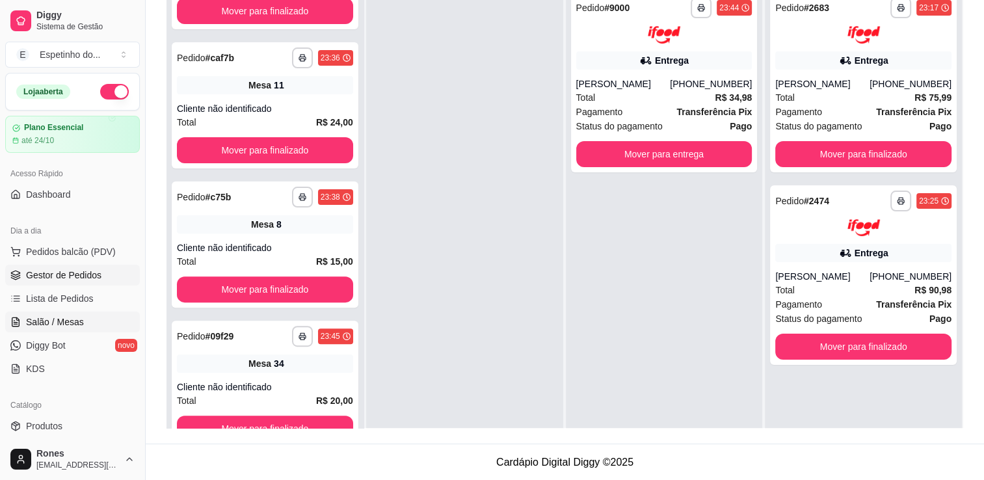
click at [60, 322] on span "Salão / Mesas" at bounding box center [55, 321] width 58 height 13
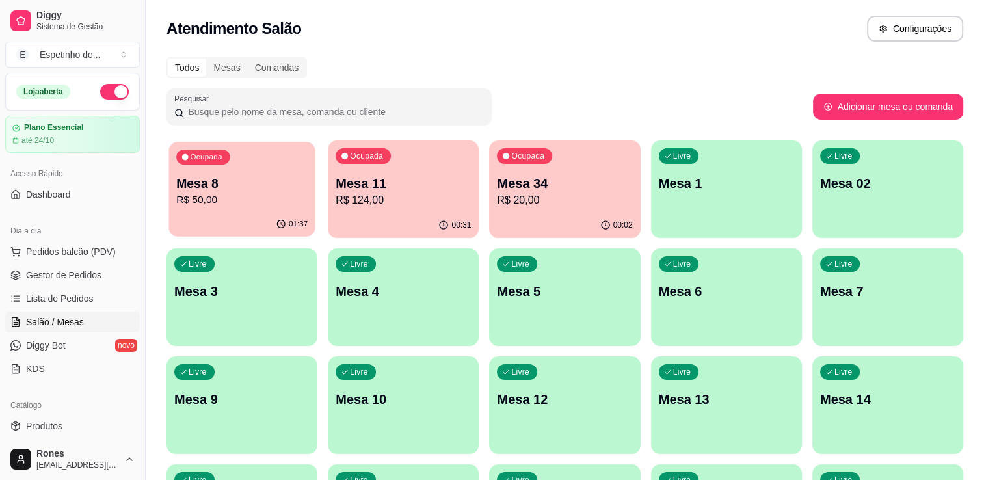
click at [258, 207] on div "Ocupada Mesa 8 R$ 50,00" at bounding box center [241, 177] width 146 height 70
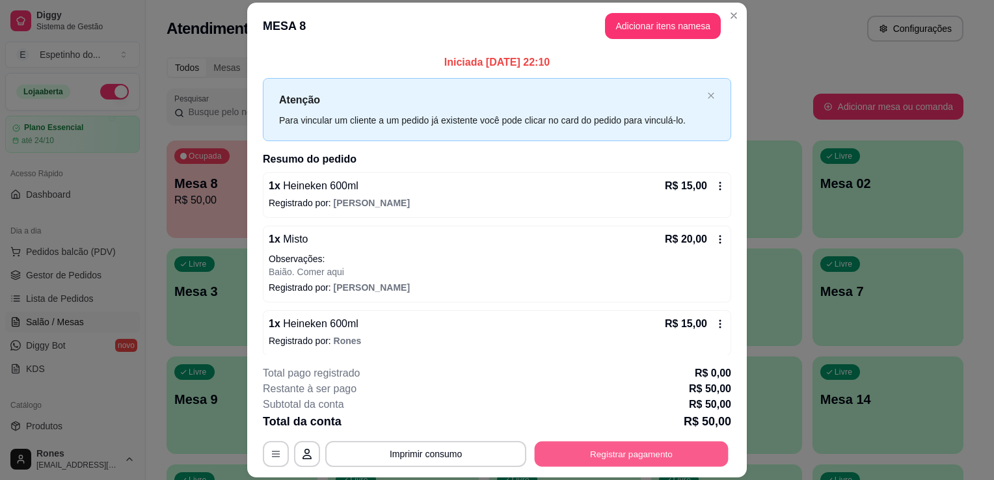
click at [656, 458] on button "Registrar pagamento" at bounding box center [632, 454] width 194 height 25
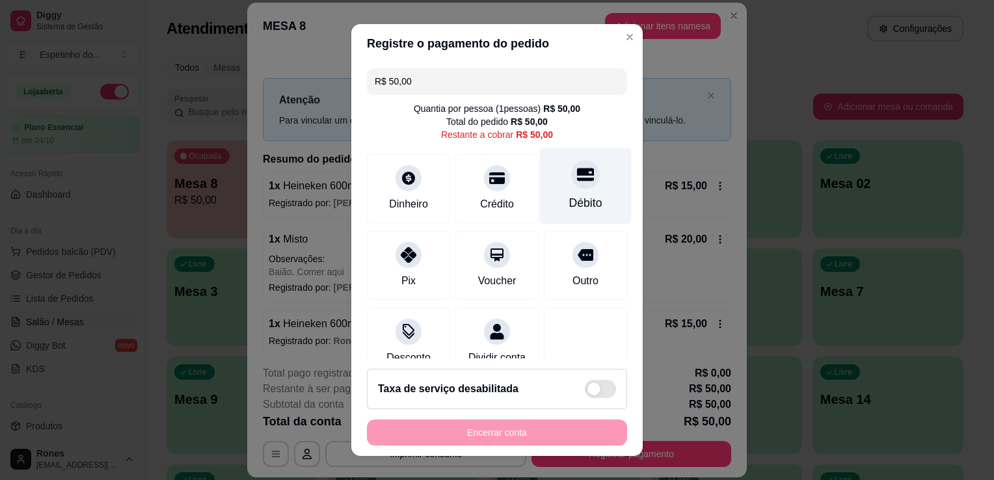
click at [569, 207] on div "Débito" at bounding box center [585, 202] width 33 height 17
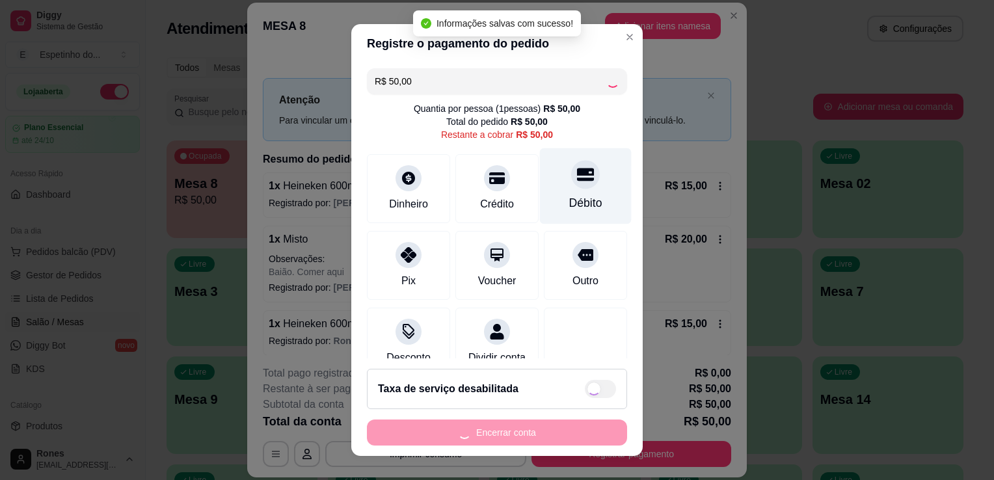
type input "R$ 0,00"
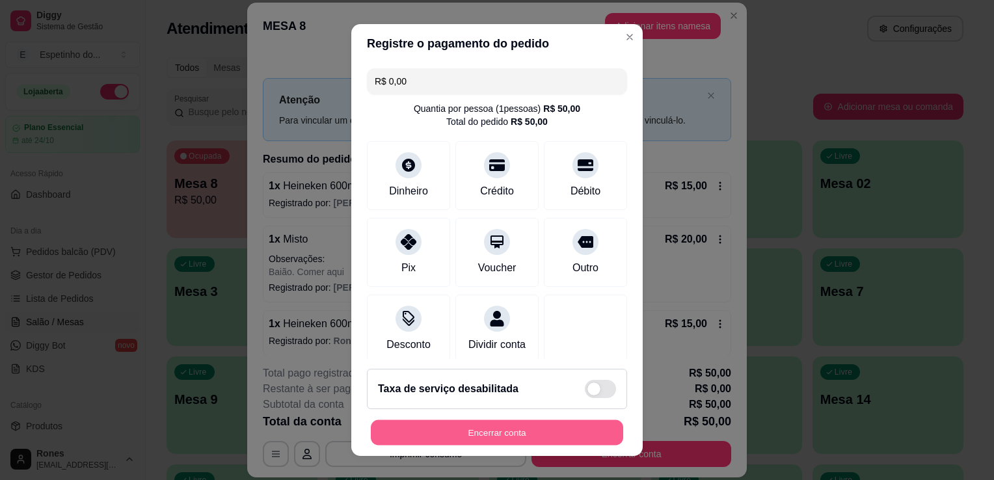
click at [551, 425] on button "Encerrar conta" at bounding box center [497, 432] width 252 height 25
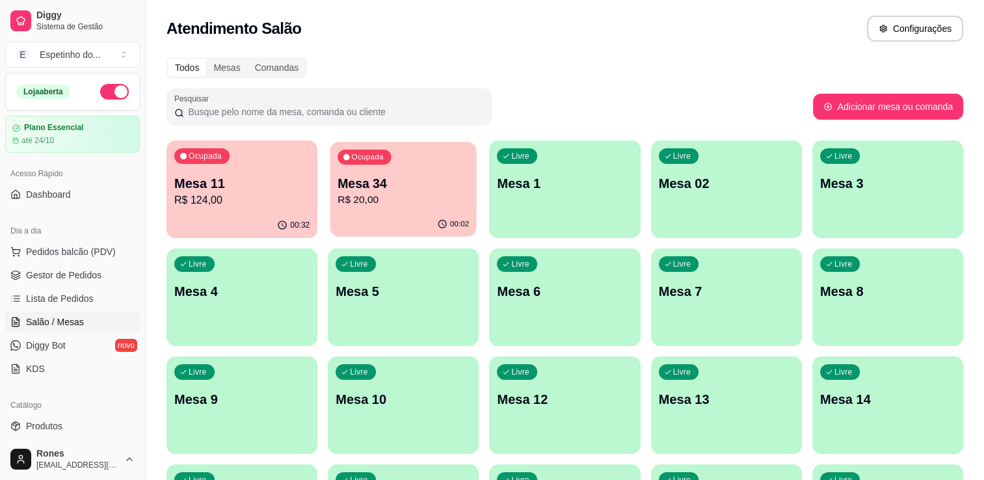
click at [412, 200] on p "R$ 20,00" at bounding box center [403, 200] width 131 height 15
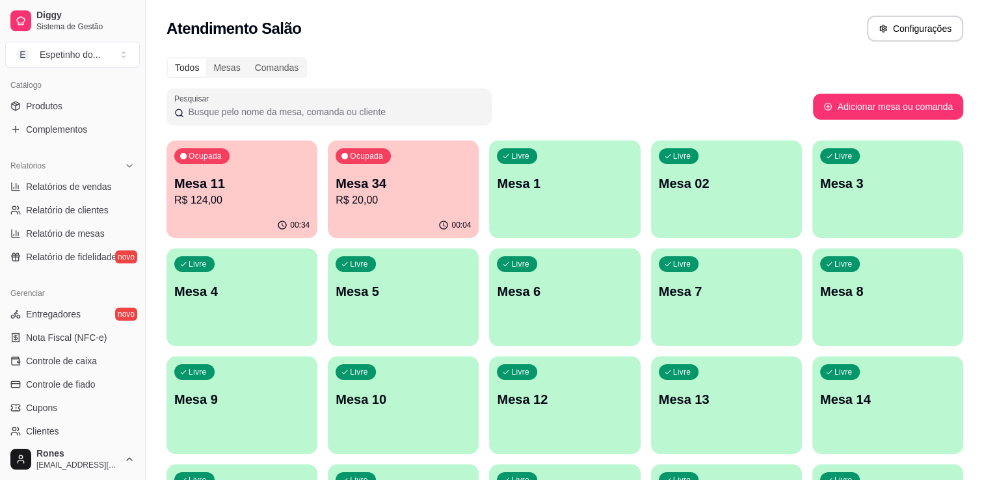
scroll to position [455, 0]
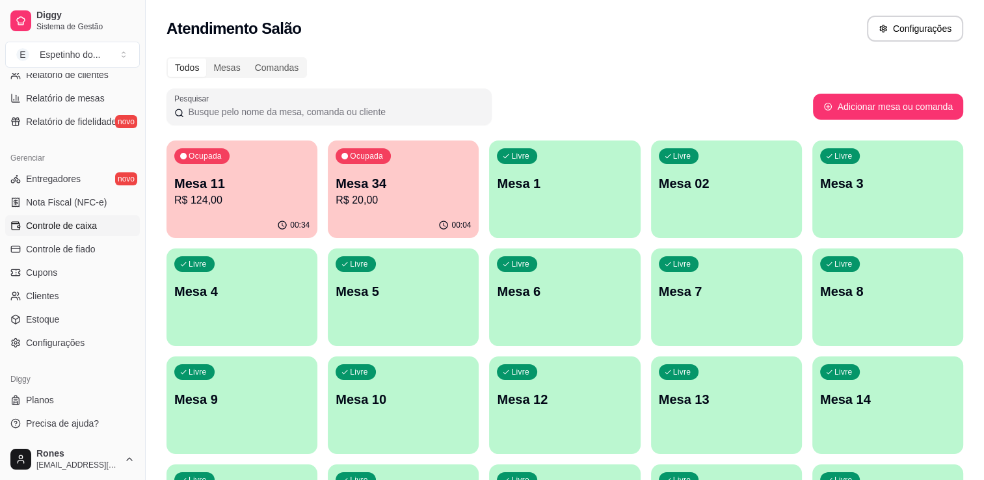
click at [72, 232] on link "Controle de caixa" at bounding box center [72, 225] width 135 height 21
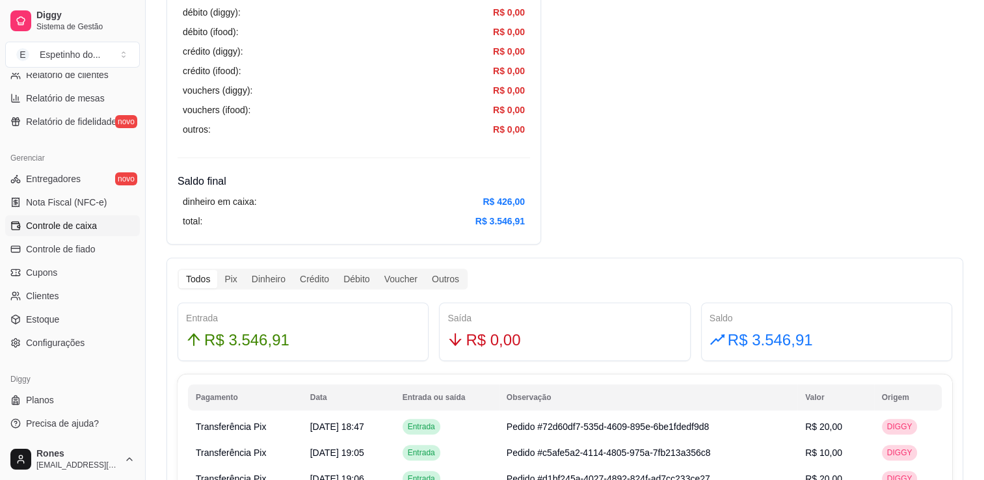
scroll to position [135, 0]
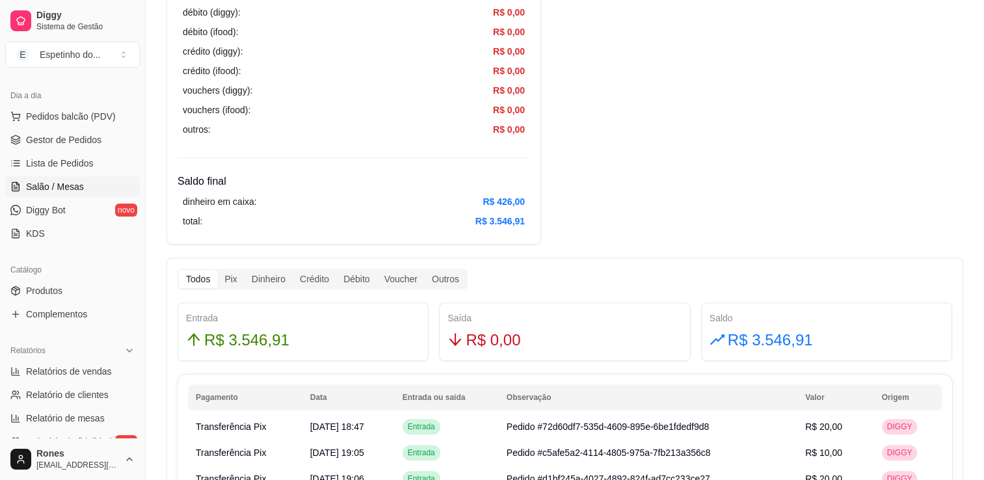
click at [78, 185] on span "Salão / Mesas" at bounding box center [55, 186] width 58 height 13
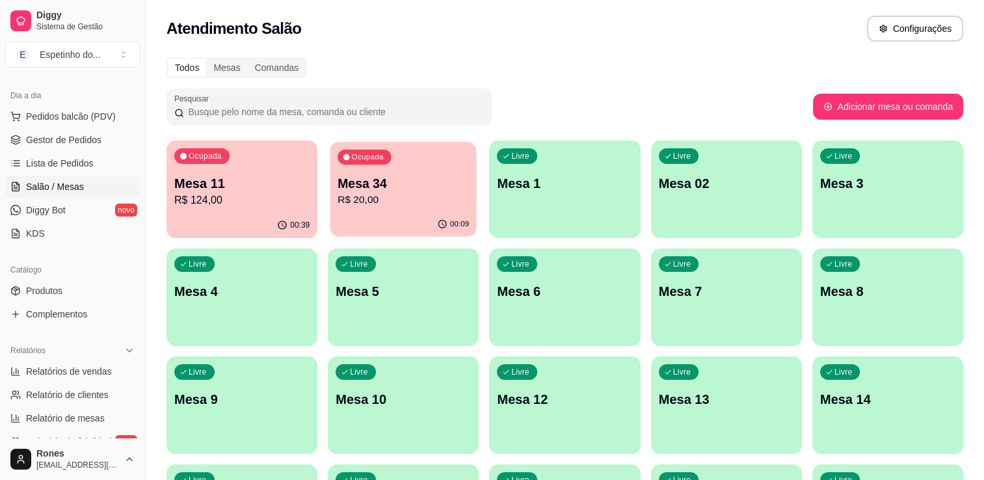
click at [386, 197] on p "R$ 20,00" at bounding box center [403, 200] width 131 height 15
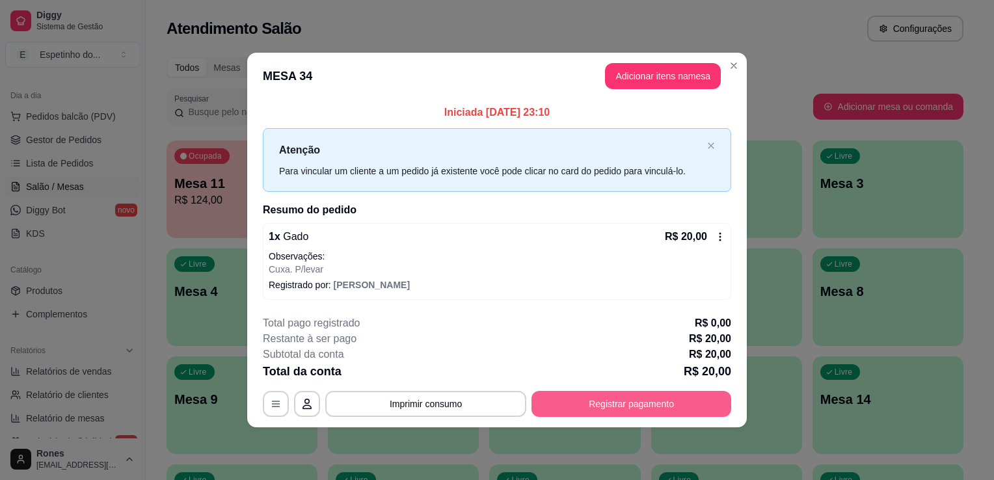
click at [606, 403] on button "Registrar pagamento" at bounding box center [631, 404] width 200 height 26
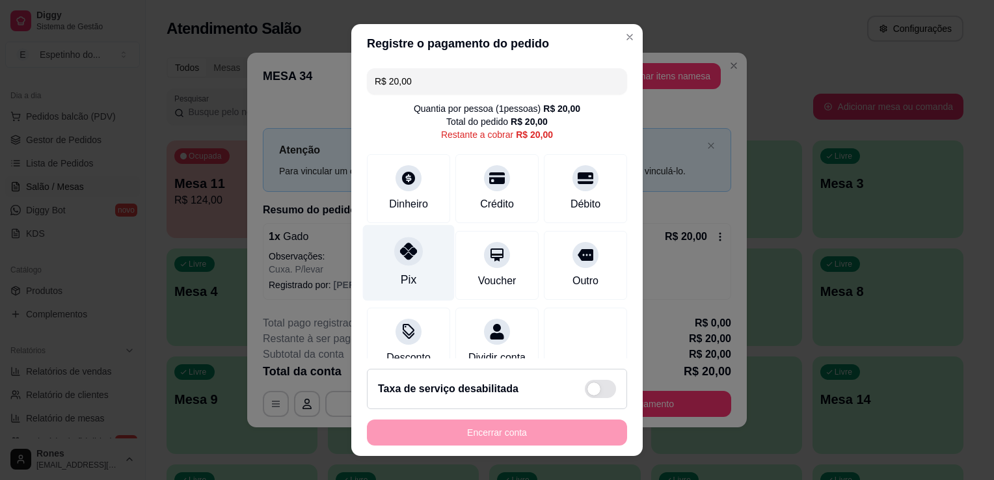
click at [408, 259] on div at bounding box center [408, 251] width 29 height 29
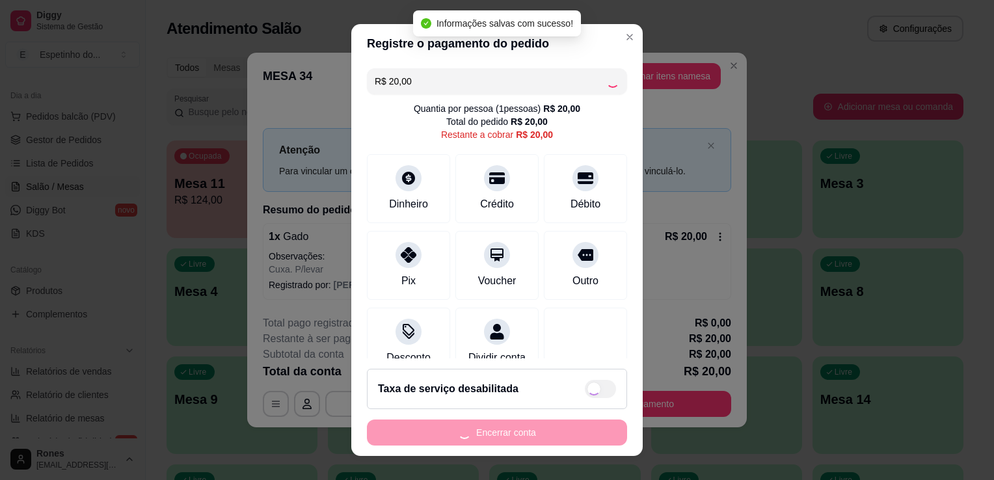
type input "R$ 0,00"
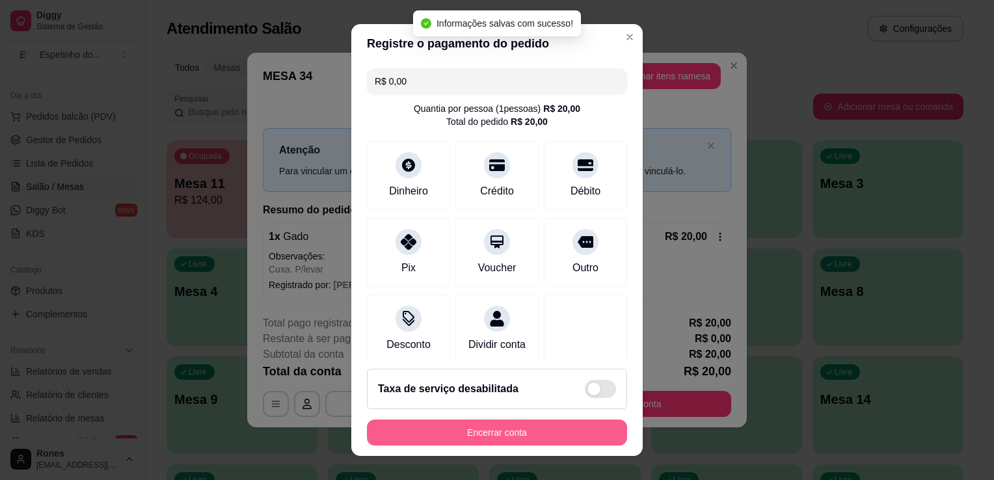
click at [529, 425] on button "Encerrar conta" at bounding box center [497, 432] width 260 height 26
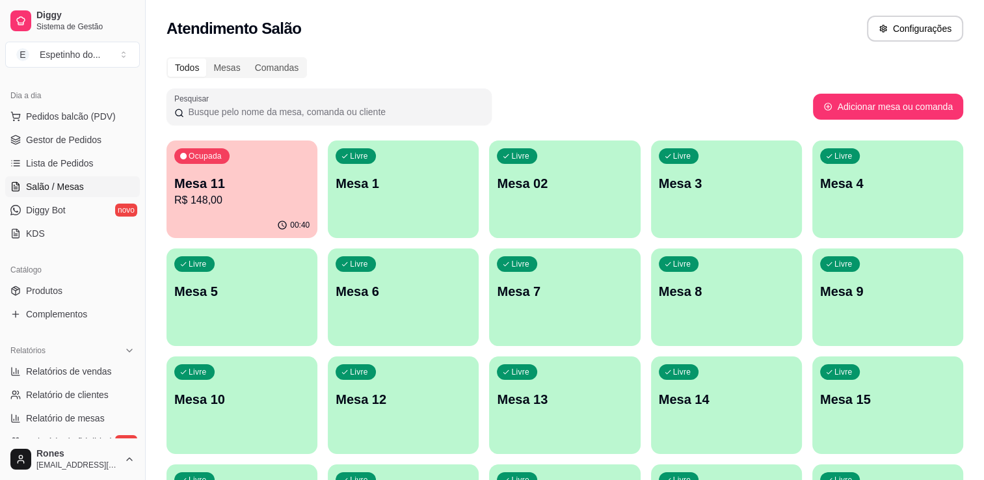
drag, startPoint x: 140, startPoint y: 404, endPoint x: 138, endPoint y: 416, distance: 11.9
click at [138, 416] on div "Diggy Sistema de Gestão E Espetinho do ... Loja aberta Plano Essencial até 24/1…" at bounding box center [72, 240] width 145 height 480
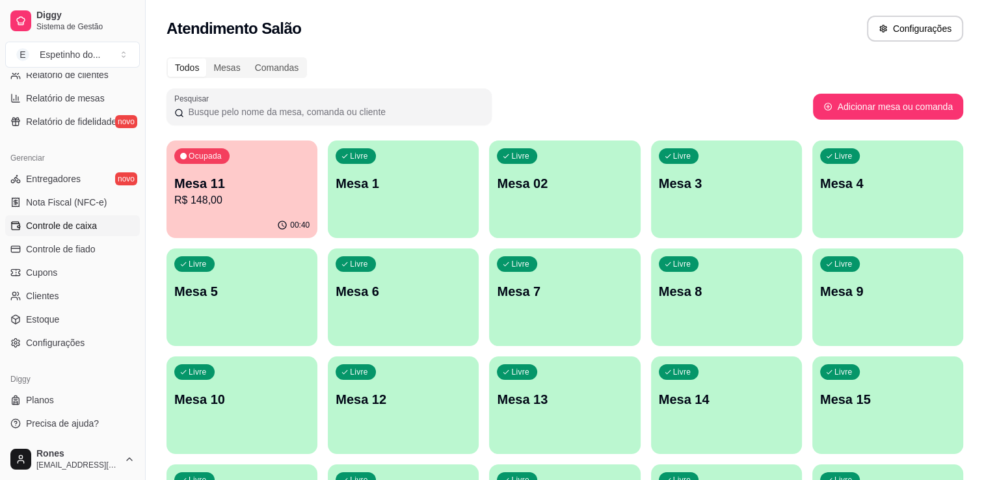
click at [66, 230] on span "Controle de caixa" at bounding box center [61, 225] width 71 height 13
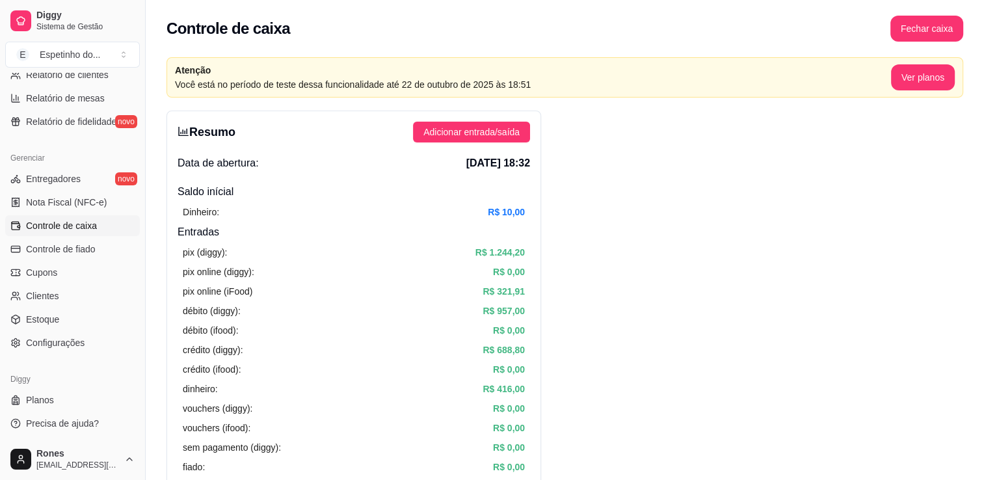
scroll to position [135, 0]
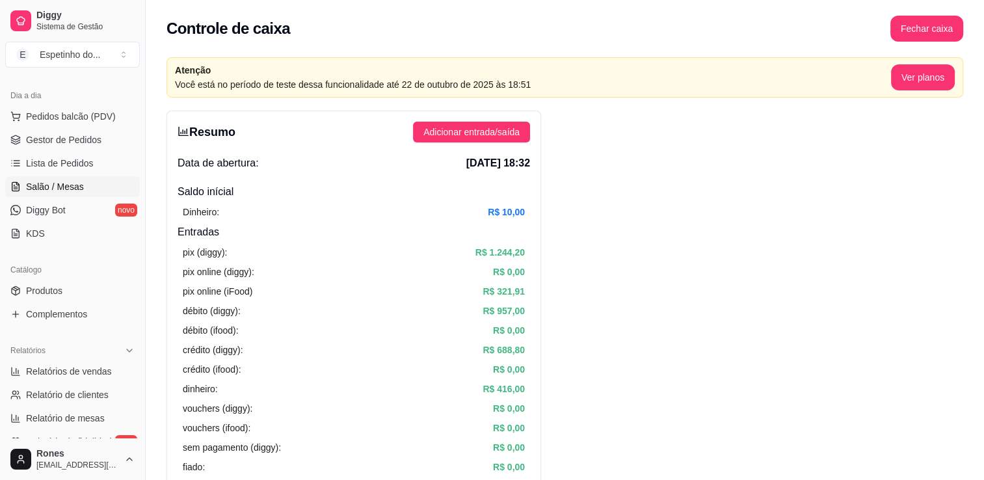
click at [55, 184] on span "Salão / Mesas" at bounding box center [55, 186] width 58 height 13
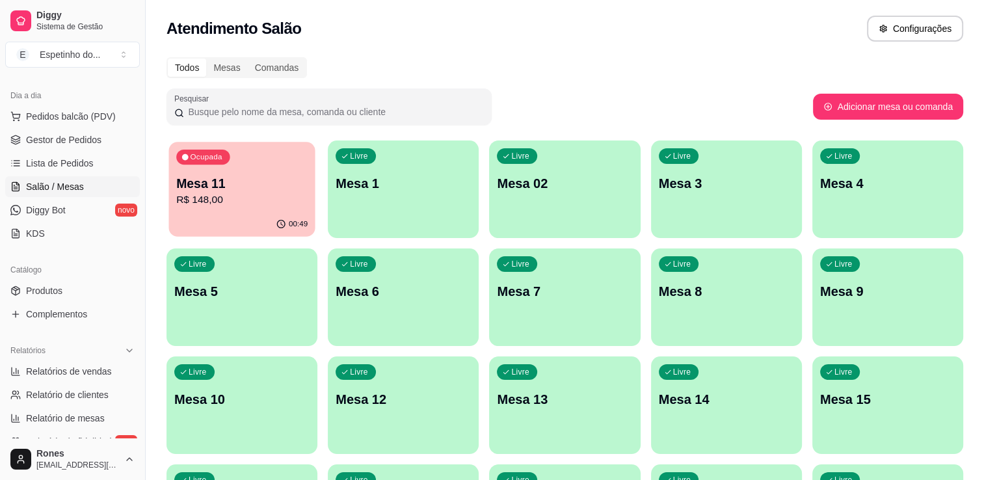
click at [248, 183] on p "Mesa 11" at bounding box center [241, 184] width 131 height 18
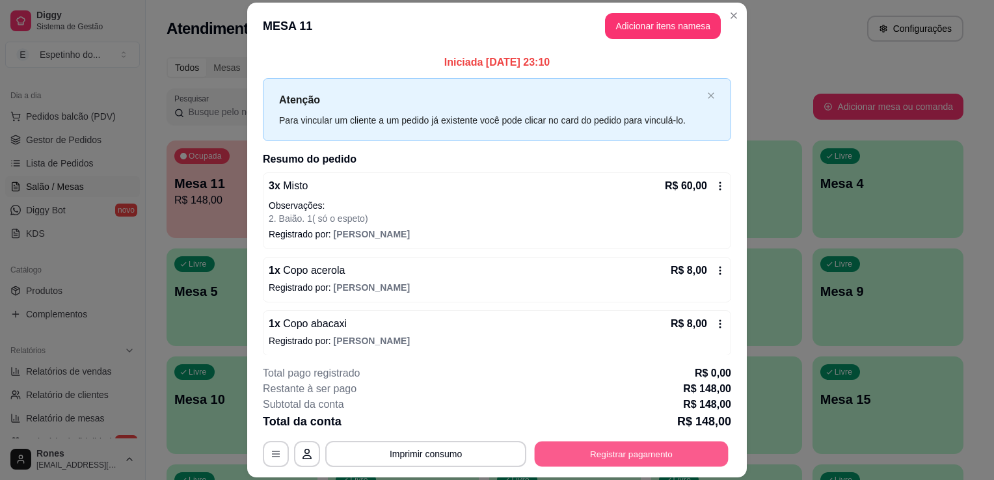
click at [622, 458] on button "Registrar pagamento" at bounding box center [632, 454] width 194 height 25
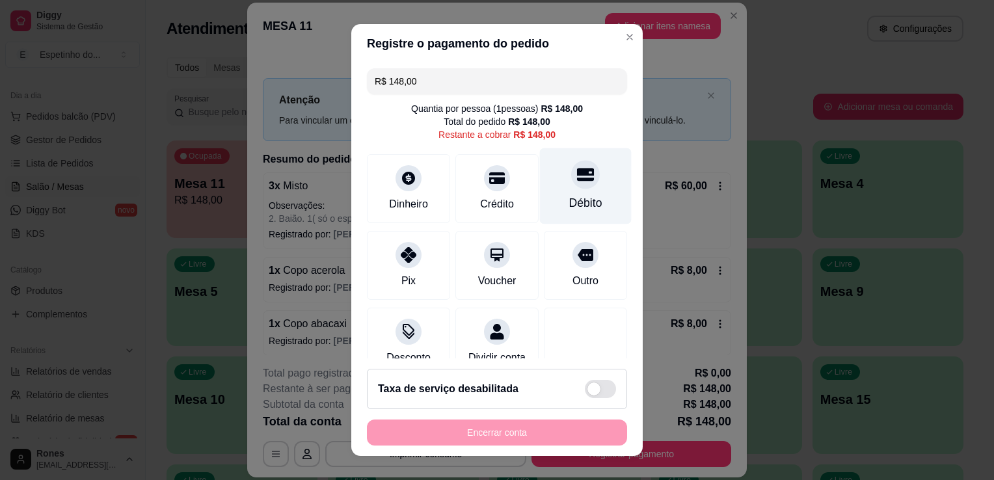
click at [569, 199] on div "Débito" at bounding box center [585, 202] width 33 height 17
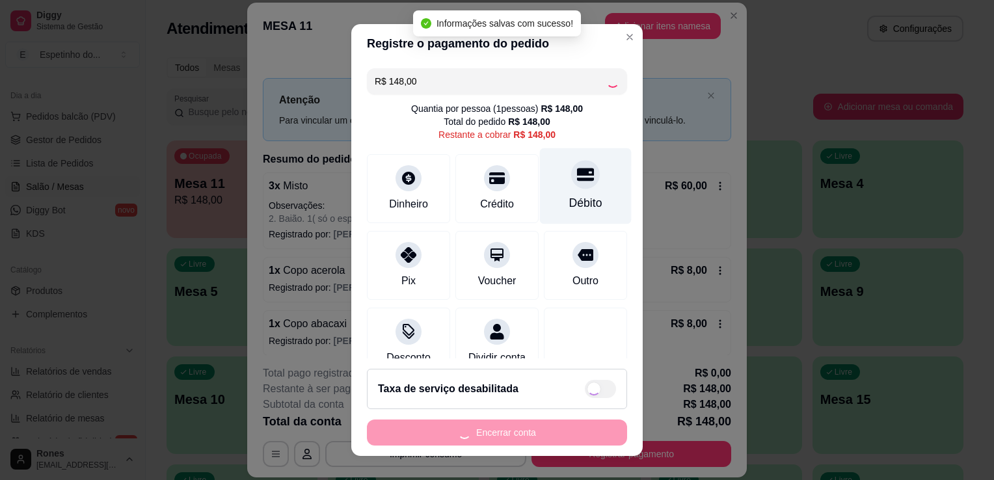
type input "R$ 0,00"
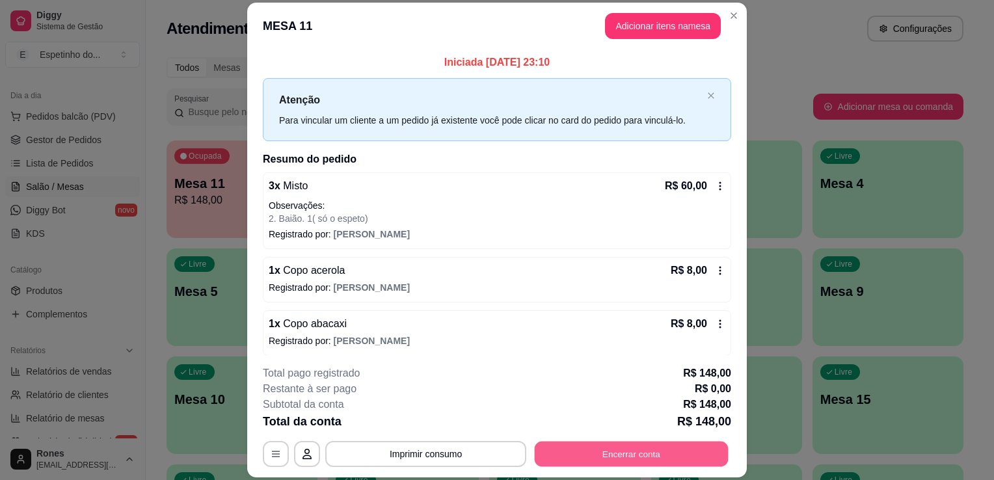
click at [618, 449] on button "Encerrar conta" at bounding box center [632, 454] width 194 height 25
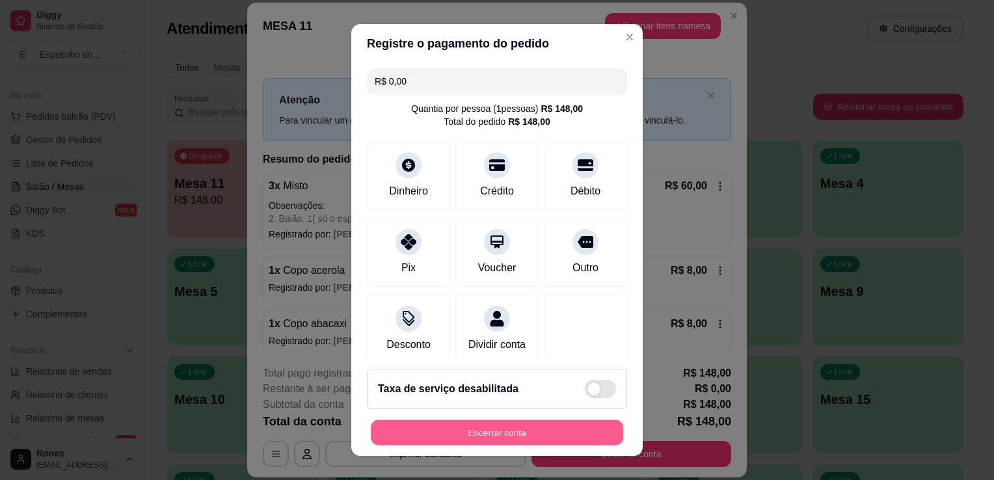
click at [527, 438] on button "Encerrar conta" at bounding box center [497, 432] width 252 height 25
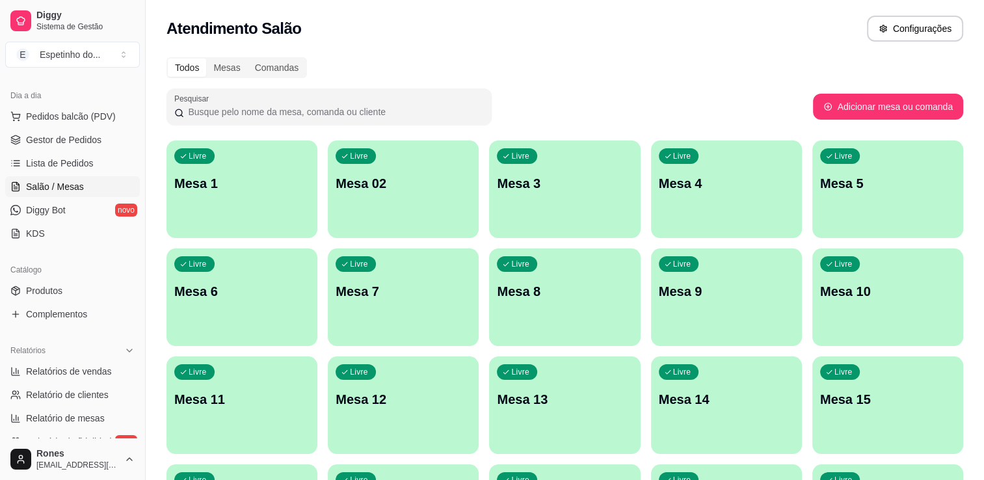
scroll to position [455, 0]
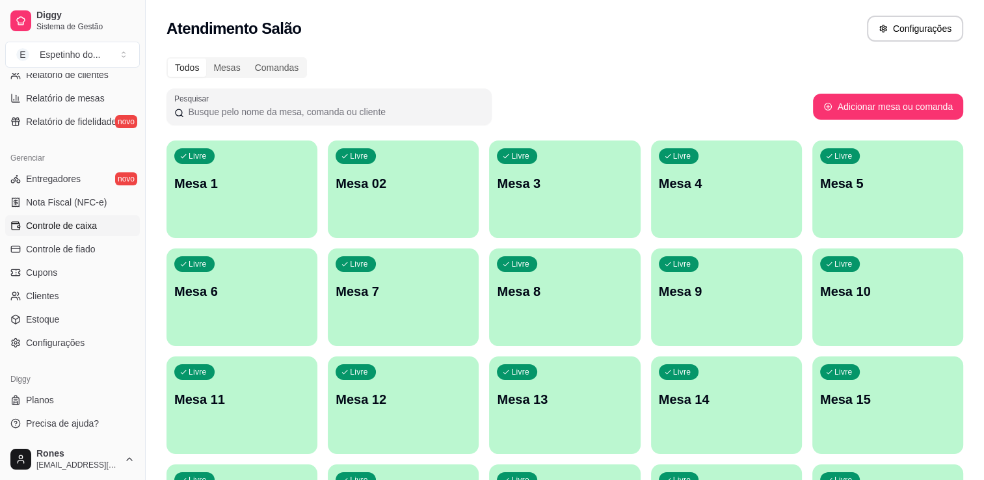
click at [78, 225] on span "Controle de caixa" at bounding box center [61, 225] width 71 height 13
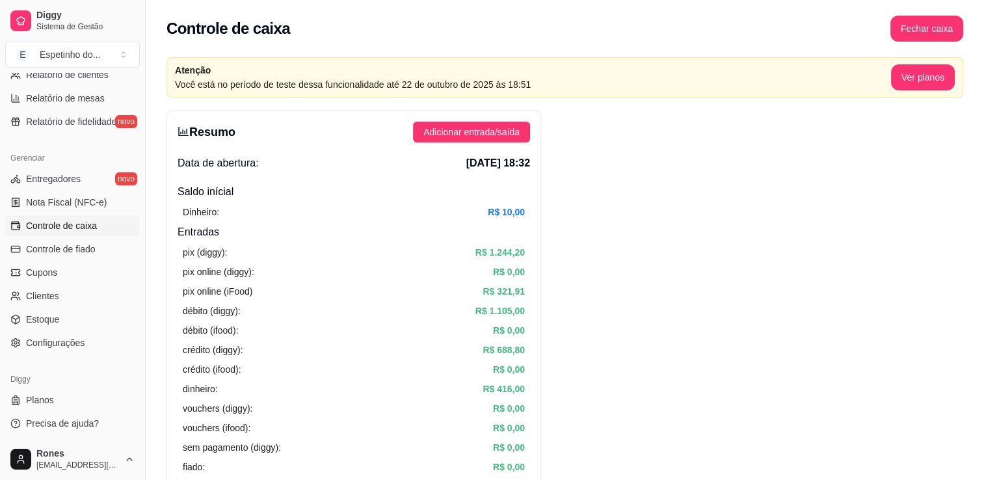
scroll to position [419, 0]
